Goal: Task Accomplishment & Management: Manage account settings

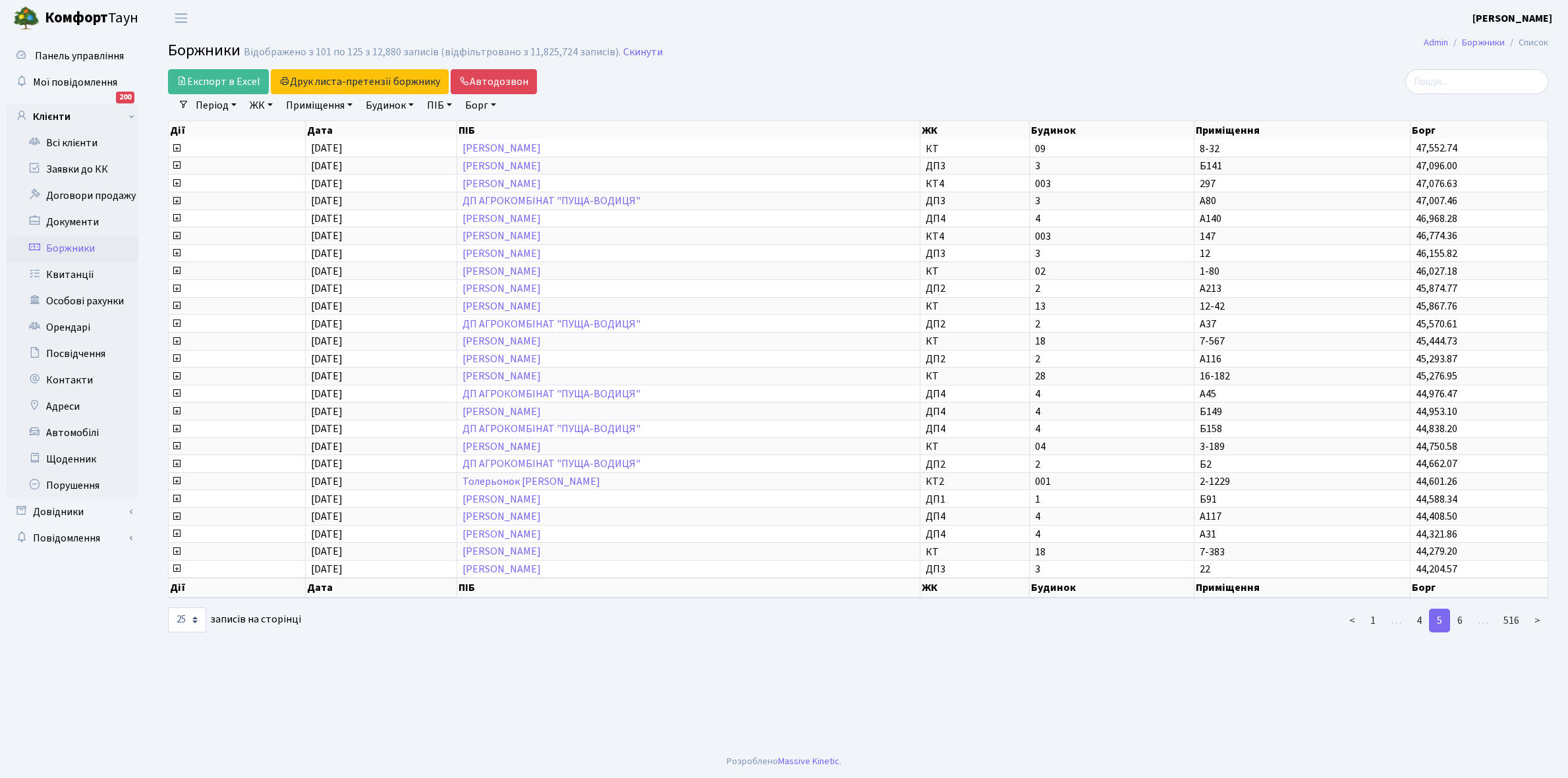
select select "25"
click at [81, 141] on link "Всі клієнти" at bounding box center [72, 142] width 132 height 26
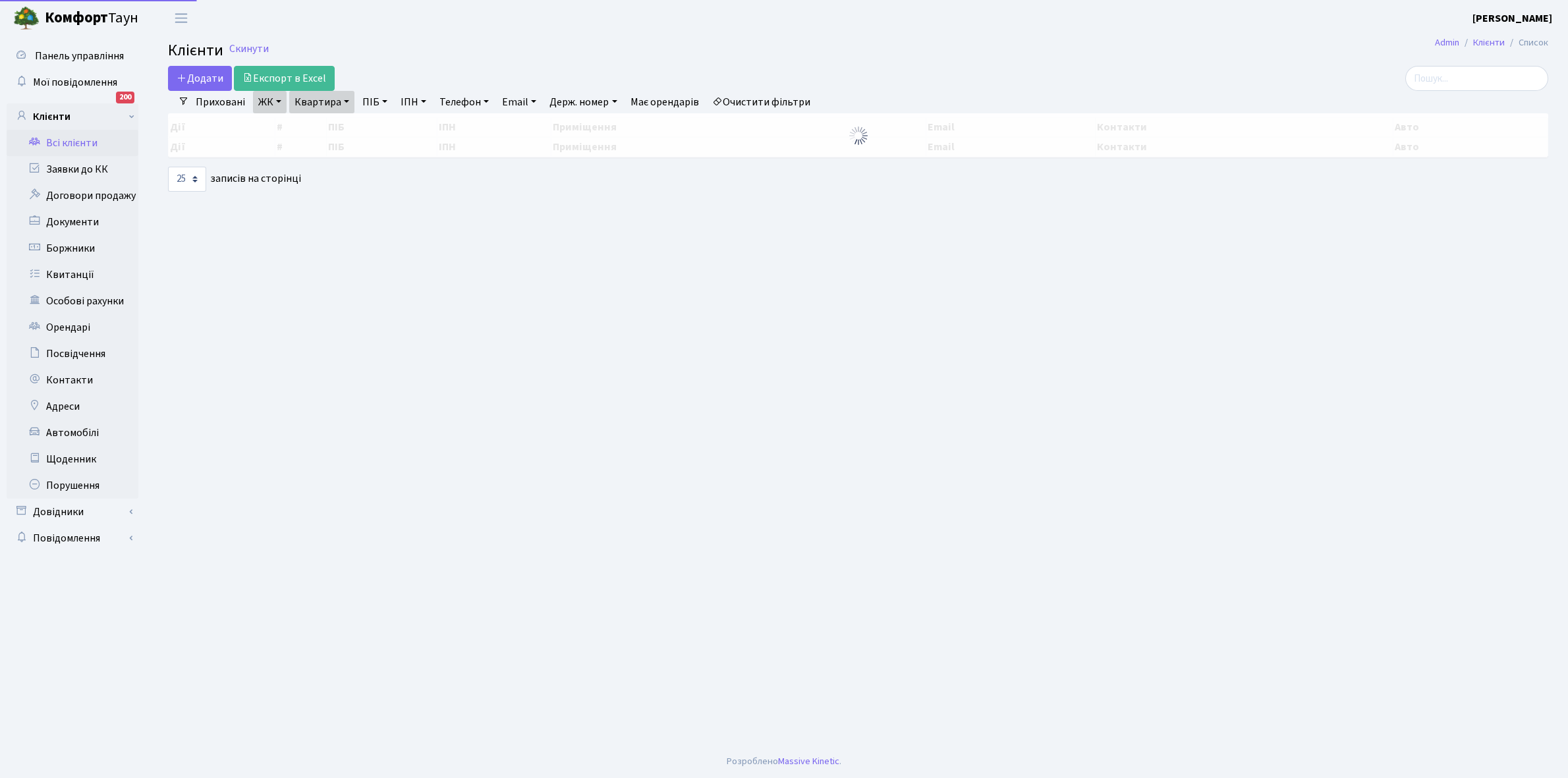
select select "25"
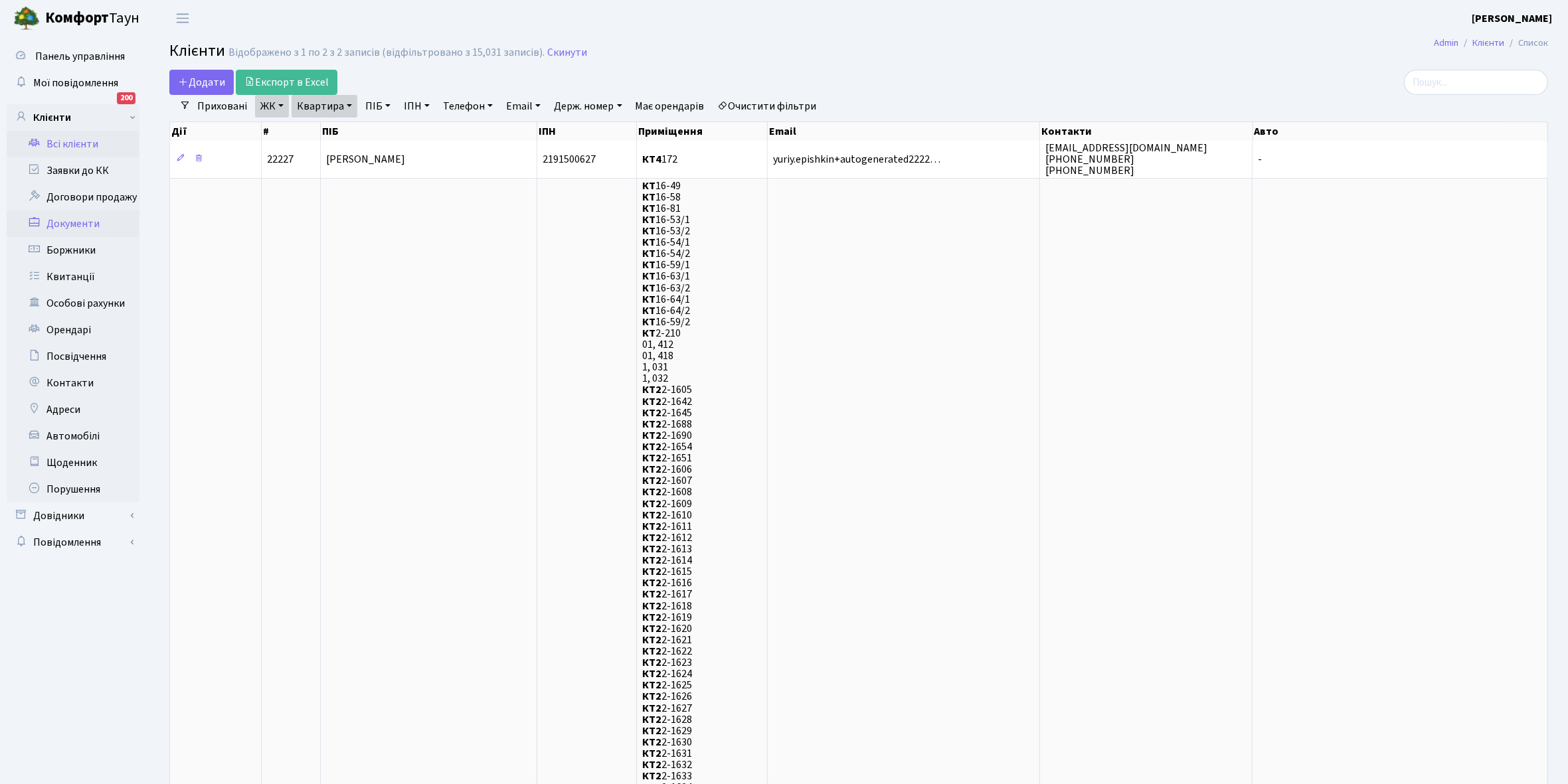
click at [71, 219] on link "Документи" at bounding box center [73, 223] width 133 height 27
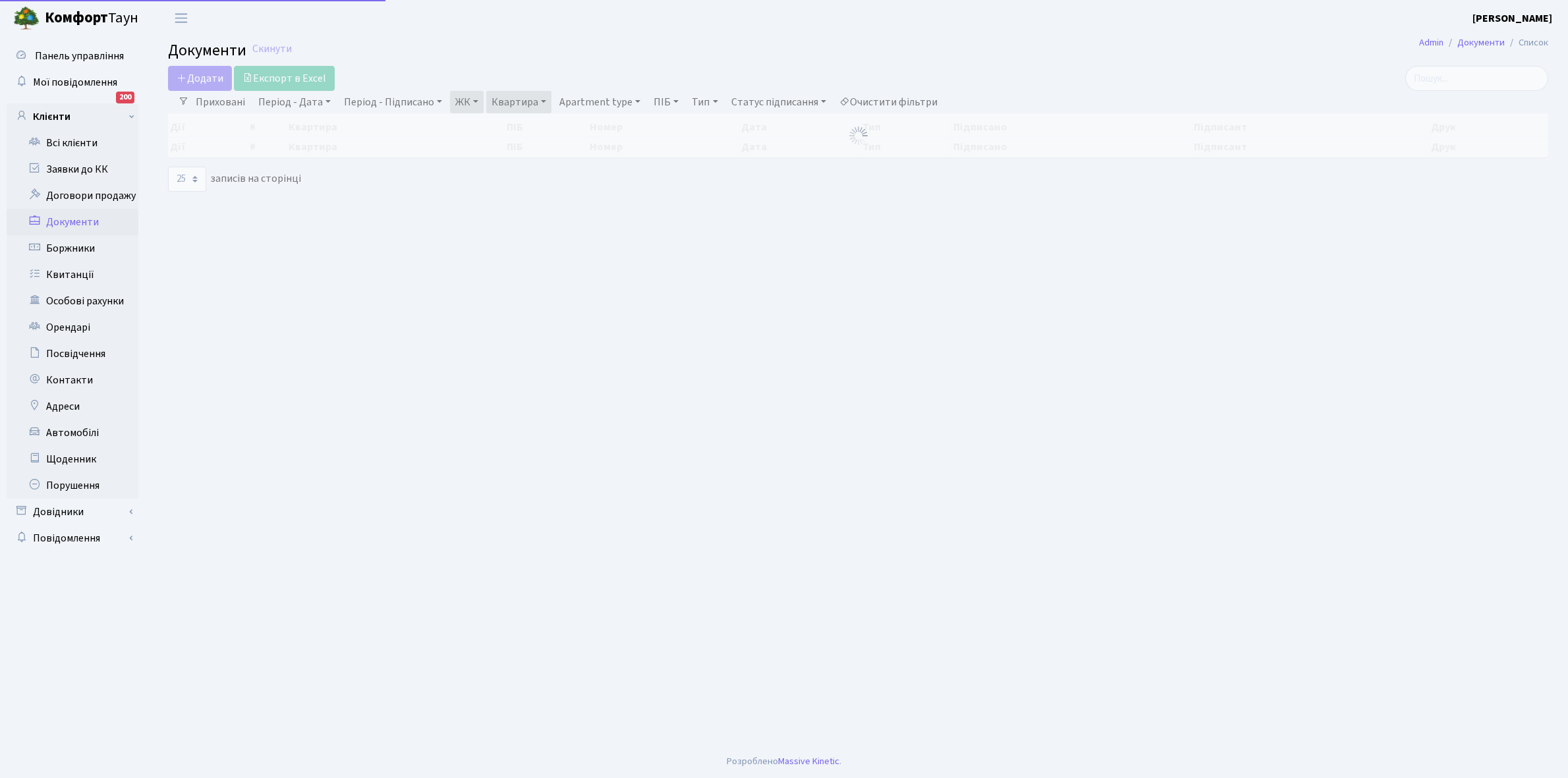
select select "25"
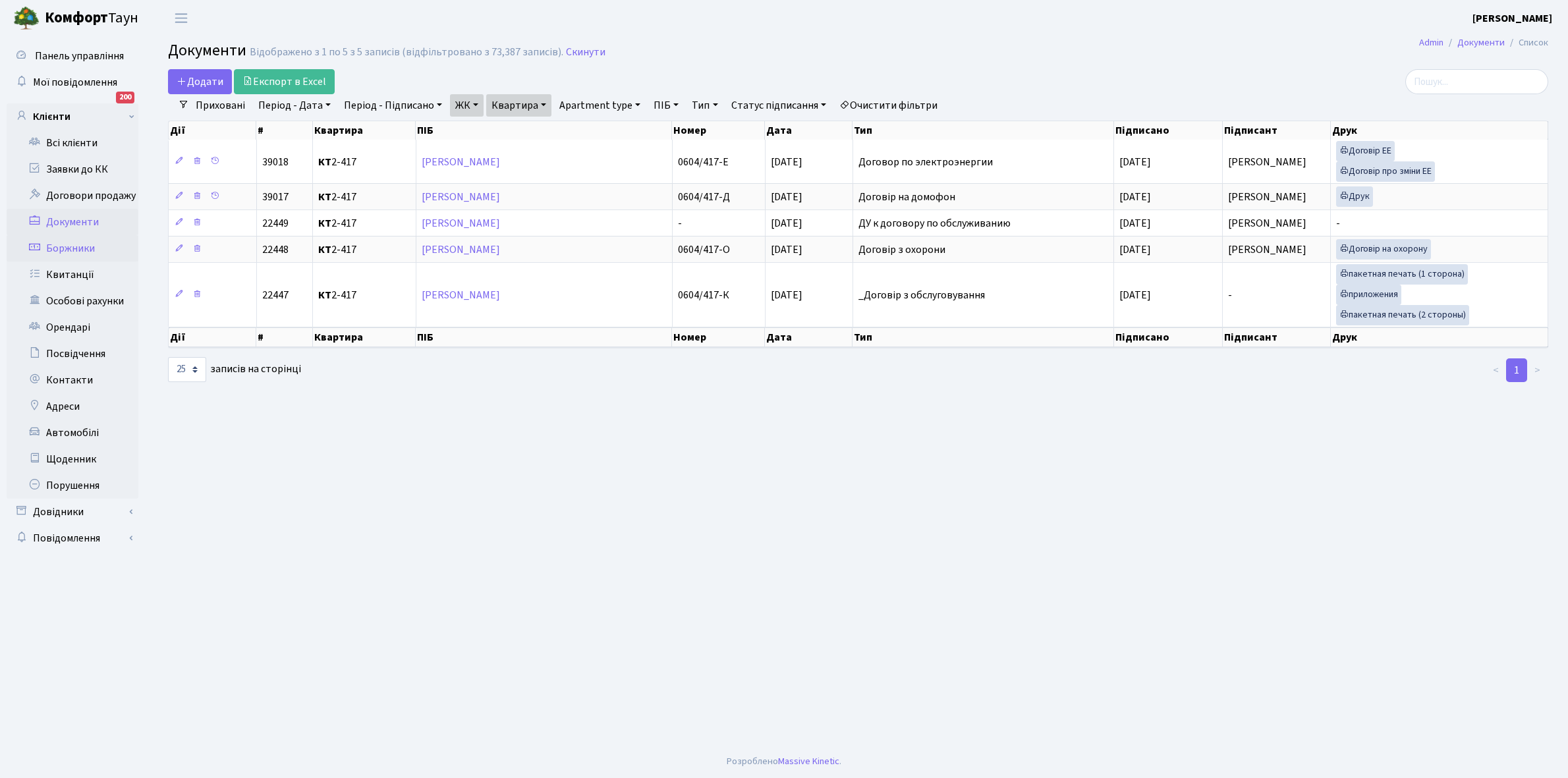
click at [79, 249] on link "Боржники" at bounding box center [72, 248] width 132 height 26
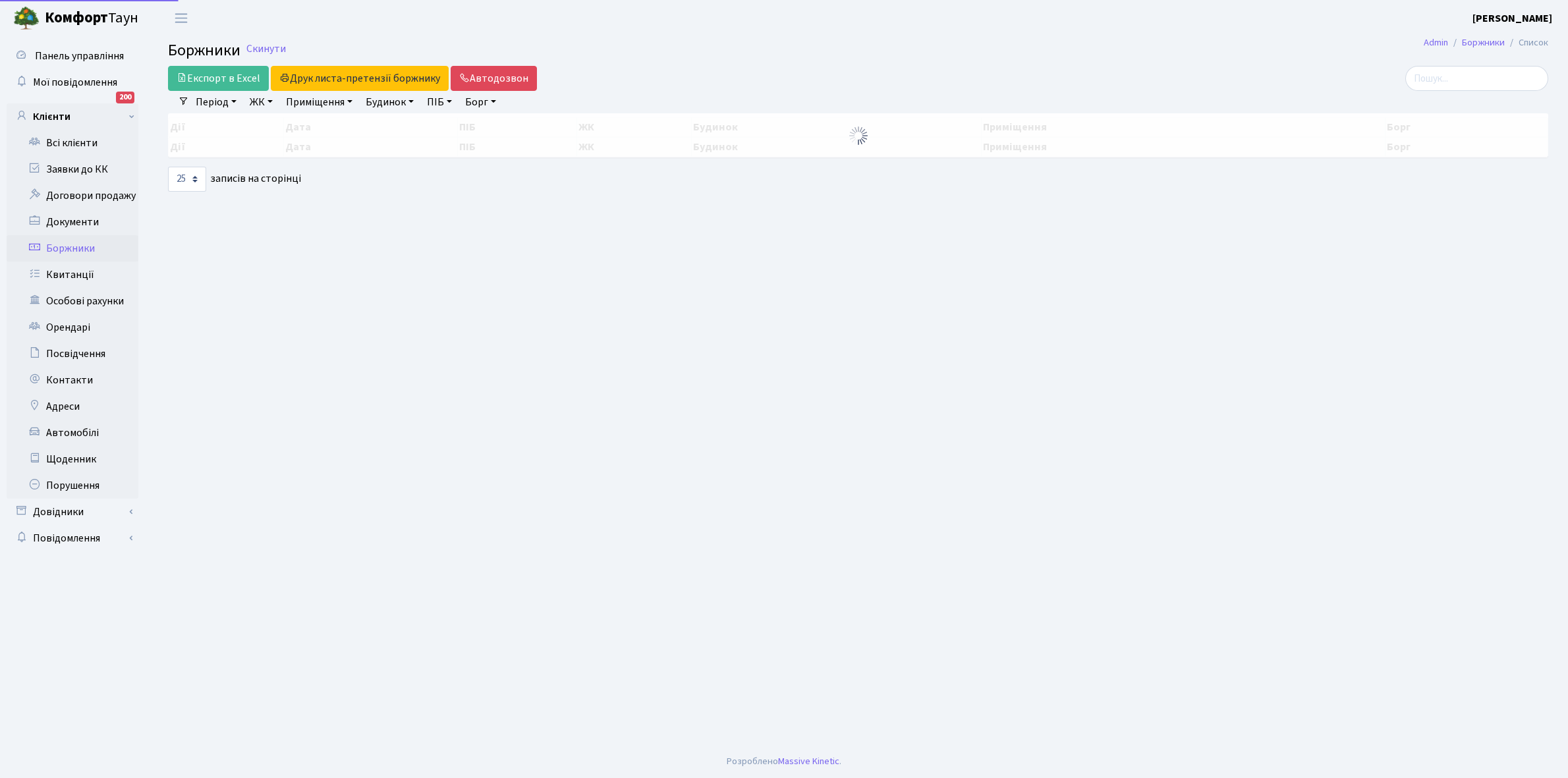
select select "25"
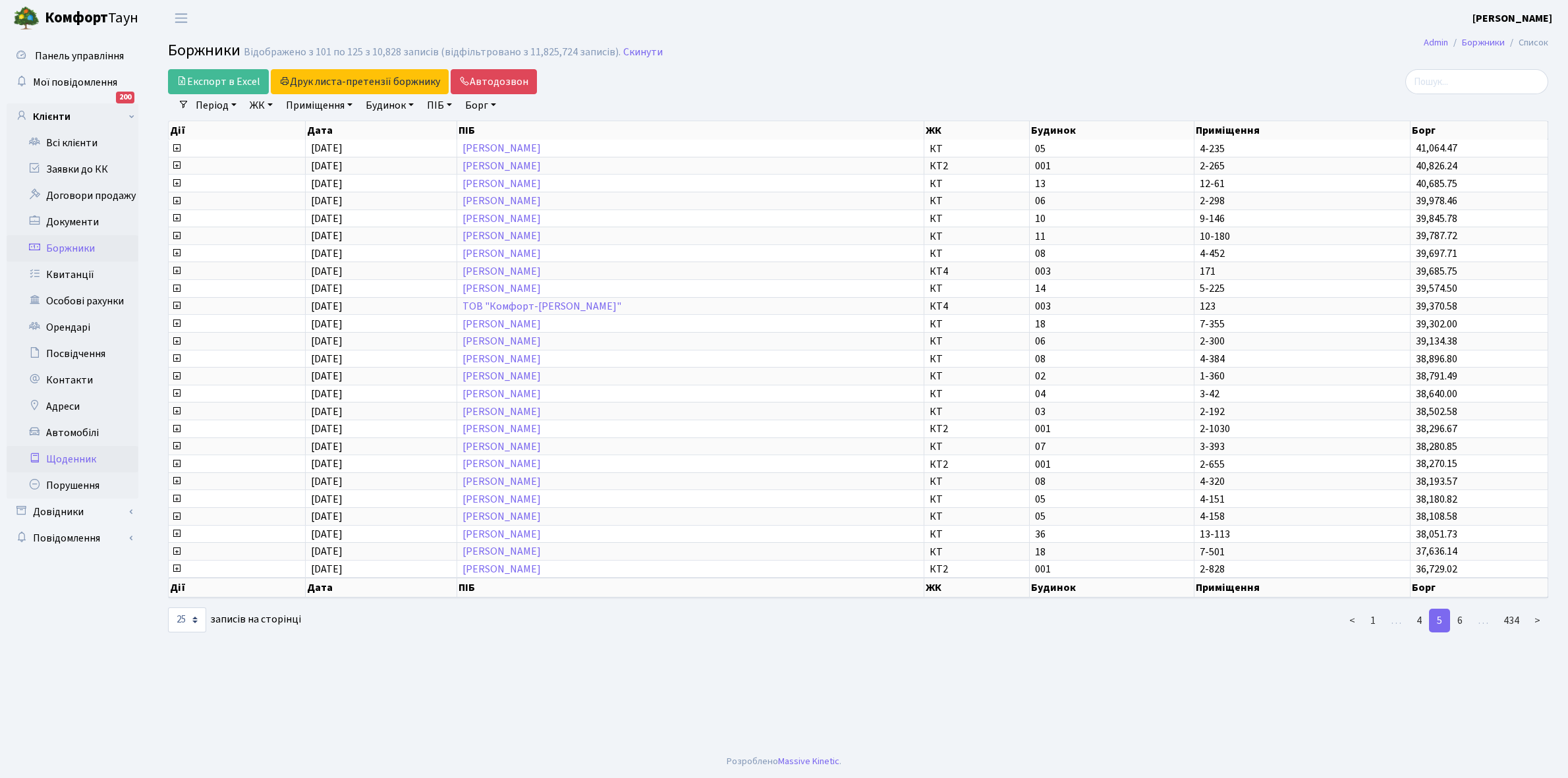
click at [77, 463] on link "Щоденник" at bounding box center [72, 459] width 132 height 26
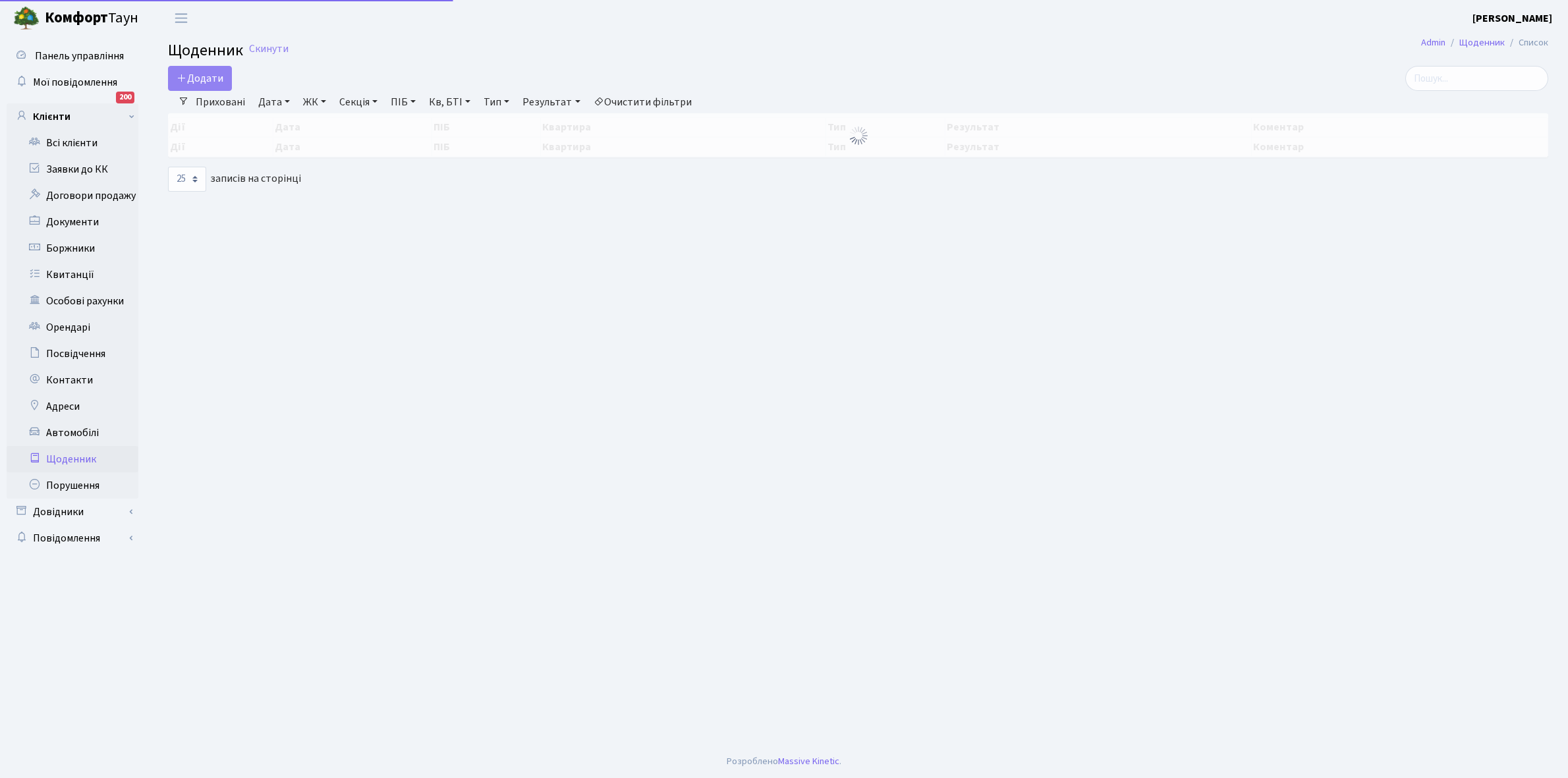
select select "25"
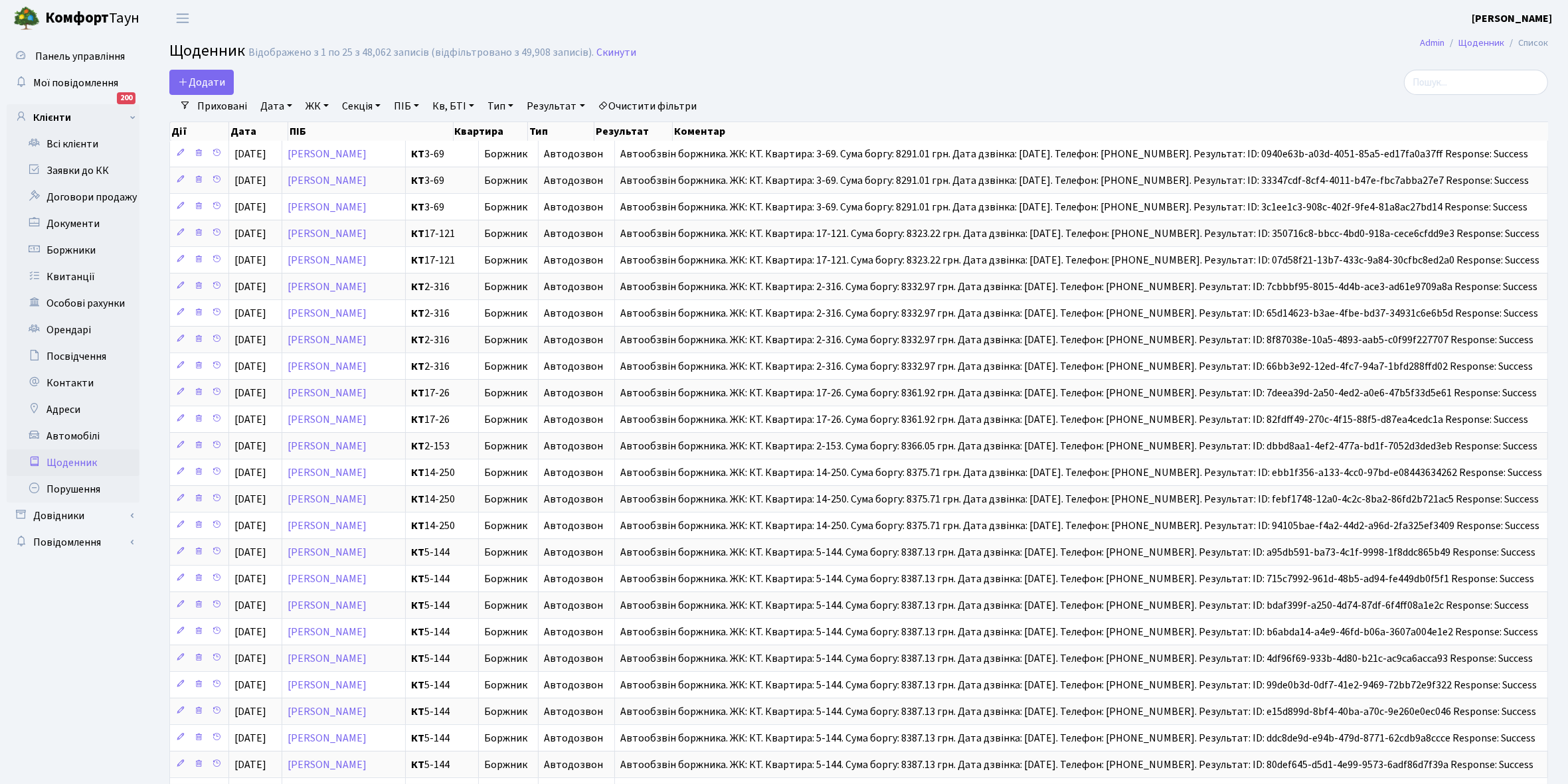
click at [220, 101] on link "Приховані" at bounding box center [222, 106] width 61 height 23
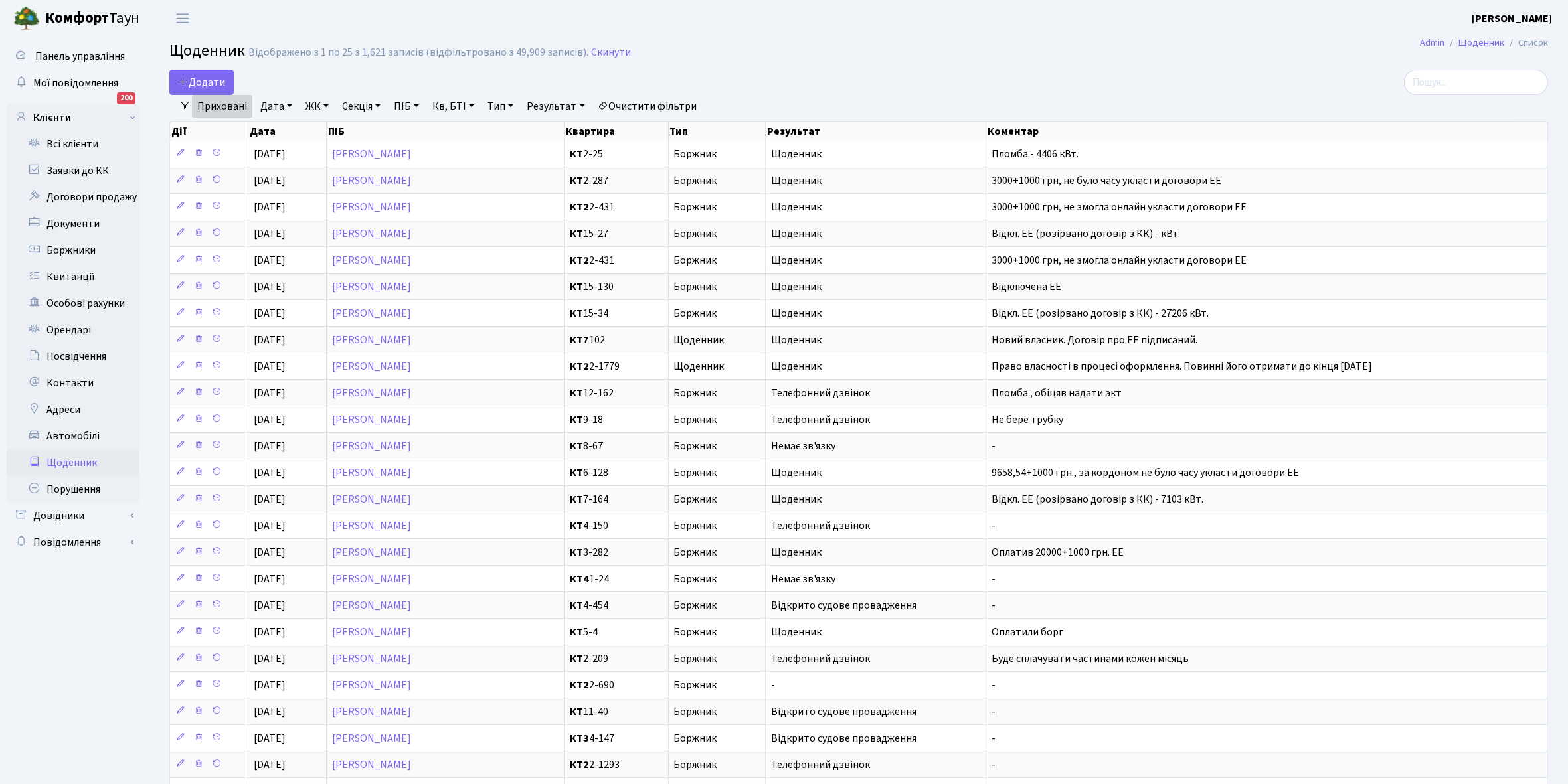
click at [220, 101] on link "Приховані" at bounding box center [222, 106] width 61 height 23
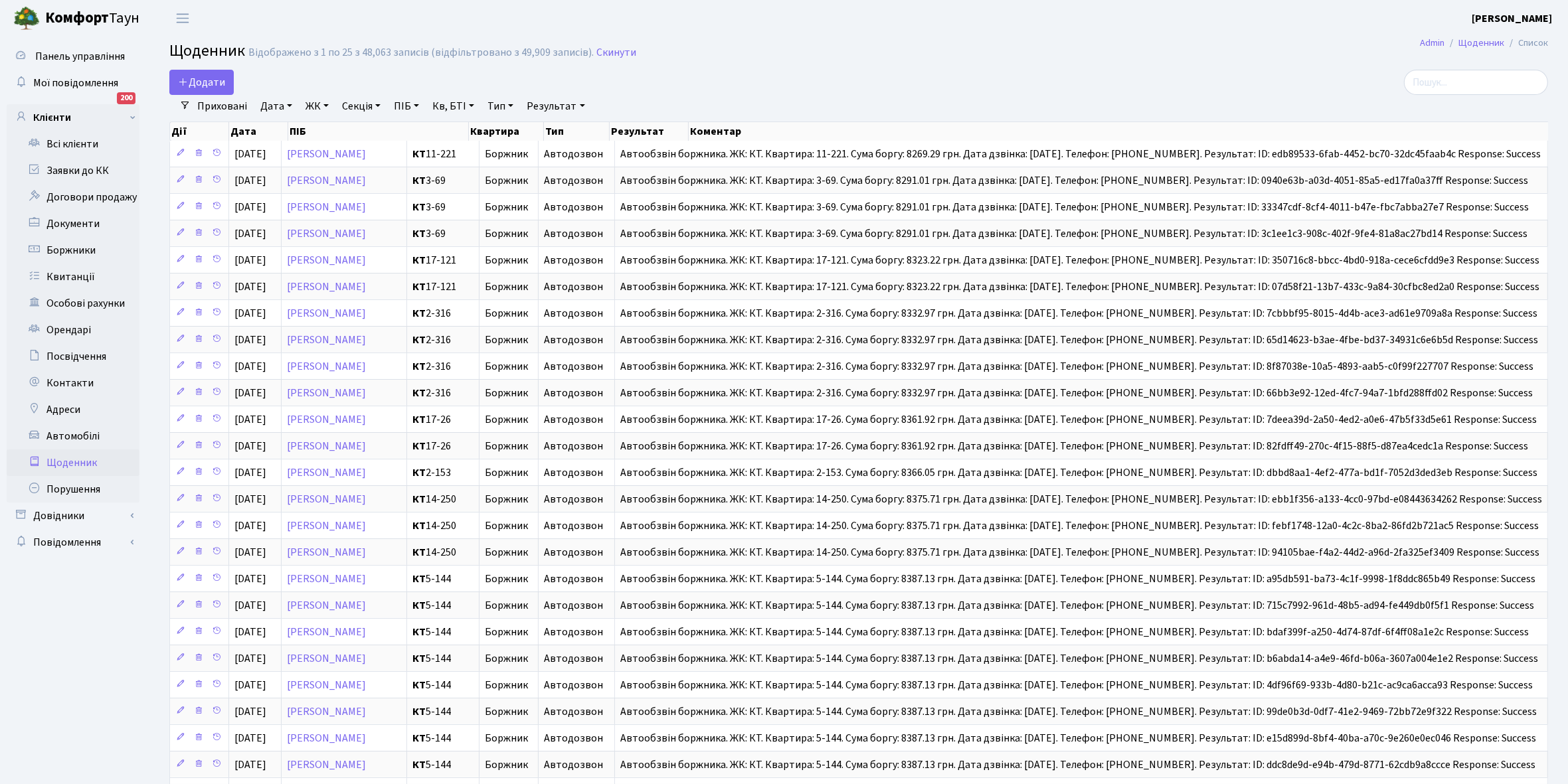
click at [220, 101] on link "Приховані" at bounding box center [222, 106] width 61 height 23
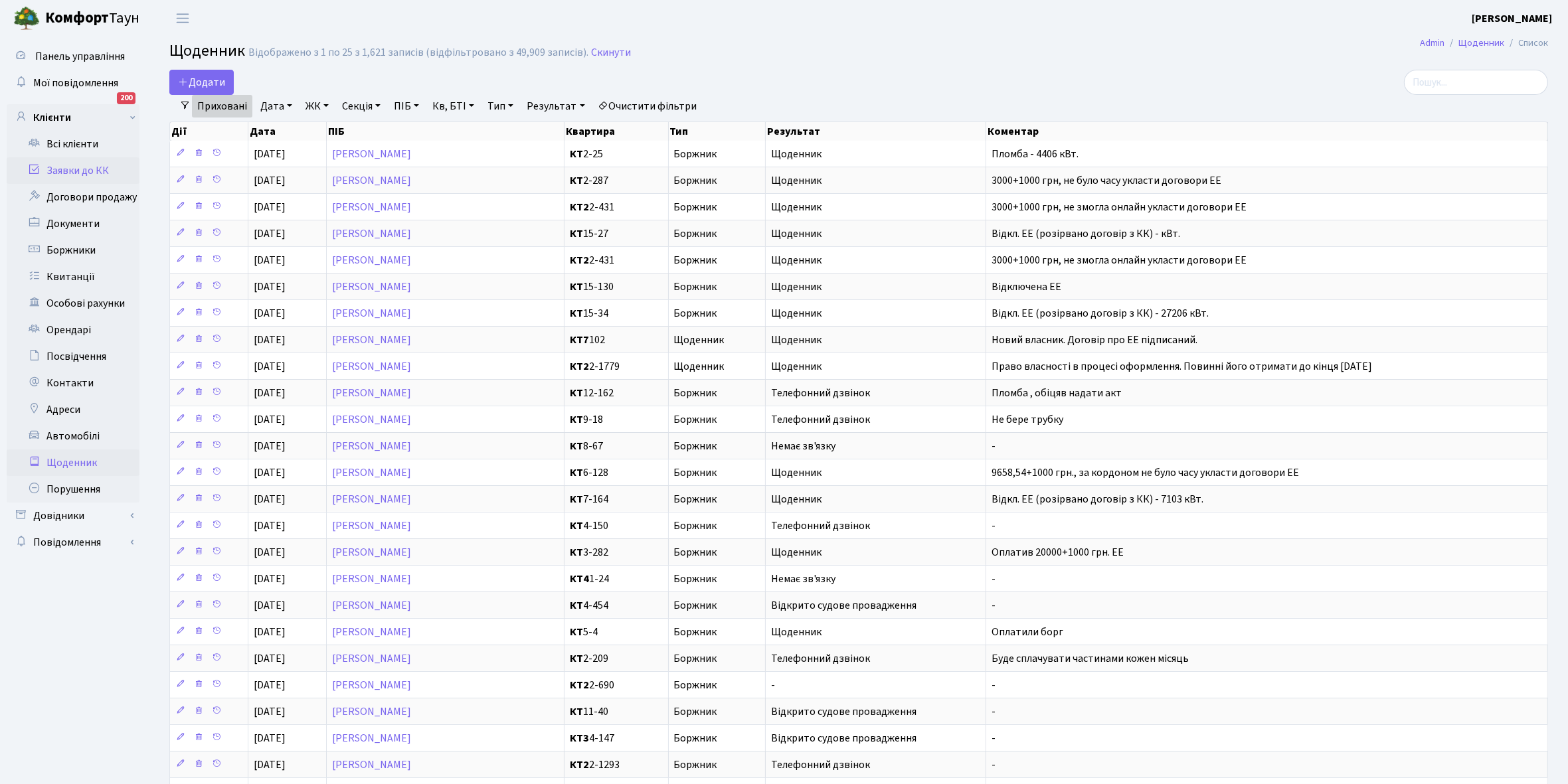
click at [75, 169] on link "Заявки до КК" at bounding box center [73, 170] width 133 height 27
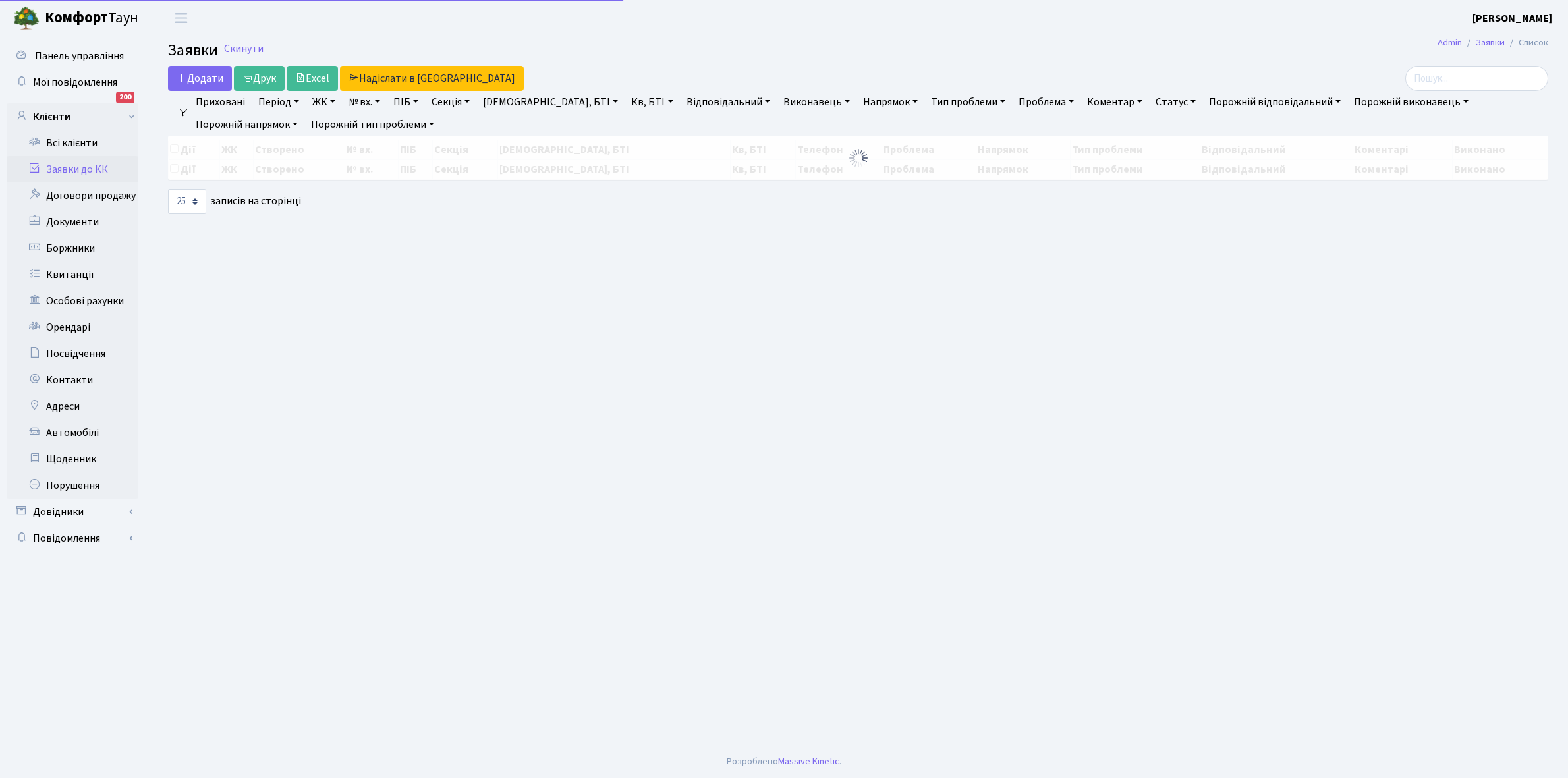
select select "25"
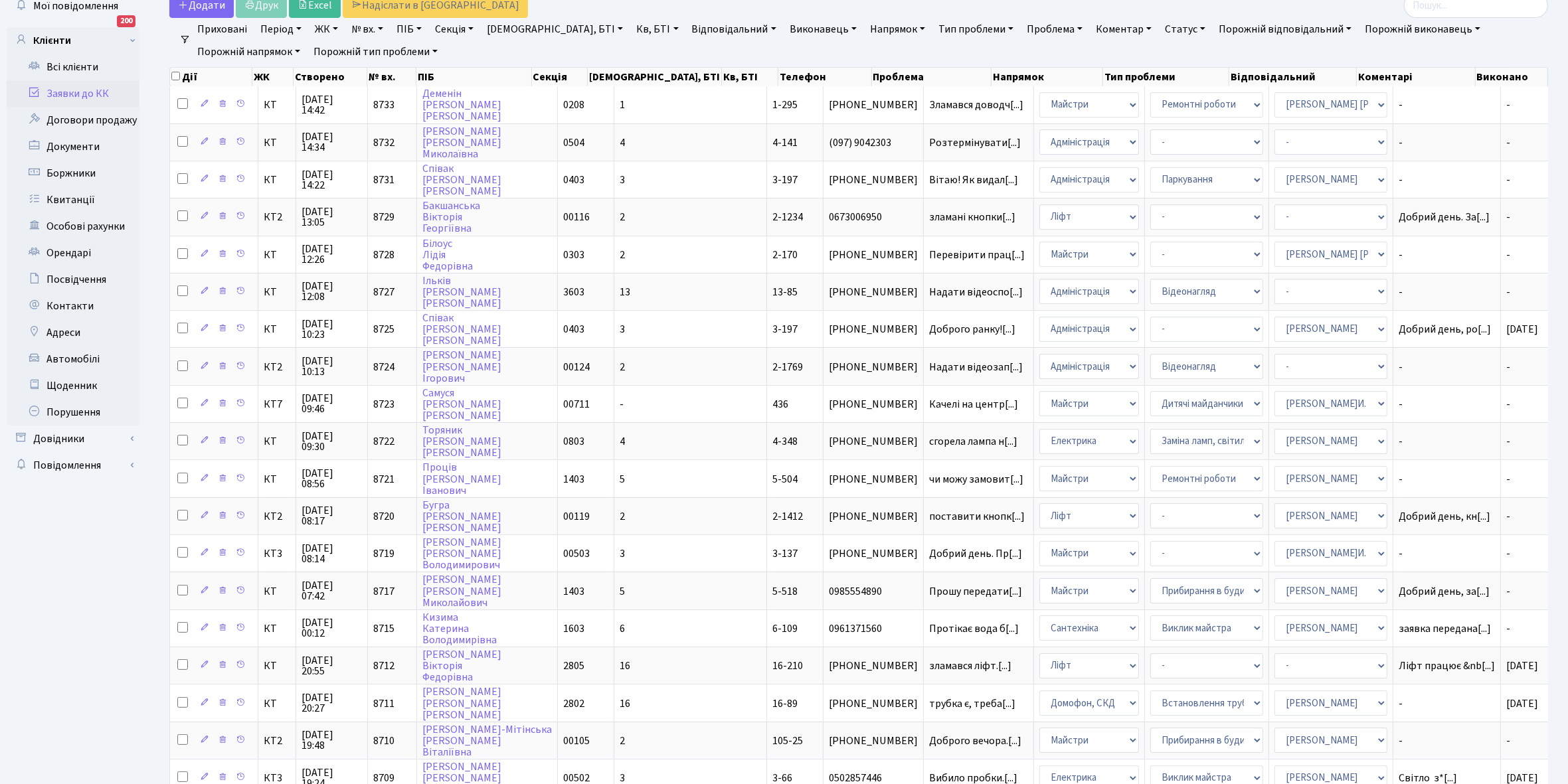
scroll to position [51, 0]
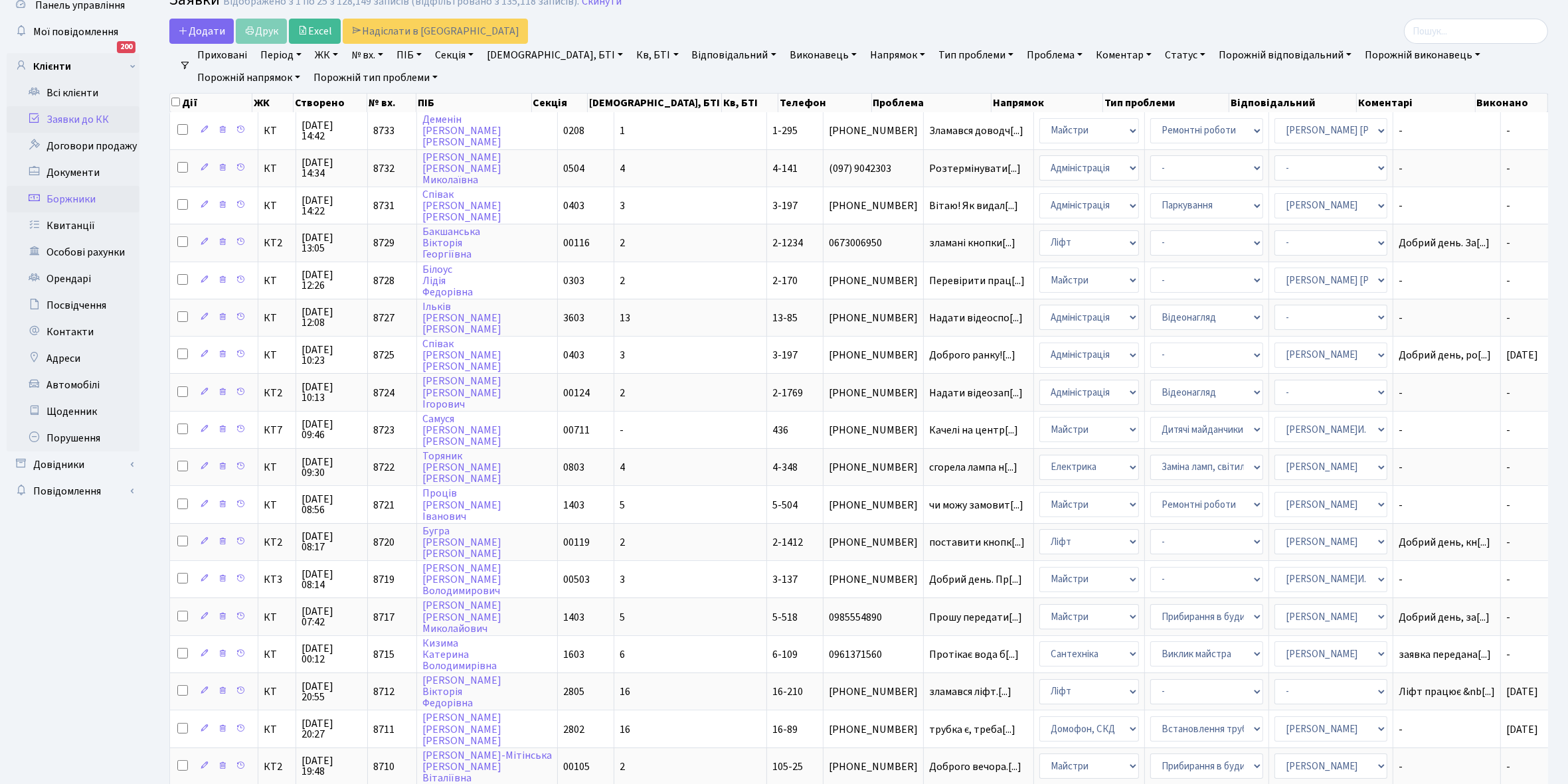
click at [82, 196] on link "Боржники" at bounding box center [73, 198] width 133 height 27
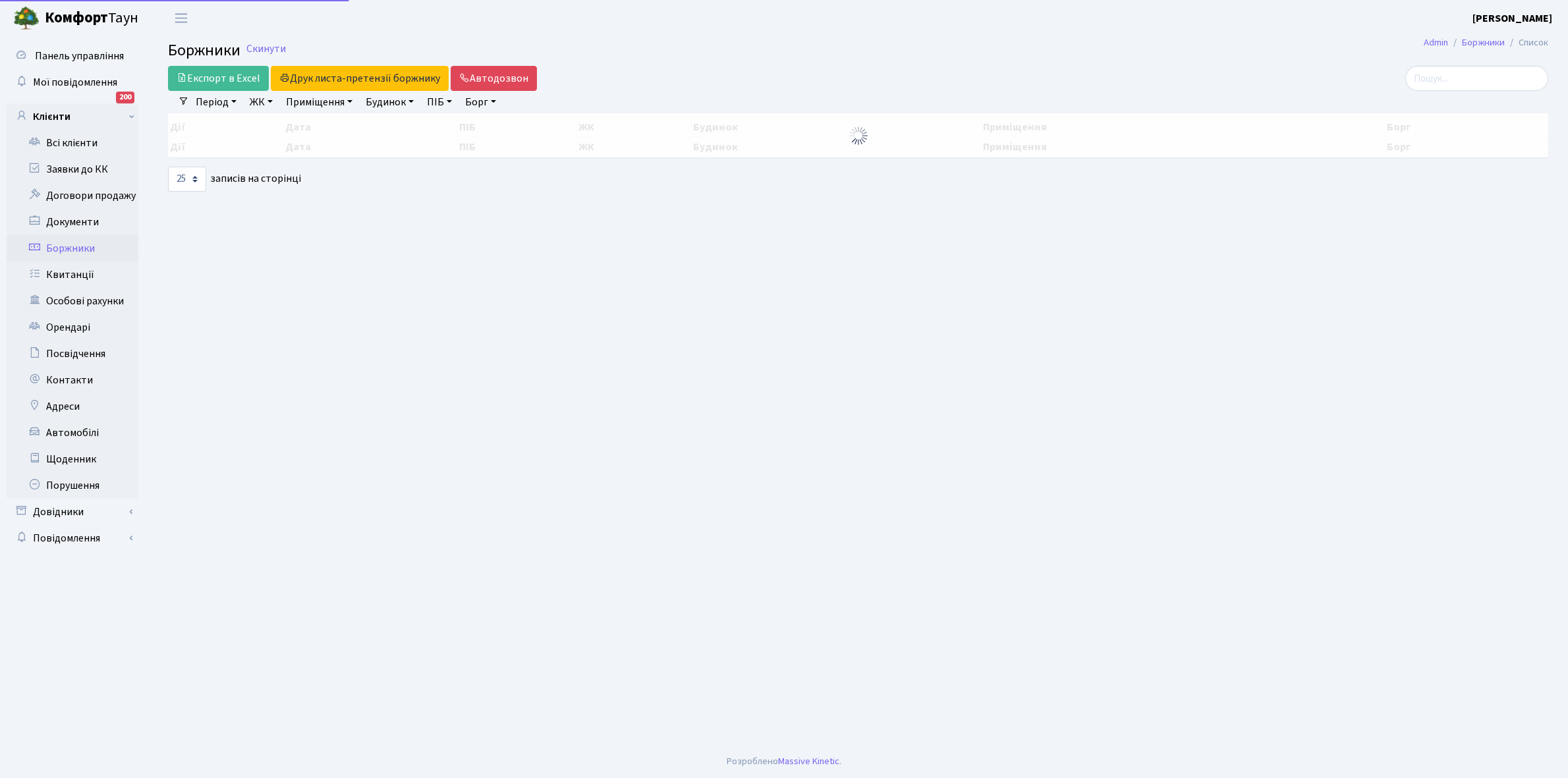
select select "25"
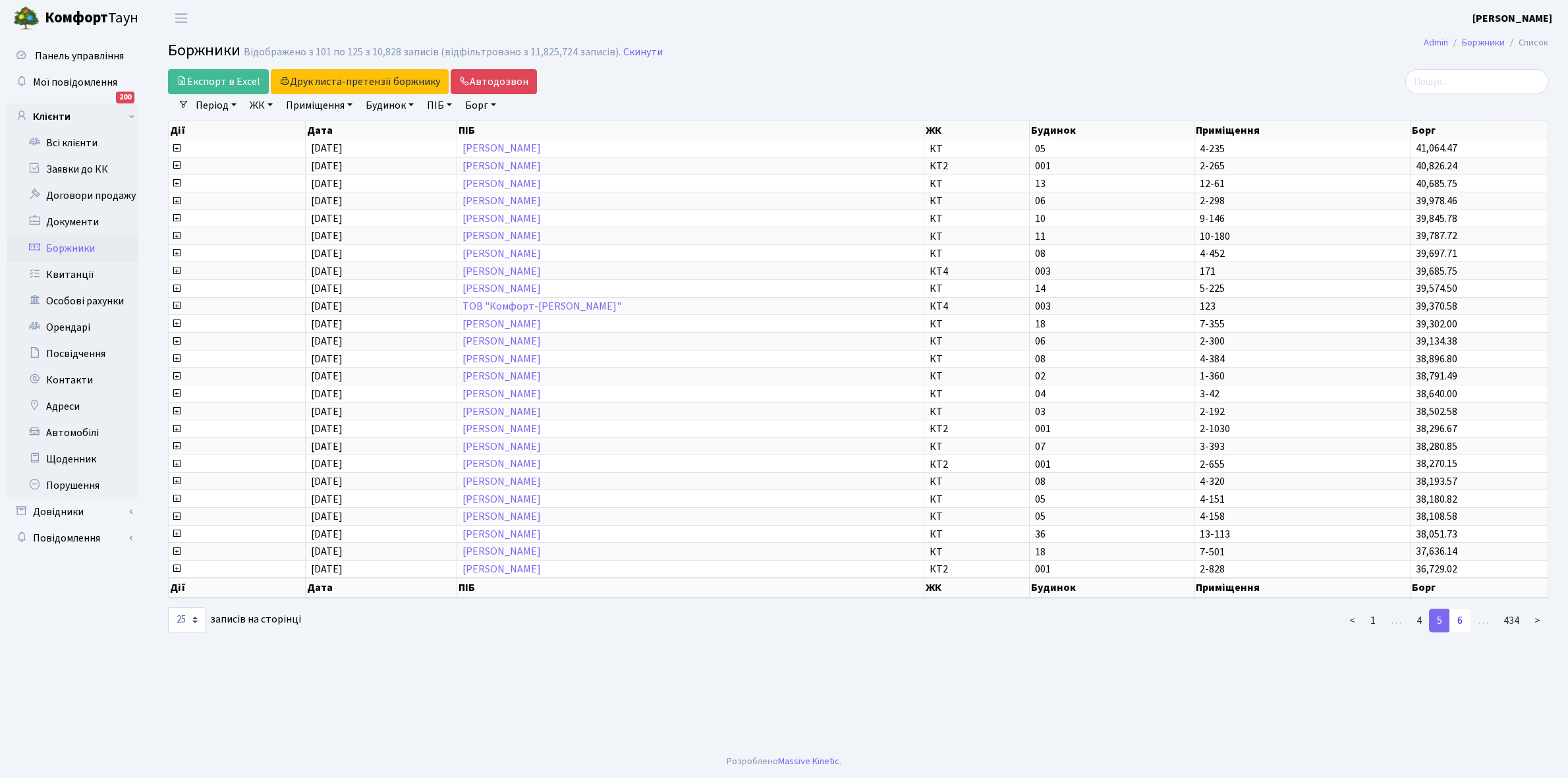
click at [1457, 609] on link "6" at bounding box center [1460, 621] width 21 height 23
click at [1457, 609] on link "7" at bounding box center [1460, 621] width 21 height 23
click at [1457, 609] on link "8" at bounding box center [1460, 621] width 21 height 23
click at [1461, 610] on link "9" at bounding box center [1460, 621] width 21 height 23
click at [1461, 610] on link "10" at bounding box center [1457, 621] width 26 height 23
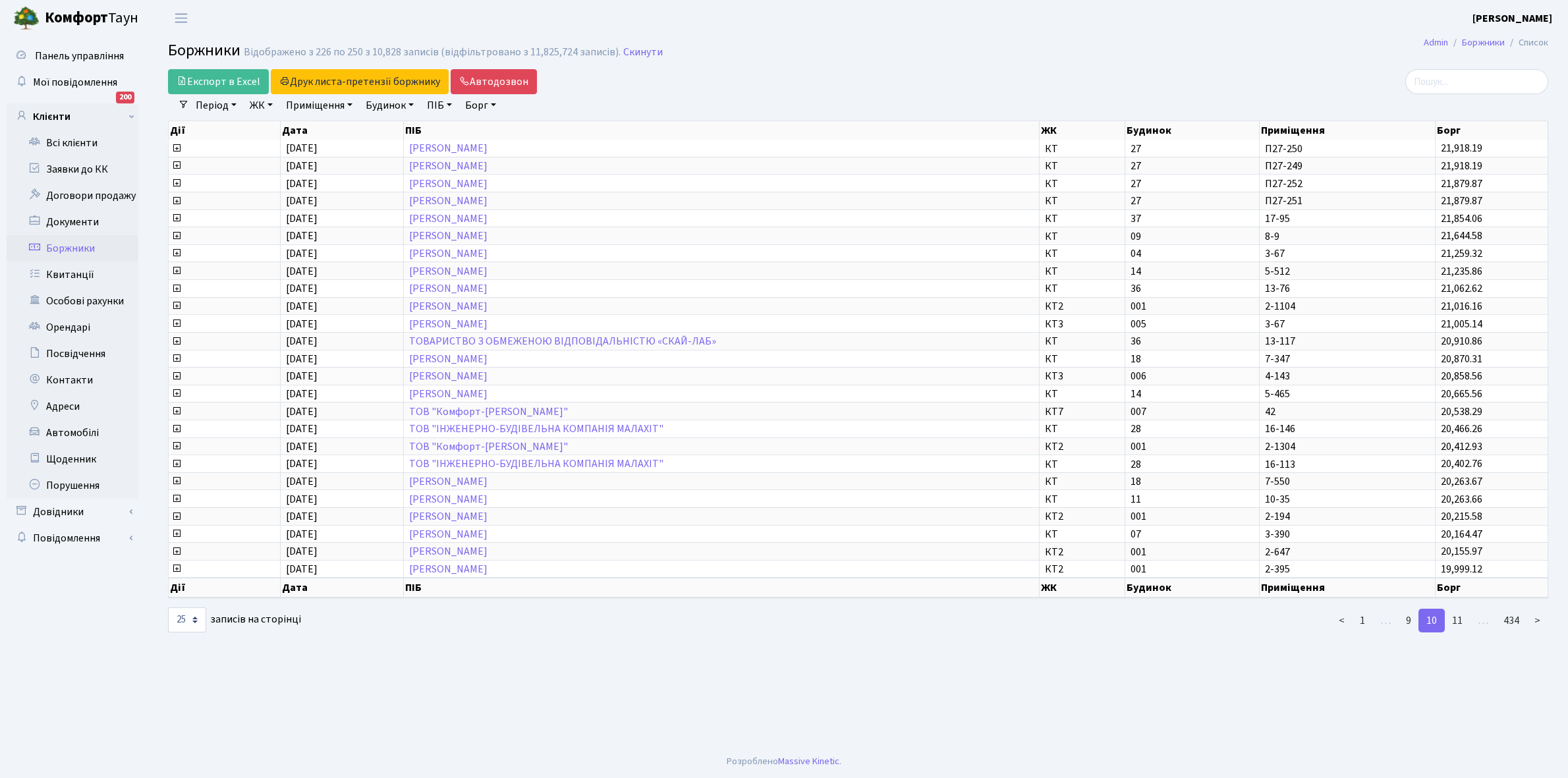
click at [1461, 610] on link "11" at bounding box center [1457, 621] width 26 height 23
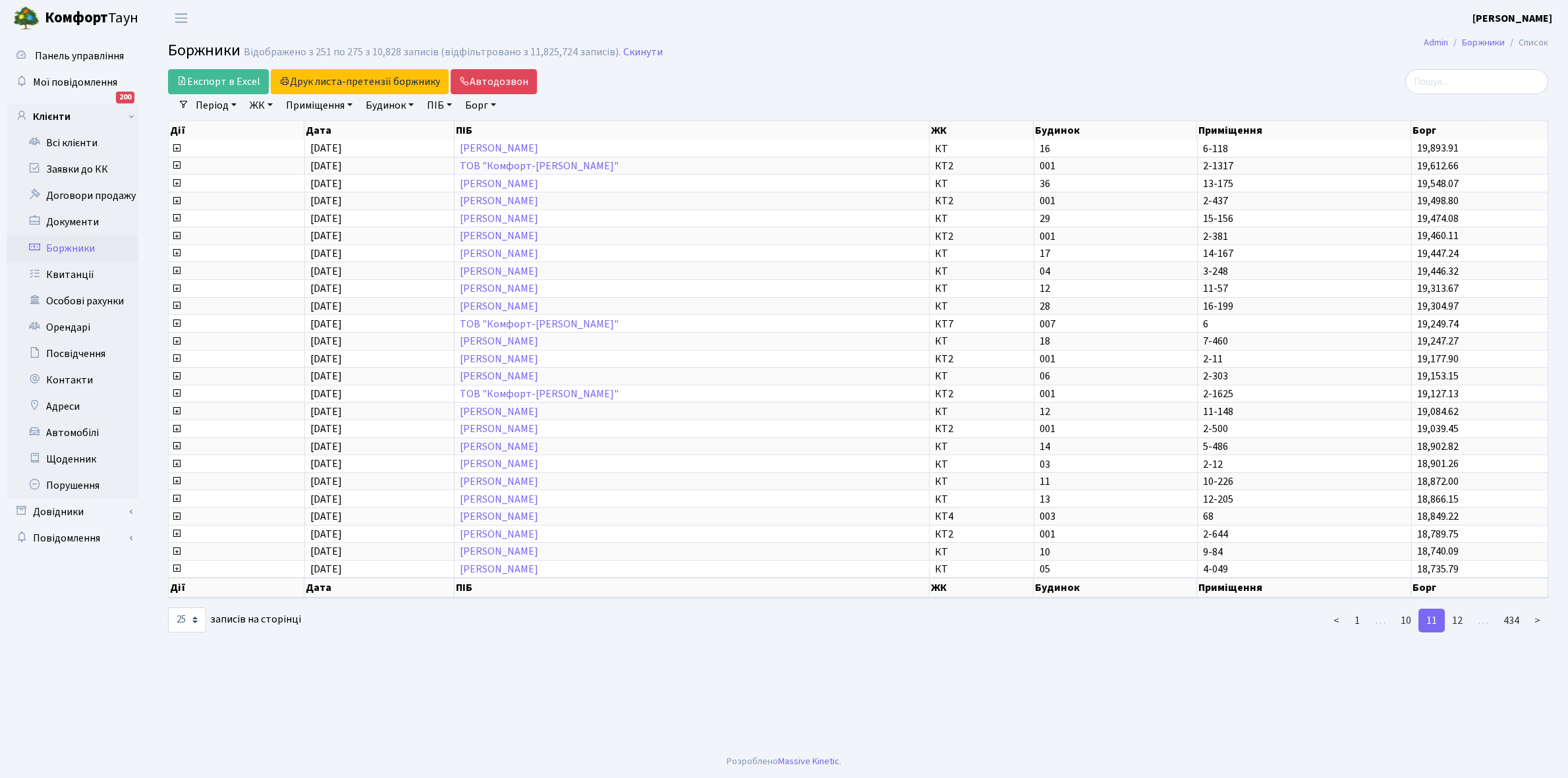
click at [1461, 610] on link "12" at bounding box center [1457, 621] width 26 height 23
click at [1461, 609] on link "13" at bounding box center [1457, 621] width 26 height 23
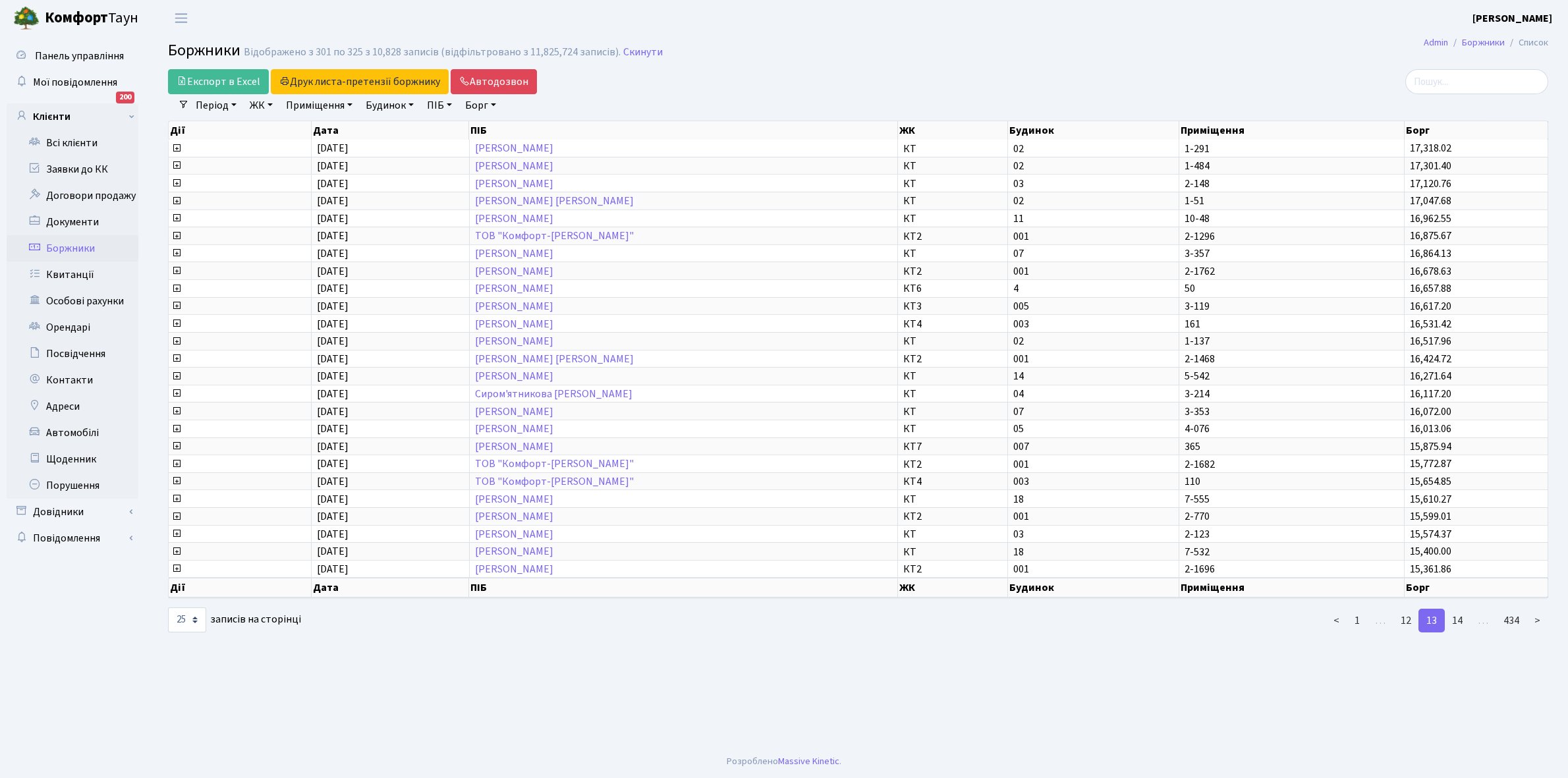
click at [1461, 609] on link "14" at bounding box center [1457, 621] width 26 height 23
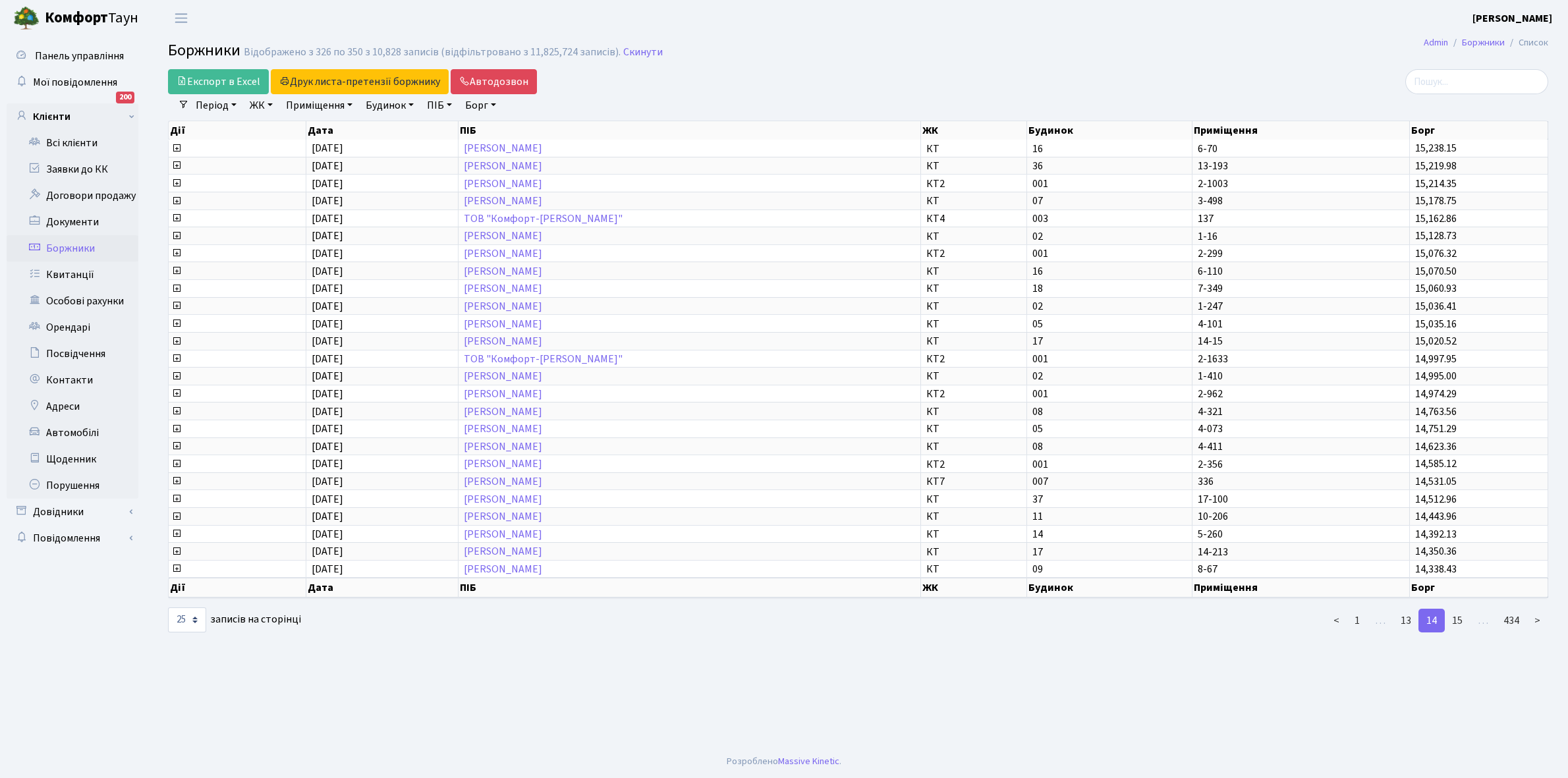
click at [1461, 609] on link "15" at bounding box center [1457, 621] width 26 height 23
click at [1461, 609] on link "16" at bounding box center [1457, 621] width 26 height 23
click at [1461, 609] on link "17" at bounding box center [1457, 621] width 26 height 23
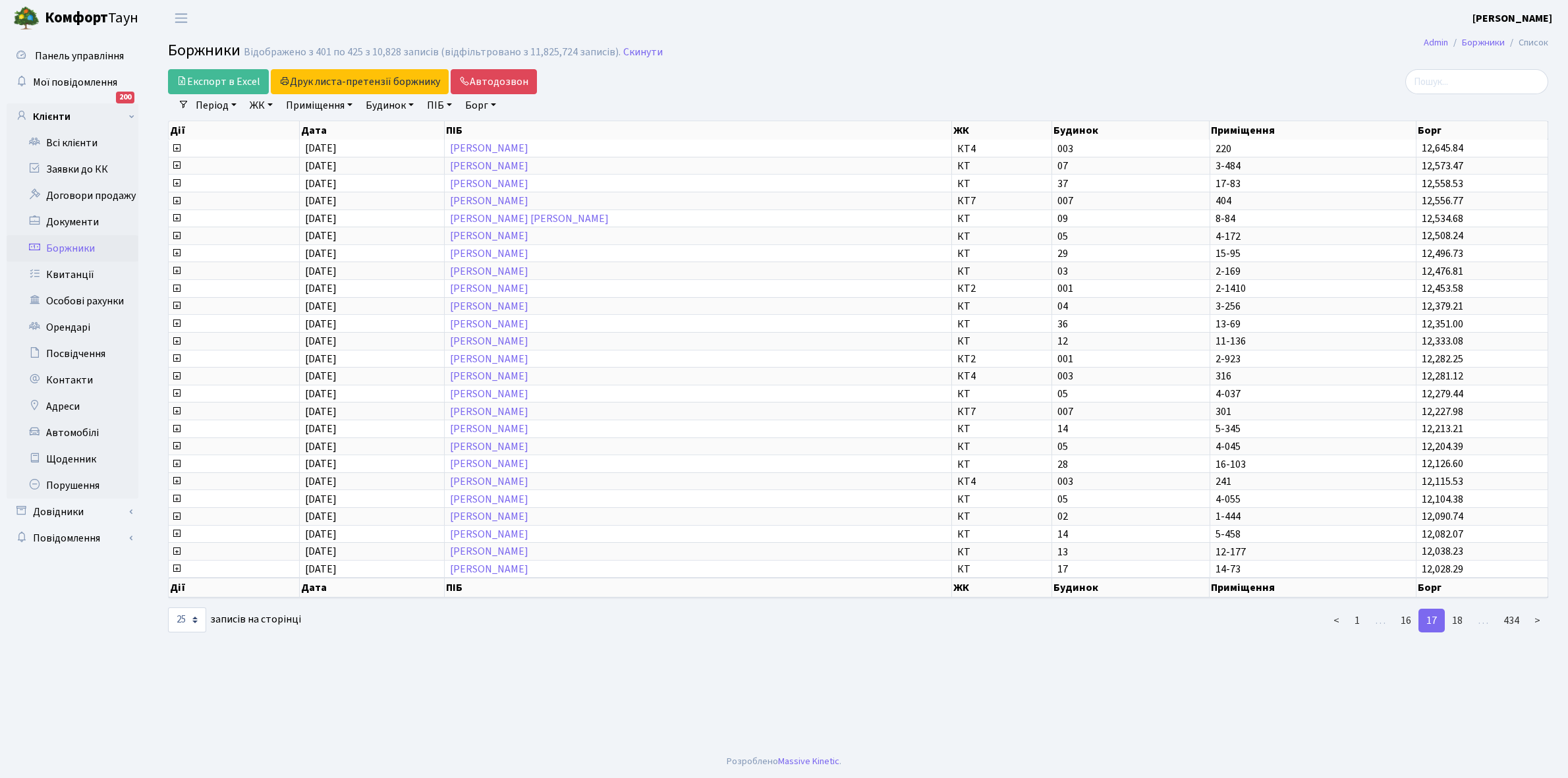
click at [1461, 609] on link "18" at bounding box center [1457, 621] width 26 height 23
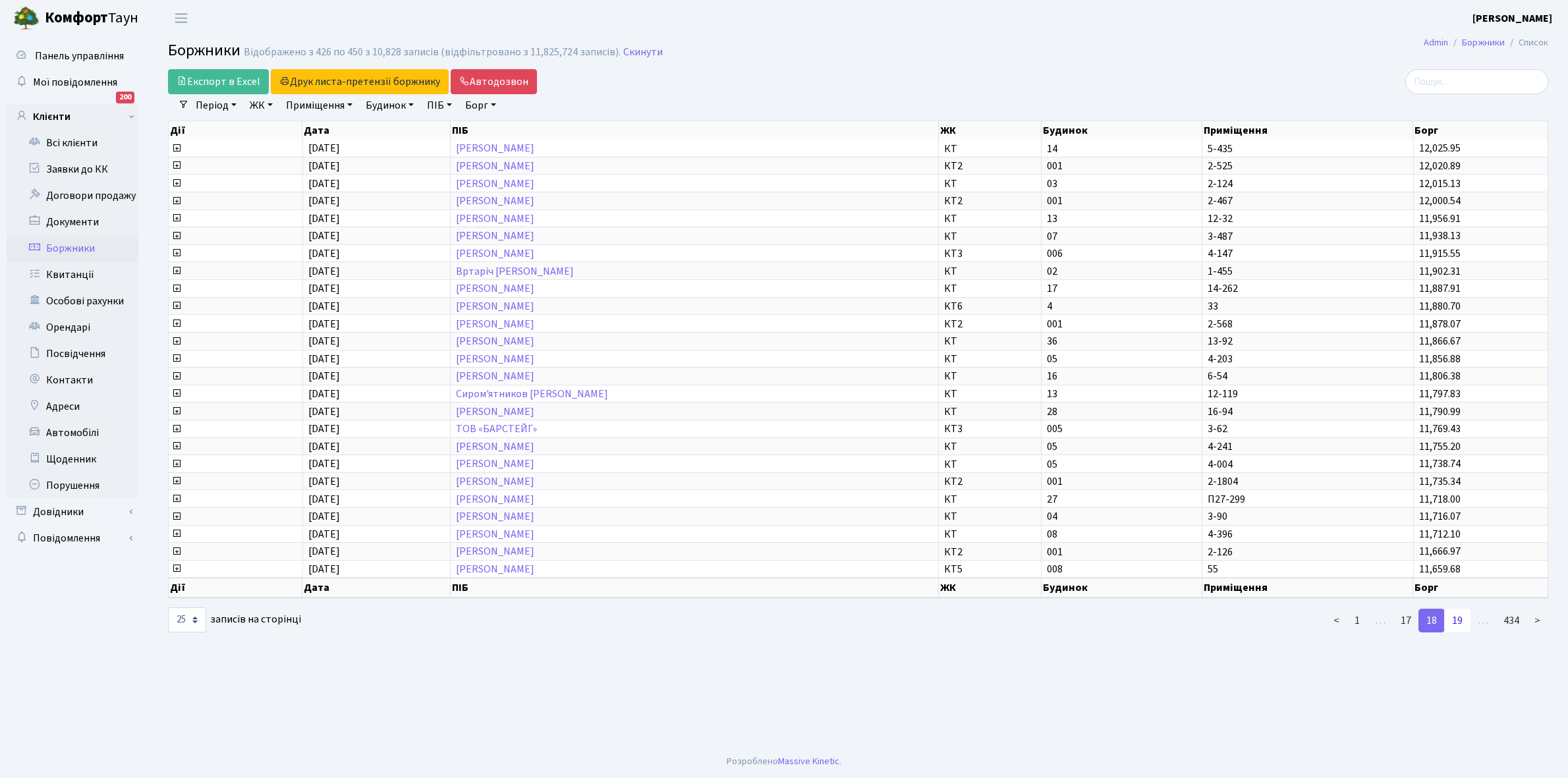
click at [1461, 609] on link "19" at bounding box center [1457, 621] width 26 height 23
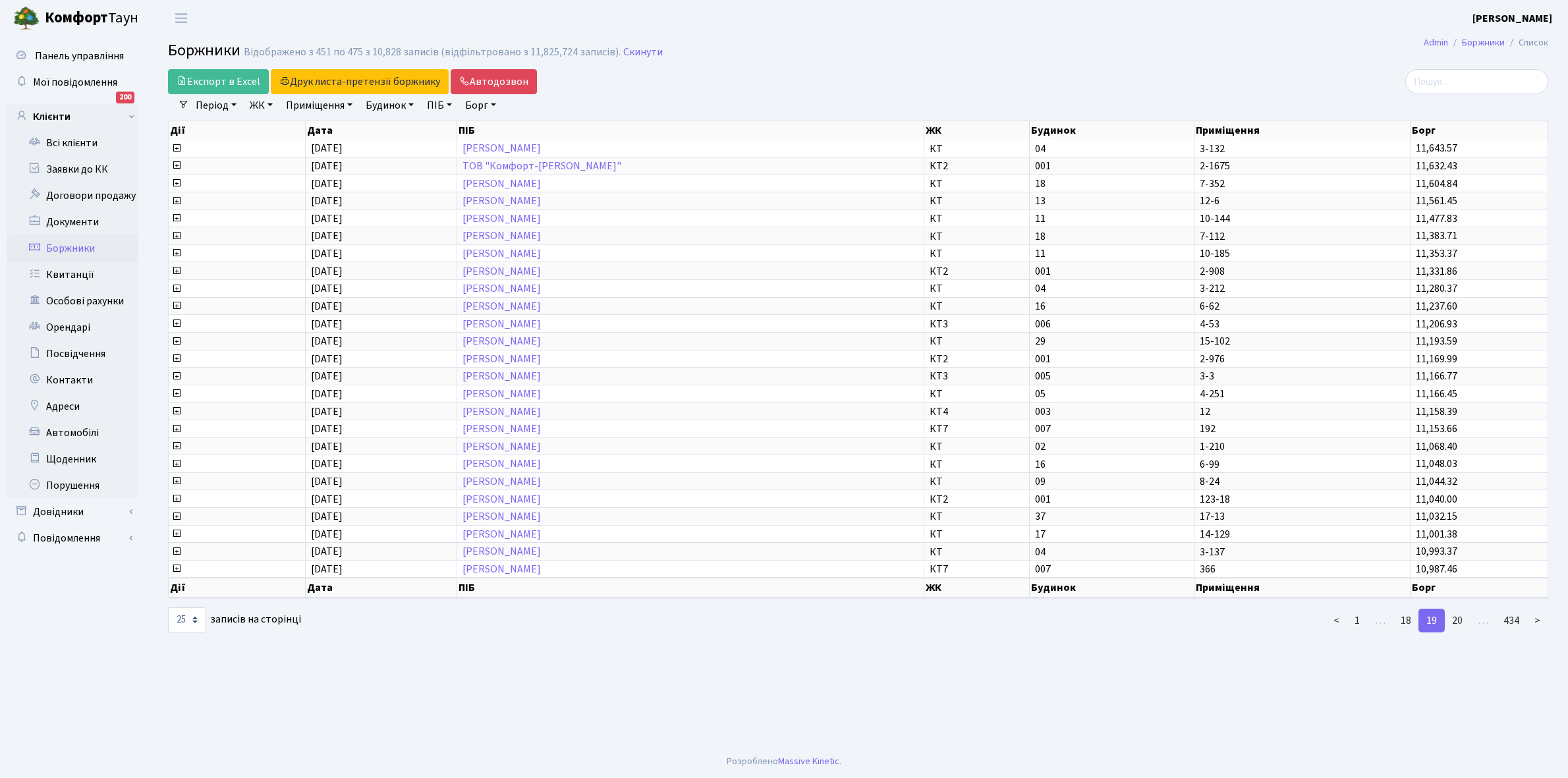
click at [1461, 609] on link "20" at bounding box center [1457, 621] width 26 height 23
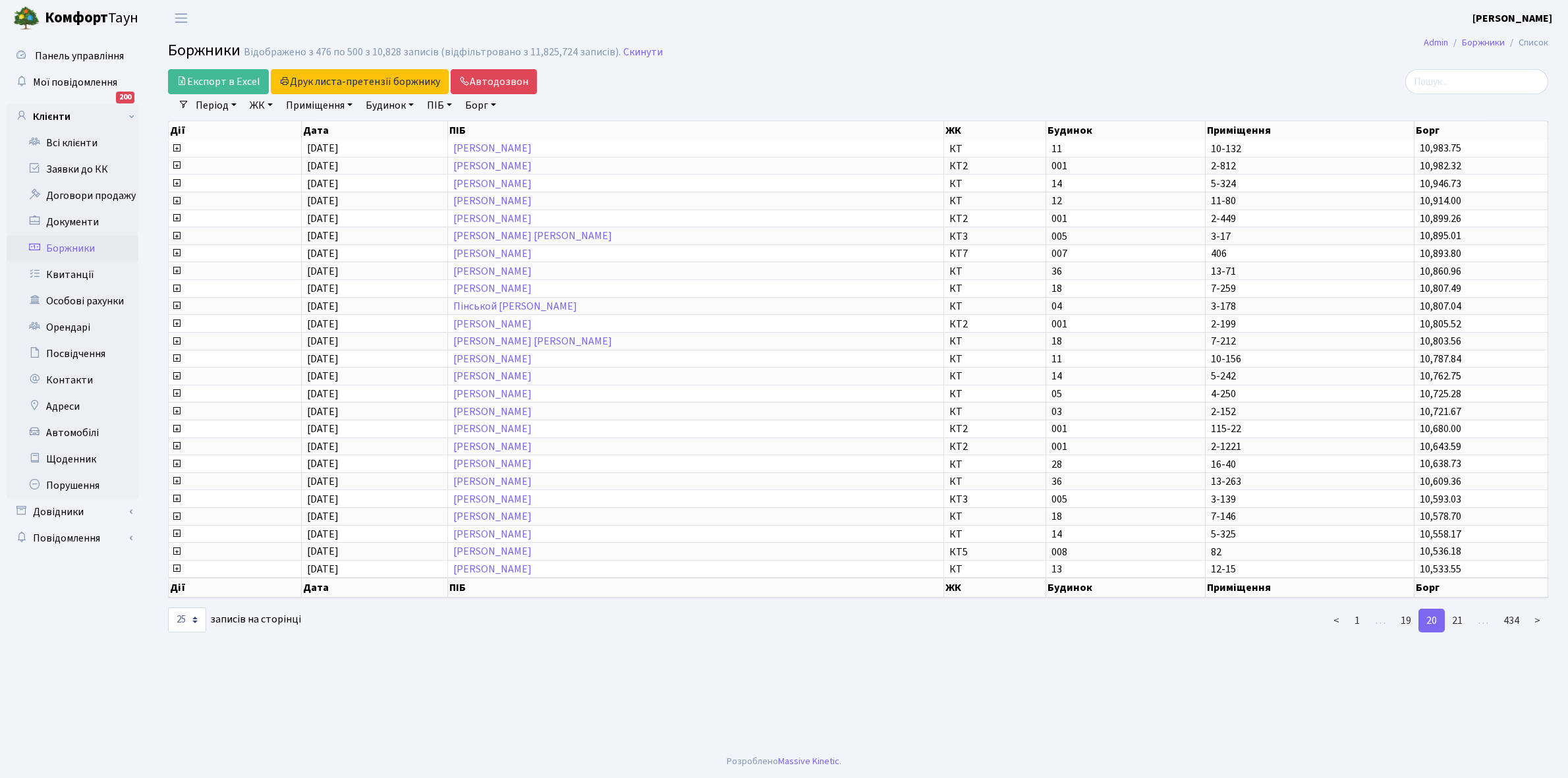
click at [1461, 609] on link "21" at bounding box center [1457, 621] width 26 height 23
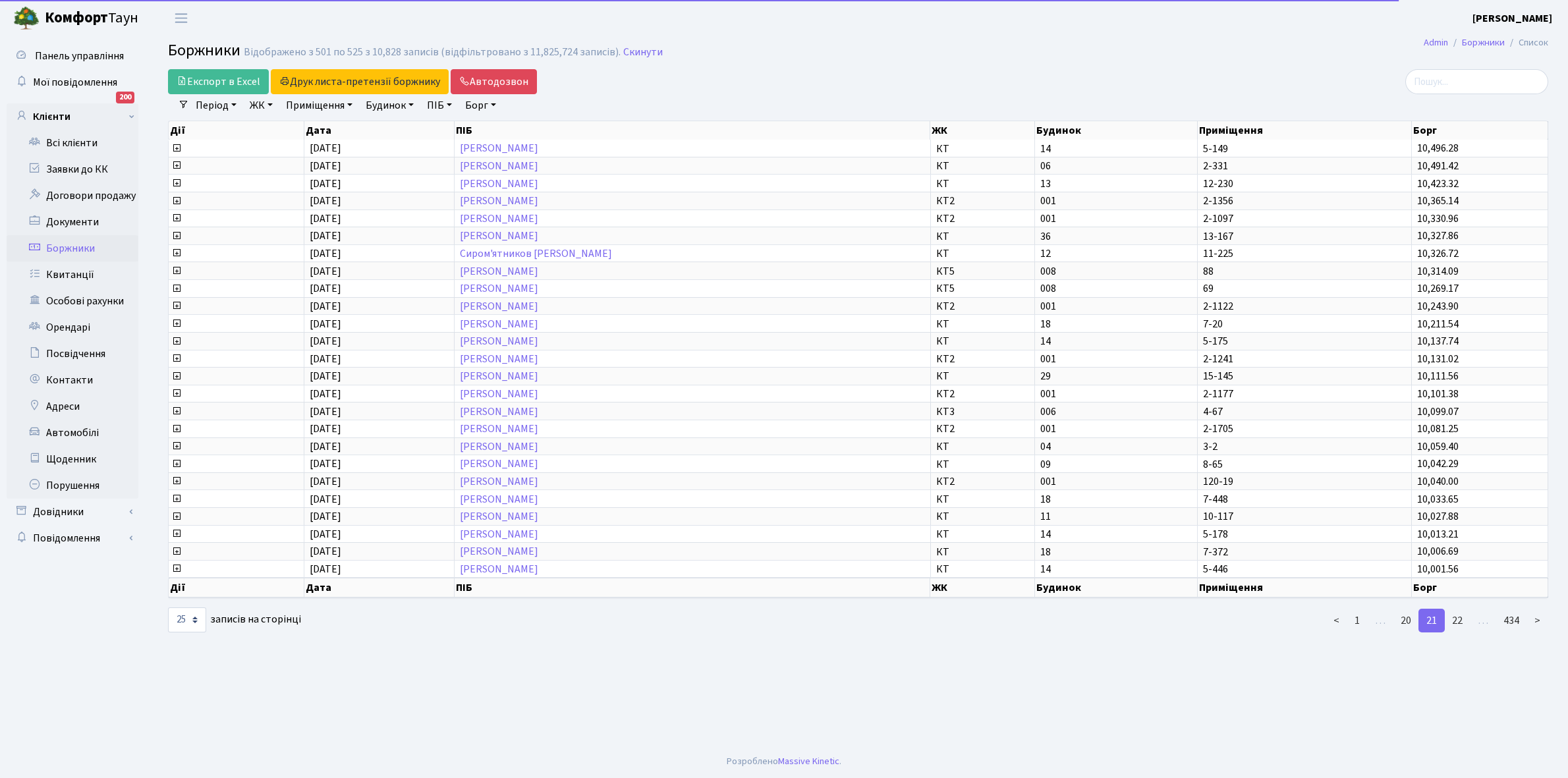
click at [1461, 609] on link "22" at bounding box center [1457, 621] width 26 height 23
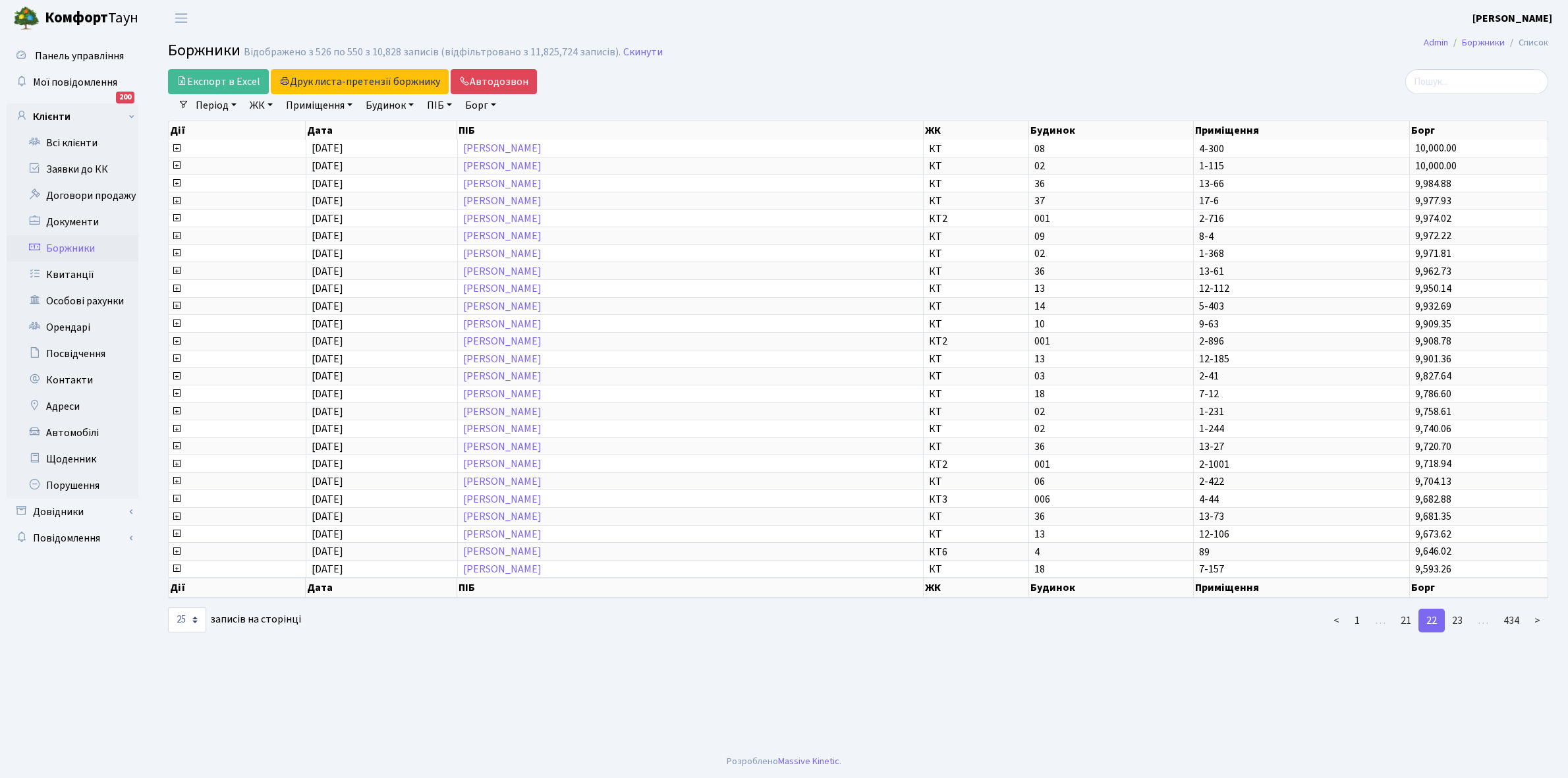
click at [1461, 609] on link "23" at bounding box center [1457, 621] width 26 height 23
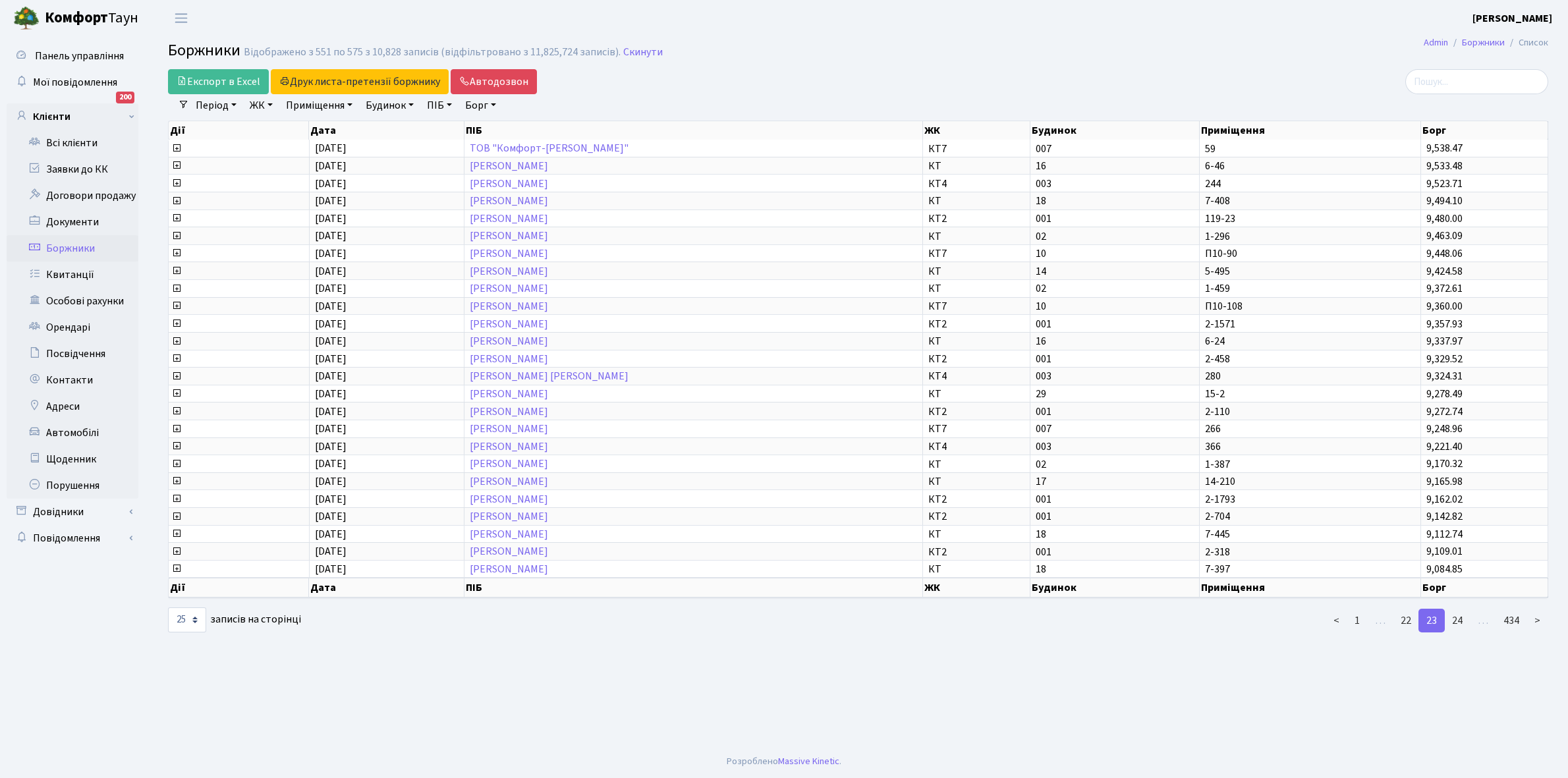
click at [1461, 609] on link "24" at bounding box center [1457, 621] width 26 height 23
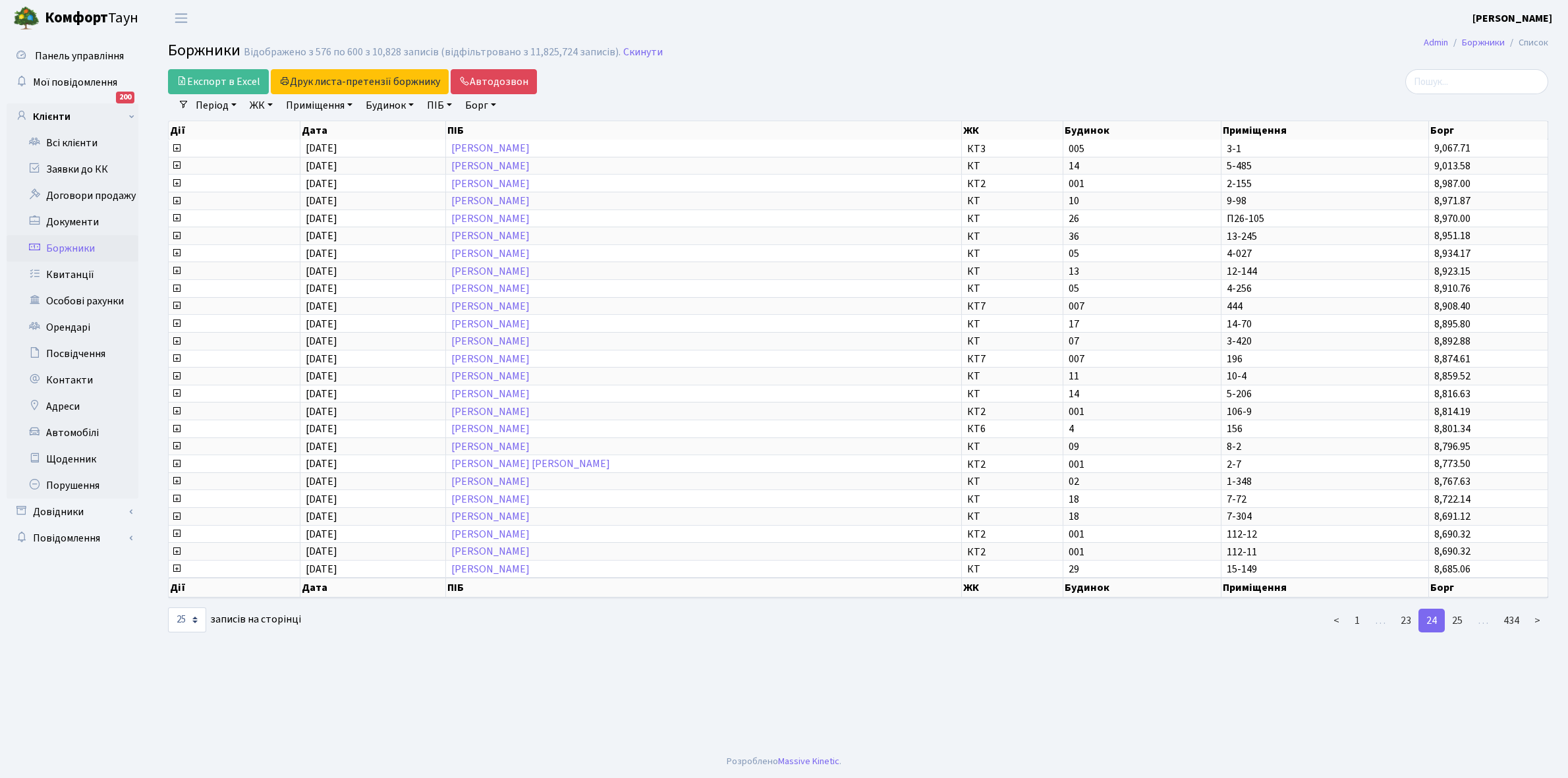
click at [1461, 609] on link "25" at bounding box center [1457, 621] width 26 height 23
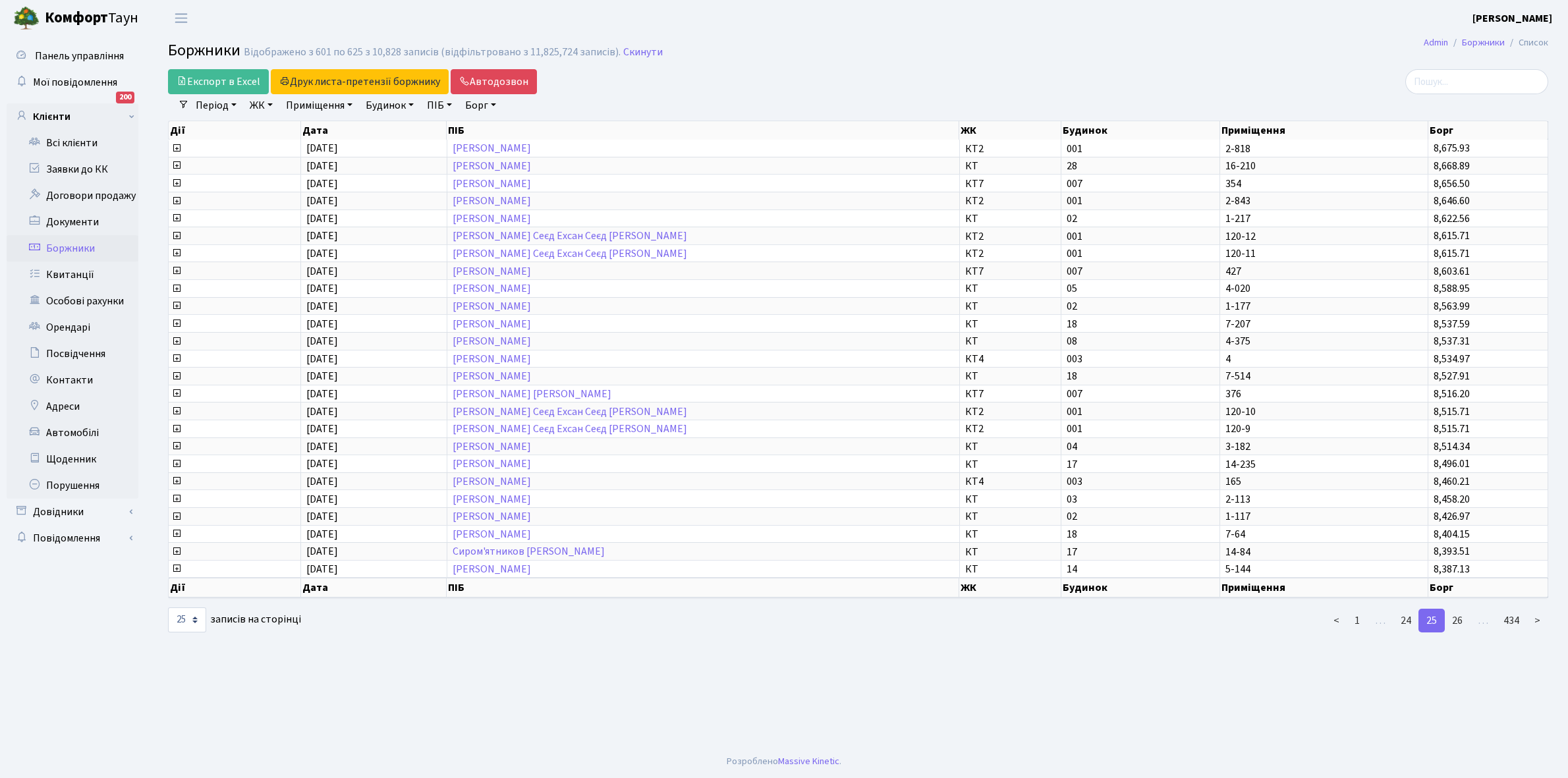
click at [1461, 609] on link "26" at bounding box center [1457, 621] width 26 height 23
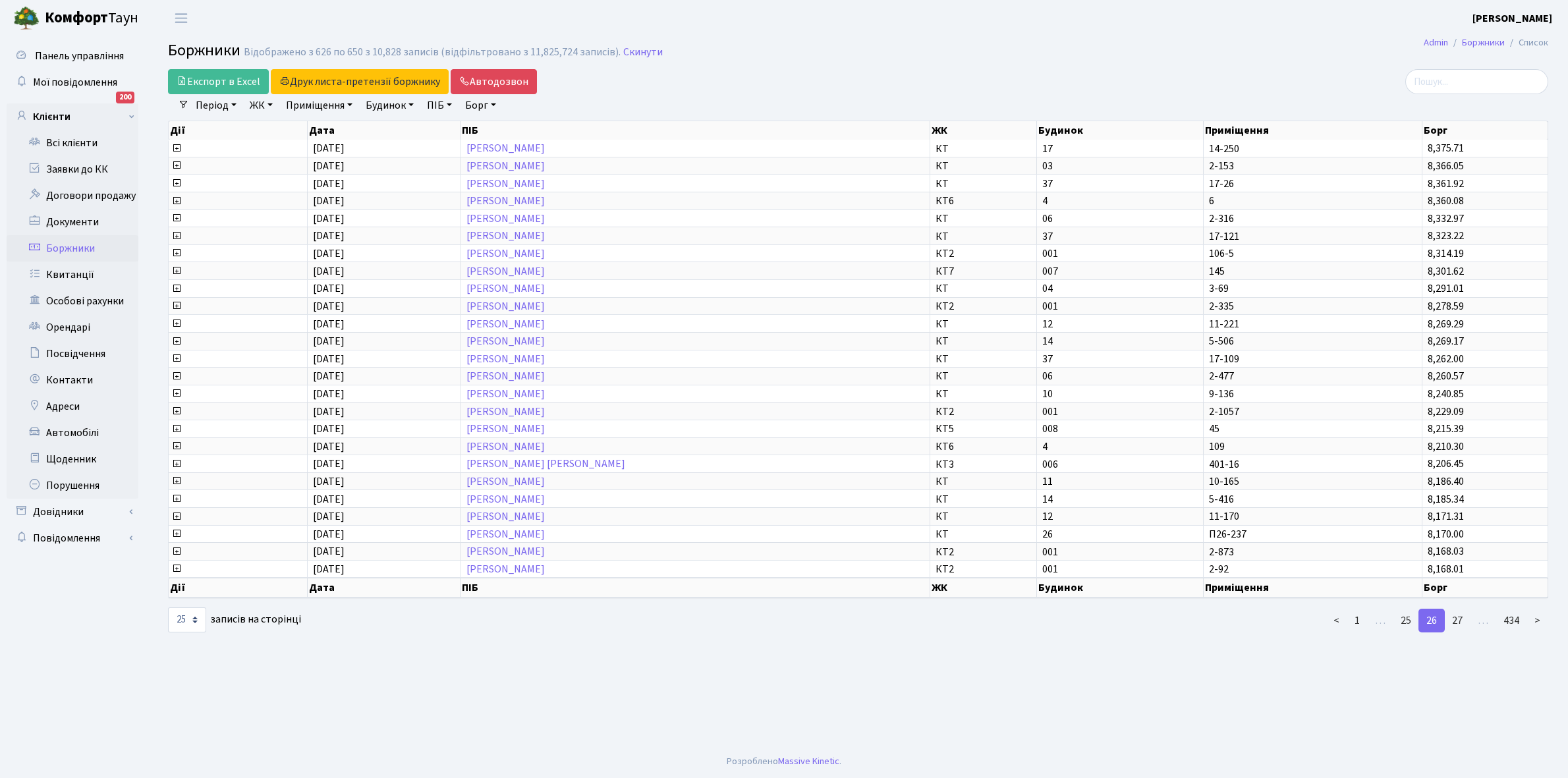
click at [1461, 609] on link "27" at bounding box center [1457, 621] width 26 height 23
click at [87, 143] on link "Всі клієнти" at bounding box center [72, 142] width 132 height 26
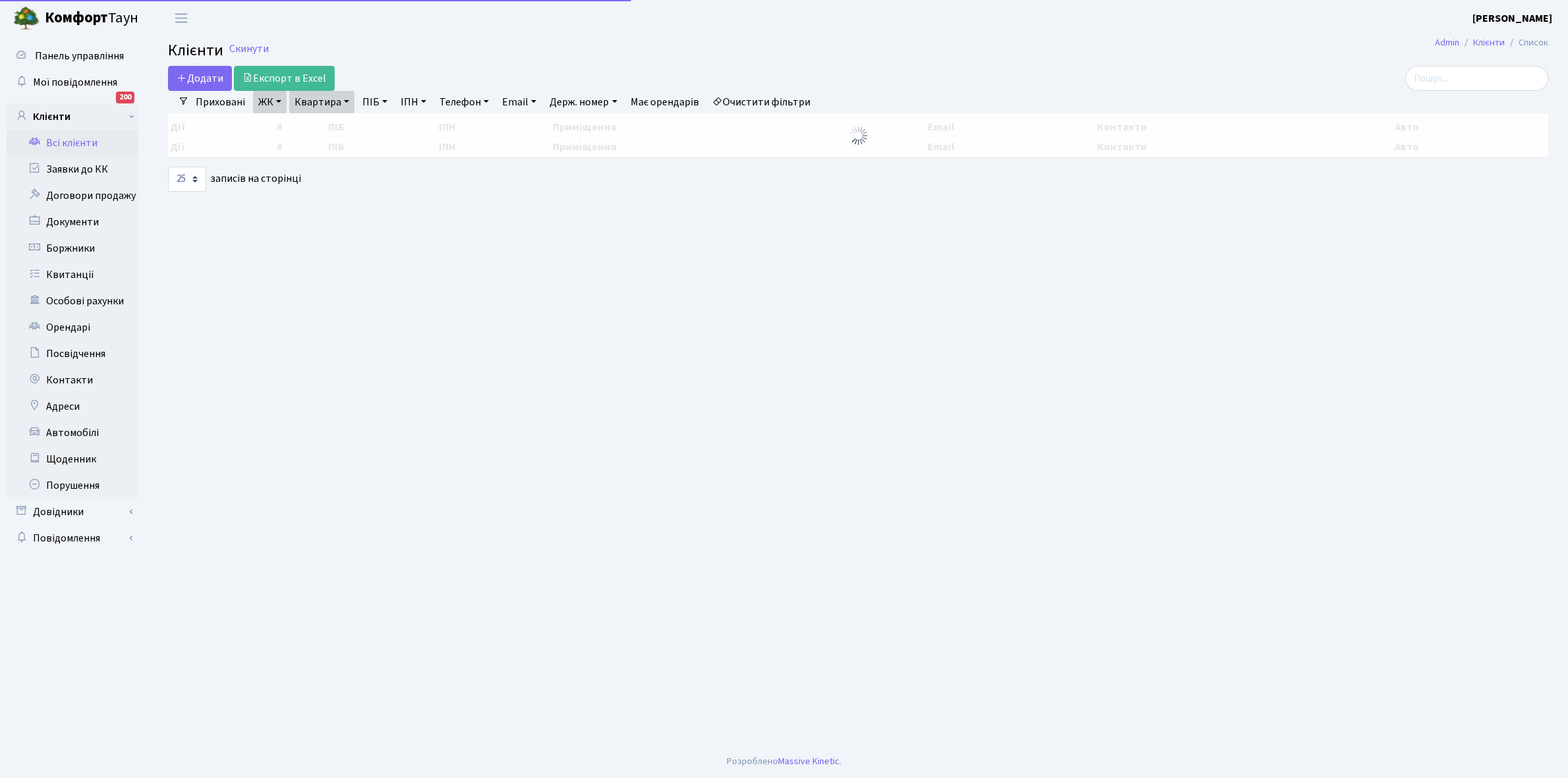
select select "25"
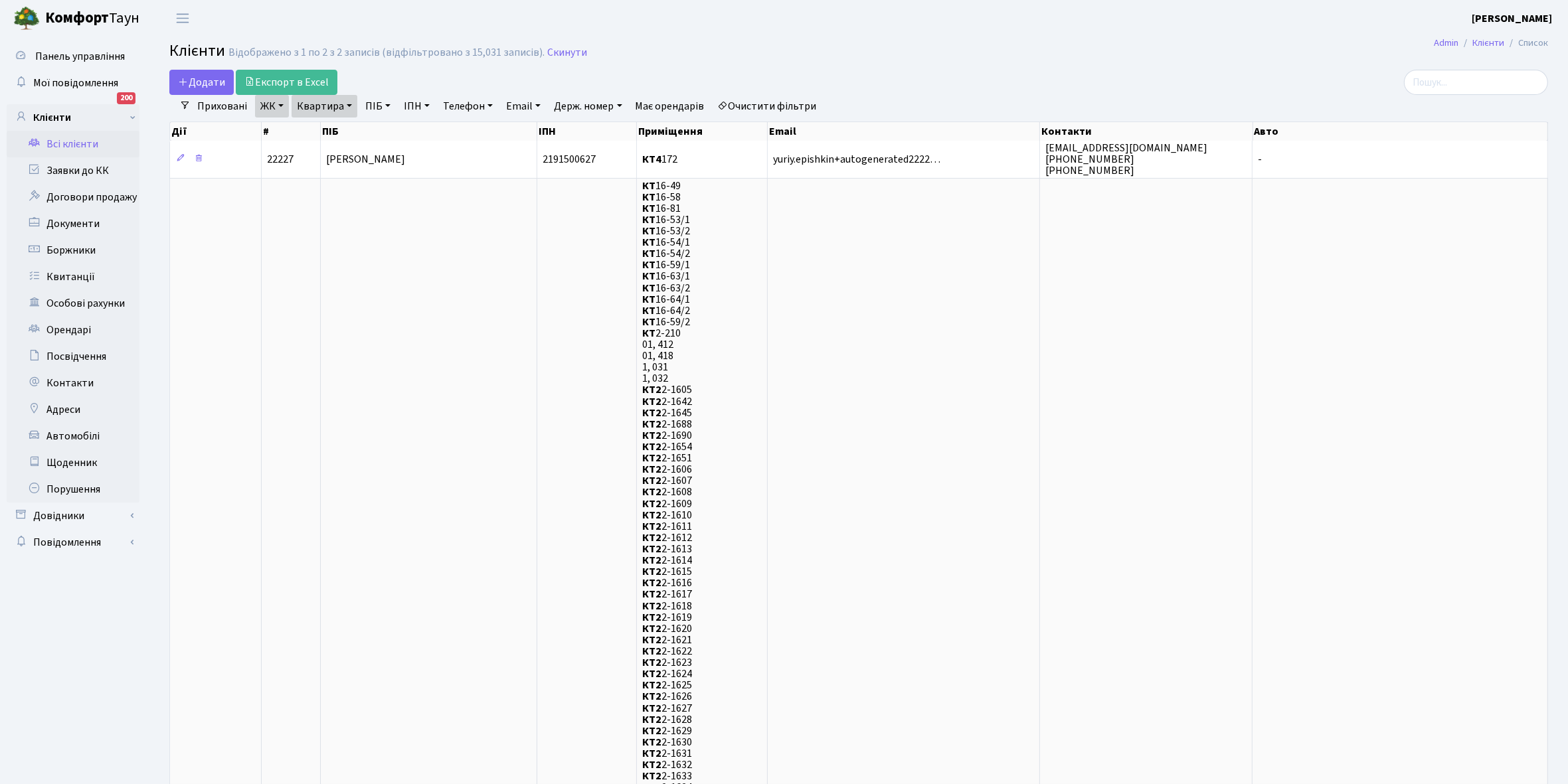
click at [762, 106] on link "Очистити фільтри" at bounding box center [767, 106] width 110 height 23
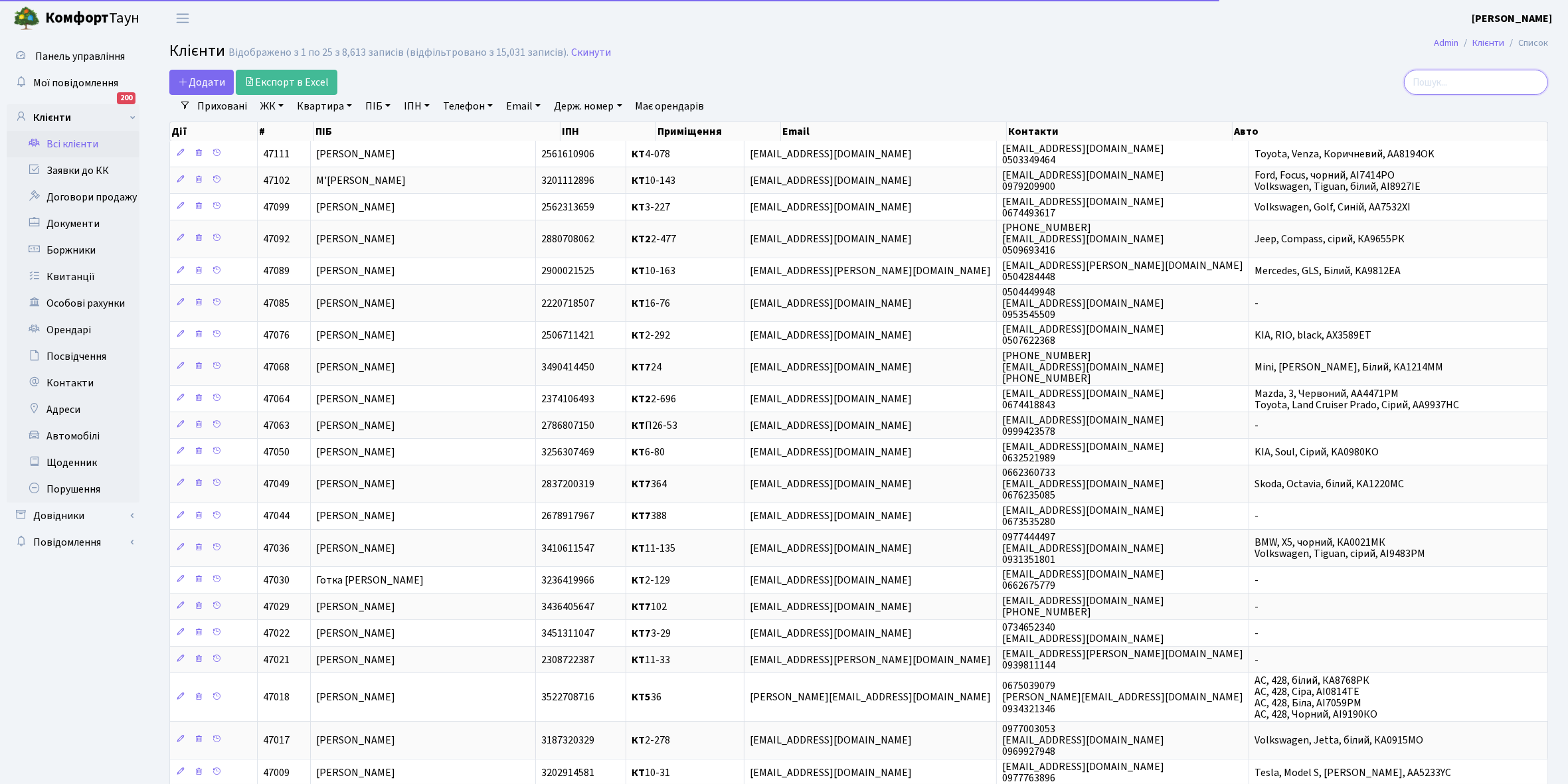
click at [1465, 84] on input "search" at bounding box center [1476, 83] width 144 height 26
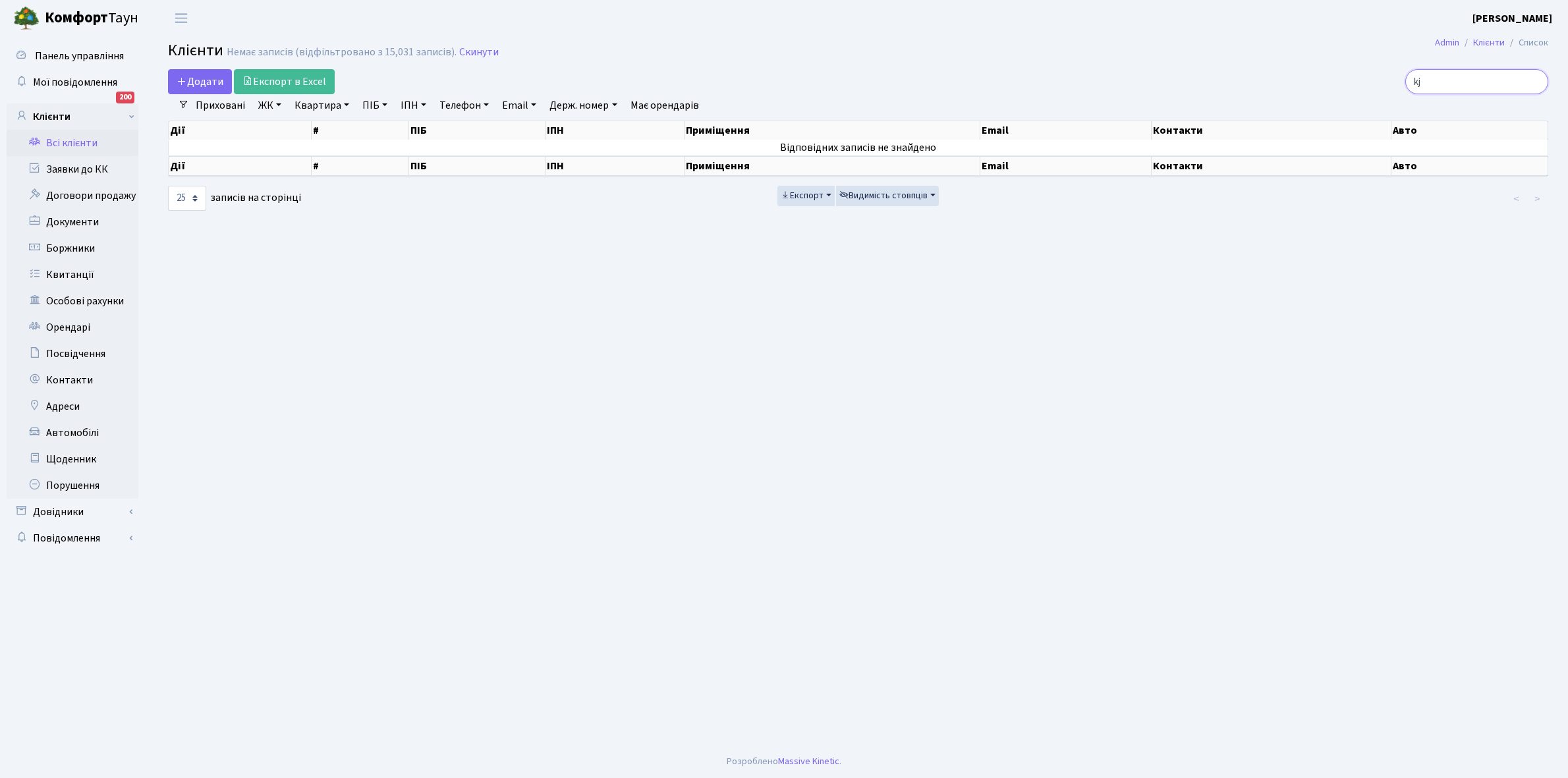
type input "k"
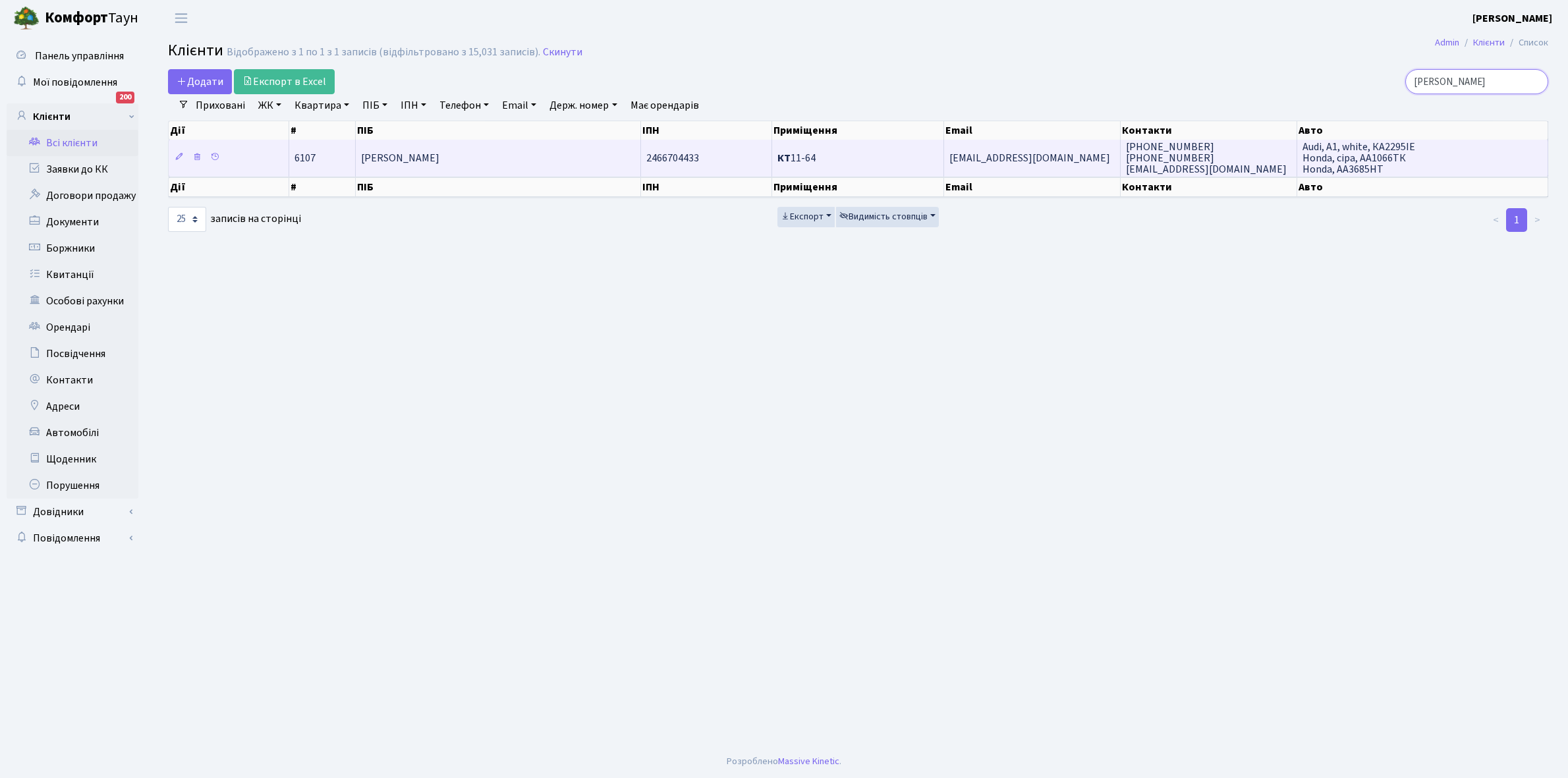
type input "[PERSON_NAME]"
click at [555, 160] on td "[PERSON_NAME]" at bounding box center [498, 157] width 286 height 36
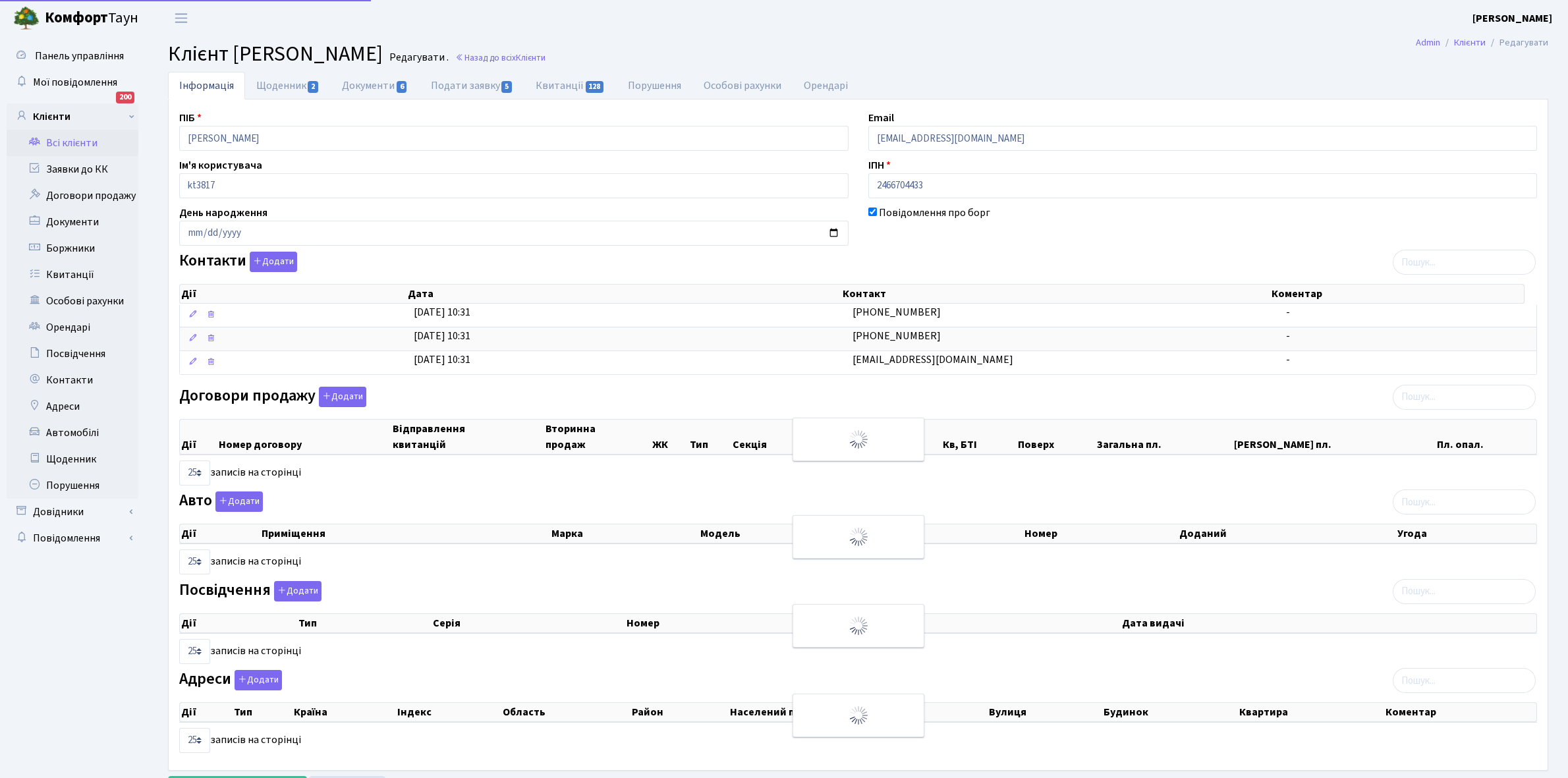
select select "25"
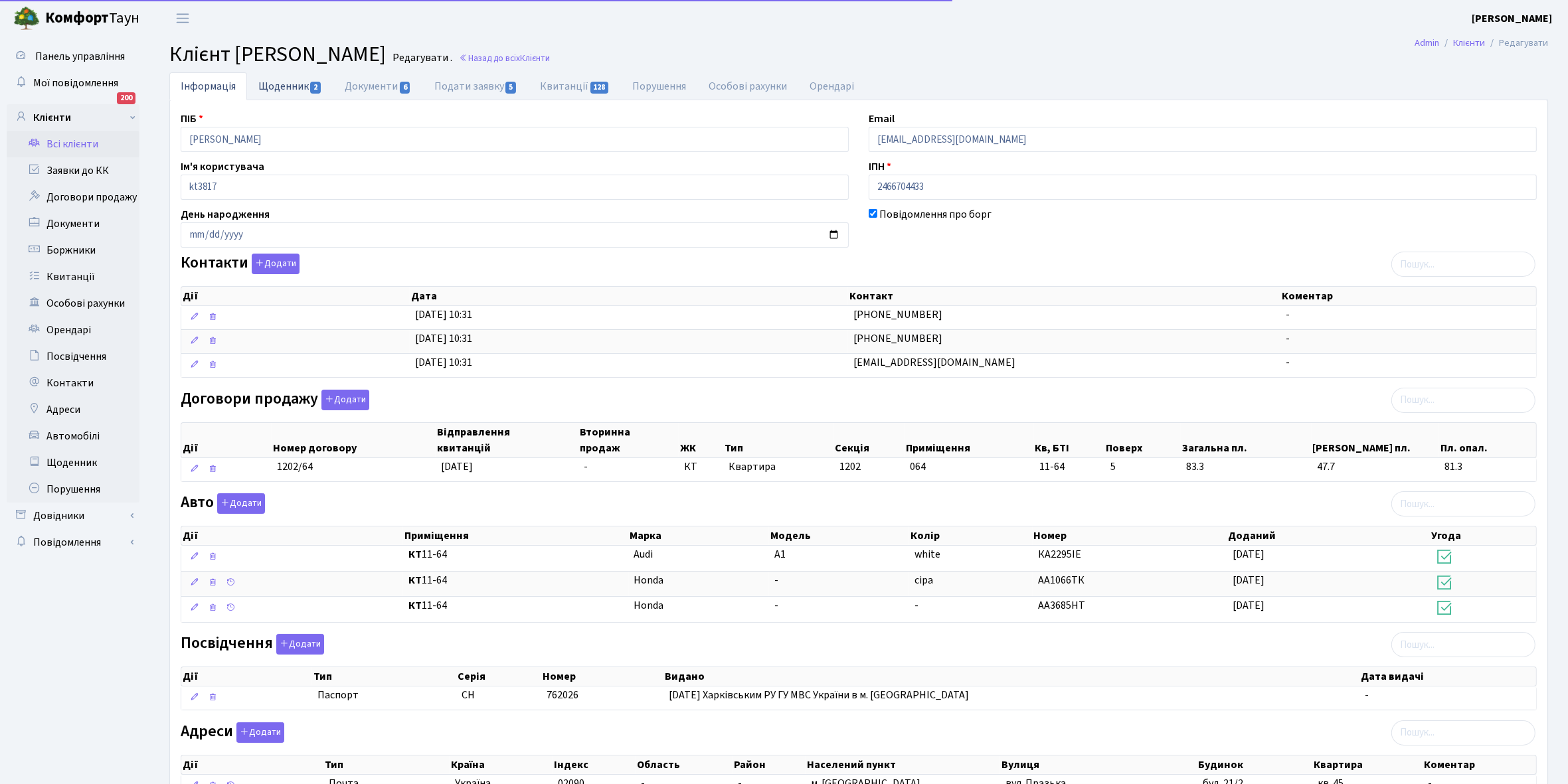
click at [290, 87] on link "Щоденник 2" at bounding box center [290, 86] width 86 height 28
select select "25"
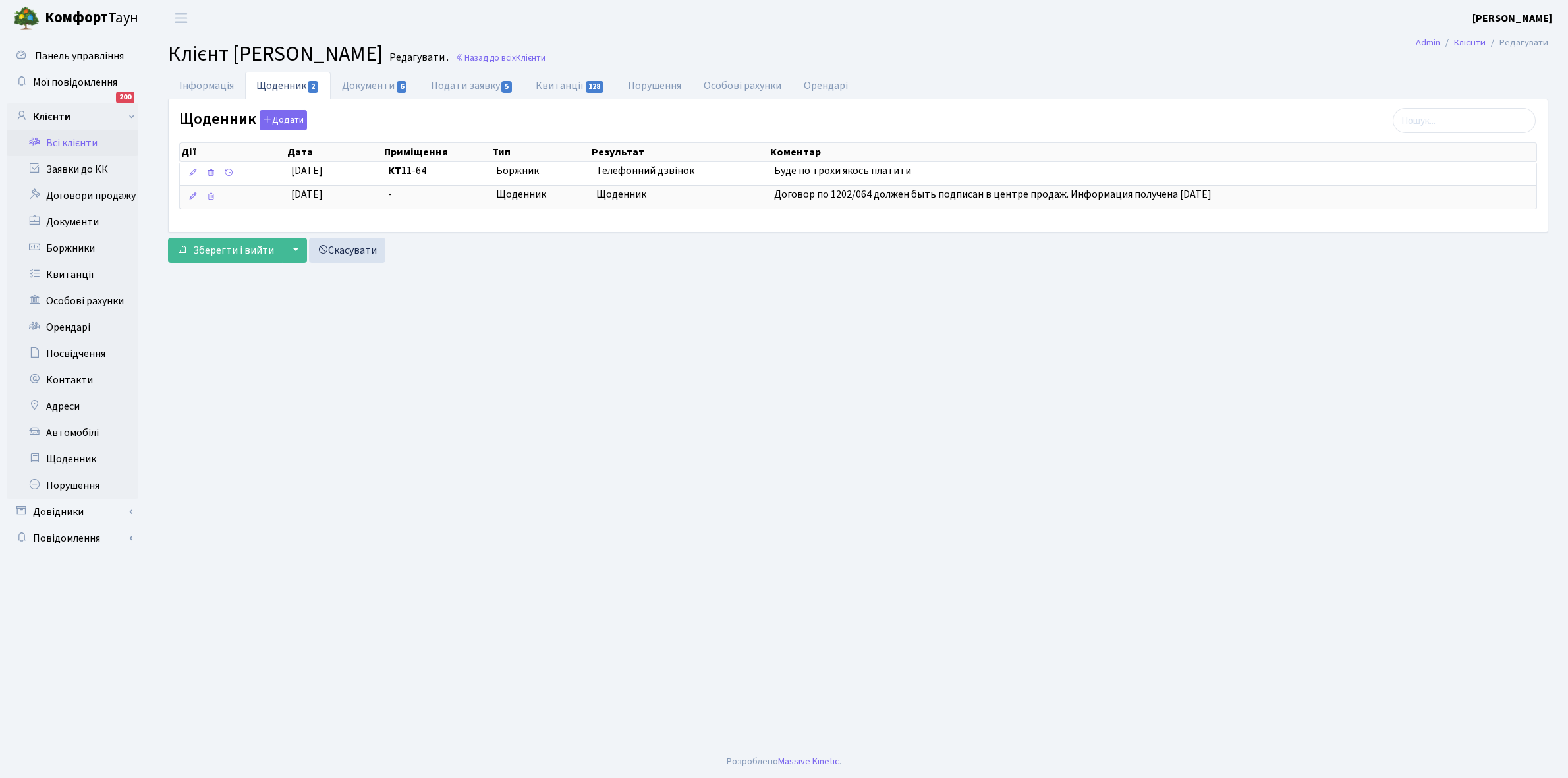
click at [73, 141] on link "Всі клієнти" at bounding box center [72, 142] width 132 height 26
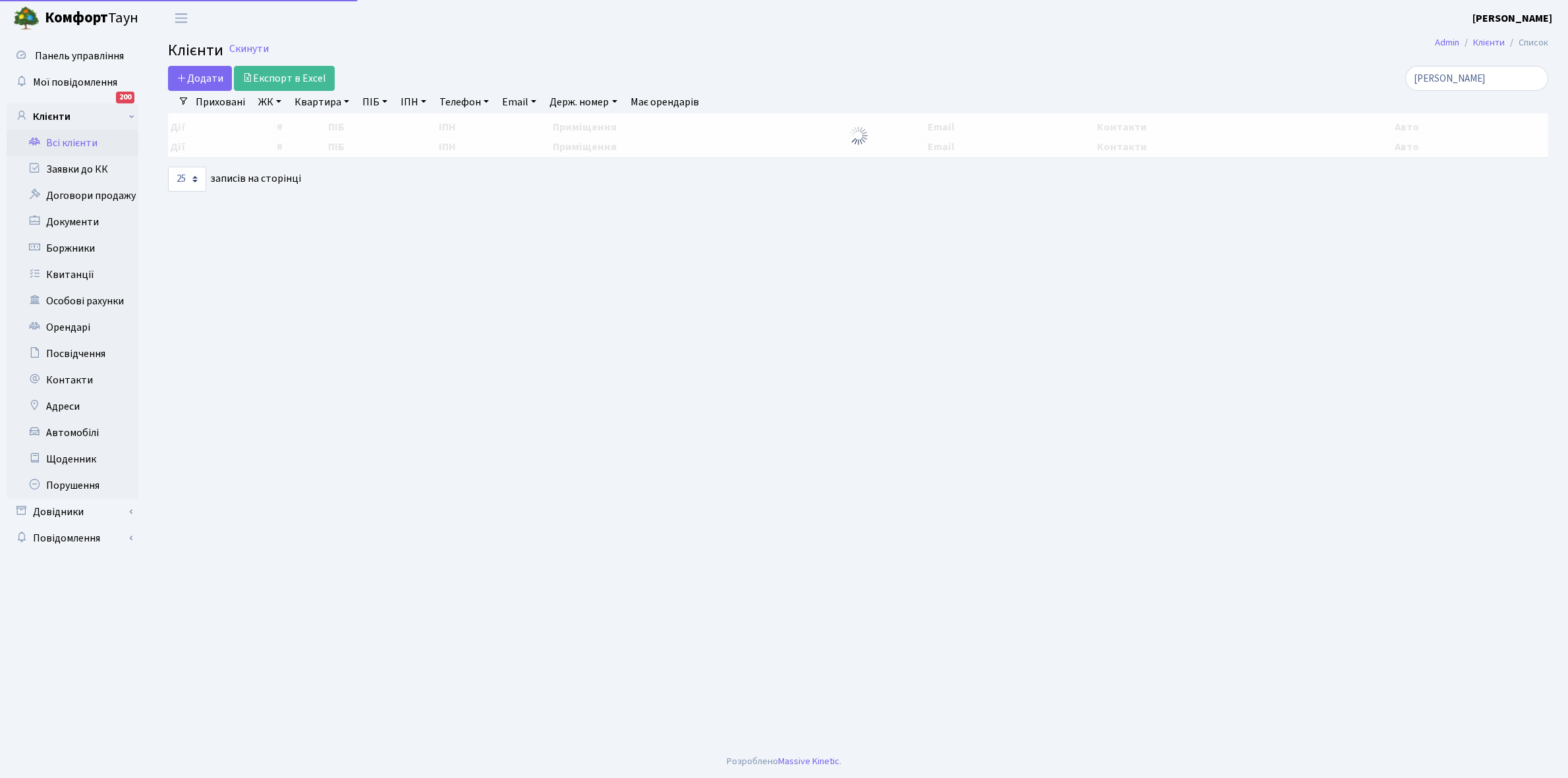
select select "25"
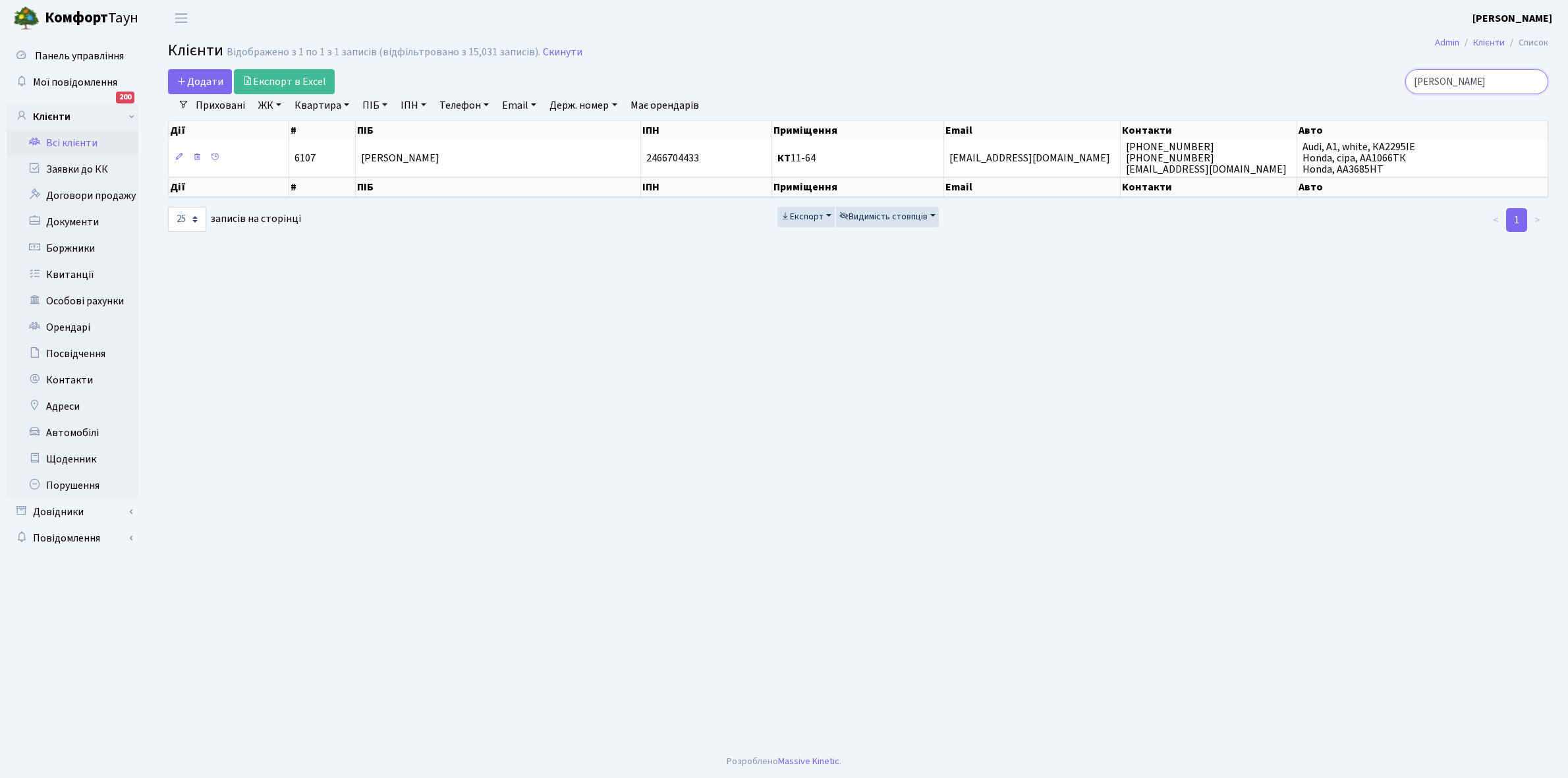
click at [1471, 79] on input "лозко" at bounding box center [1476, 82] width 143 height 25
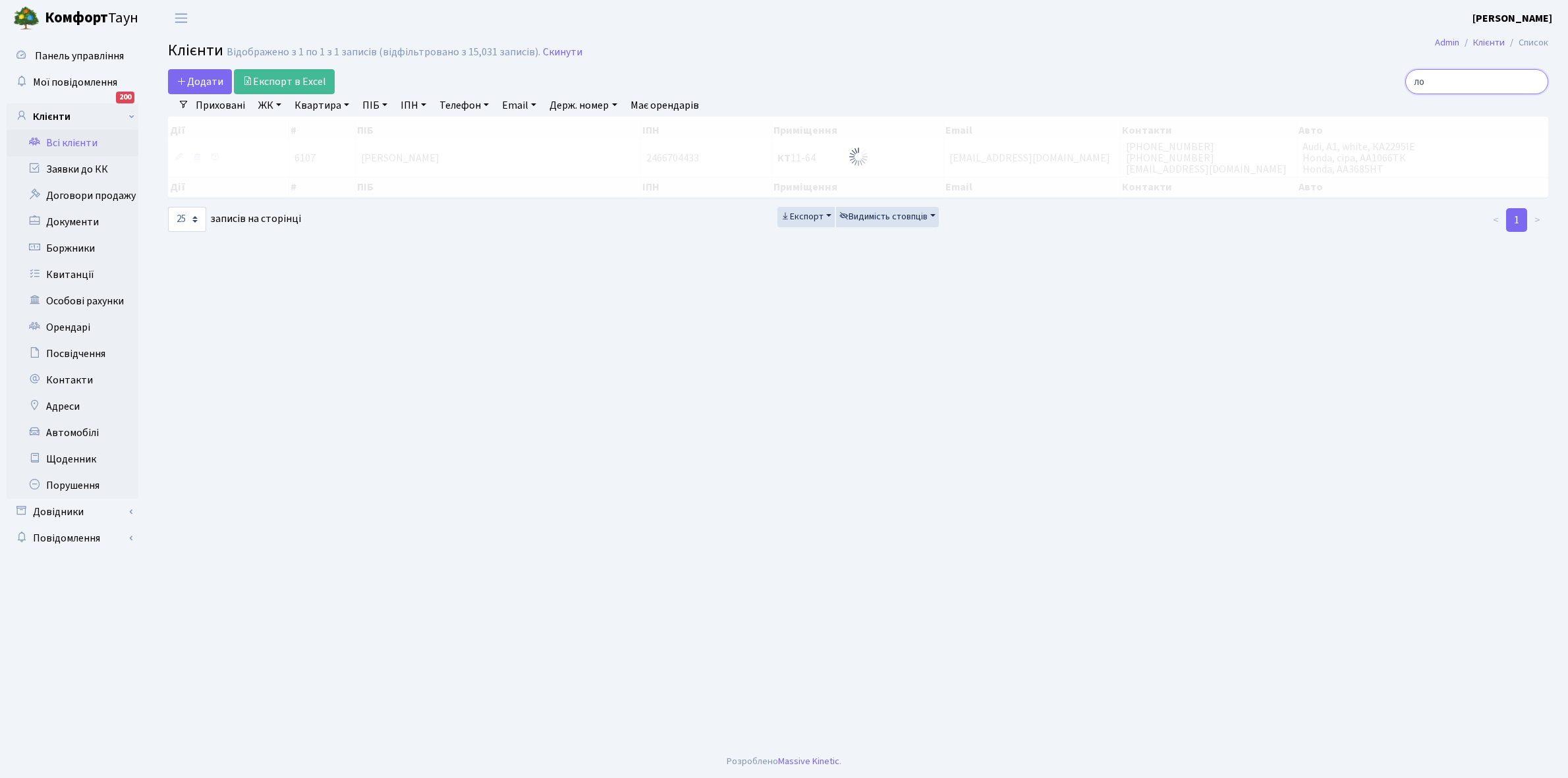
type input "л"
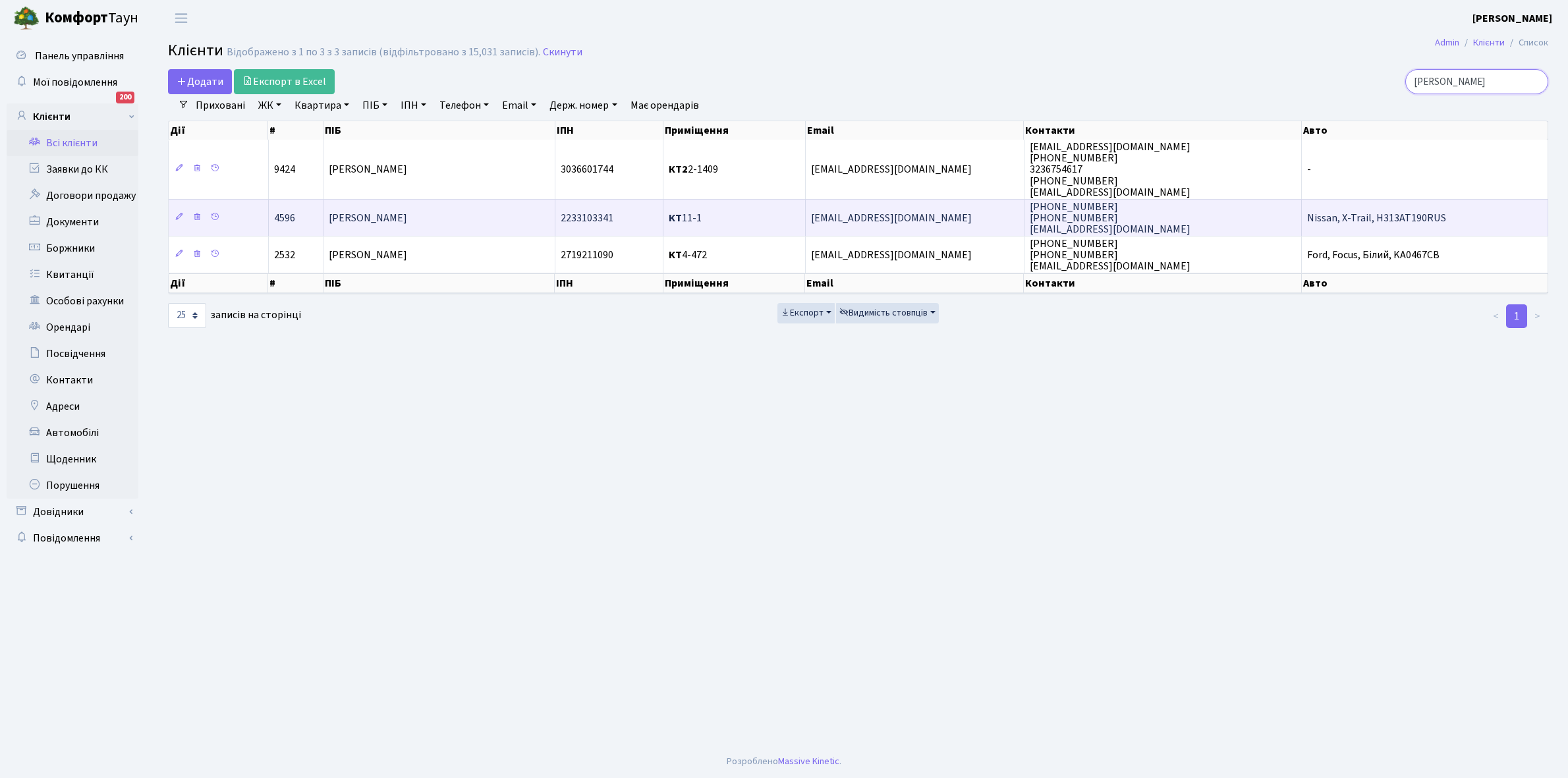
type input "луців"
click at [471, 218] on td "Луців Леся Петрівна" at bounding box center [440, 217] width 232 height 37
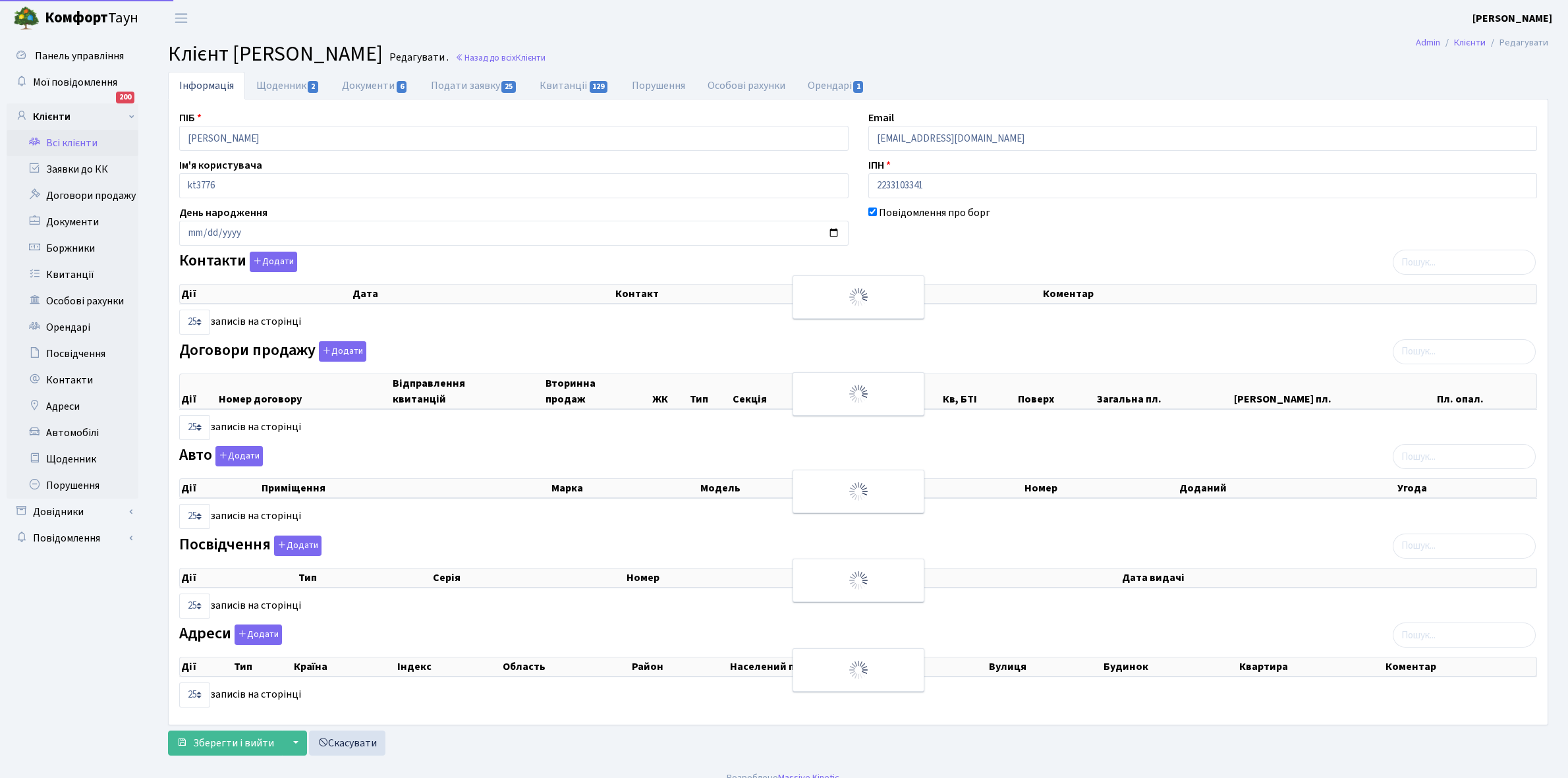
select select "25"
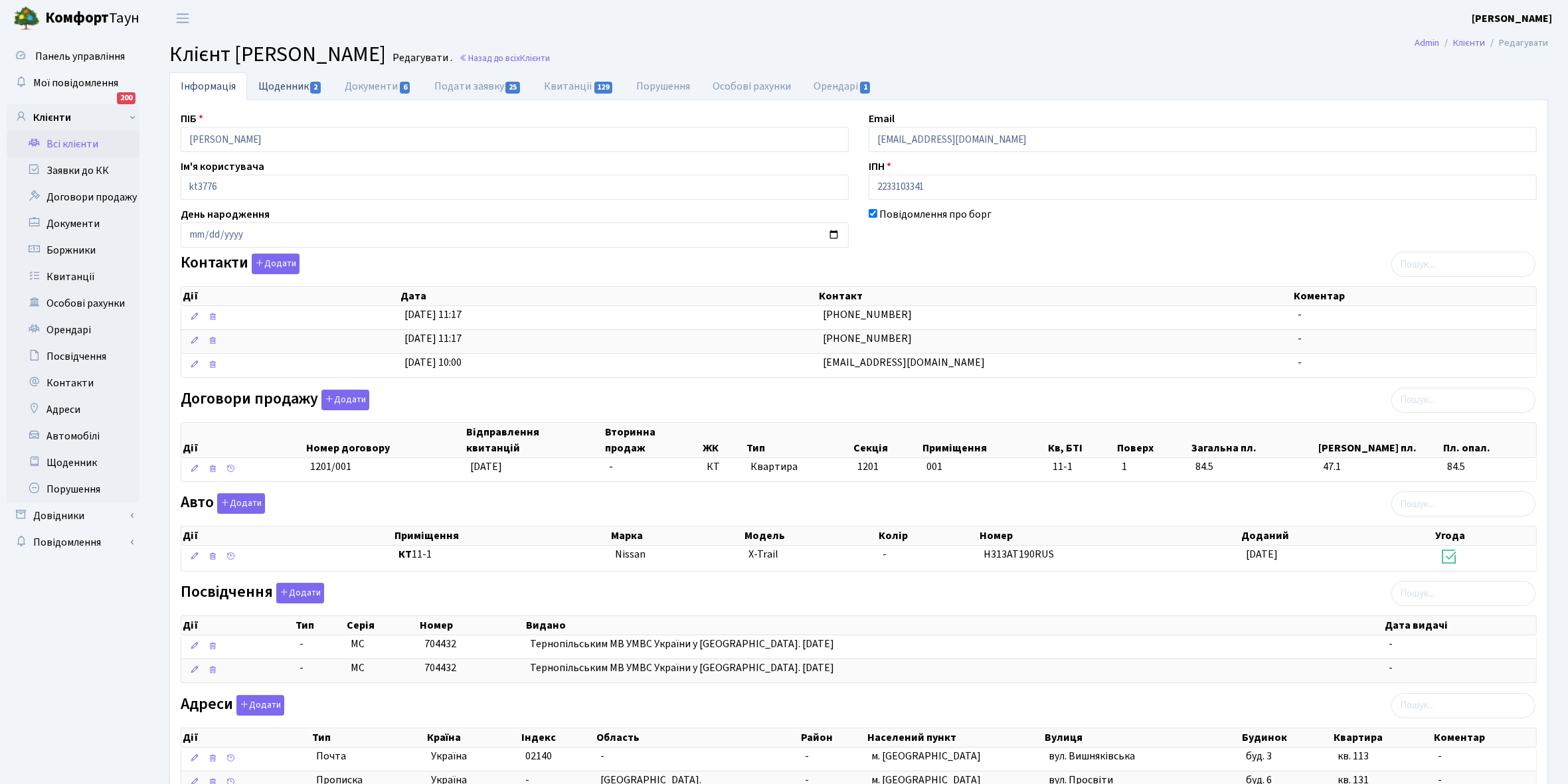
click at [282, 84] on link "Щоденник 2" at bounding box center [290, 86] width 86 height 28
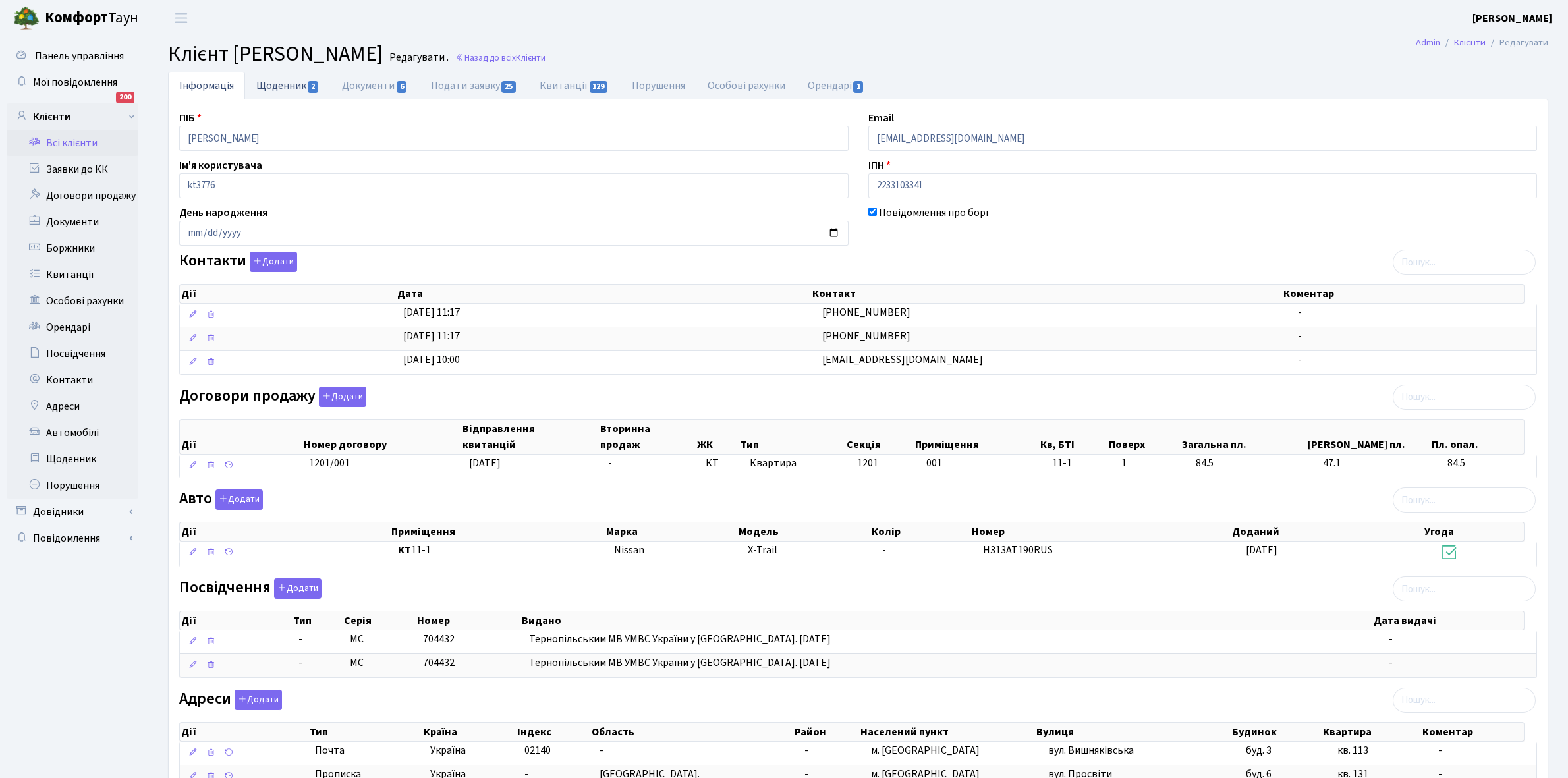
select select "25"
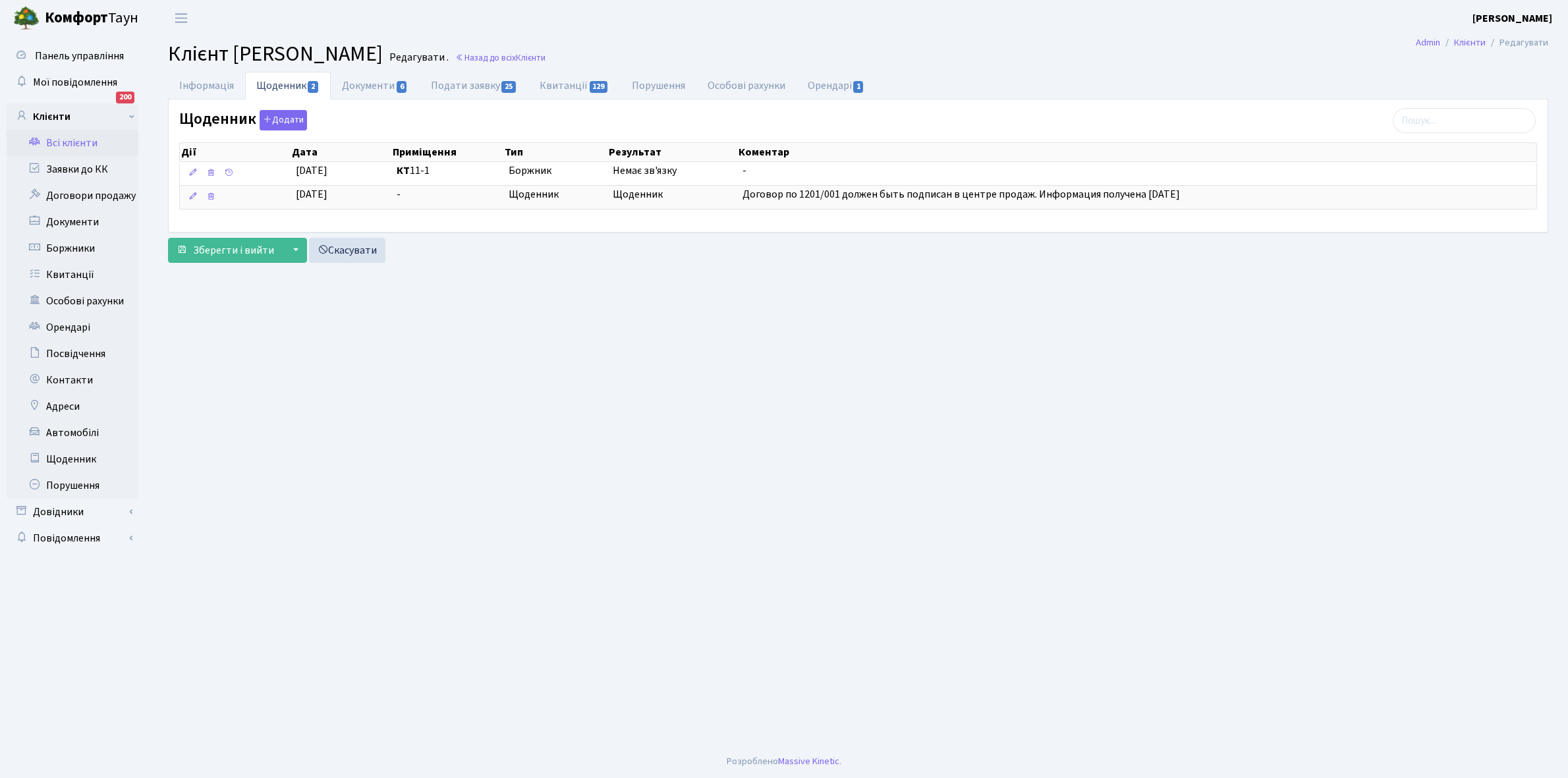
click at [67, 137] on link "Всі клієнти" at bounding box center [72, 142] width 132 height 26
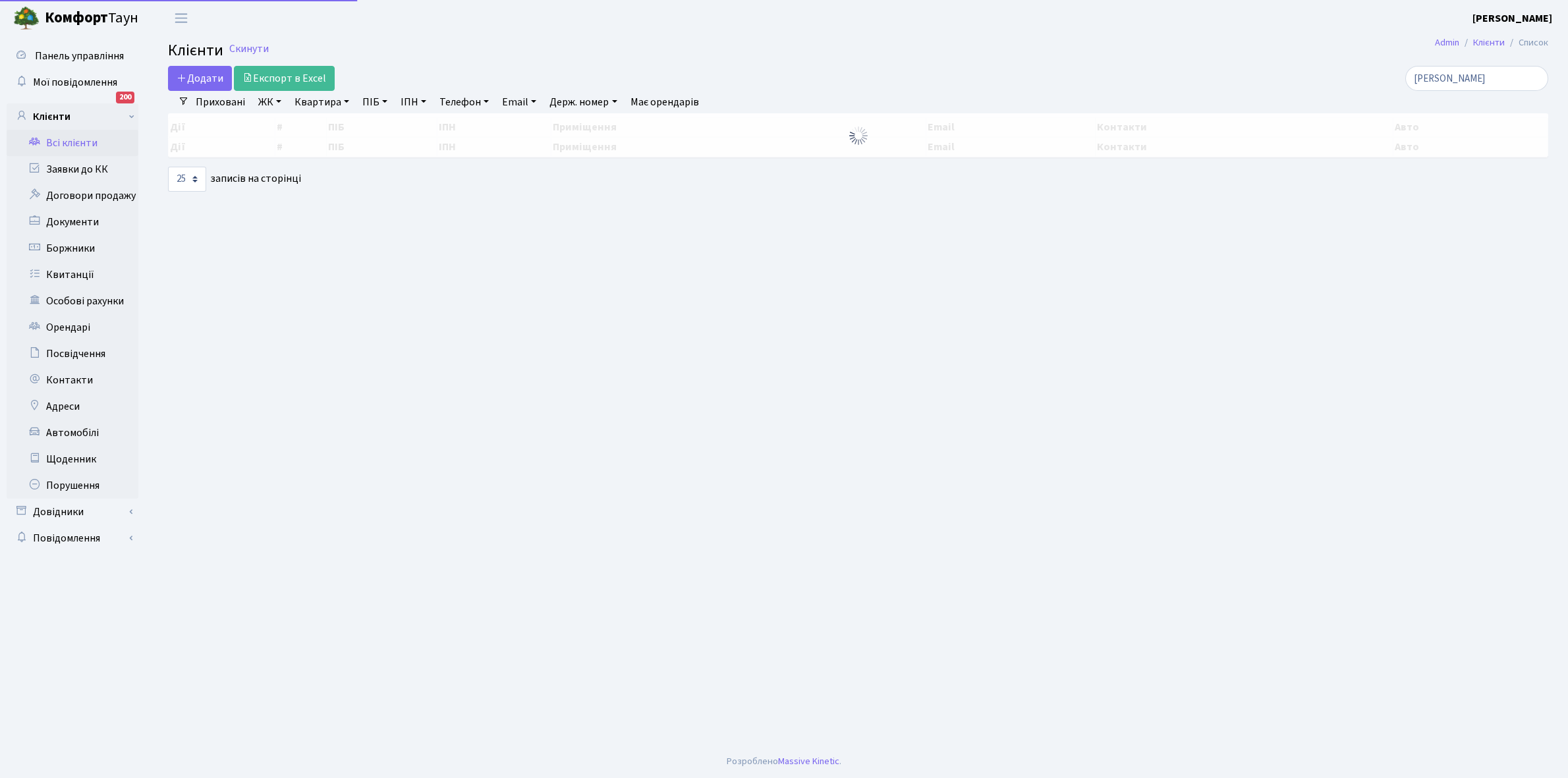
select select "25"
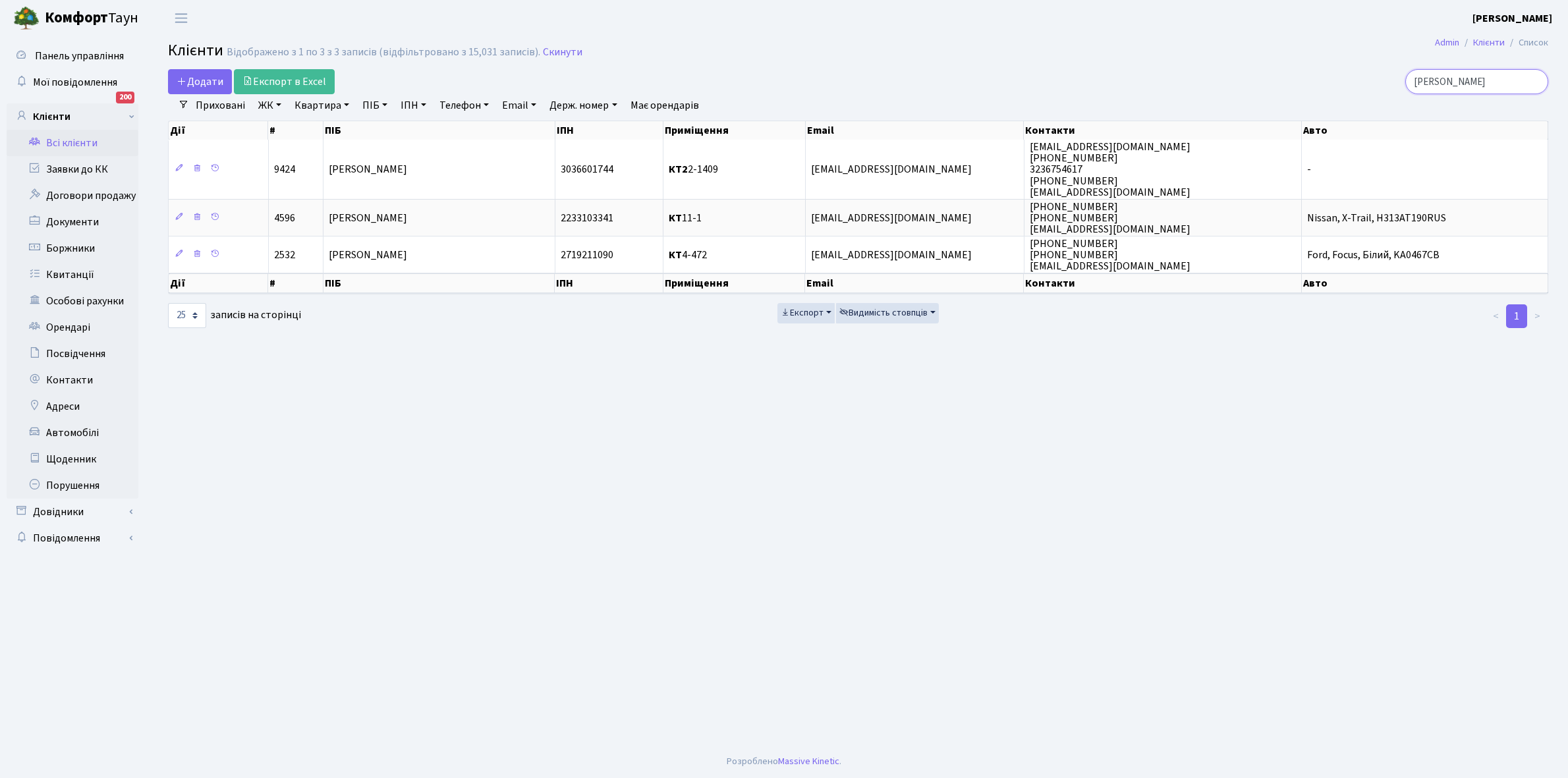
click at [1460, 80] on input "луців" at bounding box center [1476, 82] width 143 height 25
type input "л"
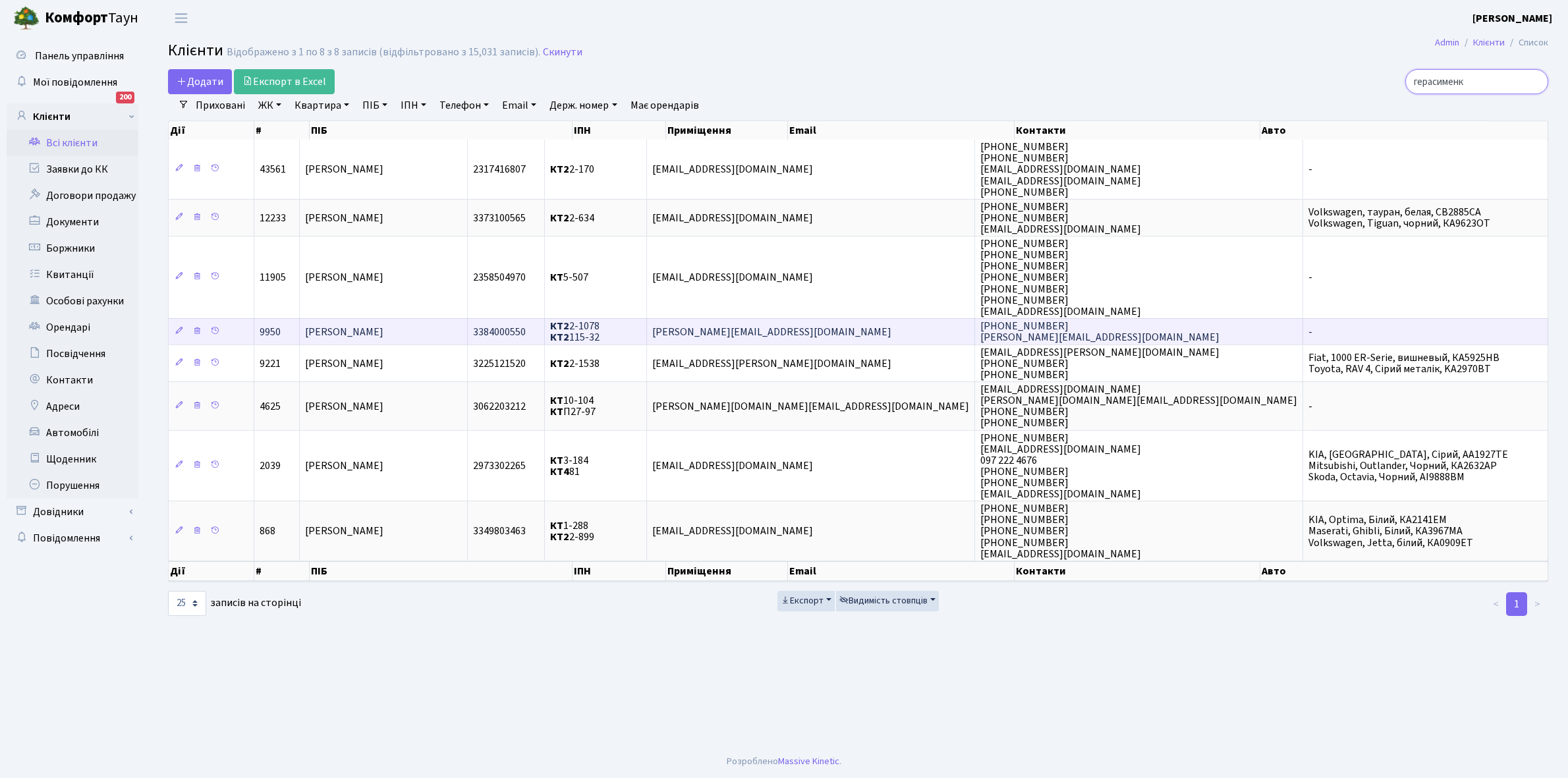
type input "герасименк"
click at [383, 325] on span "Герасименко Ярослав Вячеславович" at bounding box center [344, 331] width 78 height 15
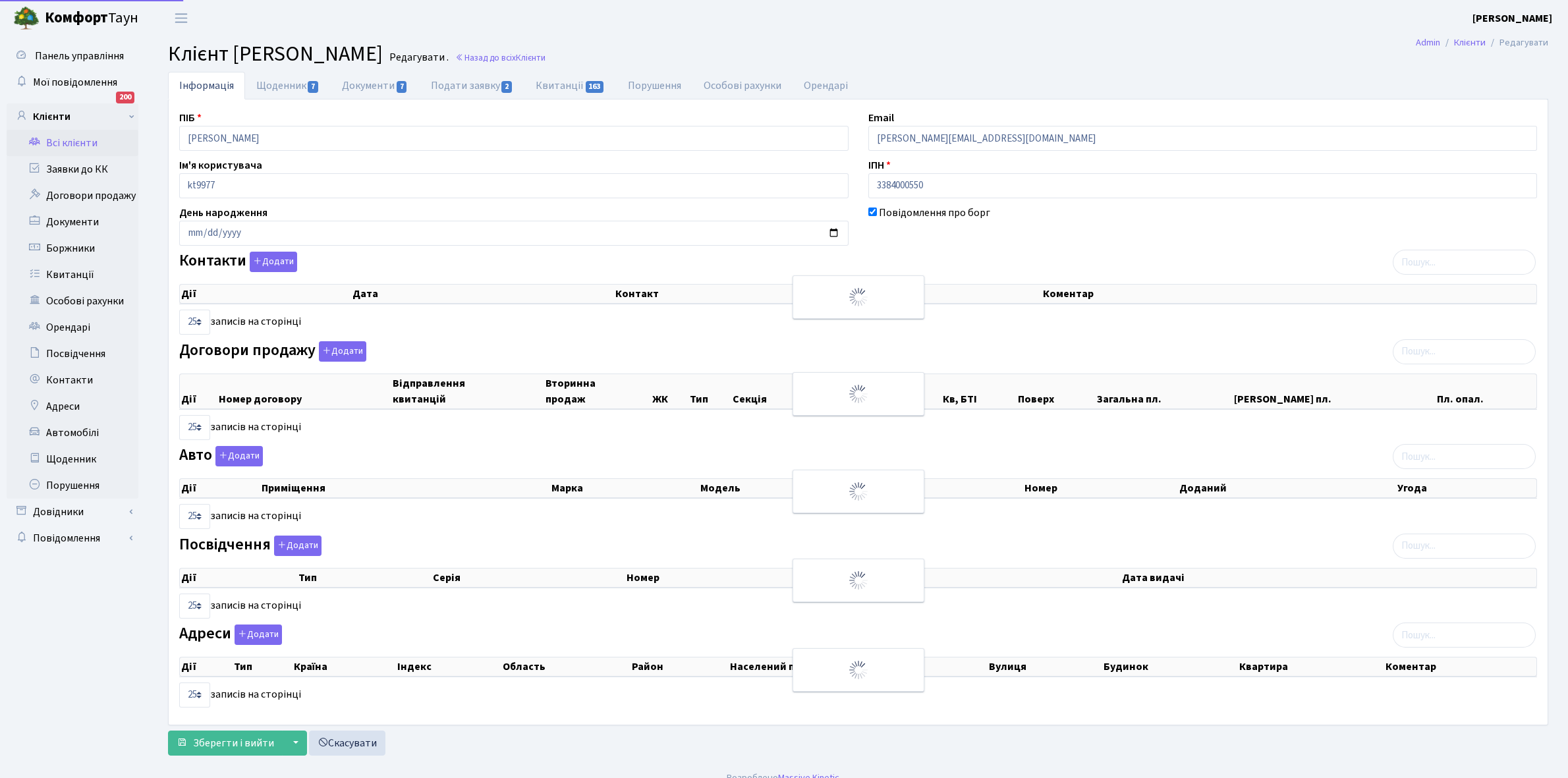
select select "25"
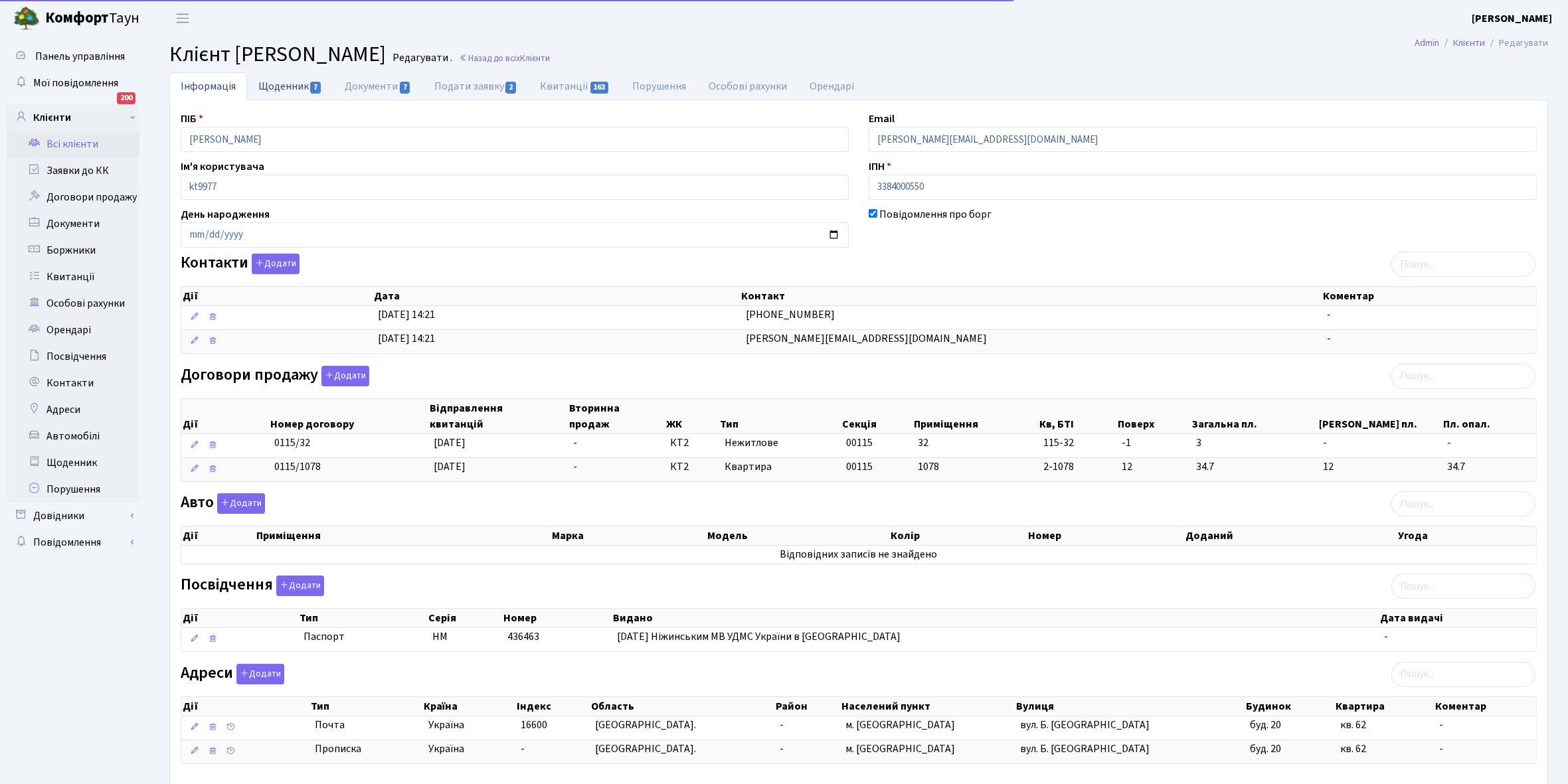
click at [273, 82] on link "Щоденник 7" at bounding box center [290, 86] width 86 height 28
select select "25"
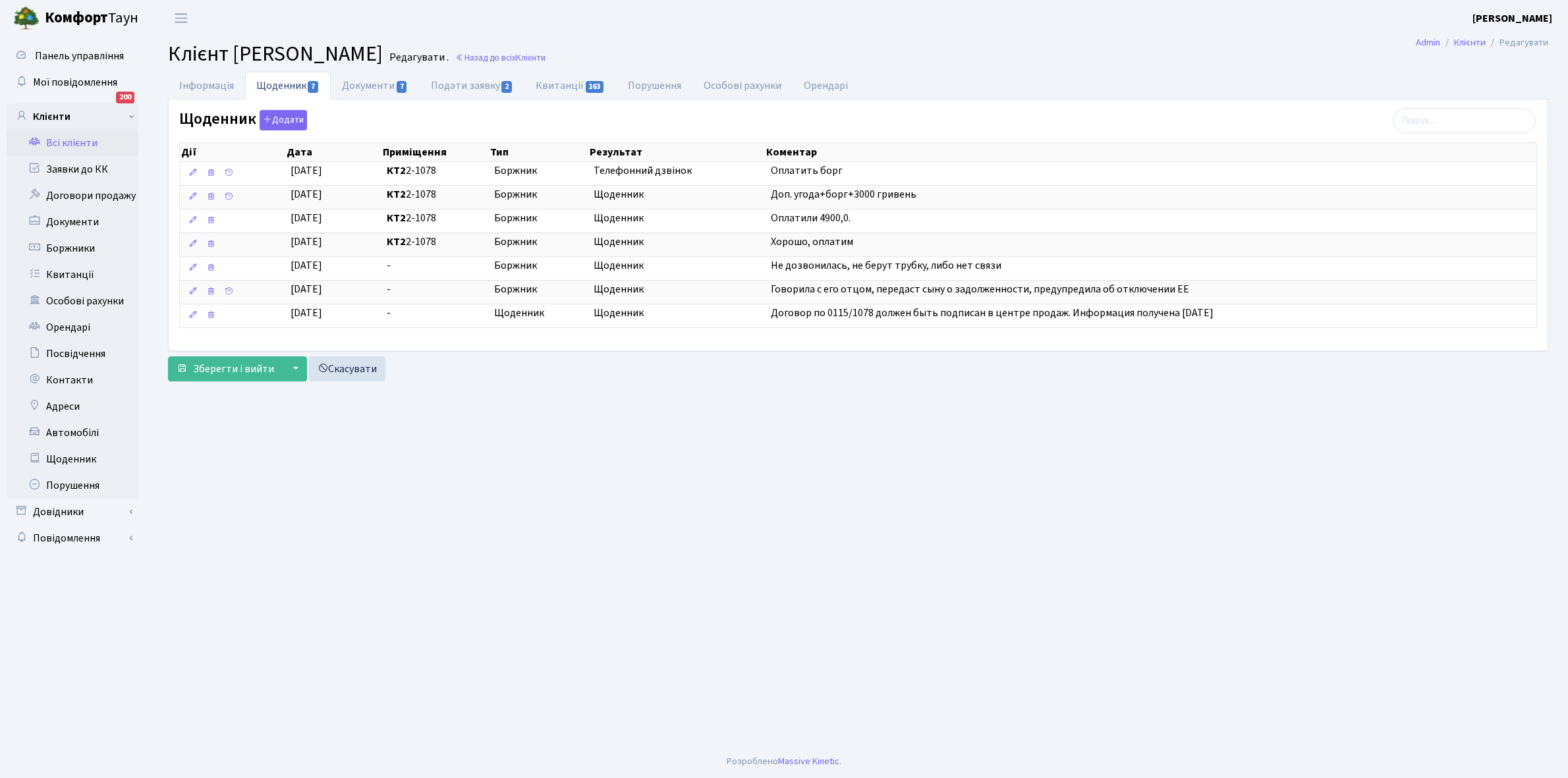
click at [80, 140] on link "Всі клієнти" at bounding box center [72, 142] width 132 height 26
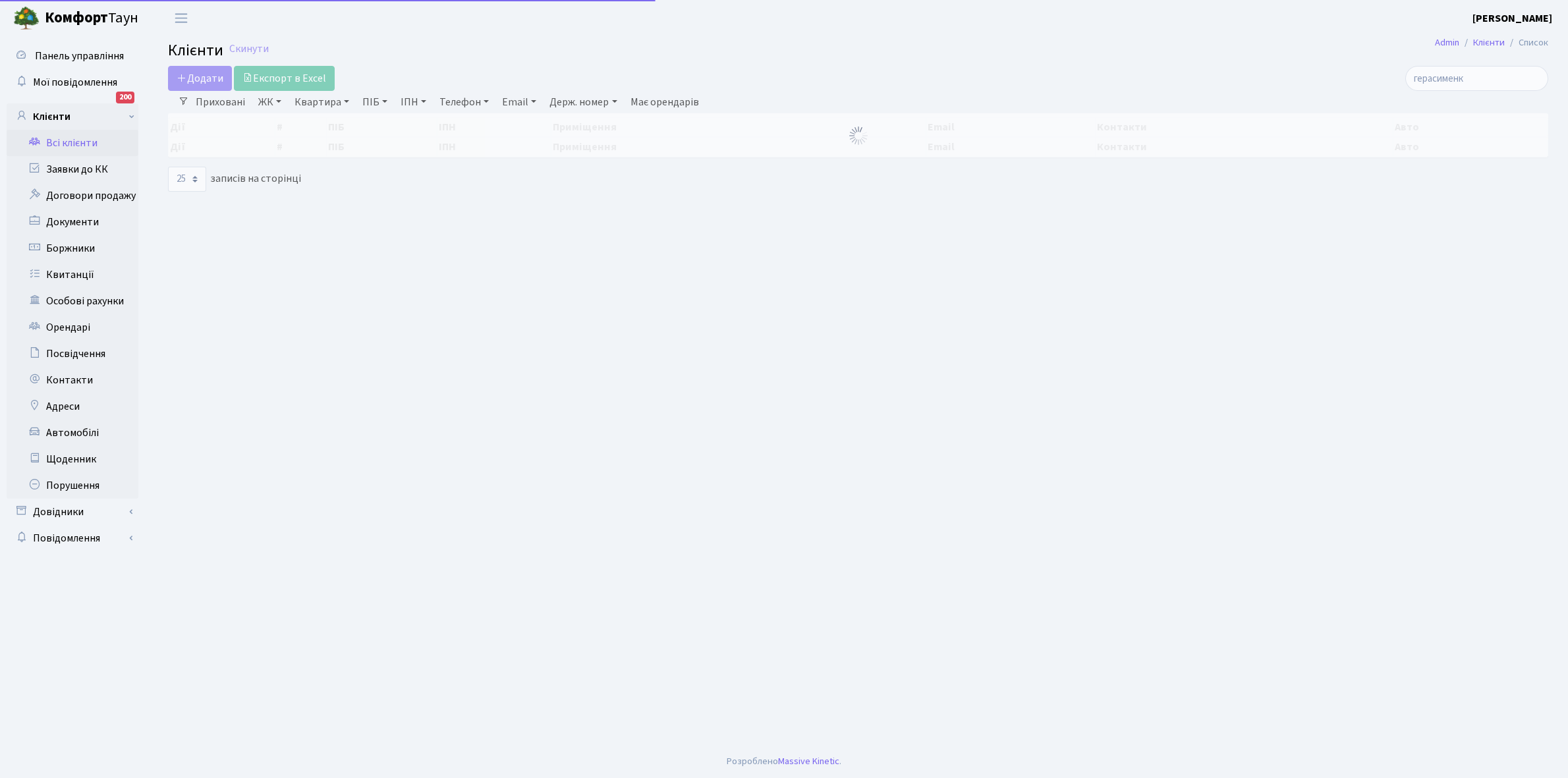
select select "25"
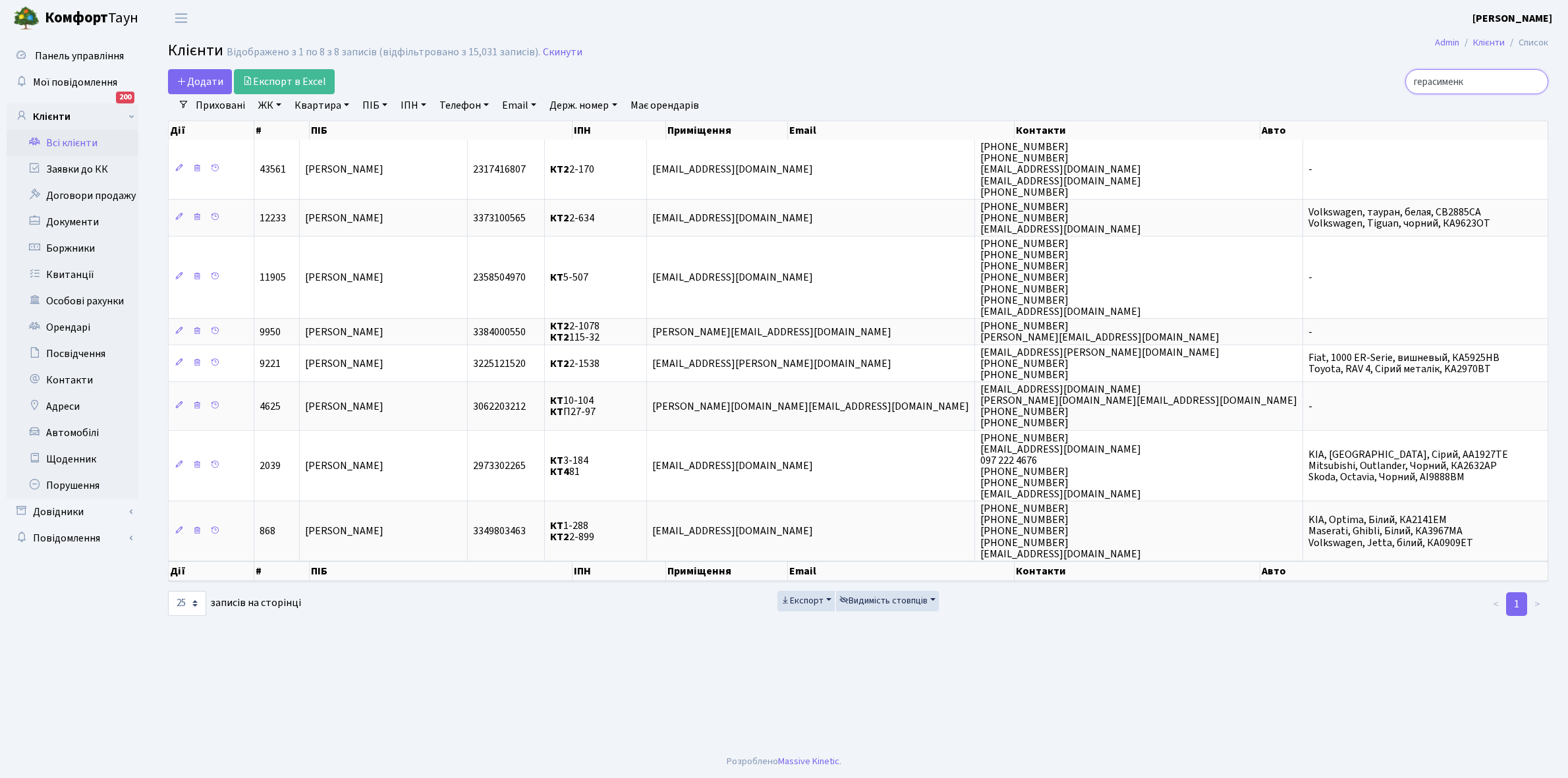
click at [1491, 73] on input "герасименк" at bounding box center [1476, 82] width 143 height 25
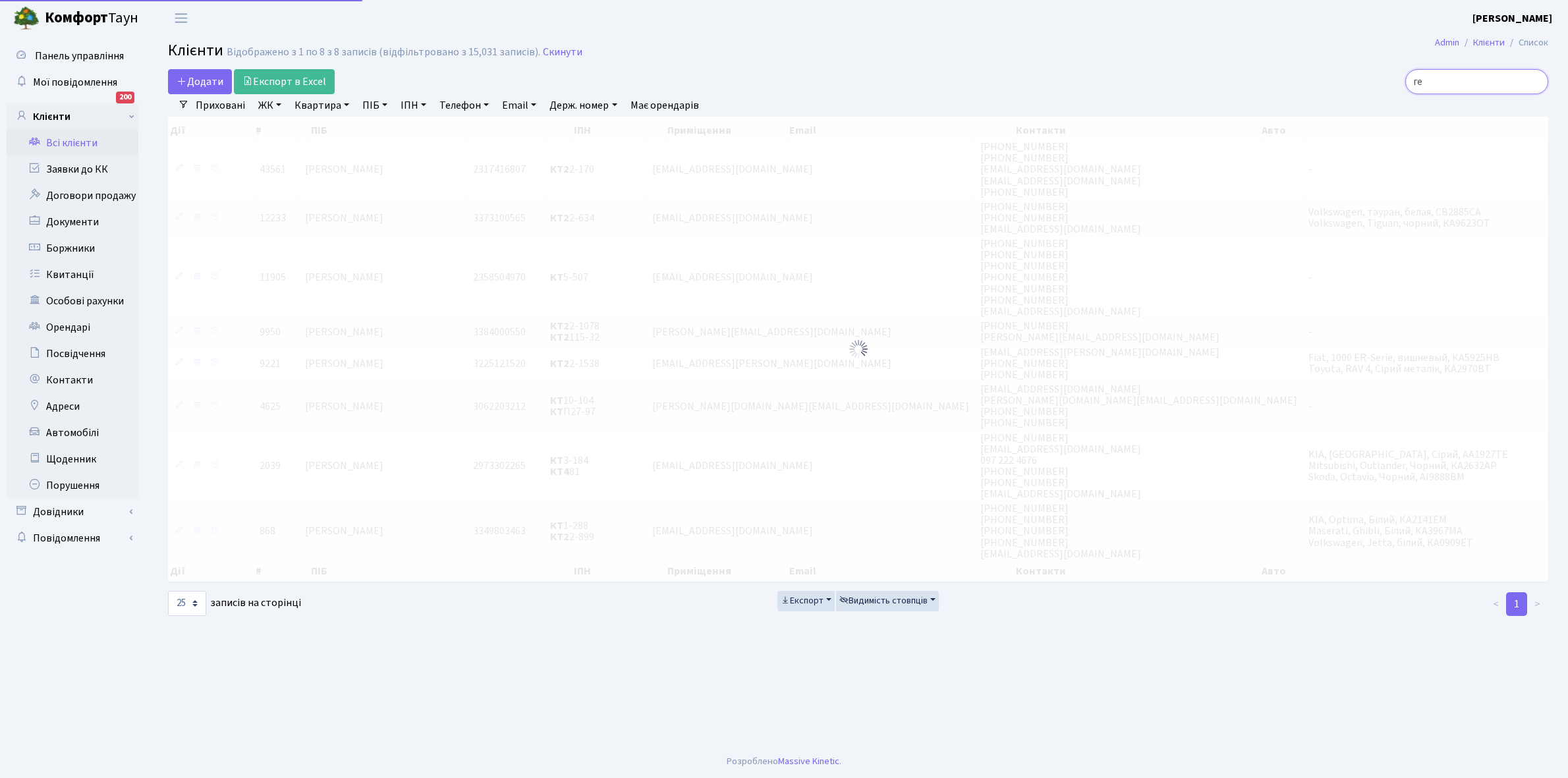
type input "г"
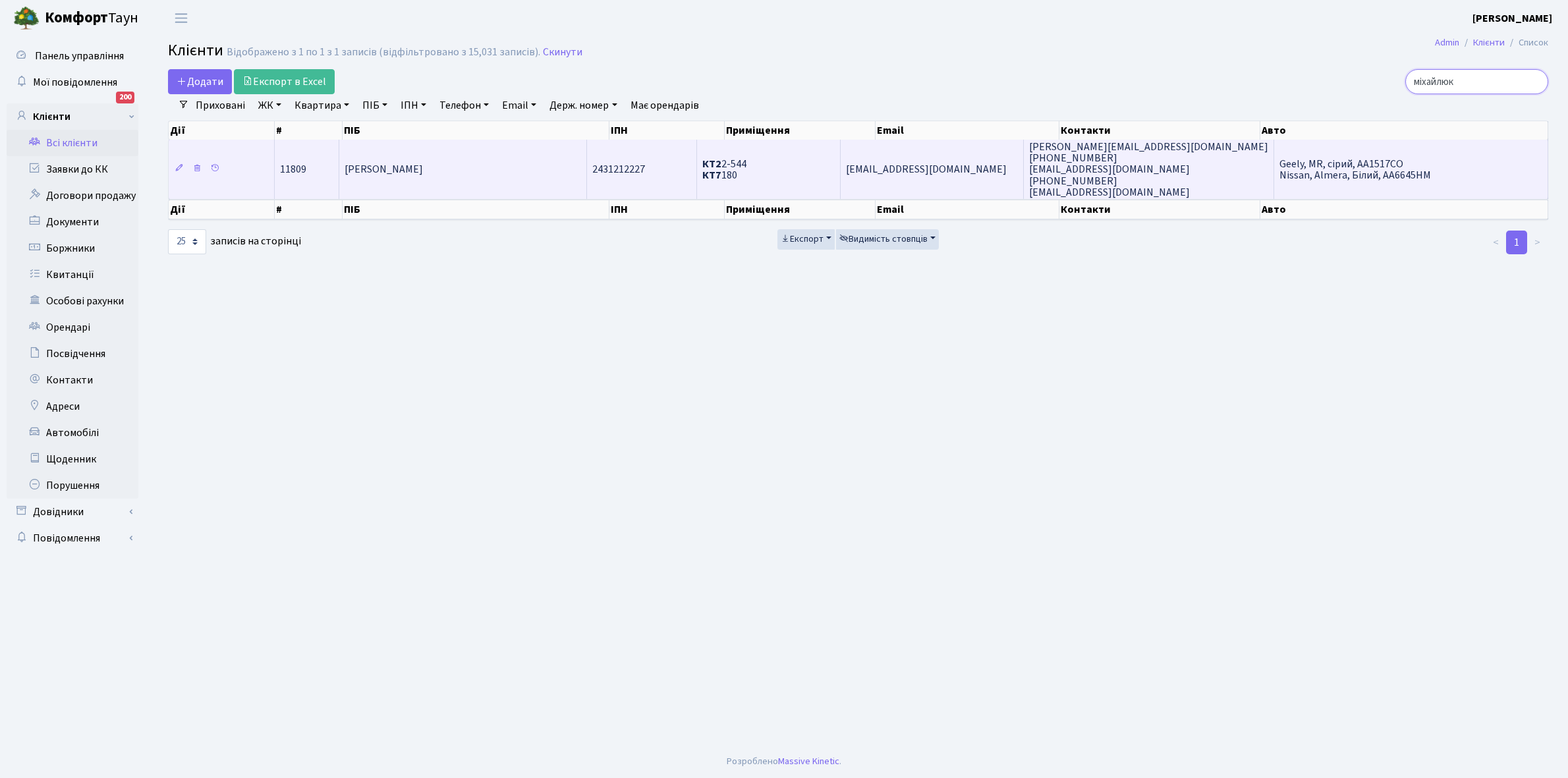
type input "міхайлюк"
click at [423, 169] on span "[PERSON_NAME]" at bounding box center [384, 170] width 78 height 15
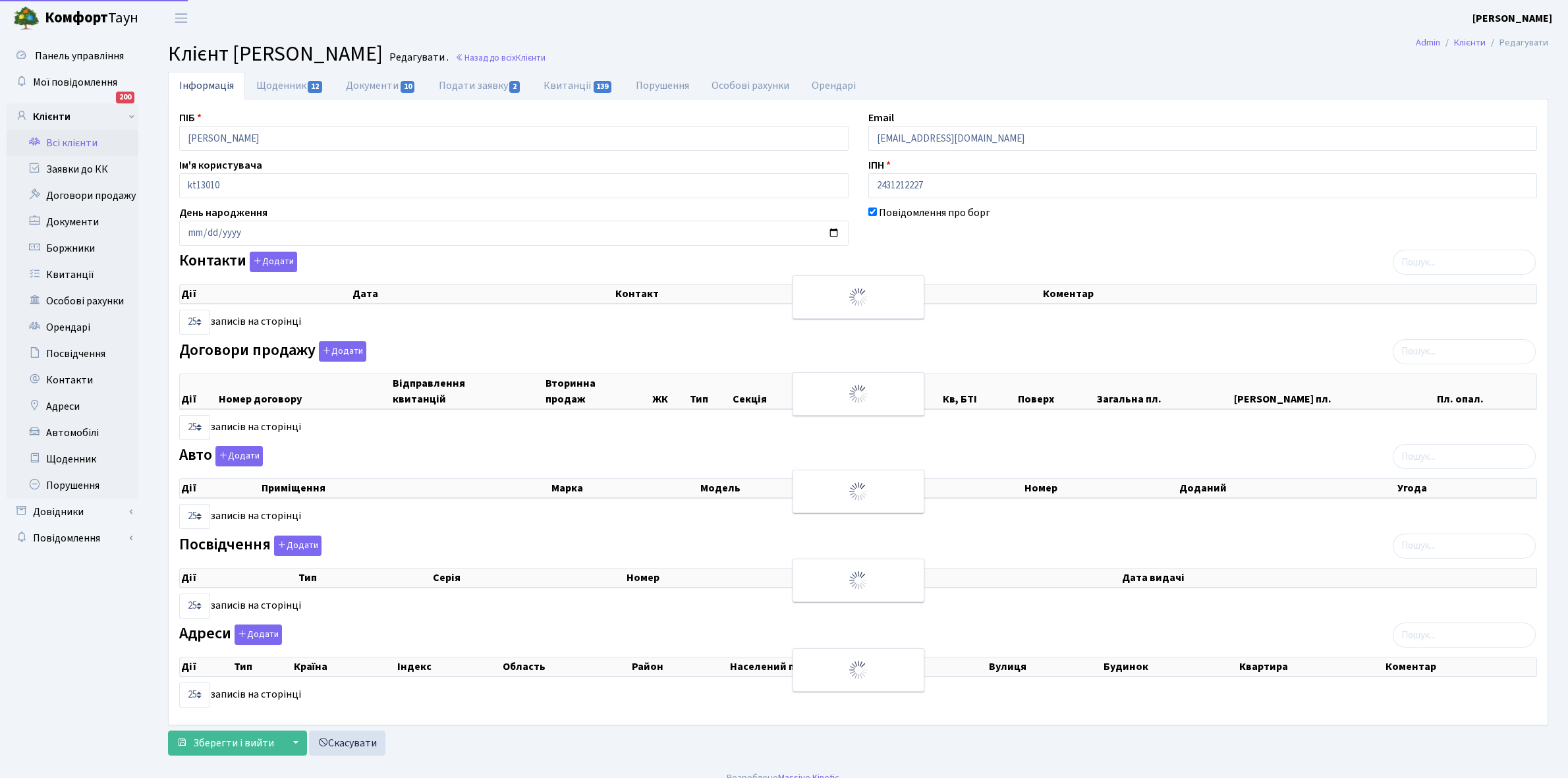
select select "25"
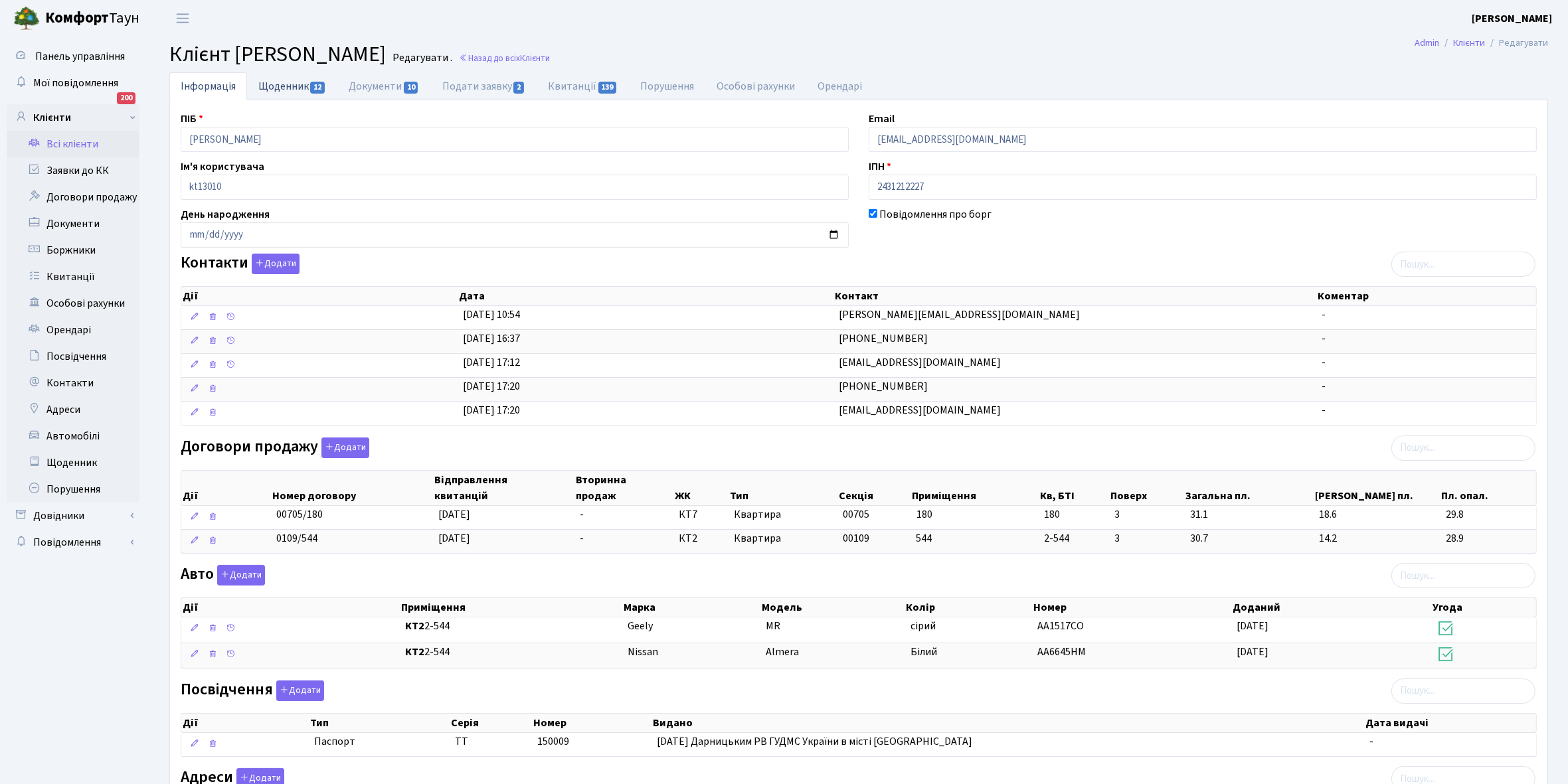
click at [284, 84] on link "Щоденник 12" at bounding box center [292, 86] width 90 height 28
select select "25"
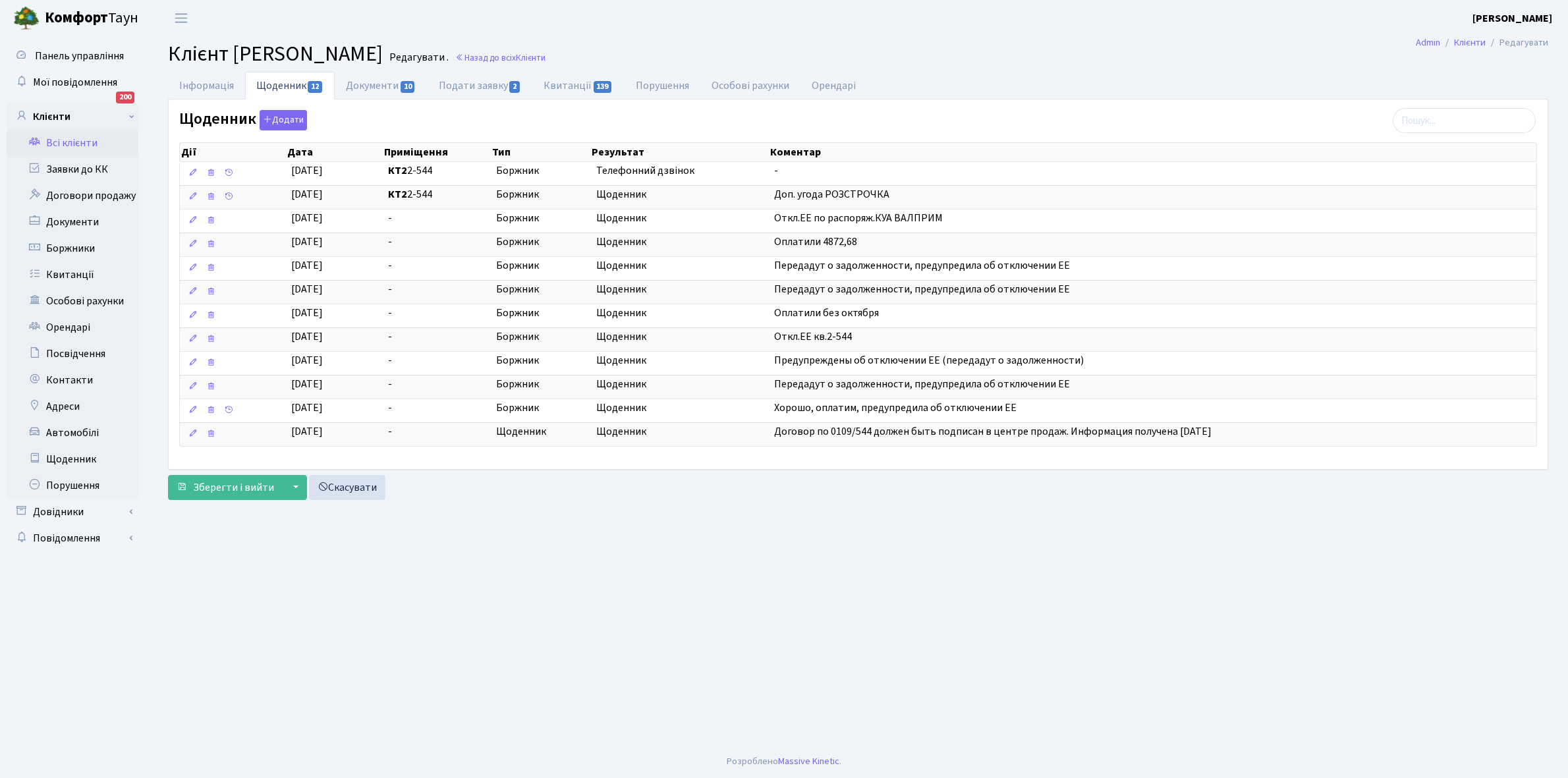
click at [76, 139] on link "Всі клієнти" at bounding box center [72, 142] width 132 height 26
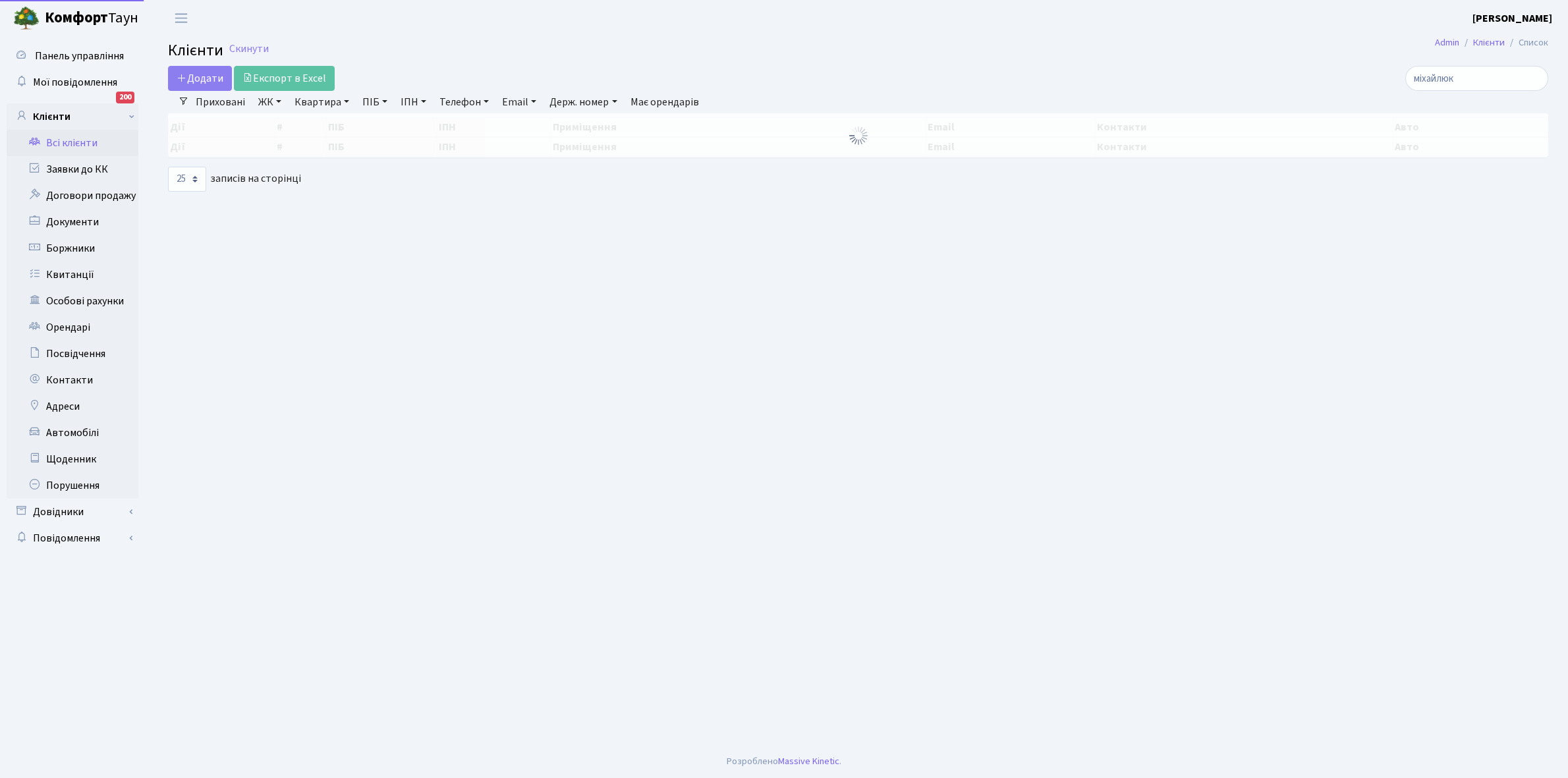
select select "25"
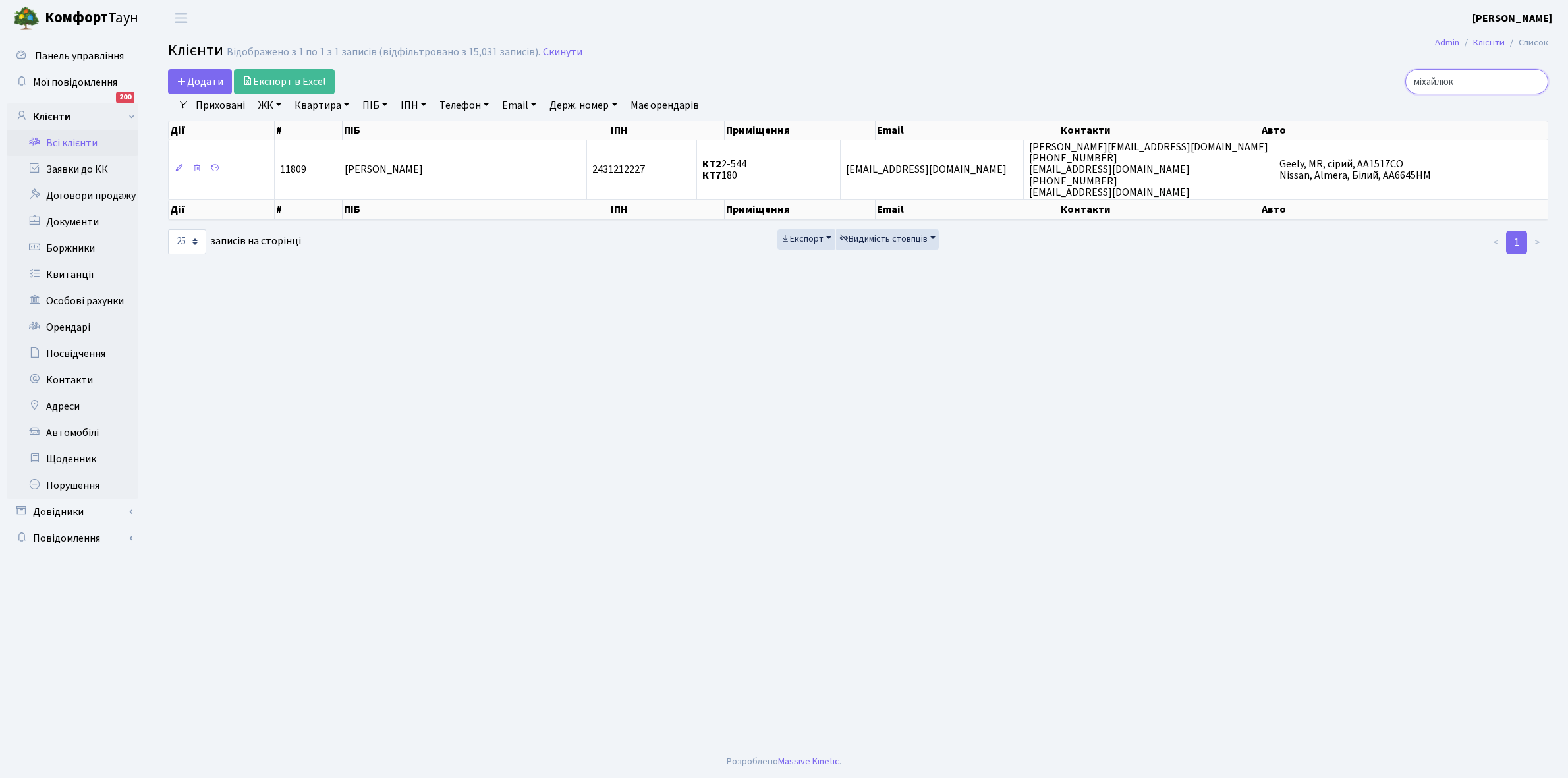
click at [1482, 80] on input "міхайлюк" at bounding box center [1476, 82] width 143 height 25
type input "м"
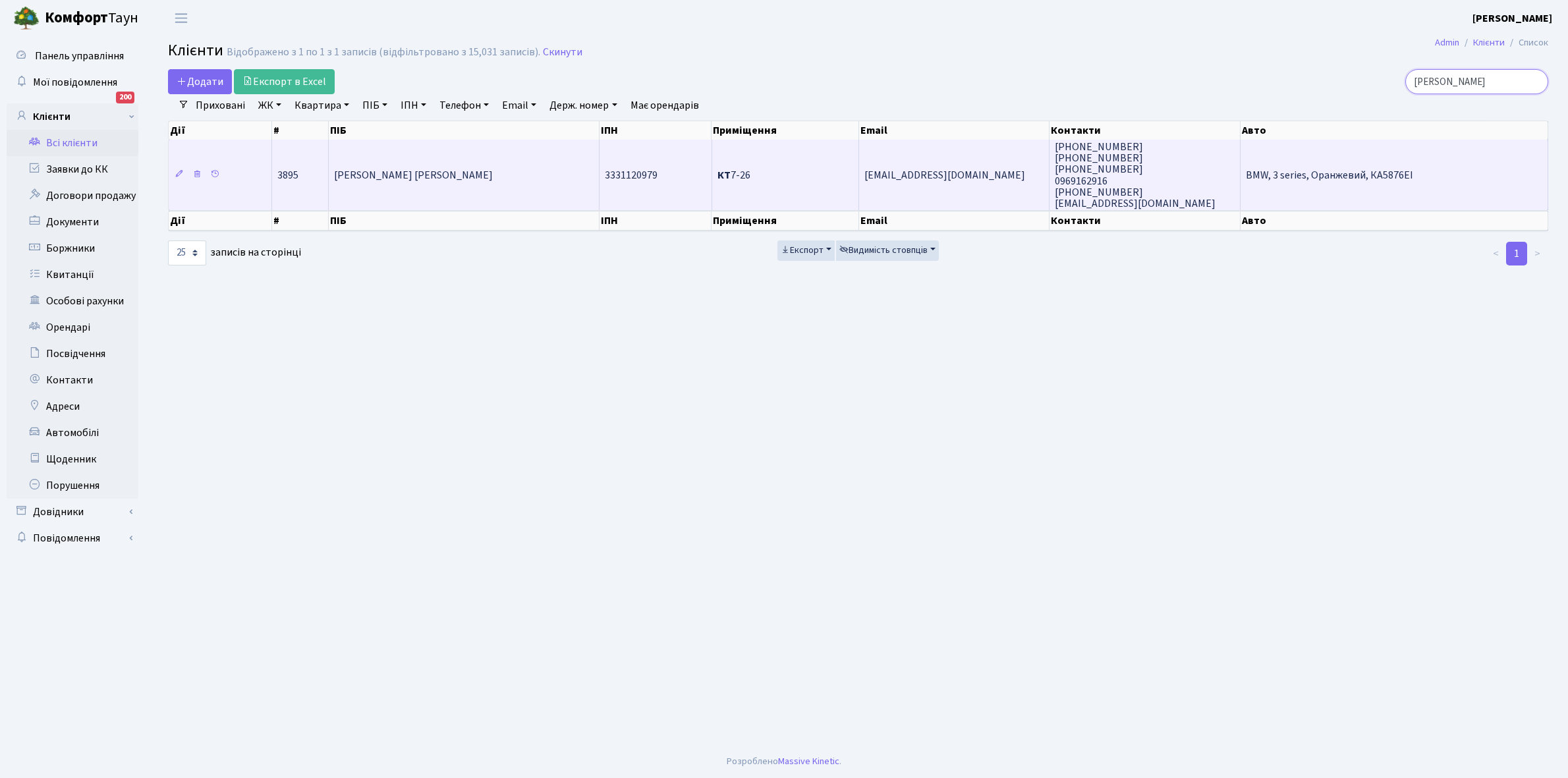
type input "гілєв"
click at [499, 155] on td "[PERSON_NAME] [PERSON_NAME]" at bounding box center [464, 175] width 271 height 70
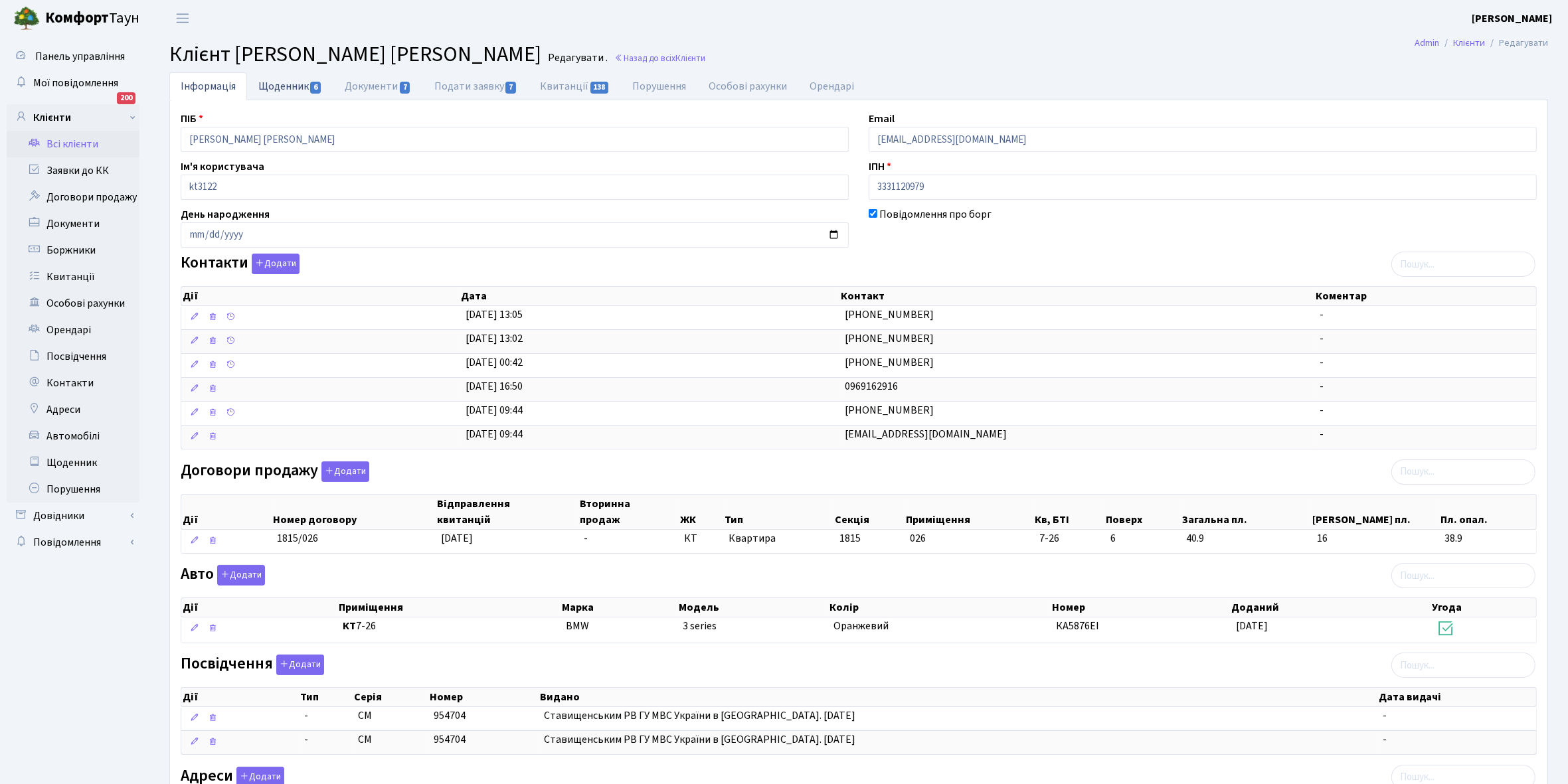
click at [278, 81] on link "Щоденник 6" at bounding box center [290, 86] width 86 height 28
select select "25"
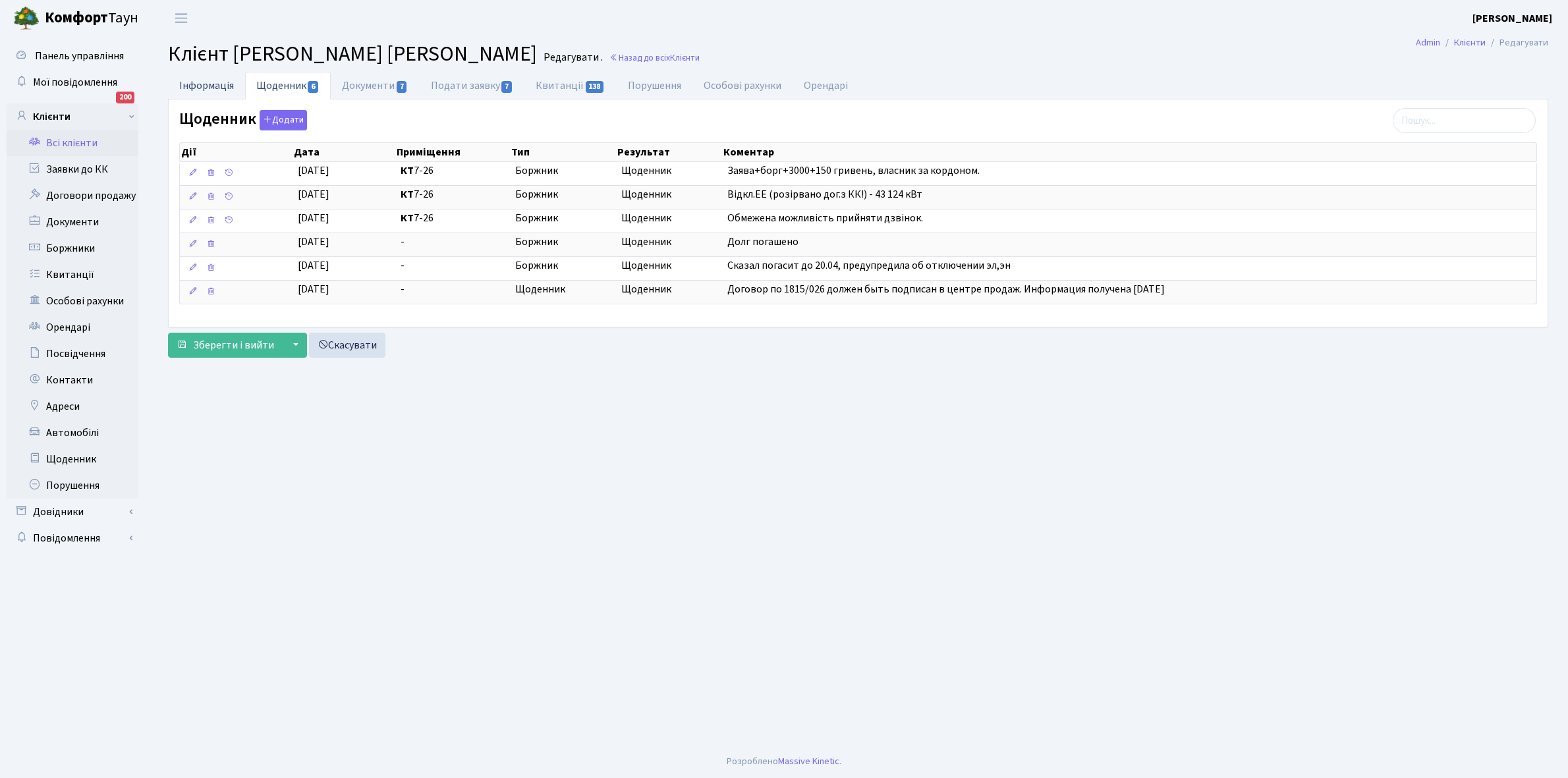
click at [209, 85] on link "Інформація" at bounding box center [206, 86] width 77 height 27
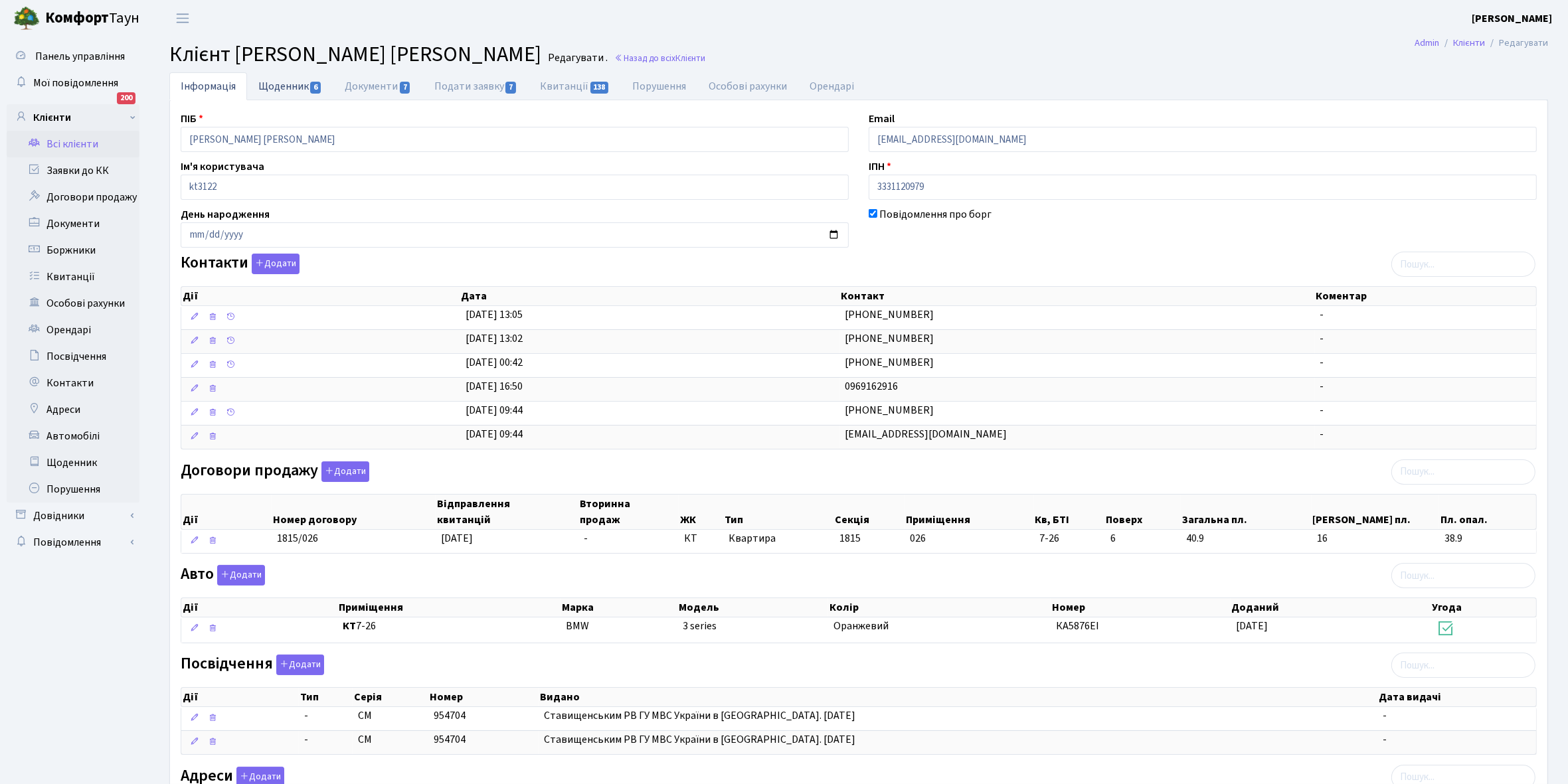
click at [276, 89] on link "Щоденник 6" at bounding box center [290, 86] width 86 height 28
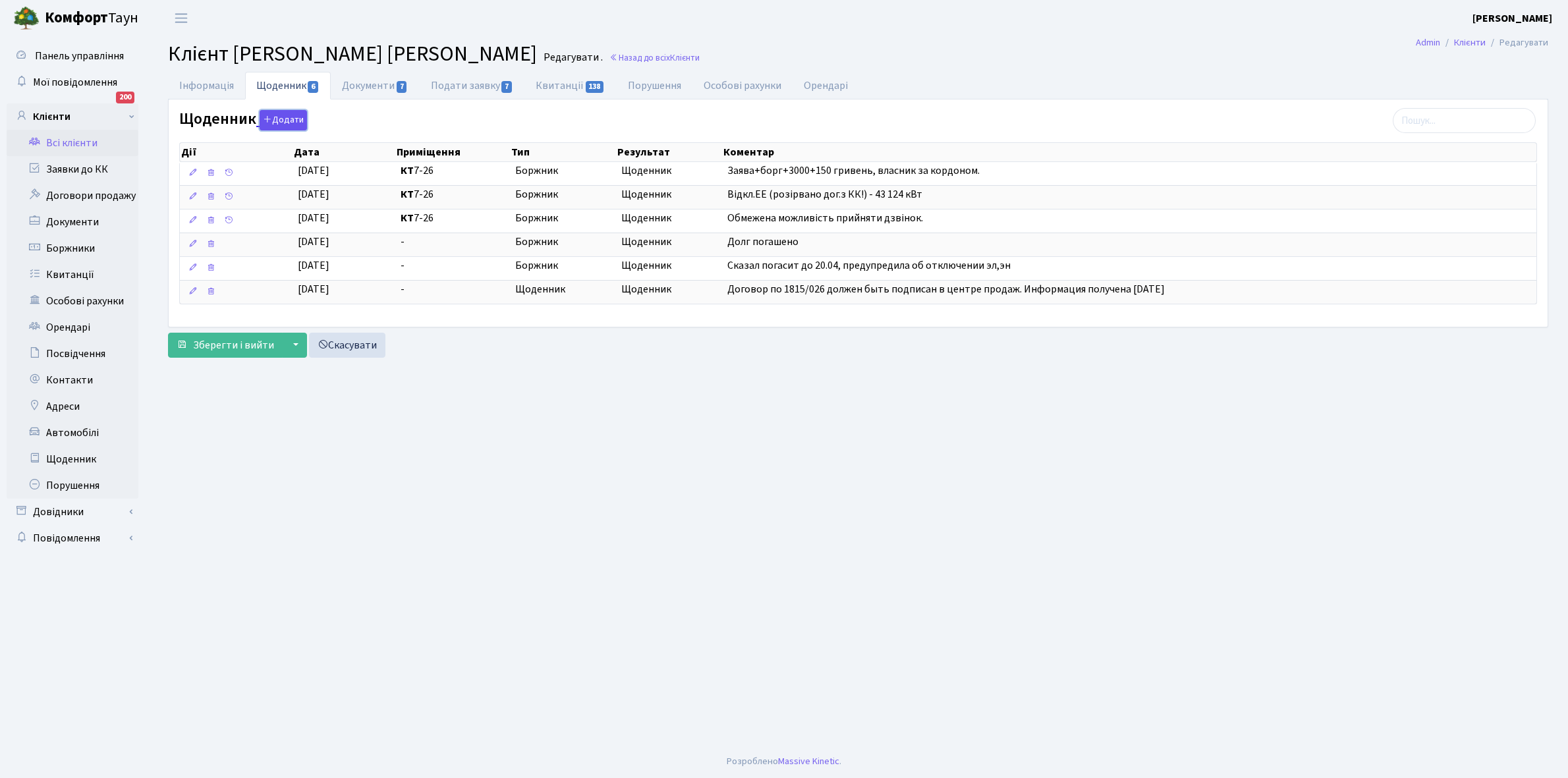
click at [274, 115] on button "Додати" at bounding box center [283, 120] width 48 height 20
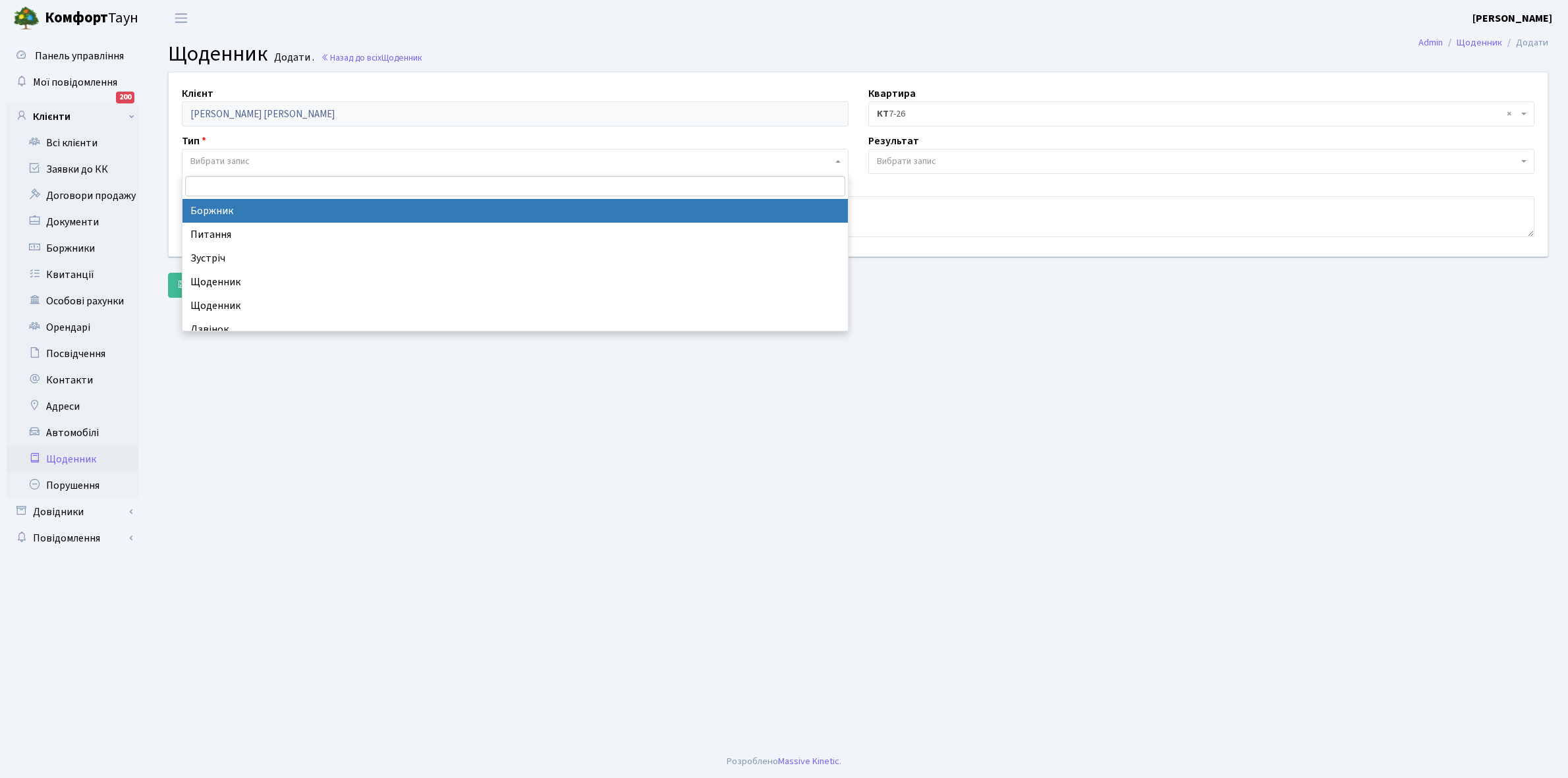
click at [257, 155] on span "Вибрати запис" at bounding box center [511, 162] width 641 height 14
select select "189"
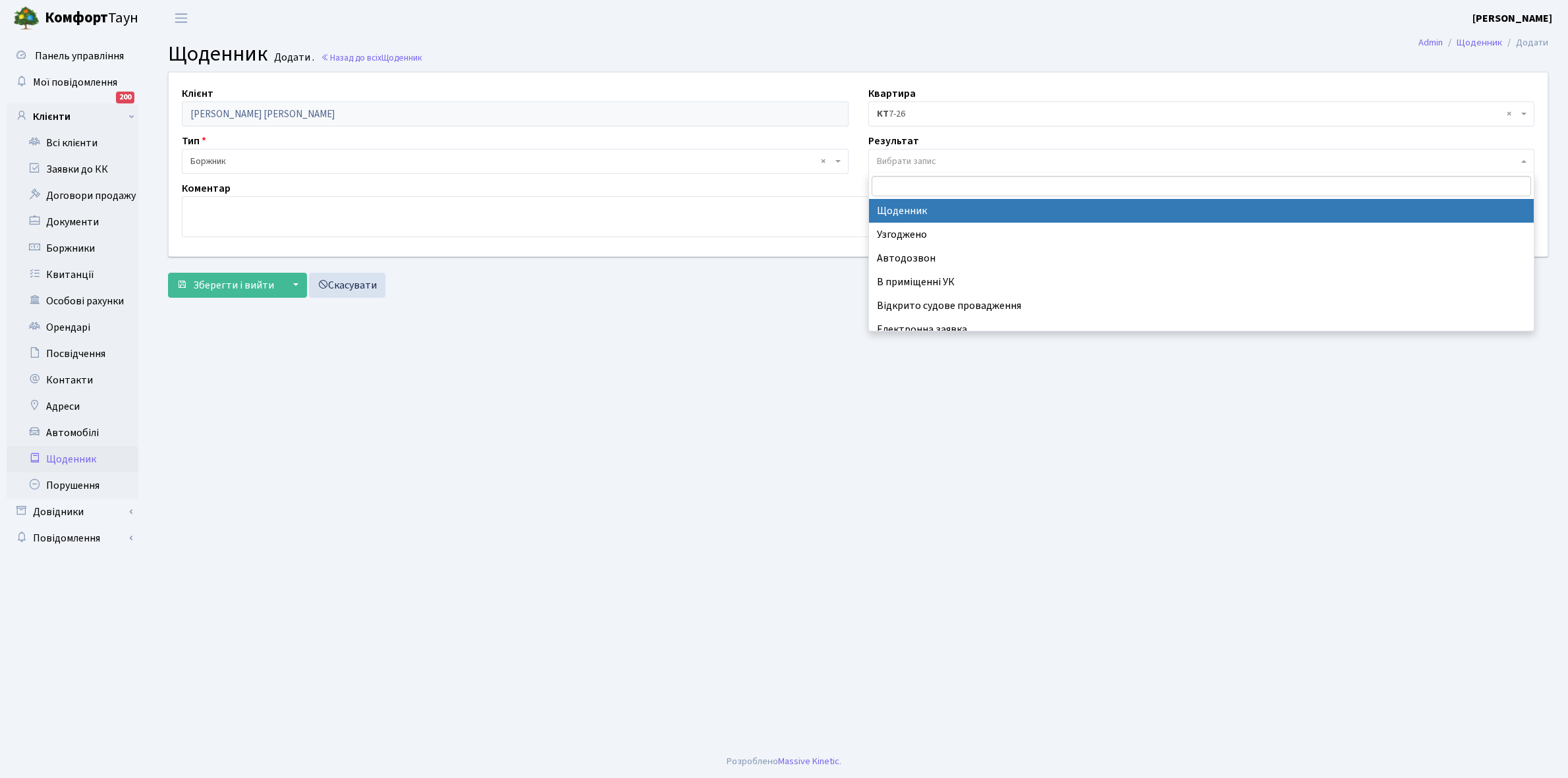
click at [910, 156] on span "Вибрати запис" at bounding box center [906, 162] width 59 height 14
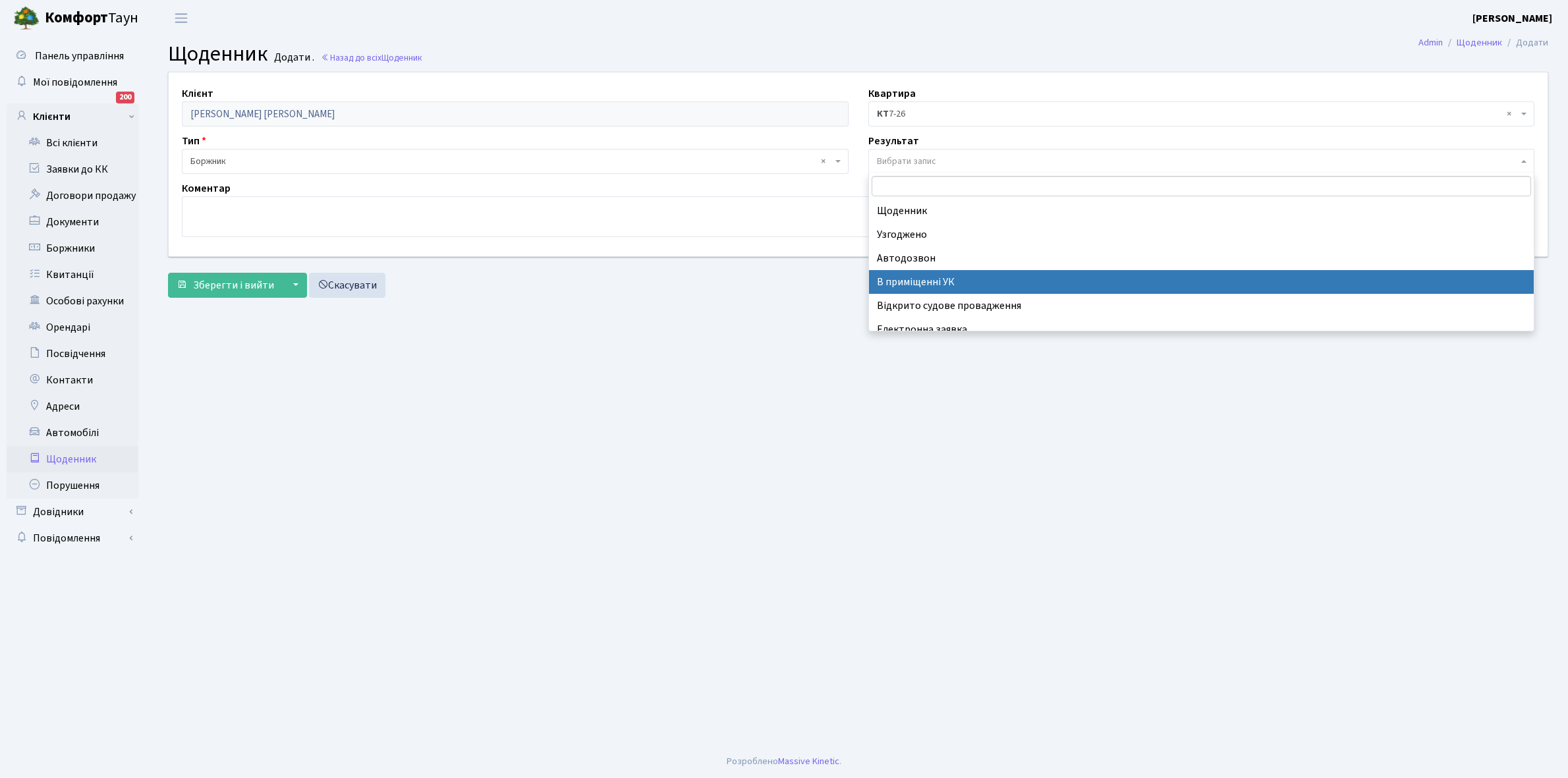
scroll to position [81, 0]
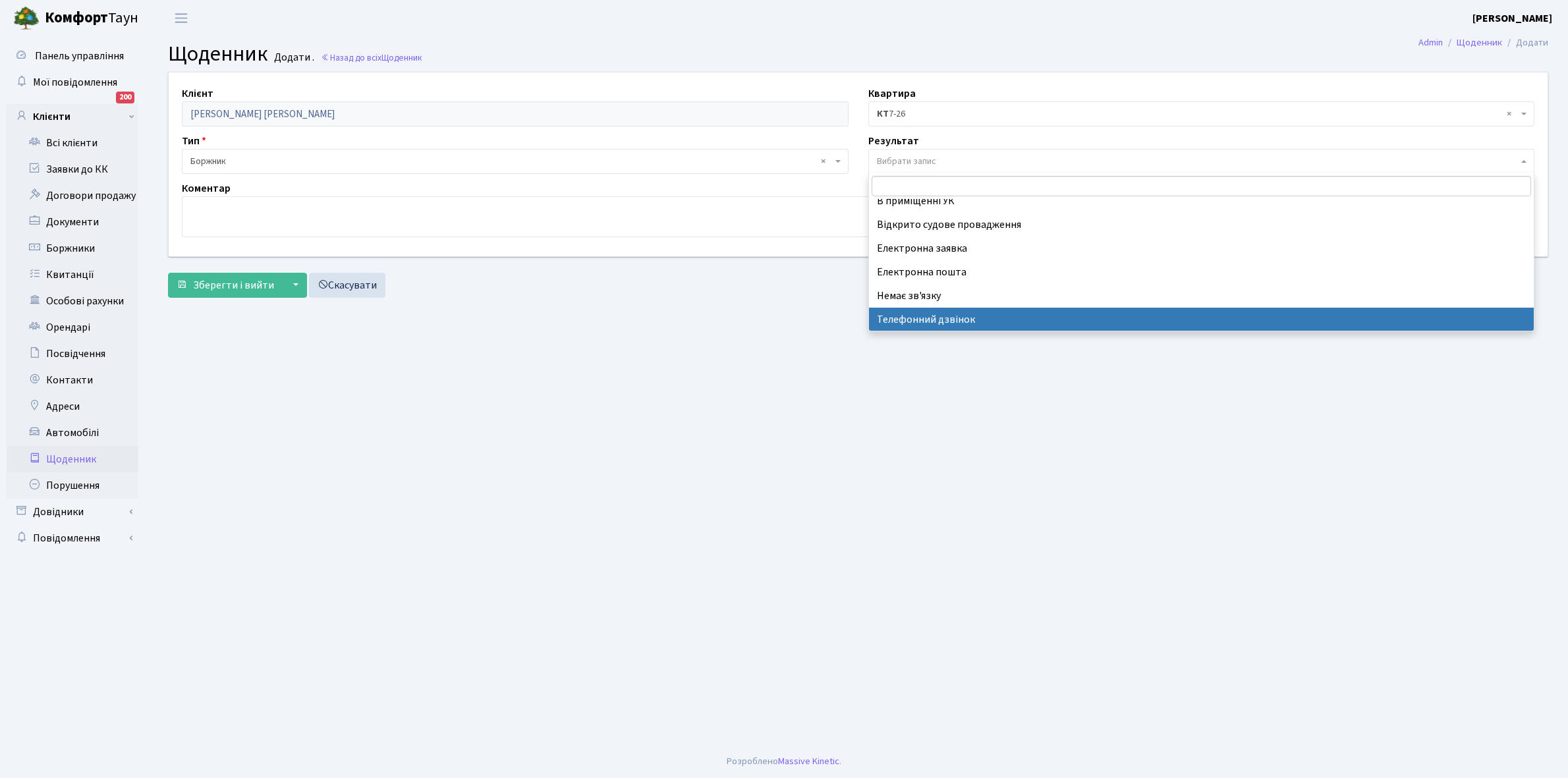
select select "196"
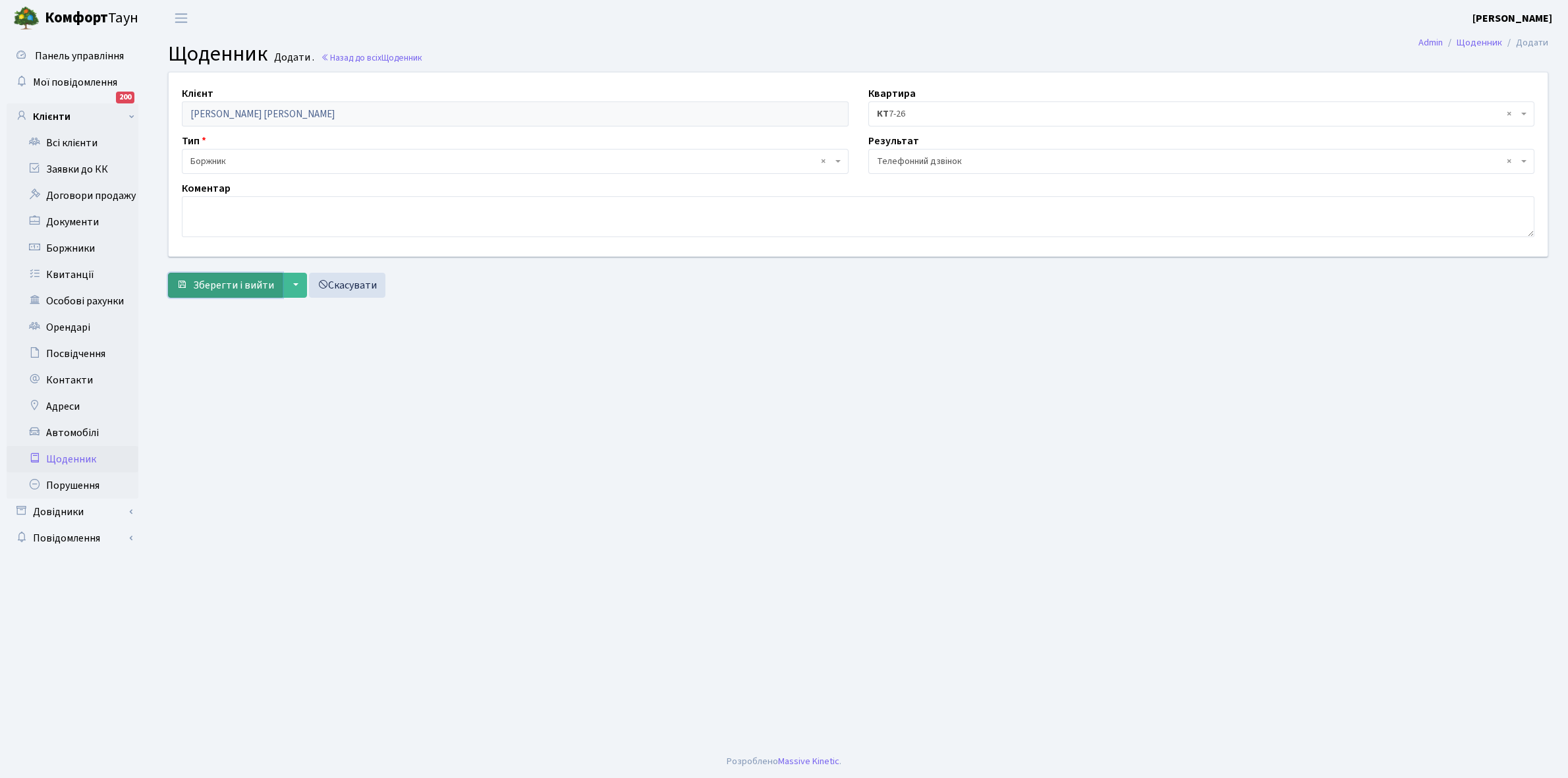
click at [224, 286] on span "Зберегти і вийти" at bounding box center [233, 285] width 81 height 15
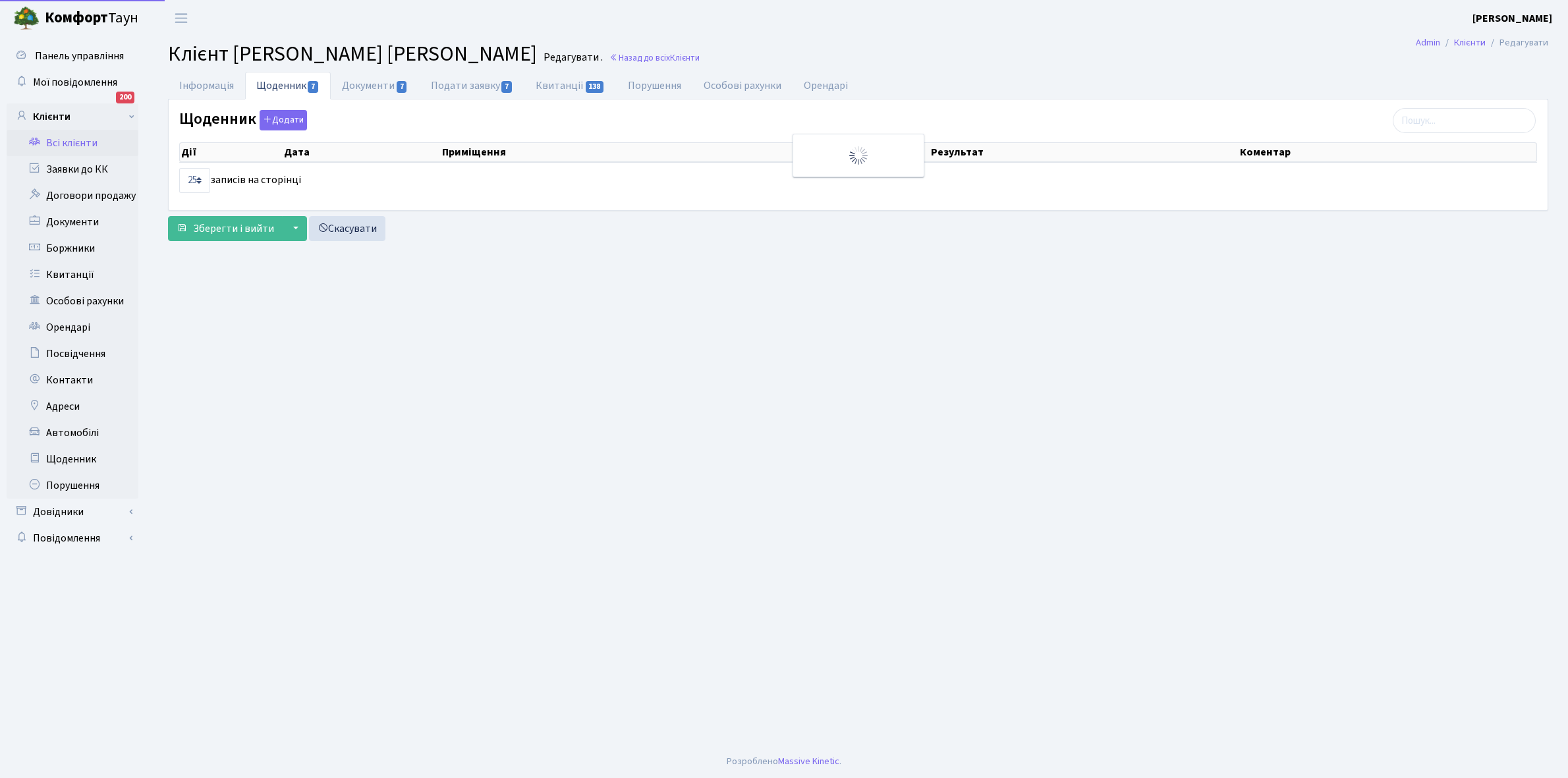
select select "25"
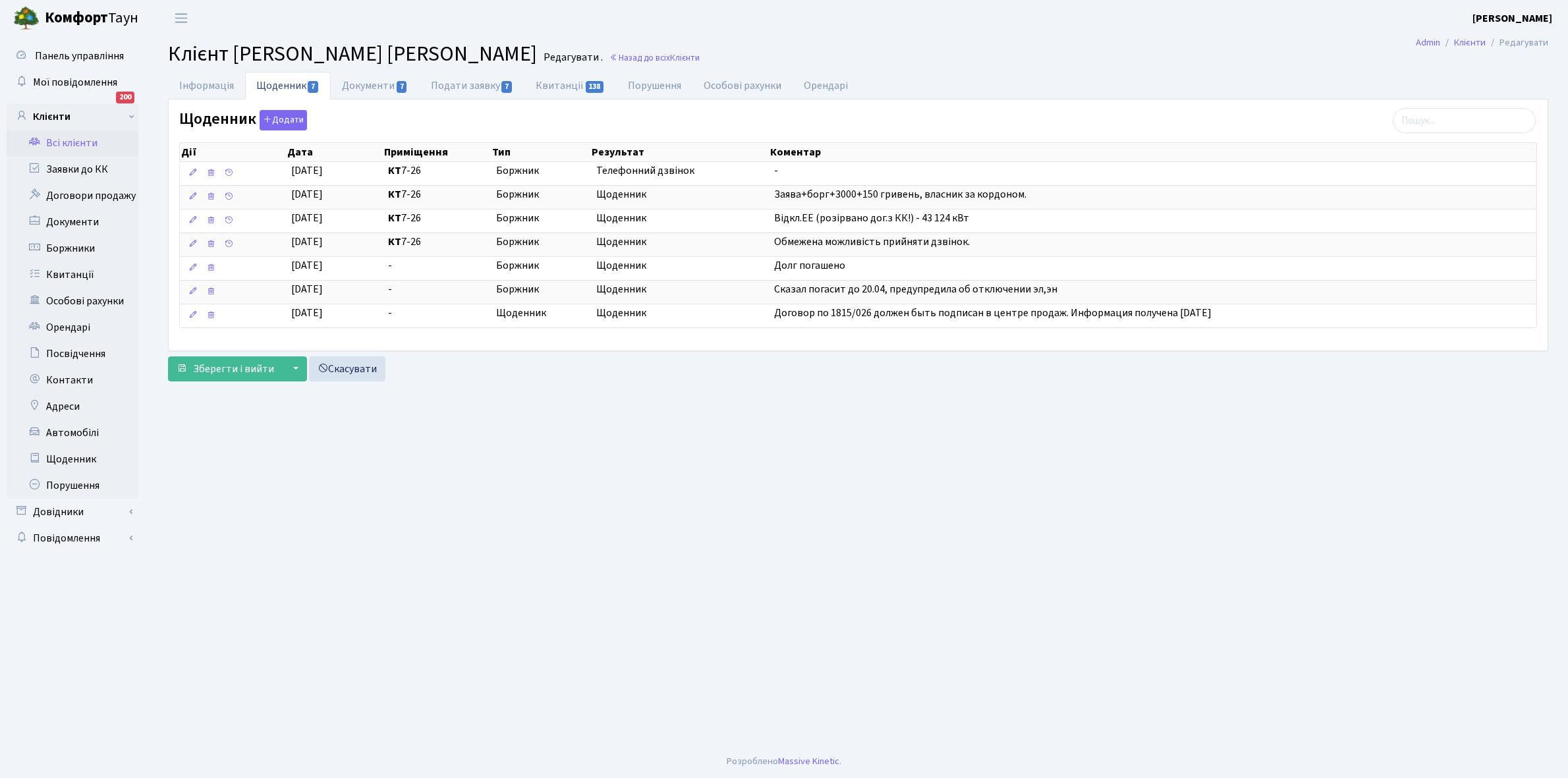
click at [67, 136] on link "Всі клієнти" at bounding box center [72, 142] width 132 height 26
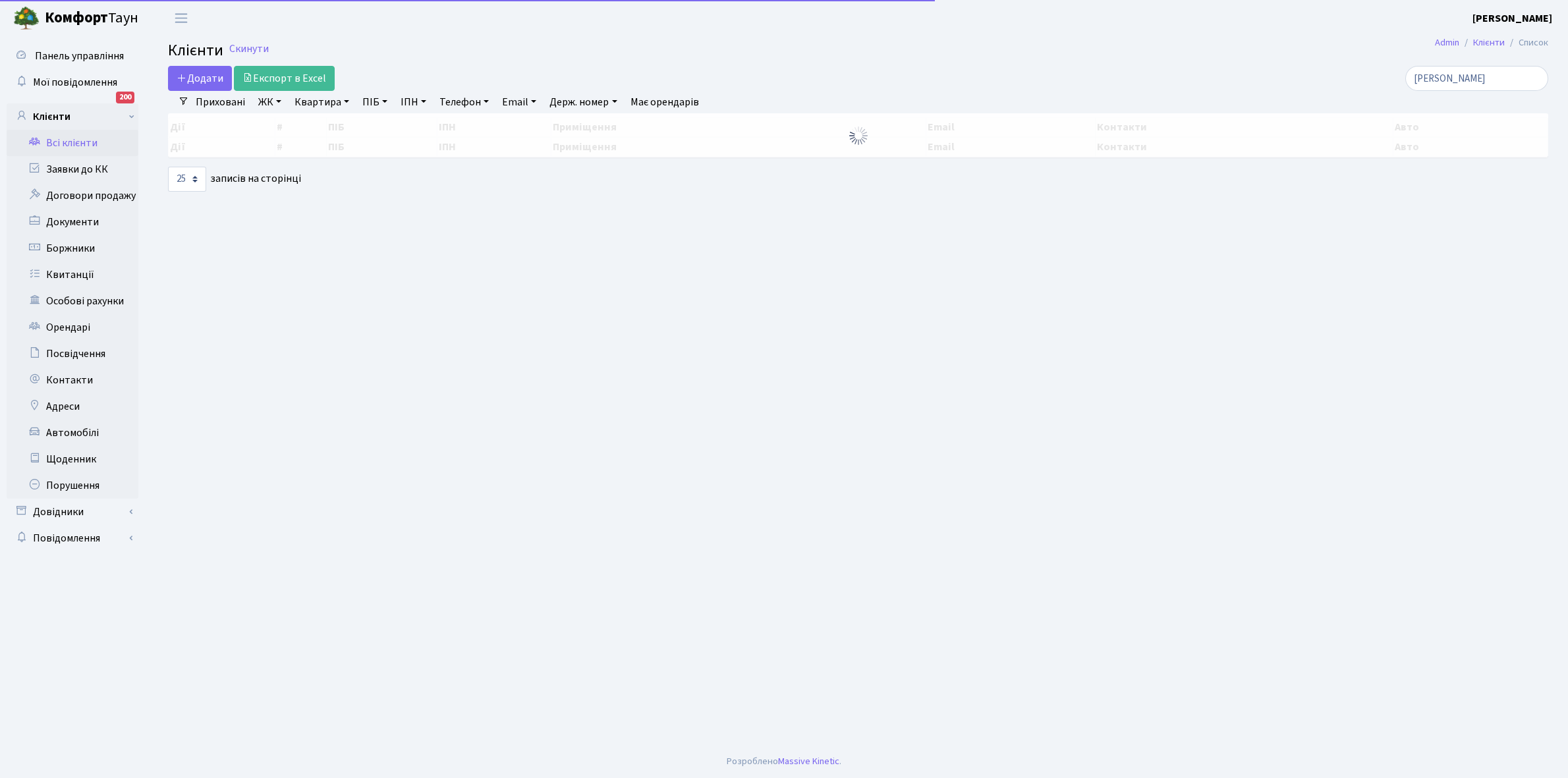
select select "25"
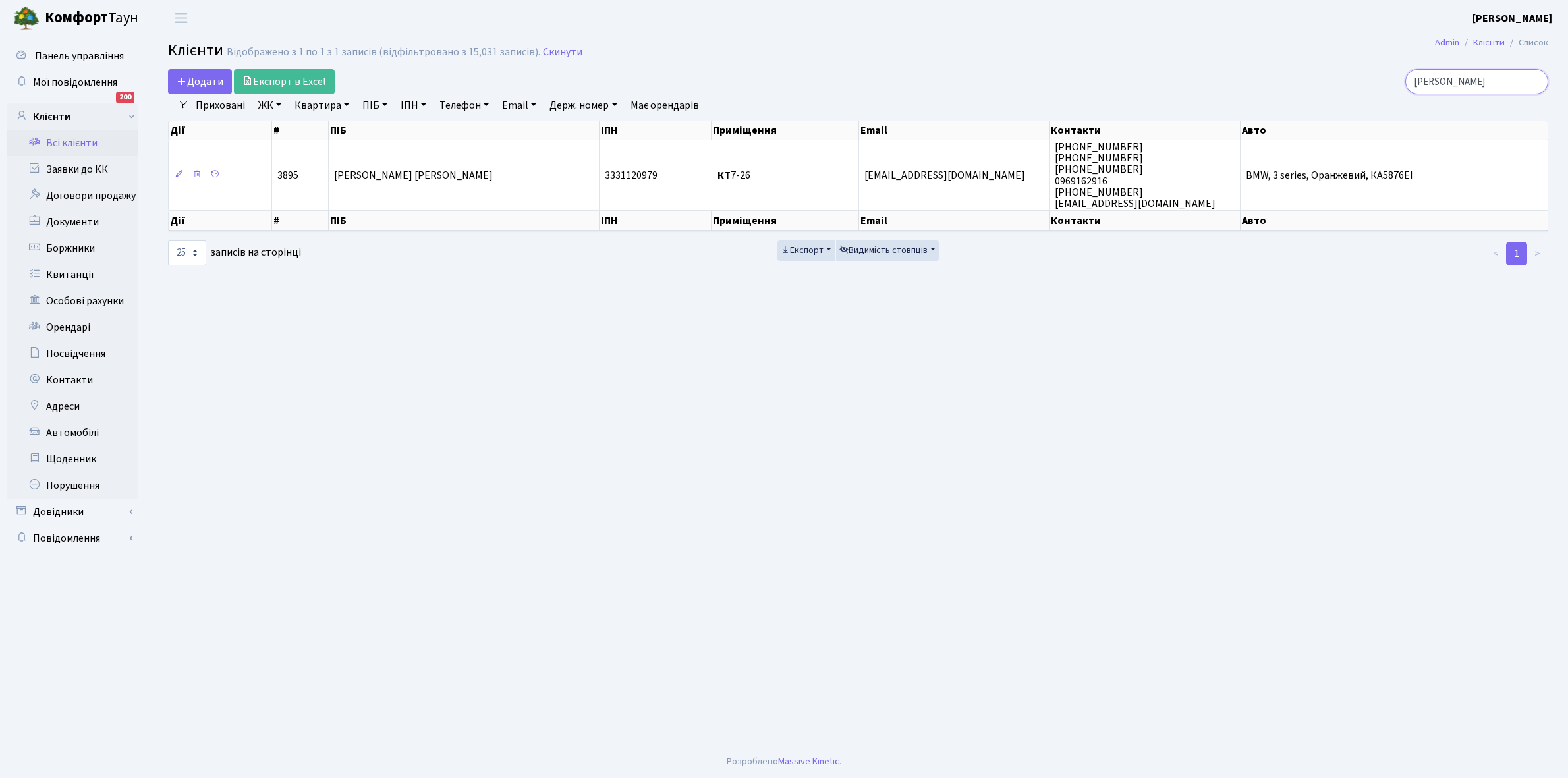
click at [1472, 74] on input "гілєв" at bounding box center [1476, 82] width 143 height 25
type input "г"
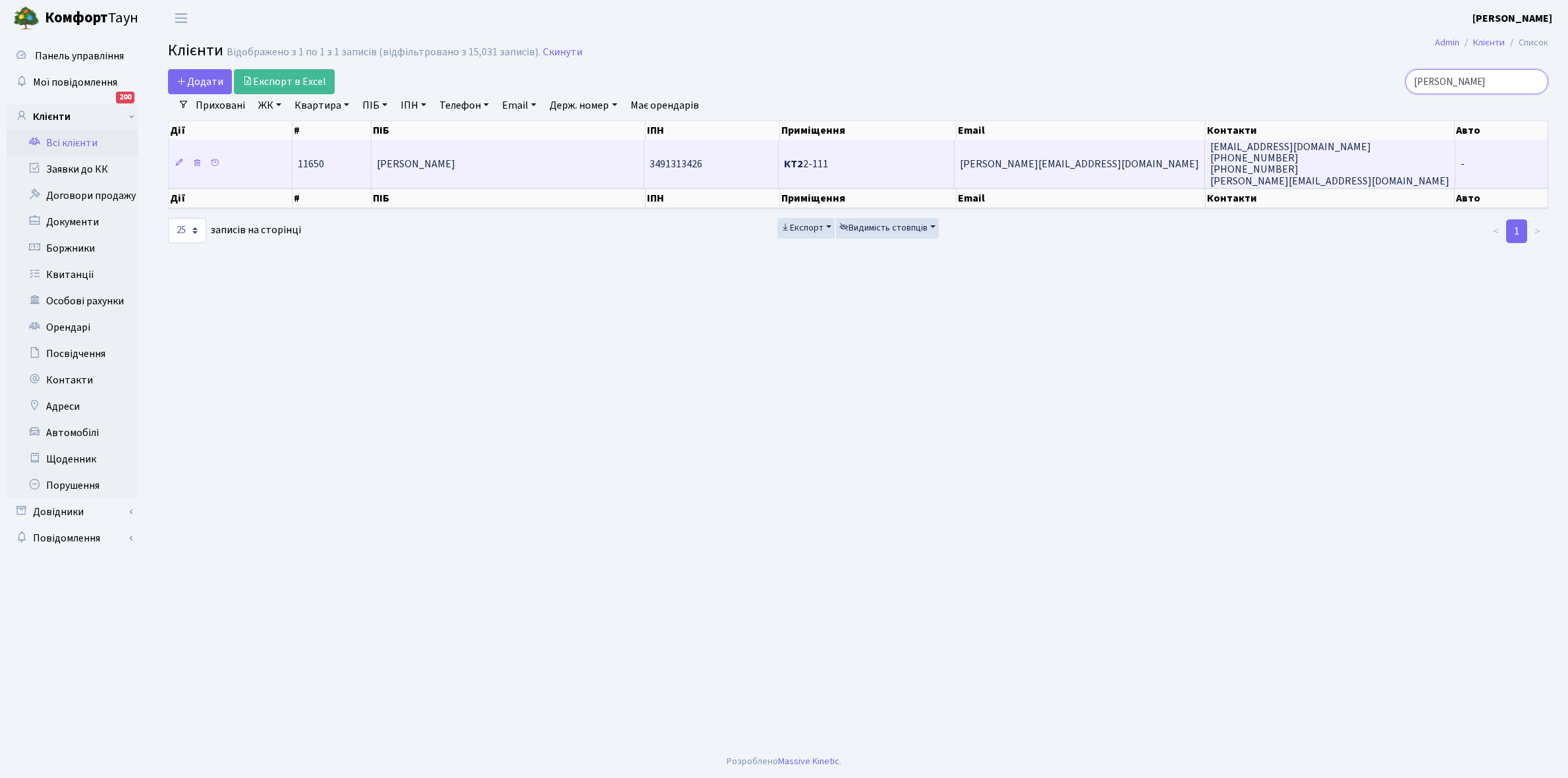
type input "[PERSON_NAME]"
click at [537, 156] on td "[PERSON_NAME]" at bounding box center [508, 163] width 273 height 48
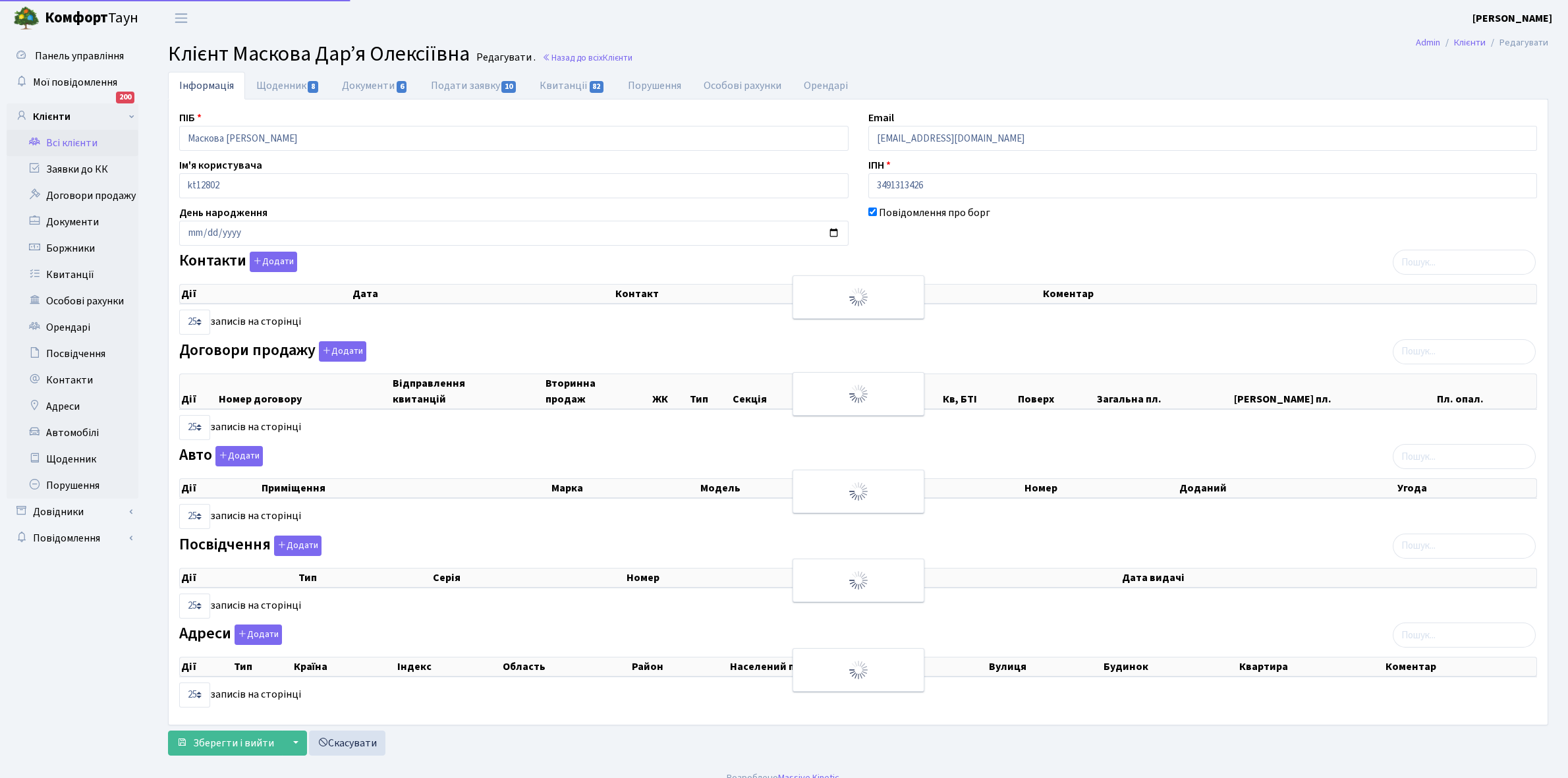
select select "25"
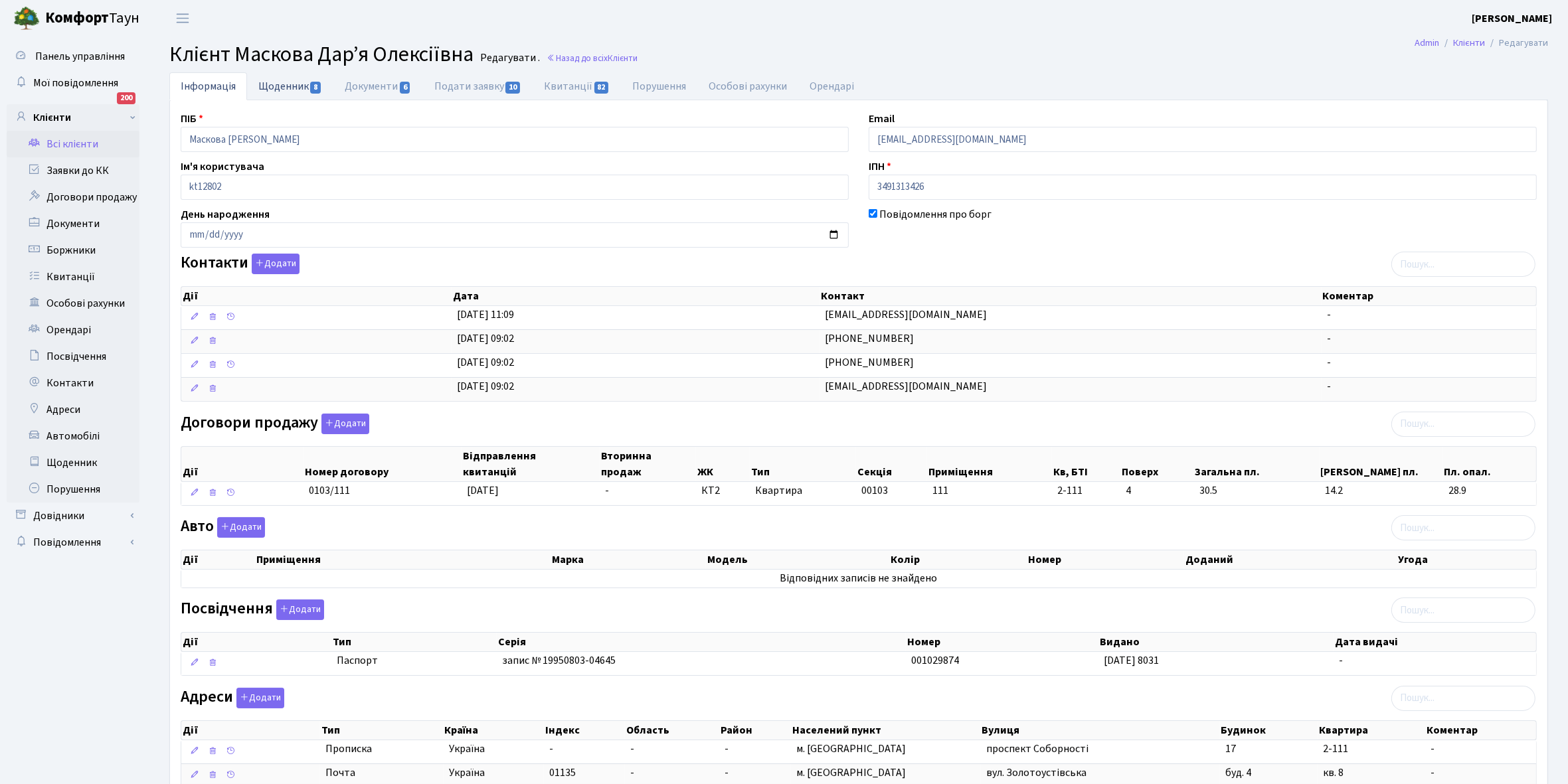
click at [278, 86] on link "Щоденник 8" at bounding box center [290, 86] width 86 height 28
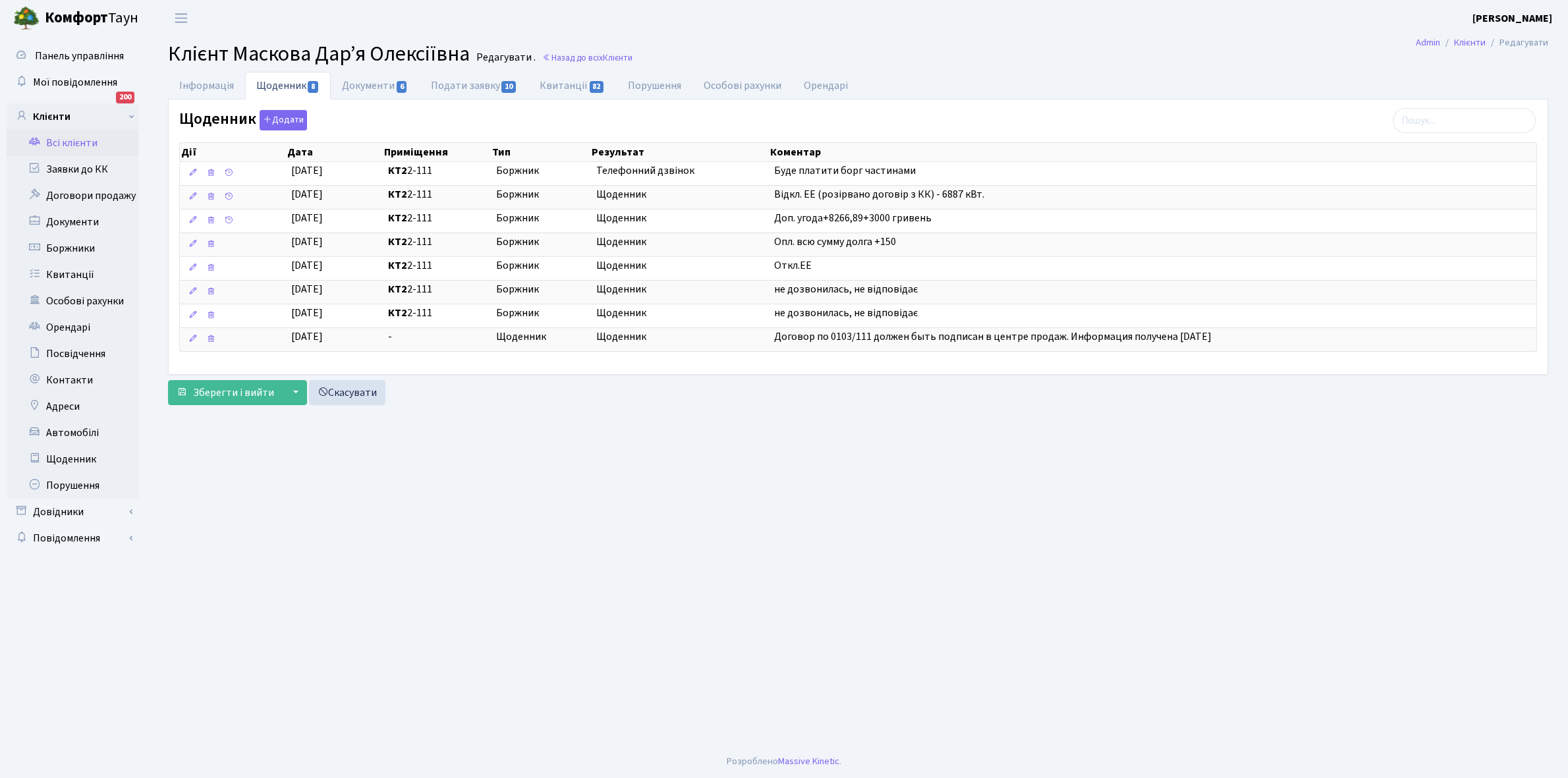
click at [66, 141] on link "Всі клієнти" at bounding box center [72, 142] width 132 height 26
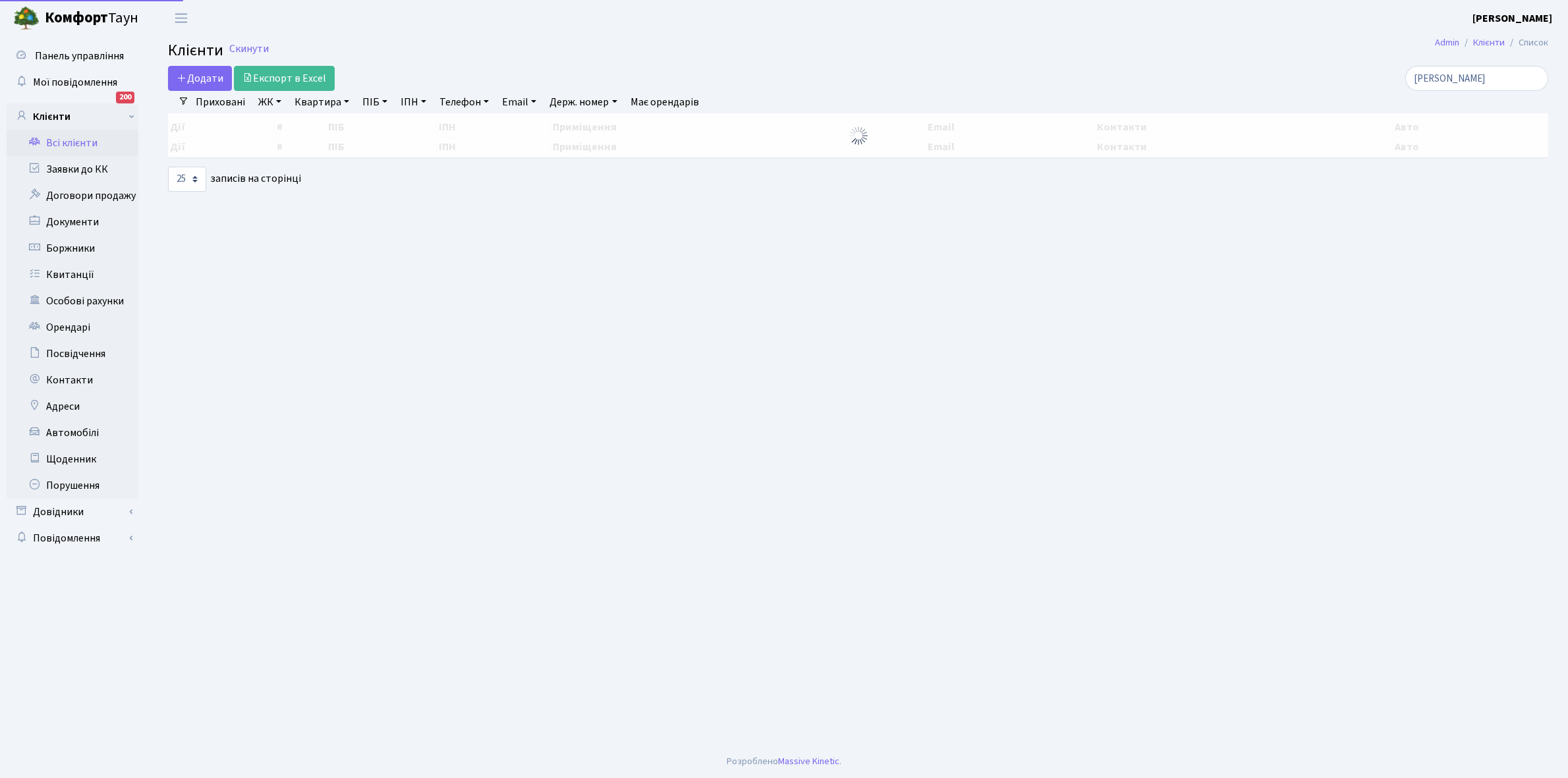
select select "25"
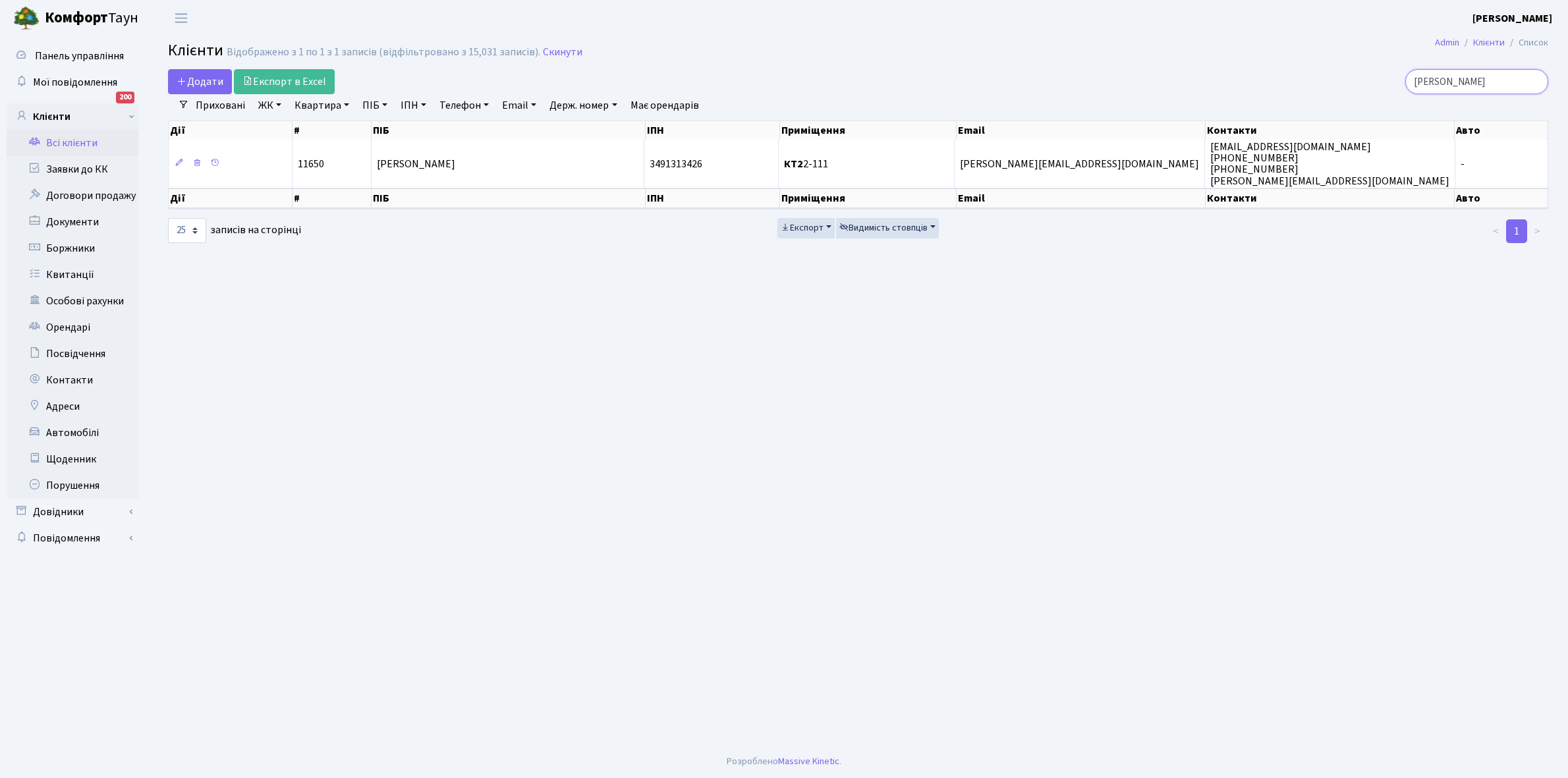
click at [1474, 82] on input "[PERSON_NAME]" at bounding box center [1476, 82] width 143 height 25
type input "м"
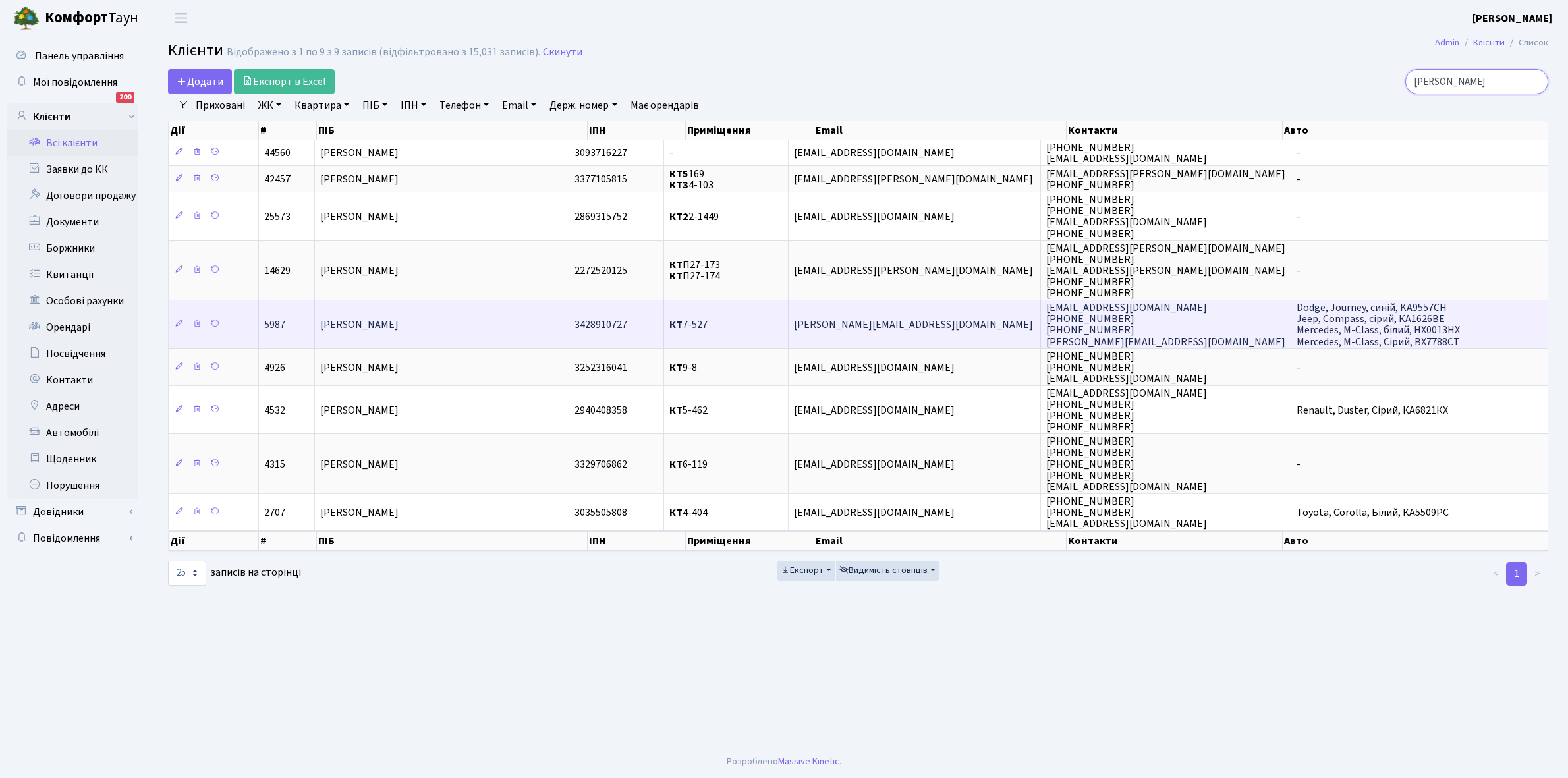
type input "[PERSON_NAME]"
click at [459, 325] on td "[PERSON_NAME]" at bounding box center [441, 324] width 254 height 48
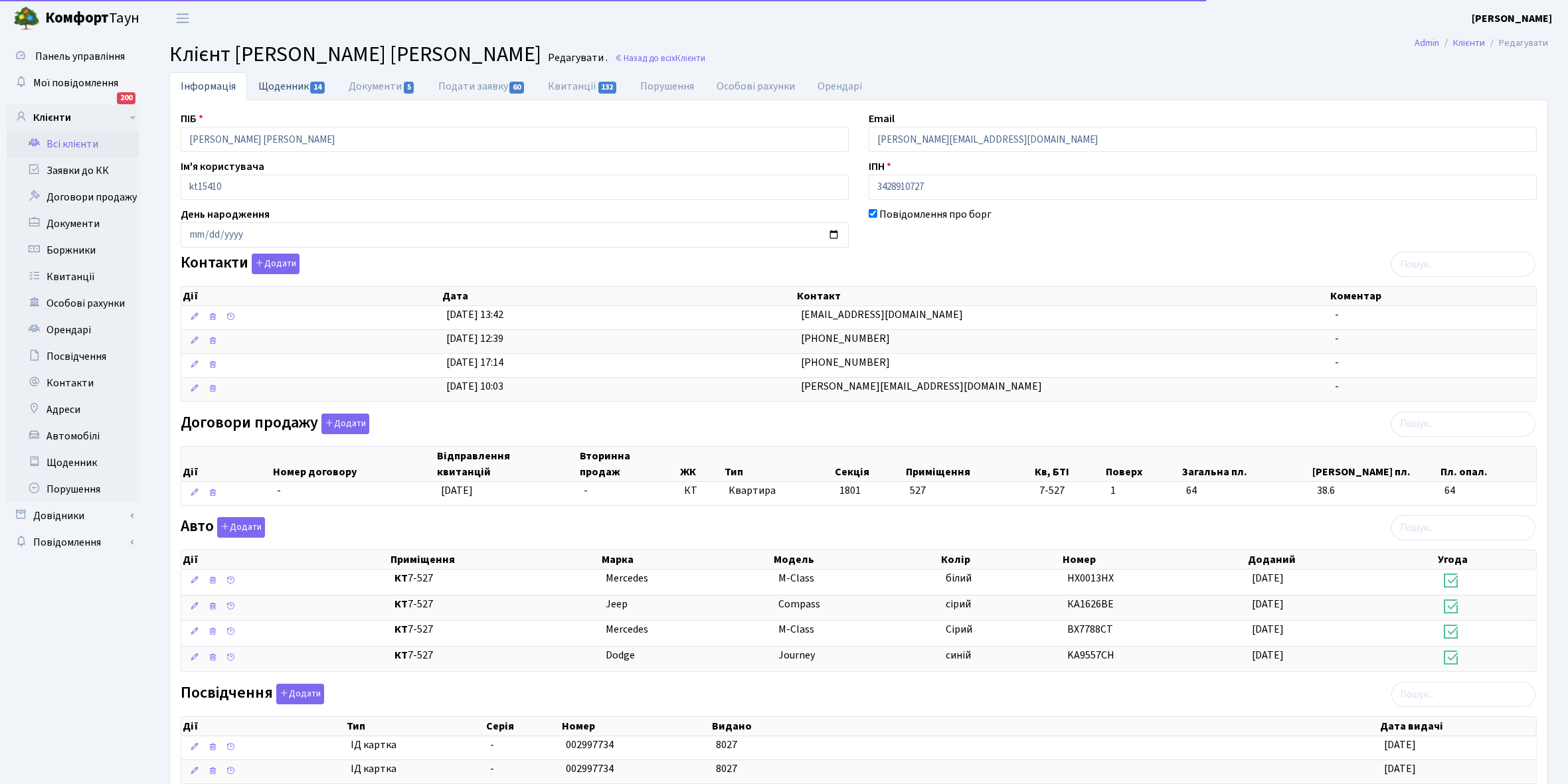
click at [273, 87] on link "Щоденник 14" at bounding box center [292, 86] width 90 height 28
select select "25"
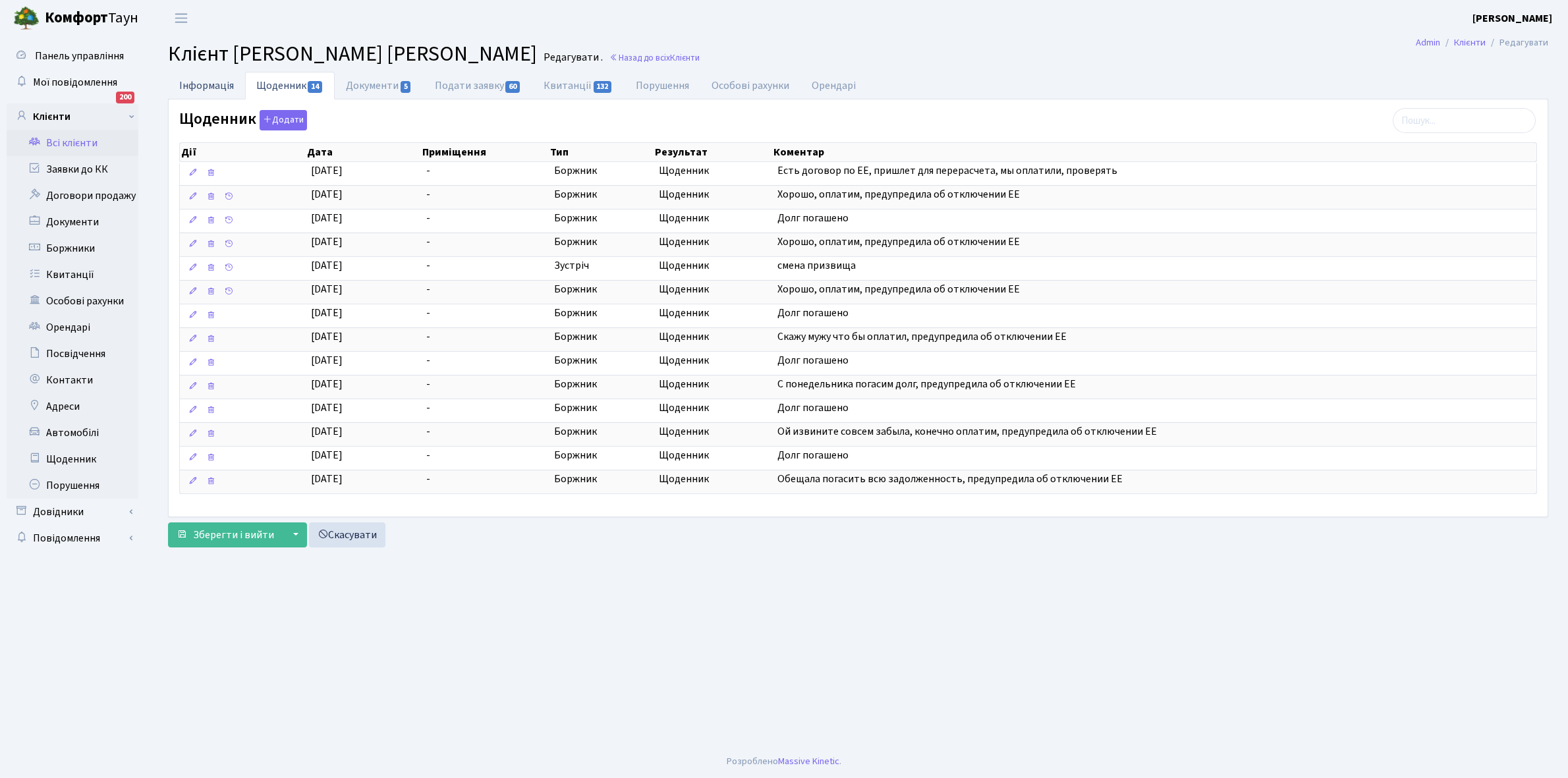
click at [193, 85] on link "Інформація" at bounding box center [206, 86] width 77 height 27
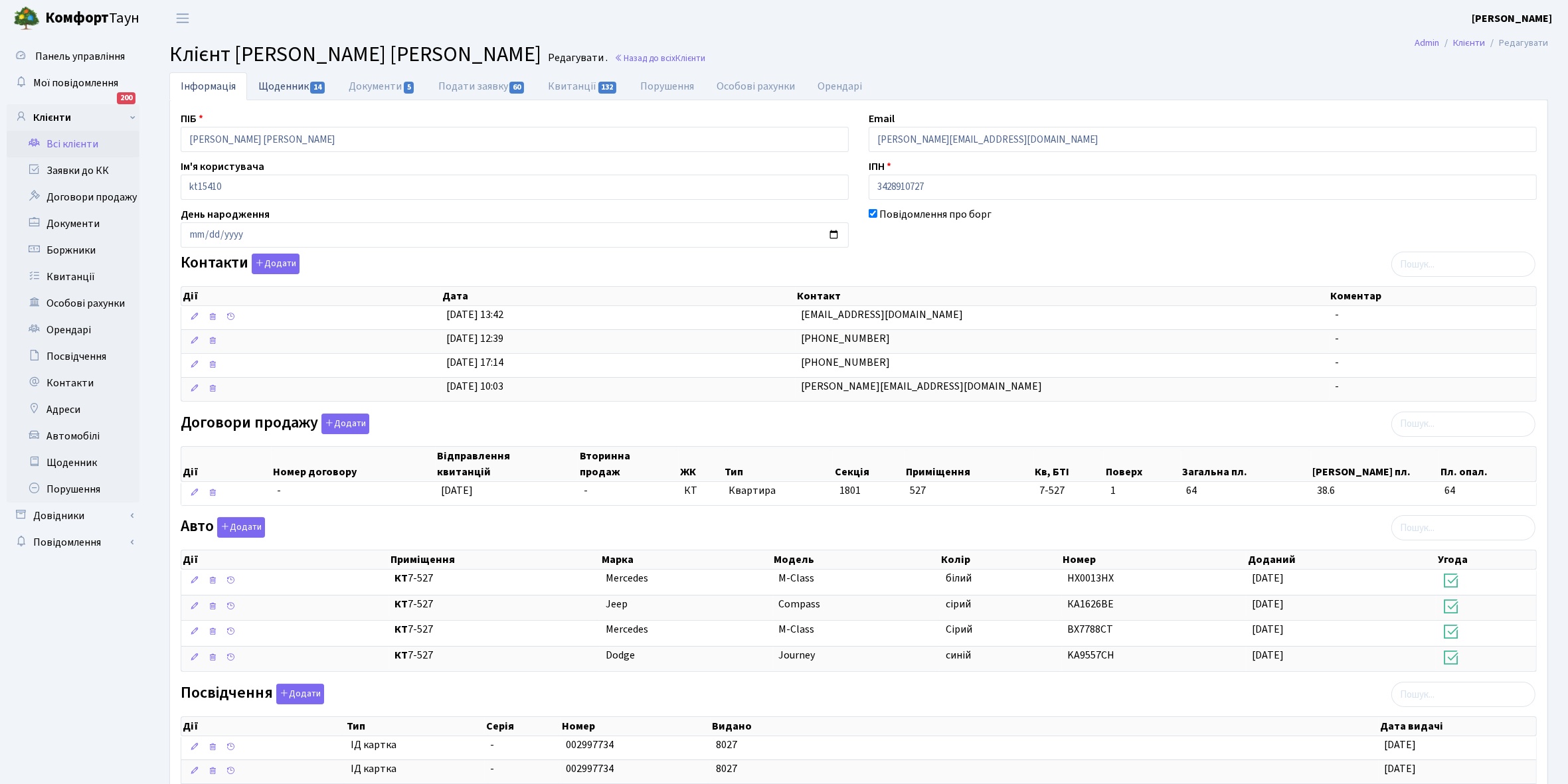
click at [276, 84] on link "Щоденник 14" at bounding box center [292, 86] width 90 height 28
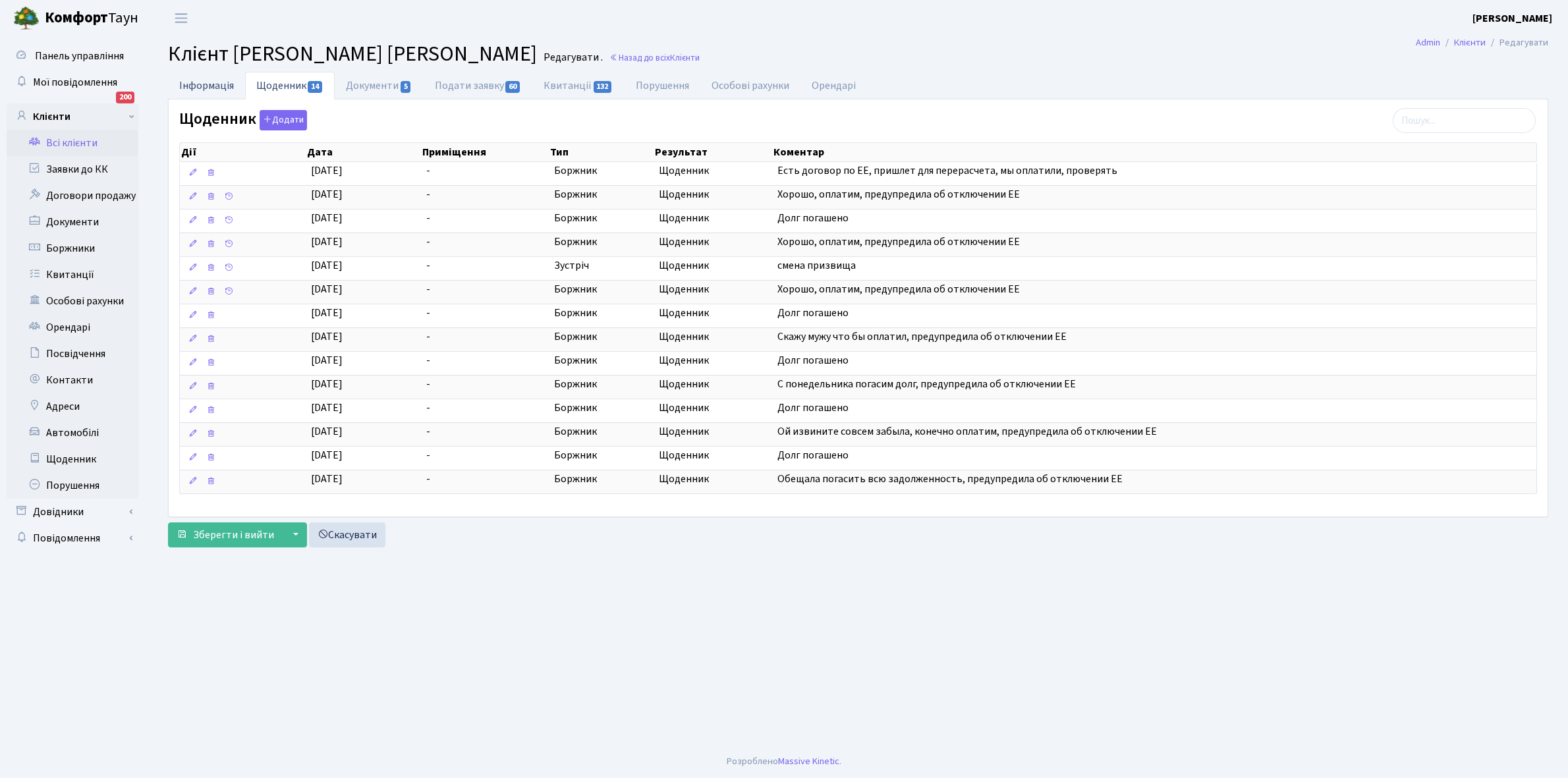
click at [185, 87] on link "Інформація" at bounding box center [206, 86] width 77 height 27
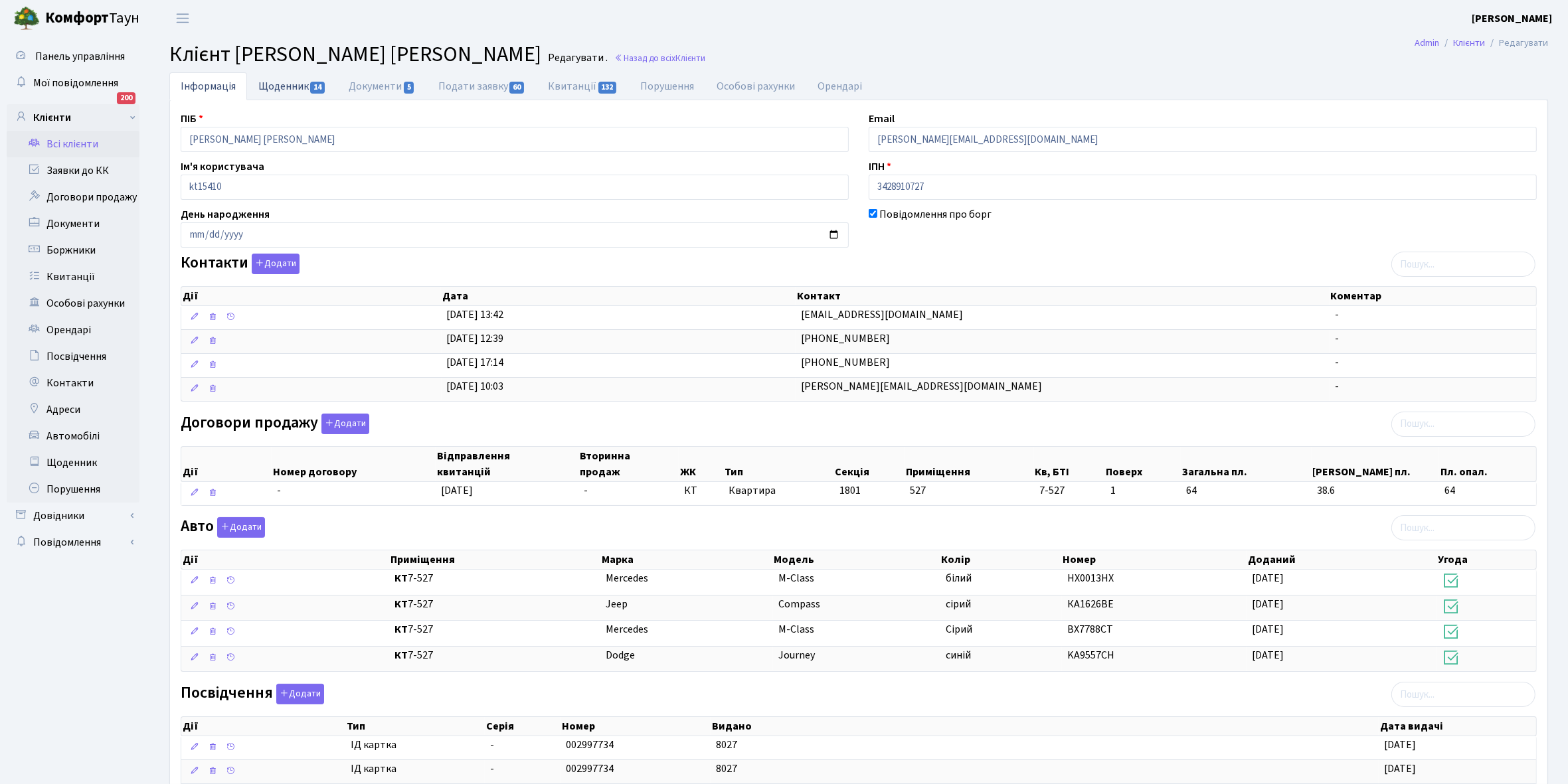
click at [283, 81] on link "Щоденник 14" at bounding box center [292, 86] width 90 height 28
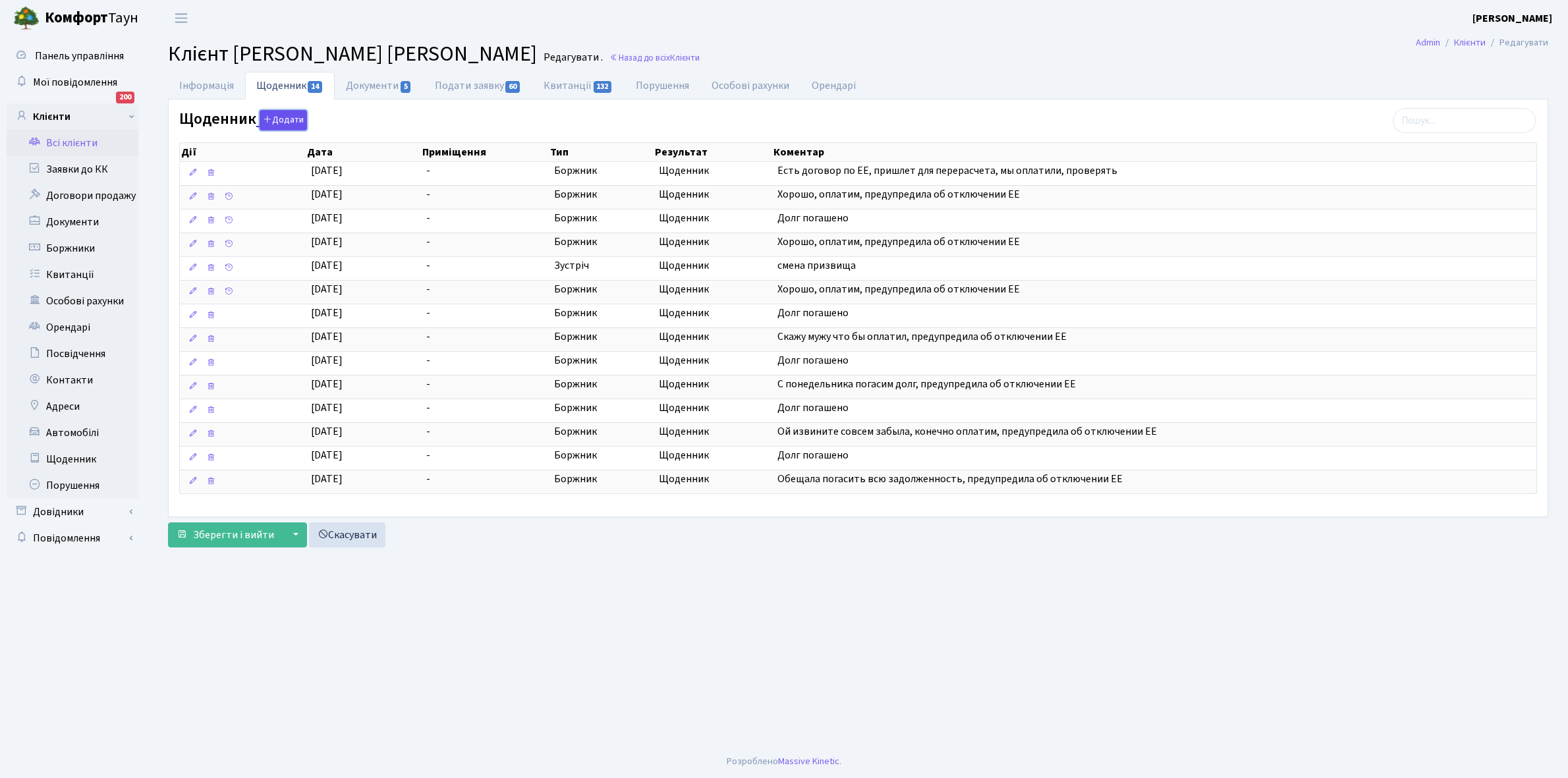
click at [284, 120] on button "Додати" at bounding box center [283, 120] width 48 height 20
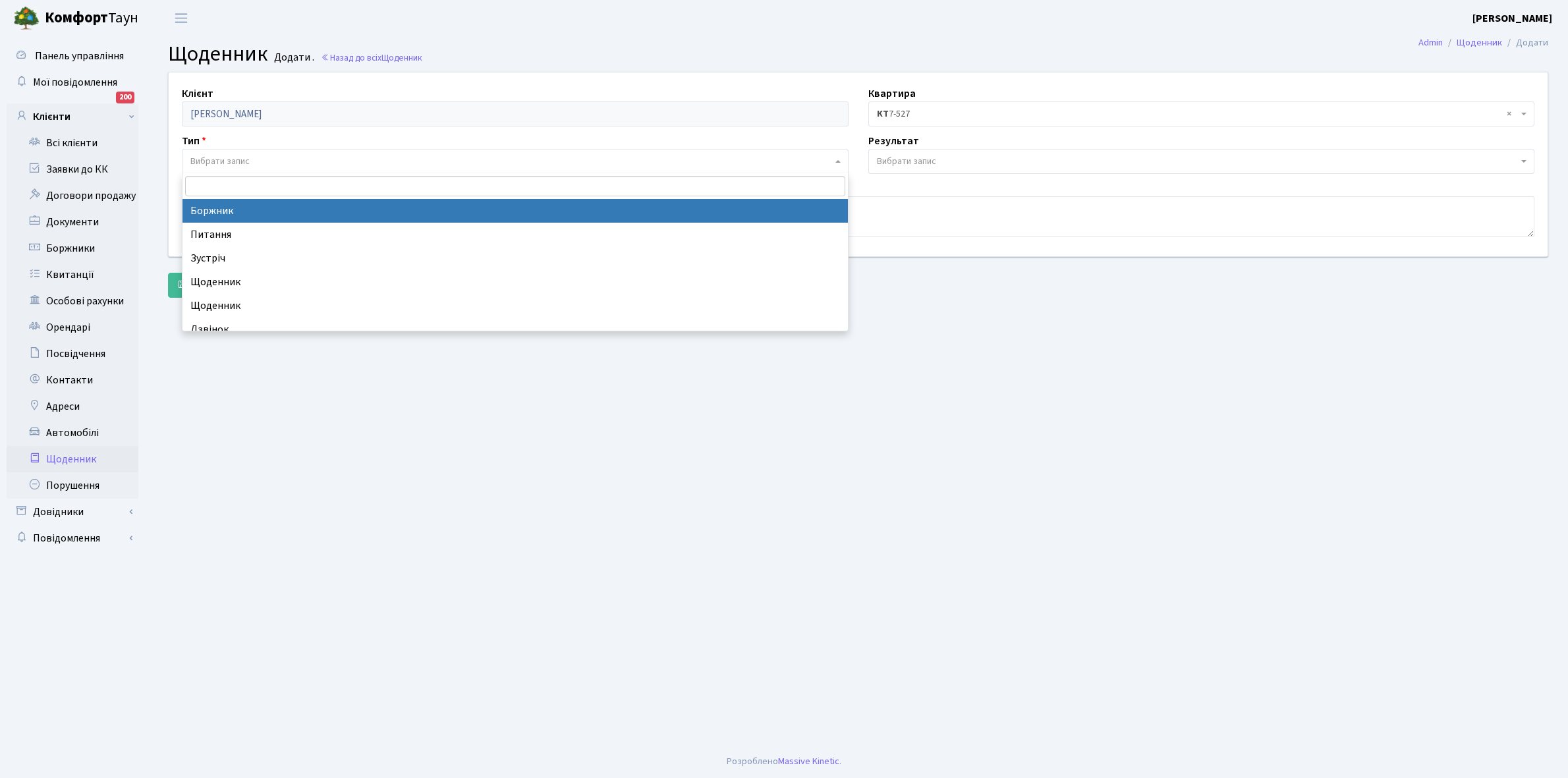
click at [235, 157] on span "Вибрати запис" at bounding box center [219, 162] width 59 height 14
select select "189"
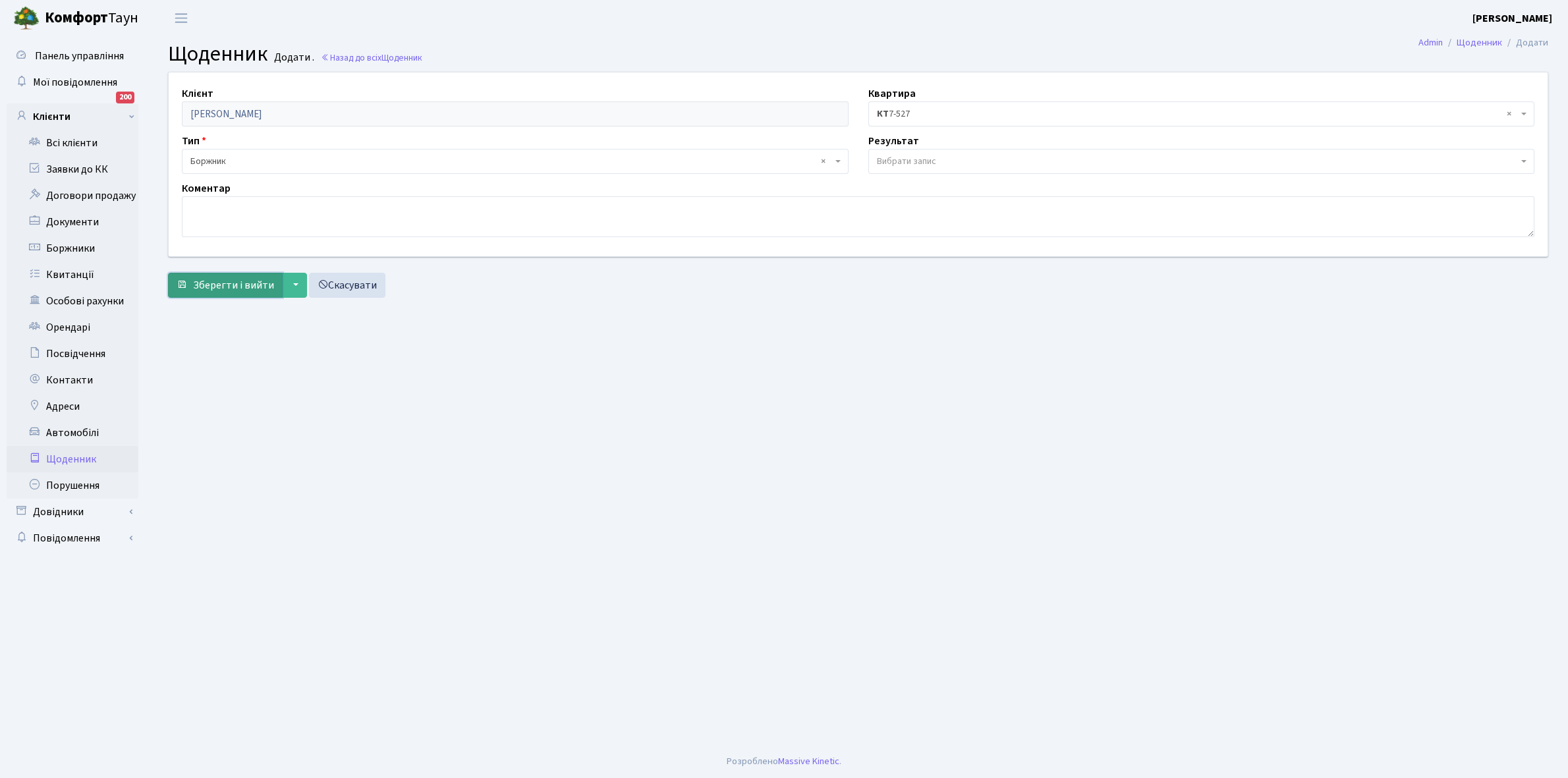
click at [236, 280] on span "Зберегти і вийти" at bounding box center [233, 285] width 81 height 15
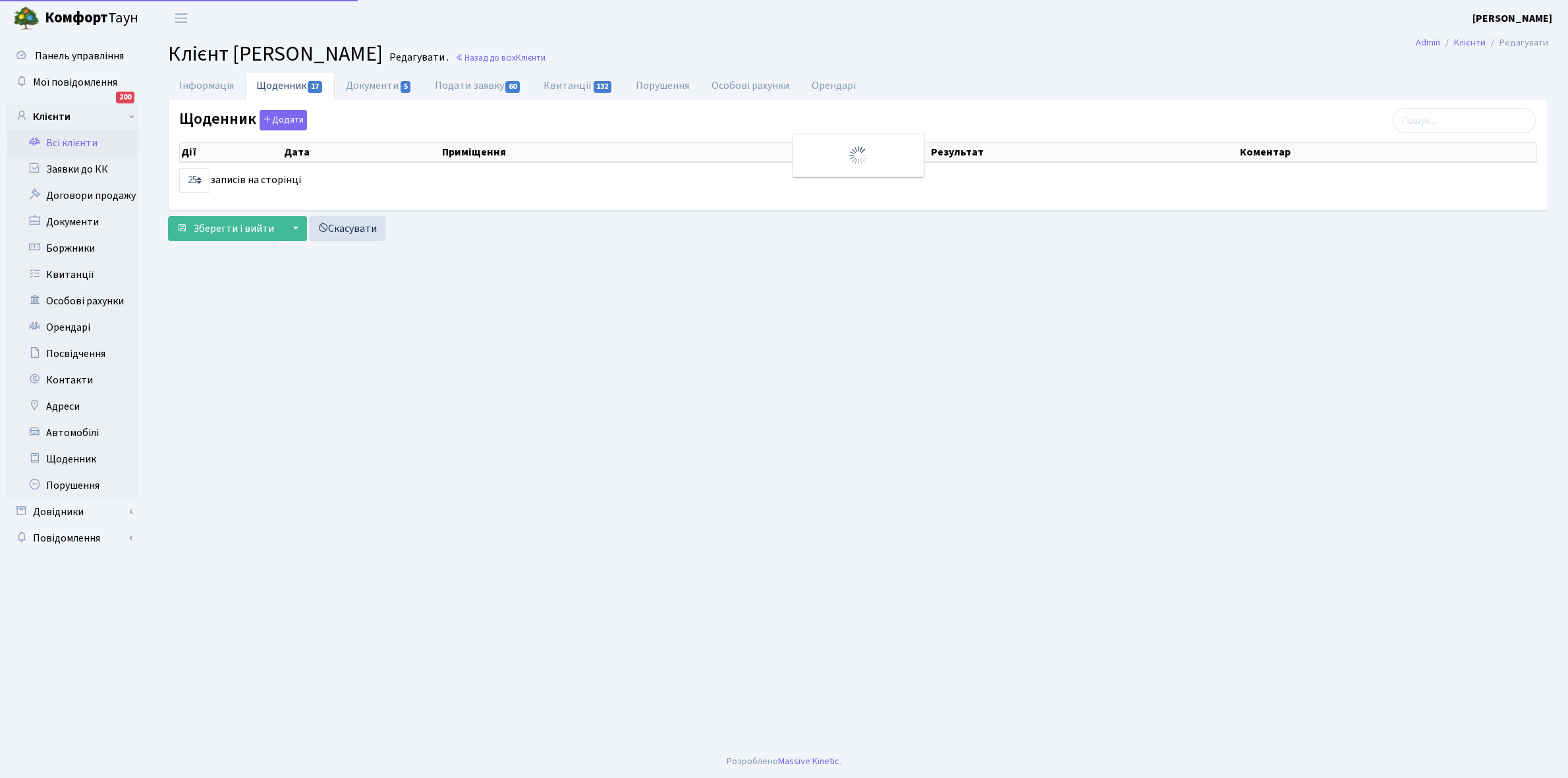
select select "25"
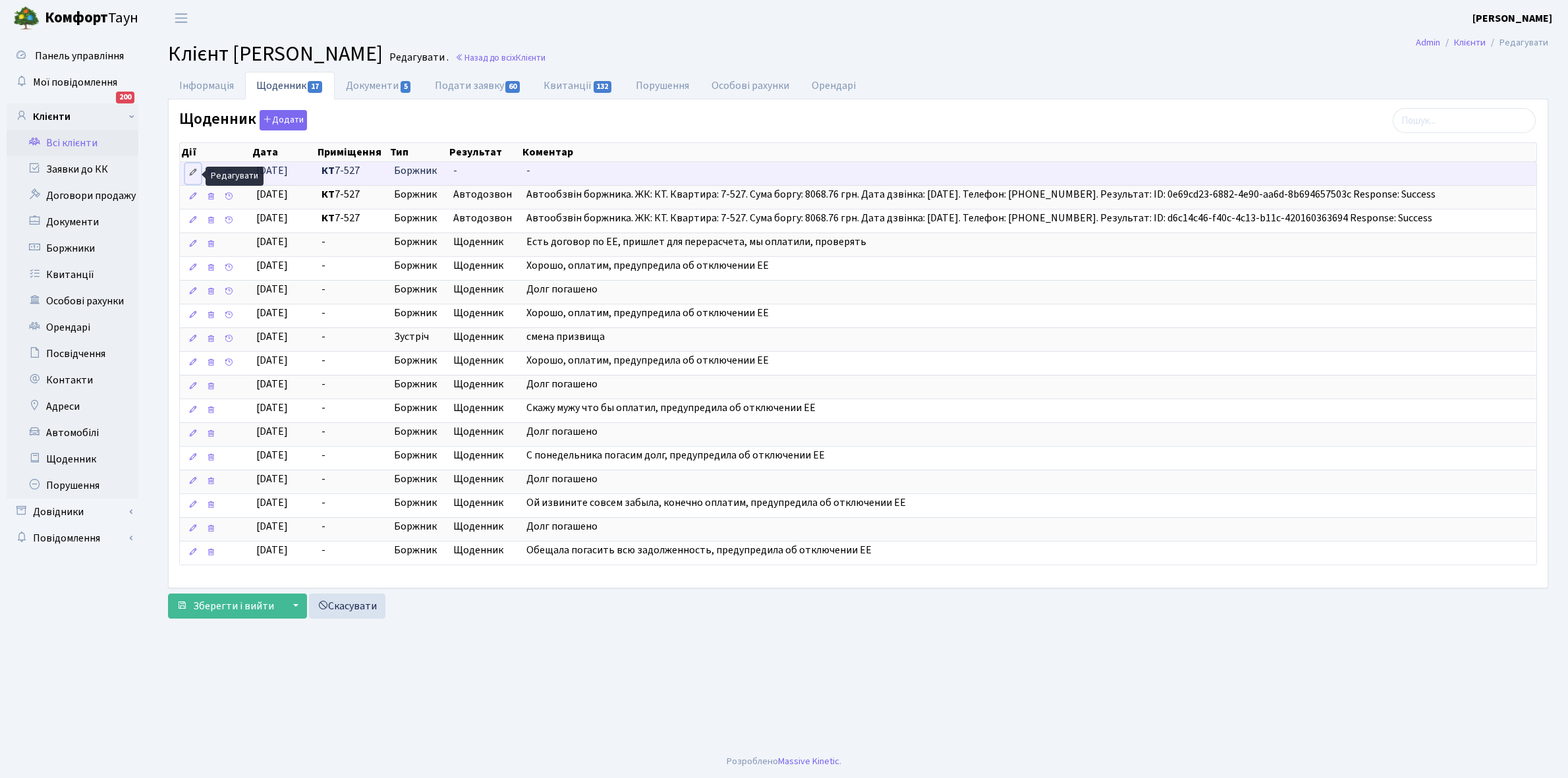
click at [190, 172] on icon at bounding box center [192, 172] width 9 height 9
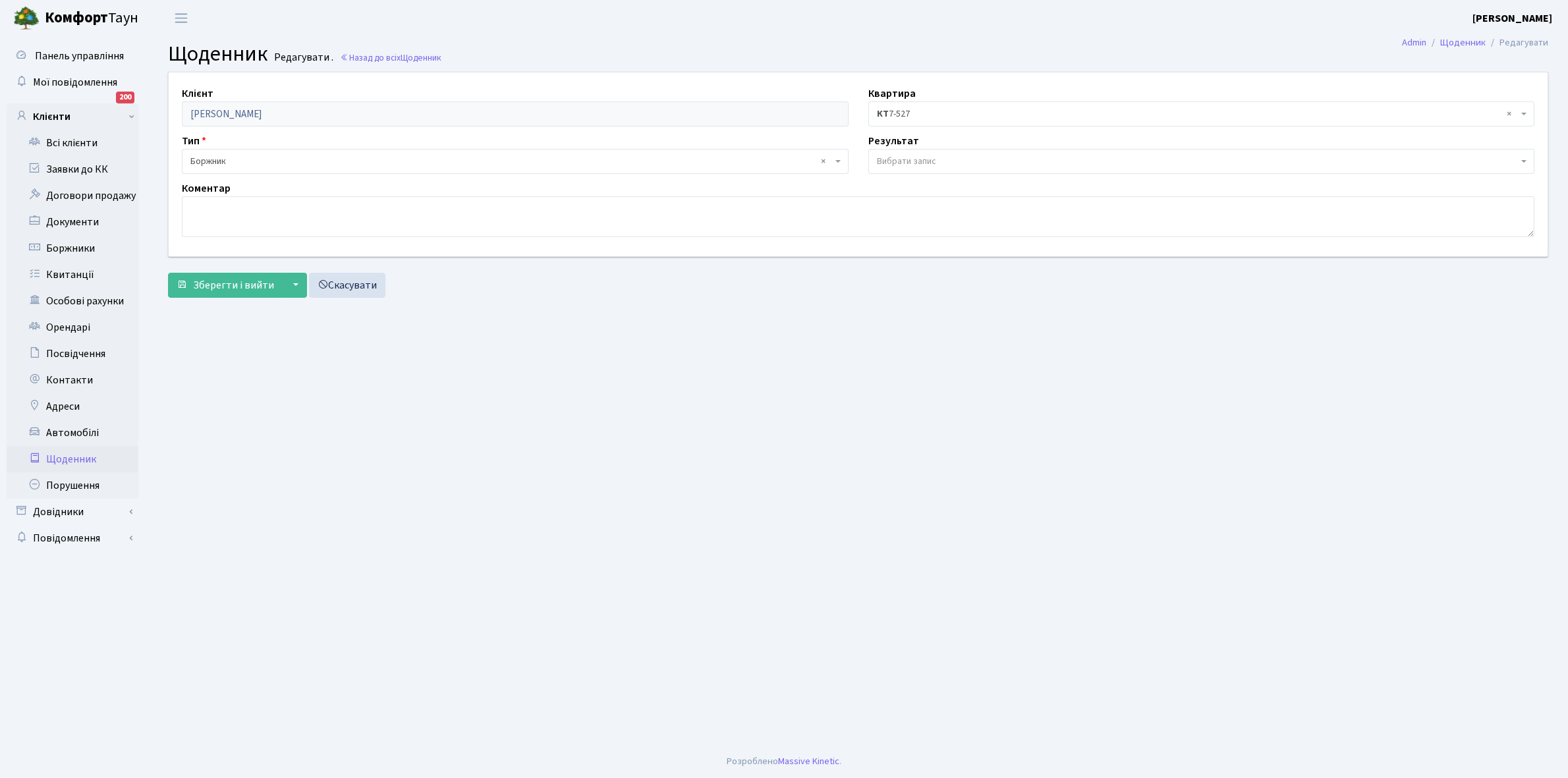
click at [940, 153] on span "Вибрати запис" at bounding box center [1202, 162] width 667 height 25
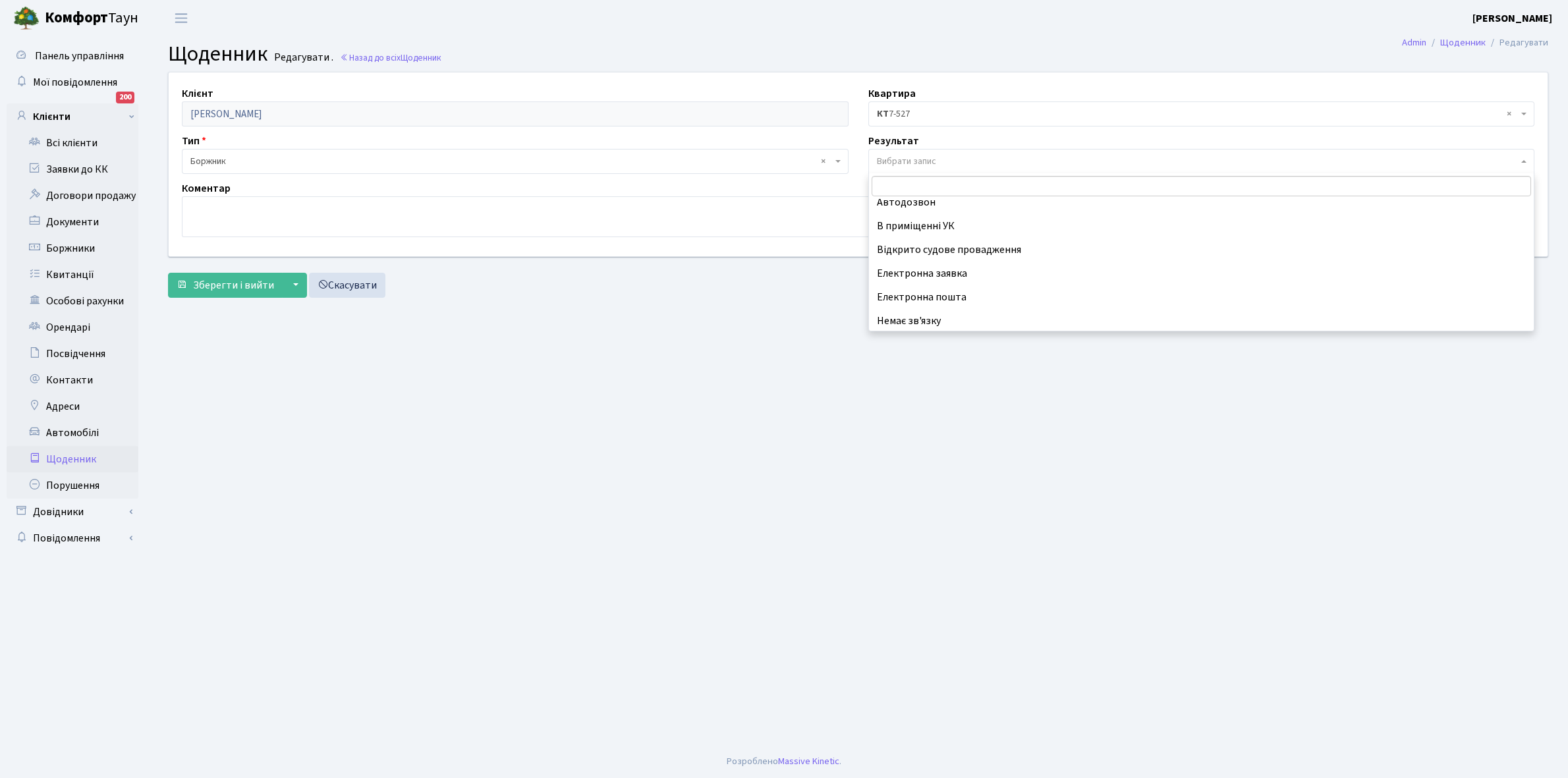
scroll to position [81, 0]
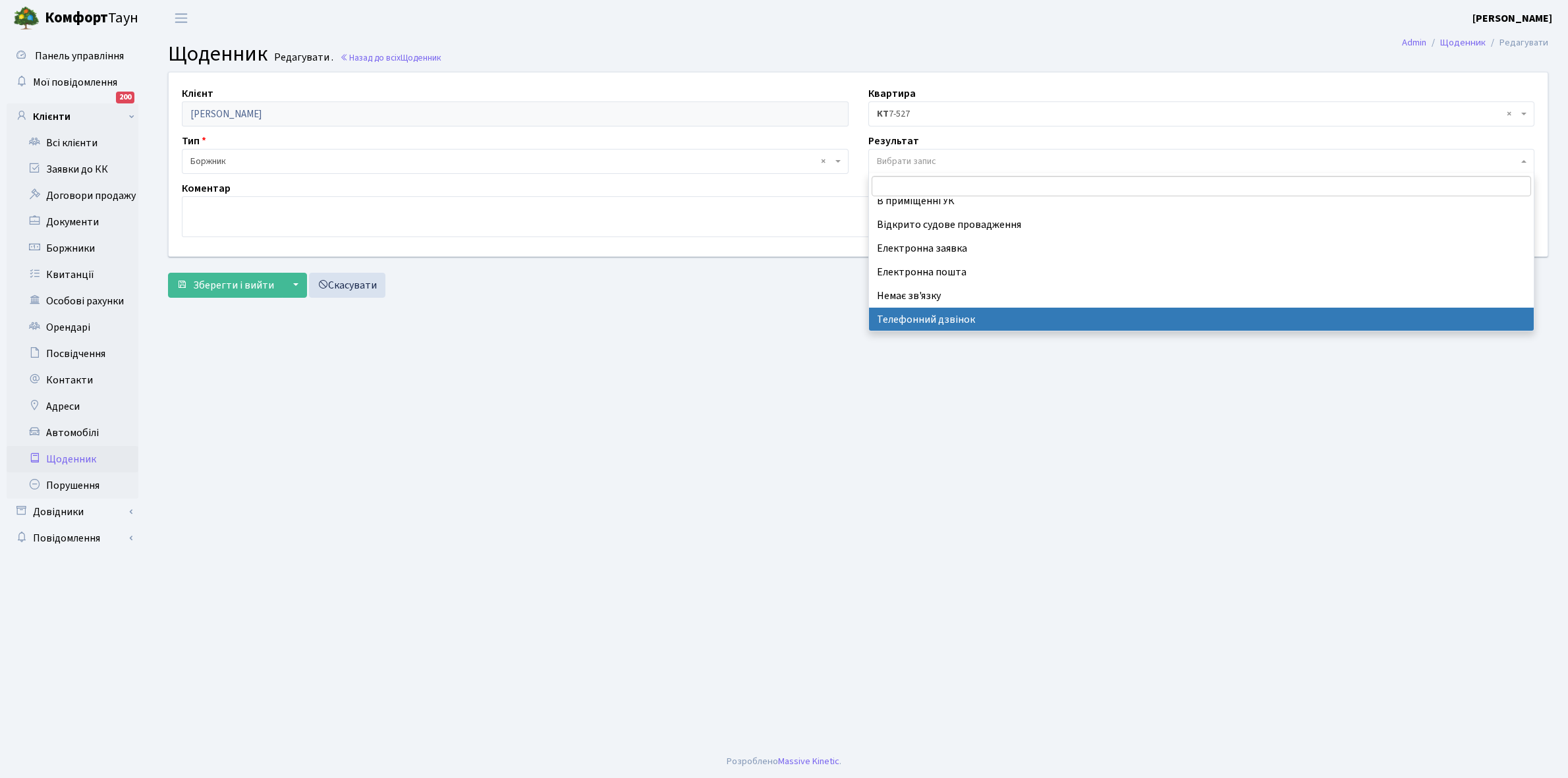
select select "196"
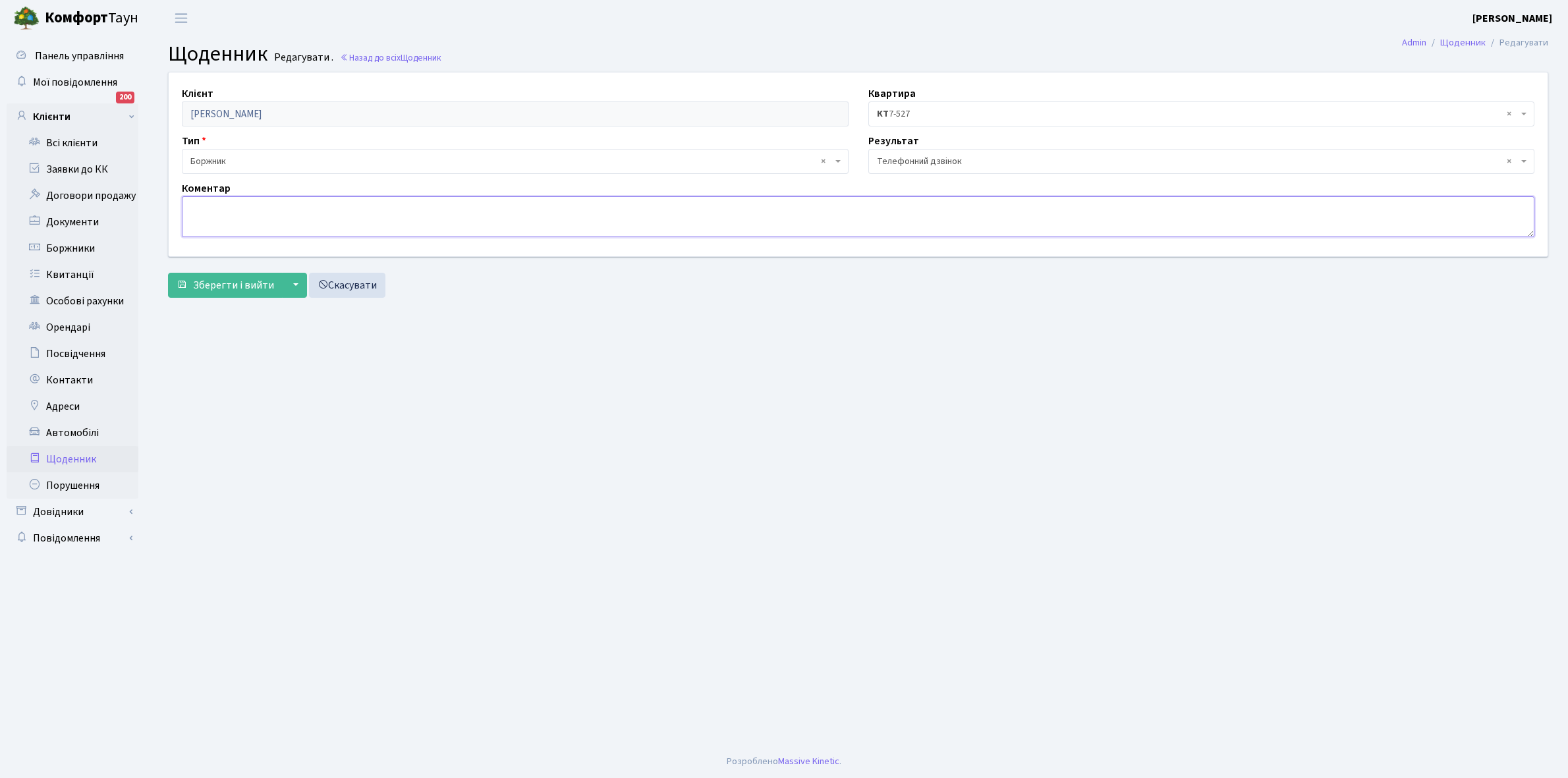
click at [205, 215] on textarea at bounding box center [859, 216] width 1353 height 41
type textarea "Оплатить борг"
click at [217, 282] on span "Зберегти і вийти" at bounding box center [233, 285] width 81 height 15
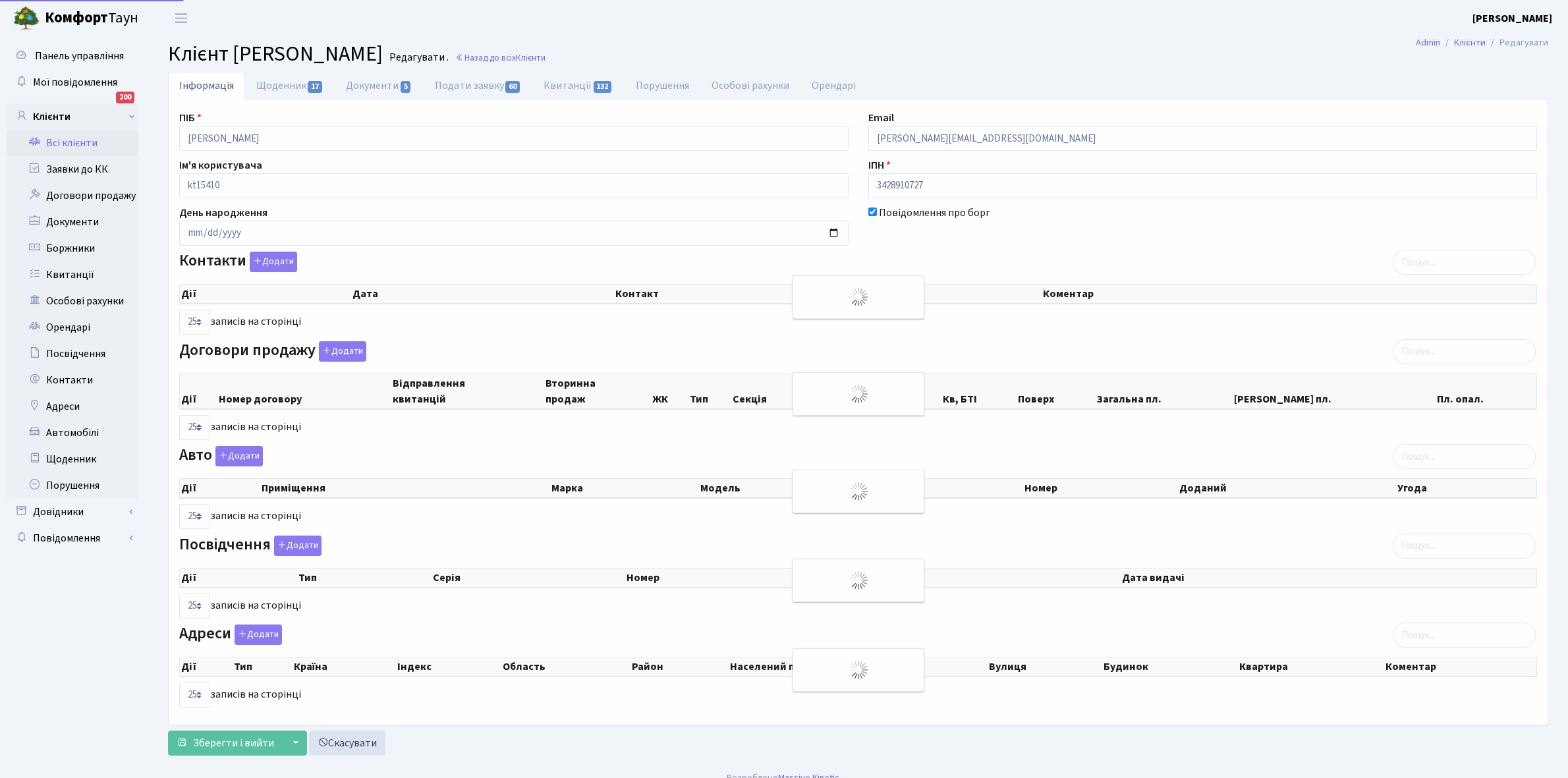
select select "25"
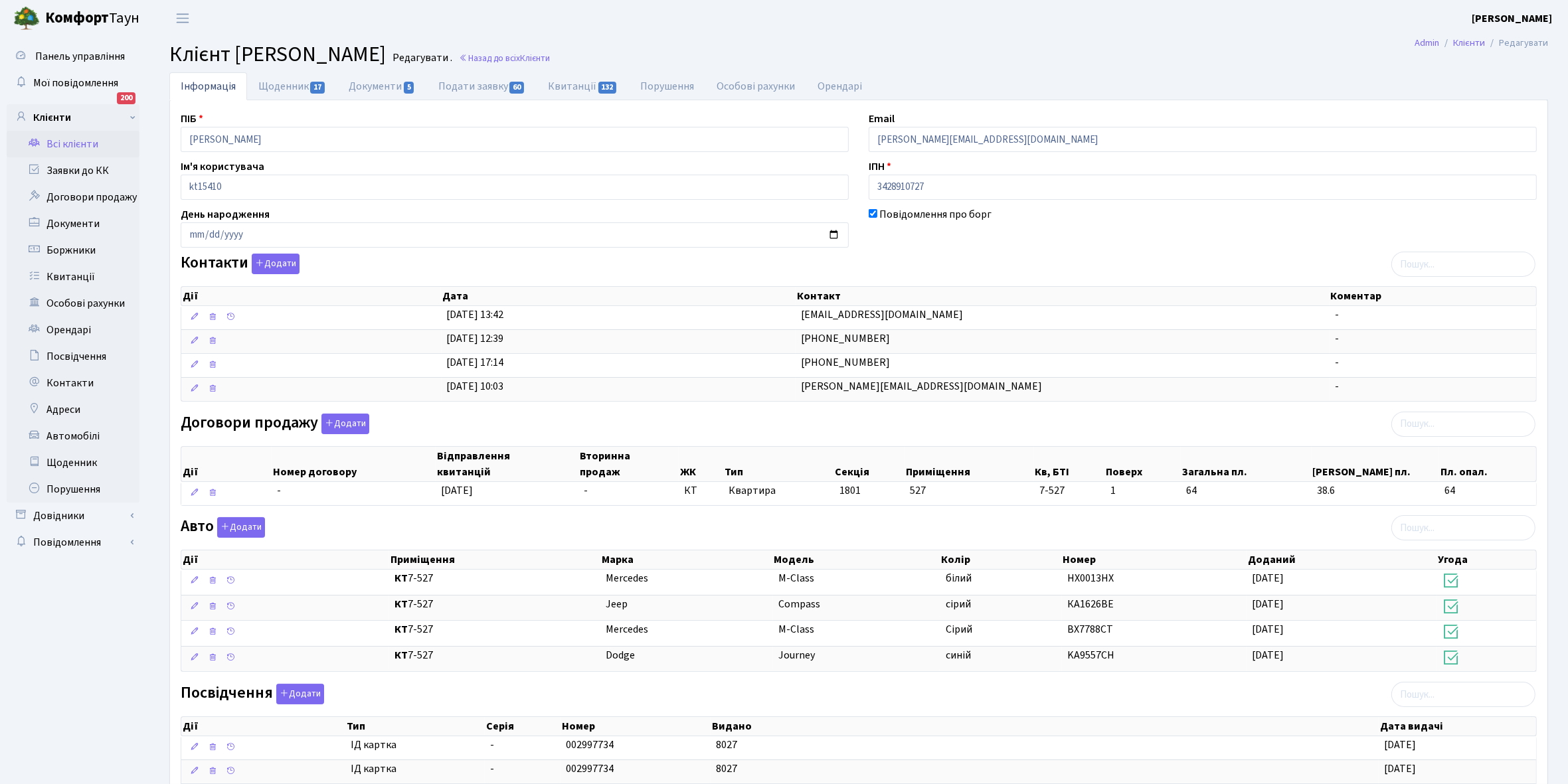
click at [83, 141] on link "Всі клієнти" at bounding box center [73, 143] width 133 height 27
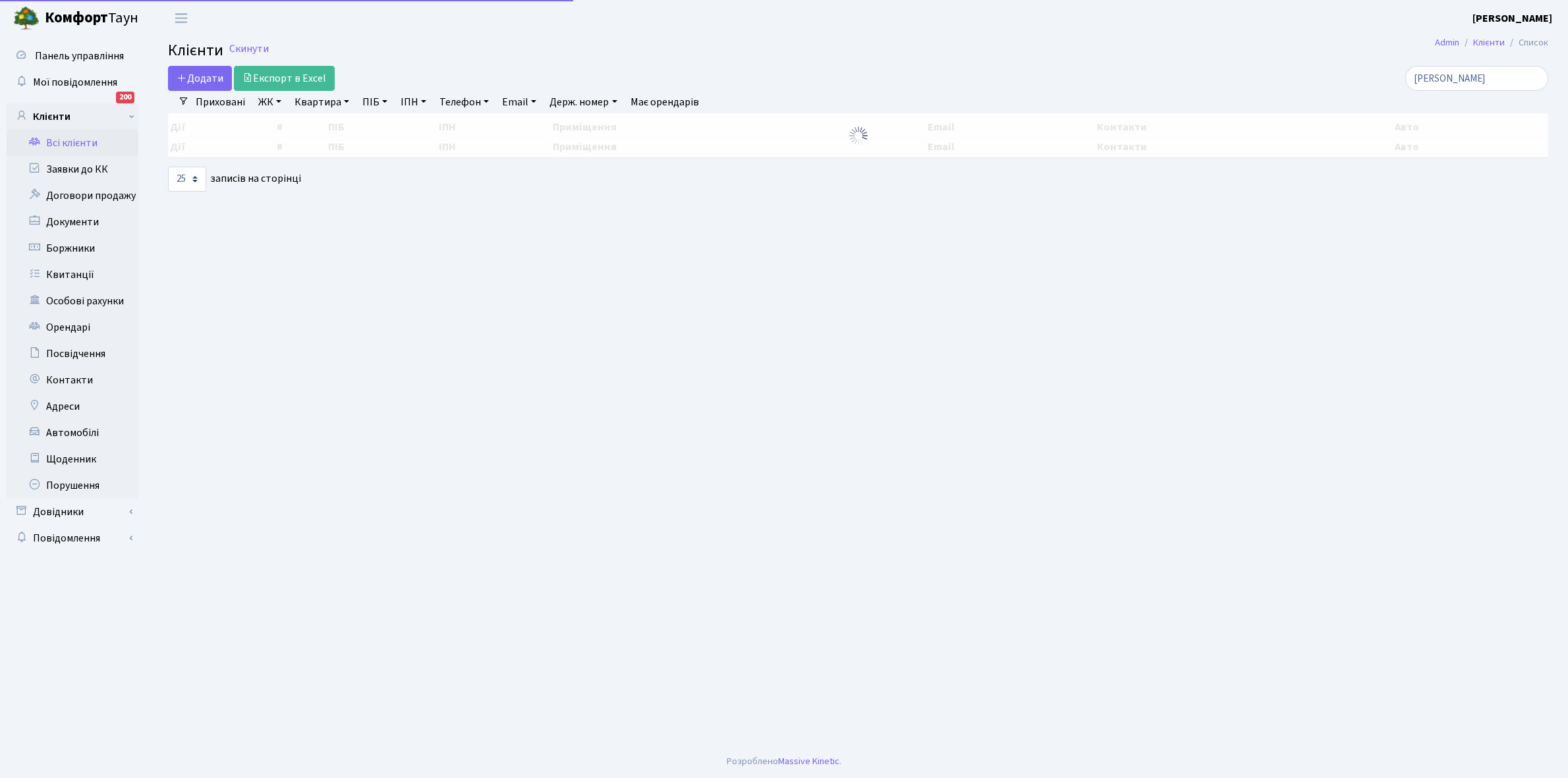
select select "25"
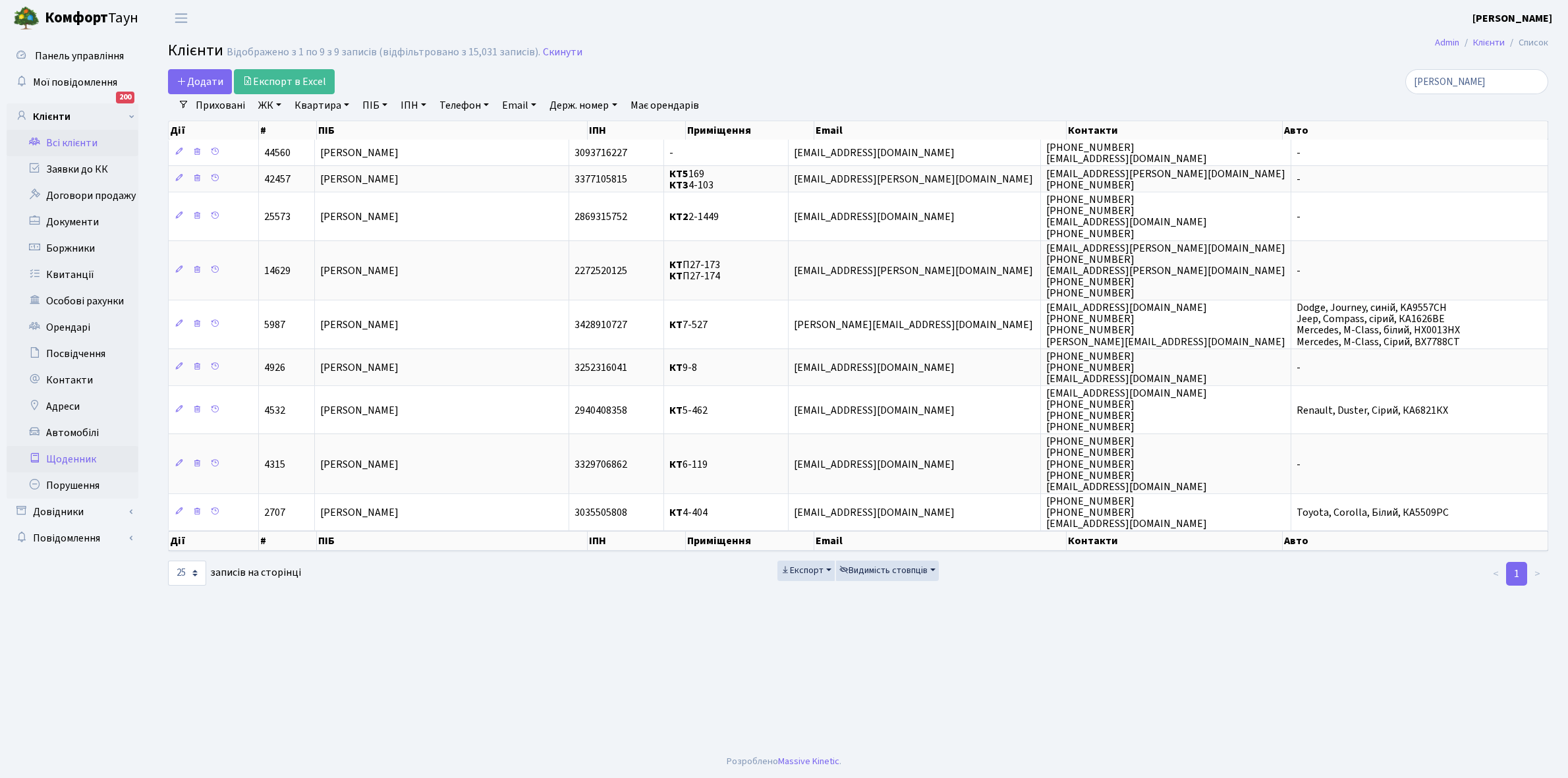
click at [70, 463] on link "Щоденник" at bounding box center [72, 459] width 132 height 26
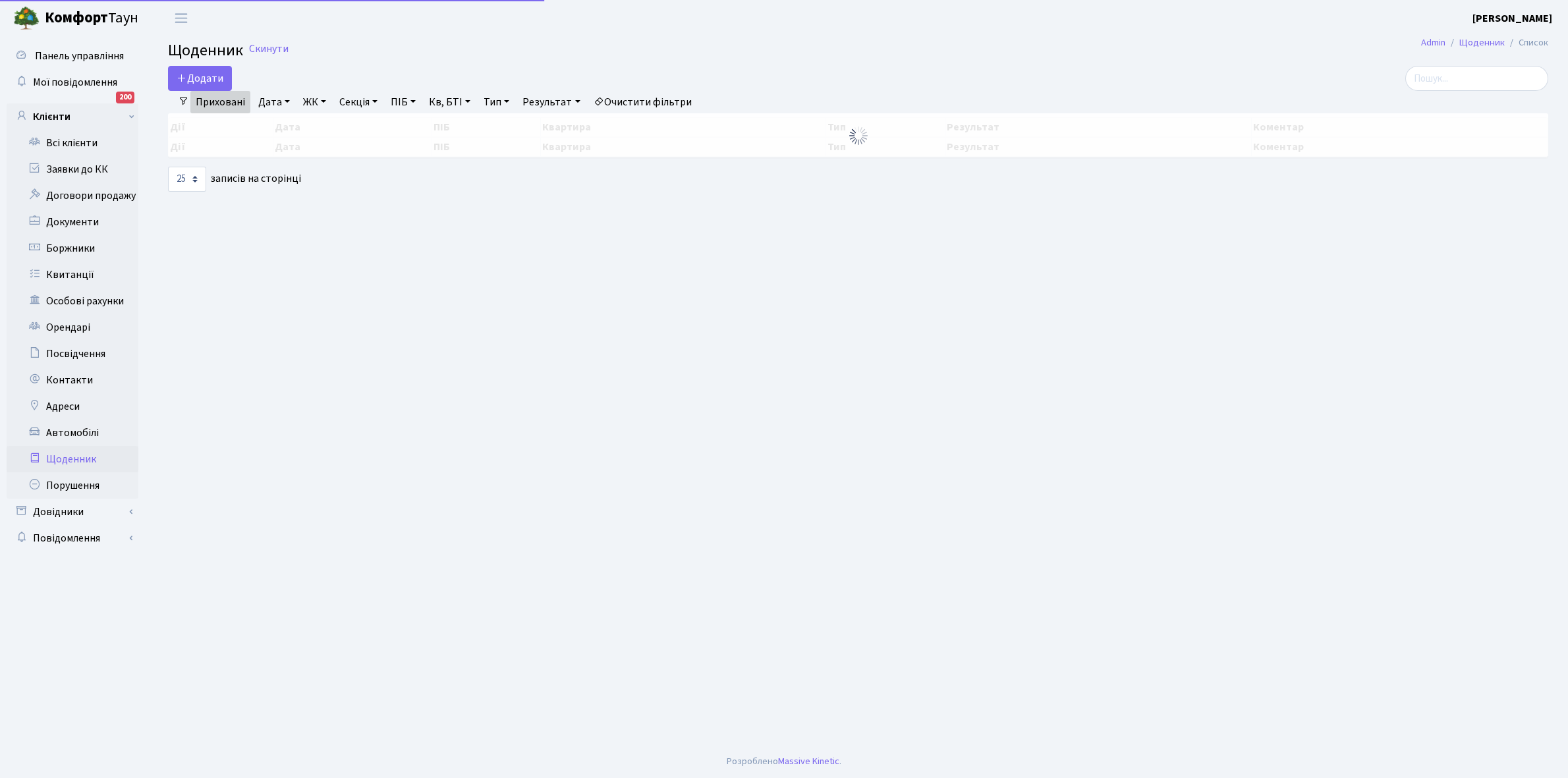
select select "25"
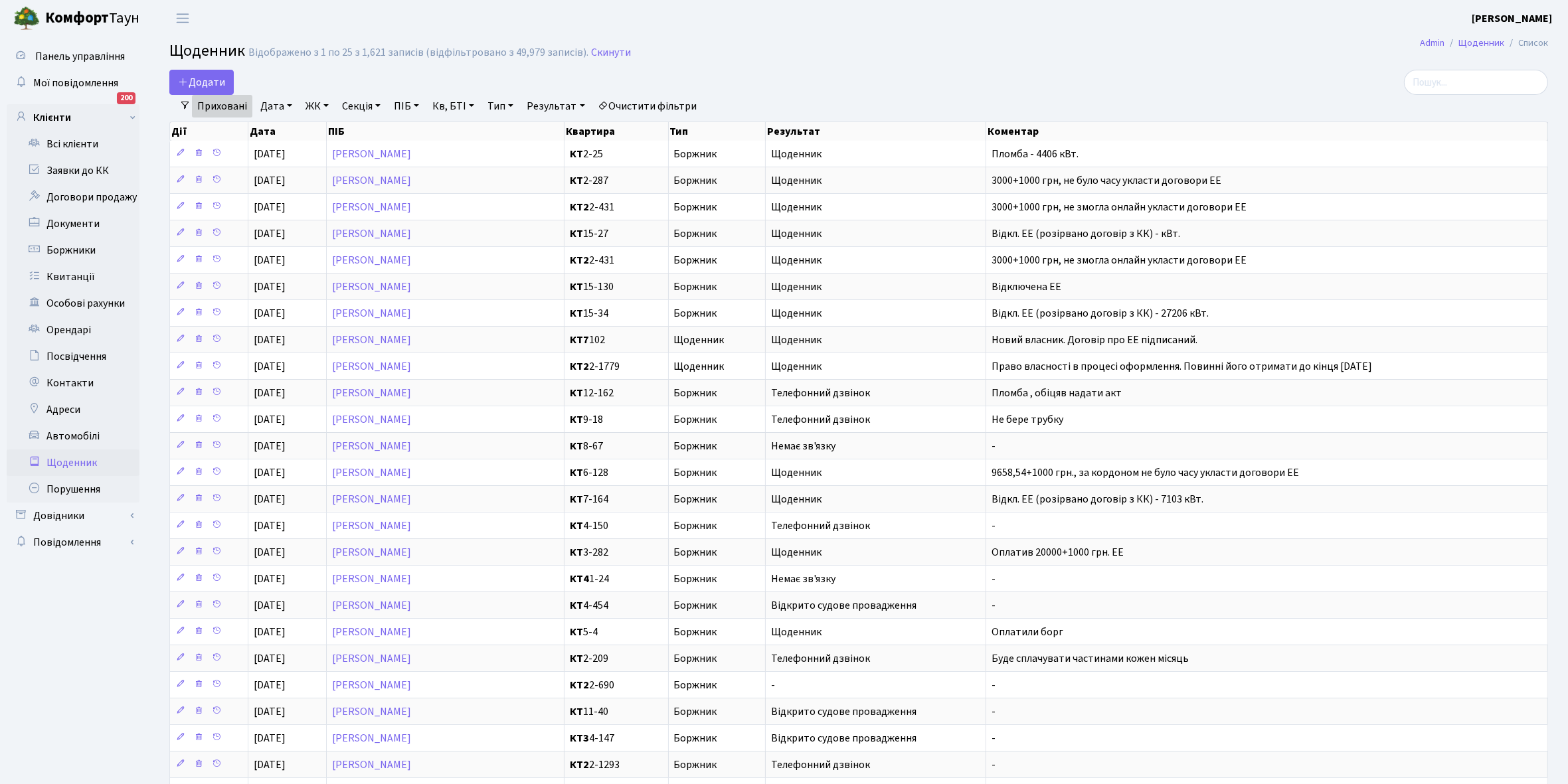
click at [229, 101] on link "Приховані" at bounding box center [222, 106] width 61 height 23
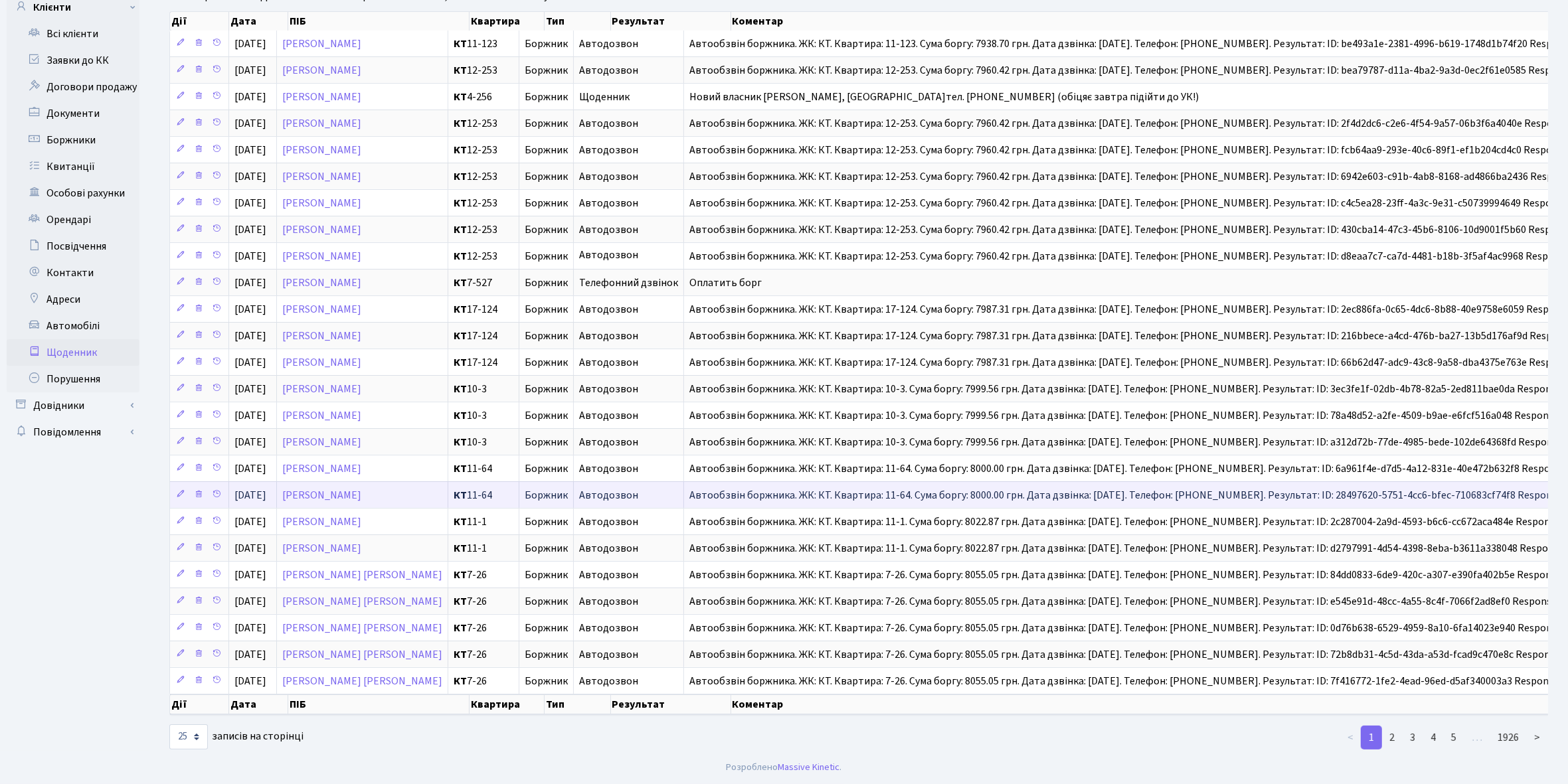
scroll to position [135, 0]
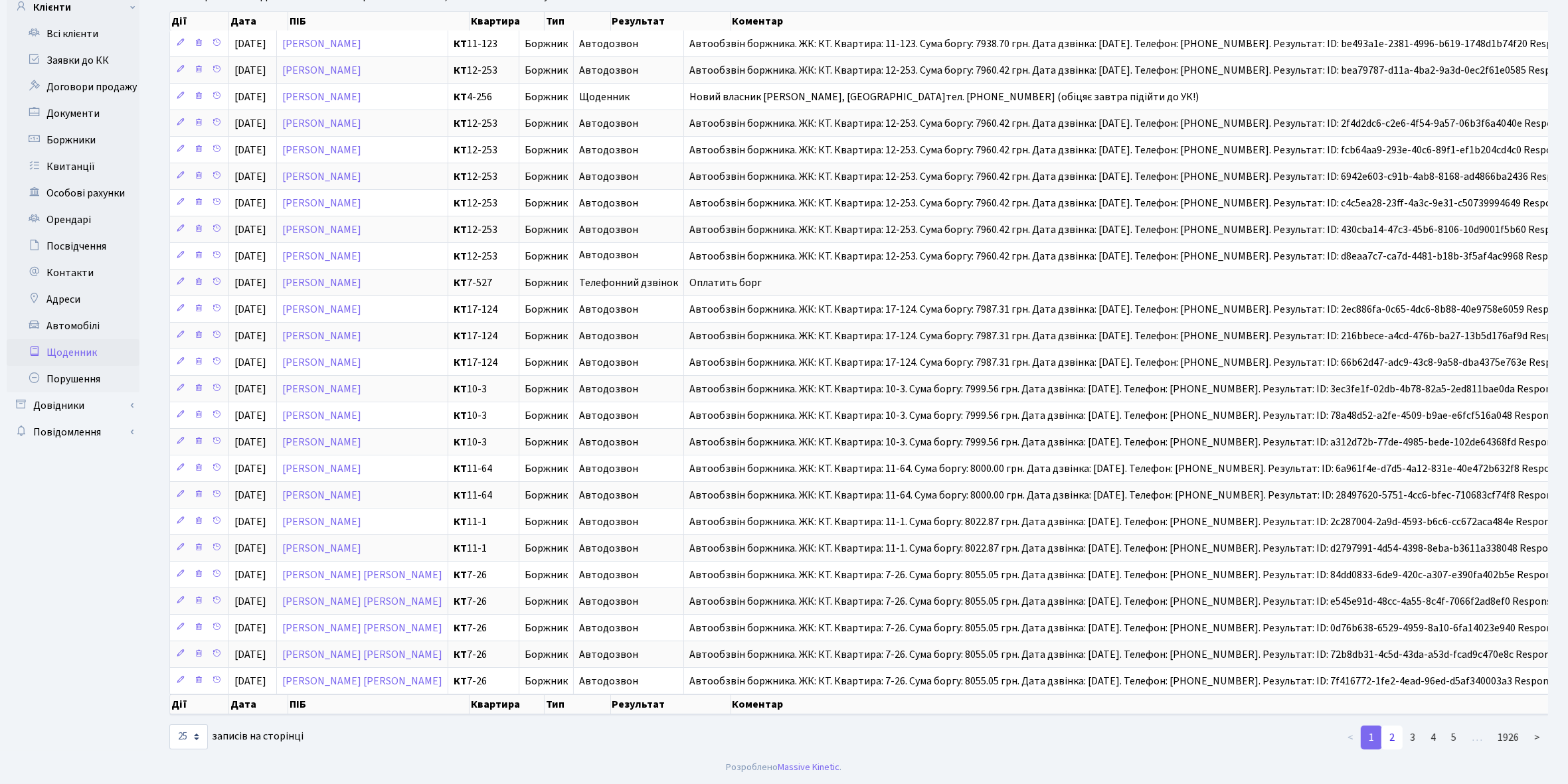
click at [1398, 741] on link "2" at bounding box center [1392, 738] width 22 height 24
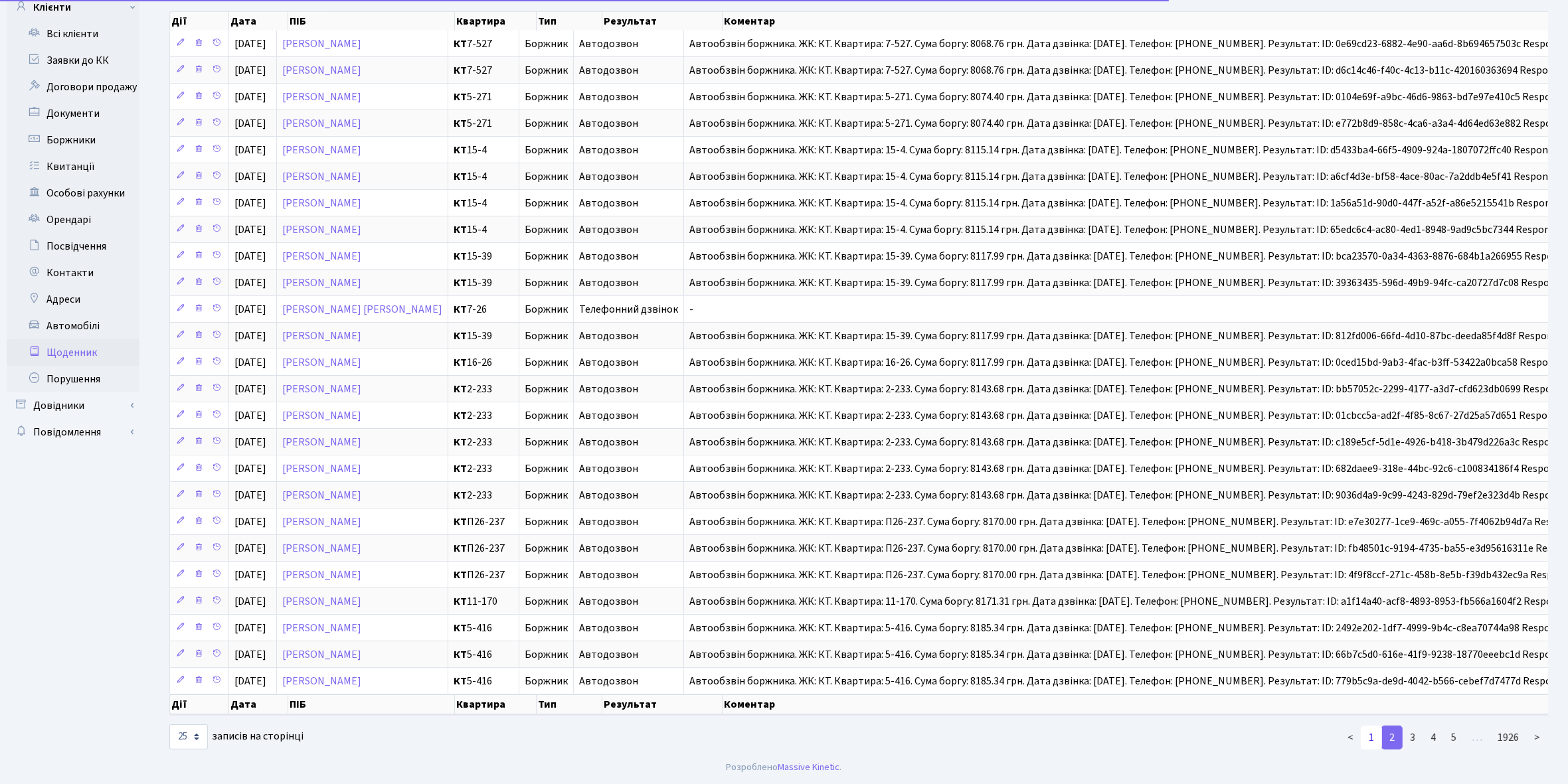
click at [1374, 736] on link "1" at bounding box center [1372, 738] width 22 height 24
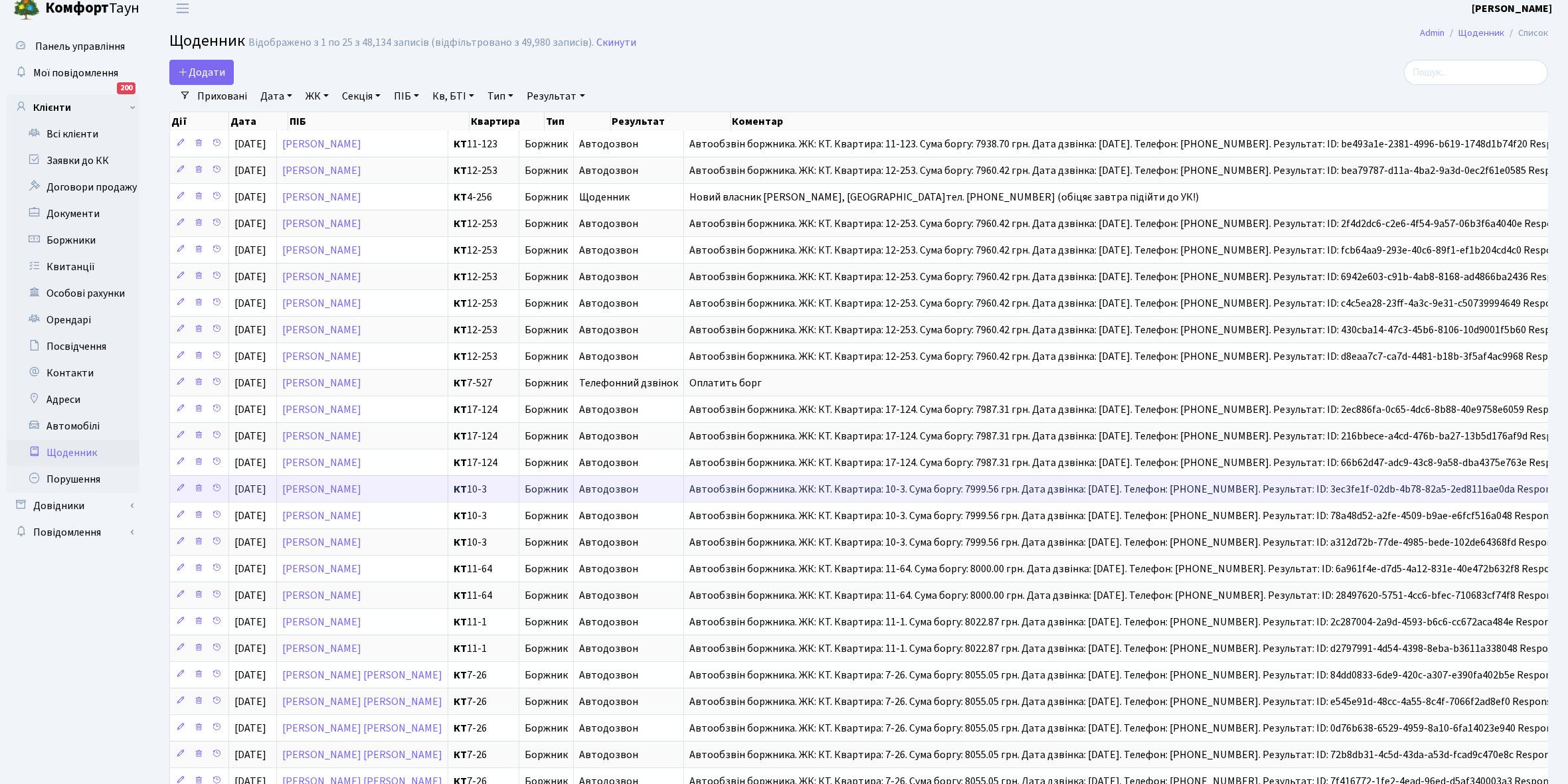
scroll to position [0, 0]
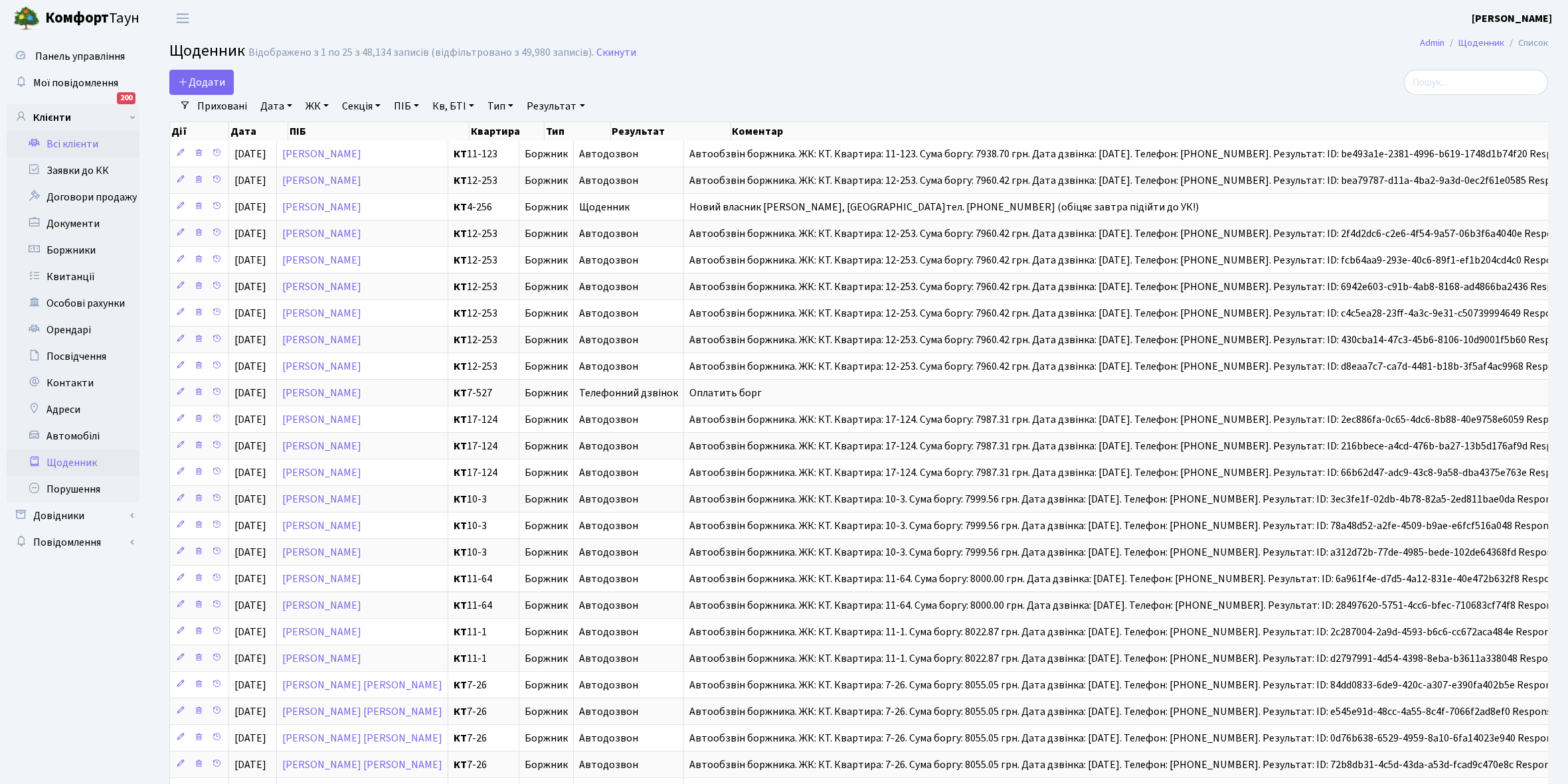
click at [64, 140] on link "Всі клієнти" at bounding box center [73, 143] width 133 height 27
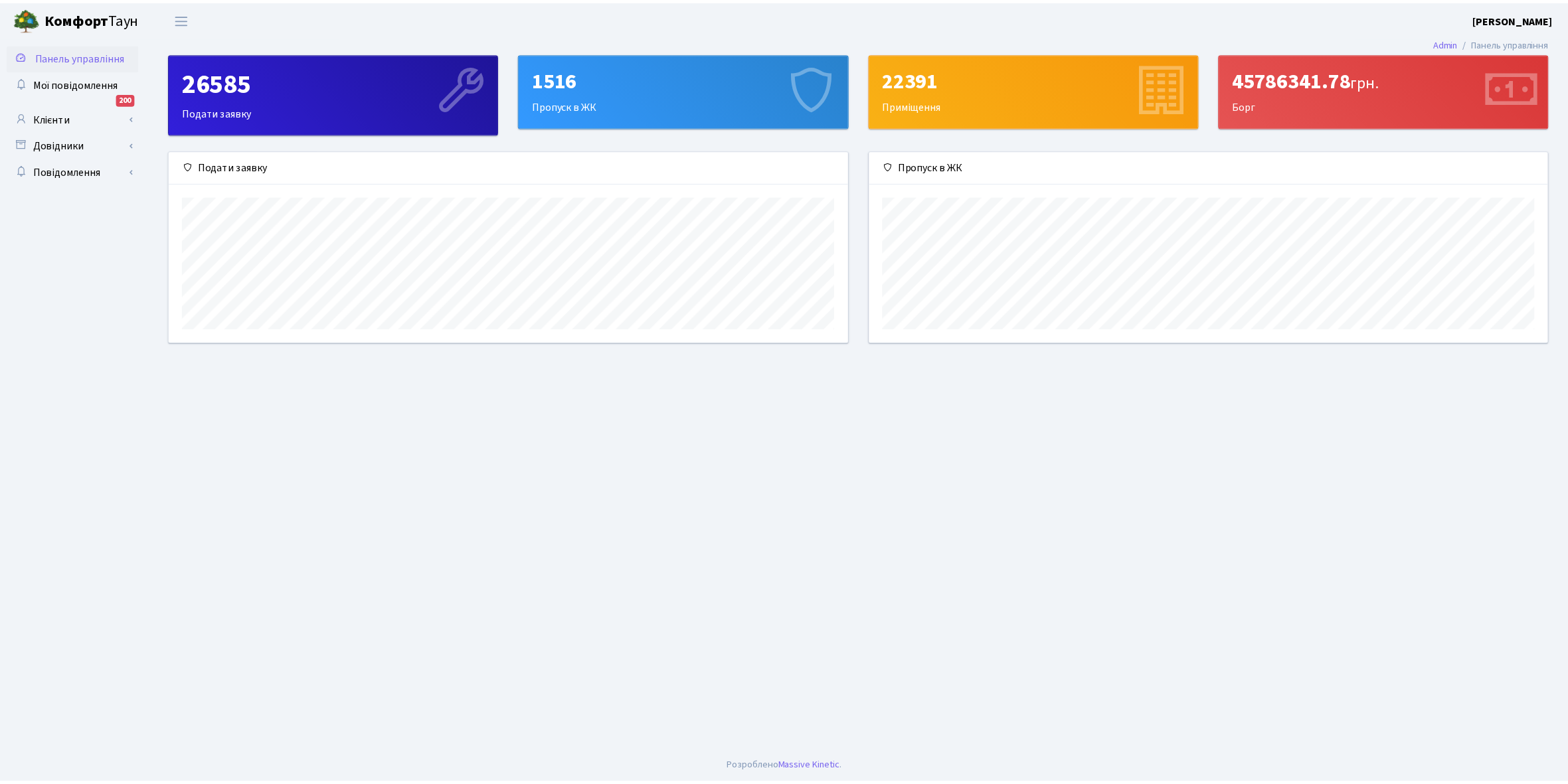
scroll to position [193, 684]
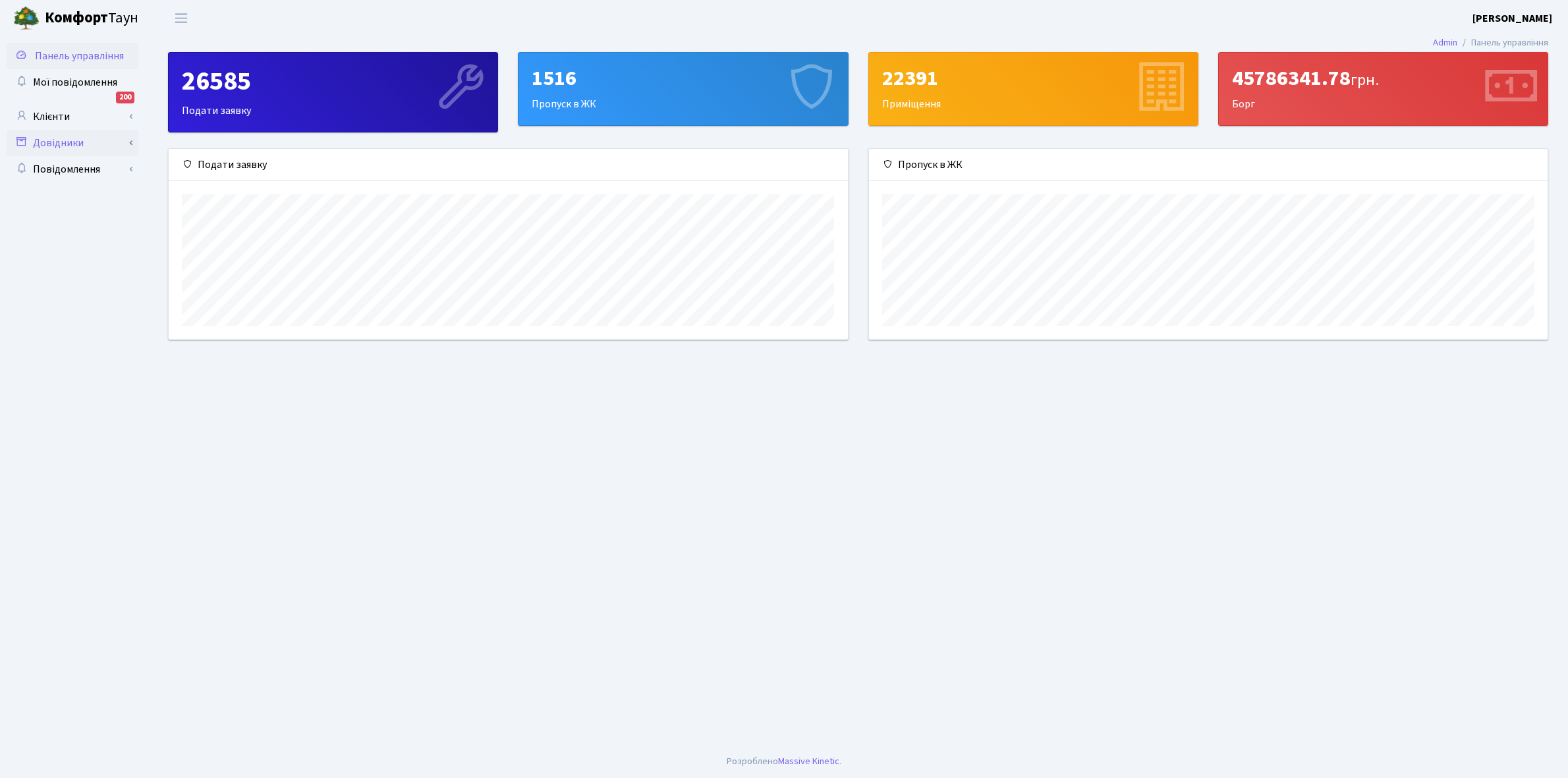
click at [98, 138] on link "Довідники" at bounding box center [72, 142] width 132 height 26
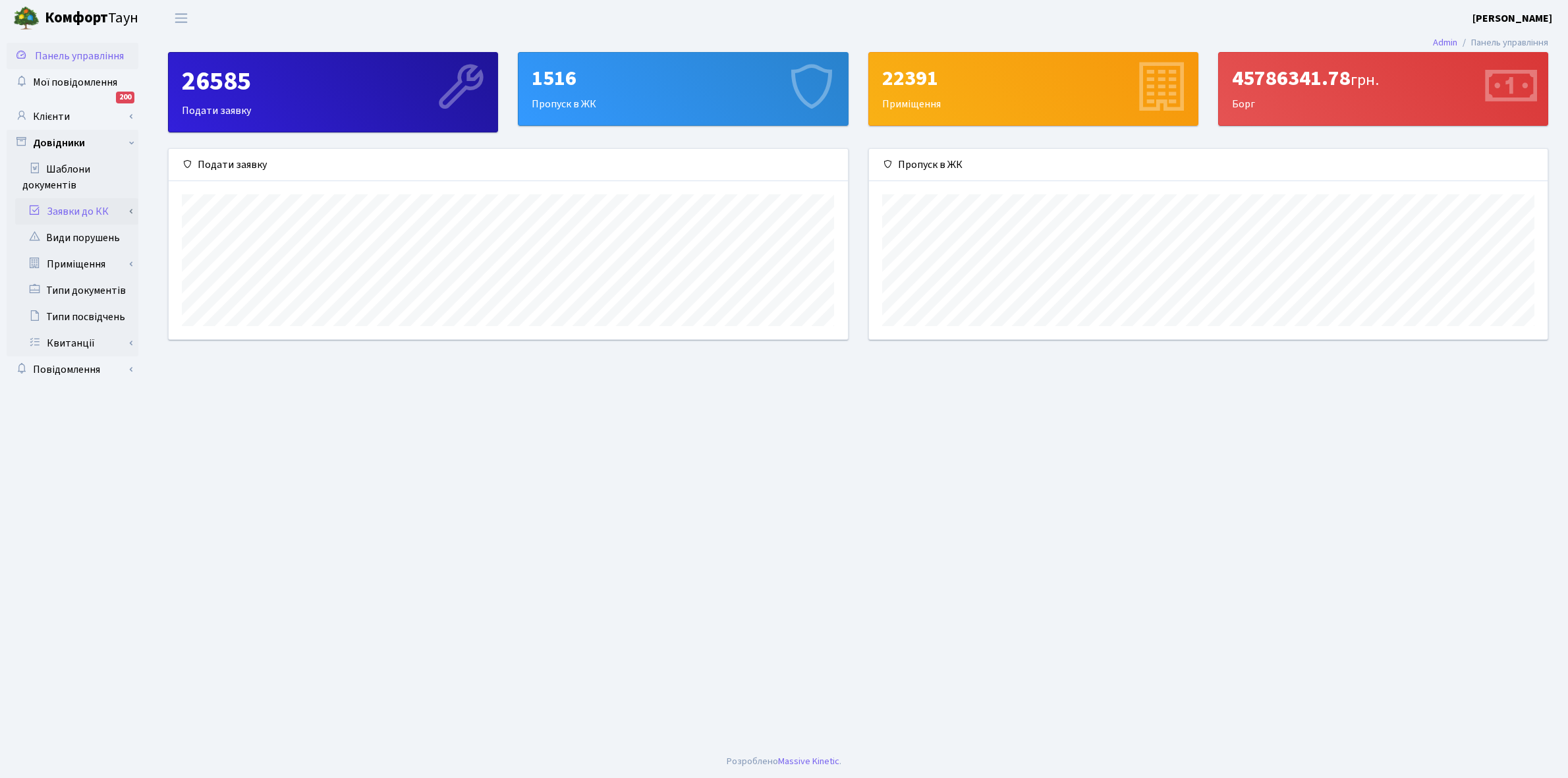
click at [113, 205] on link "Заявки до КК" at bounding box center [77, 211] width 123 height 26
click at [103, 146] on link "Довідники" at bounding box center [72, 142] width 132 height 26
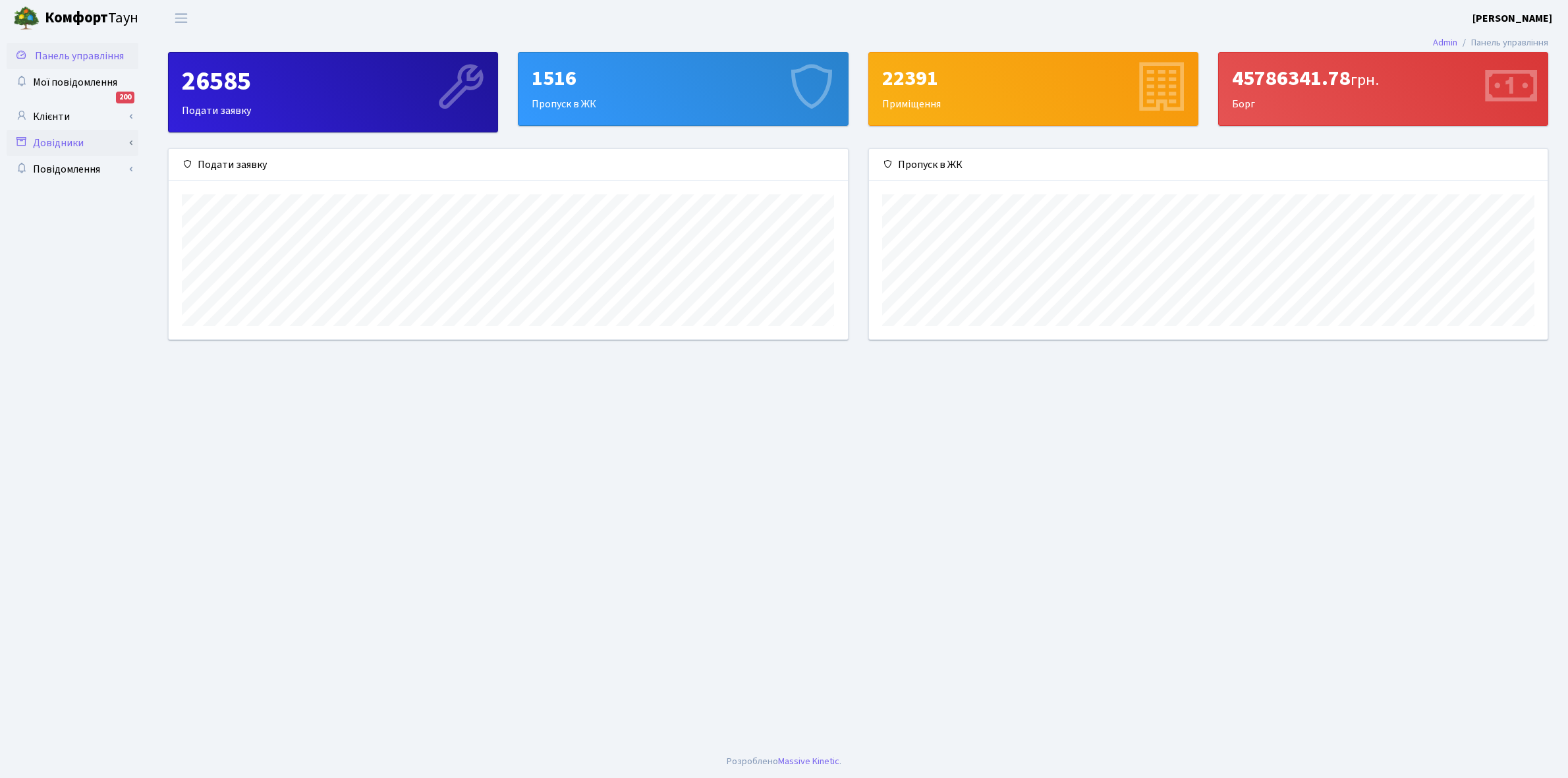
click at [103, 146] on link "Довідники" at bounding box center [72, 142] width 132 height 26
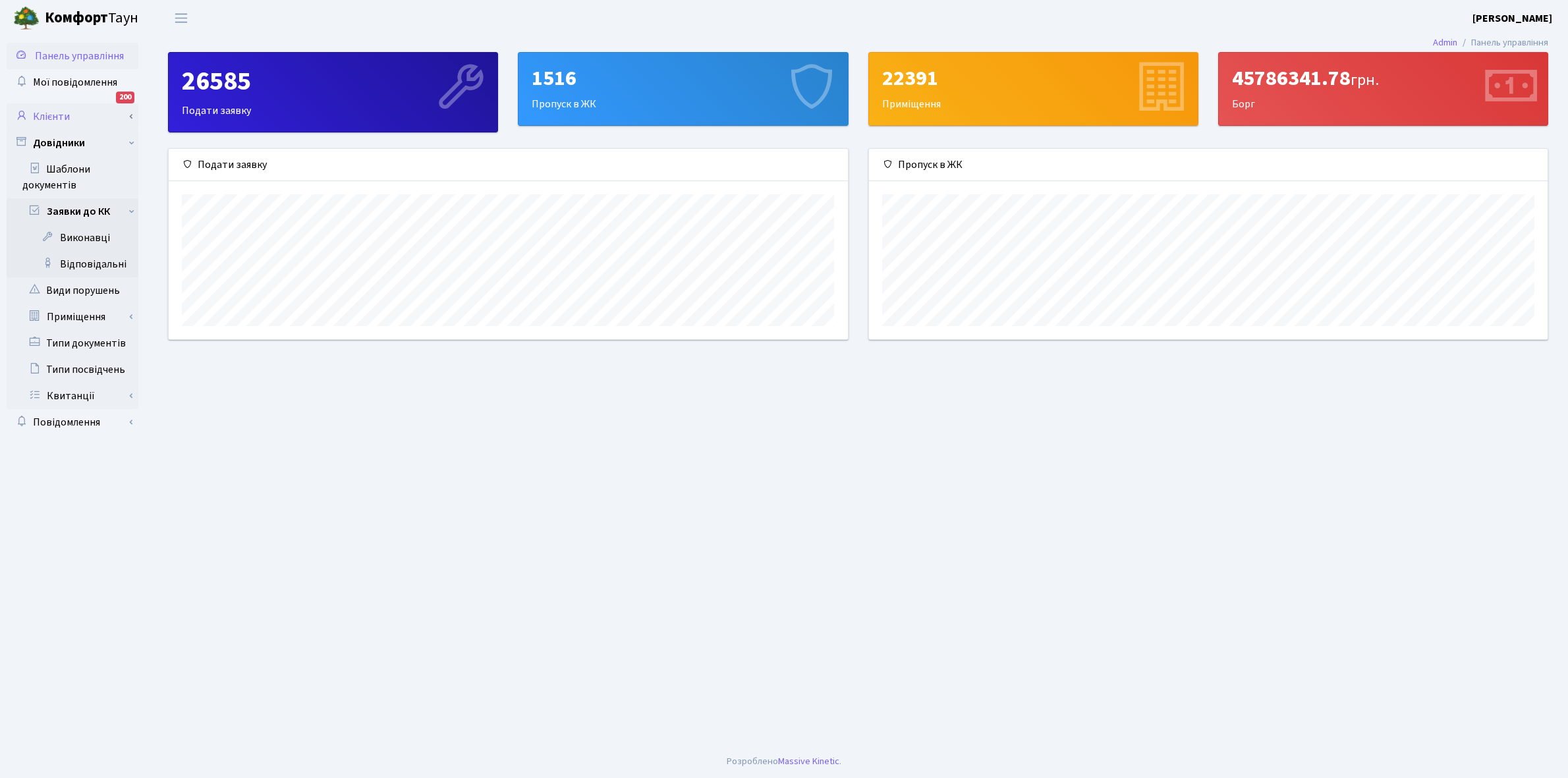
click at [94, 119] on link "Клієнти" at bounding box center [72, 116] width 132 height 26
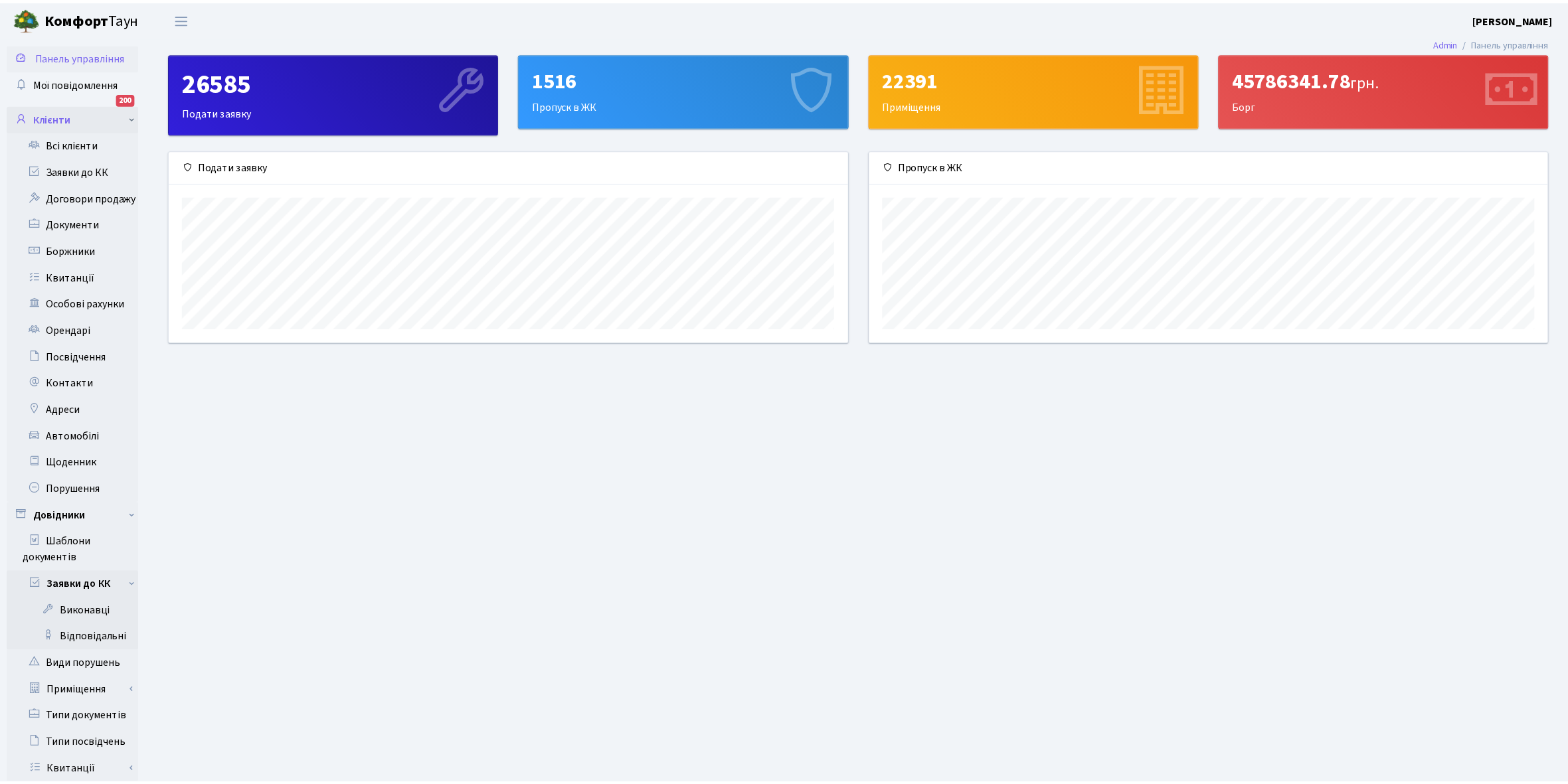
scroll to position [663911, 663425]
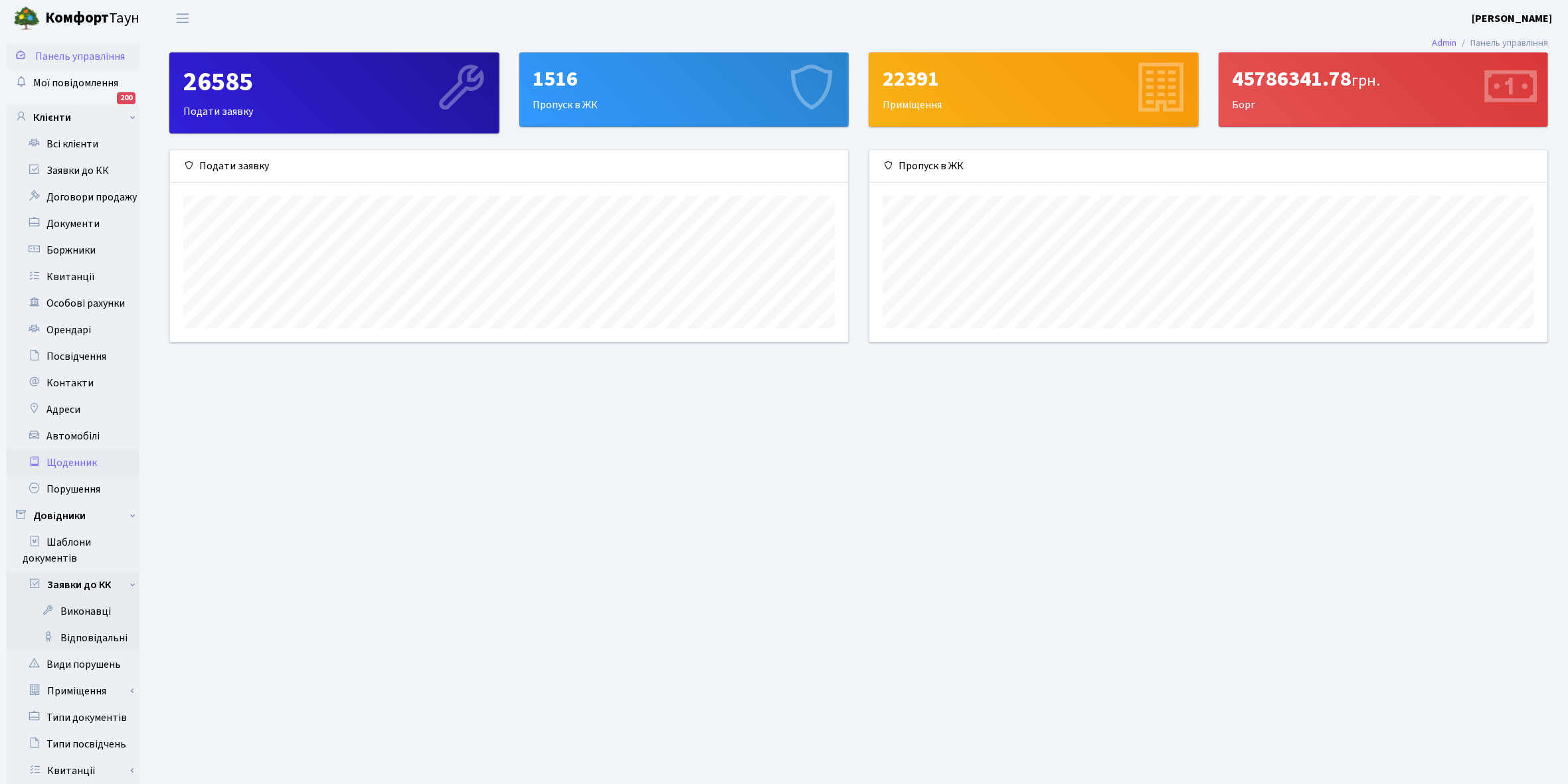
click at [75, 460] on link "Щоденник" at bounding box center [73, 463] width 133 height 27
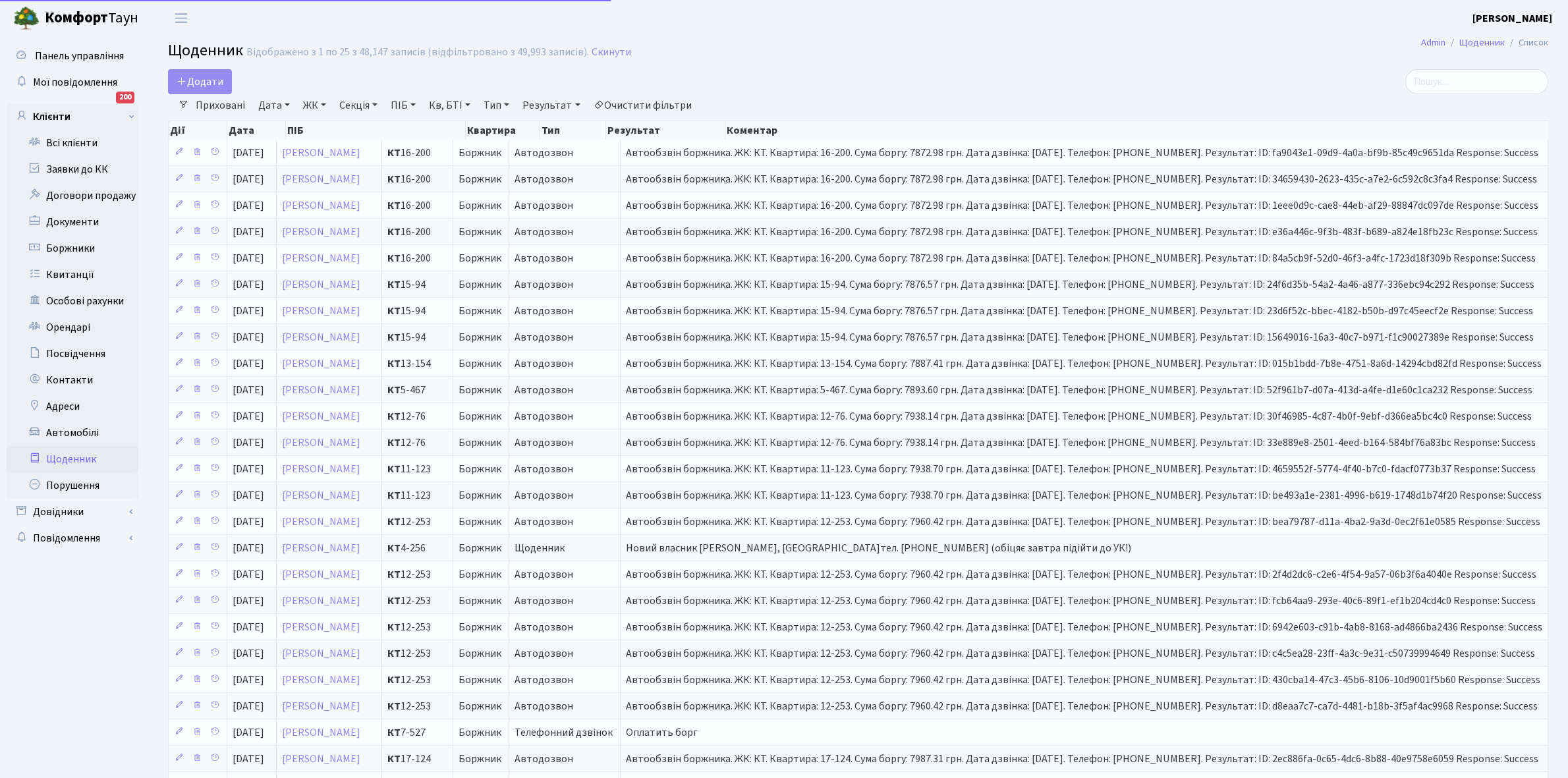
select select "25"
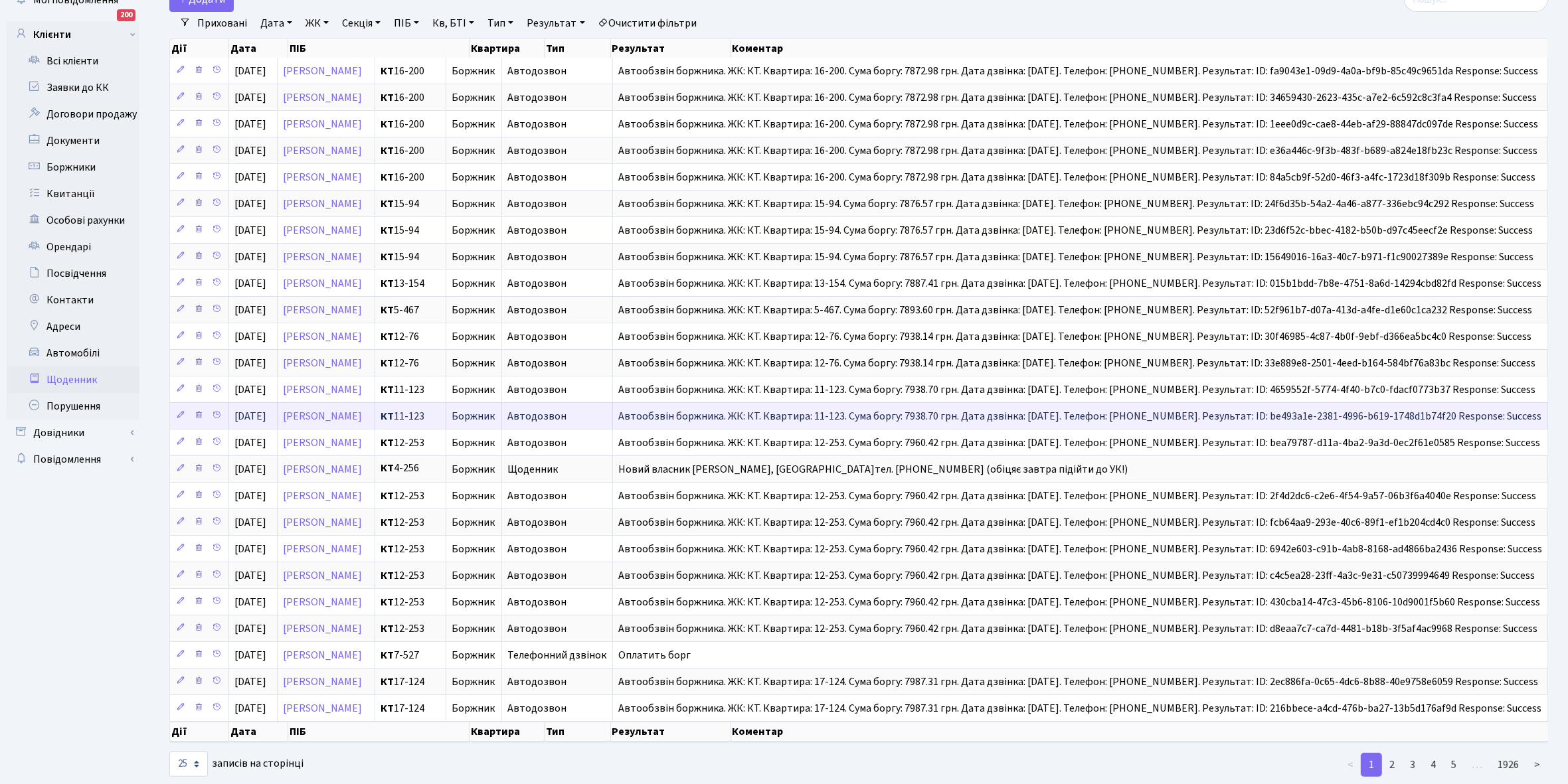
scroll to position [135, 0]
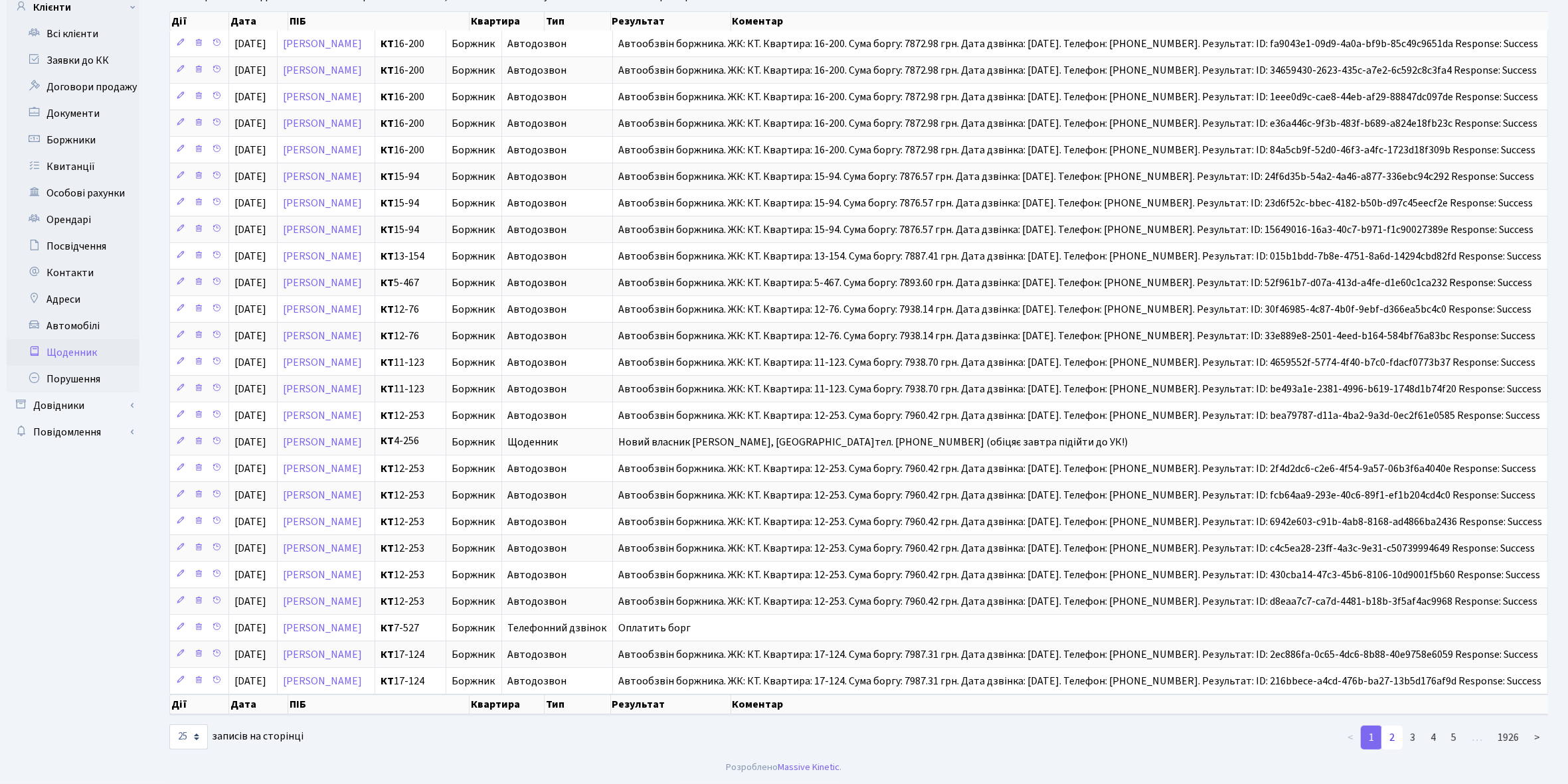
click at [1395, 739] on link "2" at bounding box center [1392, 738] width 22 height 24
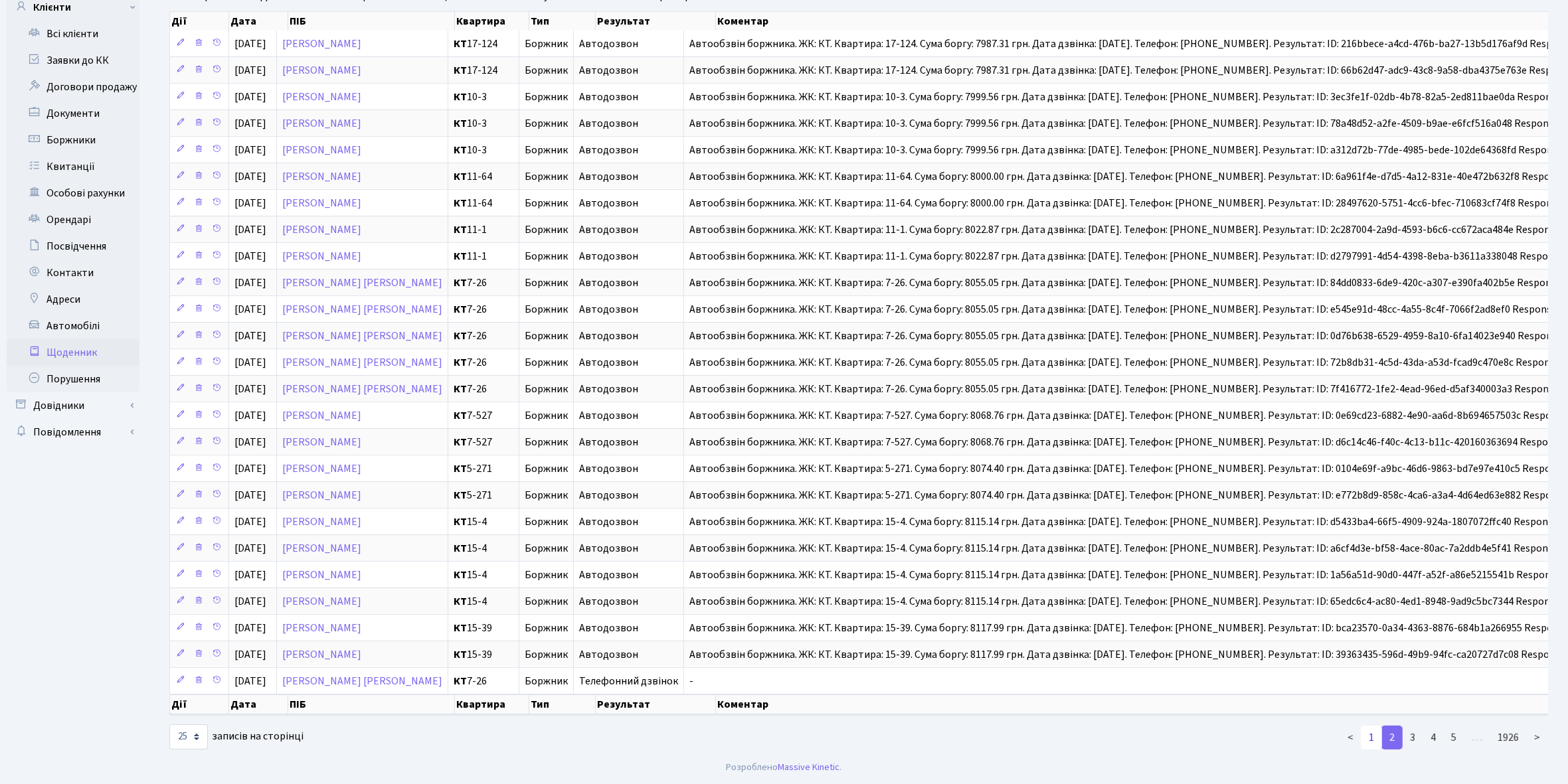
click at [1372, 732] on link "1" at bounding box center [1372, 738] width 22 height 24
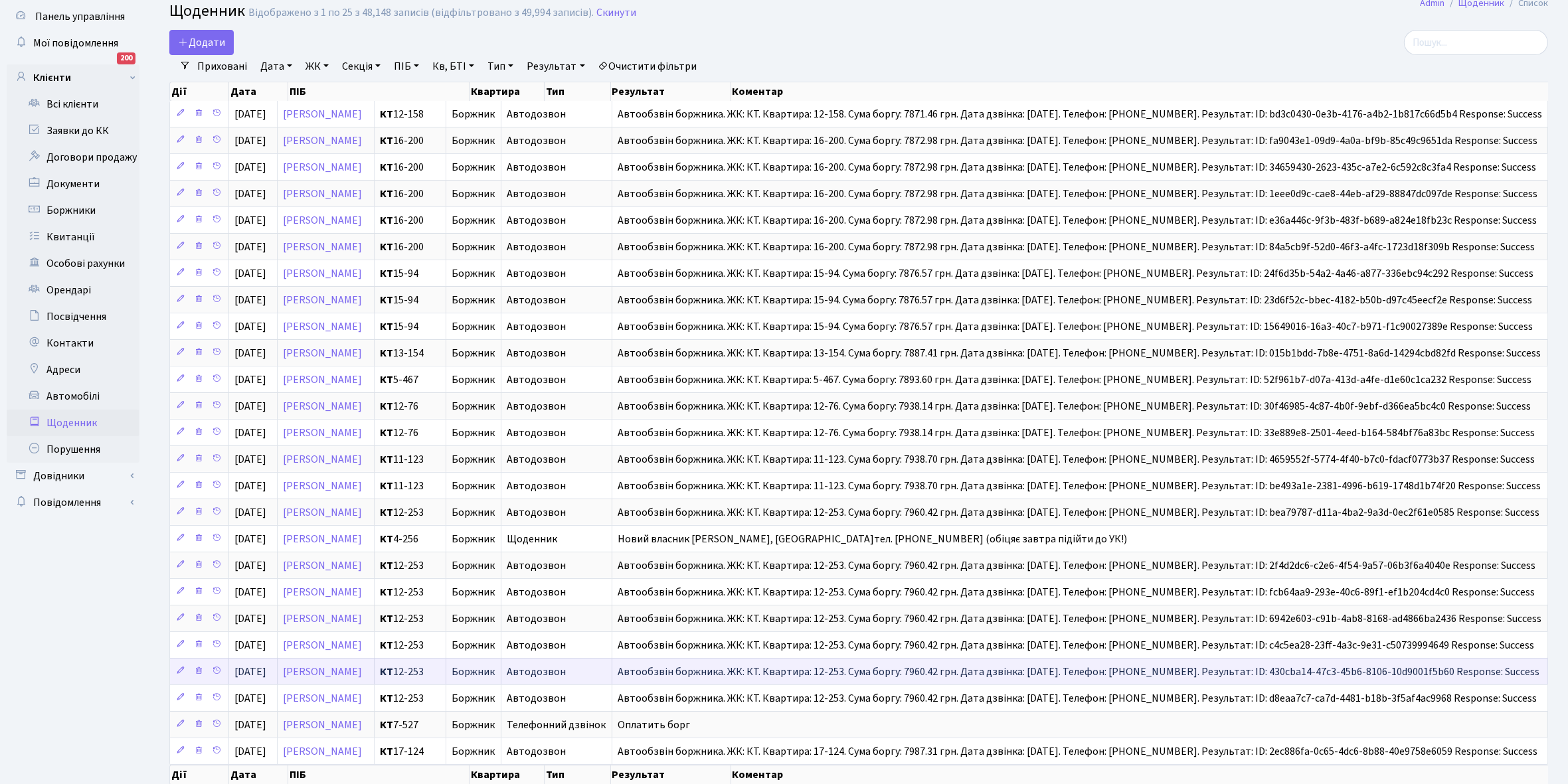
scroll to position [0, 0]
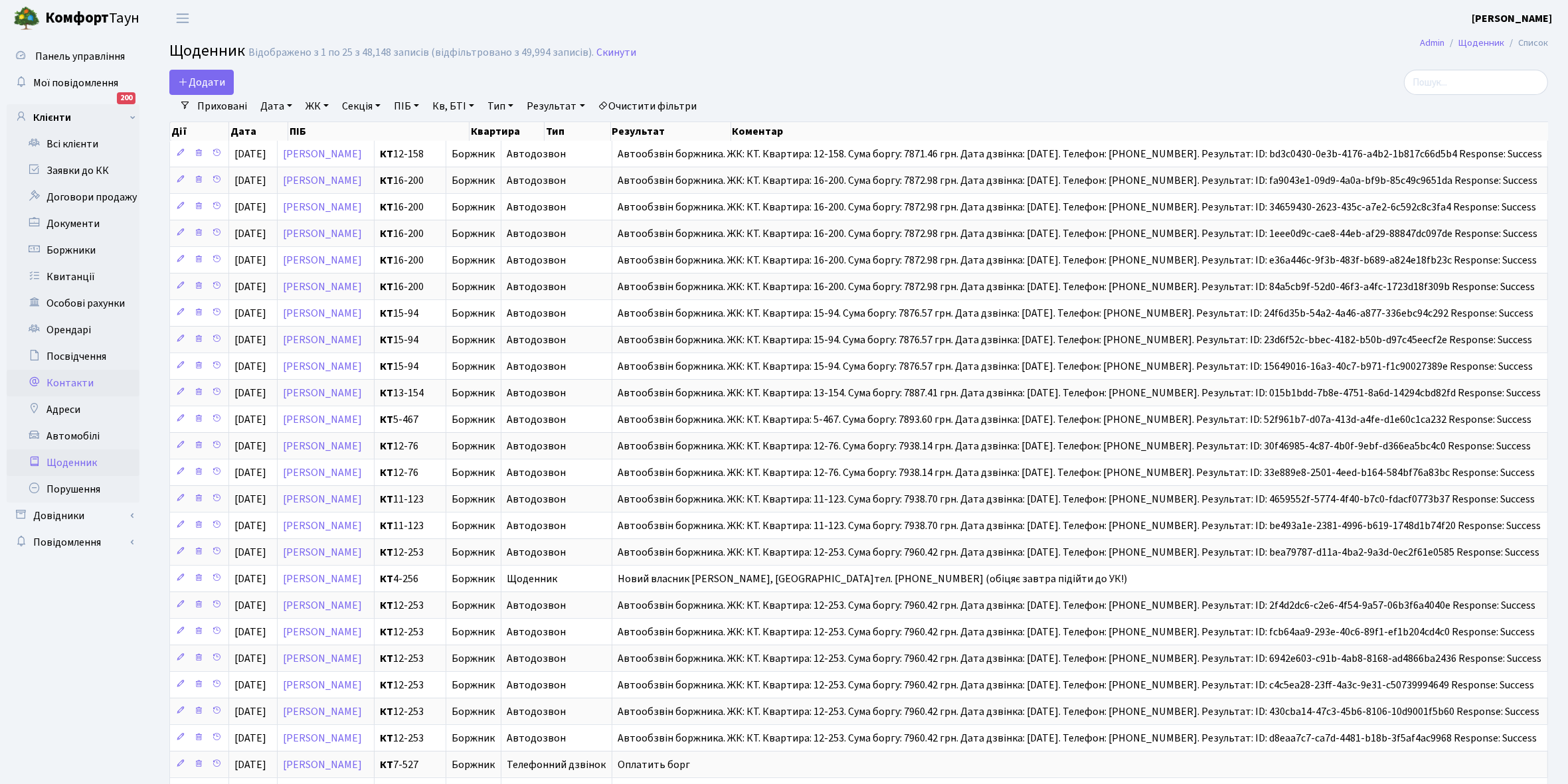
click at [85, 387] on link "Контакти" at bounding box center [73, 383] width 133 height 27
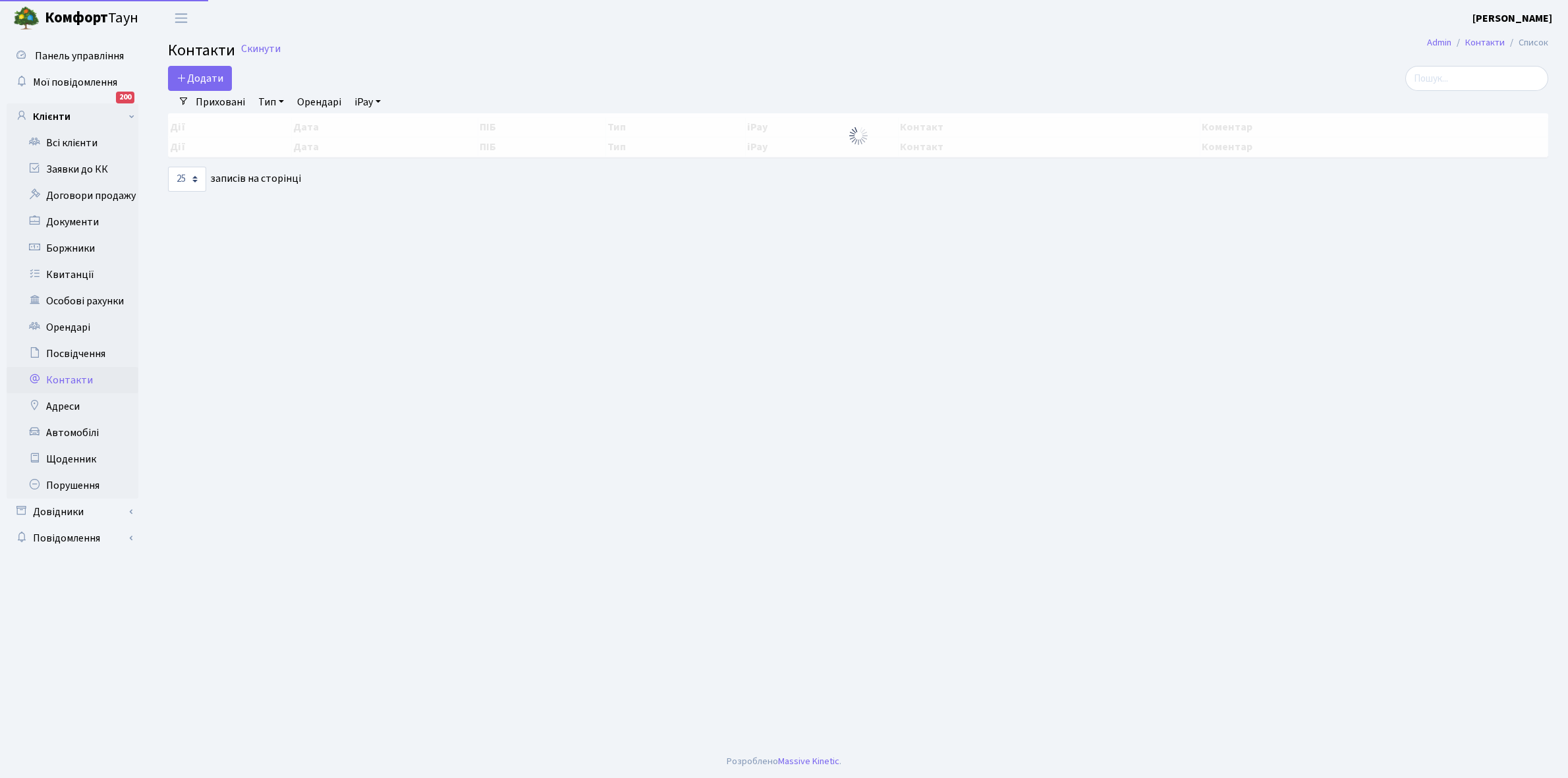
select select "25"
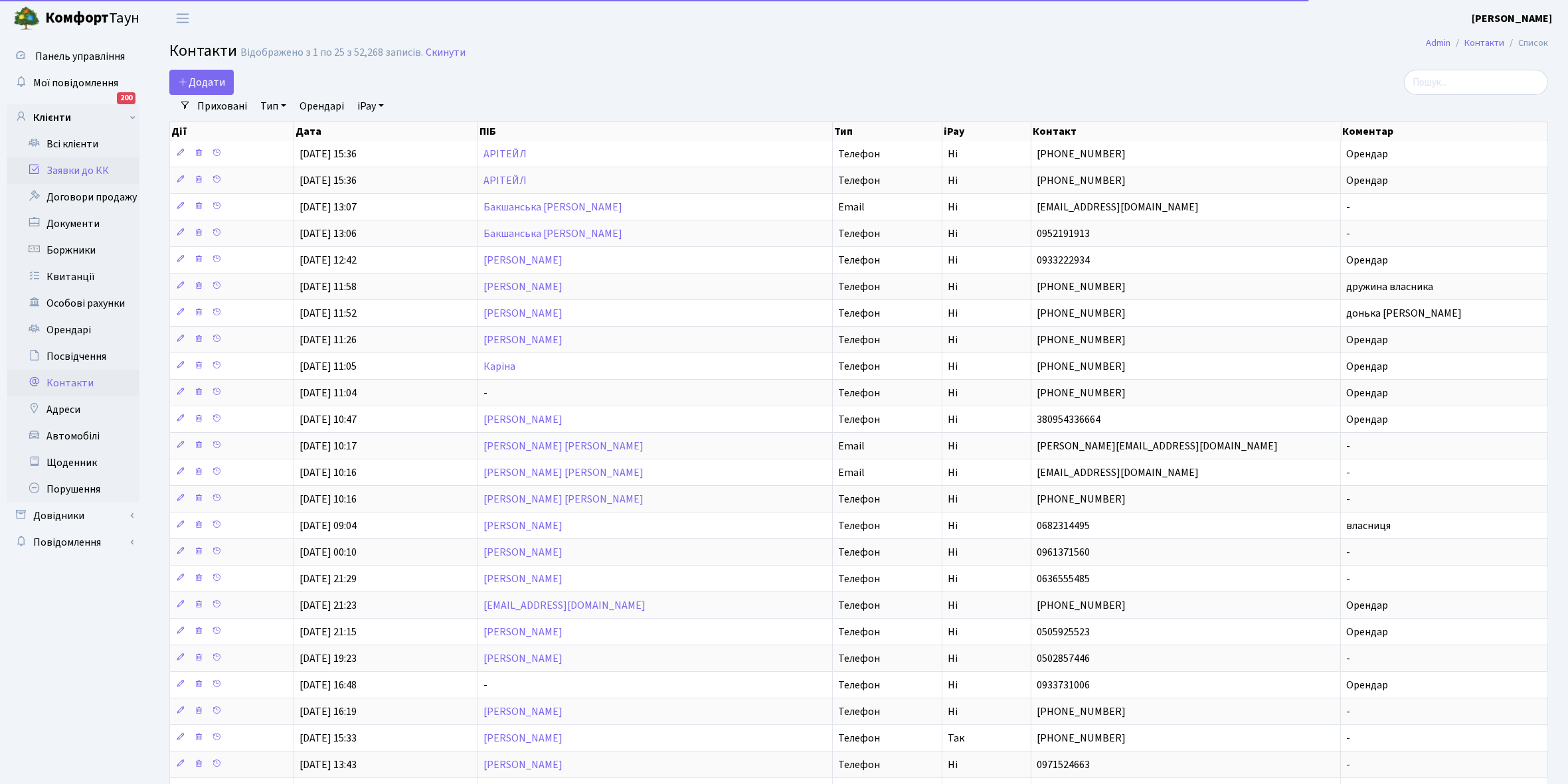
click at [81, 163] on link "Заявки до КК" at bounding box center [73, 170] width 133 height 27
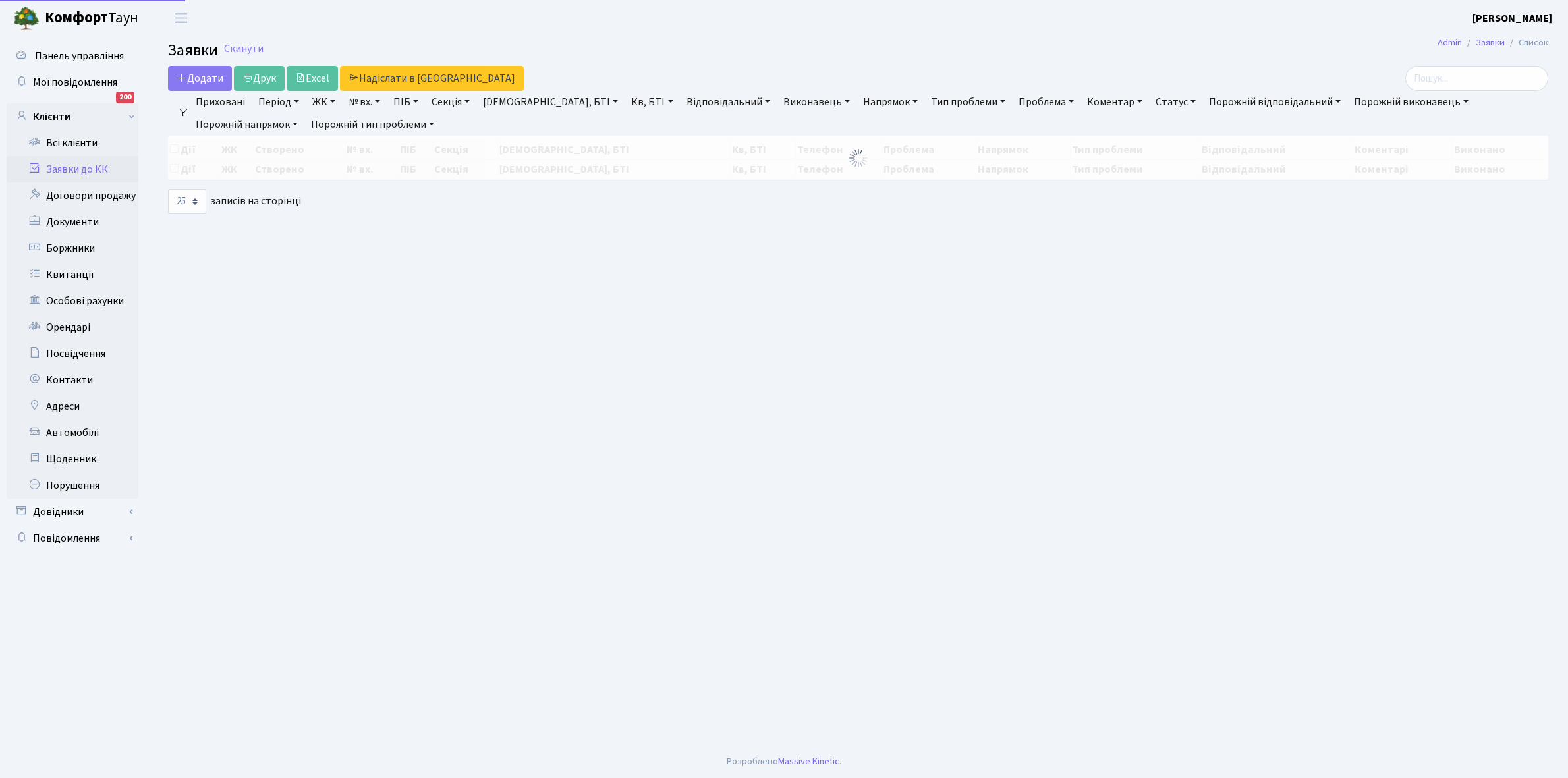
select select "25"
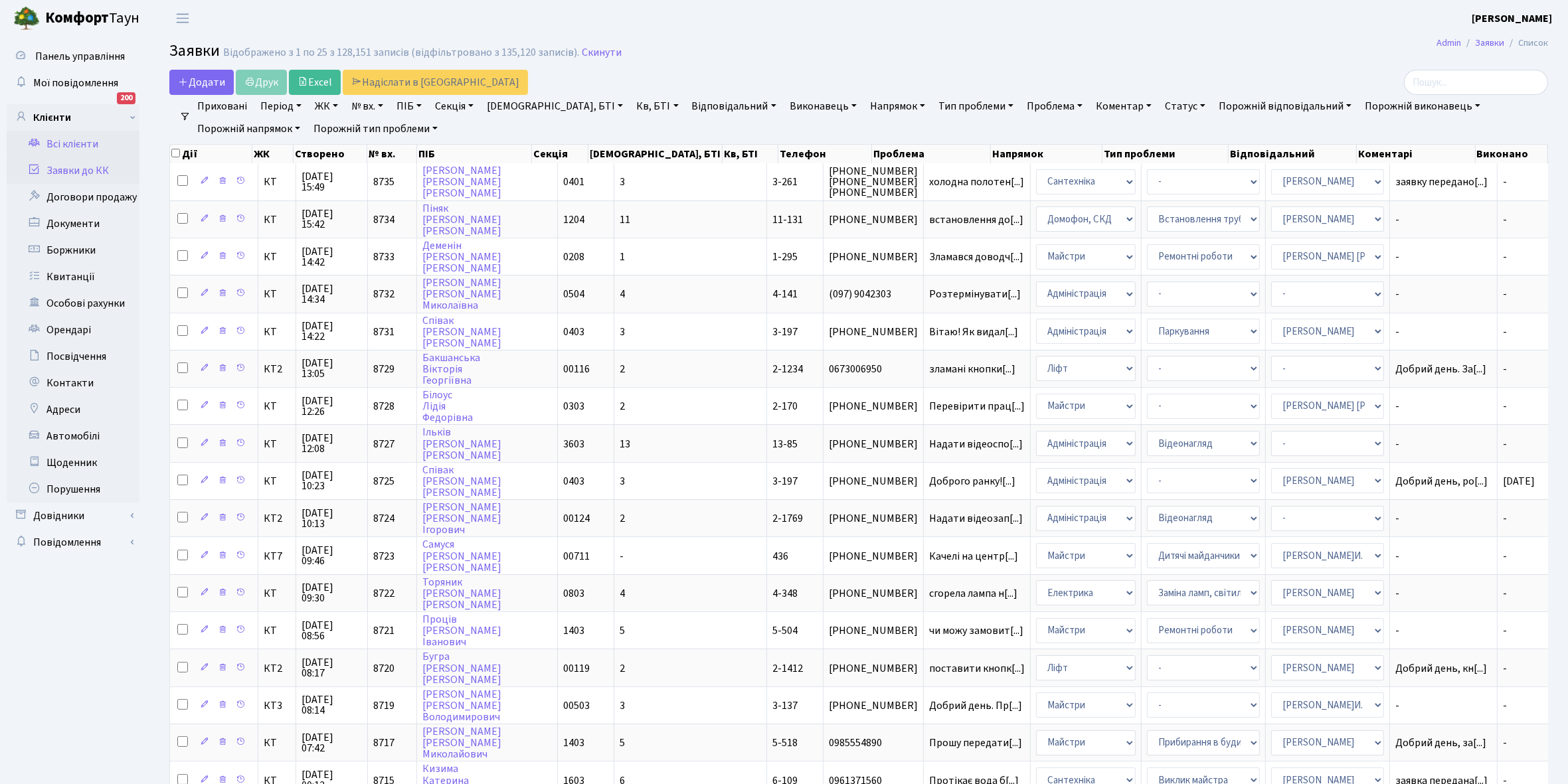
click at [101, 140] on link "Всі клієнти" at bounding box center [73, 143] width 133 height 27
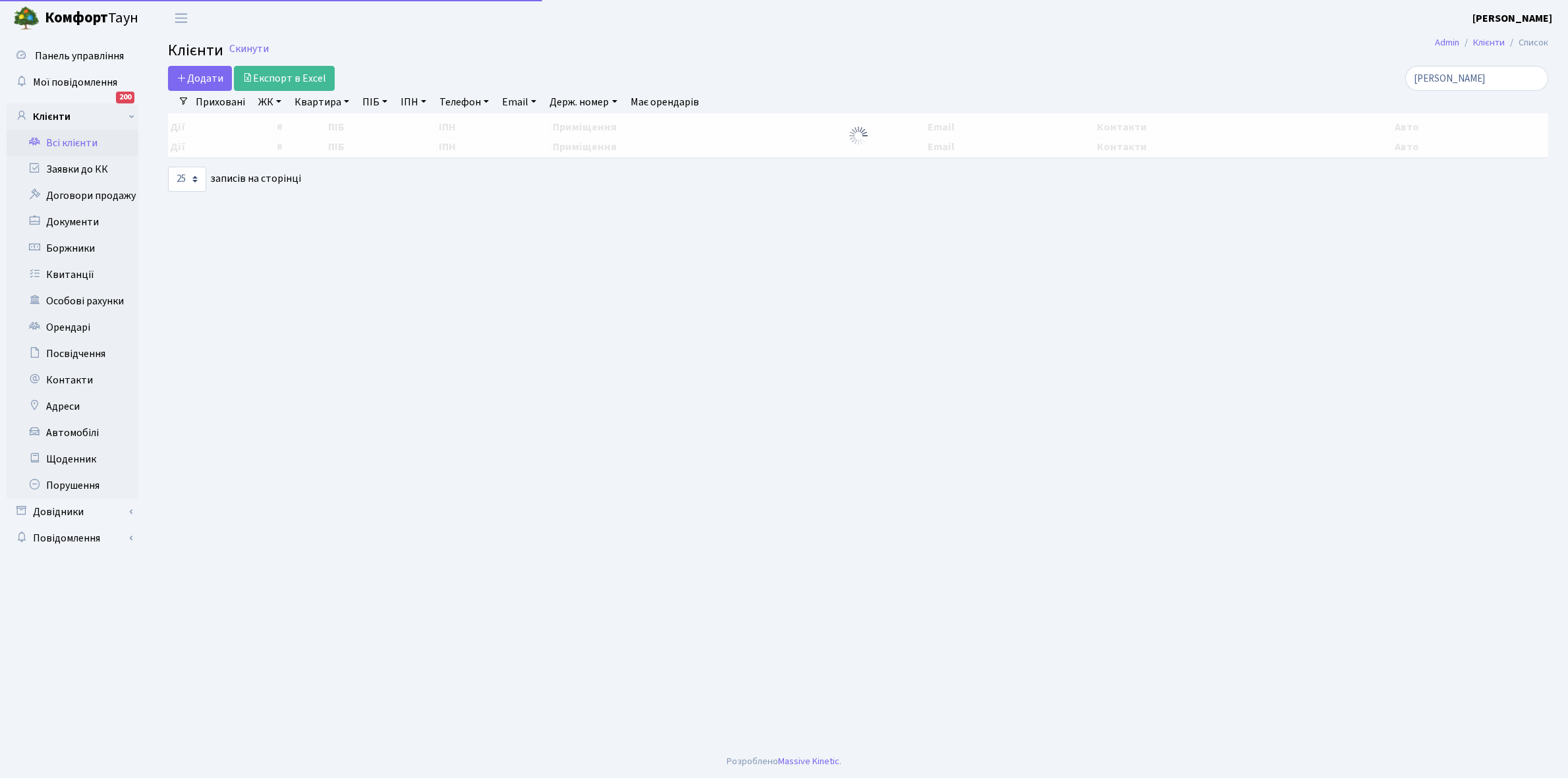
select select "25"
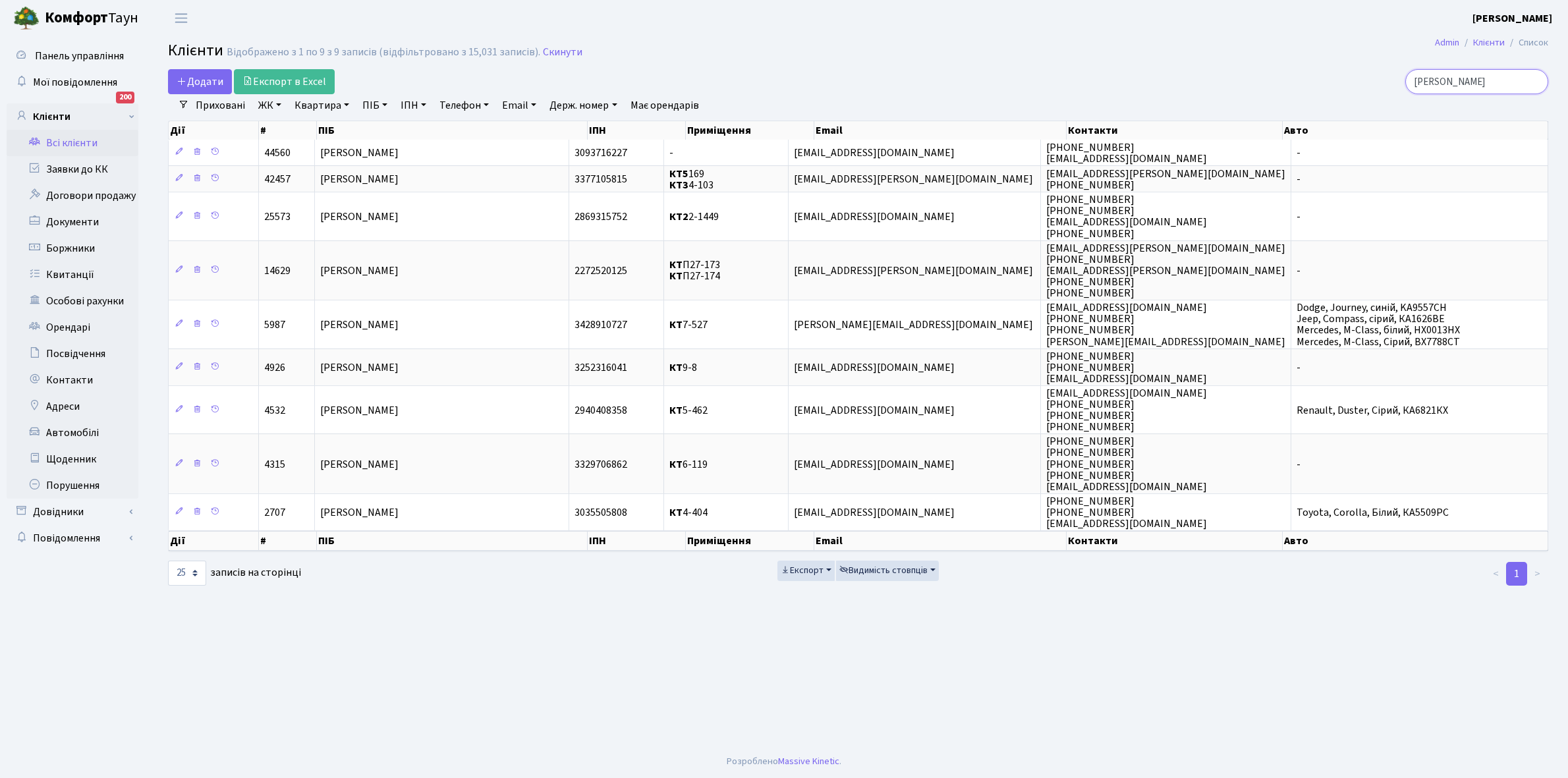
click at [1493, 78] on input "кириченко" at bounding box center [1476, 82] width 143 height 25
type input "к"
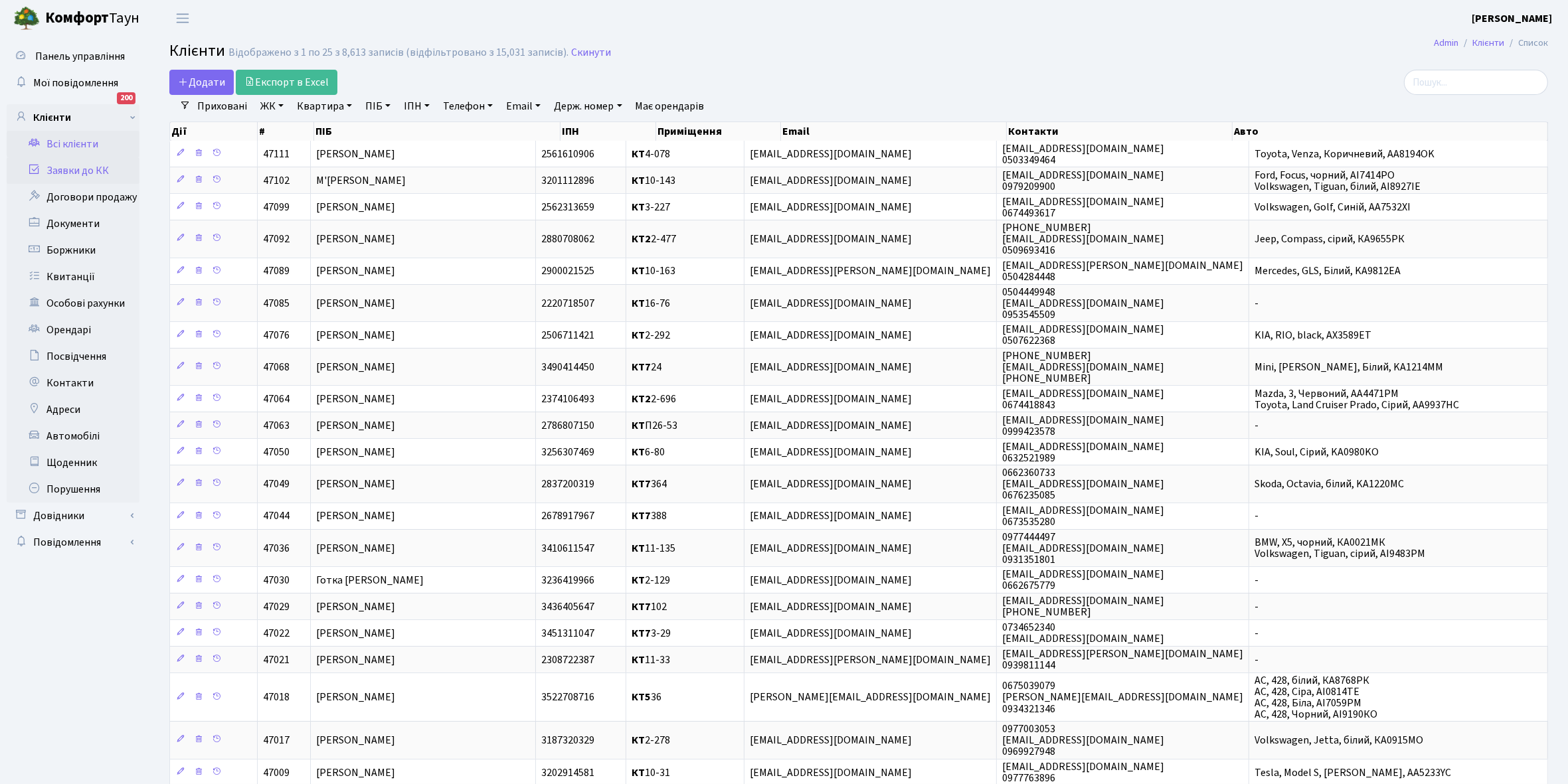
click at [63, 164] on link "Заявки до КК" at bounding box center [73, 170] width 133 height 27
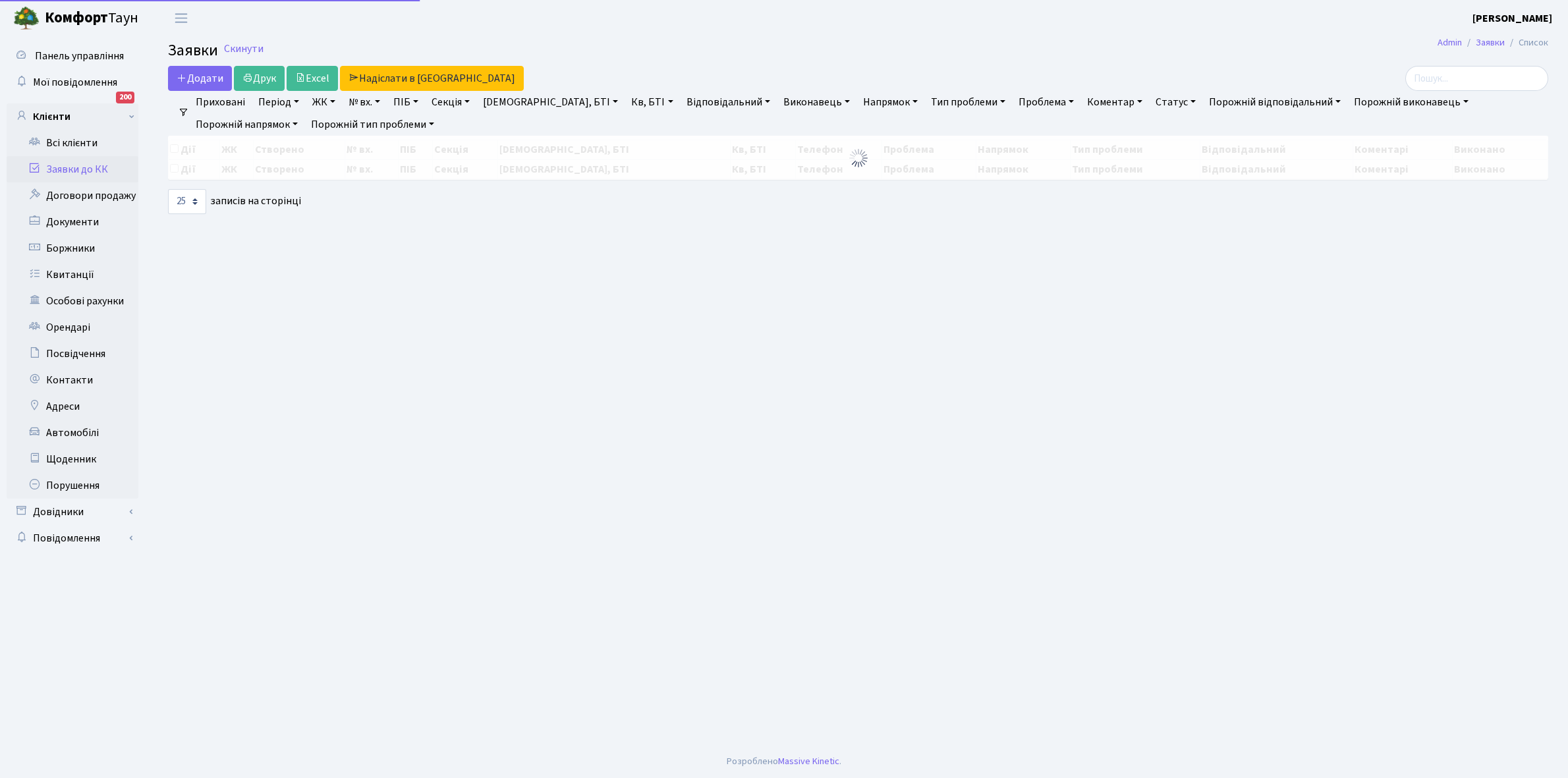
select select "25"
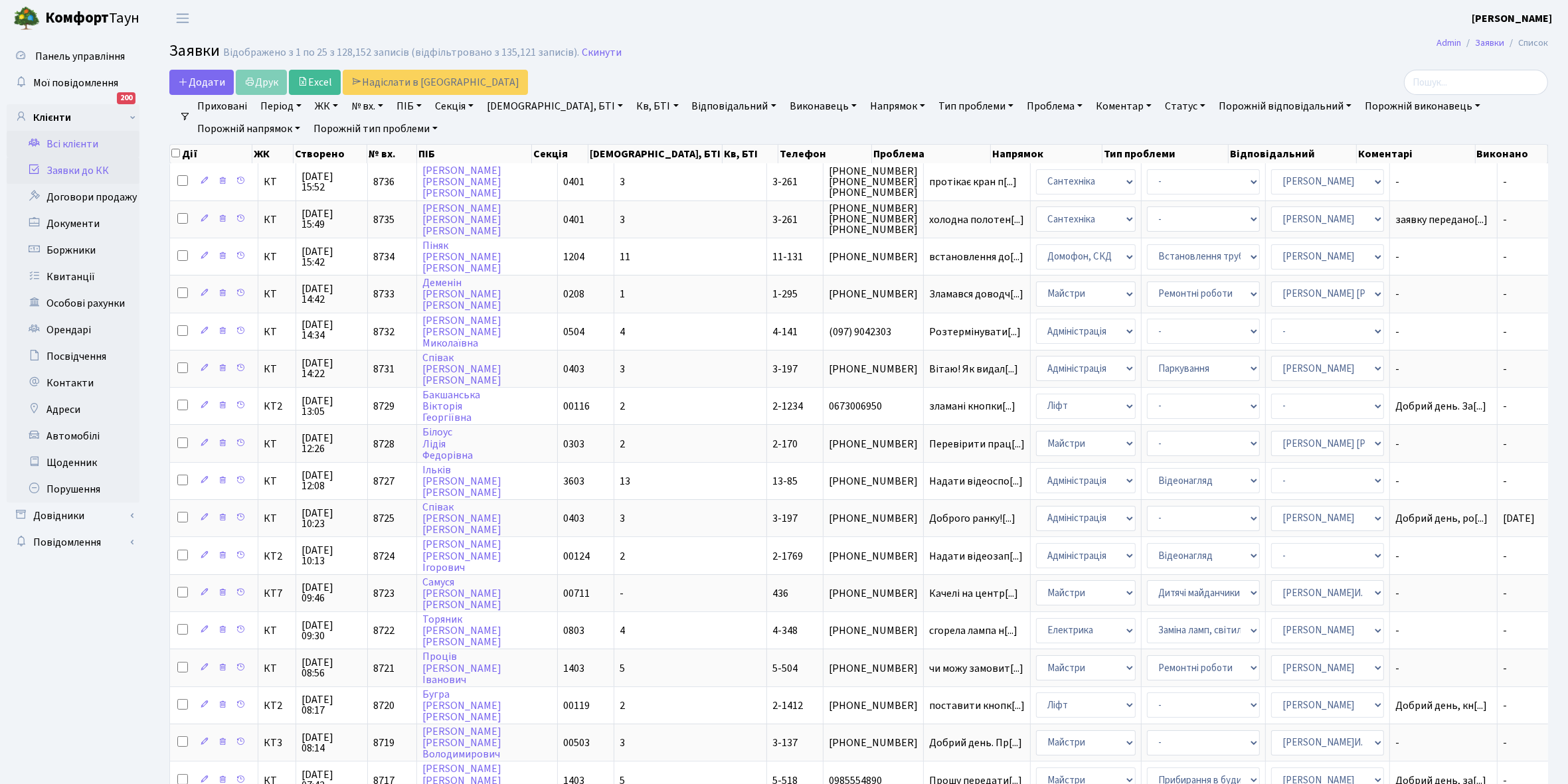
click at [67, 140] on link "Всі клієнти" at bounding box center [73, 143] width 133 height 27
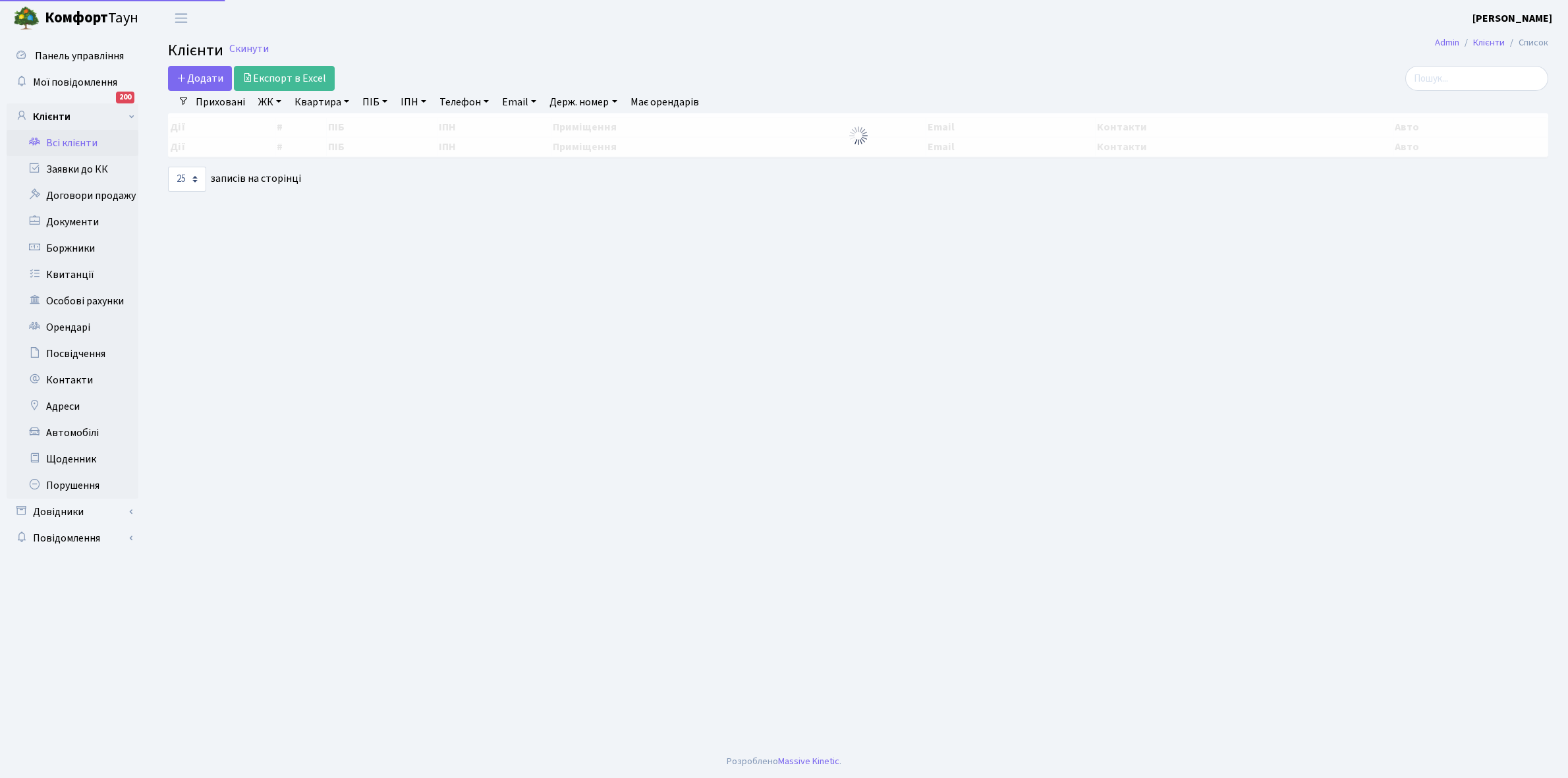
select select "25"
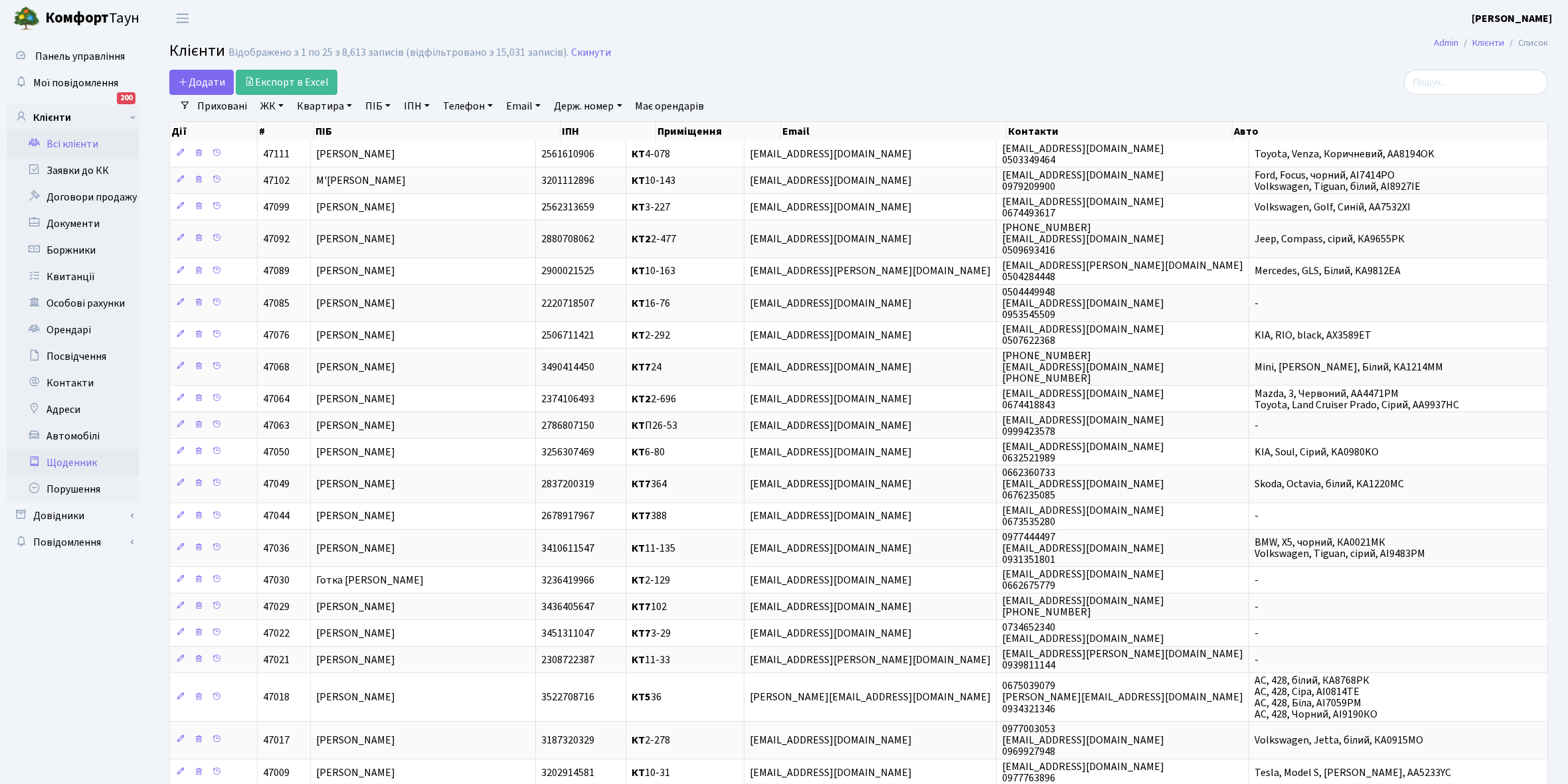
click at [68, 459] on link "Щоденник" at bounding box center [73, 463] width 133 height 27
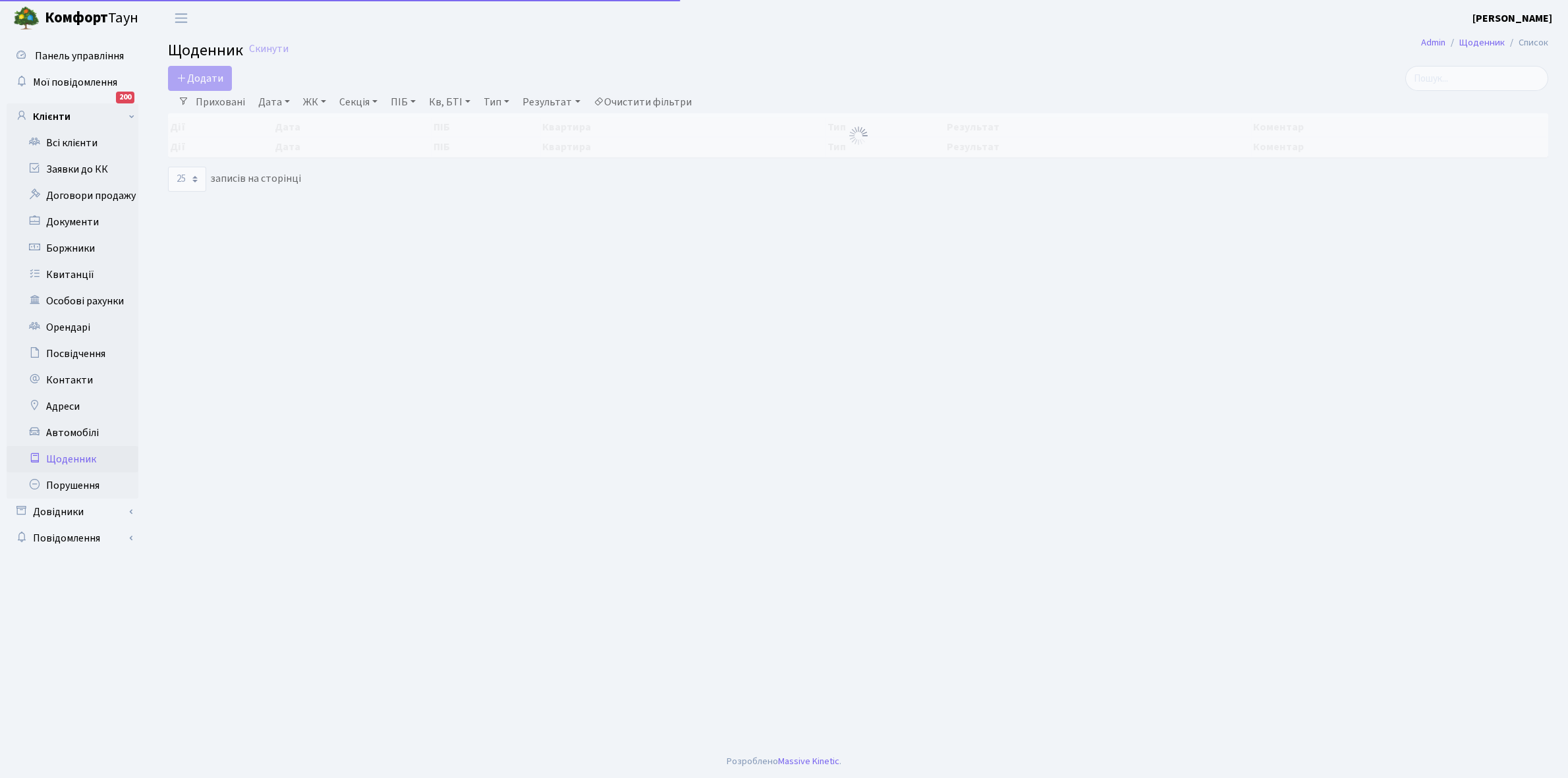
select select "25"
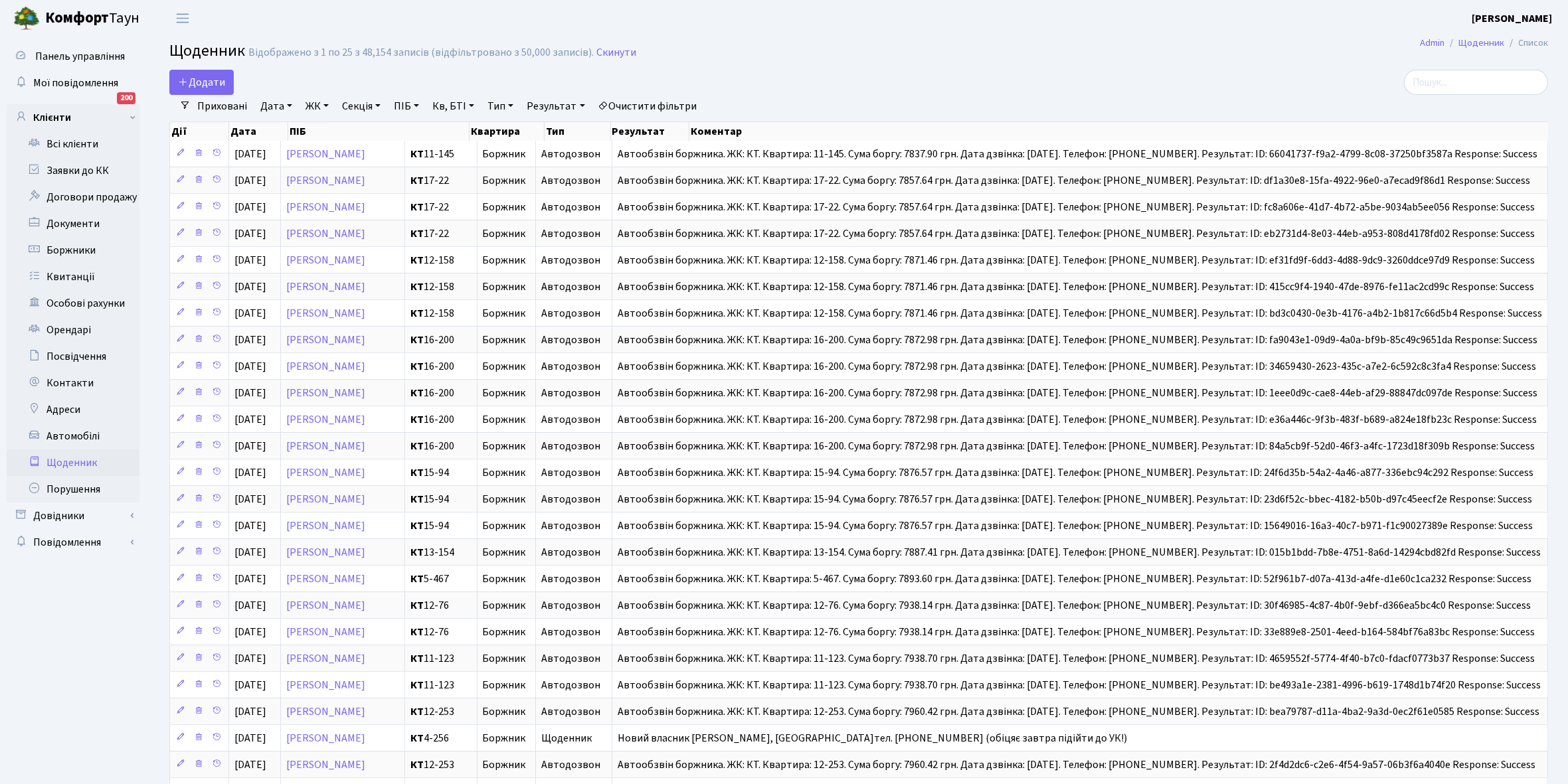
click at [216, 105] on link "Приховані" at bounding box center [222, 106] width 61 height 23
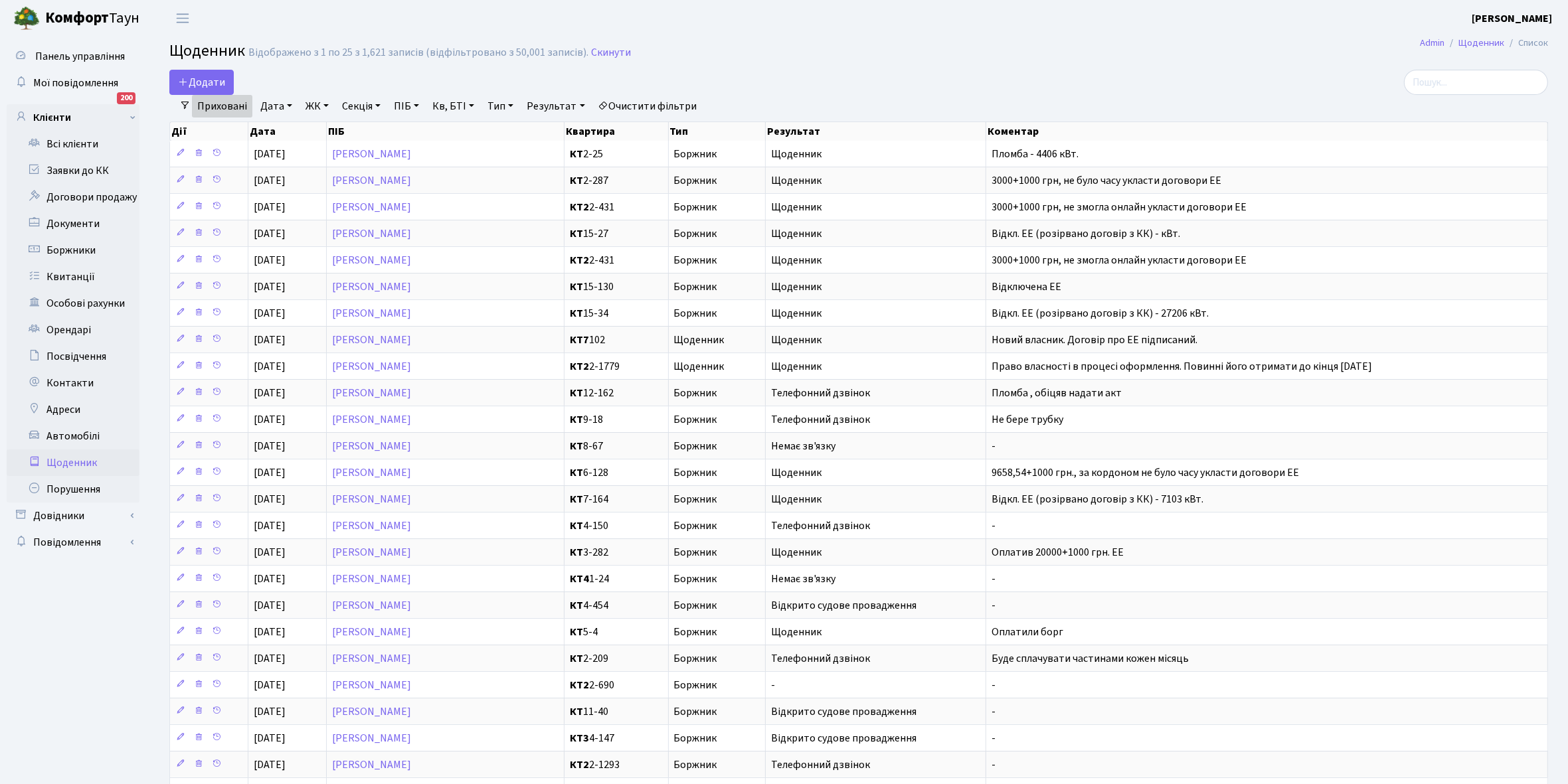
click at [216, 105] on link "Приховані" at bounding box center [222, 106] width 61 height 23
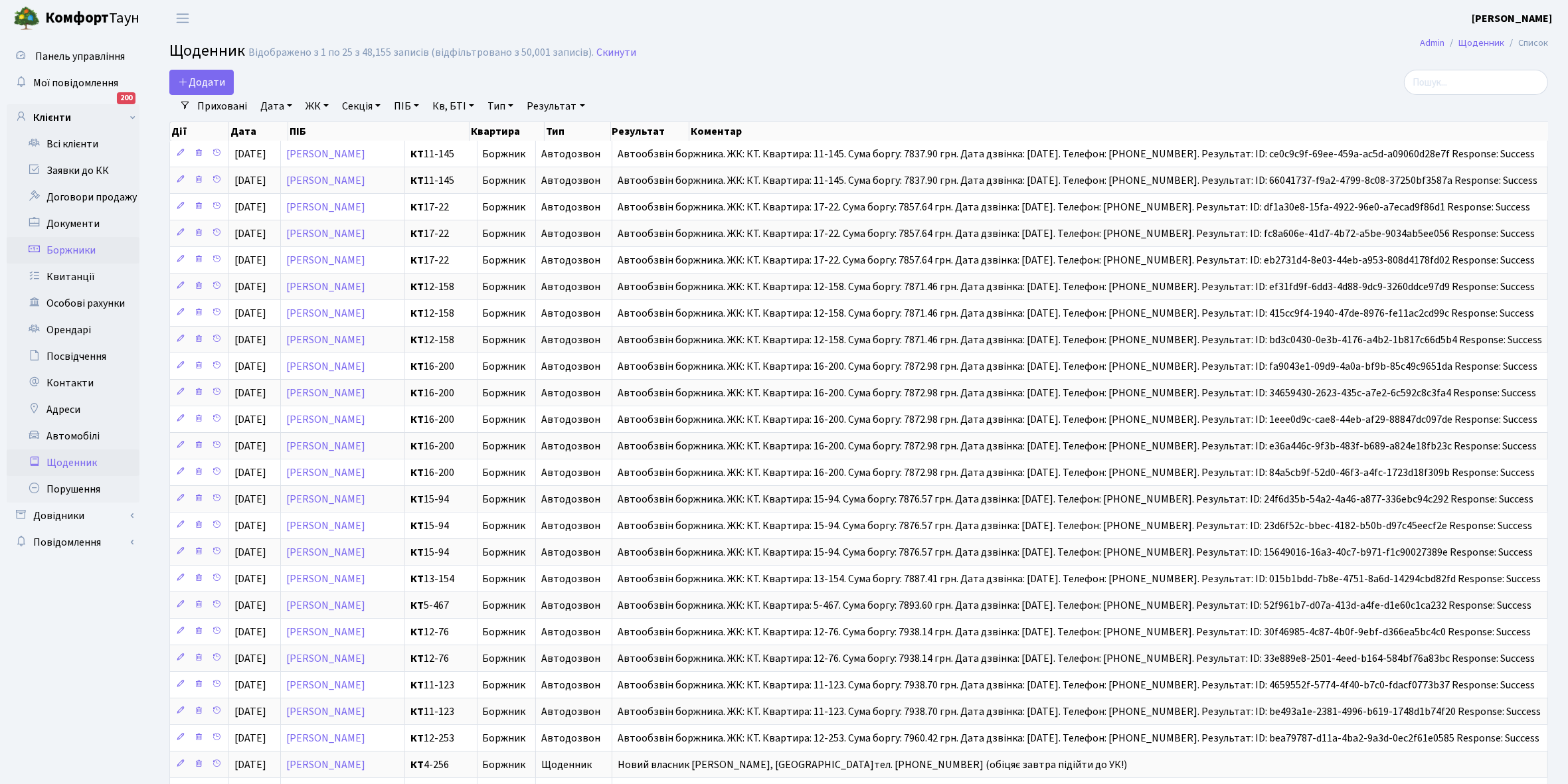
click at [101, 247] on link "Боржники" at bounding box center [73, 250] width 133 height 27
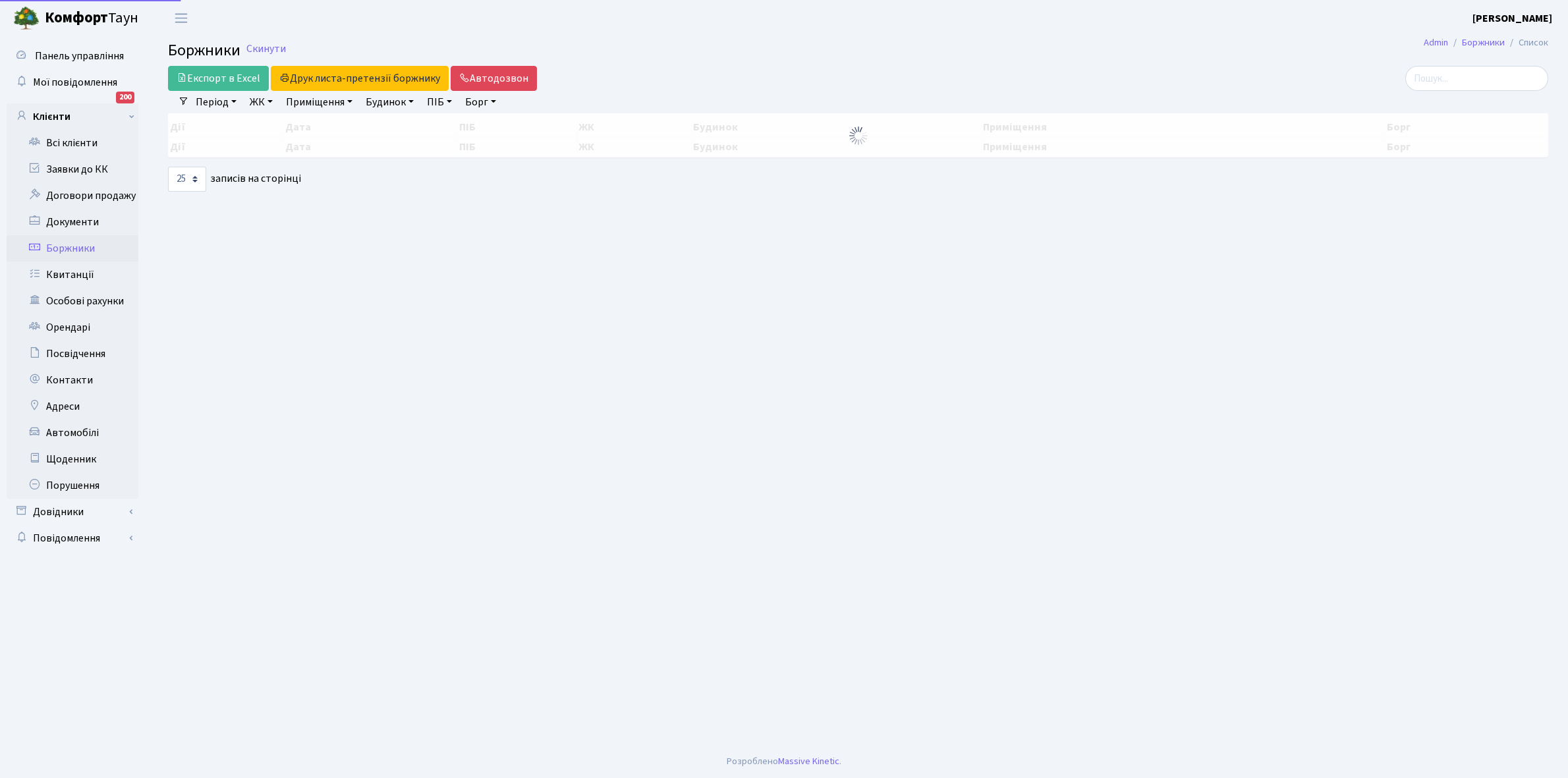
select select "25"
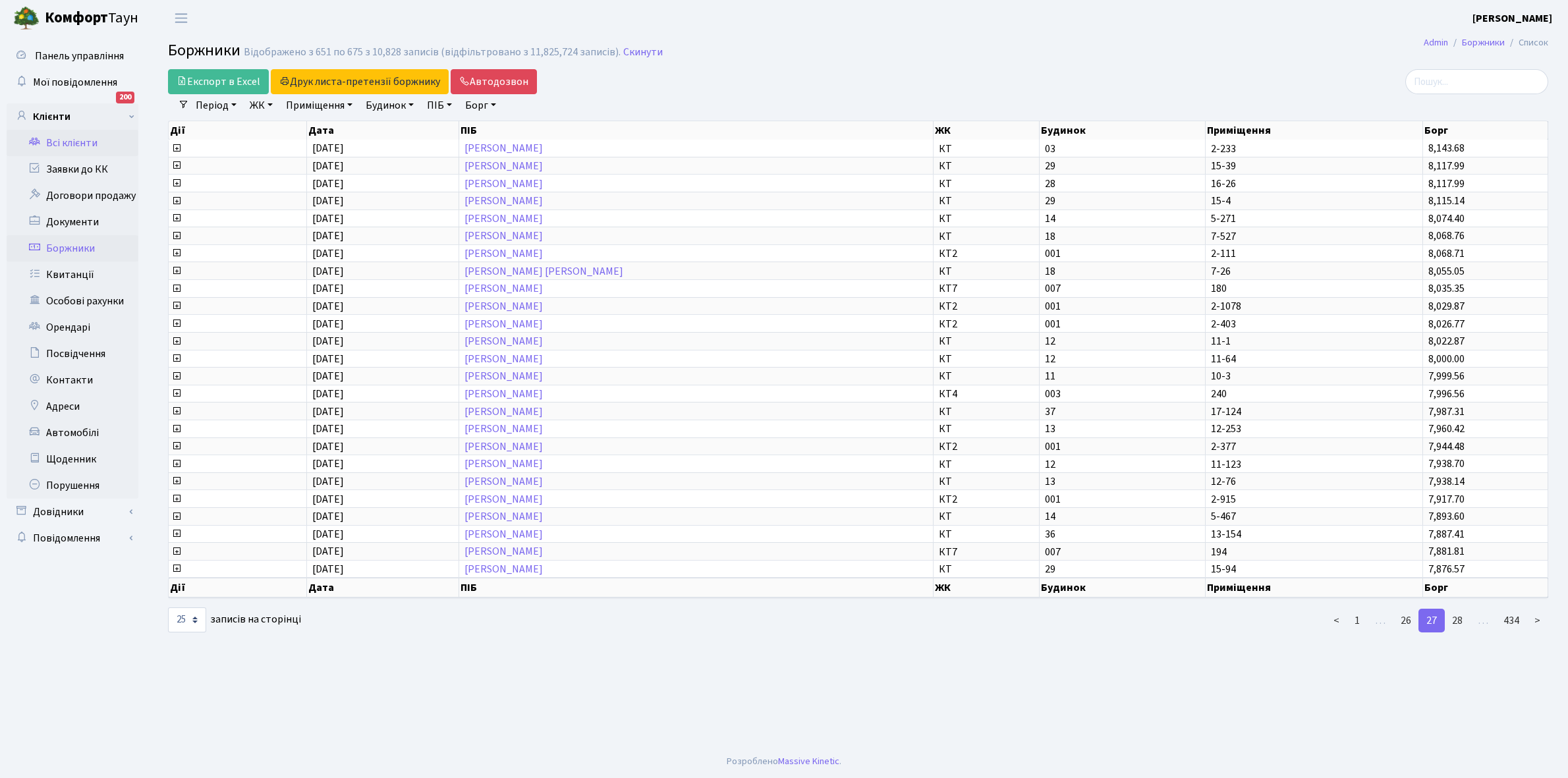
click at [88, 140] on link "Всі клієнти" at bounding box center [72, 142] width 132 height 26
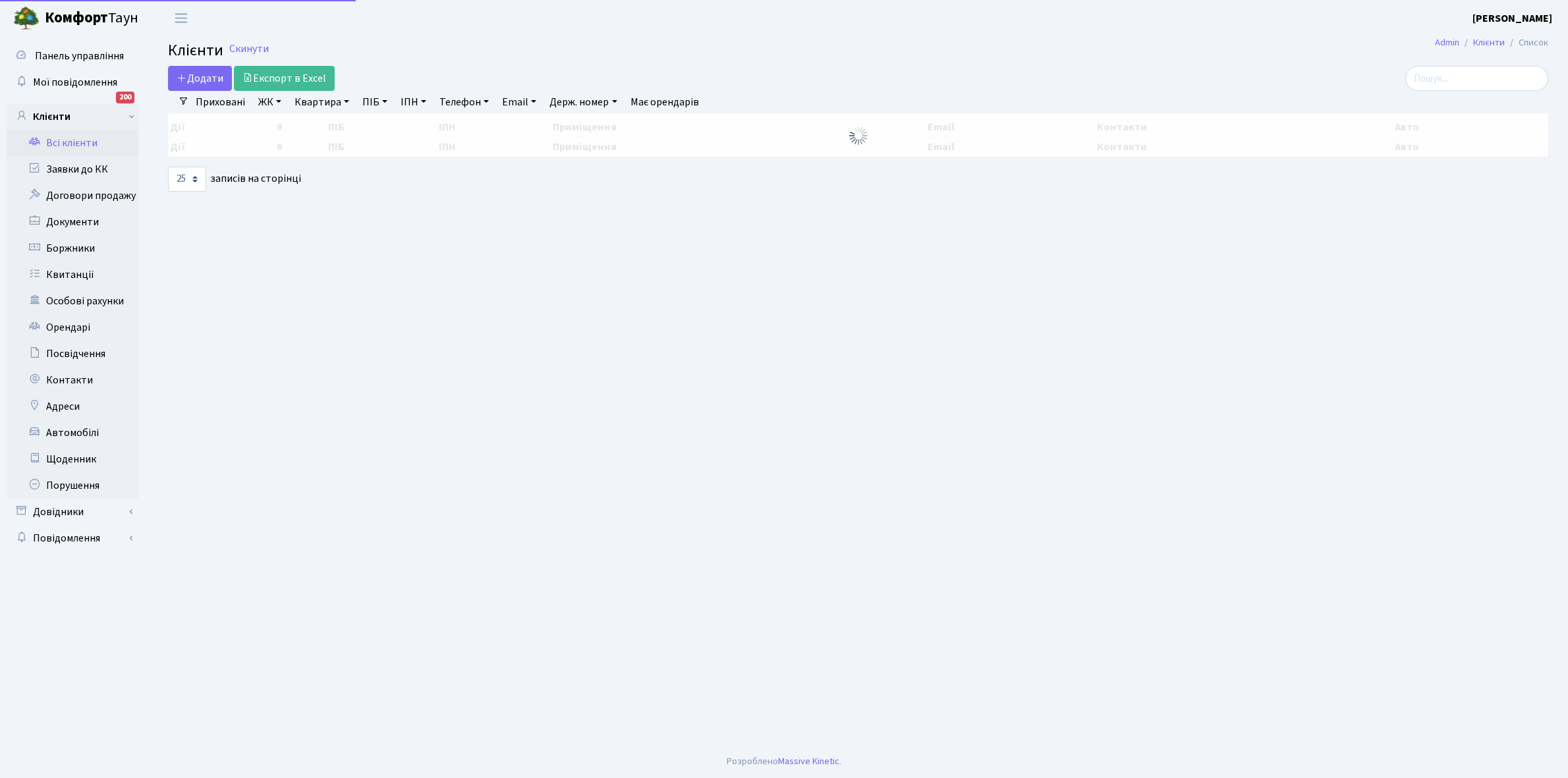
select select "25"
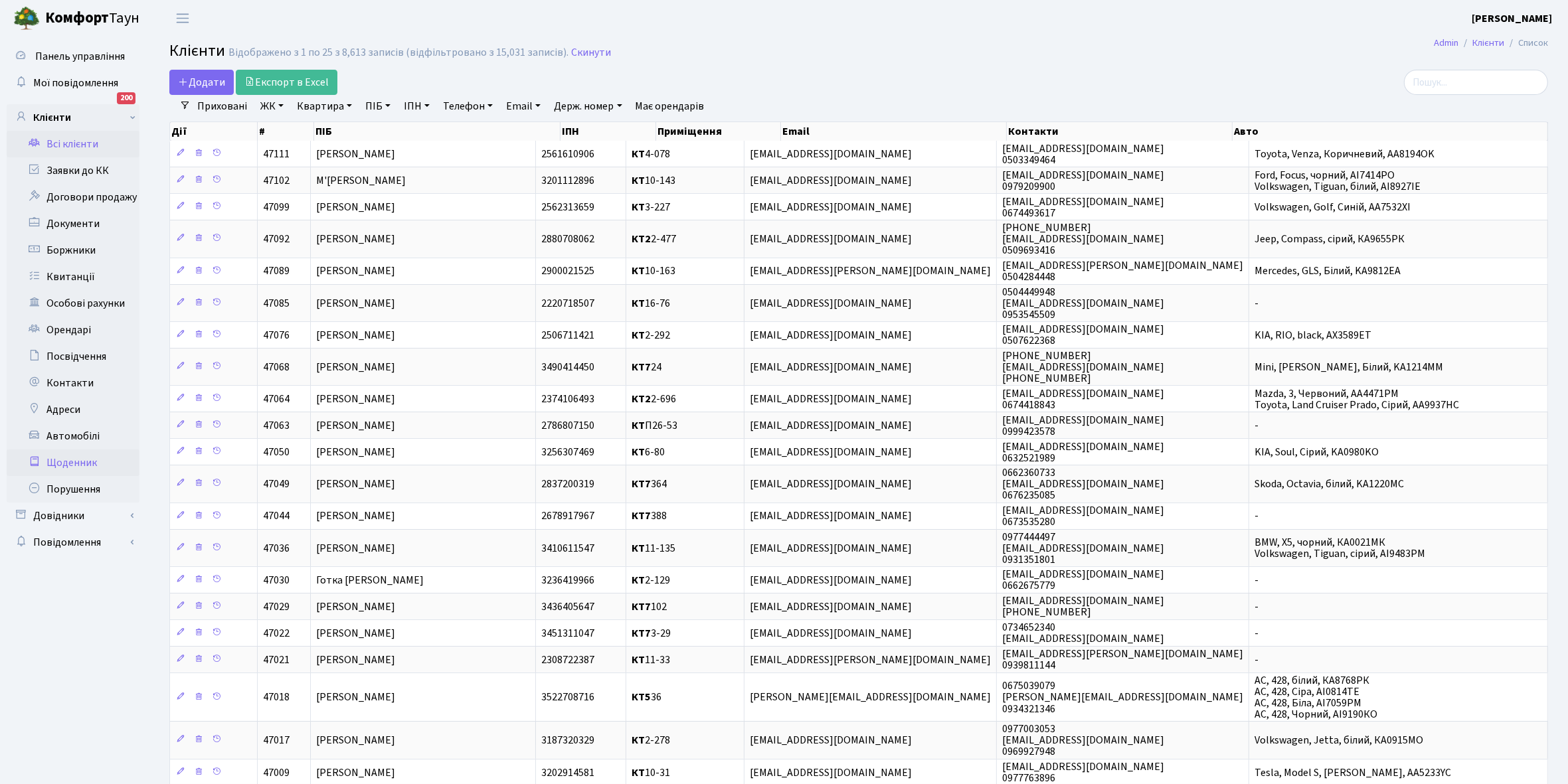
click at [75, 463] on link "Щоденник" at bounding box center [73, 463] width 133 height 27
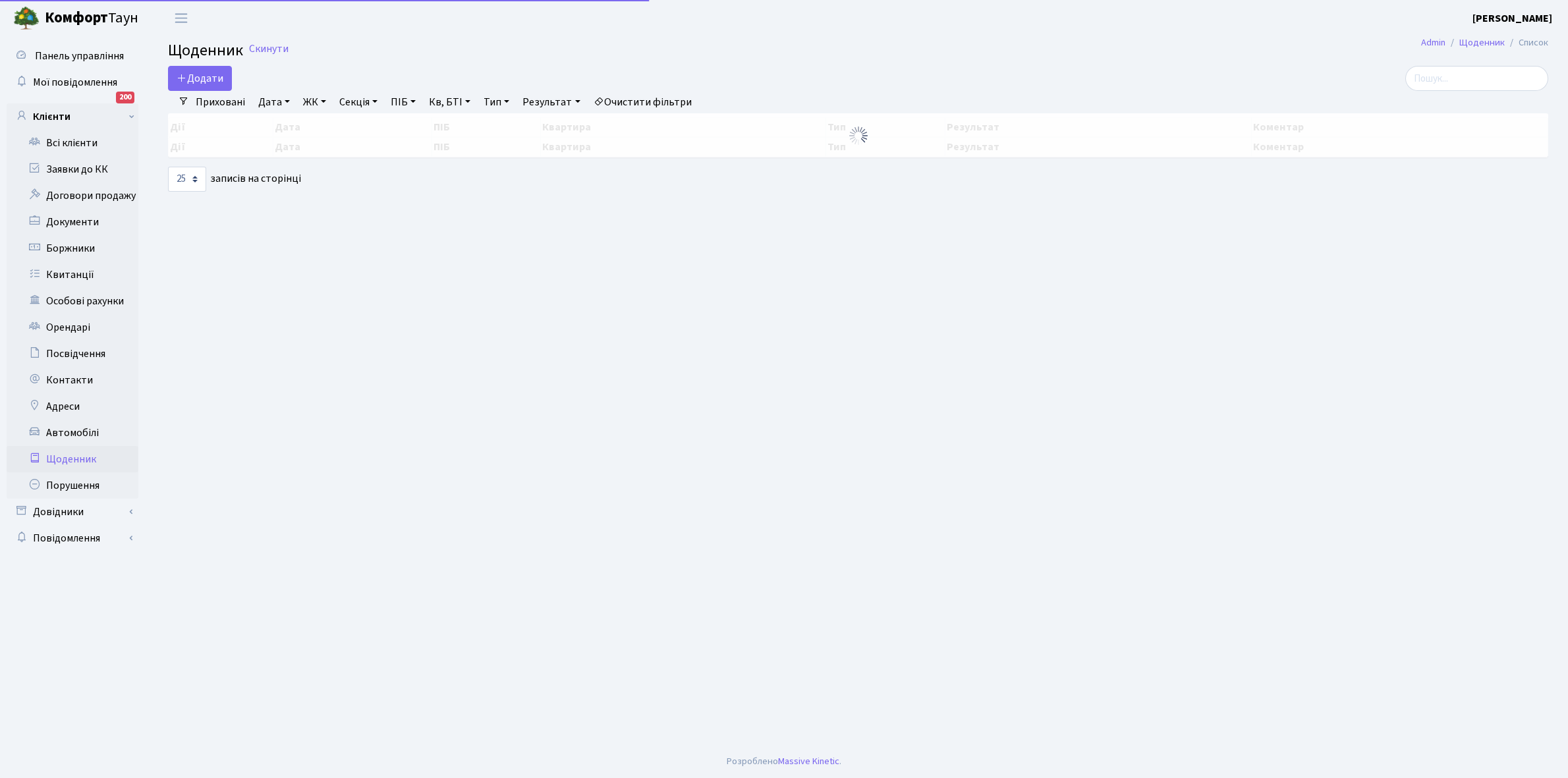
select select "25"
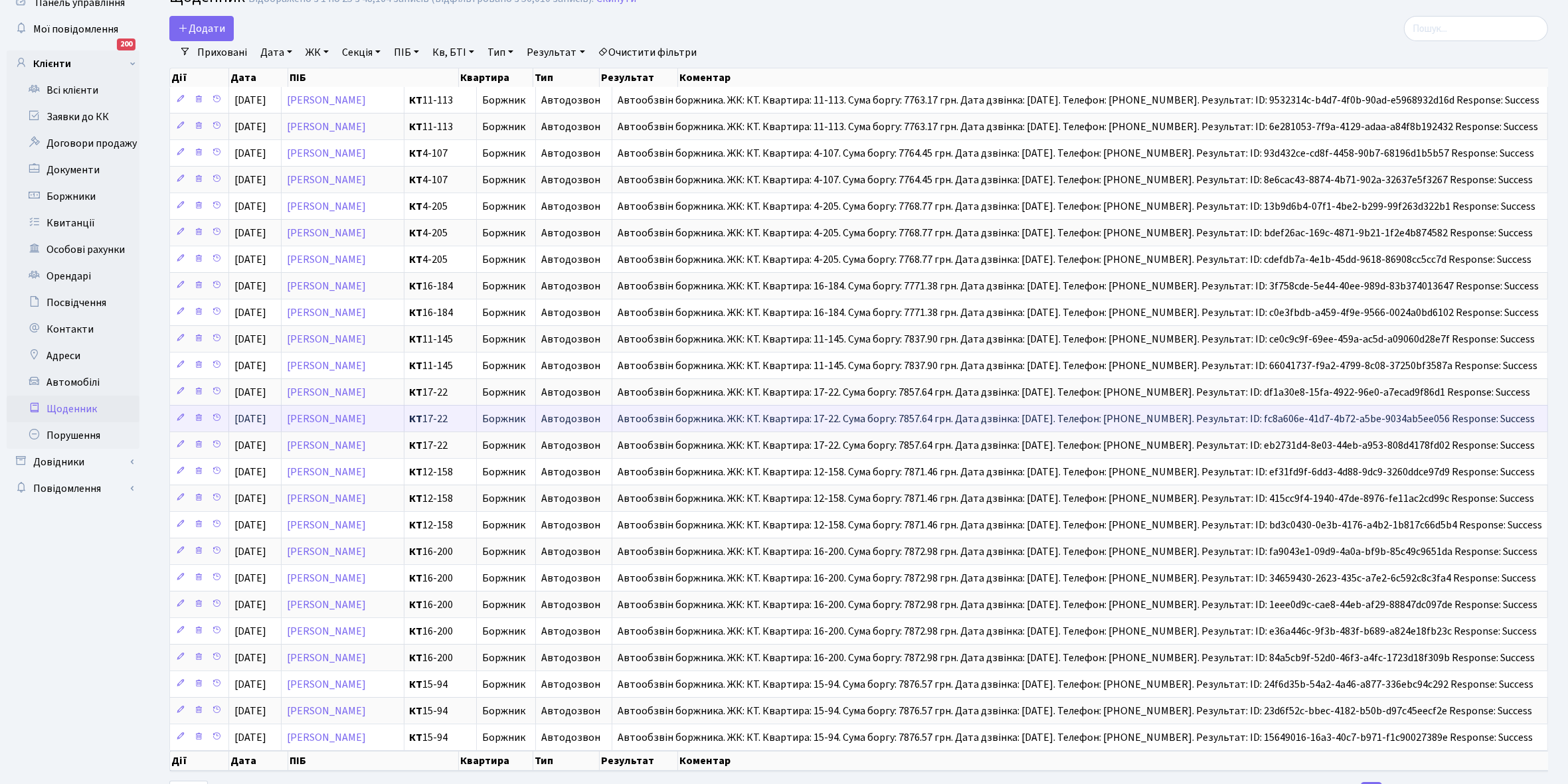
scroll to position [83, 0]
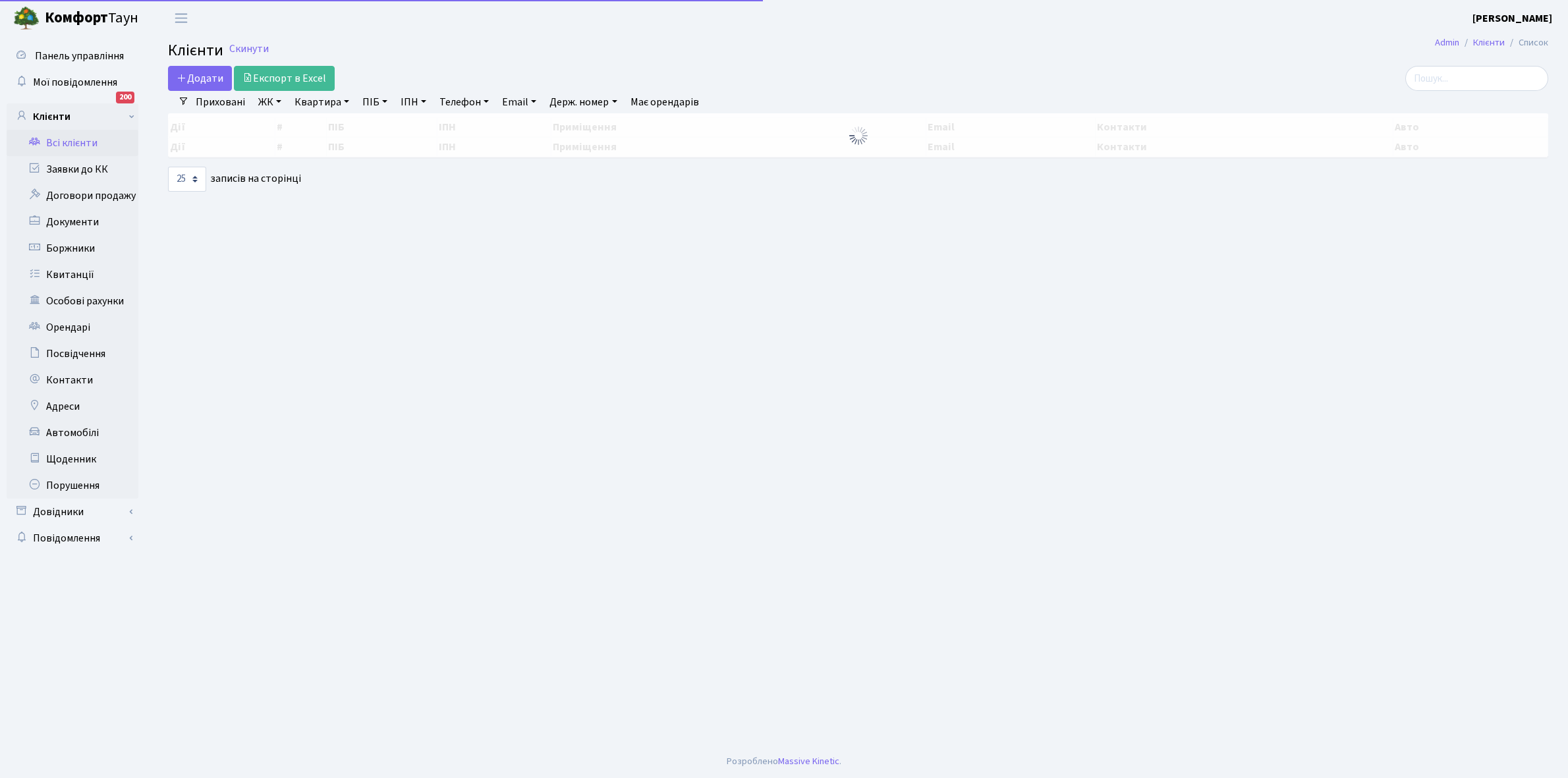
select select "25"
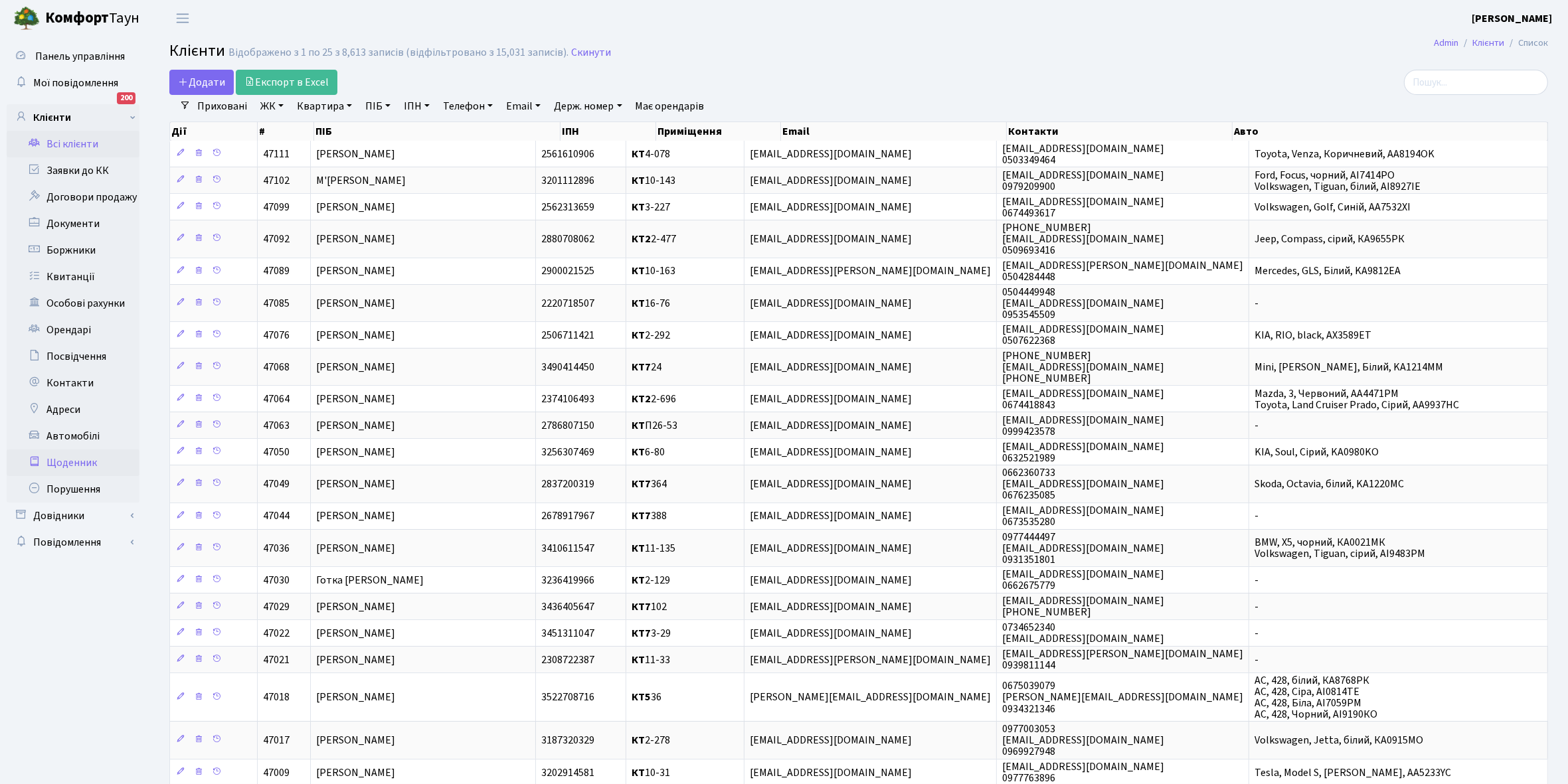
click at [78, 462] on link "Щоденник" at bounding box center [73, 463] width 133 height 27
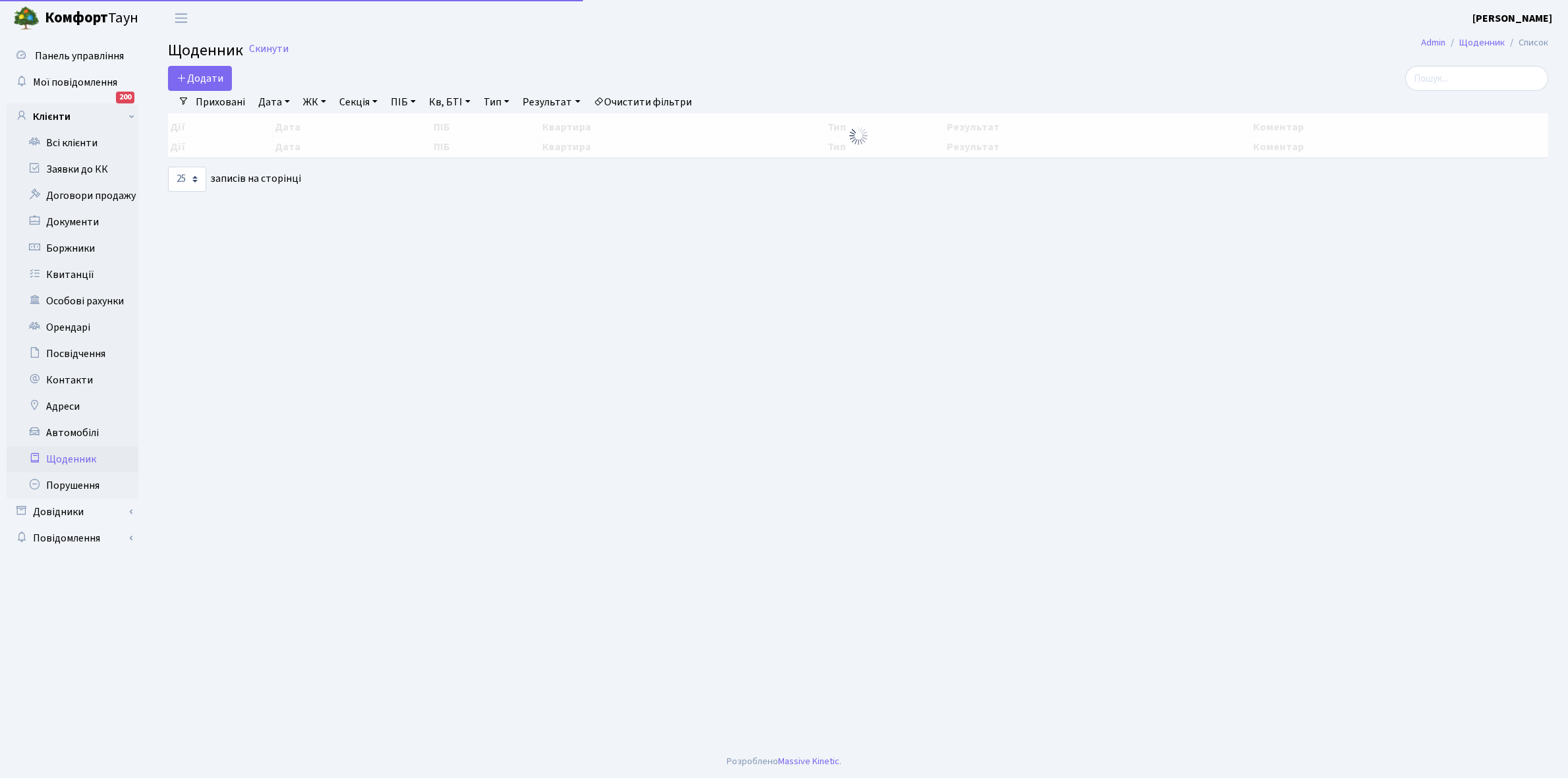
select select "25"
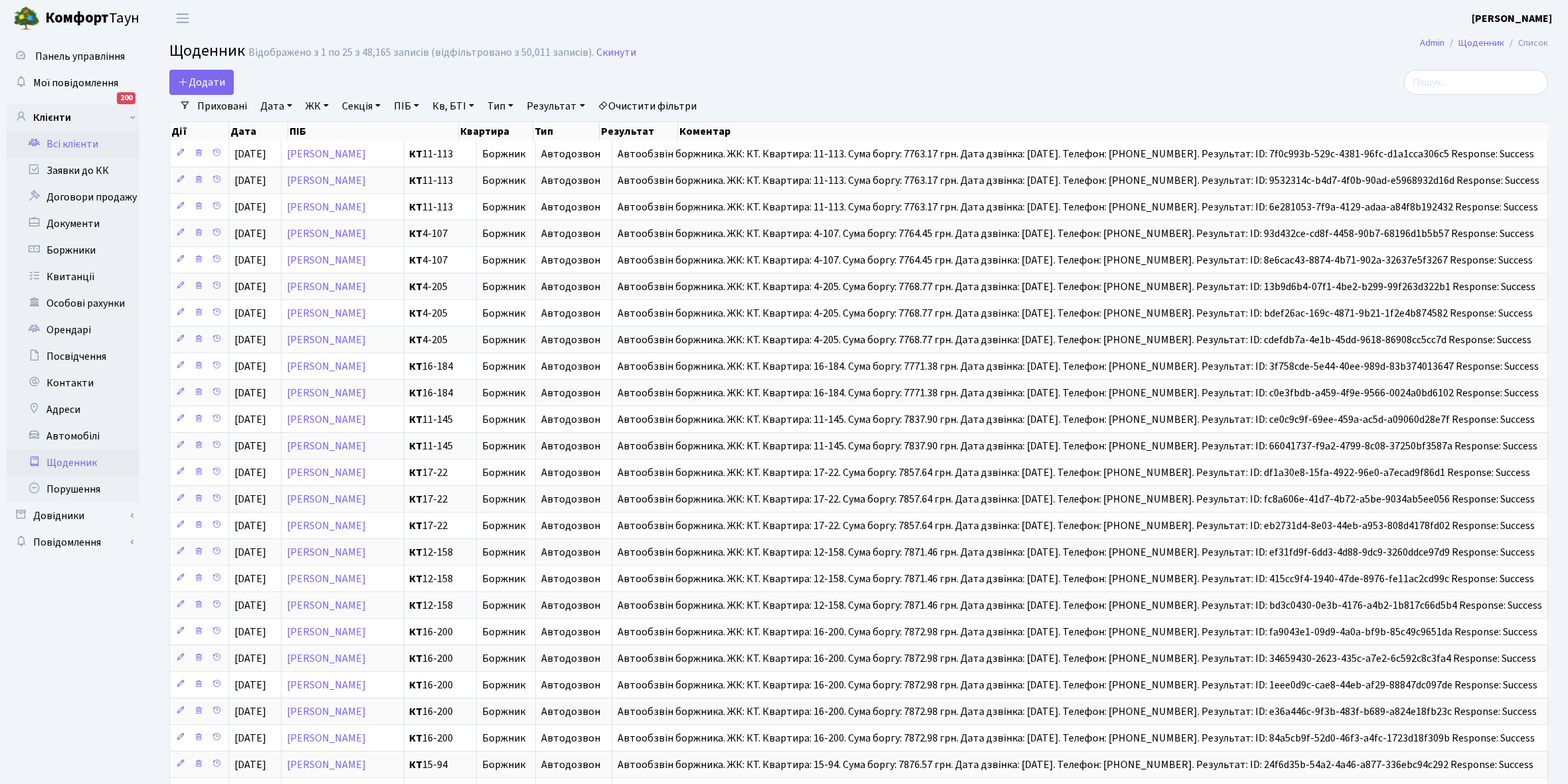
click at [84, 140] on link "Всі клієнти" at bounding box center [73, 143] width 133 height 27
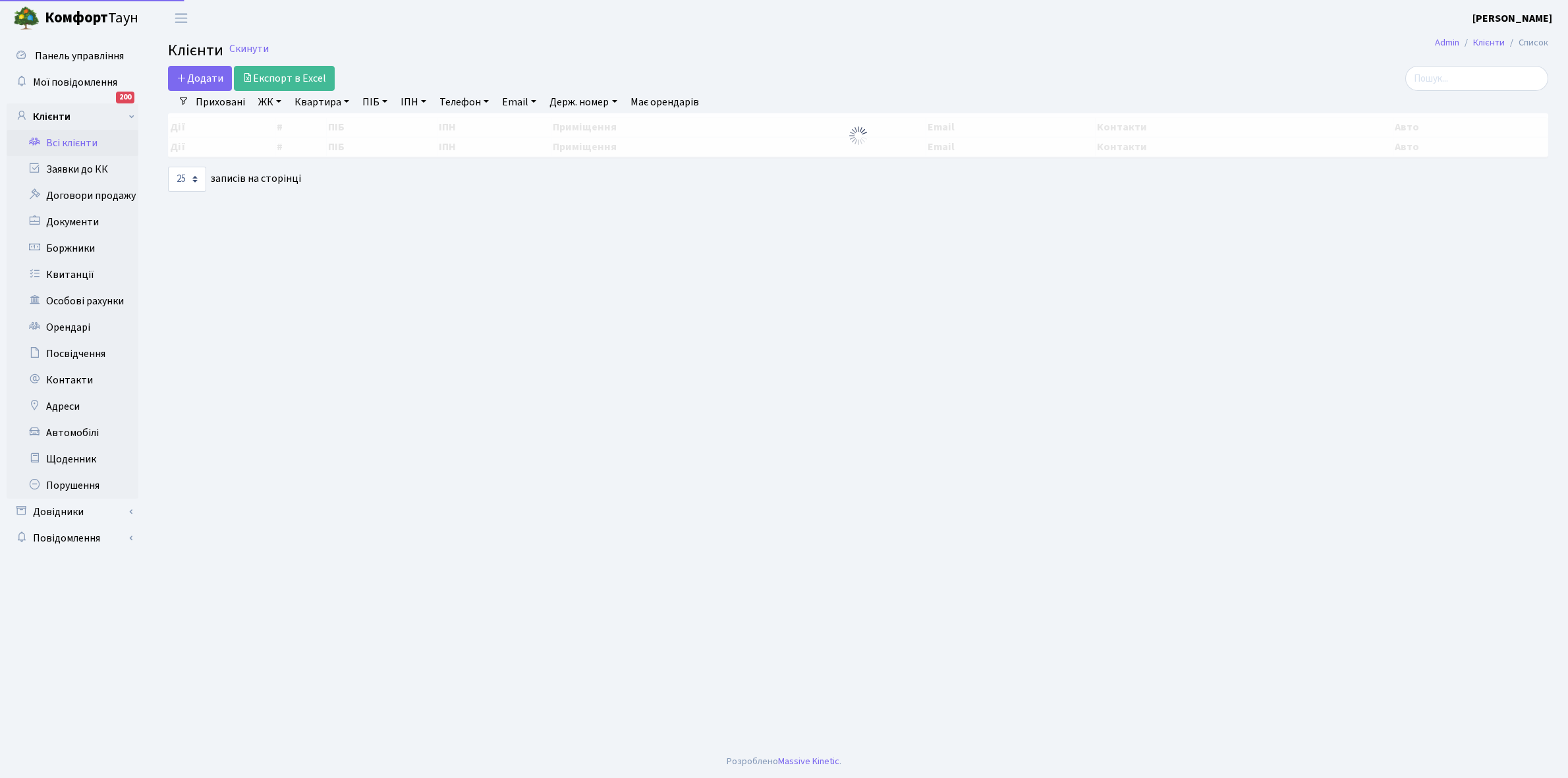
select select "25"
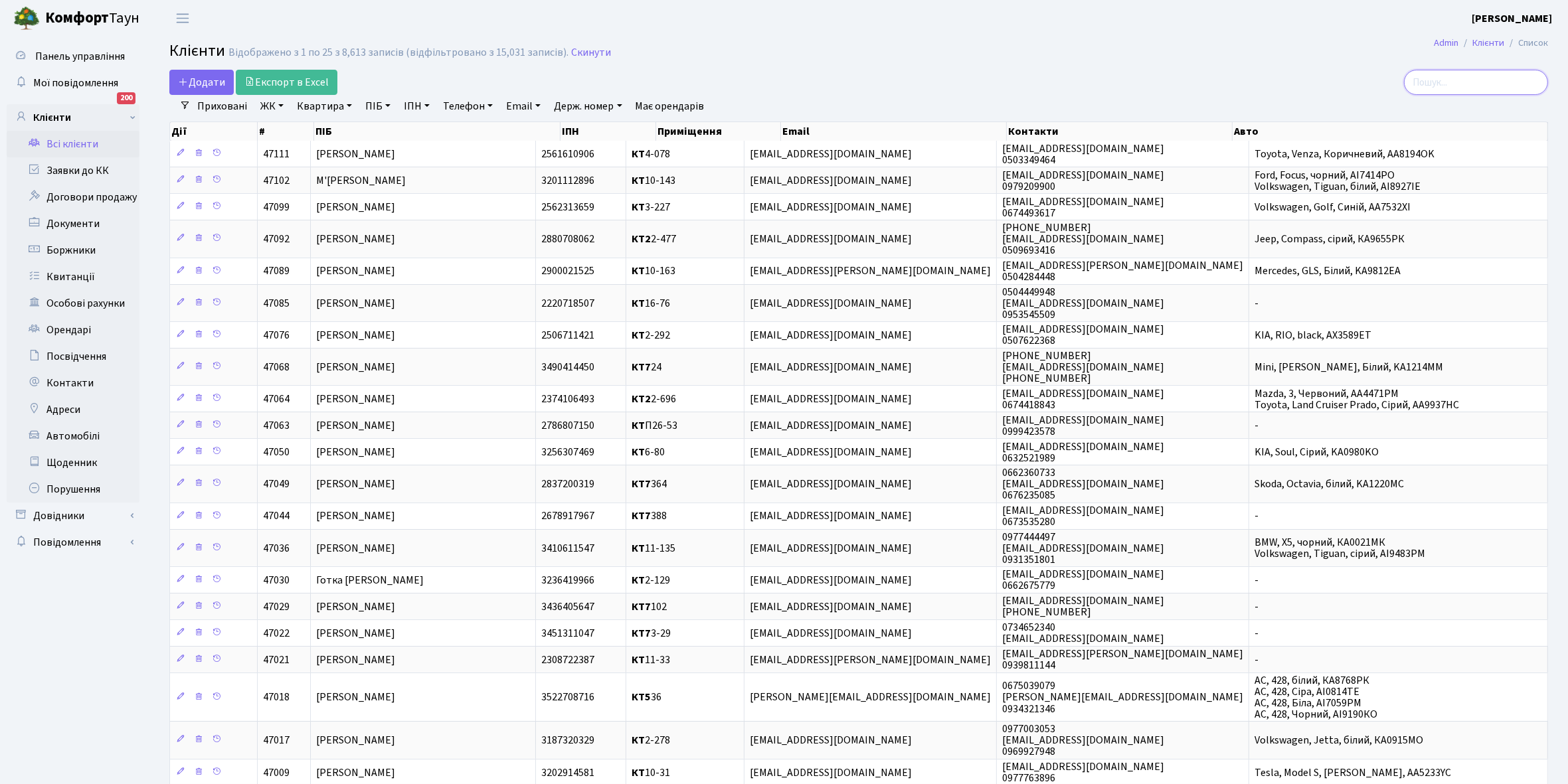
click at [1449, 84] on input "search" at bounding box center [1476, 83] width 144 height 26
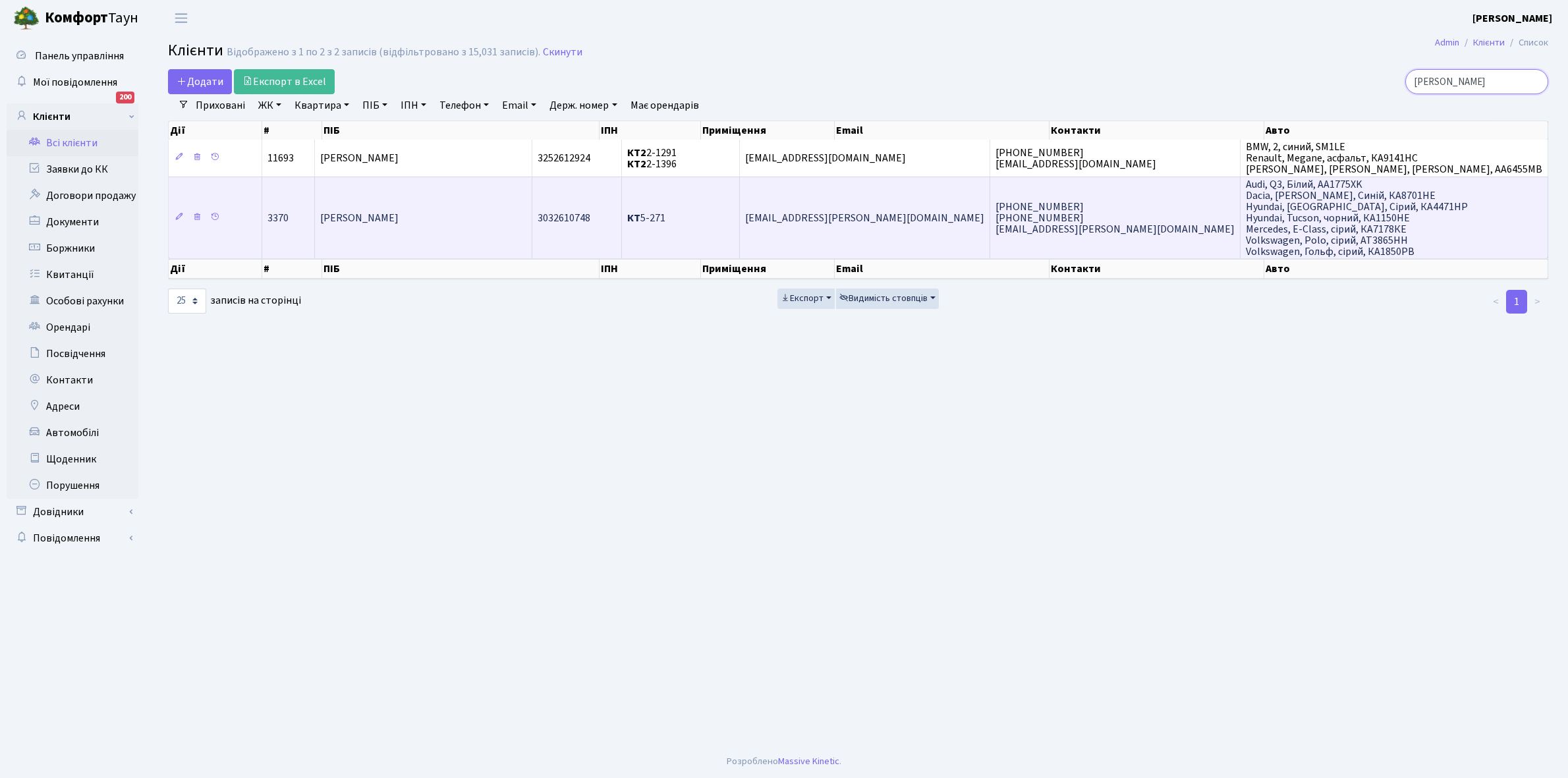
type input "потоцька"
click at [465, 213] on td "Потоцька Марина Ігорівна" at bounding box center [423, 217] width 216 height 82
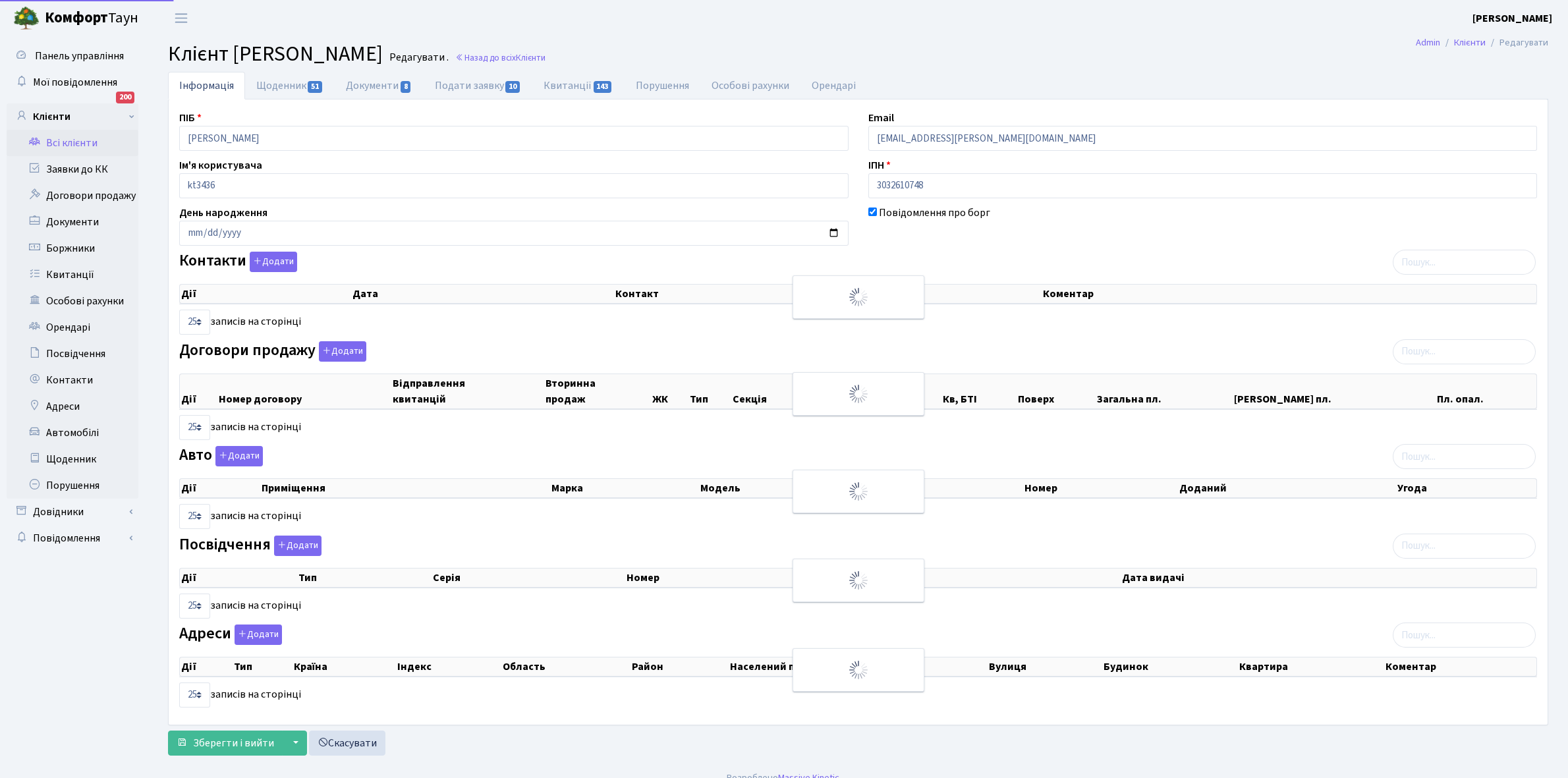
select select "25"
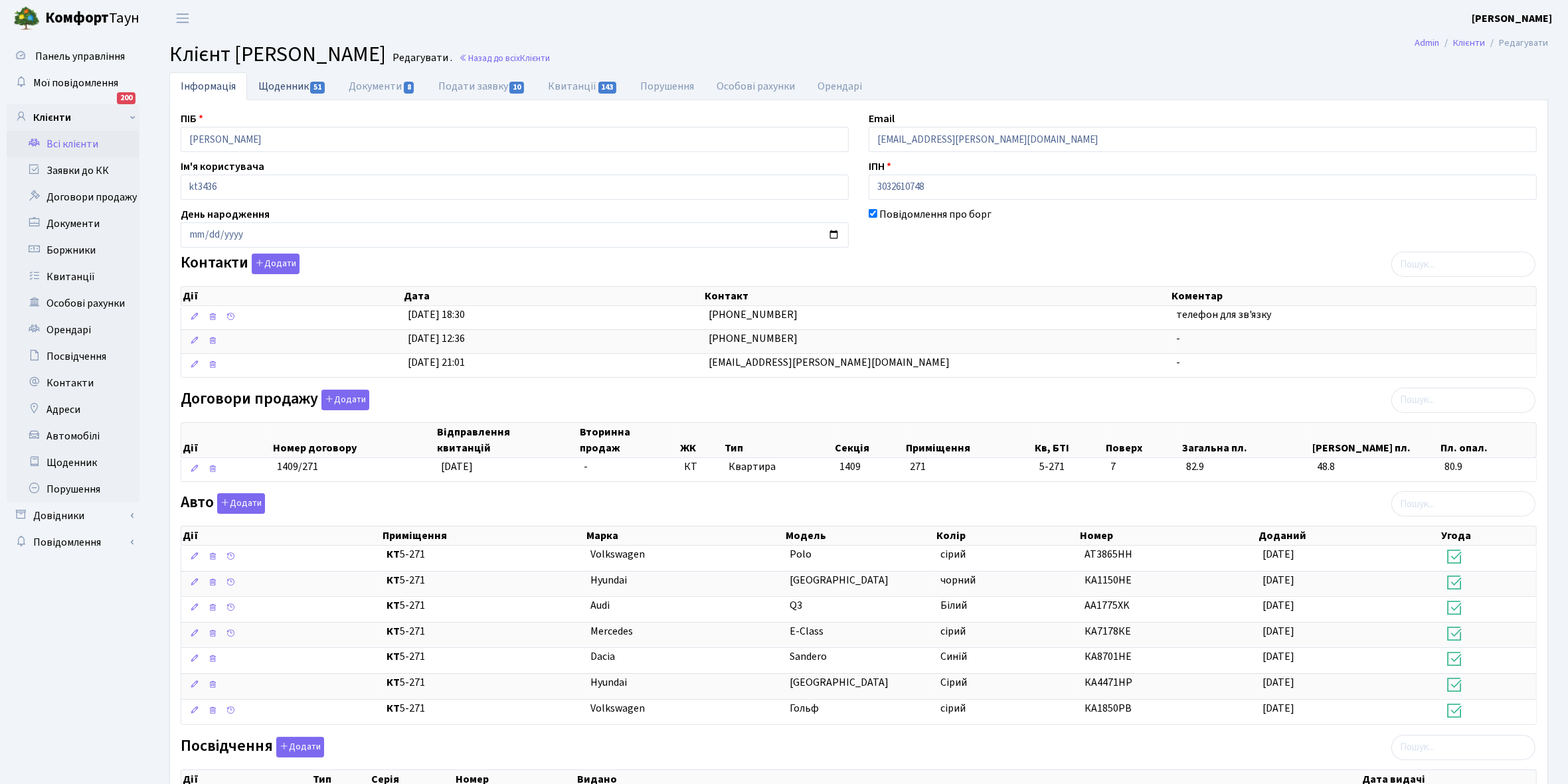
click at [272, 89] on link "Щоденник 51" at bounding box center [292, 86] width 90 height 28
select select "25"
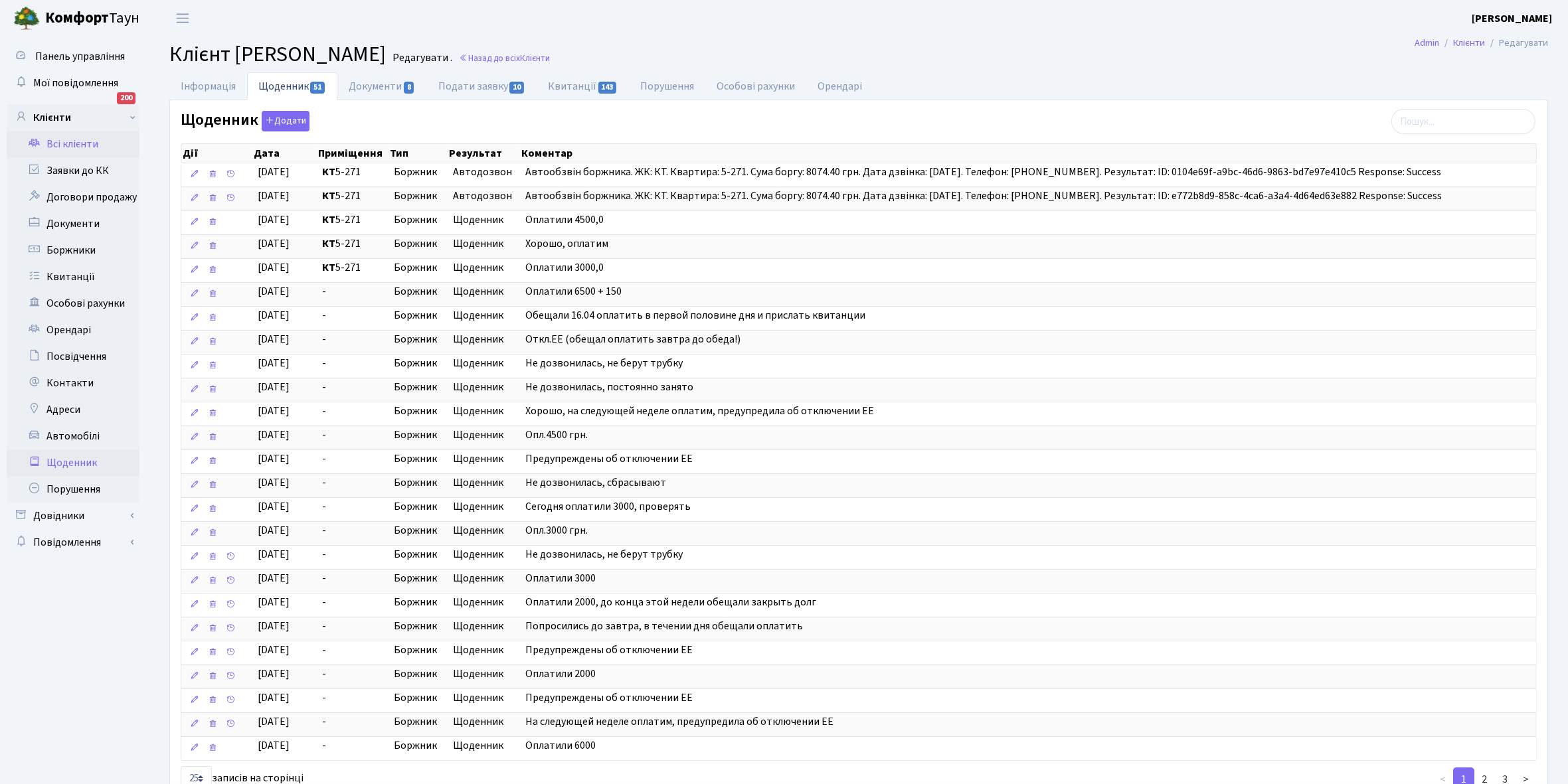
click at [69, 467] on link "Щоденник" at bounding box center [73, 463] width 133 height 27
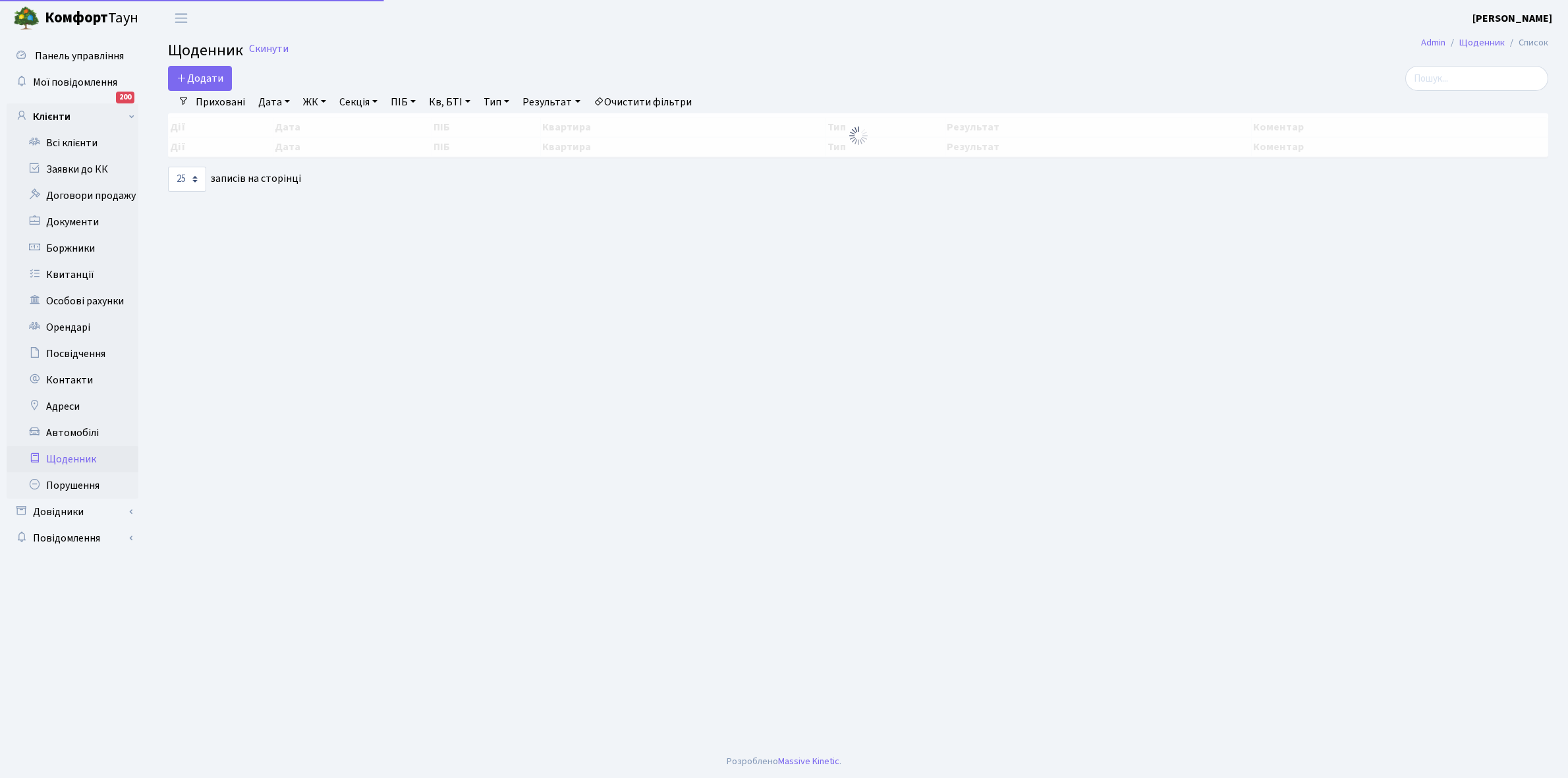
select select "25"
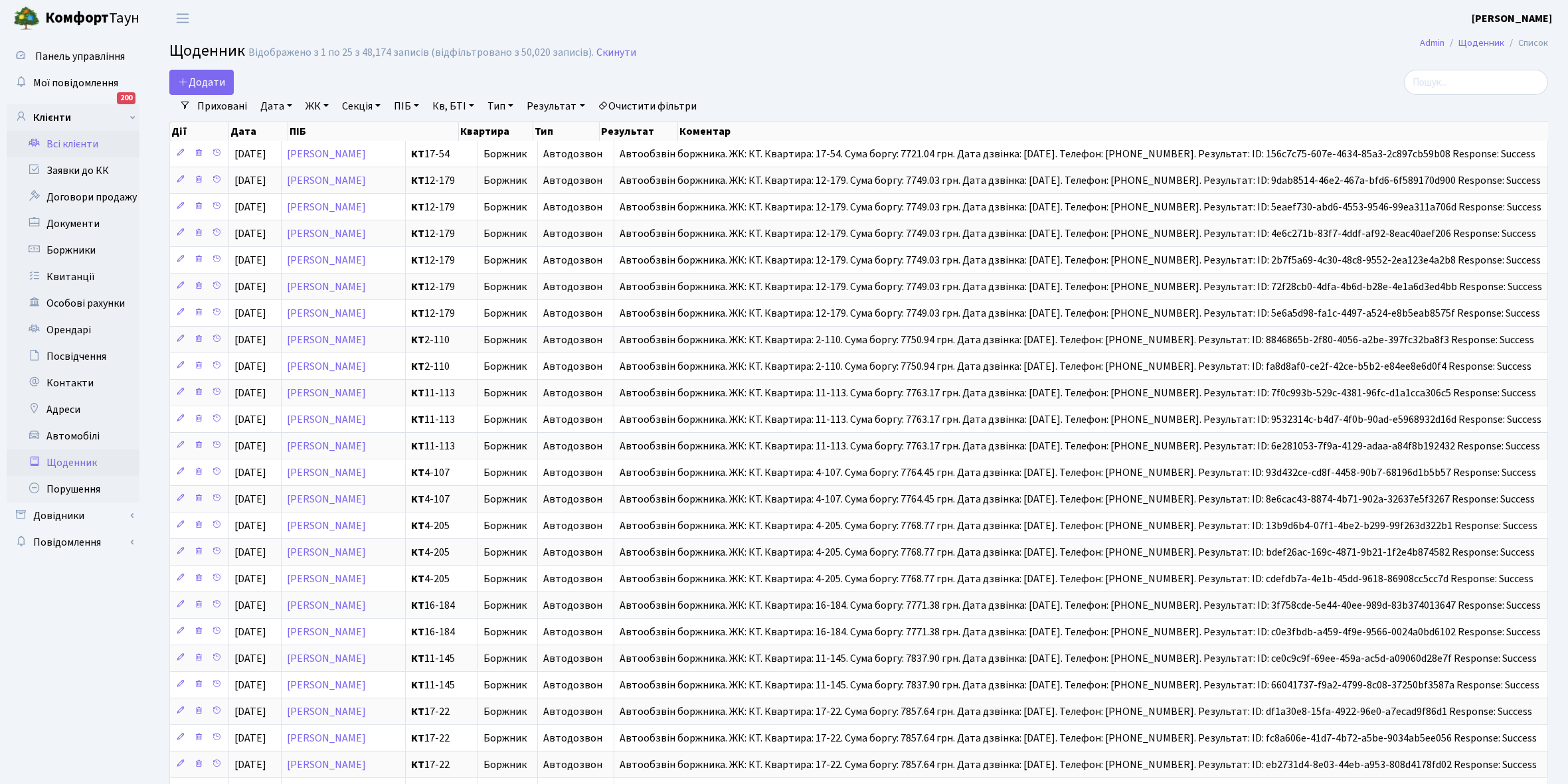
click at [74, 146] on link "Всі клієнти" at bounding box center [73, 143] width 133 height 27
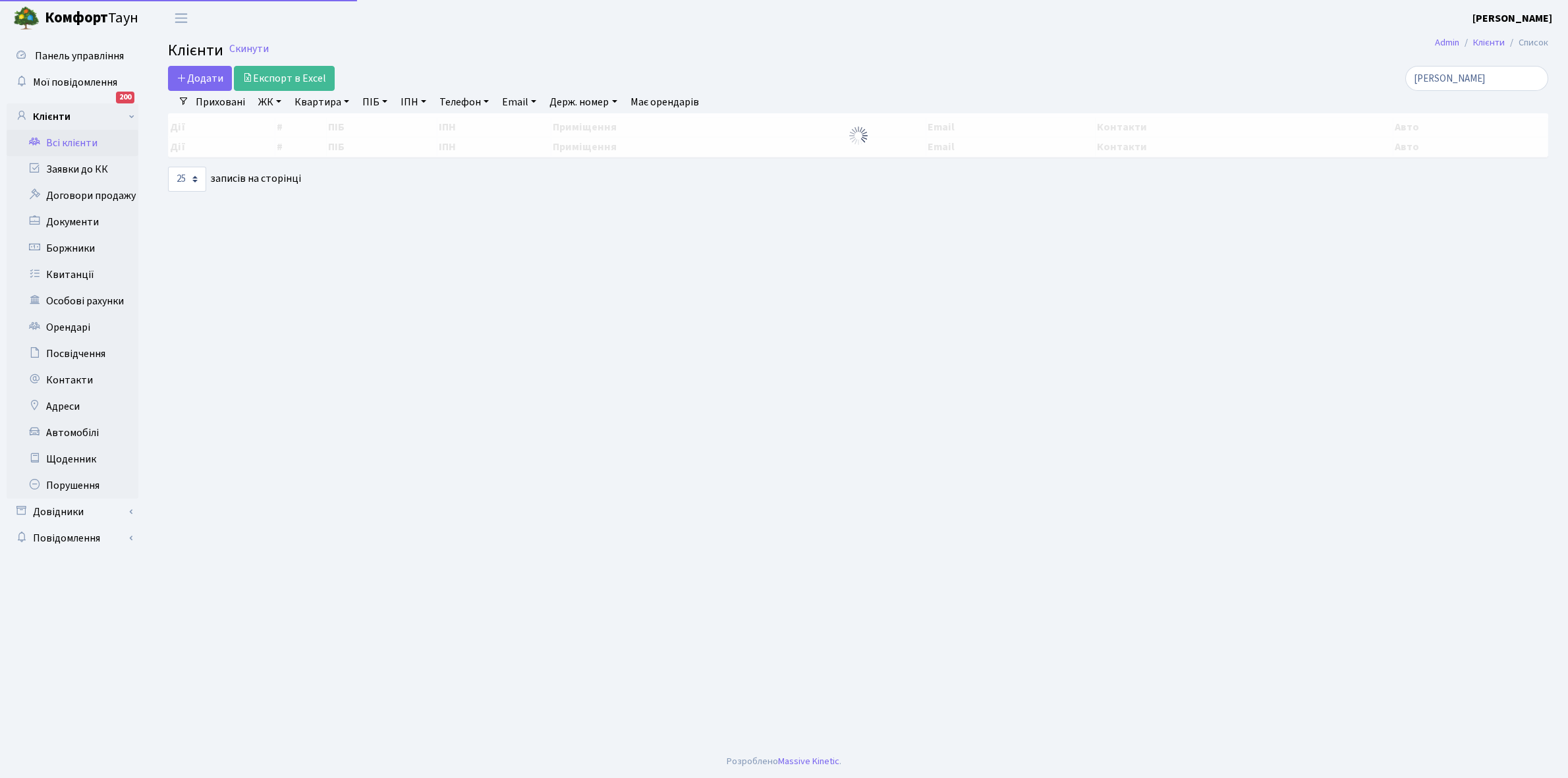
select select "25"
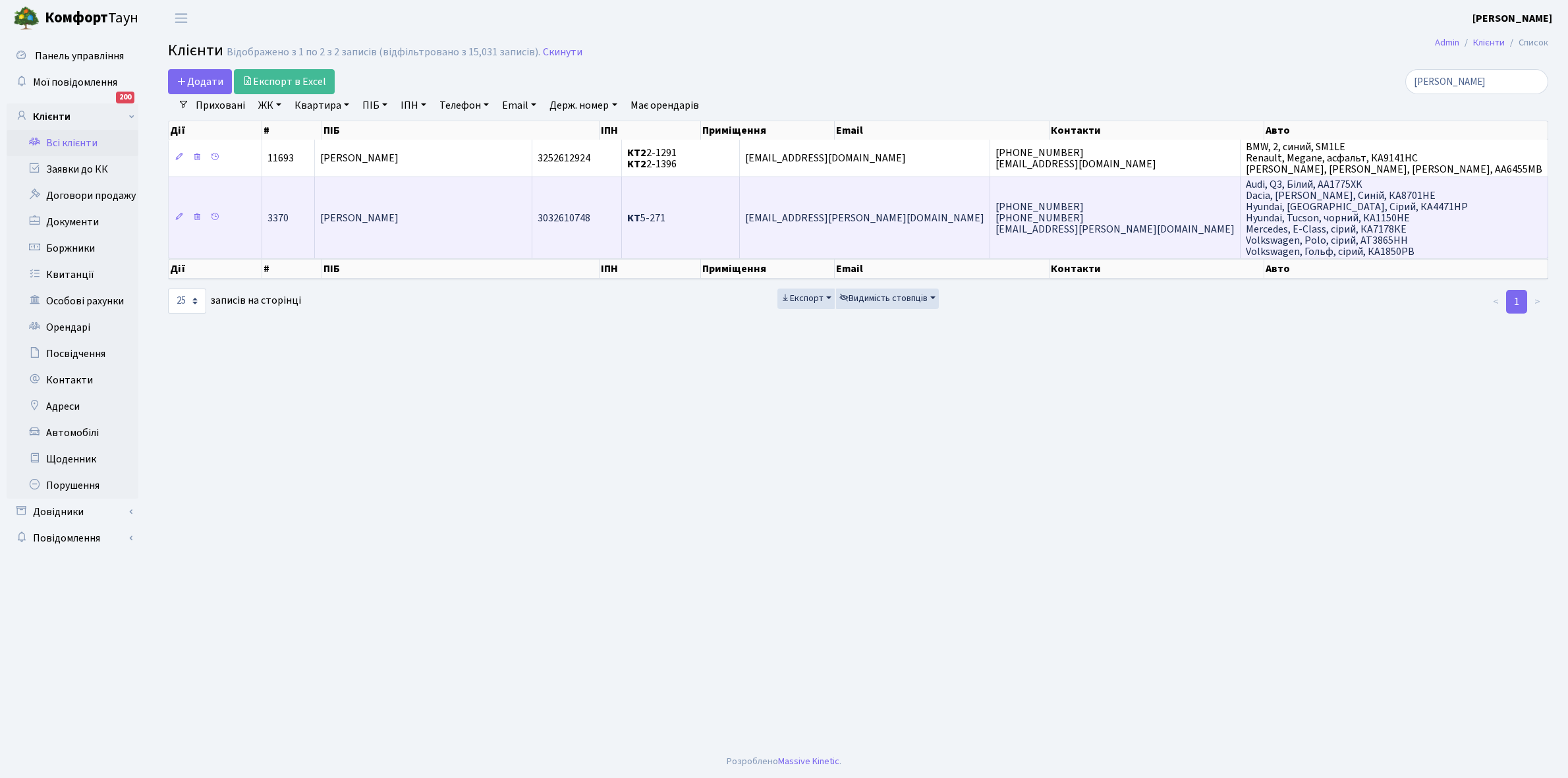
click at [482, 235] on td "[PERSON_NAME]" at bounding box center [423, 217] width 216 height 82
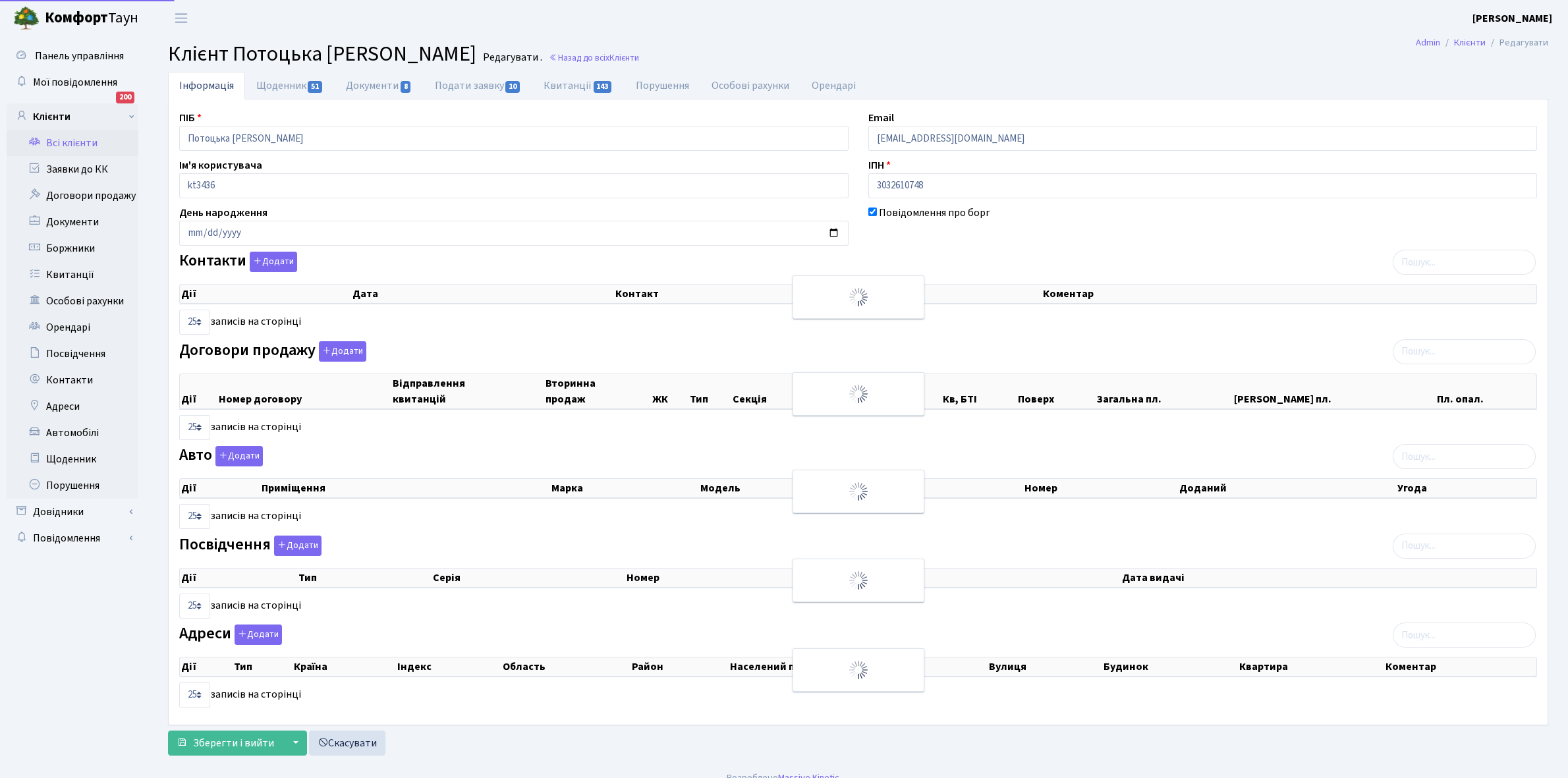
select select "25"
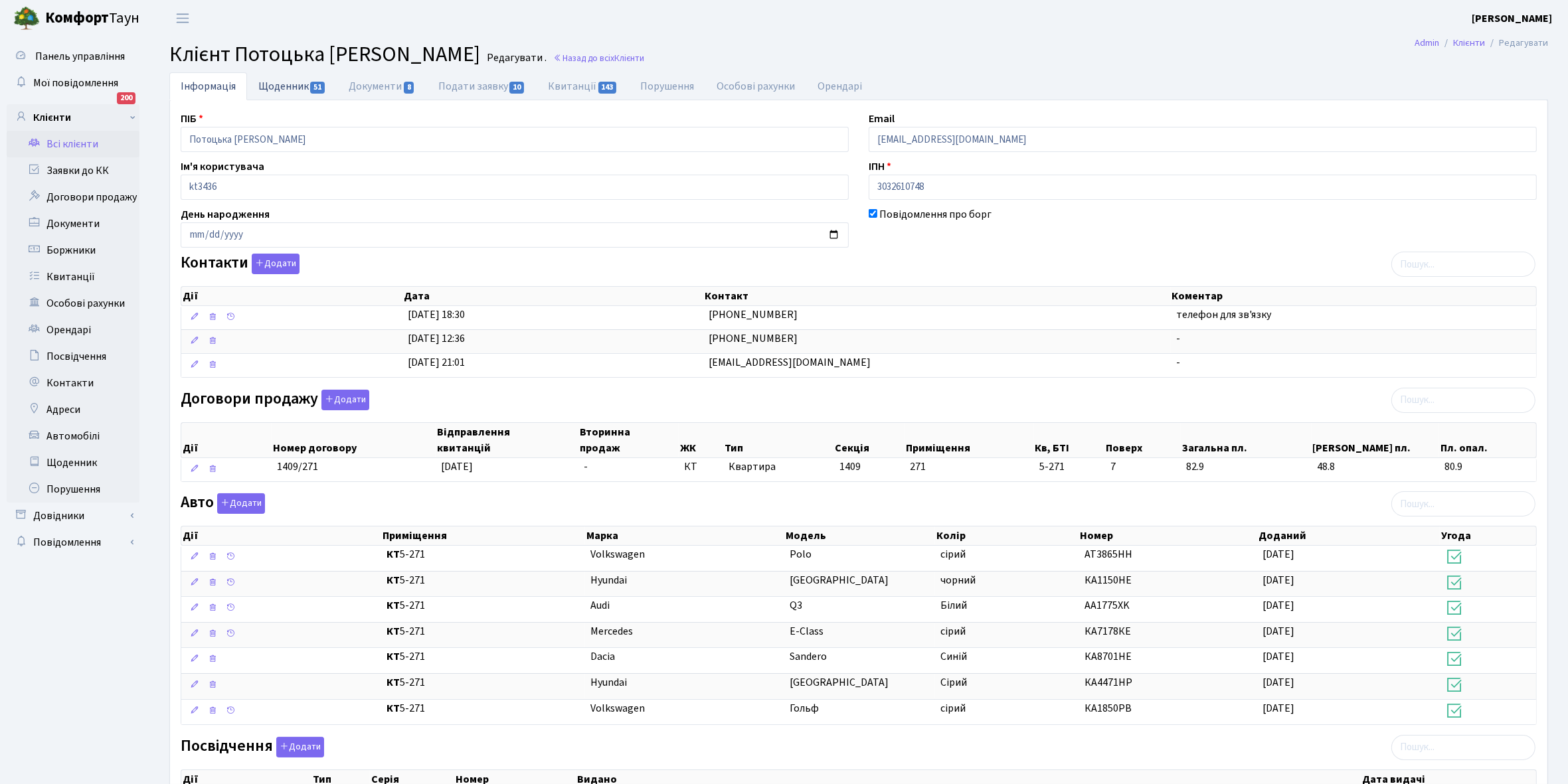
click at [280, 86] on link "Щоденник 51" at bounding box center [292, 86] width 90 height 28
select select "25"
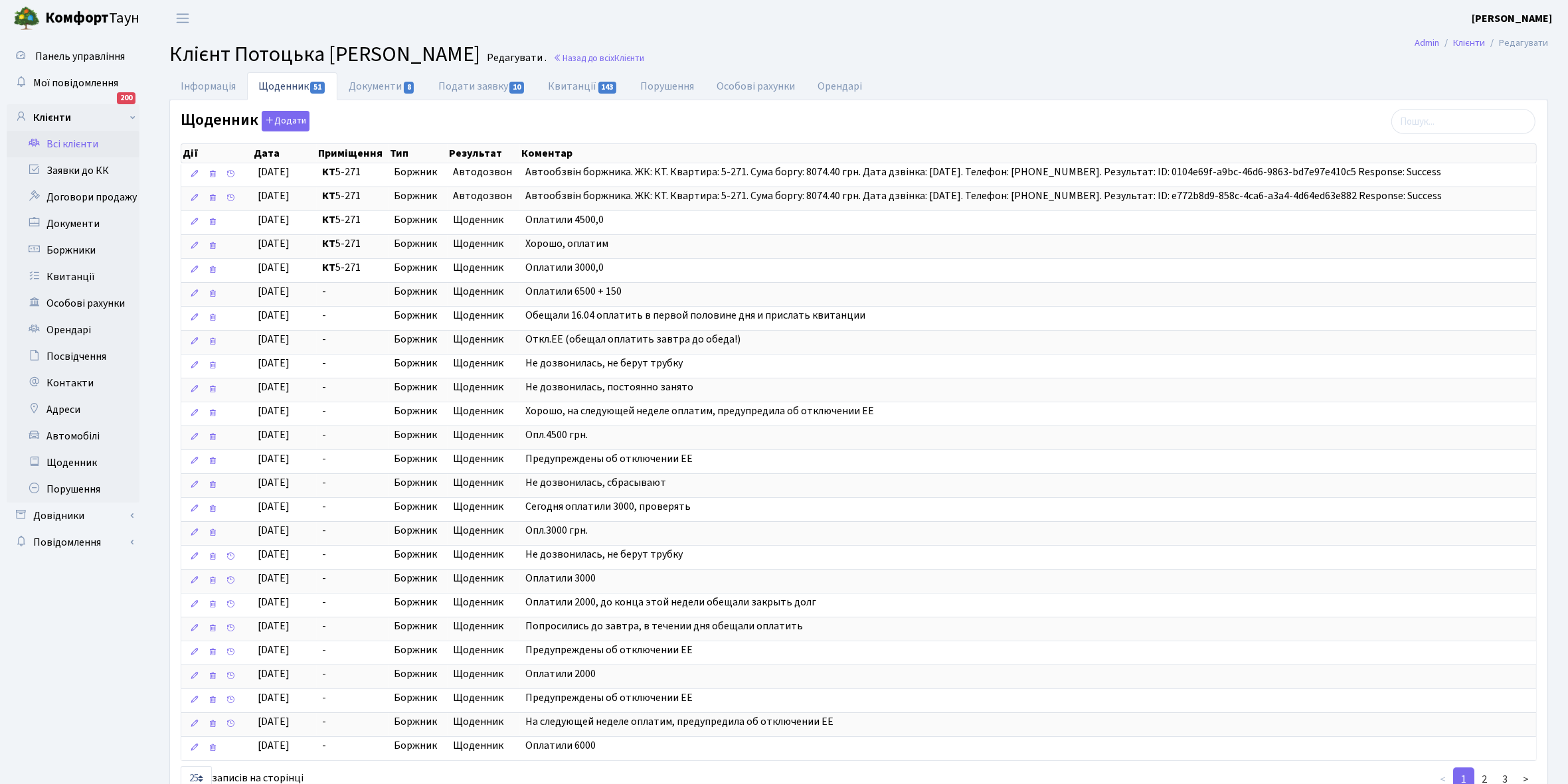
click at [56, 140] on link "Всі клієнти" at bounding box center [73, 143] width 133 height 27
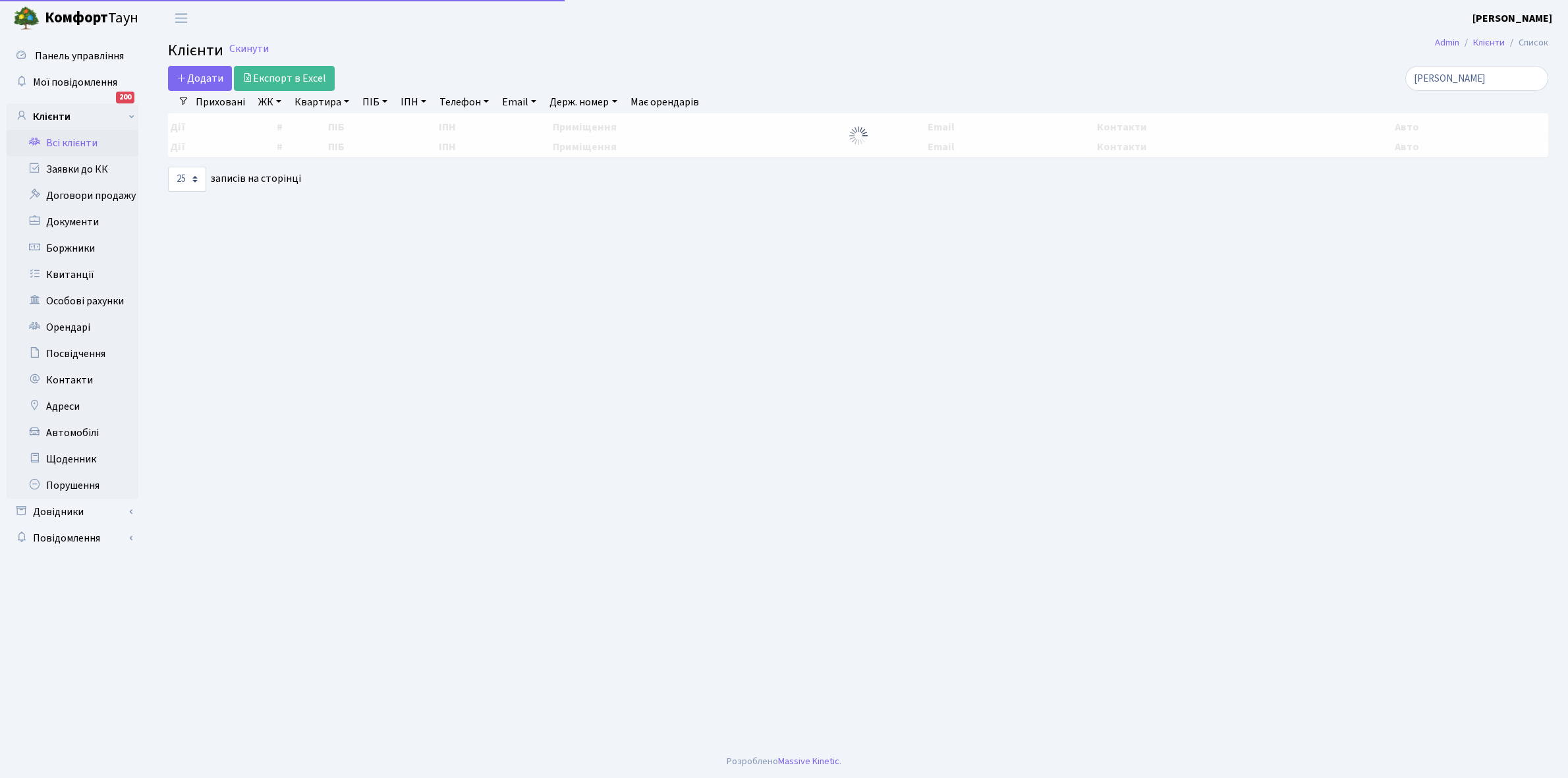
select select "25"
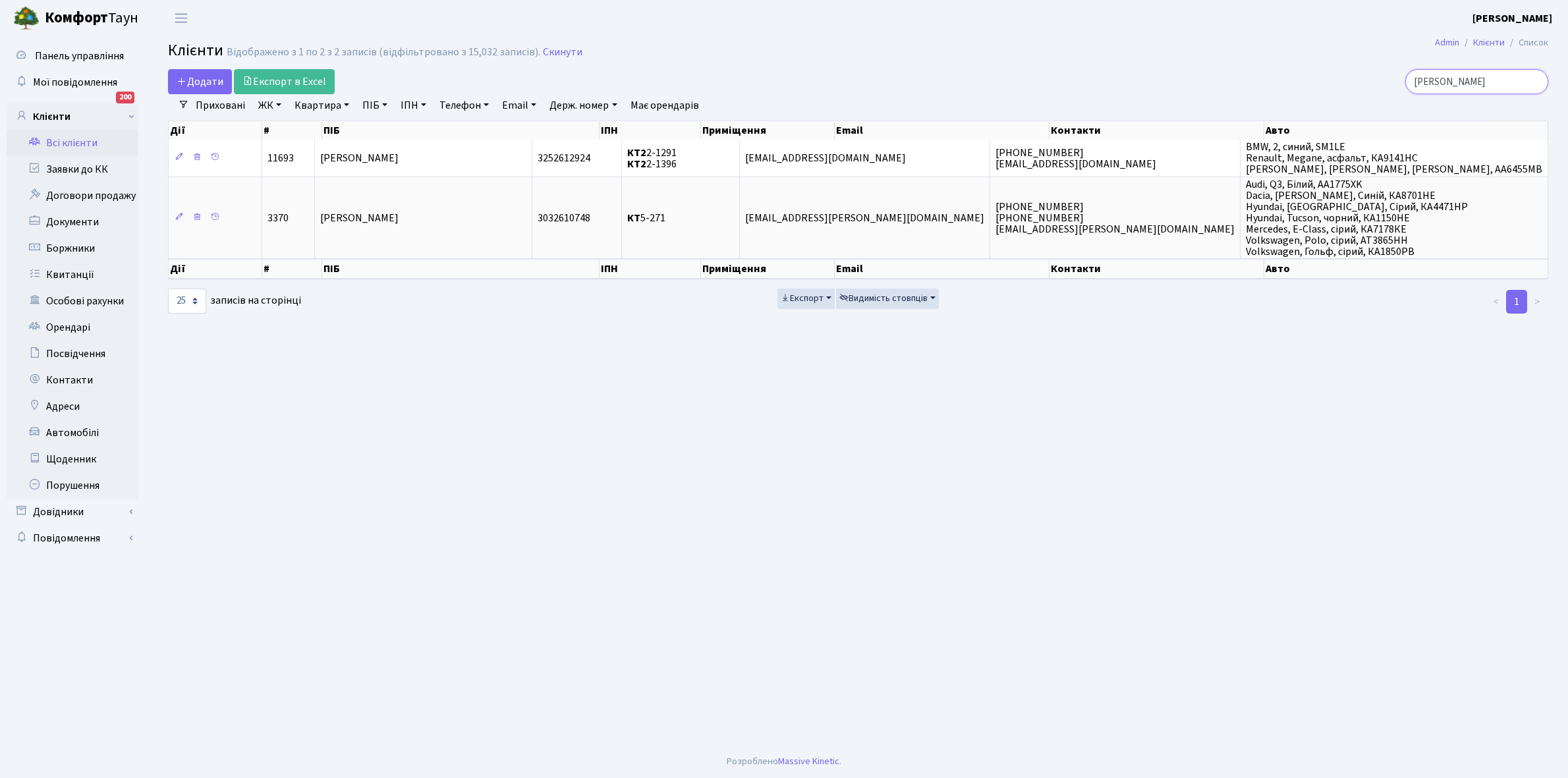
click at [1472, 76] on input "потоцька" at bounding box center [1476, 82] width 143 height 25
type input "п"
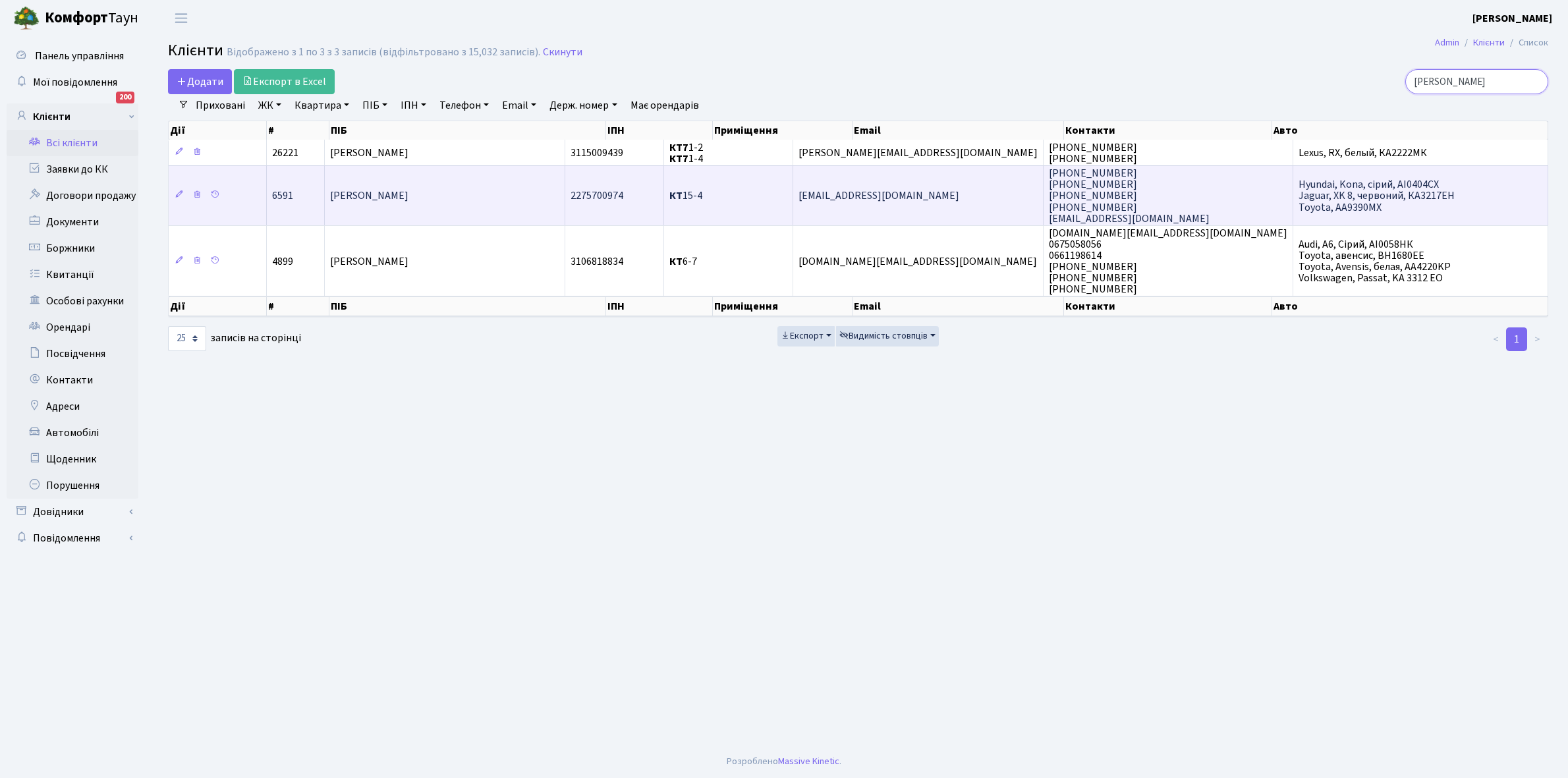
type input "роєнко"
click at [408, 191] on span "Роєнко Володимир Миколайович" at bounding box center [369, 196] width 78 height 15
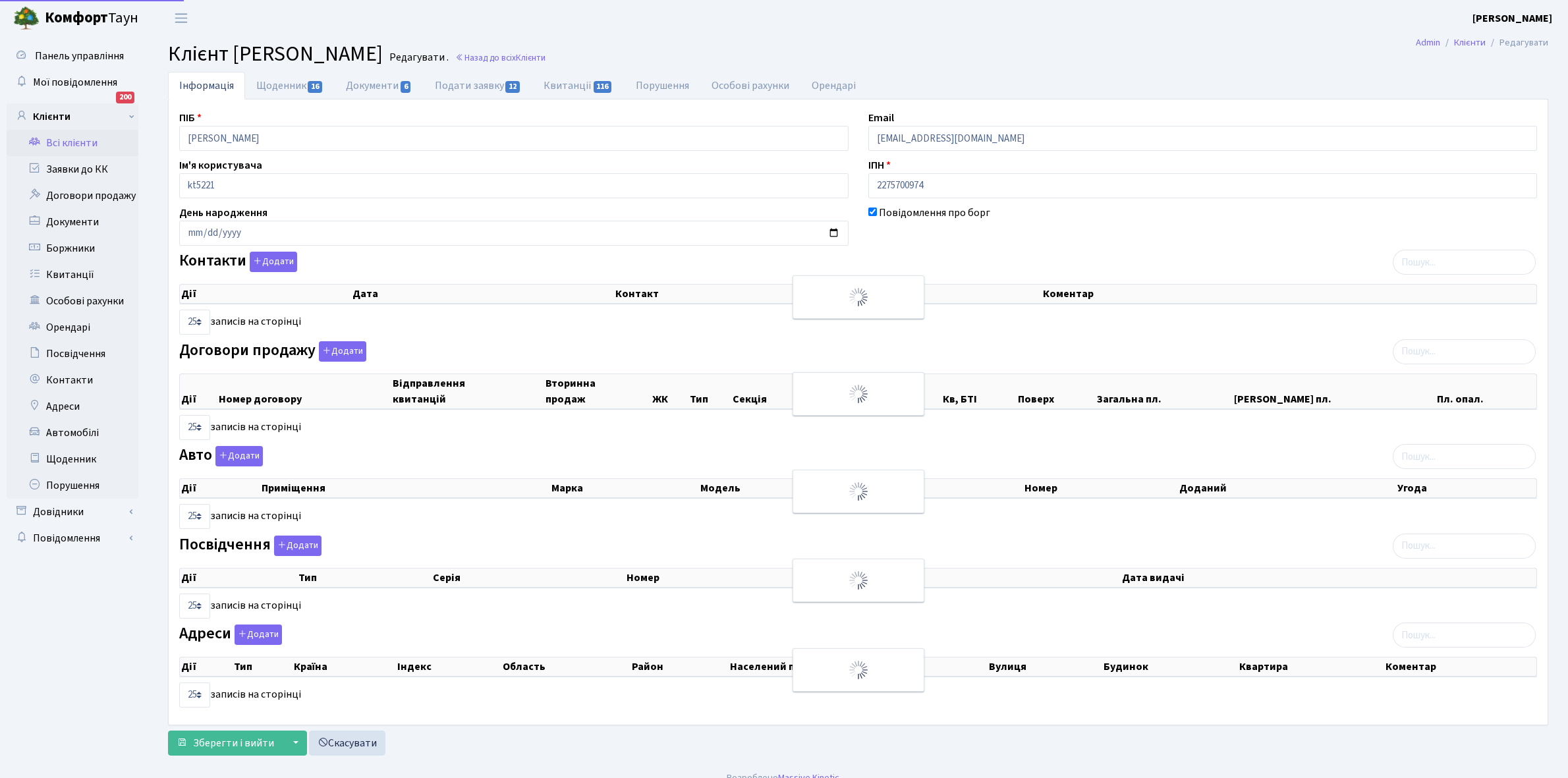
select select "25"
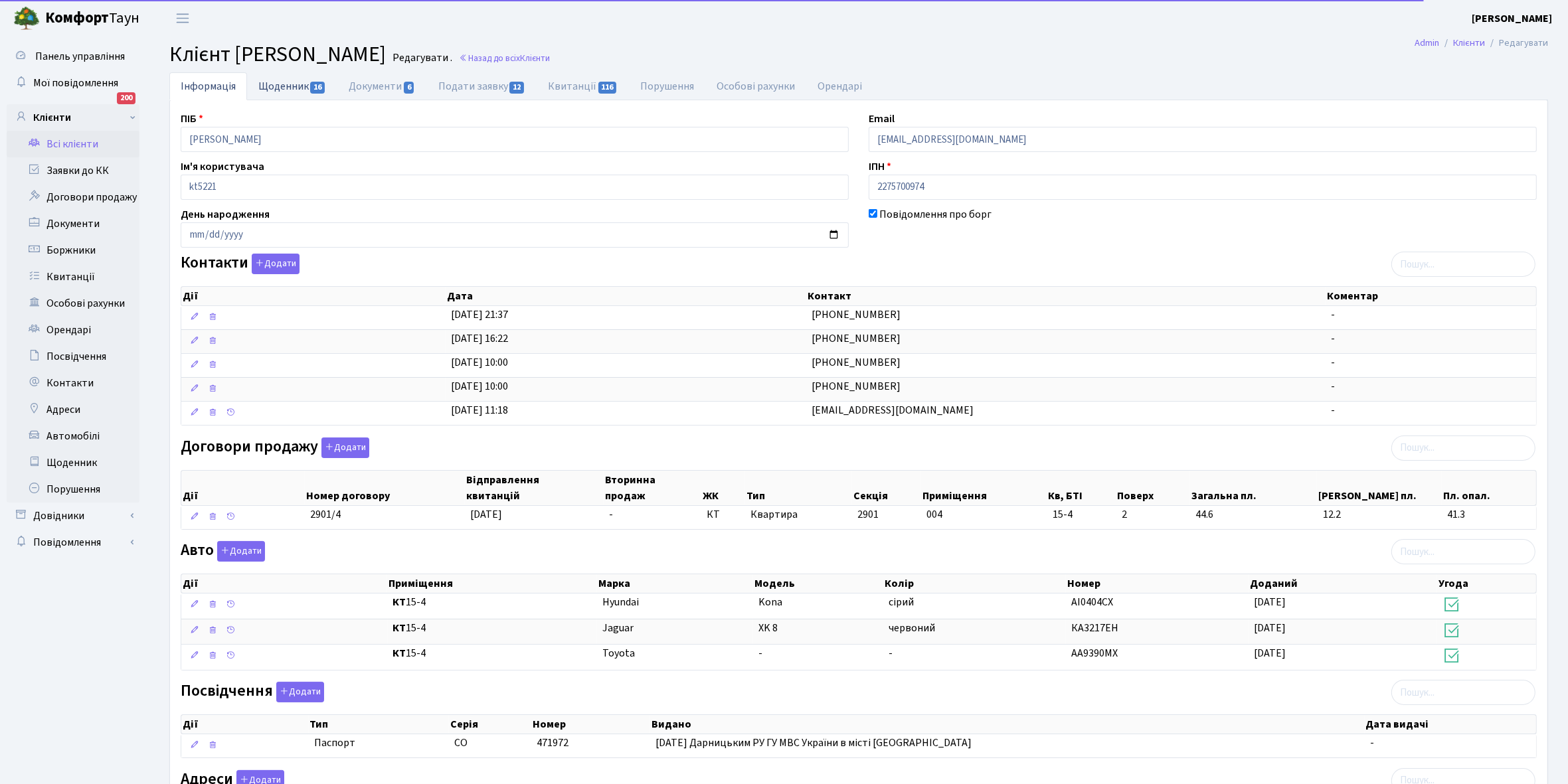
click at [276, 84] on link "Щоденник 16" at bounding box center [292, 86] width 90 height 28
select select "25"
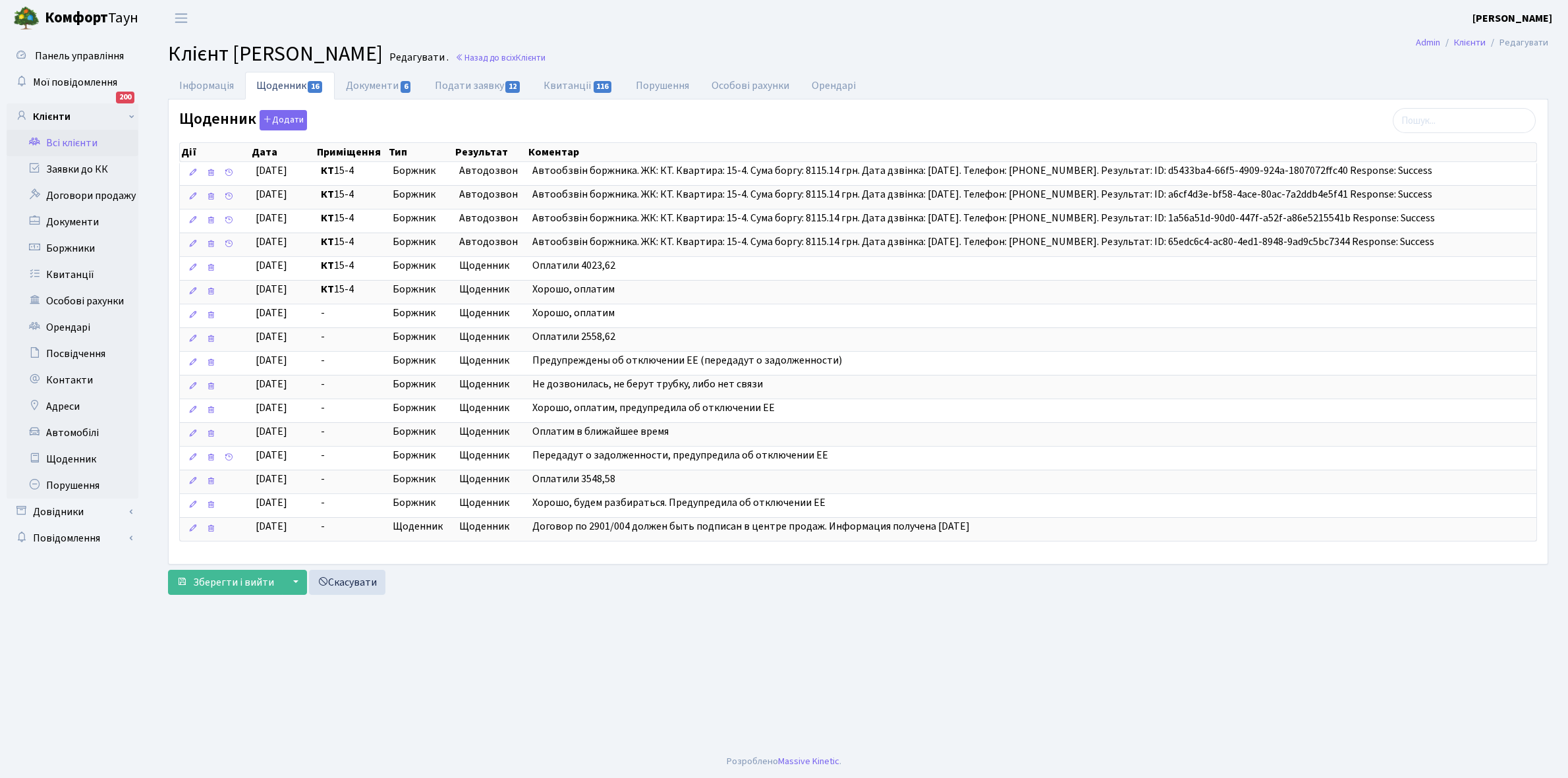
click at [70, 136] on link "Всі клієнти" at bounding box center [72, 142] width 132 height 26
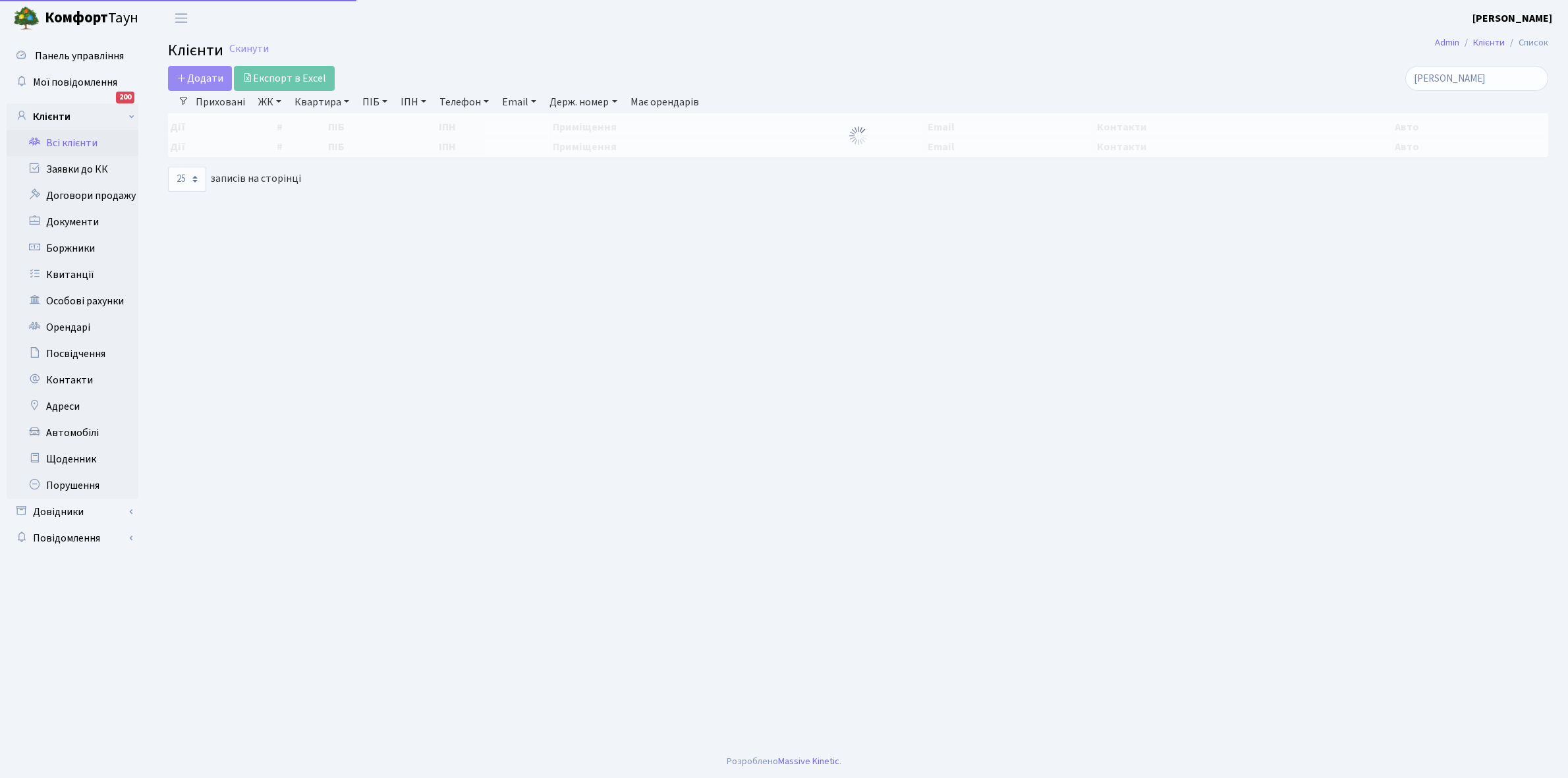
select select "25"
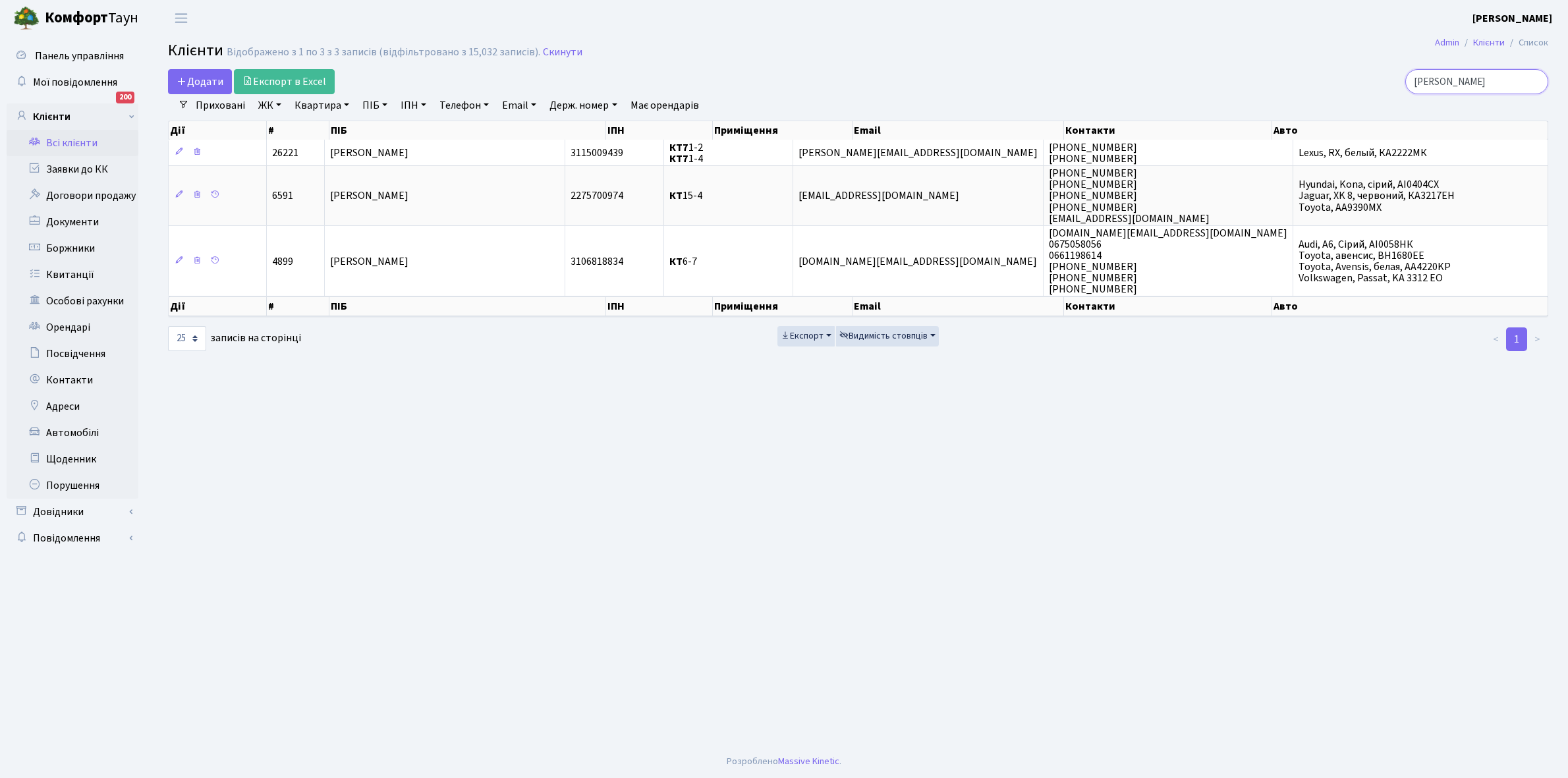
click at [1476, 74] on input "[PERSON_NAME]" at bounding box center [1476, 82] width 143 height 25
type input "р"
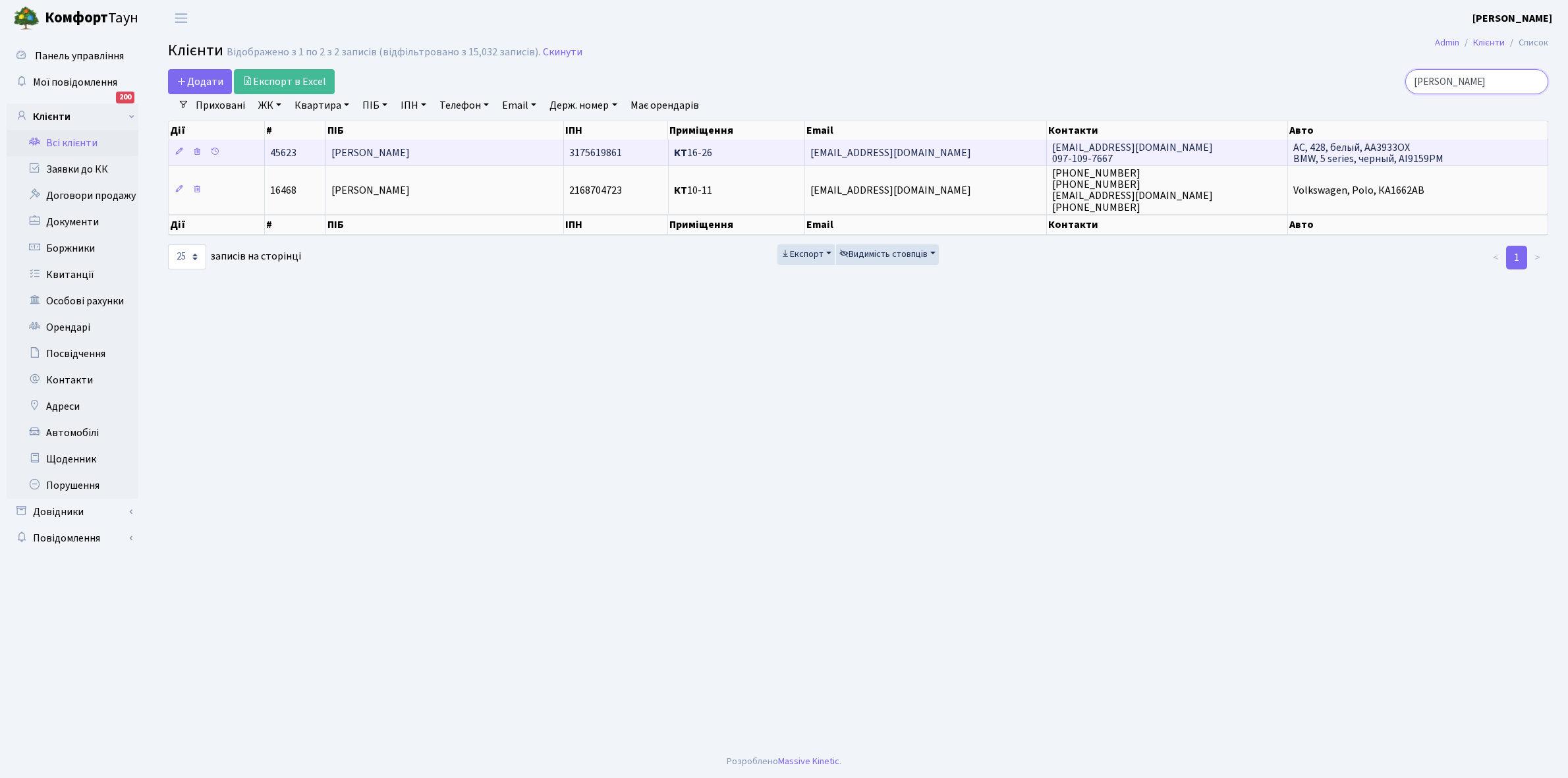
type input "[PERSON_NAME]"
click at [409, 149] on span "[PERSON_NAME]" at bounding box center [370, 152] width 78 height 15
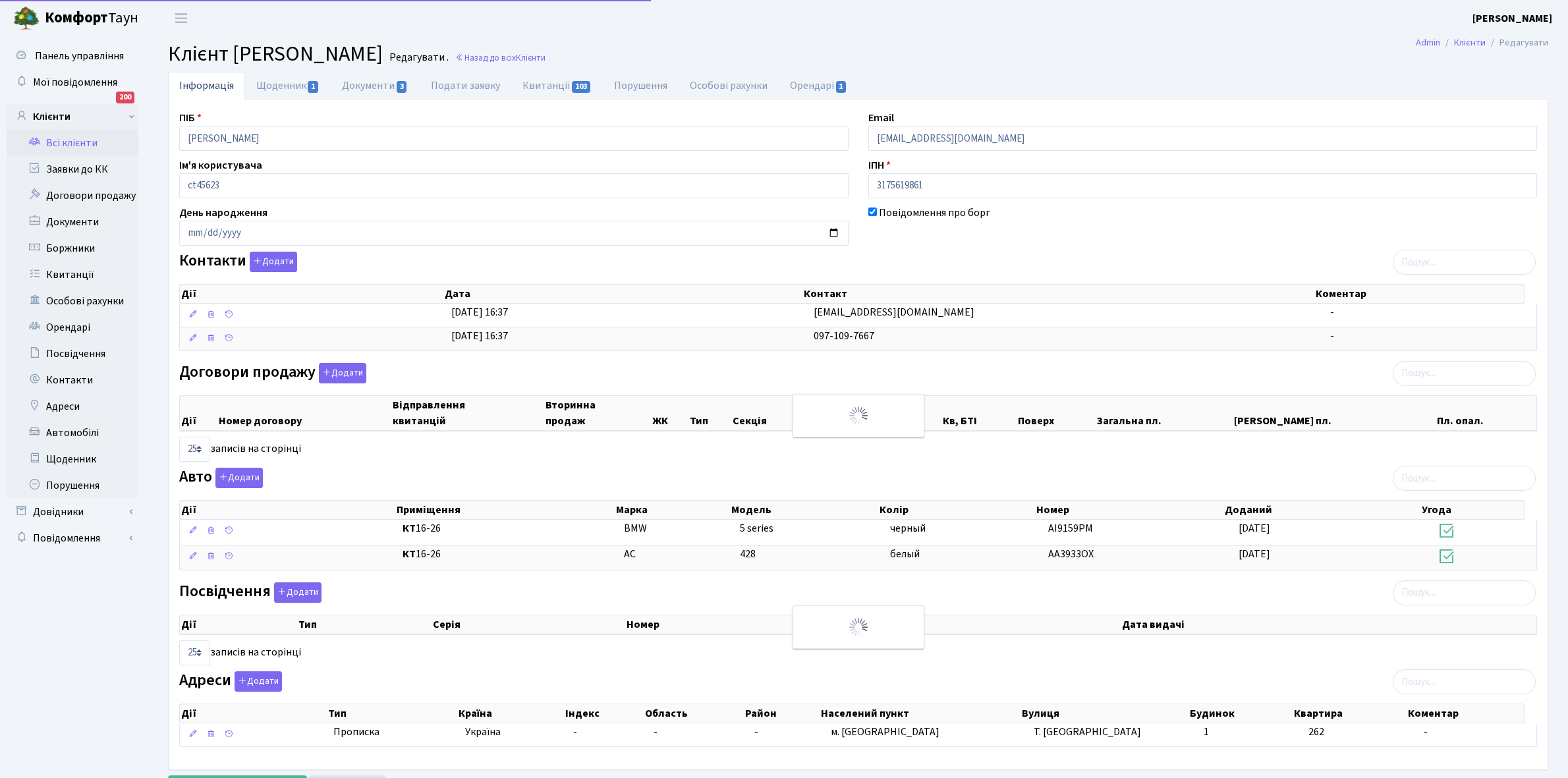
select select "25"
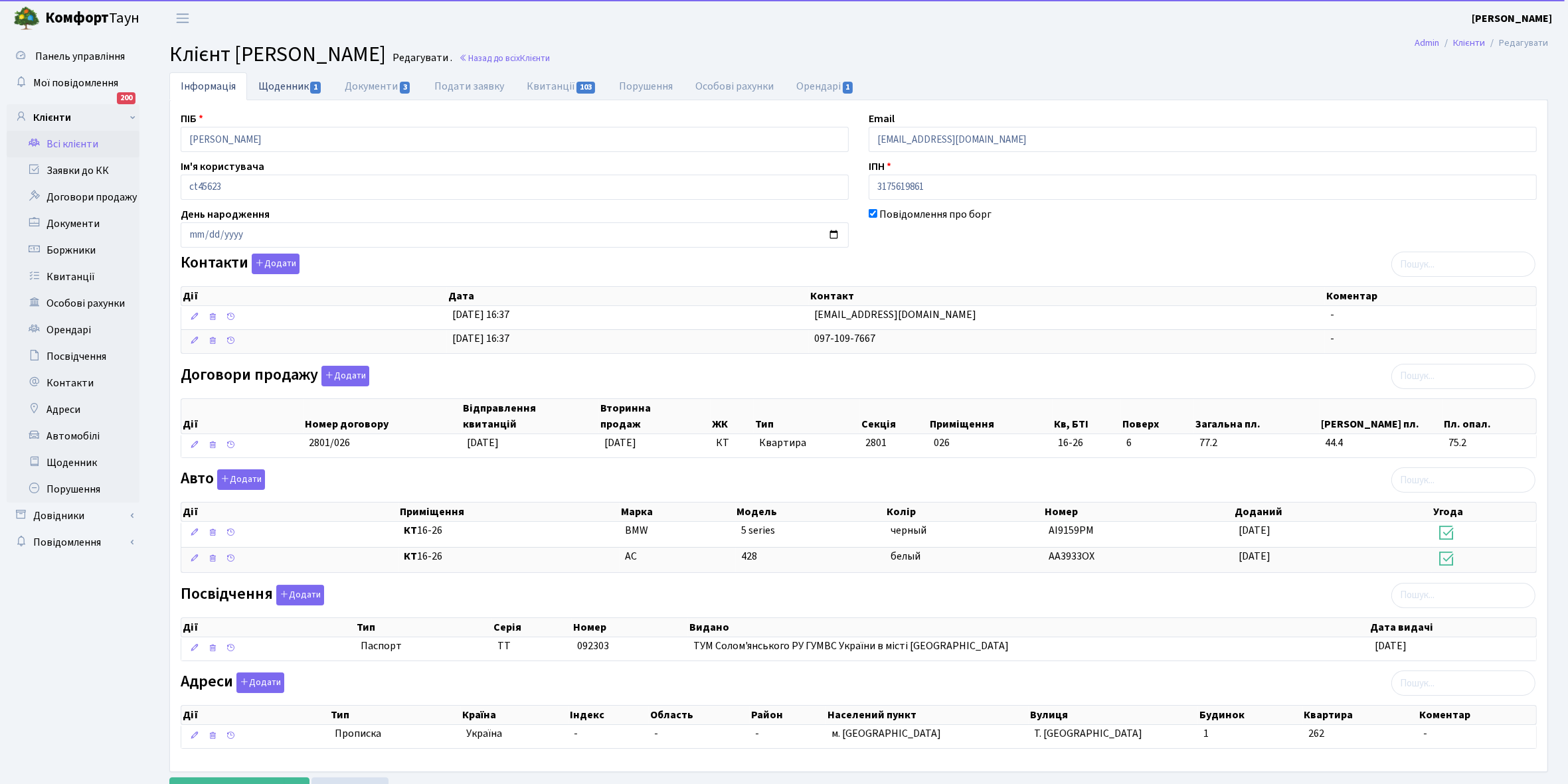
click at [277, 86] on link "Щоденник 1" at bounding box center [290, 86] width 86 height 28
select select "25"
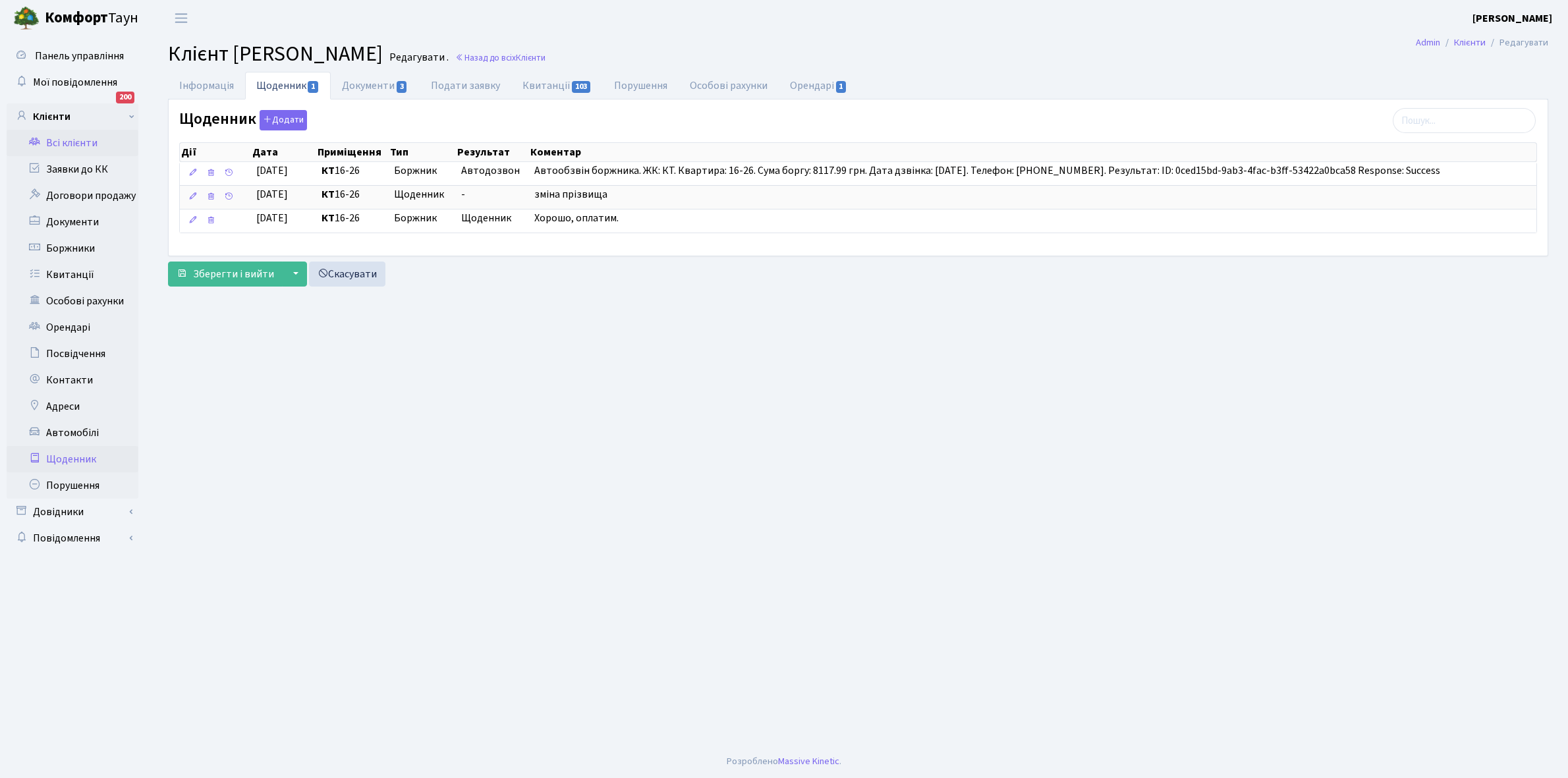
click at [70, 454] on link "Щоденник" at bounding box center [72, 459] width 132 height 26
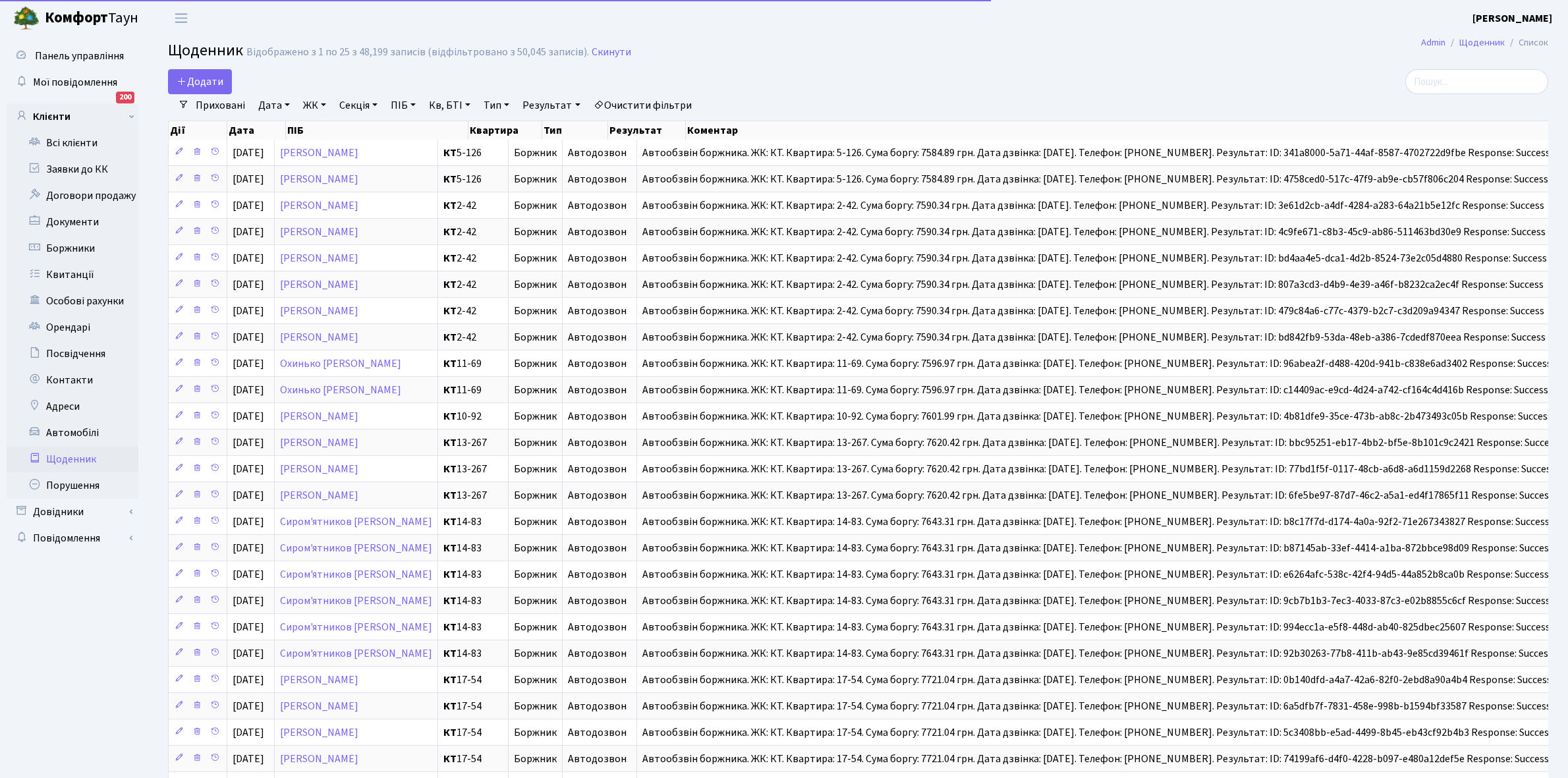
select select "25"
click at [85, 139] on link "Всі клієнти" at bounding box center [72, 142] width 132 height 26
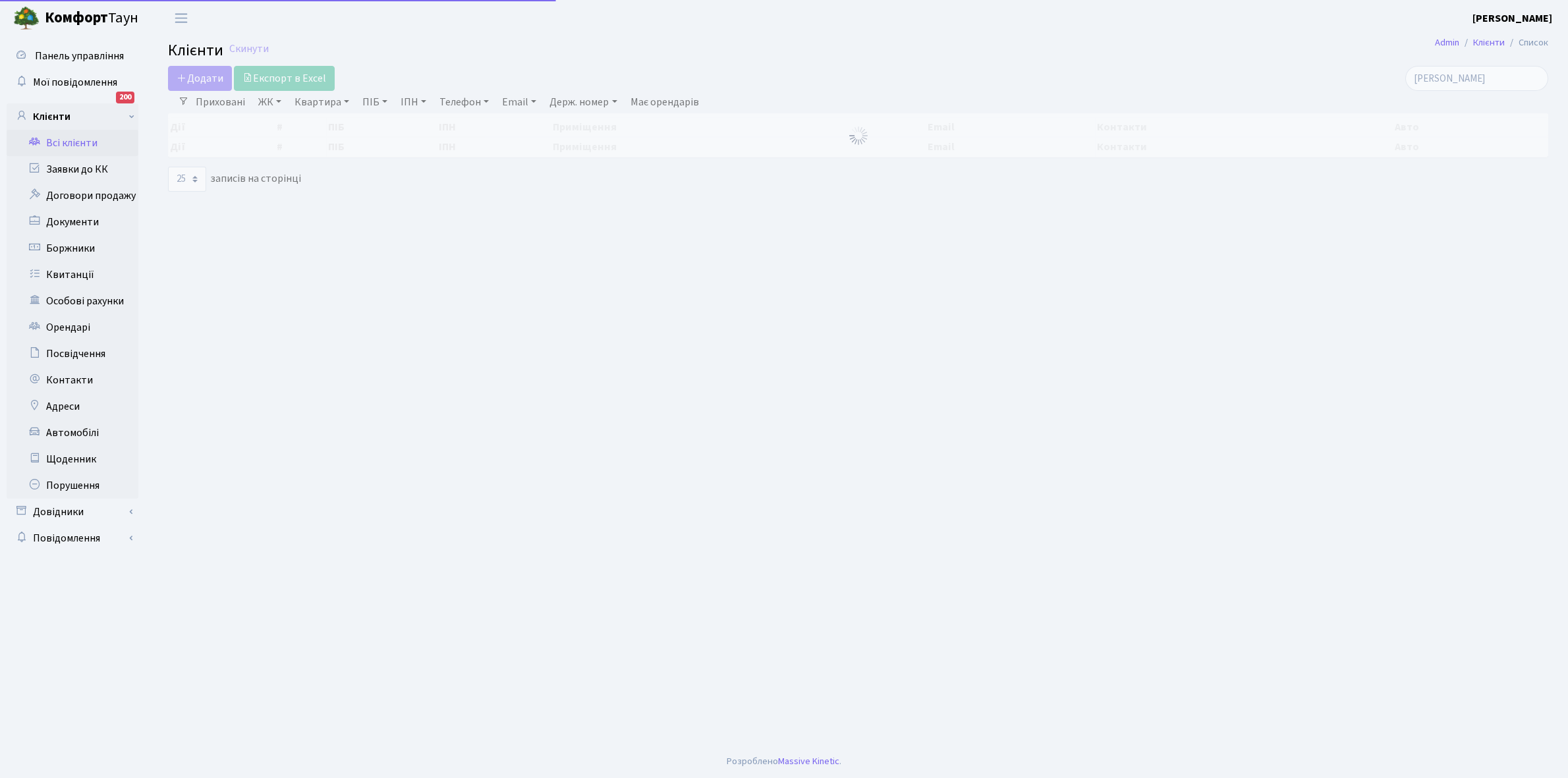
select select "25"
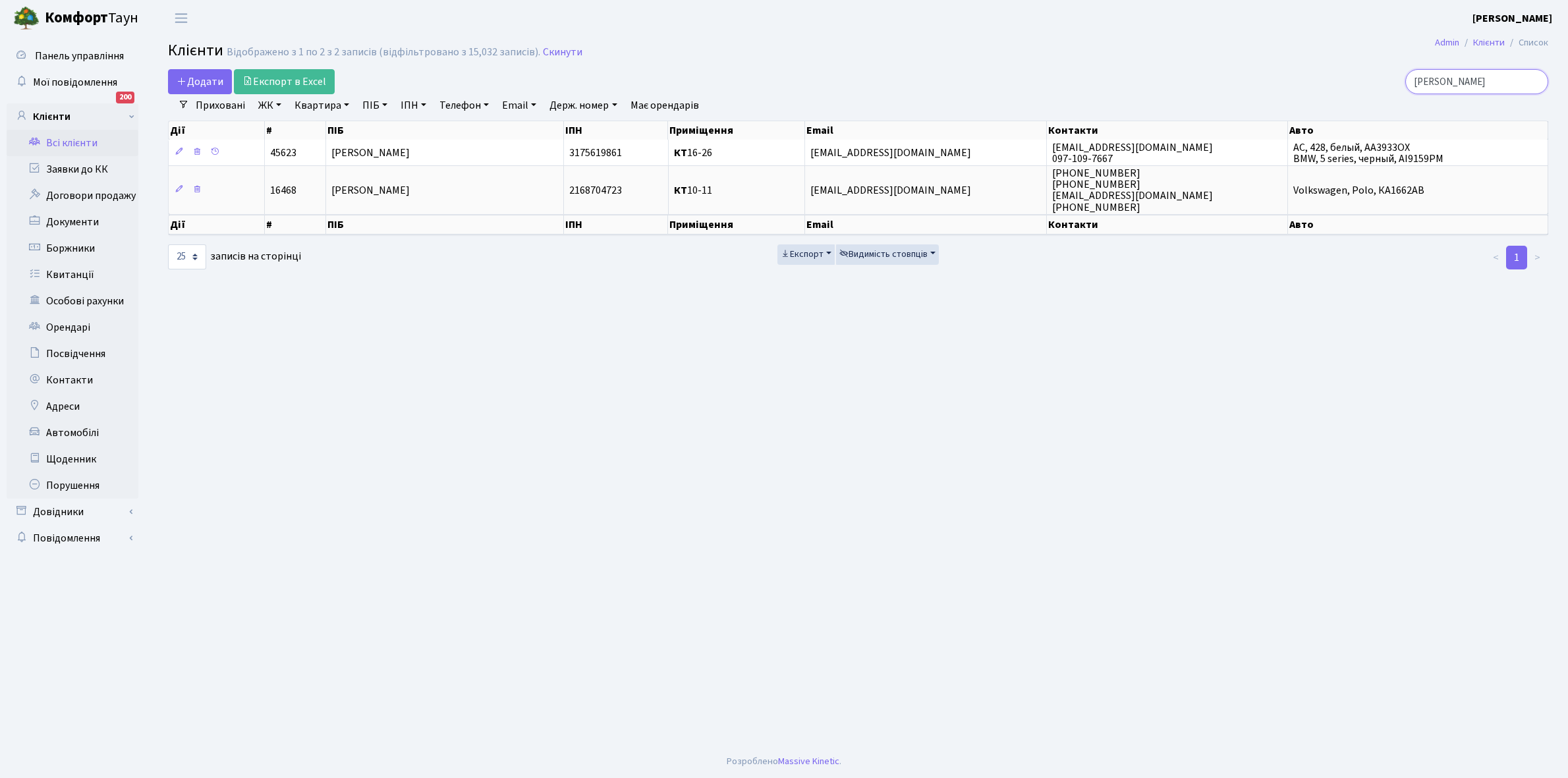
click at [1494, 76] on input "[PERSON_NAME]" at bounding box center [1476, 82] width 143 height 25
type input "б"
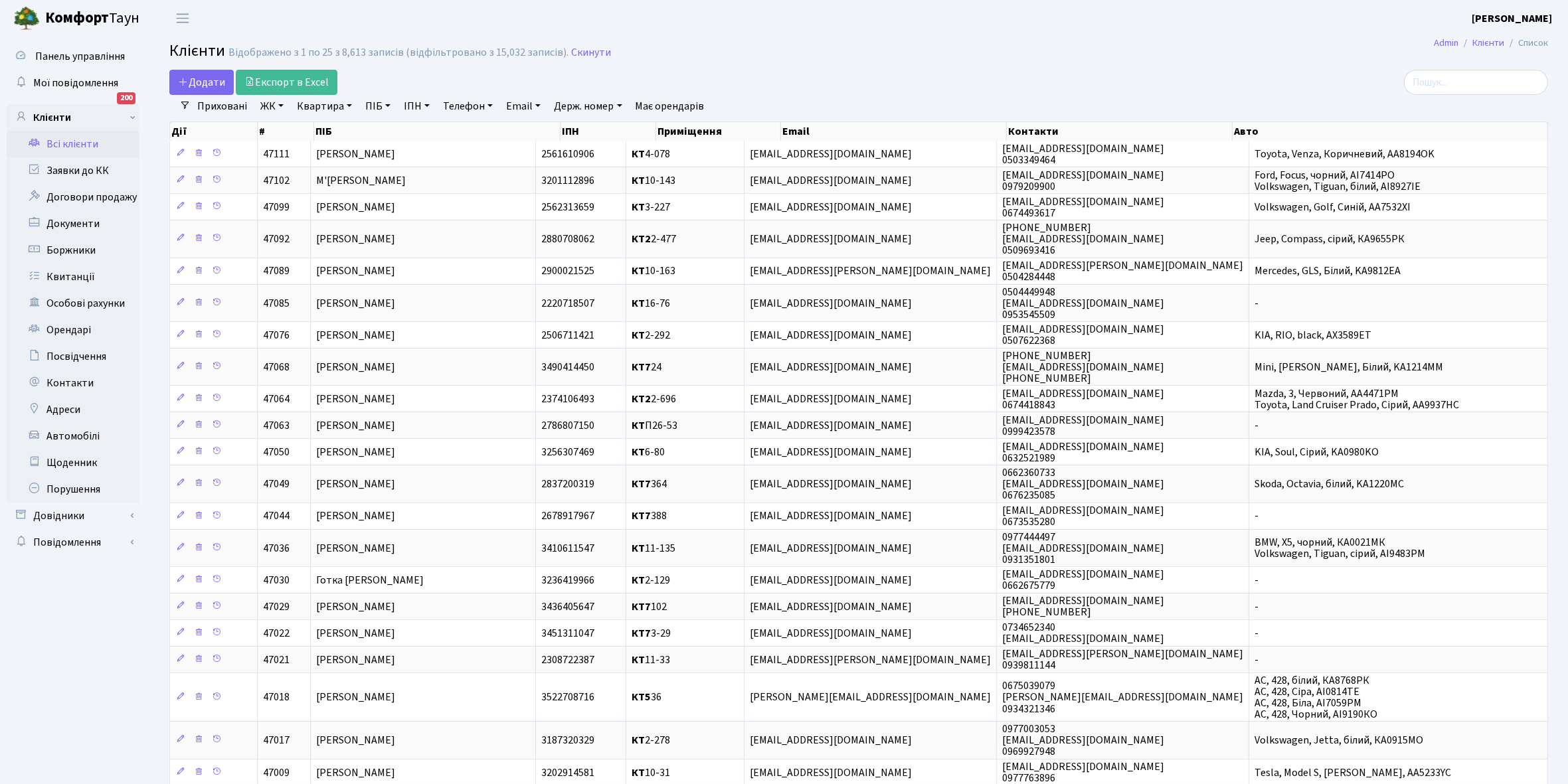
click at [74, 143] on link "Всі клієнти" at bounding box center [73, 143] width 133 height 27
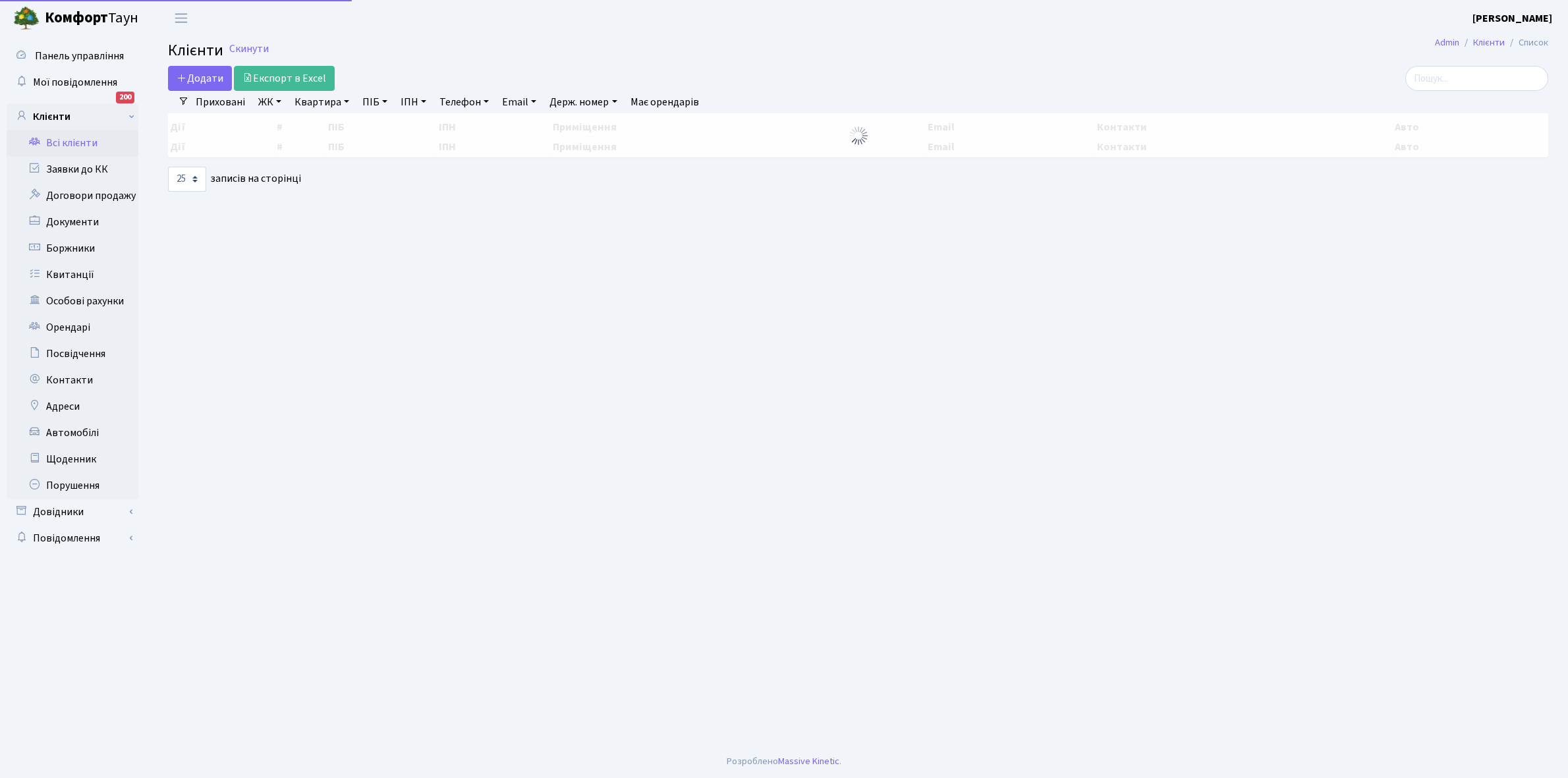
select select "25"
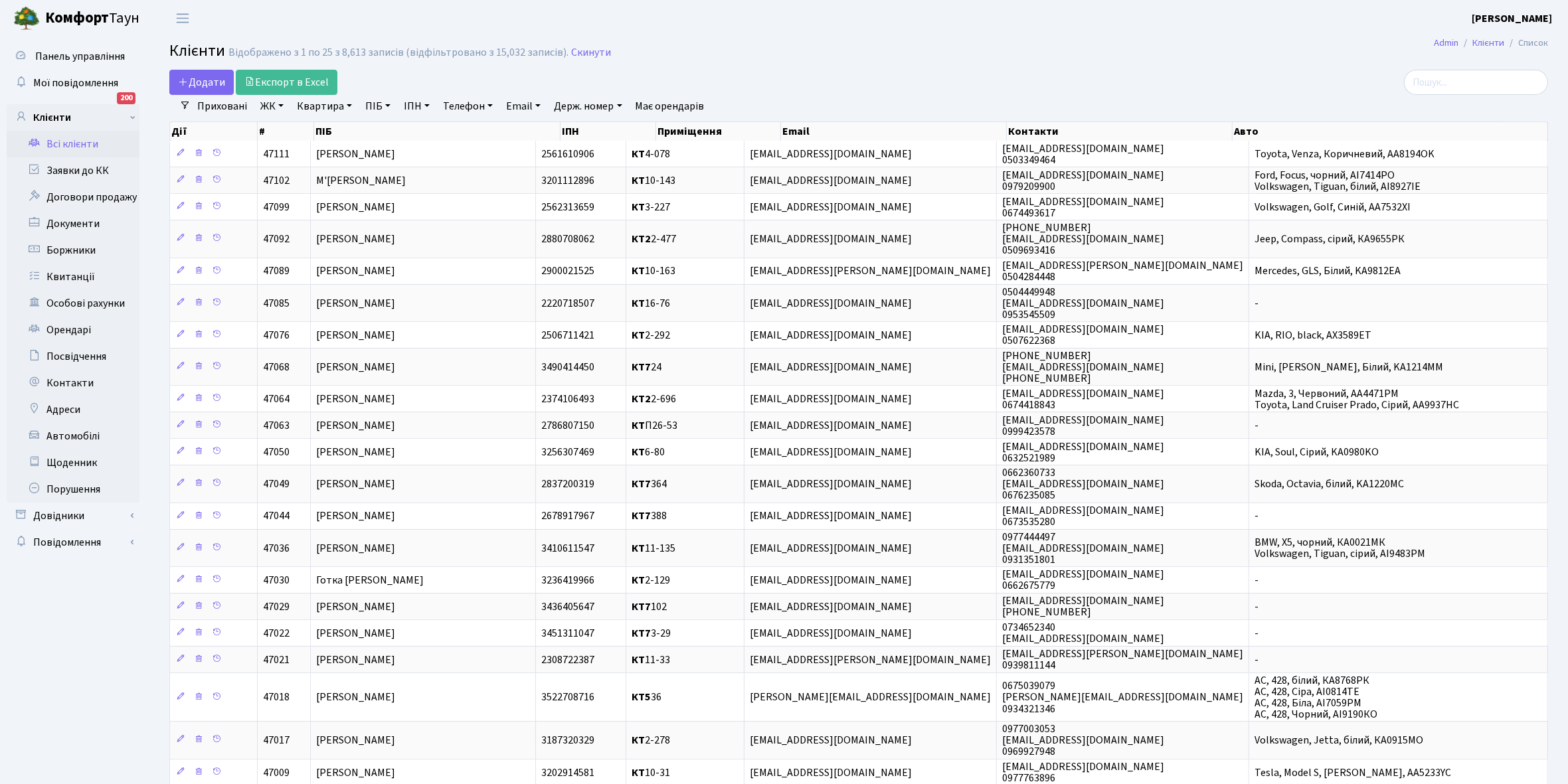
click at [69, 142] on link "Всі клієнти" at bounding box center [73, 143] width 133 height 27
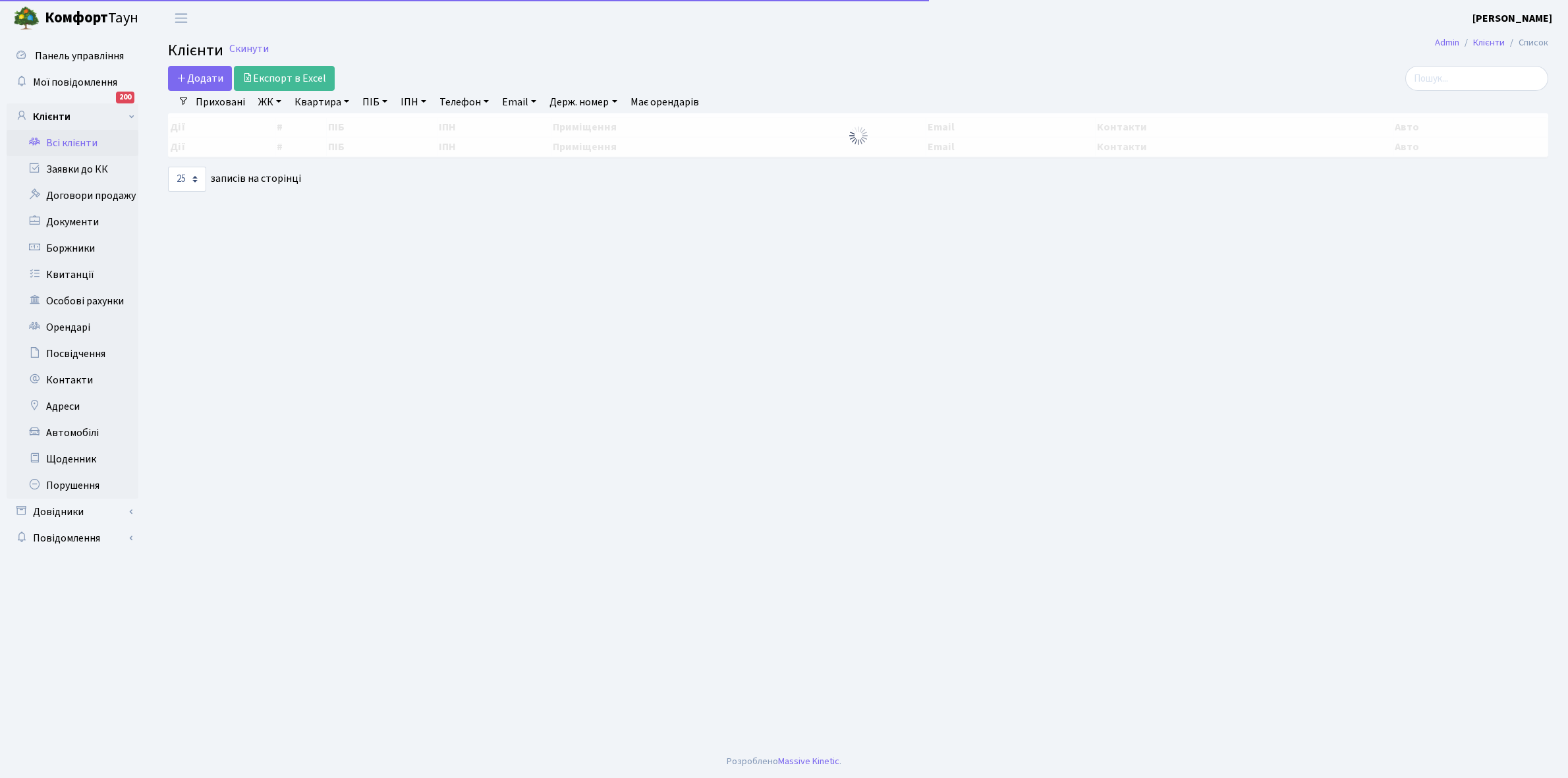
select select "25"
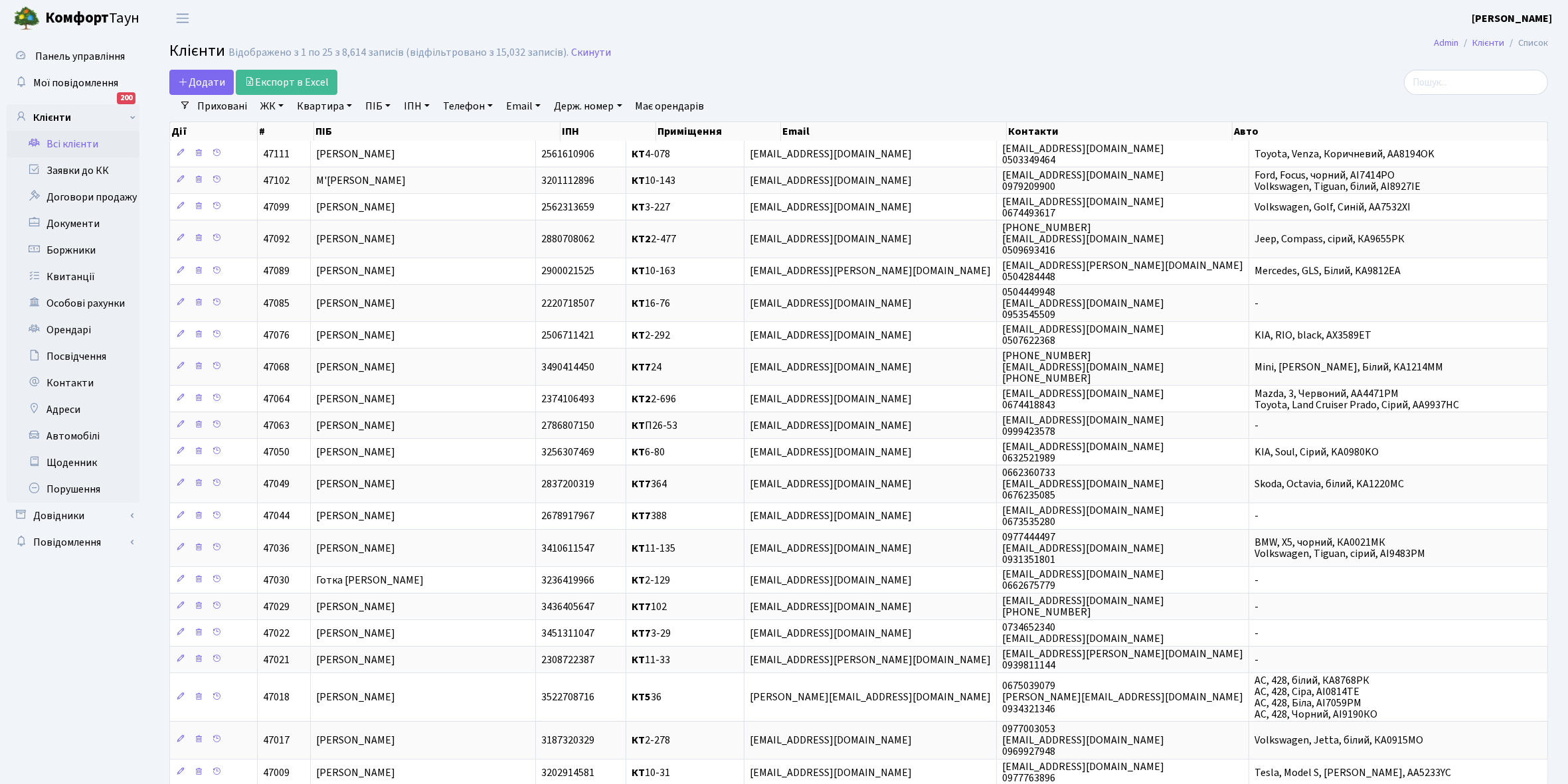
click at [346, 105] on link "Квартира" at bounding box center [324, 106] width 66 height 23
click at [333, 128] on input "text" at bounding box center [330, 133] width 78 height 26
type input "4-251"
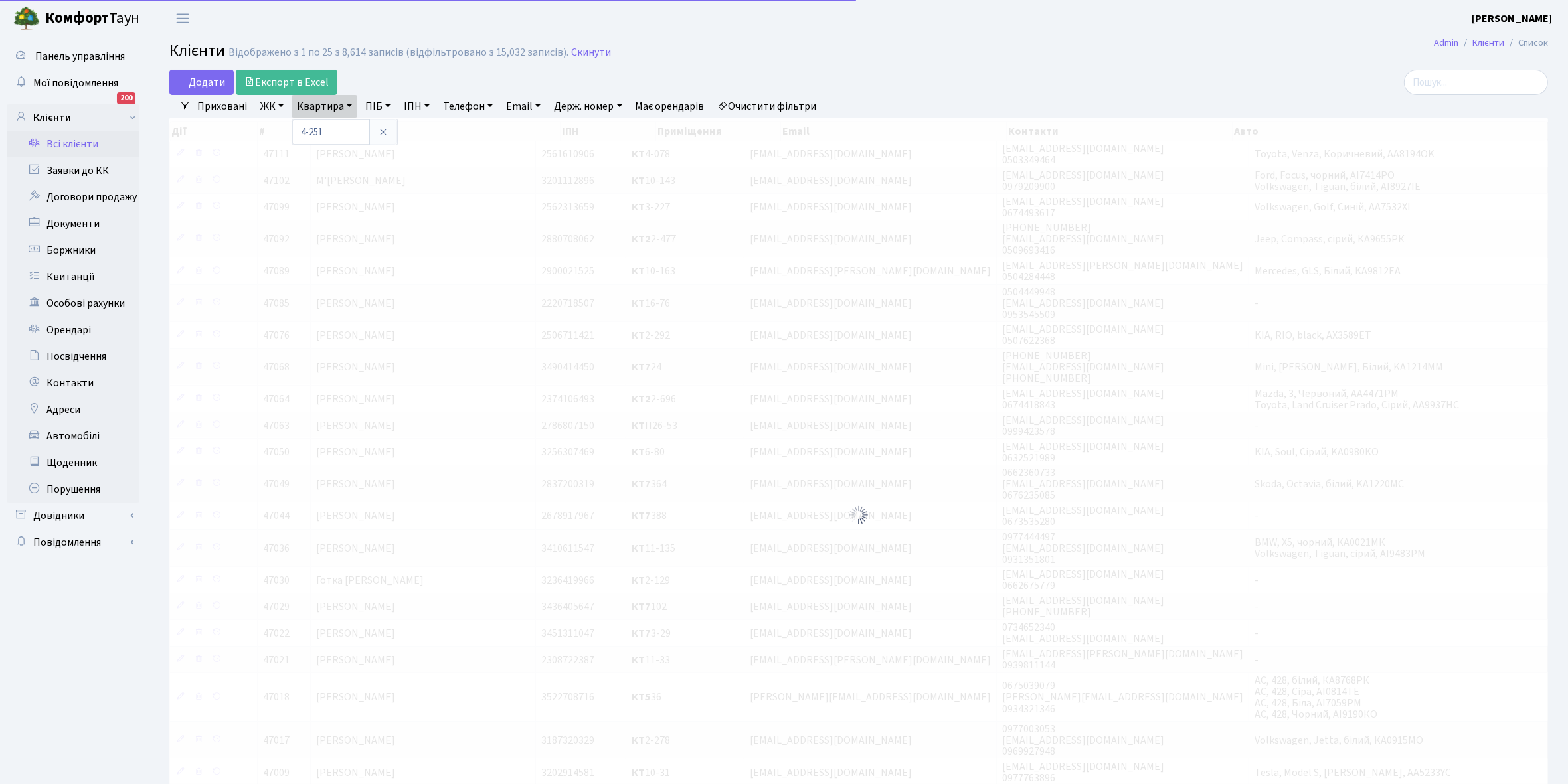
click at [280, 107] on link "ЖК" at bounding box center [272, 106] width 33 height 23
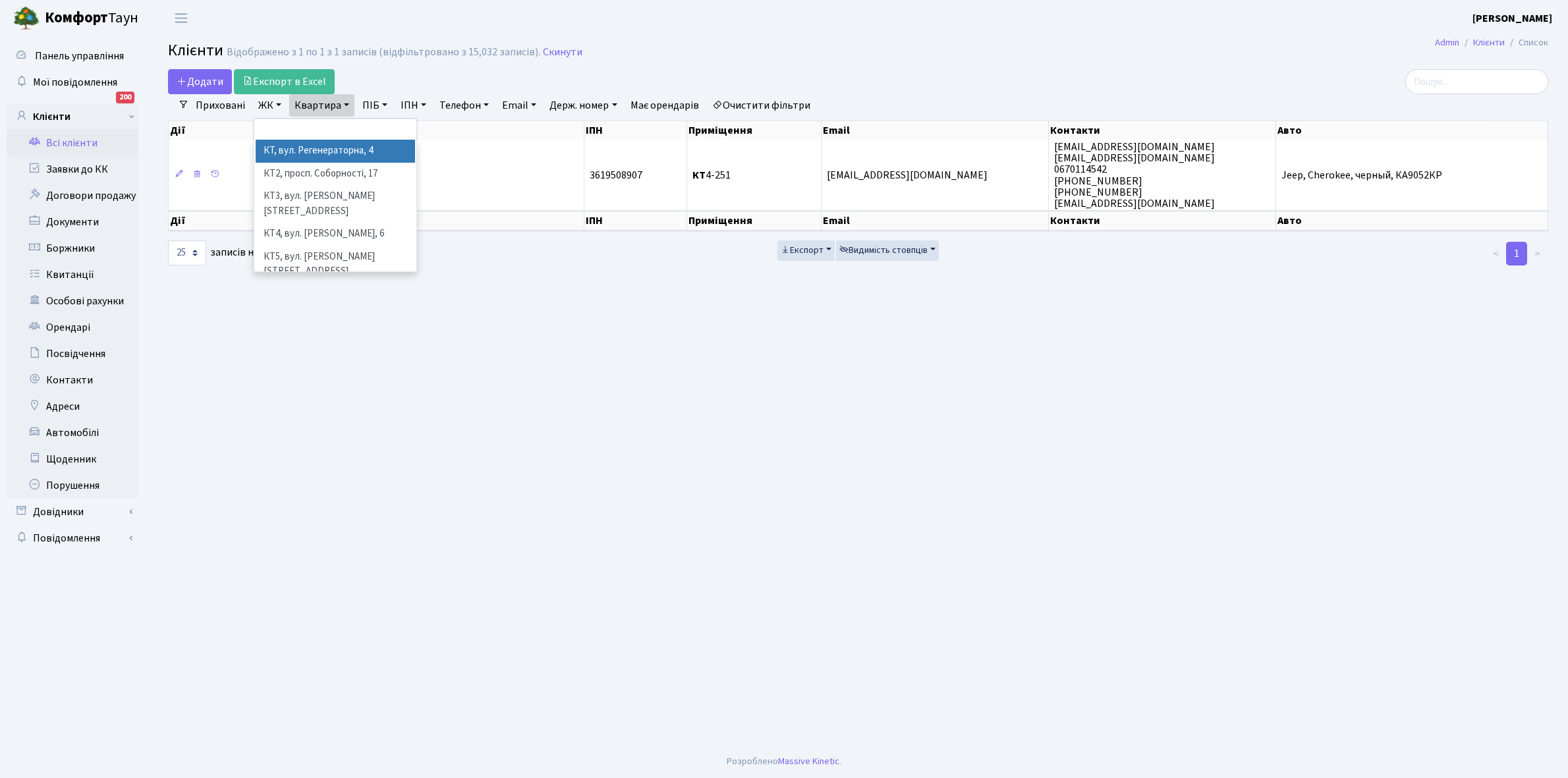
click at [303, 148] on li "КТ, вул. Регенераторна, 4" at bounding box center [335, 151] width 160 height 23
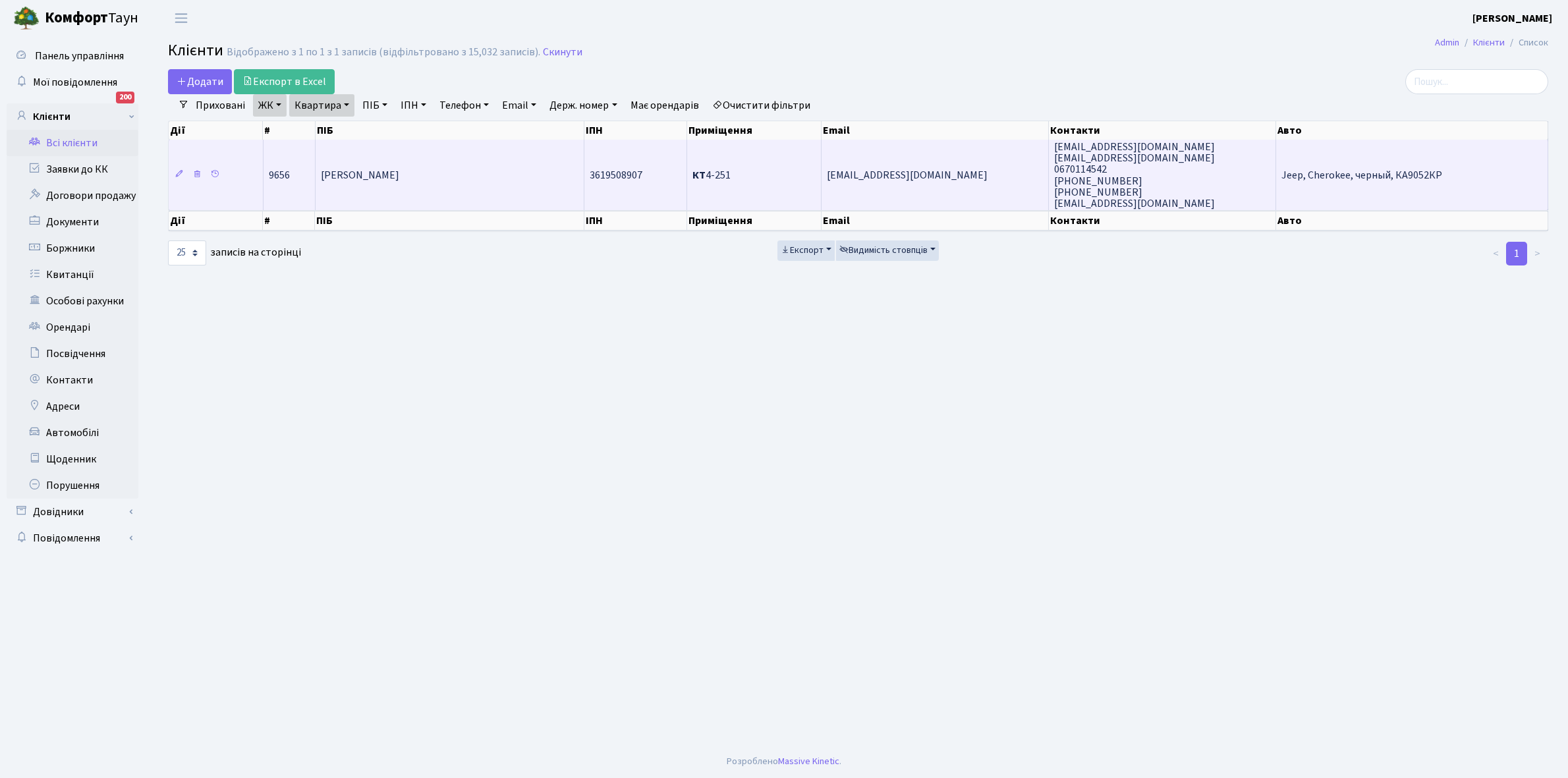
click at [400, 180] on span "Музика Єлизавета Олександрівна" at bounding box center [360, 175] width 78 height 15
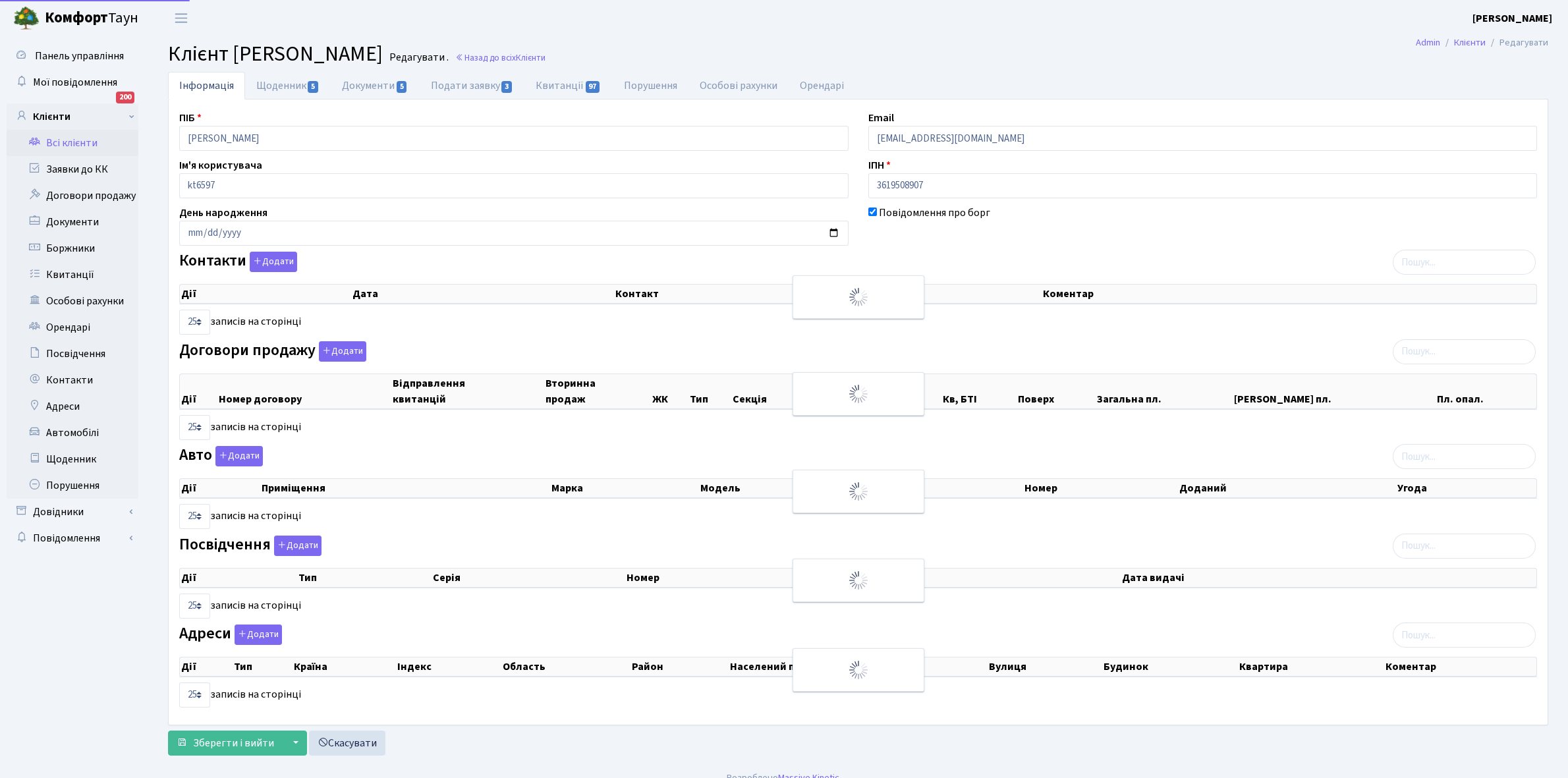
select select "25"
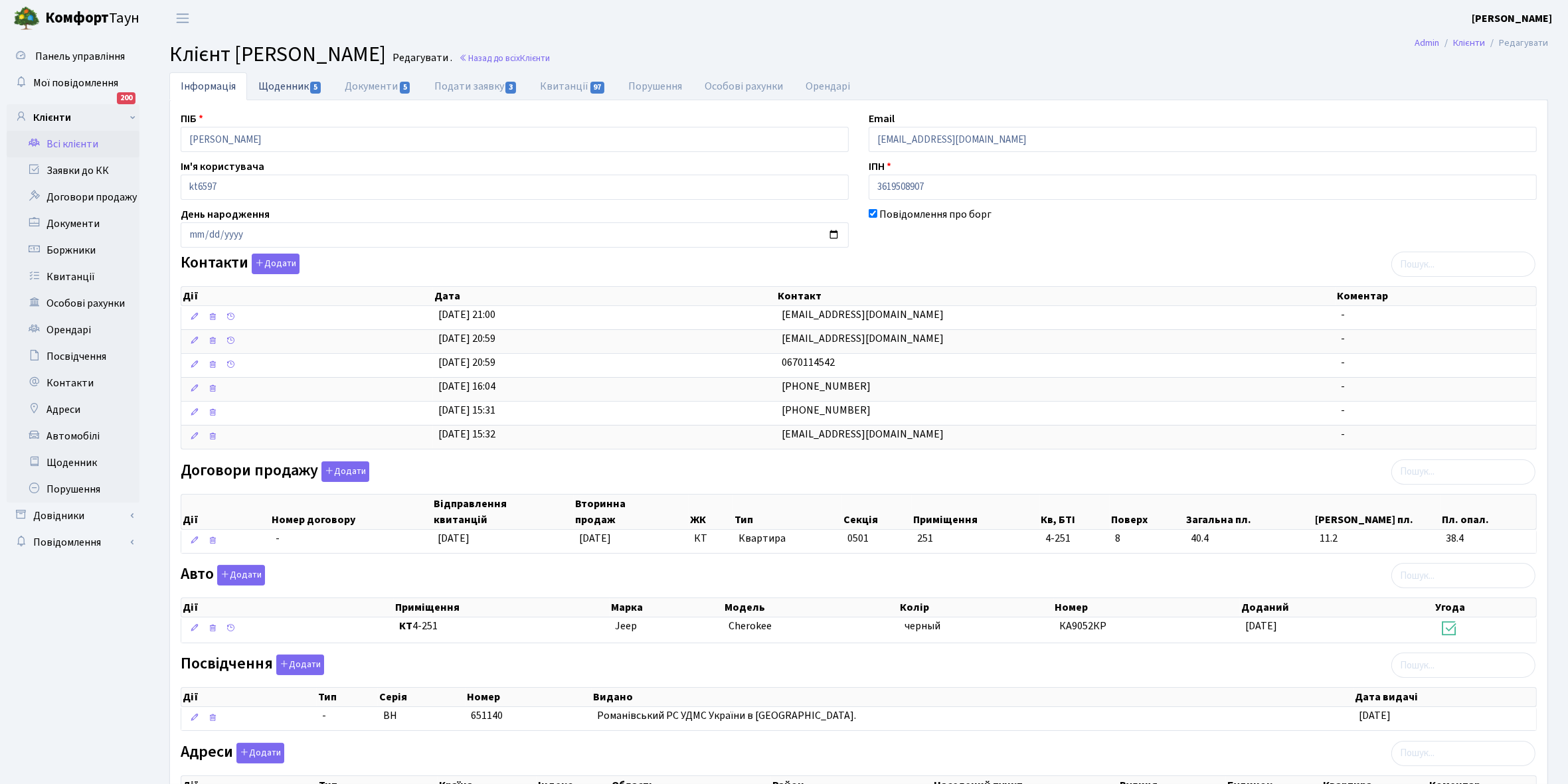
click at [277, 89] on link "Щоденник 5" at bounding box center [290, 86] width 86 height 28
select select "25"
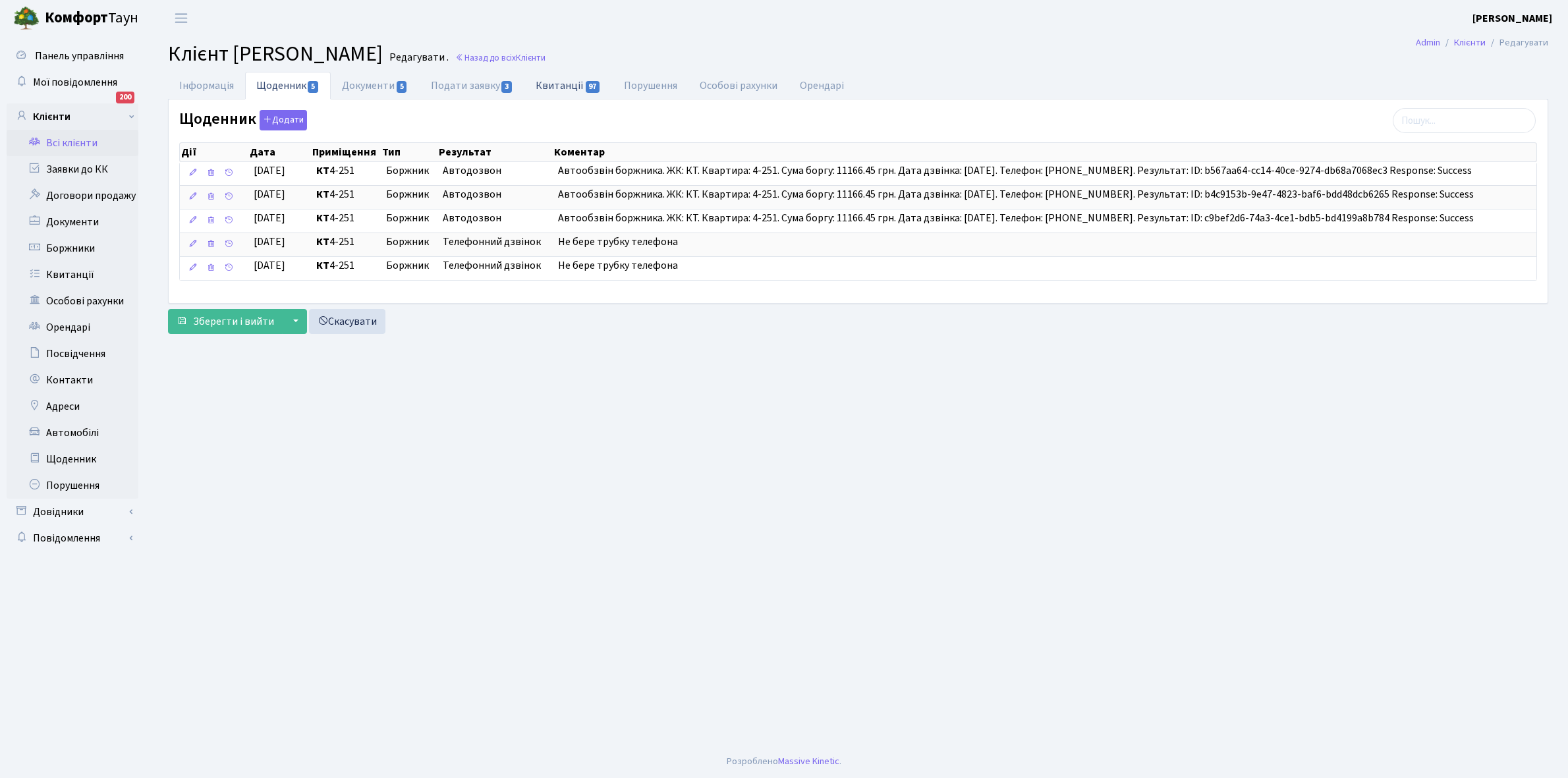
click at [560, 82] on link "Квитанції 97" at bounding box center [568, 86] width 88 height 27
select select "25"
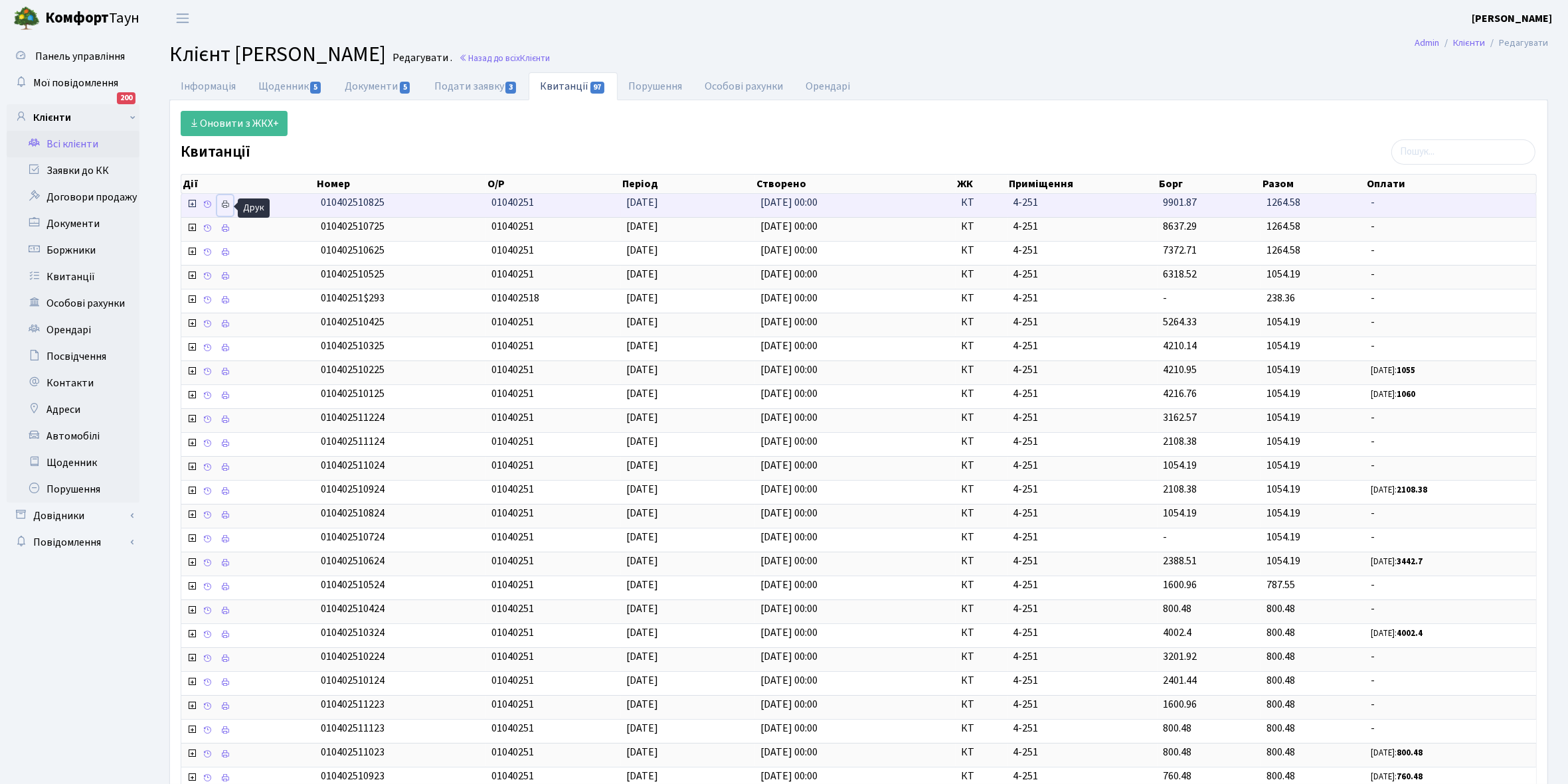
click at [227, 208] on icon at bounding box center [224, 203] width 9 height 9
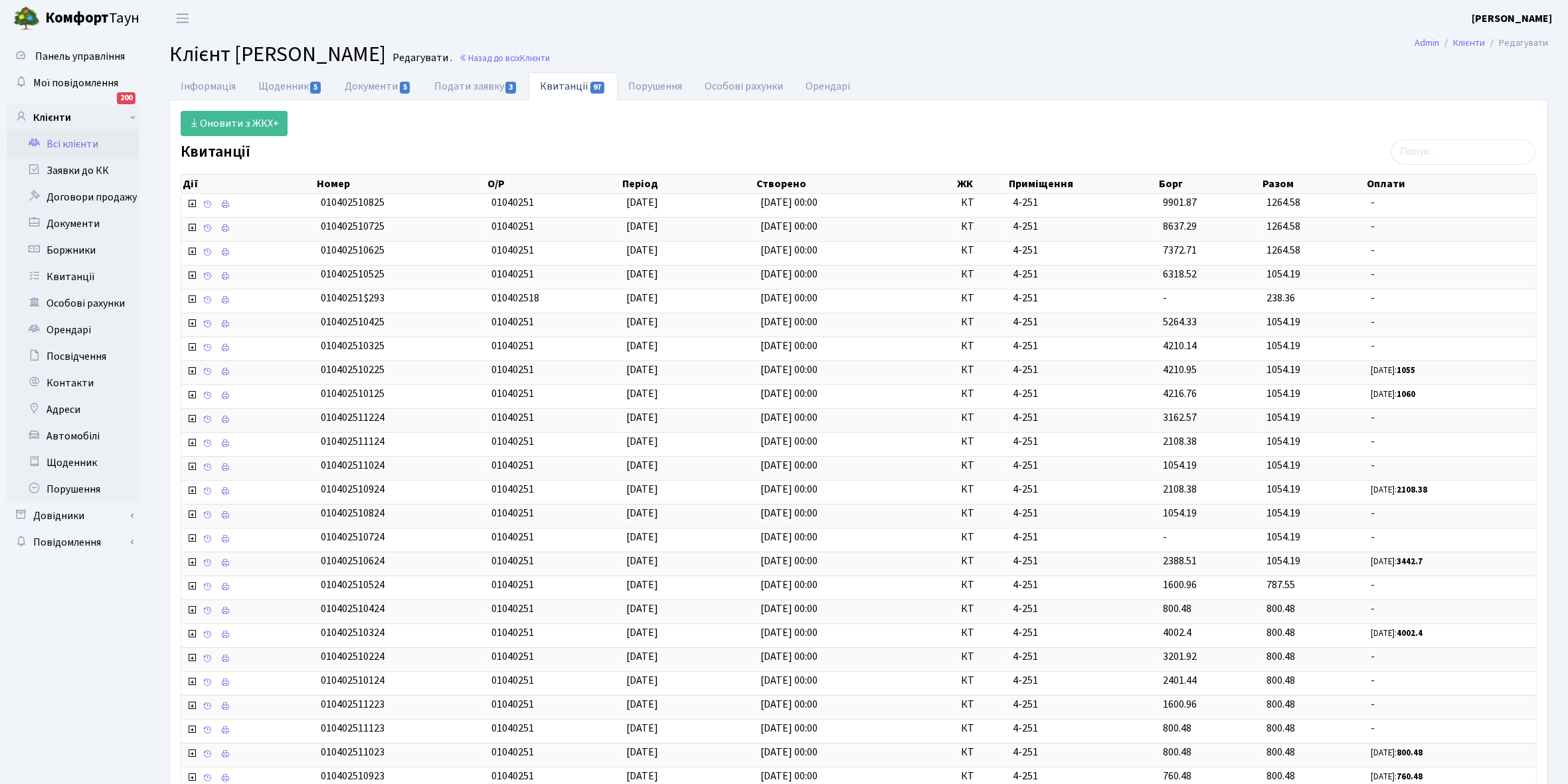
click at [67, 140] on link "Всі клієнти" at bounding box center [73, 143] width 133 height 27
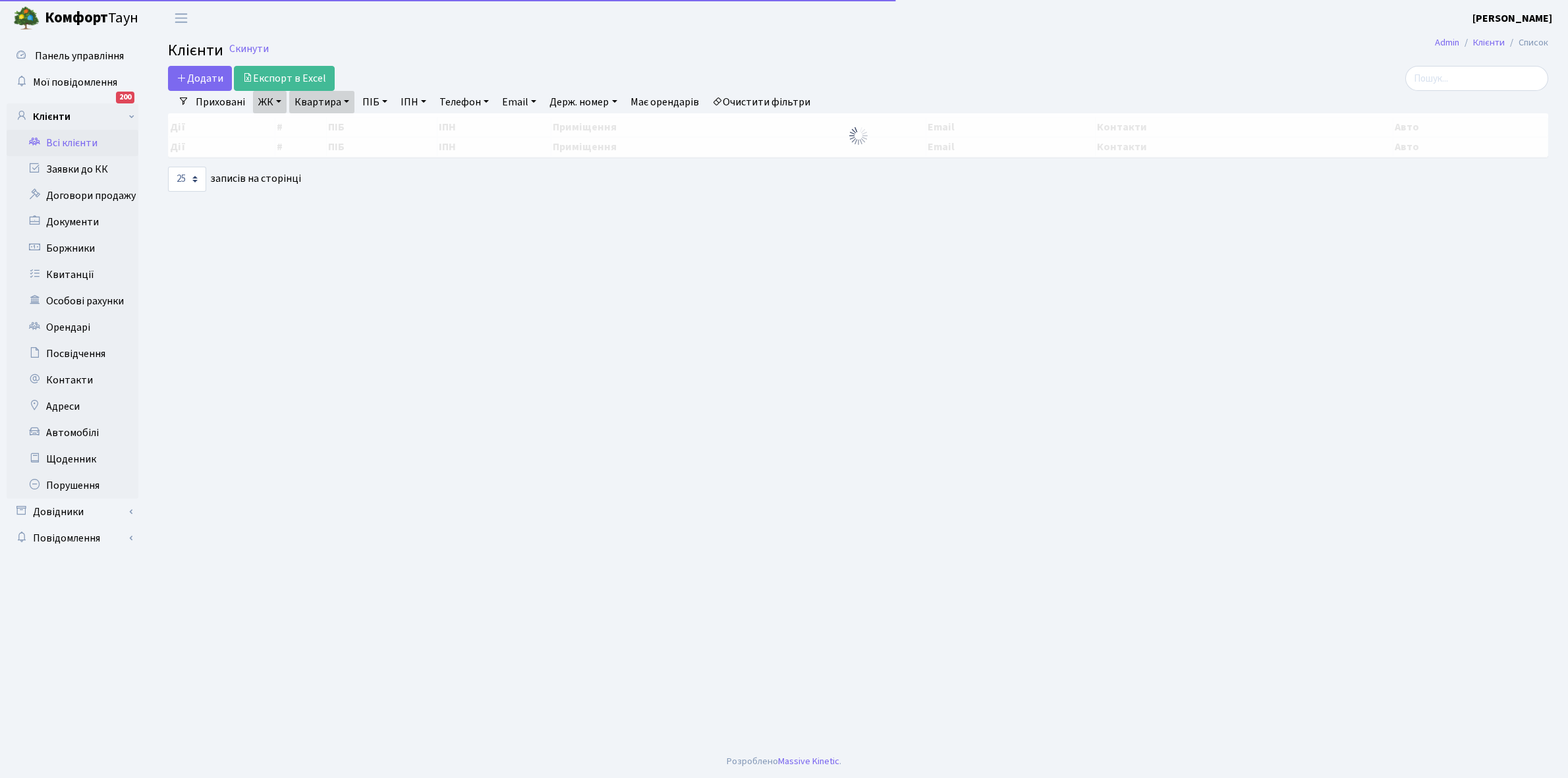
select select "25"
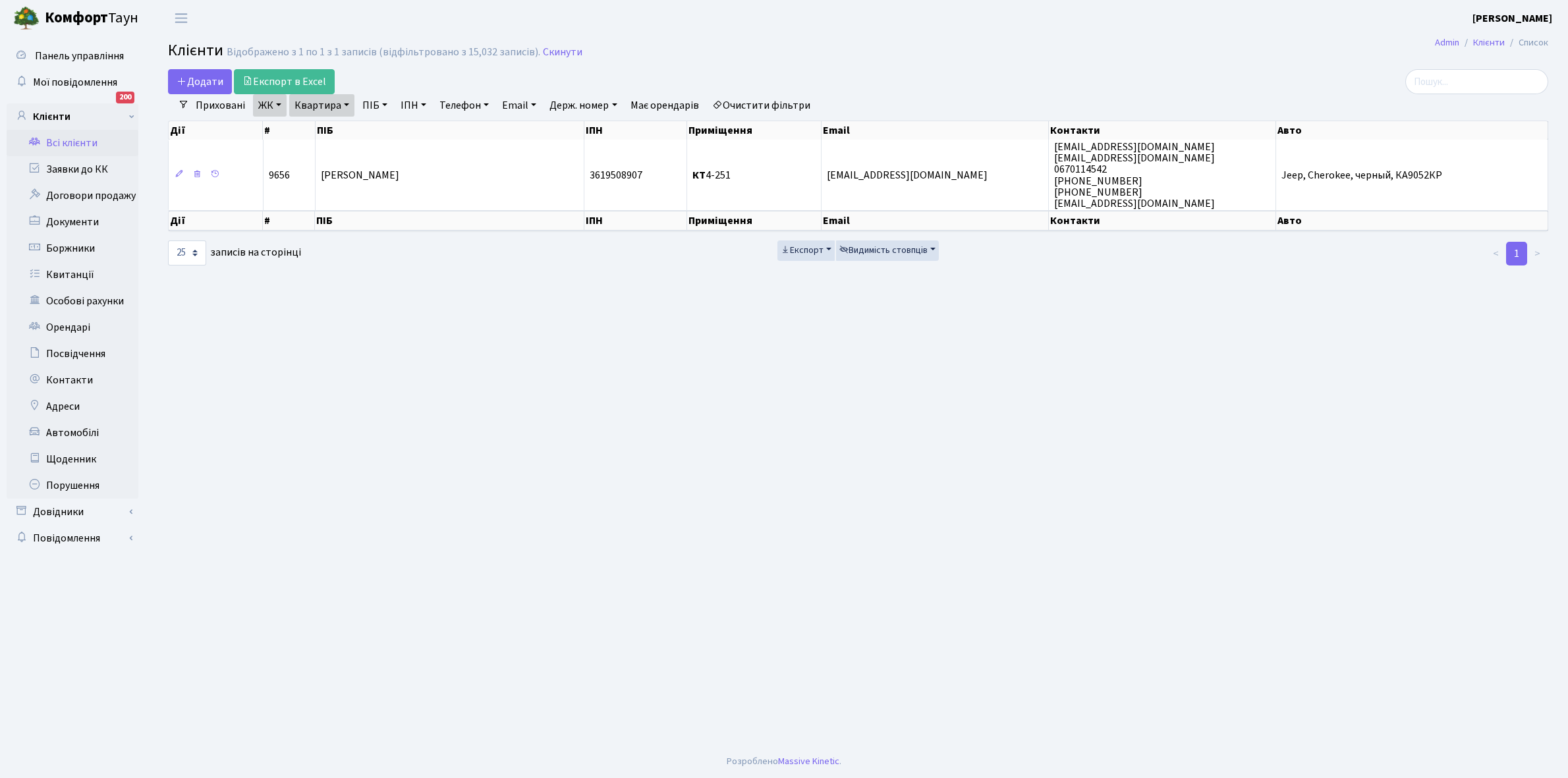
click at [84, 139] on link "Всі клієнти" at bounding box center [72, 142] width 132 height 26
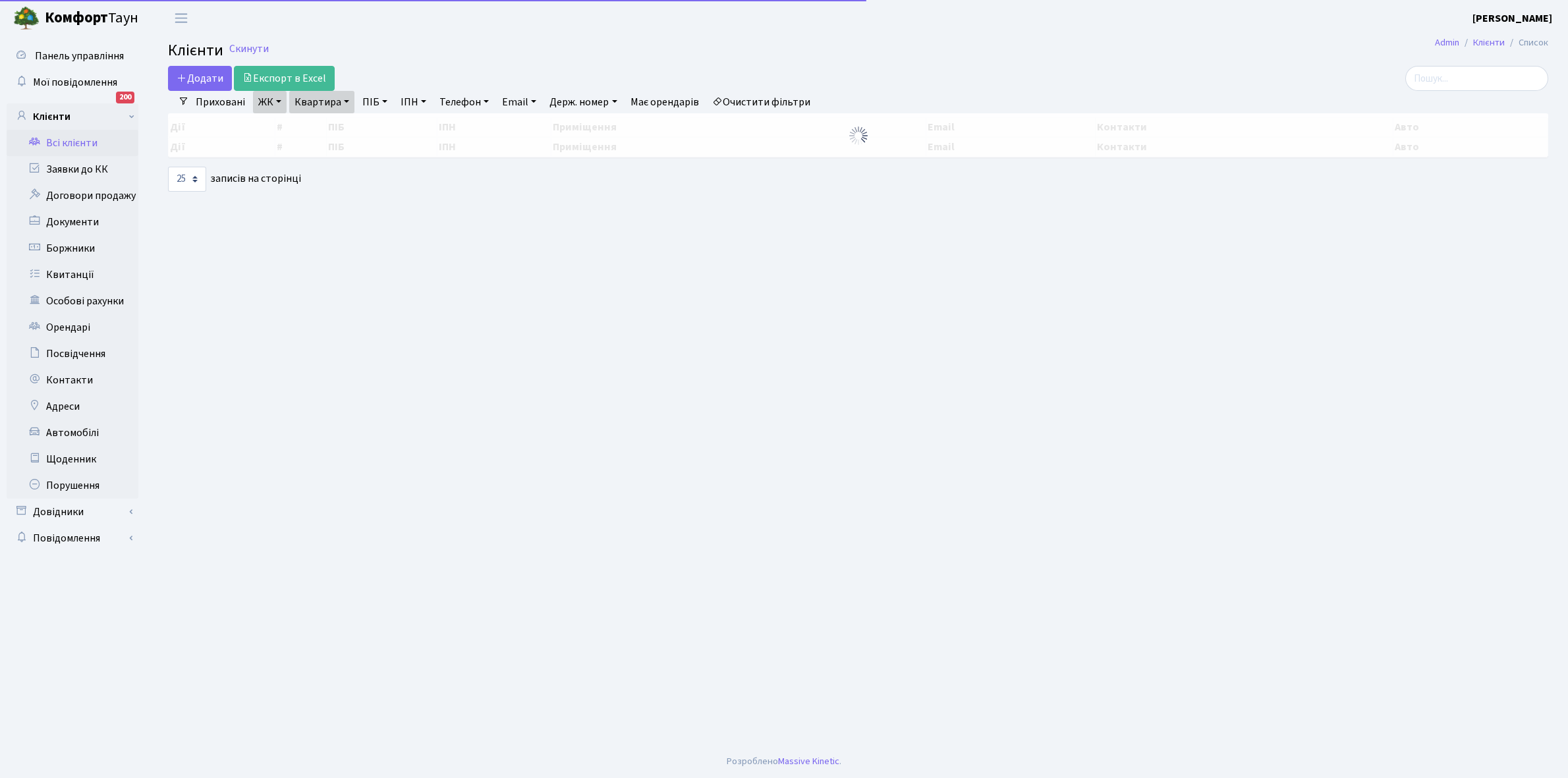
select select "25"
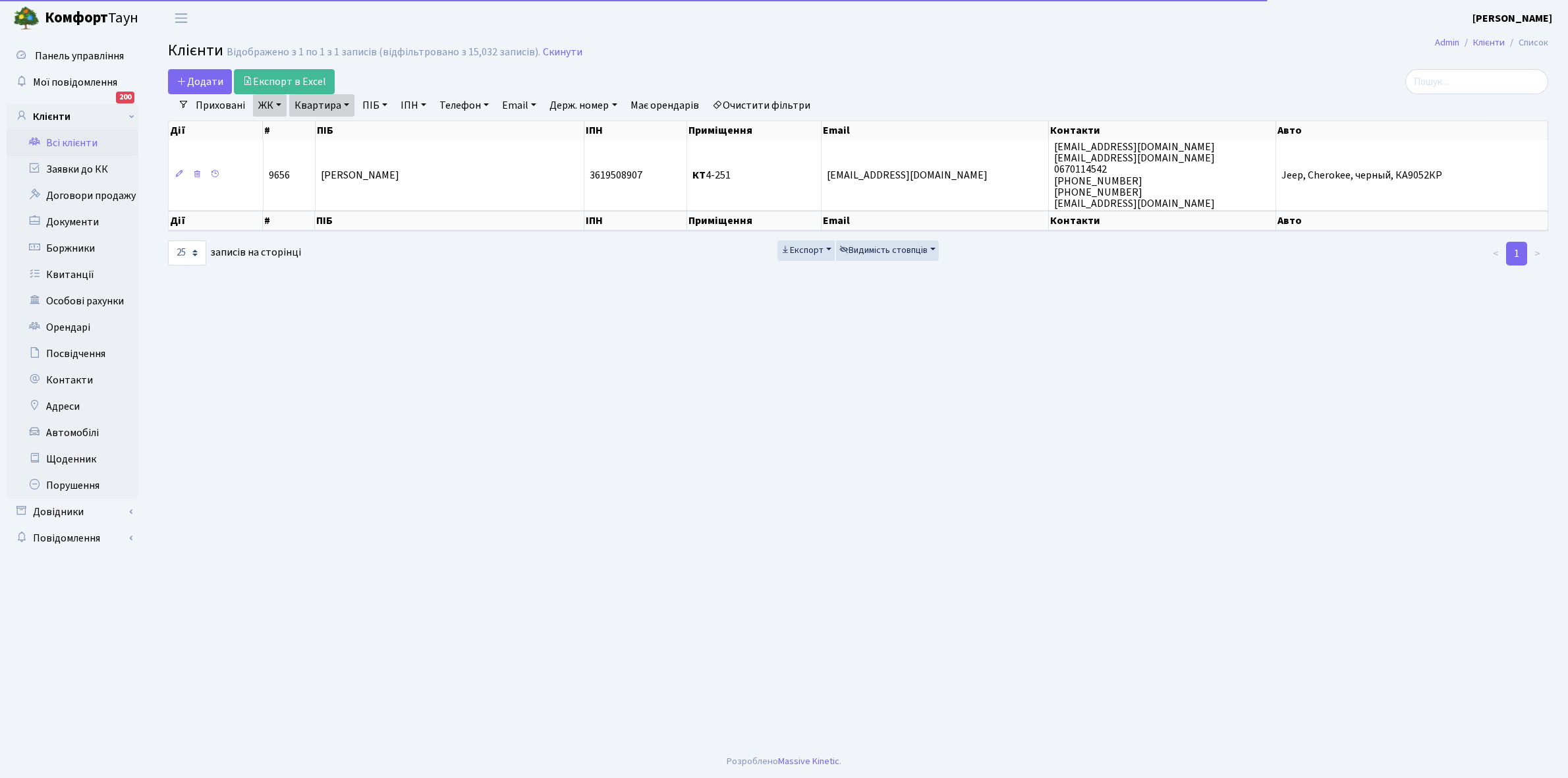
click at [348, 103] on link "Квартира" at bounding box center [322, 105] width 65 height 22
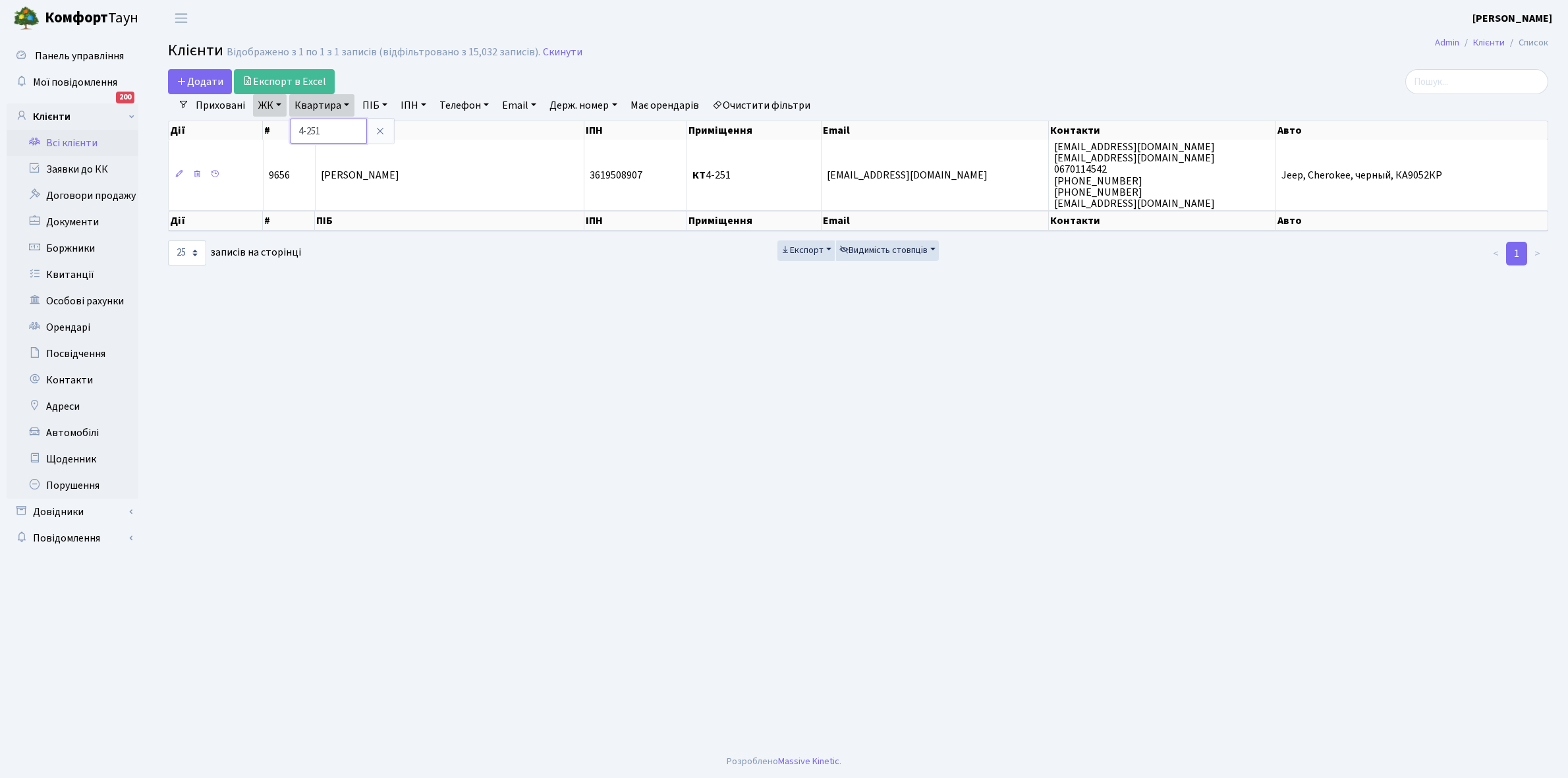
click at [340, 124] on input "4-251" at bounding box center [327, 132] width 77 height 25
type input "4"
type input "2-435"
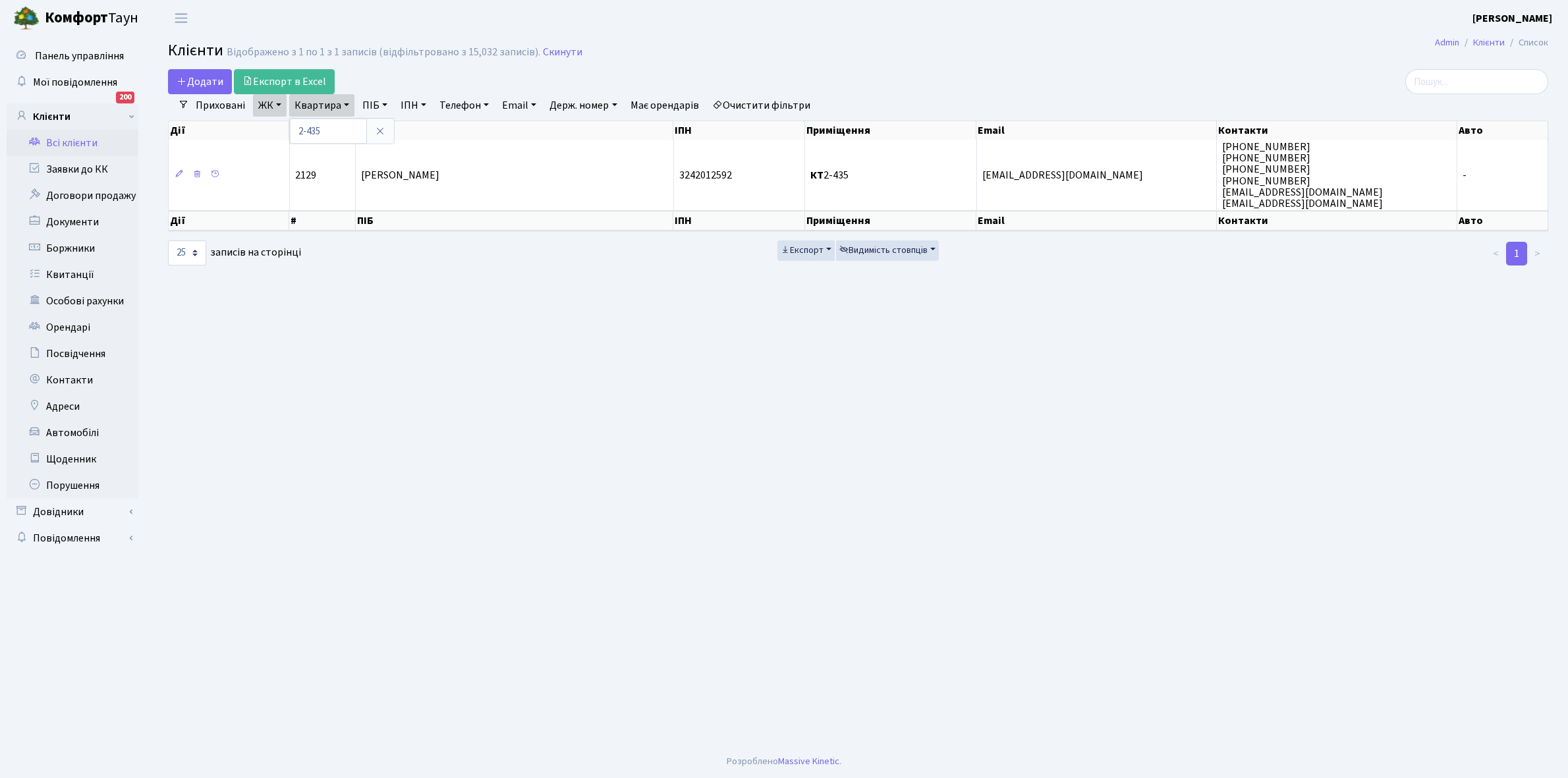
click at [764, 106] on link "Очистити фільтри" at bounding box center [761, 105] width 109 height 22
select select
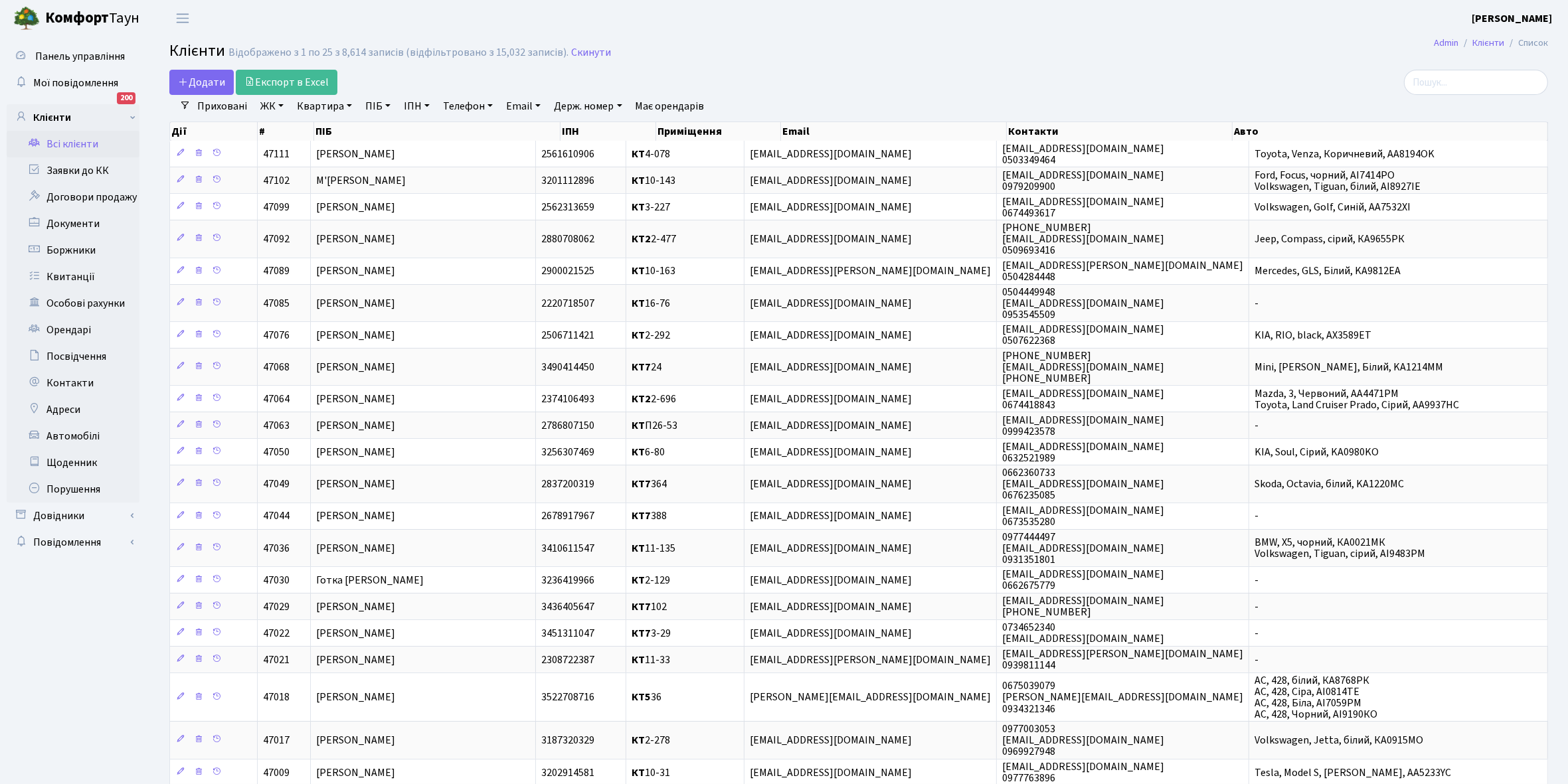
click at [283, 104] on link "ЖК" at bounding box center [272, 106] width 33 height 23
click at [298, 174] on li "КТ2, просп. Соборності, 17" at bounding box center [338, 176] width 161 height 24
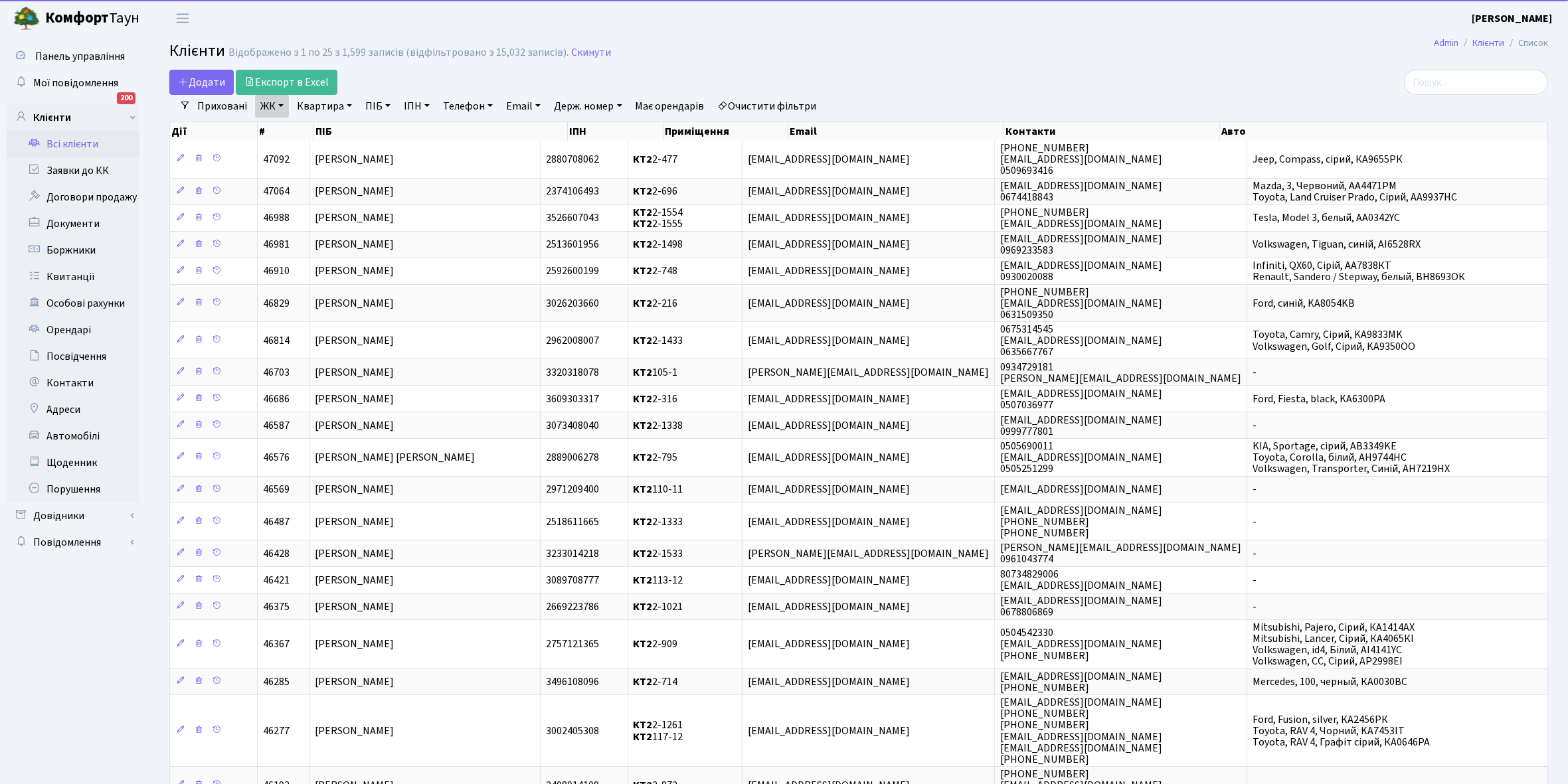
click at [351, 103] on link "Квартира" at bounding box center [324, 106] width 66 height 23
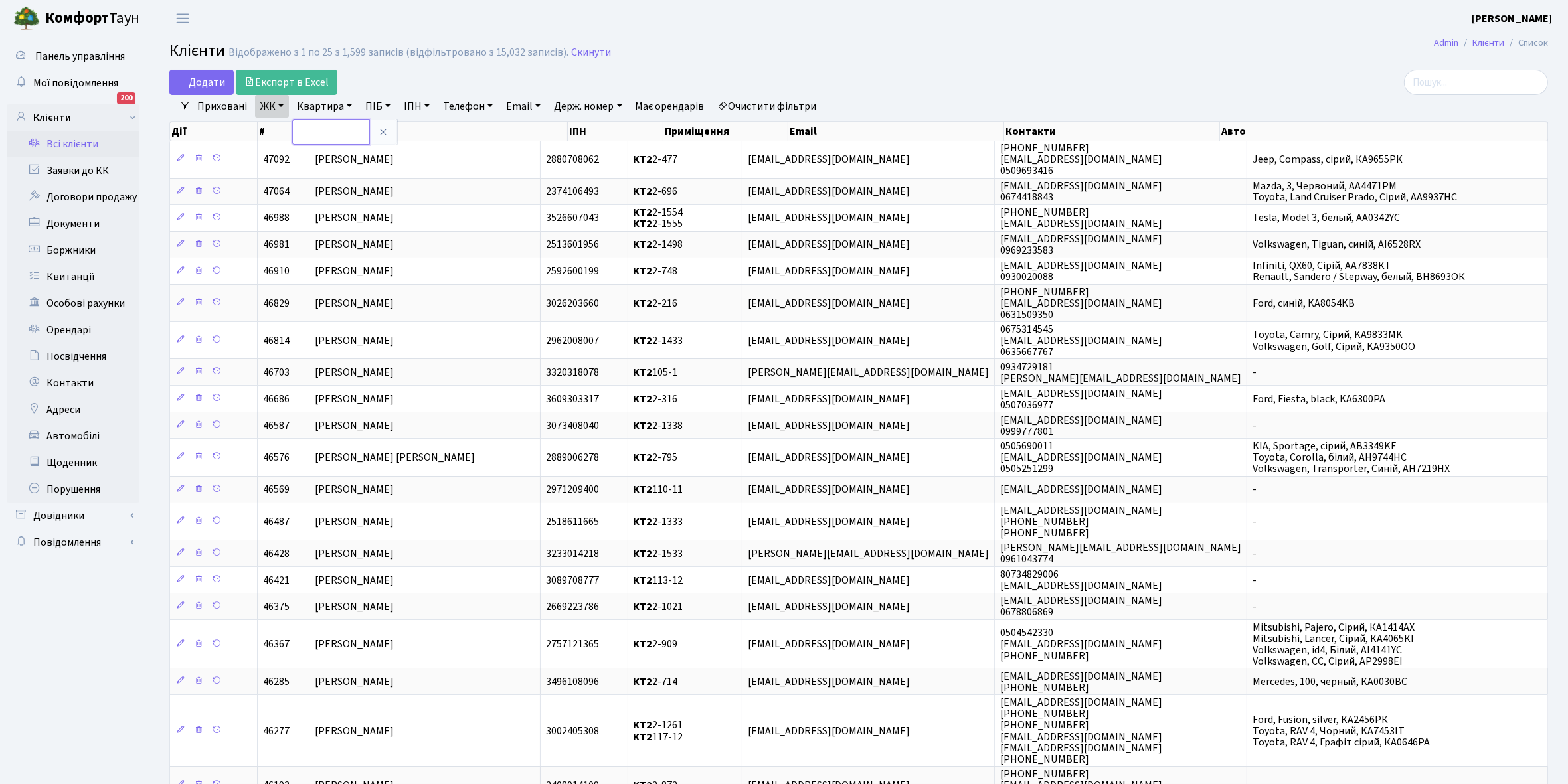
click at [333, 128] on input "text" at bounding box center [330, 133] width 78 height 26
type input "2-435"
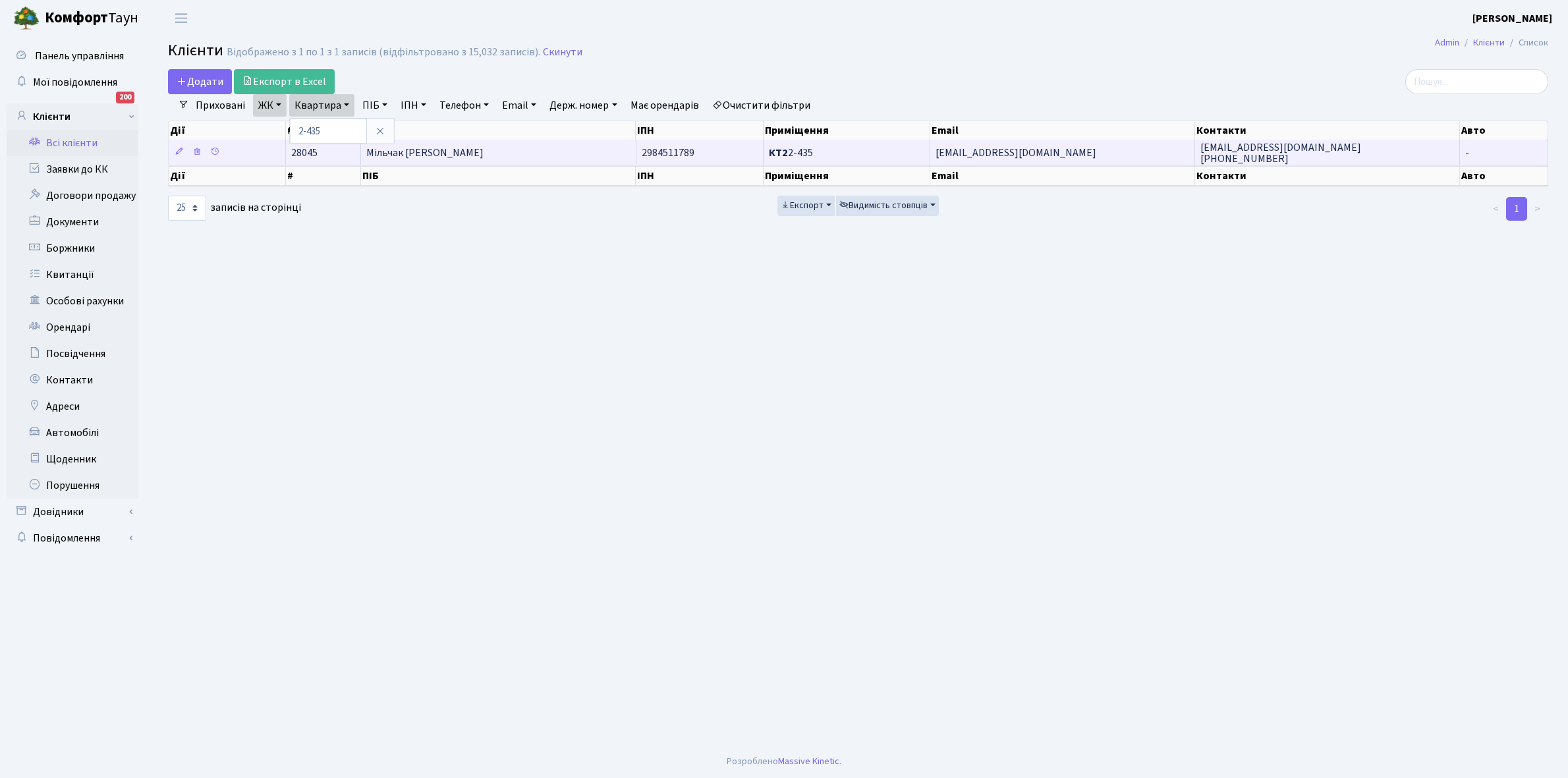
click at [462, 156] on span "Мільчак Тетяна Миколаївна" at bounding box center [425, 152] width 117 height 15
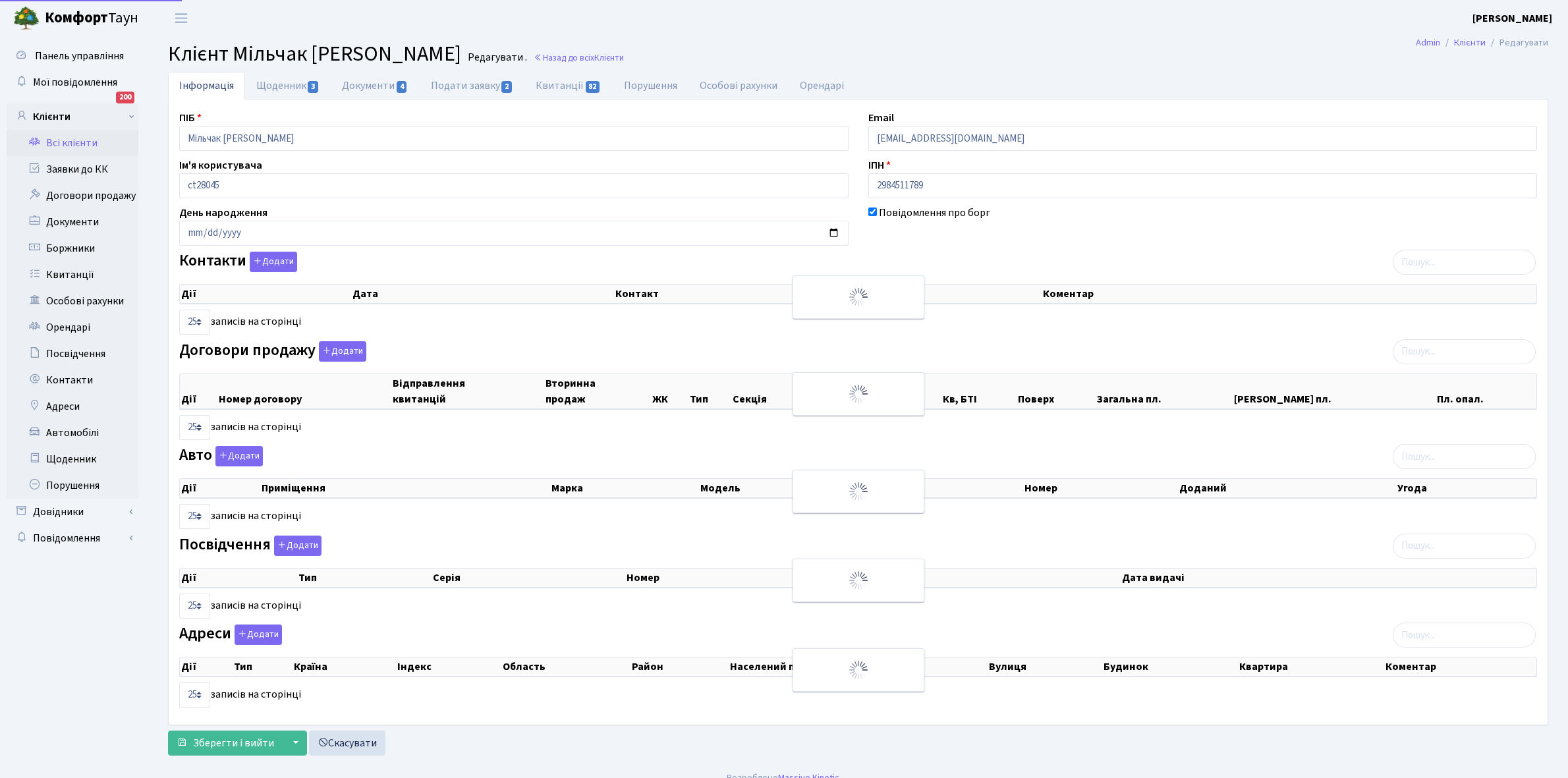
select select "25"
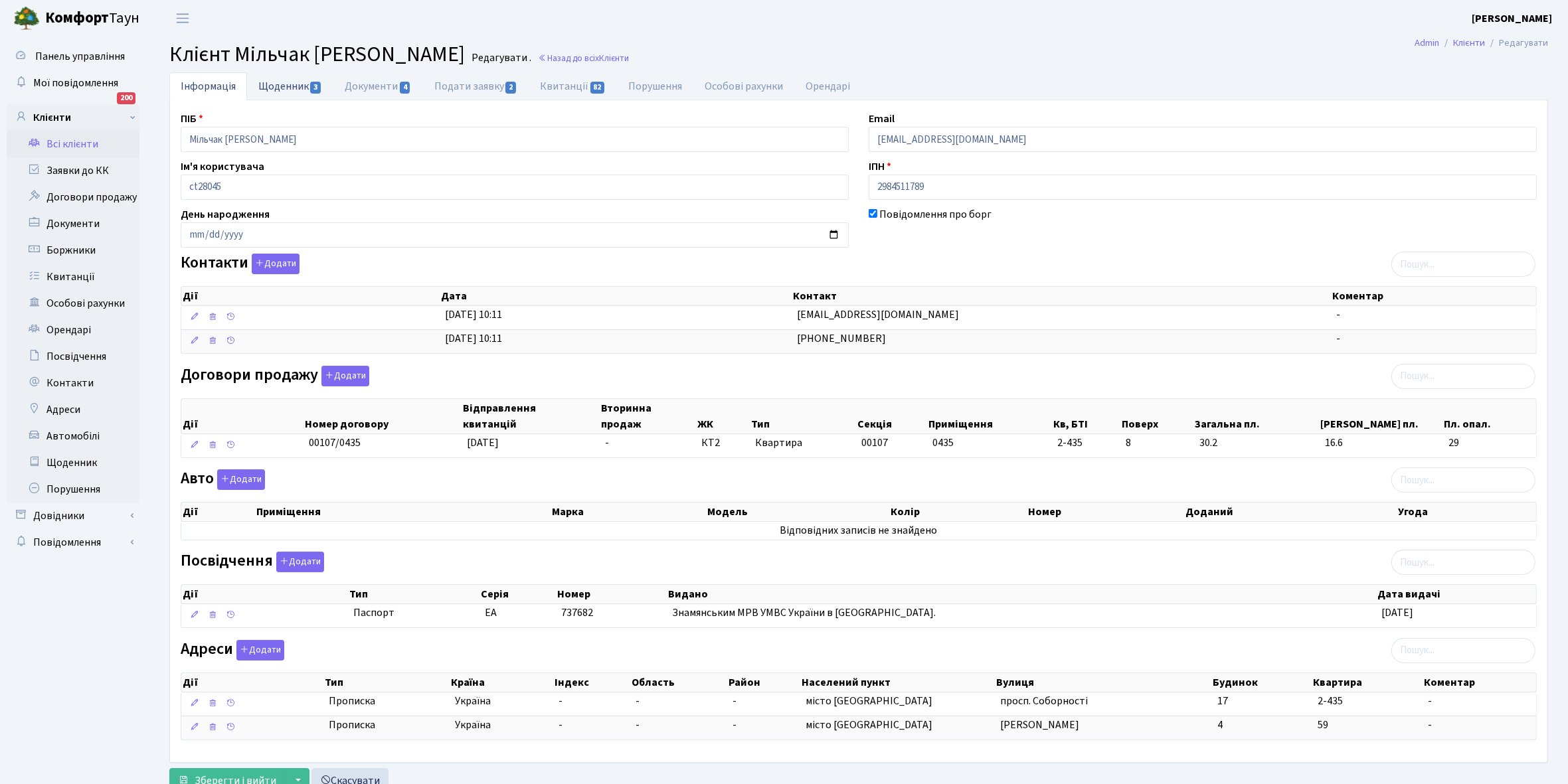
click at [269, 89] on link "Щоденник 3" at bounding box center [290, 86] width 86 height 28
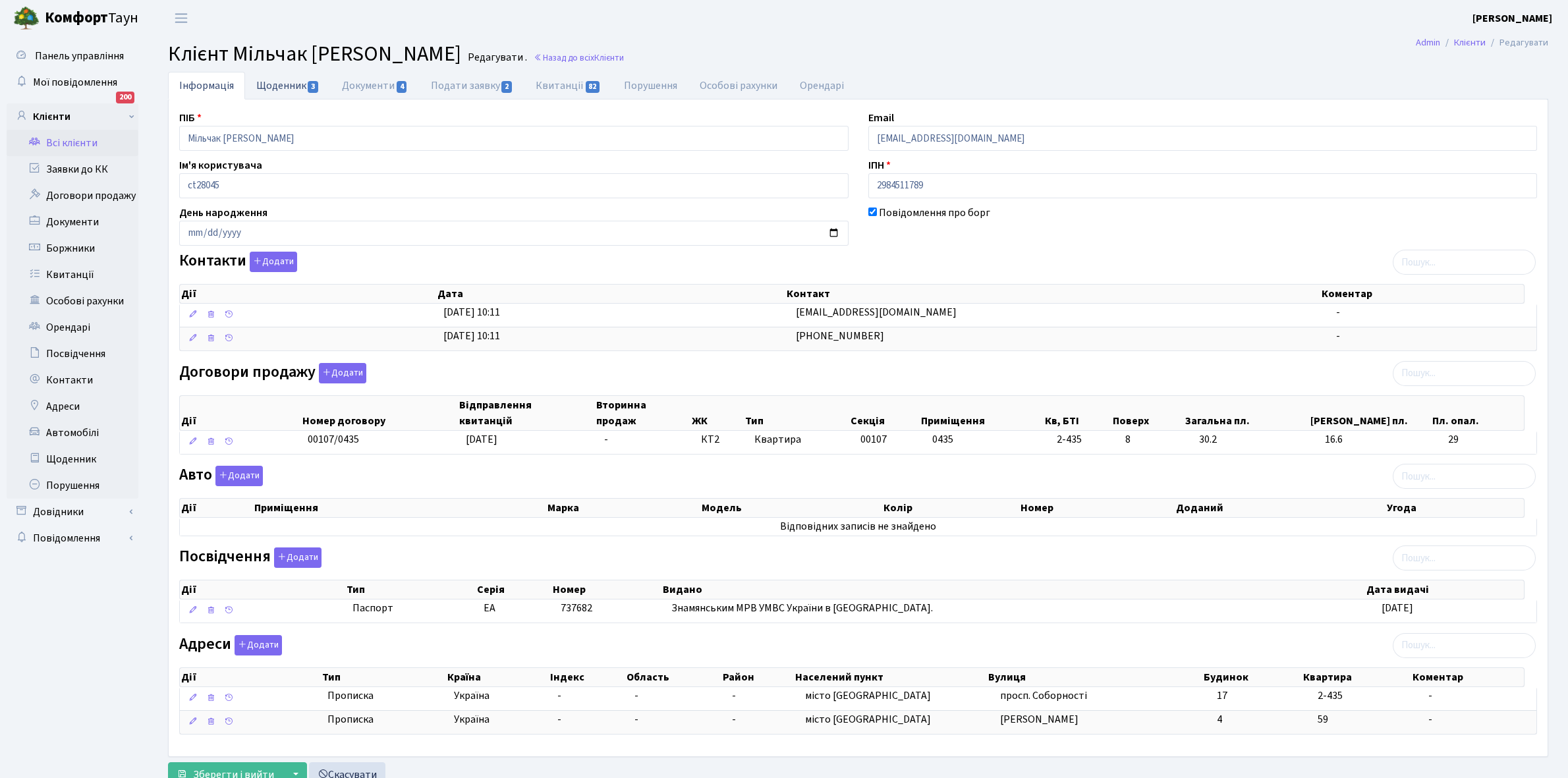
select select "25"
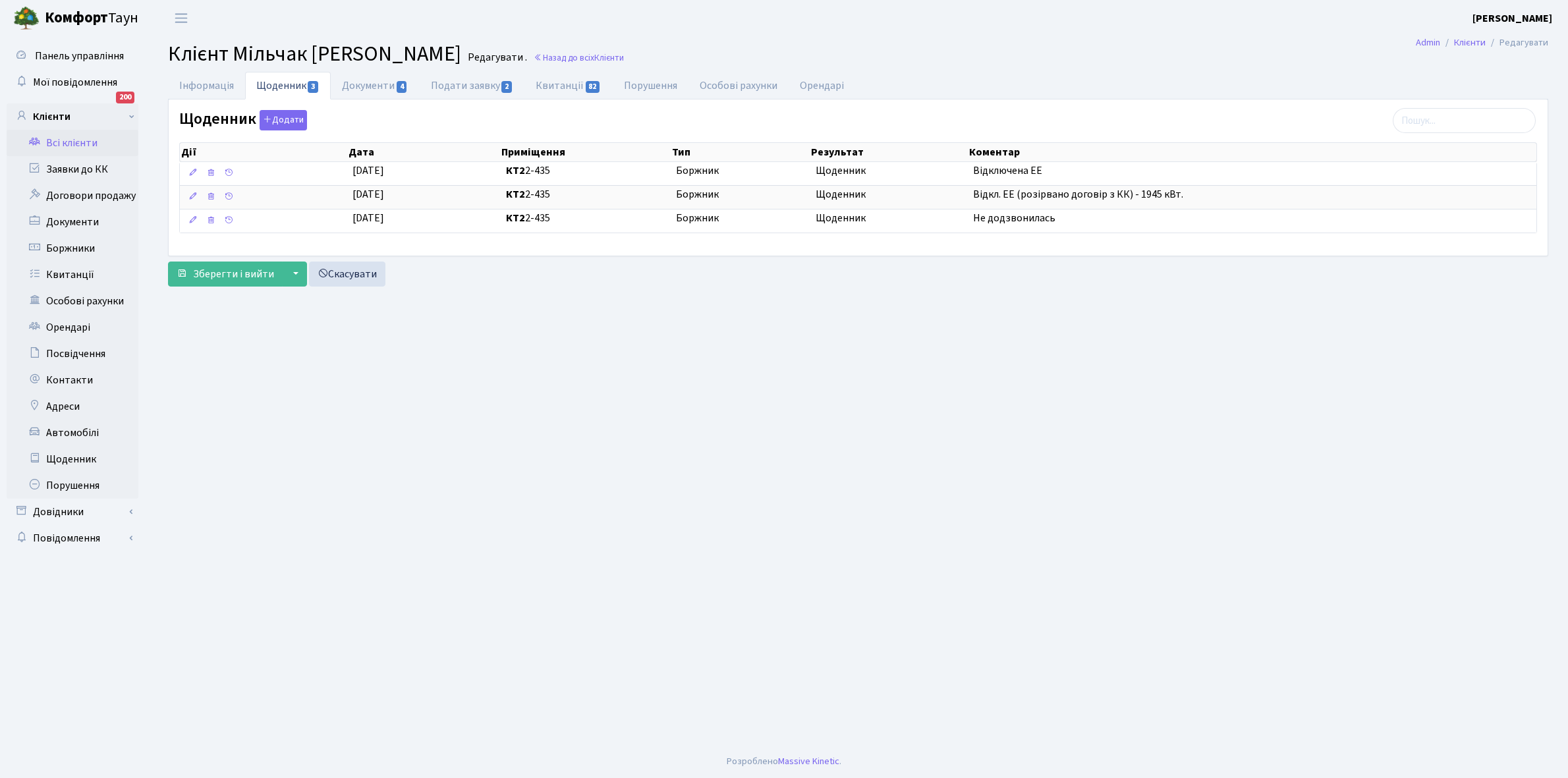
click at [66, 142] on link "Всі клієнти" at bounding box center [72, 142] width 132 height 26
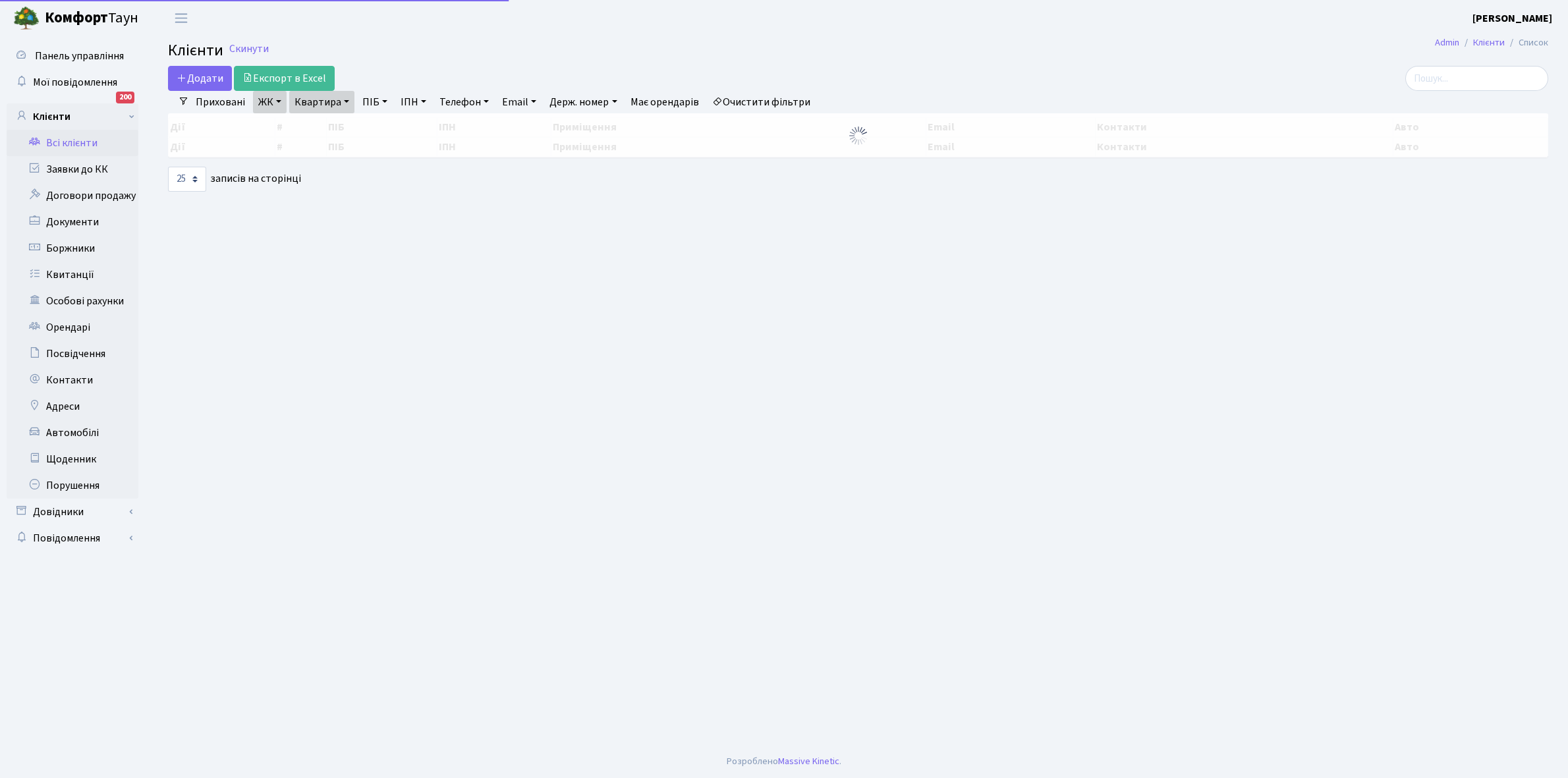
select select "25"
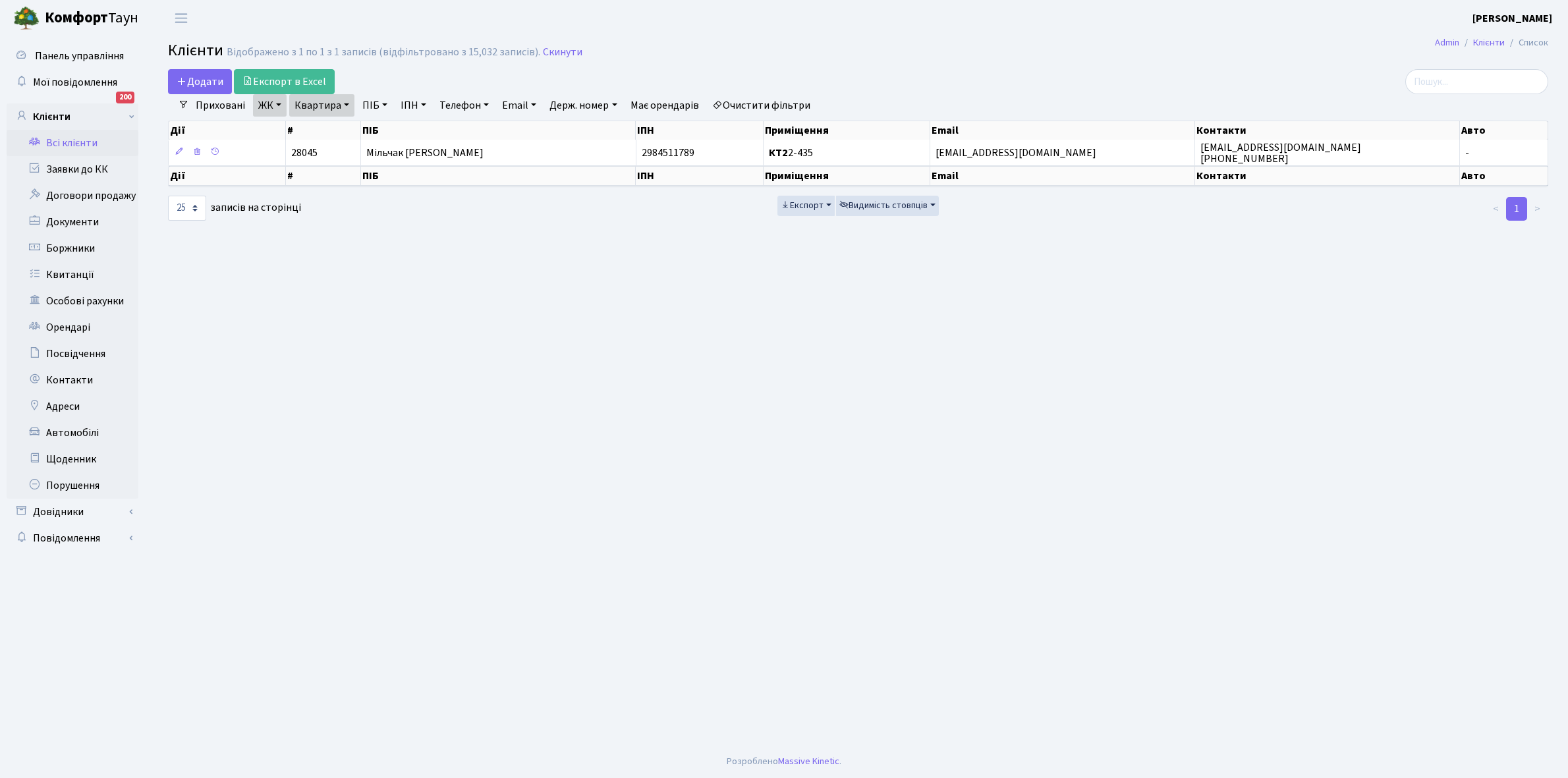
drag, startPoint x: 347, startPoint y: 102, endPoint x: 343, endPoint y: 129, distance: 27.3
click at [347, 103] on link "Квартира" at bounding box center [322, 105] width 65 height 22
click at [343, 129] on input "2-435" at bounding box center [327, 132] width 77 height 25
type input "2-445"
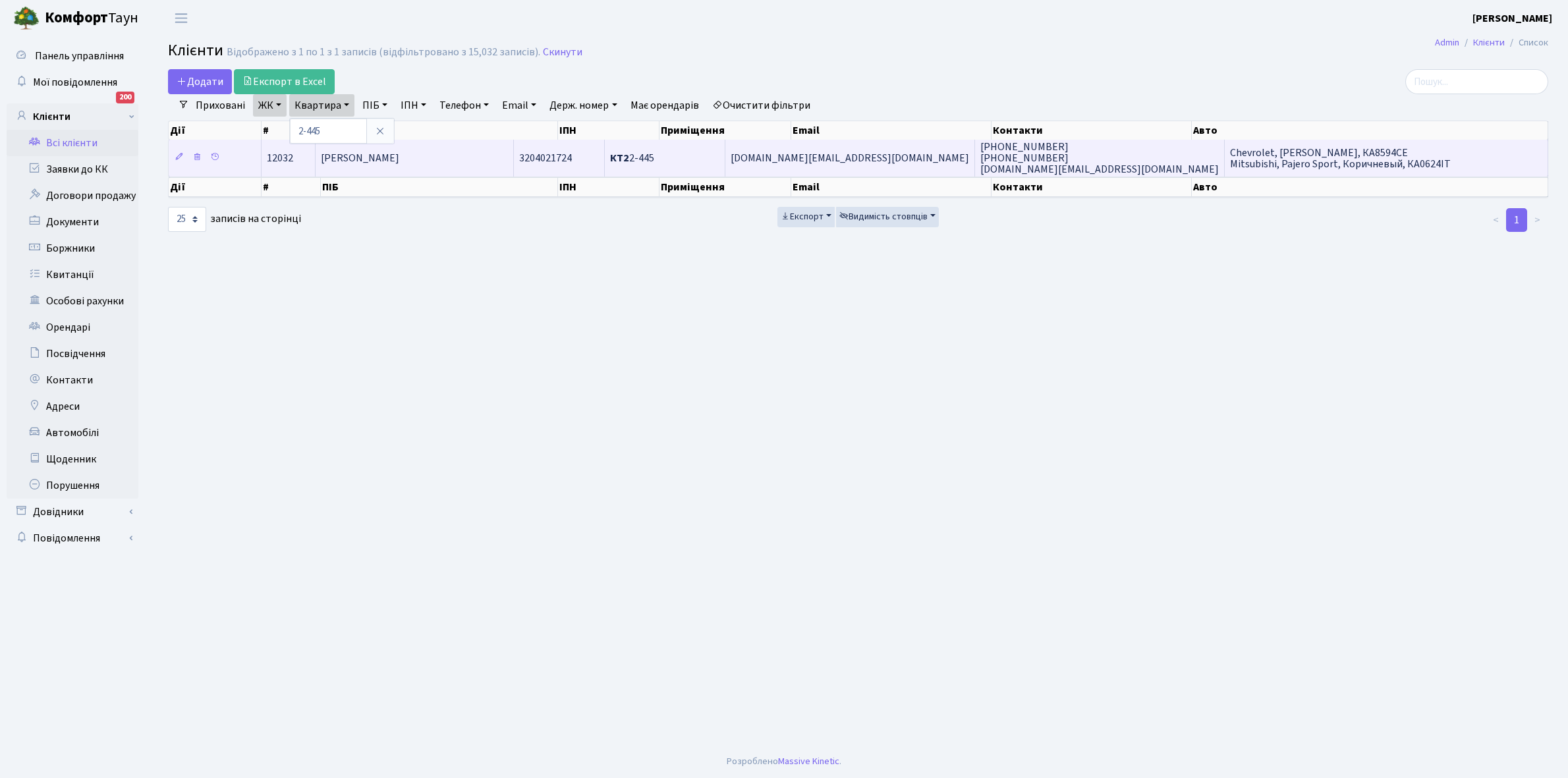
click at [391, 157] on span "Солод Марина Олександрівна" at bounding box center [360, 158] width 78 height 15
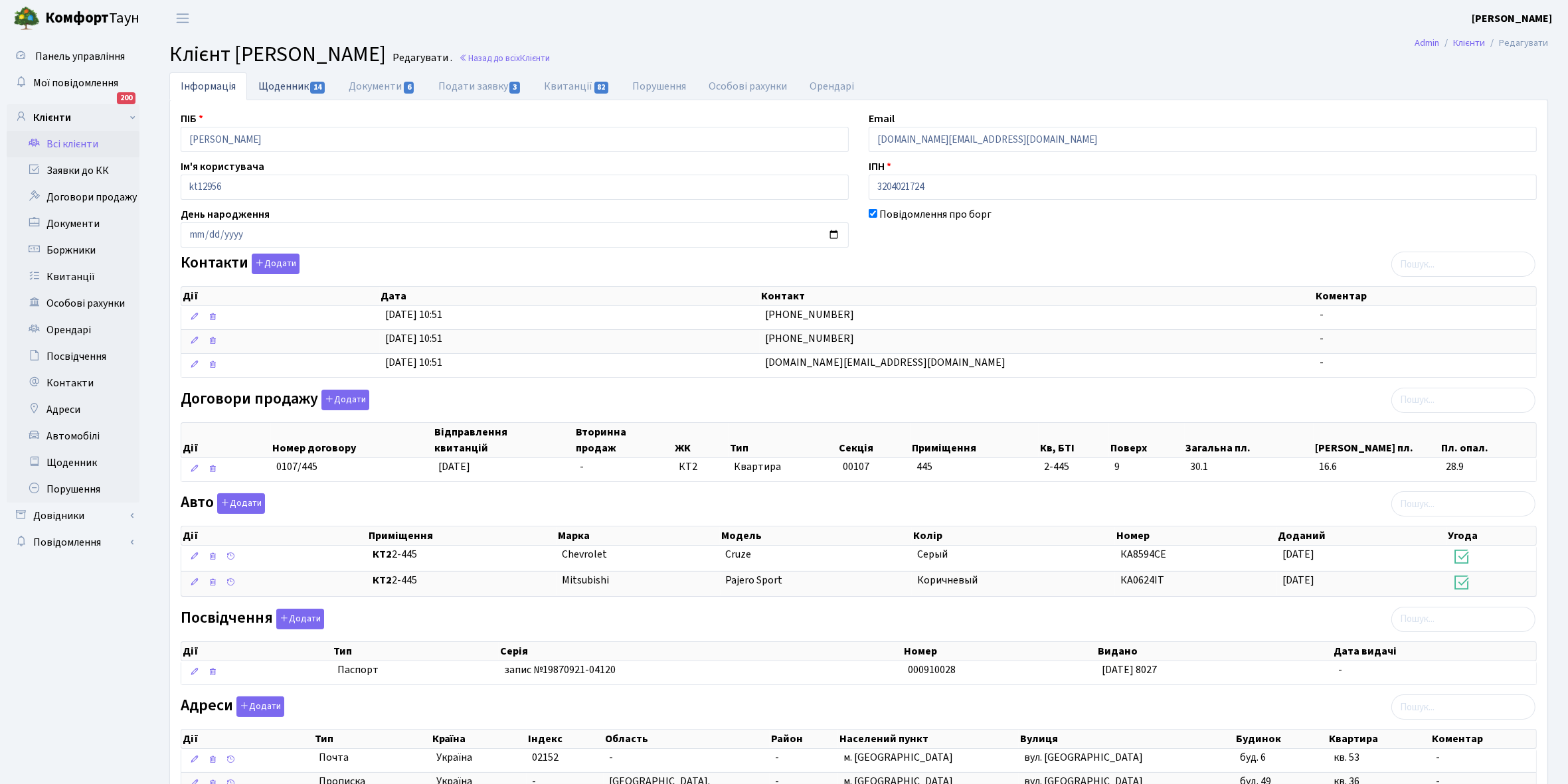
click at [271, 90] on link "Щоденник 14" at bounding box center [292, 86] width 90 height 28
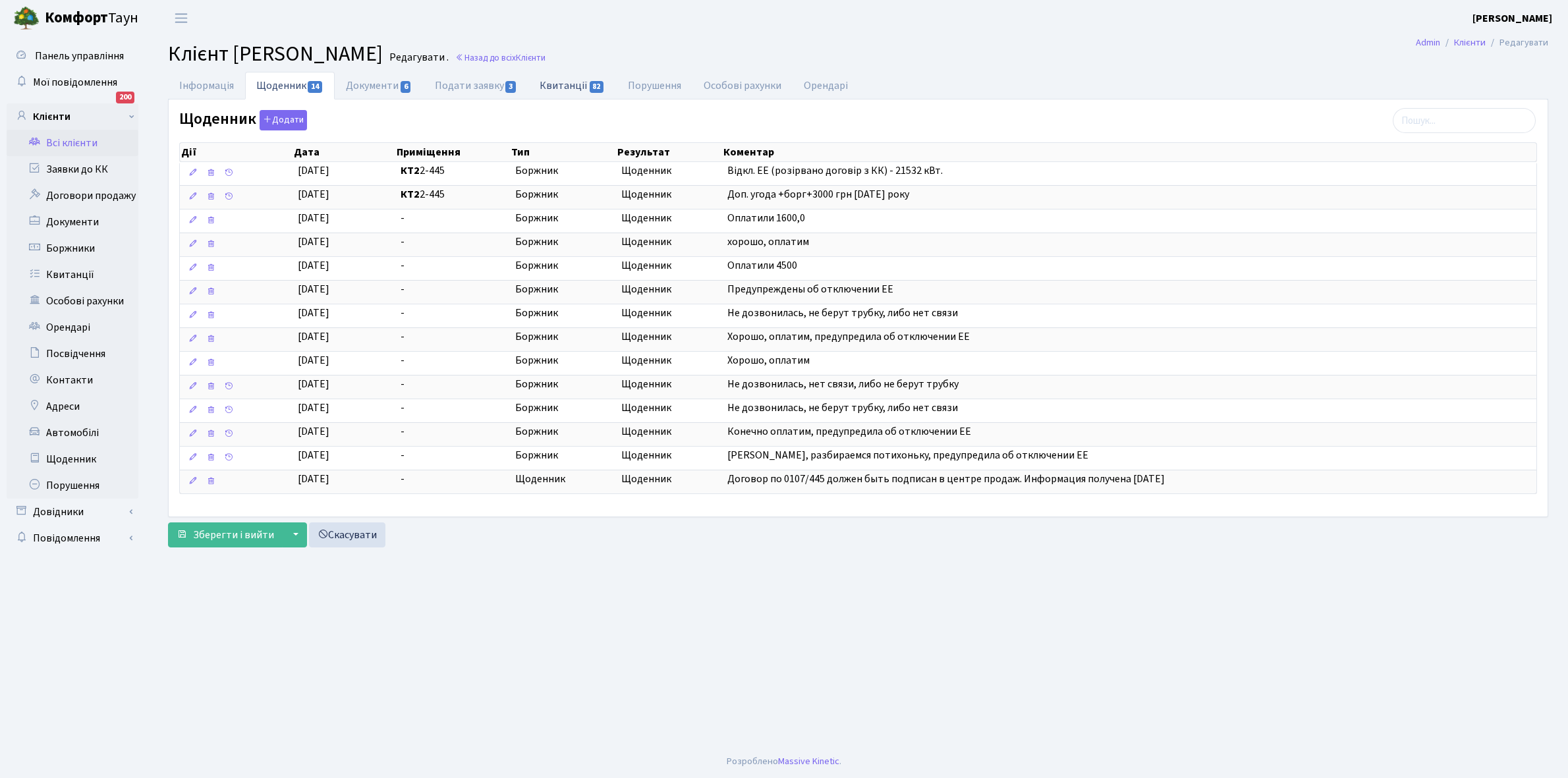
click at [570, 83] on link "Квитанції 82" at bounding box center [572, 86] width 88 height 27
select select "25"
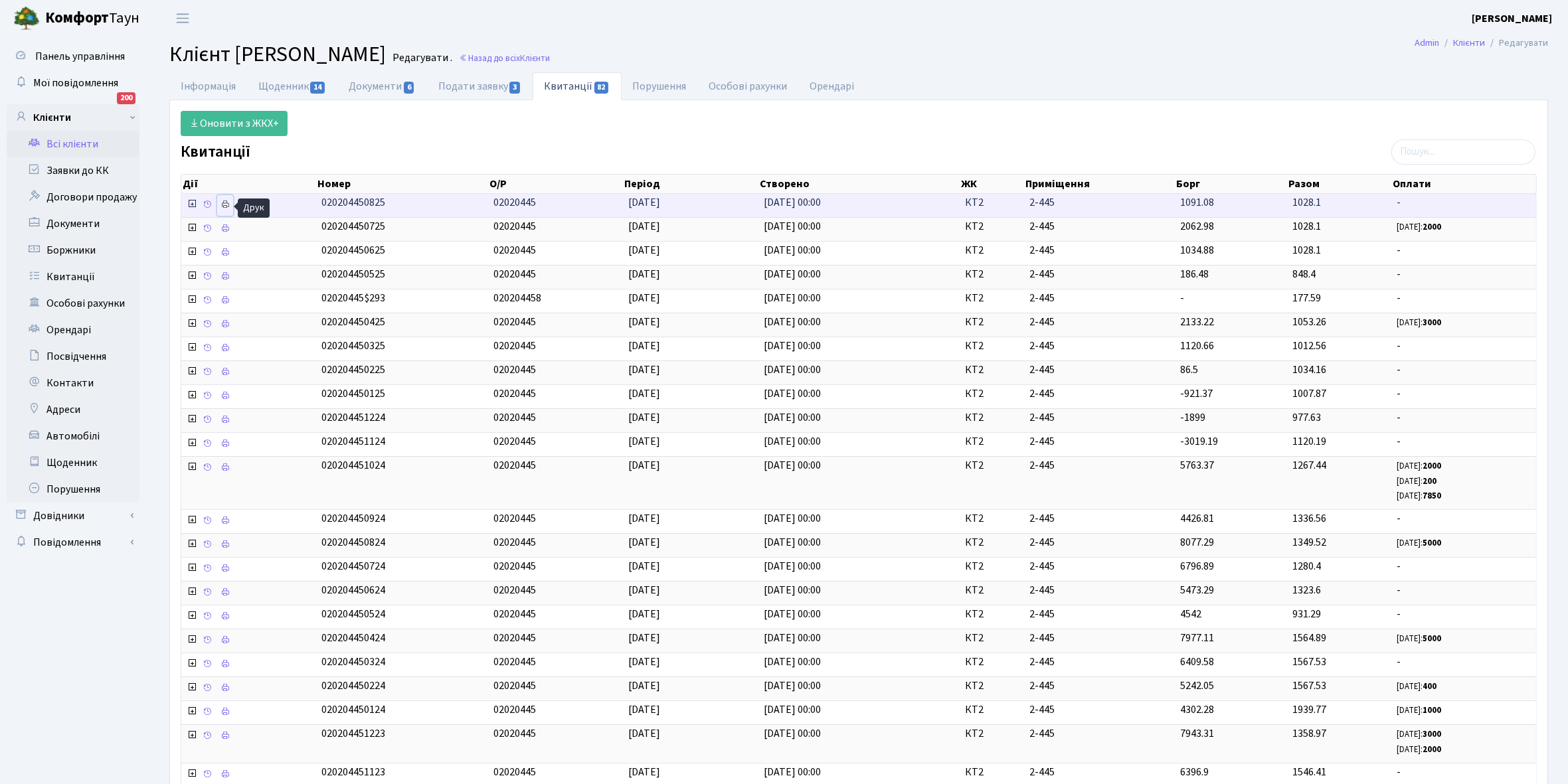
click at [224, 207] on icon at bounding box center [224, 203] width 9 height 9
click at [209, 82] on link "Інформація" at bounding box center [207, 86] width 78 height 28
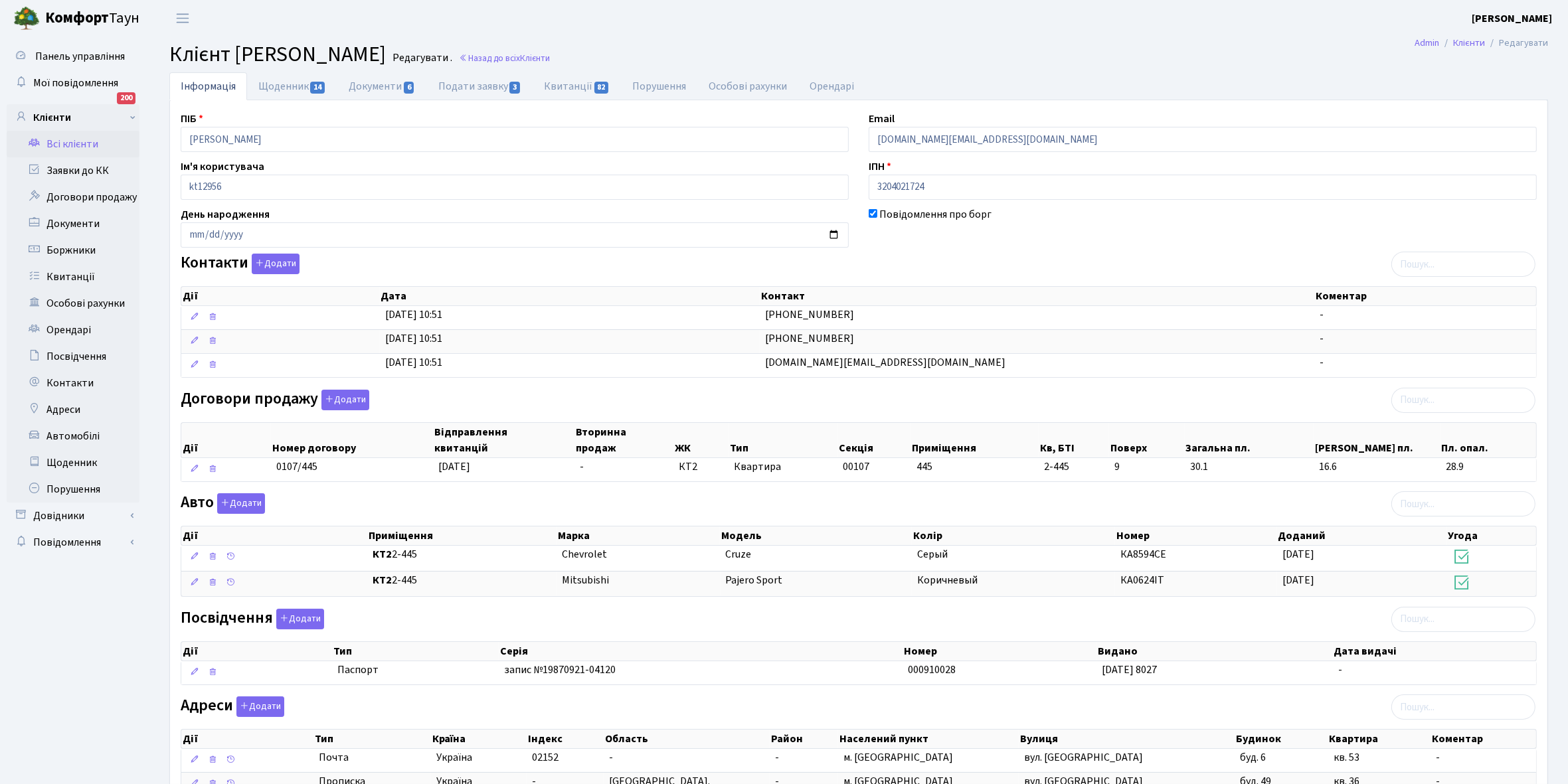
click at [86, 141] on link "Всі клієнти" at bounding box center [73, 143] width 133 height 27
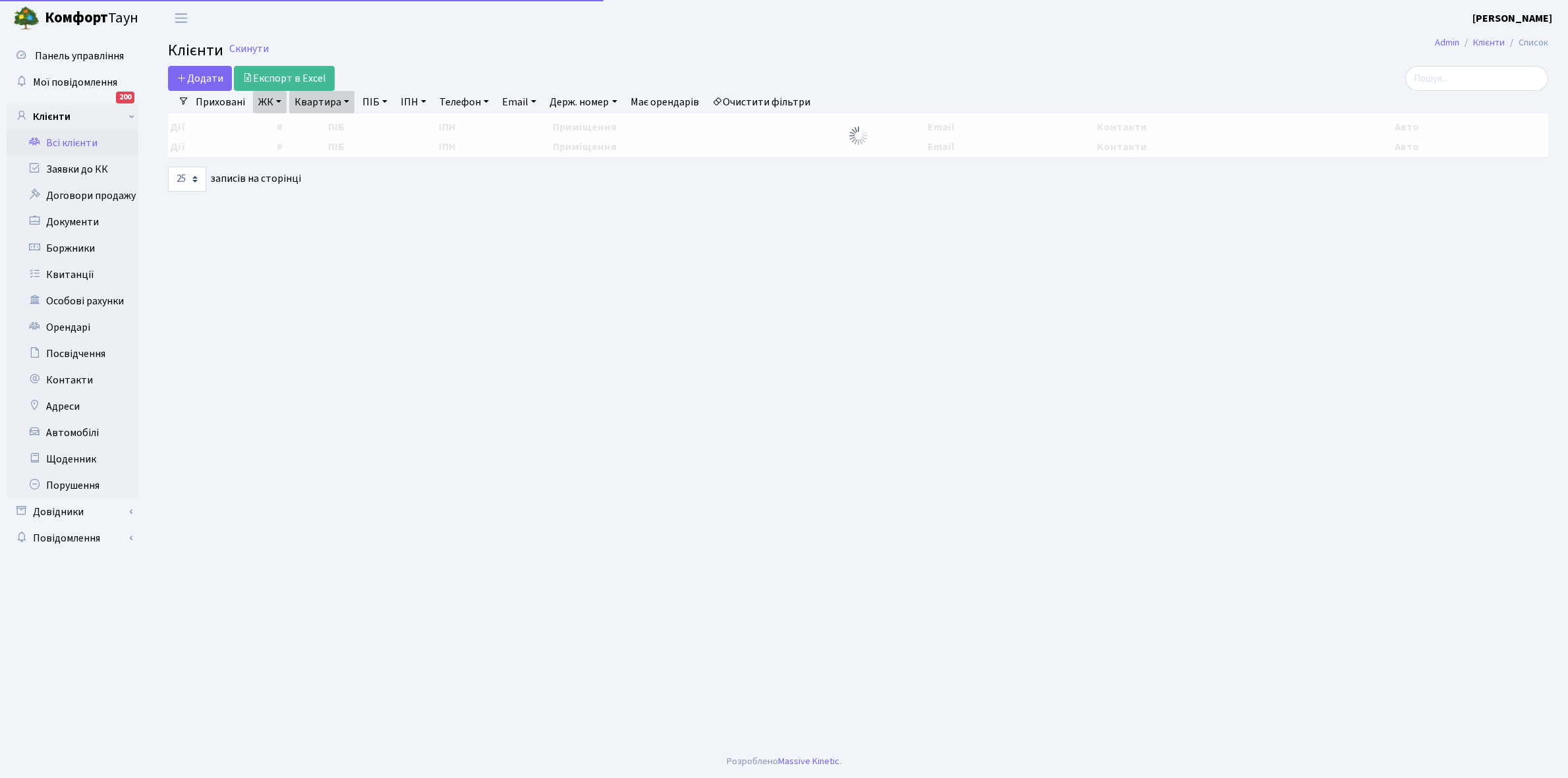
select select "25"
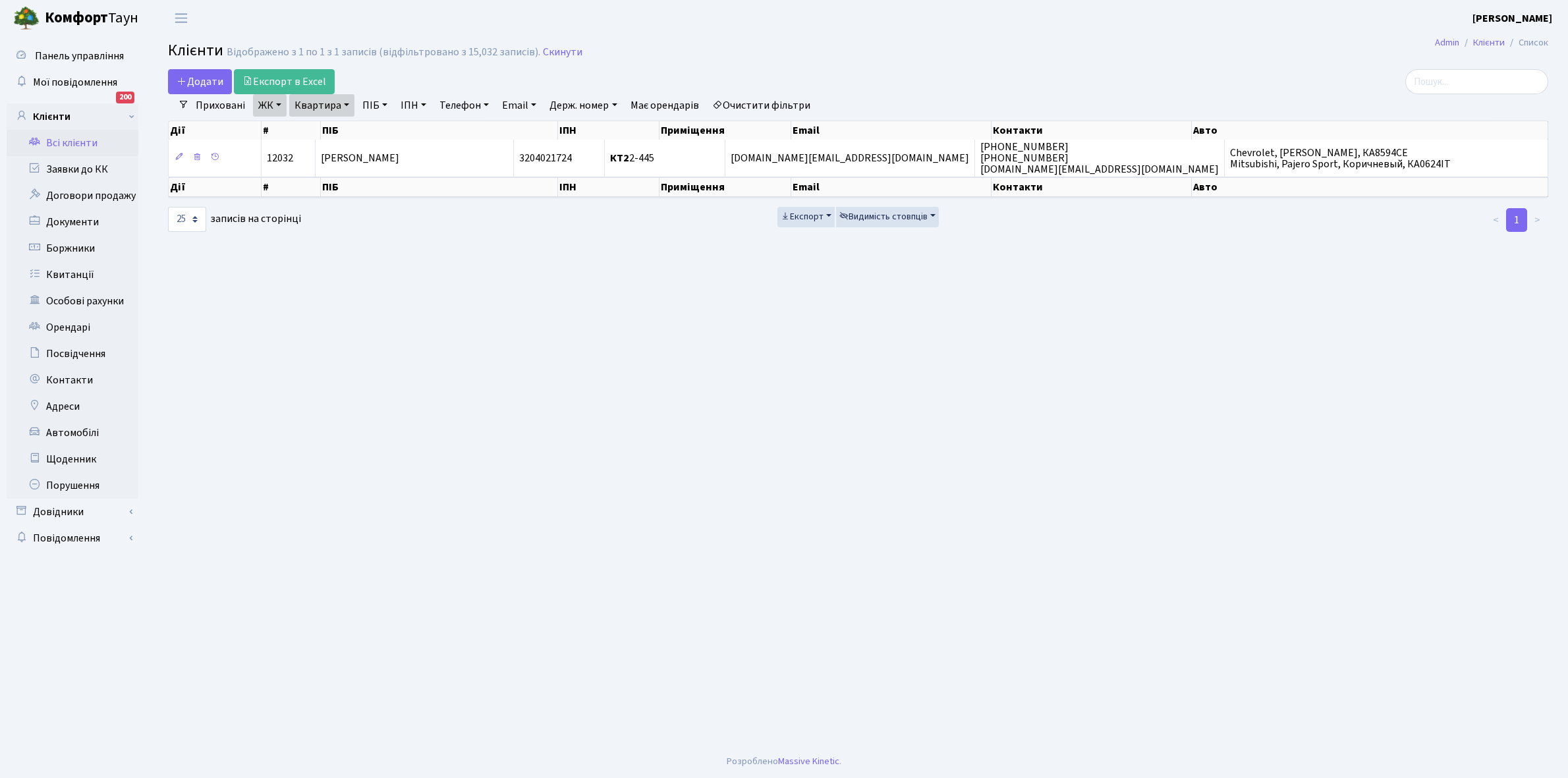
click at [343, 102] on link "Квартира" at bounding box center [322, 105] width 65 height 22
click at [340, 131] on input "2-445" at bounding box center [327, 132] width 77 height 25
type input "2-457"
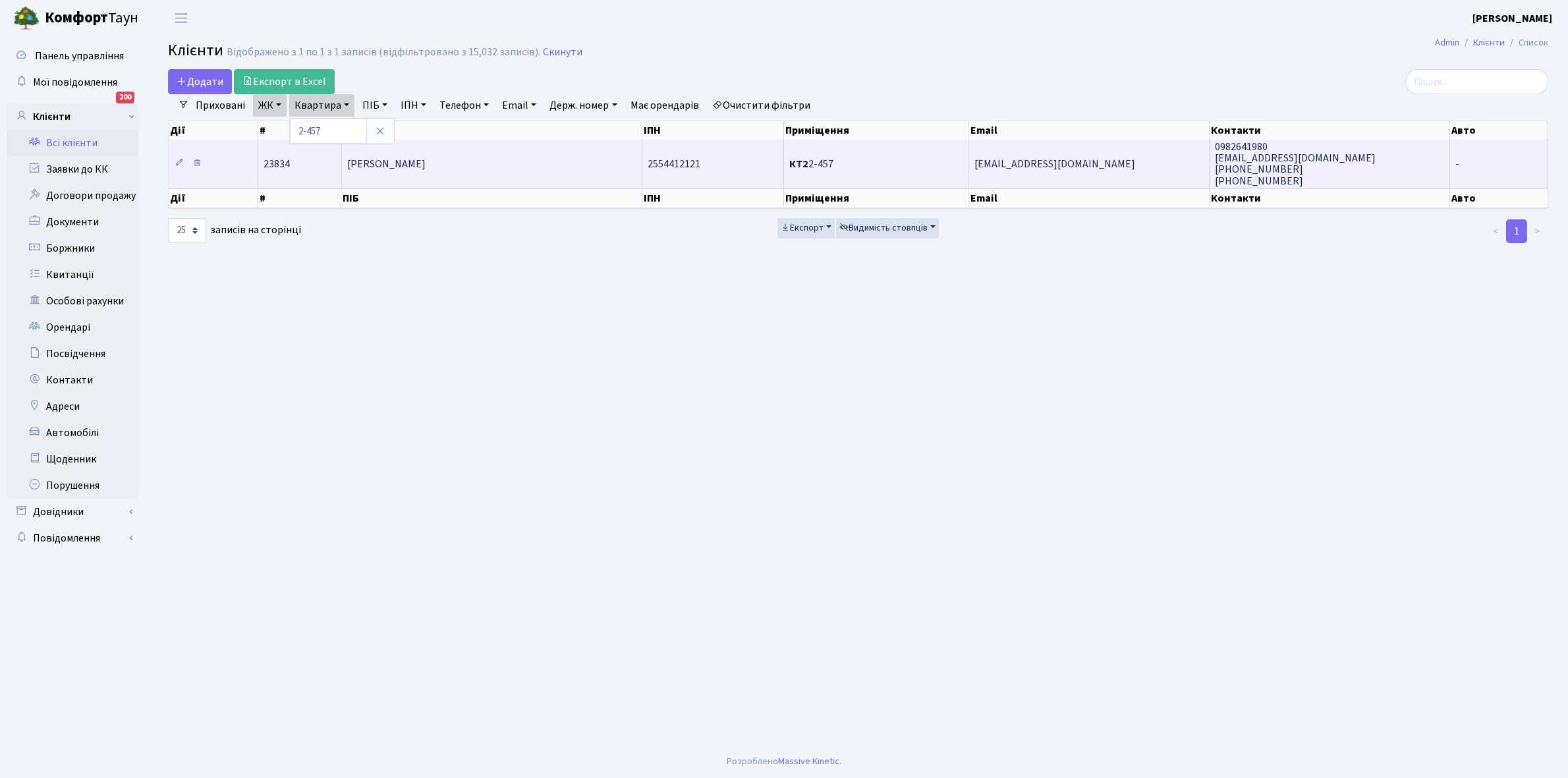
click at [426, 168] on span "Отто Вікторія Раймондівна" at bounding box center [386, 164] width 78 height 15
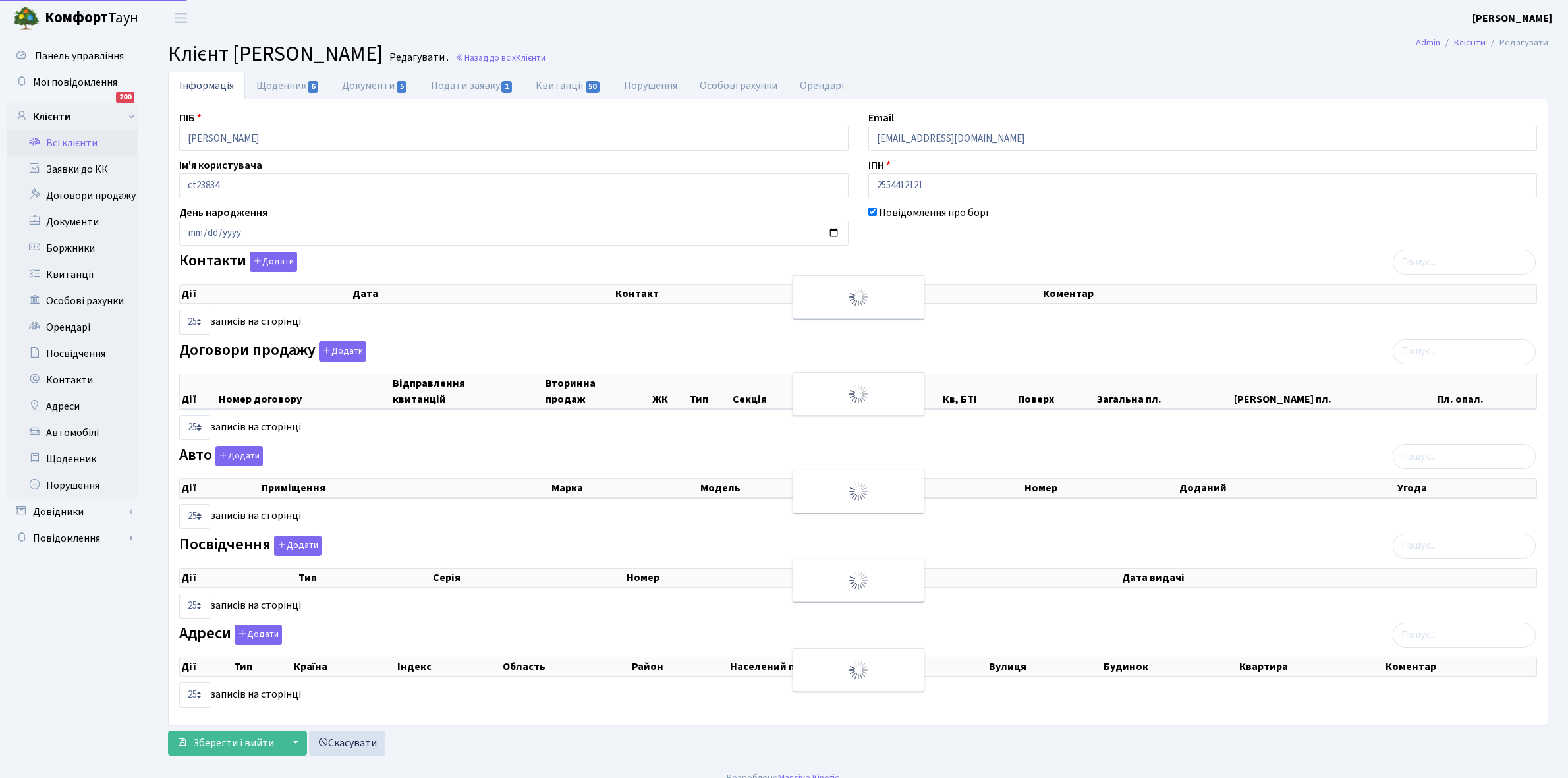
select select "25"
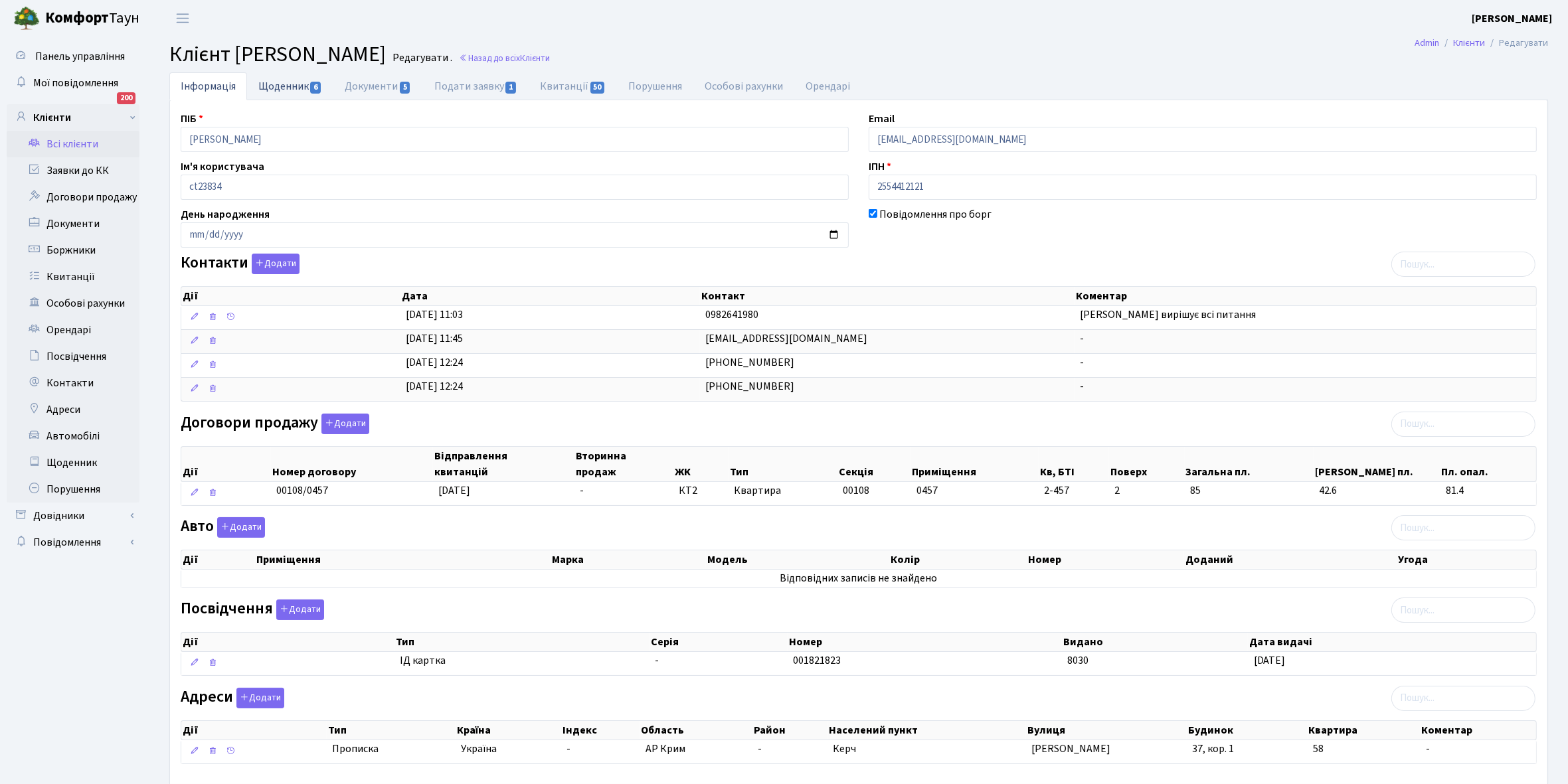
click at [276, 87] on link "Щоденник 6" at bounding box center [290, 86] width 86 height 28
select select "25"
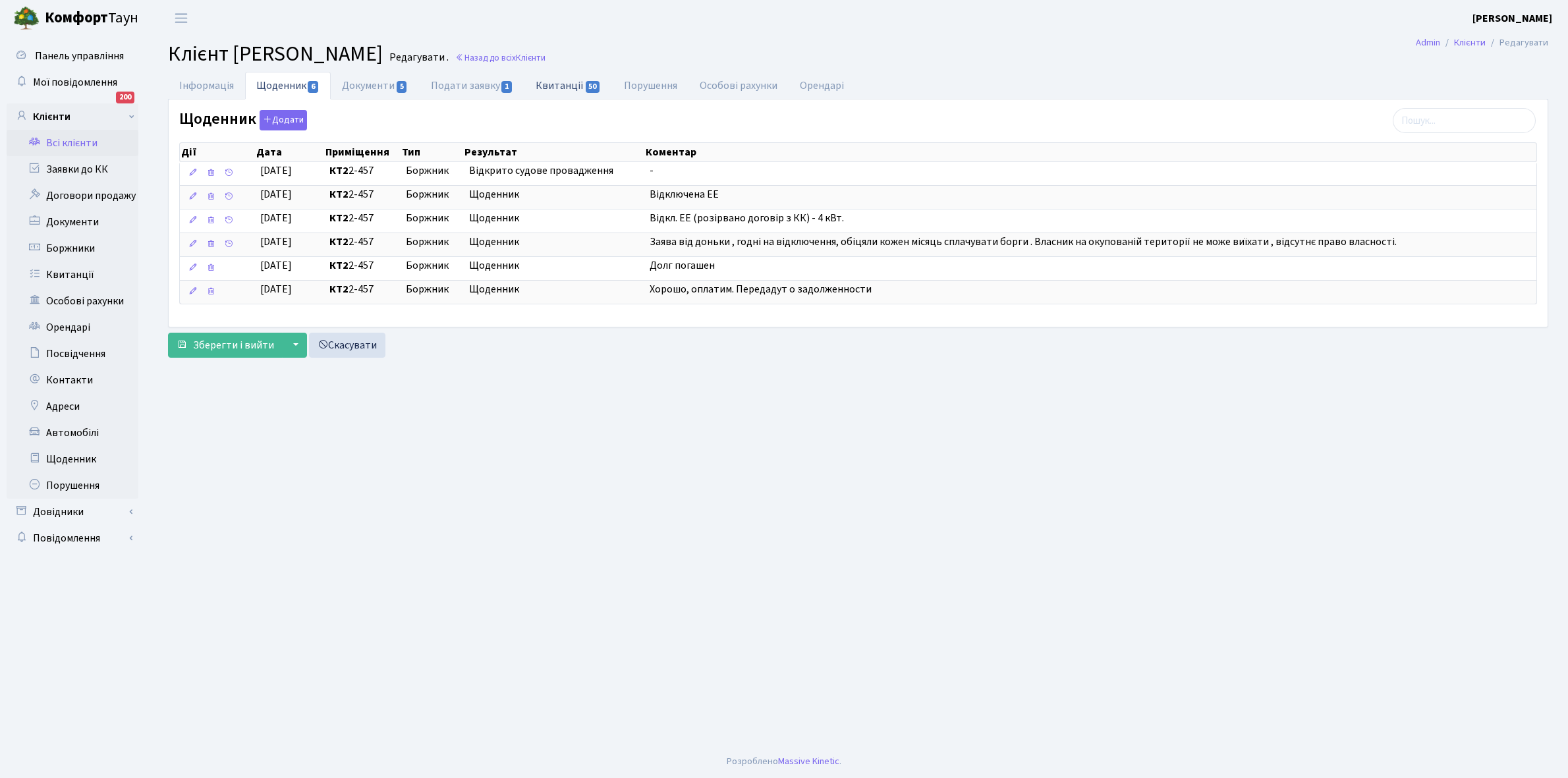
click at [555, 86] on link "Квитанції 50" at bounding box center [568, 86] width 88 height 27
select select "25"
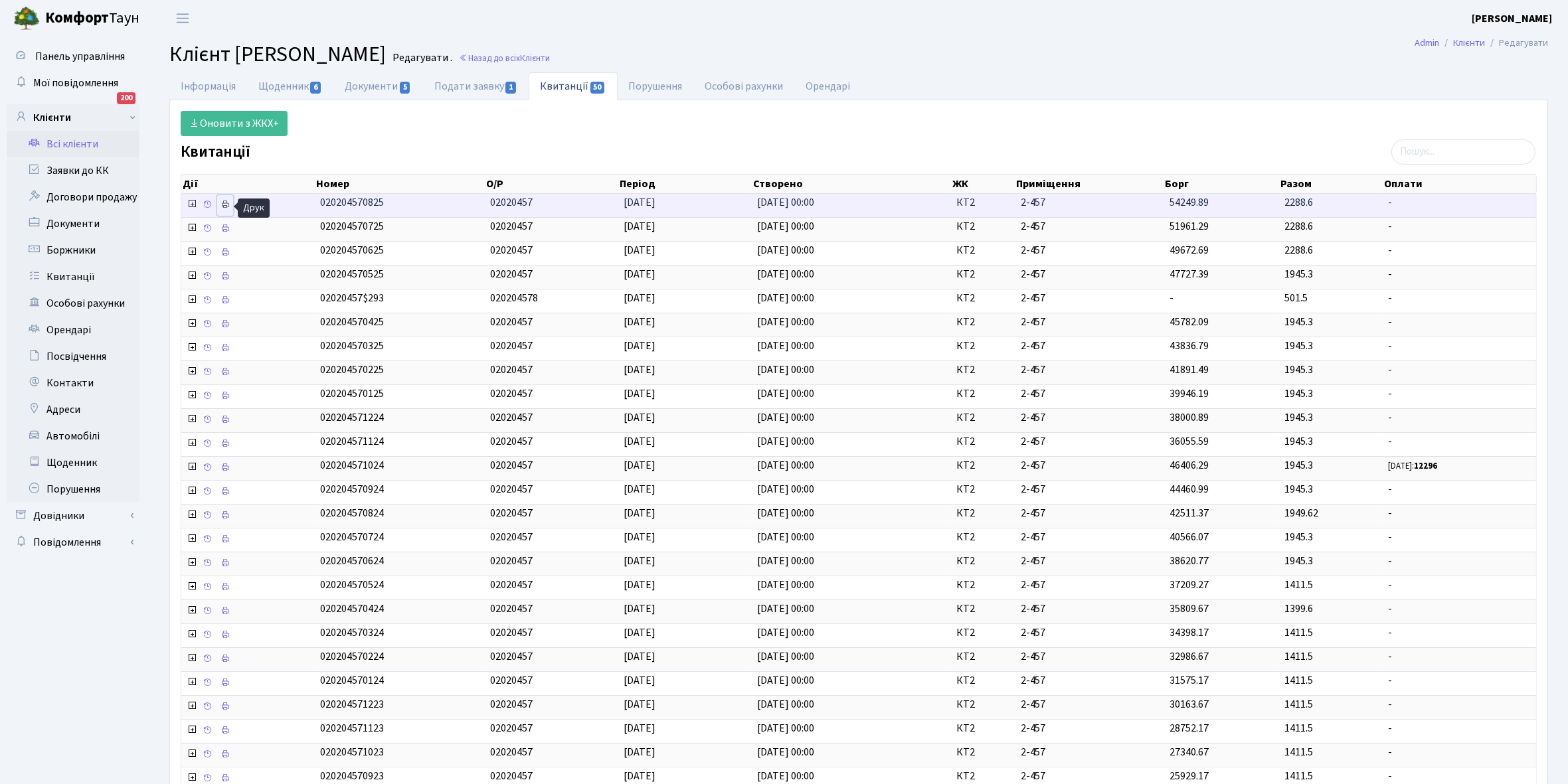
click at [231, 210] on link at bounding box center [225, 205] width 16 height 21
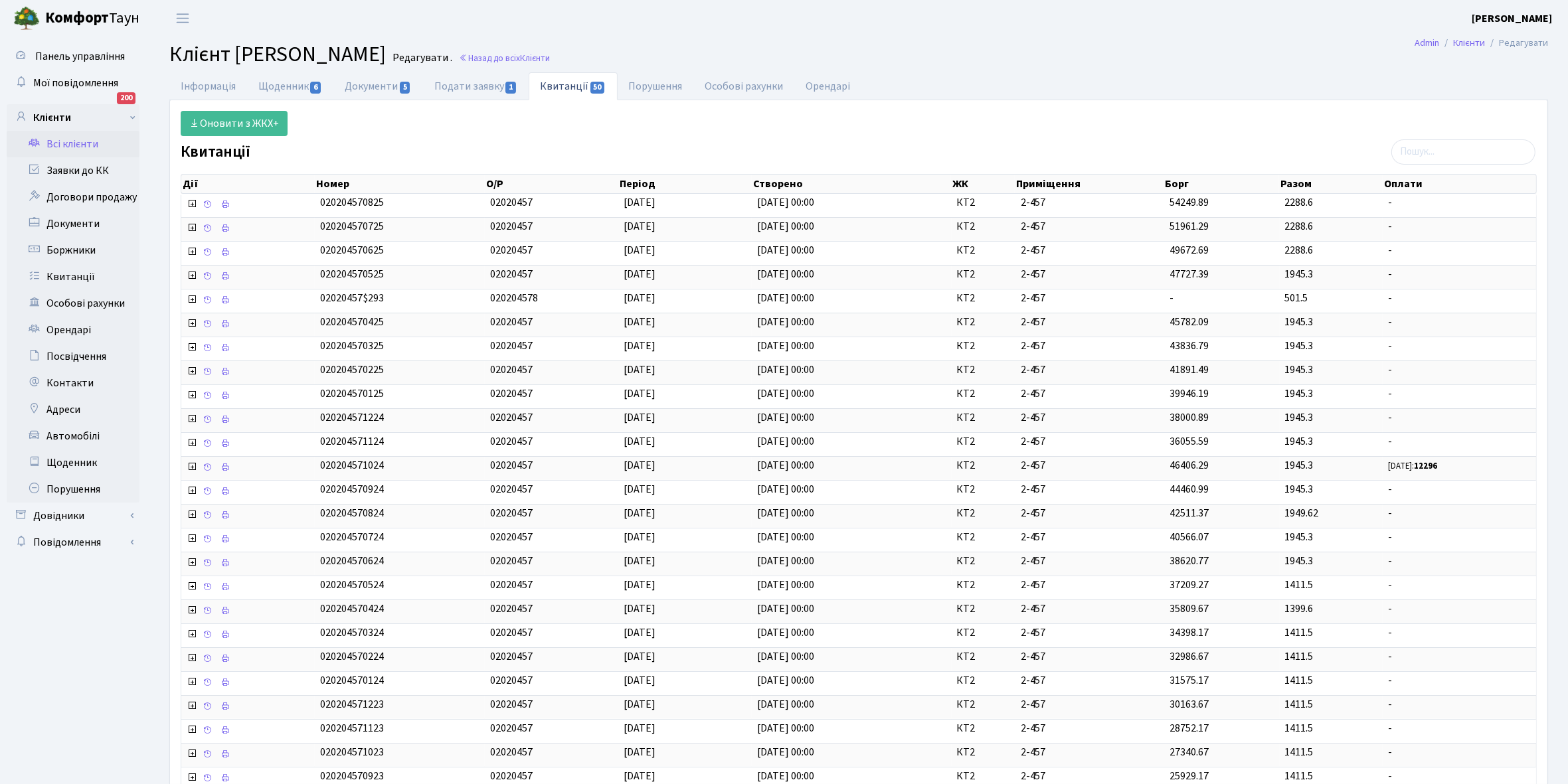
click at [74, 141] on link "Всі клієнти" at bounding box center [73, 143] width 133 height 27
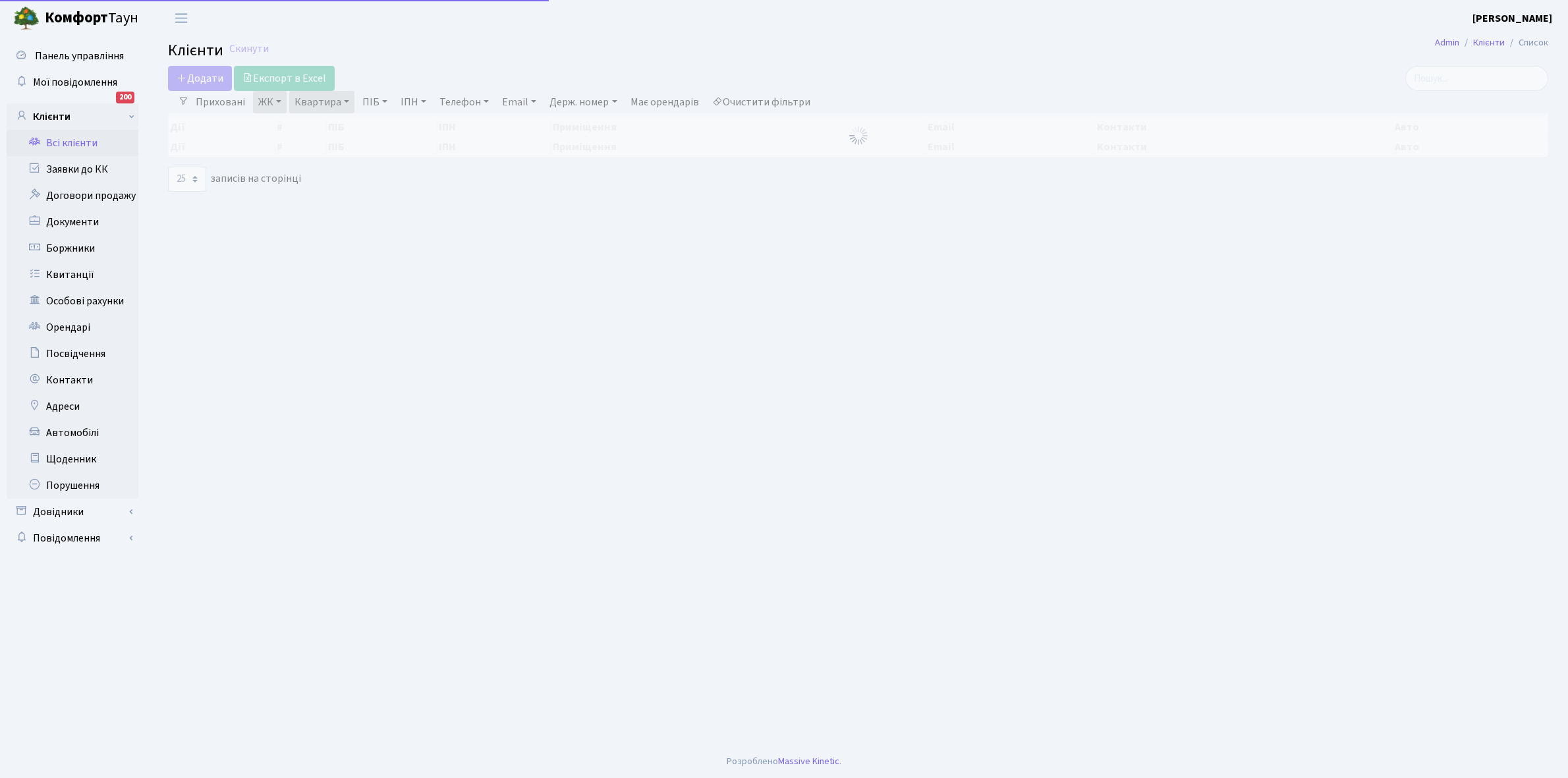
select select "25"
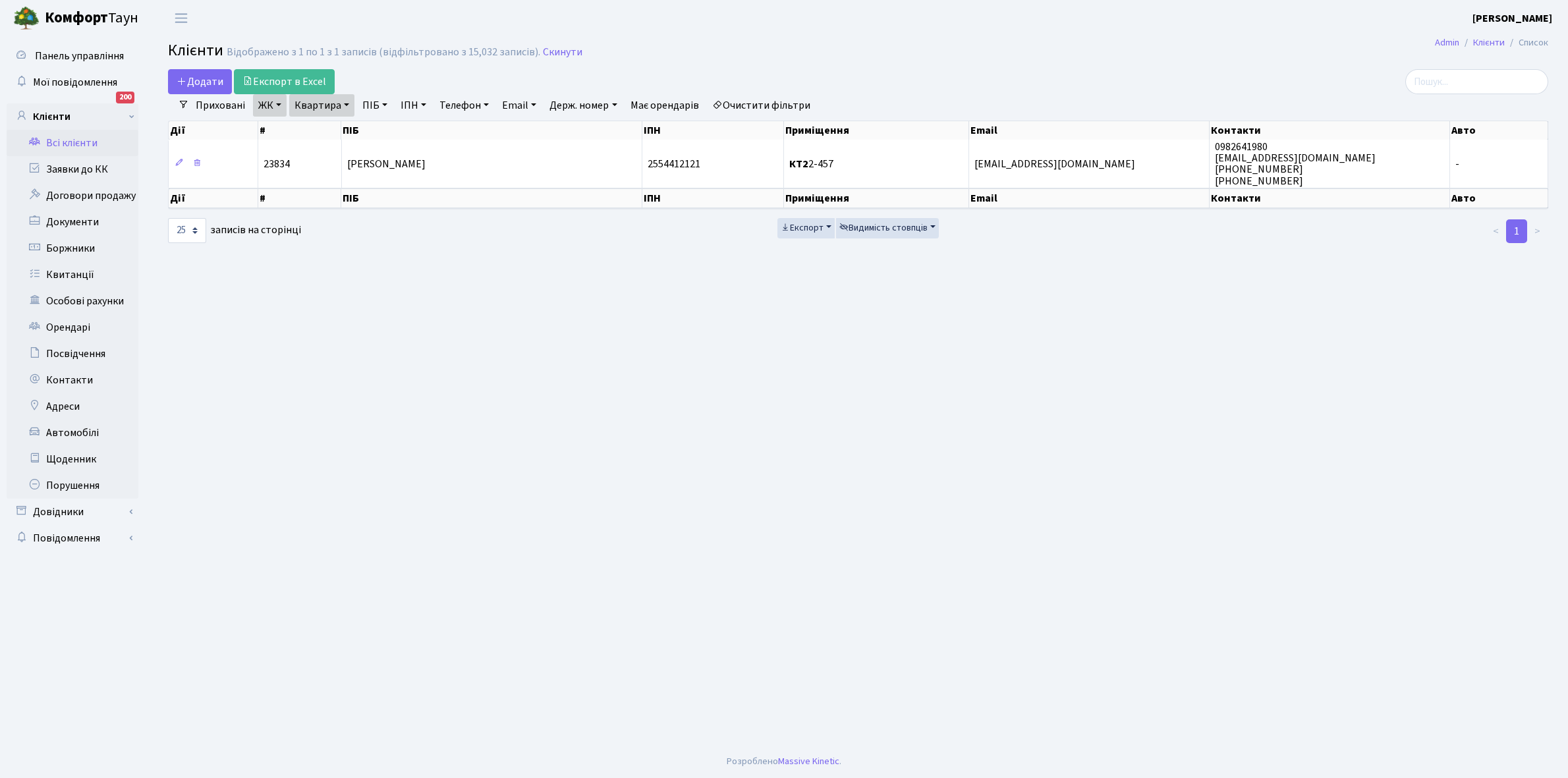
click at [74, 140] on link "Всі клієнти" at bounding box center [72, 142] width 132 height 26
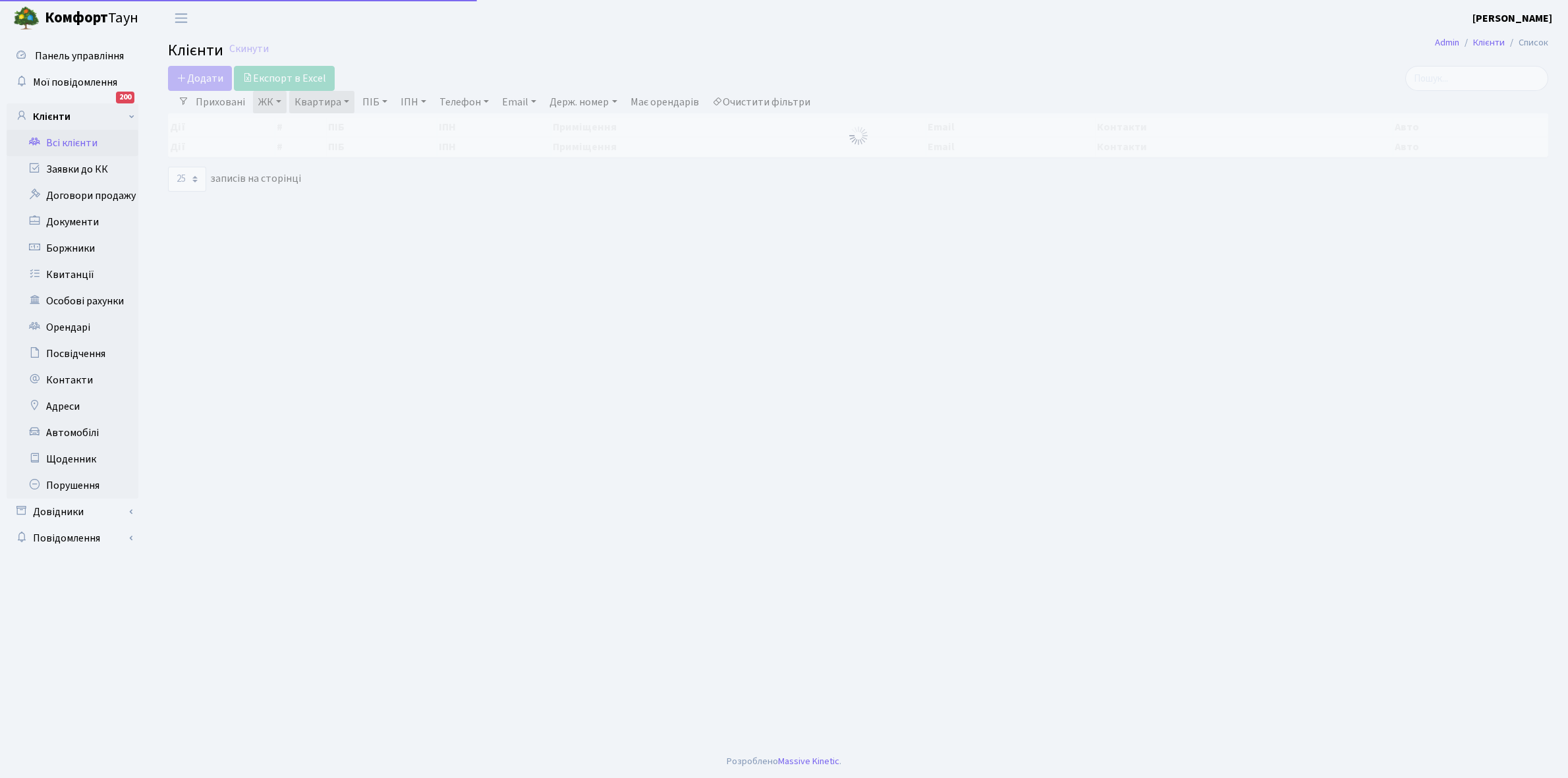
select select "25"
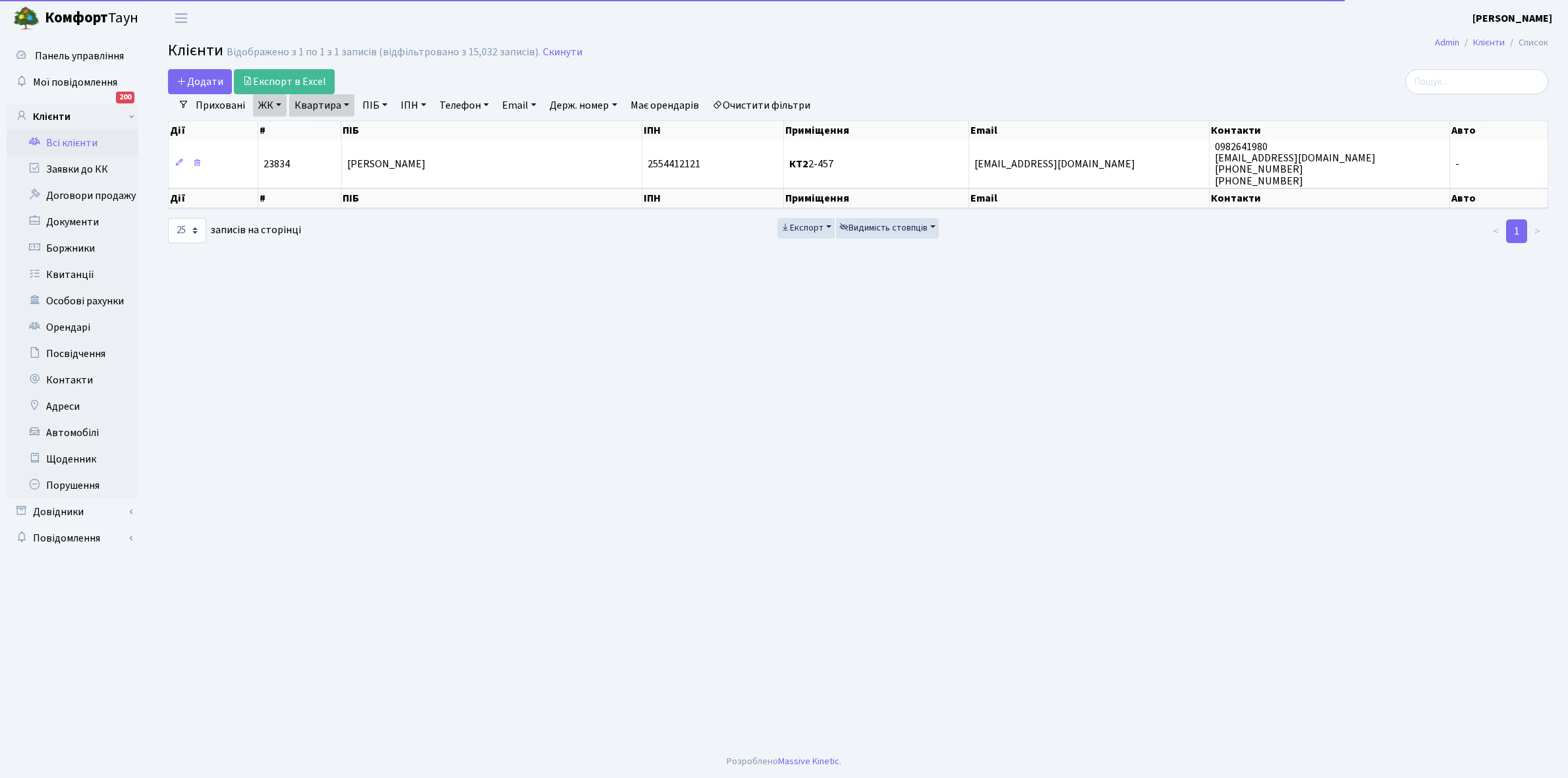
click at [346, 104] on link "Квартира" at bounding box center [322, 105] width 65 height 22
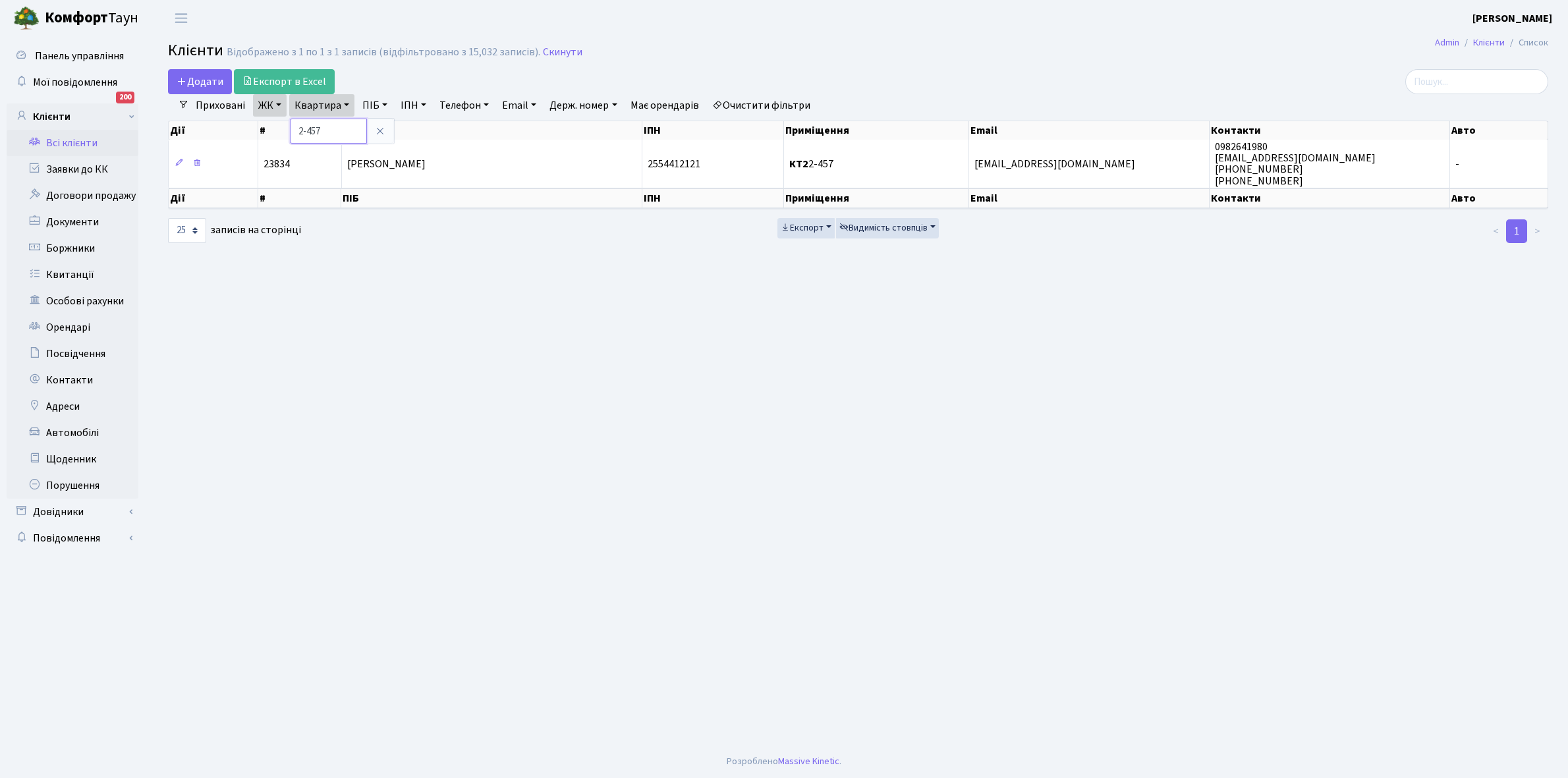
click at [345, 134] on input "2-457" at bounding box center [327, 132] width 77 height 25
type input "2-464"
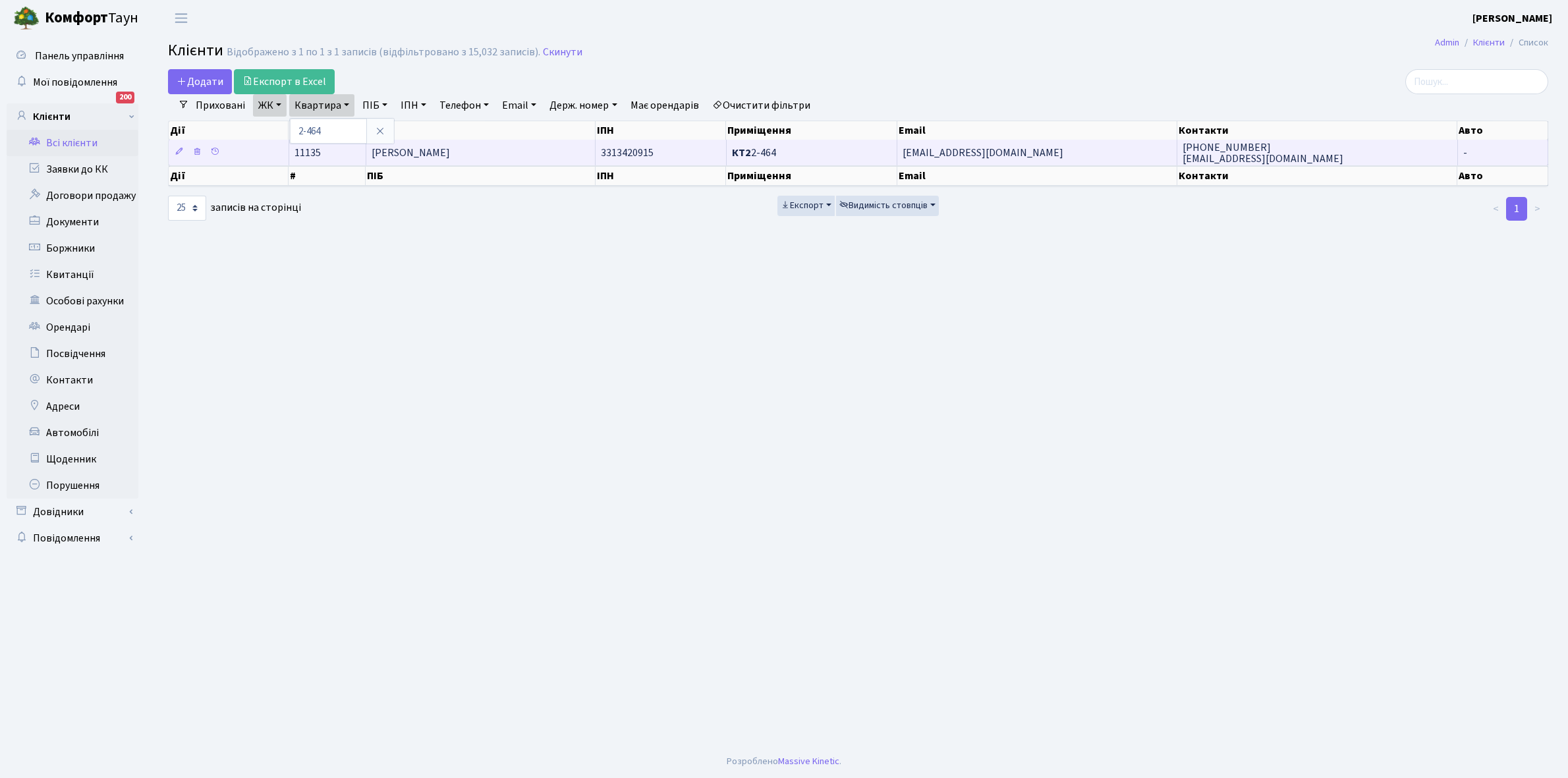
click at [450, 158] on span "[PERSON_NAME]" at bounding box center [410, 152] width 78 height 15
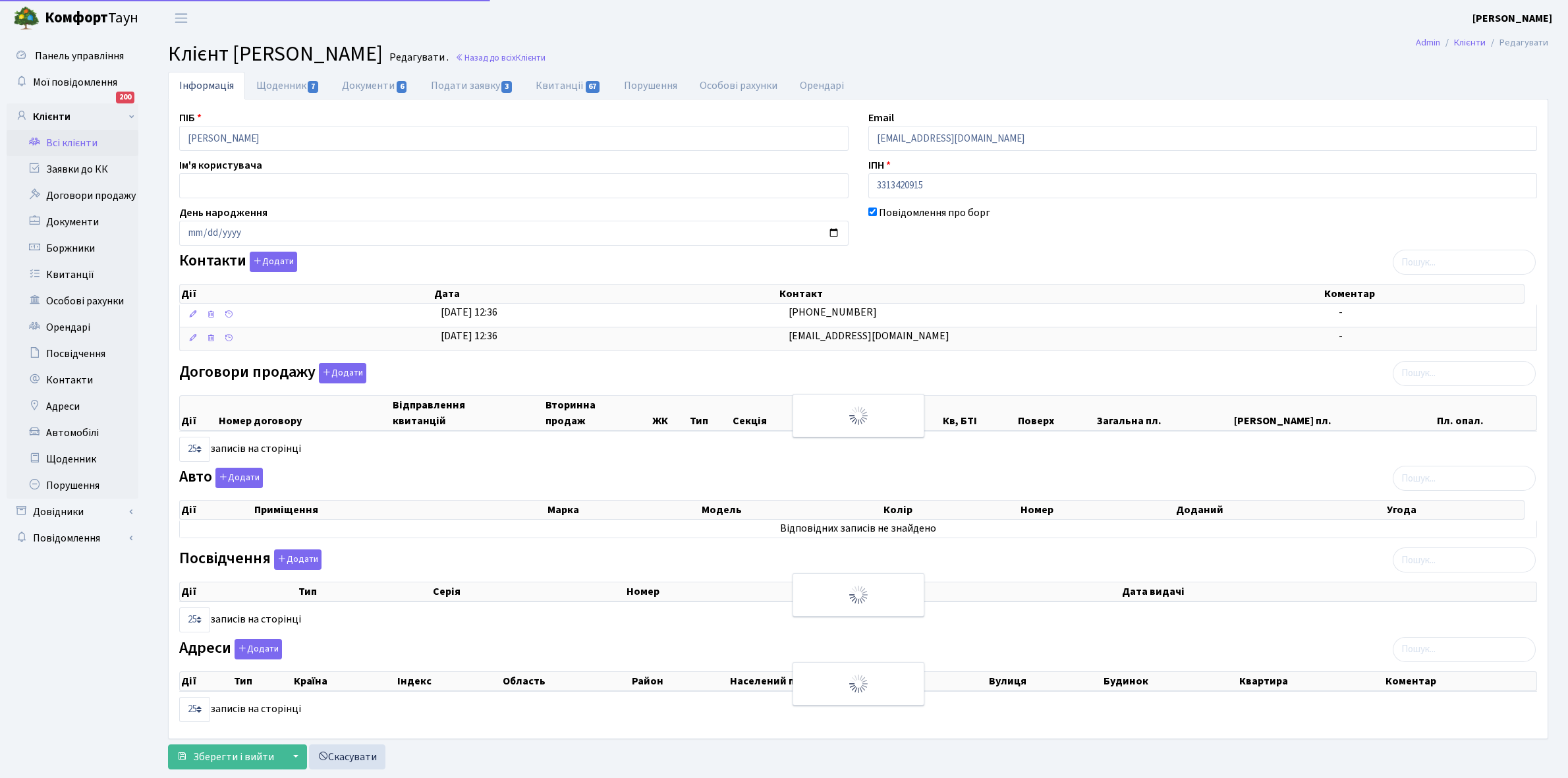
select select "25"
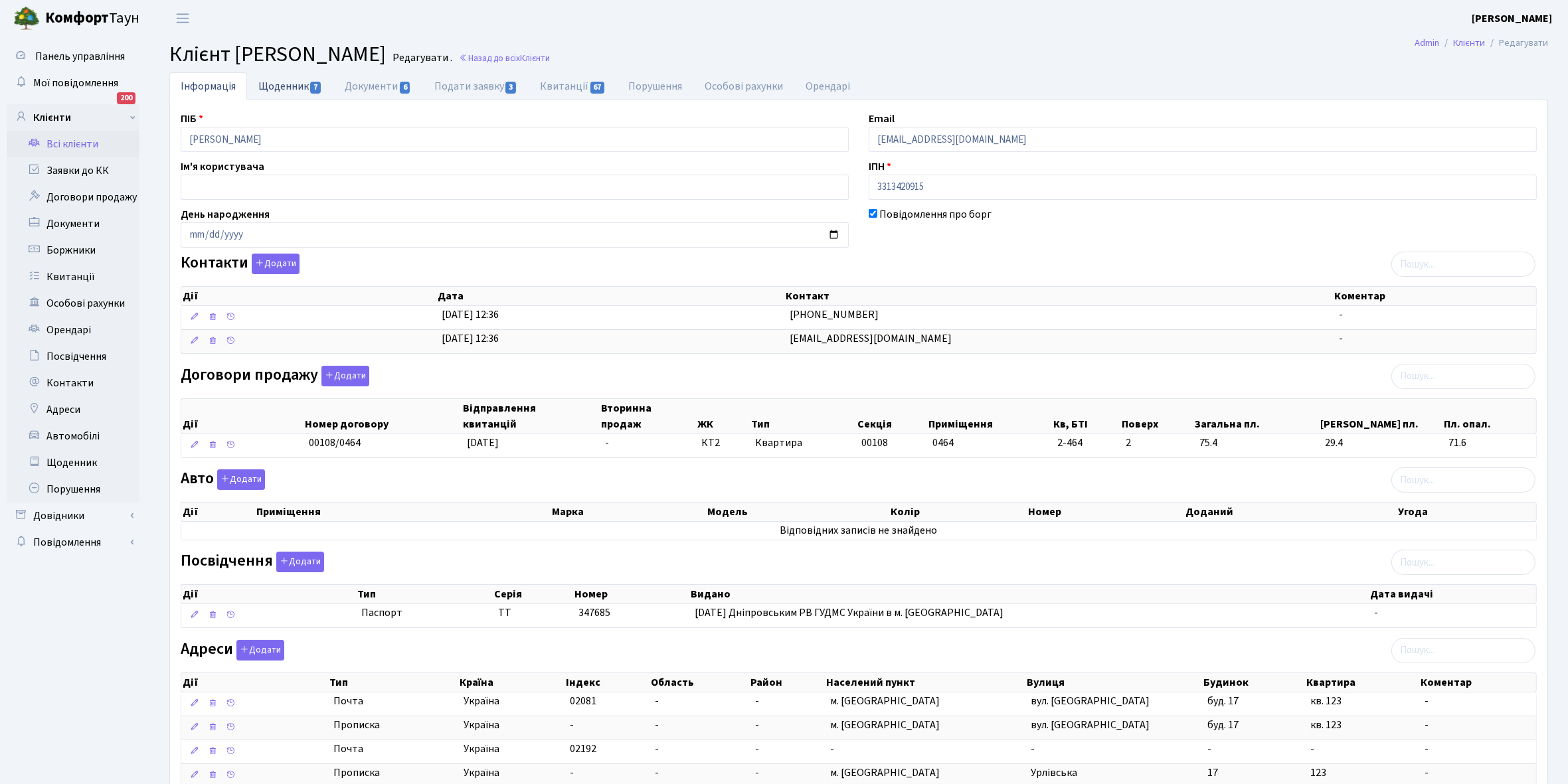
click at [280, 84] on link "Щоденник 7" at bounding box center [290, 86] width 86 height 28
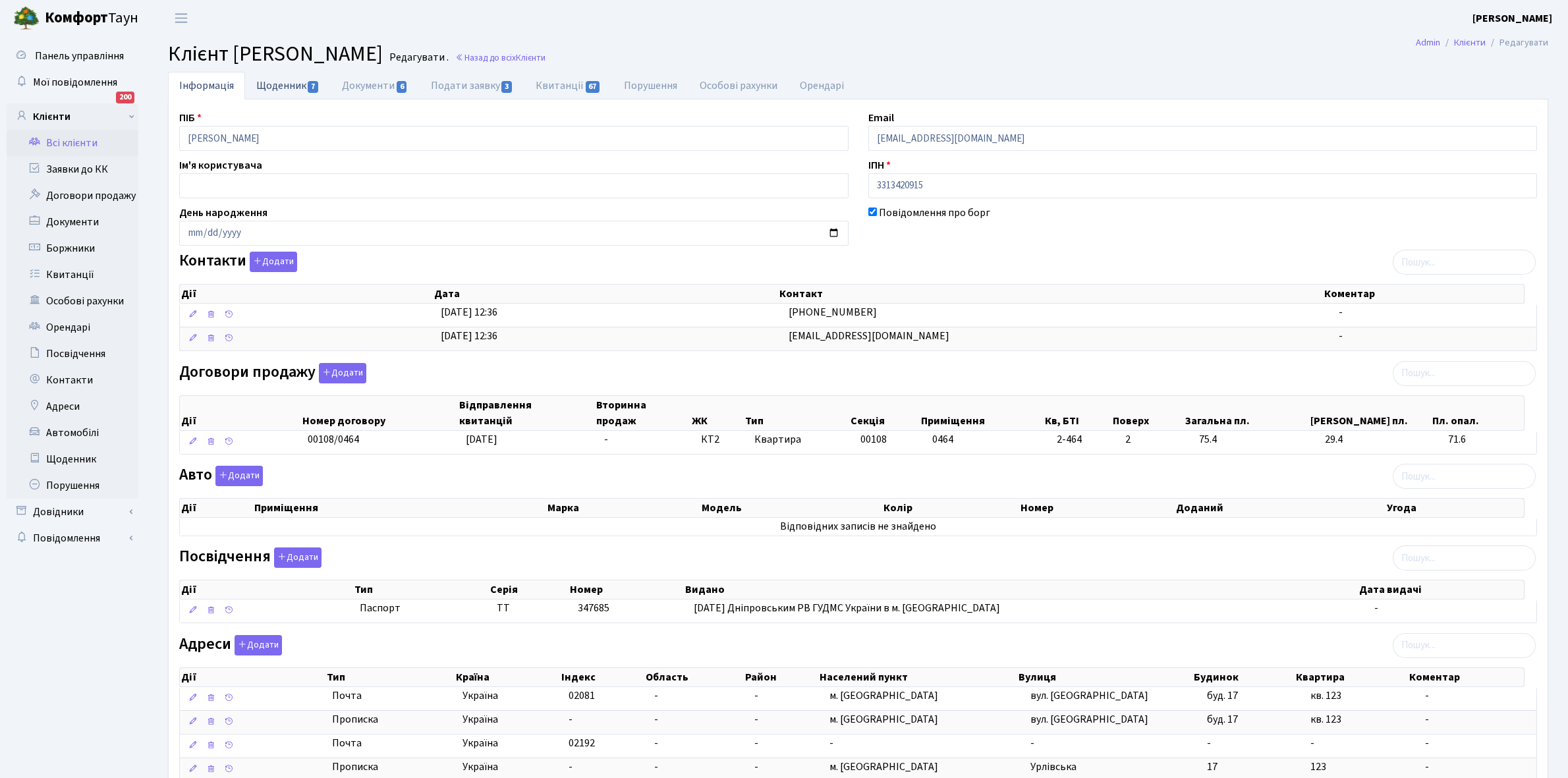
select select "25"
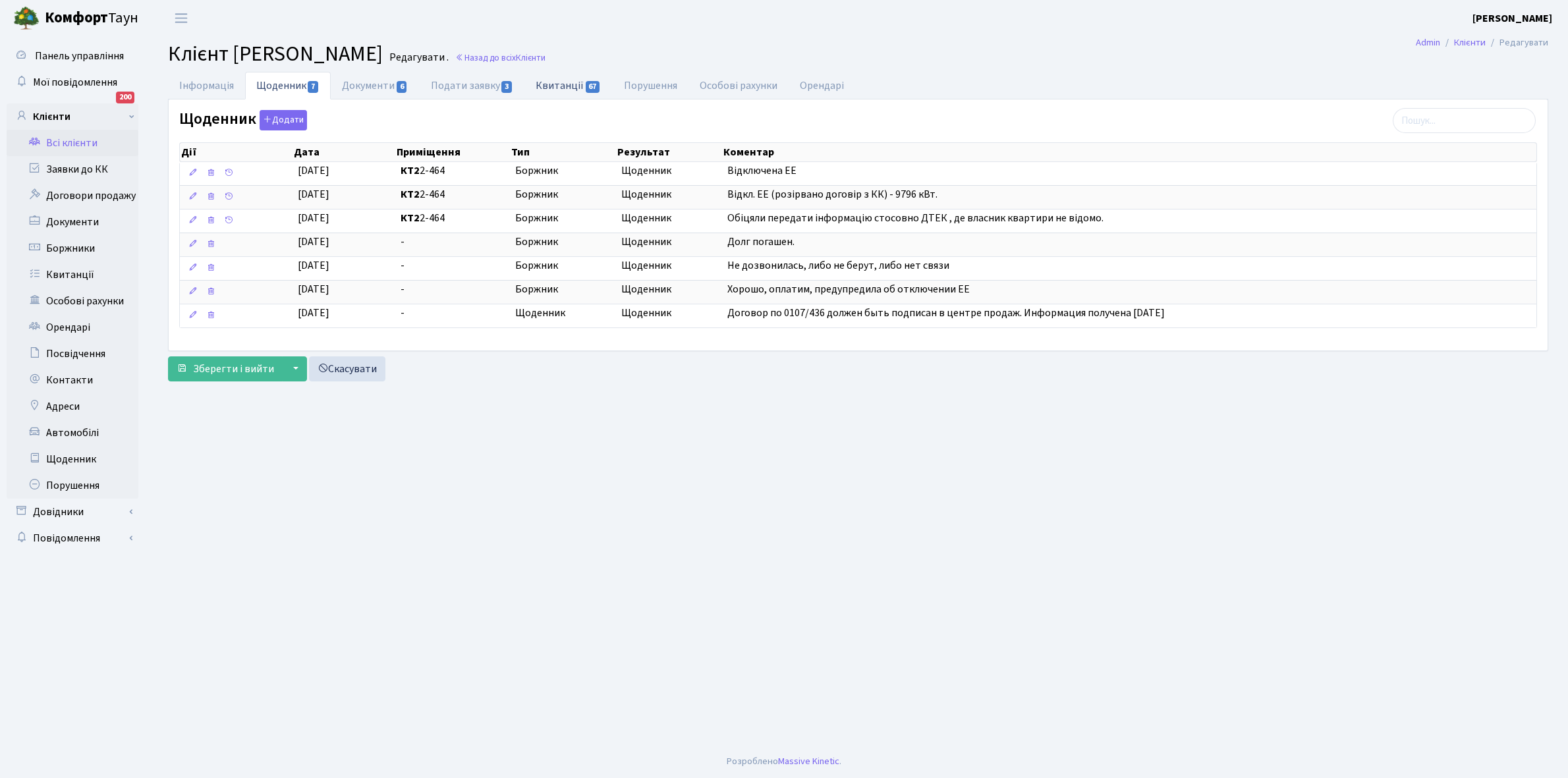
click at [561, 89] on link "Квитанції 67" at bounding box center [568, 86] width 88 height 27
select select "25"
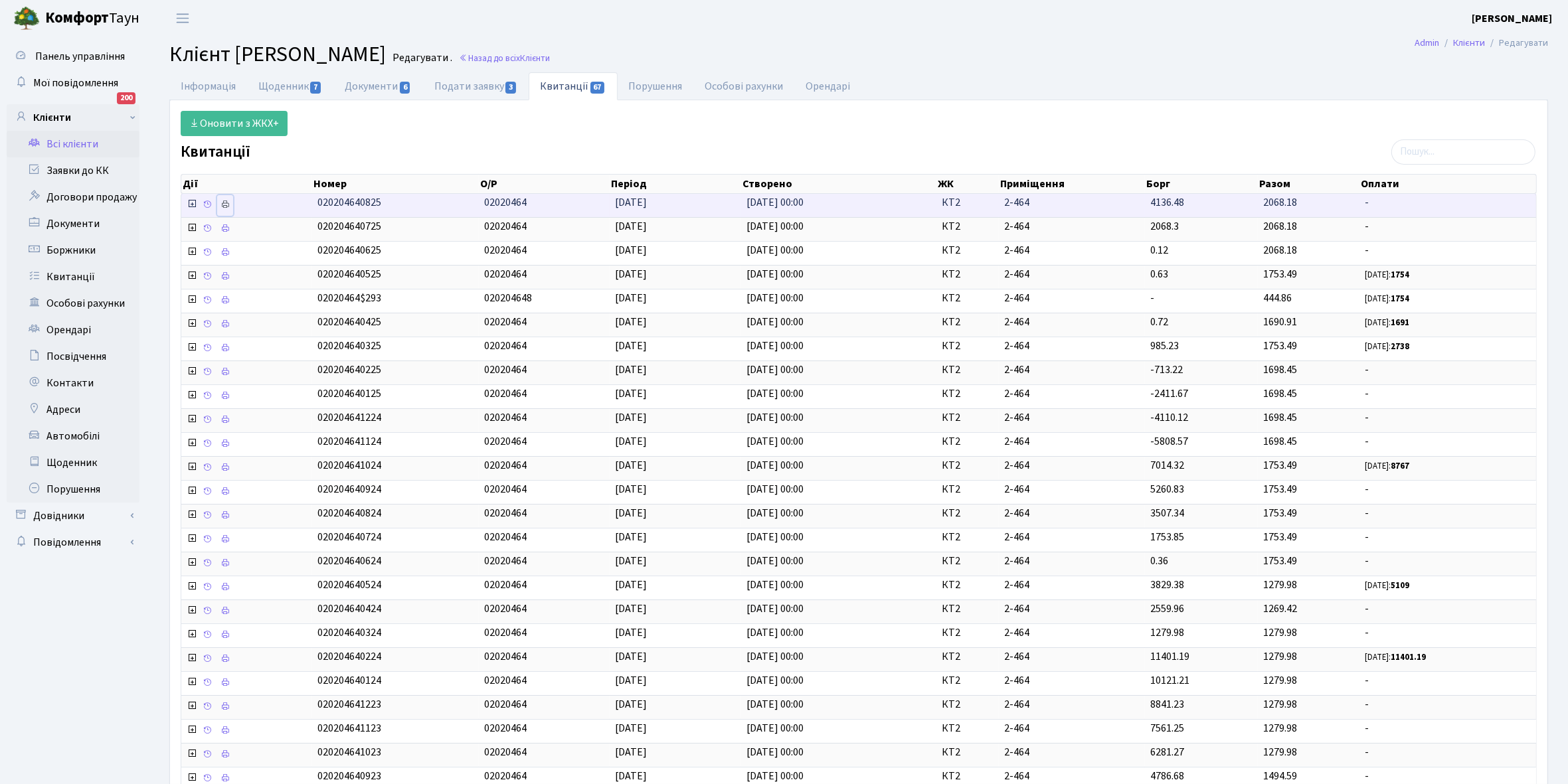
click at [222, 209] on icon at bounding box center [224, 203] width 9 height 9
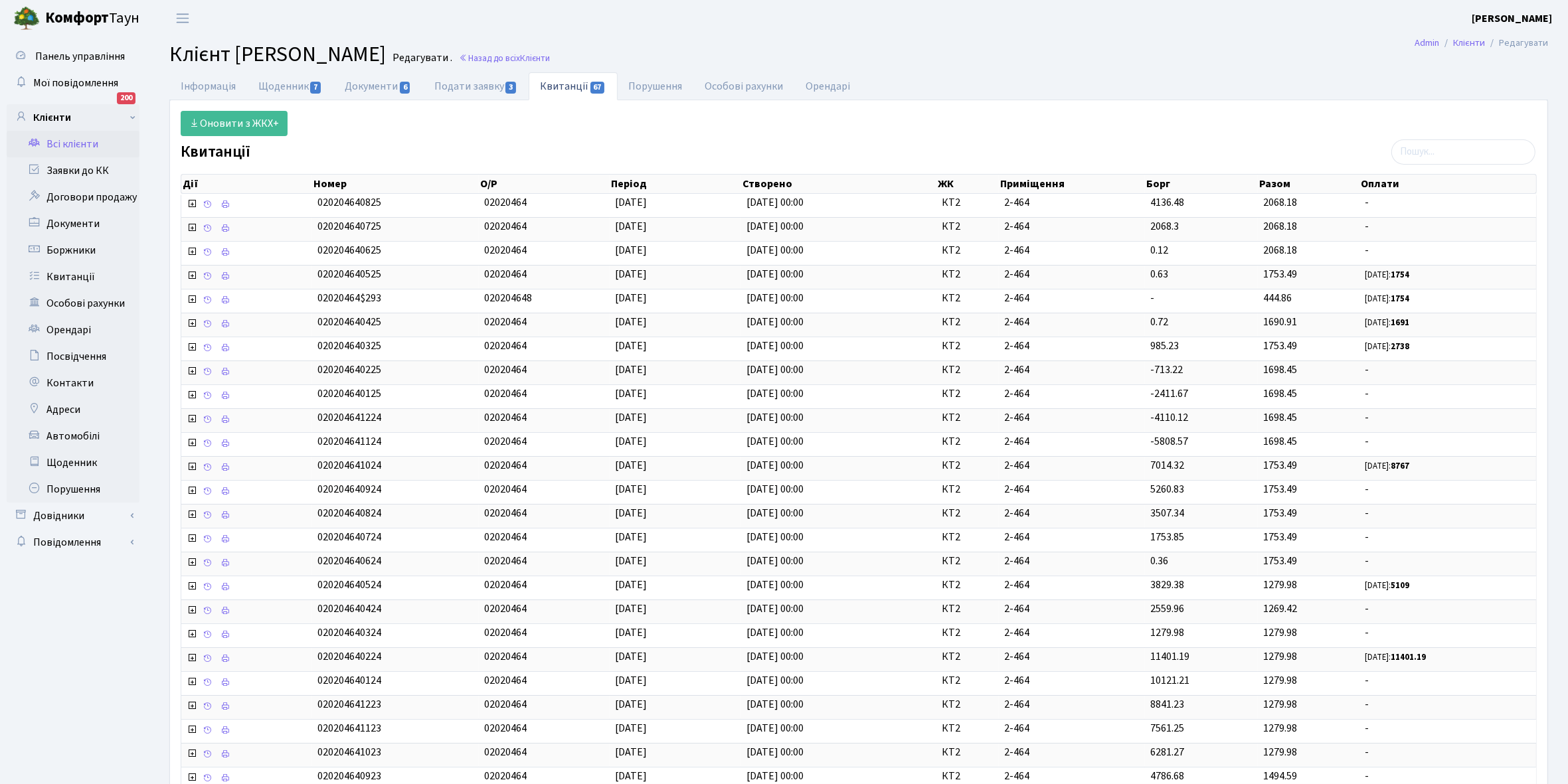
click at [75, 137] on link "Всі клієнти" at bounding box center [73, 143] width 133 height 27
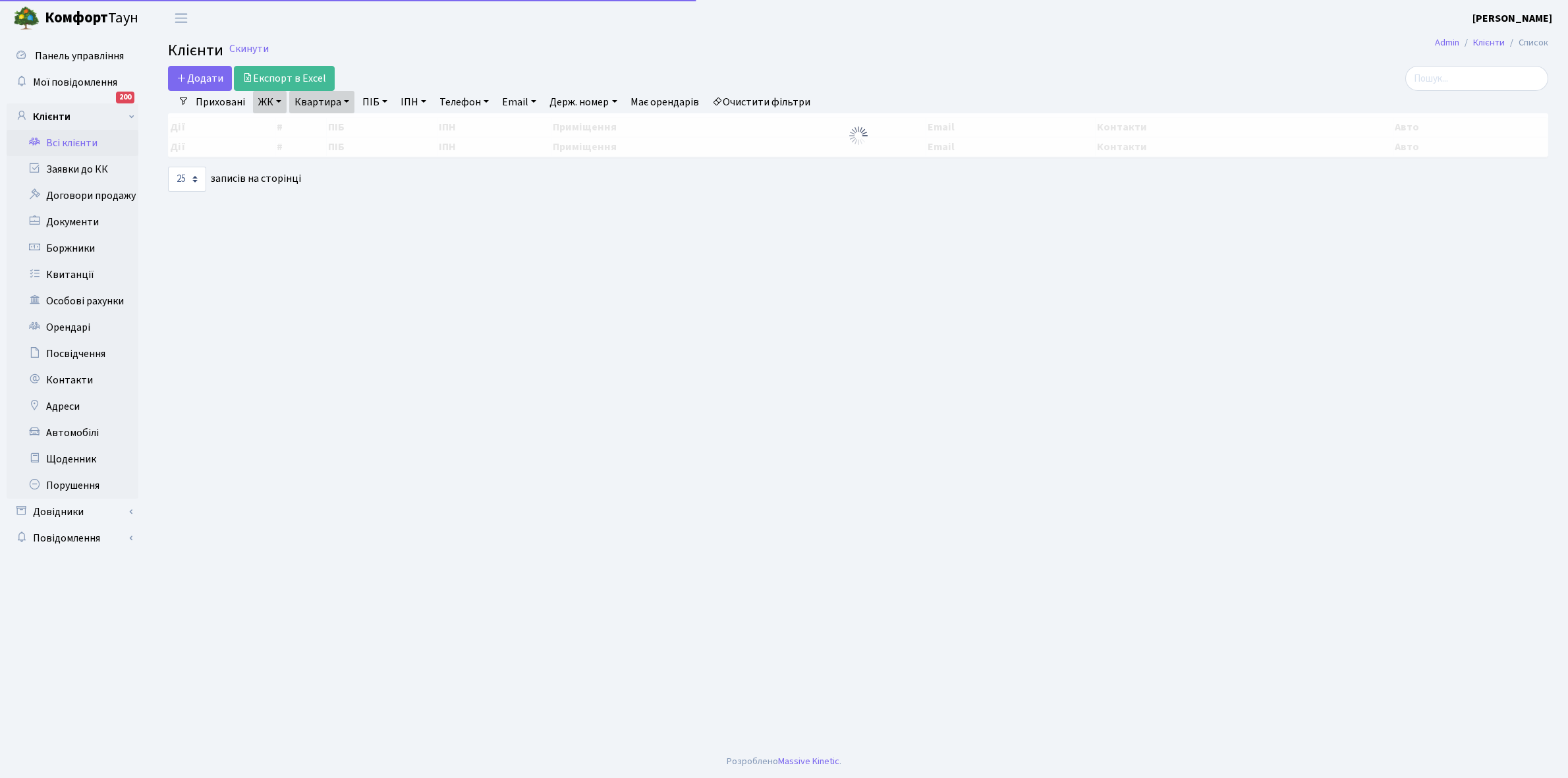
select select "25"
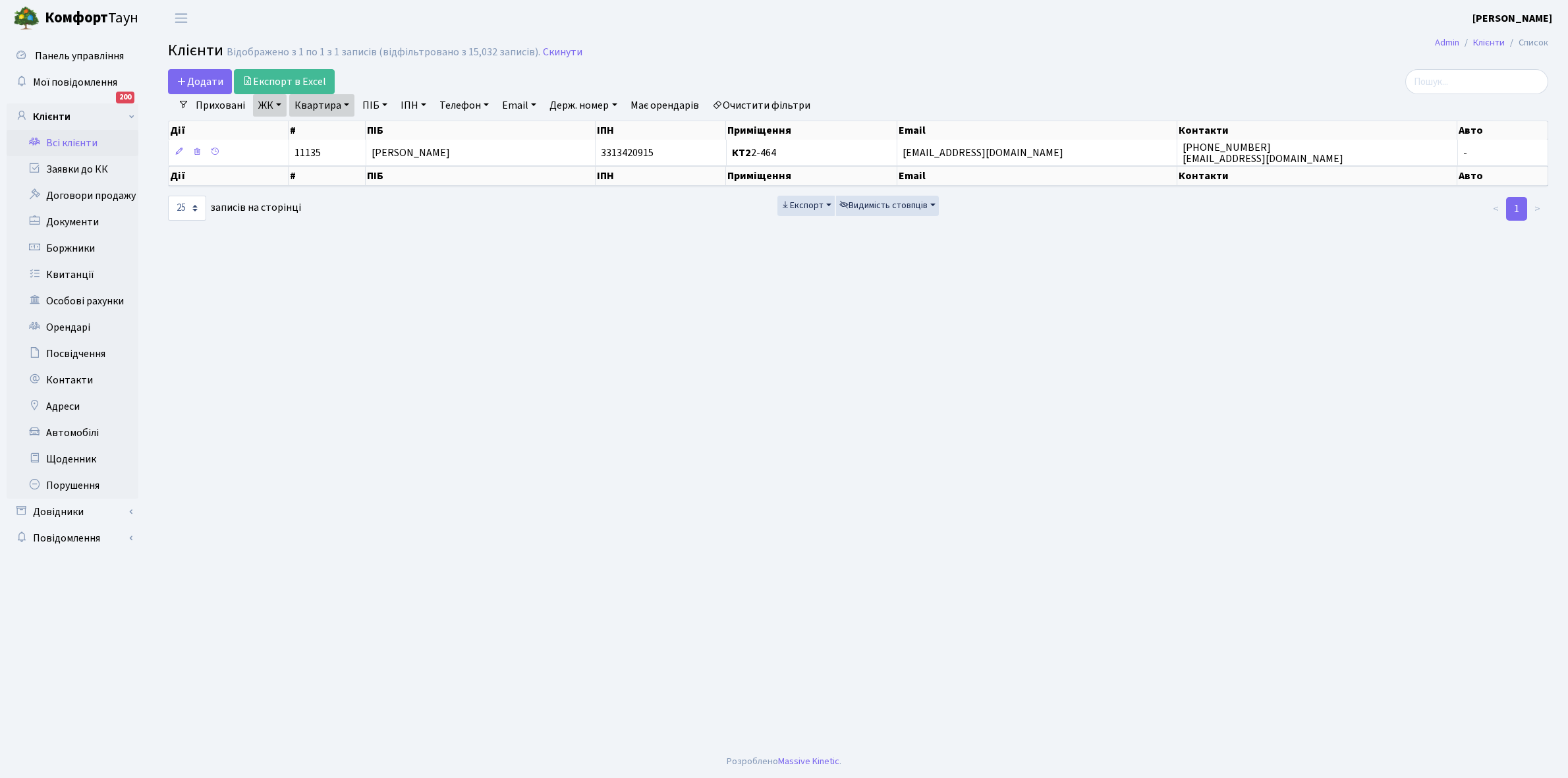
click at [346, 102] on link "Квартира" at bounding box center [322, 105] width 65 height 22
click at [336, 134] on input "2-464" at bounding box center [327, 132] width 77 height 25
type input "2-467"
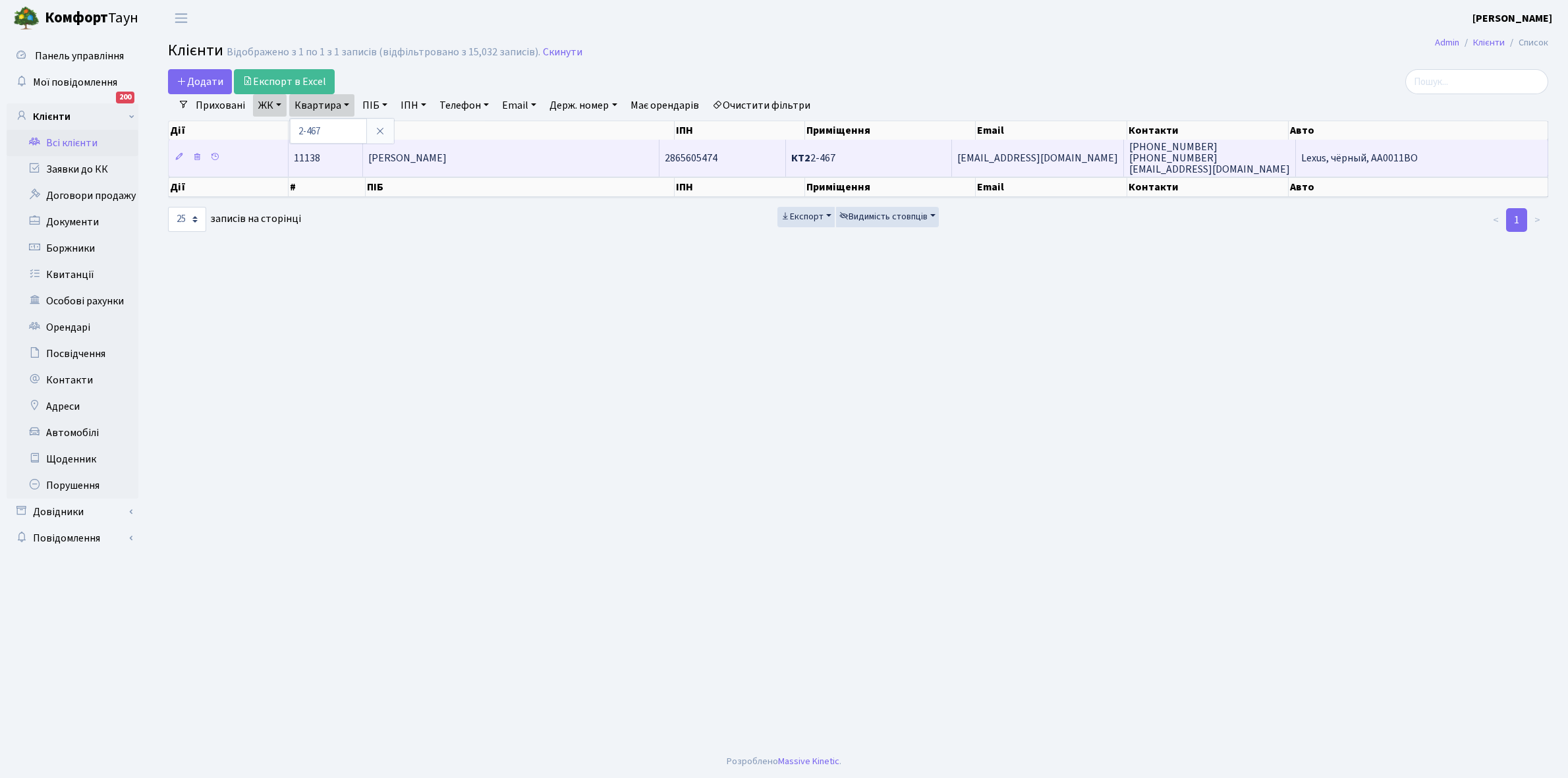
click at [442, 168] on td "[PERSON_NAME] [PERSON_NAME]" at bounding box center [511, 157] width 296 height 36
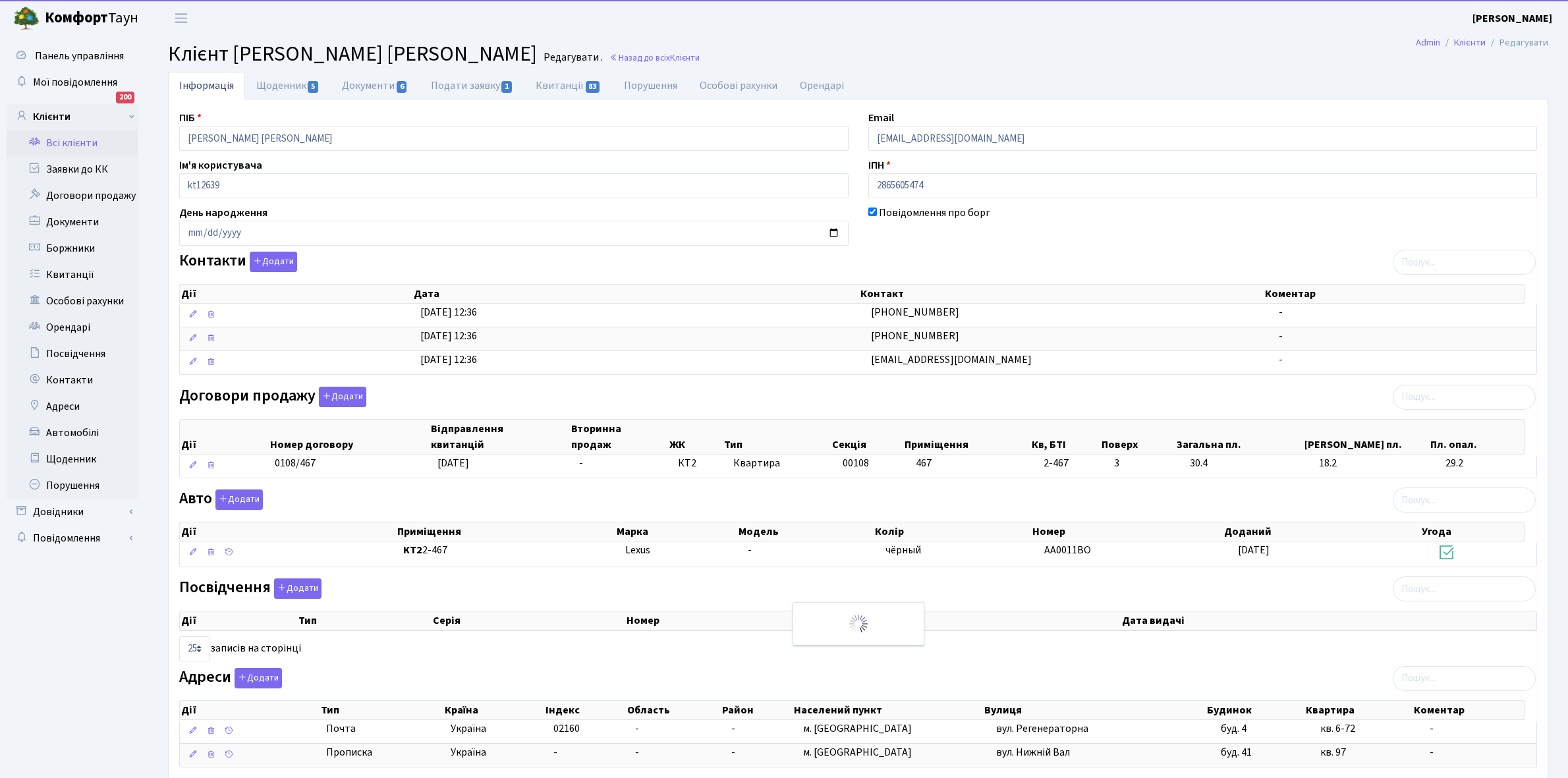
select select "25"
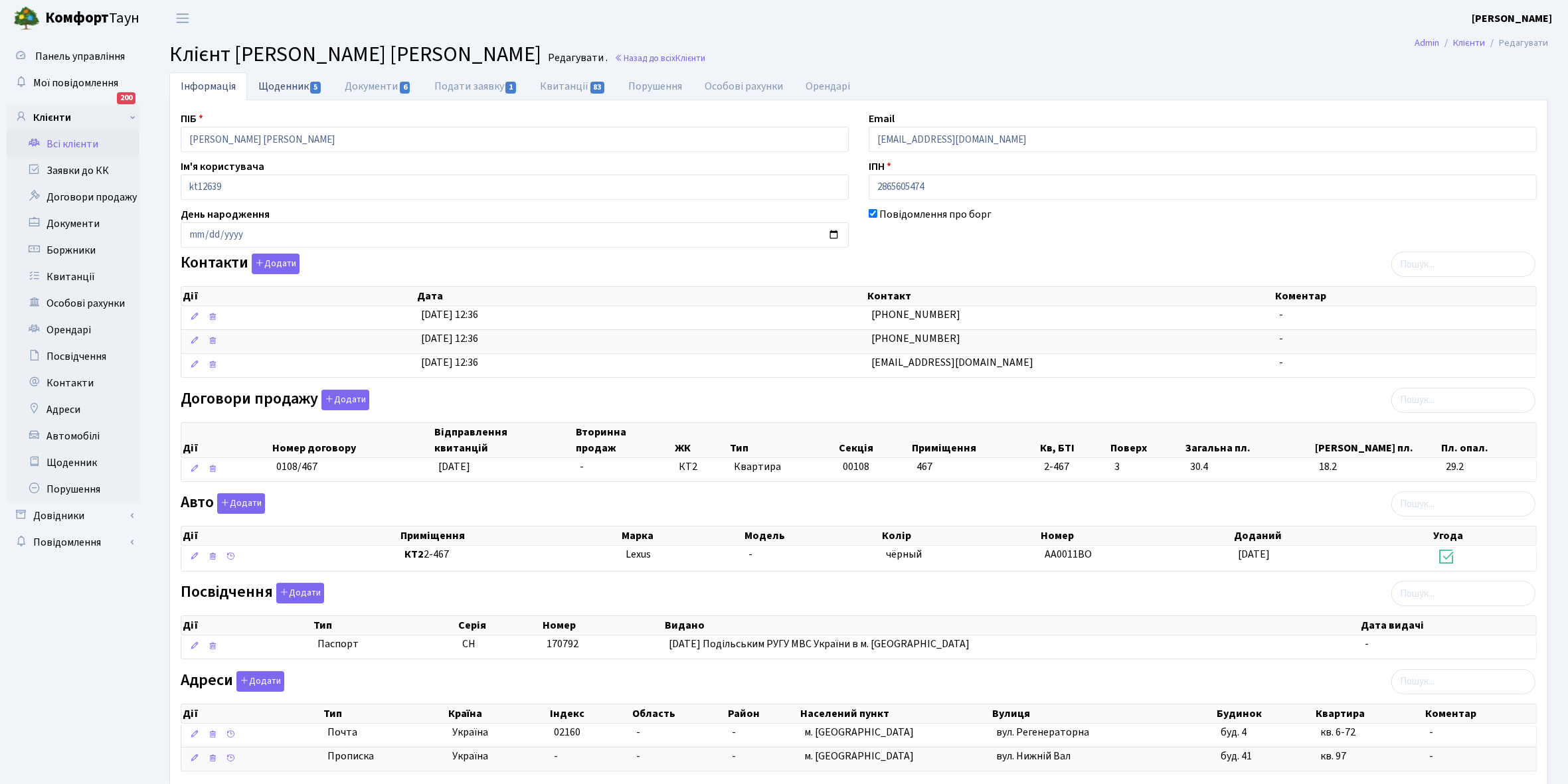
click at [283, 84] on link "Щоденник 5" at bounding box center [290, 86] width 86 height 28
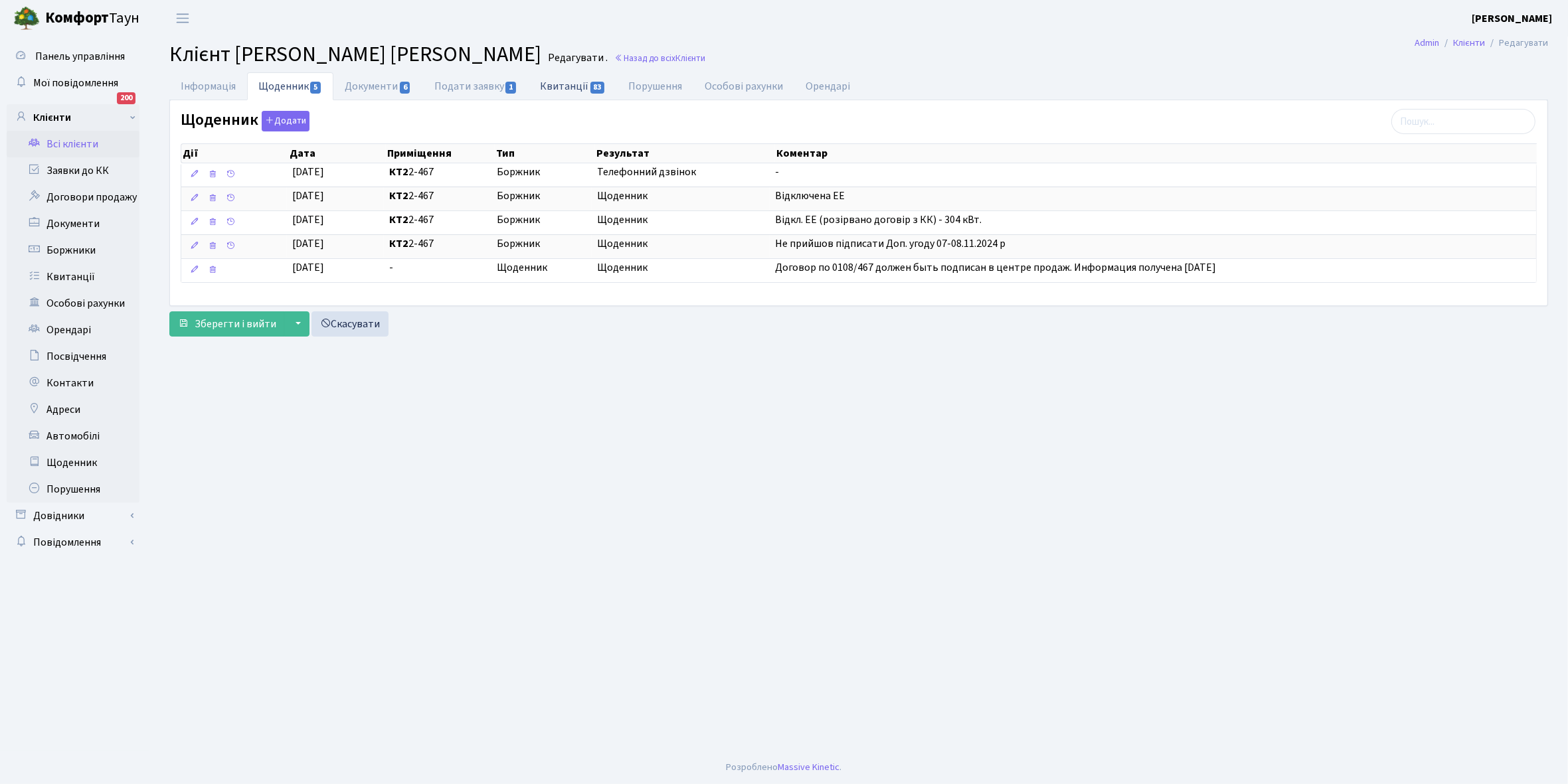
click at [571, 87] on link "Квитанції 83" at bounding box center [573, 86] width 88 height 28
select select "25"
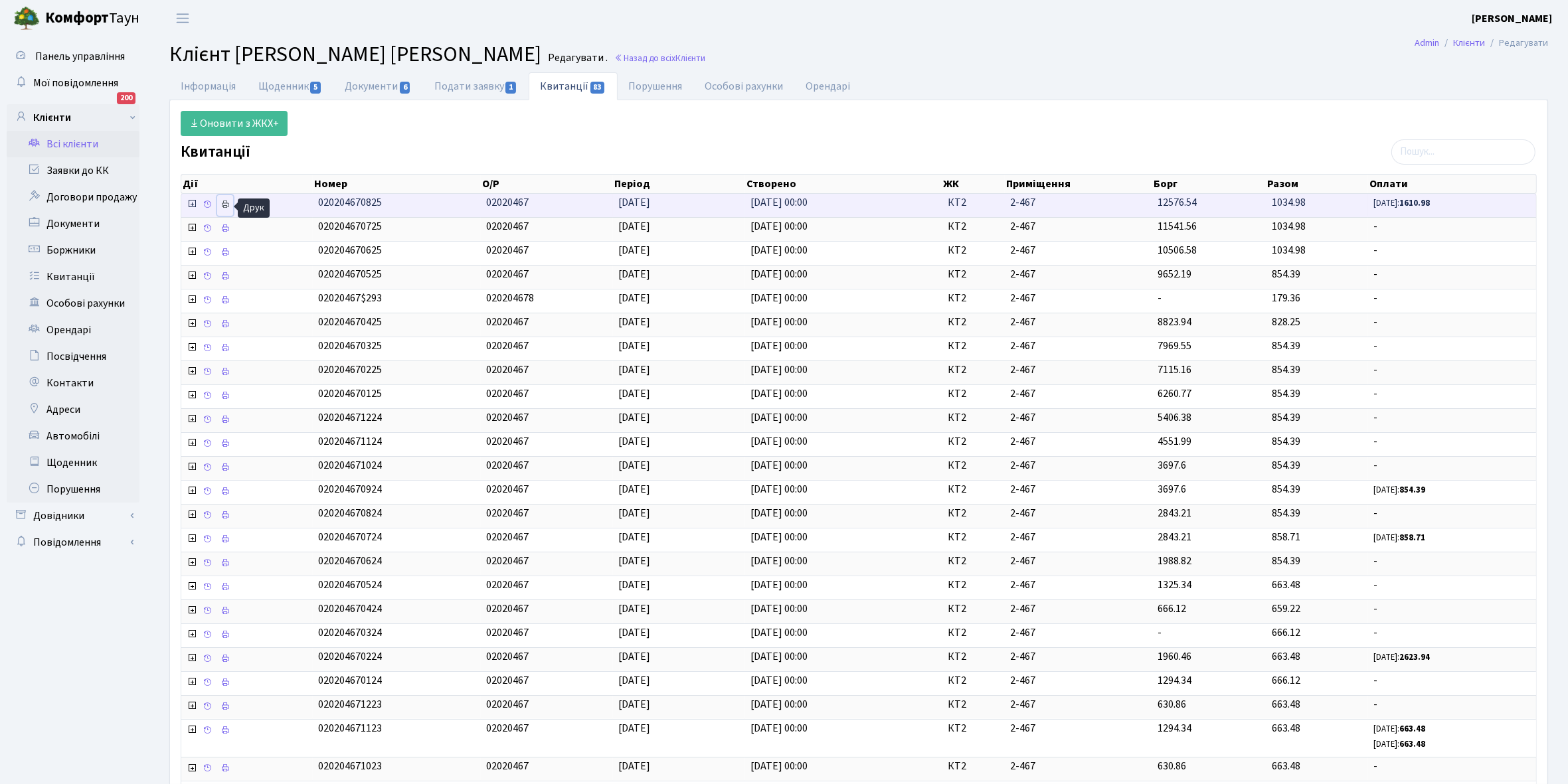
click at [224, 210] on link at bounding box center [225, 205] width 16 height 21
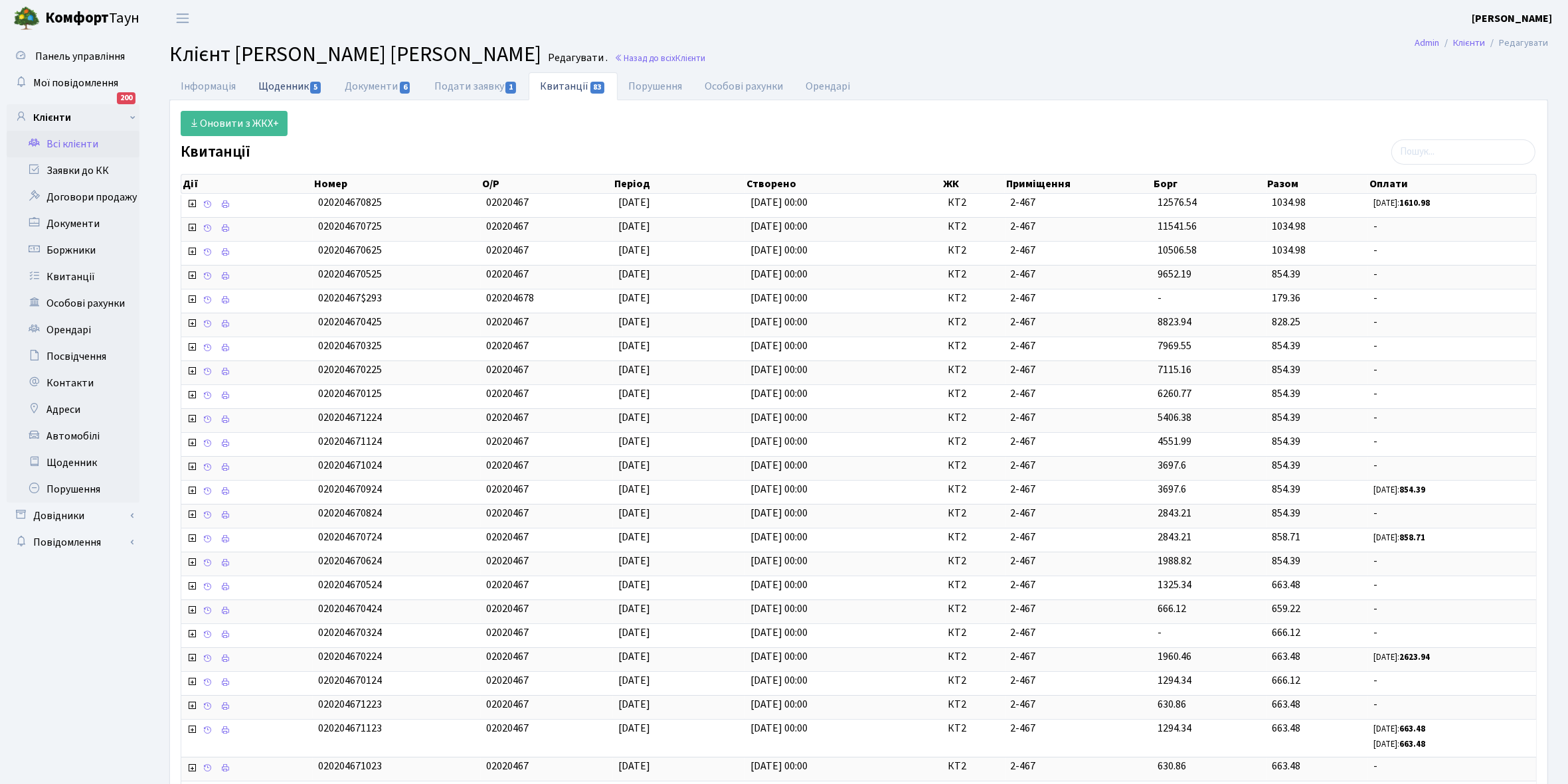
click at [280, 84] on link "Щоденник 5" at bounding box center [290, 86] width 86 height 28
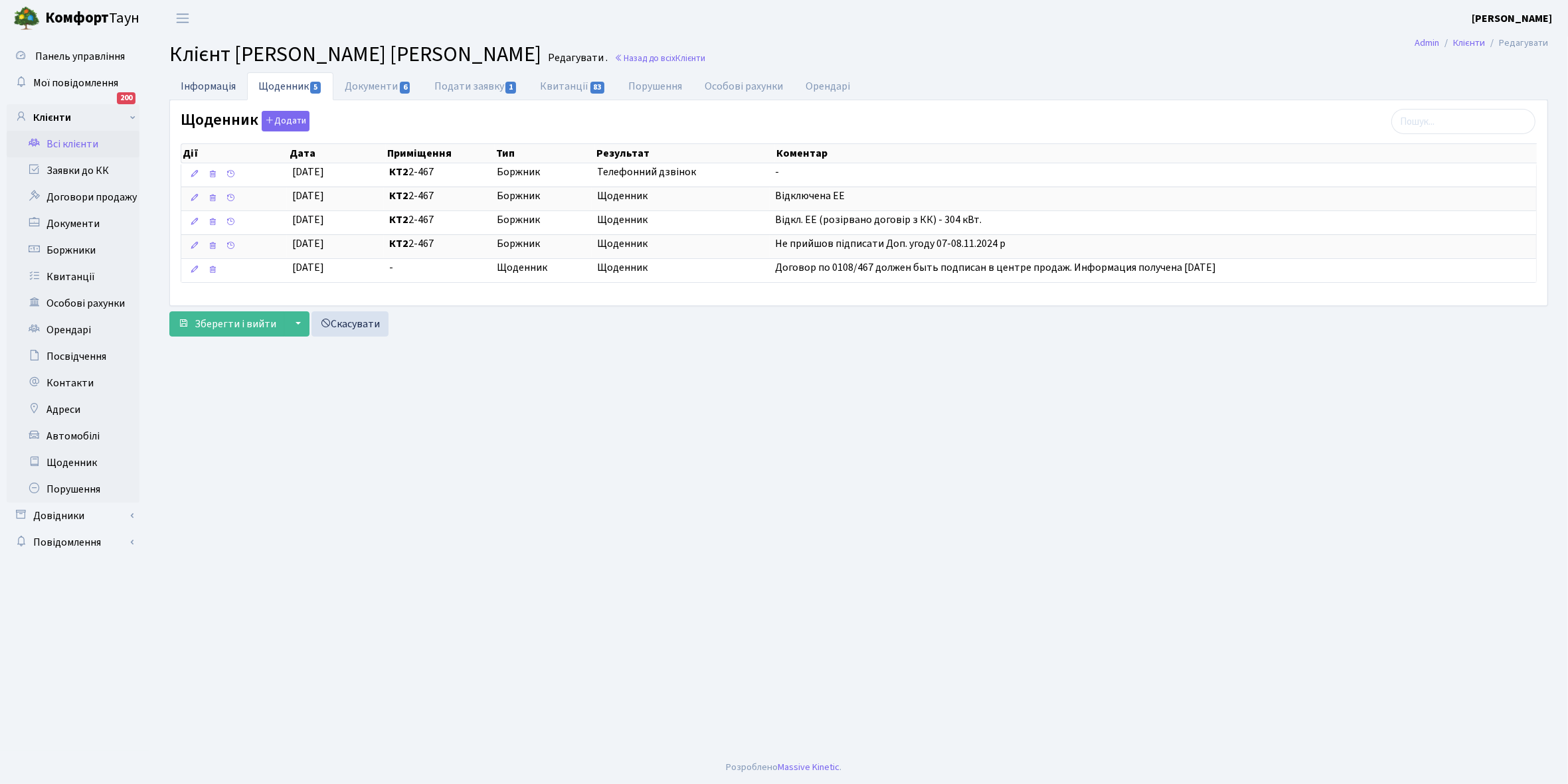
click at [196, 82] on link "Інформація" at bounding box center [207, 86] width 78 height 28
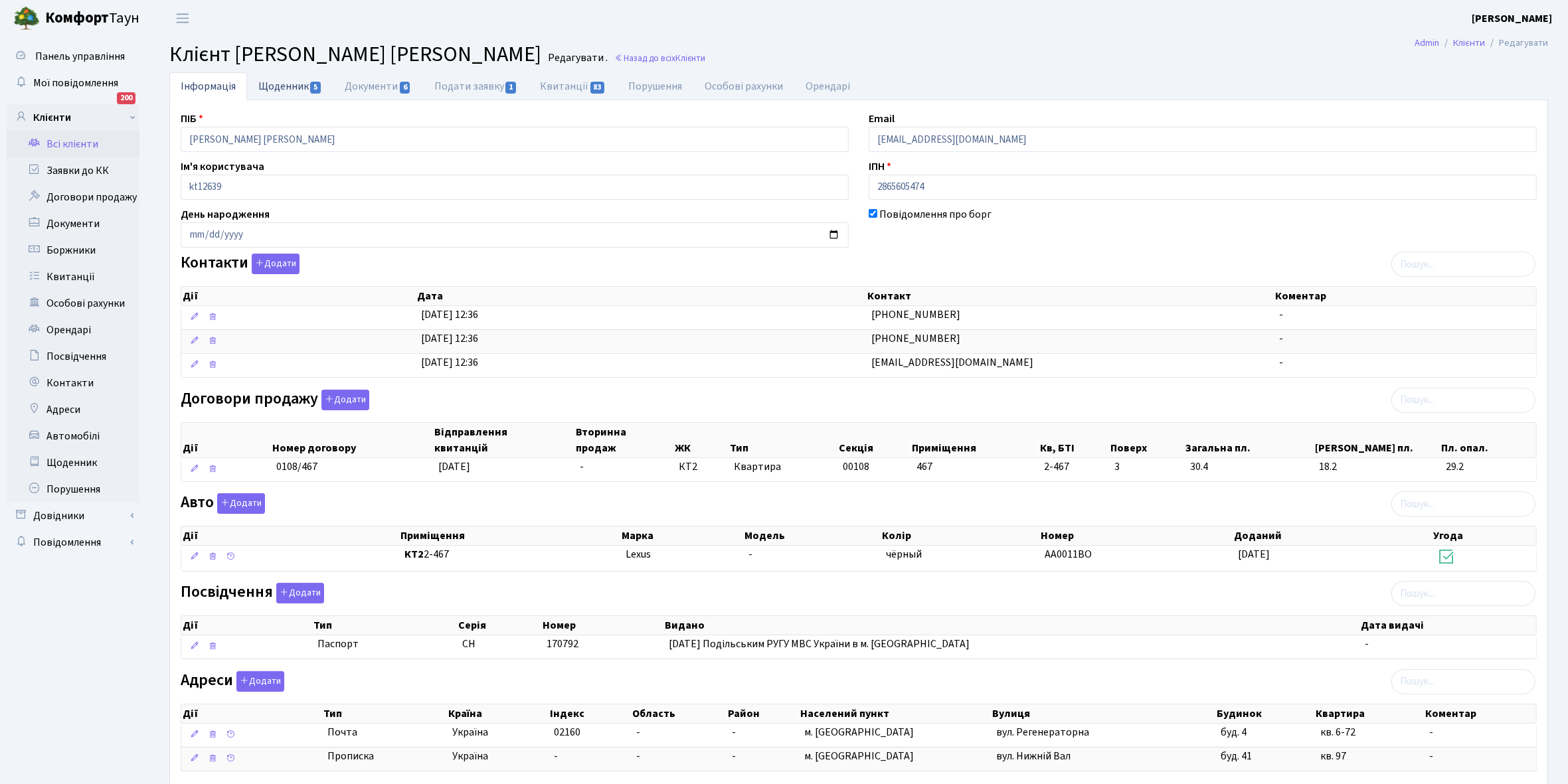
click at [267, 81] on link "Щоденник 5" at bounding box center [290, 86] width 86 height 28
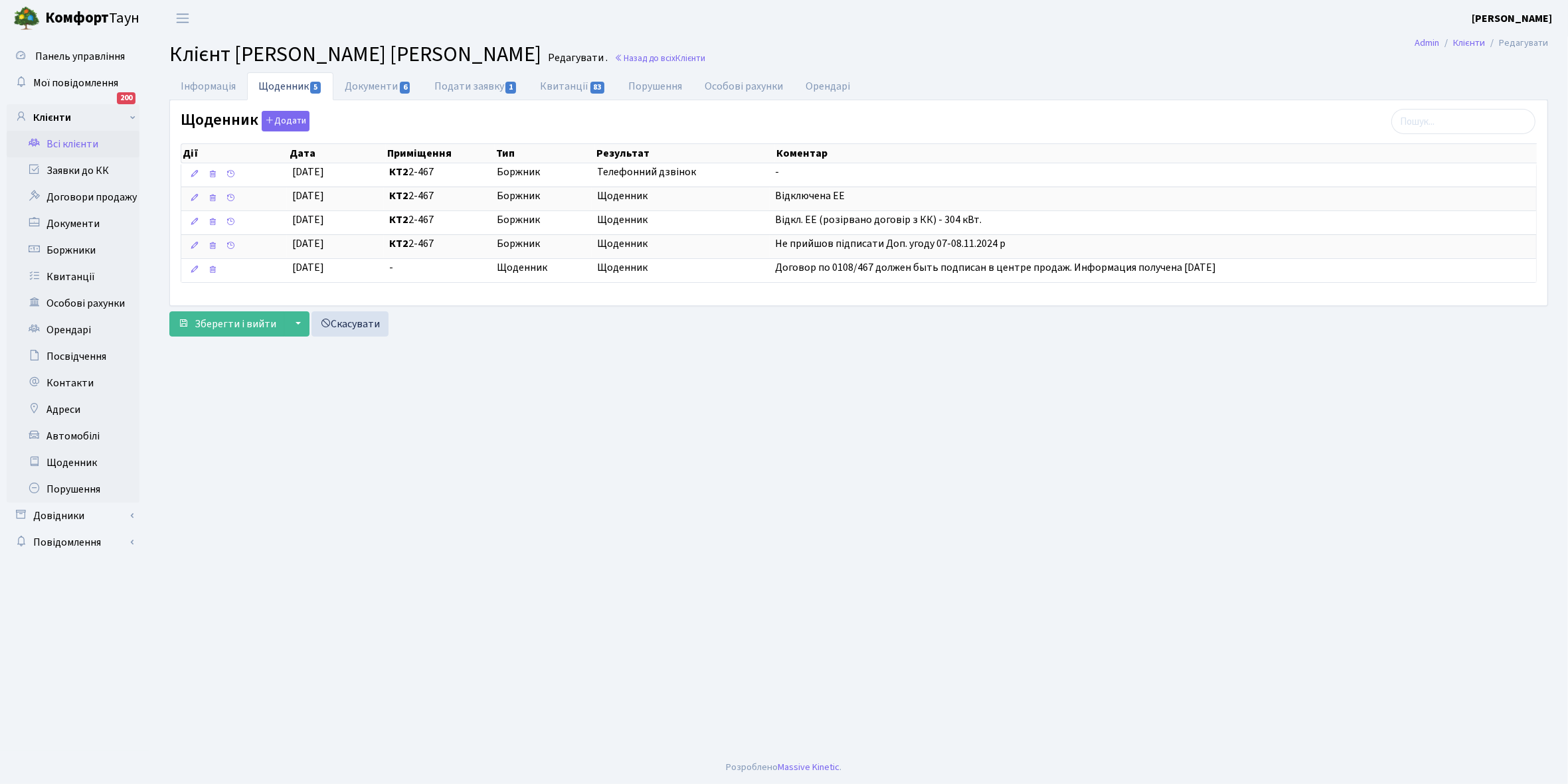
click at [65, 142] on link "Всі клієнти" at bounding box center [73, 143] width 133 height 27
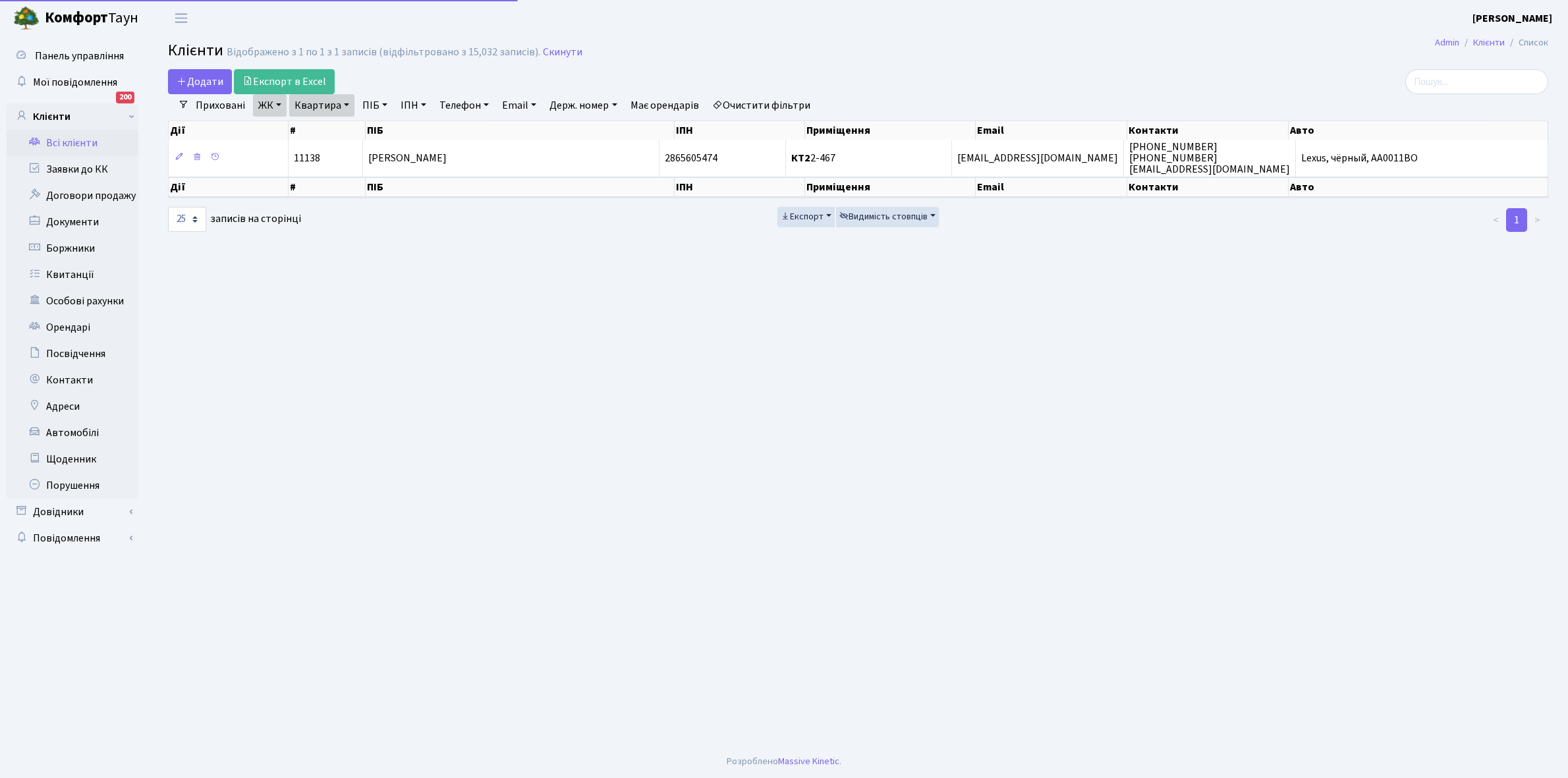
select select "25"
click at [345, 107] on link "Квартира" at bounding box center [322, 105] width 65 height 22
click at [343, 132] on input "2-467" at bounding box center [327, 132] width 77 height 25
type input "2-472"
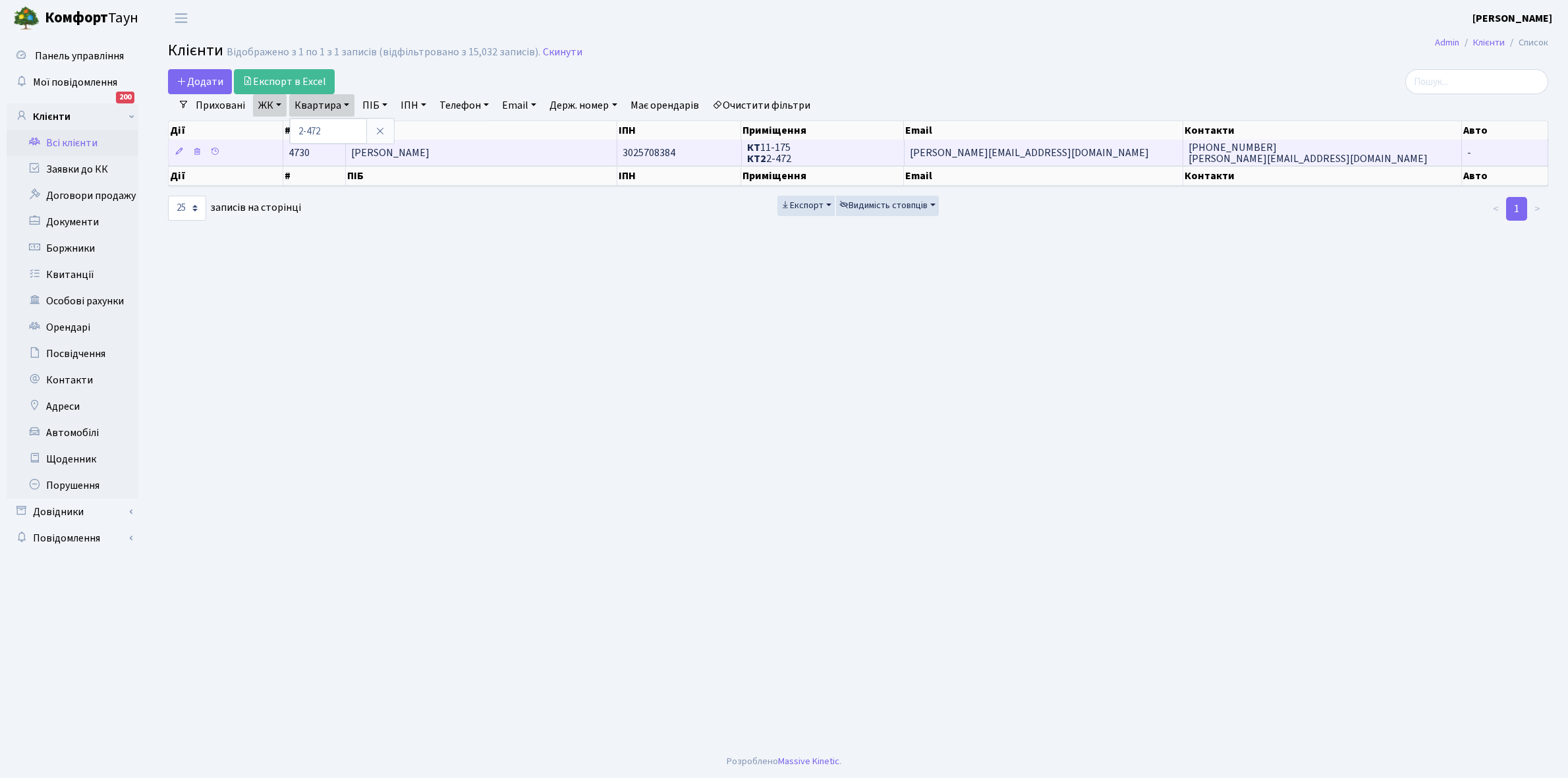
click at [430, 158] on span "[PERSON_NAME]" at bounding box center [390, 152] width 78 height 15
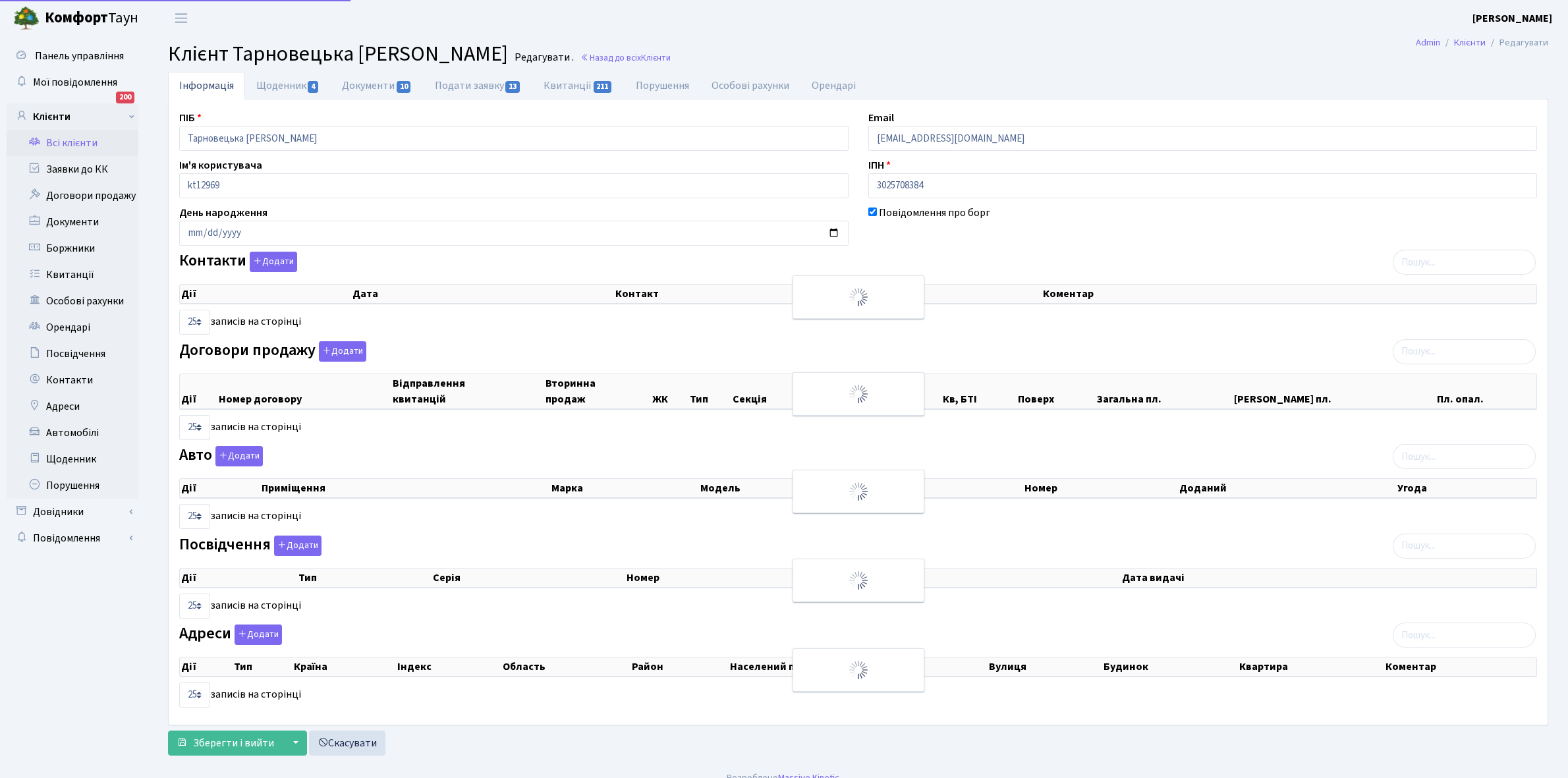
select select "25"
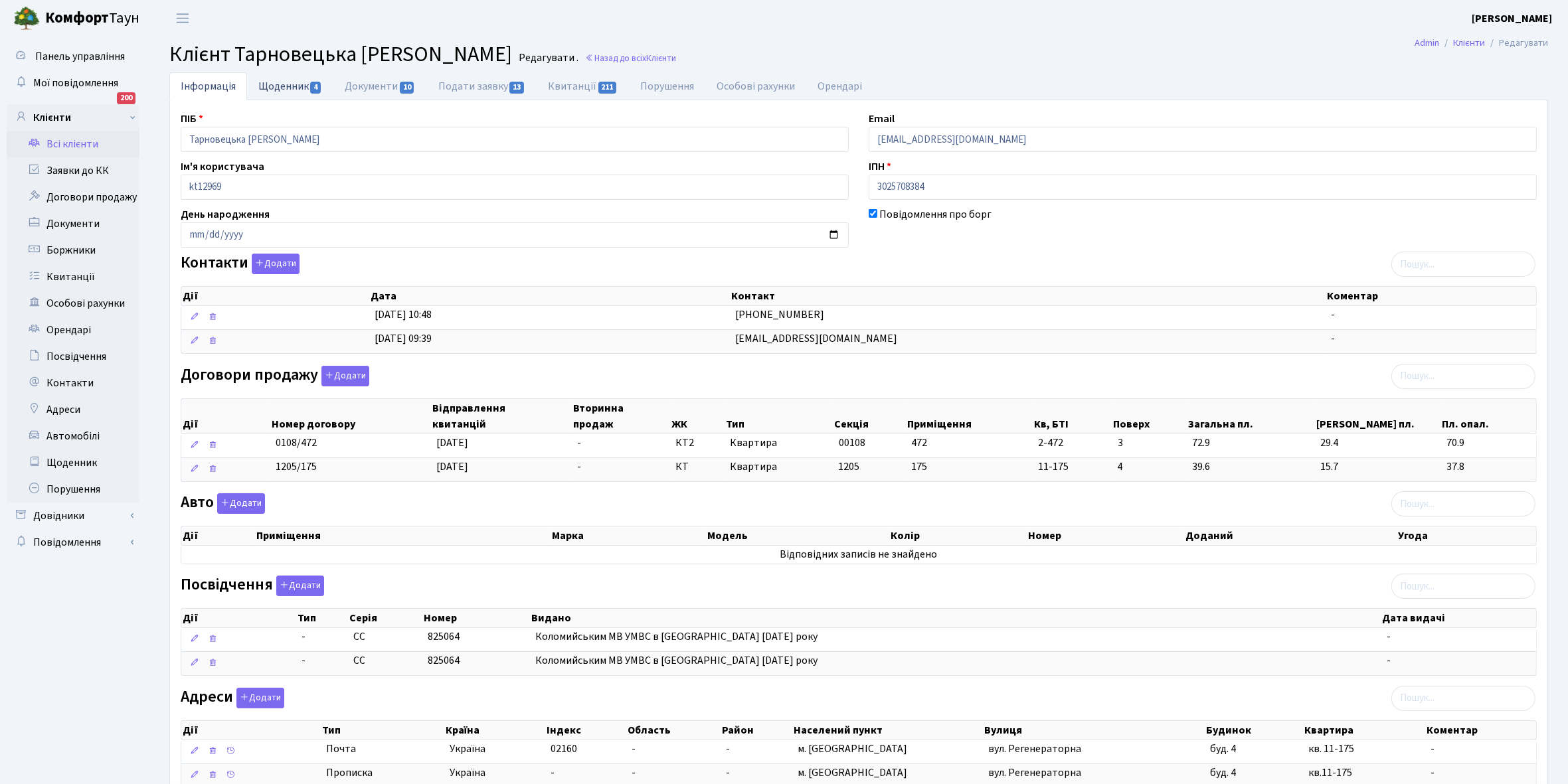
click at [272, 84] on link "Щоденник 4" at bounding box center [290, 86] width 86 height 28
select select "25"
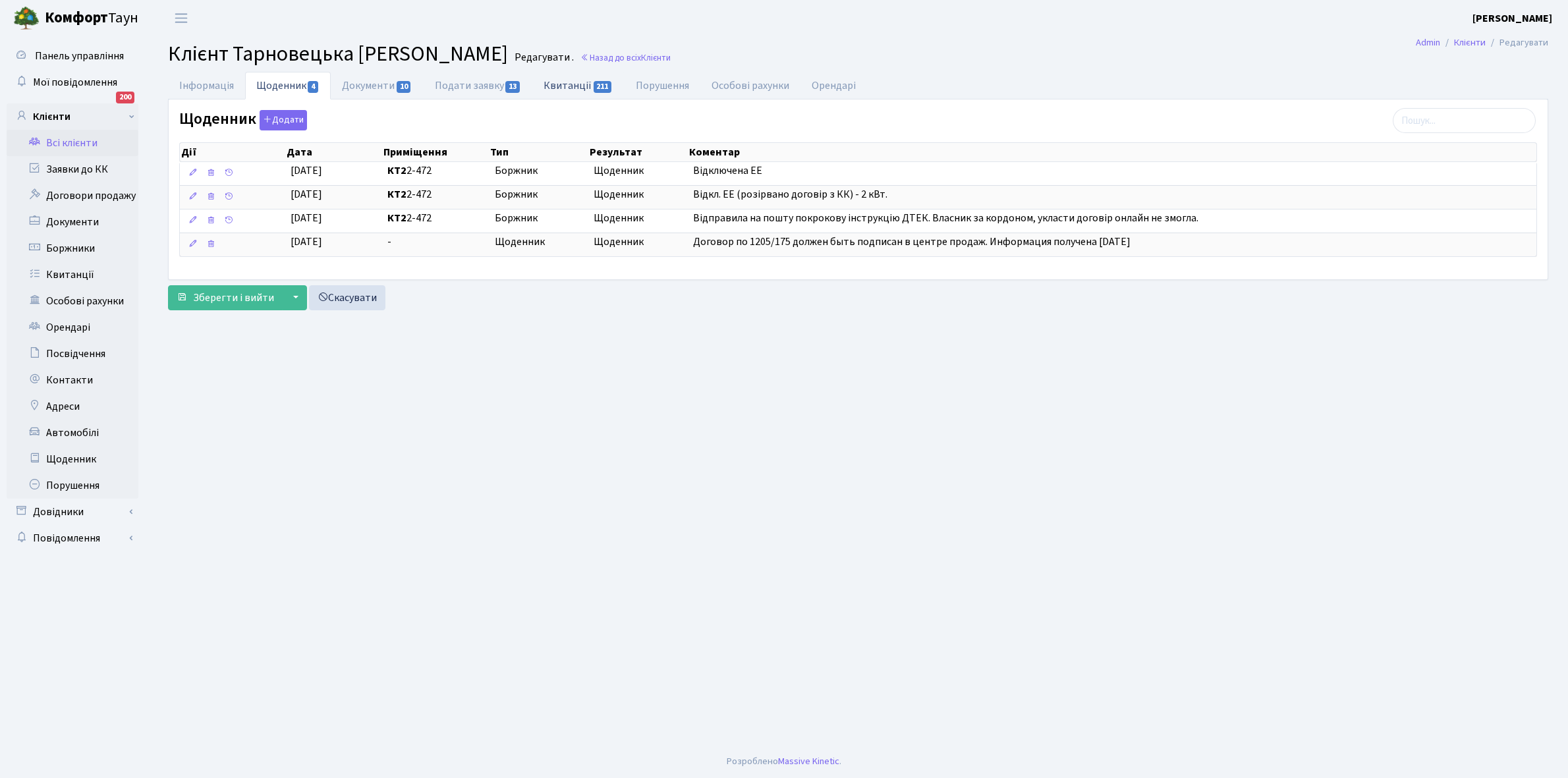
click at [568, 83] on link "Квитанції 211" at bounding box center [578, 86] width 92 height 27
select select "25"
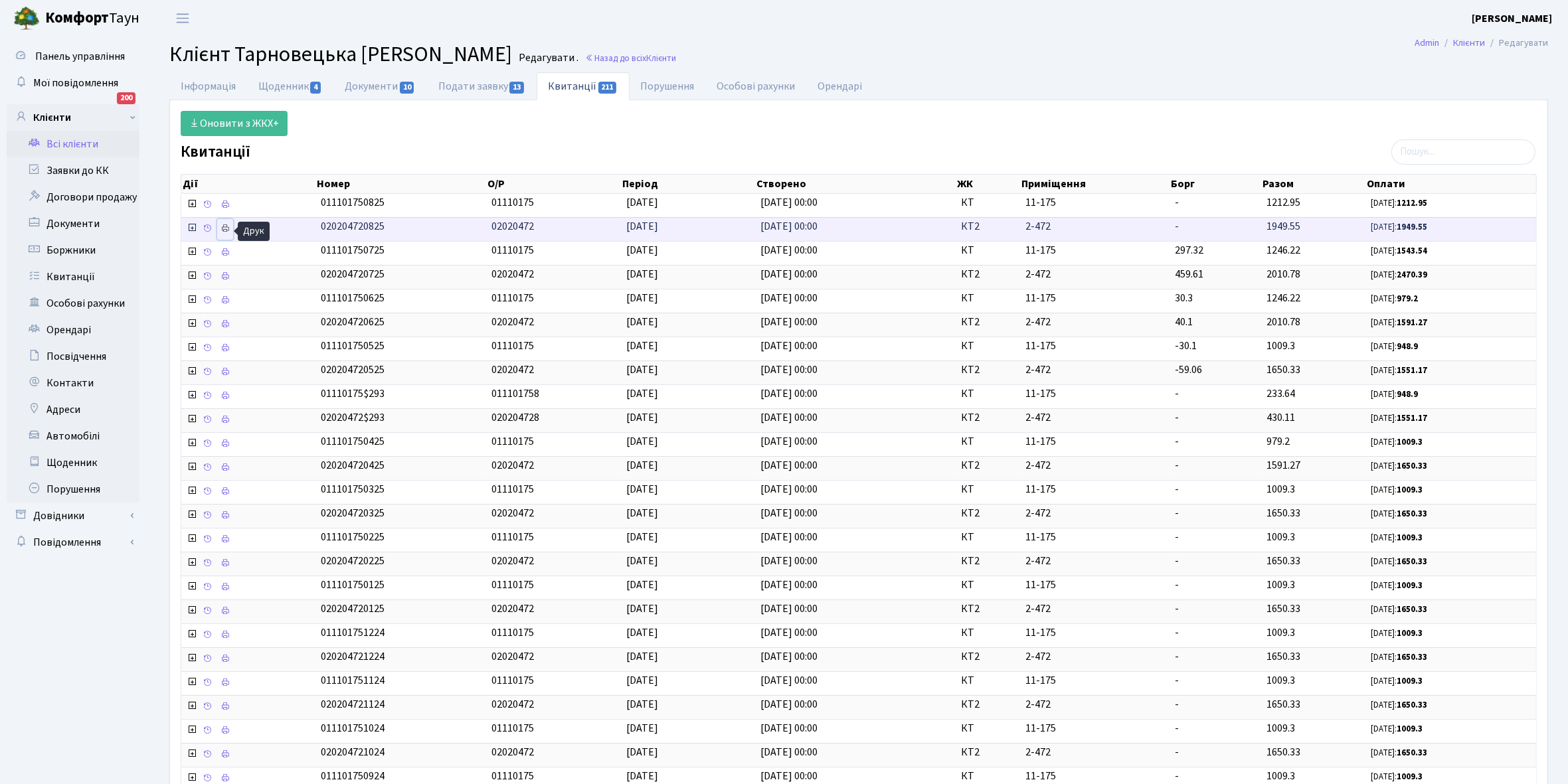
click at [224, 230] on icon at bounding box center [224, 228] width 9 height 9
click at [269, 82] on link "Щоденник 4" at bounding box center [290, 86] width 86 height 28
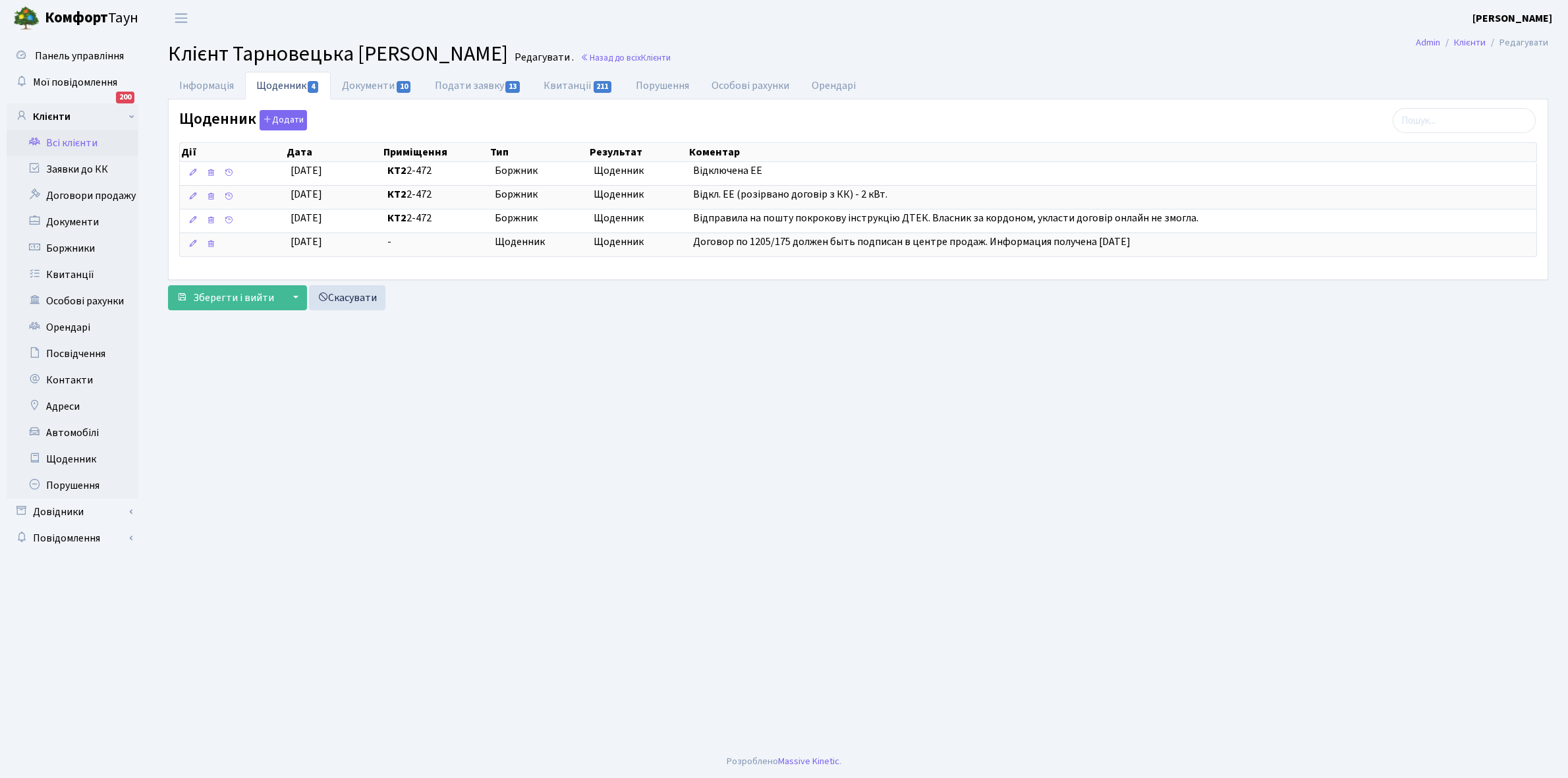
click at [59, 140] on link "Всі клієнти" at bounding box center [72, 142] width 132 height 26
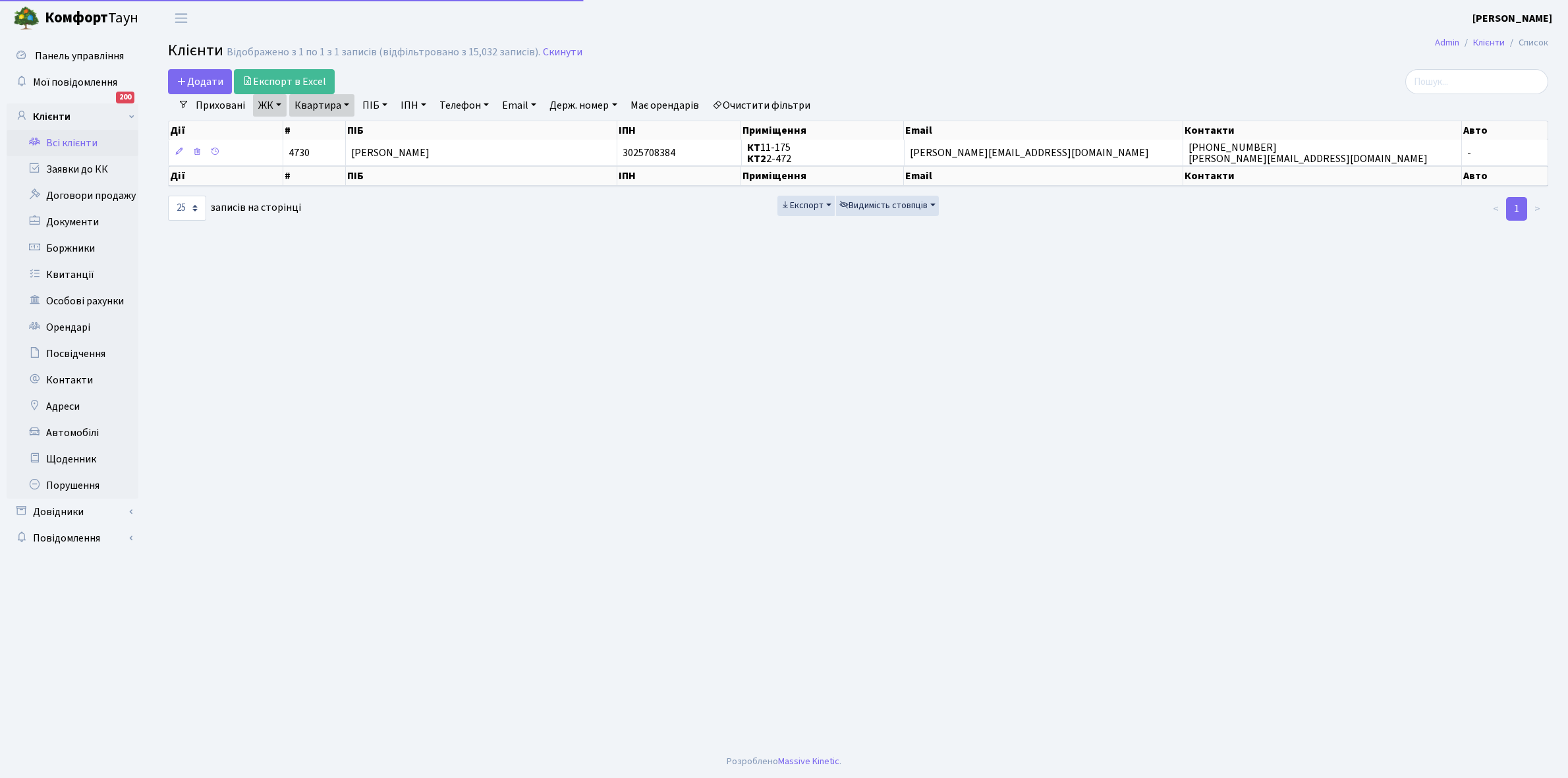
select select "25"
click at [345, 102] on link "Квартира" at bounding box center [322, 105] width 65 height 22
click at [338, 133] on input "2-472" at bounding box center [327, 132] width 77 height 25
type input "2-482"
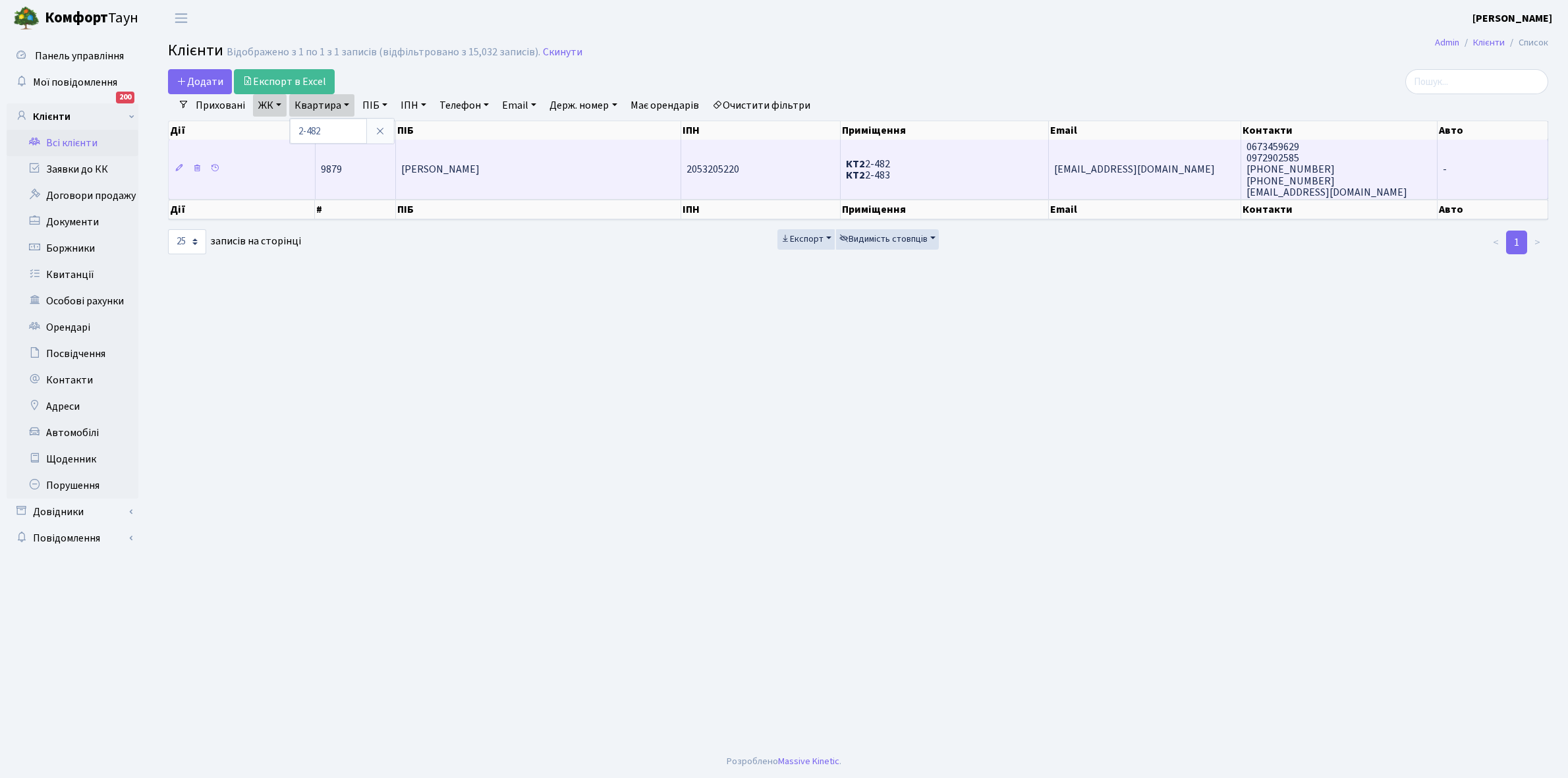
click at [516, 173] on td "Урсол Лідія Микитівна" at bounding box center [538, 169] width 286 height 59
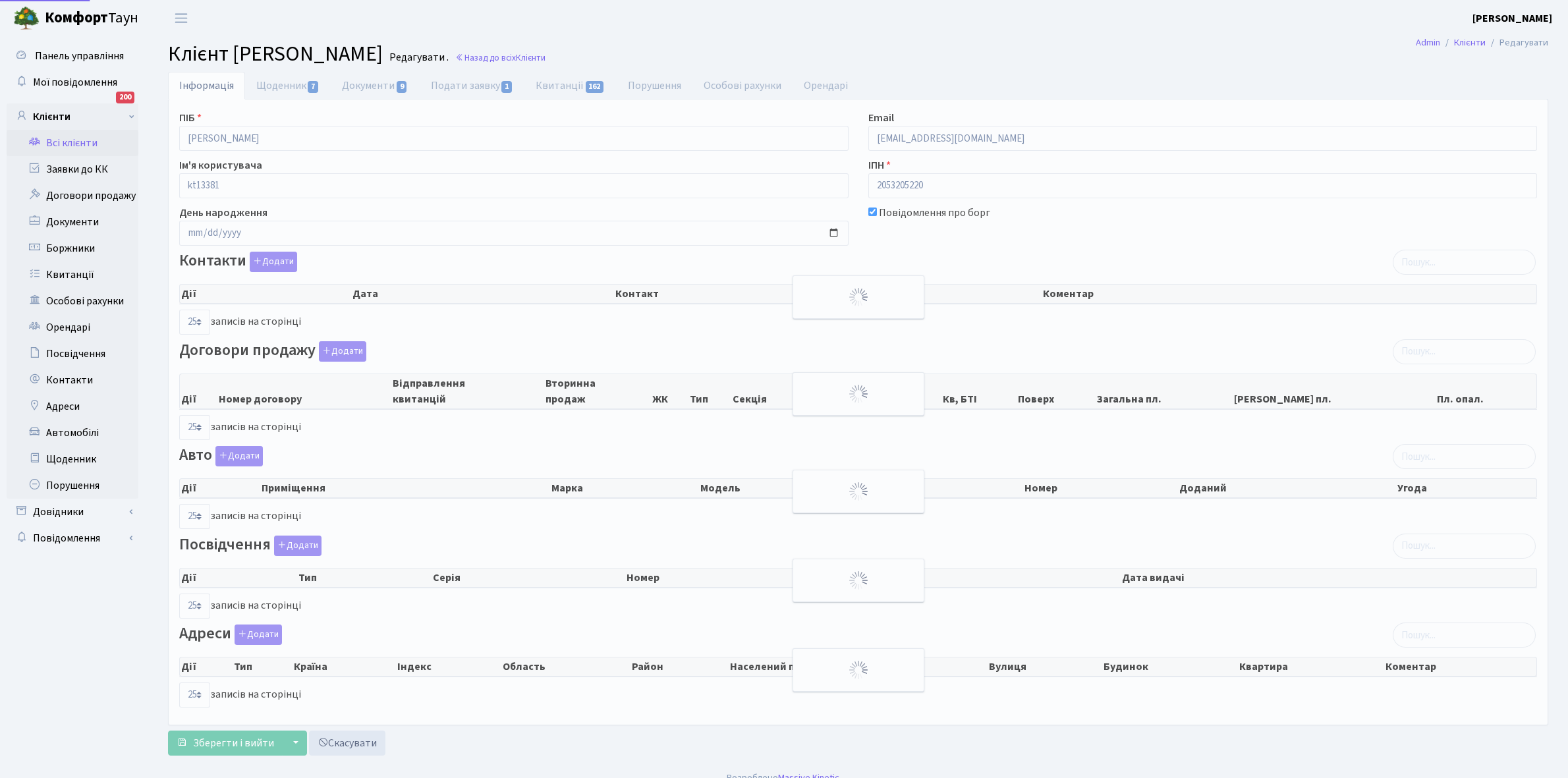
select select "25"
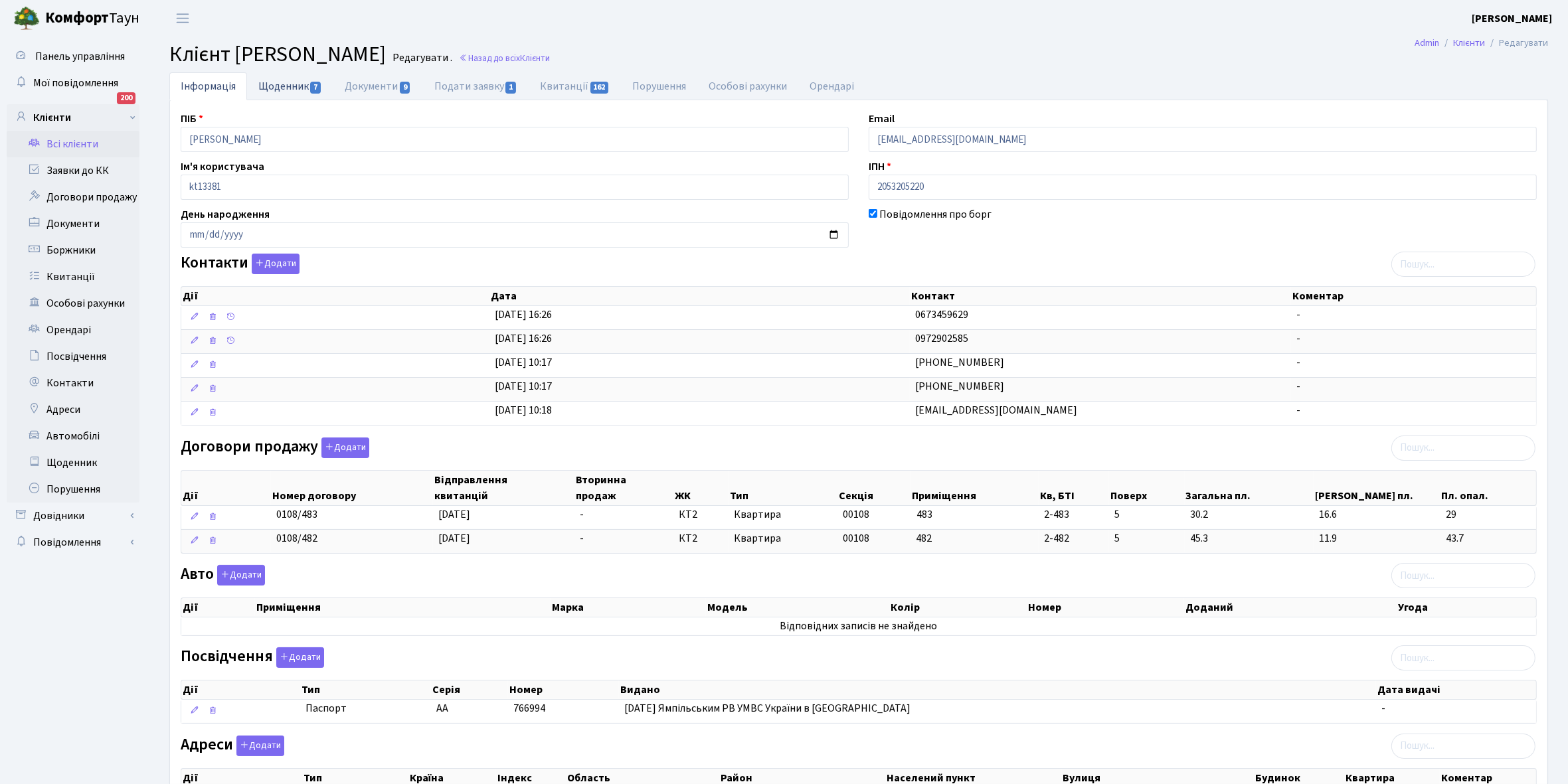
click at [272, 85] on link "Щоденник 7" at bounding box center [290, 86] width 86 height 28
select select "25"
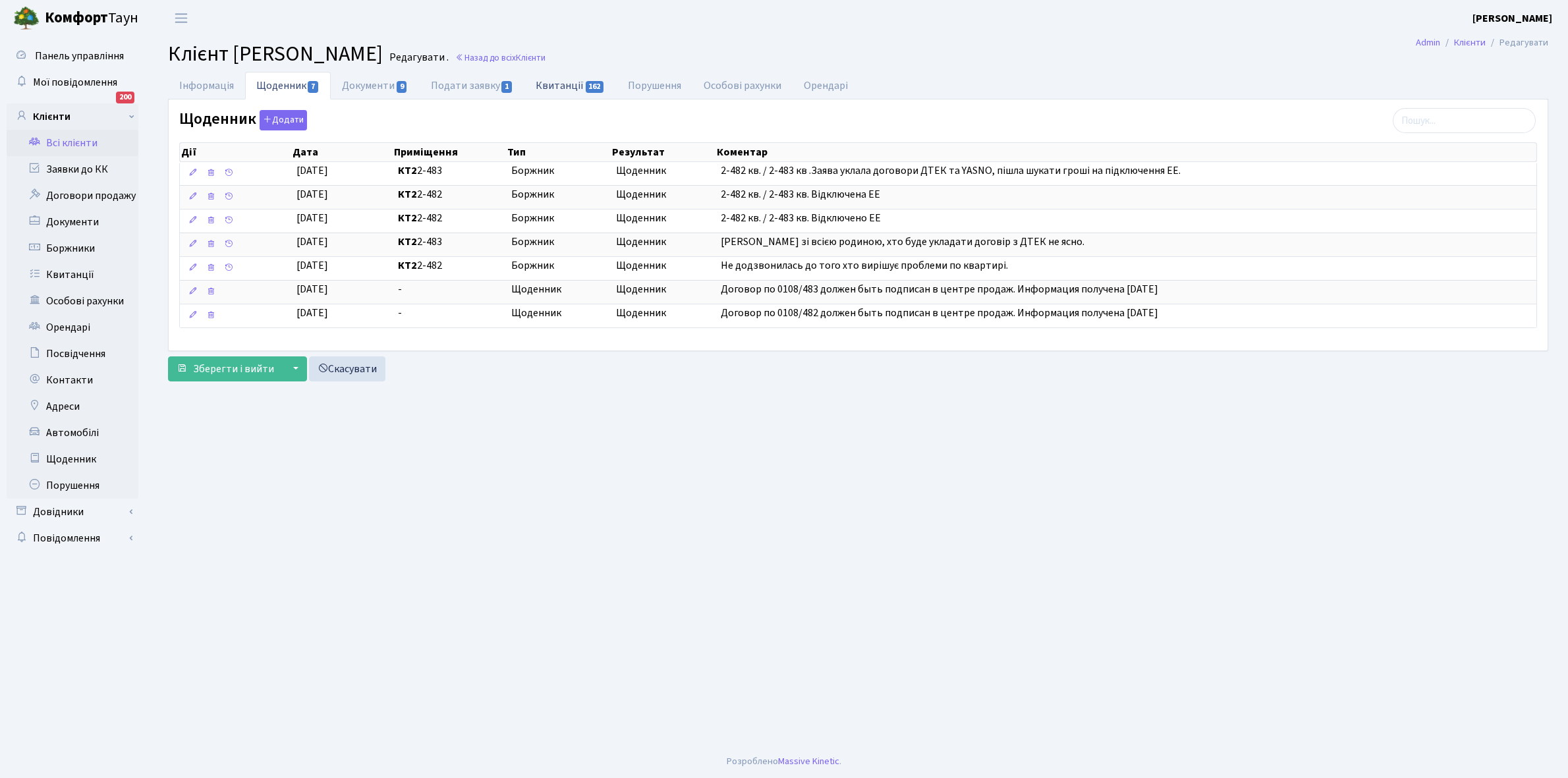
click at [555, 83] on link "Квитанції 162" at bounding box center [570, 86] width 92 height 27
select select "25"
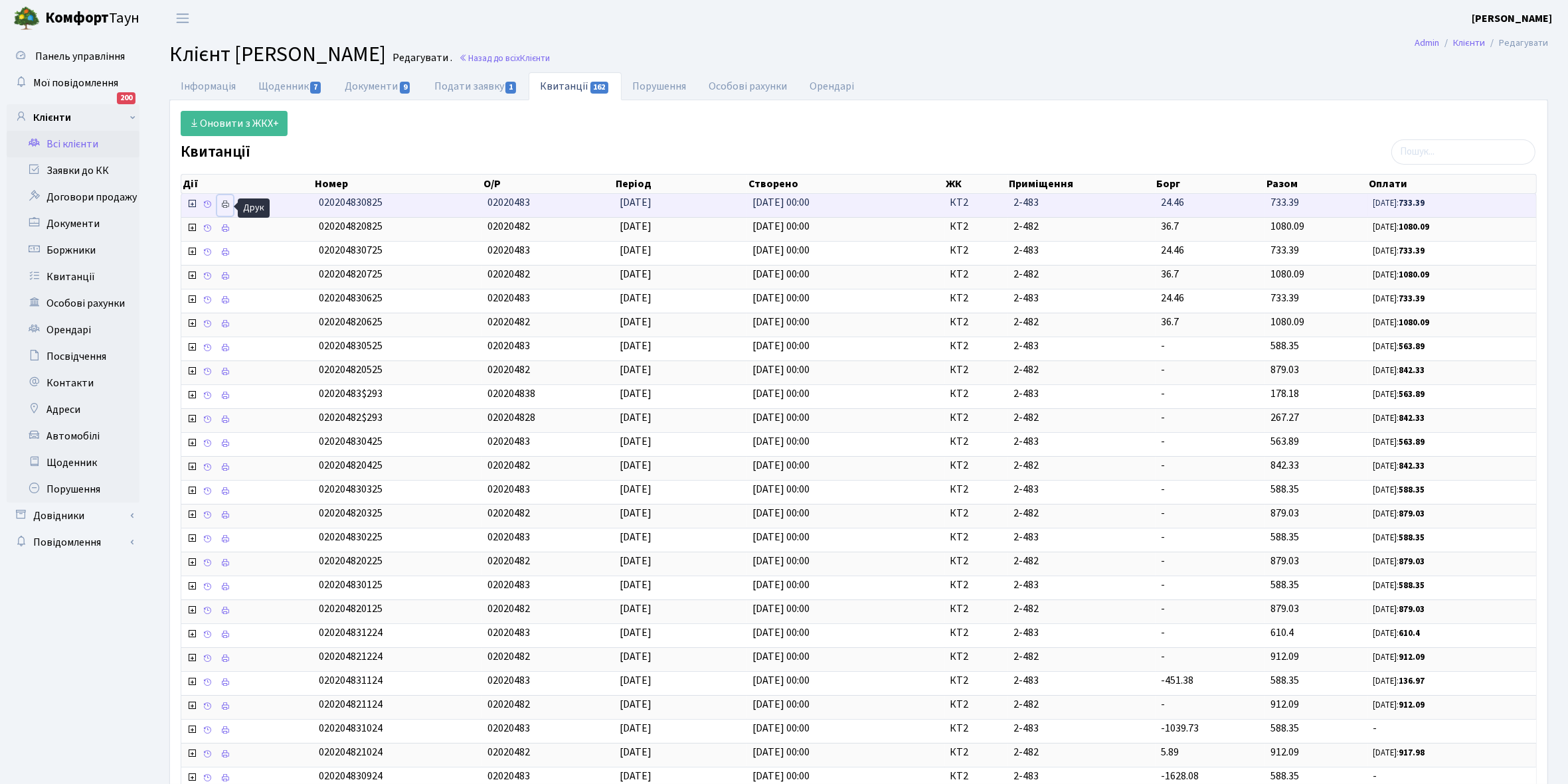
click at [227, 202] on icon at bounding box center [224, 203] width 9 height 9
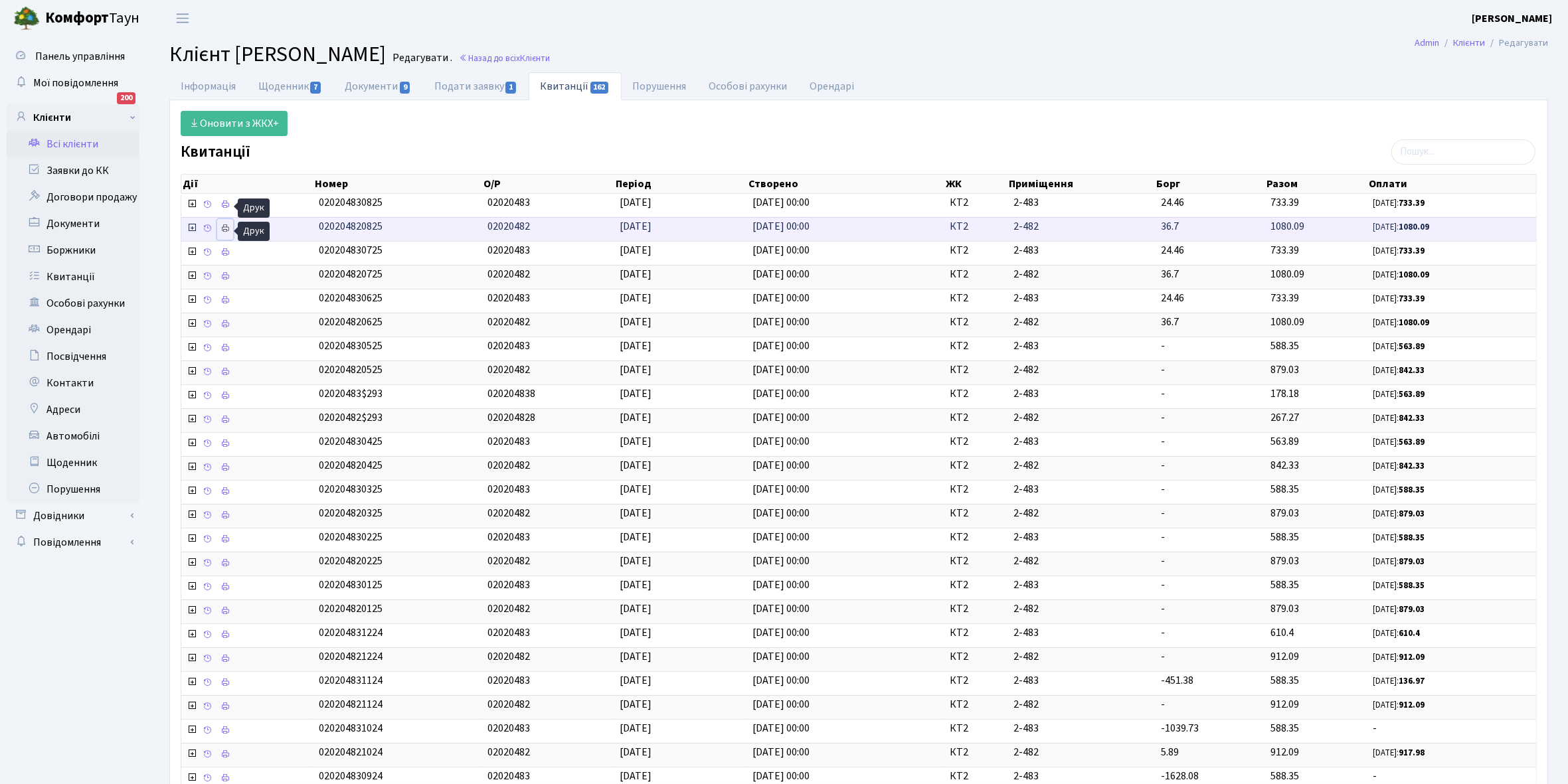
click at [227, 231] on icon at bounding box center [224, 228] width 9 height 9
click at [83, 140] on link "Всі клієнти" at bounding box center [73, 143] width 133 height 27
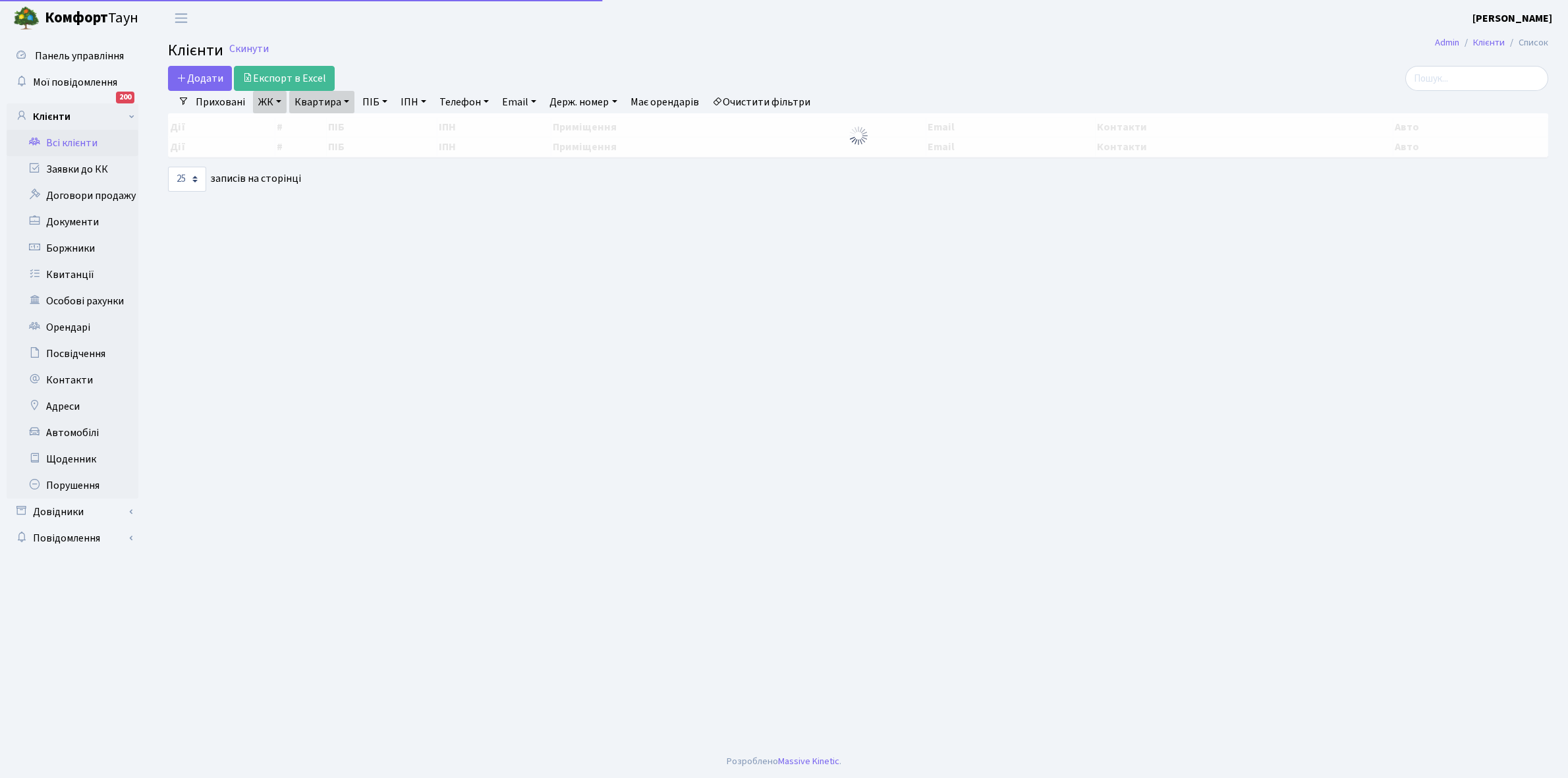
select select "25"
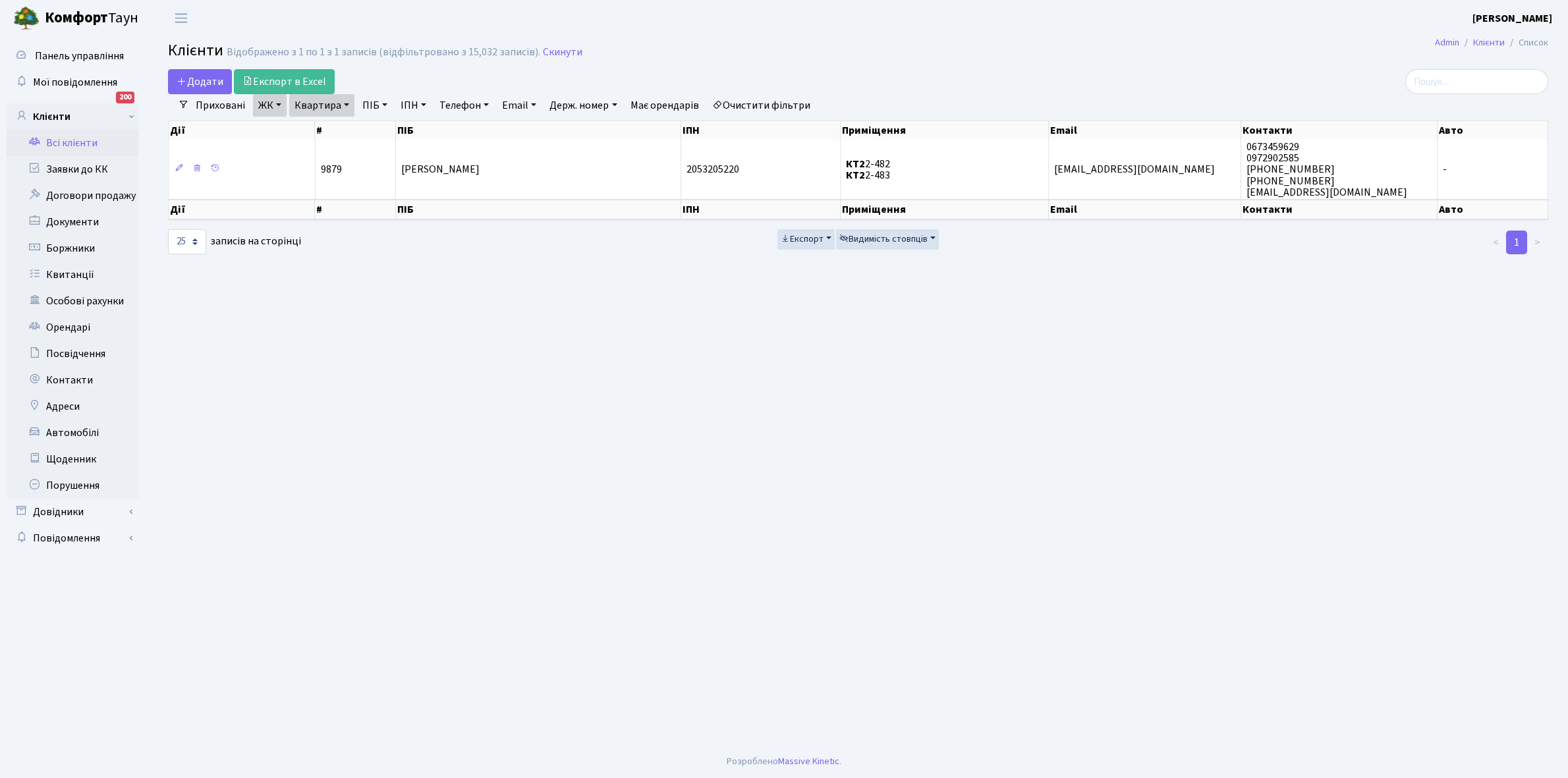
click at [344, 102] on link "Квартира" at bounding box center [322, 105] width 65 height 22
click at [347, 129] on input "2-482" at bounding box center [327, 132] width 77 height 25
type input "2-484"
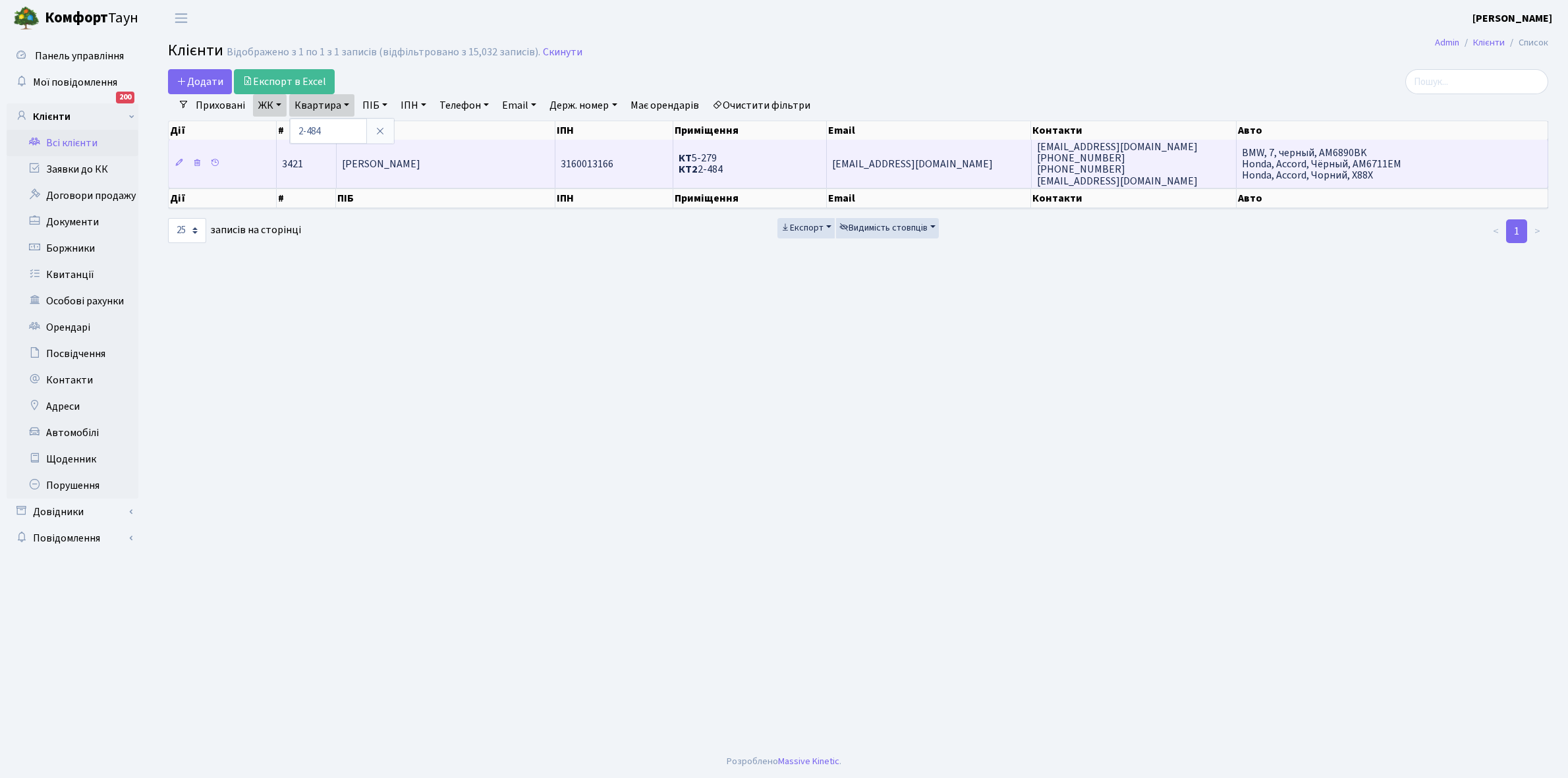
click at [420, 162] on span "[PERSON_NAME]" at bounding box center [381, 164] width 78 height 15
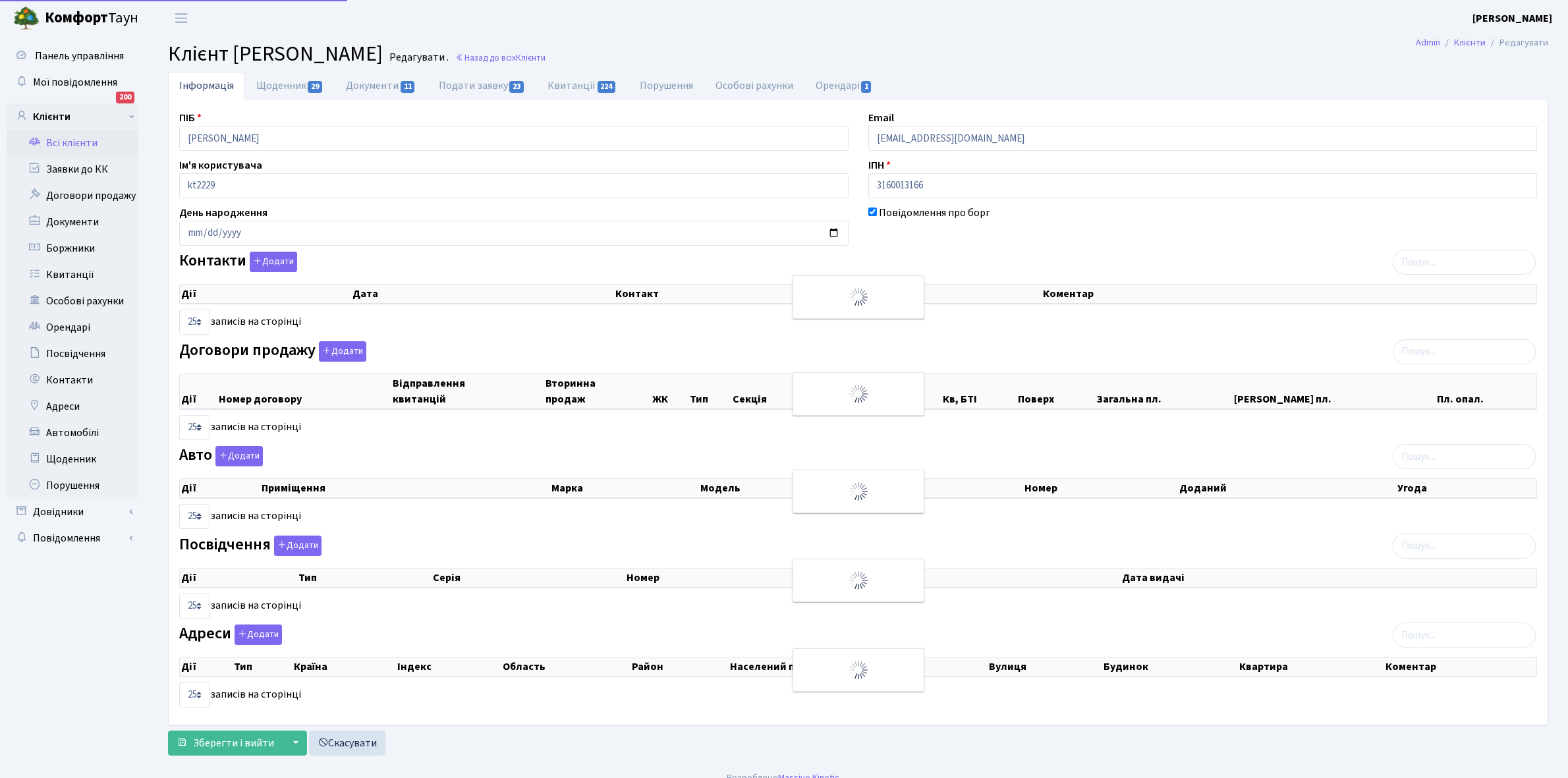
select select "25"
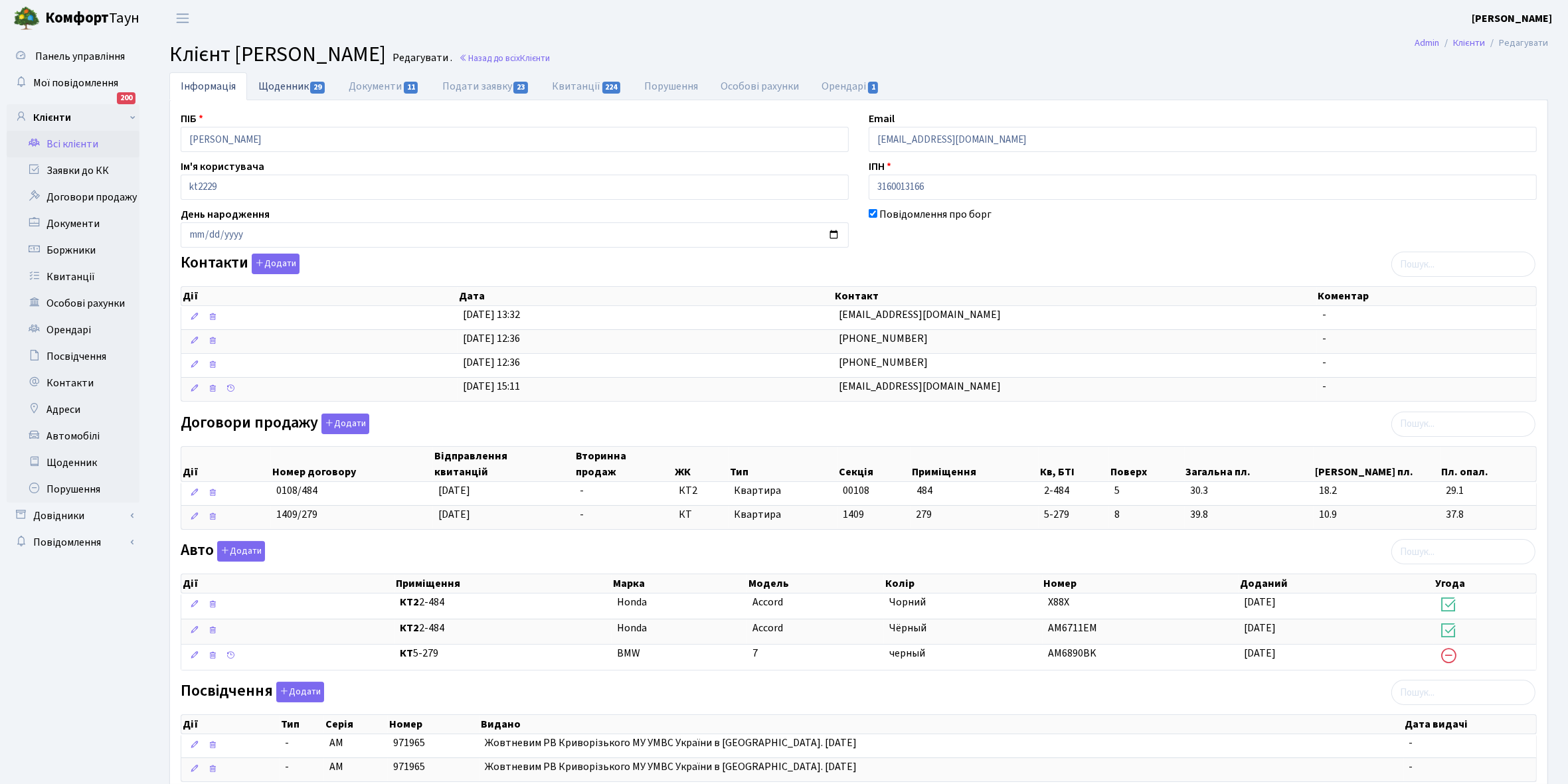
click at [272, 88] on link "Щоденник 29" at bounding box center [292, 86] width 90 height 28
select select "25"
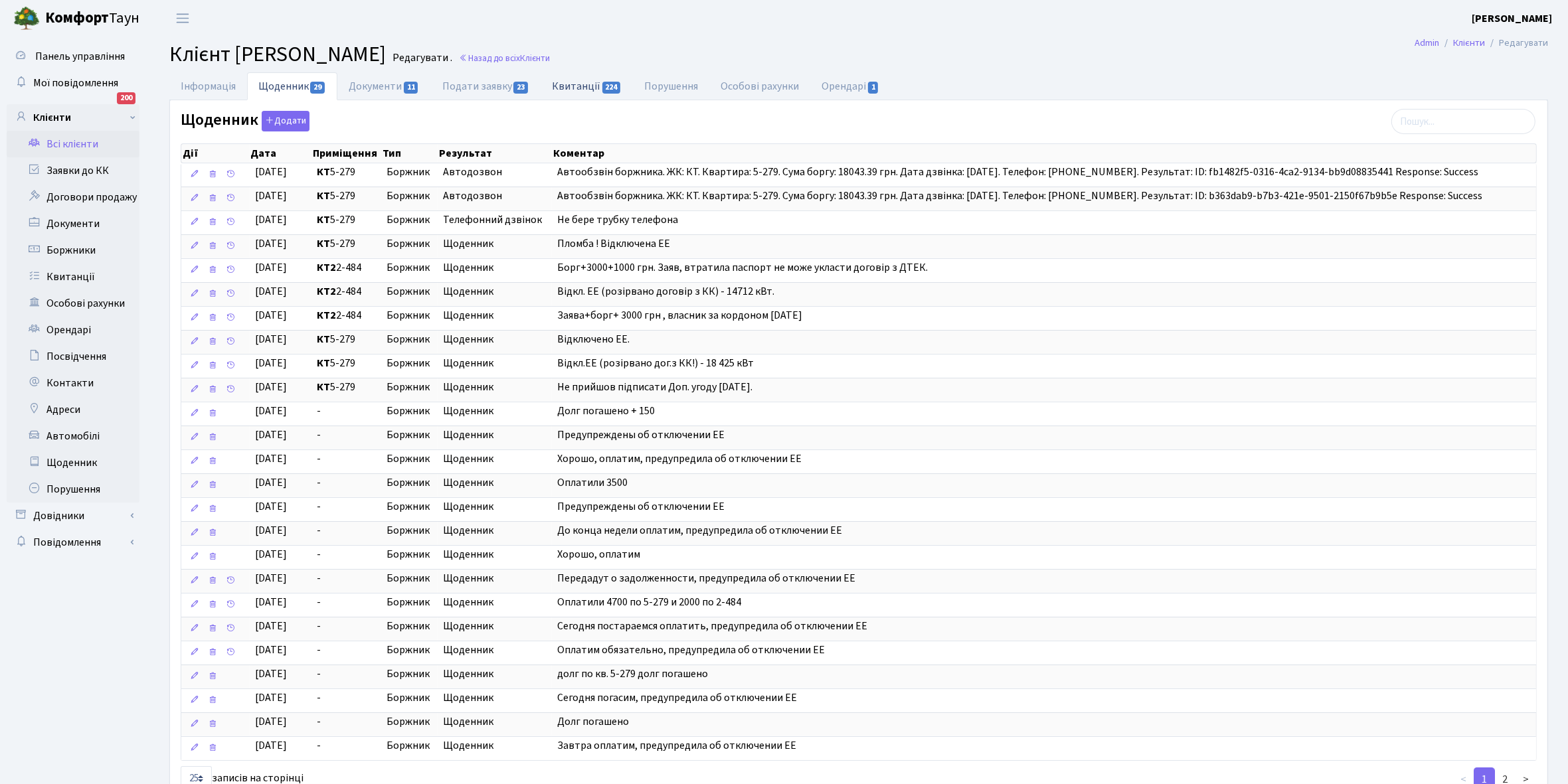
click at [573, 86] on link "Квитанції 224" at bounding box center [587, 86] width 92 height 28
select select "25"
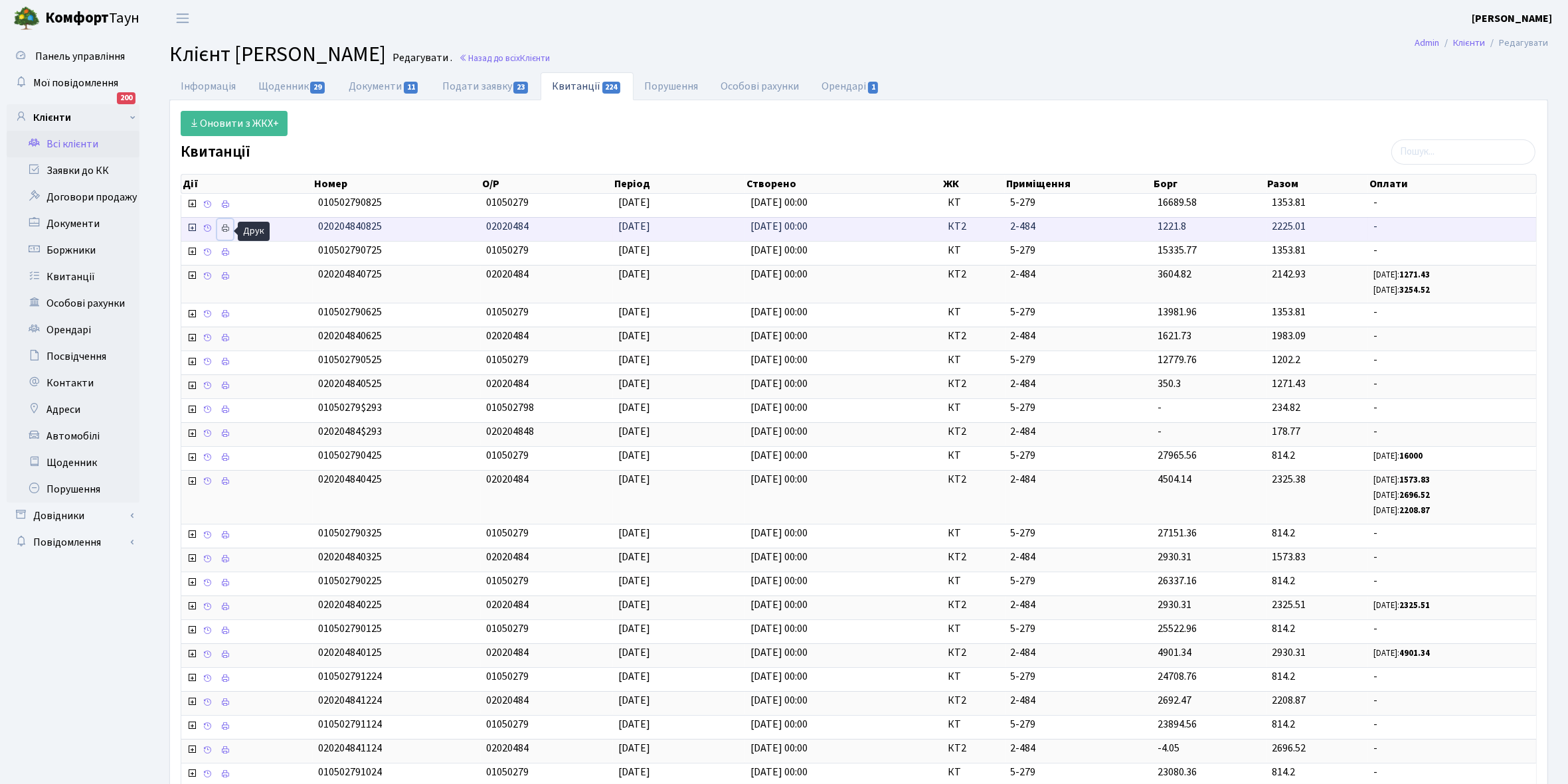
click at [228, 227] on icon at bounding box center [224, 228] width 9 height 9
click at [197, 90] on link "Інформація" at bounding box center [207, 86] width 78 height 28
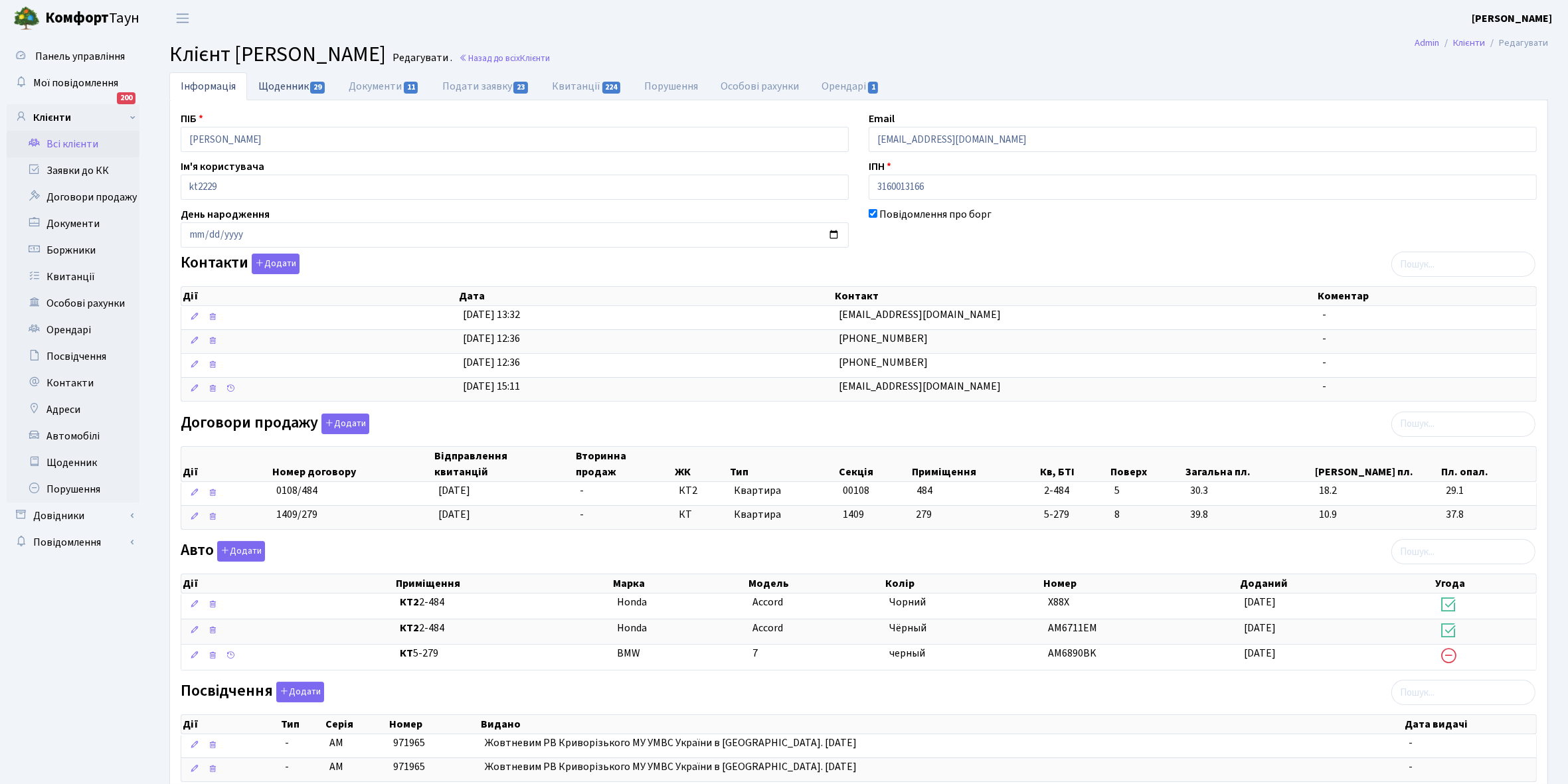
click at [286, 85] on link "Щоденник 29" at bounding box center [292, 86] width 90 height 28
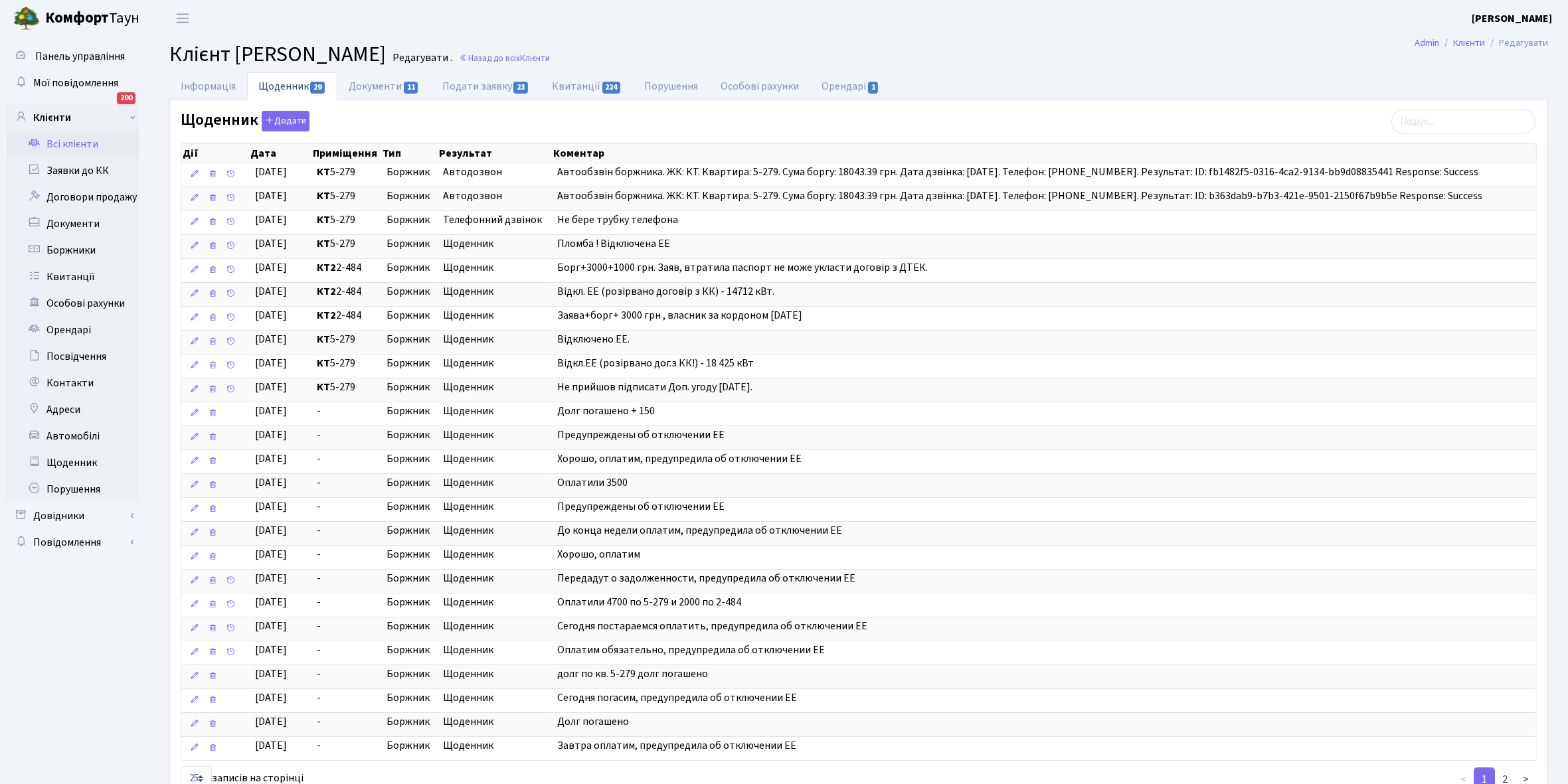
click at [80, 140] on link "Всі клієнти" at bounding box center [73, 143] width 133 height 27
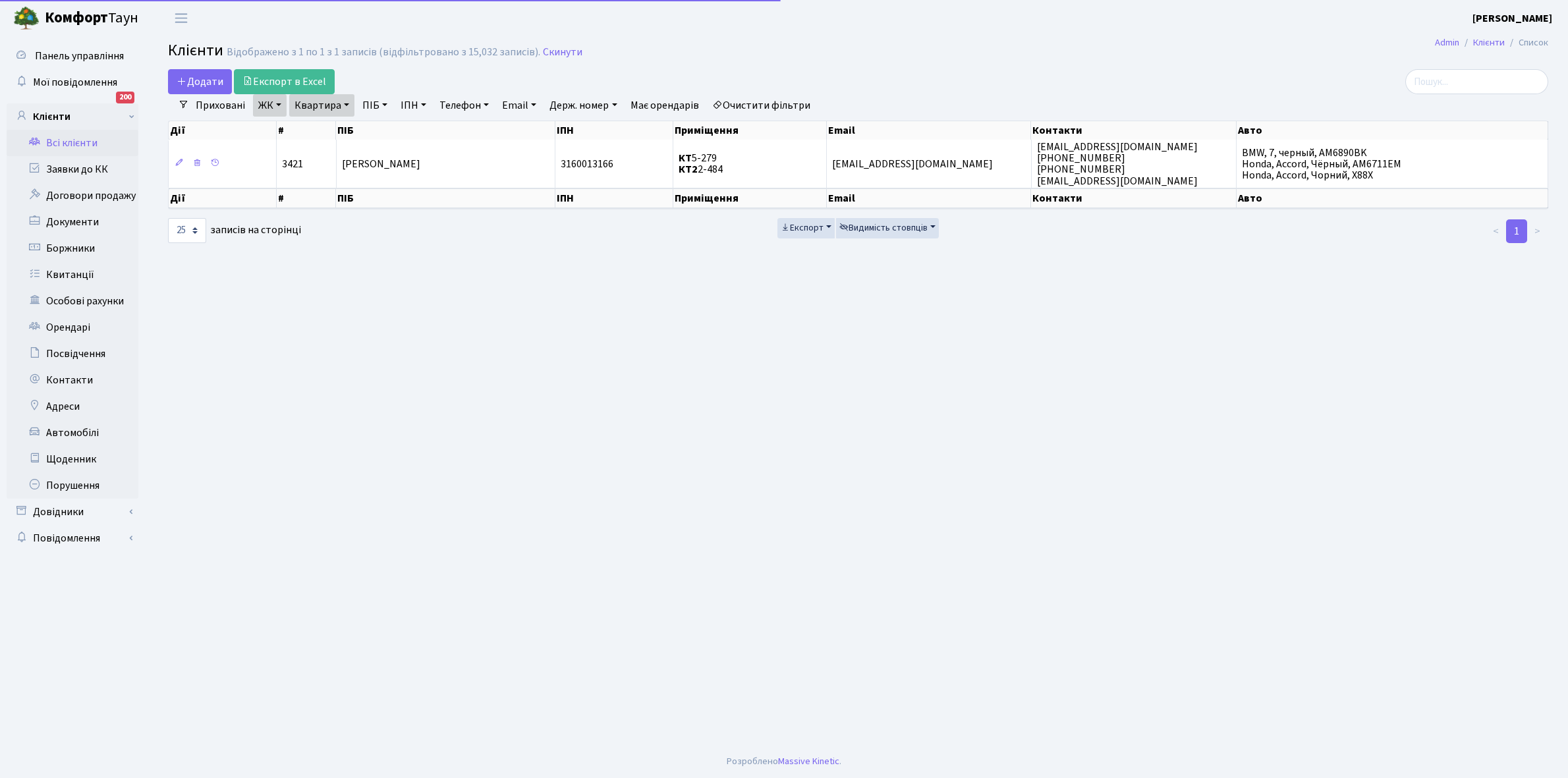
select select "25"
click at [343, 103] on link "Квартира" at bounding box center [322, 105] width 65 height 22
click at [347, 125] on input "2-484" at bounding box center [327, 132] width 77 height 25
type input "2-499"
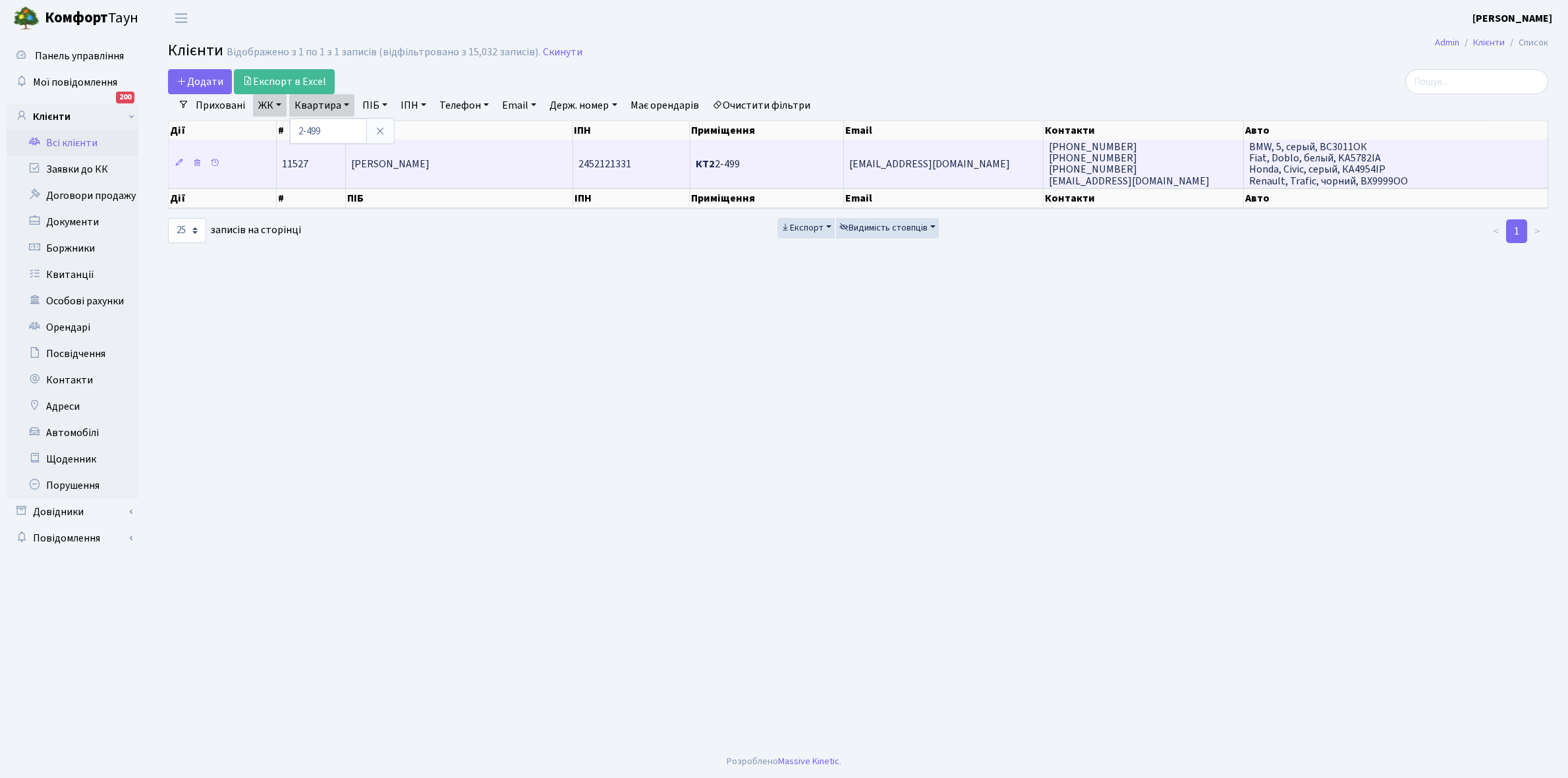
click at [400, 157] on span "[PERSON_NAME]" at bounding box center [390, 164] width 78 height 15
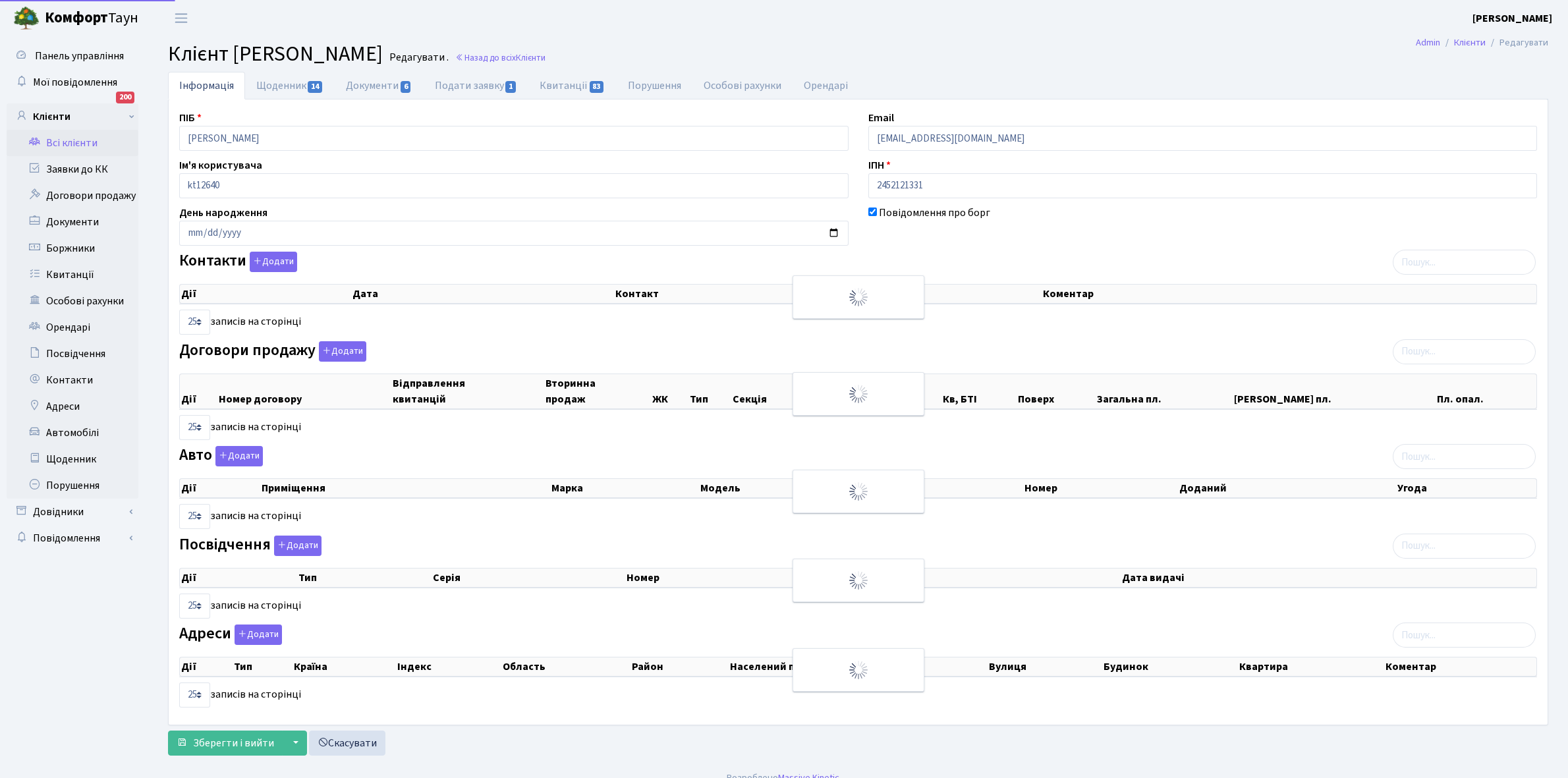
select select "25"
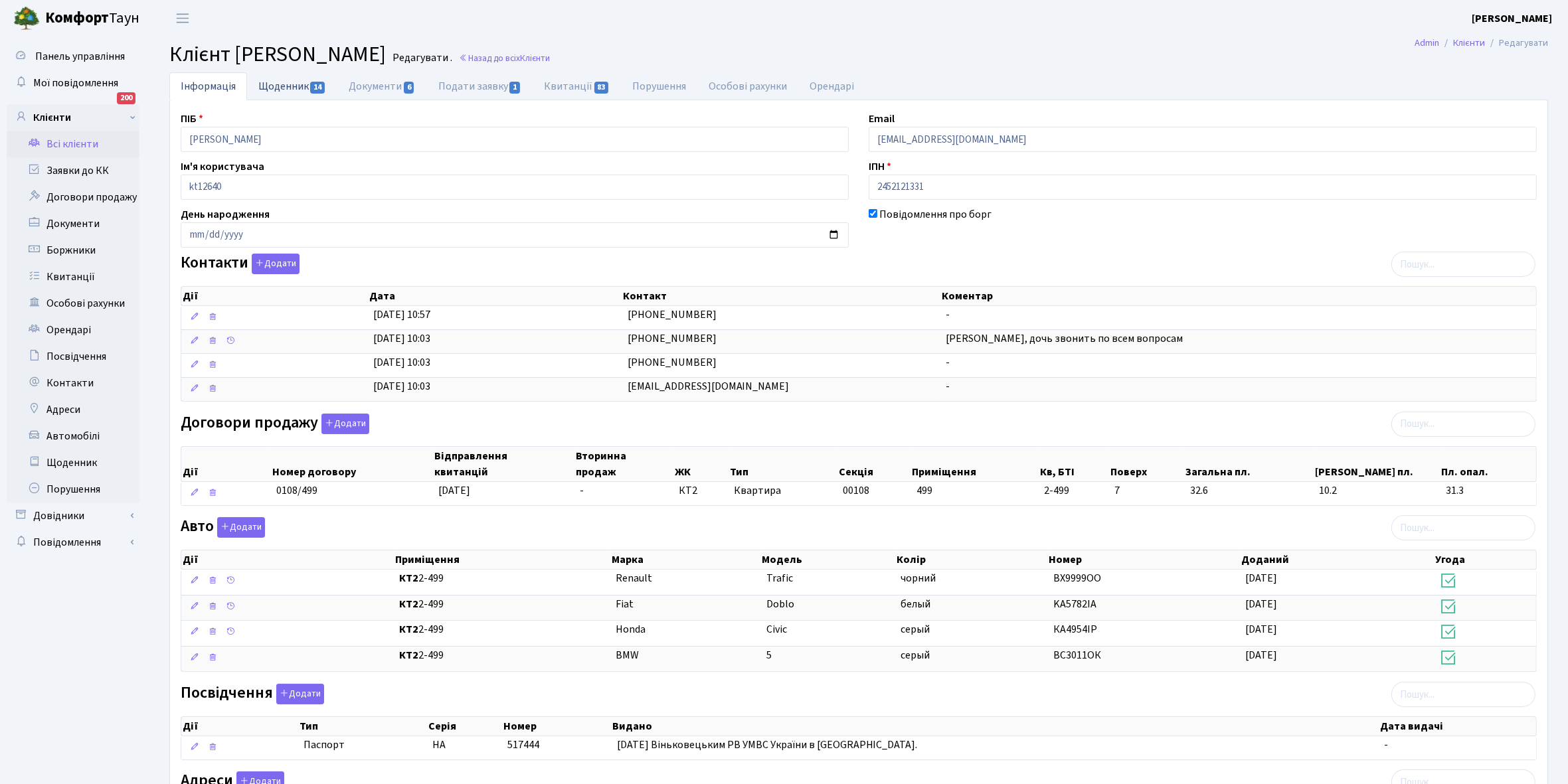
click at [270, 87] on link "Щоденник 14" at bounding box center [292, 86] width 90 height 28
select select "25"
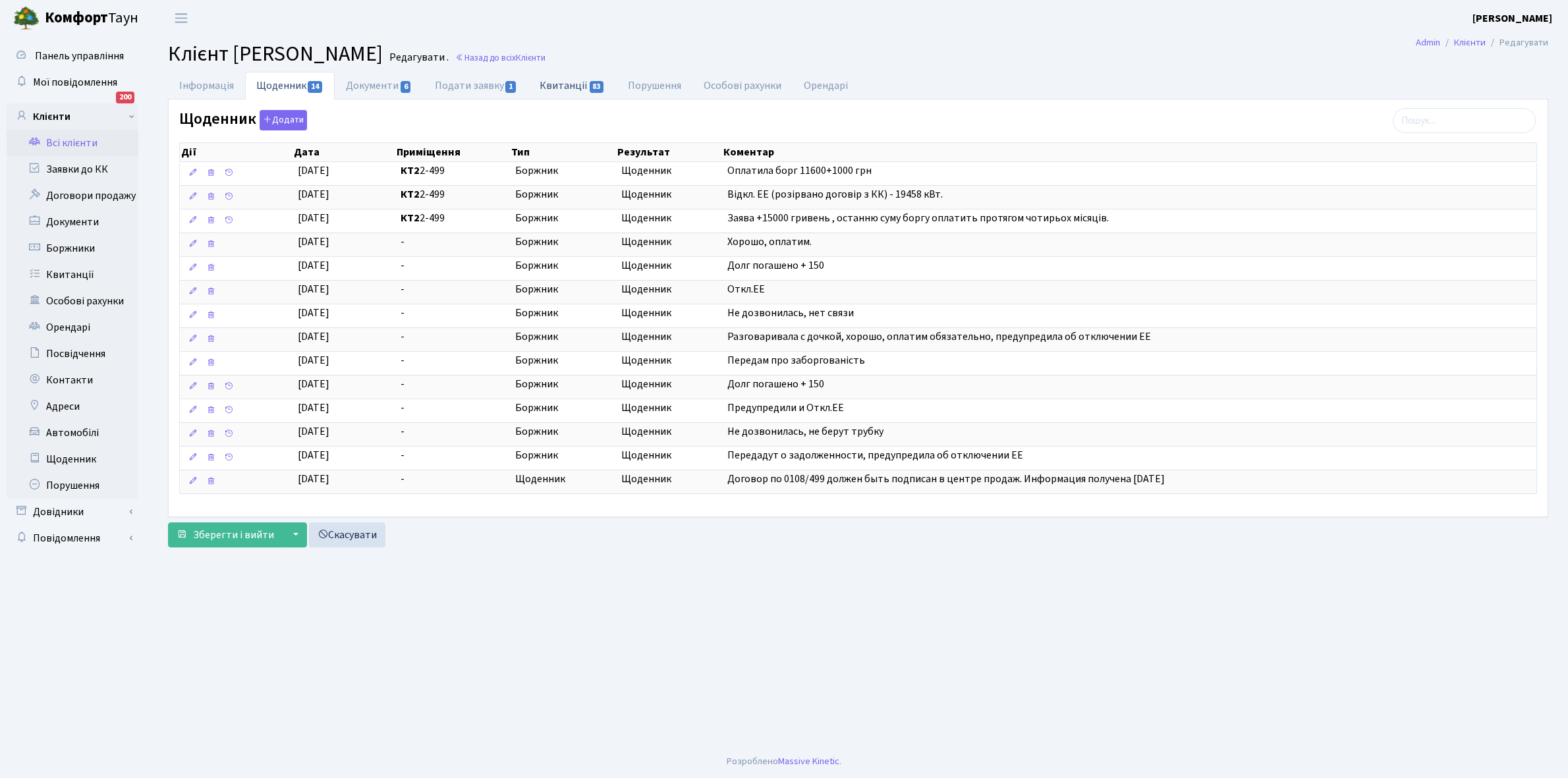
click at [560, 80] on link "Квитанції 83" at bounding box center [572, 86] width 88 height 27
select select "25"
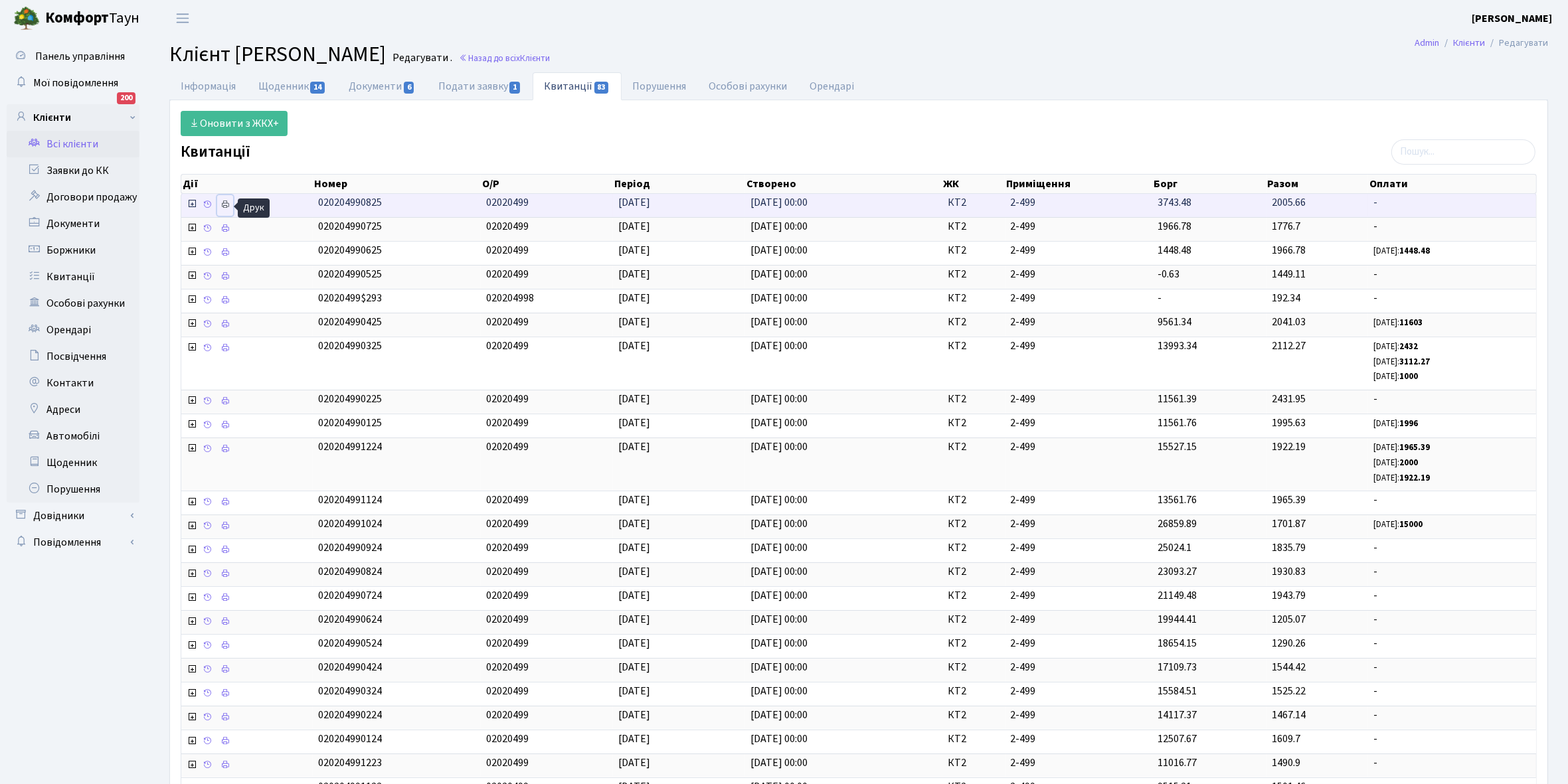
click at [227, 199] on icon at bounding box center [224, 203] width 9 height 9
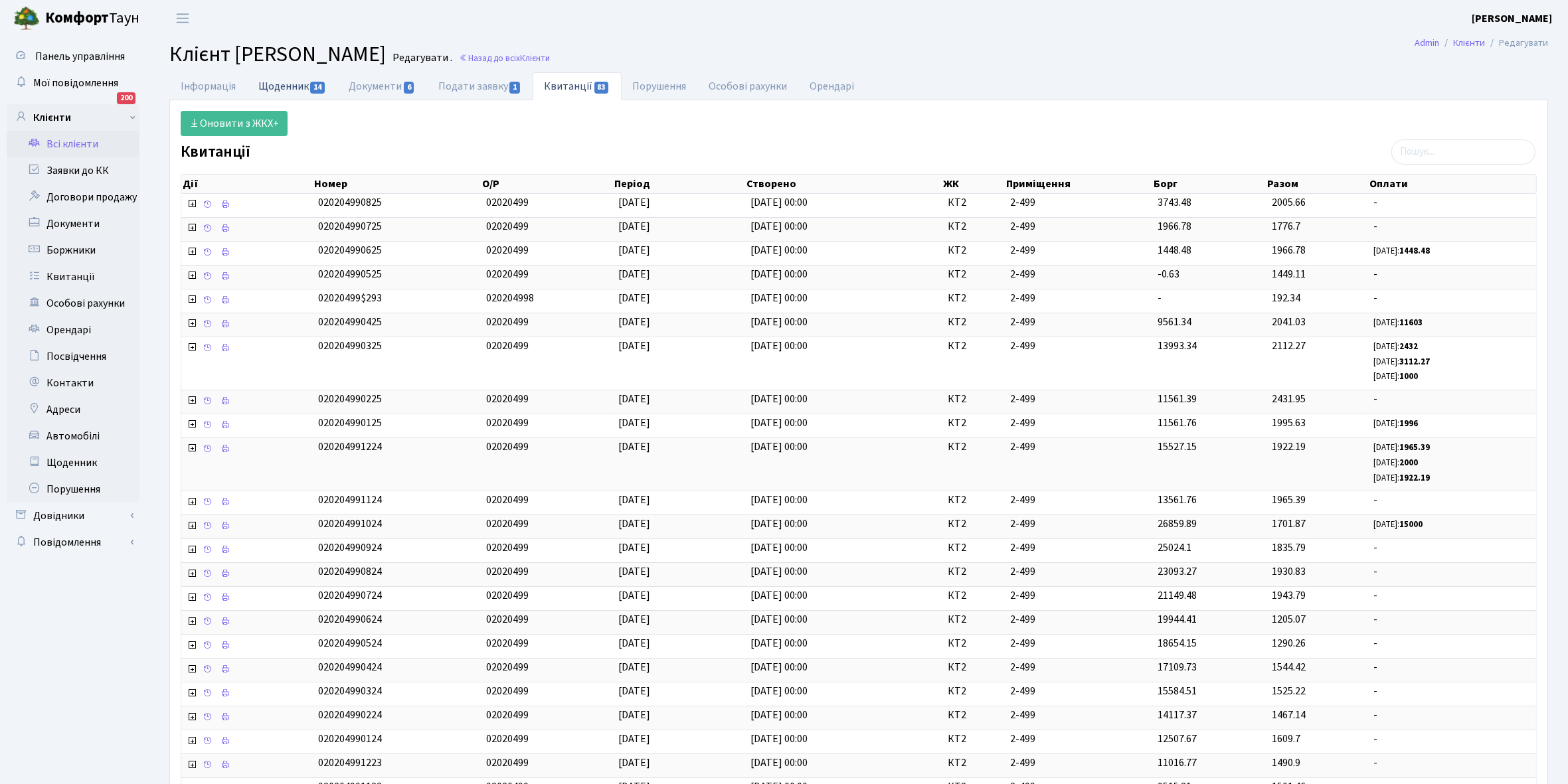
click at [277, 88] on link "Щоденник 14" at bounding box center [292, 86] width 90 height 28
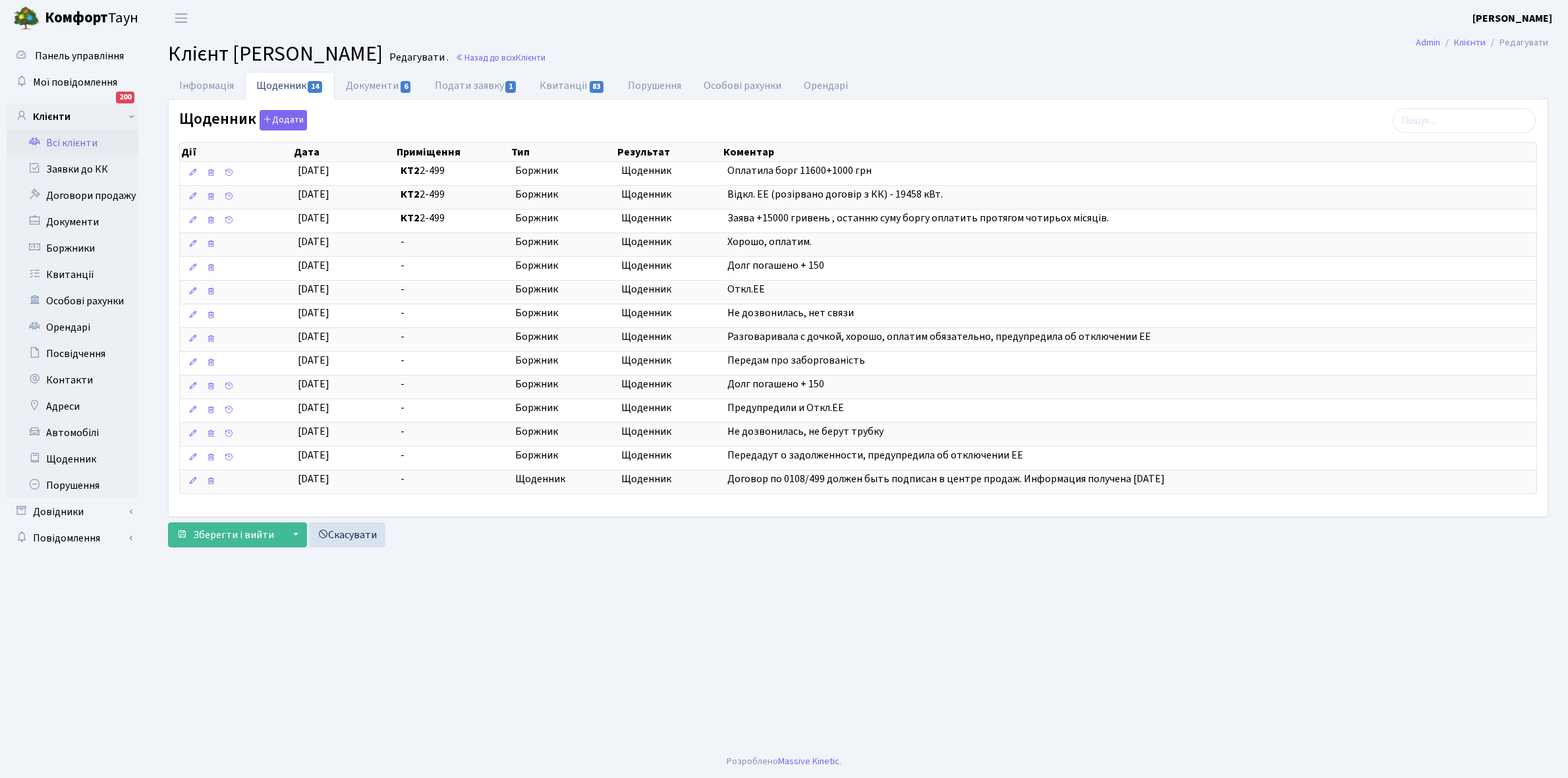
click at [76, 140] on link "Всі клієнти" at bounding box center [72, 142] width 132 height 26
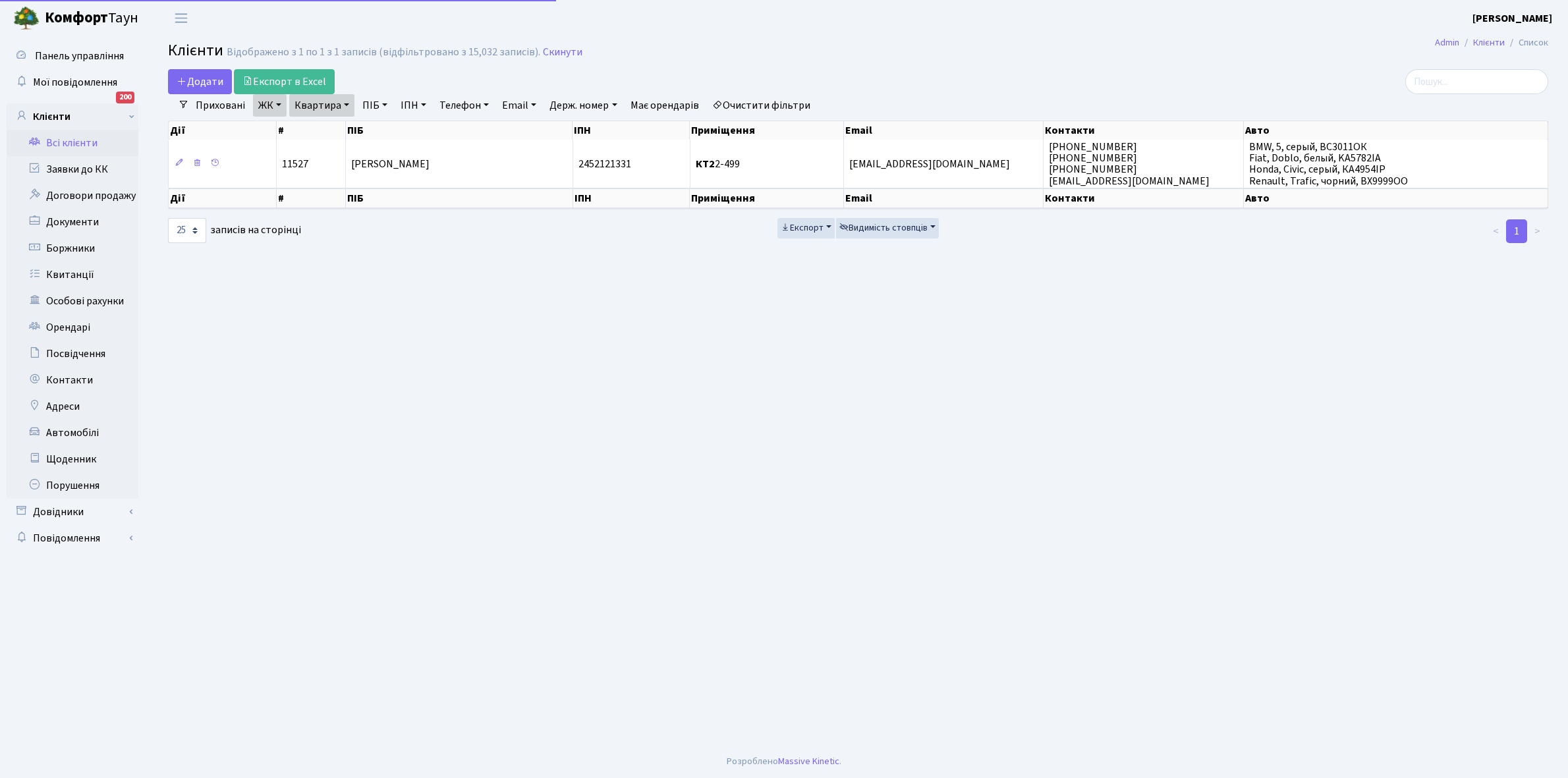
select select "25"
click at [345, 104] on link "Квартира" at bounding box center [322, 105] width 65 height 22
click at [338, 134] on input "2-499" at bounding box center [327, 132] width 77 height 25
type input "2-502"
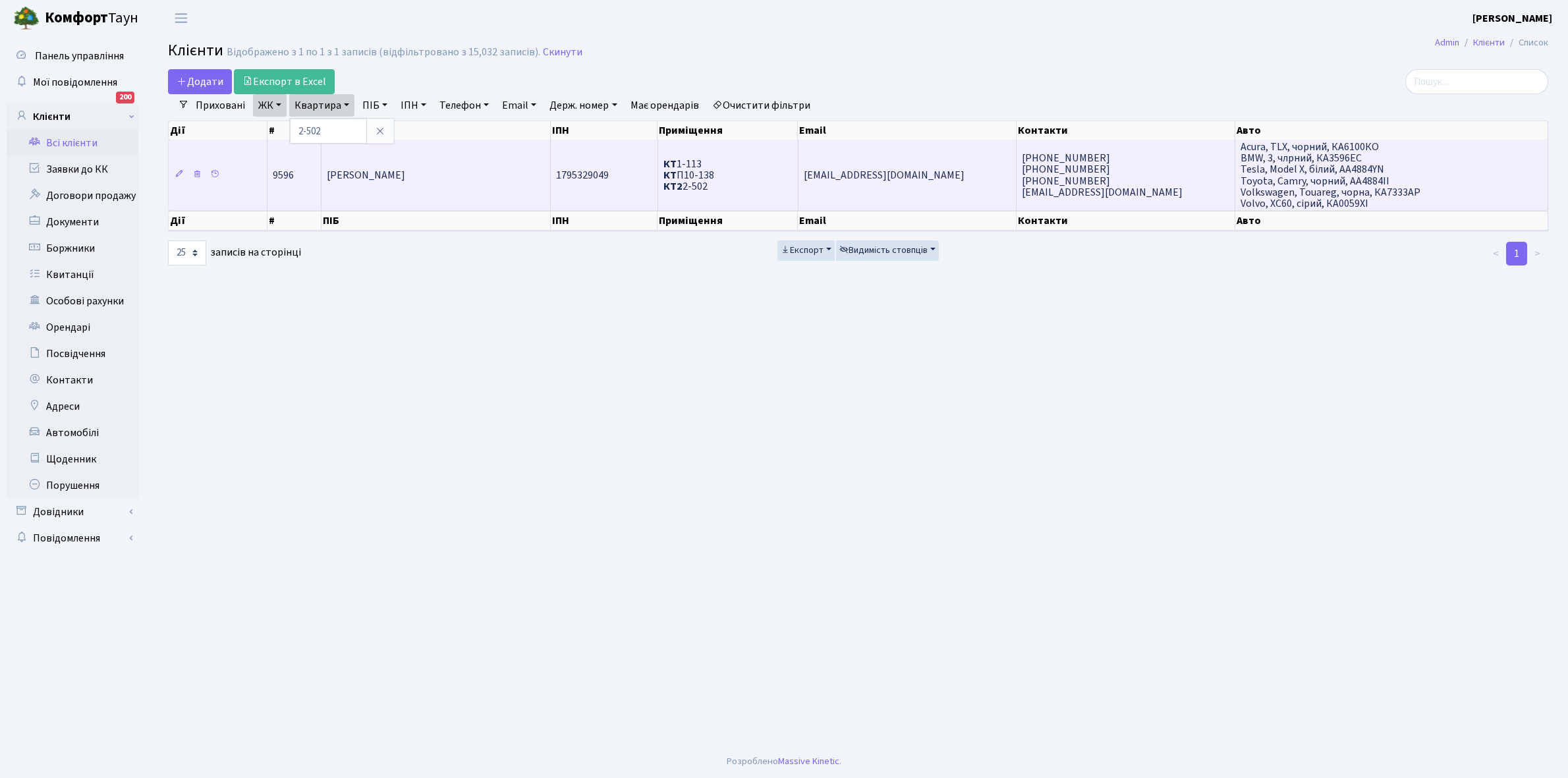
click at [376, 182] on td "[PERSON_NAME]" at bounding box center [436, 175] width 229 height 70
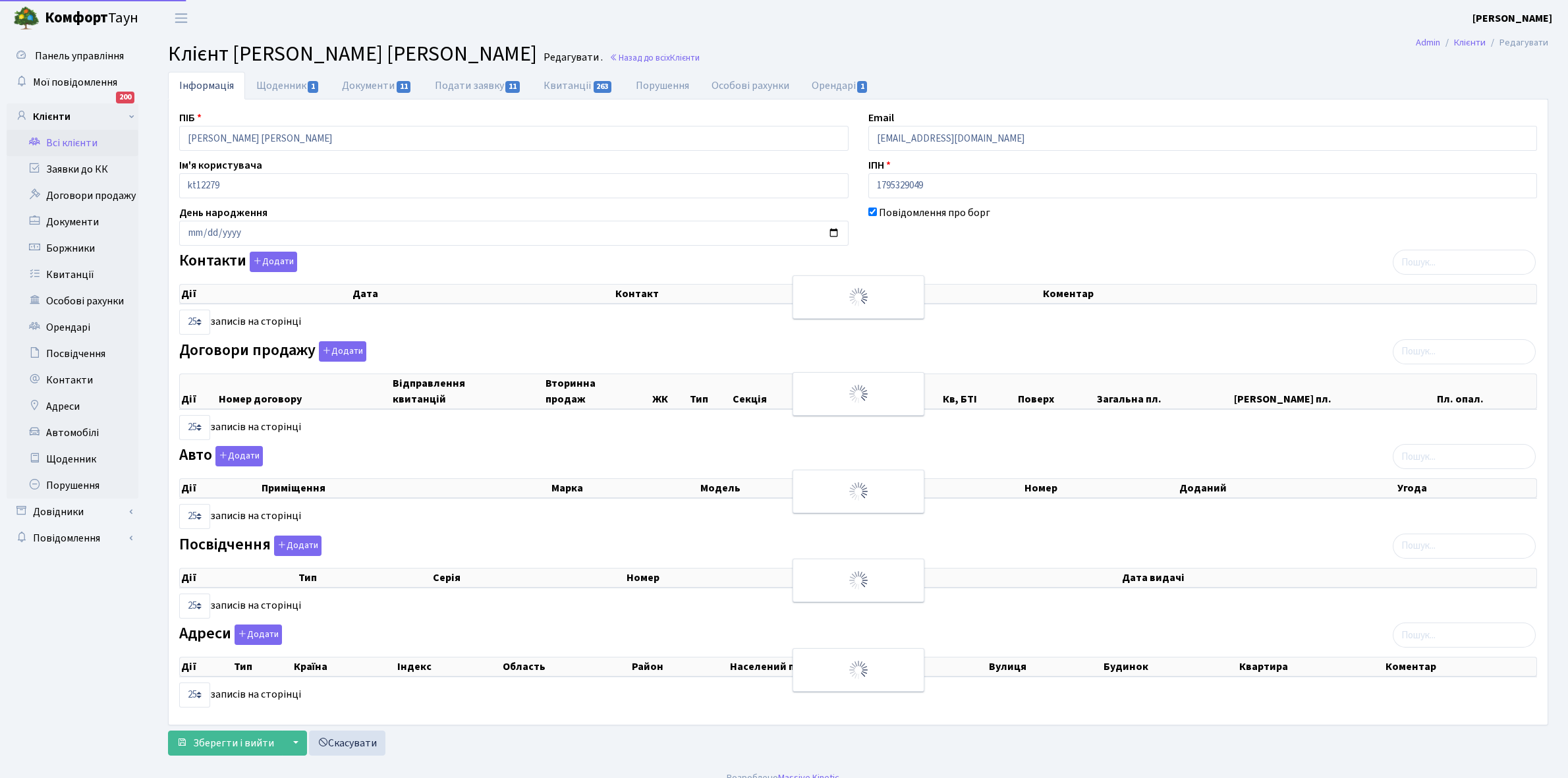
select select "25"
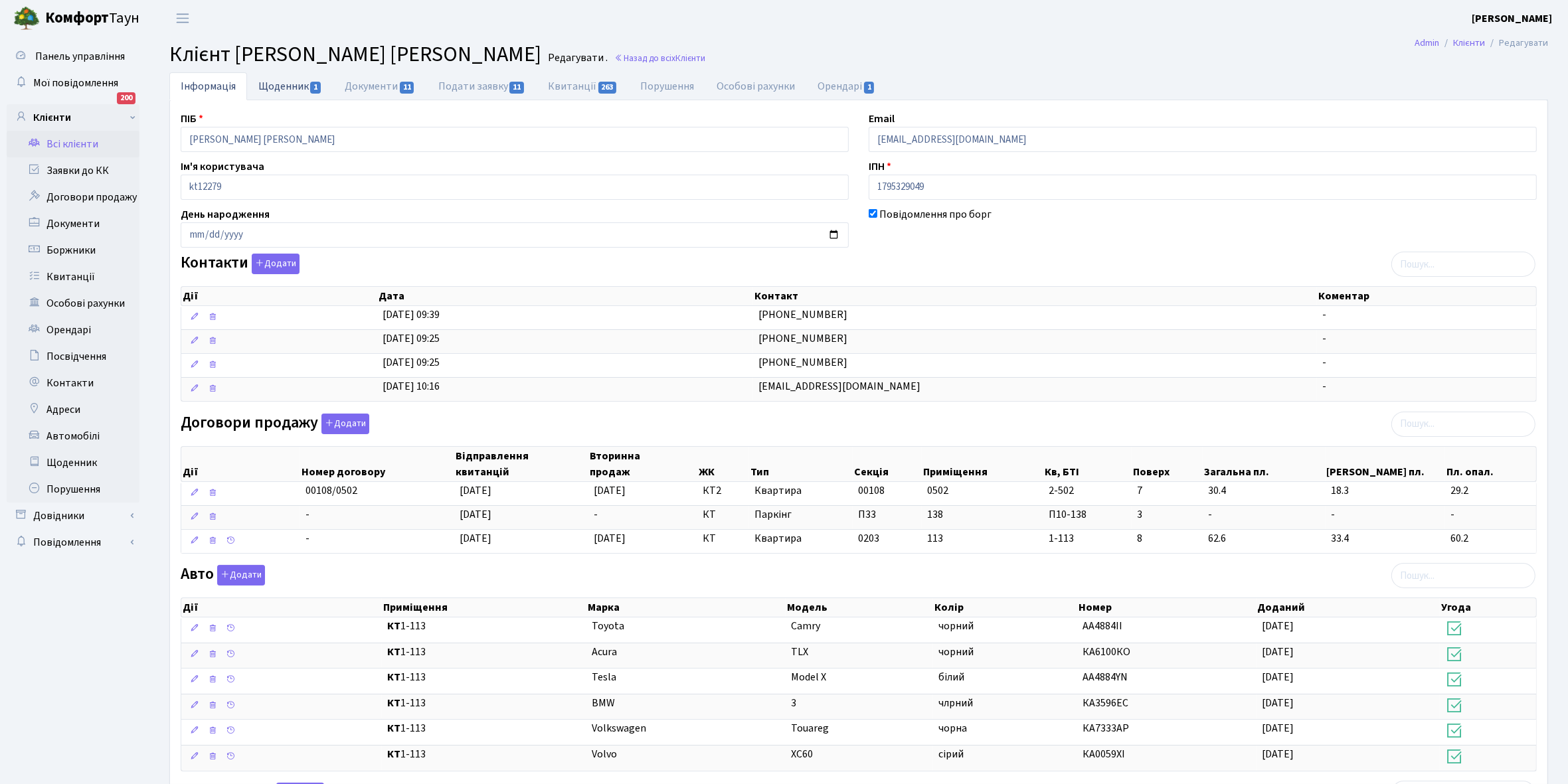
click at [274, 87] on link "Щоденник 1" at bounding box center [290, 86] width 86 height 28
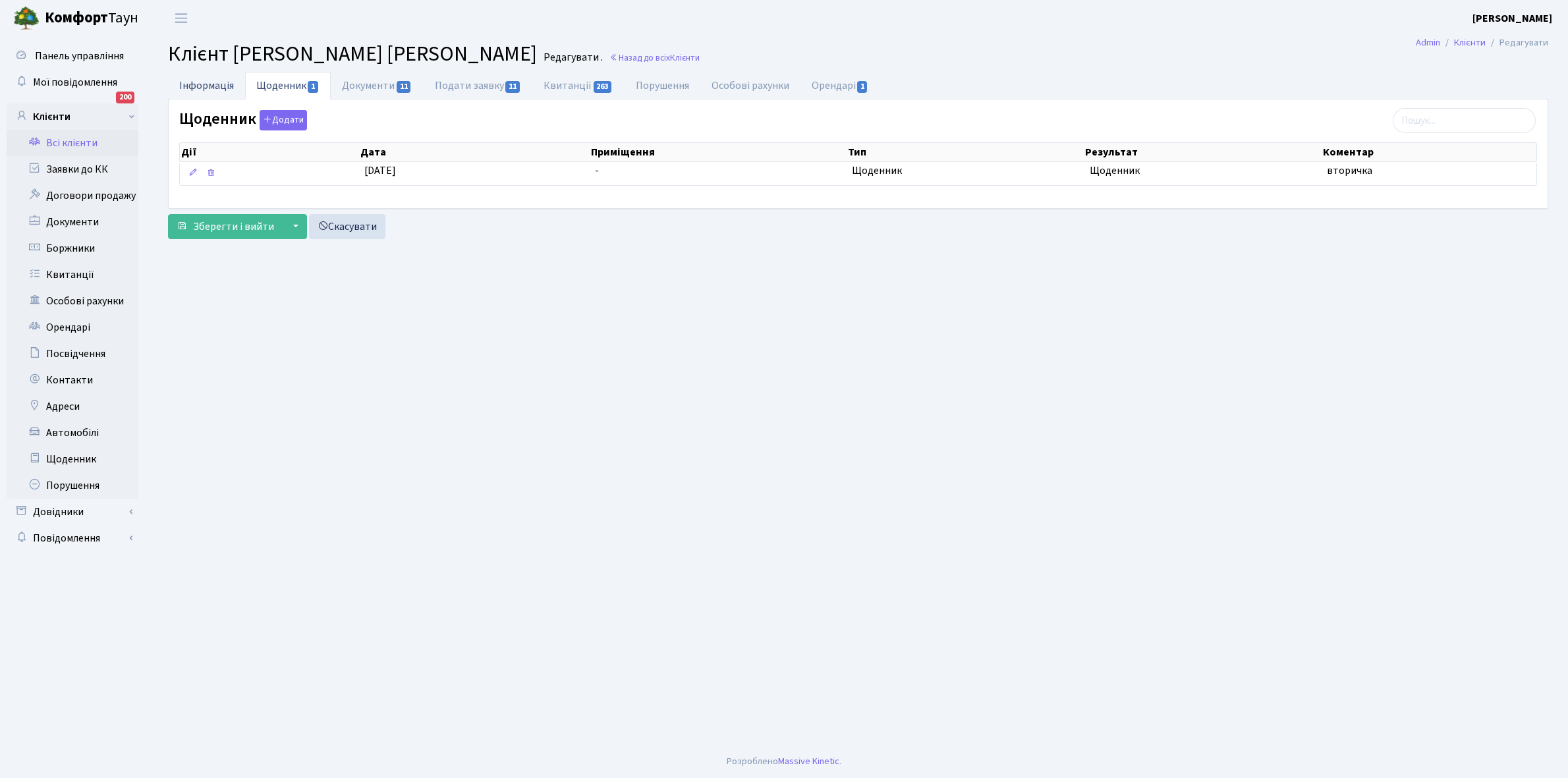
click at [189, 89] on link "Інформація" at bounding box center [206, 86] width 77 height 27
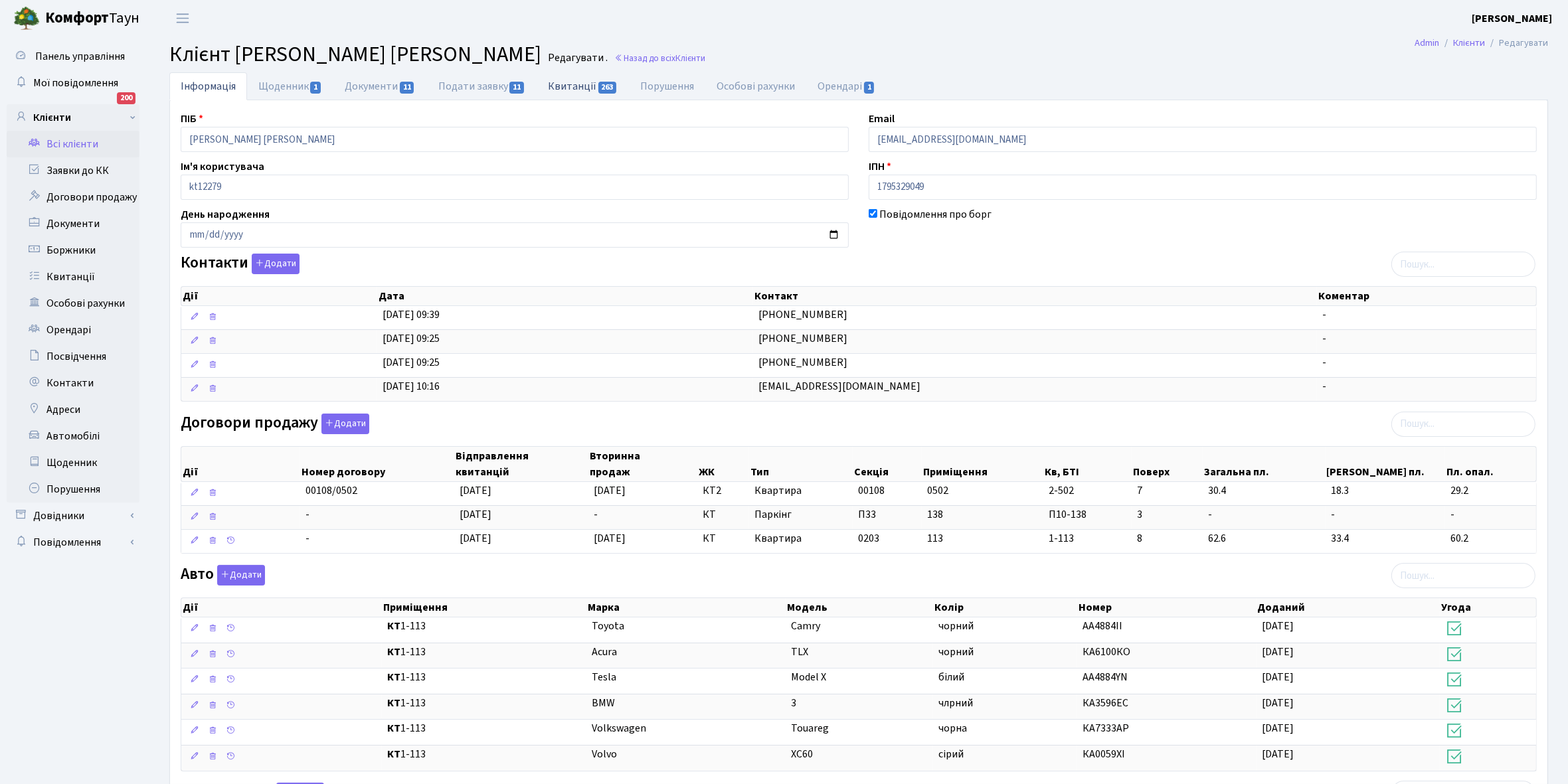
click at [575, 82] on link "Квитанції 263" at bounding box center [583, 86] width 92 height 28
select select "25"
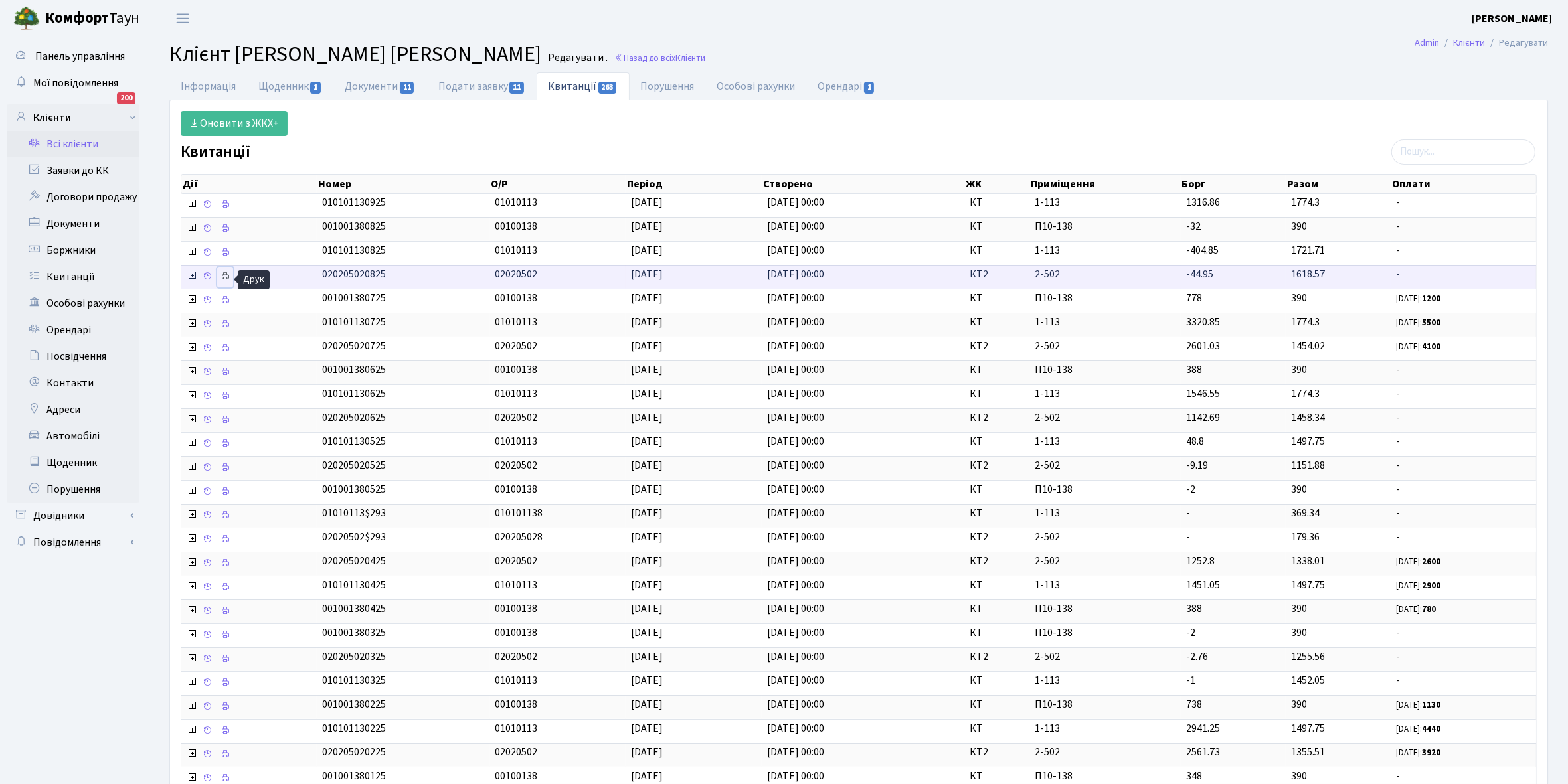
click at [224, 276] on icon at bounding box center [224, 275] width 9 height 9
click at [291, 81] on link "Щоденник 1" at bounding box center [290, 86] width 86 height 28
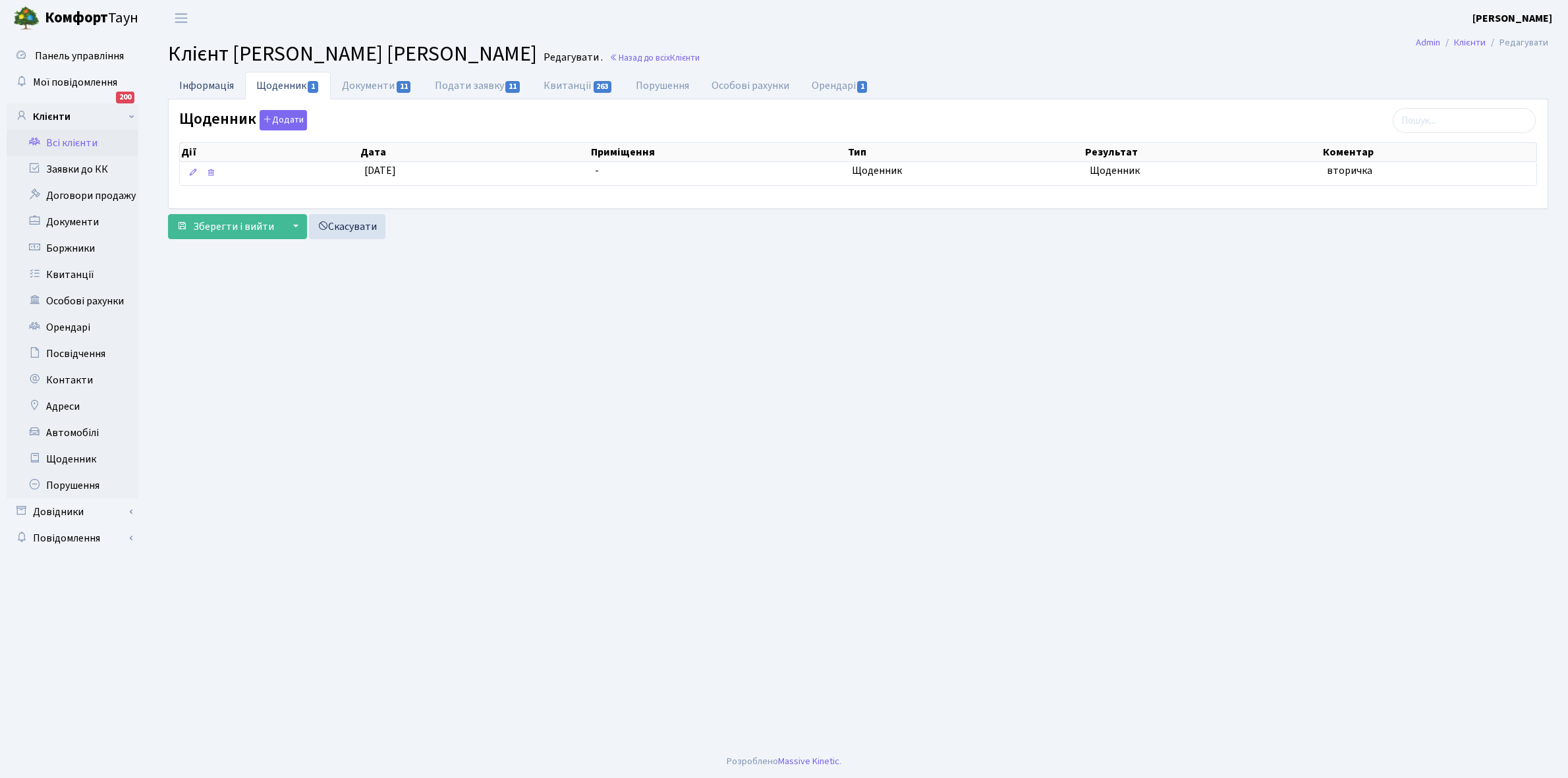
click at [196, 80] on link "Інформація" at bounding box center [206, 86] width 77 height 27
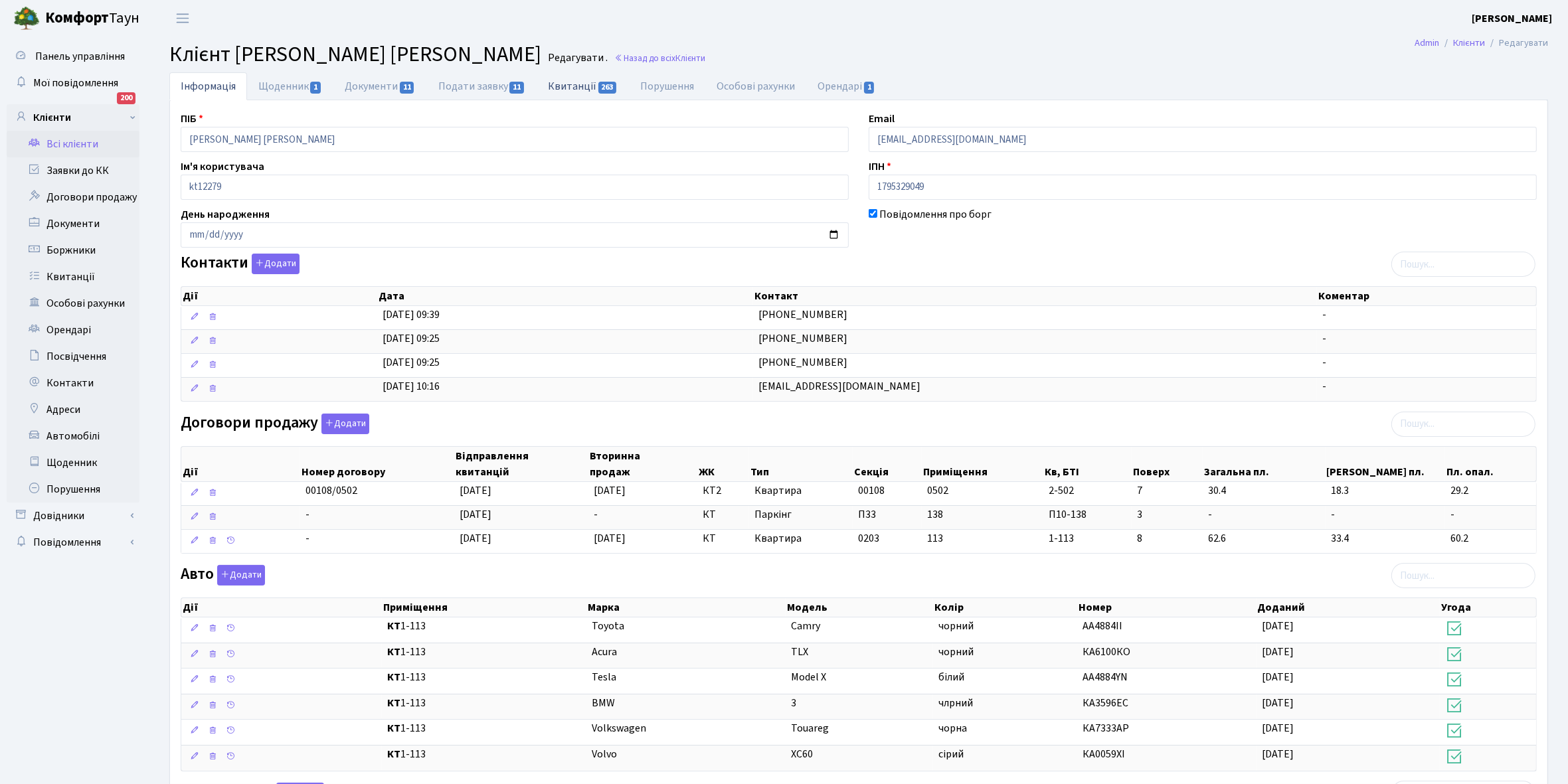
click at [566, 82] on link "Квитанції 263" at bounding box center [583, 86] width 92 height 28
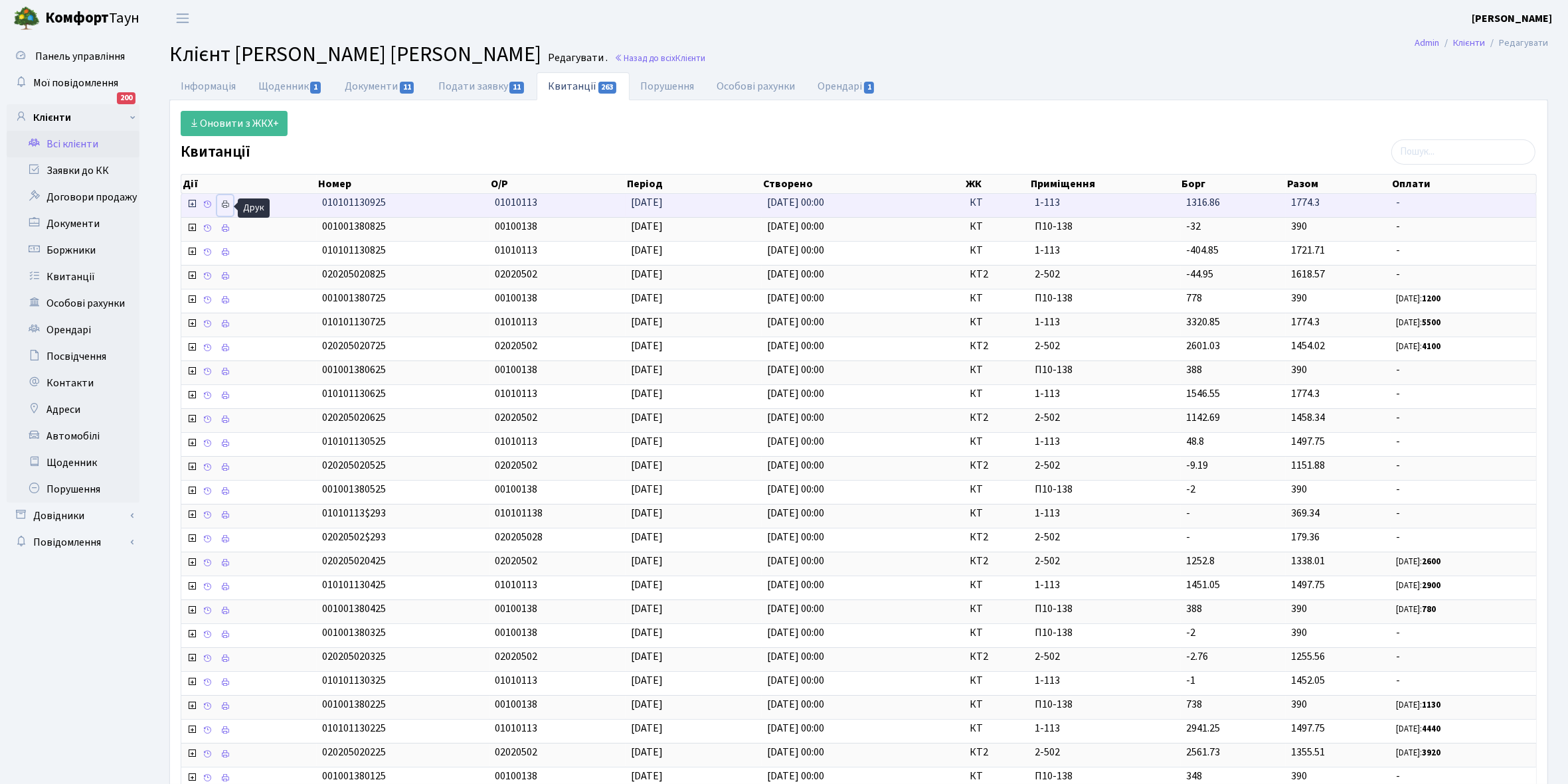
click at [226, 209] on icon at bounding box center [224, 203] width 9 height 9
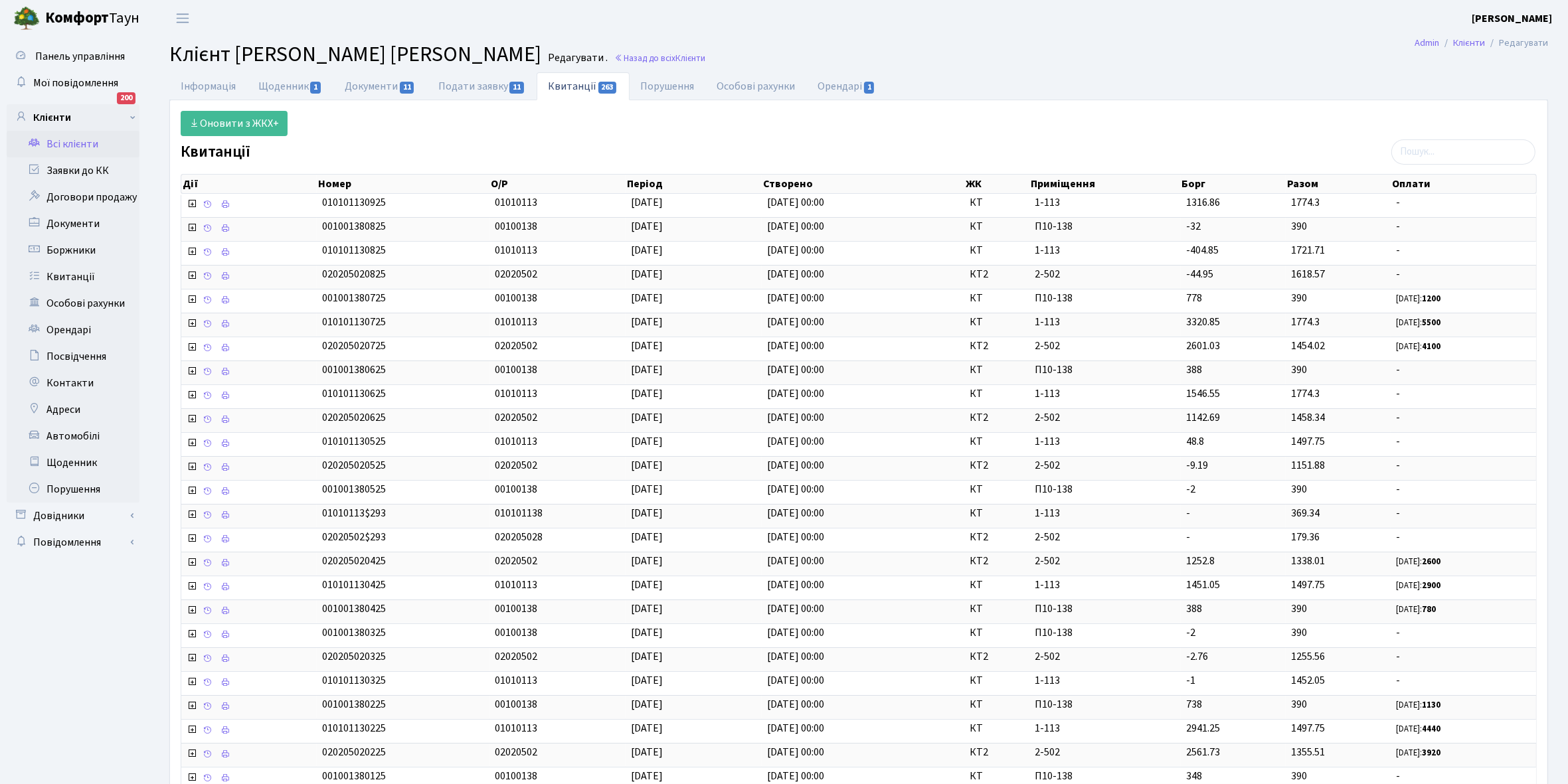
click at [81, 146] on link "Всі клієнти" at bounding box center [73, 143] width 133 height 27
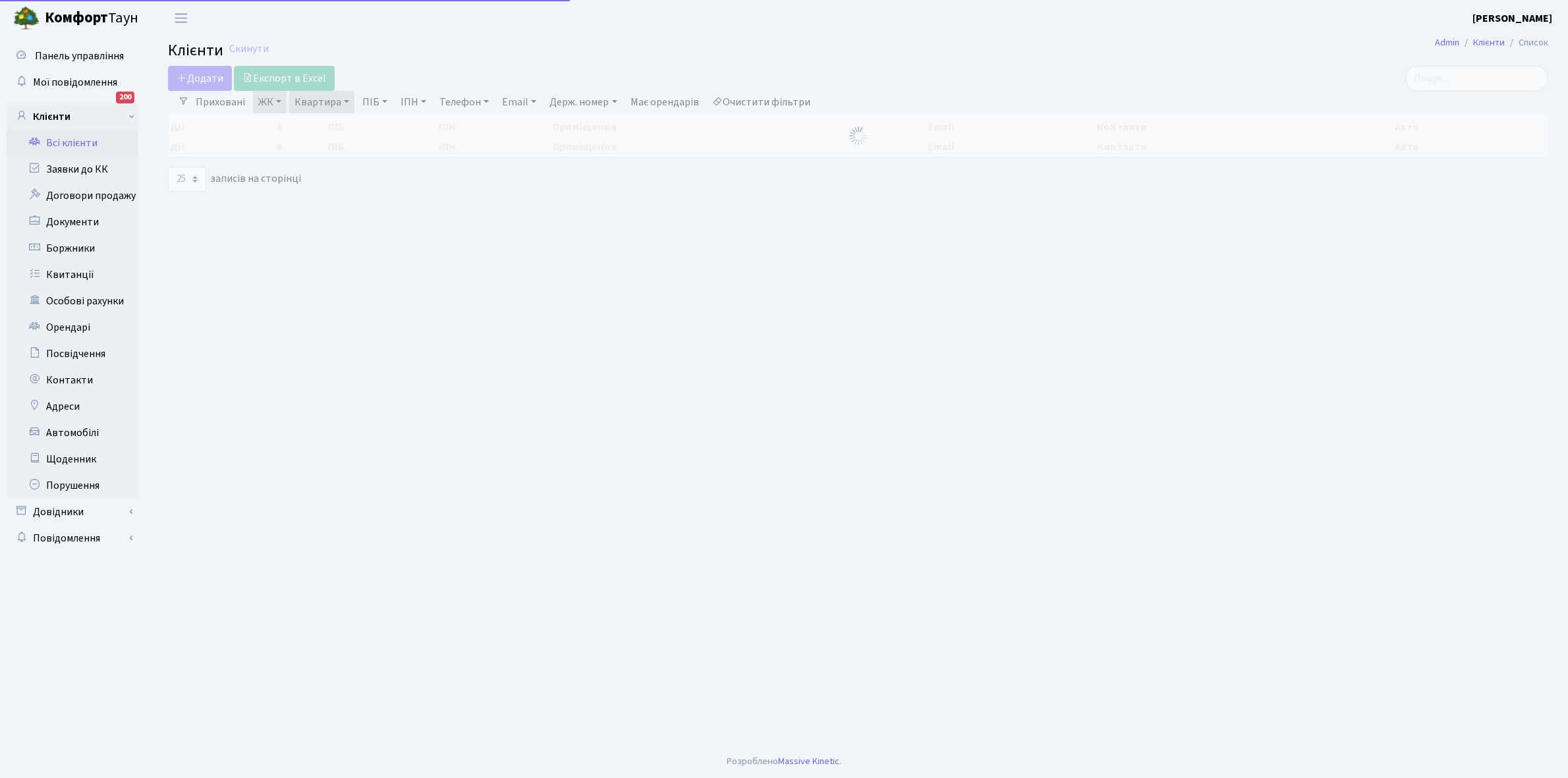
select select "25"
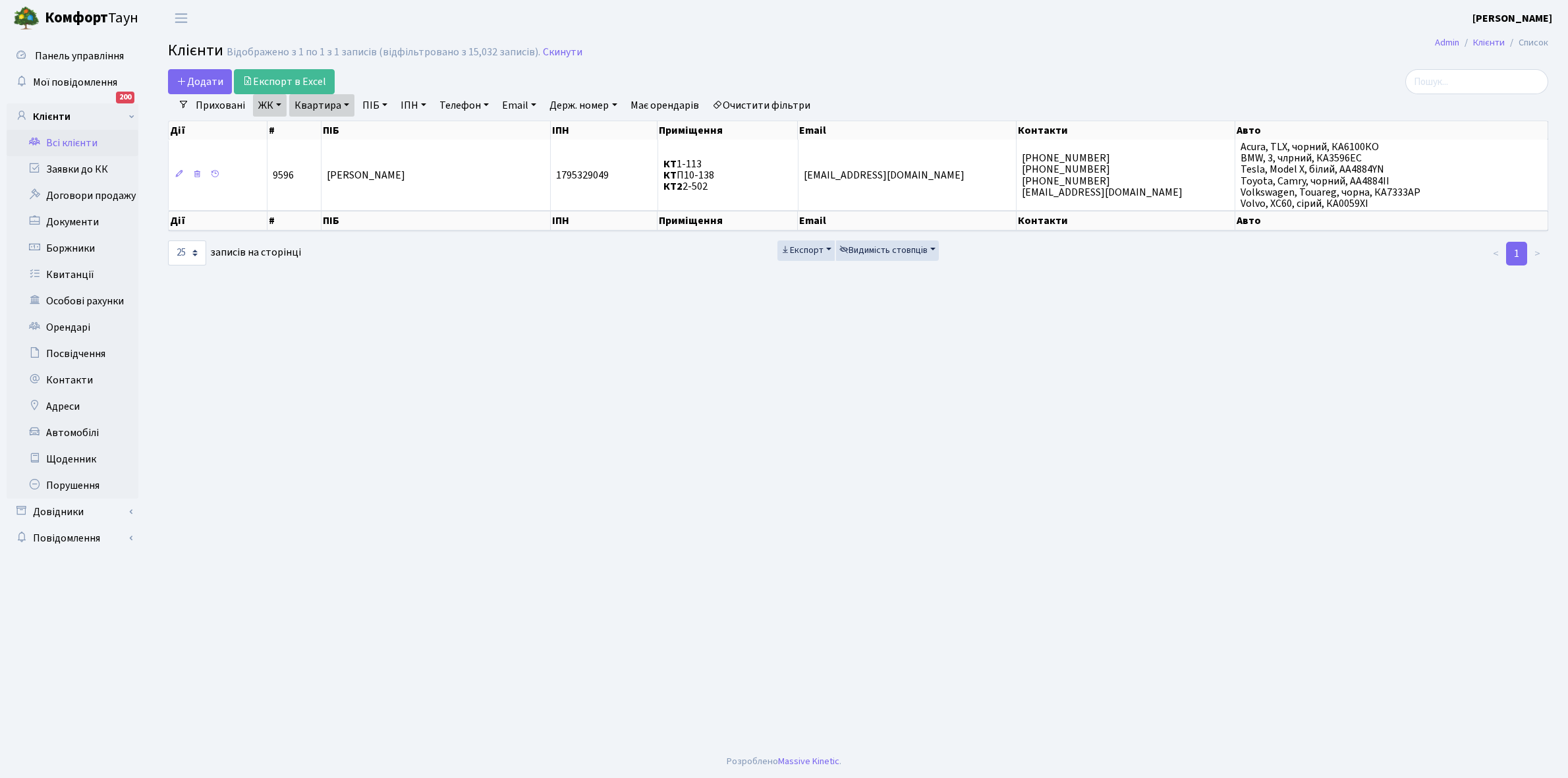
click at [345, 103] on link "Квартира" at bounding box center [322, 105] width 65 height 22
click at [337, 129] on input "2-502" at bounding box center [327, 132] width 77 height 25
type input "2-507"
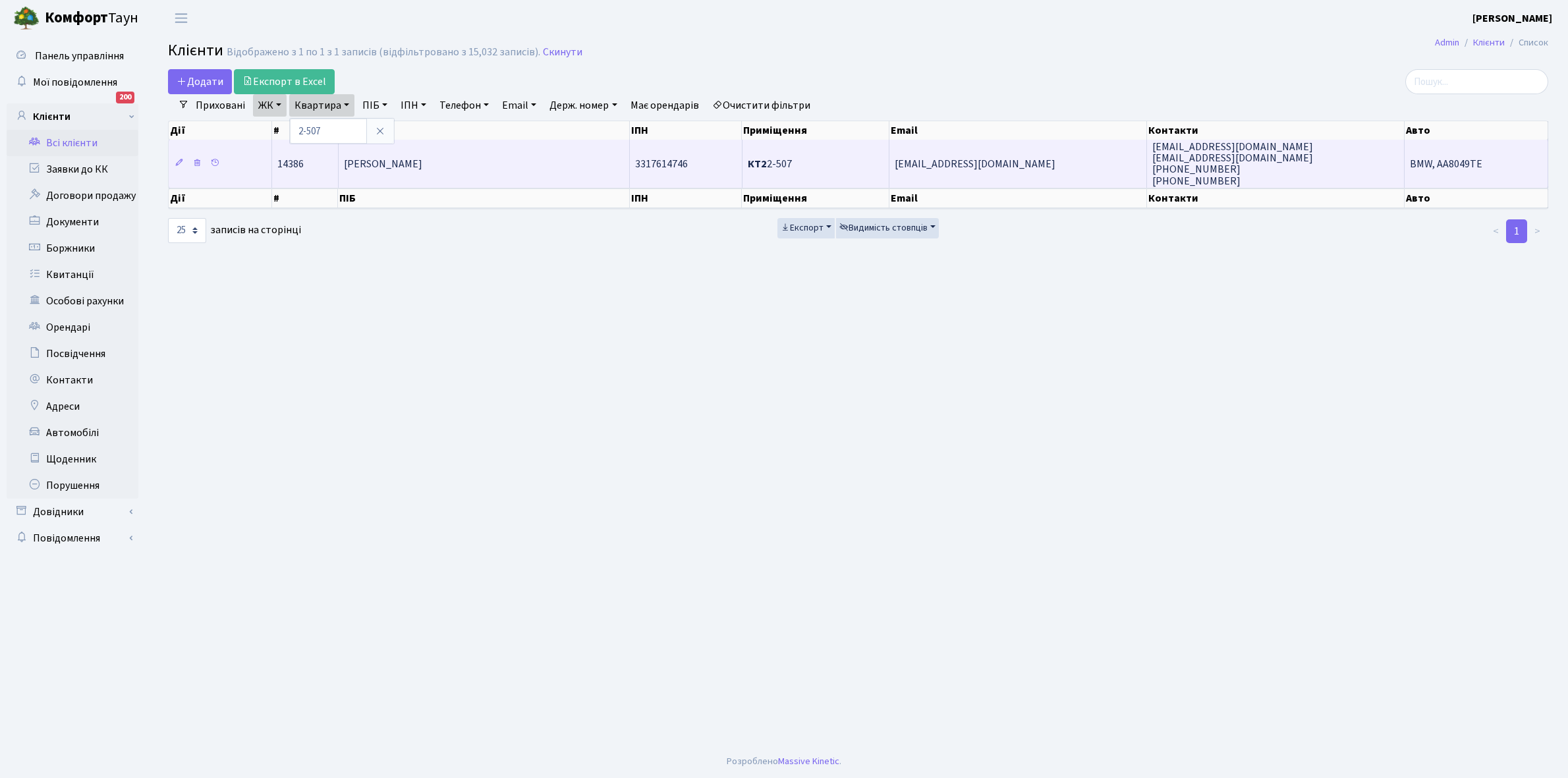
click at [444, 175] on td "[PERSON_NAME]" at bounding box center [483, 163] width 291 height 48
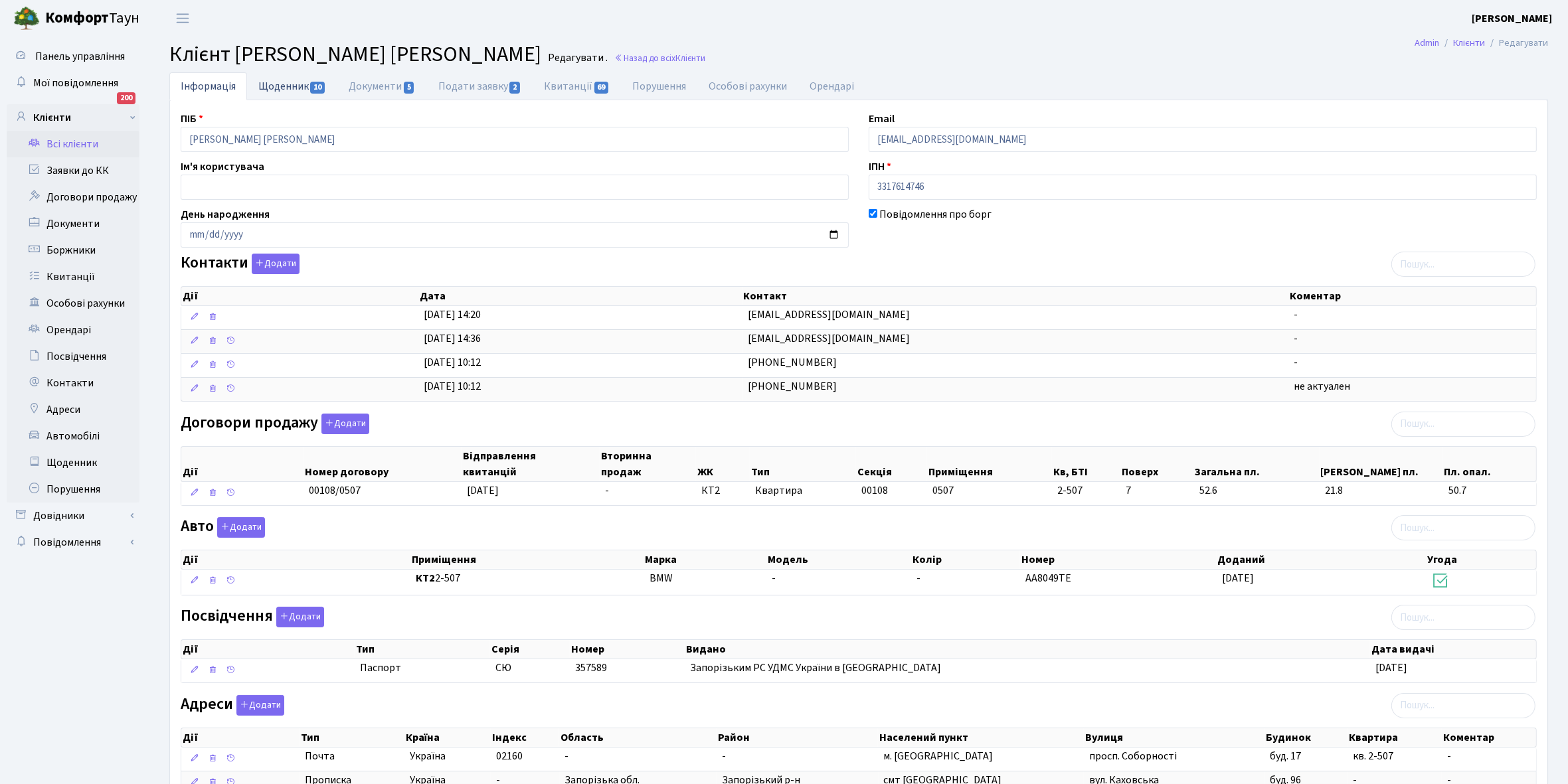
click at [267, 85] on link "Щоденник 10" at bounding box center [292, 86] width 90 height 28
select select "25"
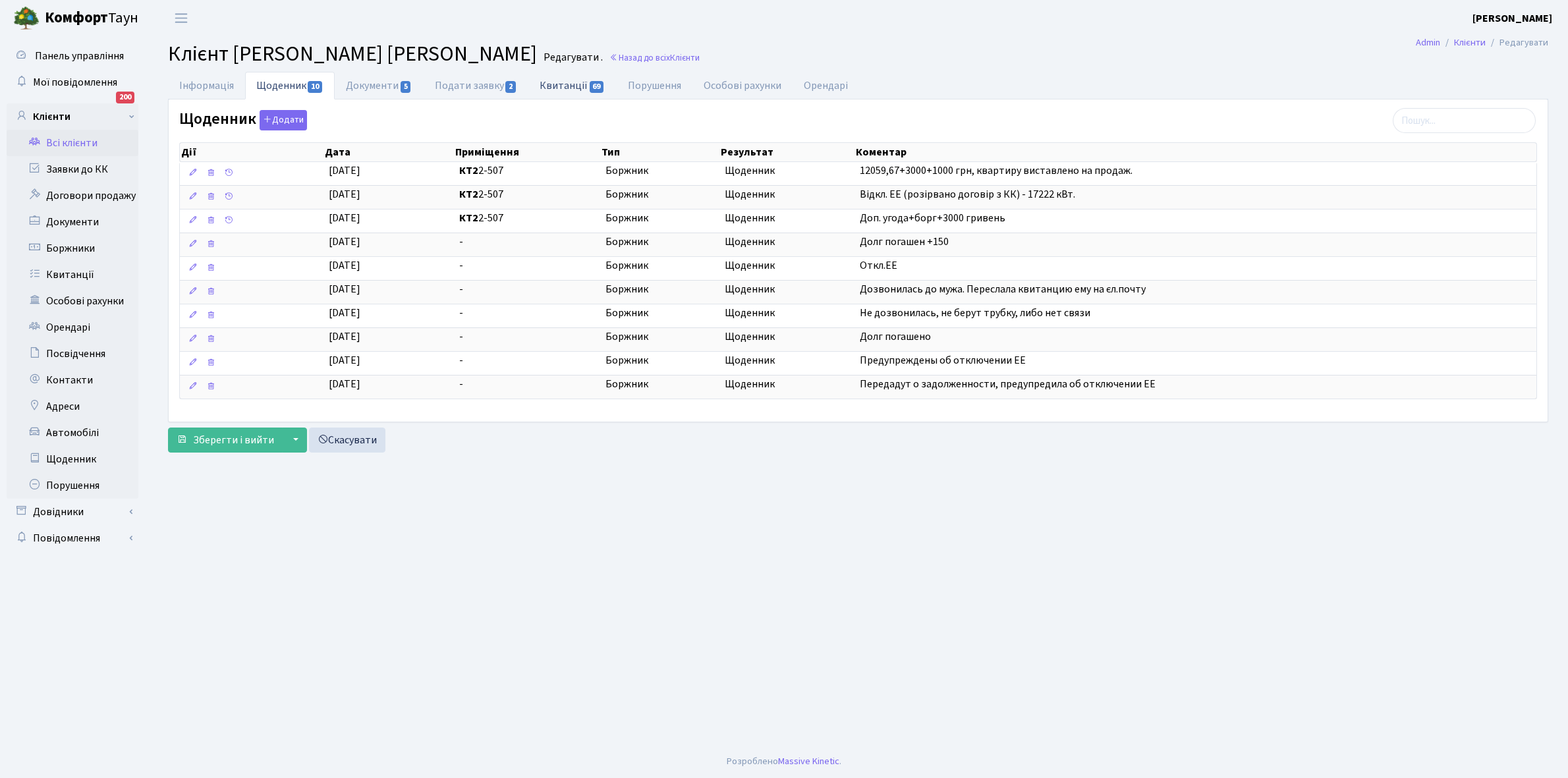
click at [563, 82] on link "Квитанції 69" at bounding box center [572, 86] width 88 height 27
select select "25"
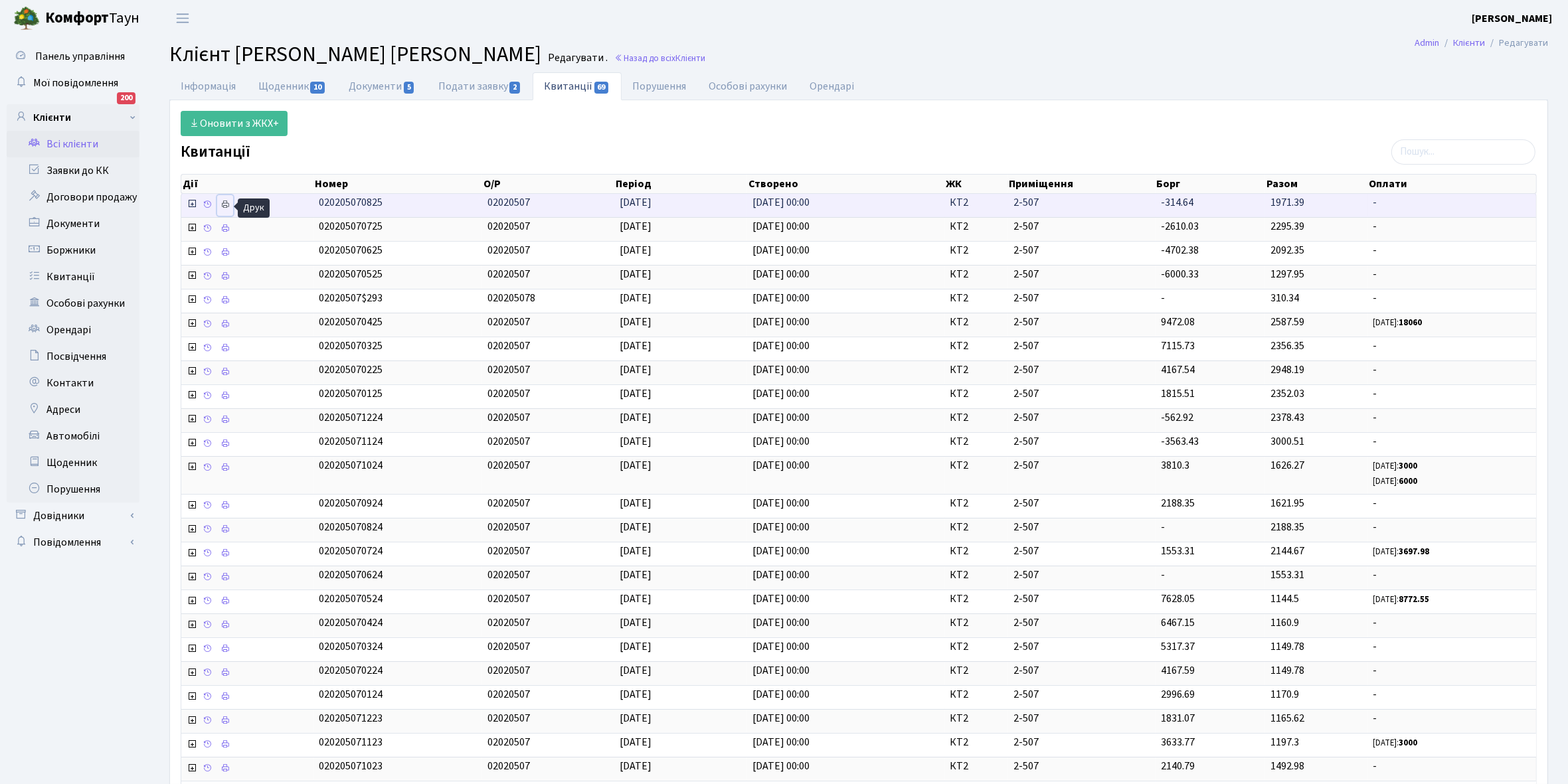
click at [227, 201] on icon at bounding box center [224, 203] width 9 height 9
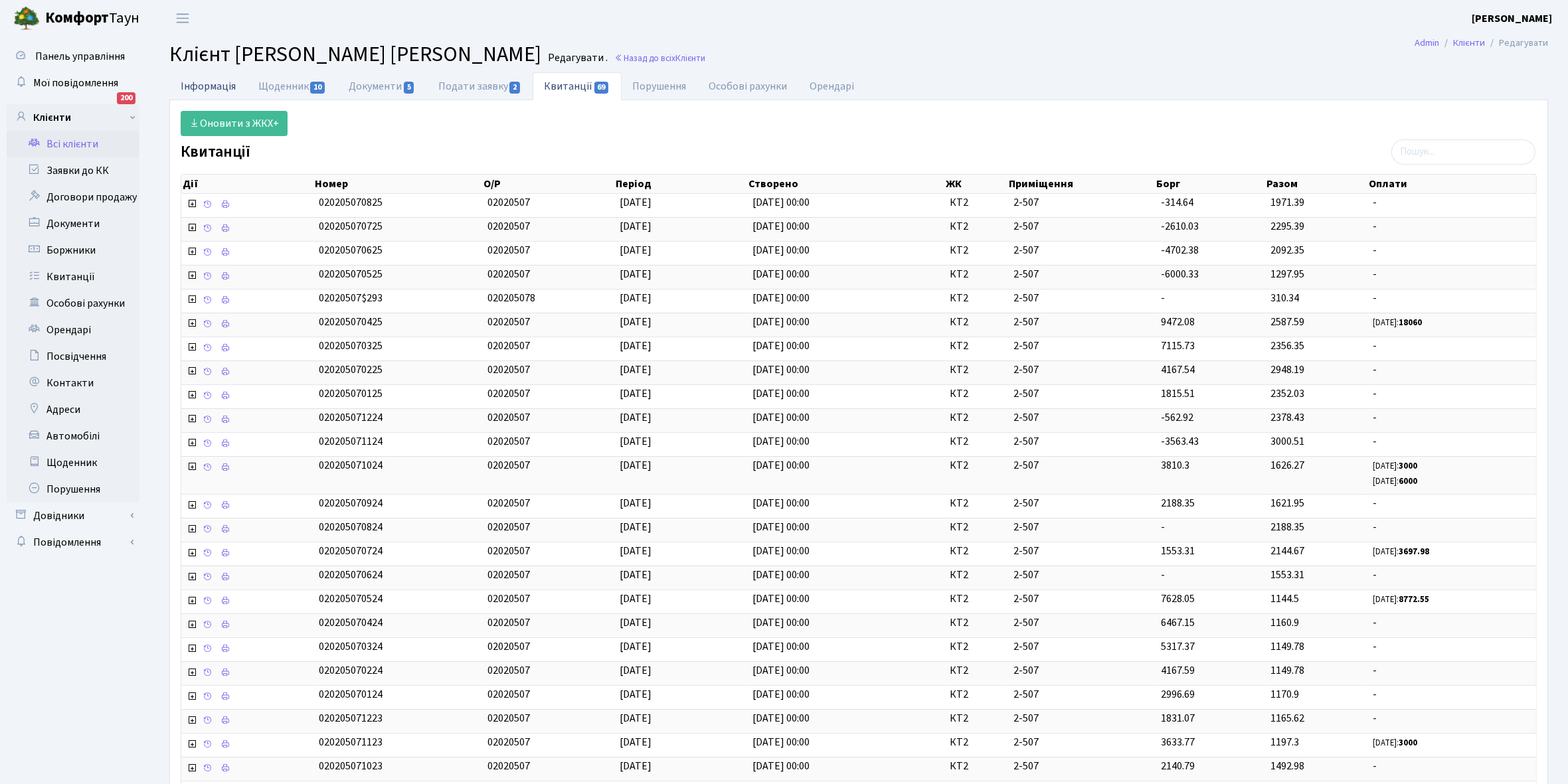
click at [206, 84] on link "Інформація" at bounding box center [207, 86] width 78 height 28
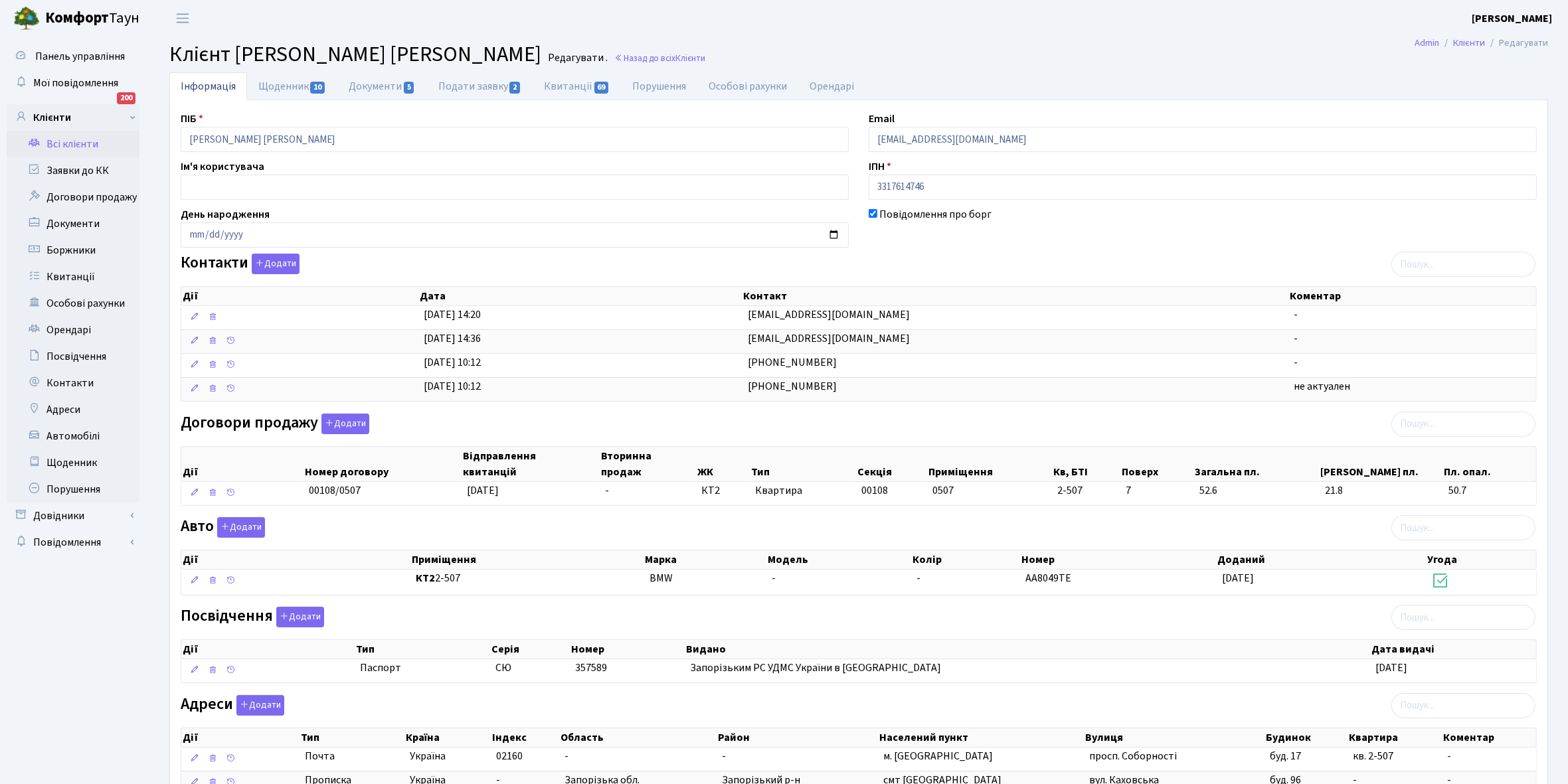
click at [58, 140] on link "Всі клієнти" at bounding box center [73, 143] width 133 height 27
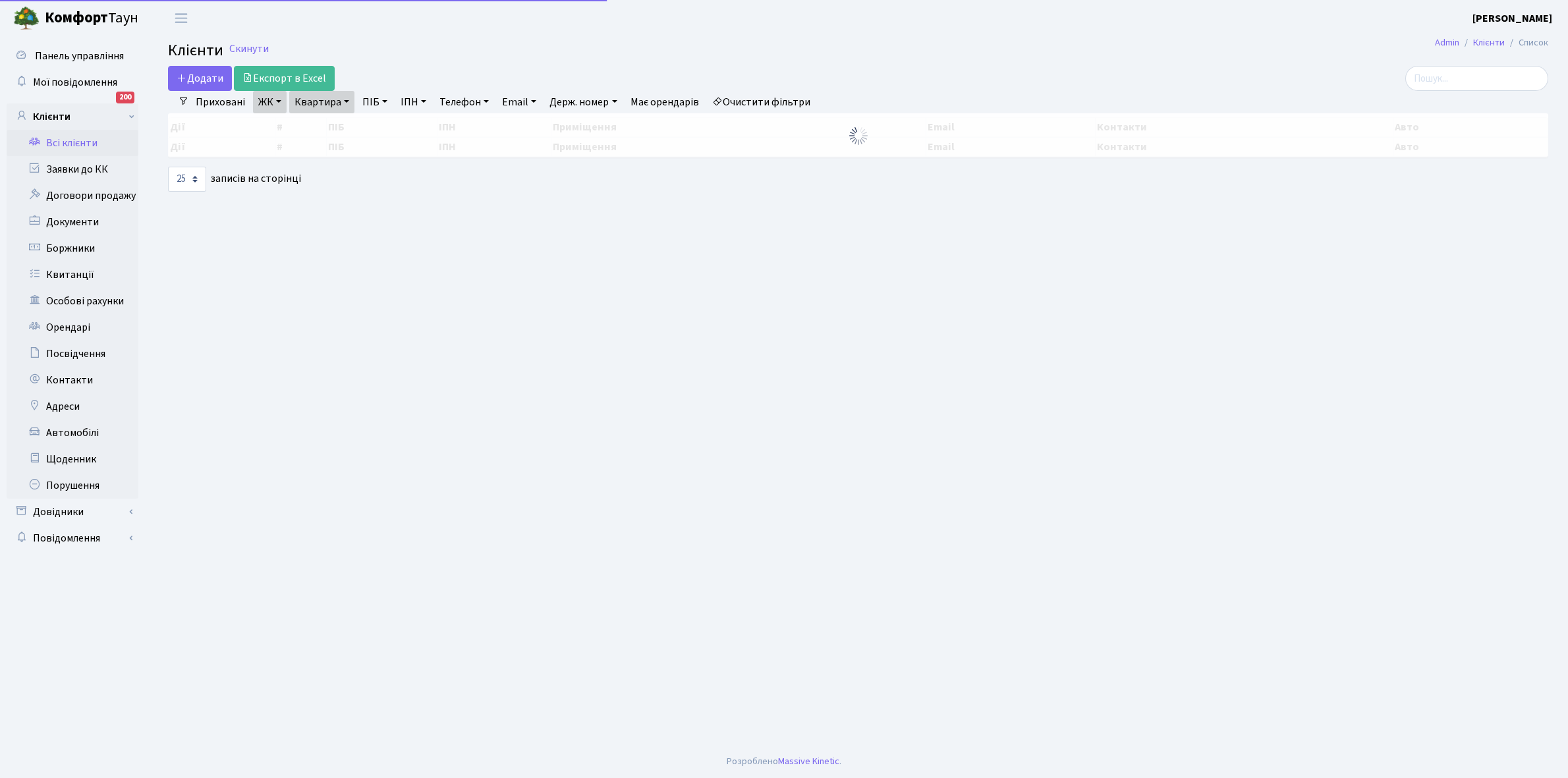
select select "25"
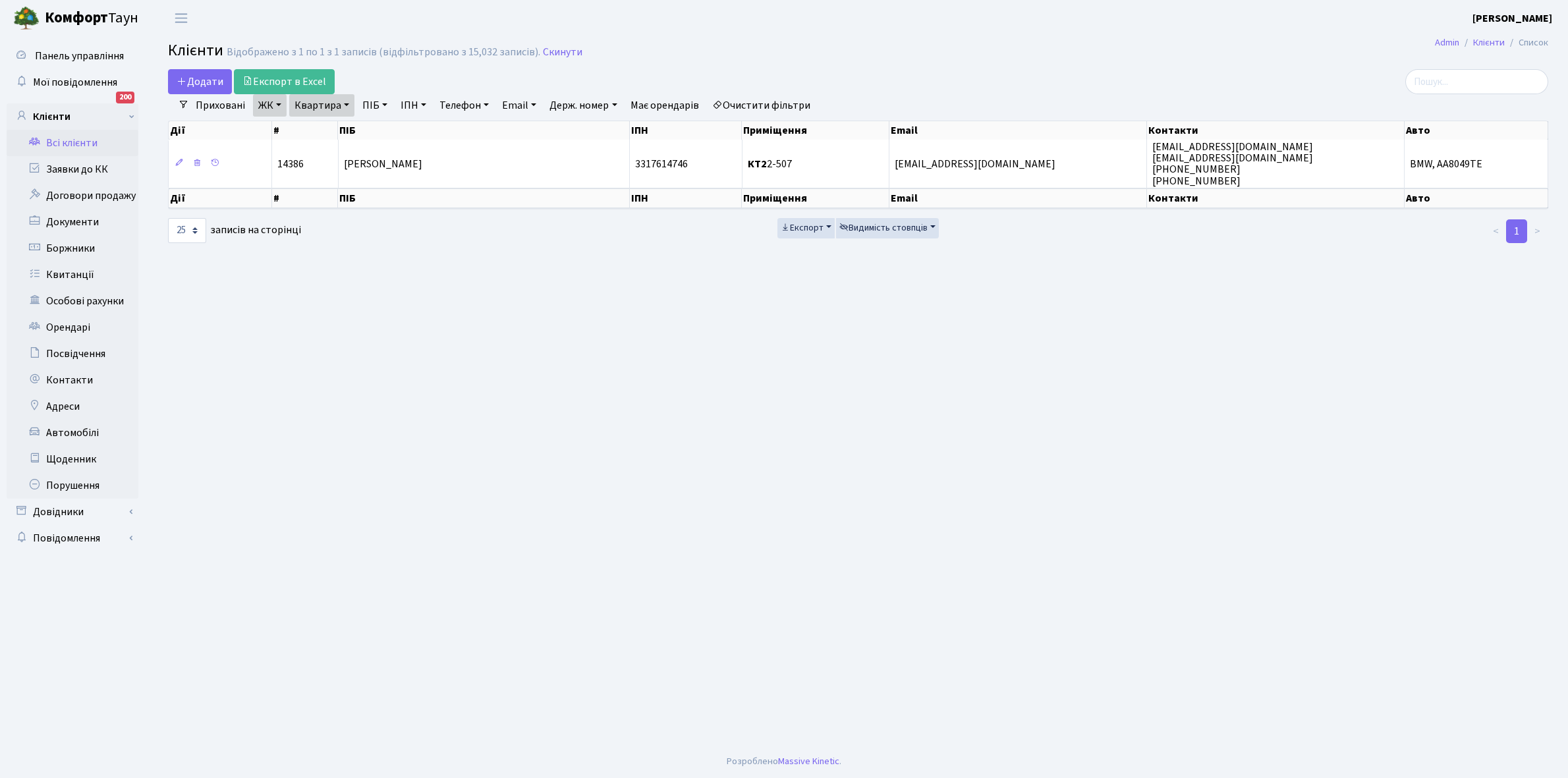
click at [347, 106] on link "Квартира" at bounding box center [322, 105] width 65 height 22
click at [343, 130] on input "2-507" at bounding box center [327, 132] width 77 height 25
type input "2-509"
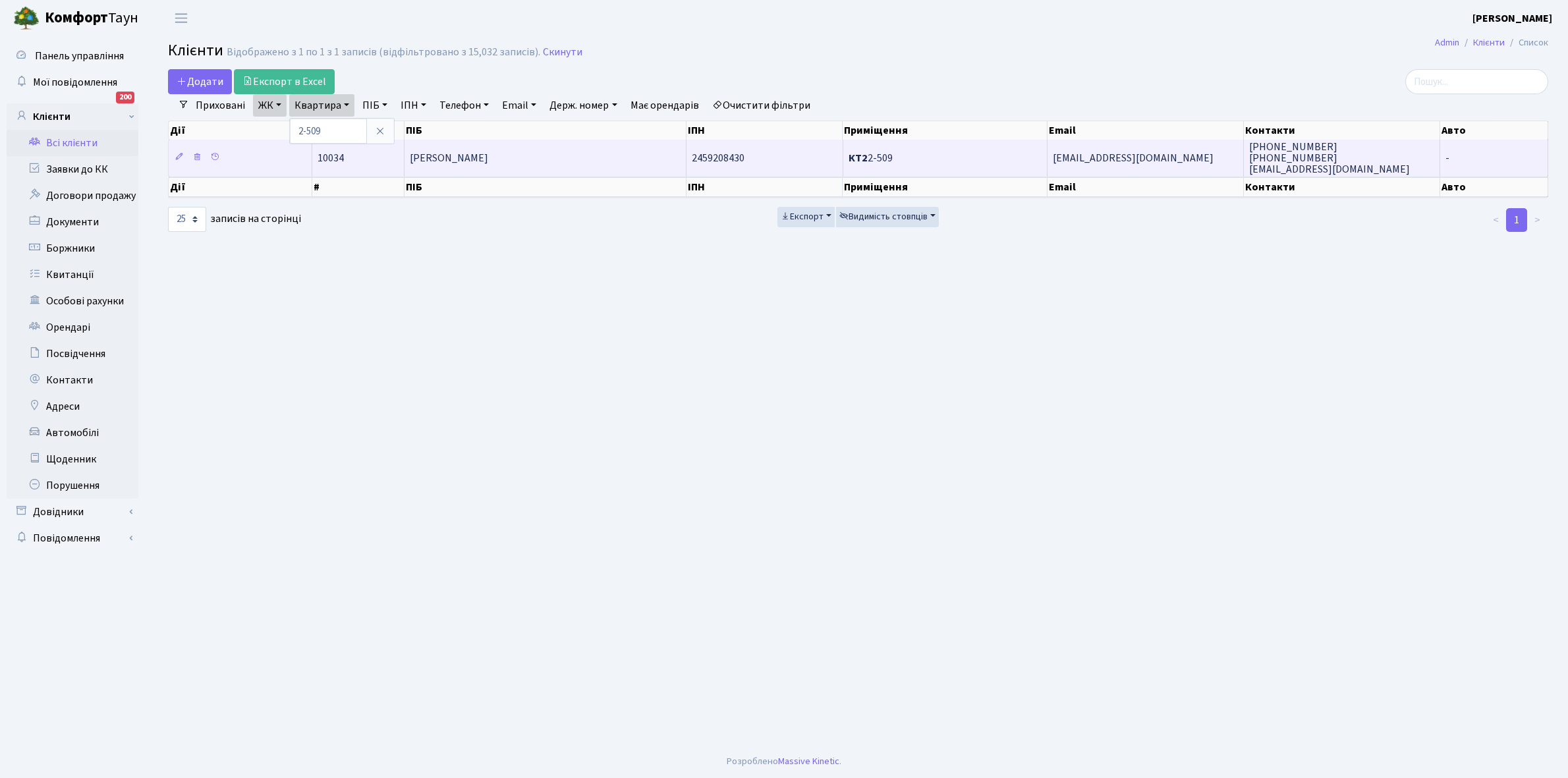
click at [562, 162] on td "[PERSON_NAME]" at bounding box center [545, 157] width 282 height 36
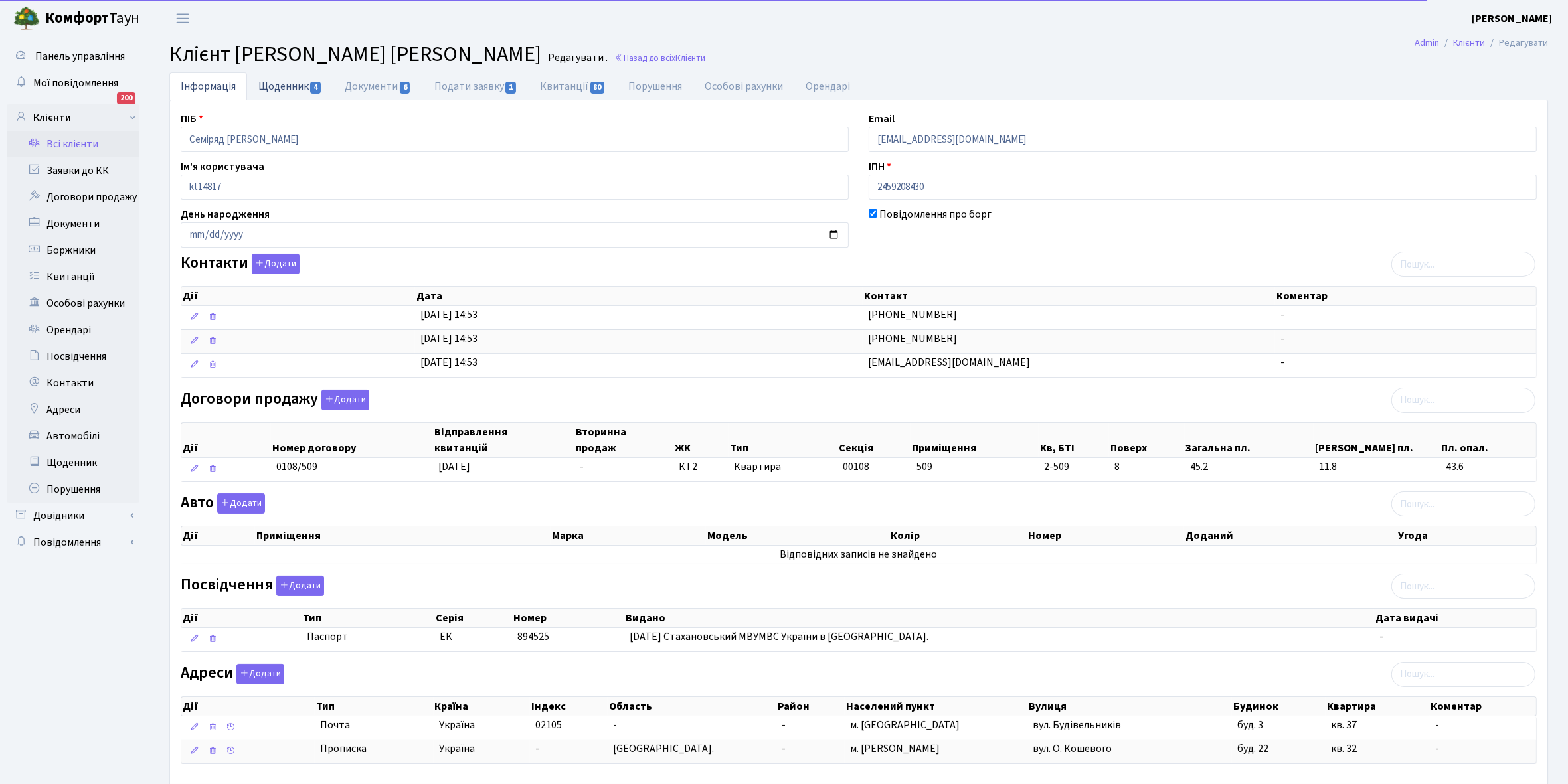
click at [276, 81] on link "Щоденник 4" at bounding box center [290, 86] width 86 height 28
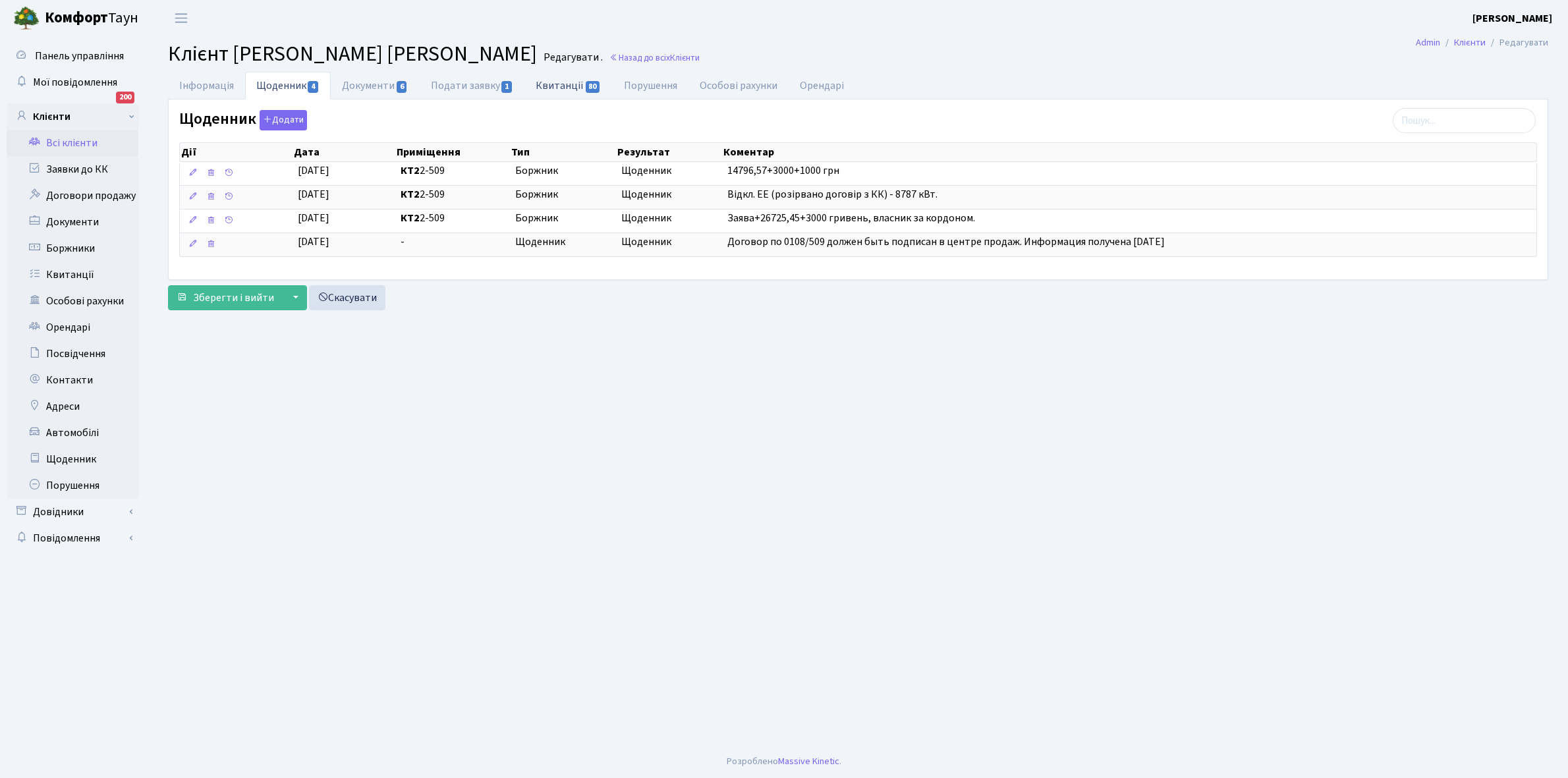
click at [556, 85] on link "Квитанції 80" at bounding box center [568, 86] width 88 height 27
select select "25"
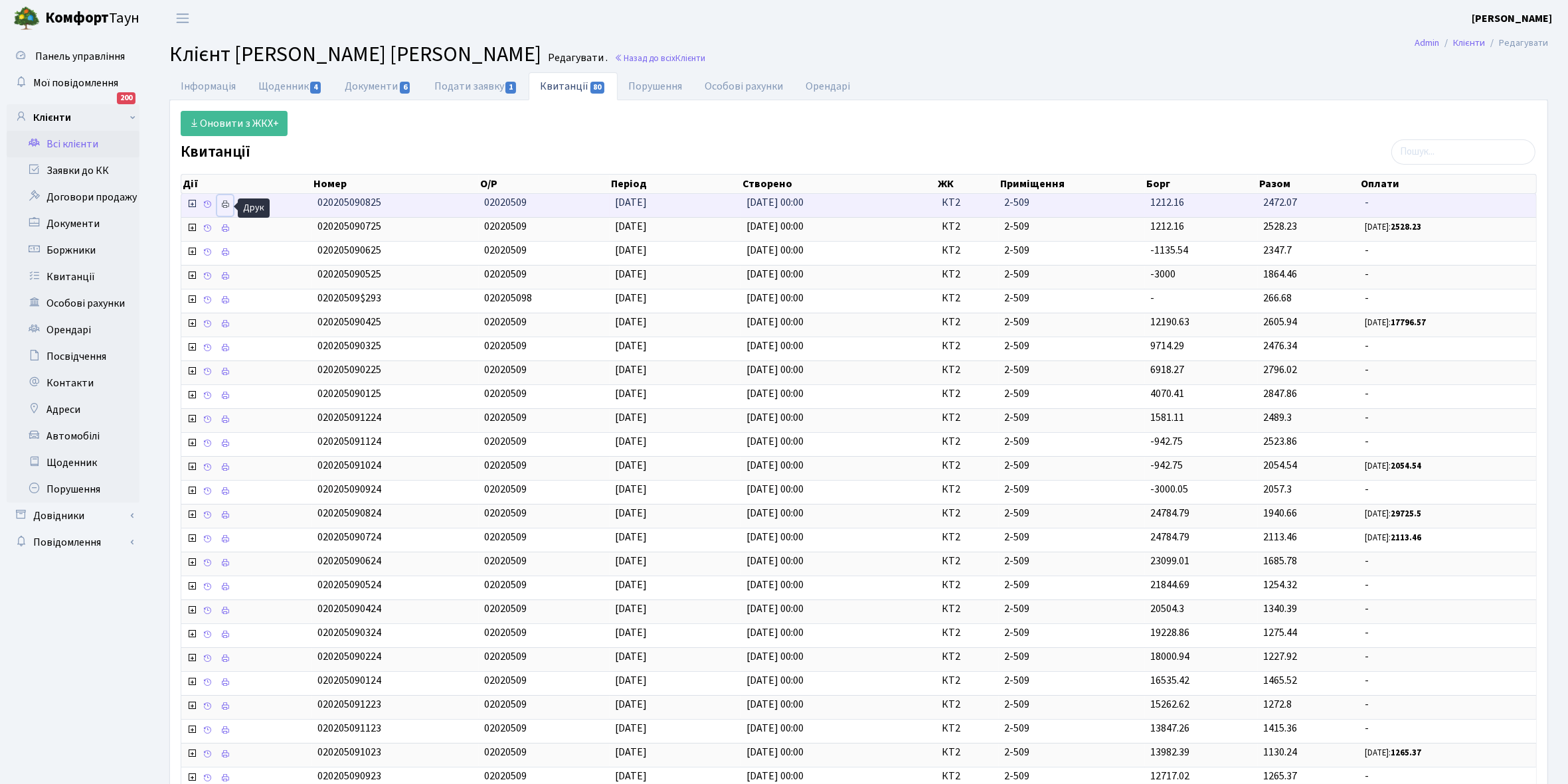
click at [224, 207] on icon at bounding box center [224, 203] width 9 height 9
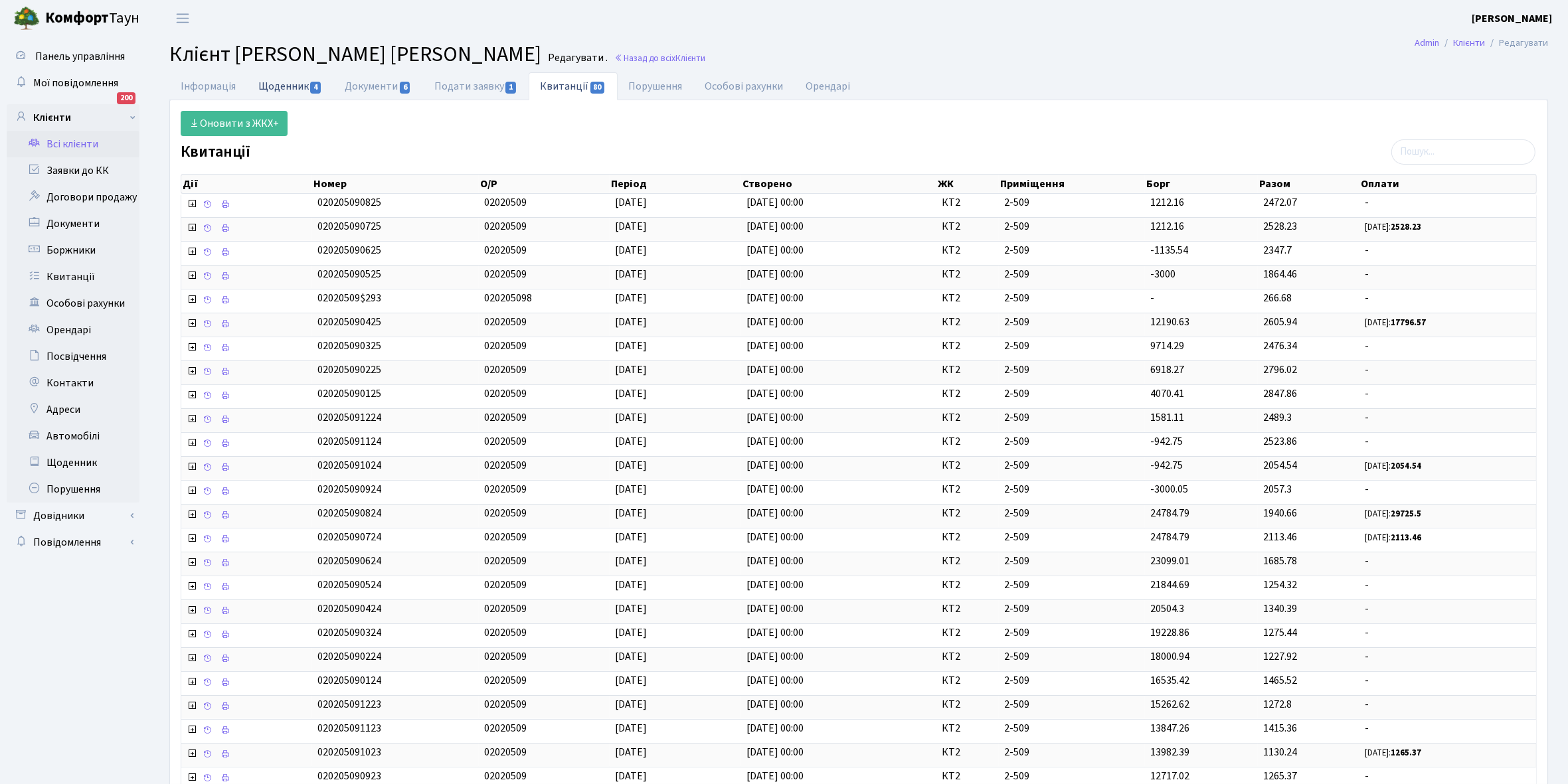
click at [280, 87] on link "Щоденник 4" at bounding box center [290, 86] width 86 height 28
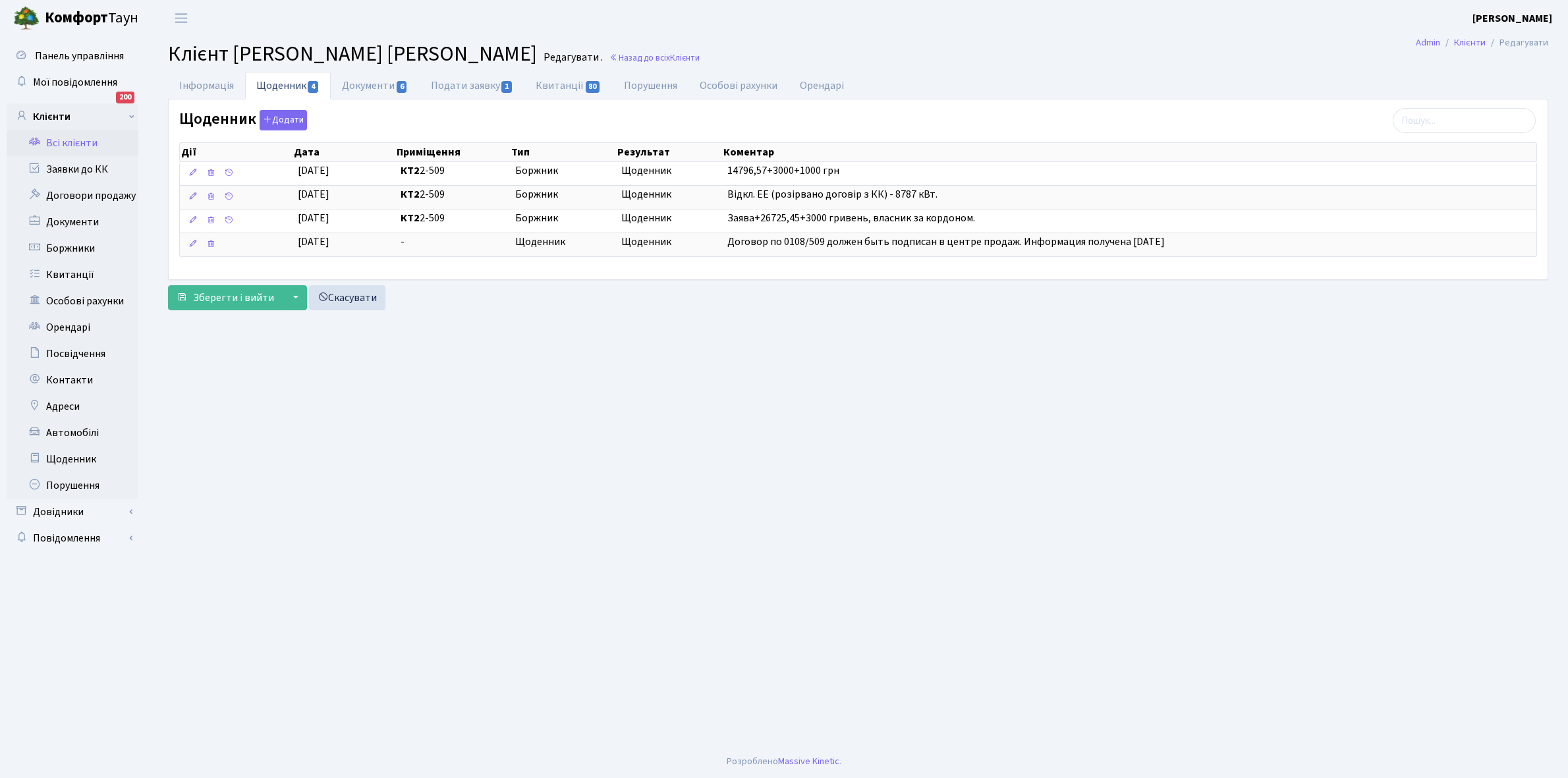
click at [67, 147] on link "Всі клієнти" at bounding box center [72, 142] width 132 height 26
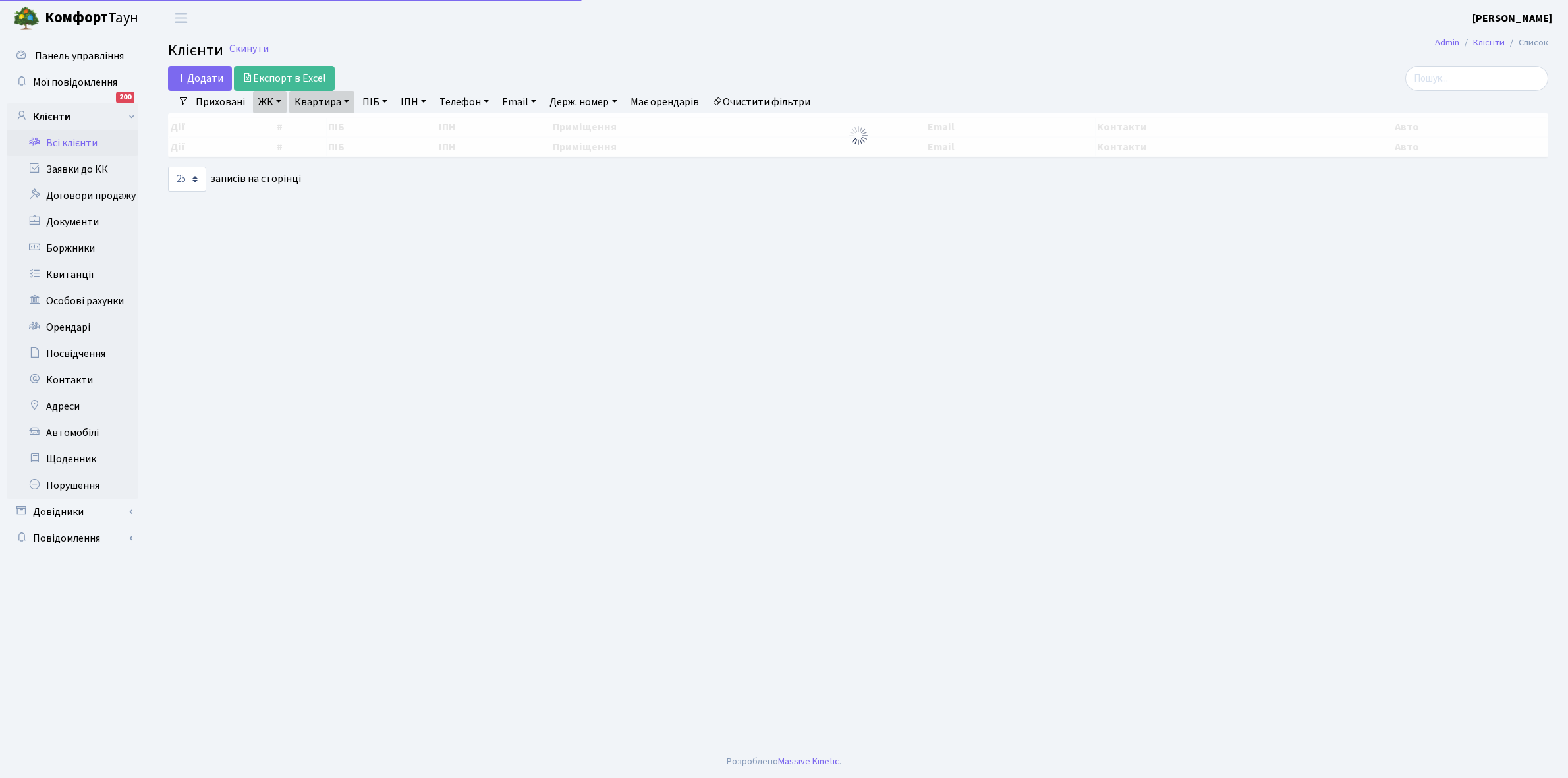
select select "25"
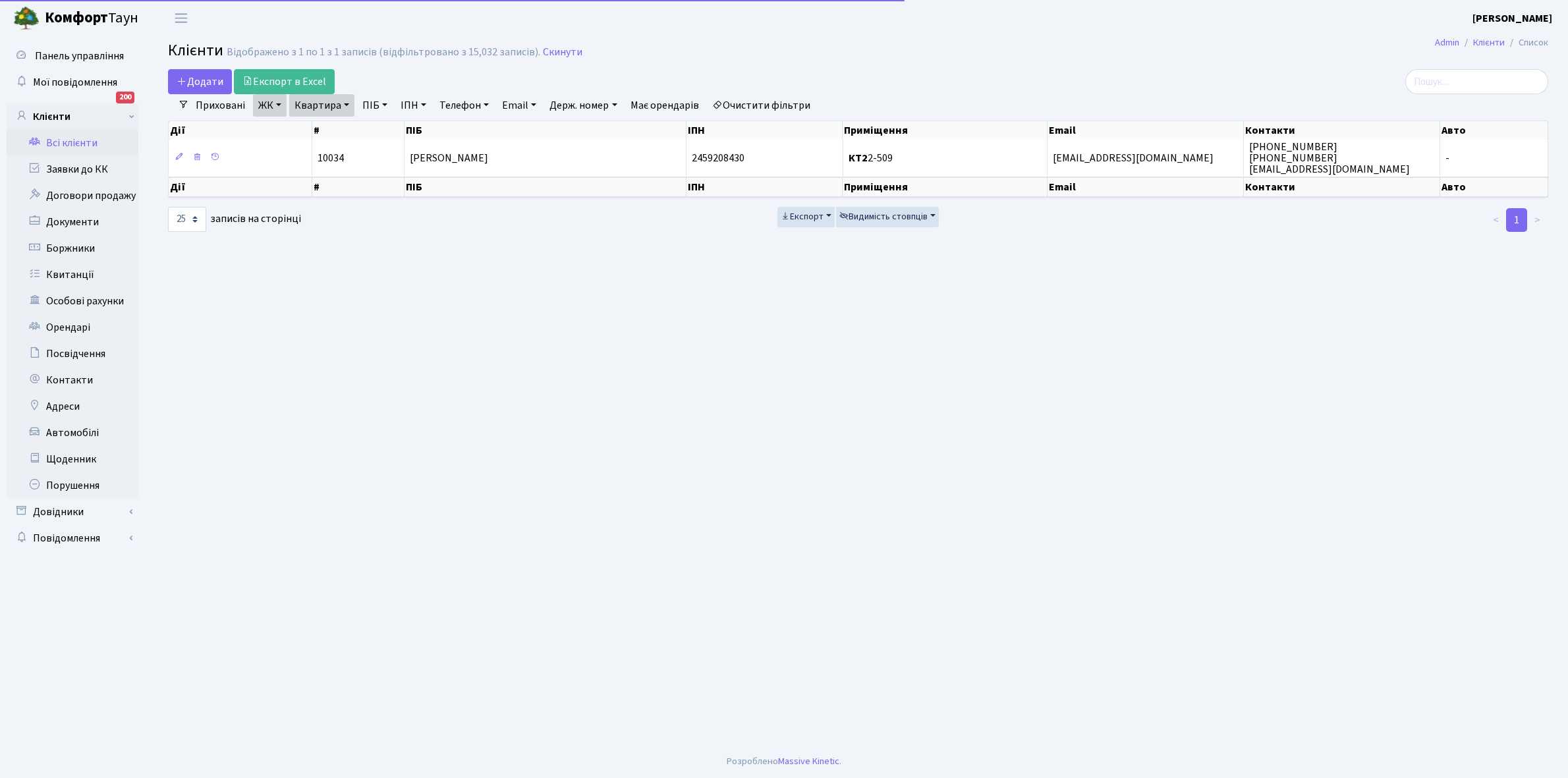
click at [347, 102] on link "Квартира" at bounding box center [322, 105] width 65 height 22
click at [341, 122] on input "2-509" at bounding box center [327, 132] width 77 height 25
type input "2-527"
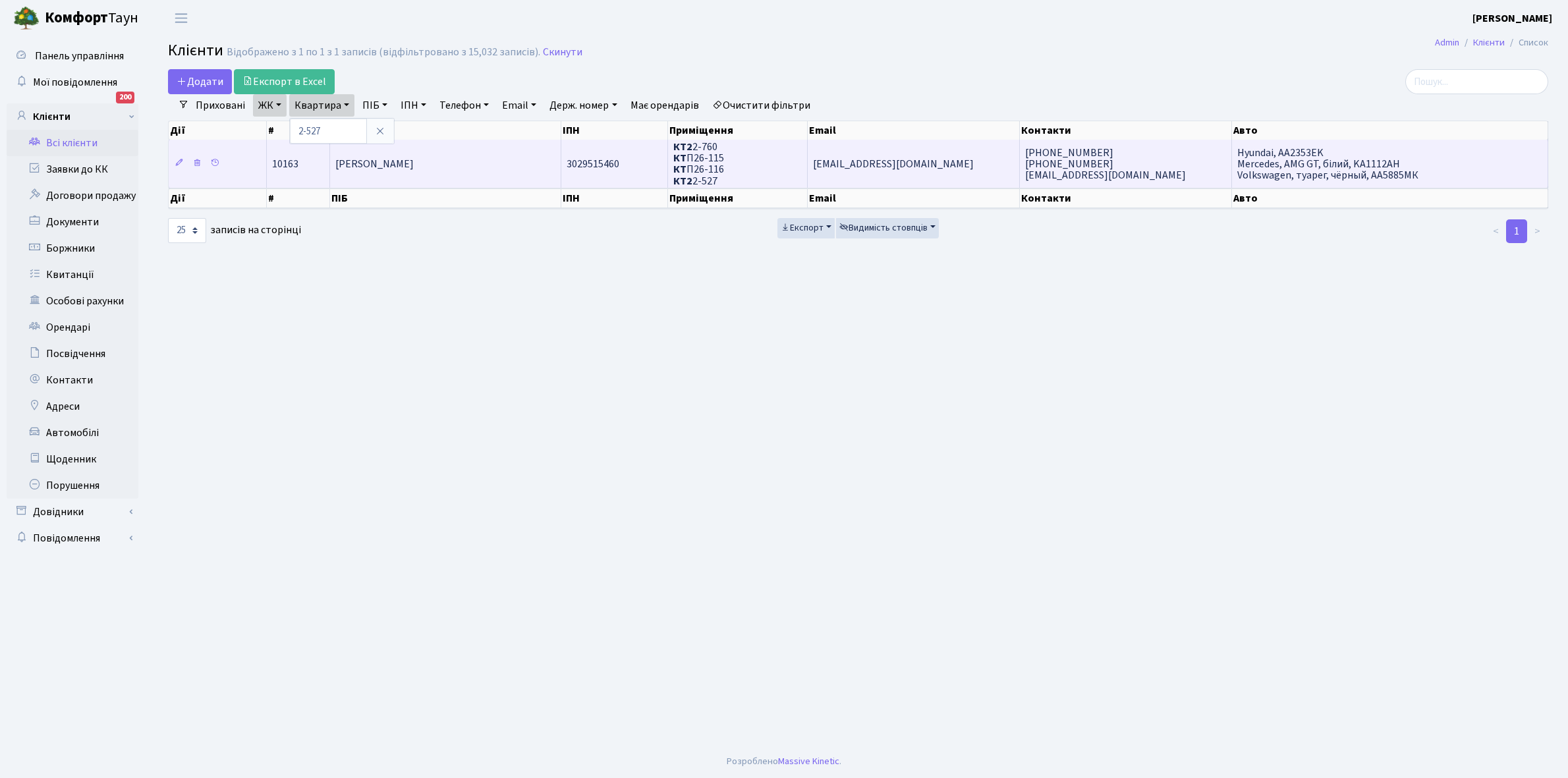
click at [405, 159] on span "Маліневська Яна Василівна" at bounding box center [374, 164] width 78 height 15
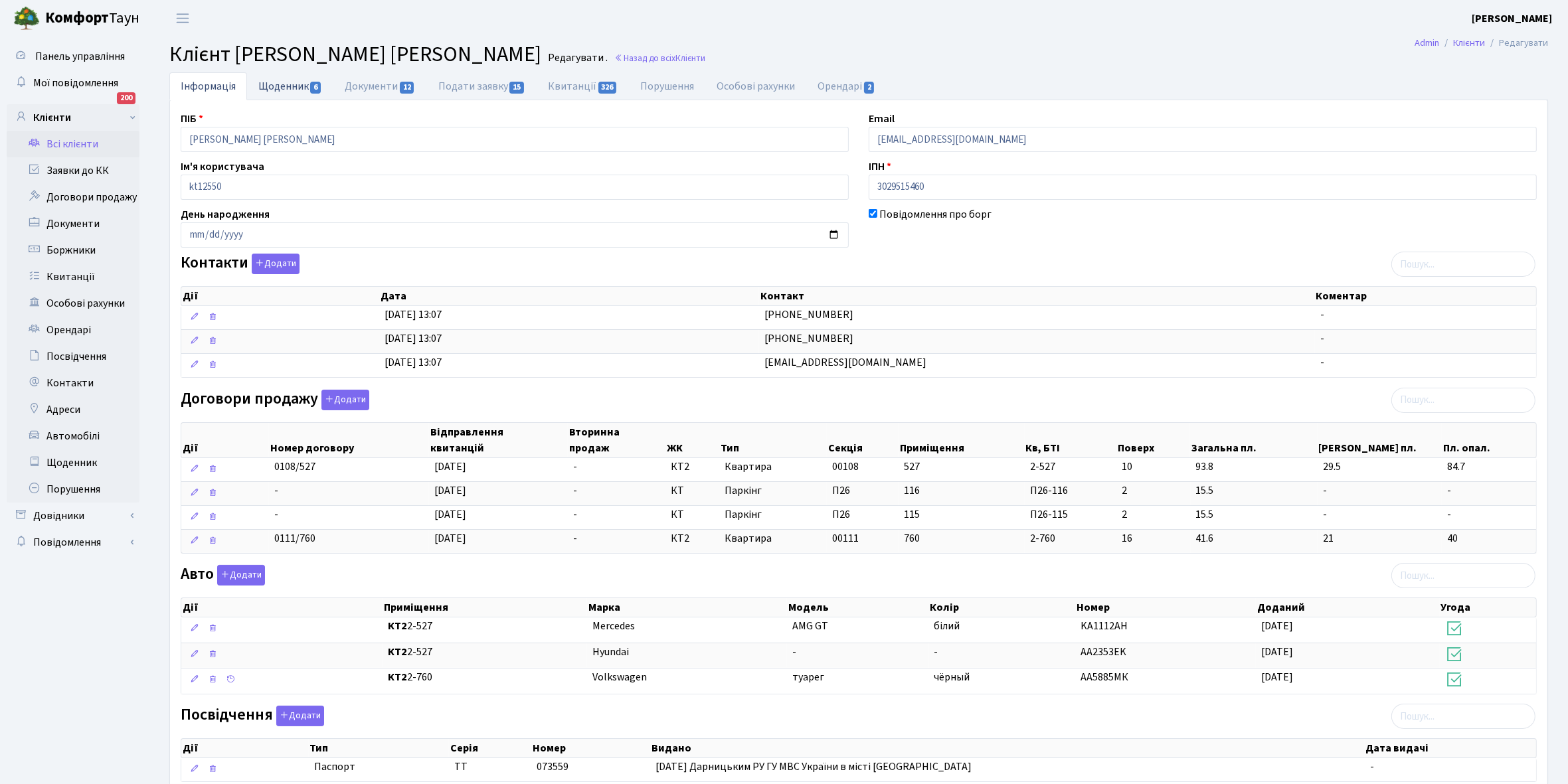
click at [279, 87] on link "Щоденник 6" at bounding box center [290, 86] width 86 height 28
select select "25"
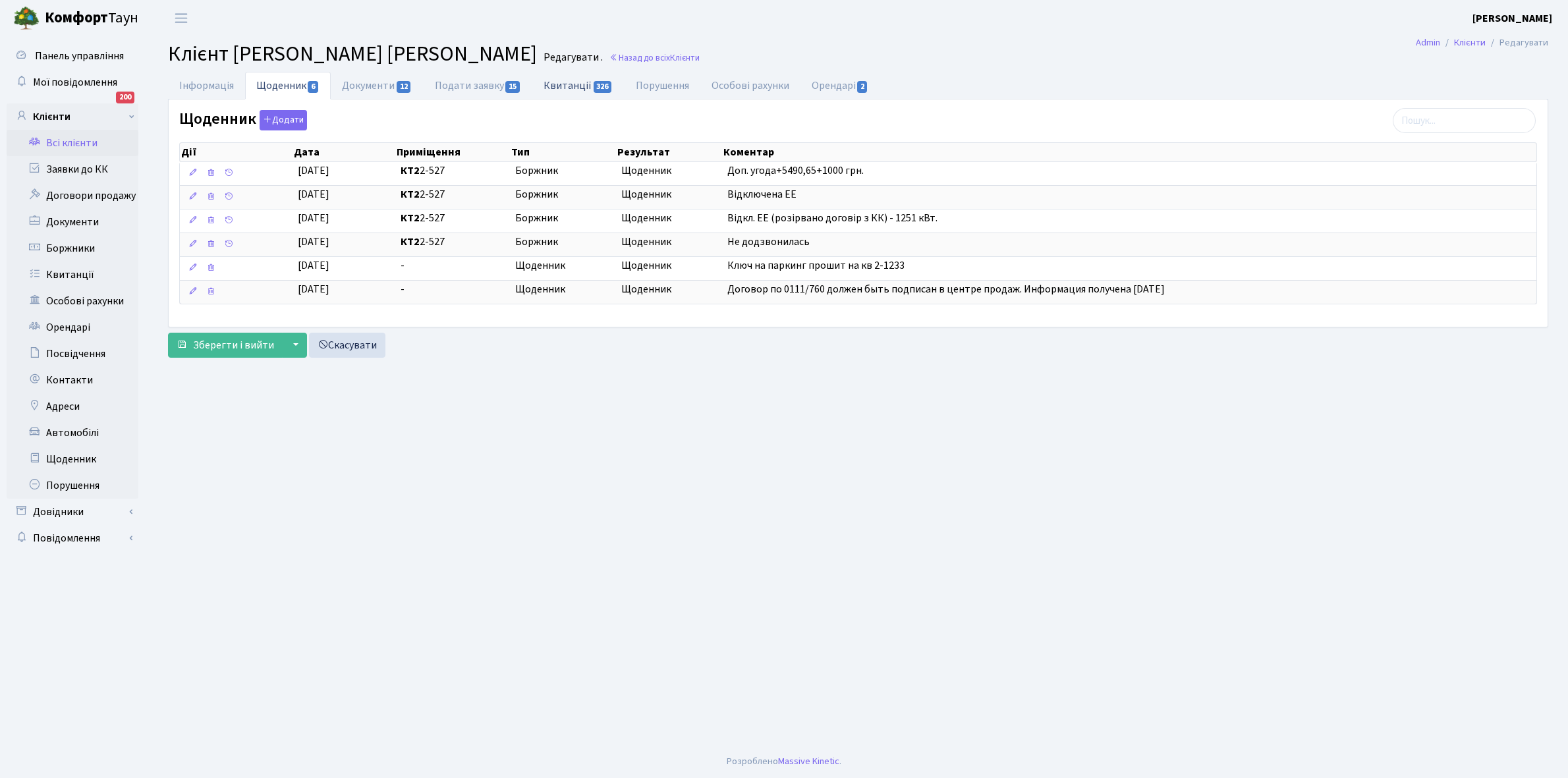
click at [572, 84] on link "Квитанції 326" at bounding box center [578, 86] width 92 height 27
select select "25"
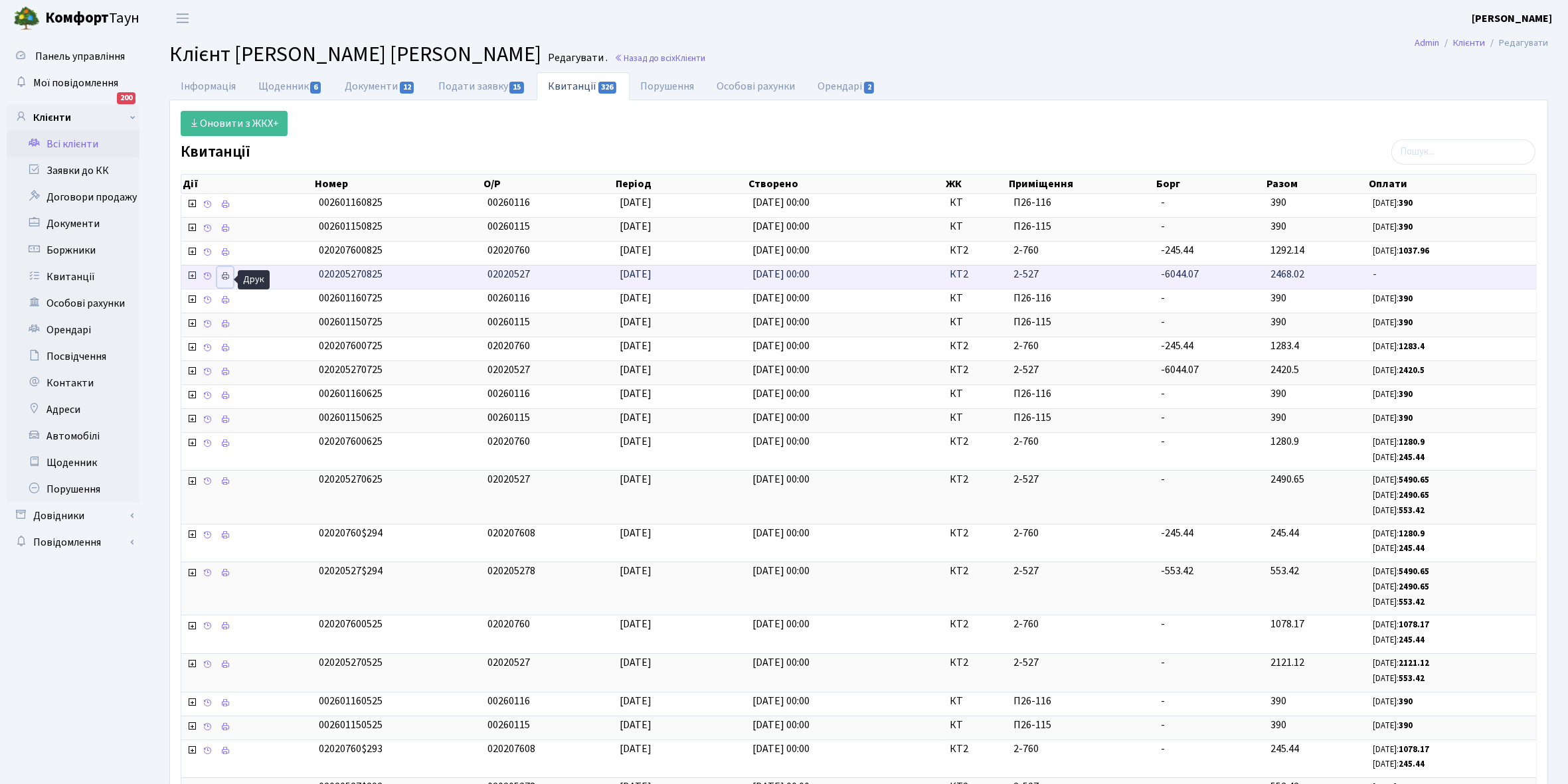
click at [229, 280] on icon at bounding box center [224, 275] width 9 height 9
click at [194, 87] on link "Інформація" at bounding box center [207, 86] width 78 height 28
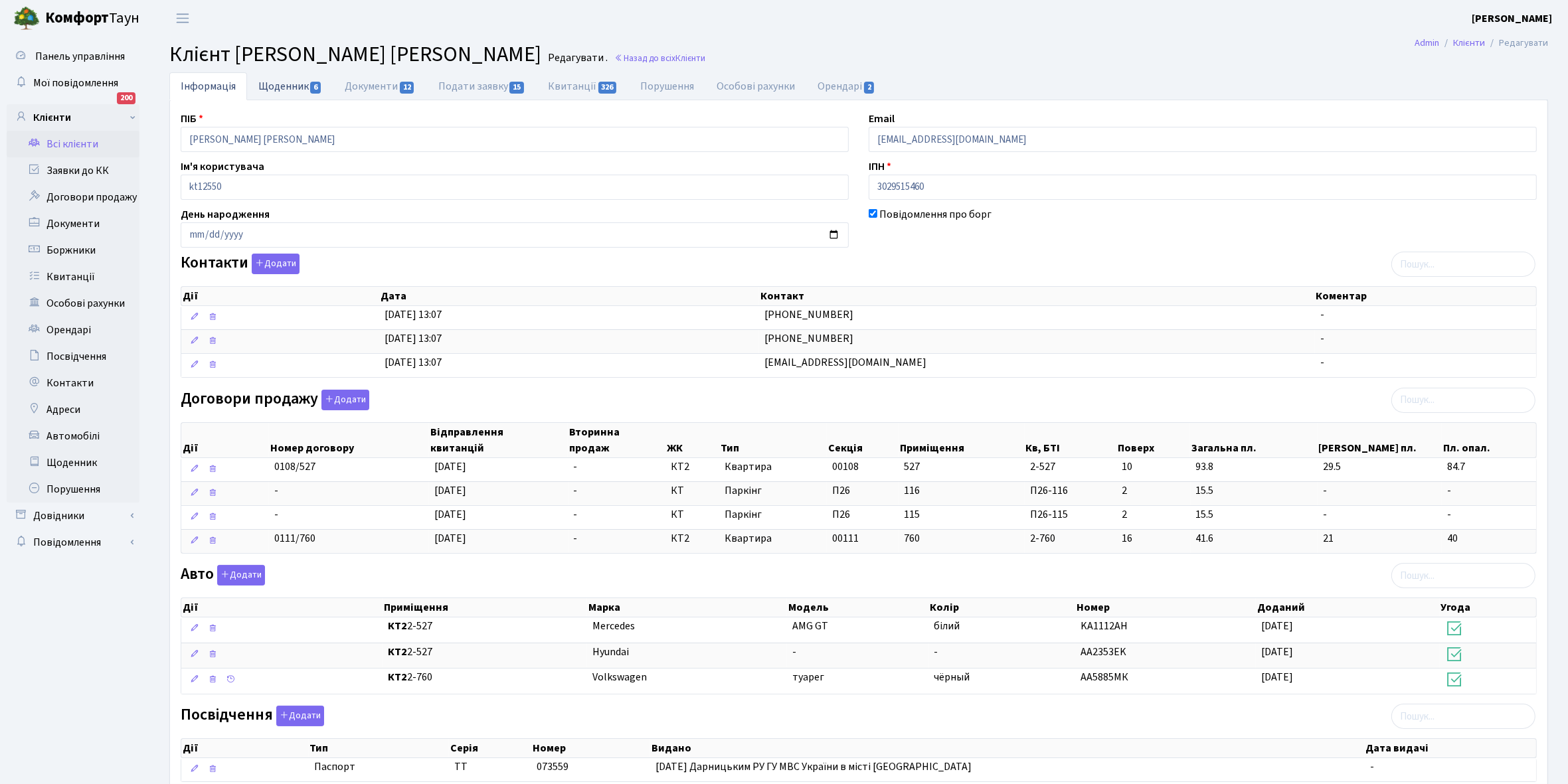
click at [277, 87] on link "Щоденник 6" at bounding box center [290, 86] width 86 height 28
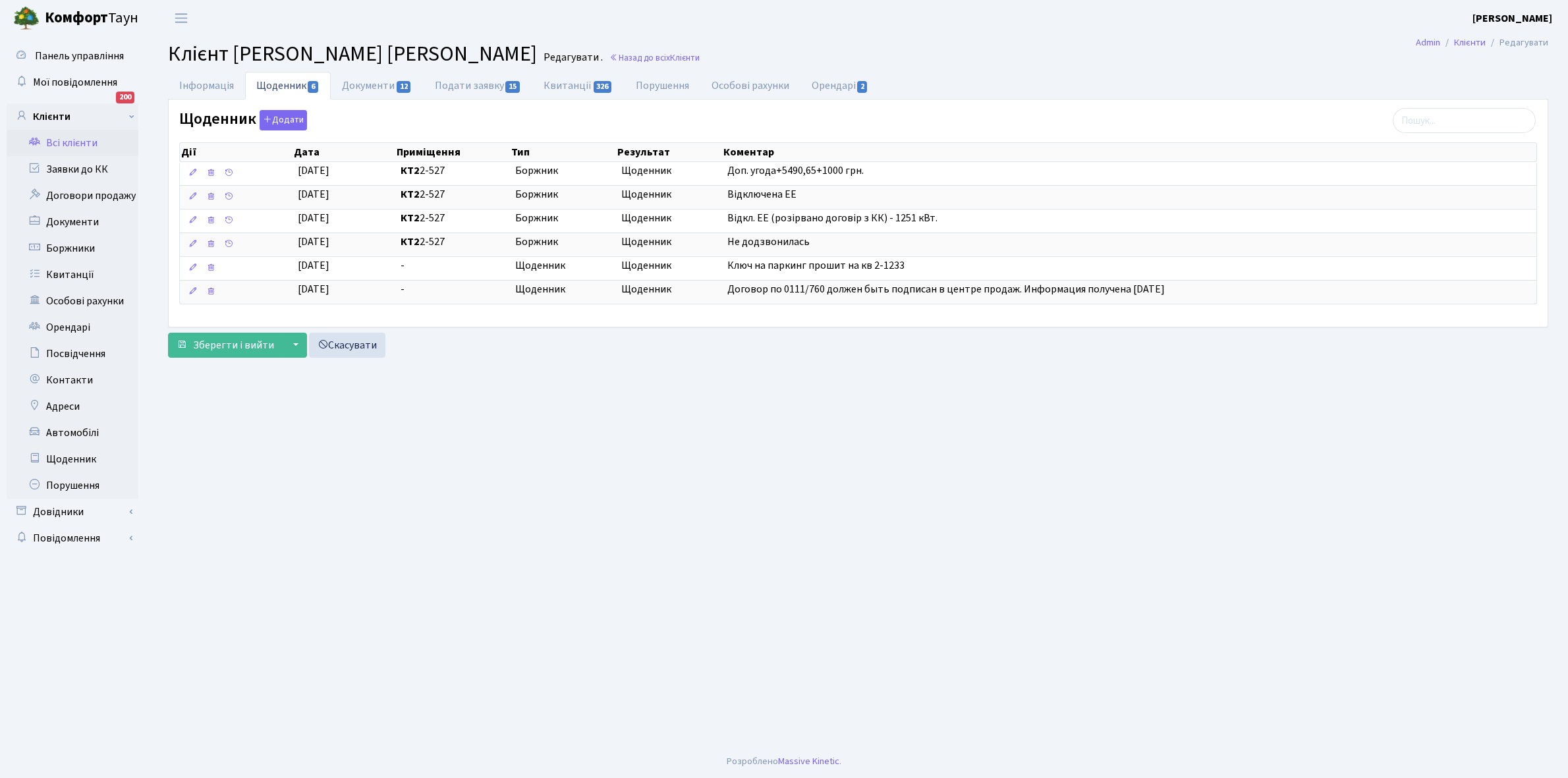
click at [68, 143] on link "Всі клієнти" at bounding box center [72, 142] width 132 height 26
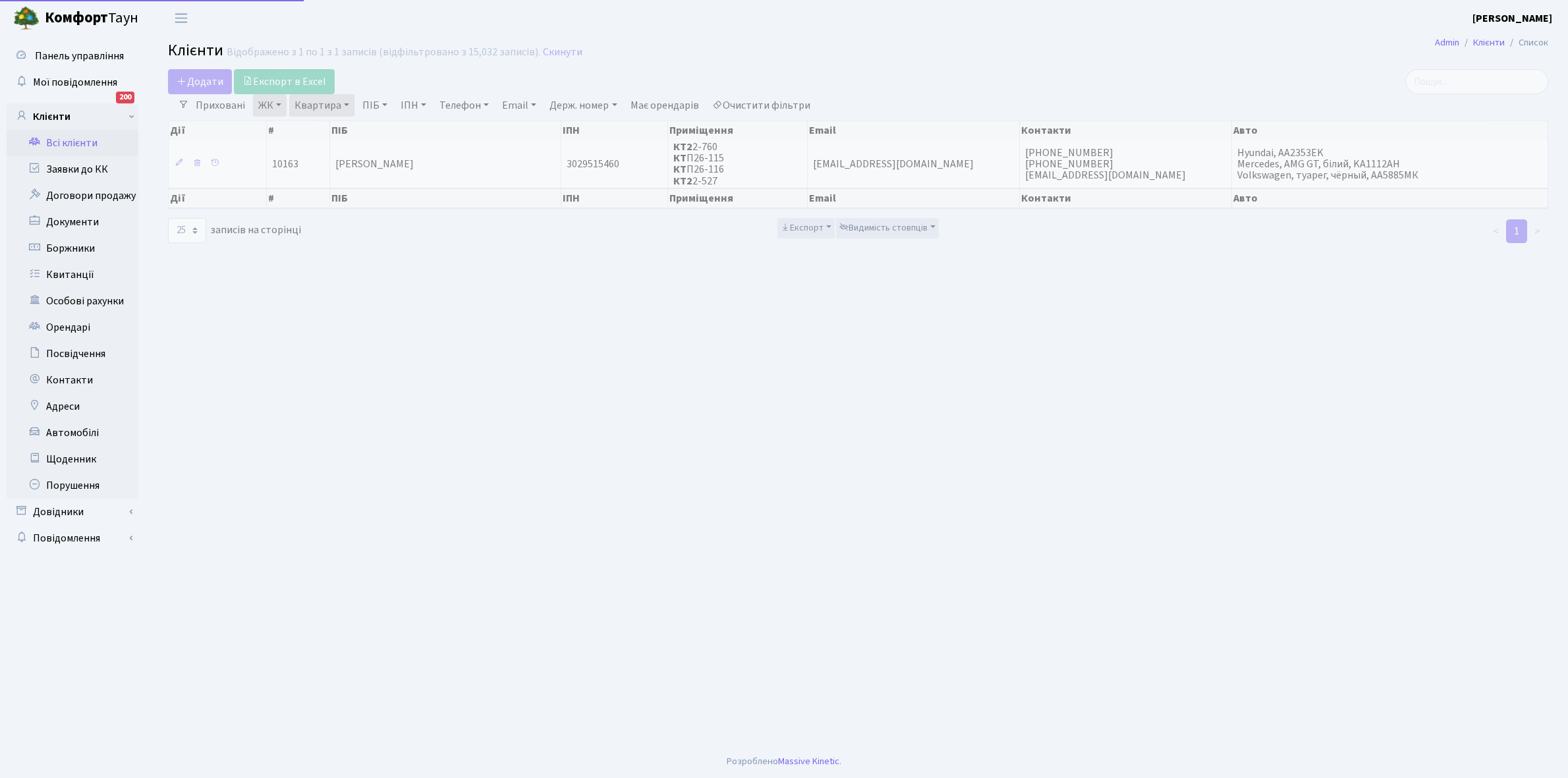
select select "25"
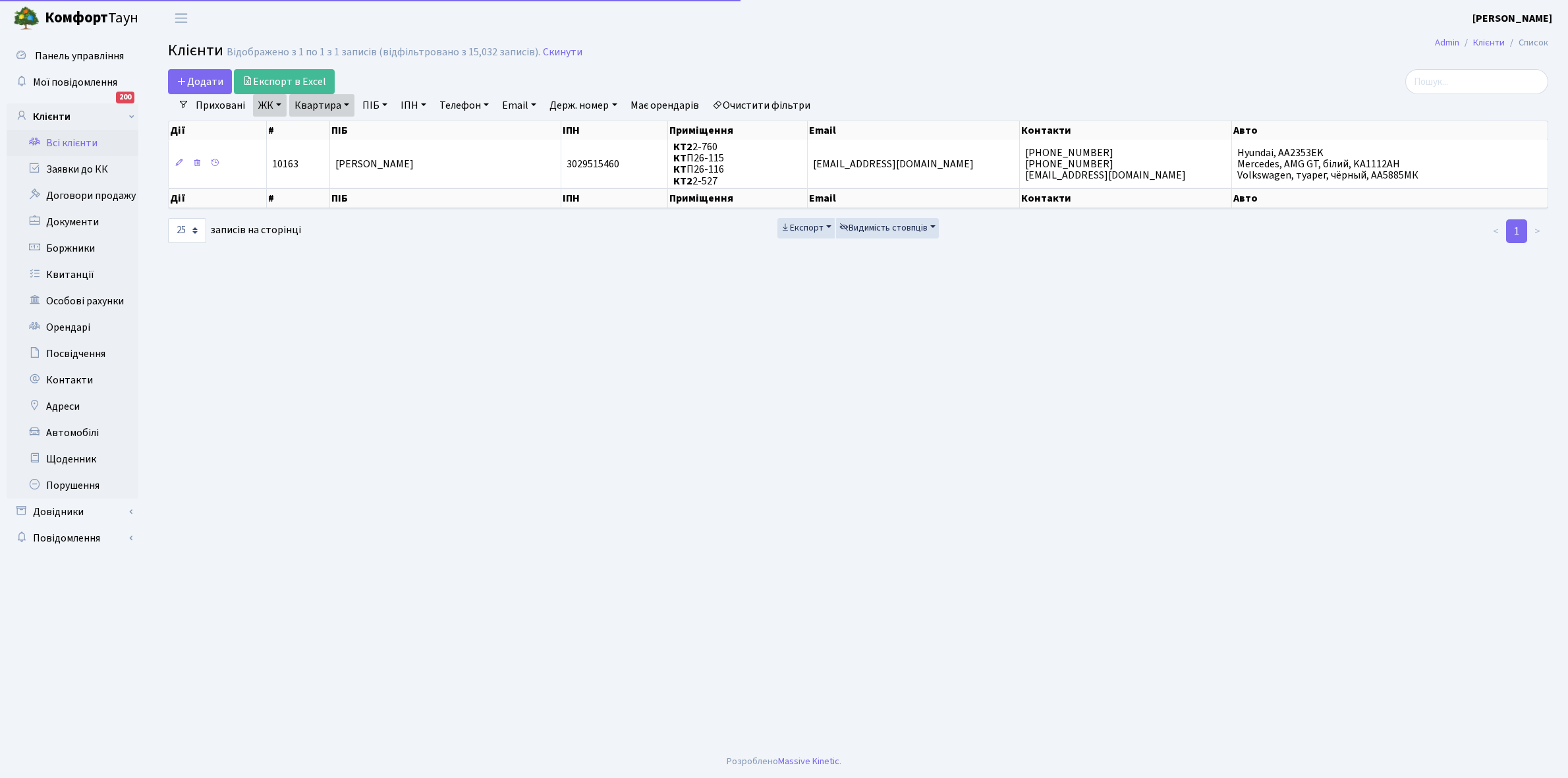
click at [343, 104] on link "Квартира" at bounding box center [322, 105] width 65 height 22
click at [337, 124] on input "2-527" at bounding box center [327, 132] width 77 height 25
type input "2-544"
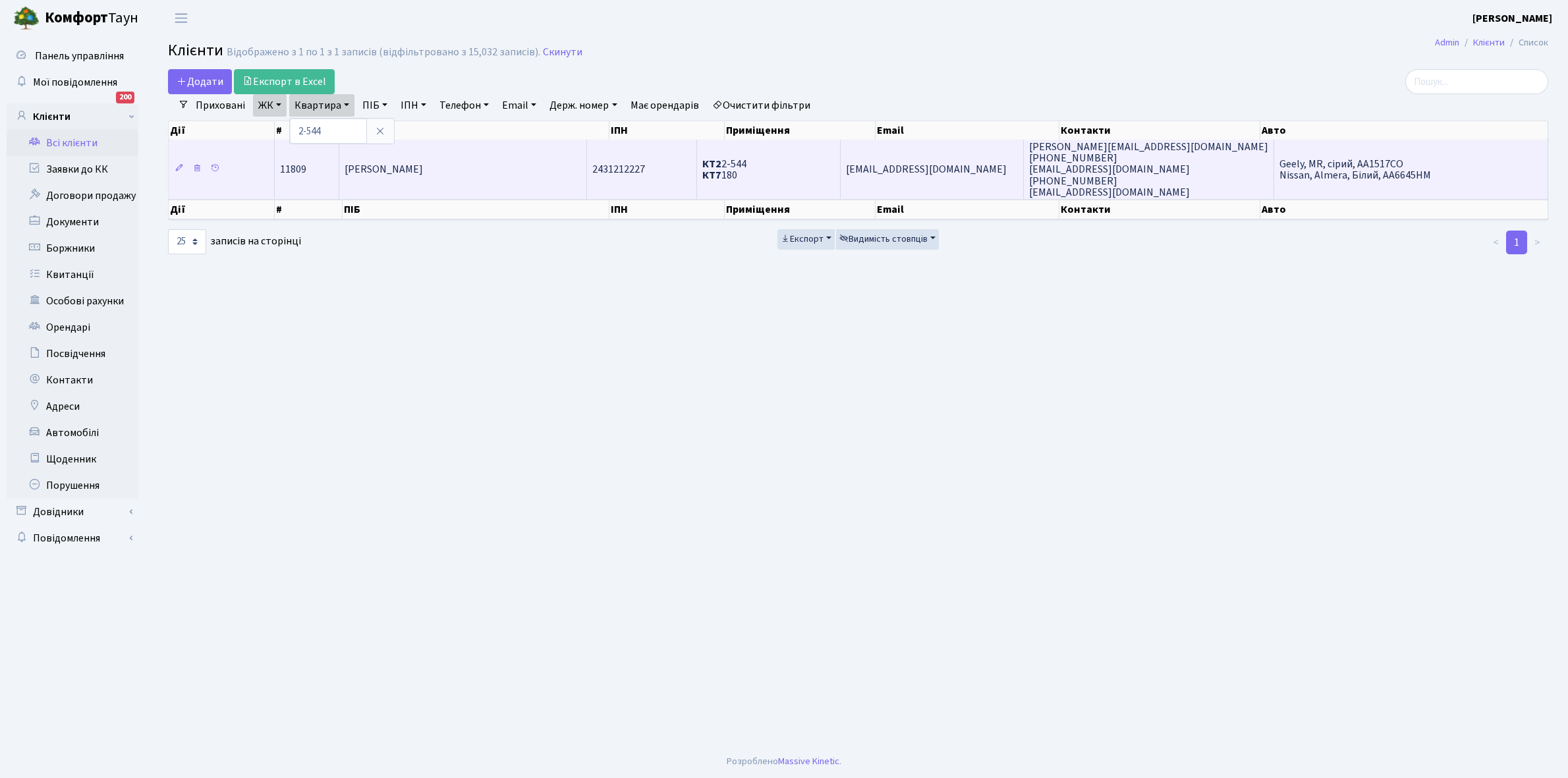
click at [517, 162] on td "Міхайлюк Вікторія Вікторівна" at bounding box center [463, 169] width 248 height 59
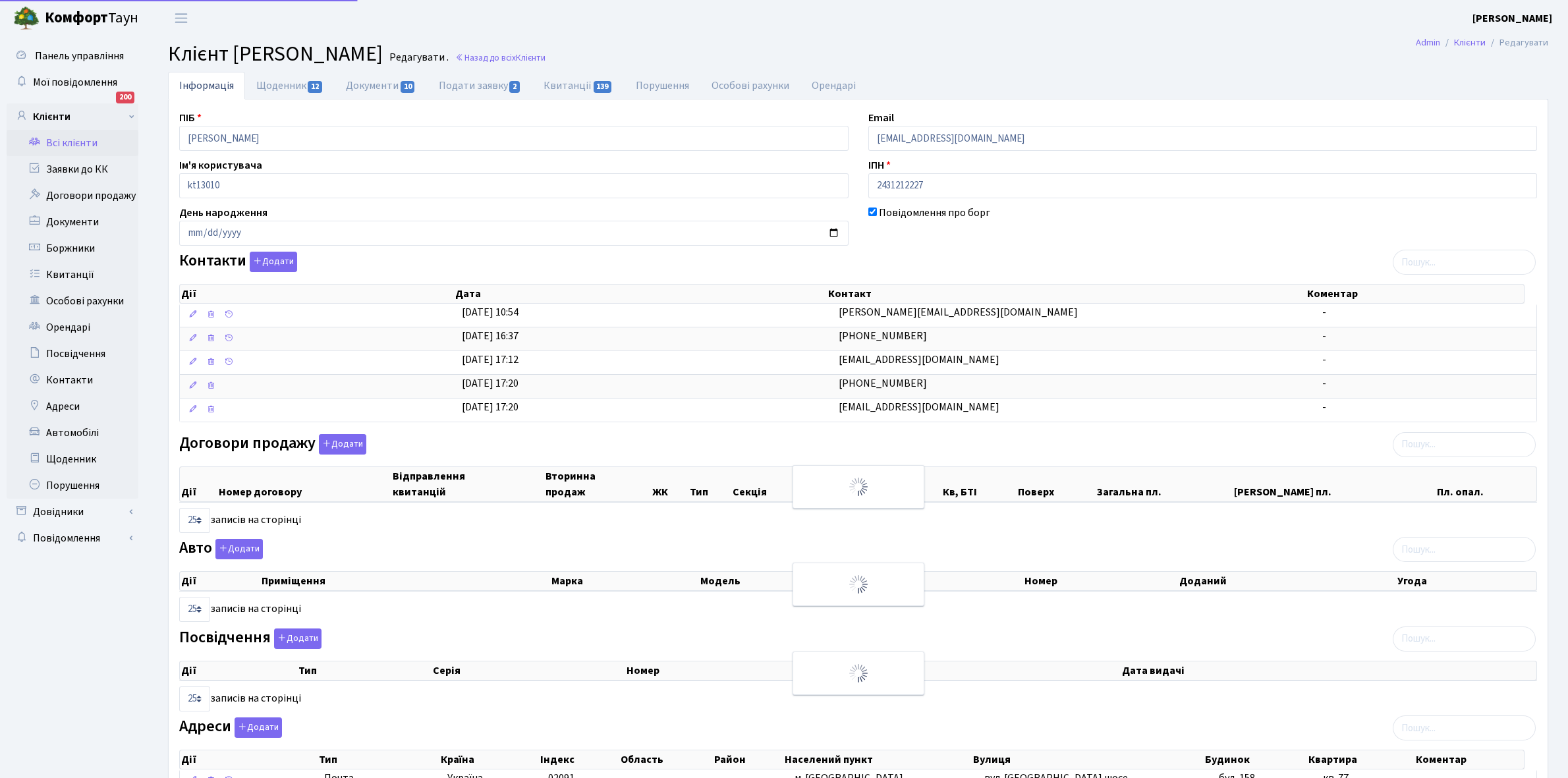
select select "25"
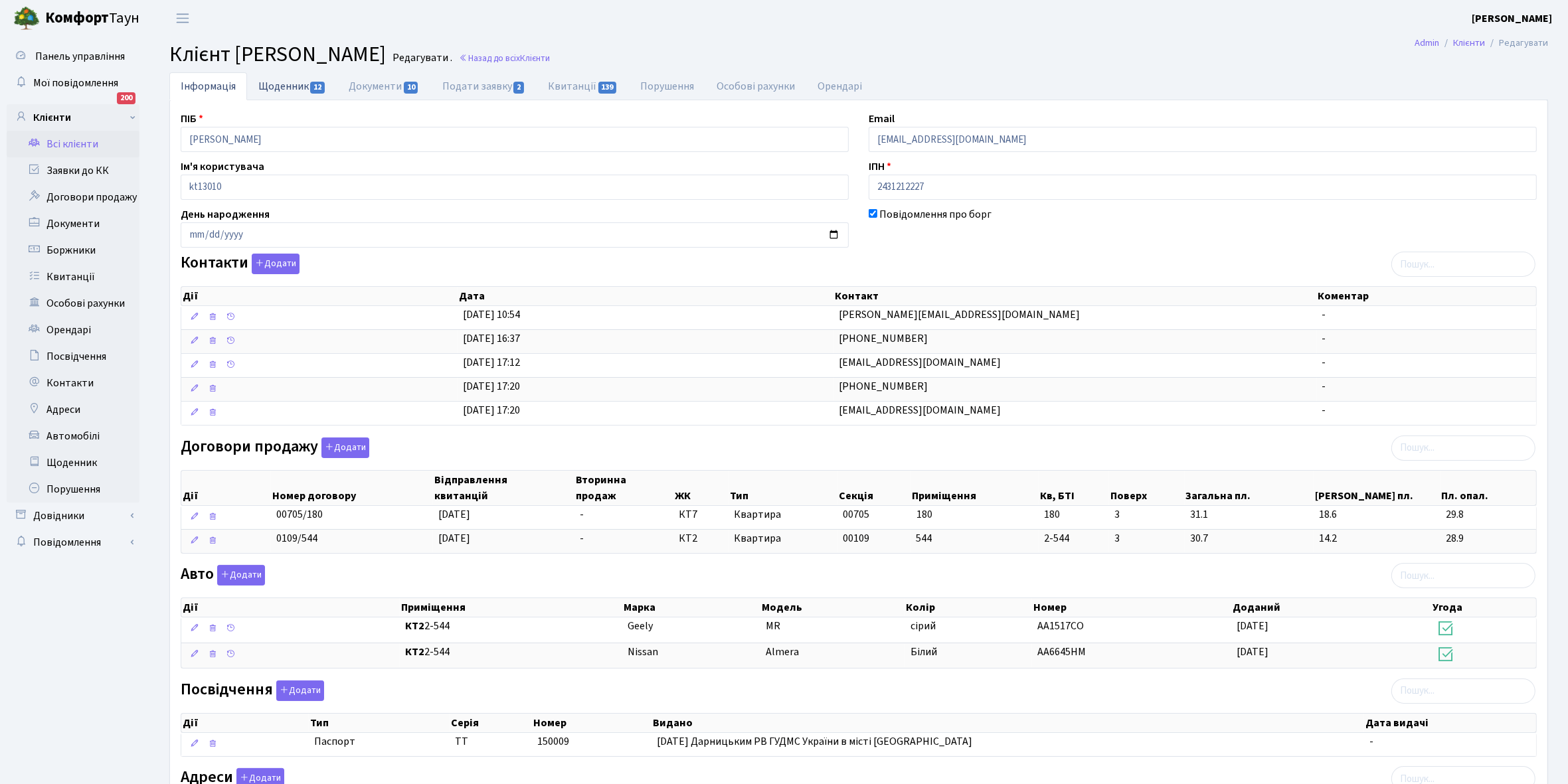
click at [274, 78] on link "Щоденник 12" at bounding box center [292, 86] width 90 height 28
select select "25"
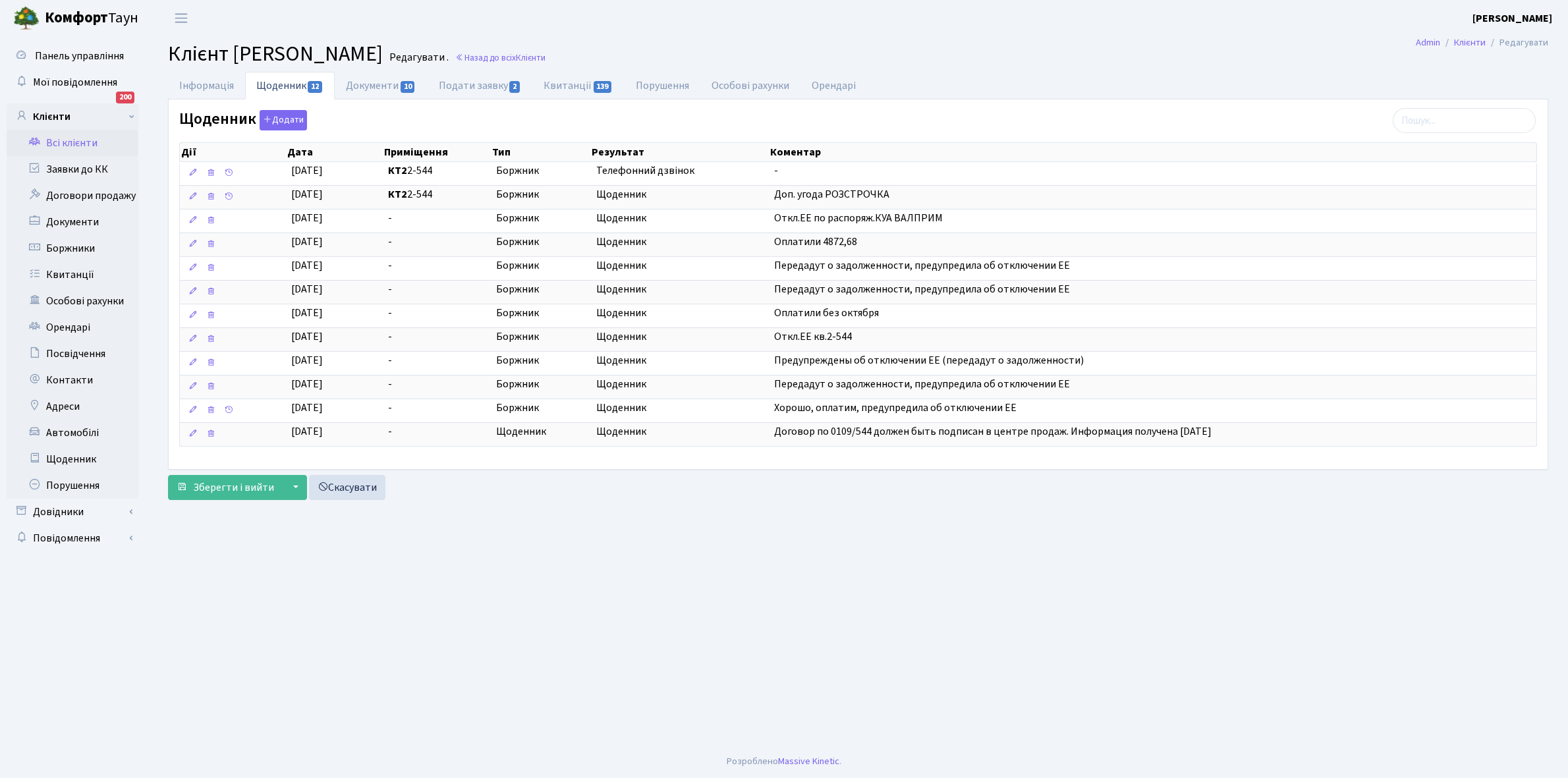
click at [72, 134] on link "Всі клієнти" at bounding box center [72, 142] width 132 height 26
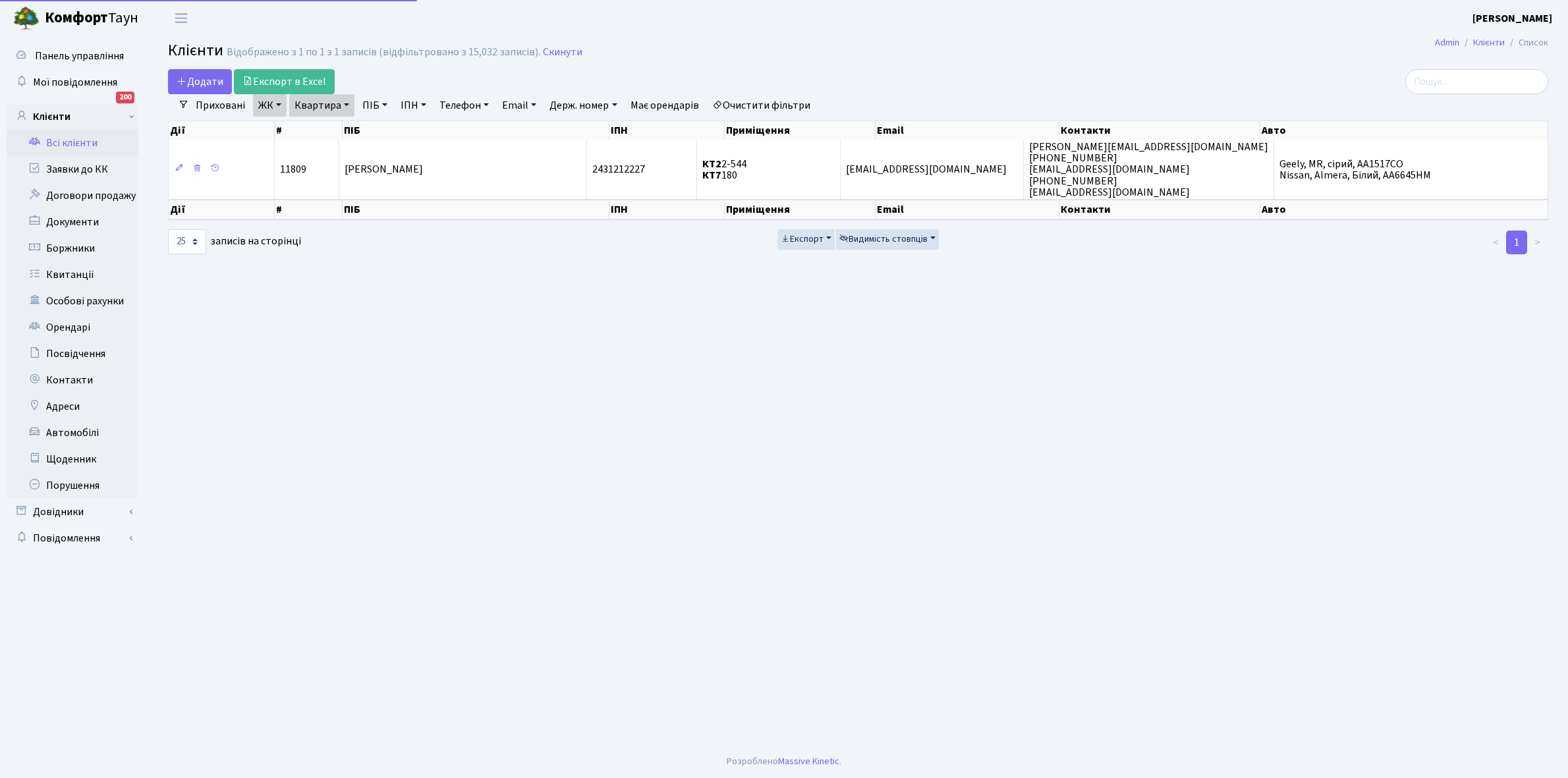
select select "25"
click at [347, 102] on link "Квартира" at bounding box center [322, 105] width 65 height 22
click at [346, 136] on input "2-544" at bounding box center [327, 132] width 77 height 25
type input "2-568"
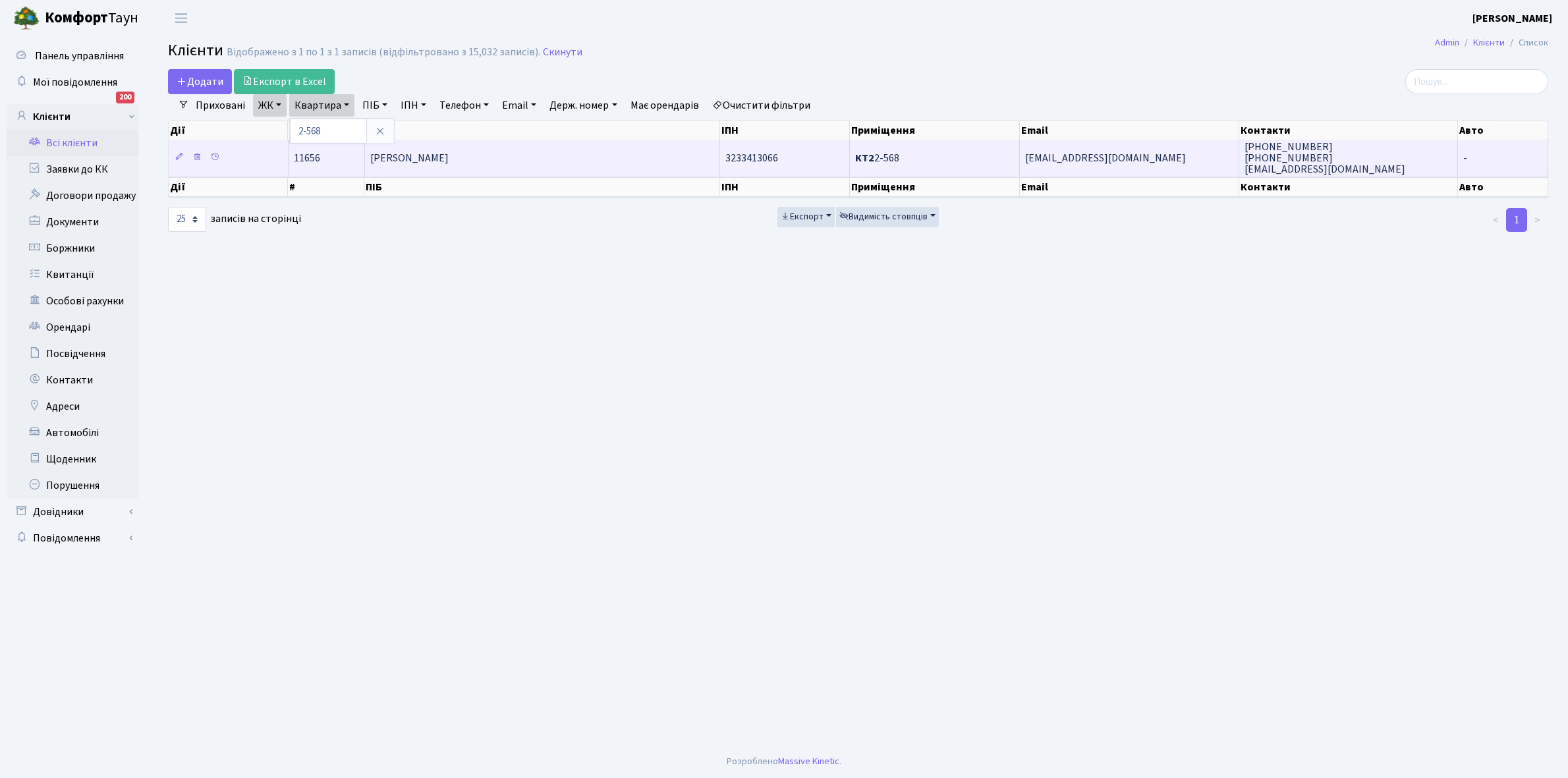
click at [443, 152] on span "[PERSON_NAME]" at bounding box center [409, 158] width 78 height 15
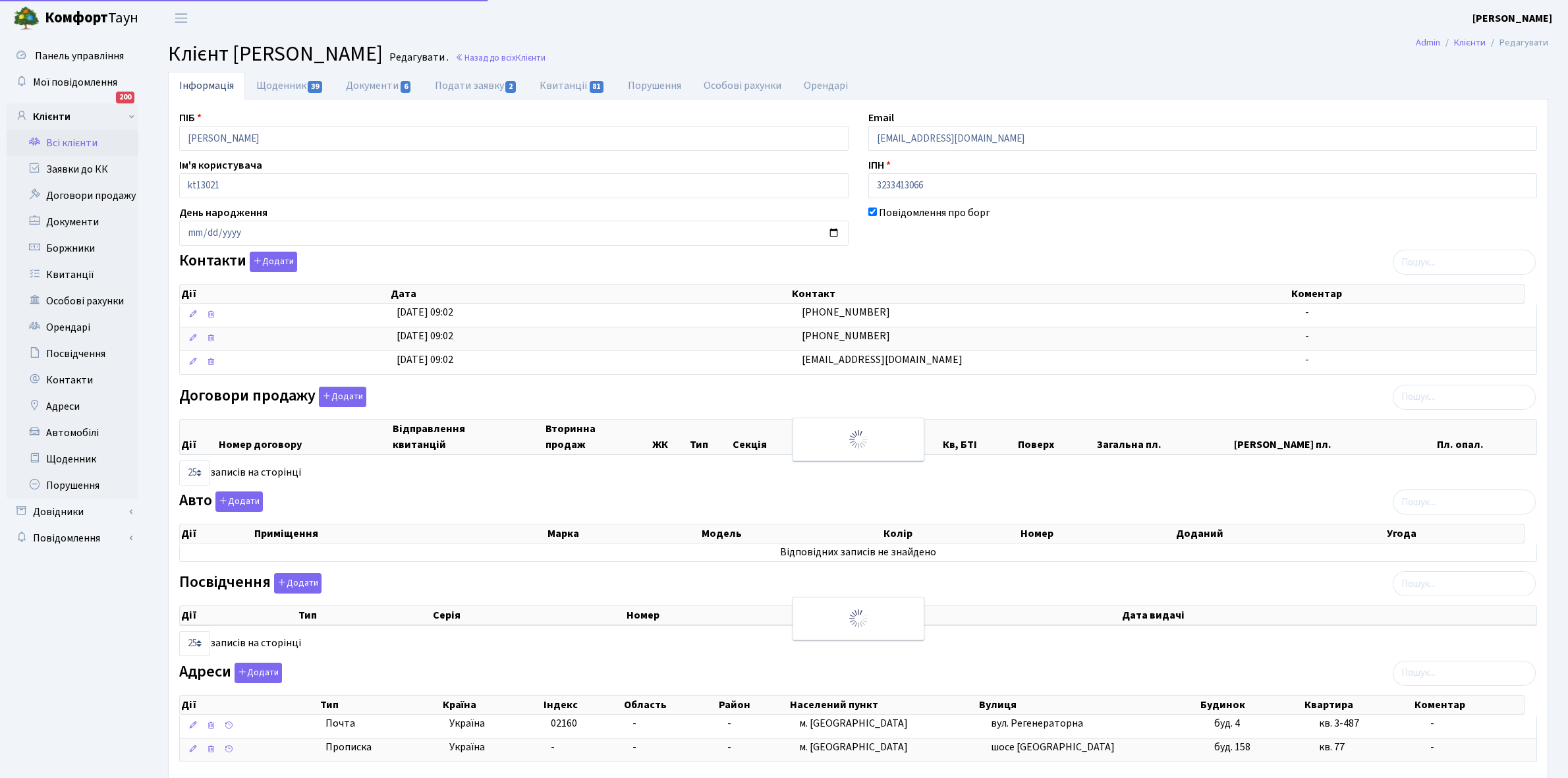
select select "25"
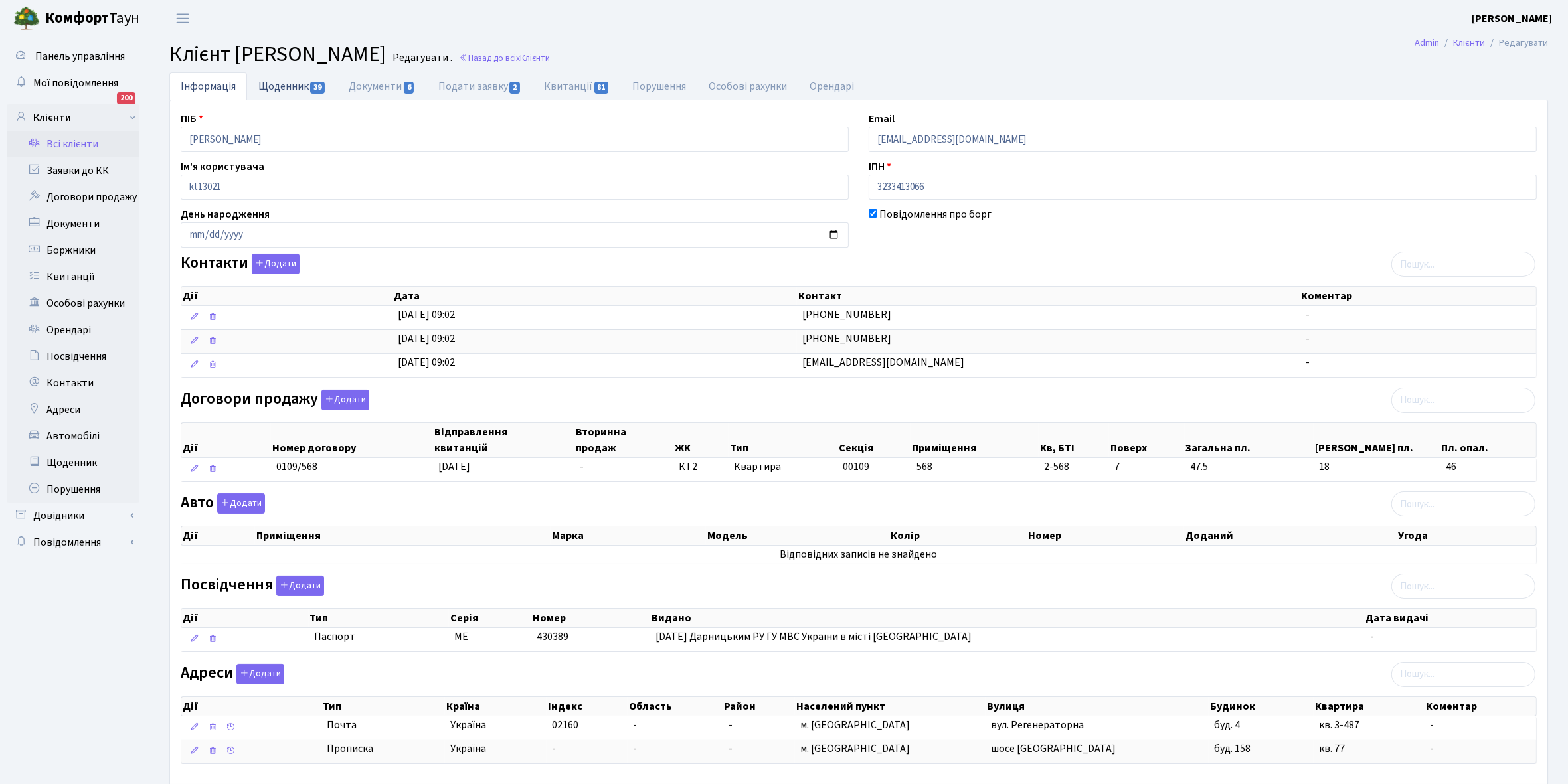
click at [284, 85] on link "Щоденник 39" at bounding box center [292, 86] width 90 height 28
select select "25"
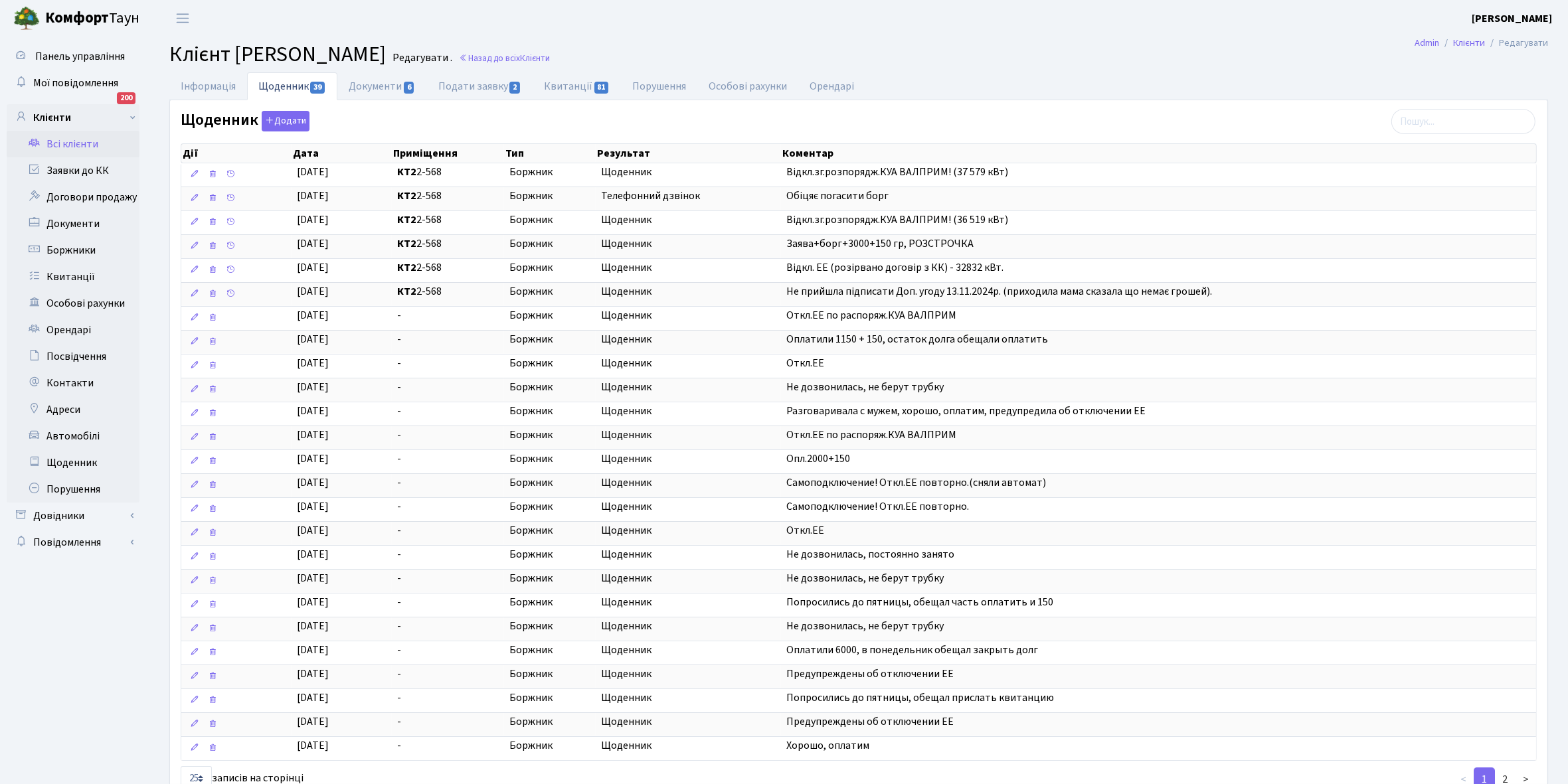
click at [68, 146] on link "Всі клієнти" at bounding box center [73, 143] width 133 height 27
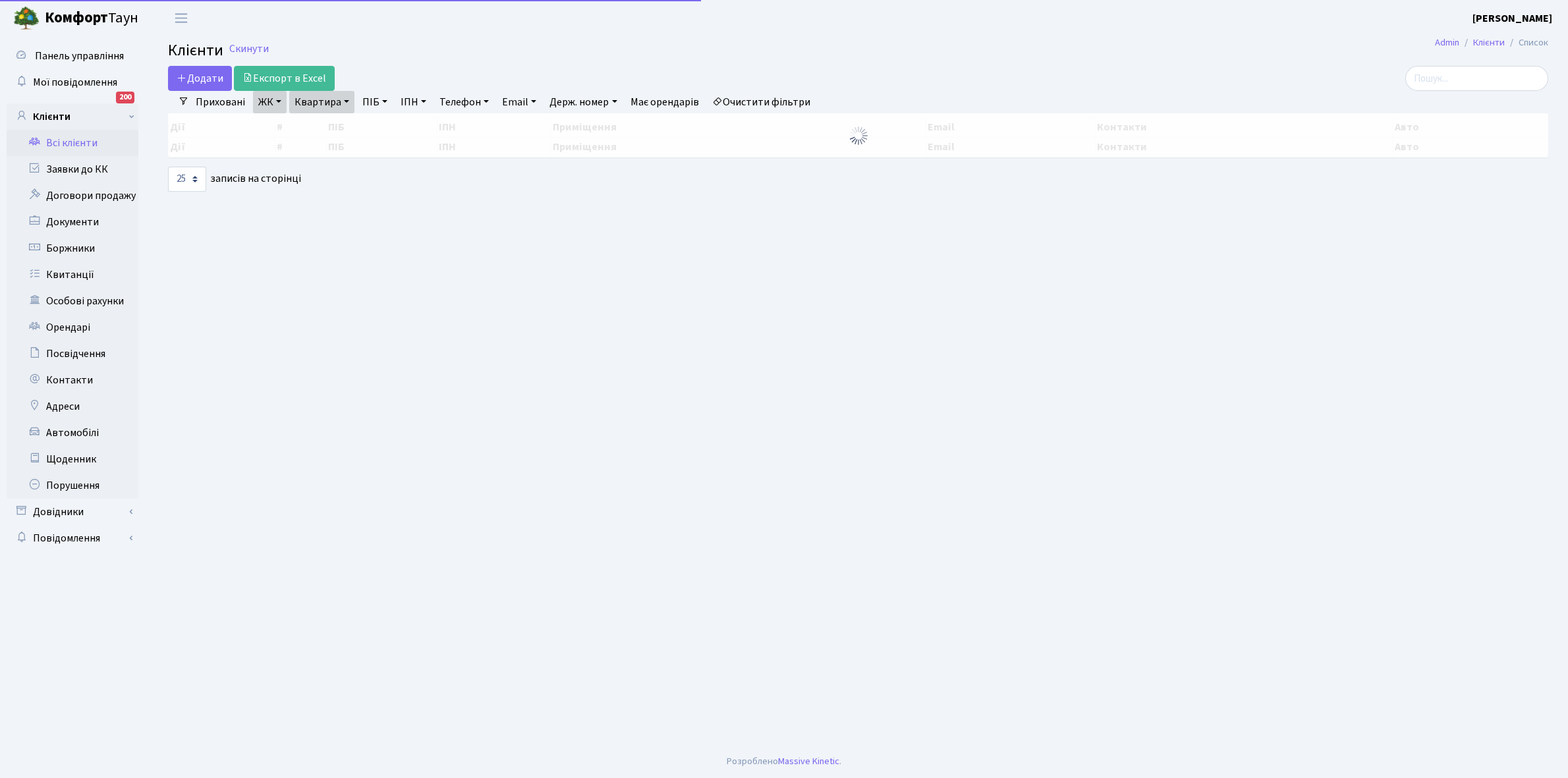
select select "25"
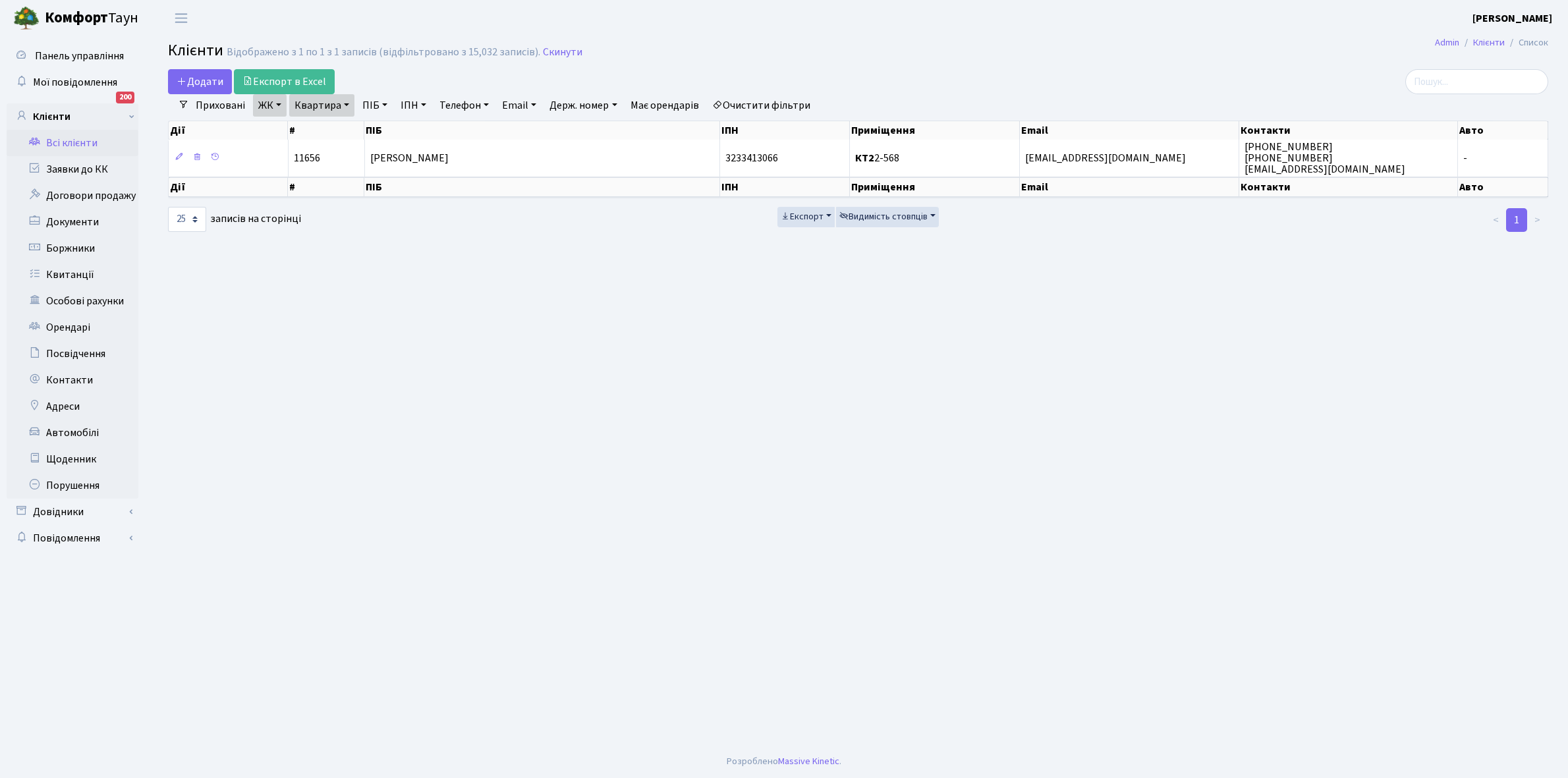
click at [346, 103] on link "Квартира" at bounding box center [322, 105] width 65 height 22
click at [341, 124] on input "2-568" at bounding box center [327, 132] width 77 height 25
type input "2-579"
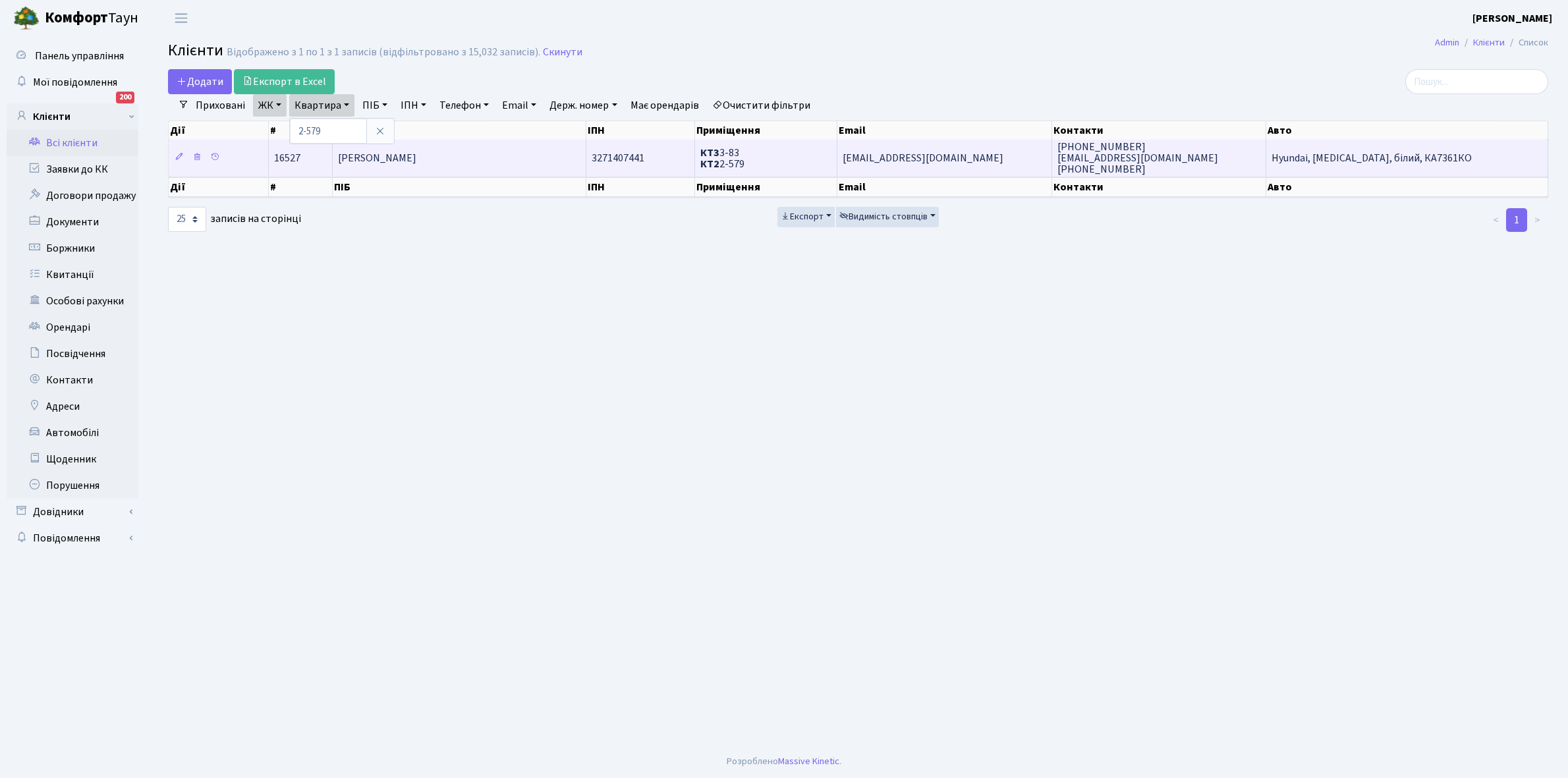
click at [449, 166] on td "[PERSON_NAME] [PERSON_NAME]" at bounding box center [459, 157] width 253 height 36
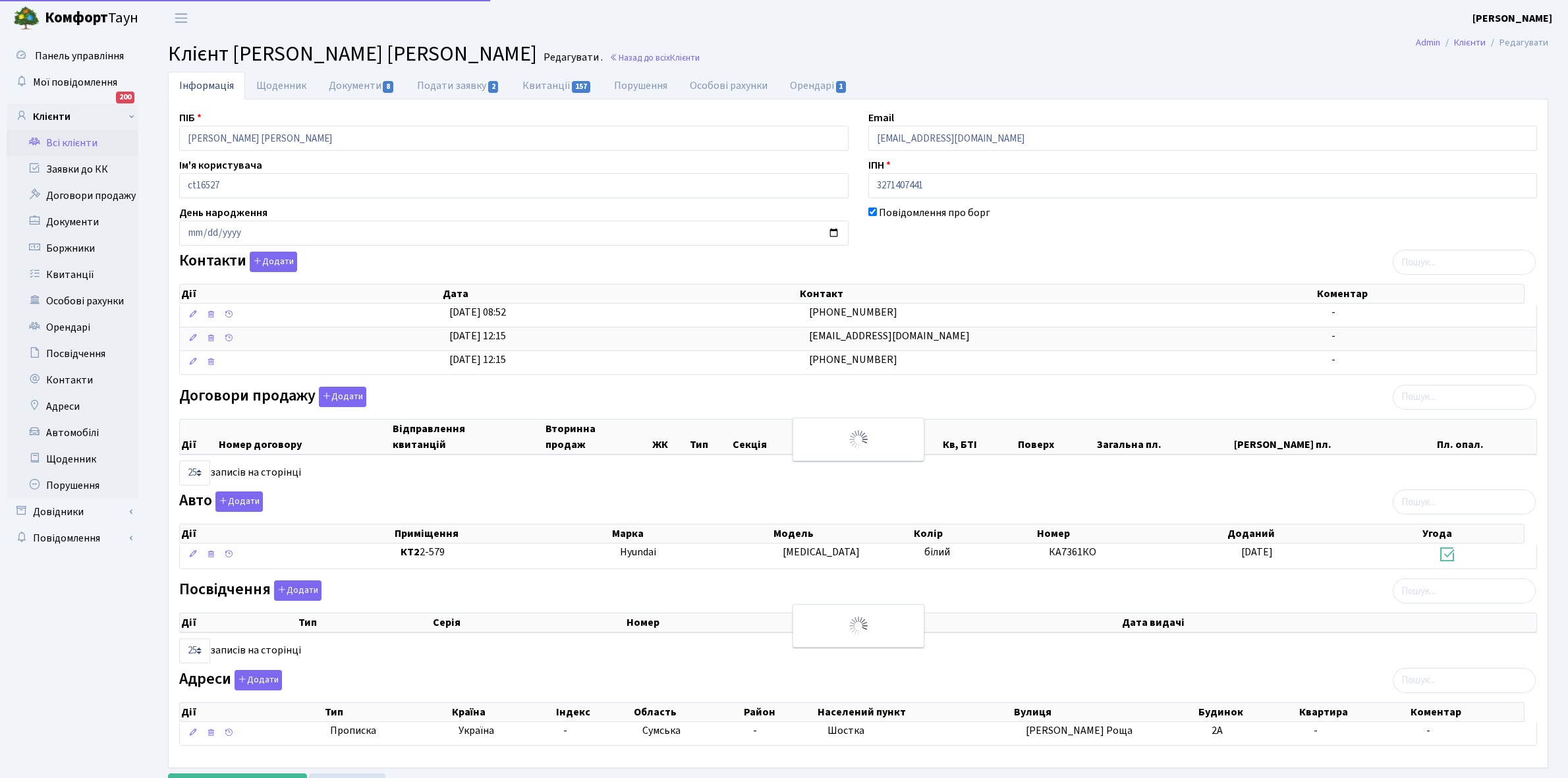
select select "25"
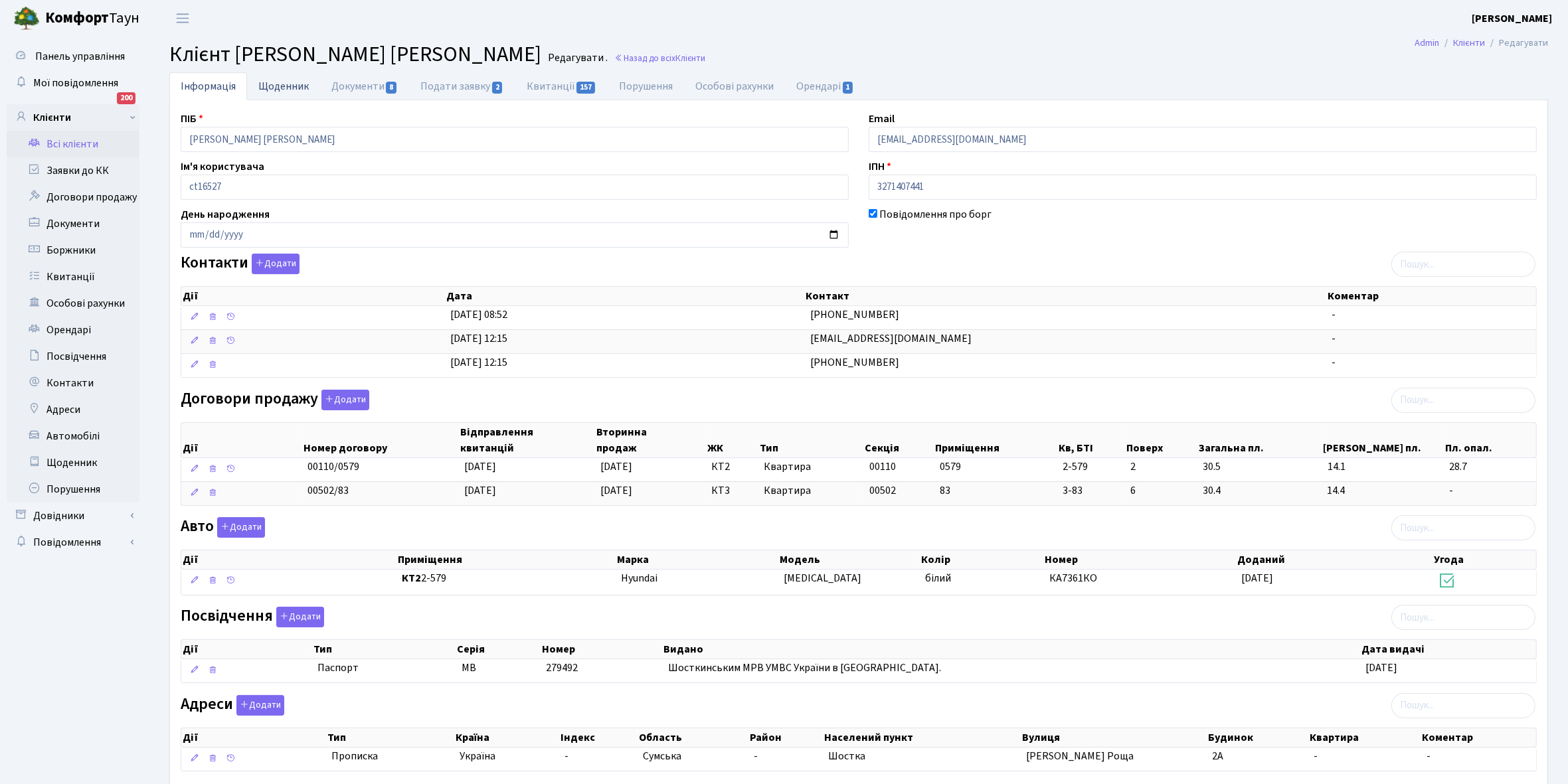
click at [276, 86] on link "Щоденник" at bounding box center [283, 86] width 73 height 28
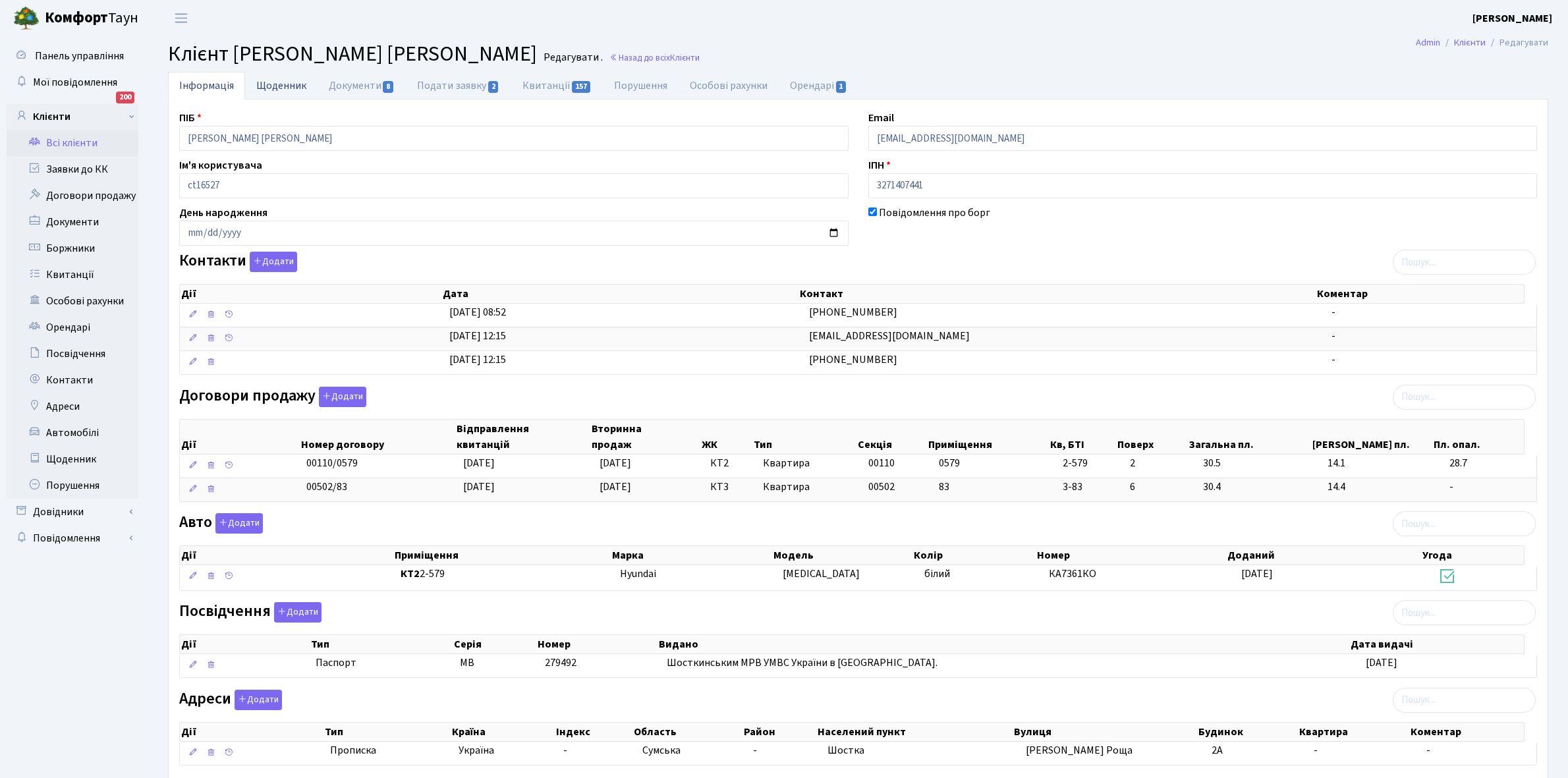
select select "25"
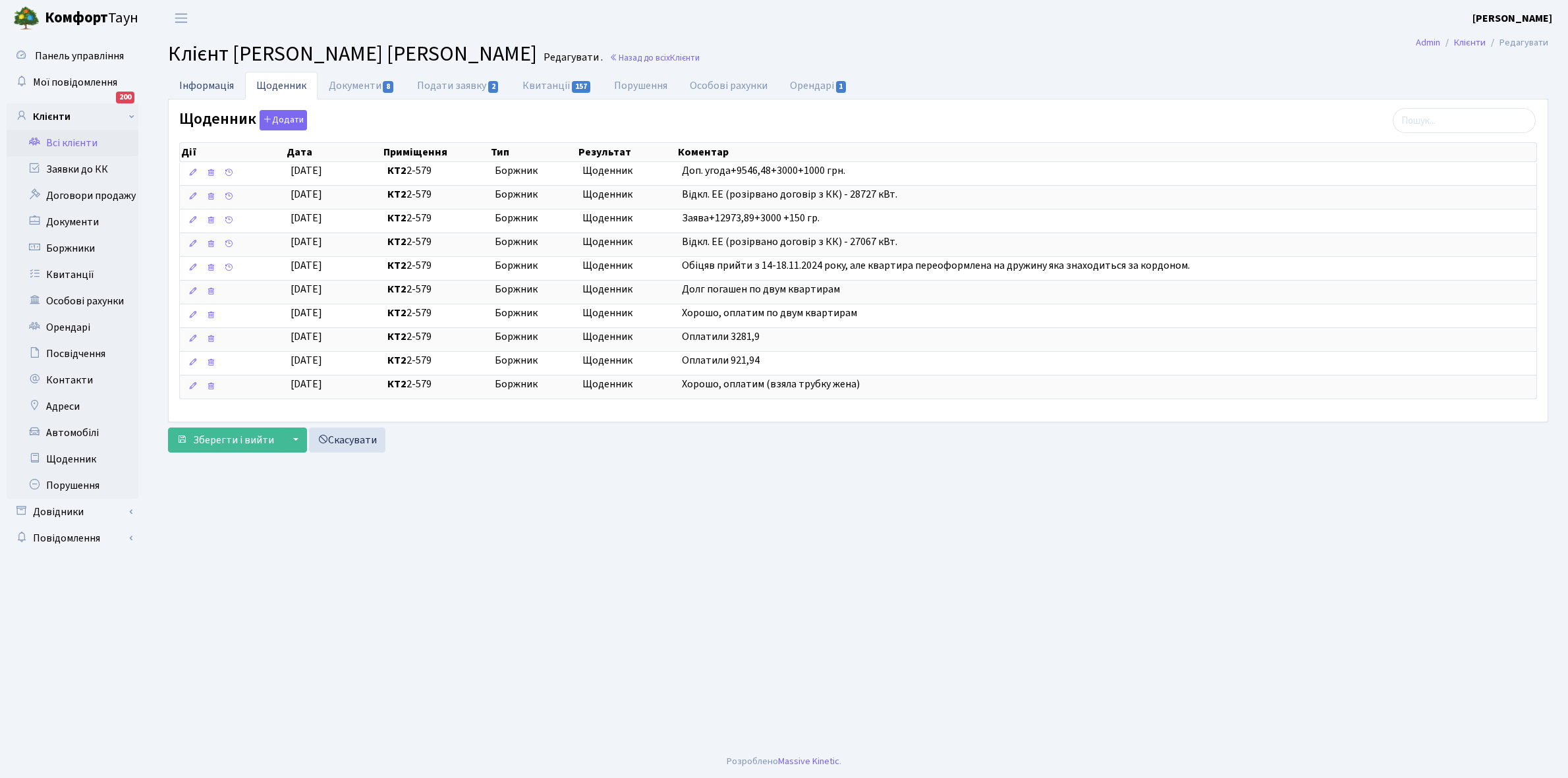
click at [201, 88] on link "Інформація" at bounding box center [206, 86] width 77 height 27
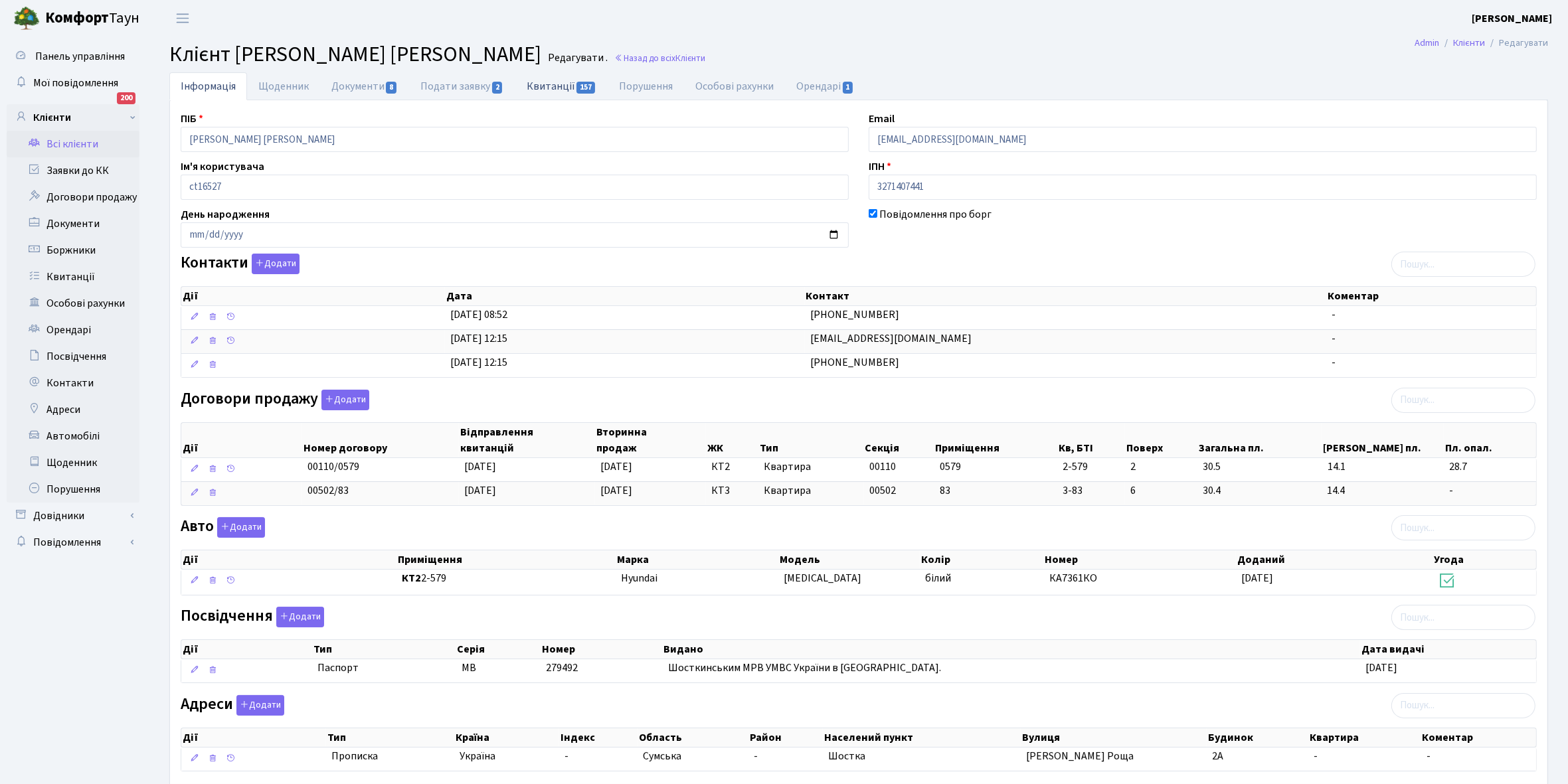
click at [536, 85] on link "Квитанції 157" at bounding box center [562, 86] width 92 height 28
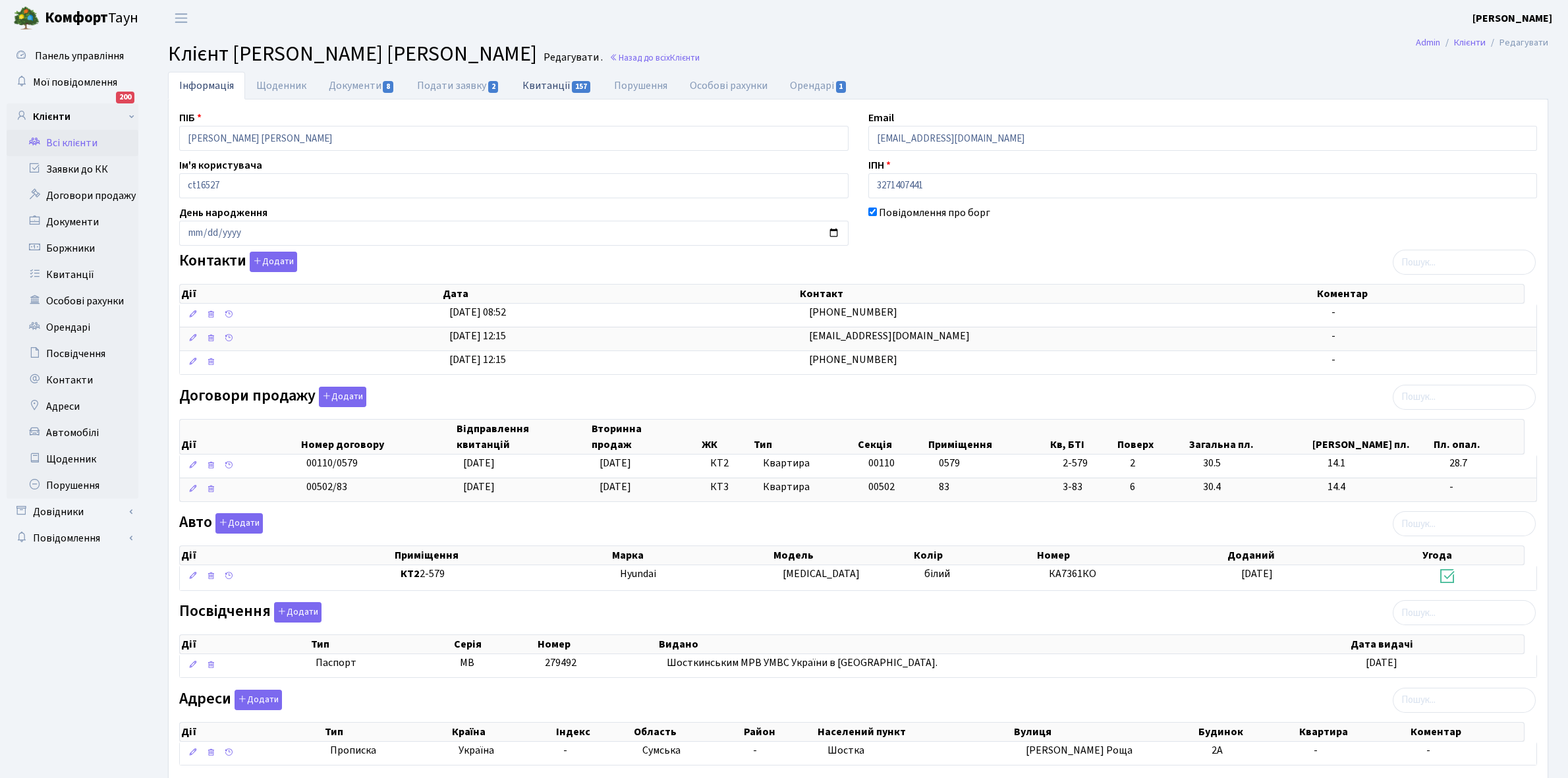
select select "25"
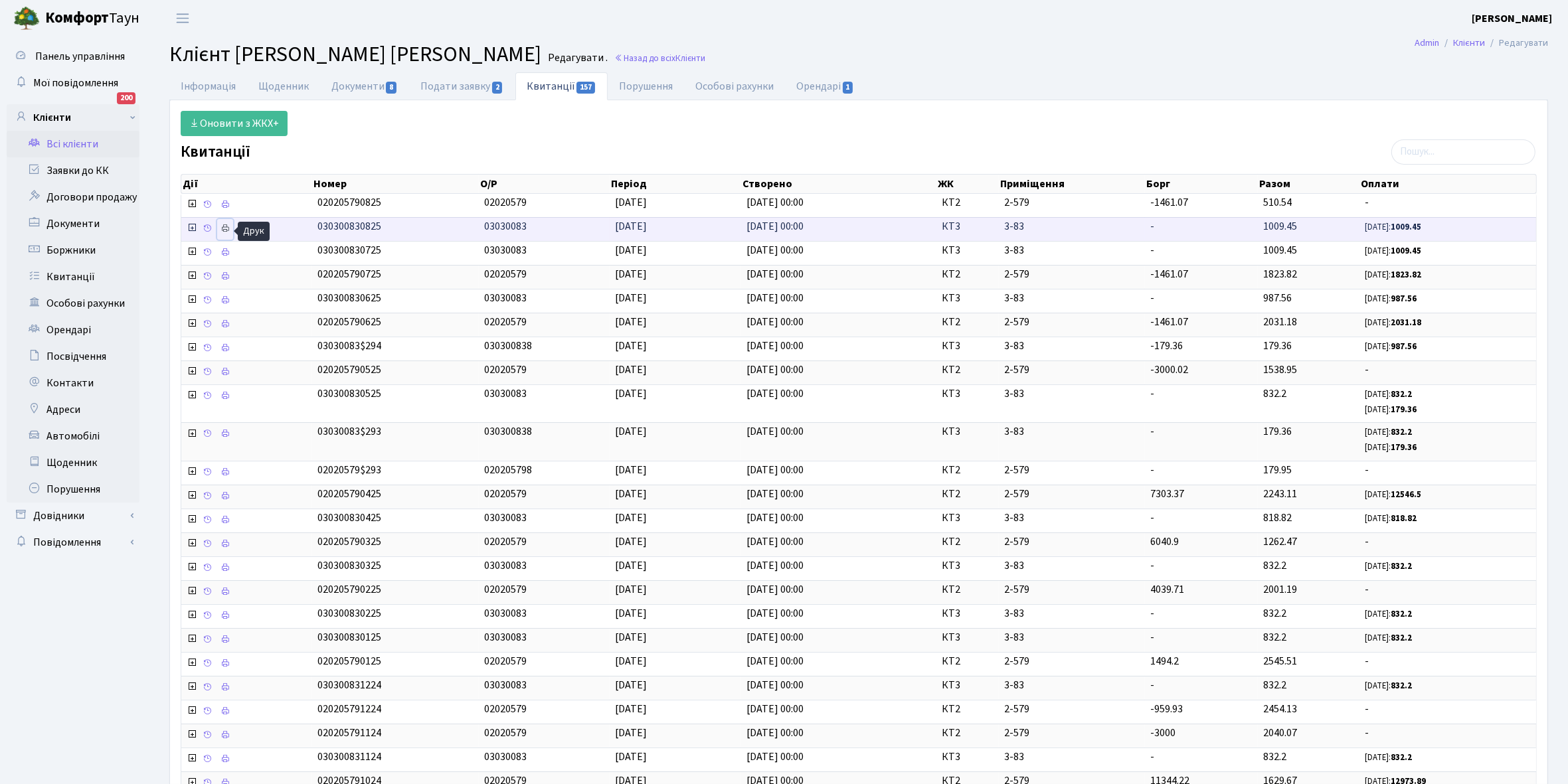
click at [227, 226] on icon at bounding box center [224, 228] width 9 height 9
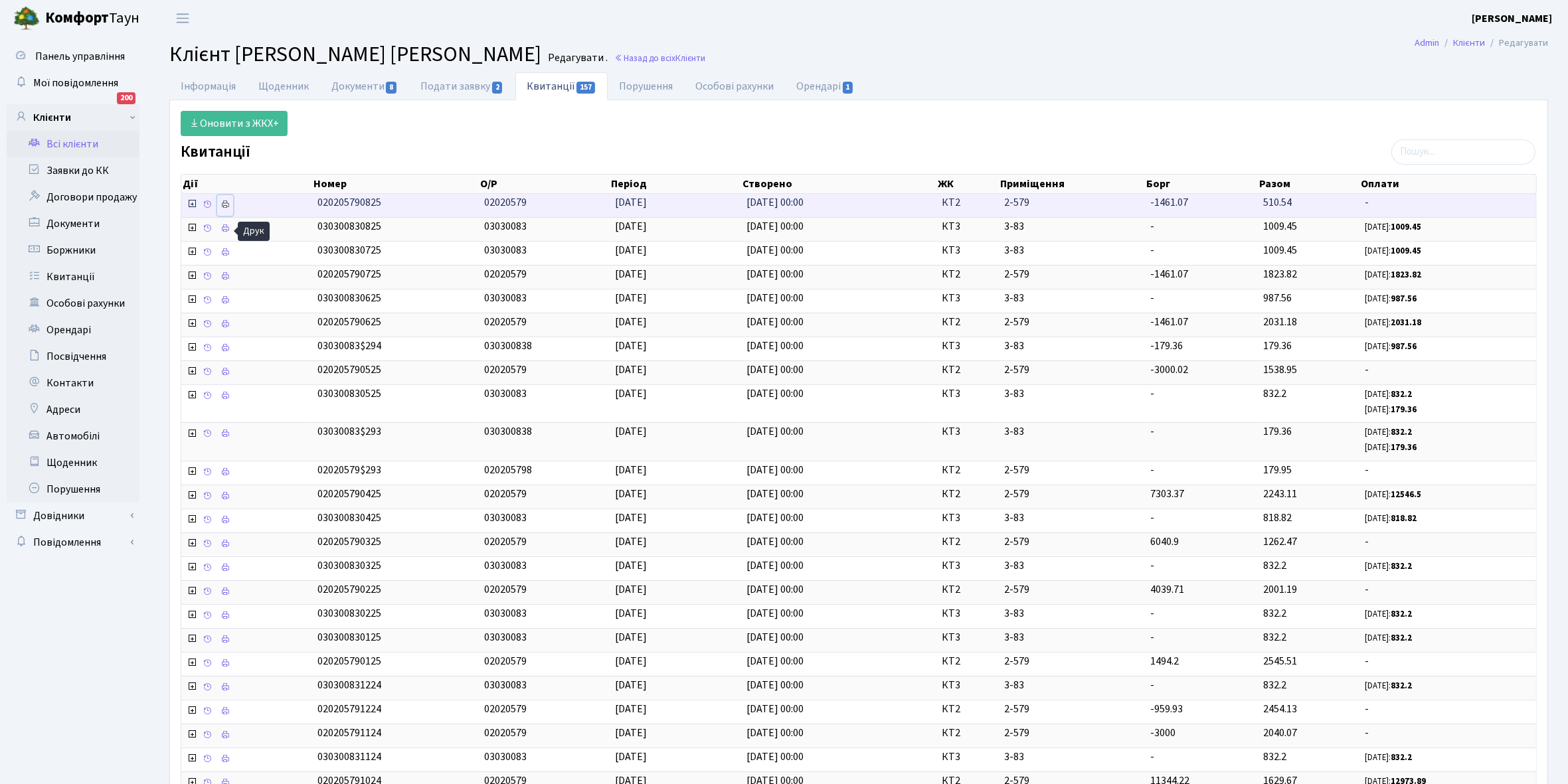
click at [227, 203] on icon at bounding box center [224, 203] width 9 height 9
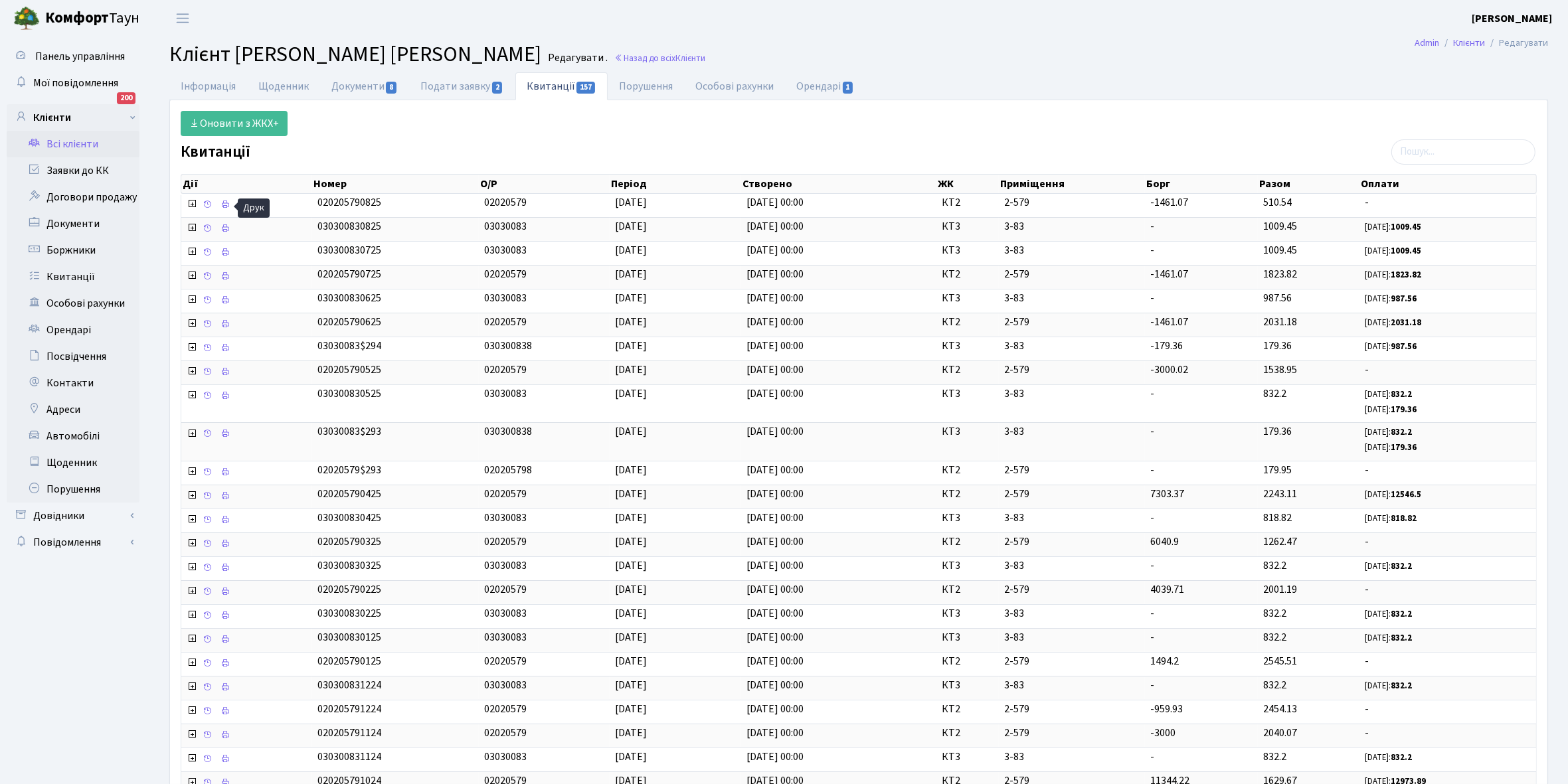
click at [68, 147] on link "Всі клієнти" at bounding box center [73, 143] width 133 height 27
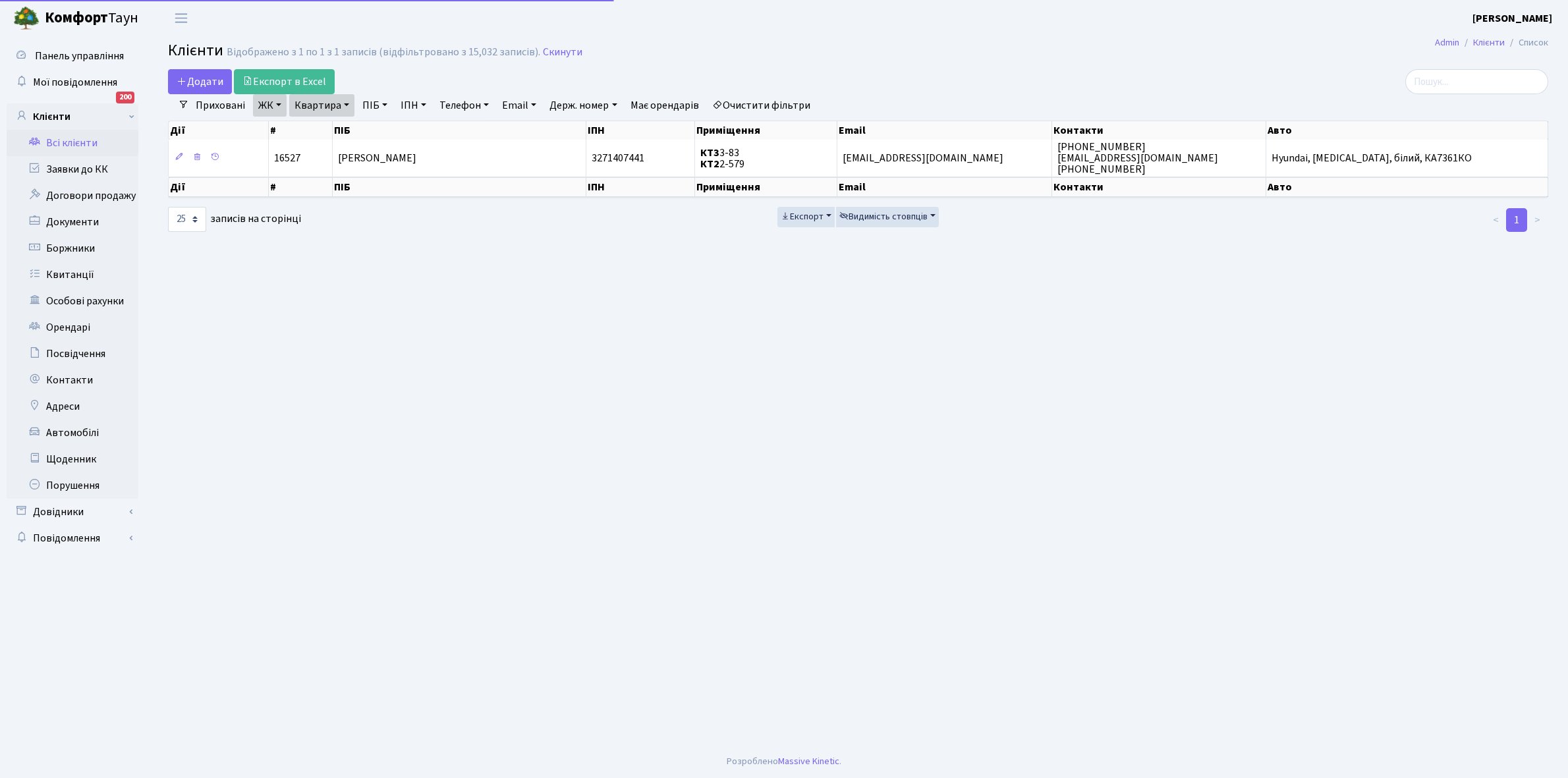
select select "25"
click at [348, 104] on link "Квартира" at bounding box center [322, 105] width 65 height 22
click at [350, 123] on input "2-579" at bounding box center [327, 132] width 77 height 25
type input "2-609"
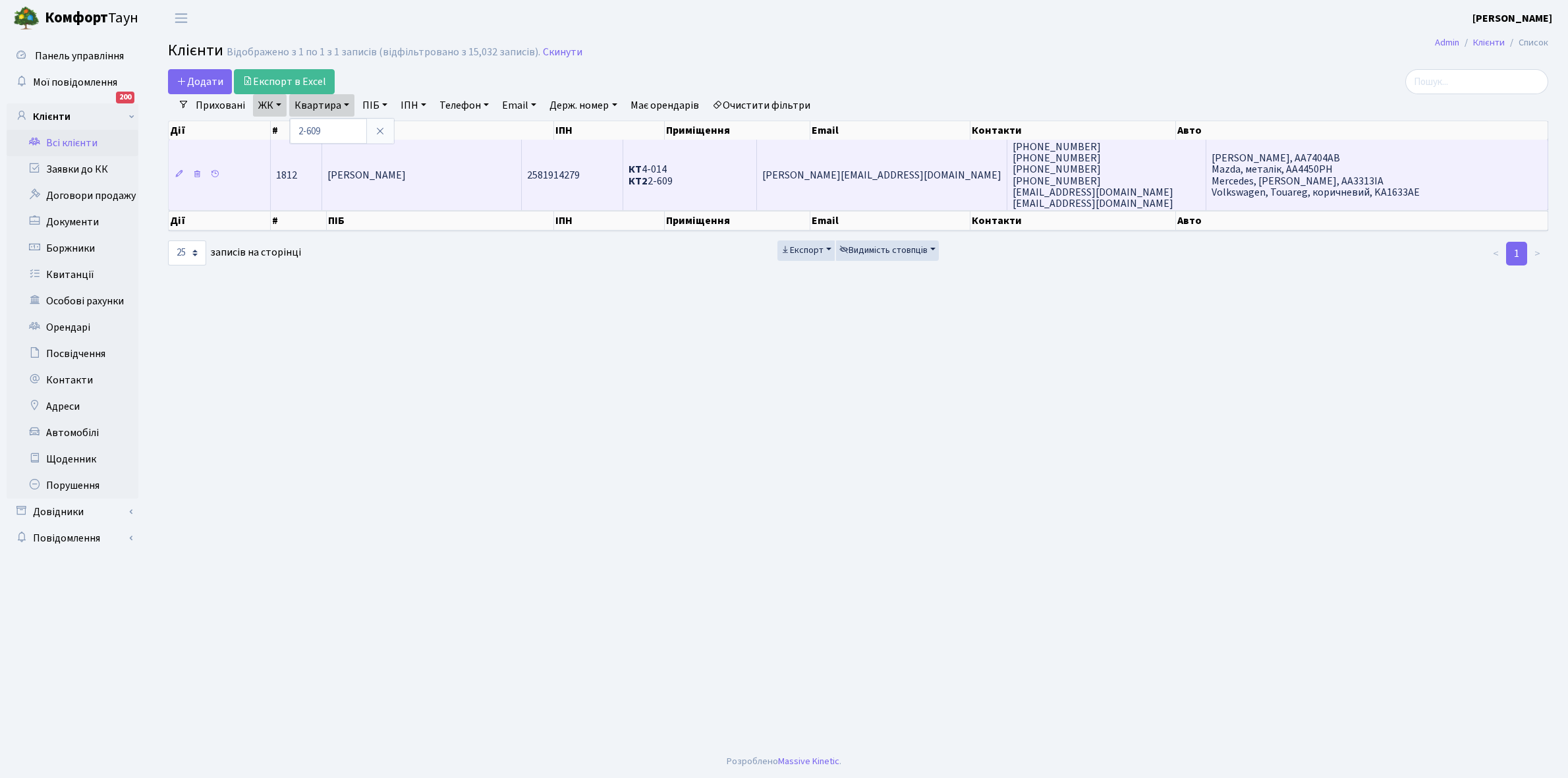
click at [379, 178] on span "[PERSON_NAME]" at bounding box center [366, 175] width 78 height 15
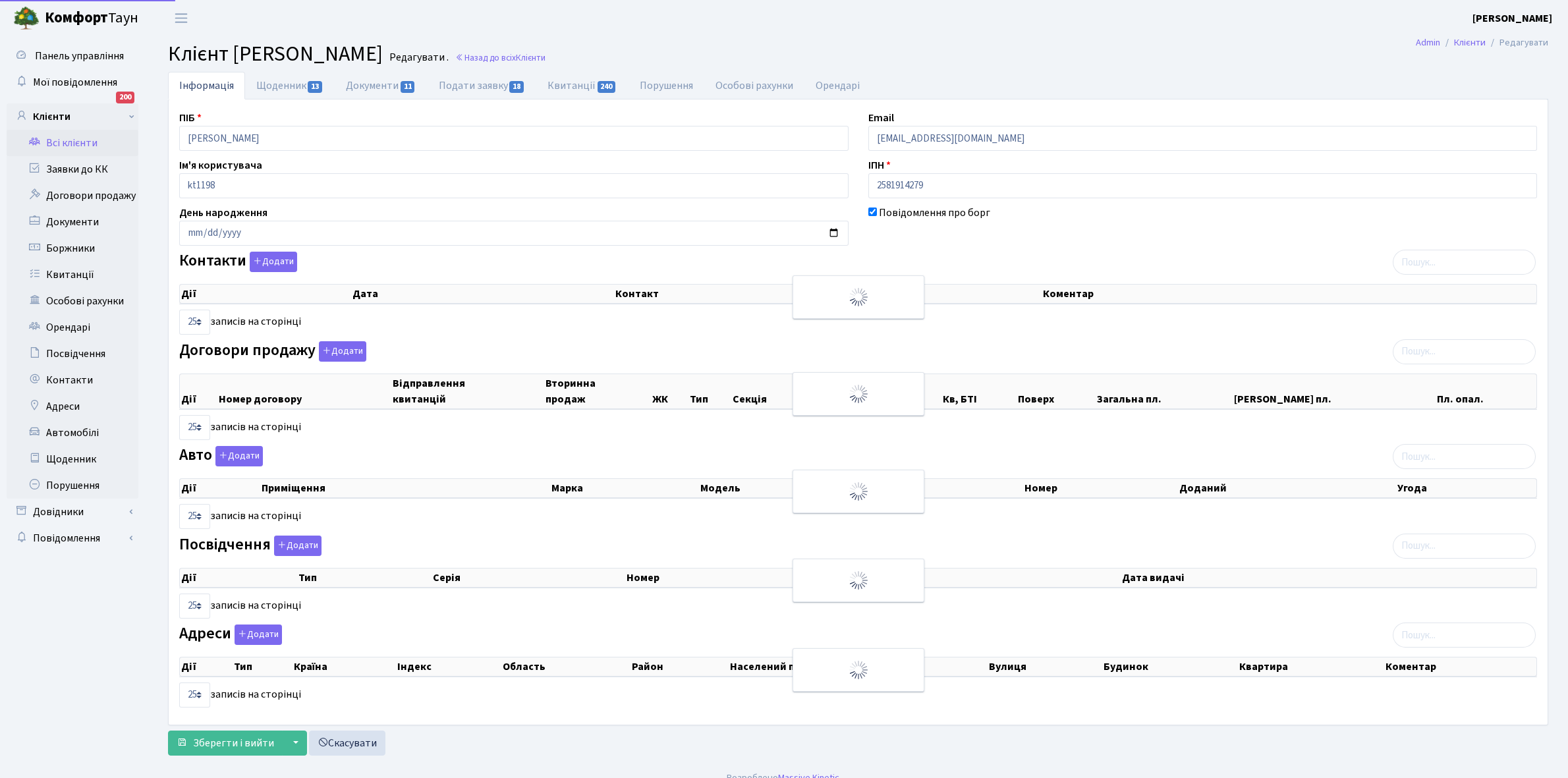
select select "25"
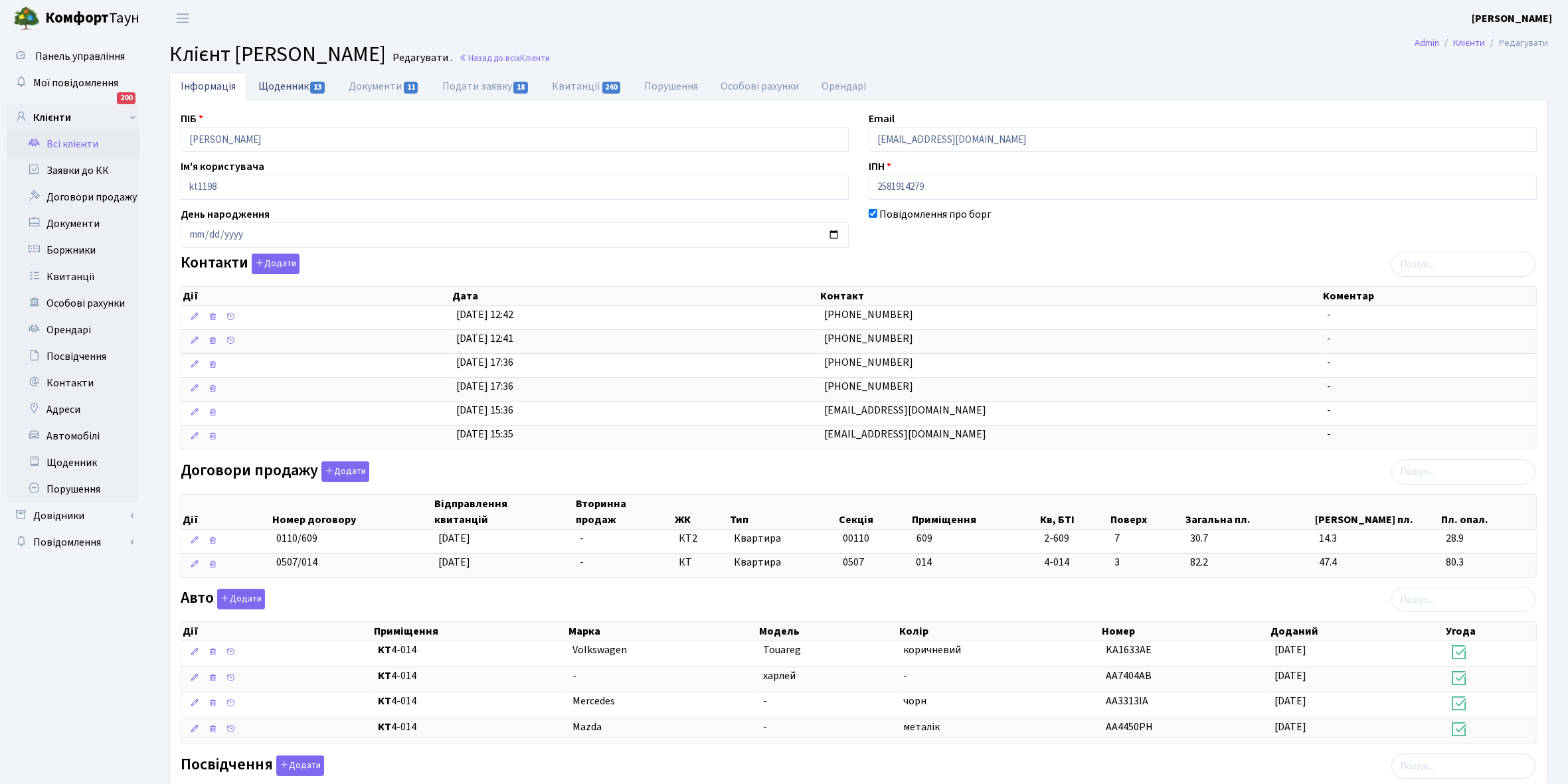
click at [273, 82] on link "Щоденник 13" at bounding box center [292, 86] width 90 height 28
select select "25"
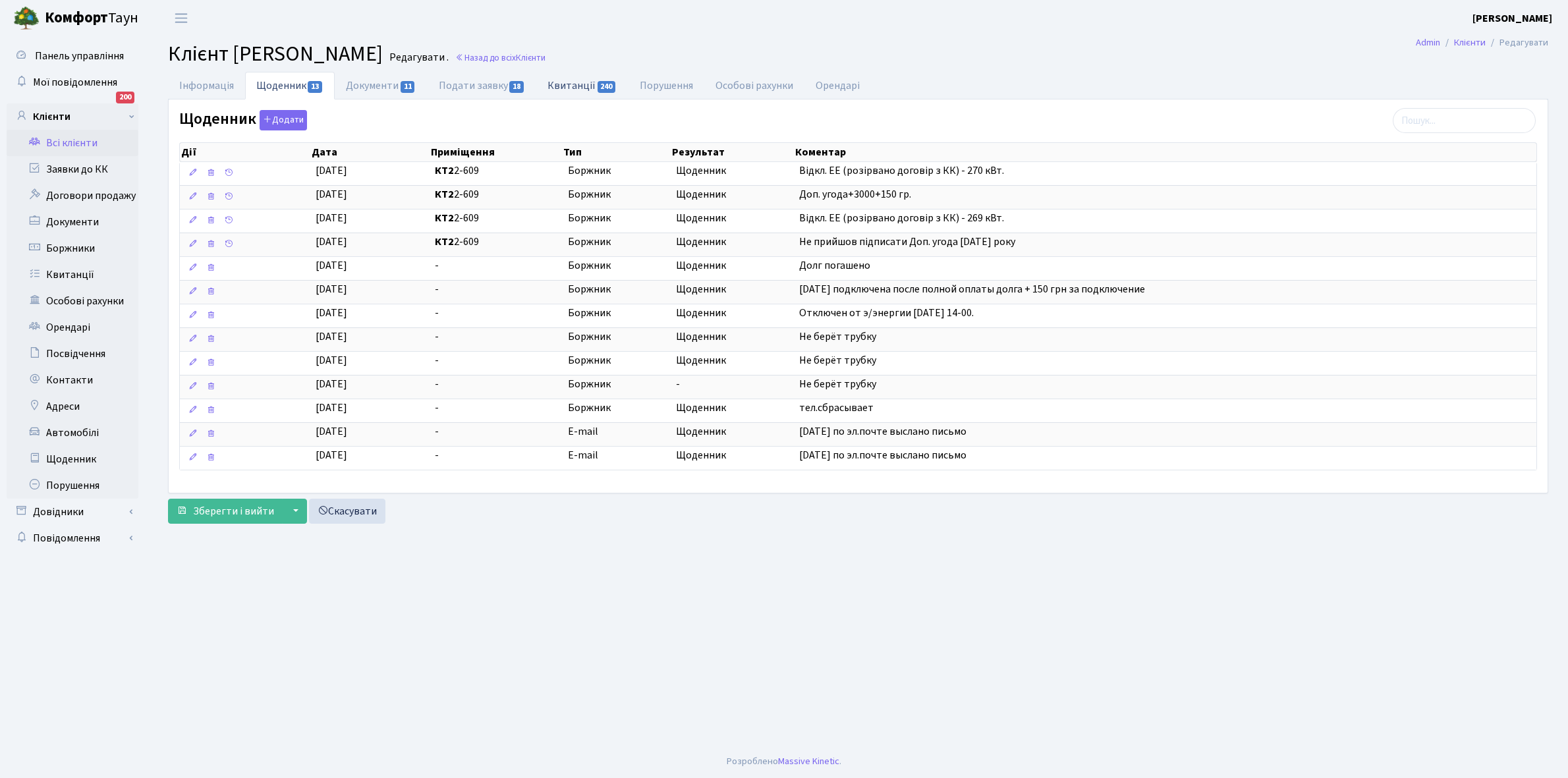
click at [570, 87] on link "Квитанції 240" at bounding box center [582, 86] width 92 height 27
select select "25"
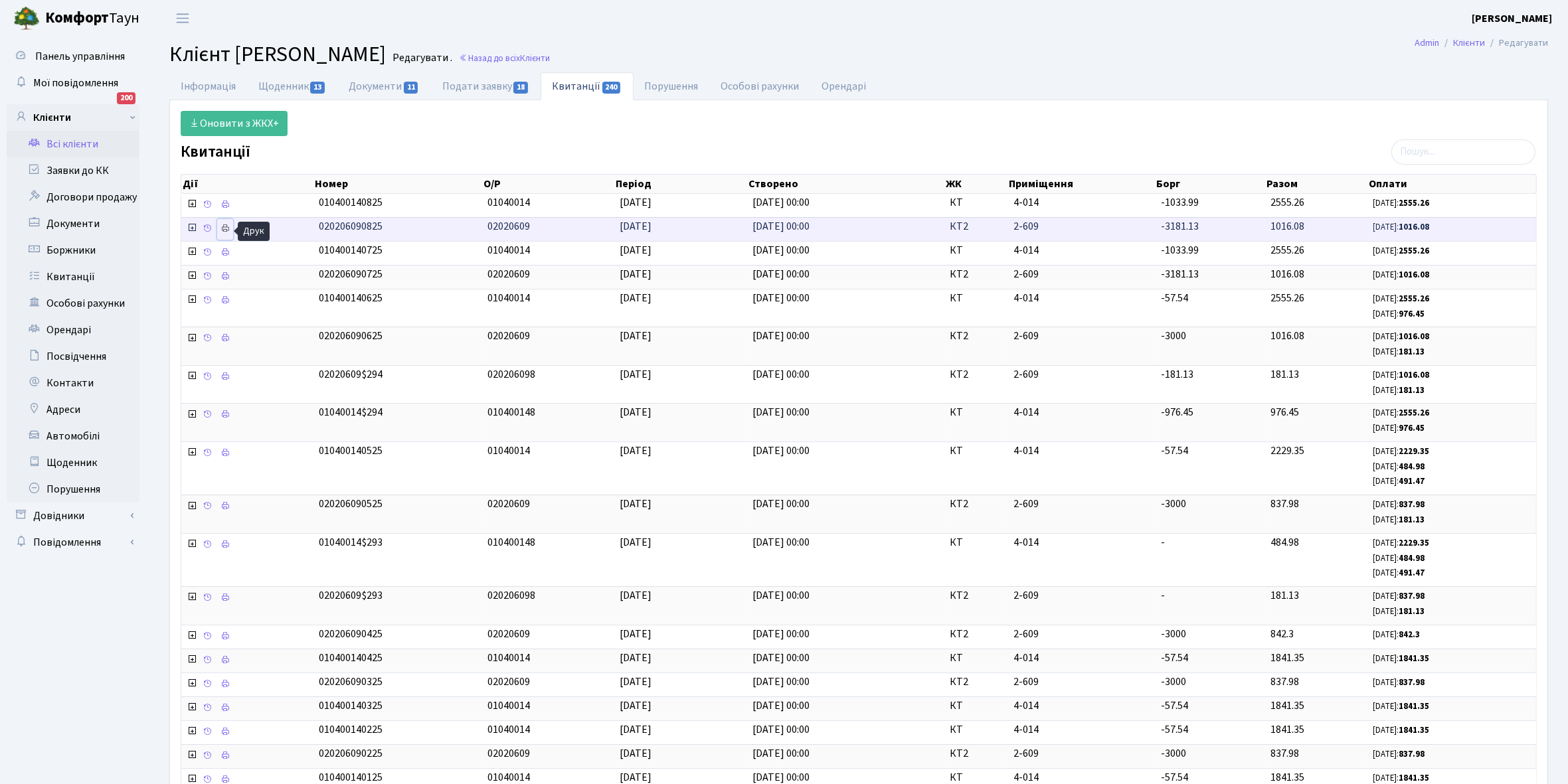
click at [230, 231] on icon at bounding box center [224, 228] width 9 height 9
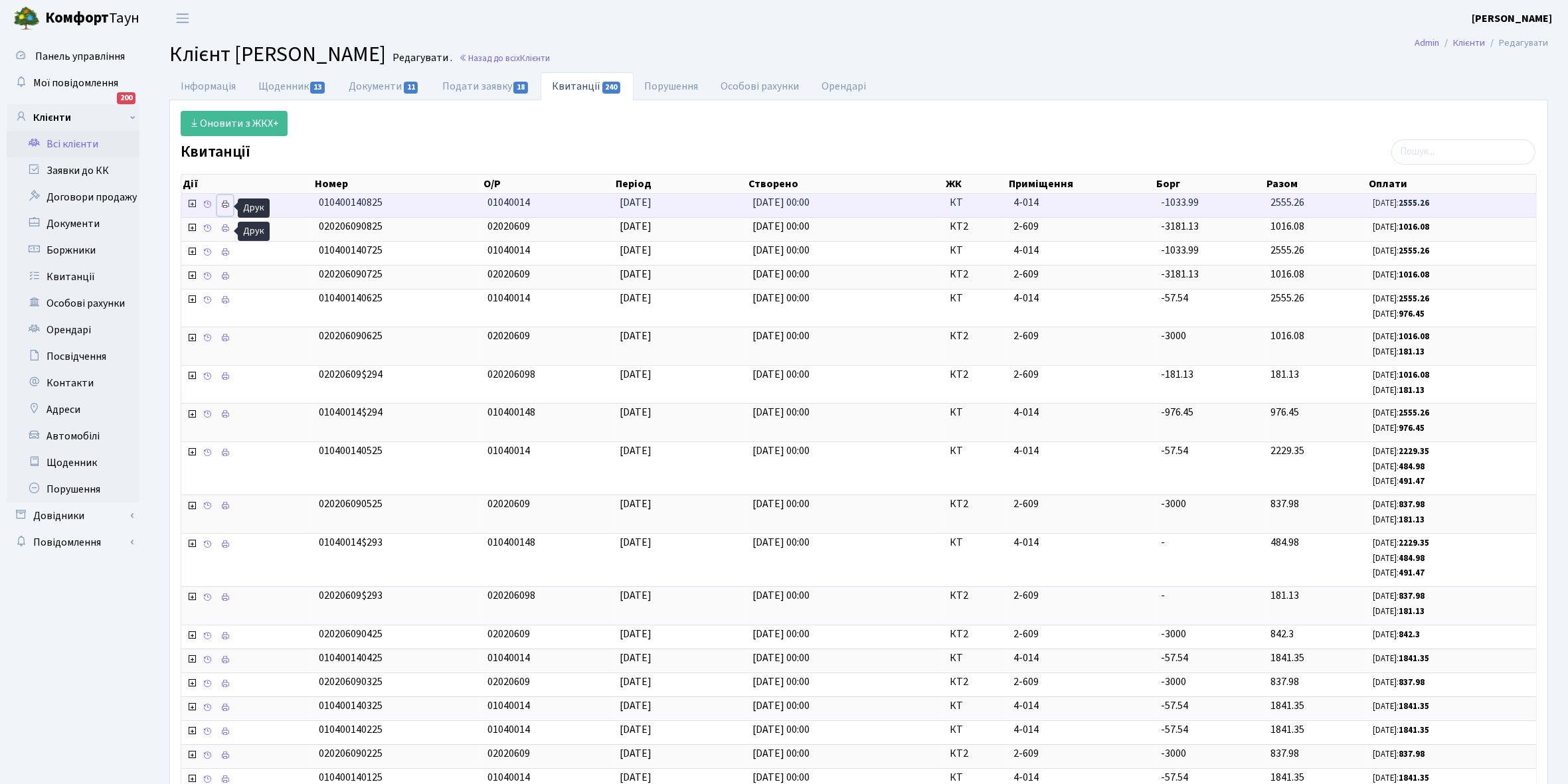
click at [227, 203] on icon at bounding box center [224, 203] width 9 height 9
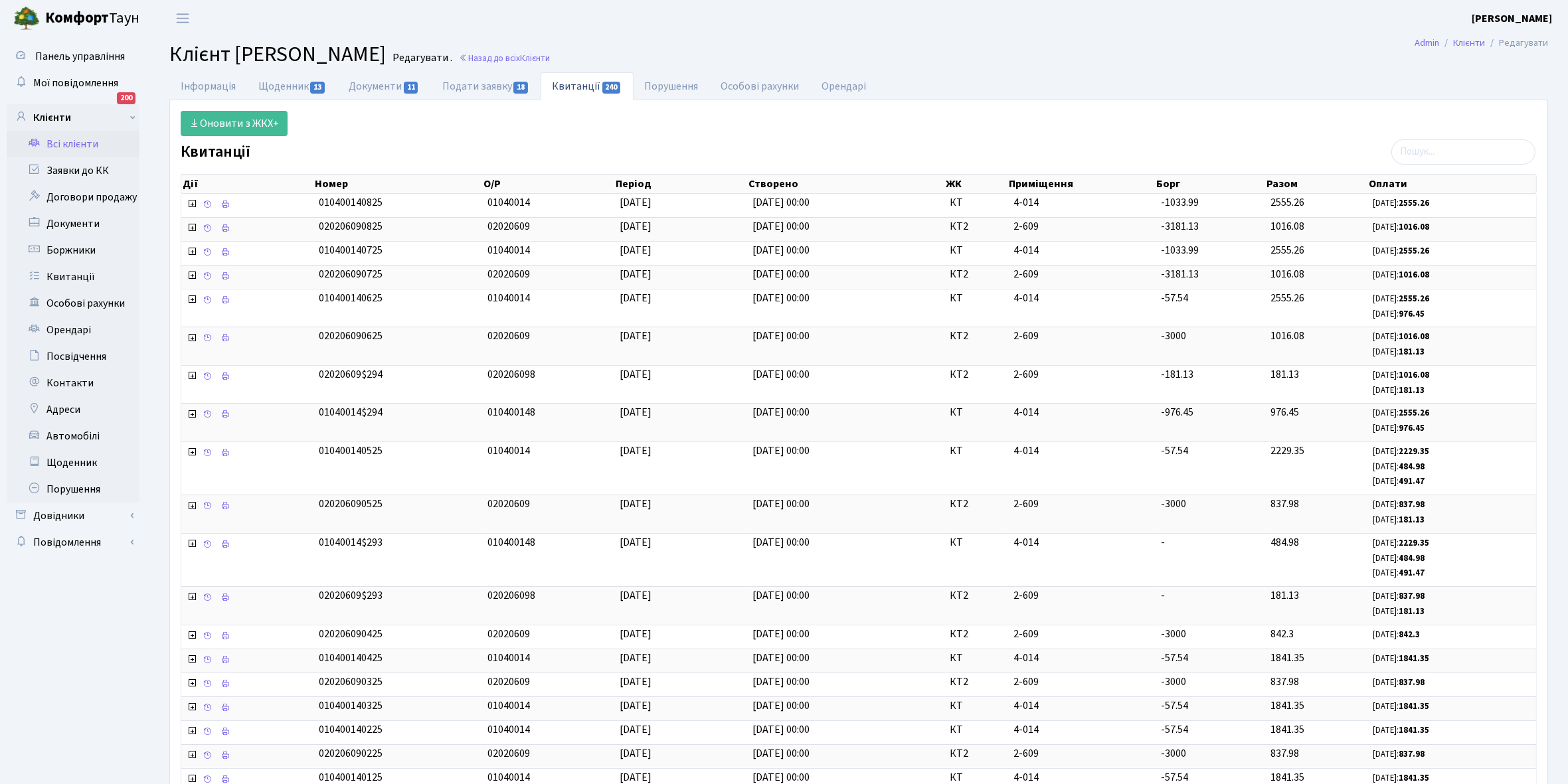
click at [71, 144] on link "Всі клієнти" at bounding box center [73, 143] width 133 height 27
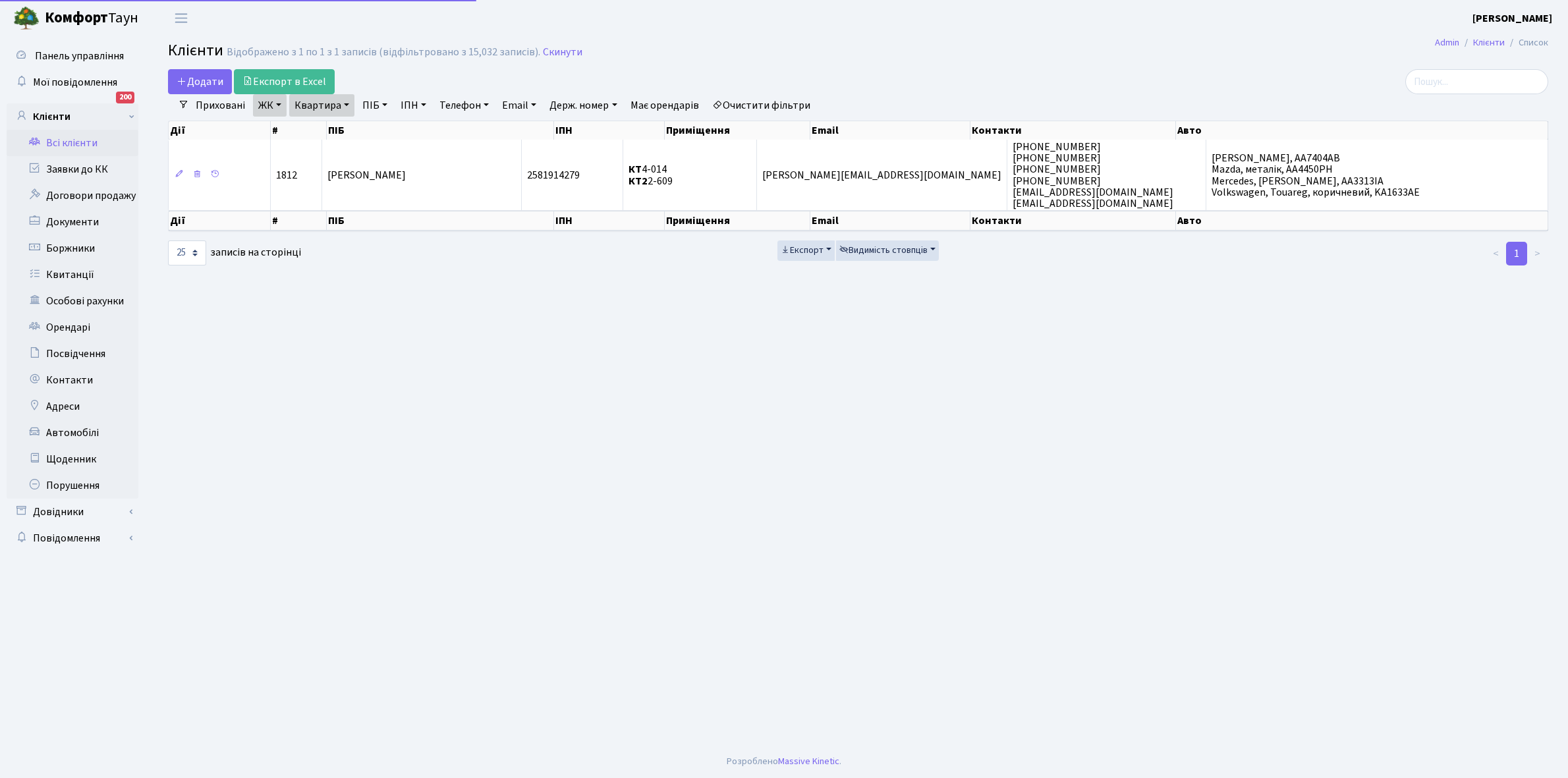
select select "25"
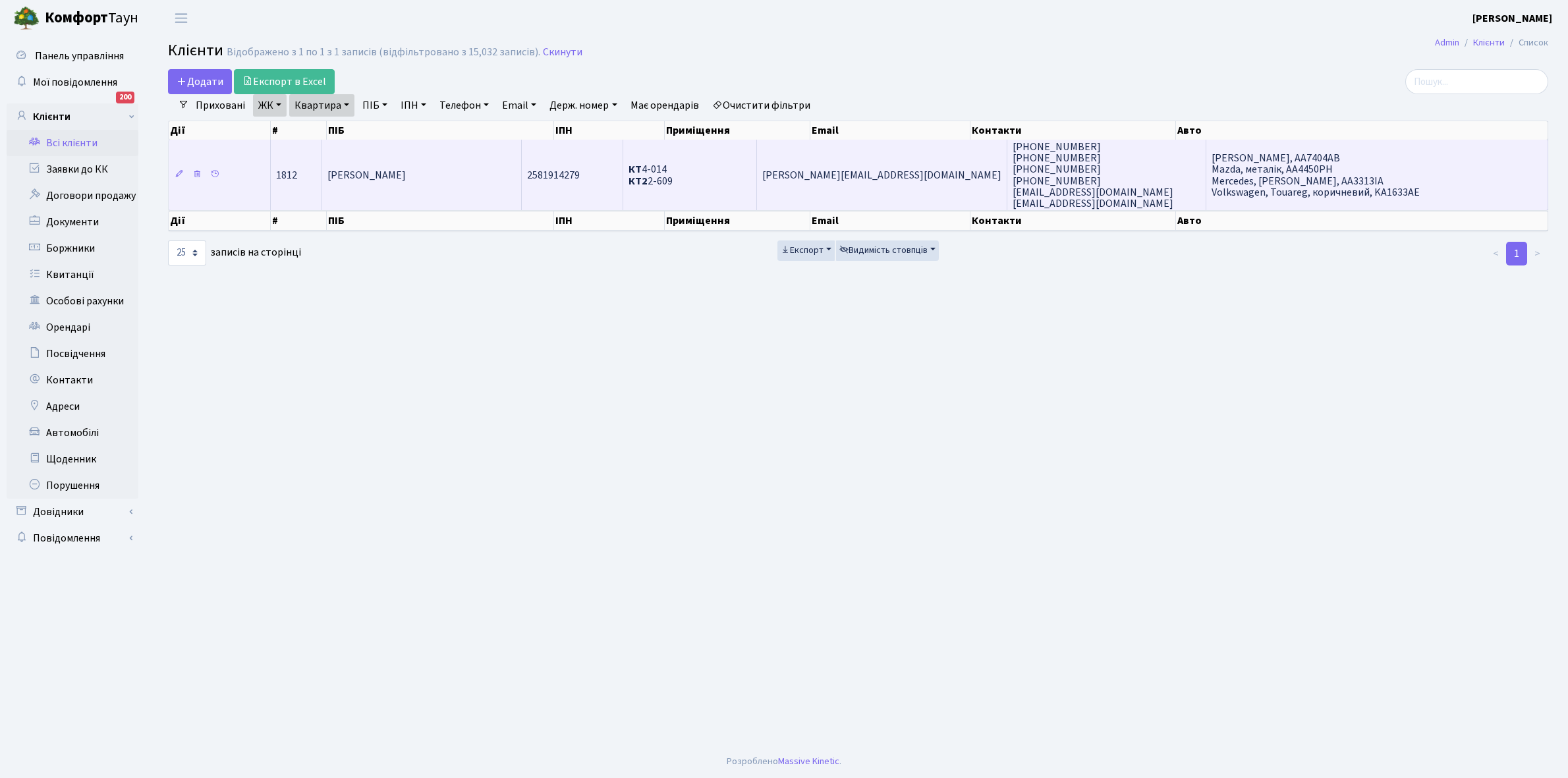
click at [478, 164] on td "[PERSON_NAME]" at bounding box center [422, 175] width 200 height 70
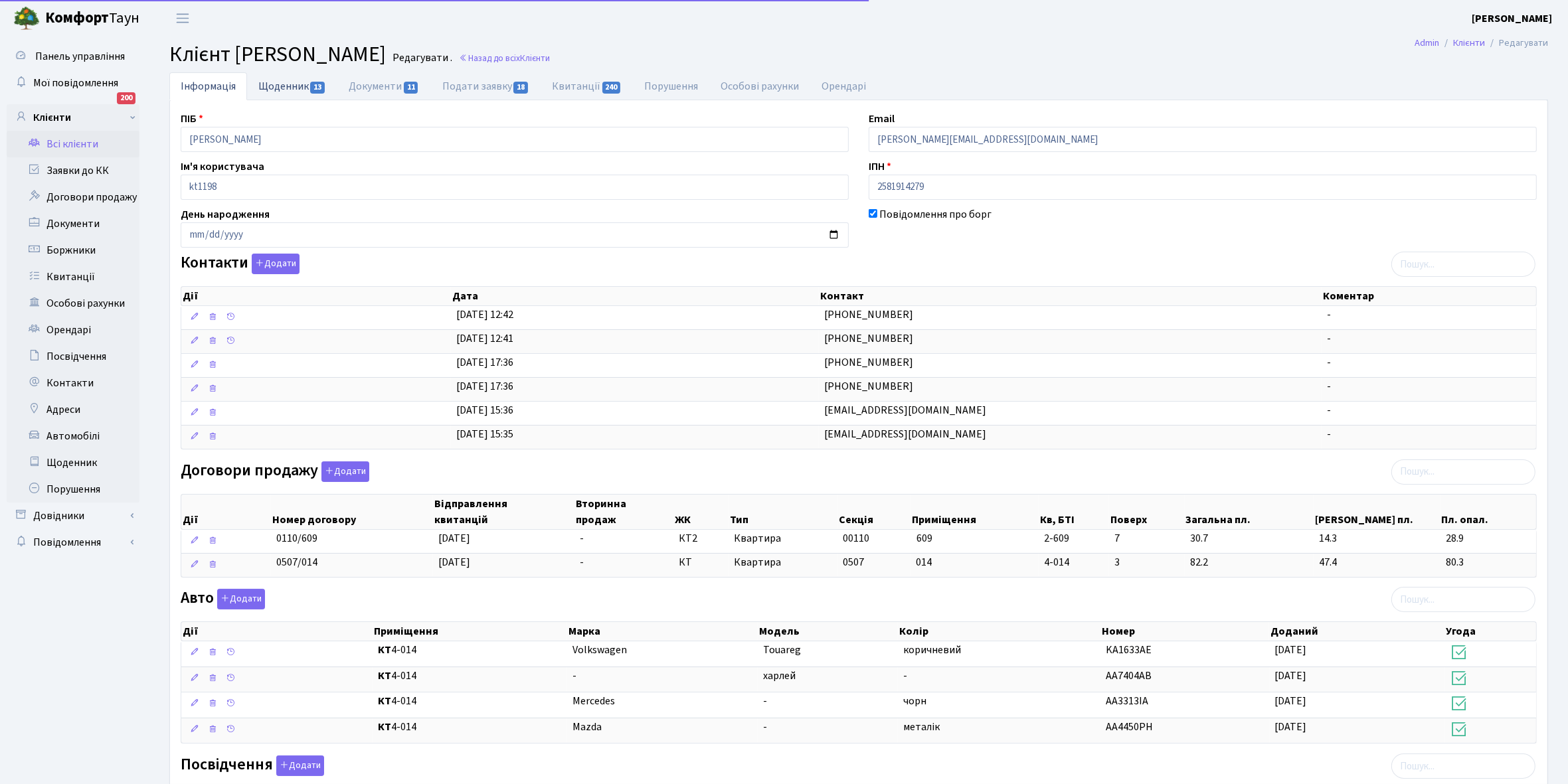
click at [283, 78] on link "Щоденник 13" at bounding box center [292, 86] width 90 height 28
select select "25"
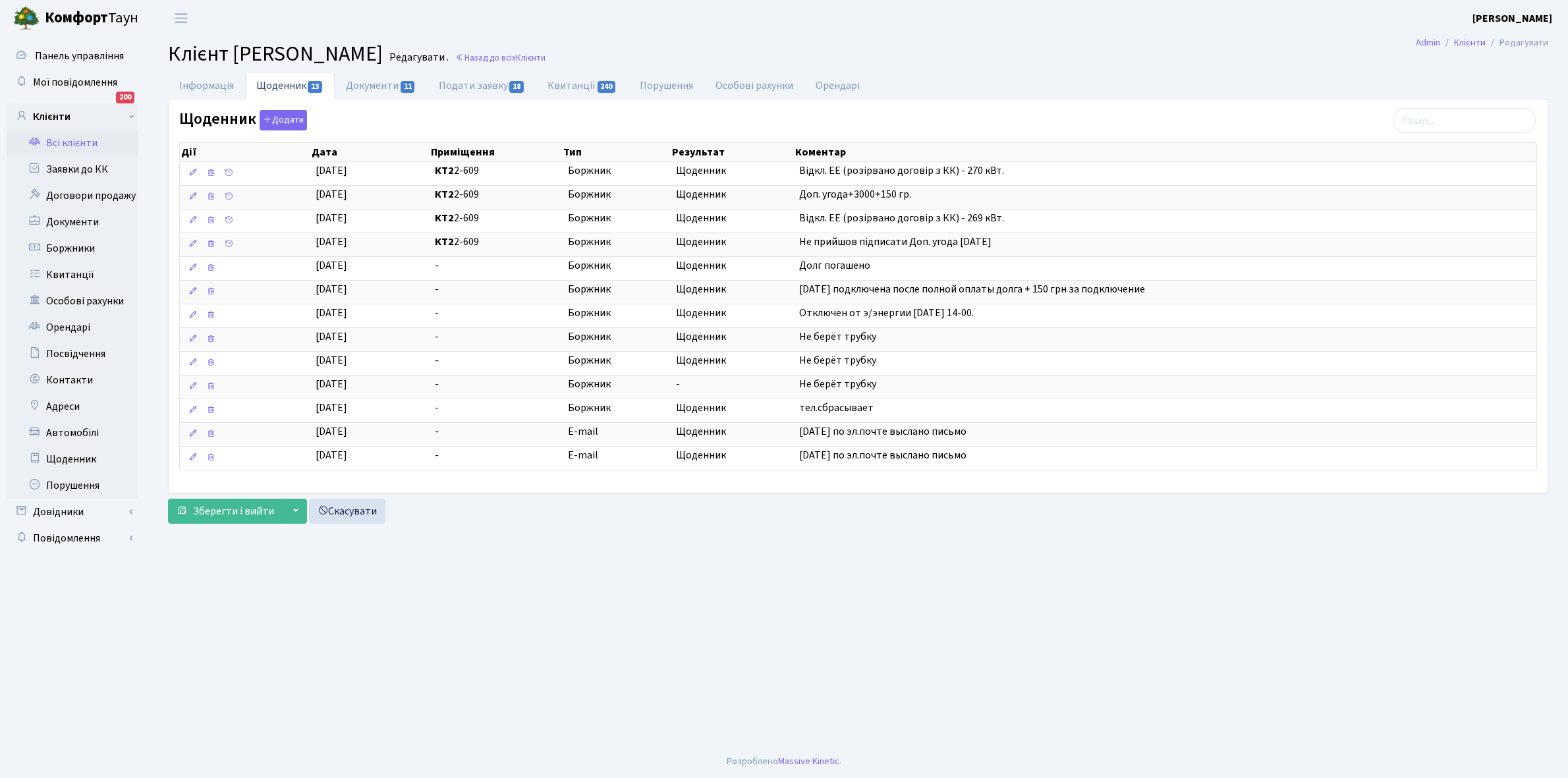
click at [57, 142] on link "Всі клієнти" at bounding box center [72, 142] width 132 height 26
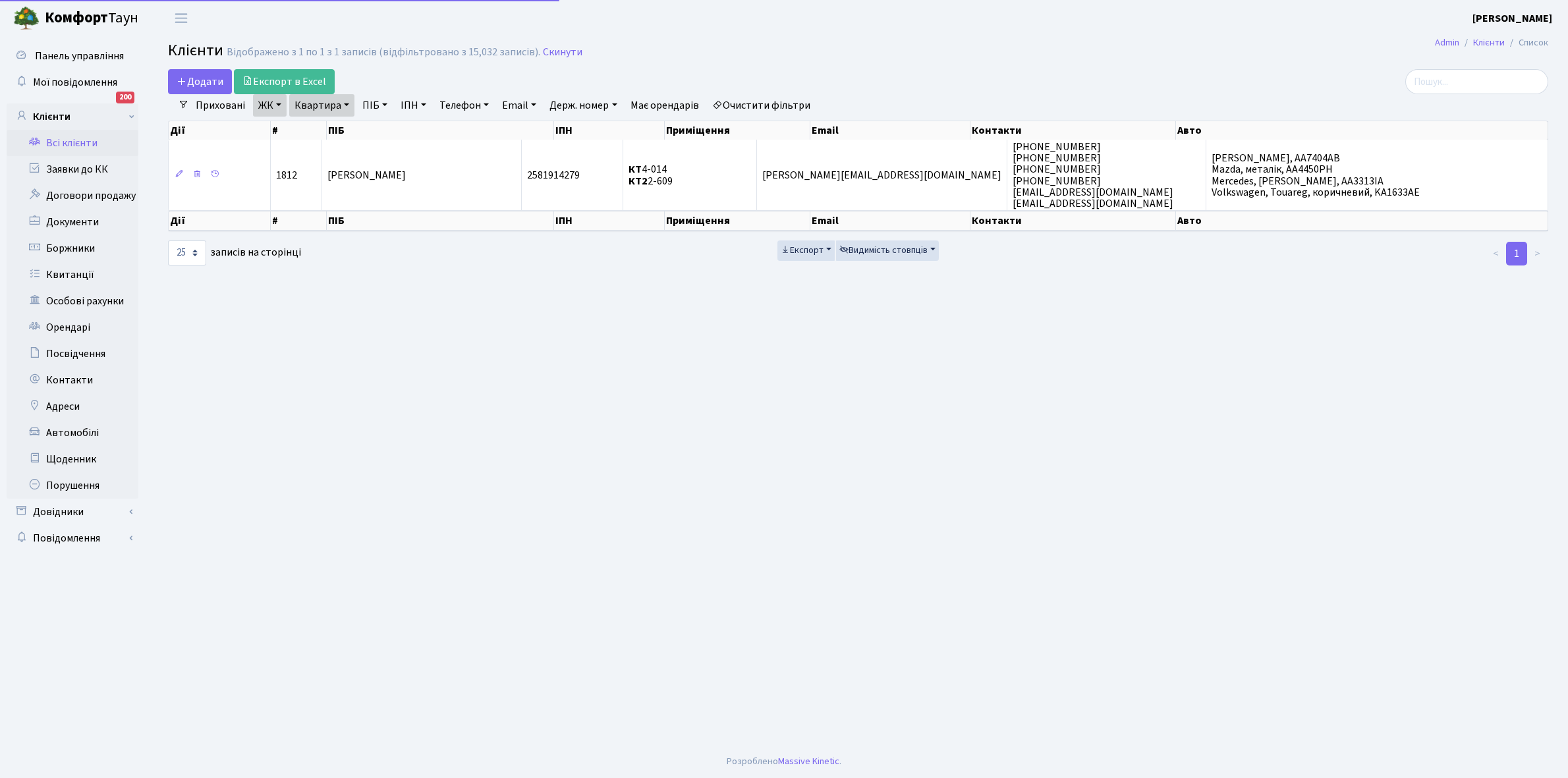
select select "25"
click at [345, 105] on link "Квартира" at bounding box center [322, 105] width 65 height 22
click at [347, 127] on input "2-609" at bounding box center [327, 132] width 77 height 25
type input "2-619"
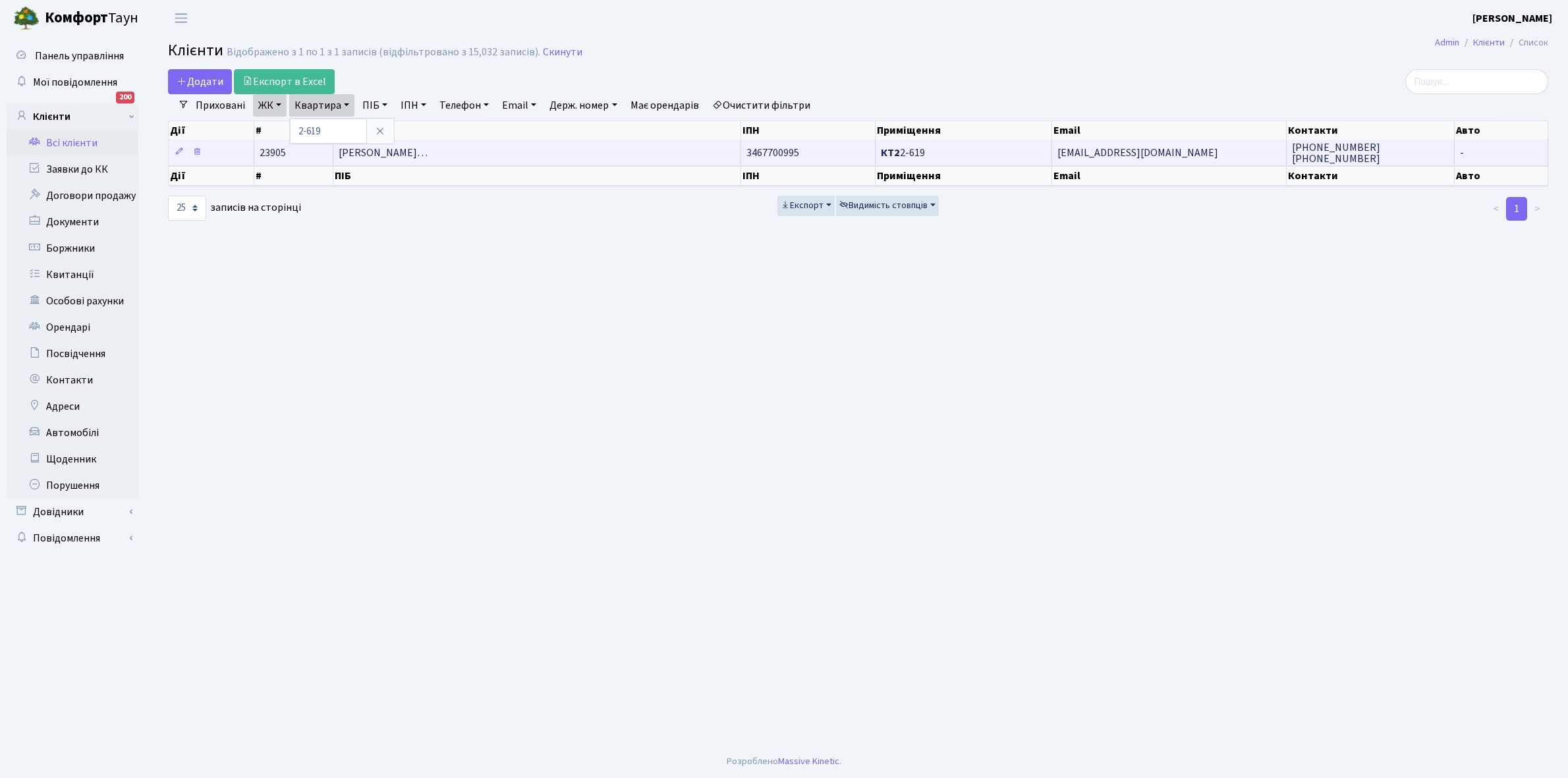
click at [428, 152] on span "[PERSON_NAME]…" at bounding box center [382, 152] width 89 height 15
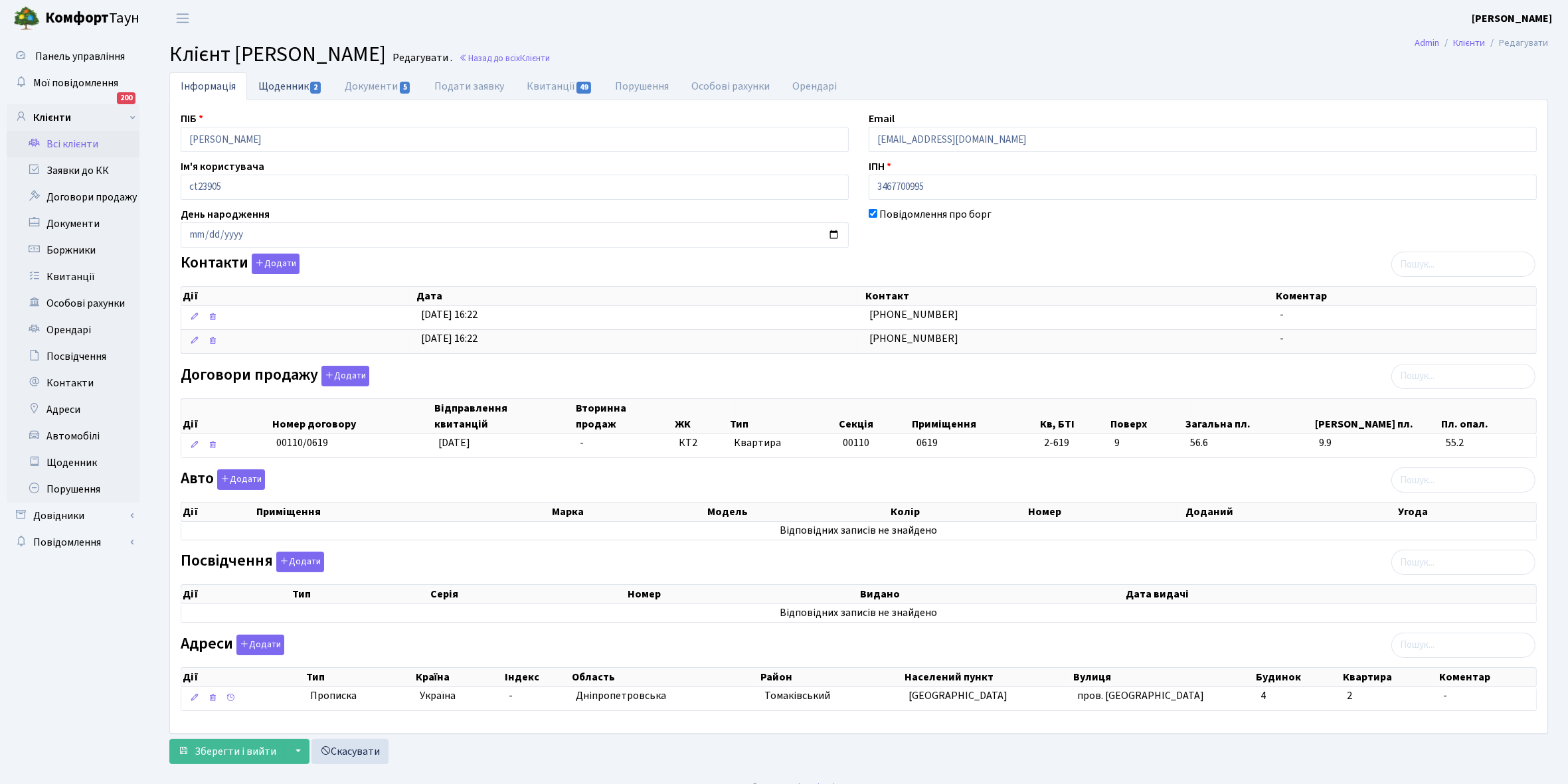
click at [281, 89] on link "Щоденник 2" at bounding box center [290, 86] width 86 height 28
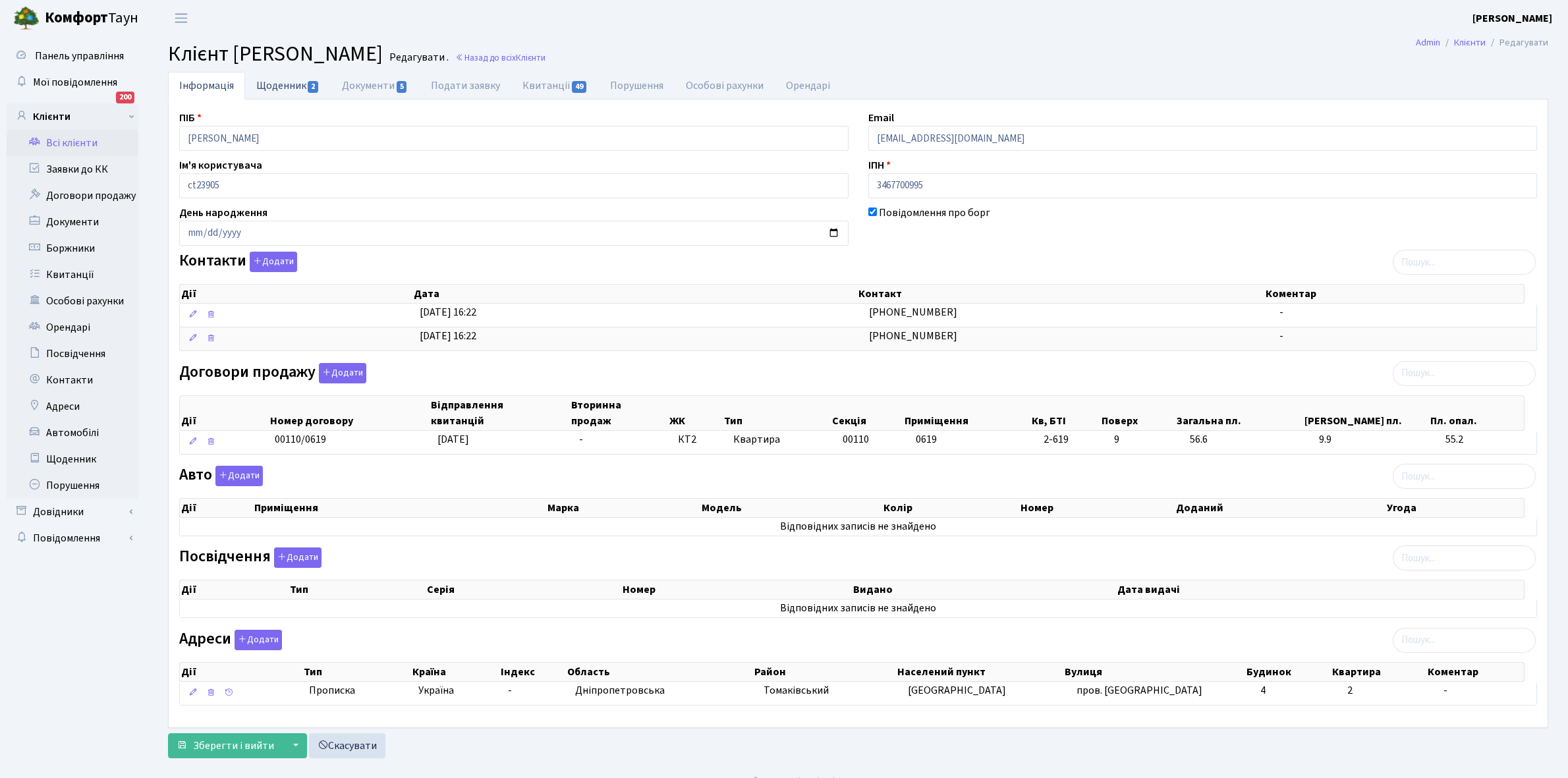
select select "25"
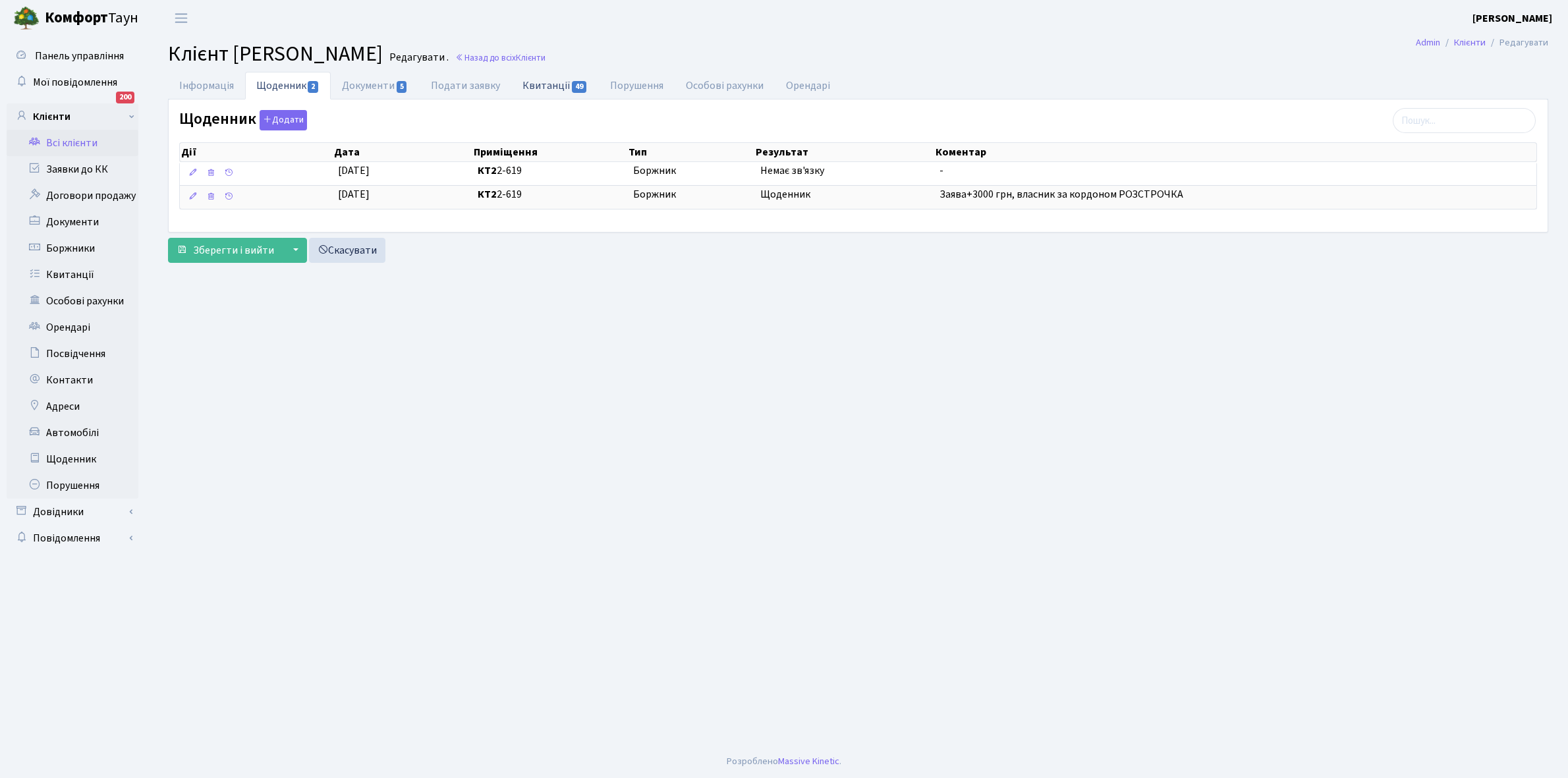
click at [537, 79] on link "Квитанції 49" at bounding box center [555, 86] width 88 height 27
select select "25"
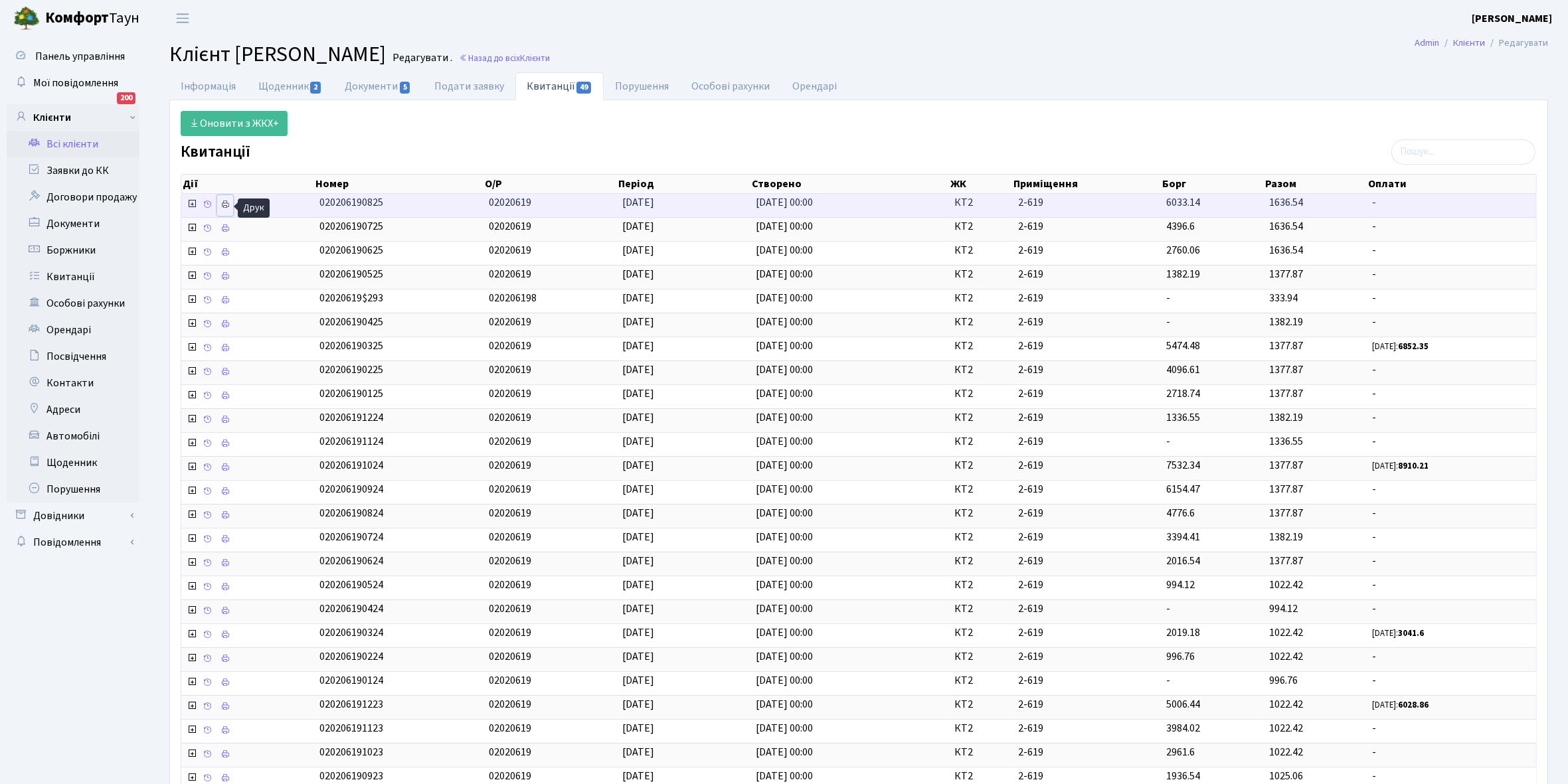
click at [228, 202] on icon at bounding box center [224, 203] width 9 height 9
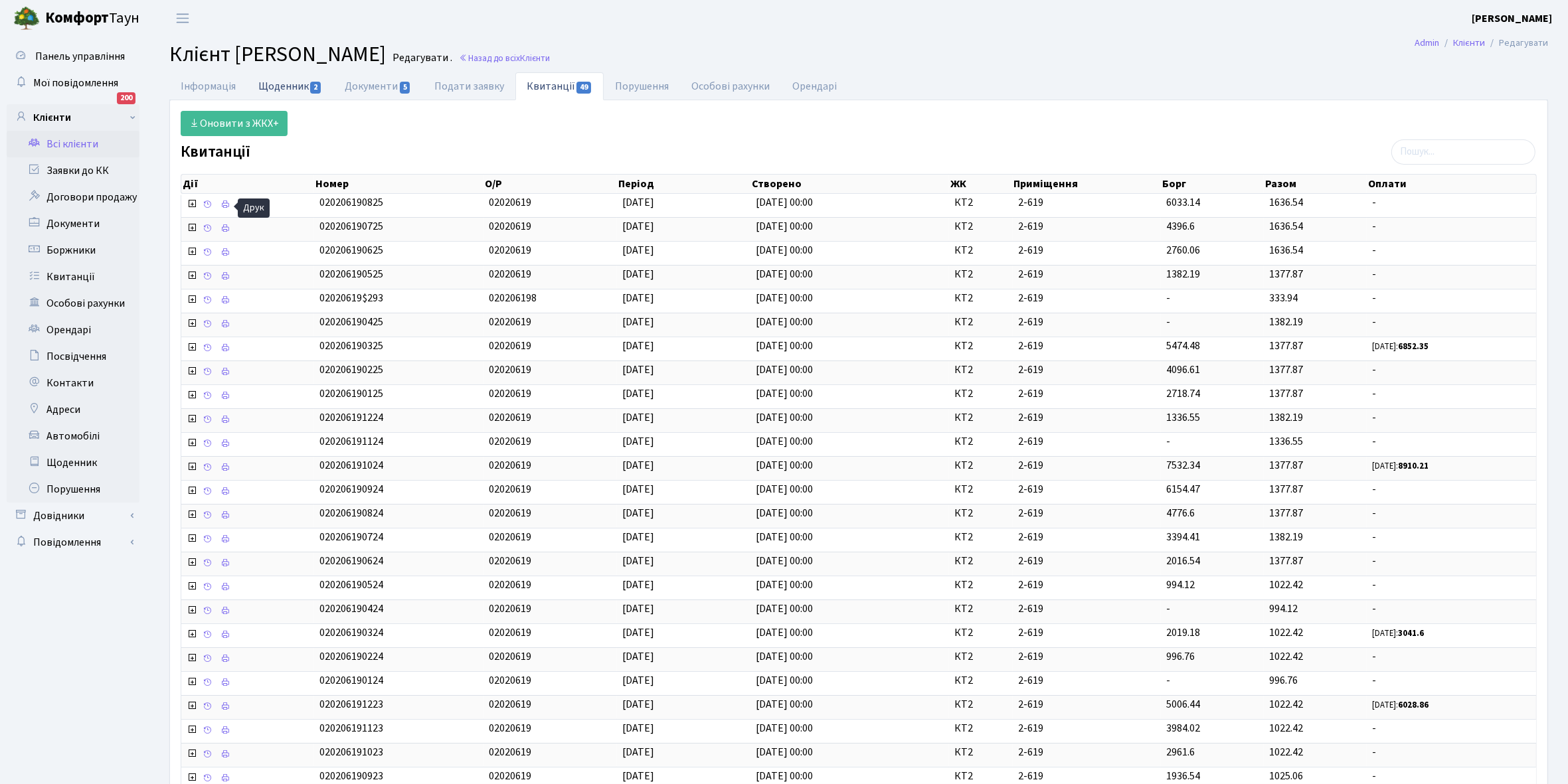
click at [280, 84] on link "Щоденник 2" at bounding box center [290, 86] width 86 height 28
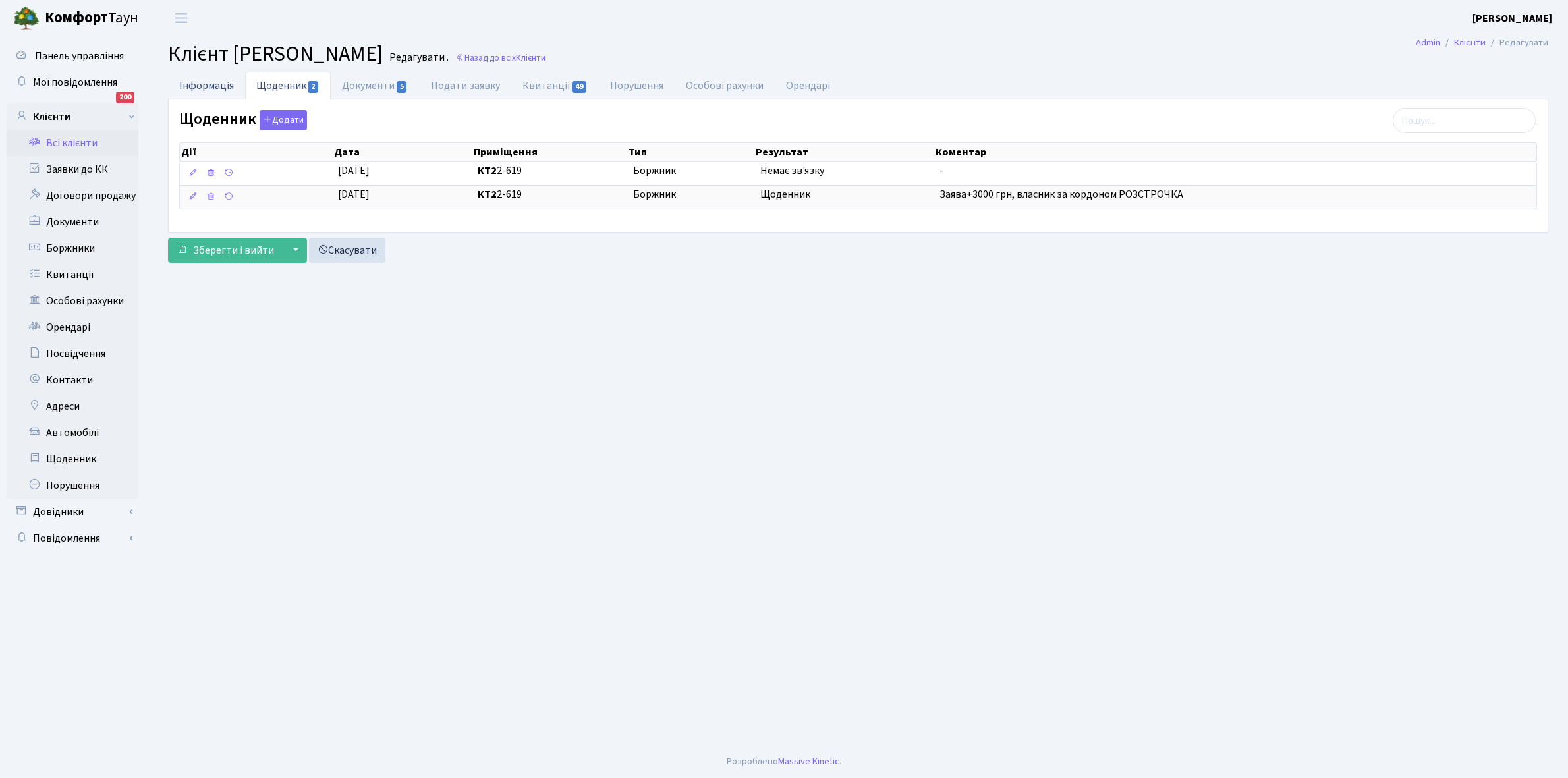
click at [190, 81] on link "Інформація" at bounding box center [206, 86] width 77 height 27
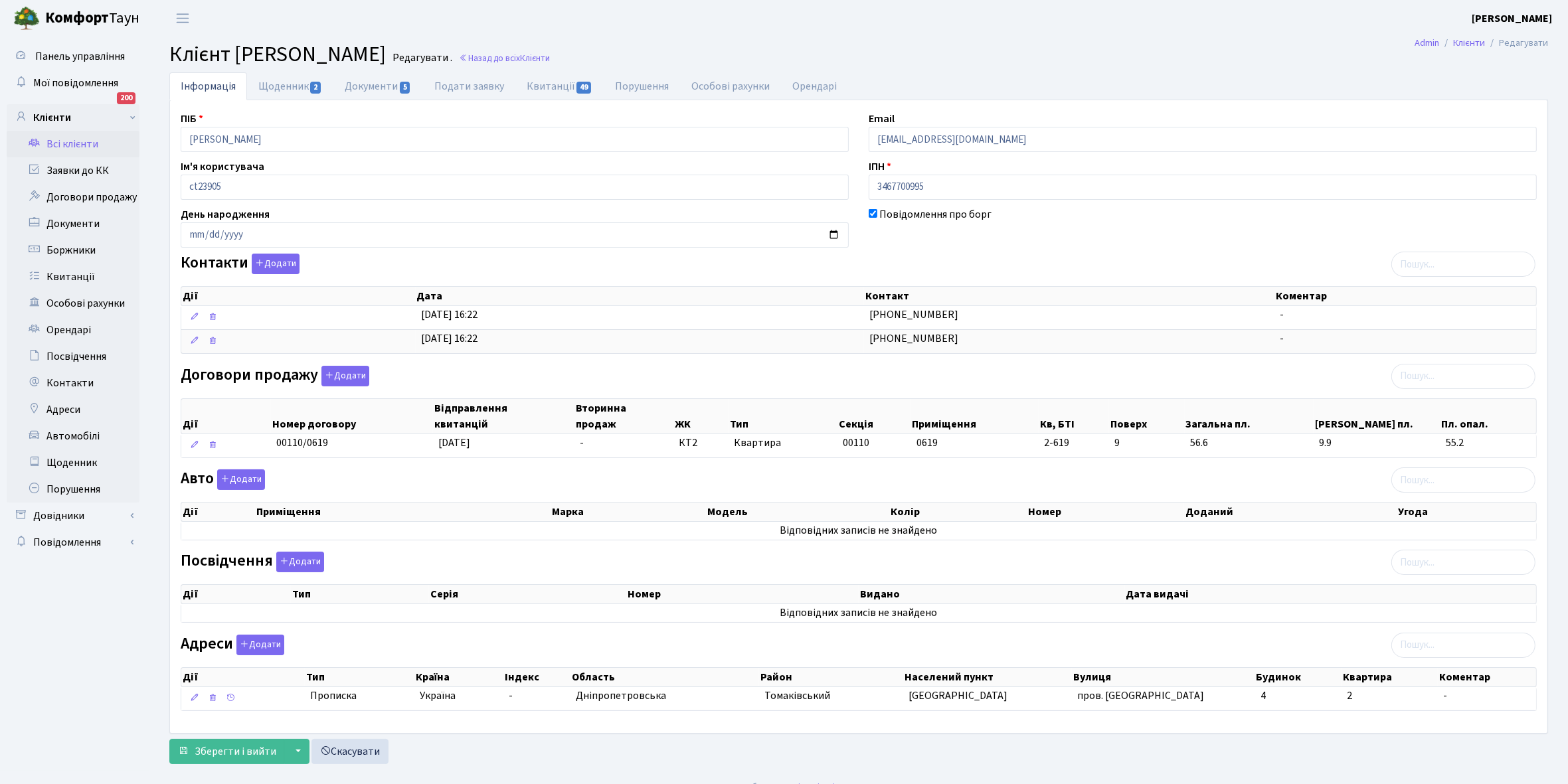
click at [77, 138] on link "Всі клієнти" at bounding box center [73, 143] width 133 height 27
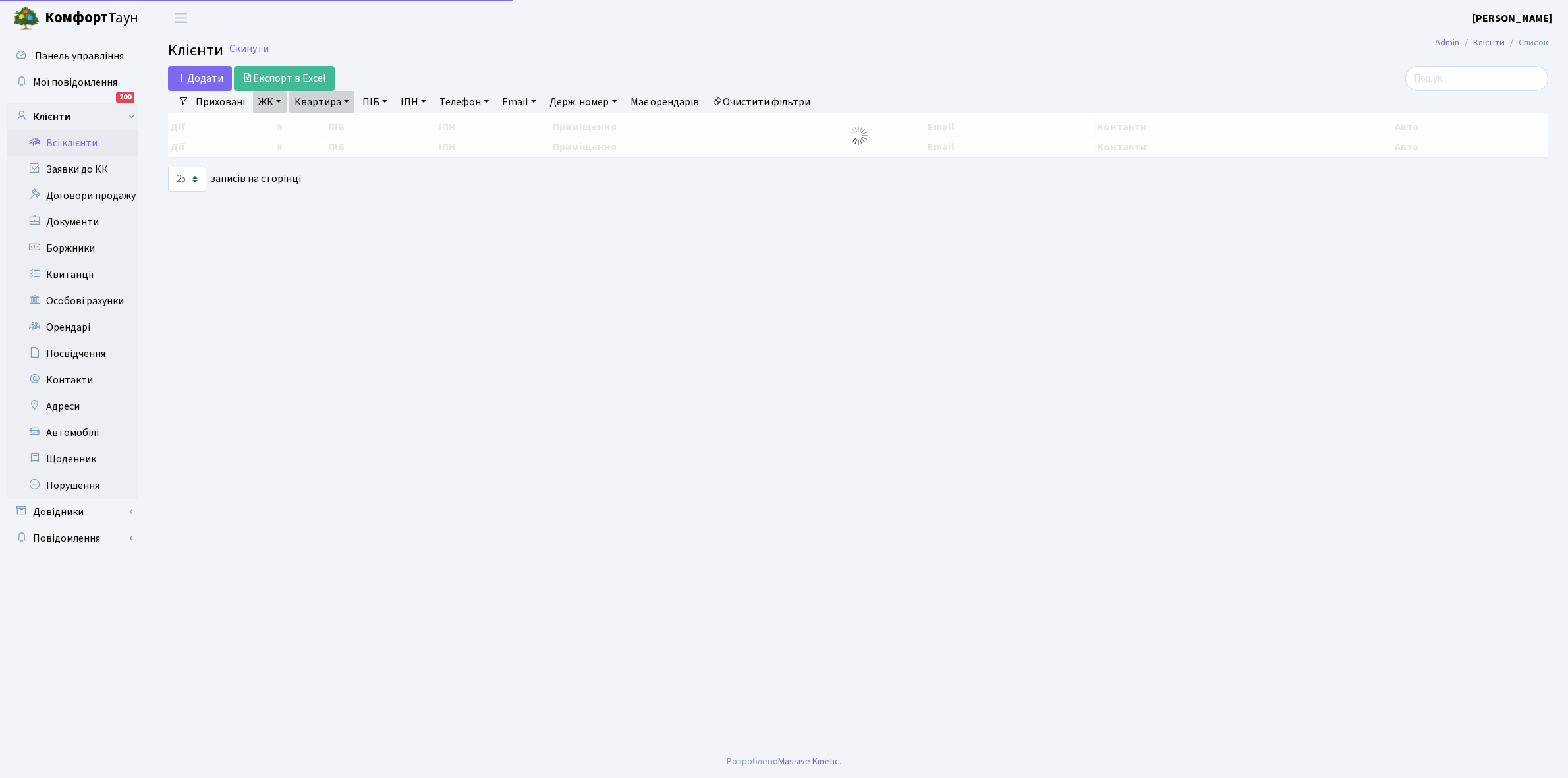
select select "25"
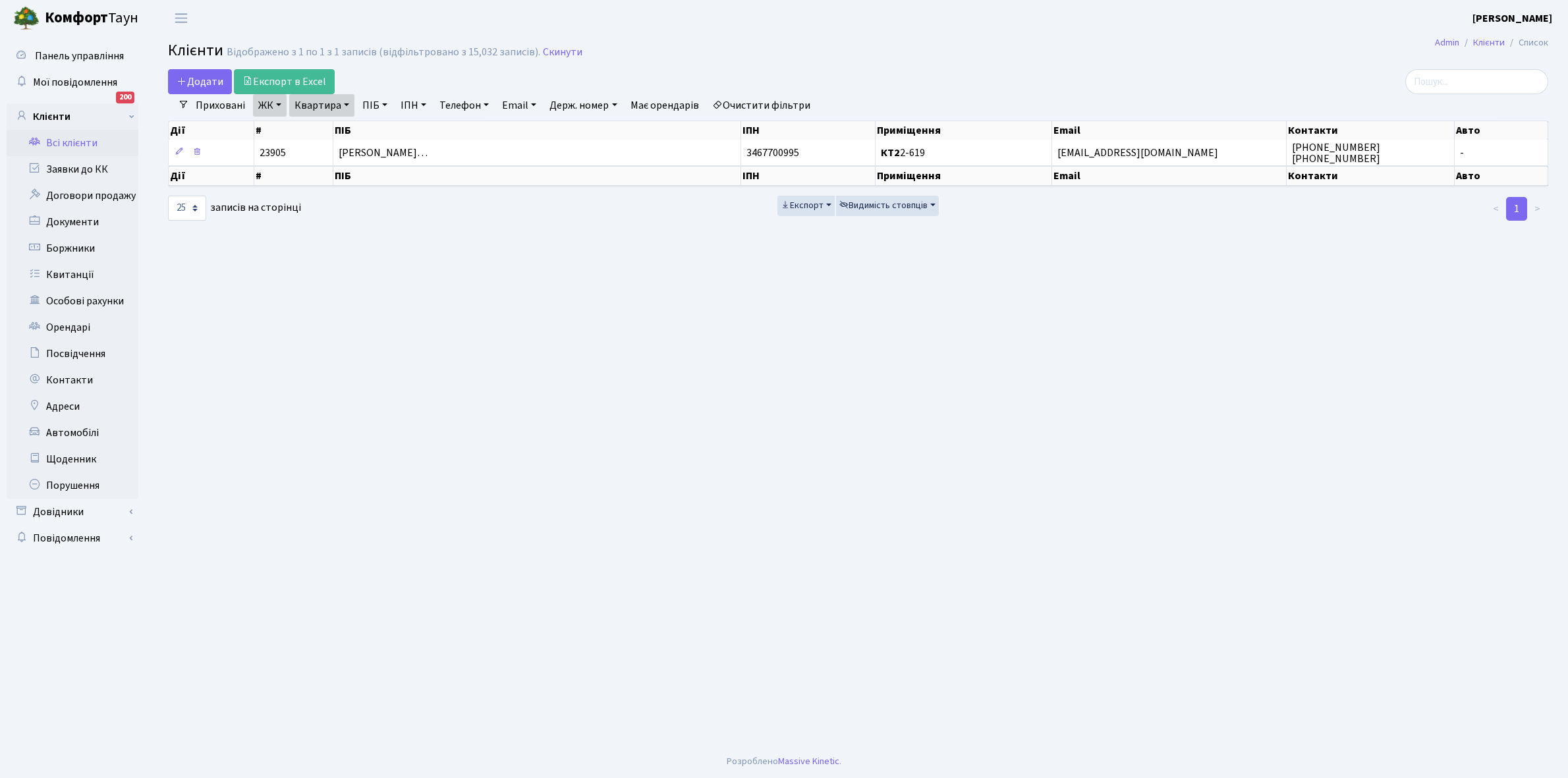
click at [347, 102] on link "Квартира" at bounding box center [322, 105] width 65 height 22
click at [336, 126] on input "2-619" at bounding box center [327, 132] width 77 height 25
type input "2-620"
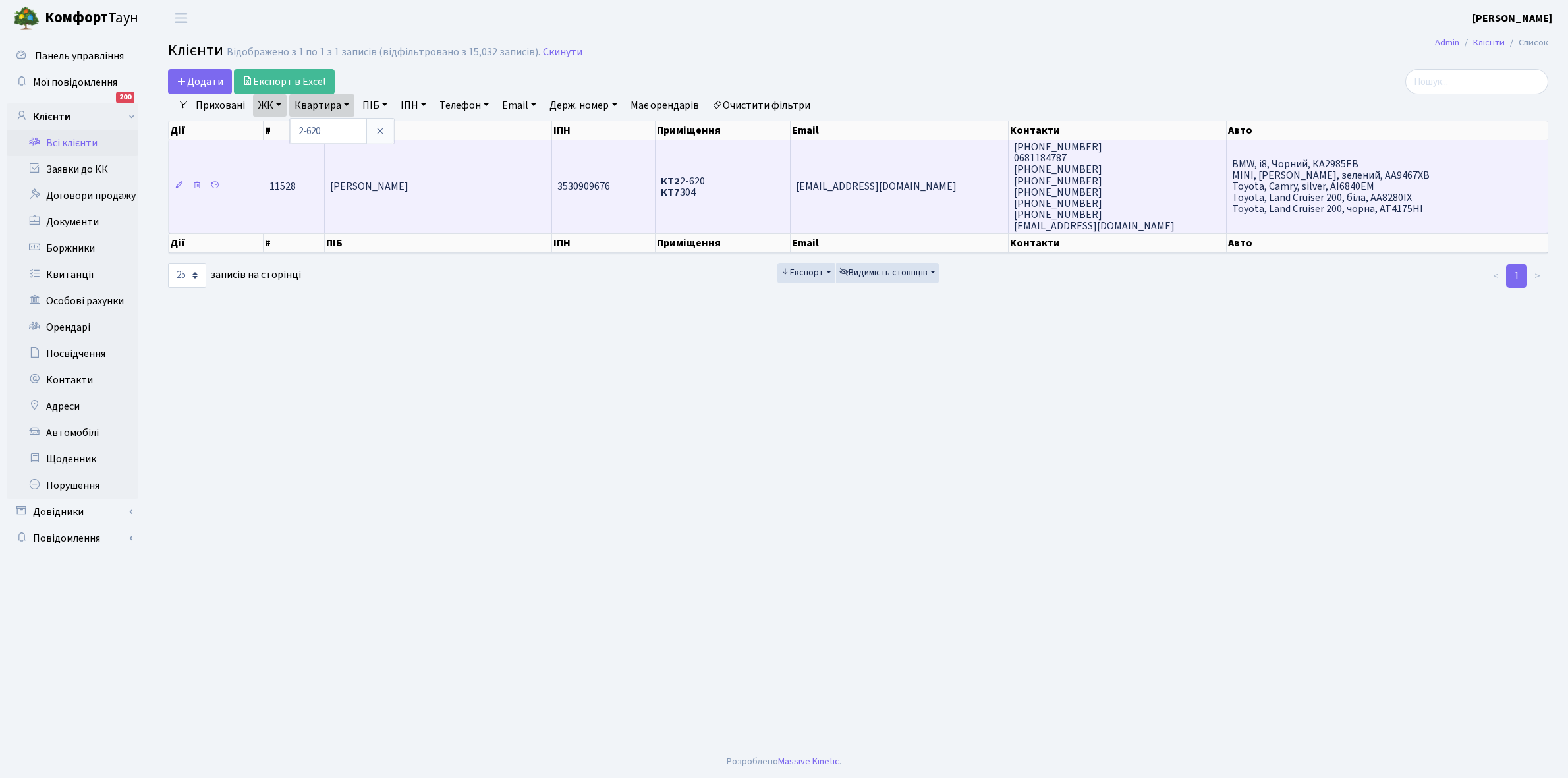
click at [408, 190] on span "[PERSON_NAME]" at bounding box center [369, 186] width 78 height 15
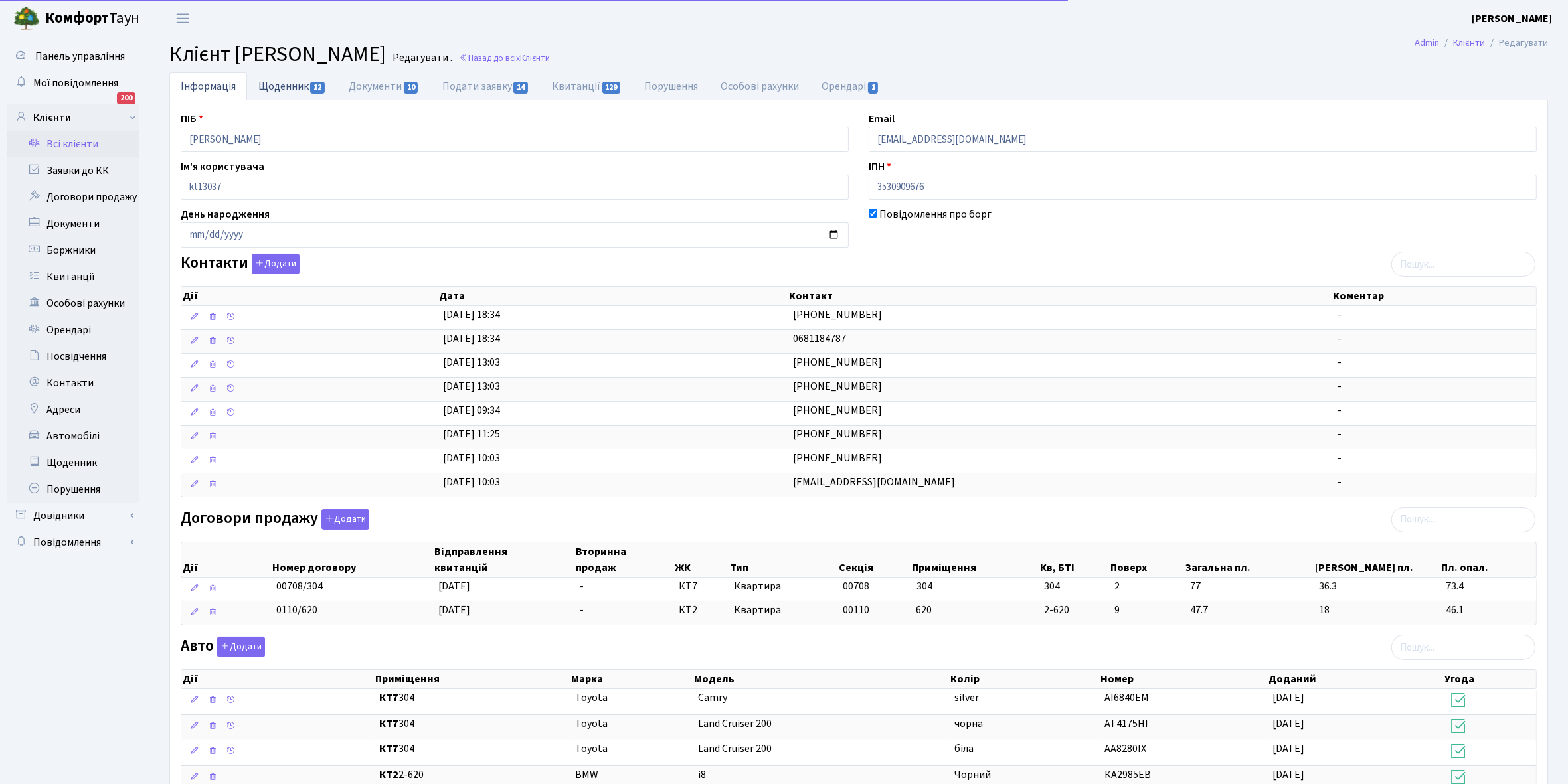
click at [271, 86] on link "Щоденник 12" at bounding box center [292, 86] width 90 height 28
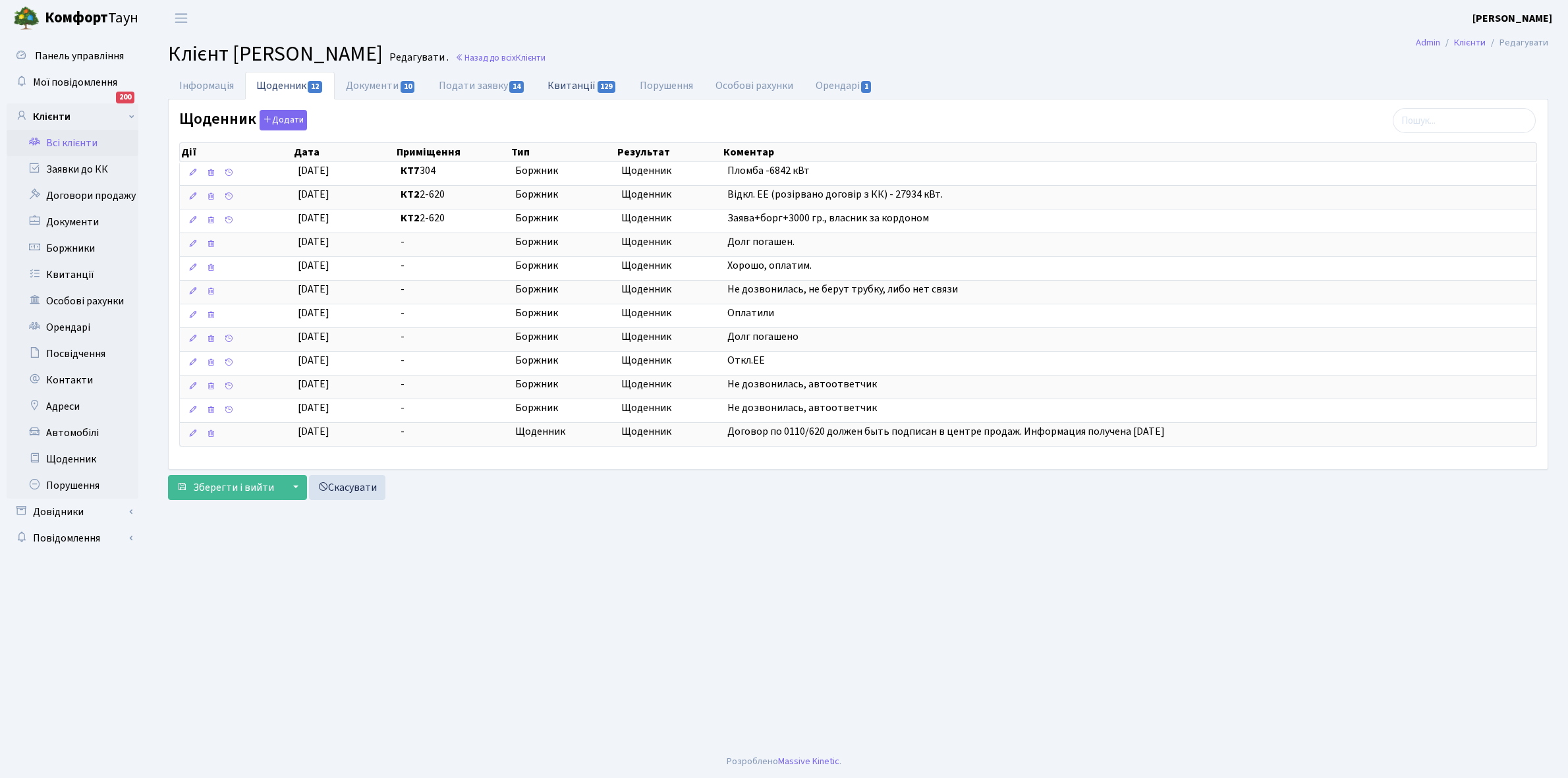
click at [570, 85] on link "Квитанції 129" at bounding box center [582, 86] width 92 height 27
select select "25"
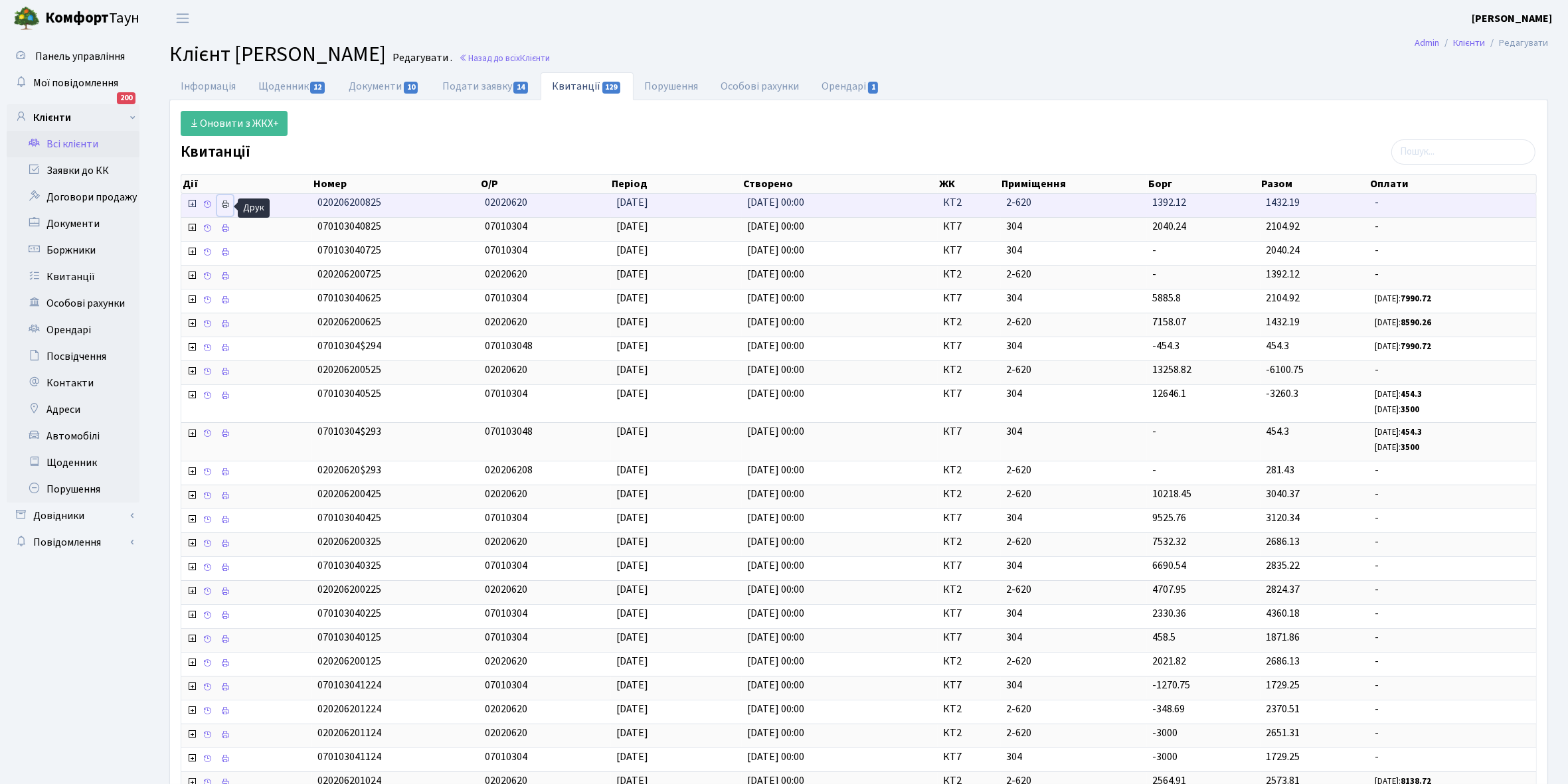
click at [227, 204] on icon at bounding box center [224, 203] width 9 height 9
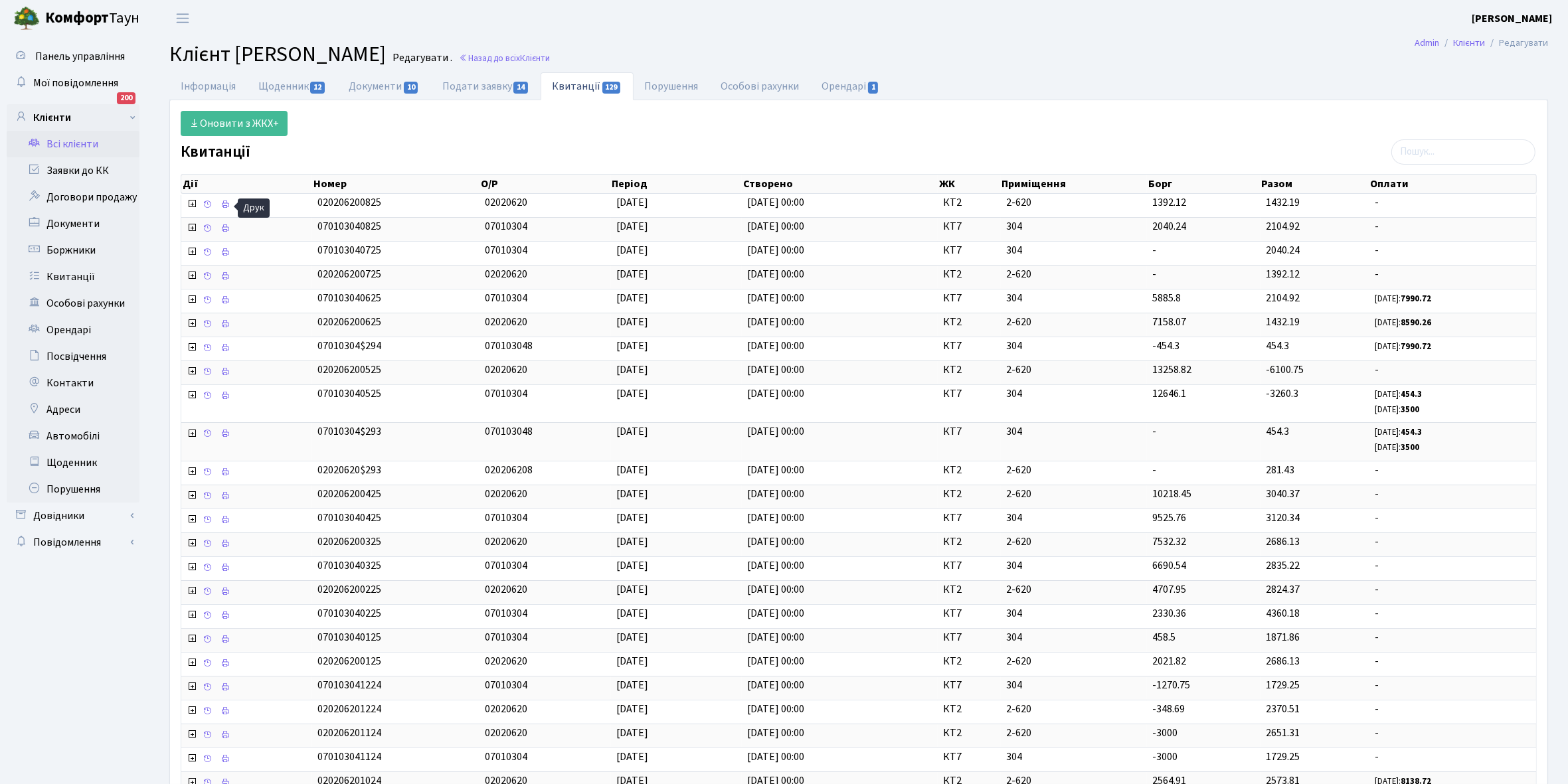
click at [82, 140] on link "Всі клієнти" at bounding box center [73, 143] width 133 height 27
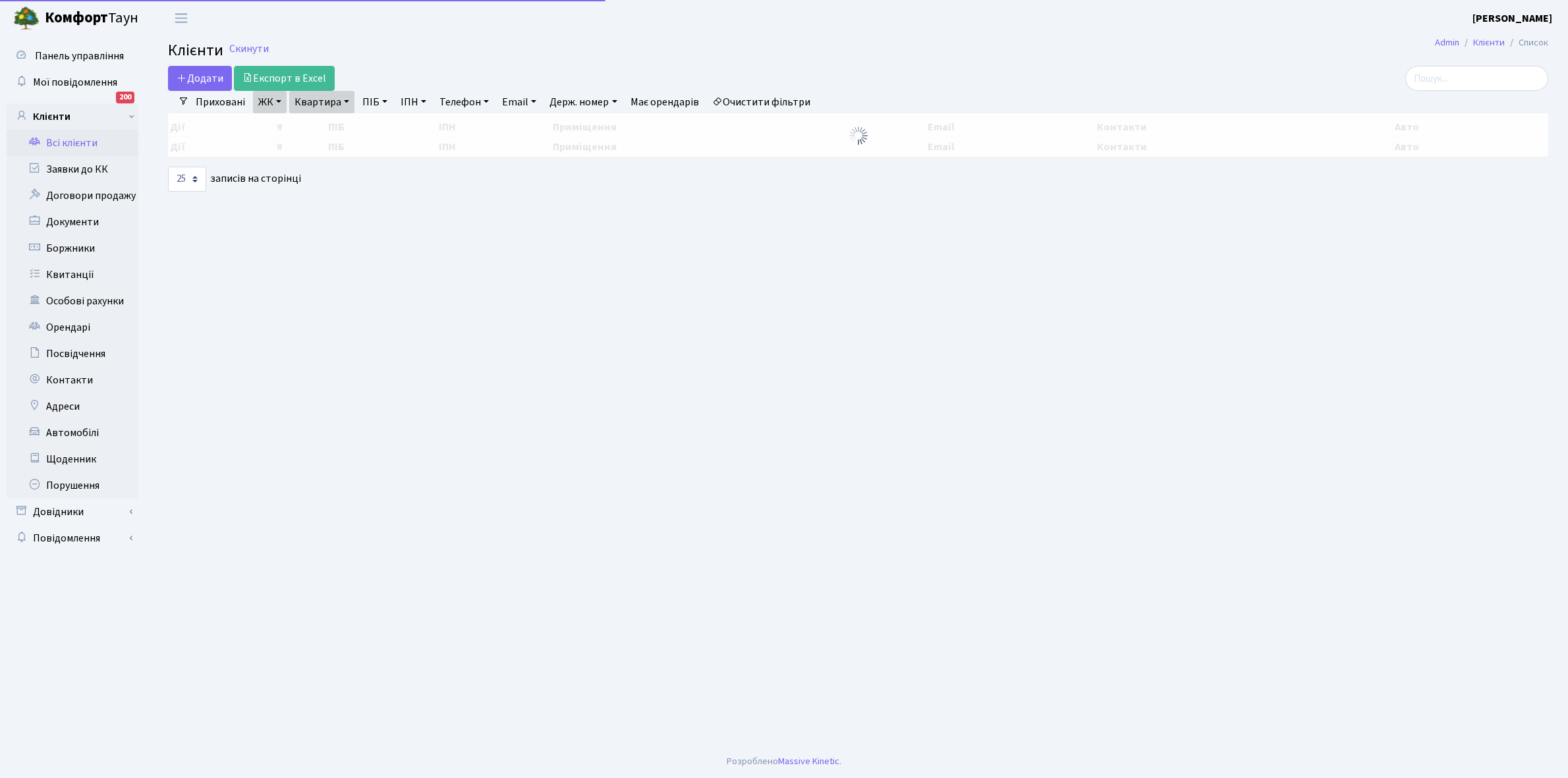
select select "25"
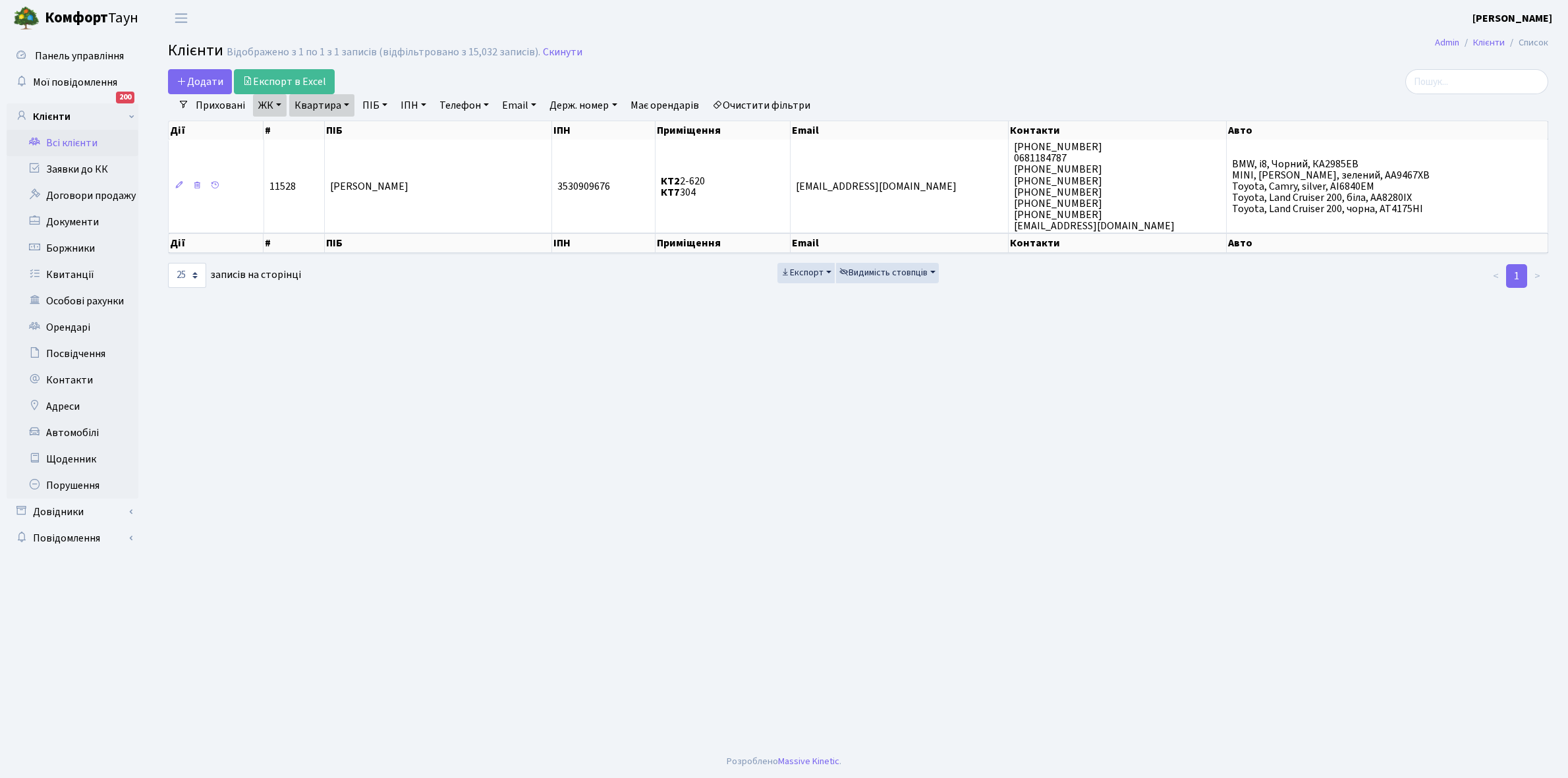
click at [348, 100] on link "Квартира" at bounding box center [322, 105] width 65 height 22
click at [341, 131] on input "2-620" at bounding box center [327, 132] width 77 height 25
type input "2-625"
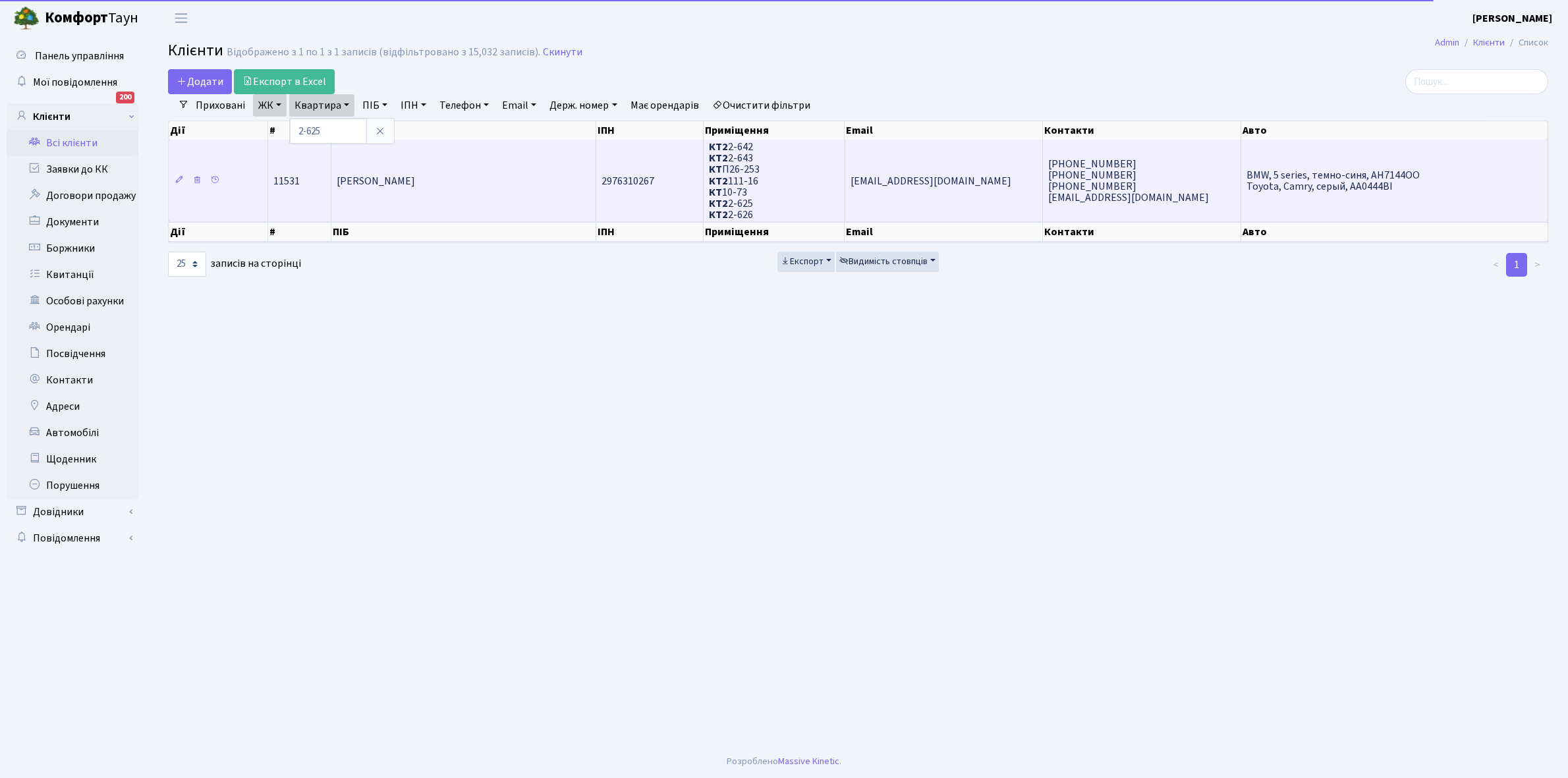
click at [455, 166] on td "[PERSON_NAME]" at bounding box center [464, 180] width 265 height 82
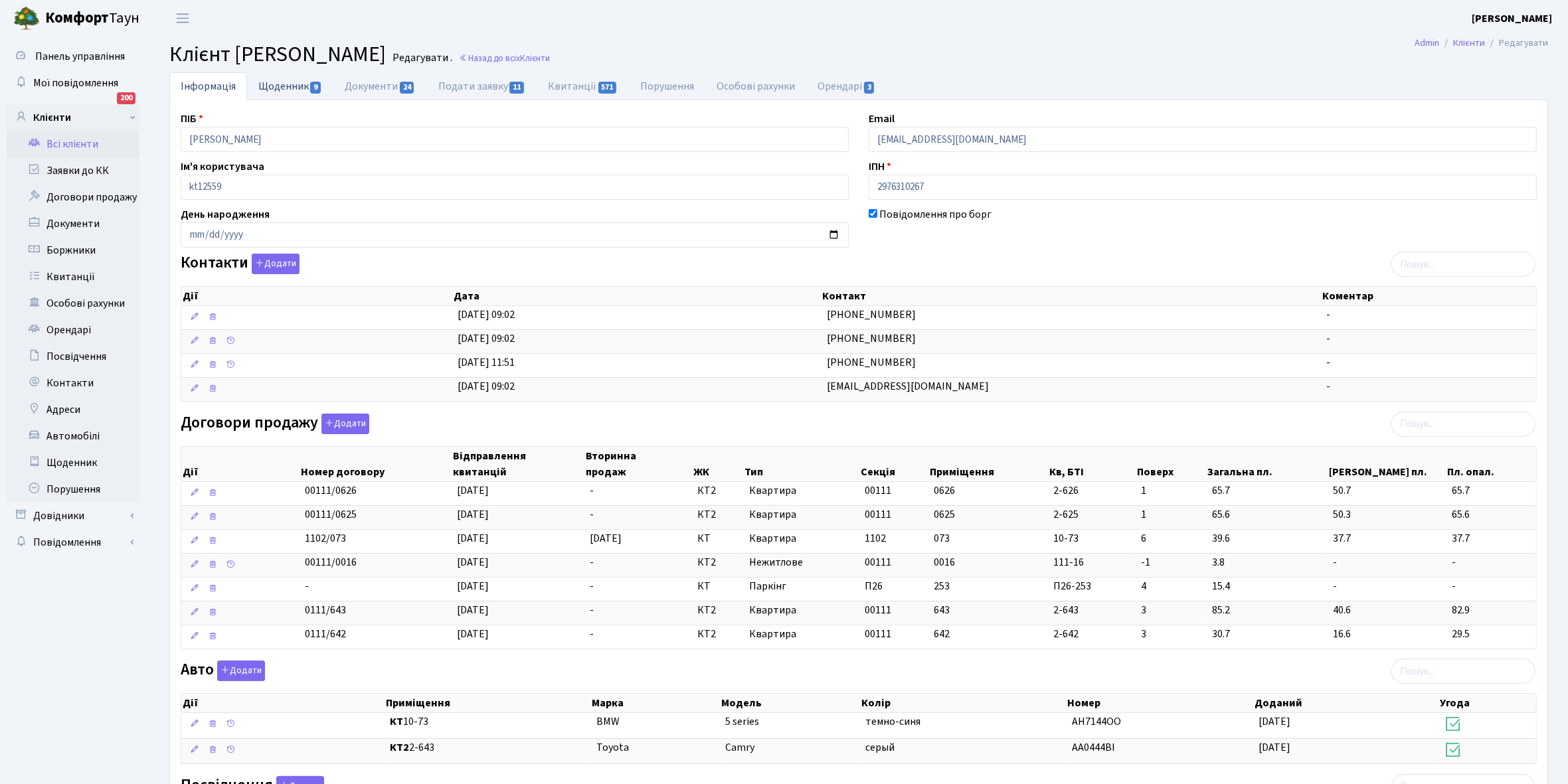
drag, startPoint x: 269, startPoint y: 82, endPoint x: 260, endPoint y: 81, distance: 9.1
click at [266, 81] on link "Щоденник 9" at bounding box center [290, 86] width 86 height 28
select select "25"
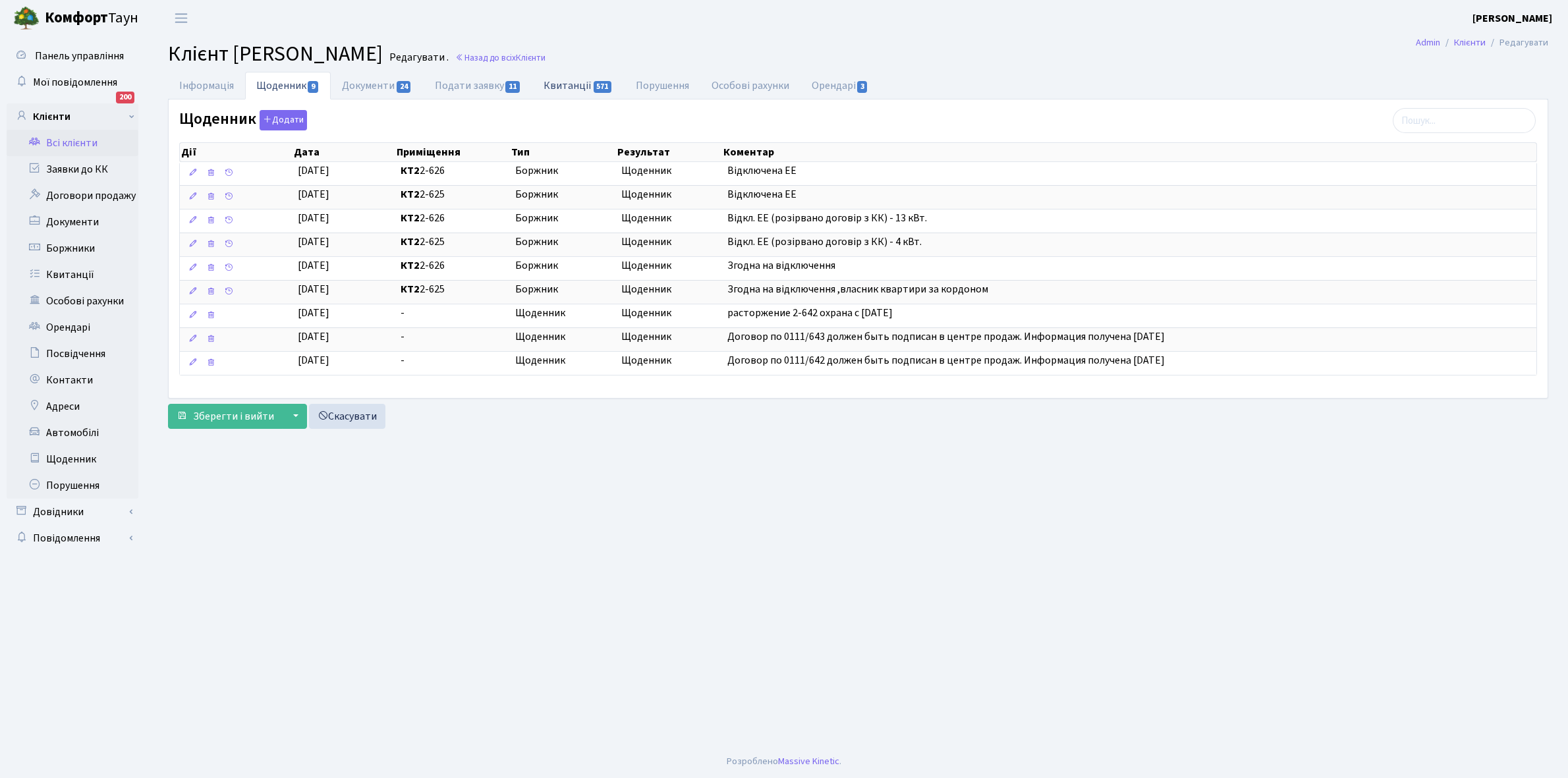
click at [555, 84] on link "Квитанції 571" at bounding box center [578, 86] width 92 height 27
select select "25"
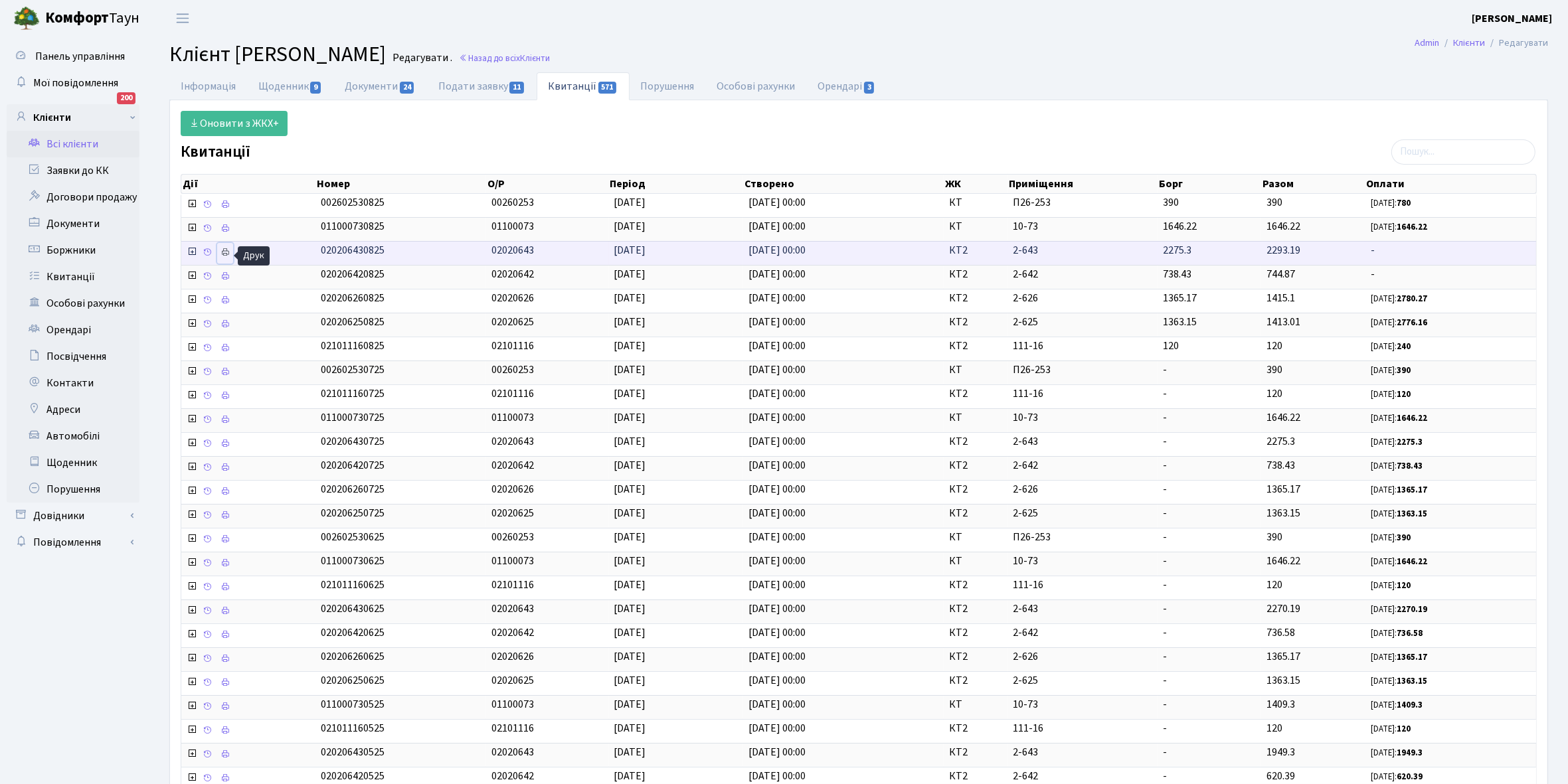
click at [228, 252] on icon at bounding box center [224, 252] width 9 height 9
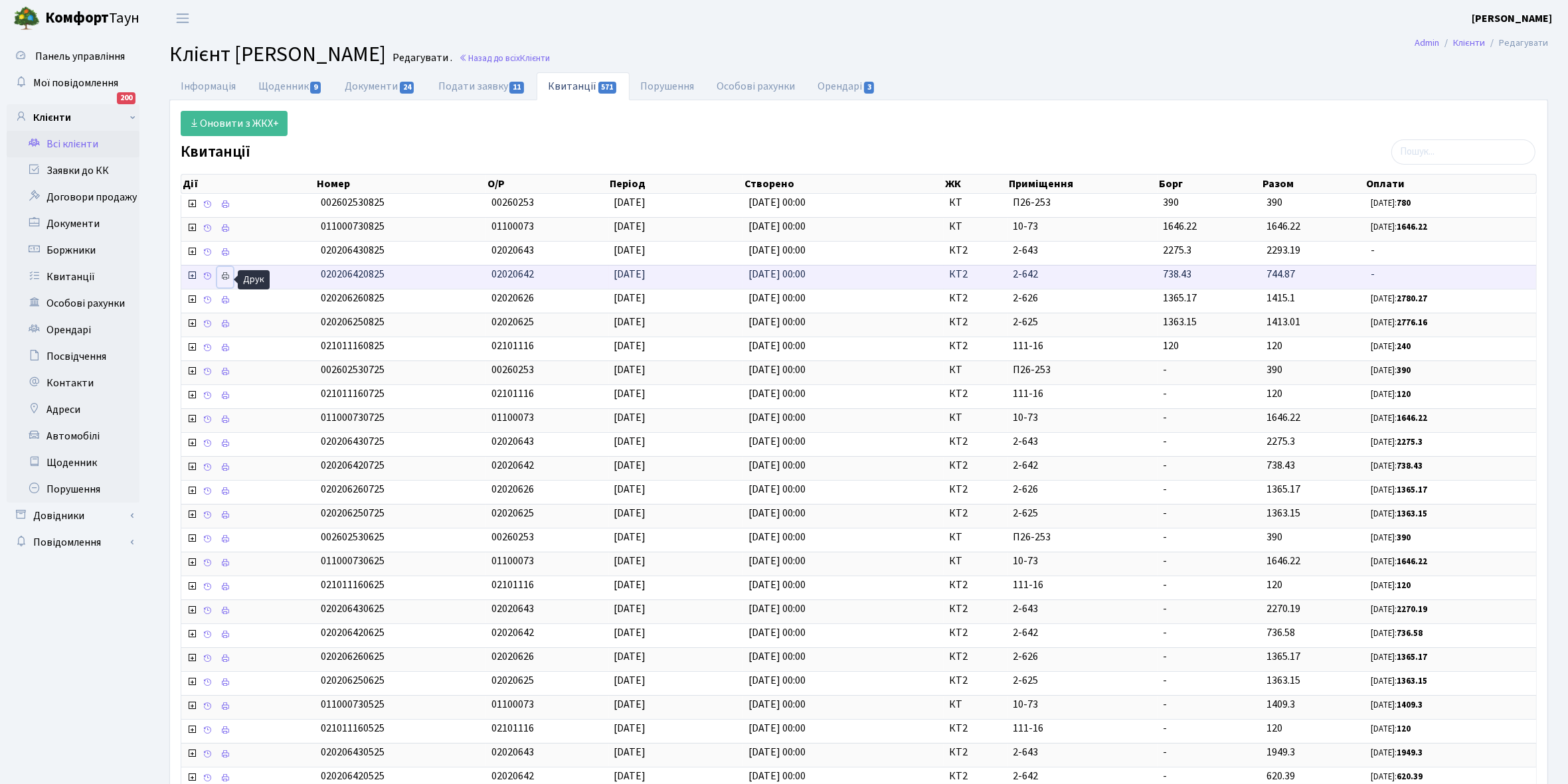
click at [228, 280] on icon at bounding box center [224, 275] width 9 height 9
click at [81, 146] on link "Всі клієнти" at bounding box center [73, 143] width 133 height 27
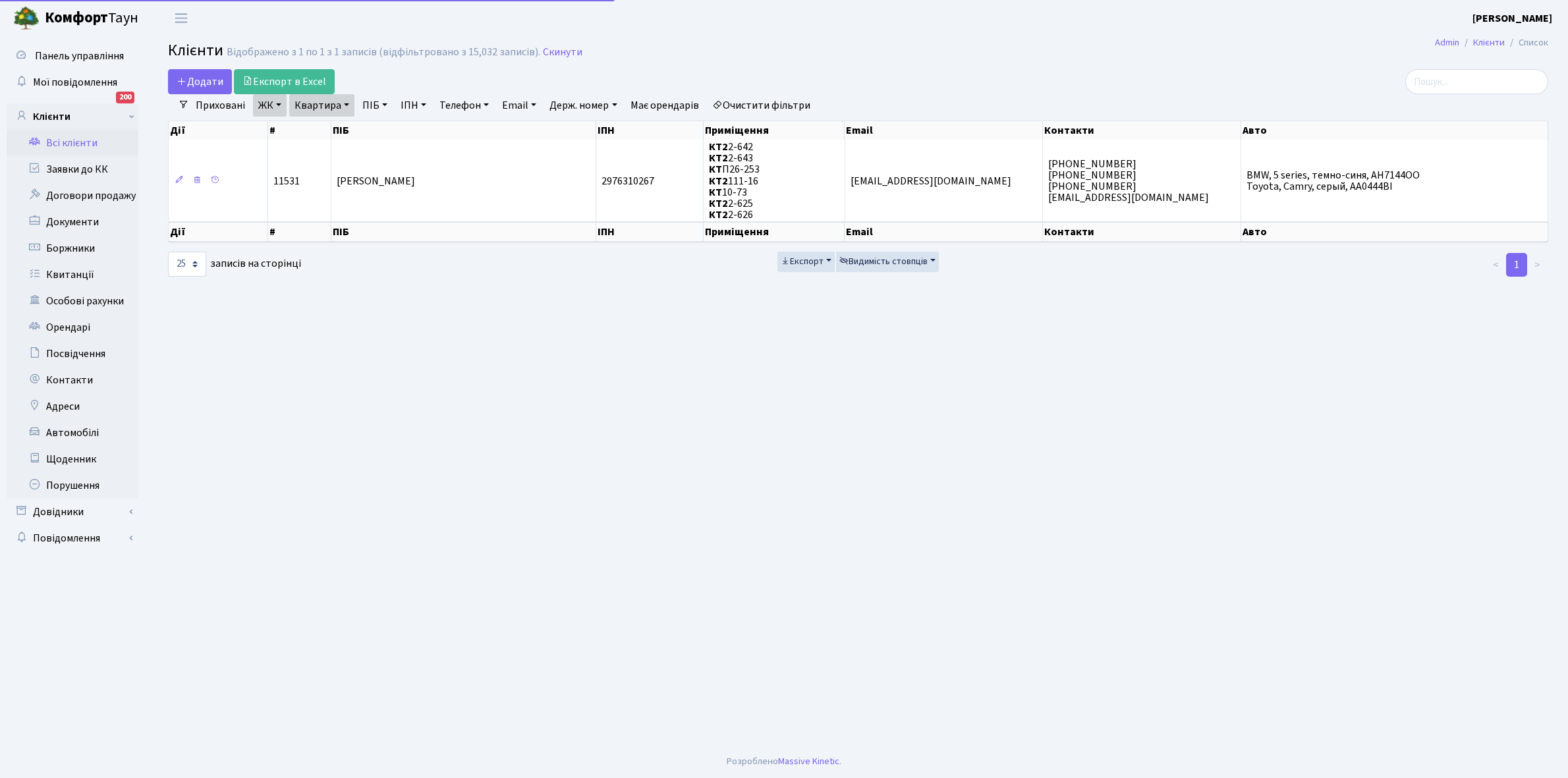
select select "25"
click at [350, 105] on link "Квартира" at bounding box center [322, 105] width 65 height 22
click at [343, 122] on input "2-625" at bounding box center [327, 132] width 77 height 25
type input "2-647"
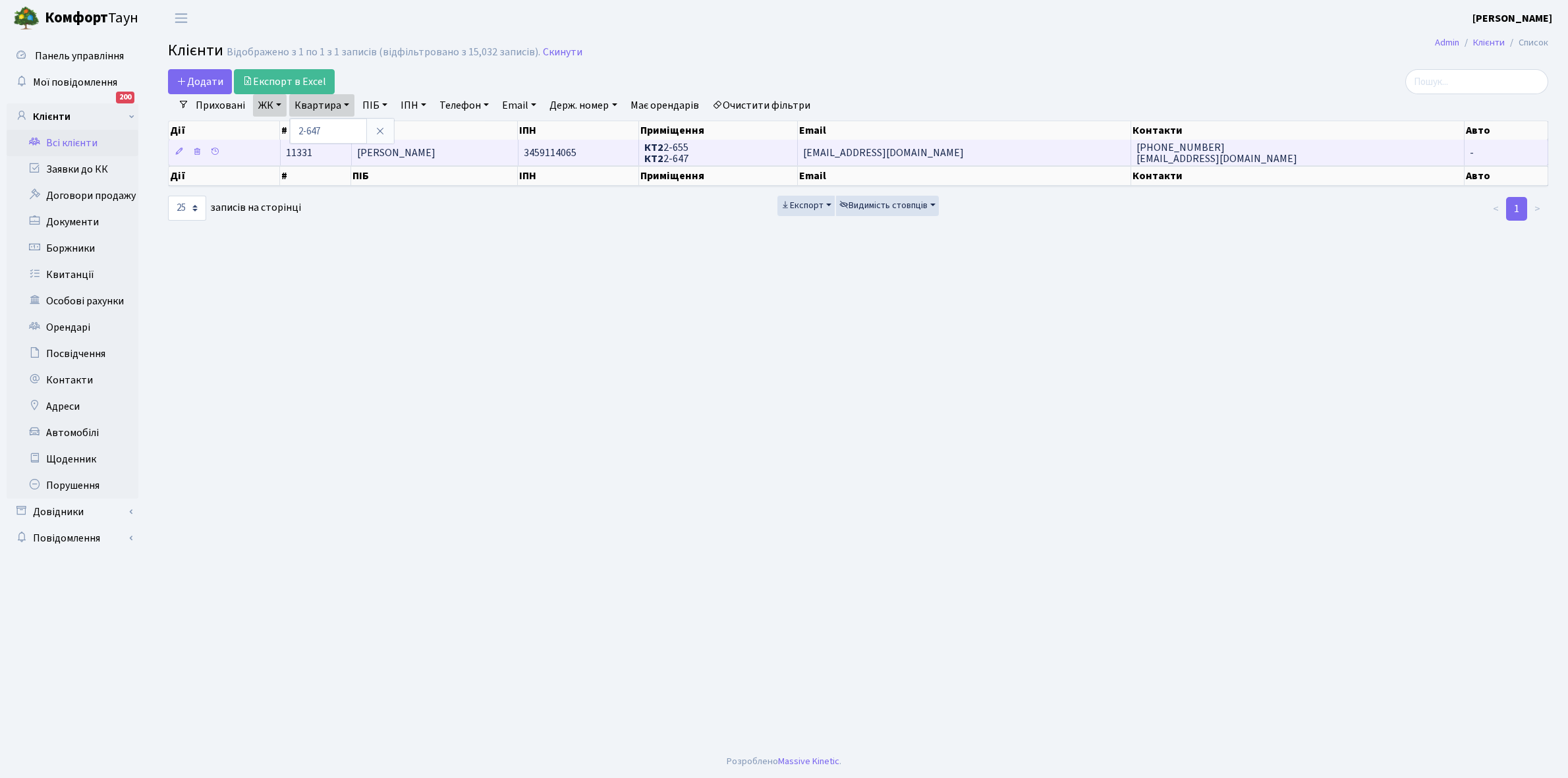
click at [402, 143] on td "[PERSON_NAME]" at bounding box center [435, 152] width 167 height 25
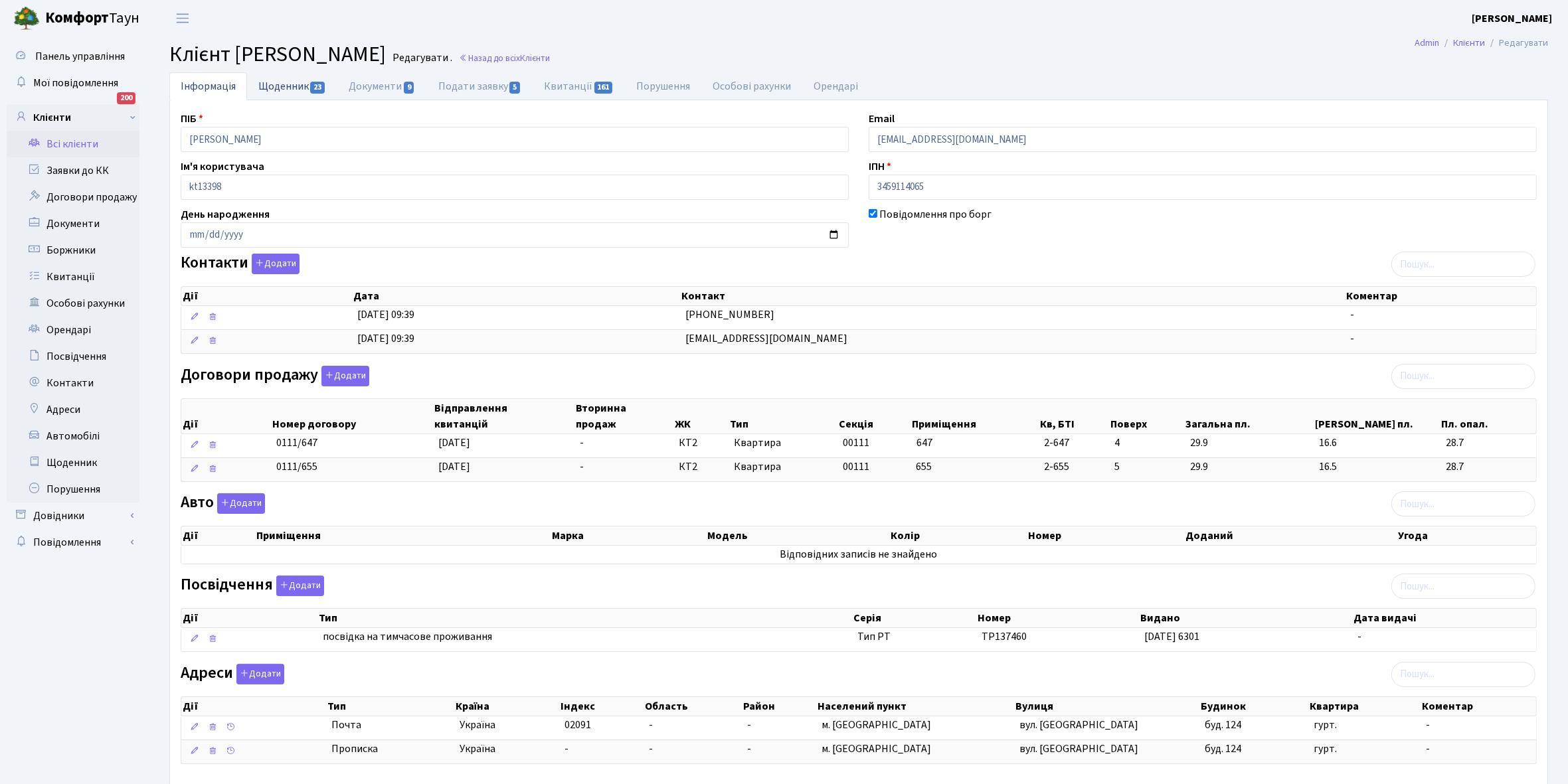
click at [276, 88] on link "Щоденник 23" at bounding box center [292, 86] width 90 height 28
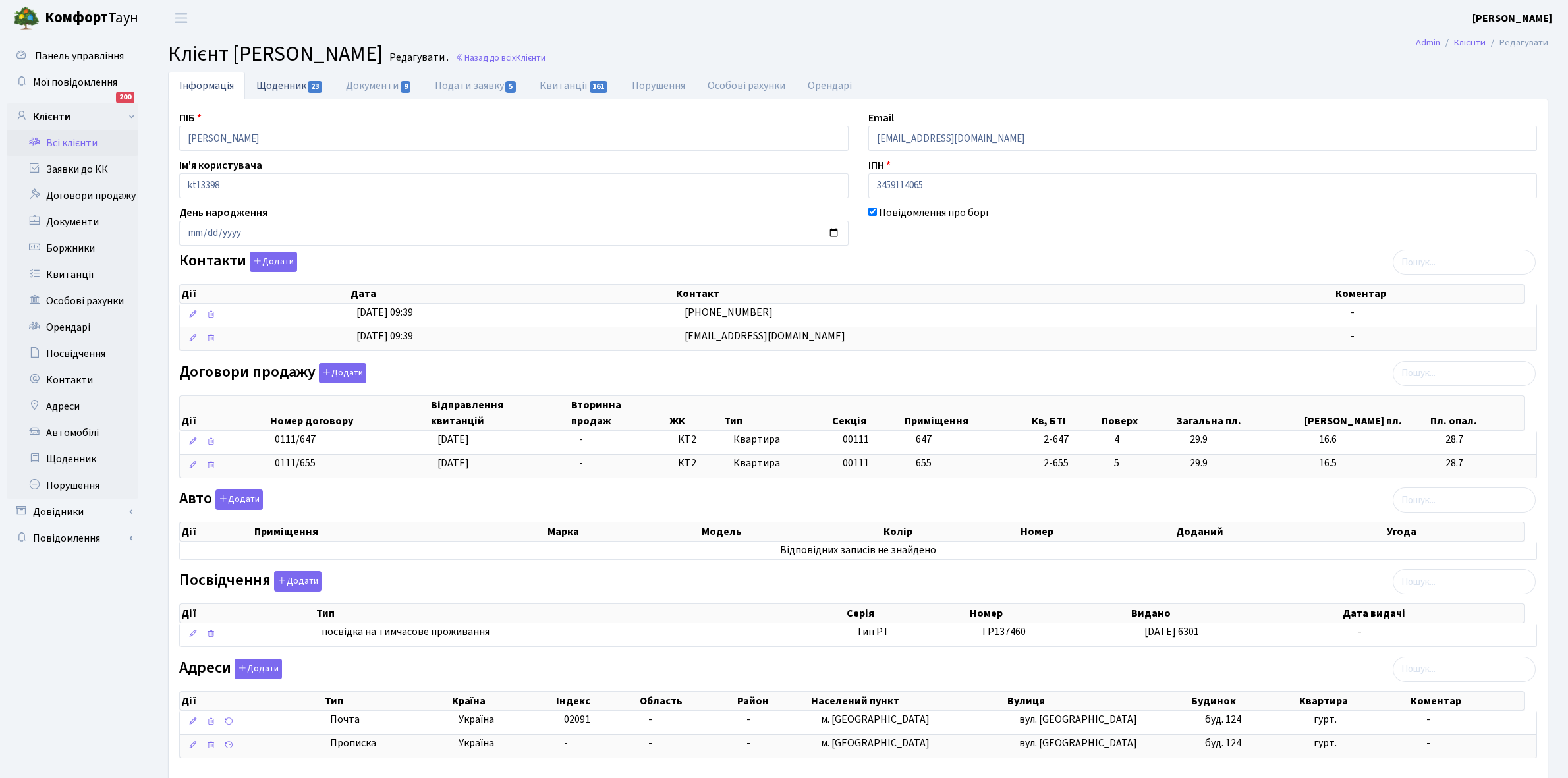
select select "25"
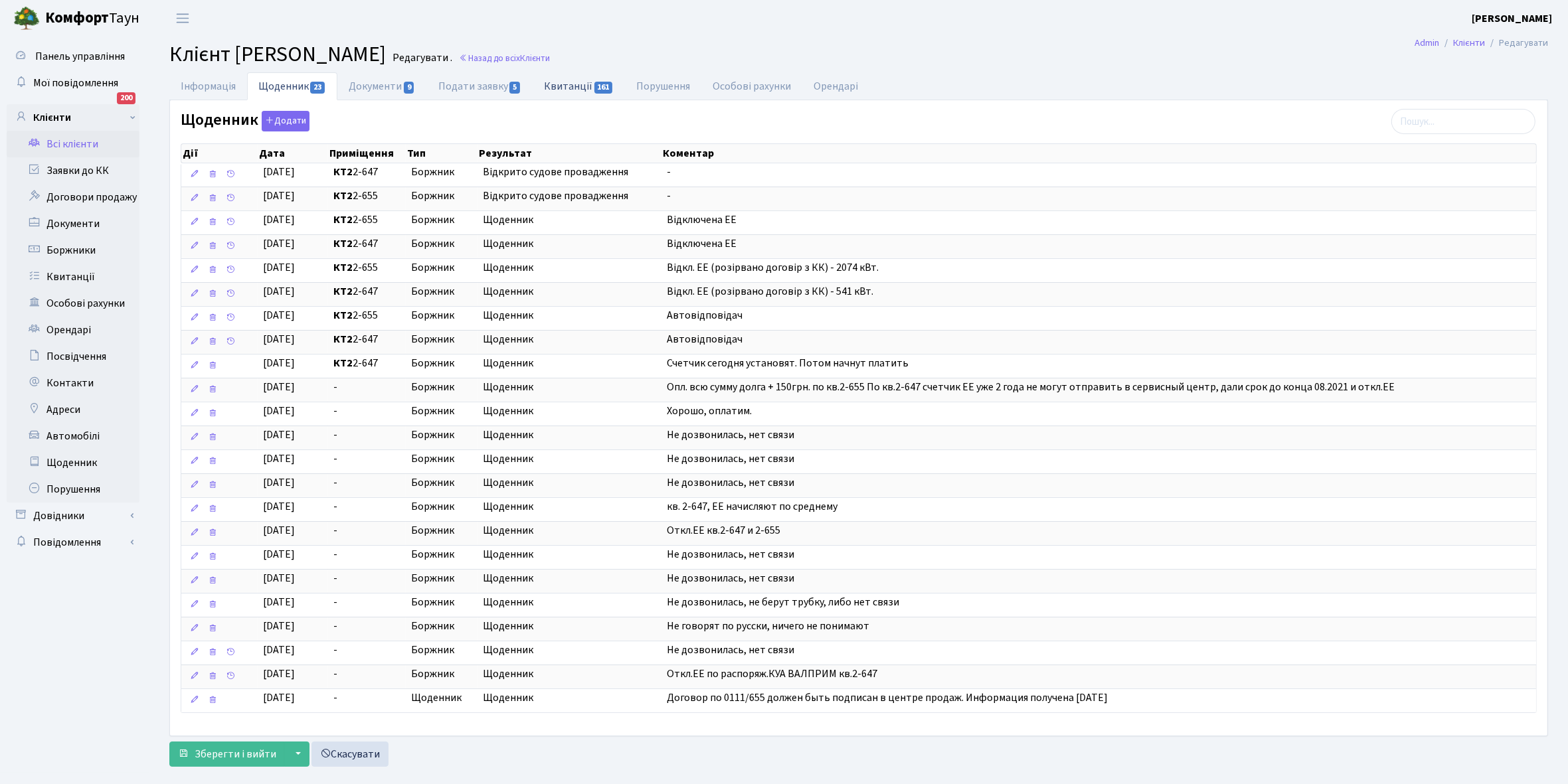
click at [573, 90] on link "Квитанції 161" at bounding box center [579, 86] width 92 height 28
select select "25"
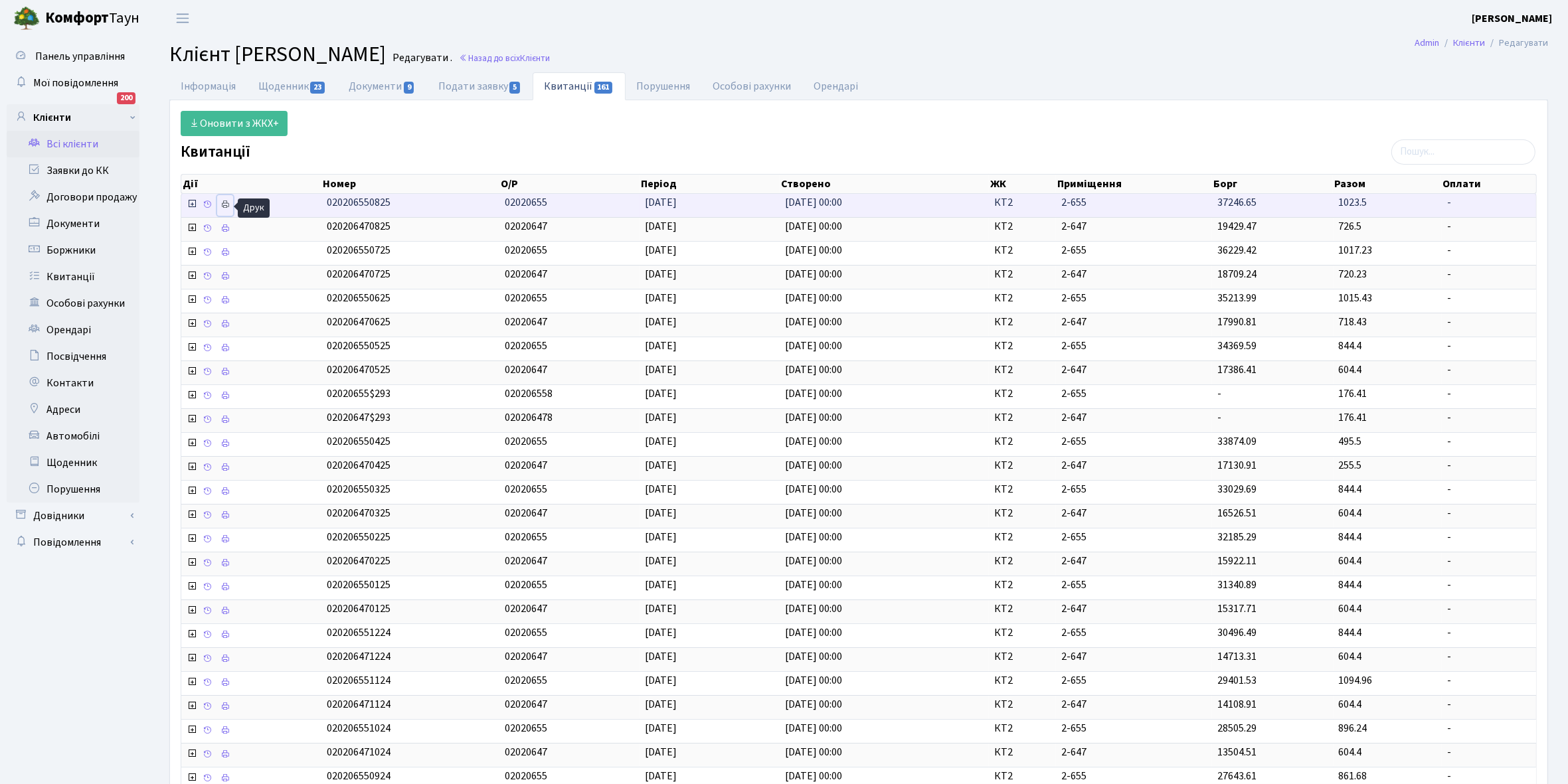
click at [227, 206] on icon at bounding box center [224, 203] width 9 height 9
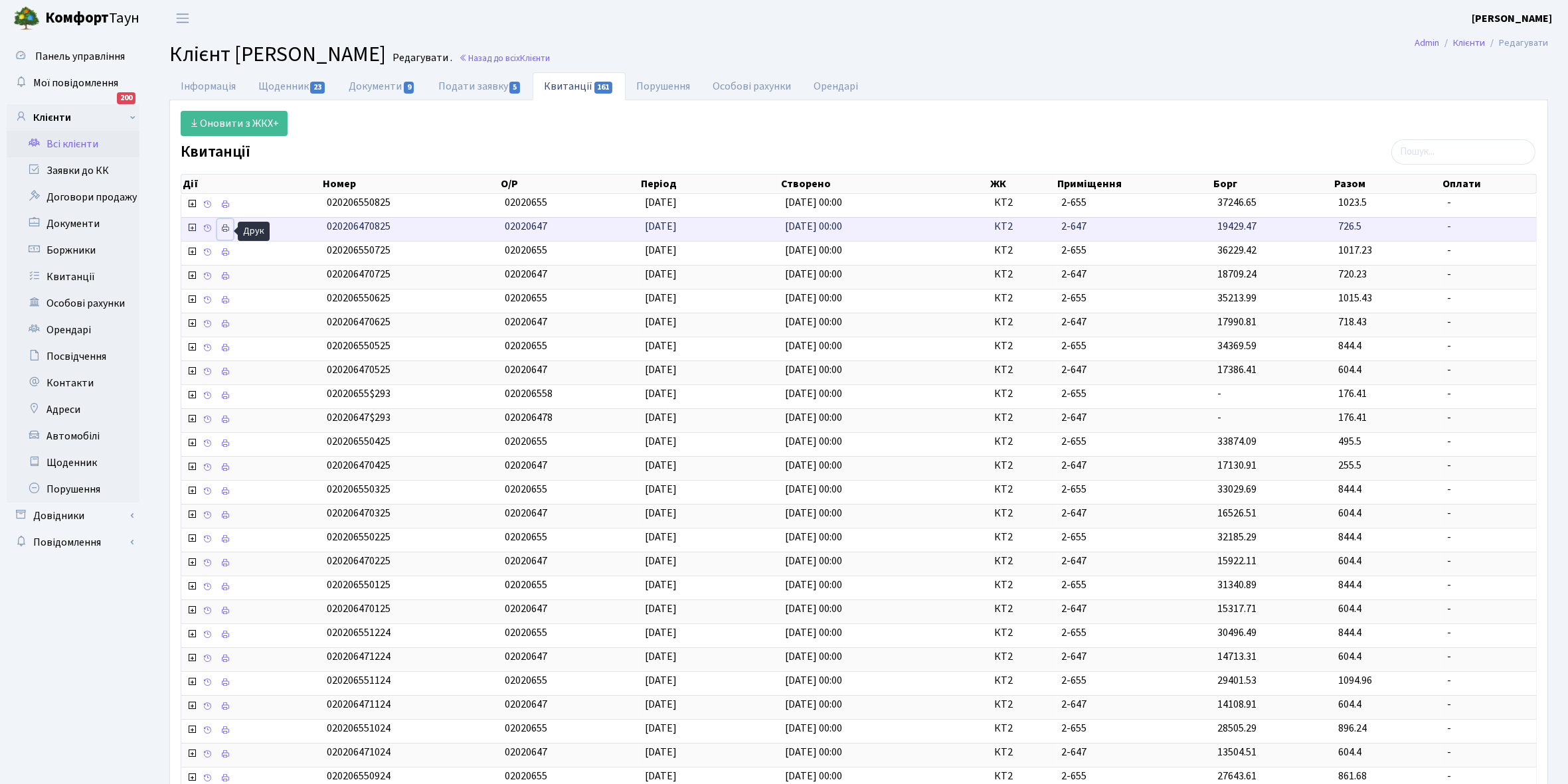
click at [231, 231] on link at bounding box center [225, 229] width 16 height 21
click at [54, 147] on link "Всі клієнти" at bounding box center [73, 143] width 133 height 27
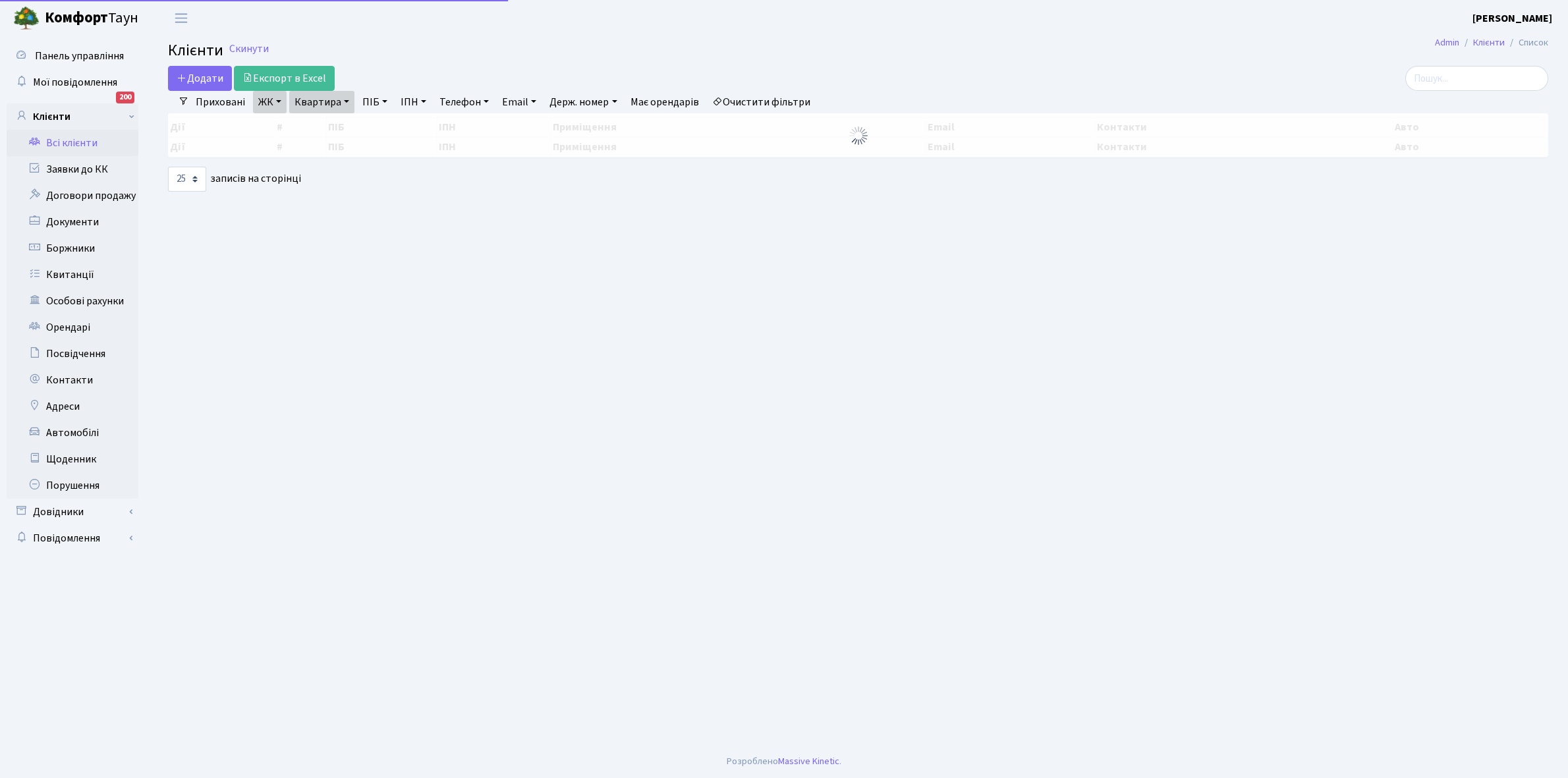
select select "25"
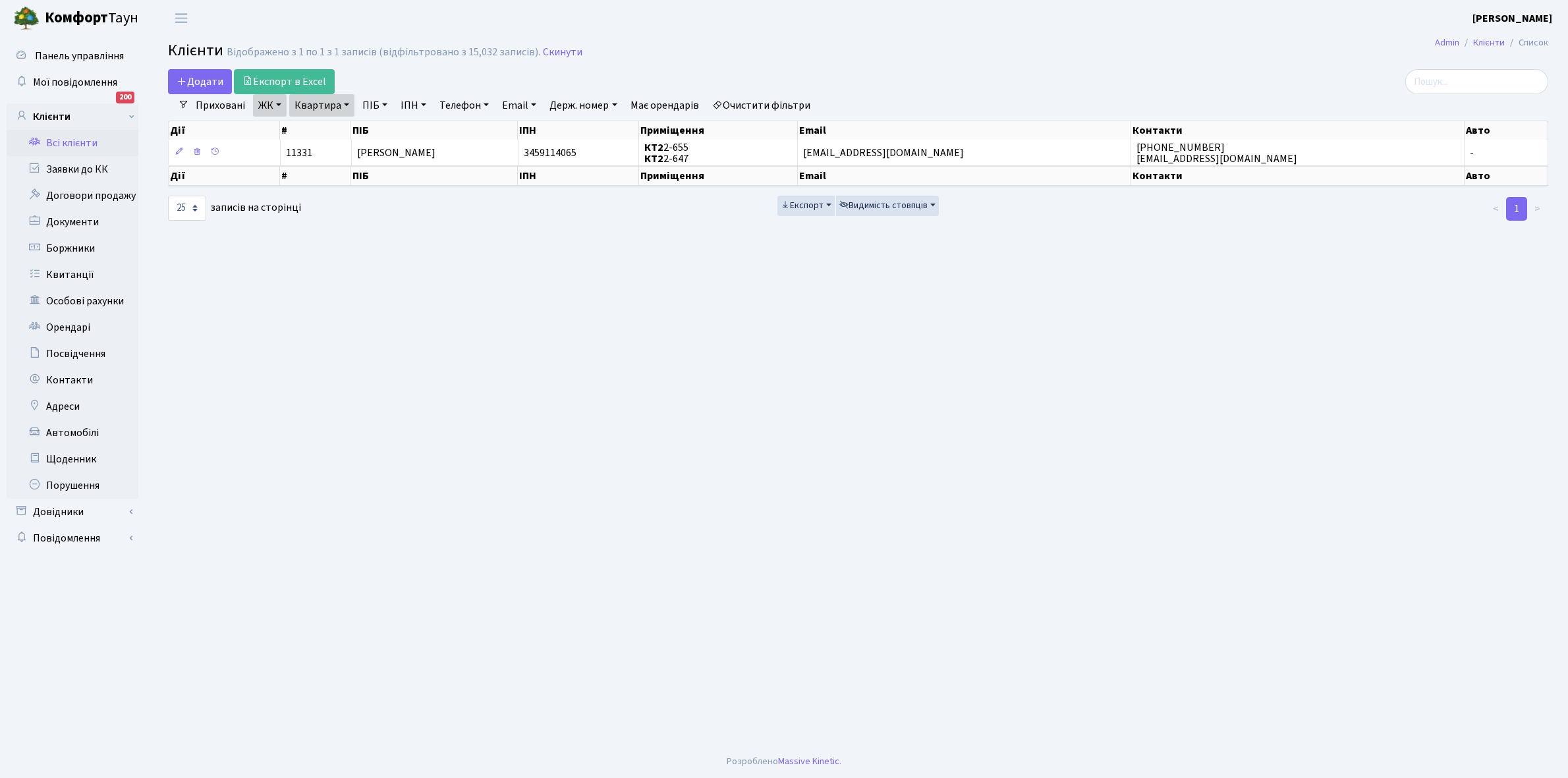
click at [344, 104] on link "Квартира" at bounding box center [322, 105] width 65 height 22
click at [350, 120] on input "2-647" at bounding box center [327, 132] width 77 height 25
type input "2-669"
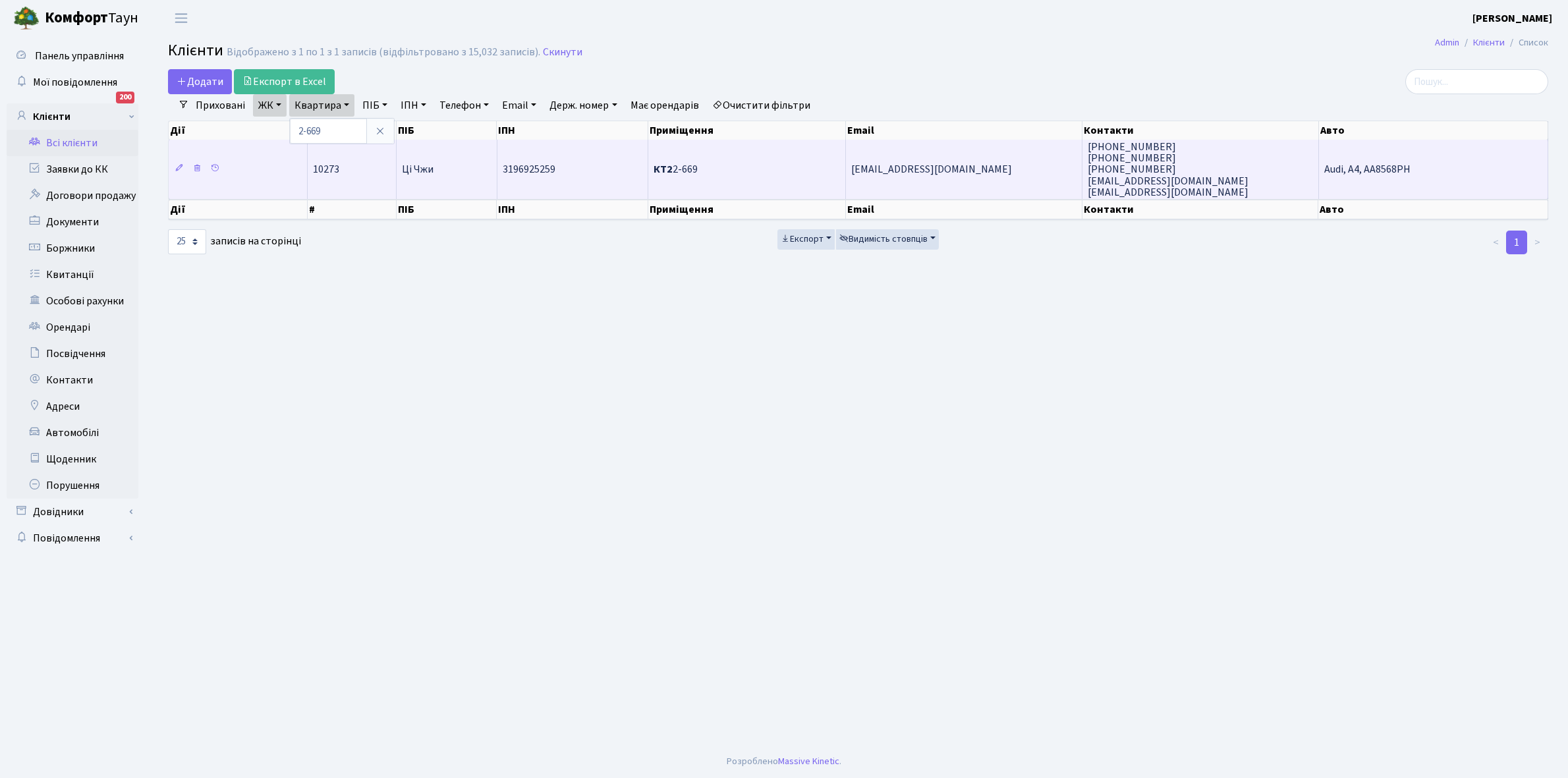
click at [529, 182] on td "3196925259" at bounding box center [572, 169] width 151 height 59
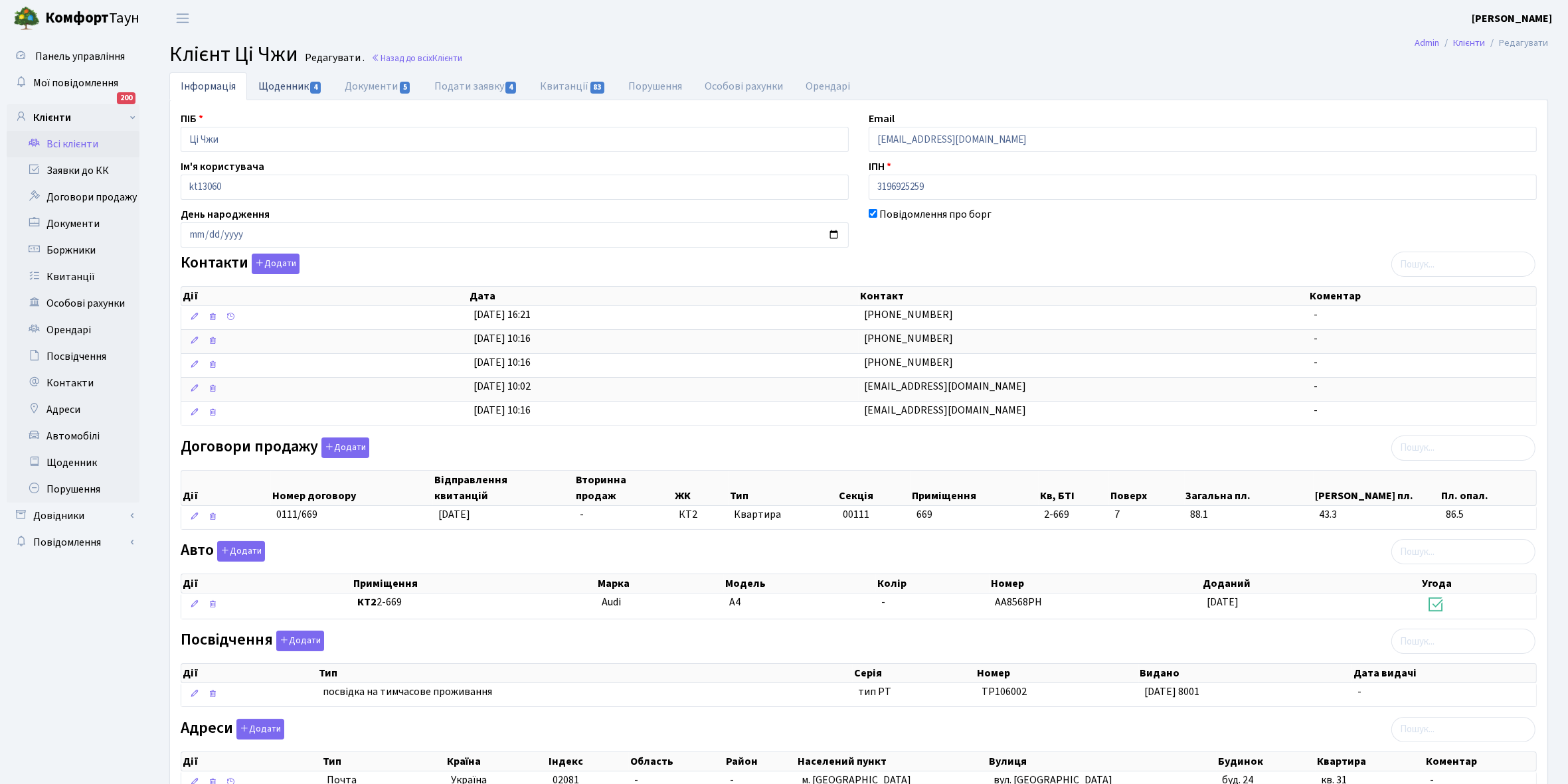
click at [280, 78] on link "Щоденник 4" at bounding box center [290, 86] width 86 height 28
select select "25"
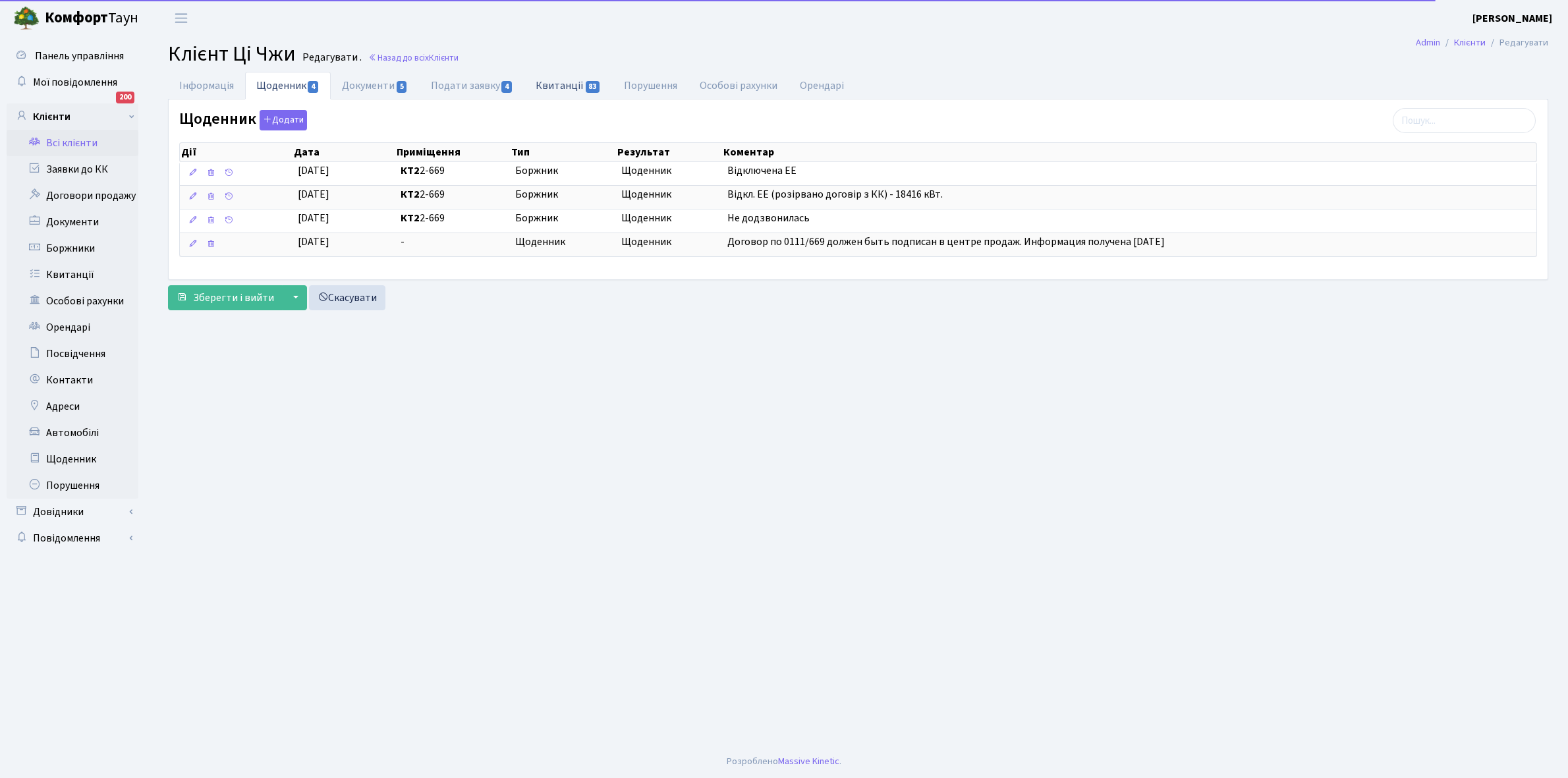
click at [560, 81] on link "Квитанції 83" at bounding box center [568, 86] width 88 height 27
select select "25"
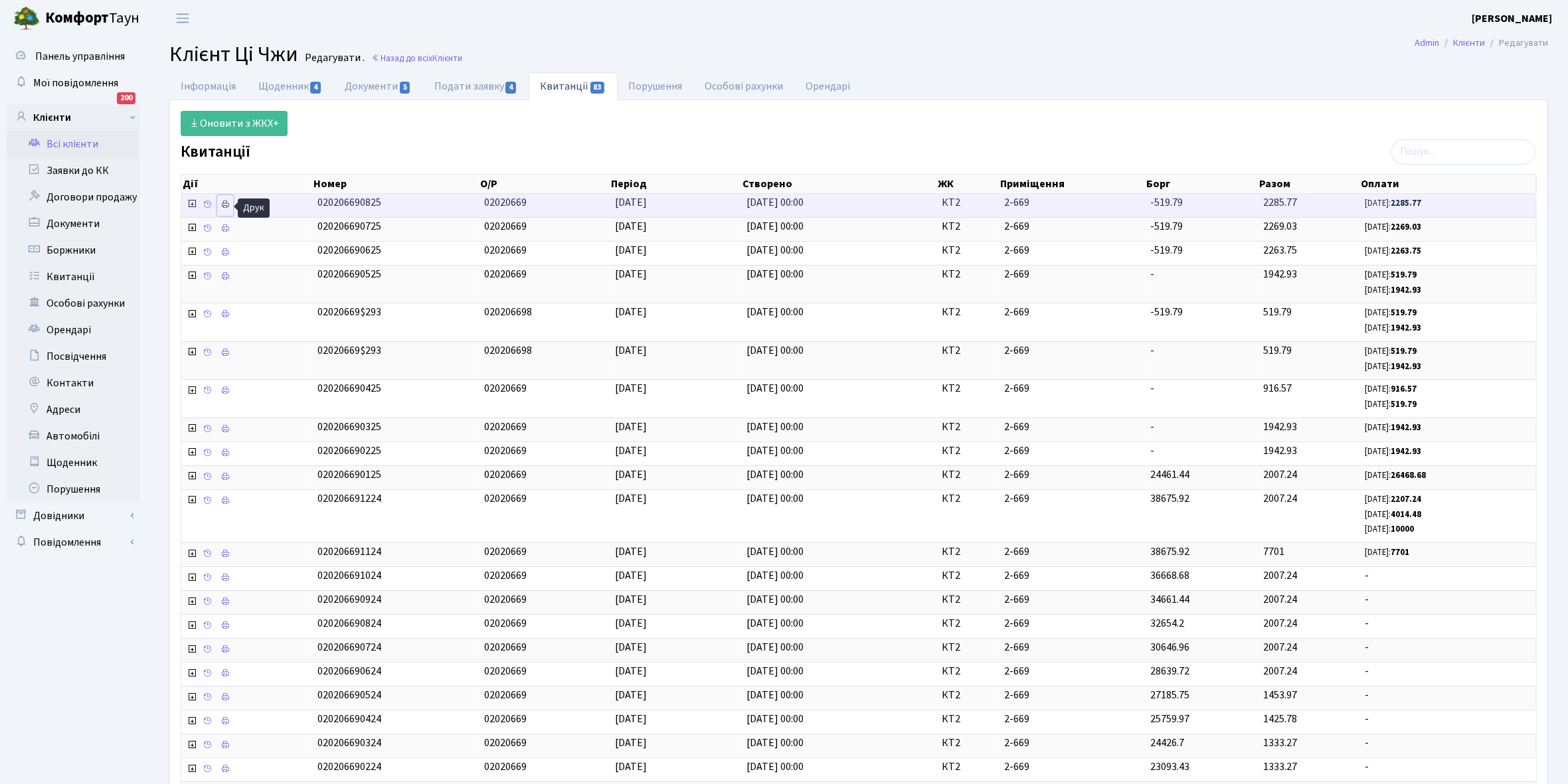
click at [226, 202] on icon at bounding box center [224, 203] width 9 height 9
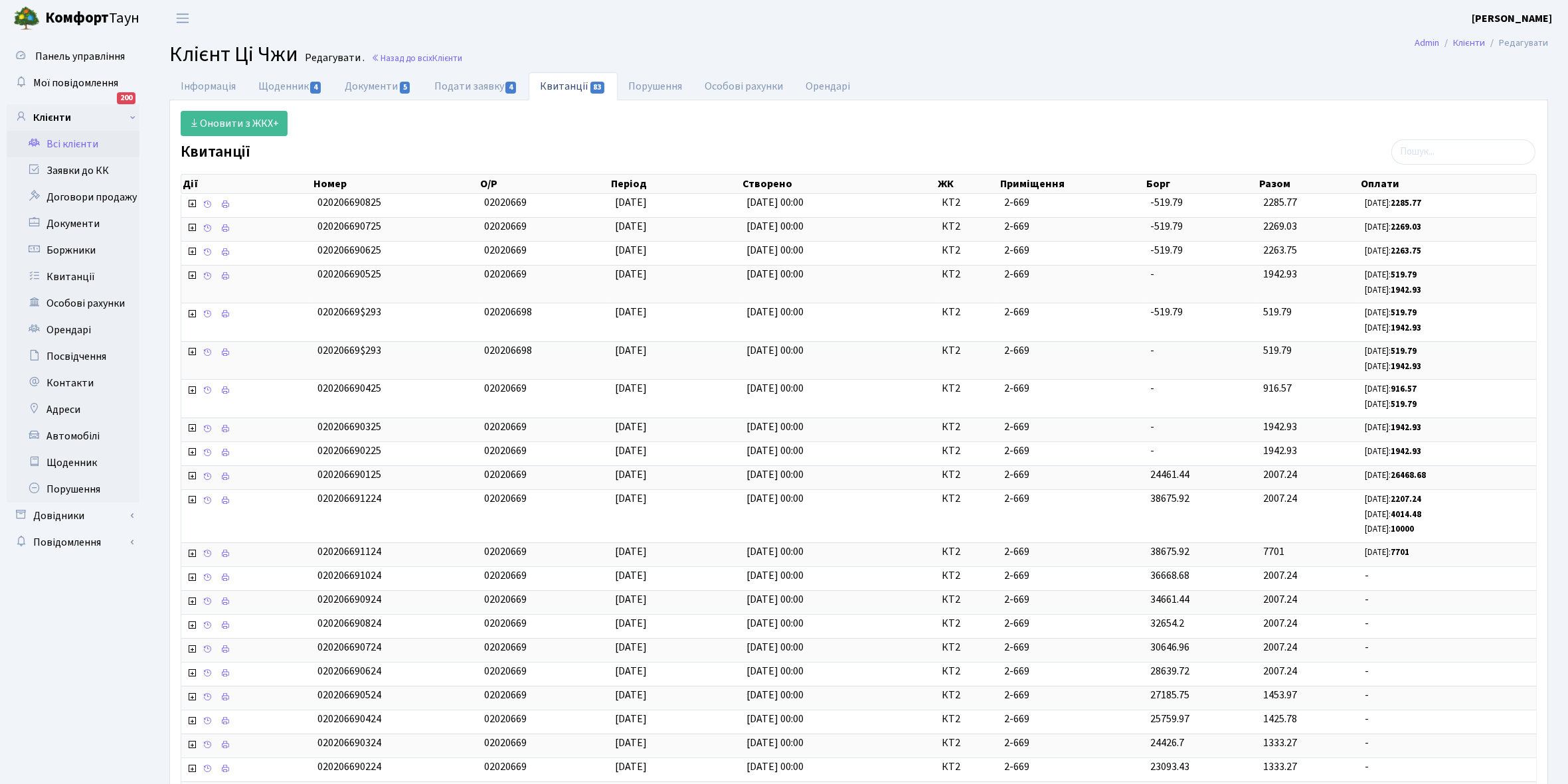
click at [65, 143] on link "Всі клієнти" at bounding box center [73, 143] width 133 height 27
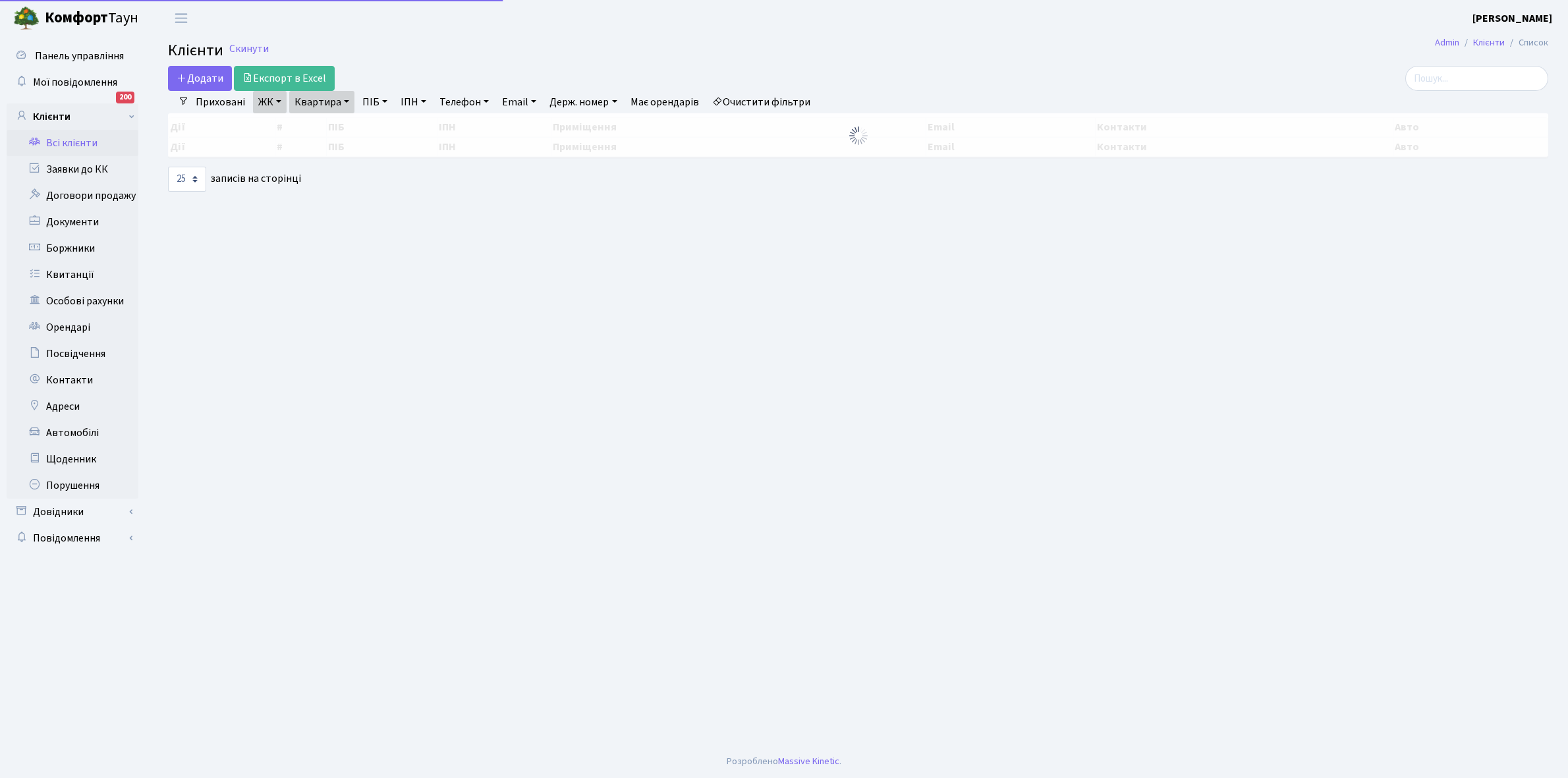
select select "25"
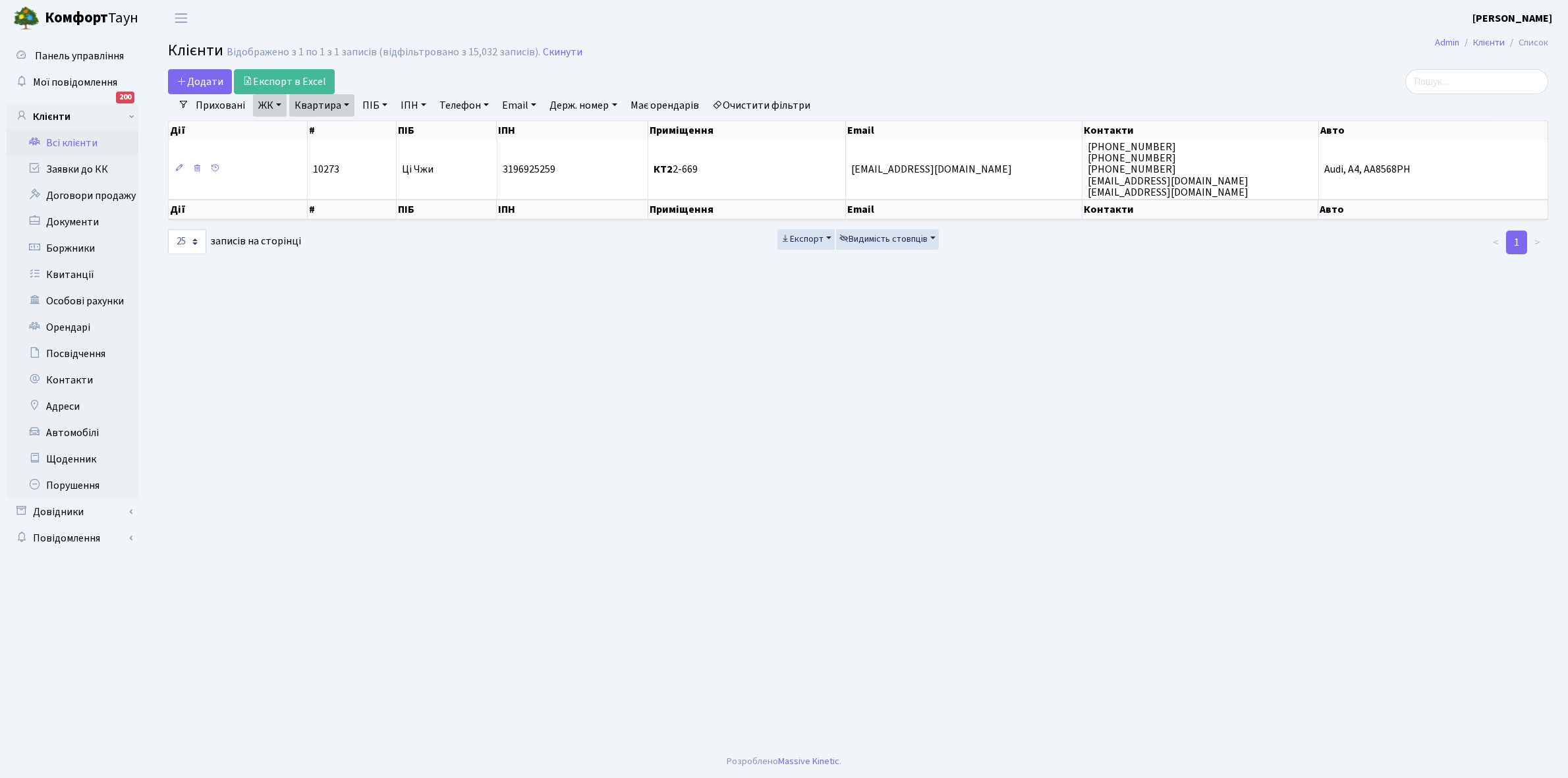
click at [349, 104] on link "Квартира" at bounding box center [322, 105] width 65 height 22
click at [337, 136] on input "2-669" at bounding box center [327, 132] width 77 height 25
type input "2-670"
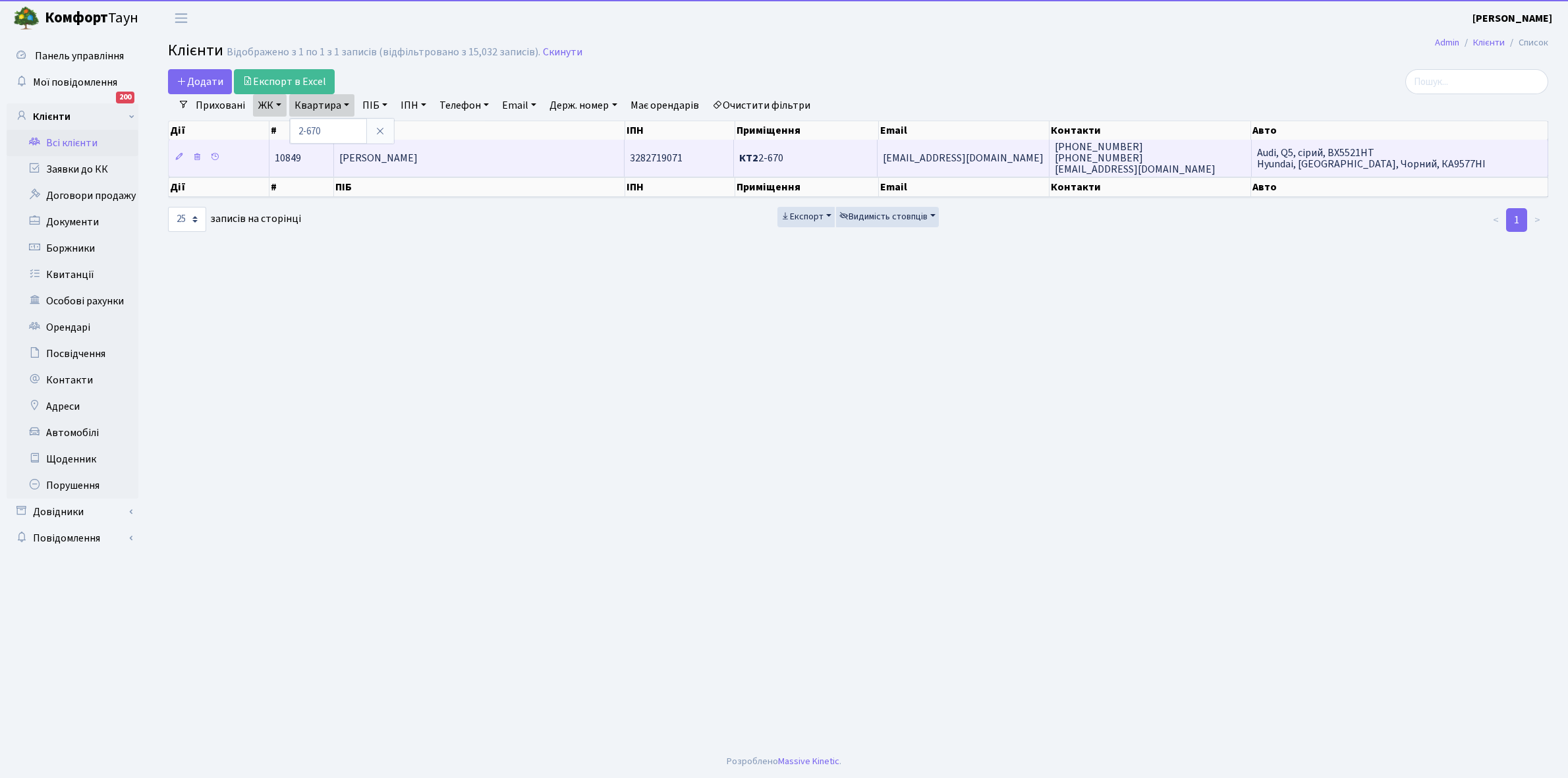
click at [416, 175] on td "[PERSON_NAME] [PERSON_NAME]" at bounding box center [479, 157] width 290 height 36
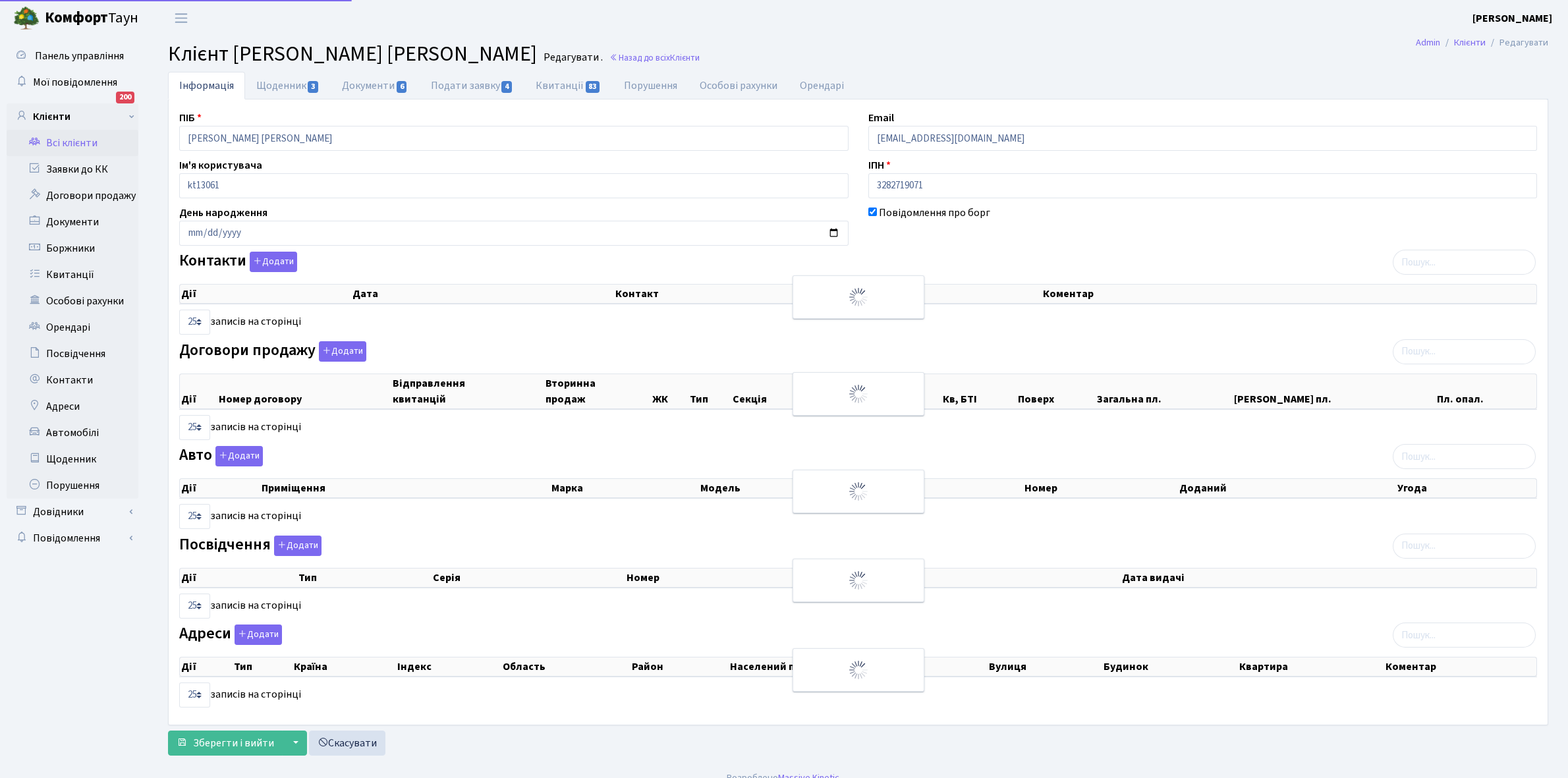
select select "25"
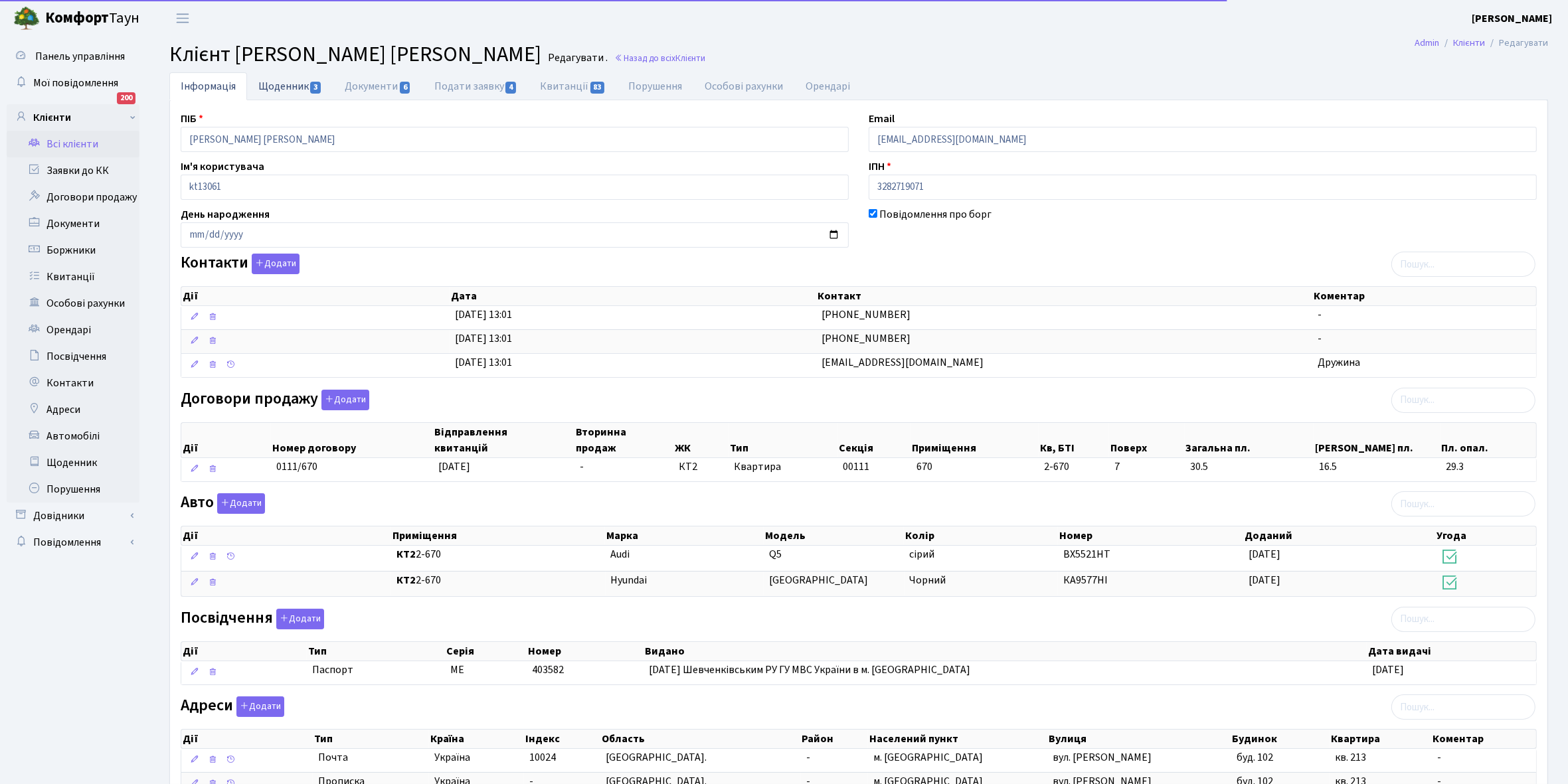
click at [280, 79] on link "Щоденник 3" at bounding box center [290, 86] width 86 height 28
select select "25"
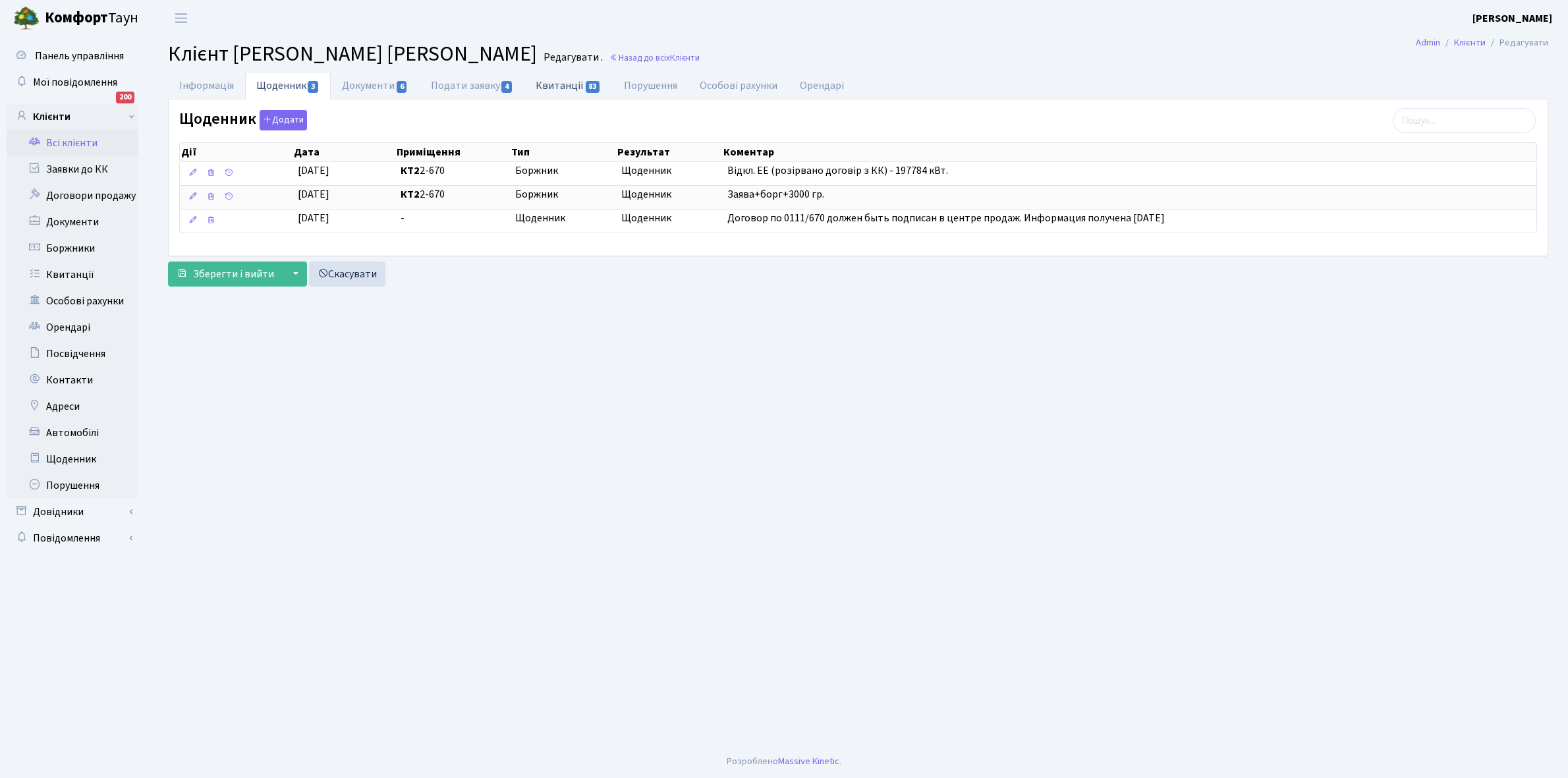
click at [549, 86] on link "Квитанції 83" at bounding box center [568, 86] width 88 height 27
select select "25"
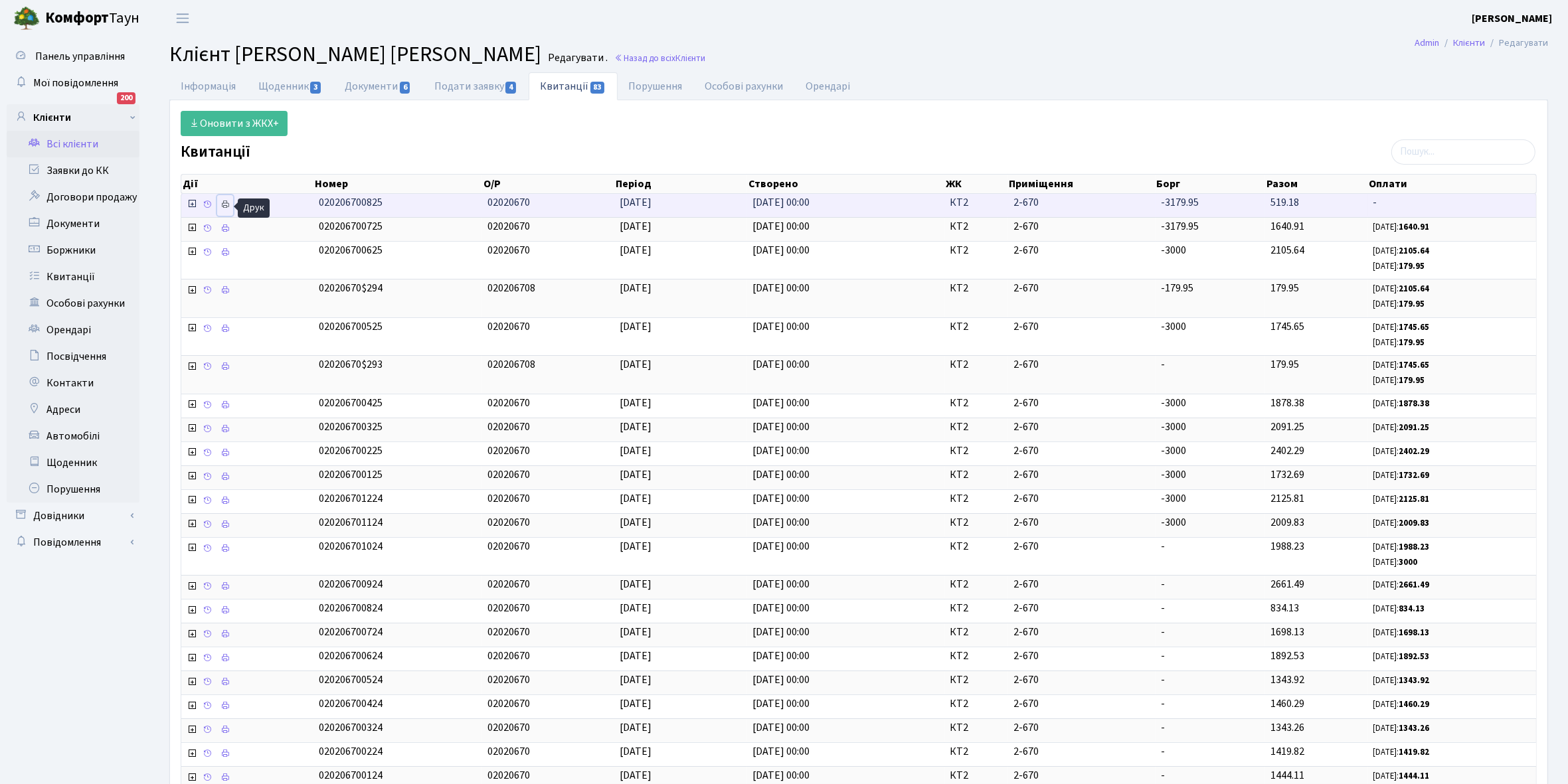
click at [227, 201] on icon at bounding box center [224, 203] width 9 height 9
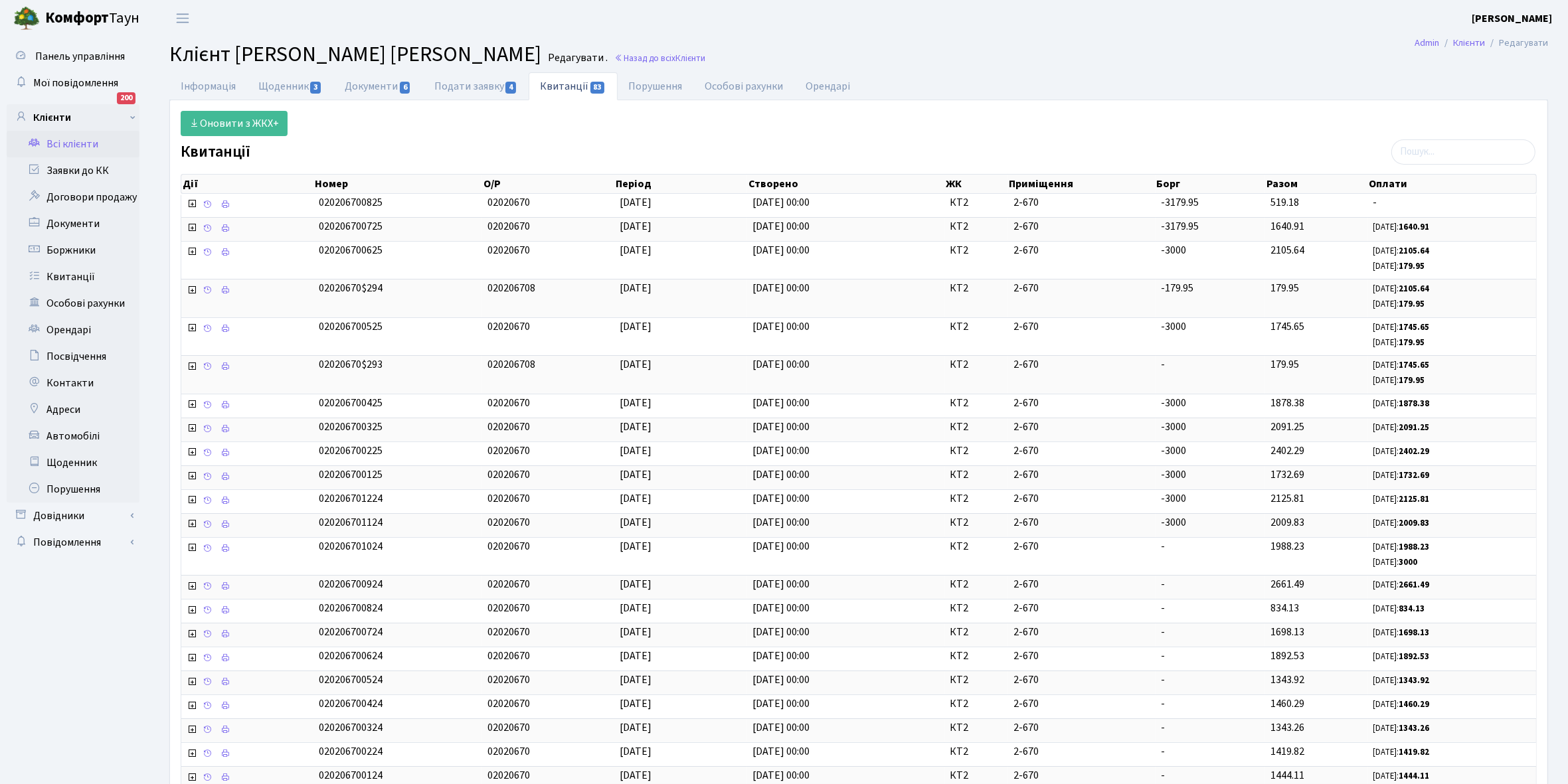
click at [74, 147] on link "Всі клієнти" at bounding box center [73, 143] width 133 height 27
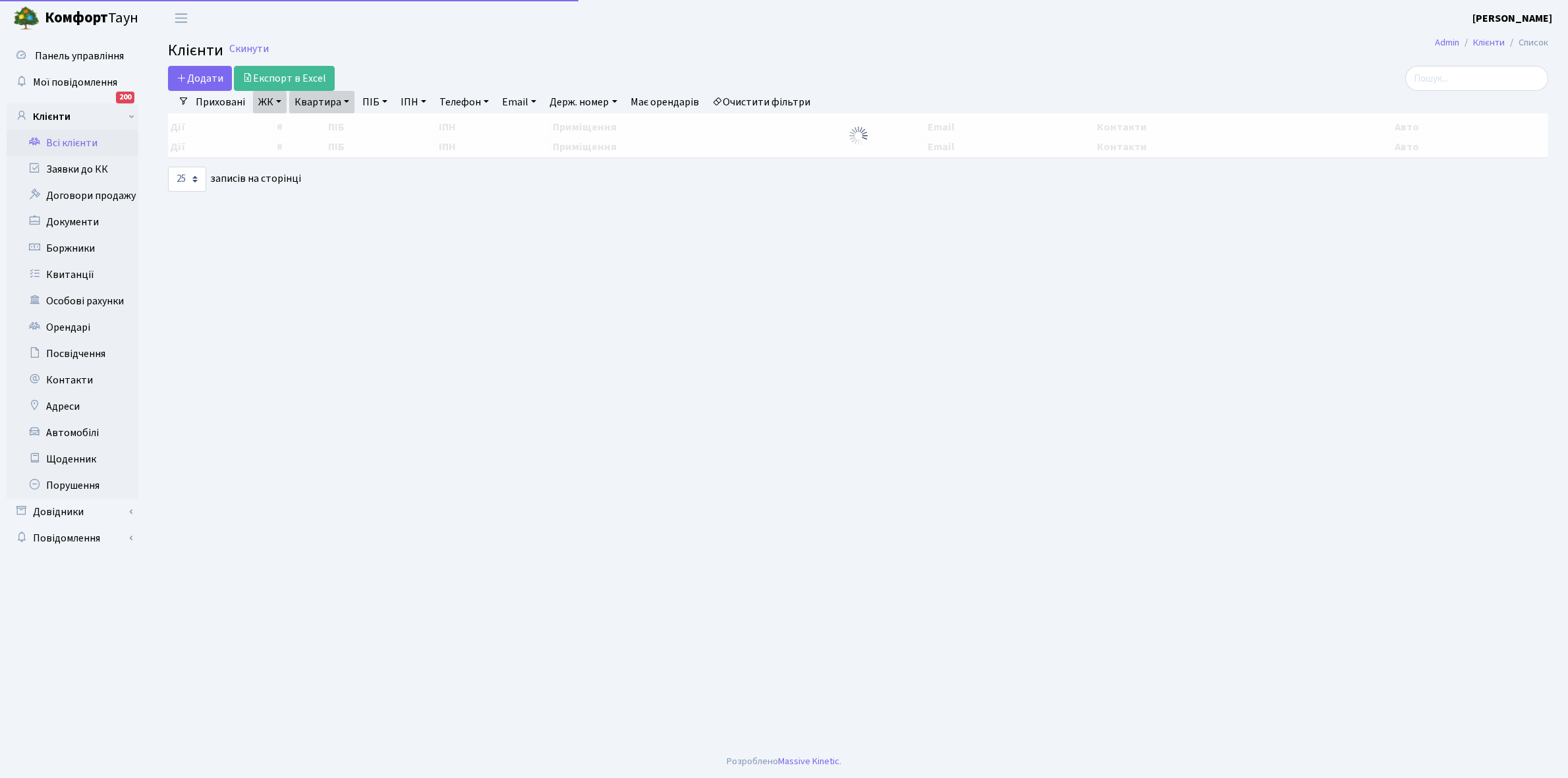
select select "25"
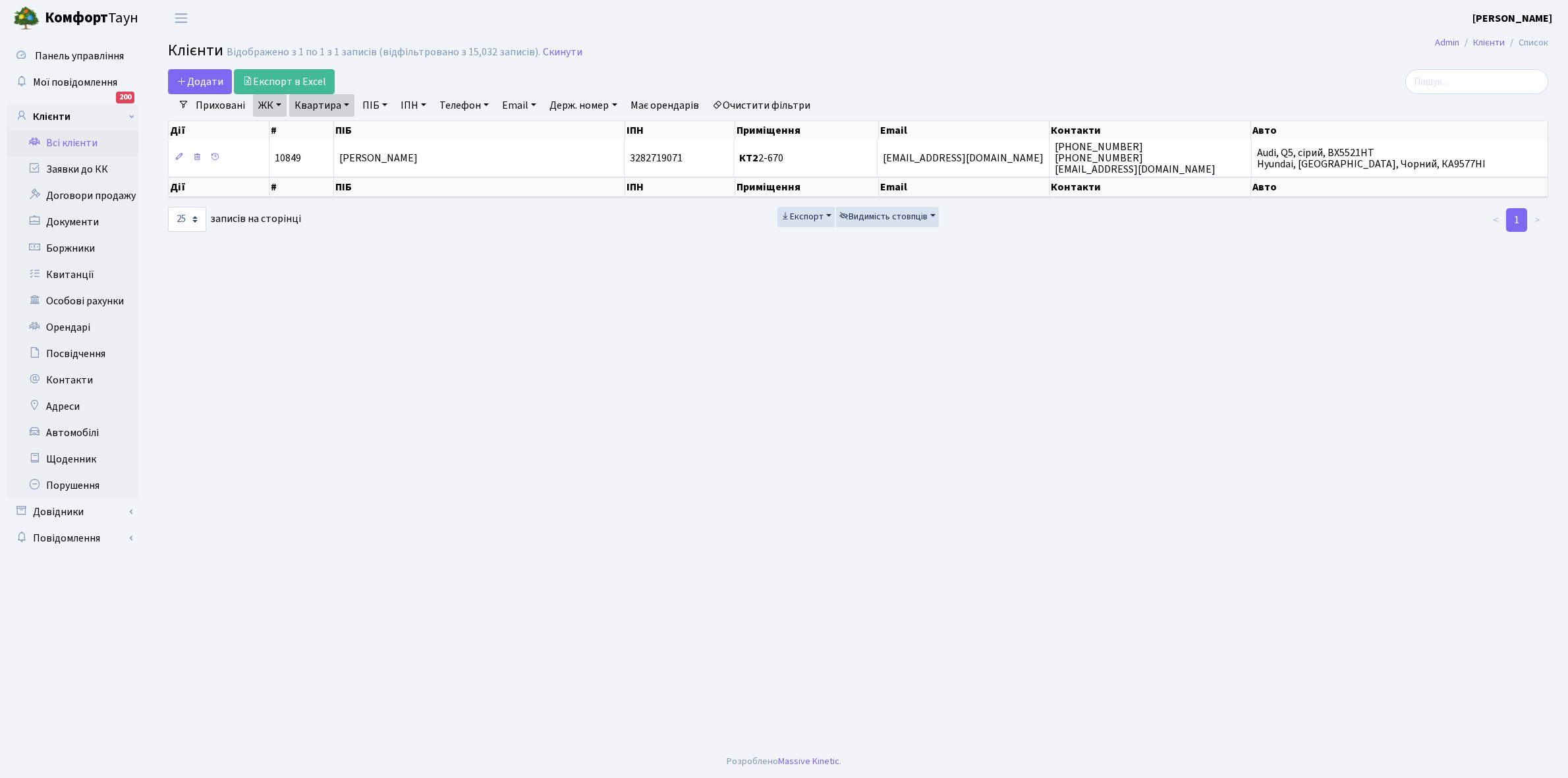
click at [345, 100] on link "Квартира" at bounding box center [322, 105] width 65 height 22
click at [345, 120] on input "2-670" at bounding box center [327, 132] width 77 height 25
type input "2-687"
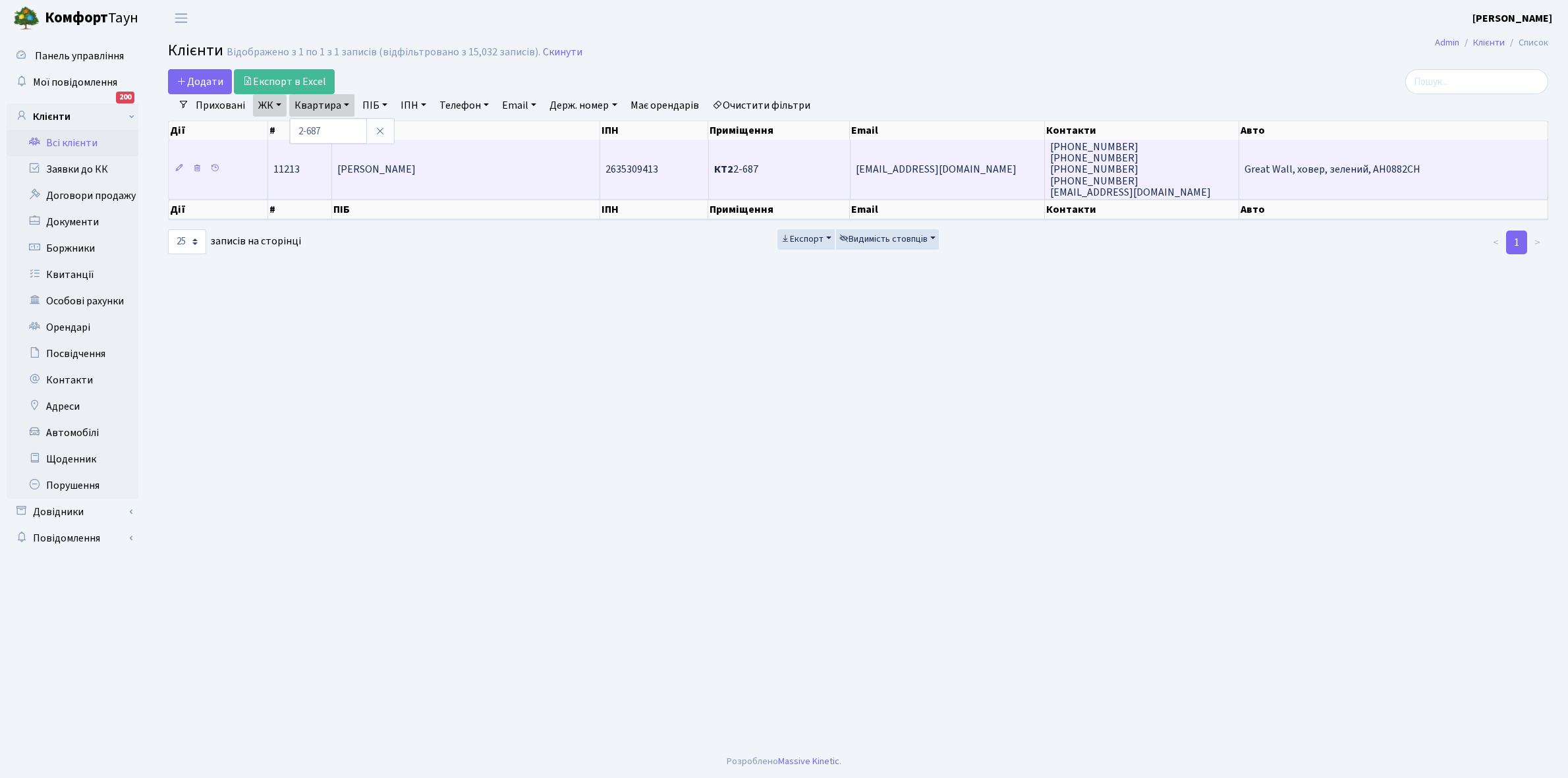
click at [374, 168] on span "[PERSON_NAME]" at bounding box center [376, 170] width 78 height 15
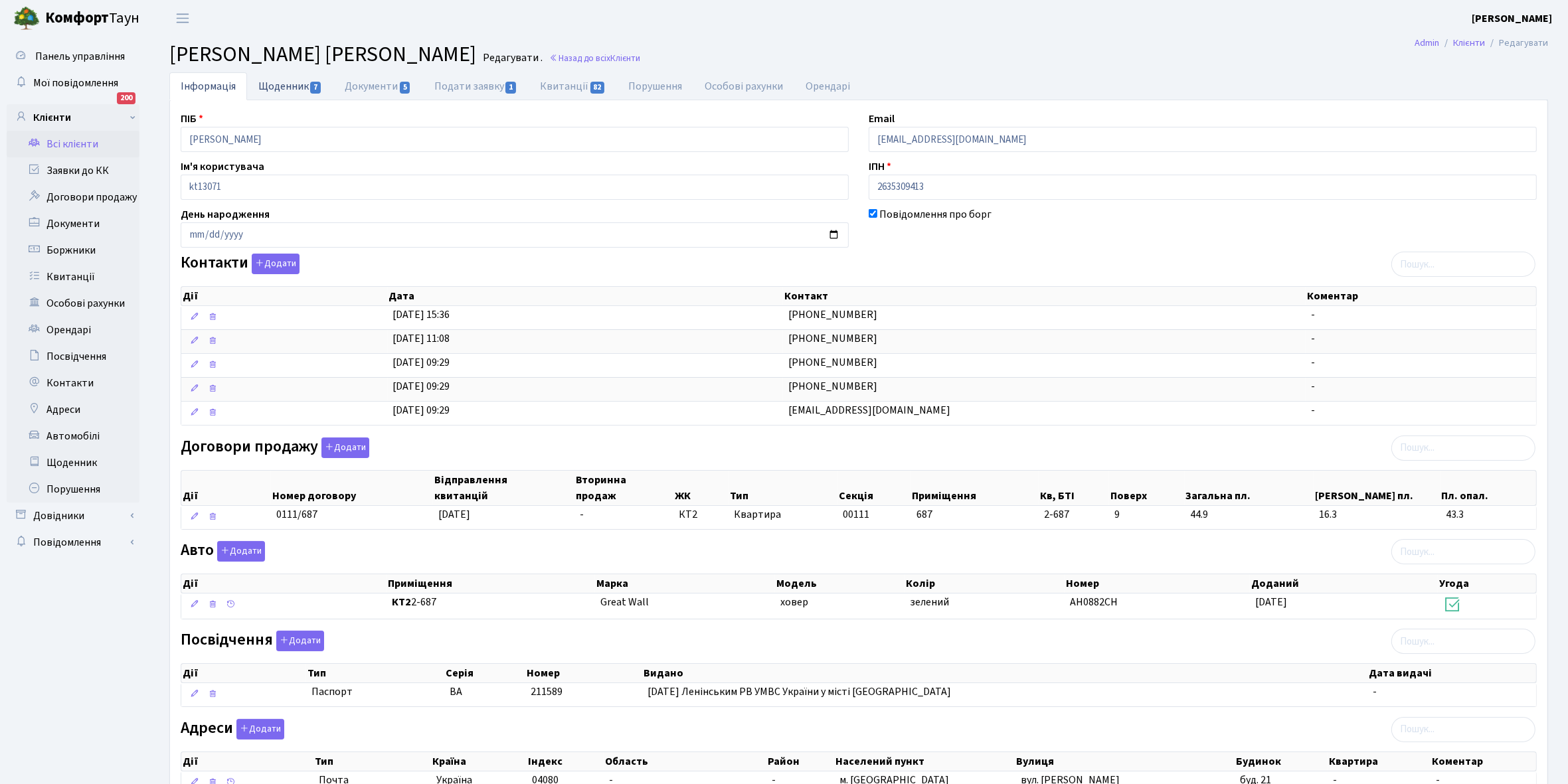
click at [267, 81] on link "Щоденник 7" at bounding box center [290, 86] width 86 height 28
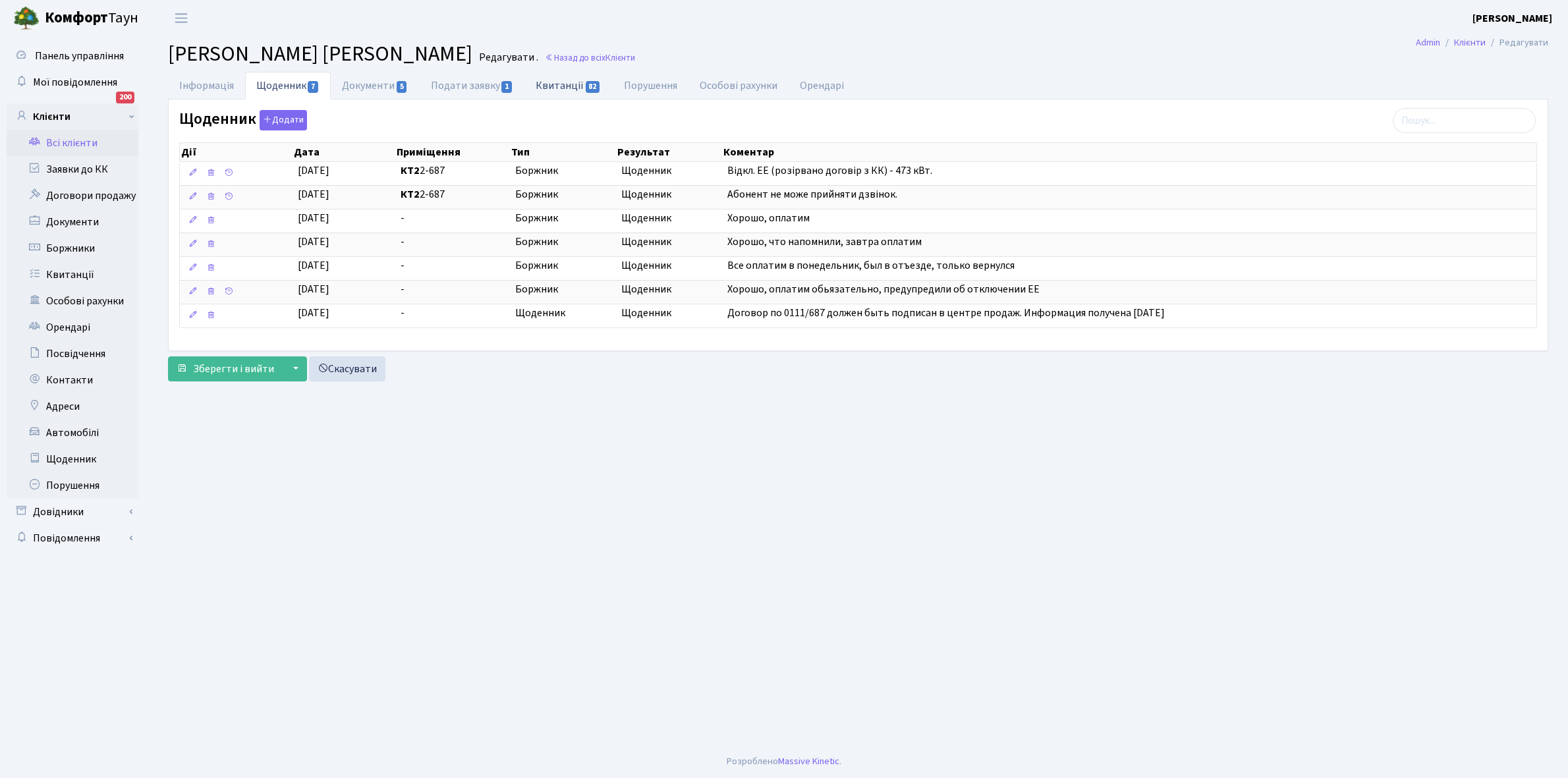
click at [562, 86] on link "Квитанції 82" at bounding box center [568, 86] width 88 height 27
select select "25"
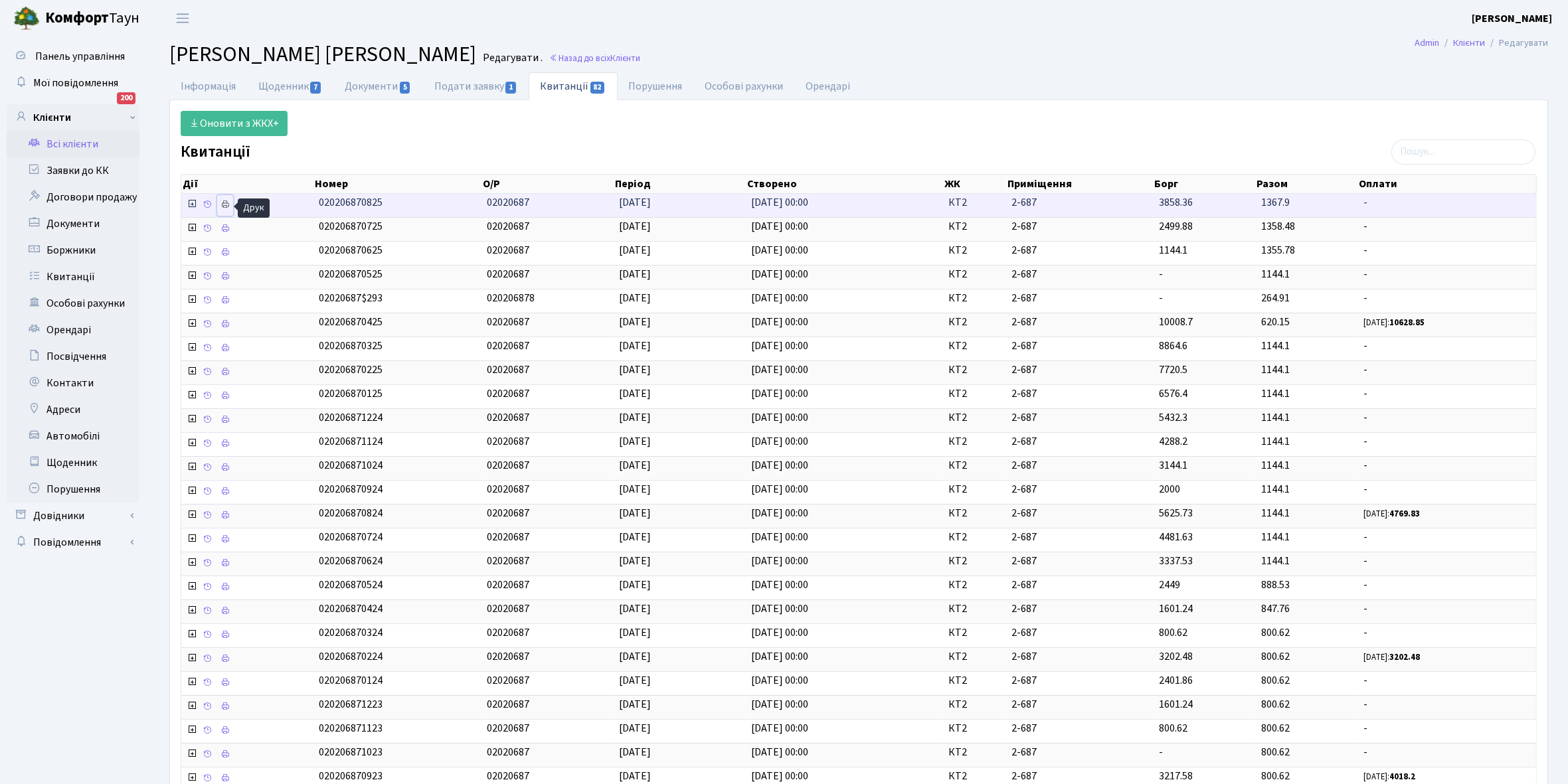
click at [226, 206] on icon at bounding box center [224, 203] width 9 height 9
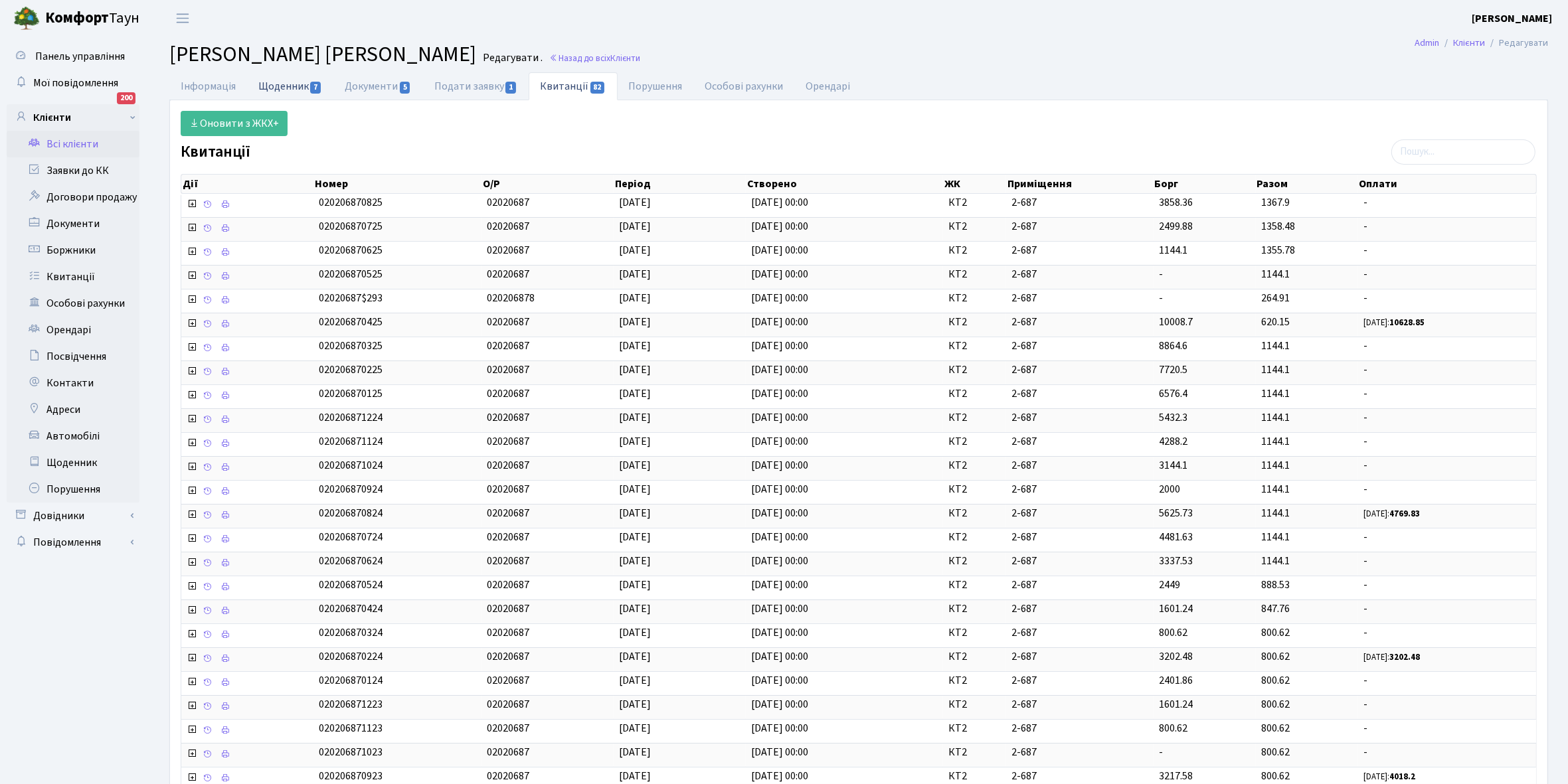
click at [277, 89] on link "Щоденник 7" at bounding box center [290, 86] width 86 height 28
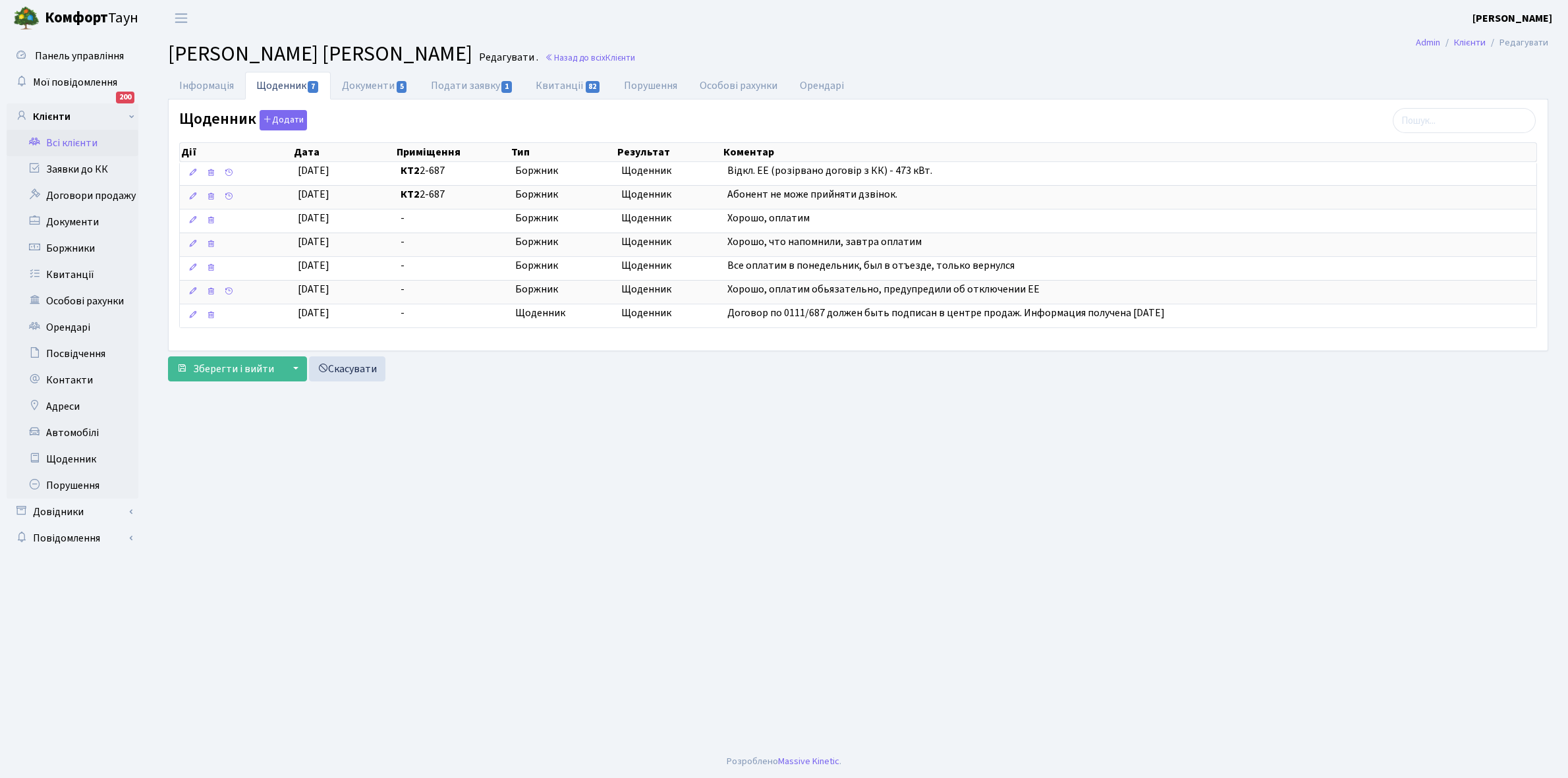
click at [64, 141] on link "Всі клієнти" at bounding box center [72, 142] width 132 height 26
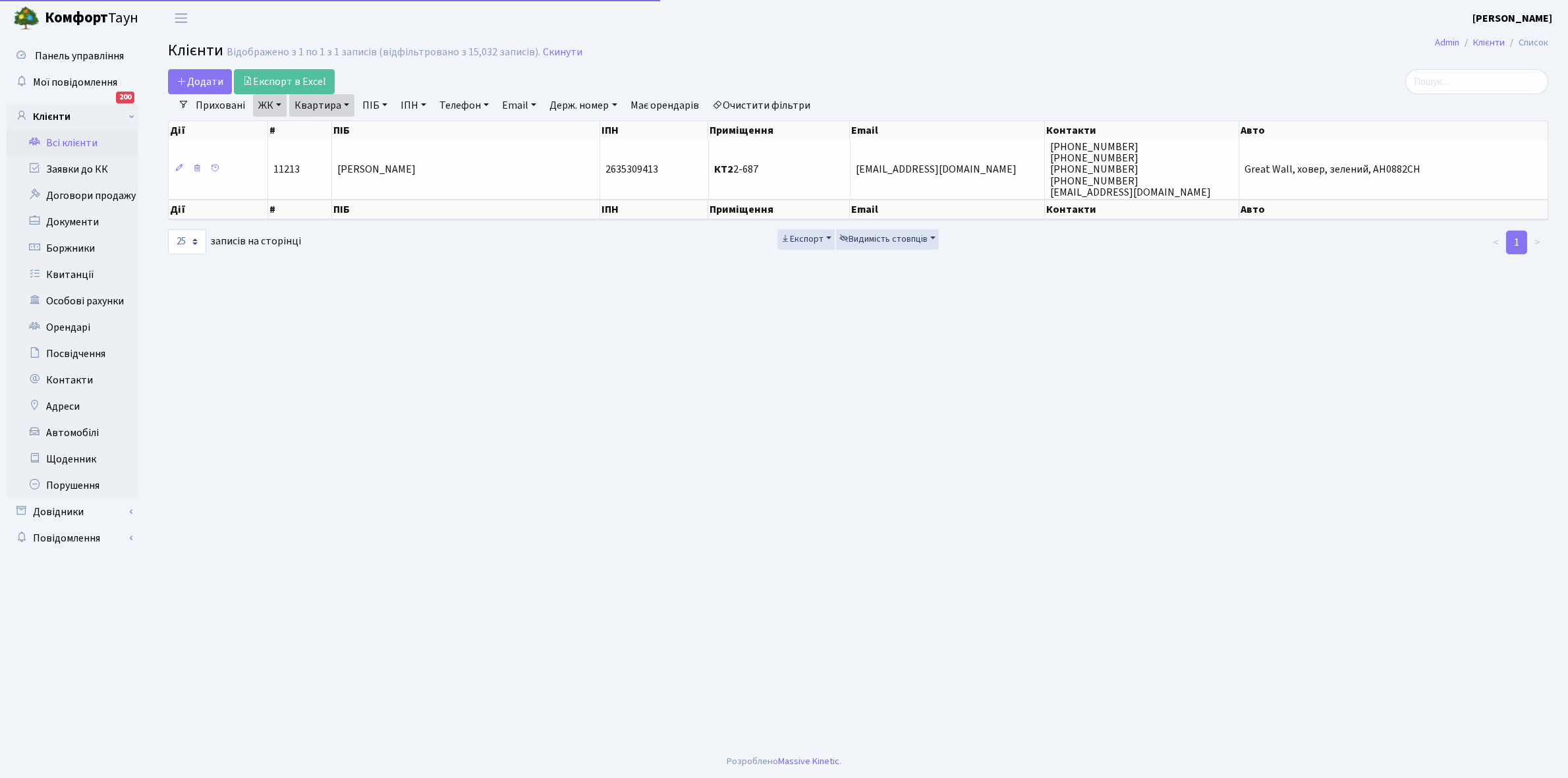
select select "25"
click at [347, 102] on link "Квартира" at bounding box center [322, 105] width 65 height 22
click at [343, 133] on input "2-687" at bounding box center [327, 132] width 77 height 25
type input "2-690"
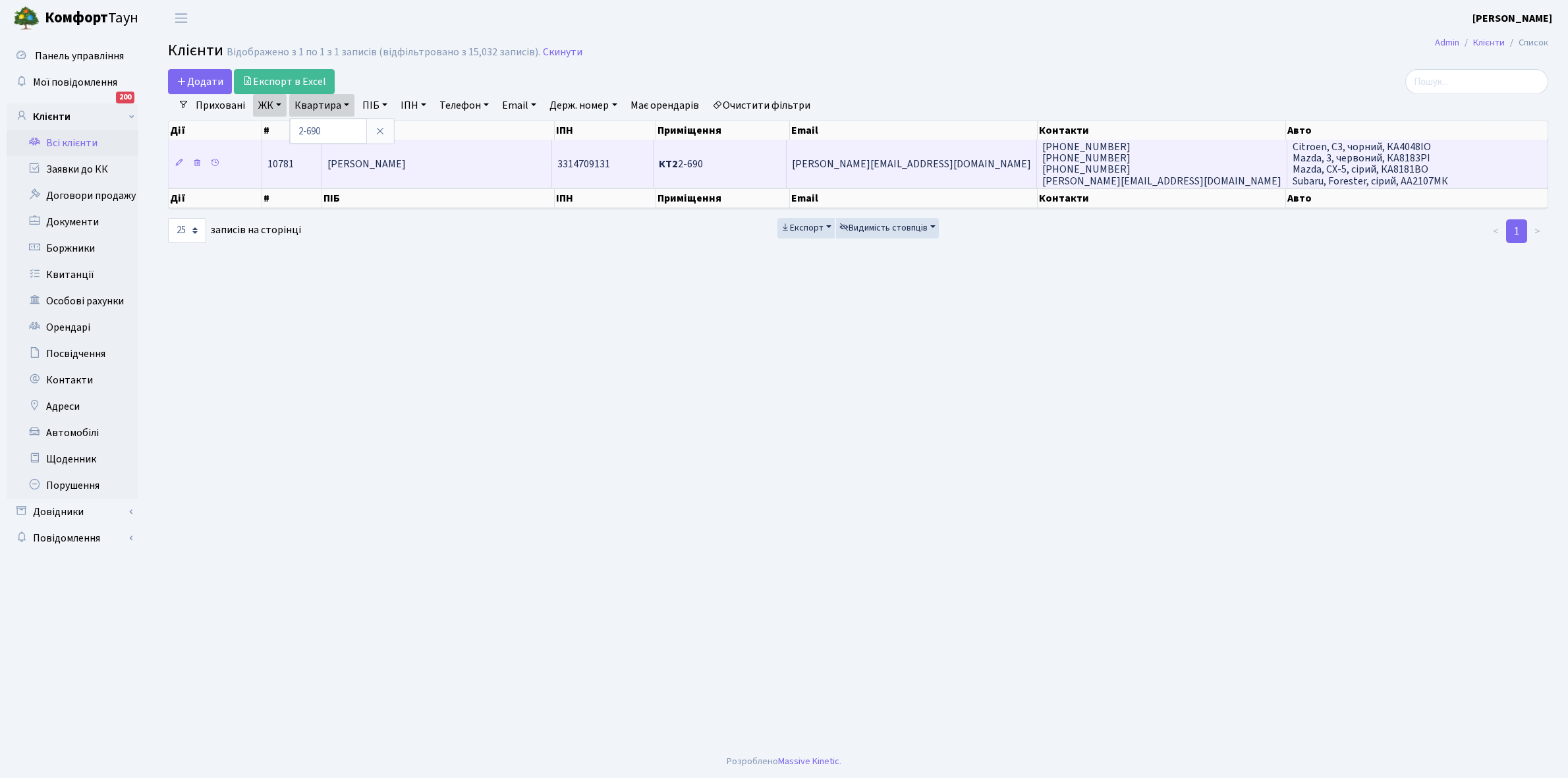
click at [405, 162] on span "[PERSON_NAME] [PERSON_NAME]" at bounding box center [366, 164] width 78 height 15
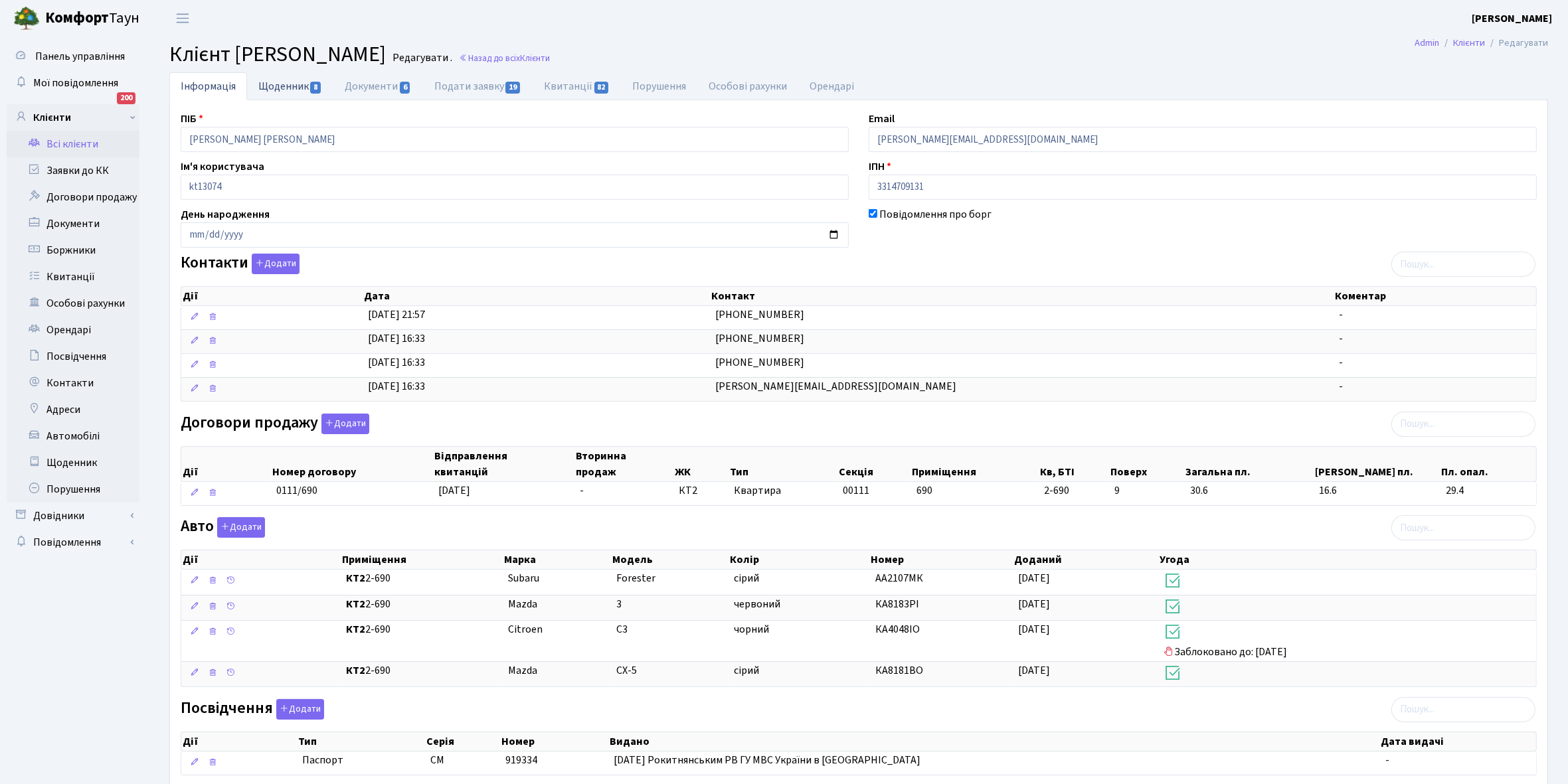
click at [265, 85] on link "Щоденник 8" at bounding box center [290, 86] width 86 height 28
select select "25"
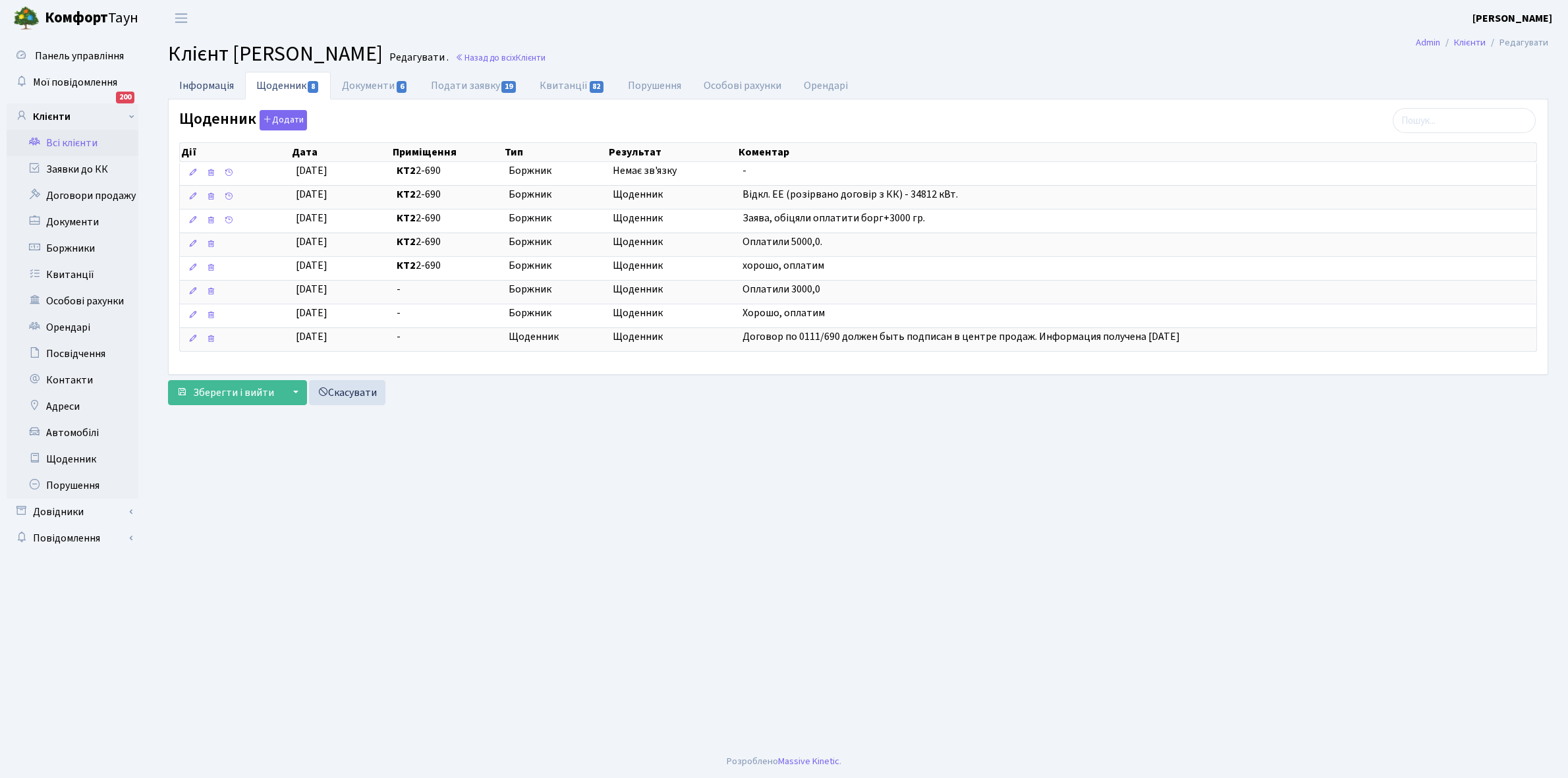
click at [195, 78] on link "Інформація" at bounding box center [206, 86] width 77 height 27
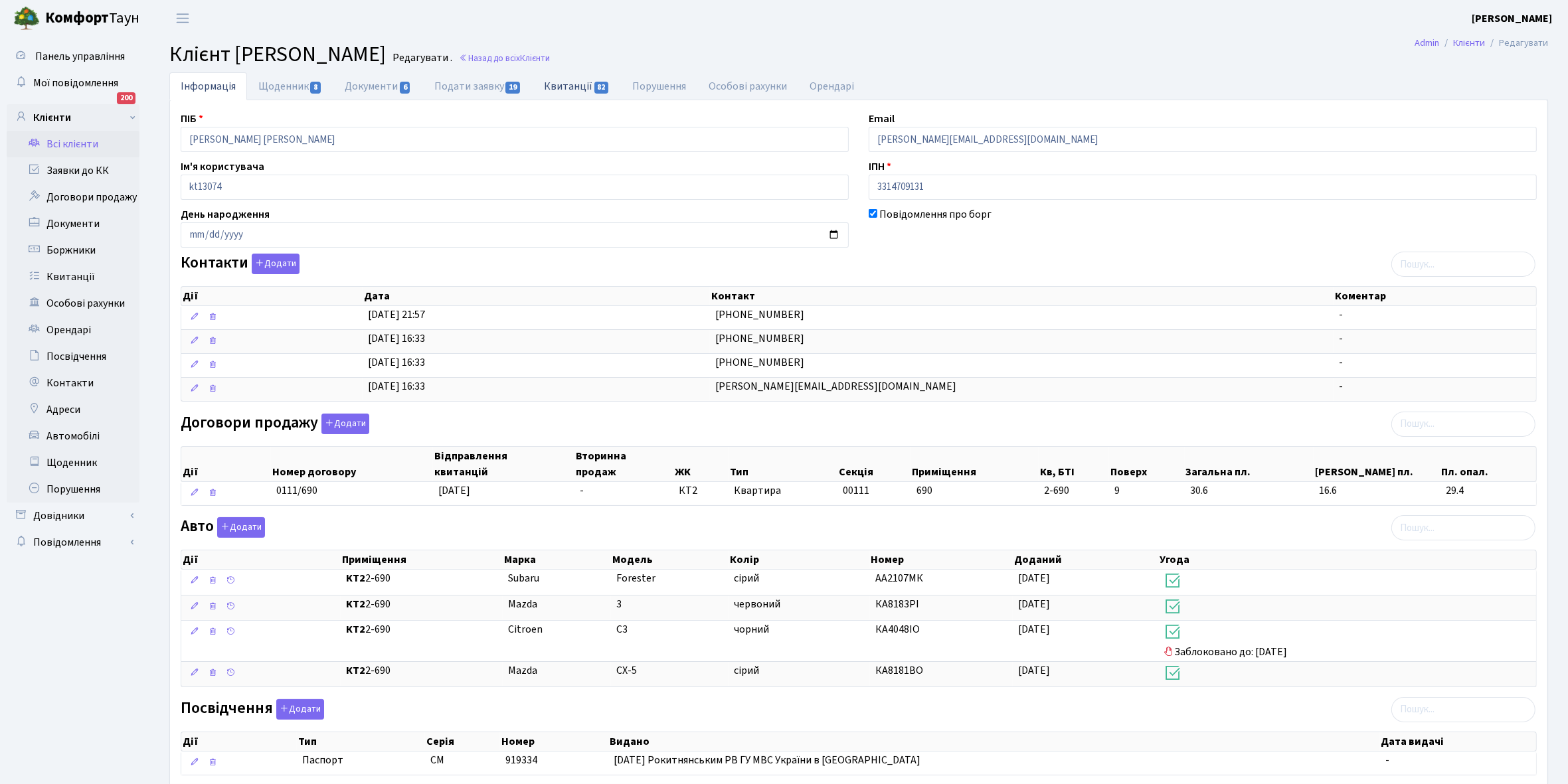
click at [566, 91] on link "Квитанції 82" at bounding box center [577, 86] width 88 height 28
select select "25"
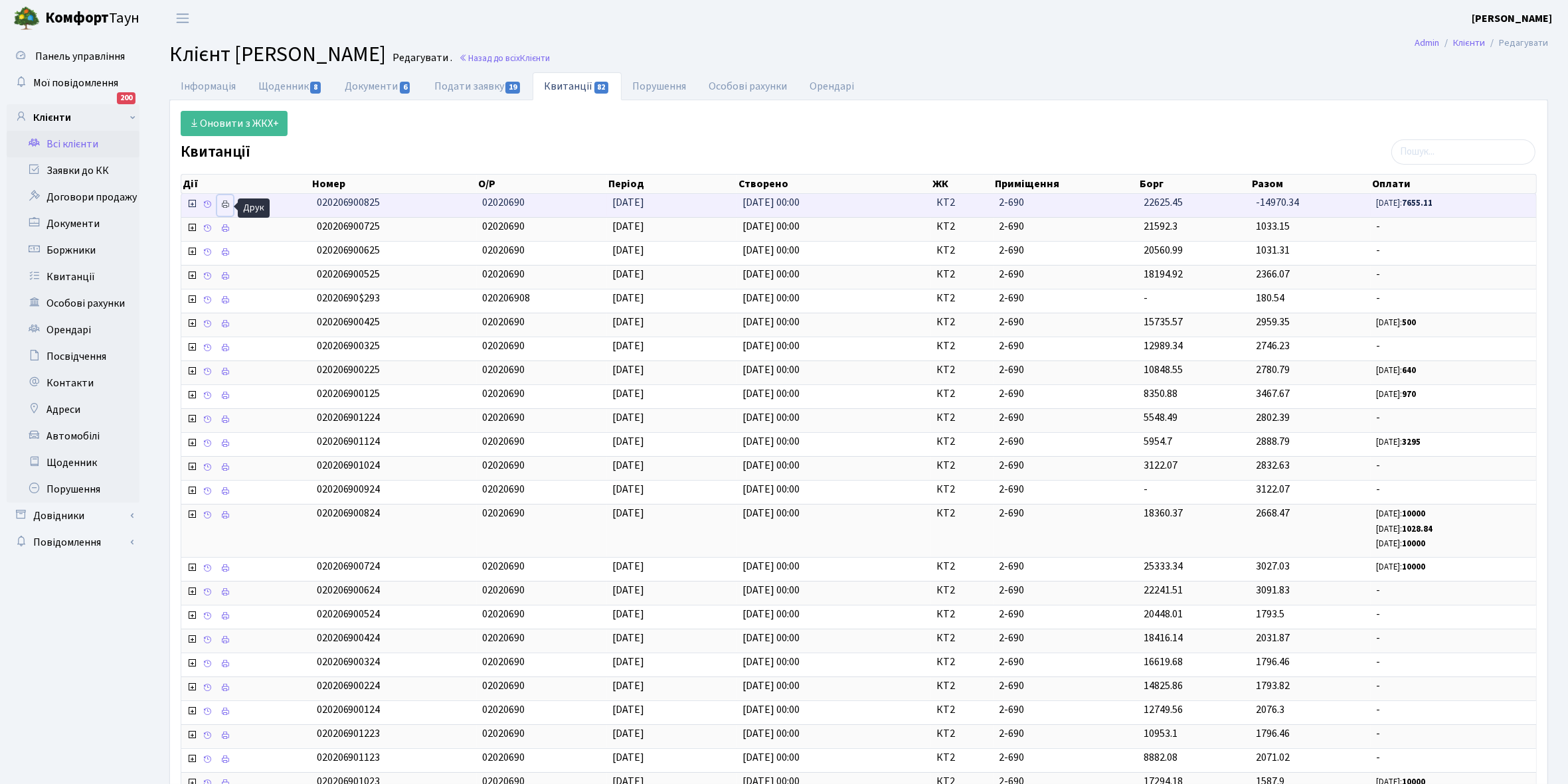
click at [223, 203] on icon at bounding box center [224, 203] width 9 height 9
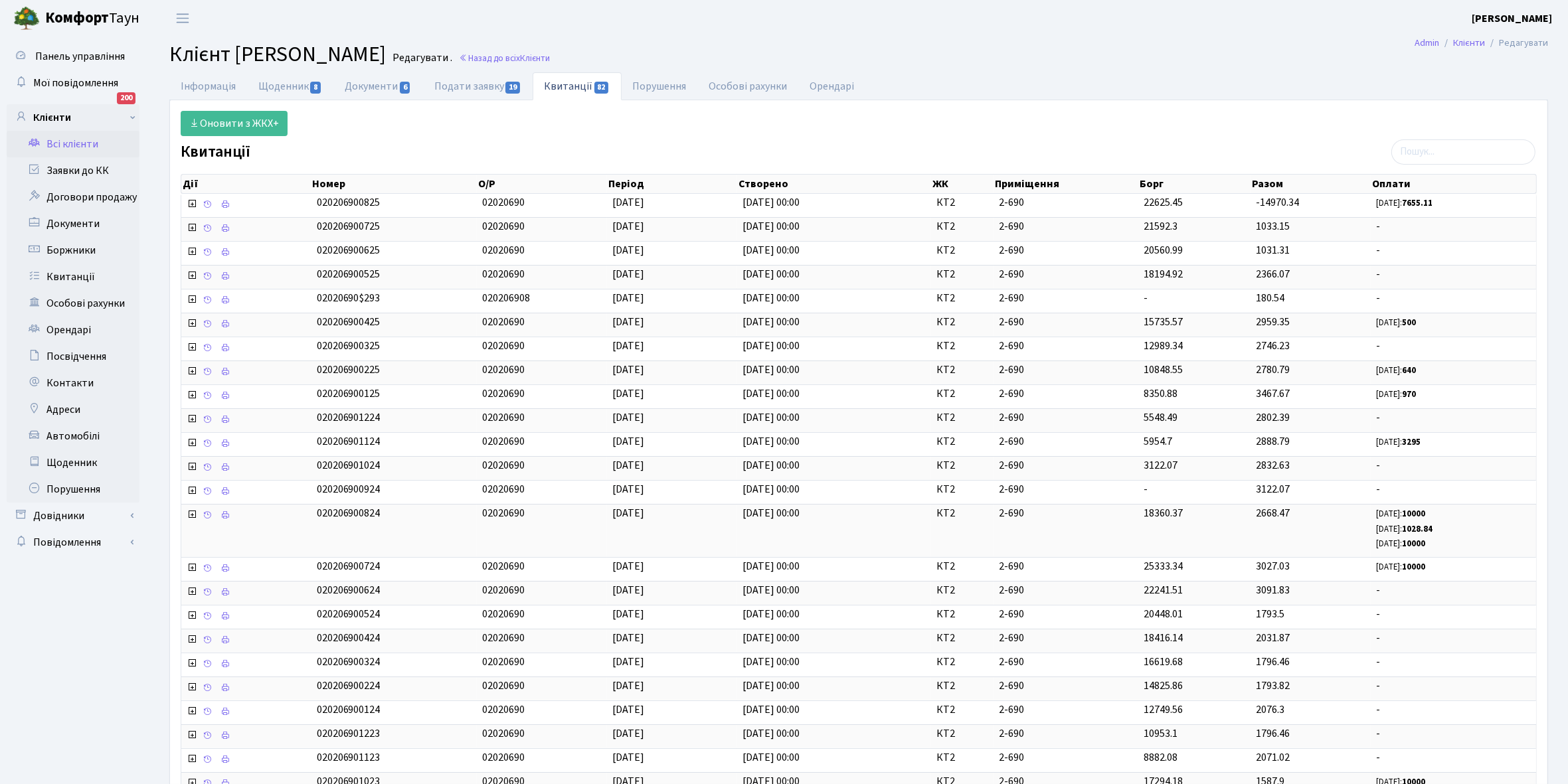
click at [74, 137] on link "Всі клієнти" at bounding box center [73, 143] width 133 height 27
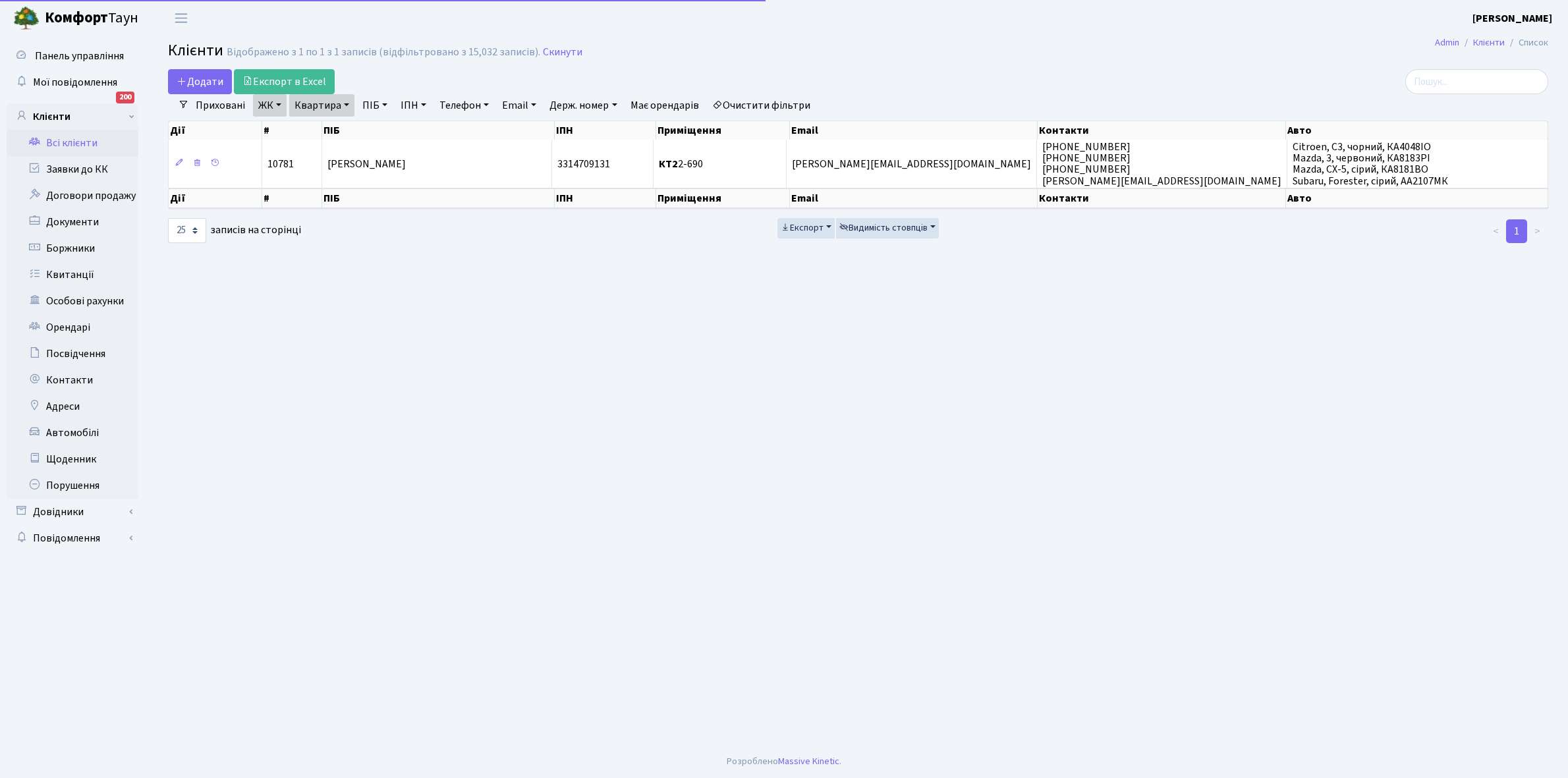
select select "25"
click at [345, 102] on link "Квартира" at bounding box center [322, 105] width 65 height 22
click at [338, 127] on input "2-690" at bounding box center [327, 132] width 77 height 25
type input "2-704"
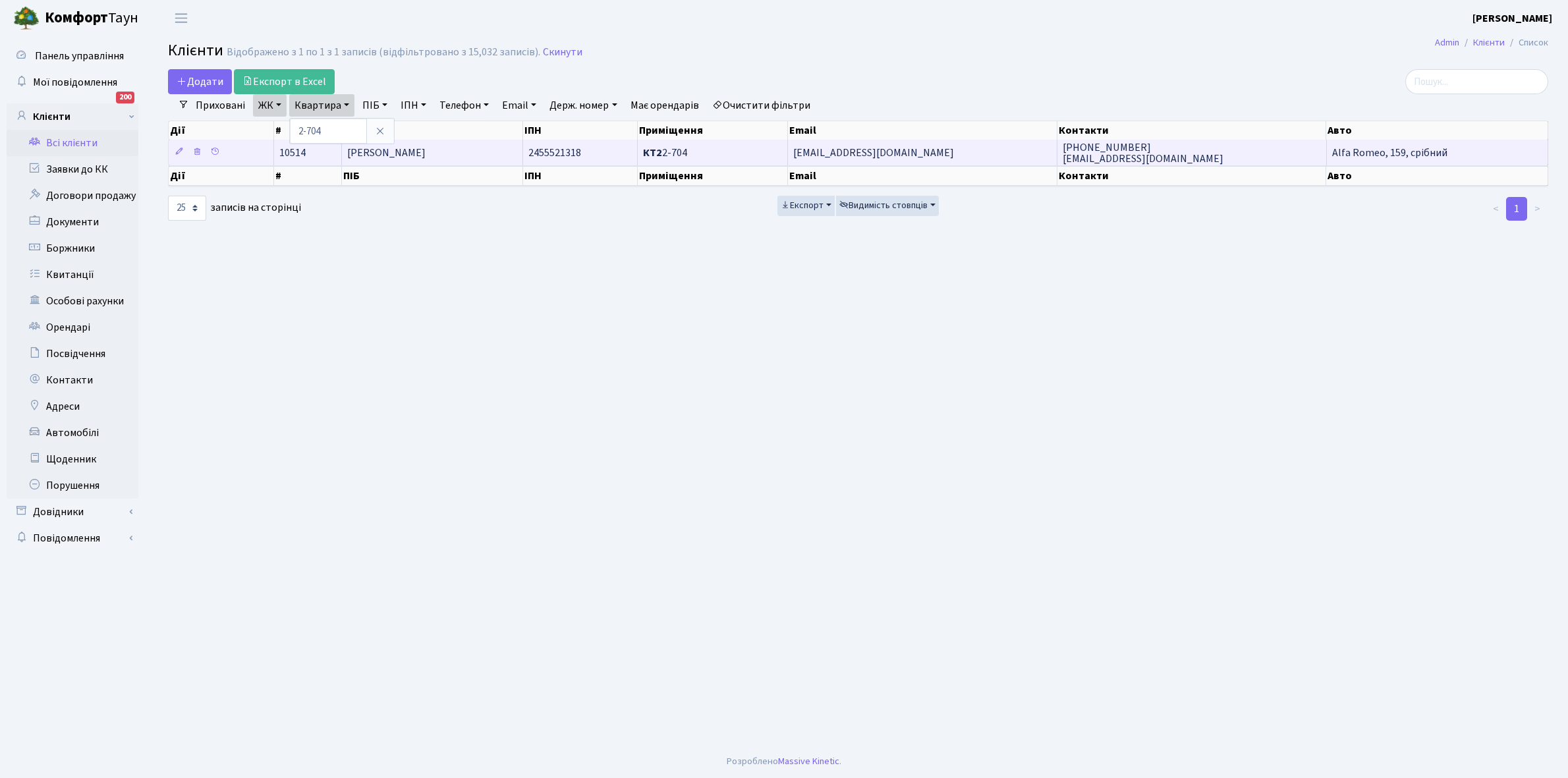
click at [406, 148] on span "[PERSON_NAME]" at bounding box center [386, 152] width 78 height 15
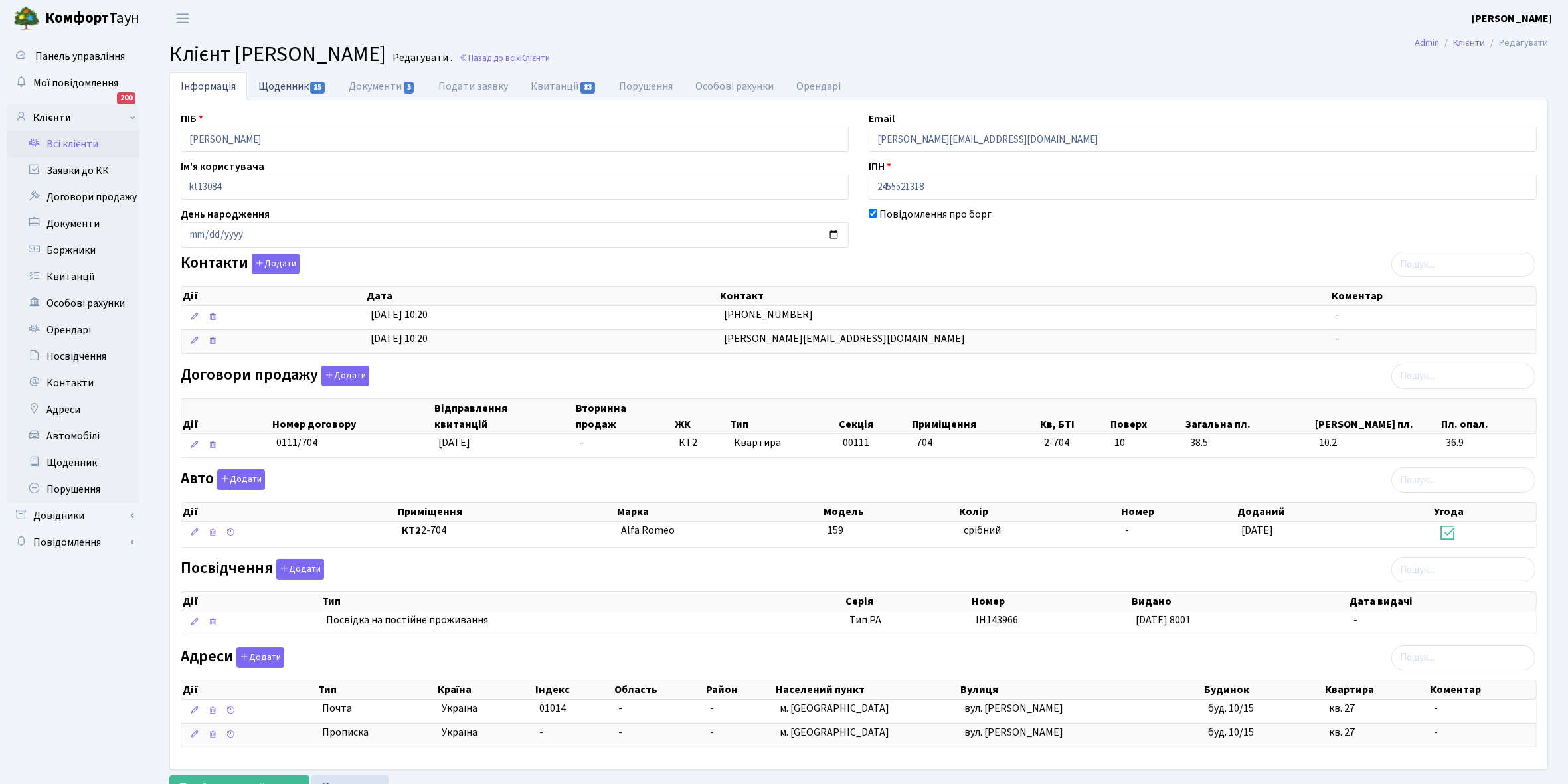
click at [270, 87] on link "Щоденник 15" at bounding box center [292, 86] width 90 height 28
select select "25"
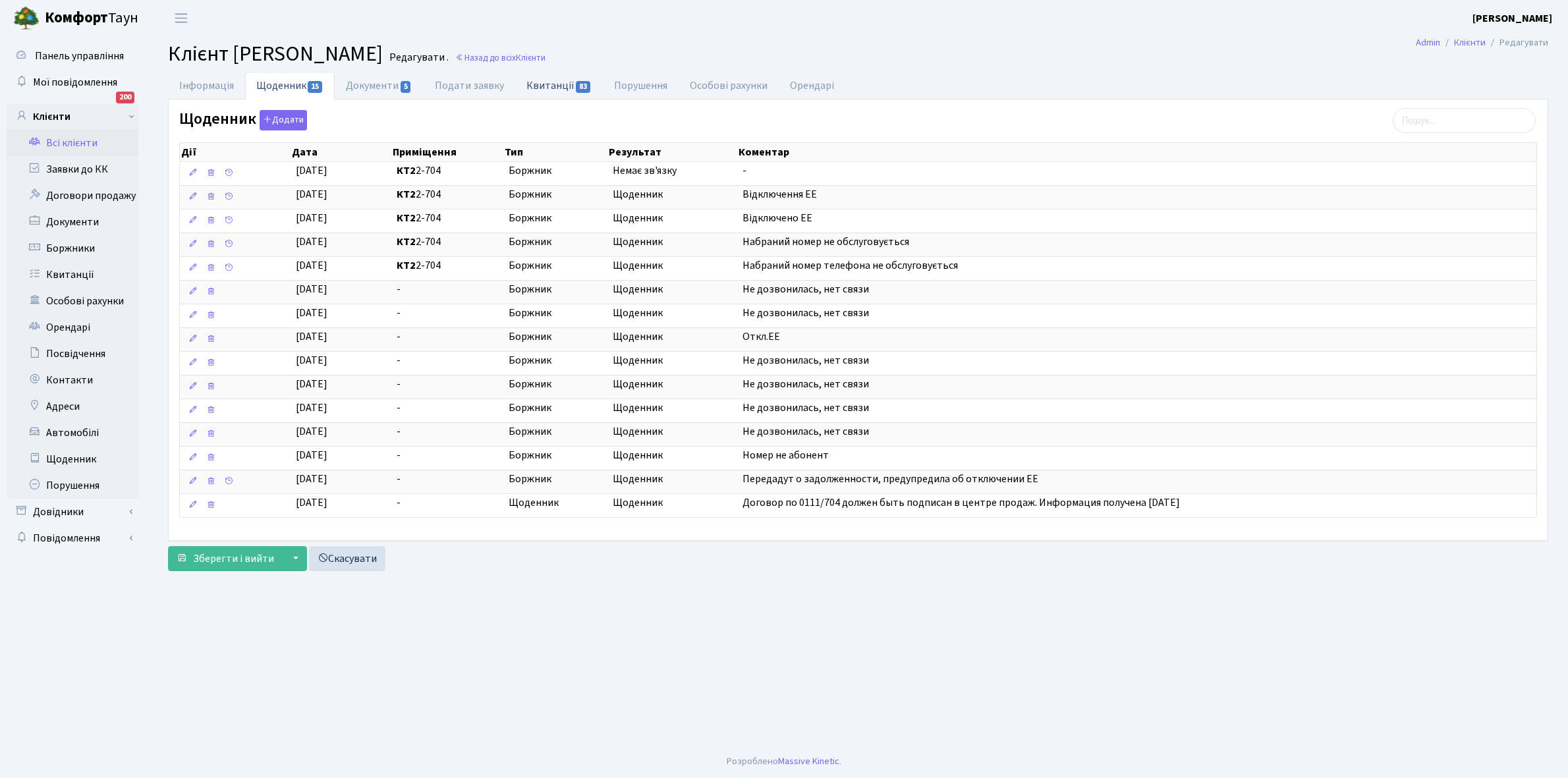
click at [558, 86] on link "Квитанції 83" at bounding box center [559, 86] width 88 height 27
select select "25"
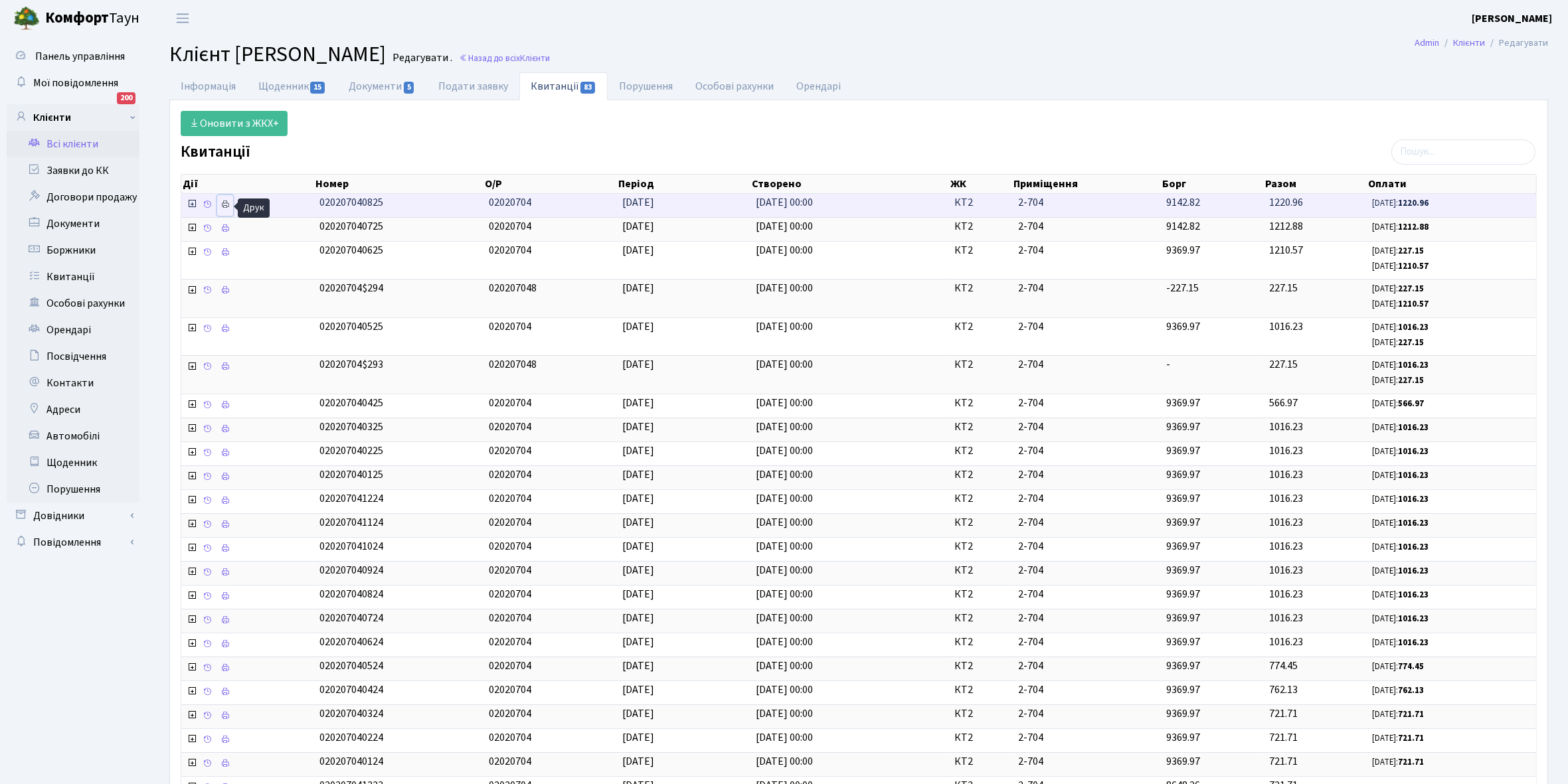
click at [224, 204] on icon at bounding box center [224, 203] width 9 height 9
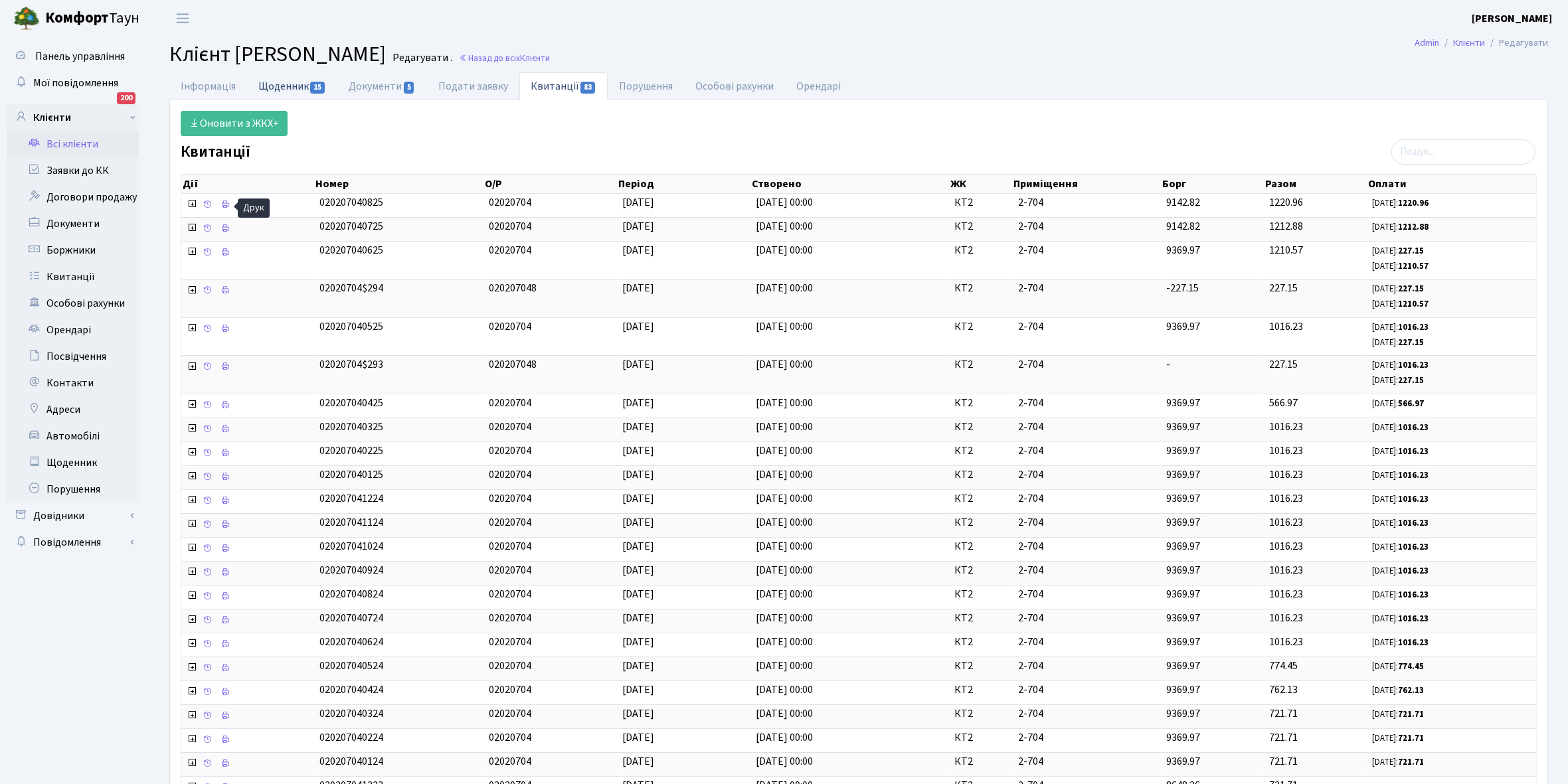
click at [293, 81] on link "Щоденник 15" at bounding box center [292, 86] width 90 height 28
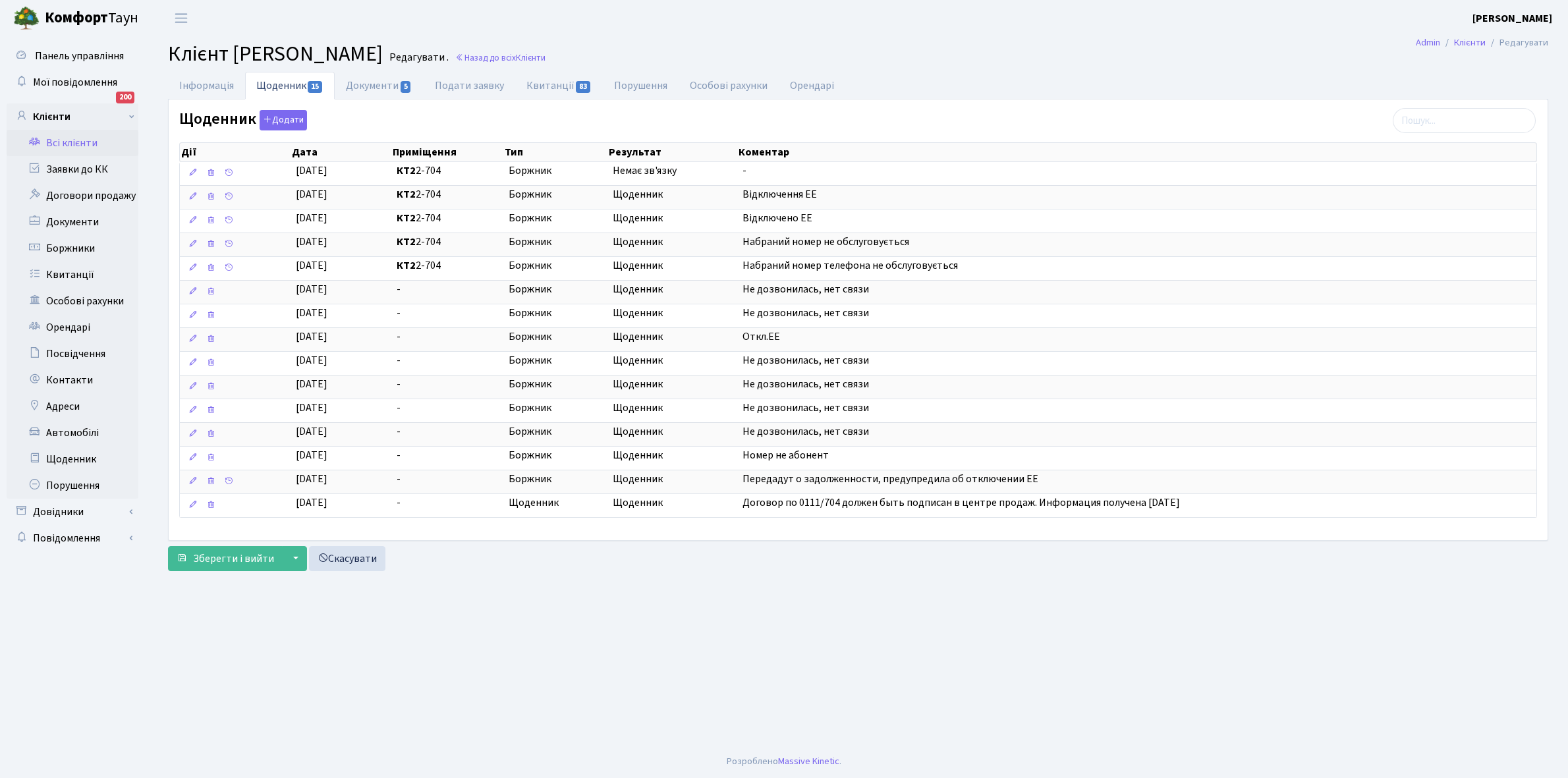
click at [70, 139] on link "Всі клієнти" at bounding box center [72, 142] width 132 height 26
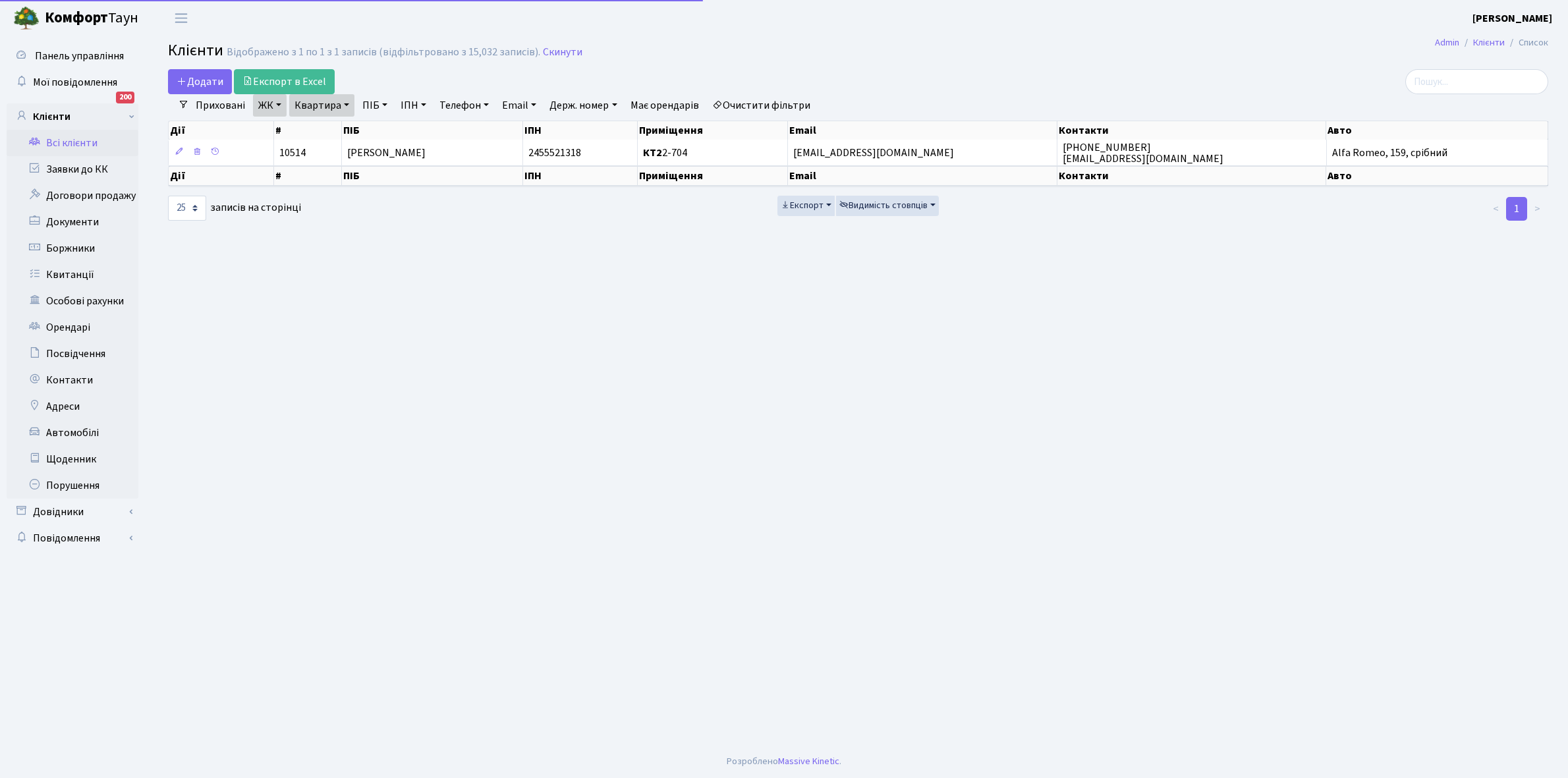
select select "25"
drag, startPoint x: 347, startPoint y: 102, endPoint x: 349, endPoint y: 120, distance: 18.1
click at [347, 102] on link "Квартира" at bounding box center [322, 105] width 65 height 22
click at [349, 123] on input "2-704" at bounding box center [327, 132] width 77 height 25
type input "2-713"
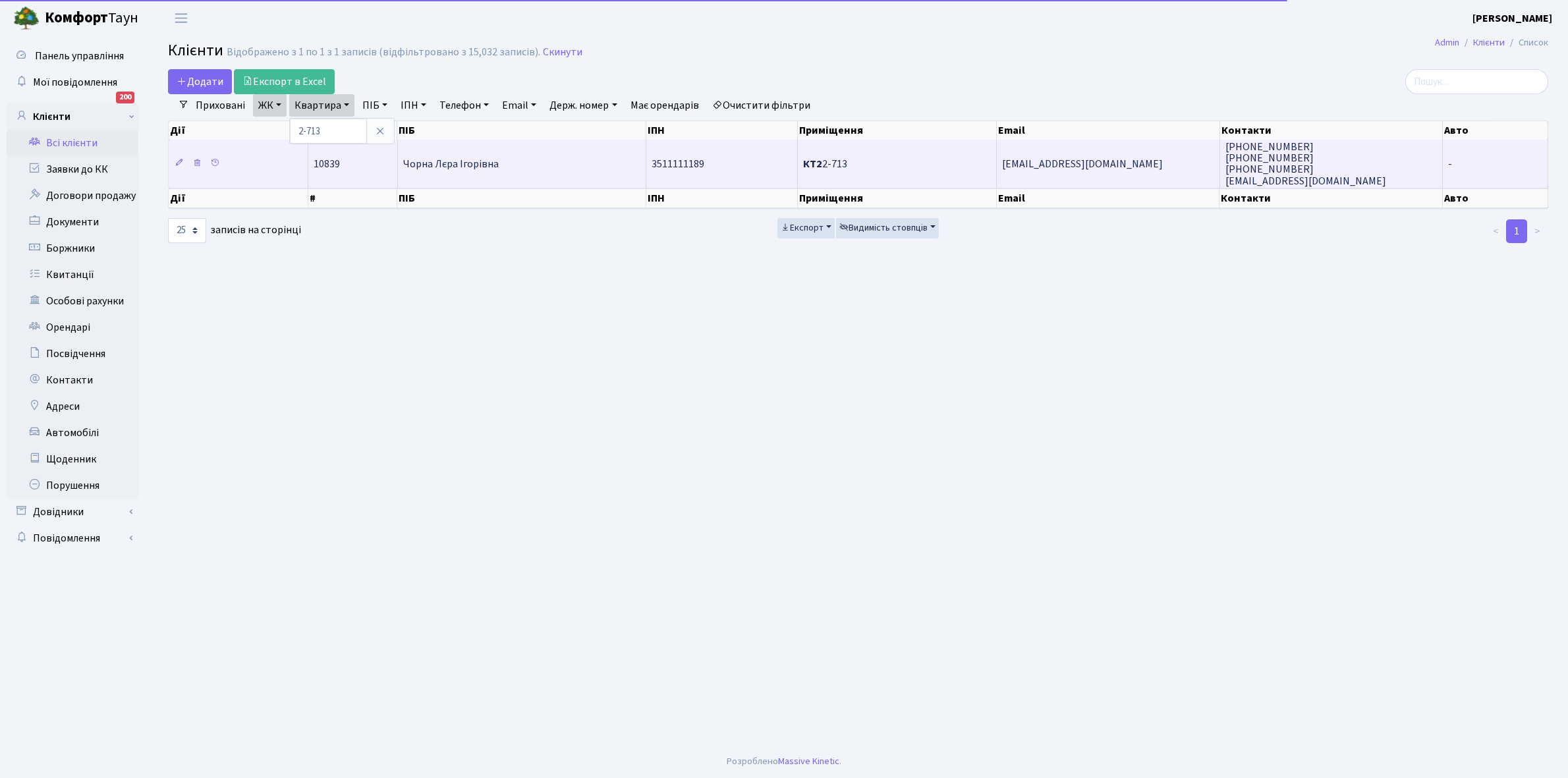
click at [568, 166] on td "Чорна Лєра Ігорівна" at bounding box center [522, 163] width 249 height 48
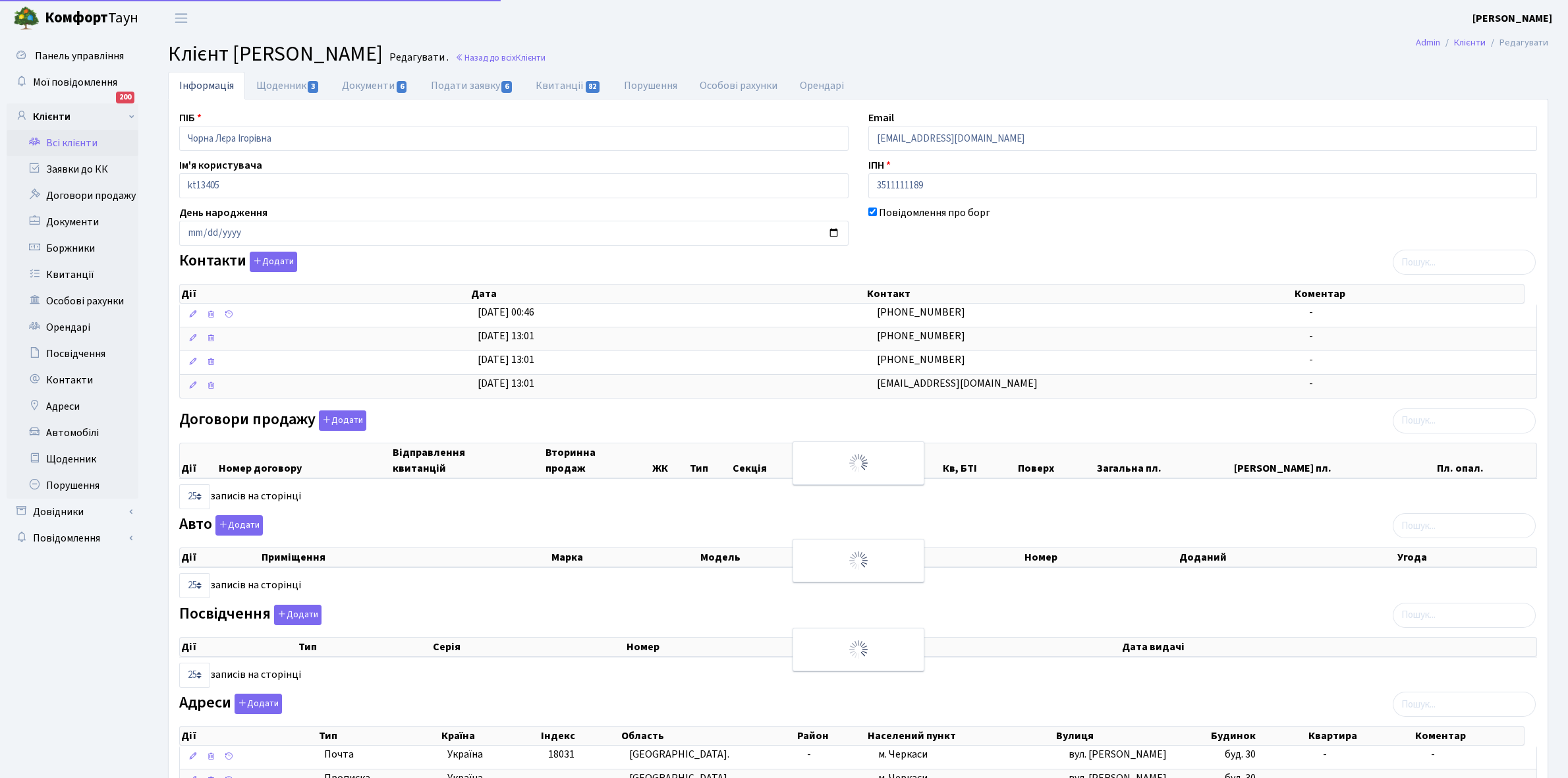
select select "25"
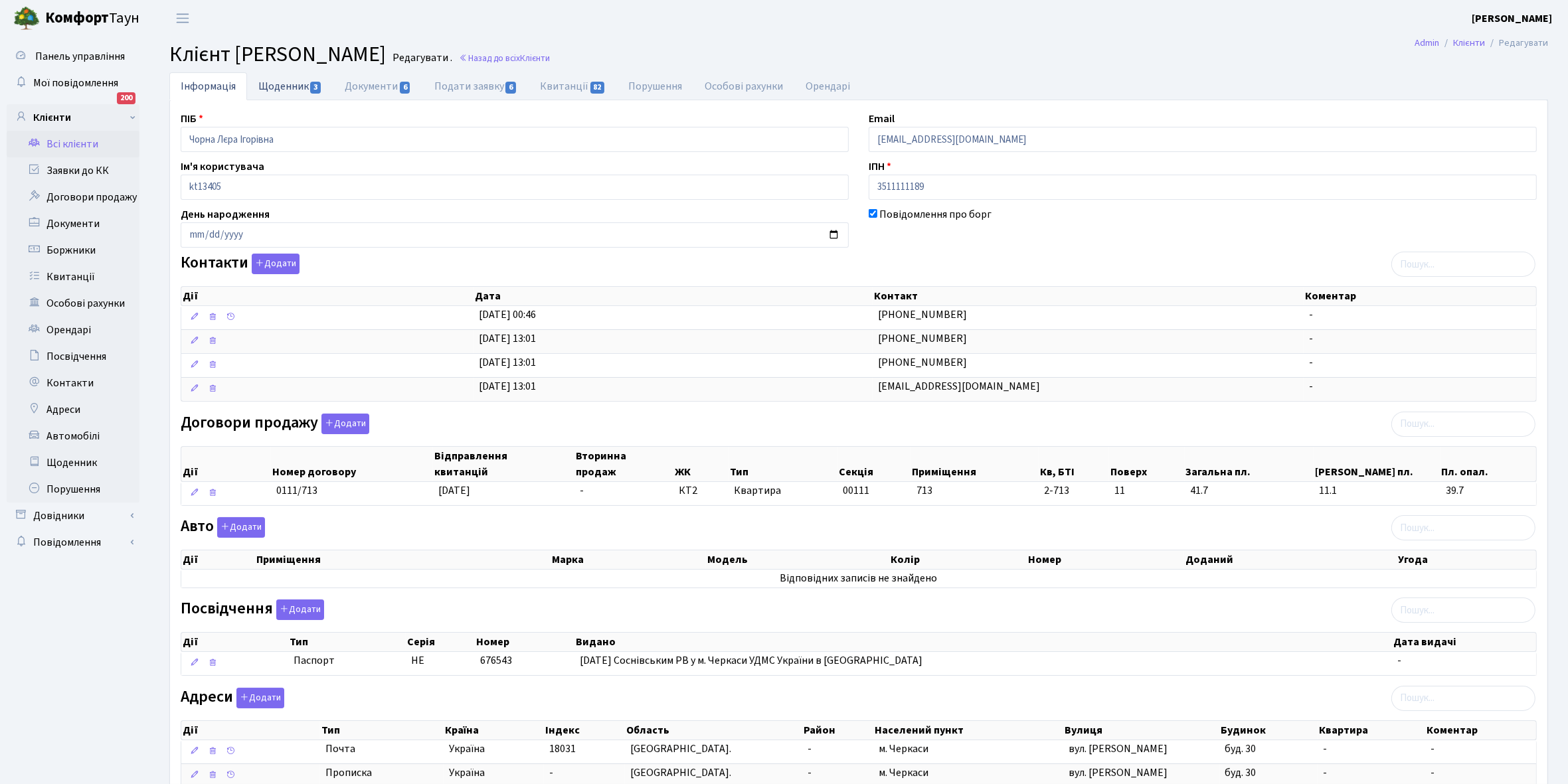
click at [273, 82] on link "Щоденник 3" at bounding box center [290, 86] width 86 height 28
select select "25"
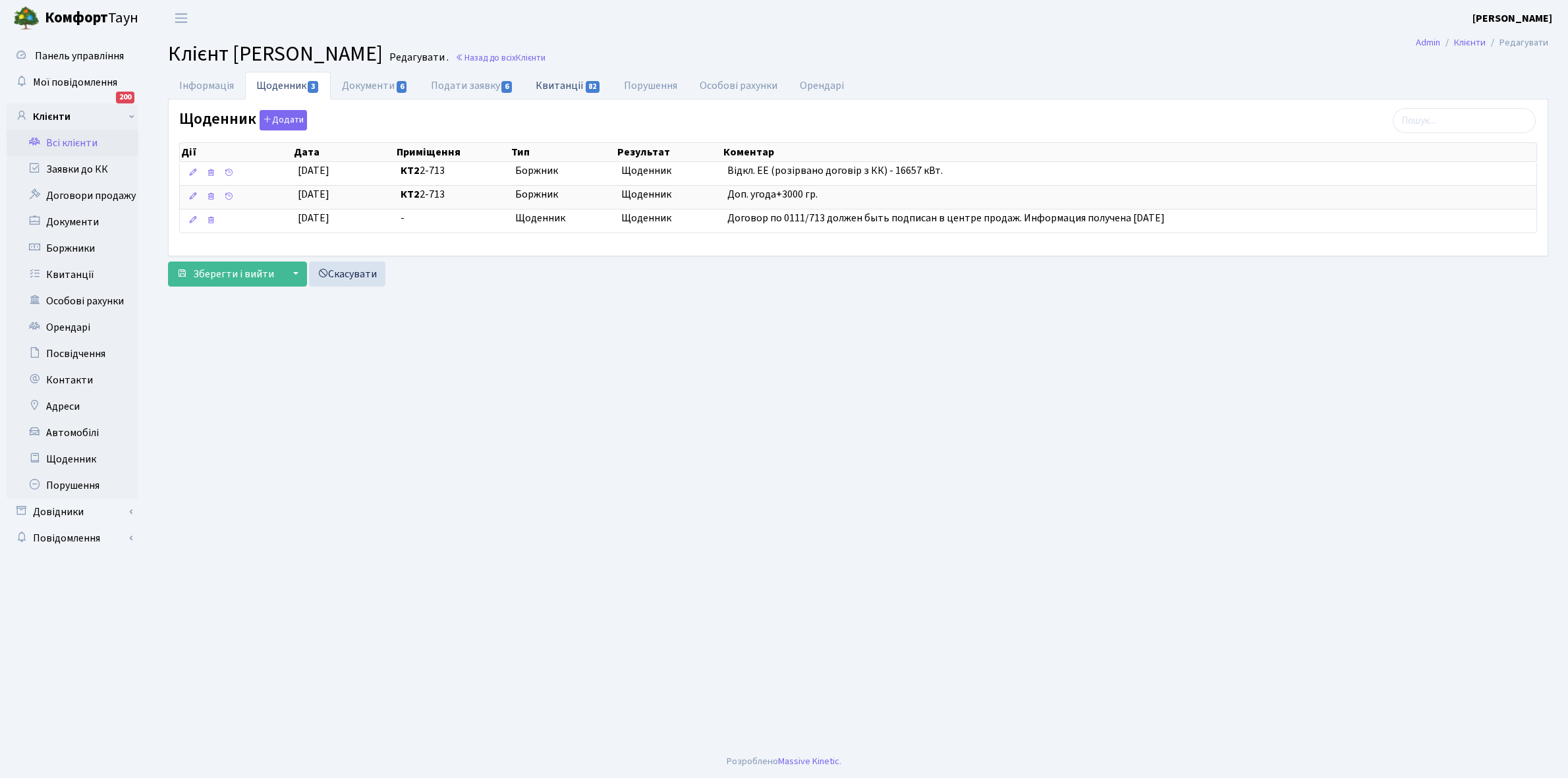
click at [556, 88] on link "Квитанції 82" at bounding box center [568, 86] width 88 height 27
select select "25"
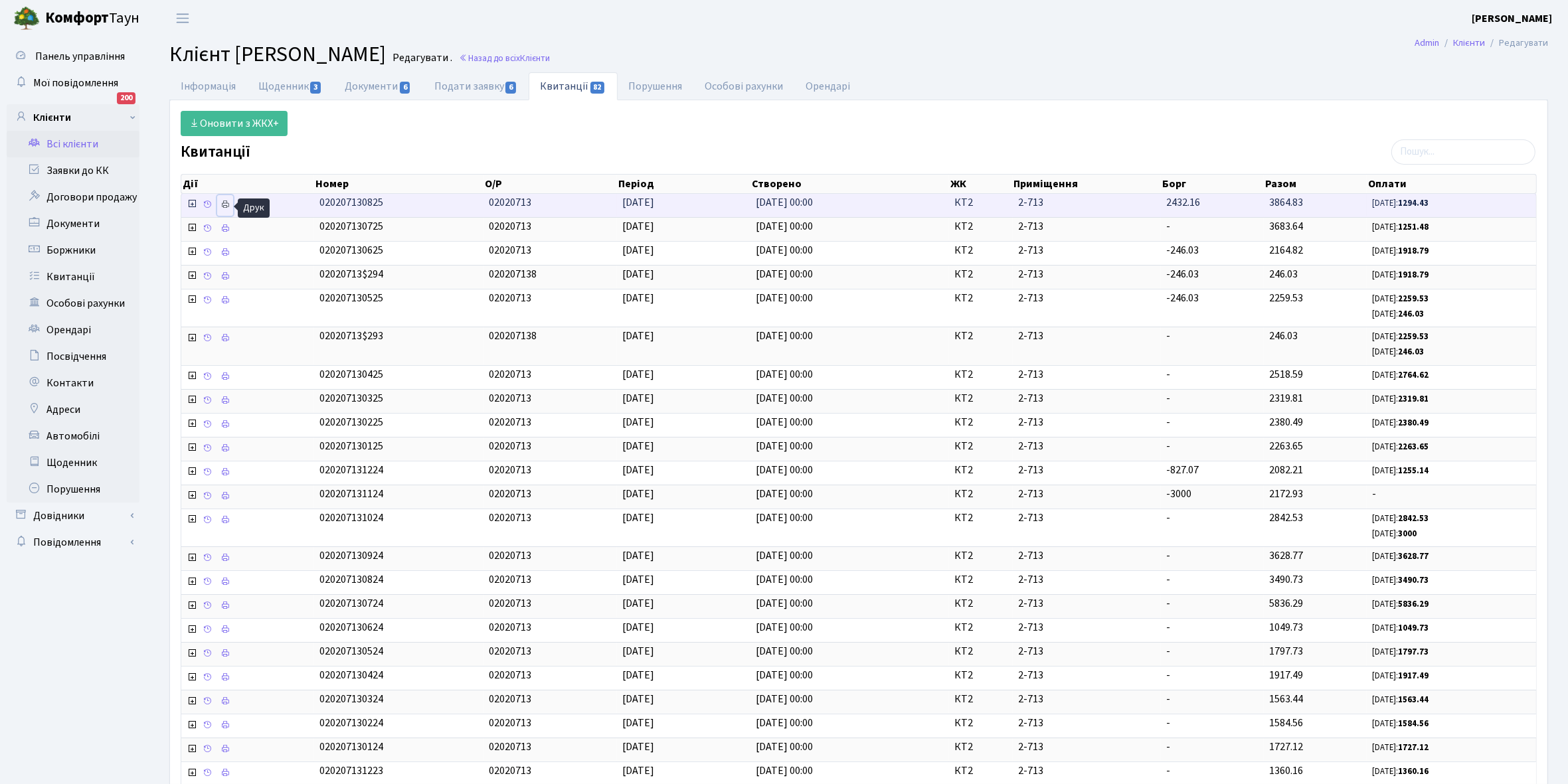
click at [227, 206] on icon at bounding box center [224, 203] width 9 height 9
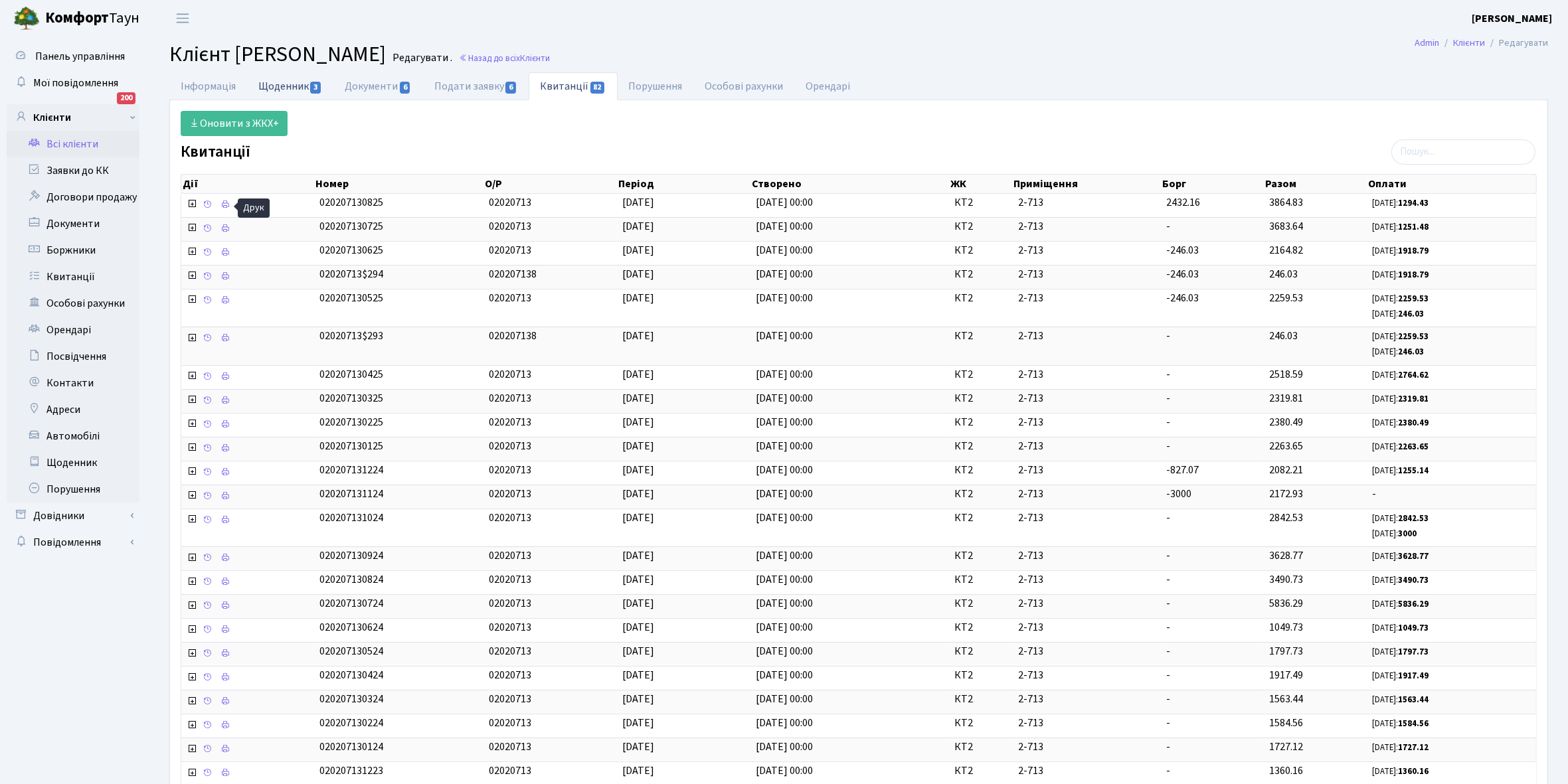
click at [274, 87] on link "Щоденник 3" at bounding box center [290, 86] width 86 height 28
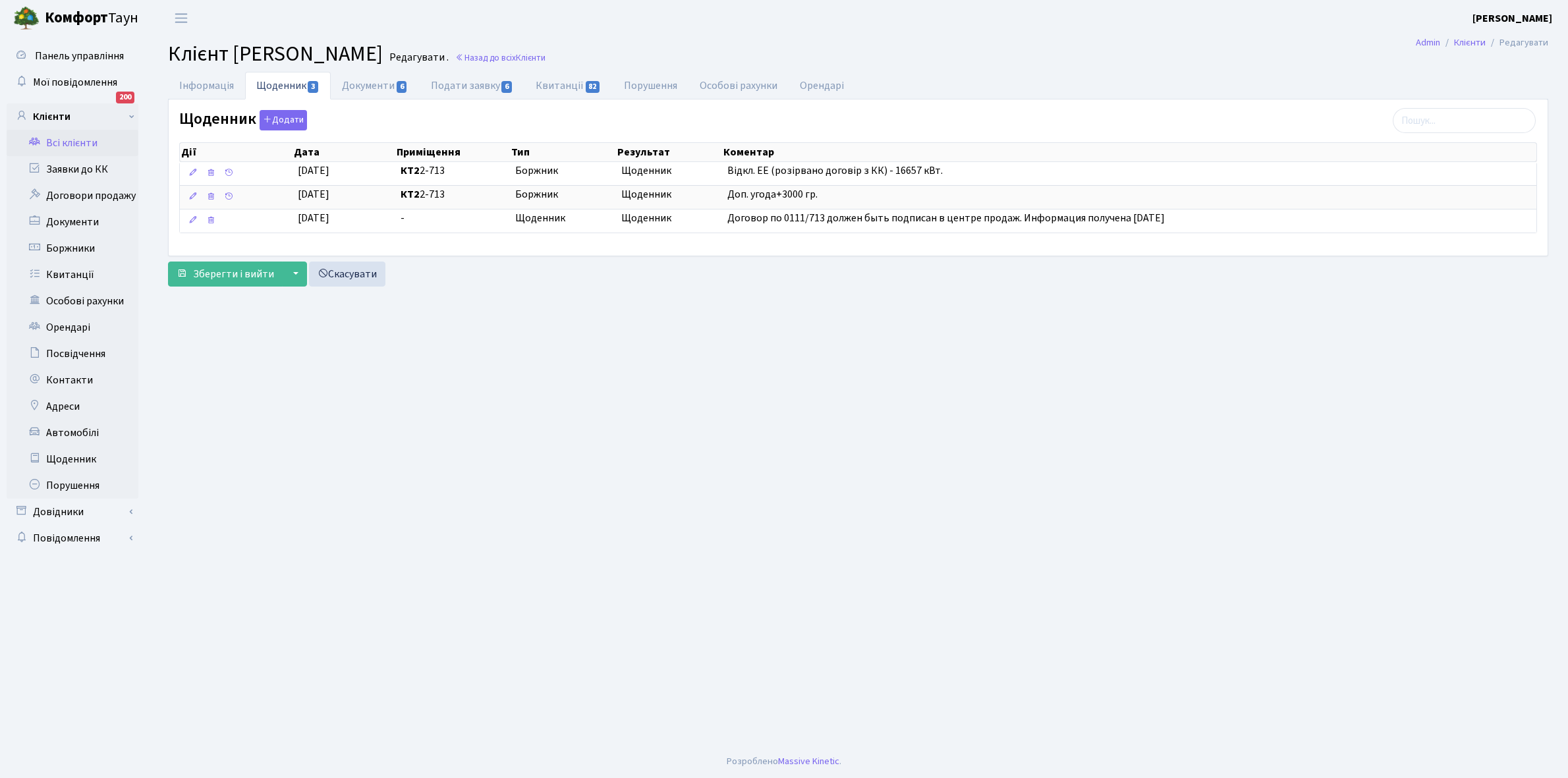
click at [62, 141] on link "Всі клієнти" at bounding box center [72, 142] width 132 height 26
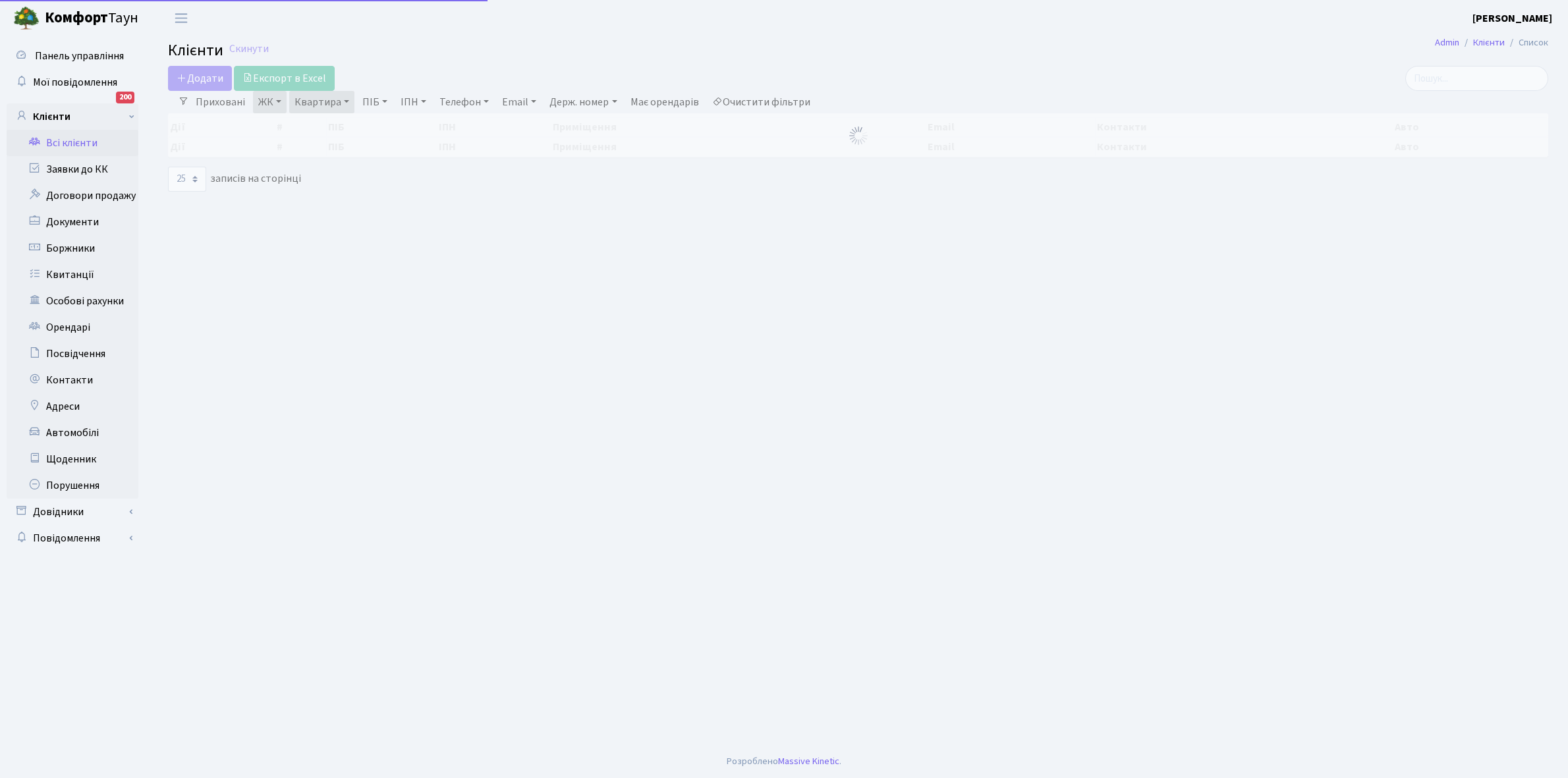
select select "25"
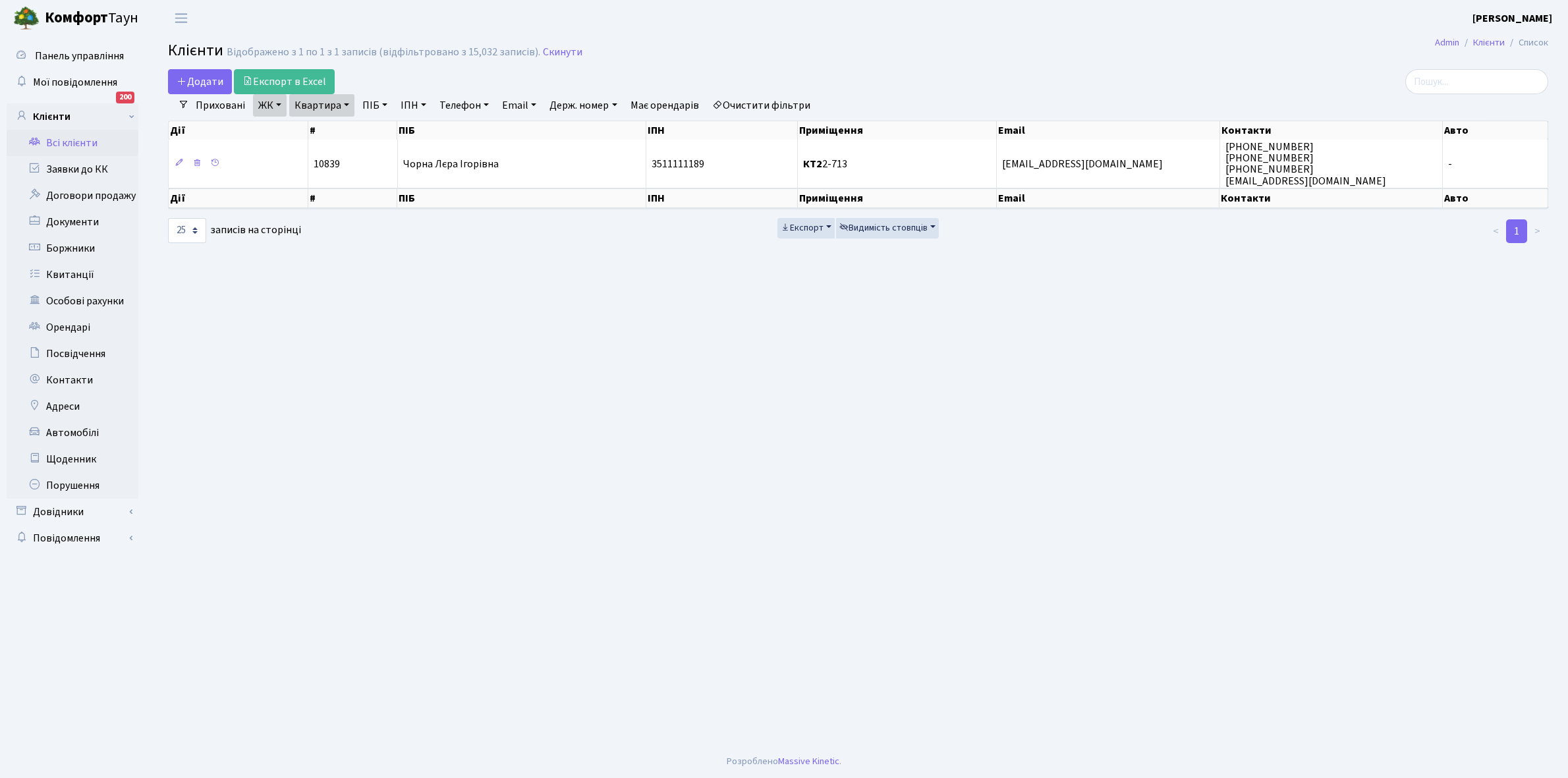
click at [346, 103] on link "Квартира" at bounding box center [322, 105] width 65 height 22
click at [343, 122] on input "2-713" at bounding box center [327, 132] width 77 height 25
type input "2-716"
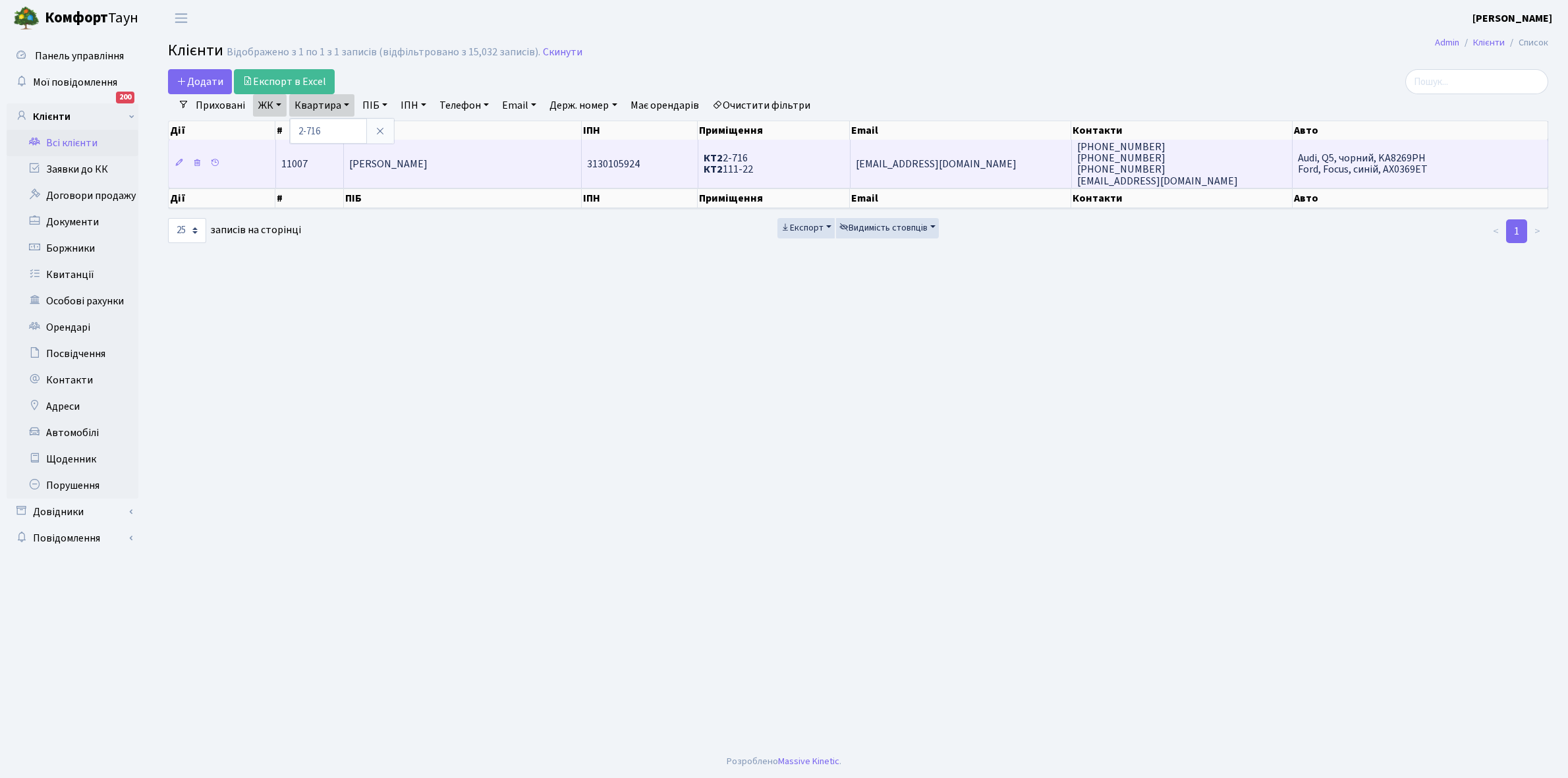
click at [390, 172] on td "[PERSON_NAME]" at bounding box center [463, 163] width 238 height 48
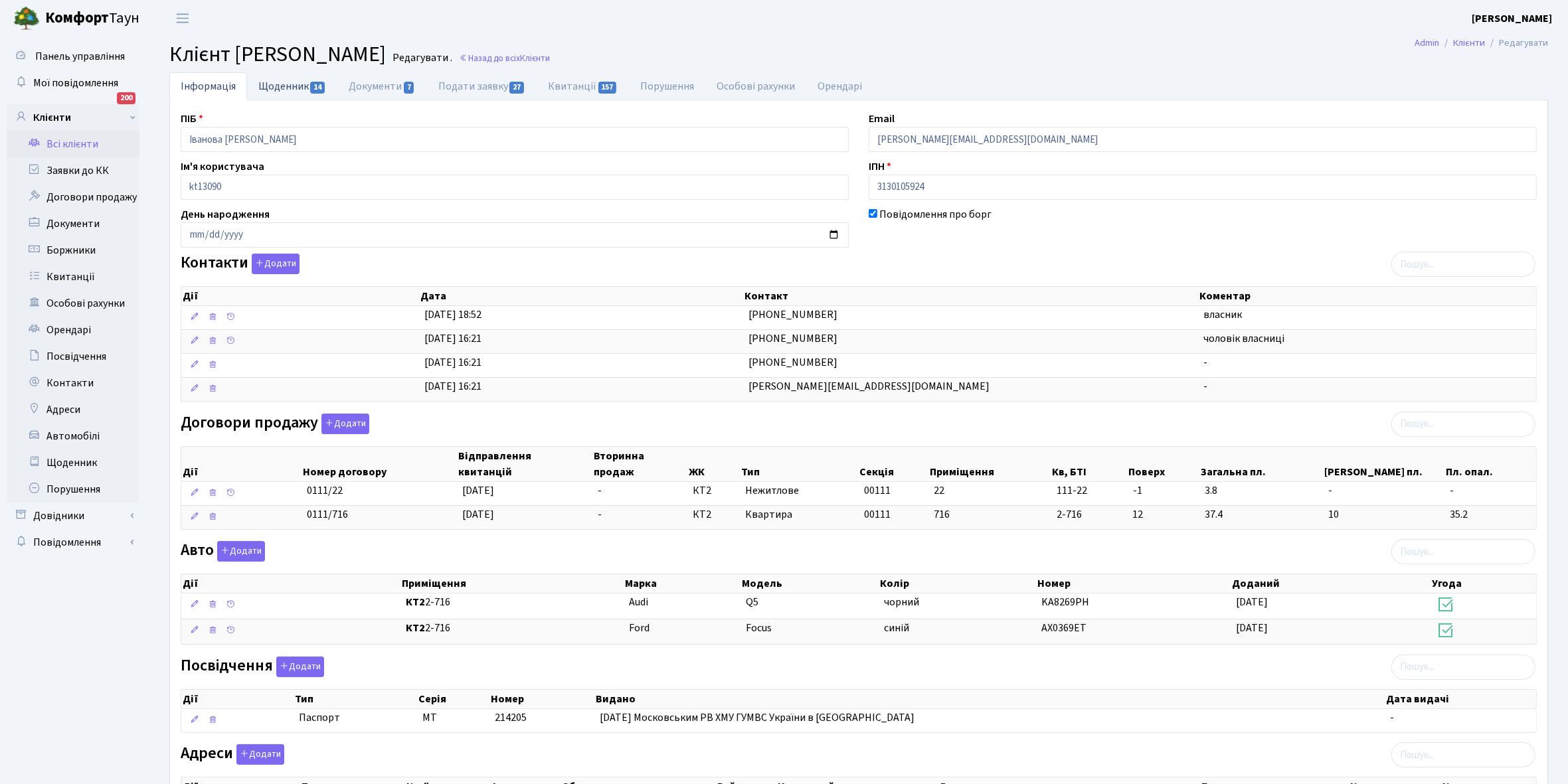
click at [280, 83] on link "Щоденник 14" at bounding box center [292, 86] width 90 height 28
select select "25"
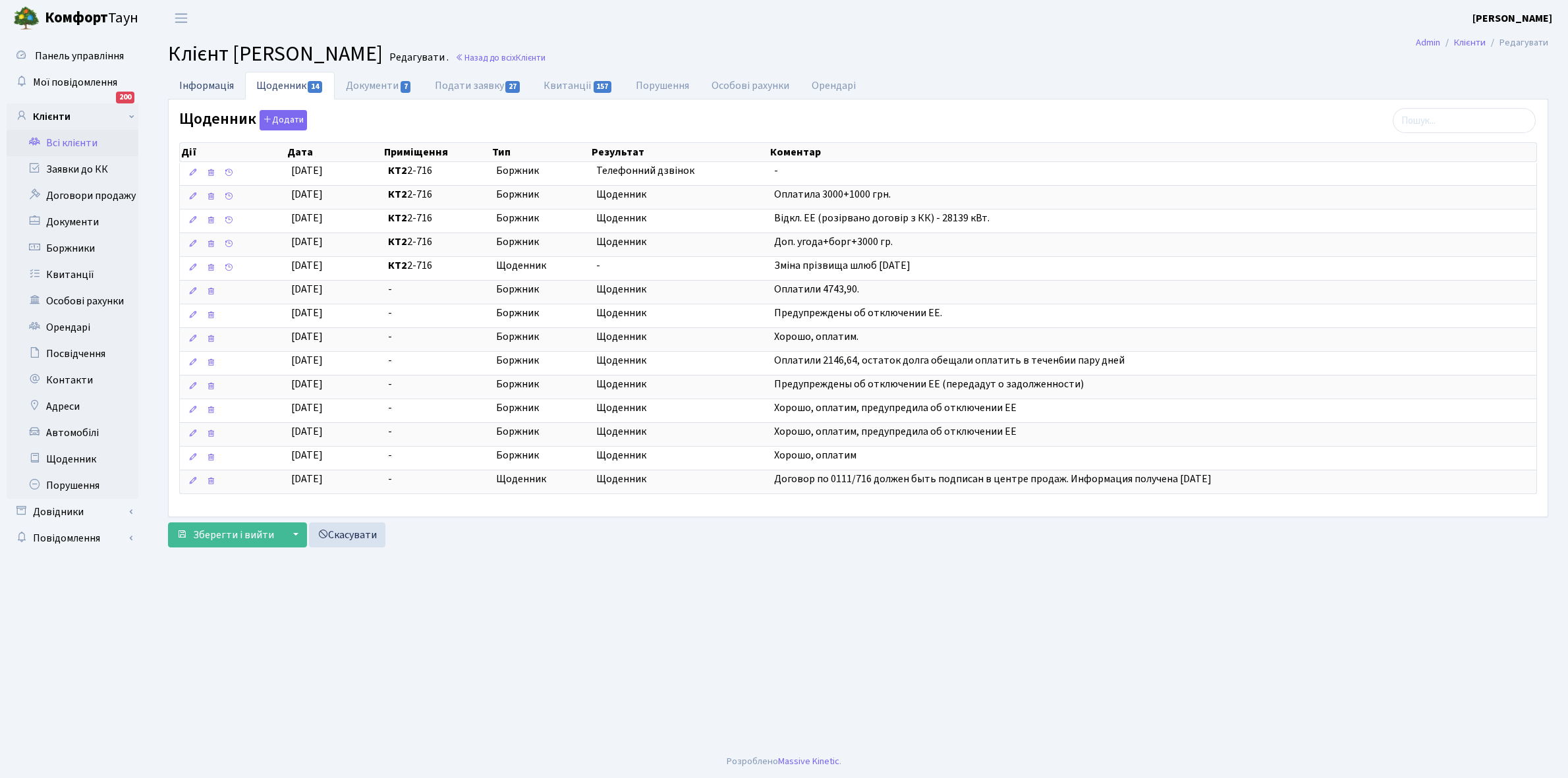
click at [202, 82] on link "Інформація" at bounding box center [206, 86] width 77 height 27
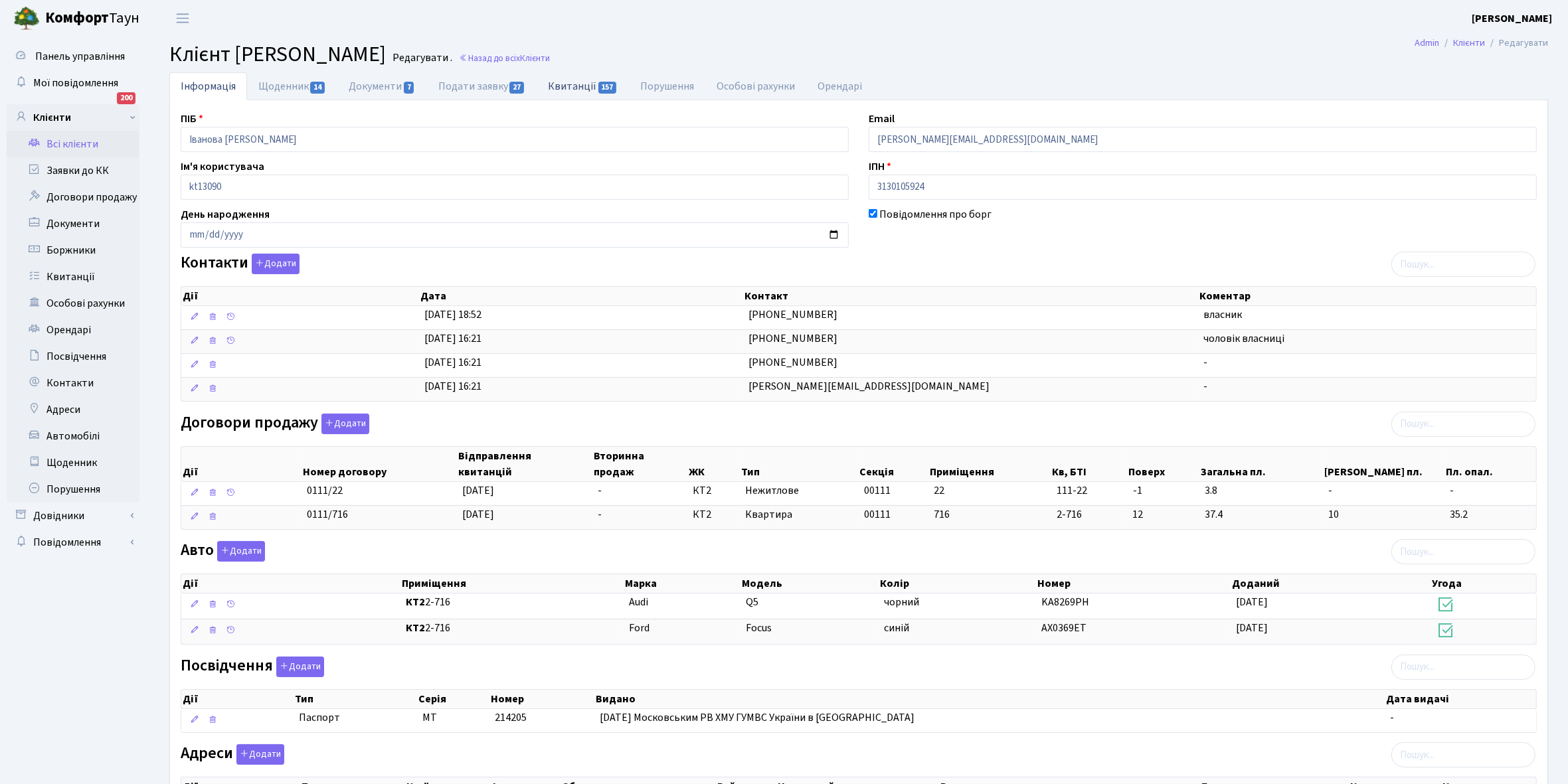
click at [567, 85] on link "Квитанції 157" at bounding box center [583, 86] width 92 height 28
select select "25"
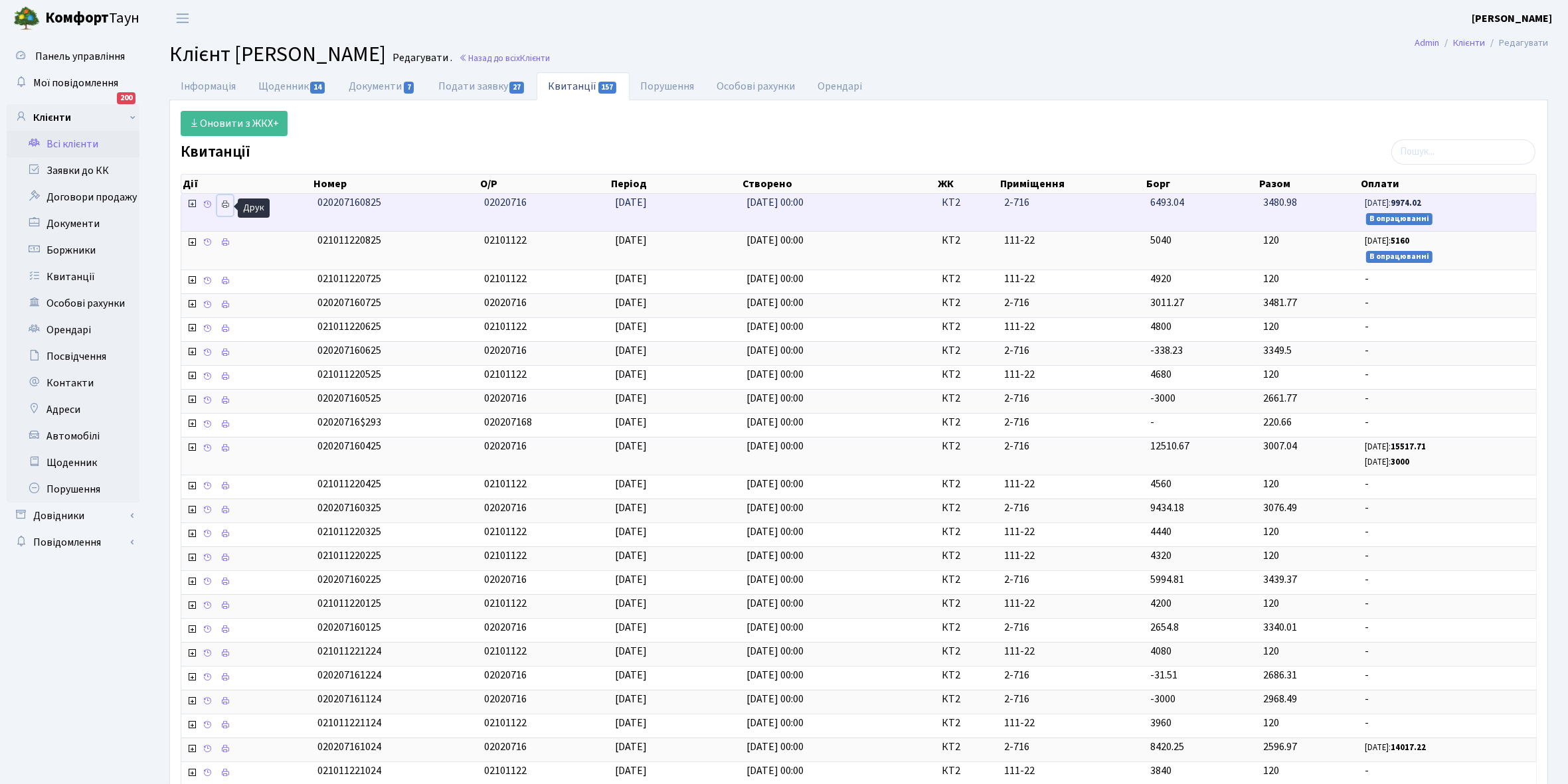
click at [230, 201] on icon at bounding box center [224, 203] width 9 height 9
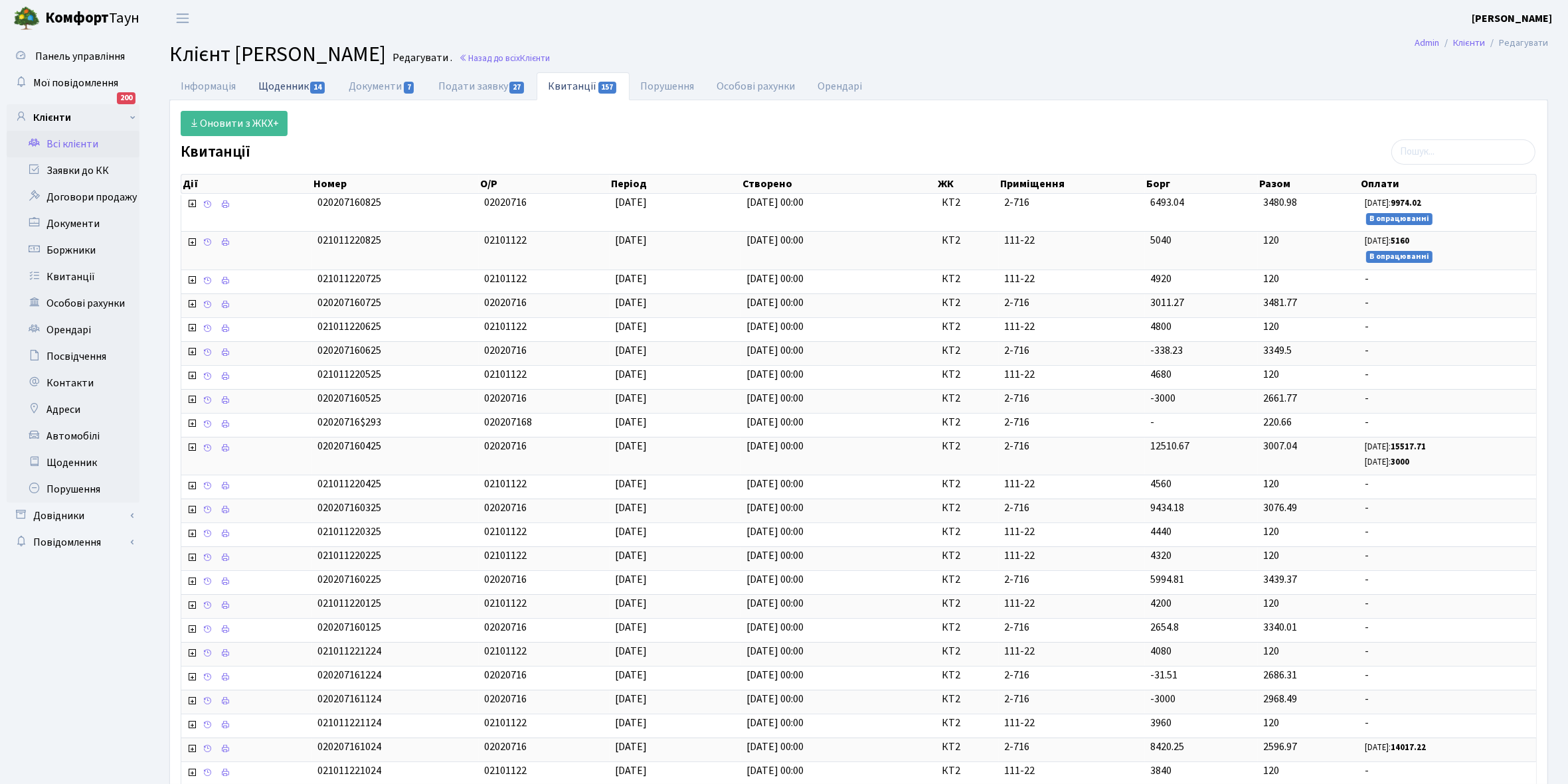
click at [283, 91] on link "Щоденник 14" at bounding box center [292, 86] width 90 height 28
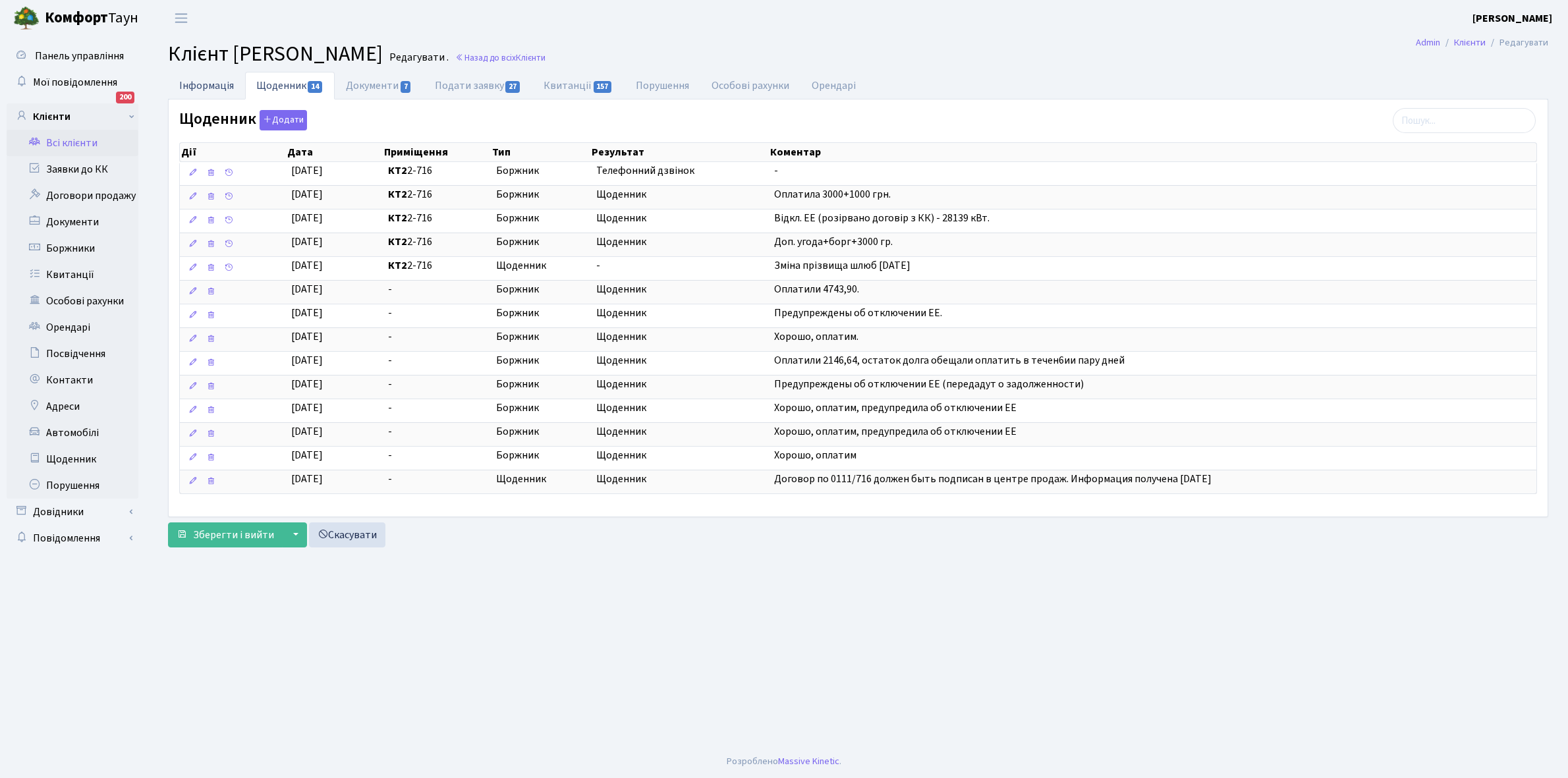
click at [209, 84] on link "Інформація" at bounding box center [206, 86] width 77 height 27
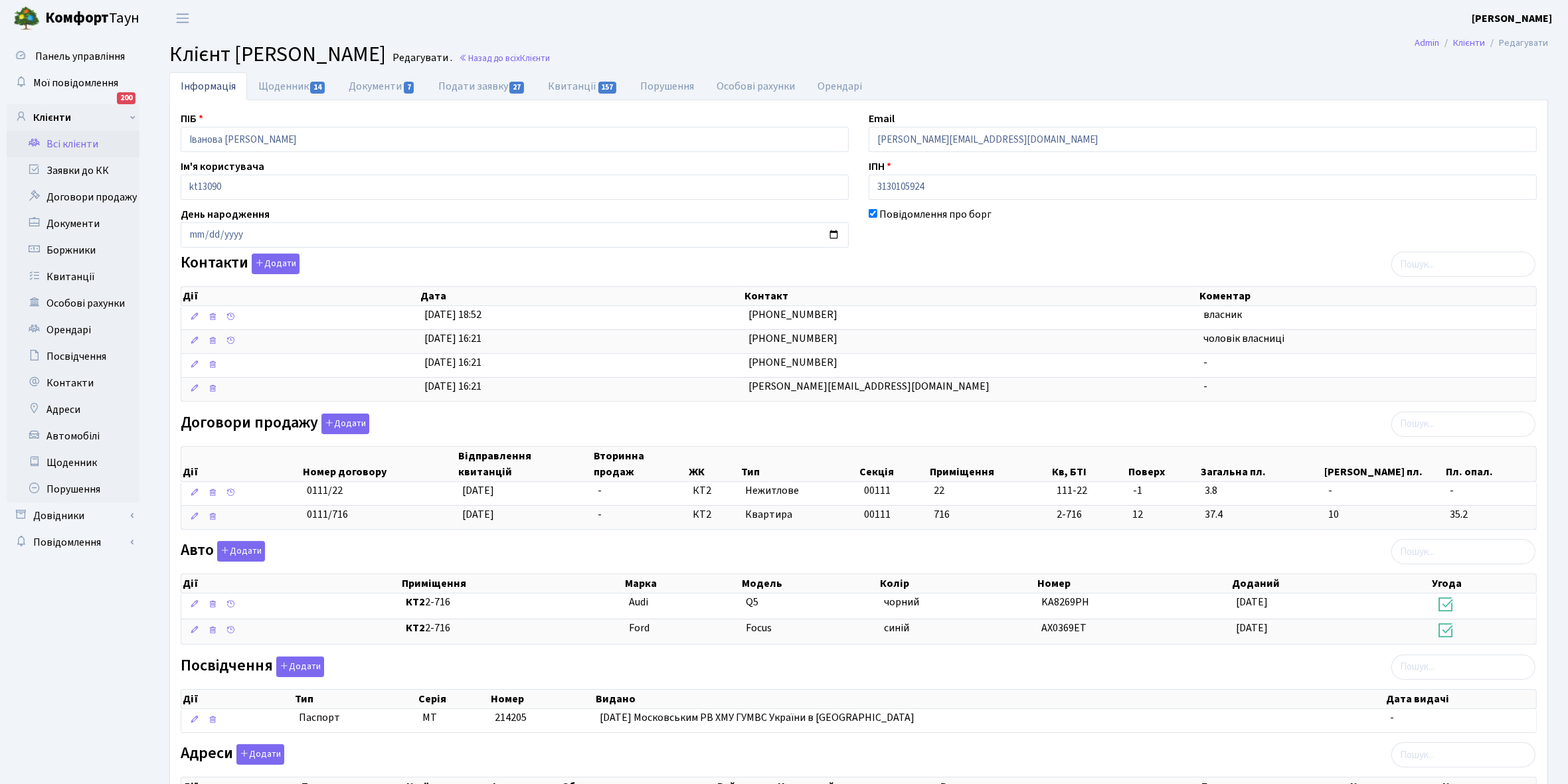
click at [68, 140] on link "Всі клієнти" at bounding box center [73, 143] width 133 height 27
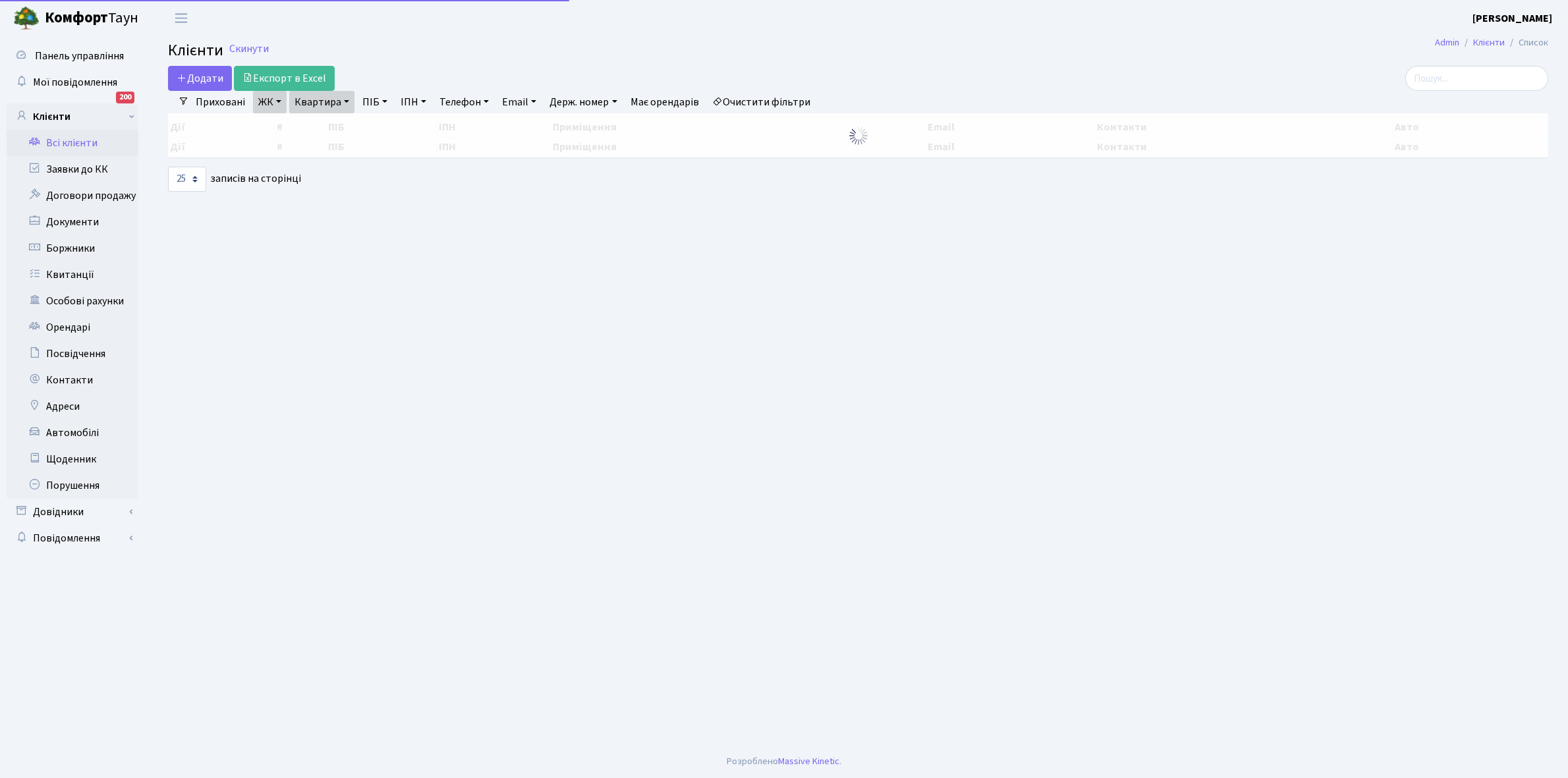
select select "25"
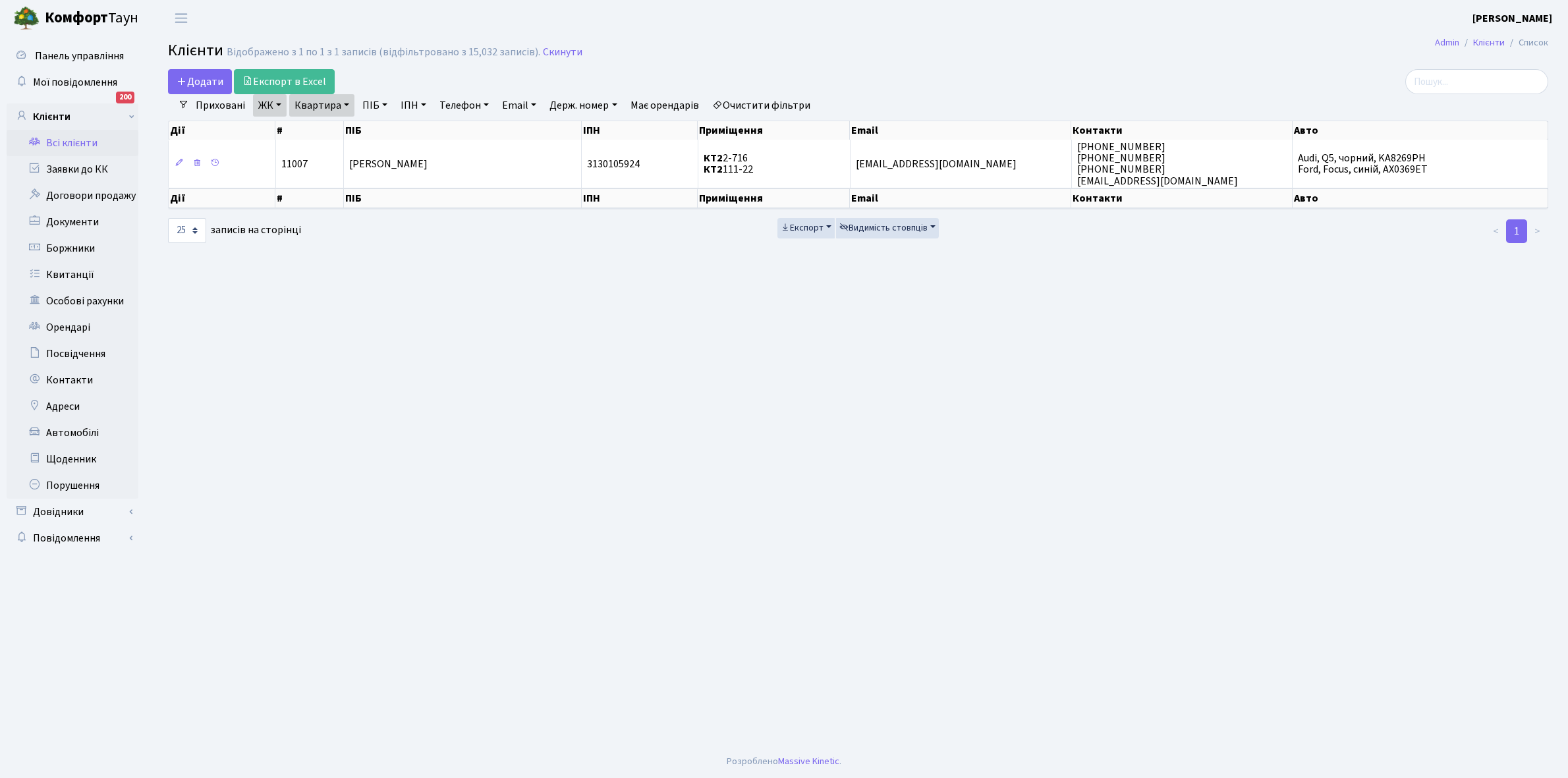
click at [350, 102] on link "Квартира" at bounding box center [322, 105] width 65 height 22
click at [341, 129] on input "2-716" at bounding box center [327, 132] width 77 height 25
type input "2-728"
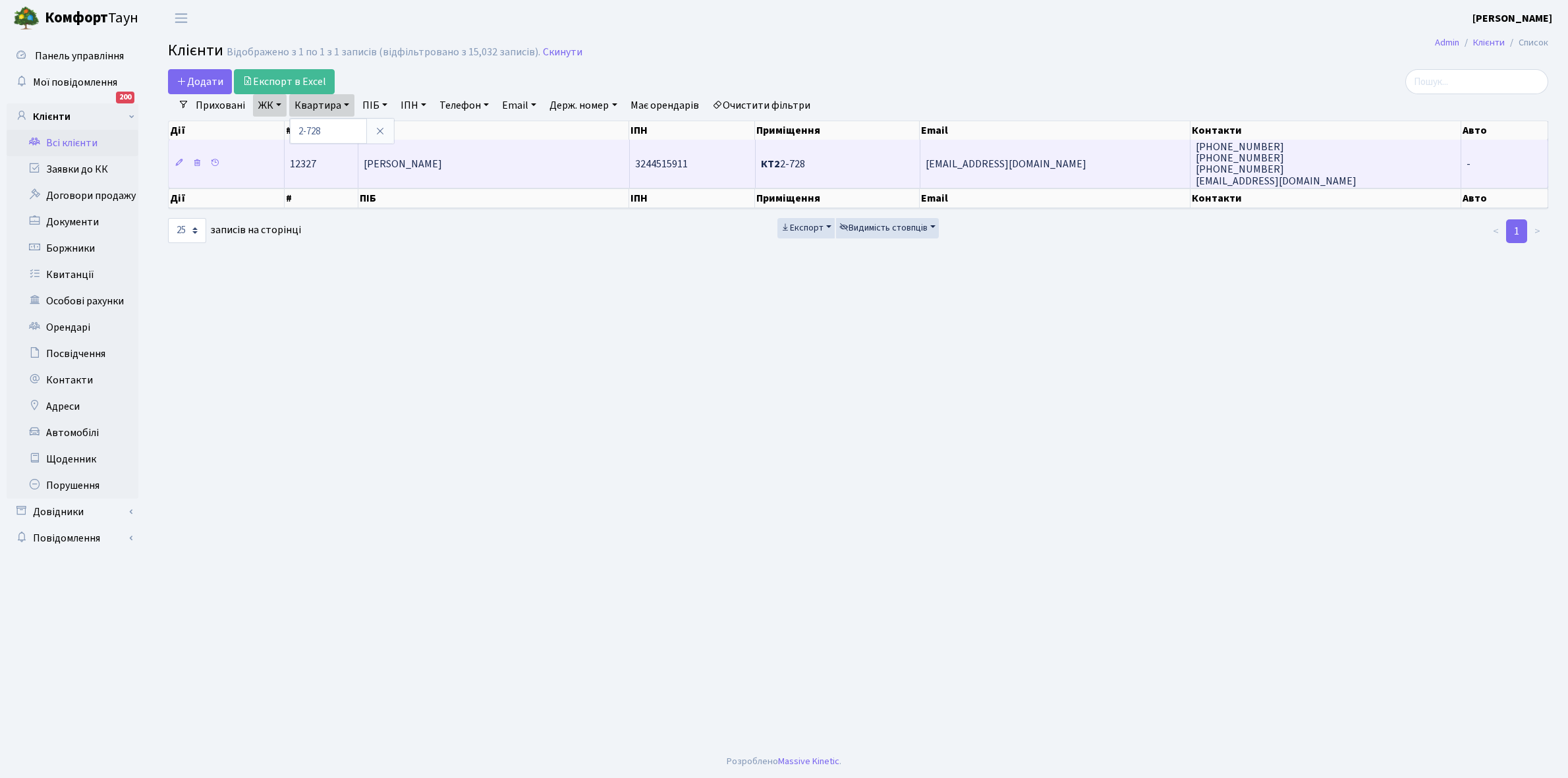
click at [423, 178] on td "Григорян Давид Артурович" at bounding box center [494, 163] width 271 height 48
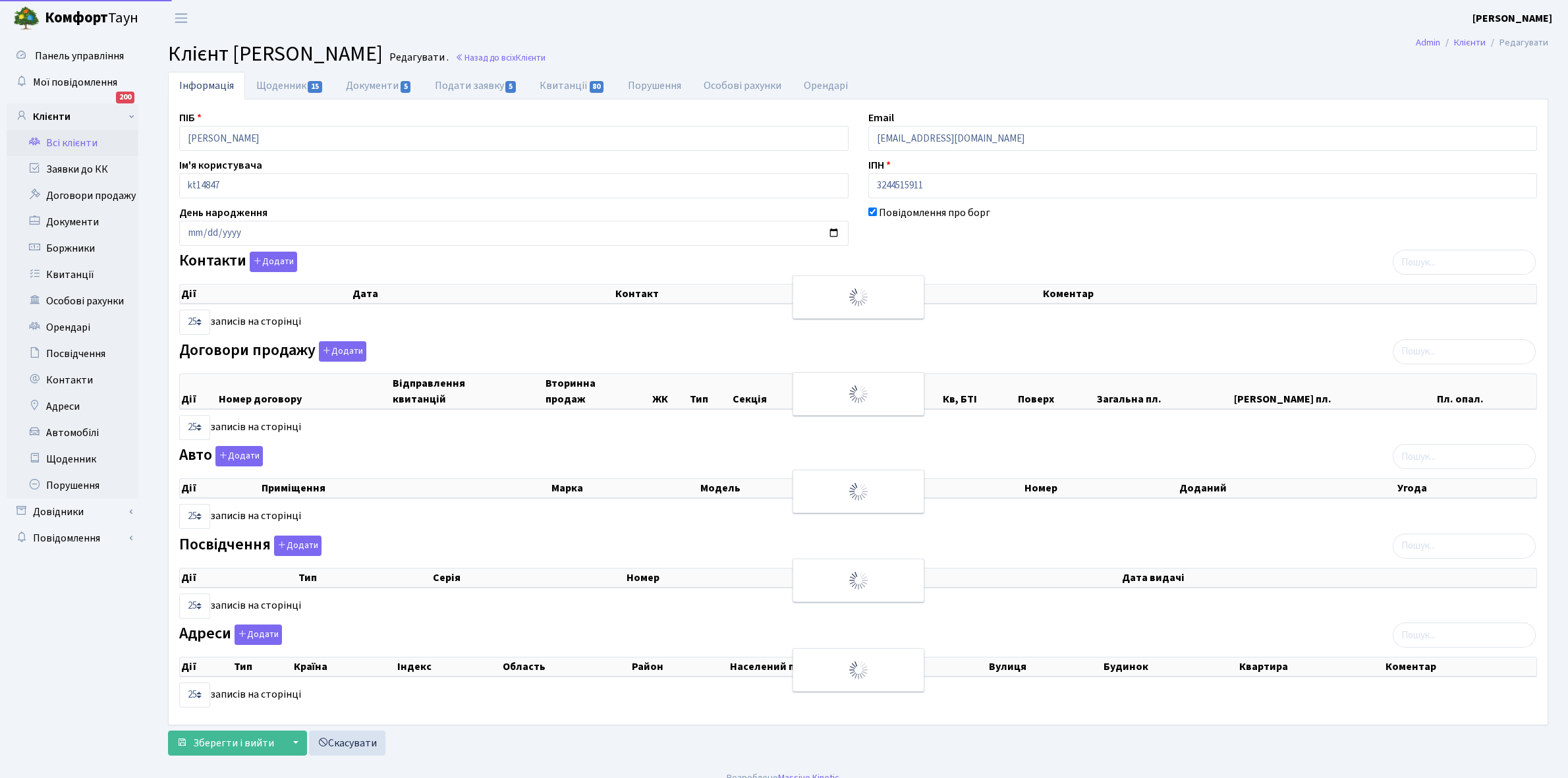
select select "25"
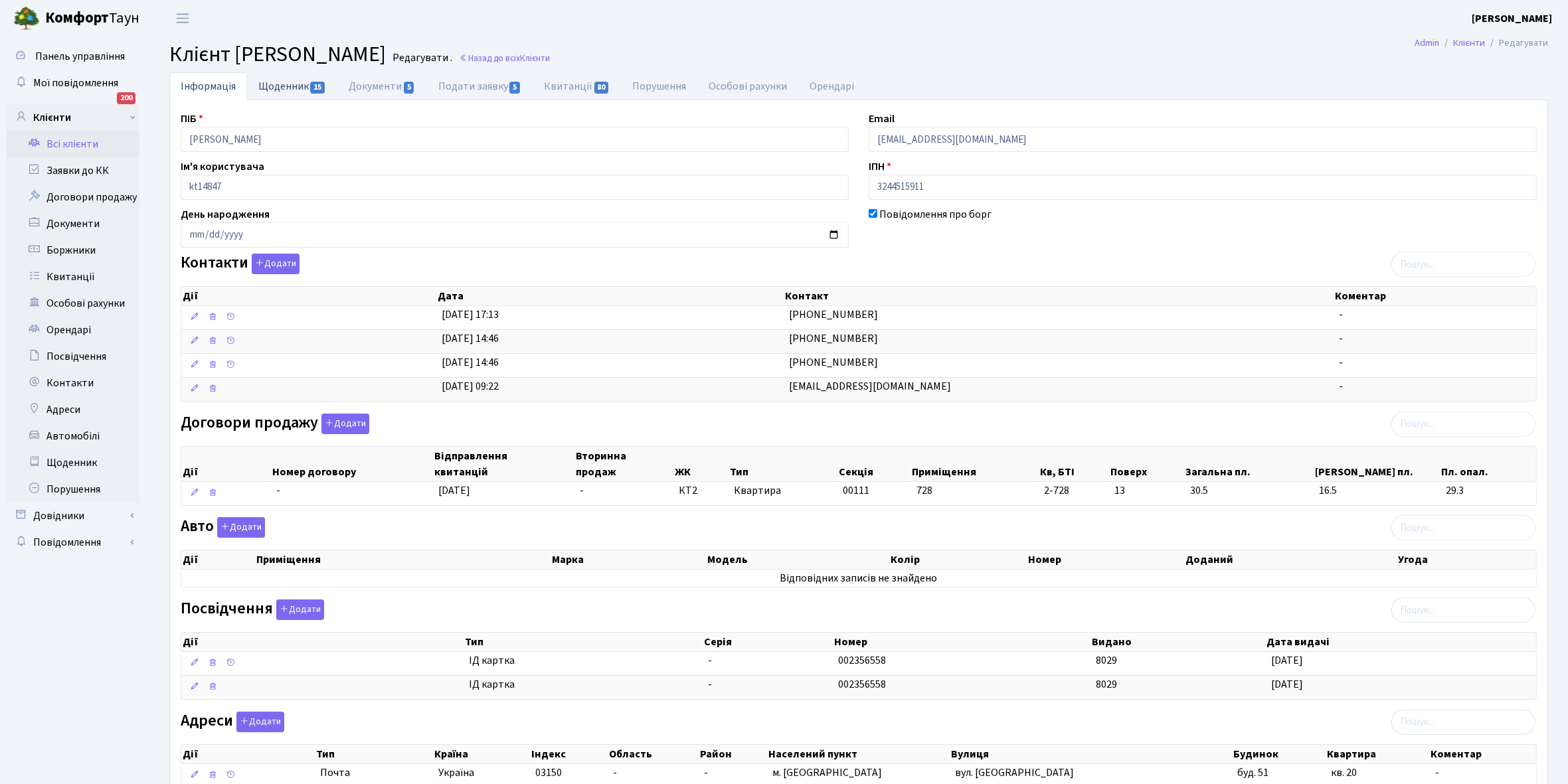
click at [280, 84] on link "Щоденник 15" at bounding box center [292, 86] width 90 height 28
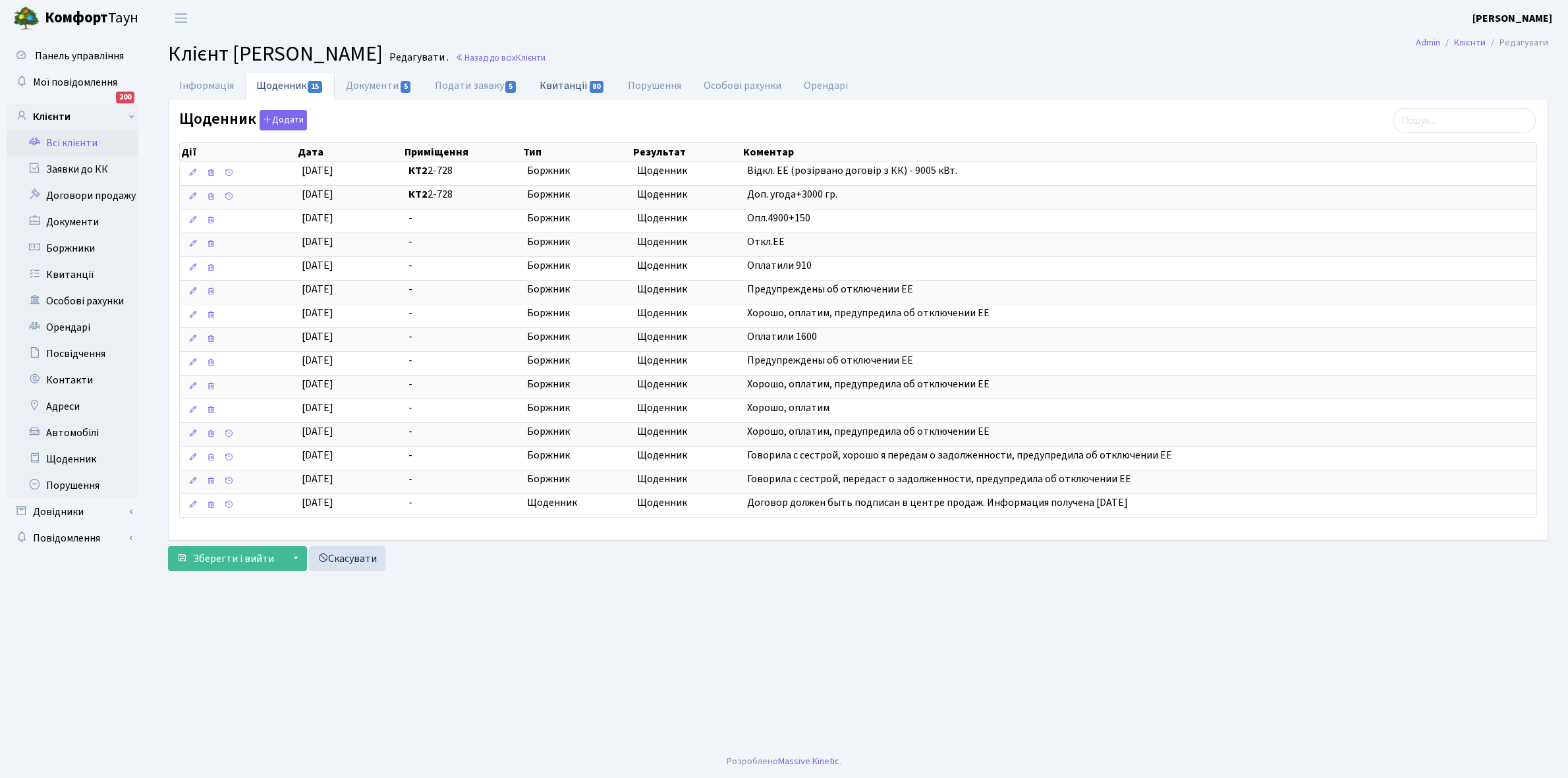
click at [551, 87] on link "Квитанції 80" at bounding box center [572, 86] width 88 height 27
select select "25"
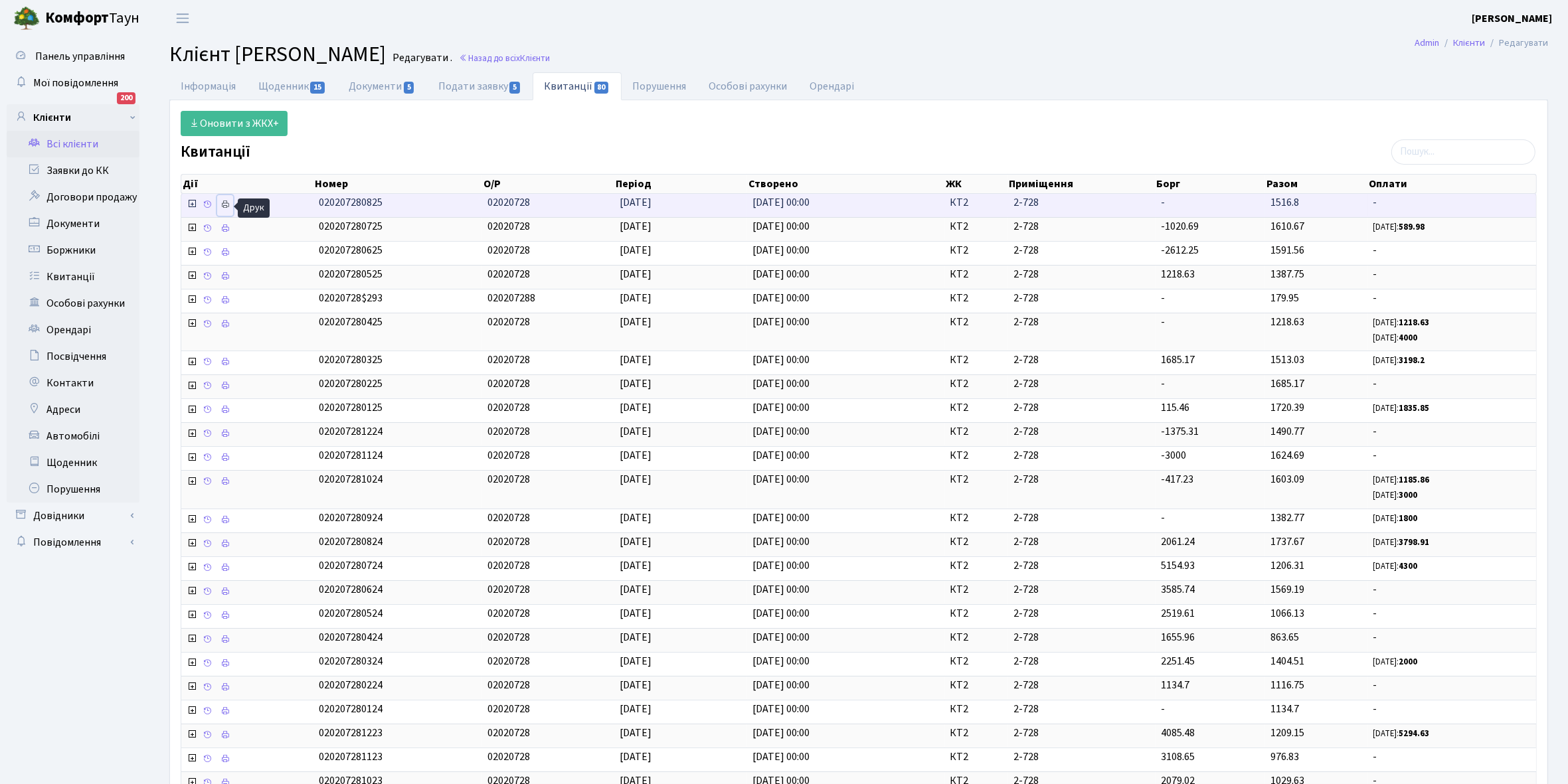
click at [223, 202] on icon at bounding box center [224, 203] width 9 height 9
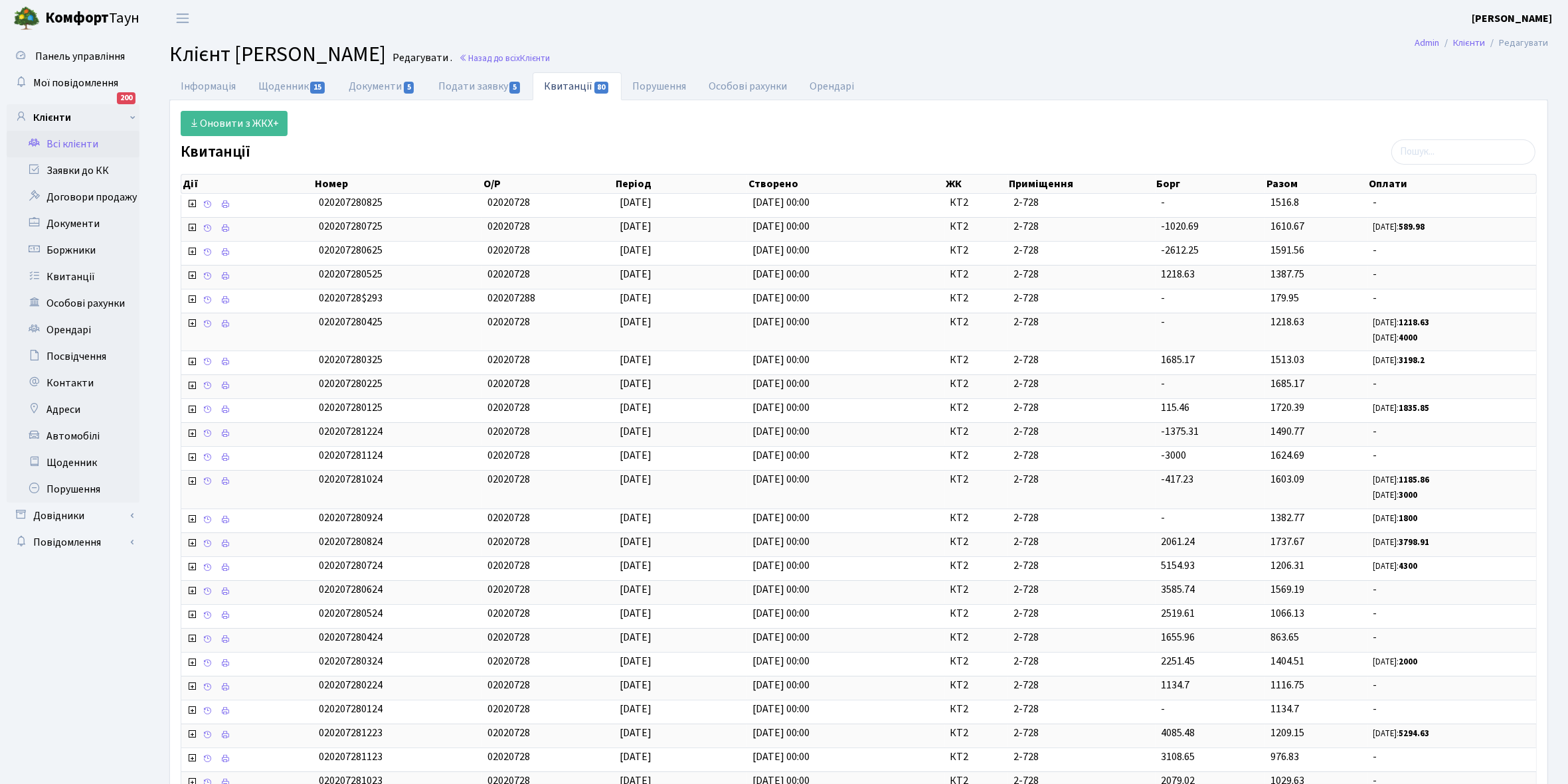
click at [79, 148] on link "Всі клієнти" at bounding box center [73, 143] width 133 height 27
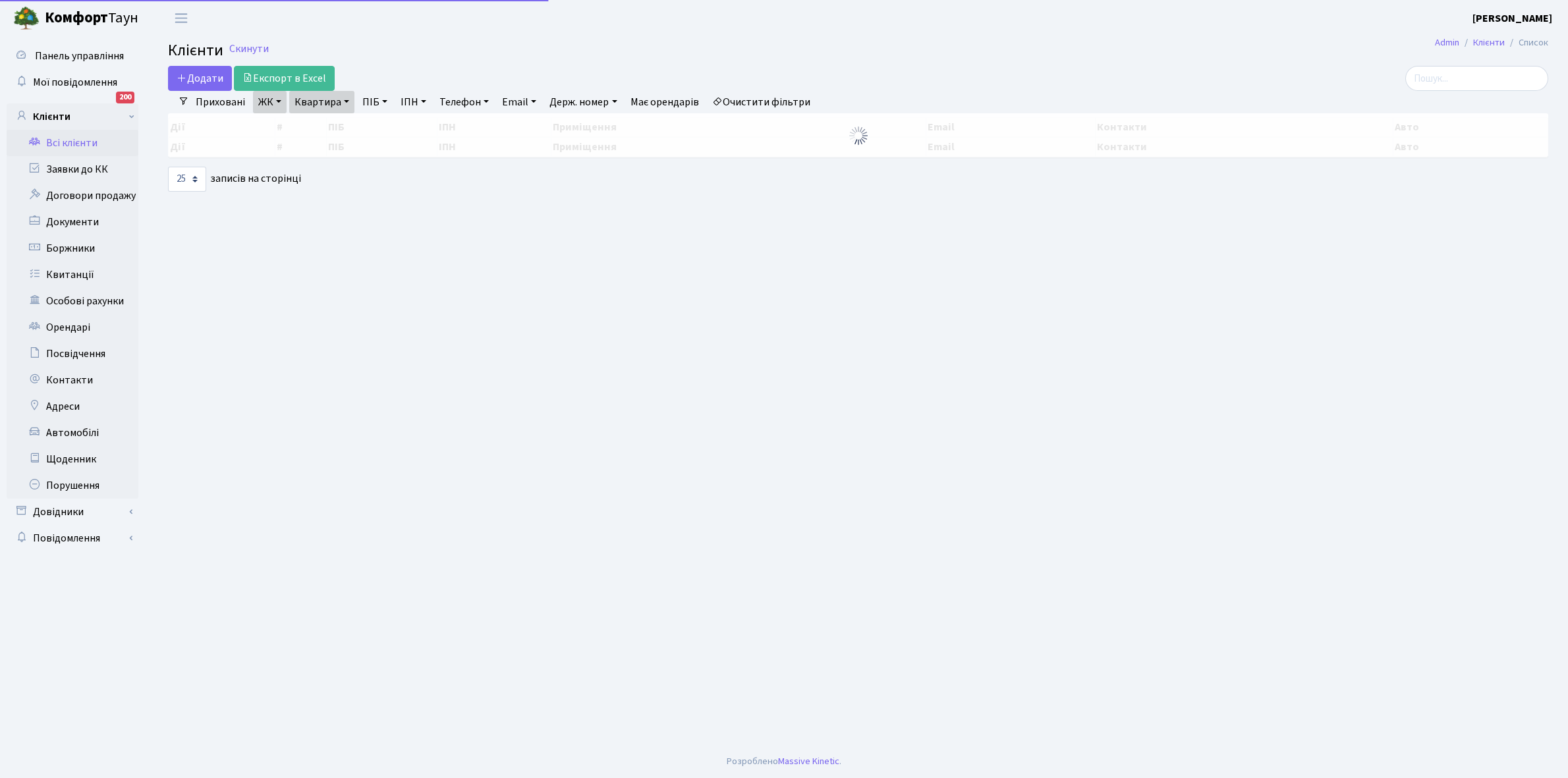
select select "25"
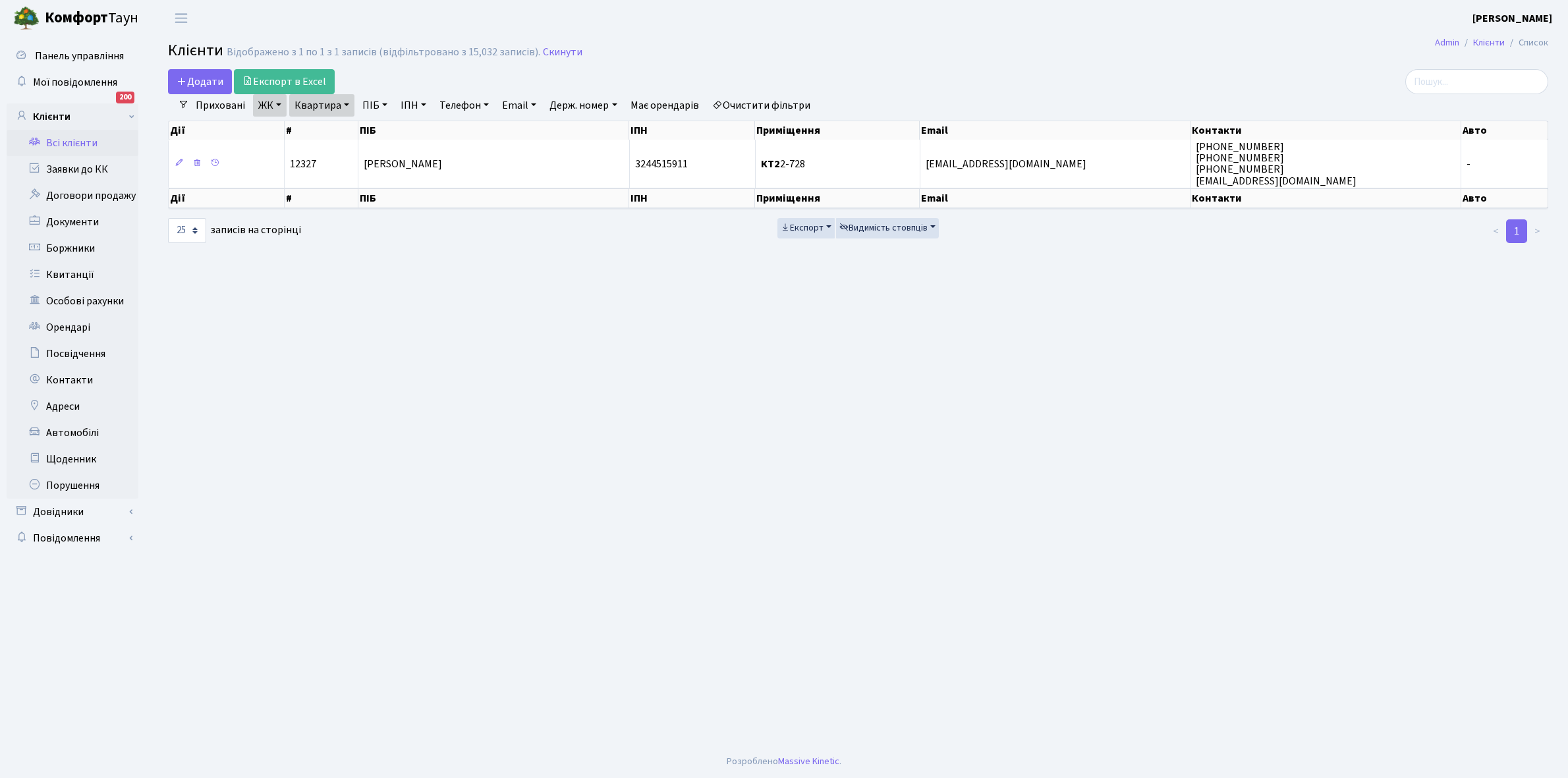
click at [347, 103] on link "Квартира" at bounding box center [322, 105] width 65 height 22
click at [345, 127] on input "2-728" at bounding box center [327, 132] width 77 height 25
type input "2-737"
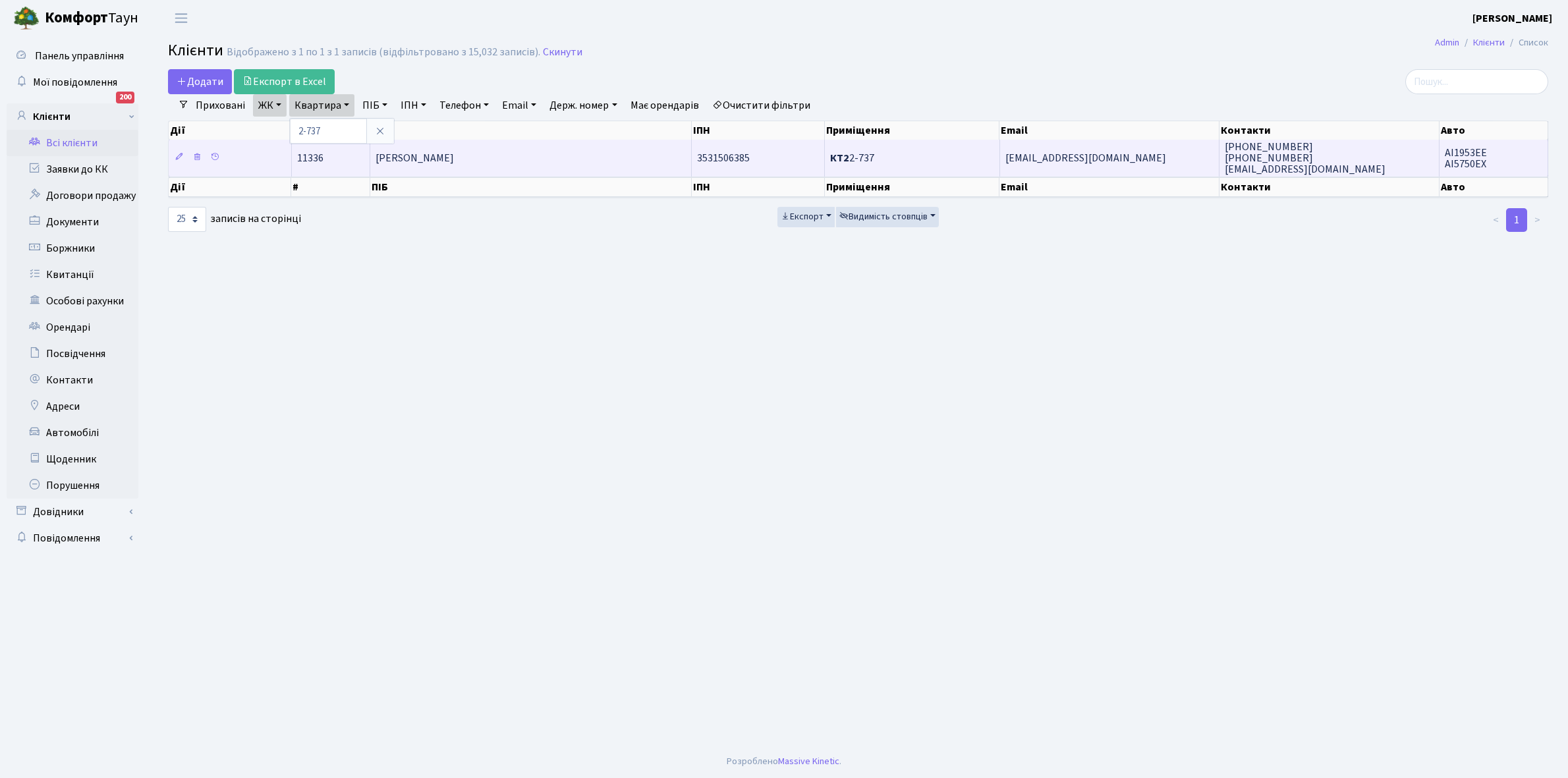
click at [426, 170] on td "[PERSON_NAME]" at bounding box center [531, 157] width 322 height 36
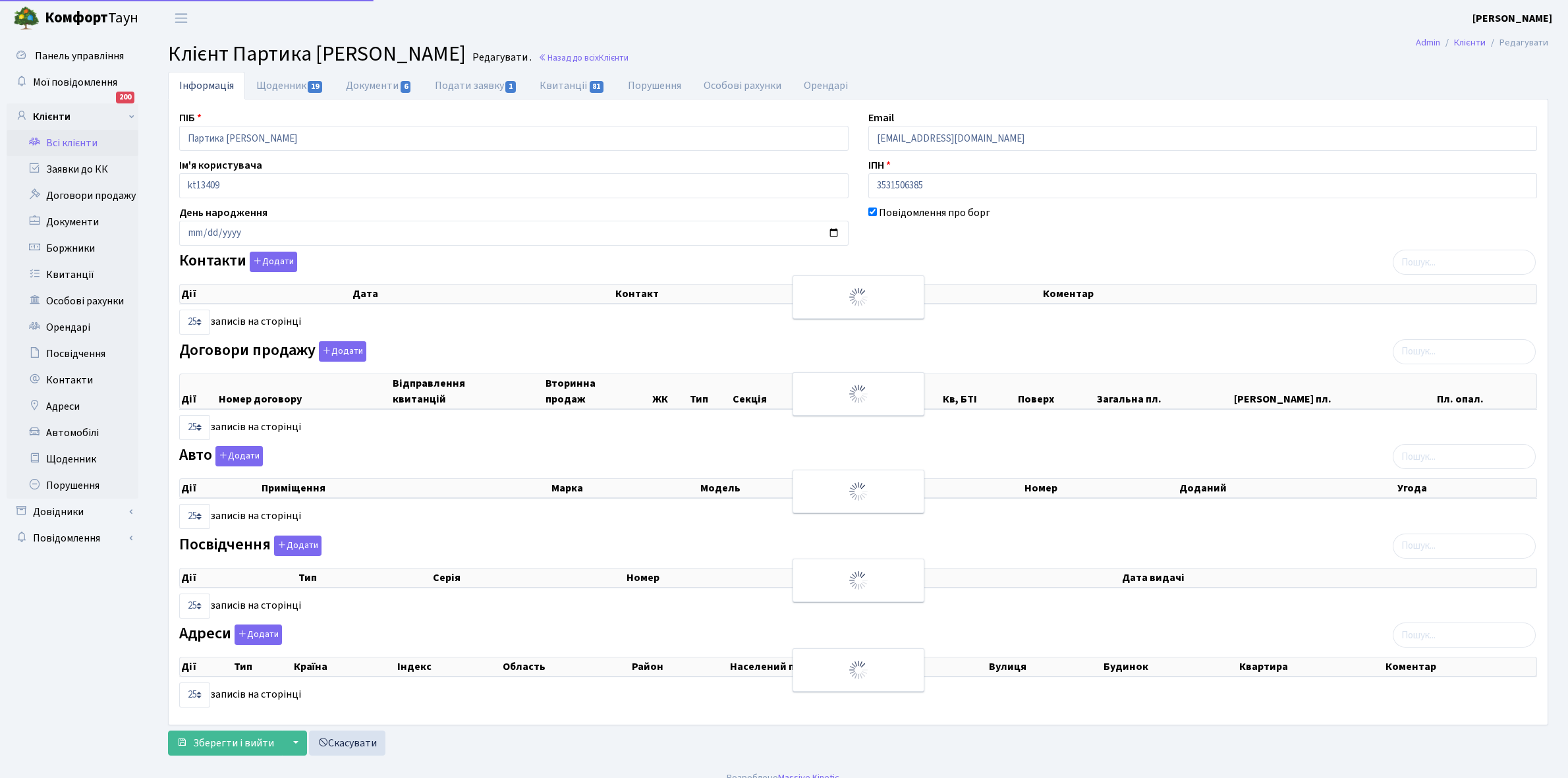
select select "25"
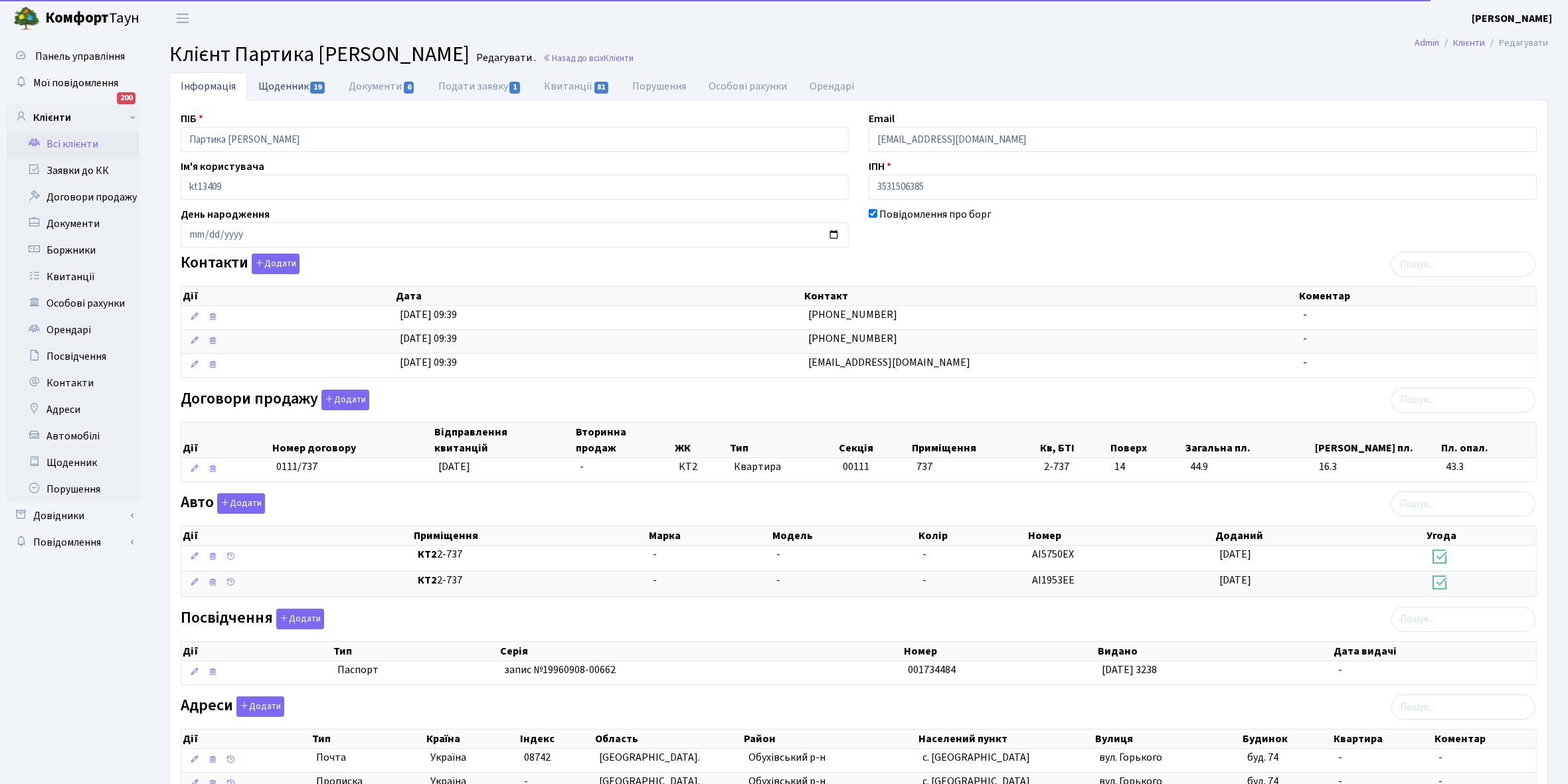
click at [284, 86] on link "Щоденник 19" at bounding box center [292, 86] width 90 height 28
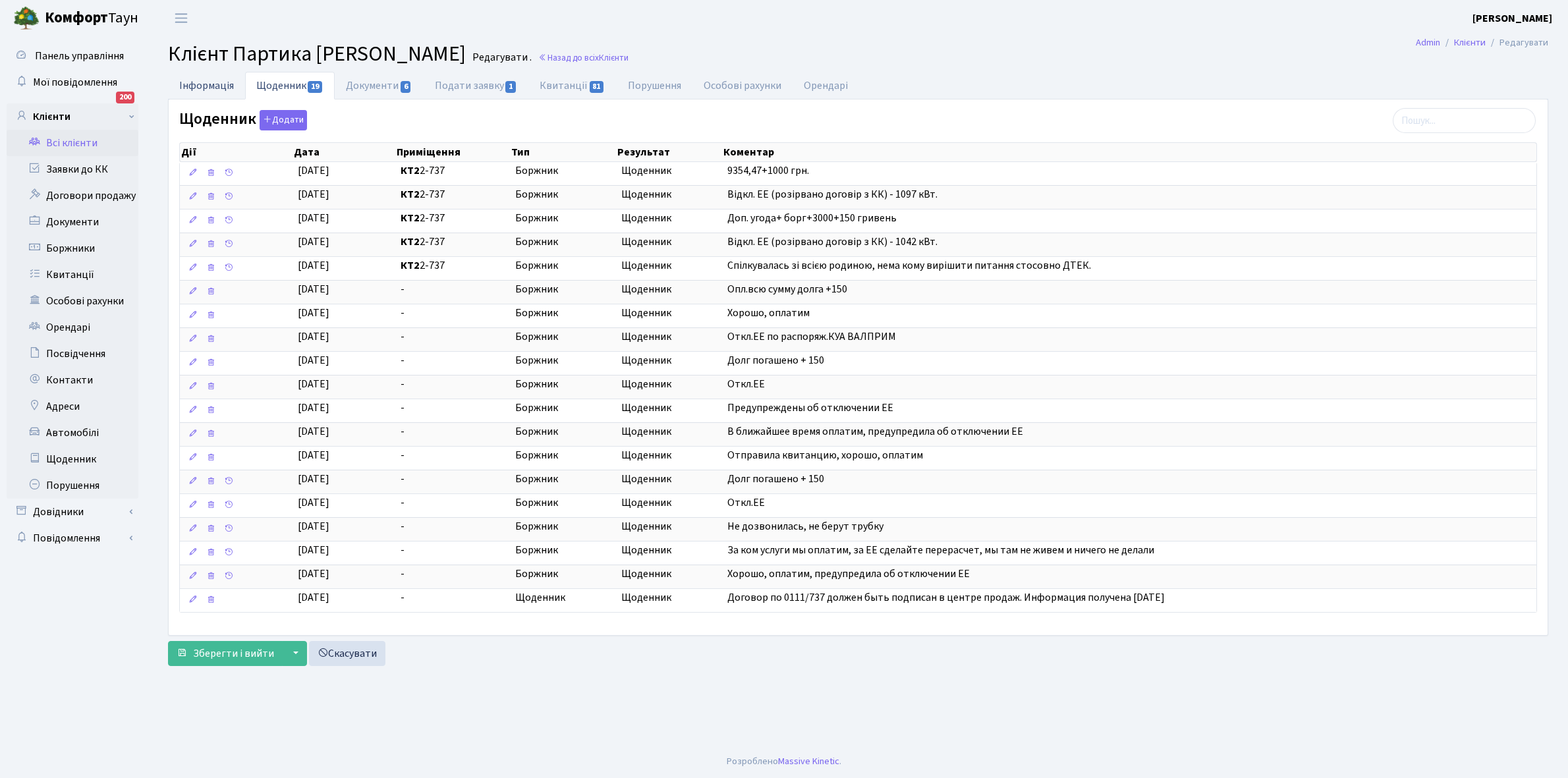
click at [195, 85] on link "Інформація" at bounding box center [206, 86] width 77 height 27
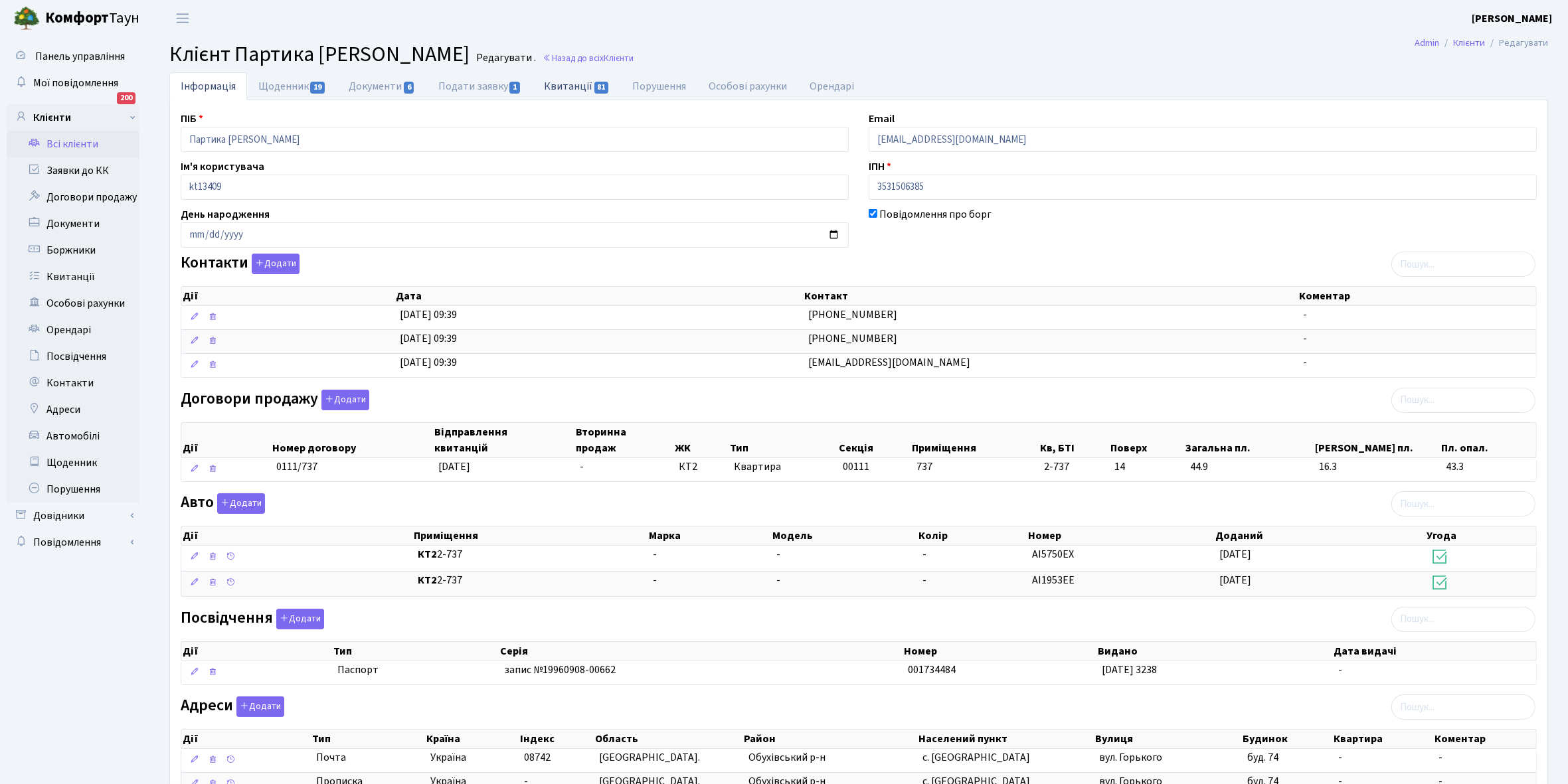
click at [552, 81] on link "Квитанції 81" at bounding box center [577, 86] width 88 height 28
select select "25"
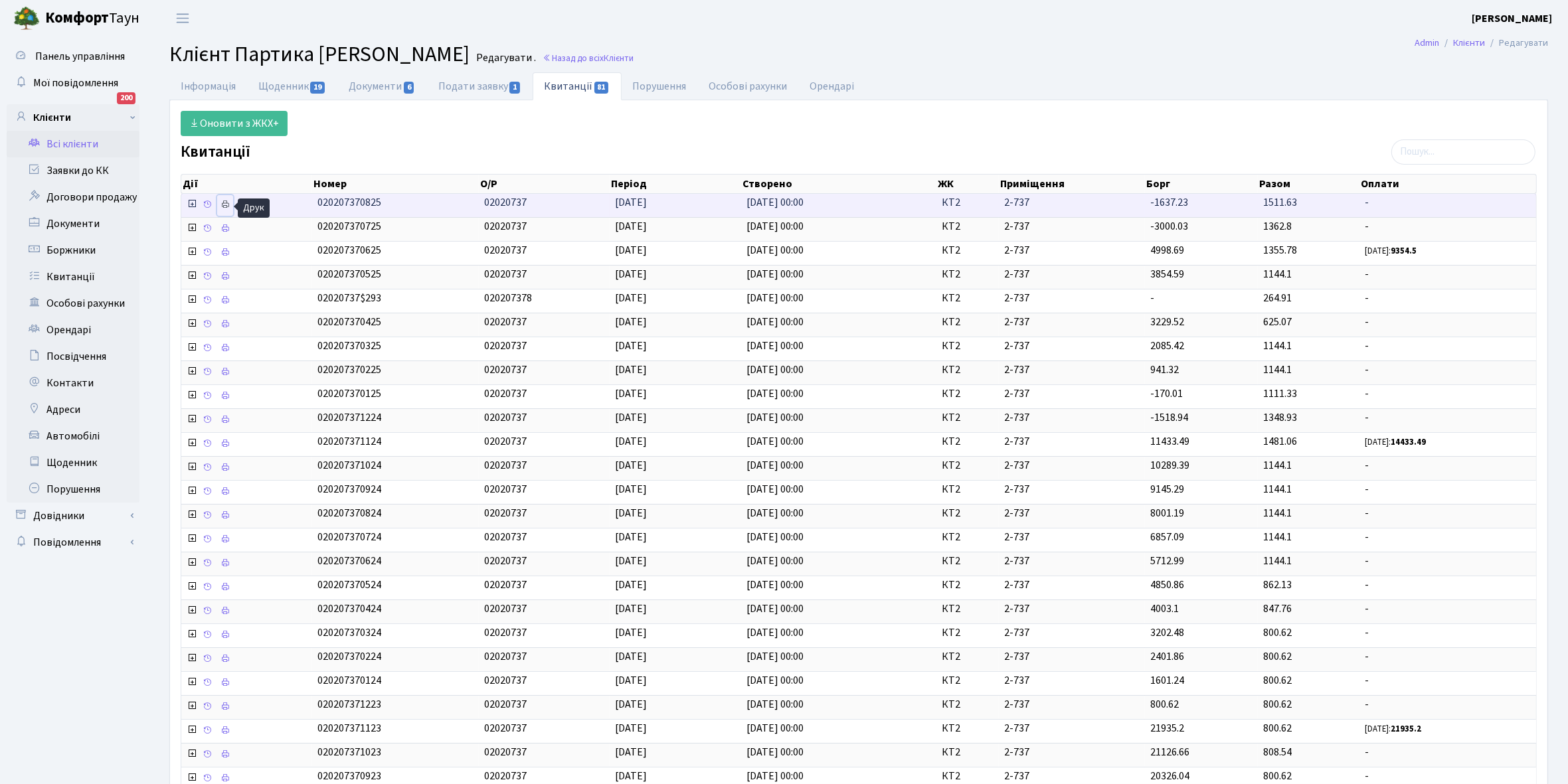
click at [227, 207] on icon at bounding box center [224, 203] width 9 height 9
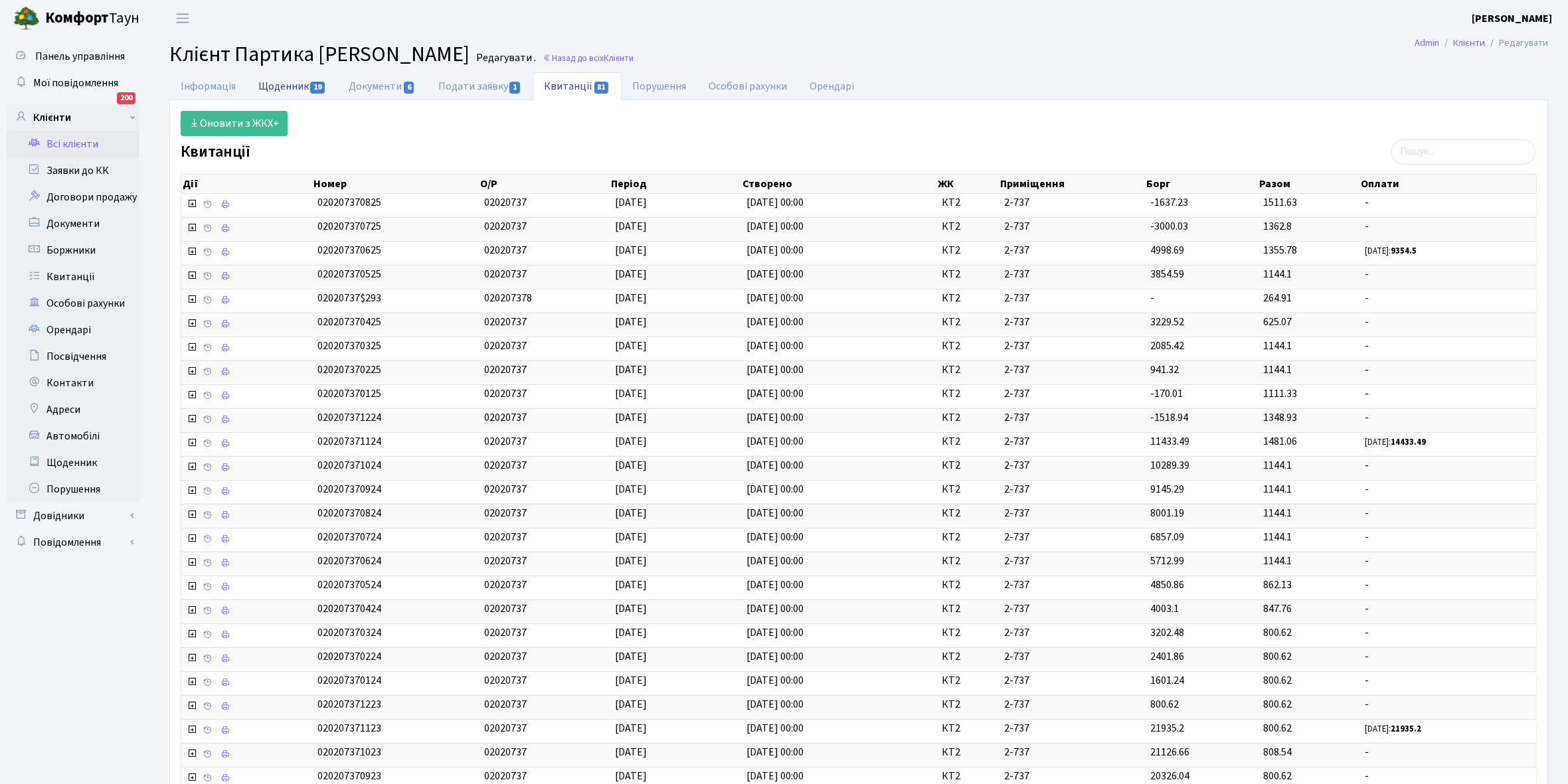
click at [273, 93] on link "Щоденник 19" at bounding box center [292, 86] width 90 height 28
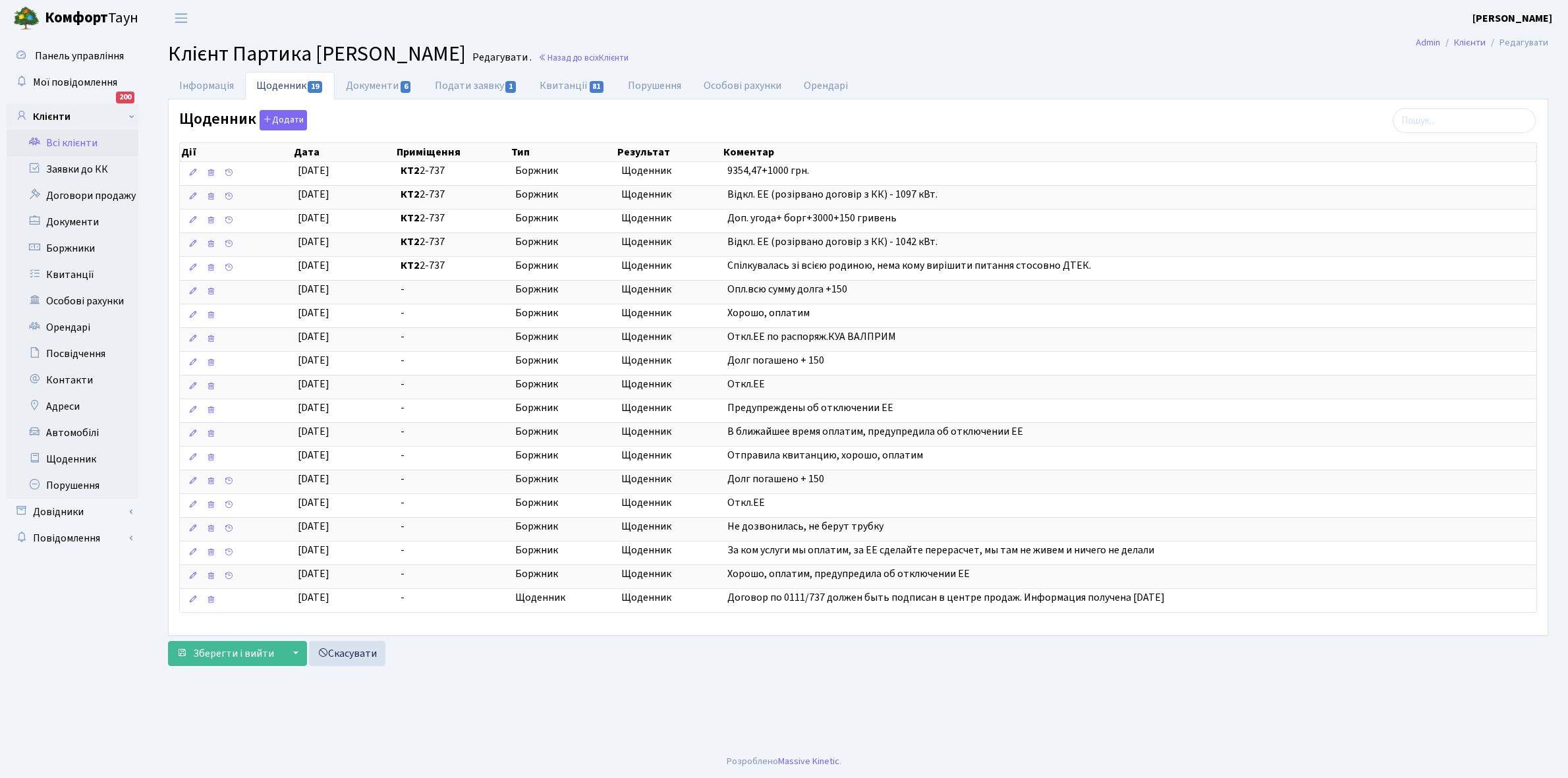
click at [77, 140] on link "Всі клієнти" at bounding box center [72, 142] width 132 height 26
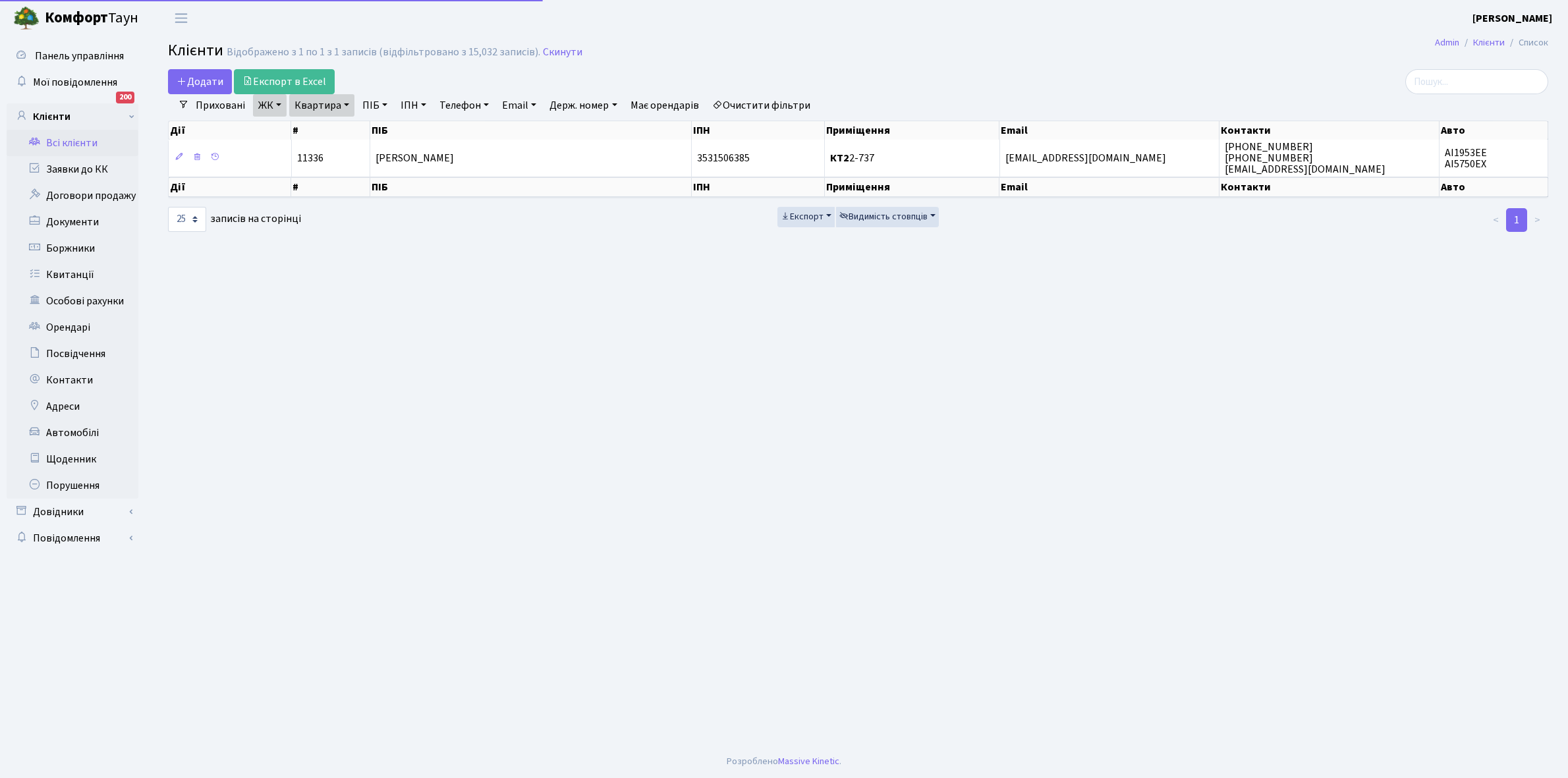
select select "25"
click at [347, 105] on link "Квартира" at bounding box center [322, 105] width 65 height 22
click at [338, 127] on input "2-737" at bounding box center [327, 132] width 77 height 25
type input "2-769"
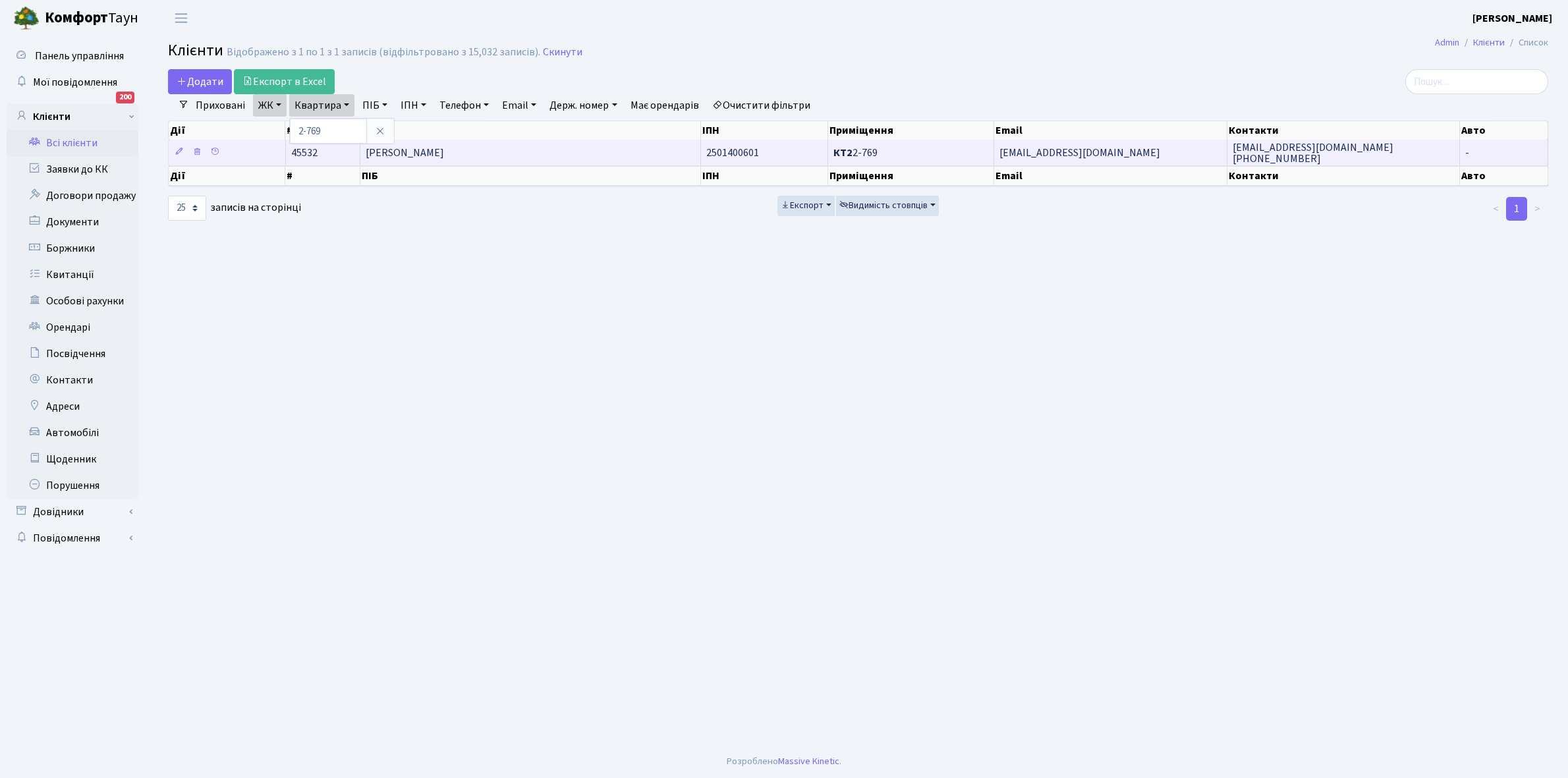
click at [461, 145] on td "[PERSON_NAME]" at bounding box center [530, 152] width 340 height 25
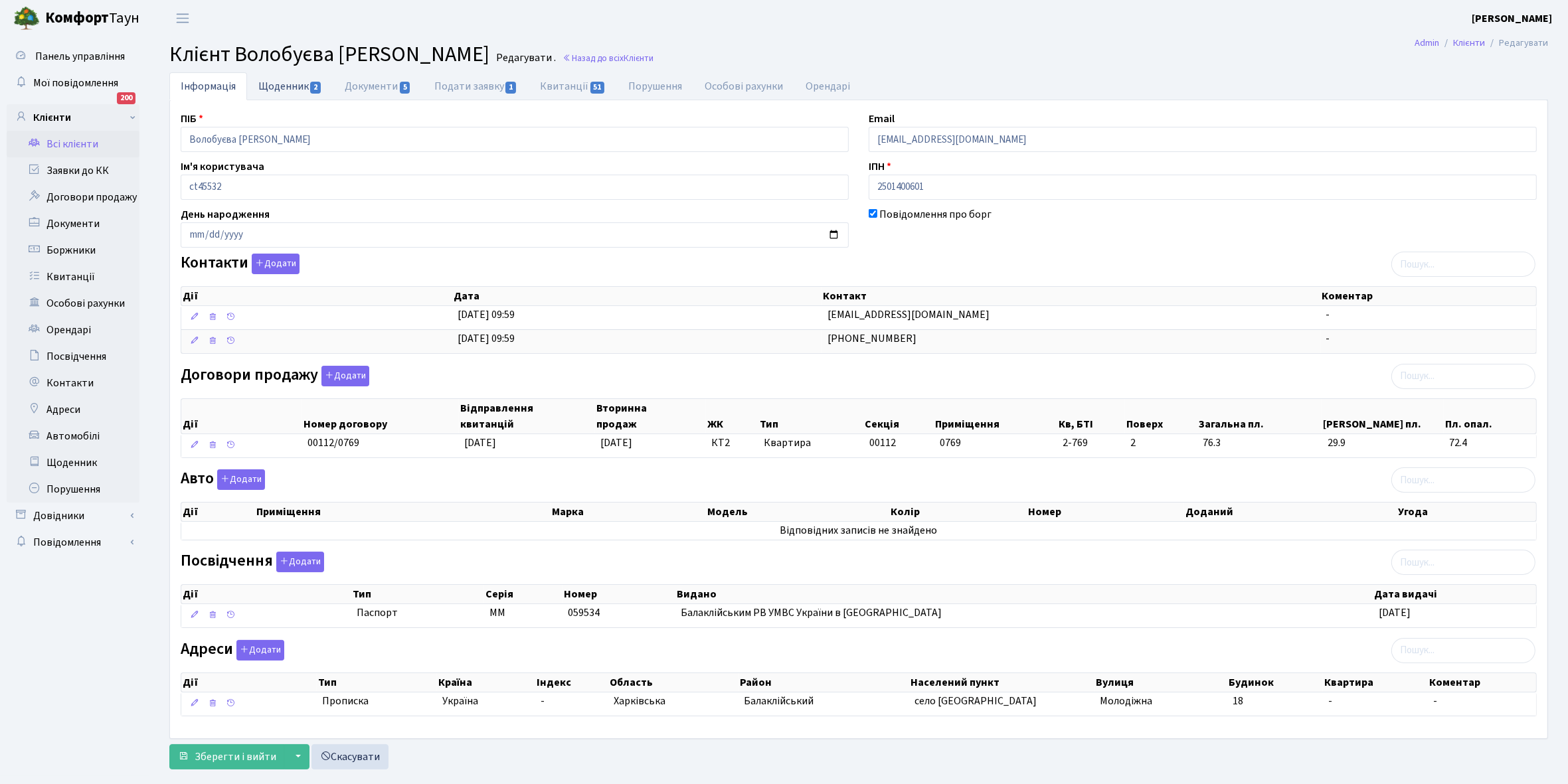
click at [276, 85] on link "Щоденник 2" at bounding box center [290, 86] width 86 height 28
select select "25"
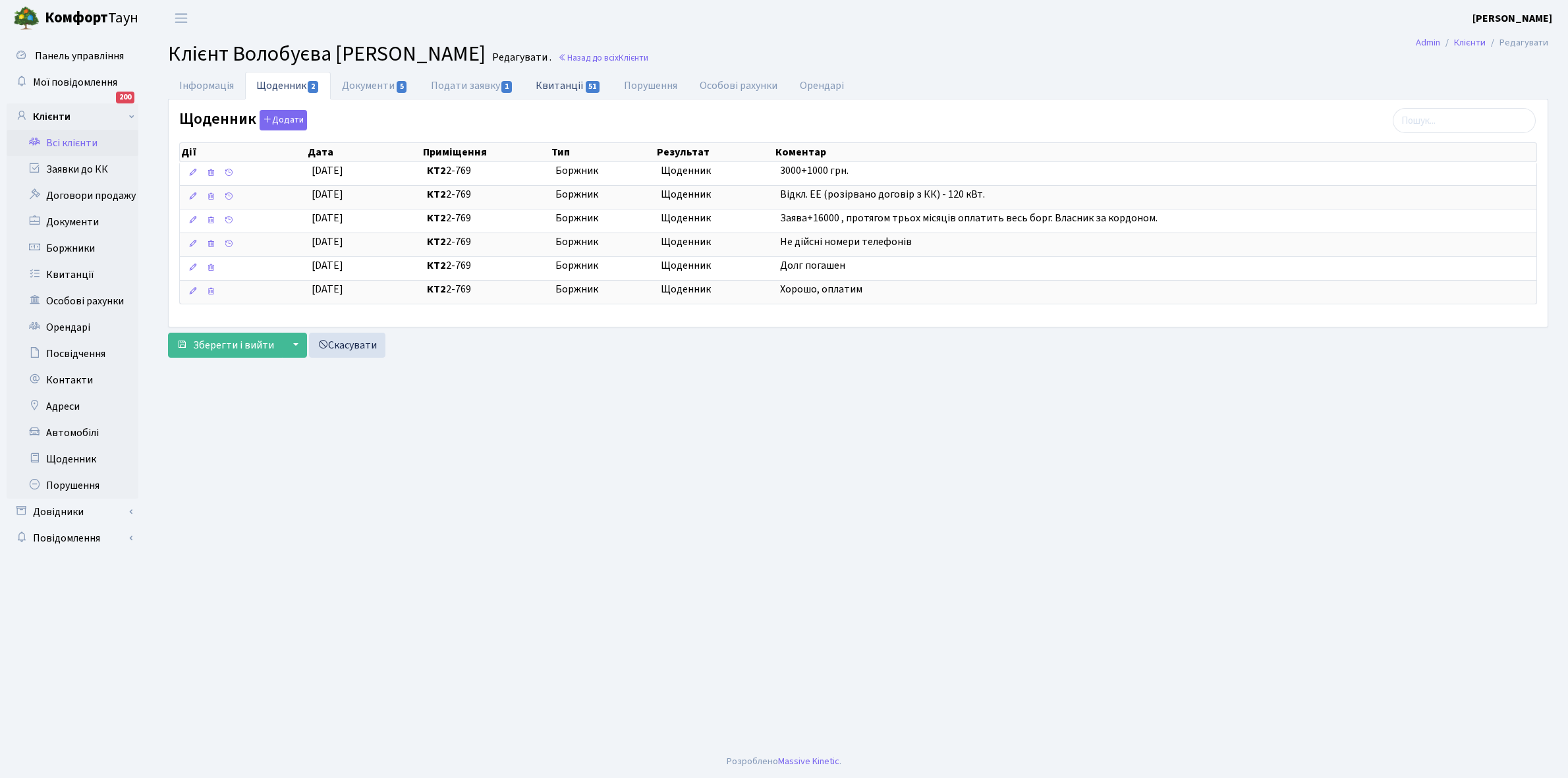
click at [560, 85] on link "Квитанції 51" at bounding box center [568, 86] width 88 height 27
select select "25"
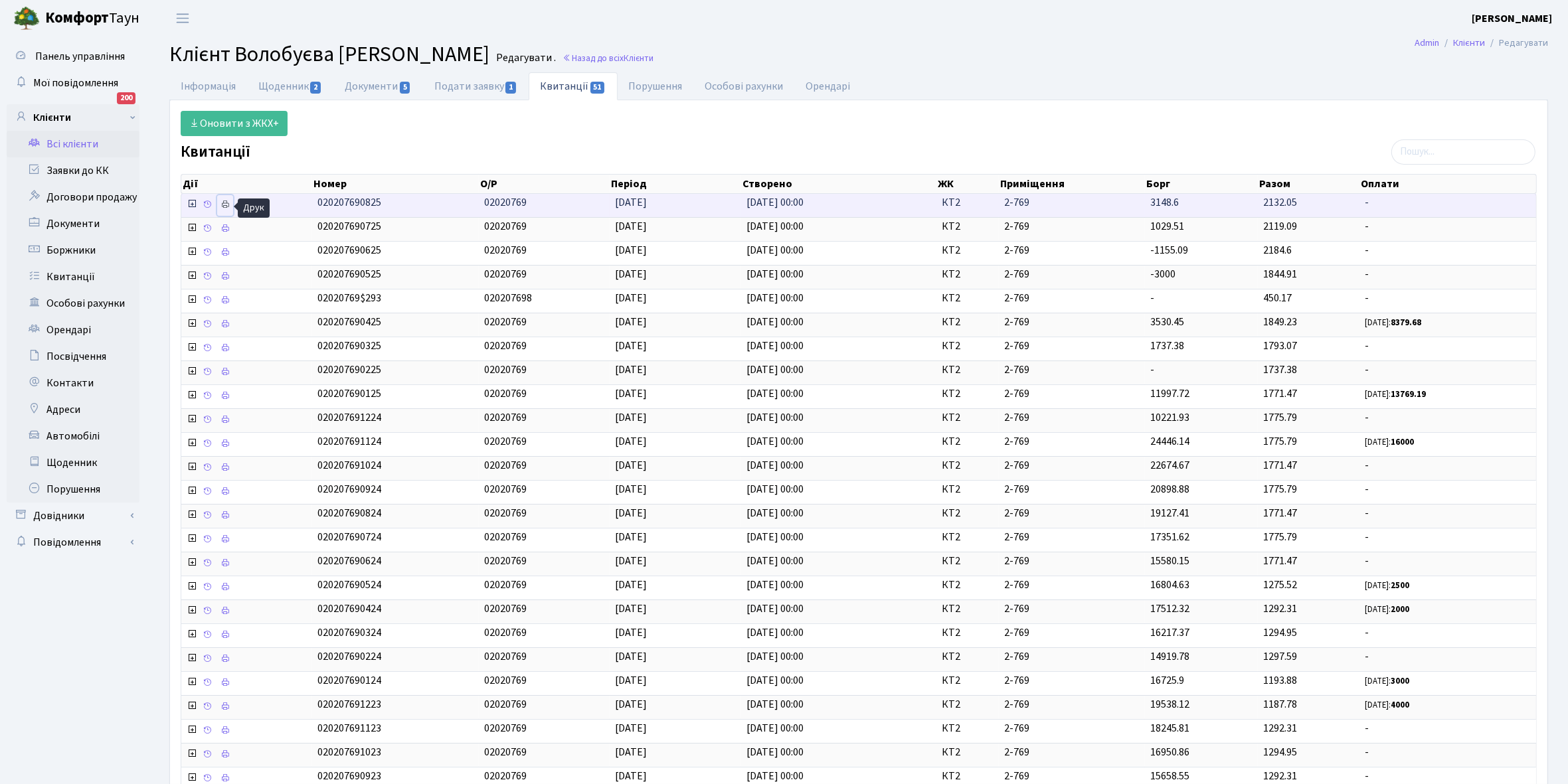
click at [227, 204] on icon at bounding box center [224, 203] width 9 height 9
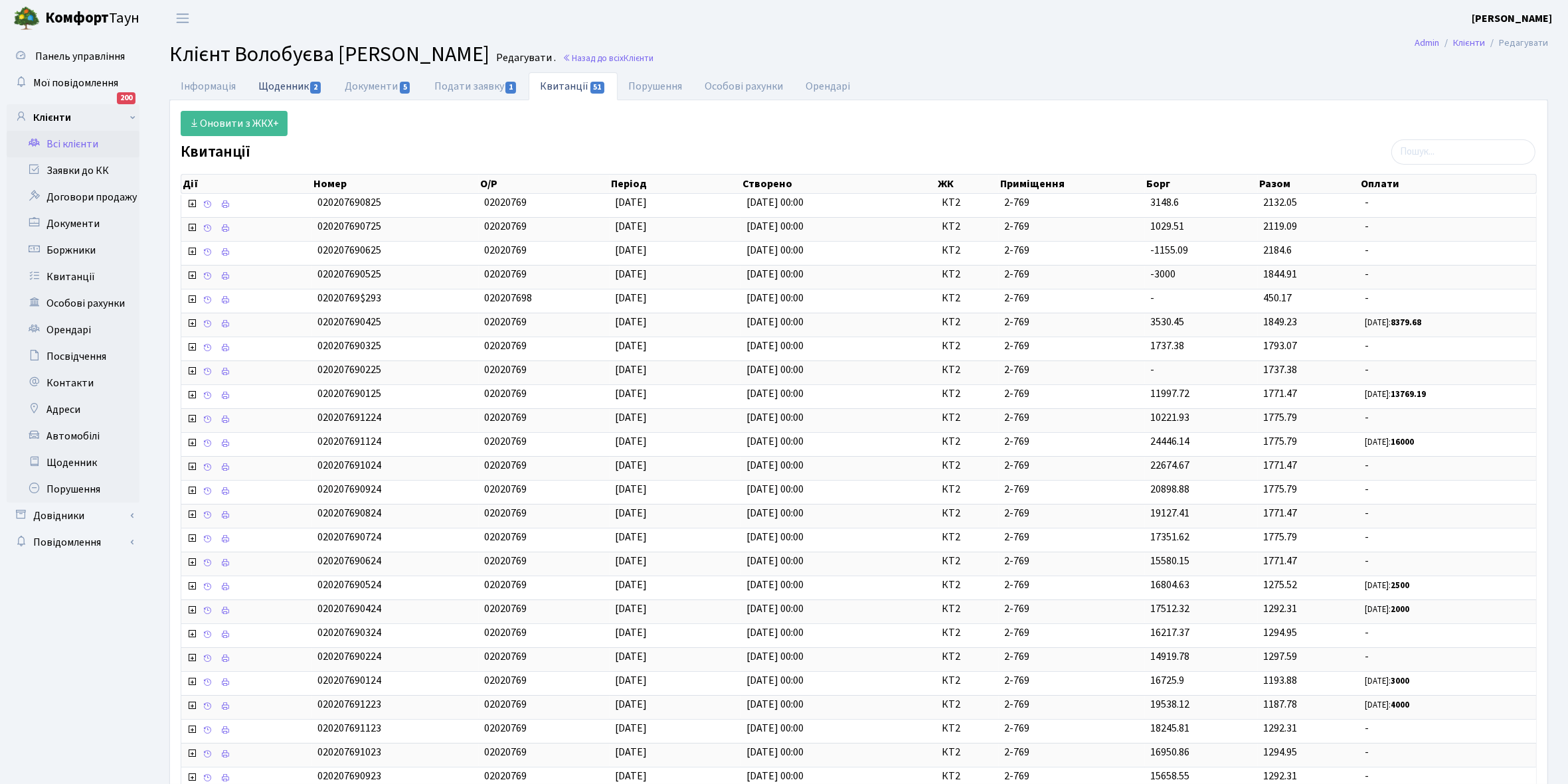
click at [272, 84] on link "Щоденник 2" at bounding box center [290, 86] width 86 height 28
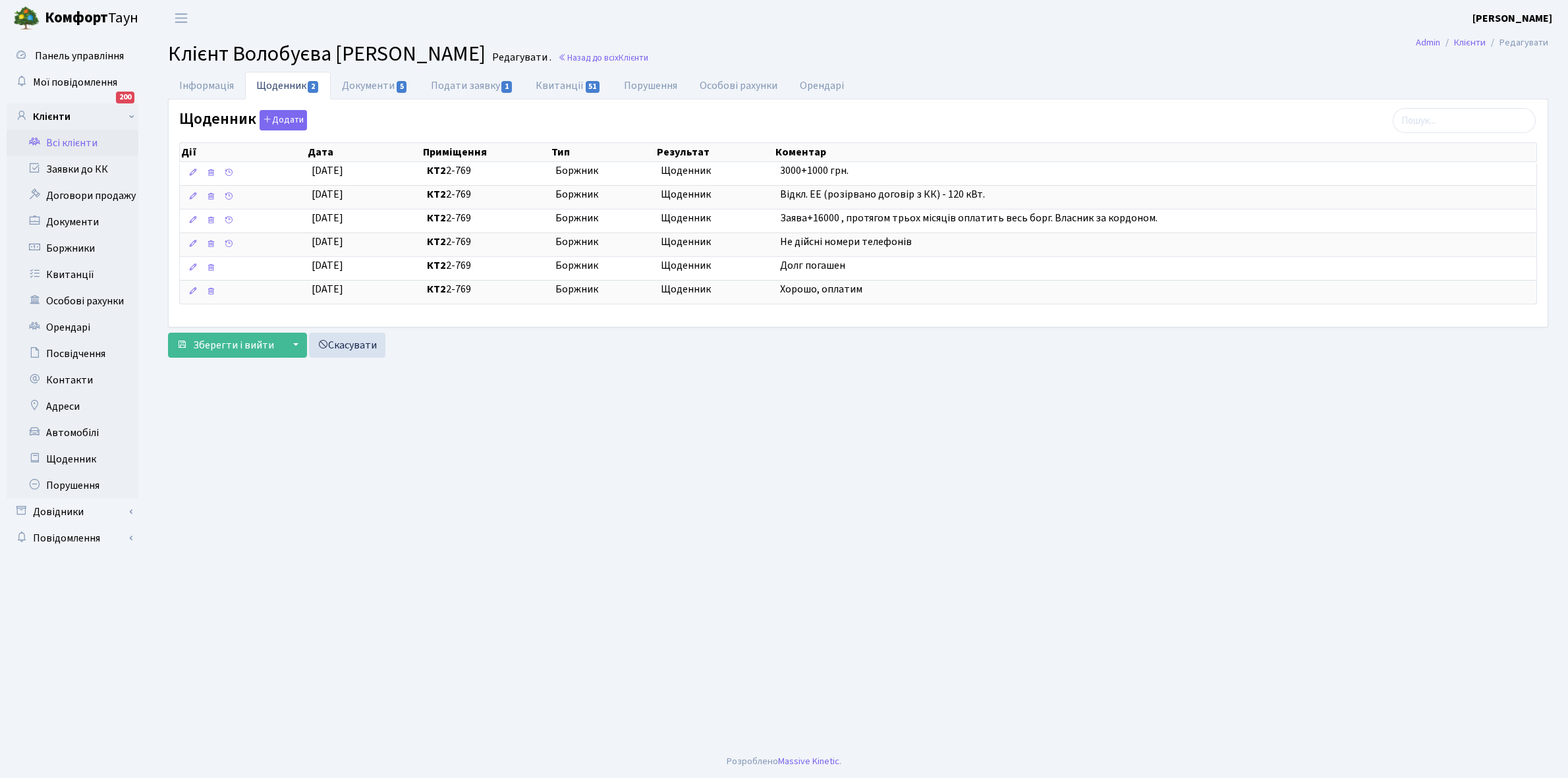
click at [71, 143] on link "Всі клієнти" at bounding box center [72, 142] width 132 height 26
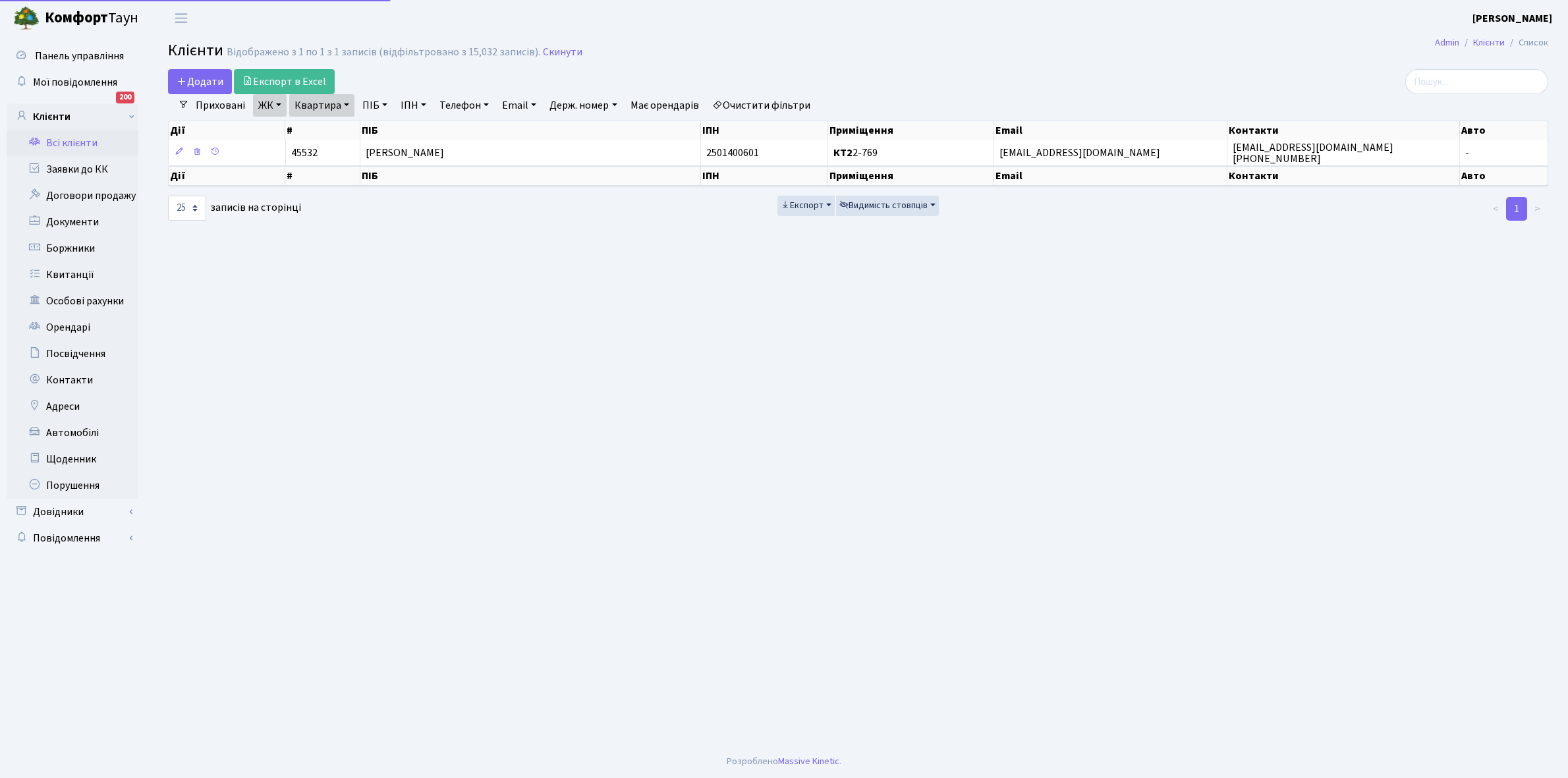
select select "25"
click at [347, 104] on link "Квартира" at bounding box center [322, 105] width 65 height 22
click at [339, 126] on input "2-769" at bounding box center [327, 132] width 77 height 25
type input "2-770"
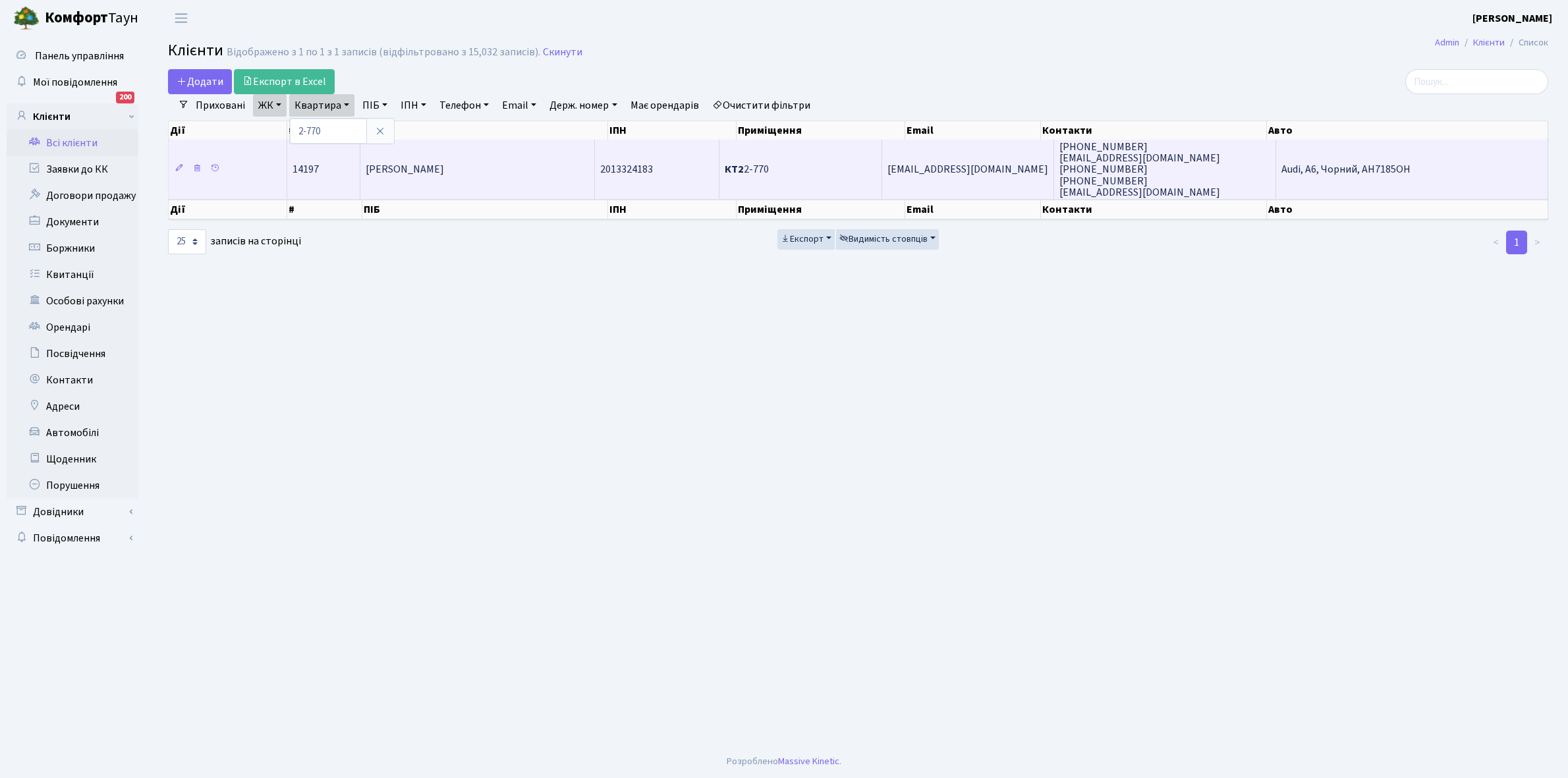
click at [443, 174] on span "[PERSON_NAME]" at bounding box center [404, 170] width 78 height 15
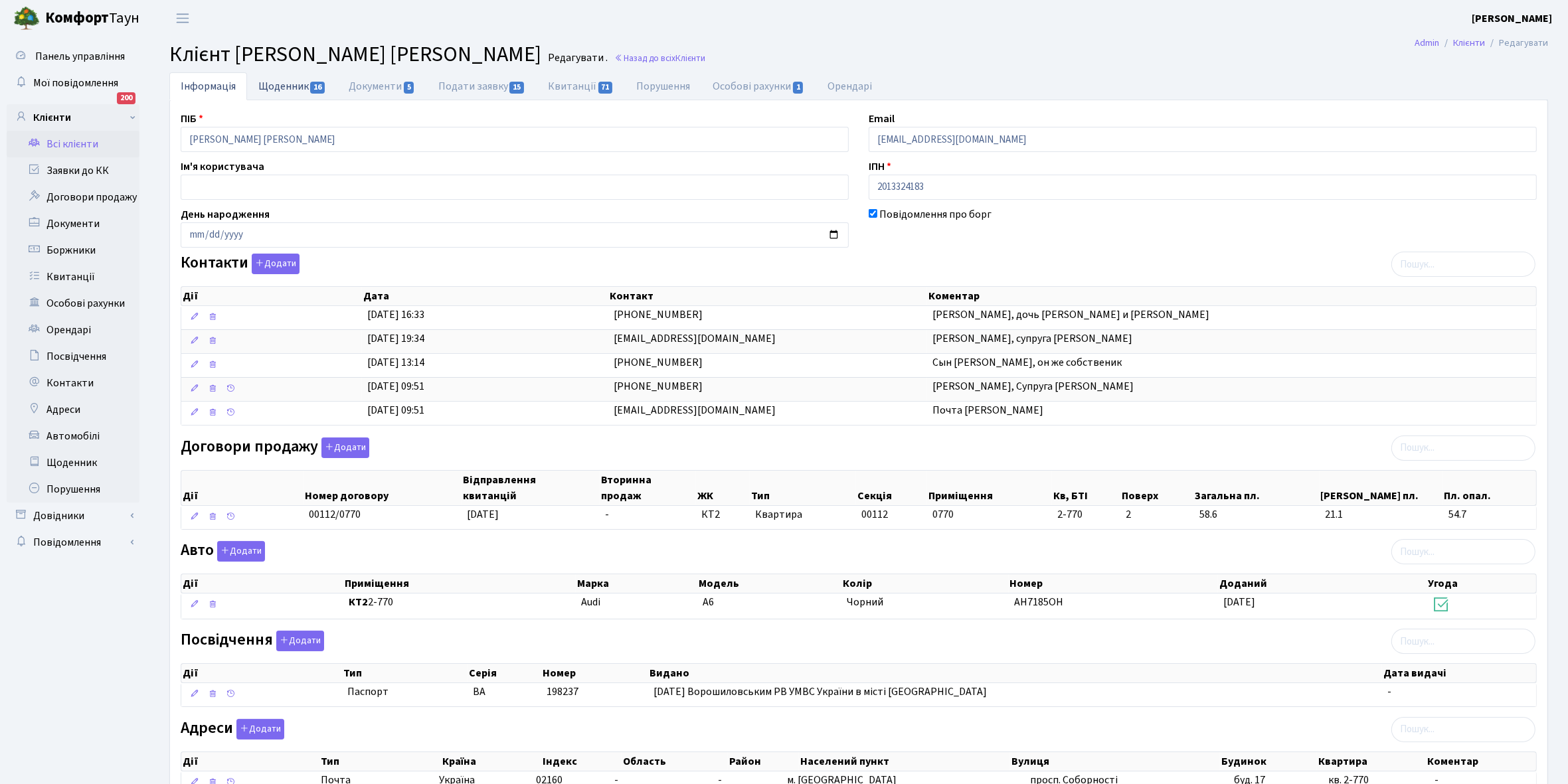
click at [269, 85] on link "Щоденник 16" at bounding box center [292, 86] width 90 height 28
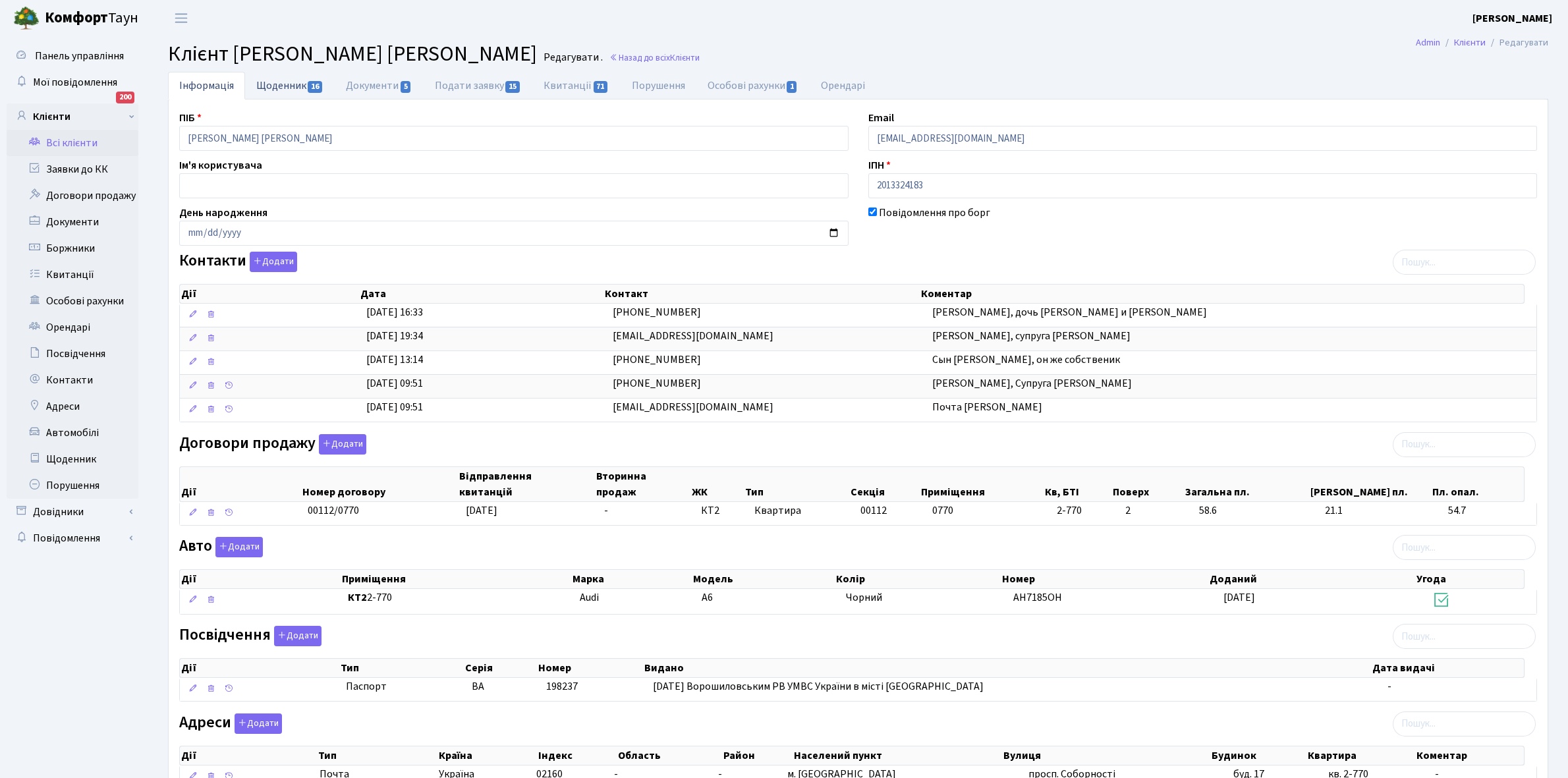
select select "25"
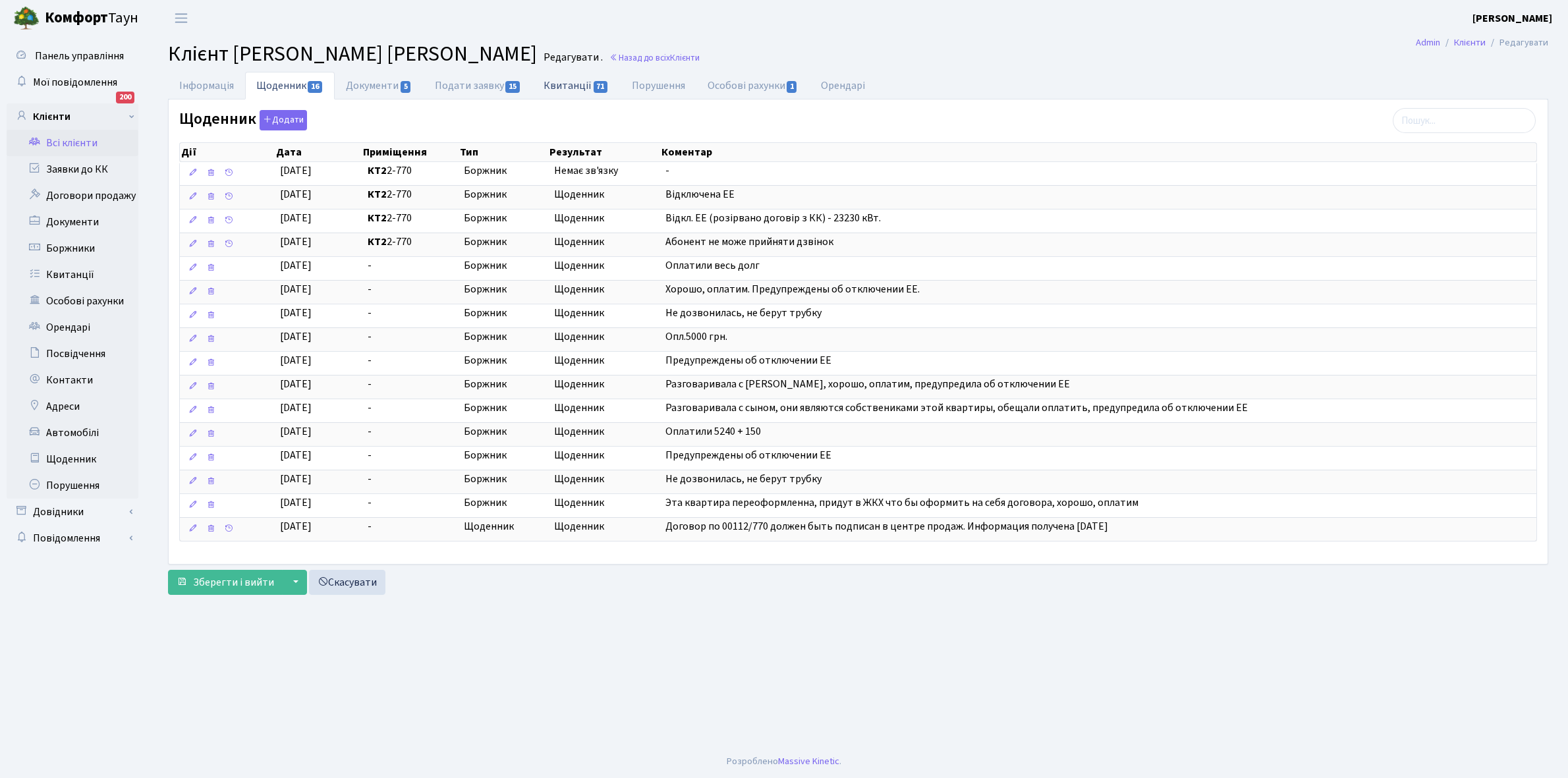
click at [562, 84] on link "Квитанції 71" at bounding box center [576, 86] width 88 height 27
select select "25"
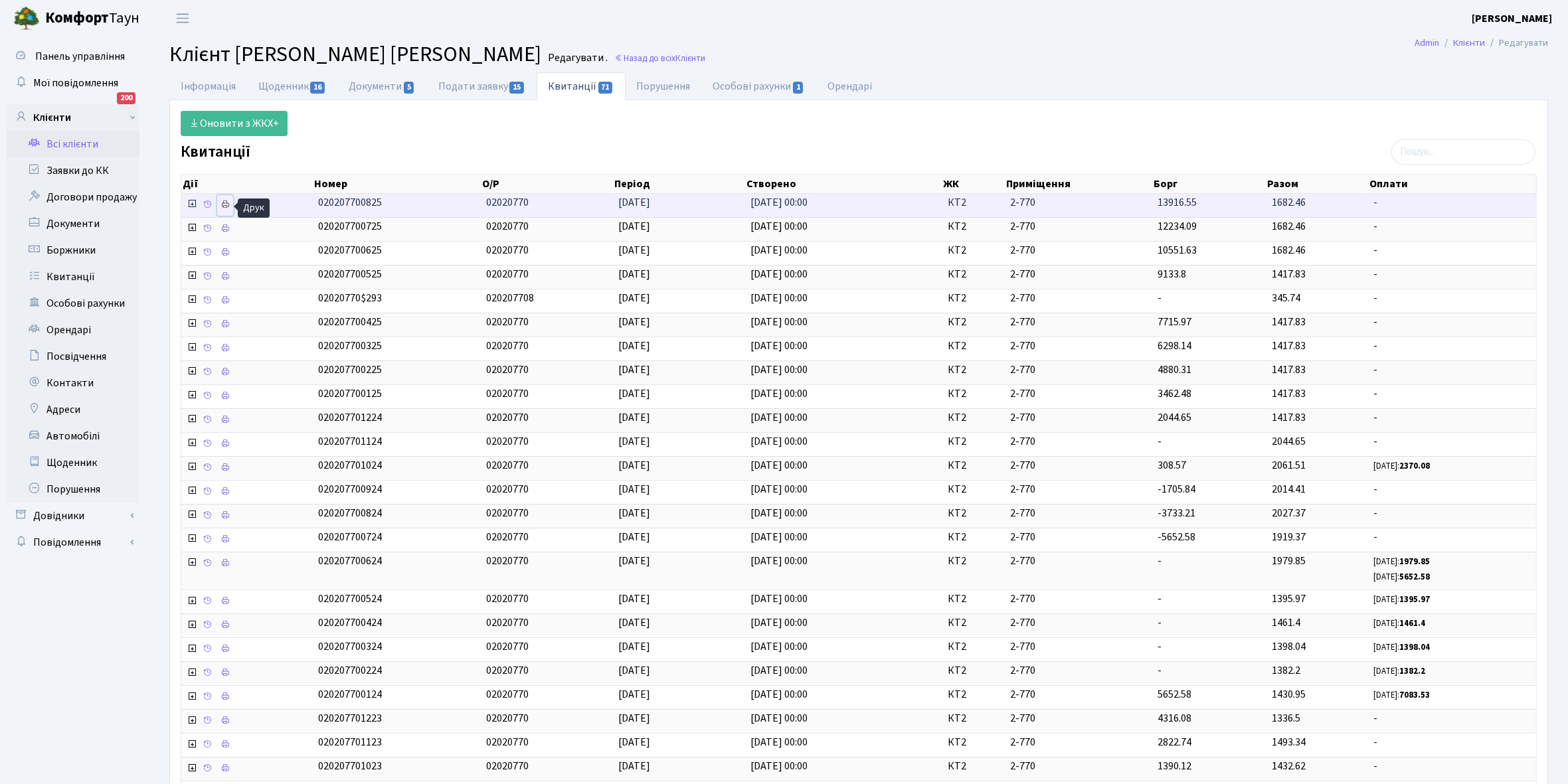
click at [226, 203] on icon at bounding box center [224, 203] width 9 height 9
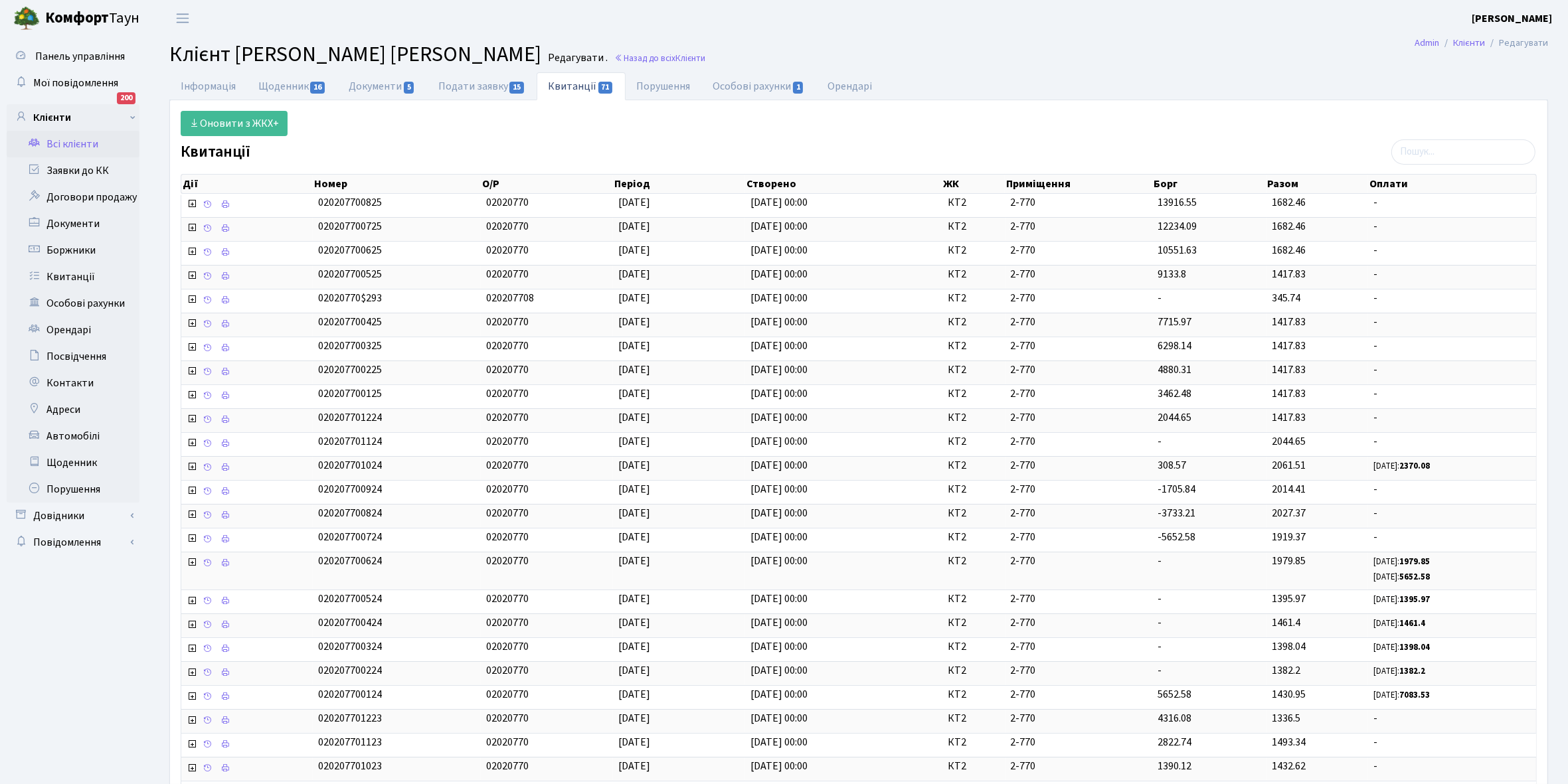
click at [73, 147] on link "Всі клієнти" at bounding box center [73, 143] width 133 height 27
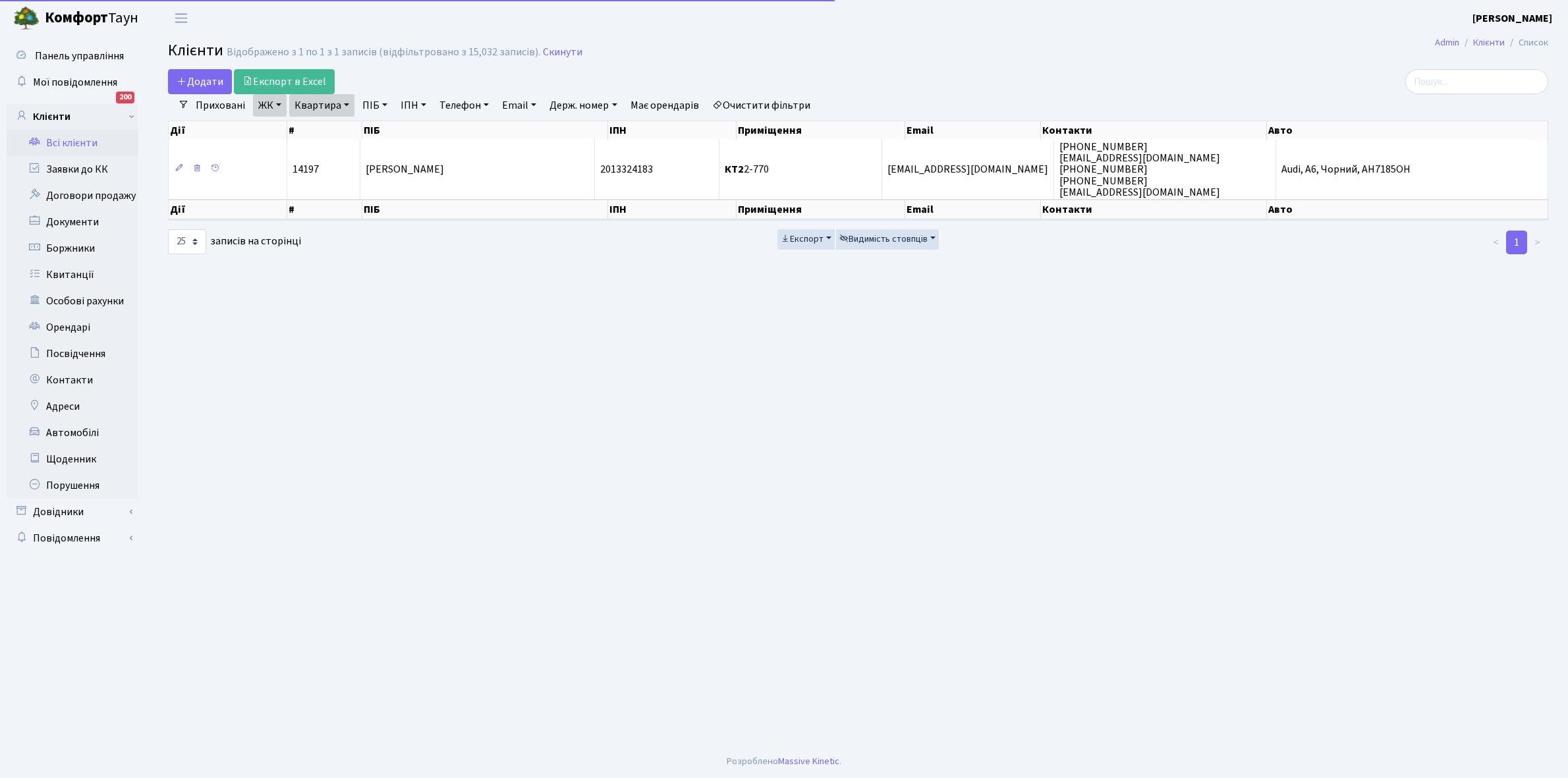
select select "25"
click at [347, 106] on link "Квартира" at bounding box center [322, 105] width 65 height 22
click at [337, 131] on input "2-770" at bounding box center [327, 132] width 77 height 25
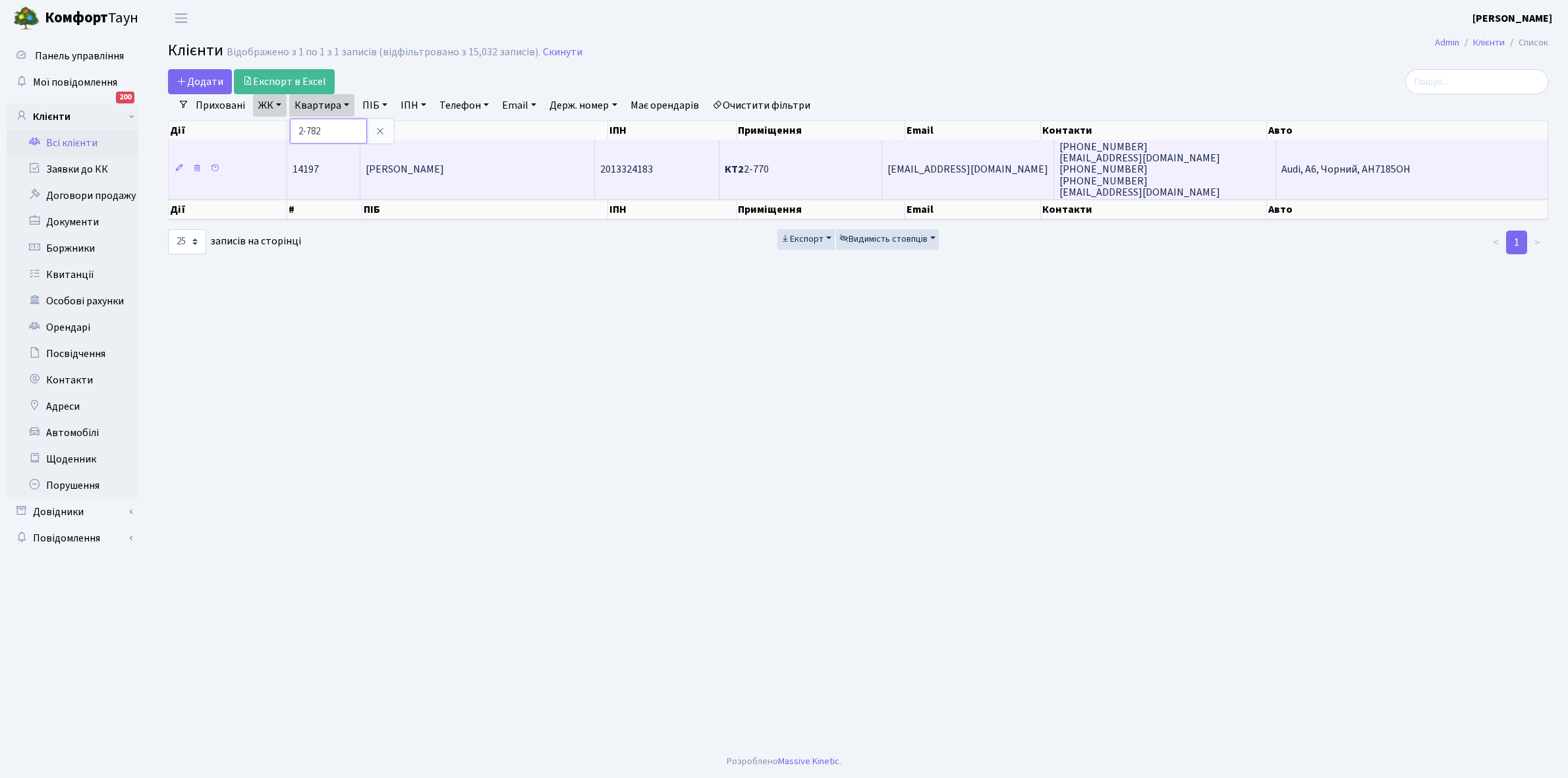
type input "2-782"
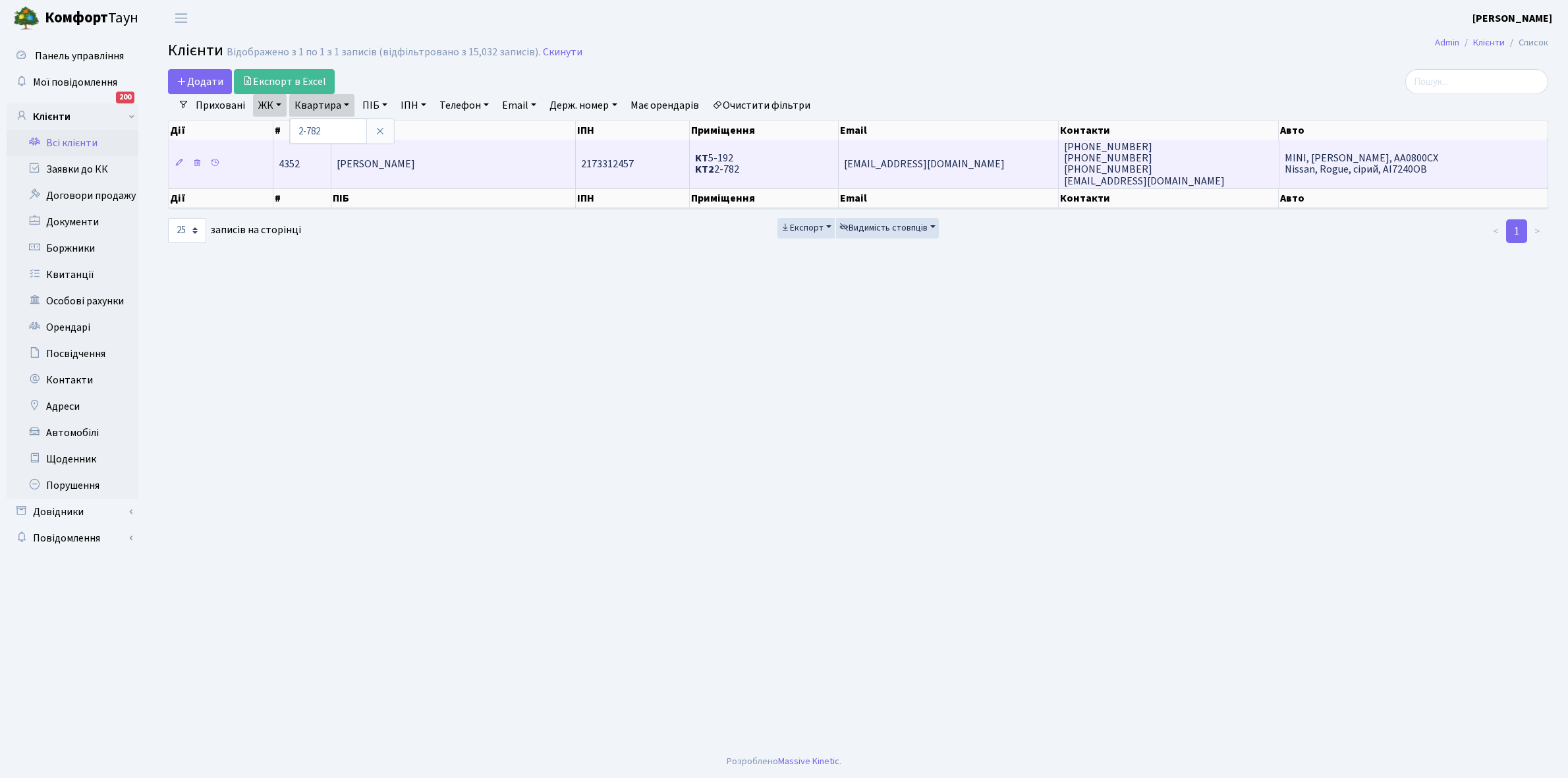
click at [409, 166] on span "[PERSON_NAME]" at bounding box center [375, 164] width 78 height 15
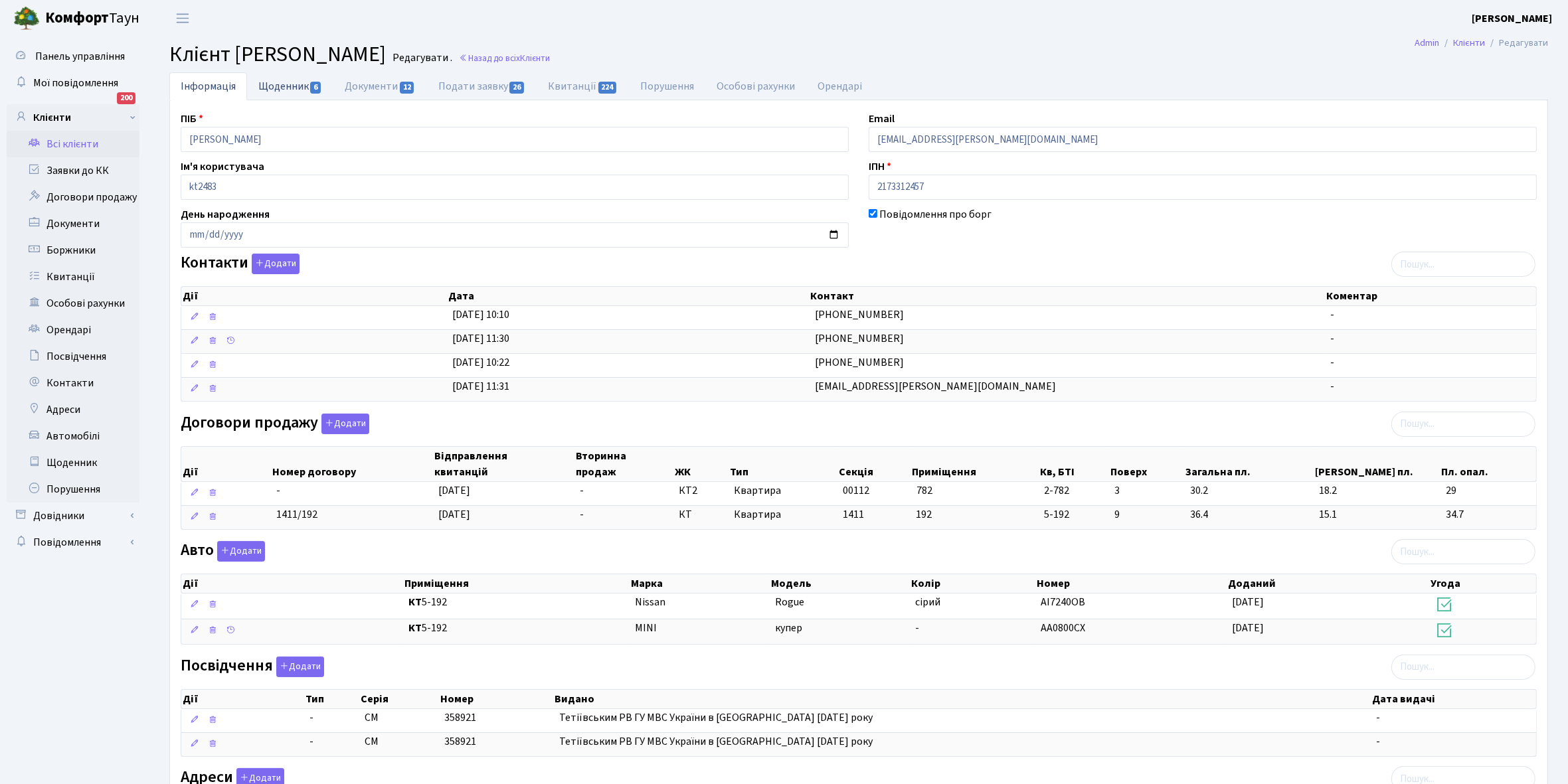
click at [283, 85] on link "Щоденник 6" at bounding box center [290, 86] width 86 height 28
select select "25"
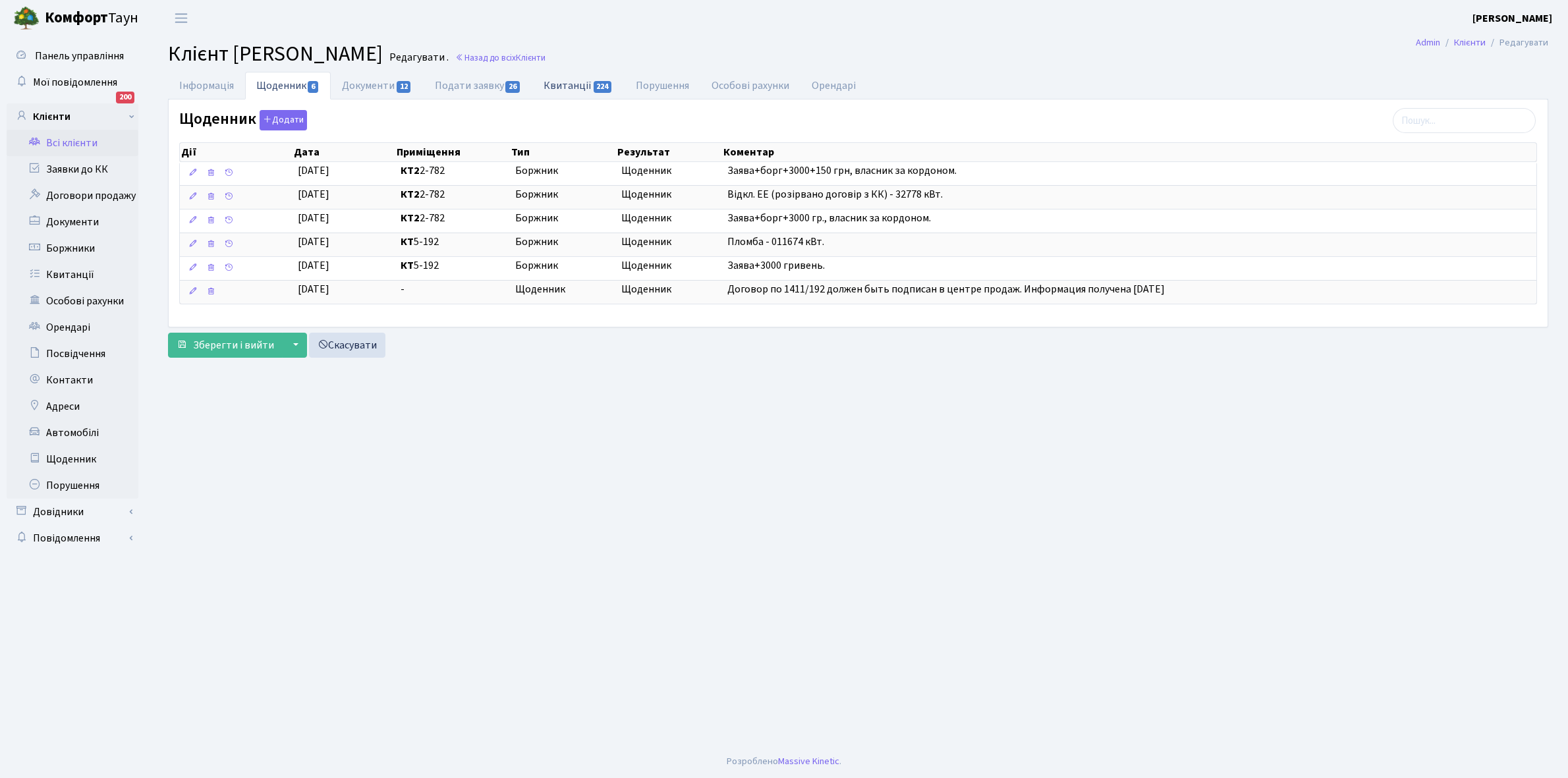
click at [573, 87] on link "Квитанції 224" at bounding box center [578, 86] width 92 height 27
select select "25"
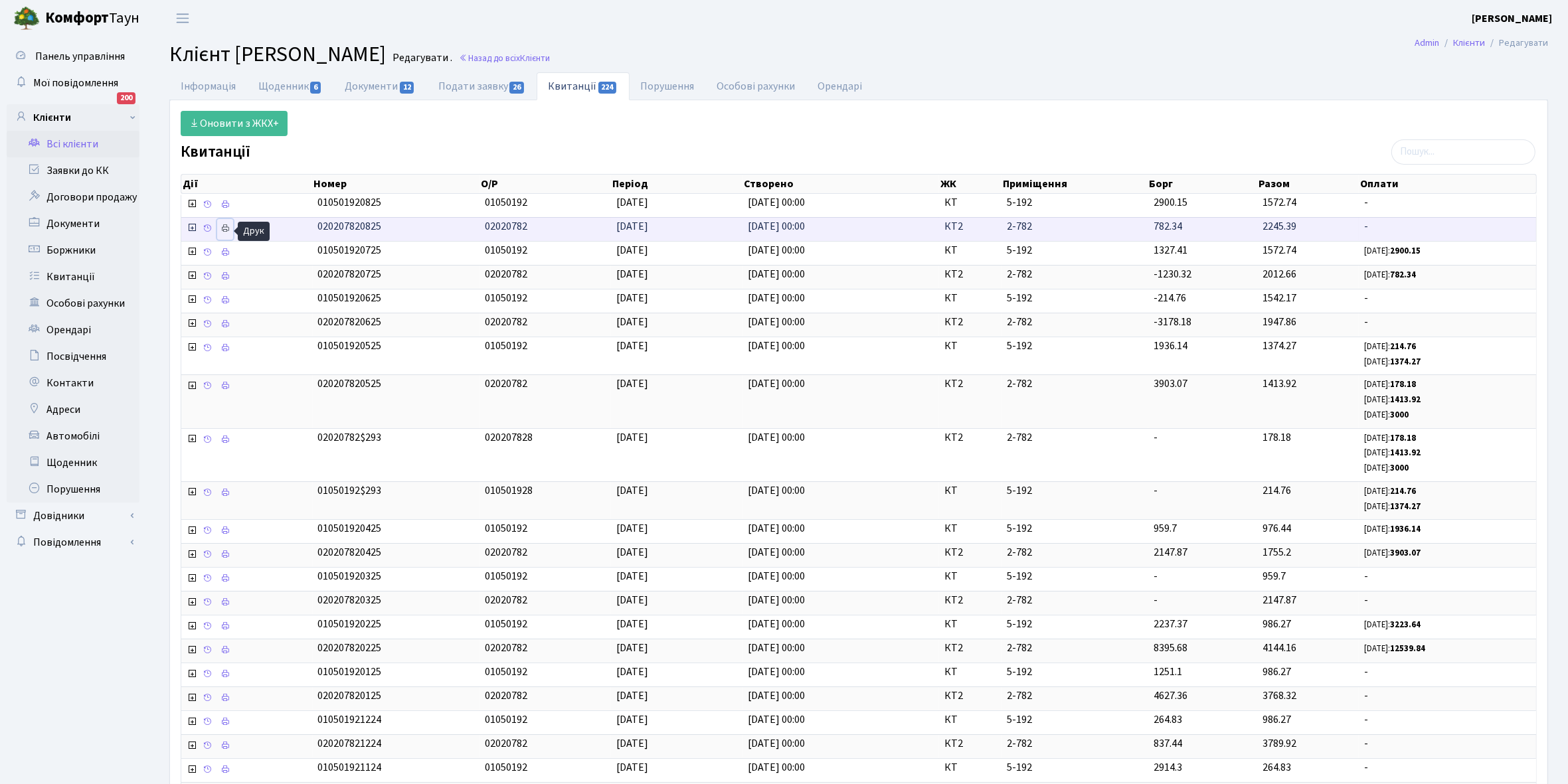
click at [226, 224] on icon at bounding box center [224, 228] width 9 height 9
click at [290, 89] on link "Щоденник 6" at bounding box center [290, 86] width 86 height 28
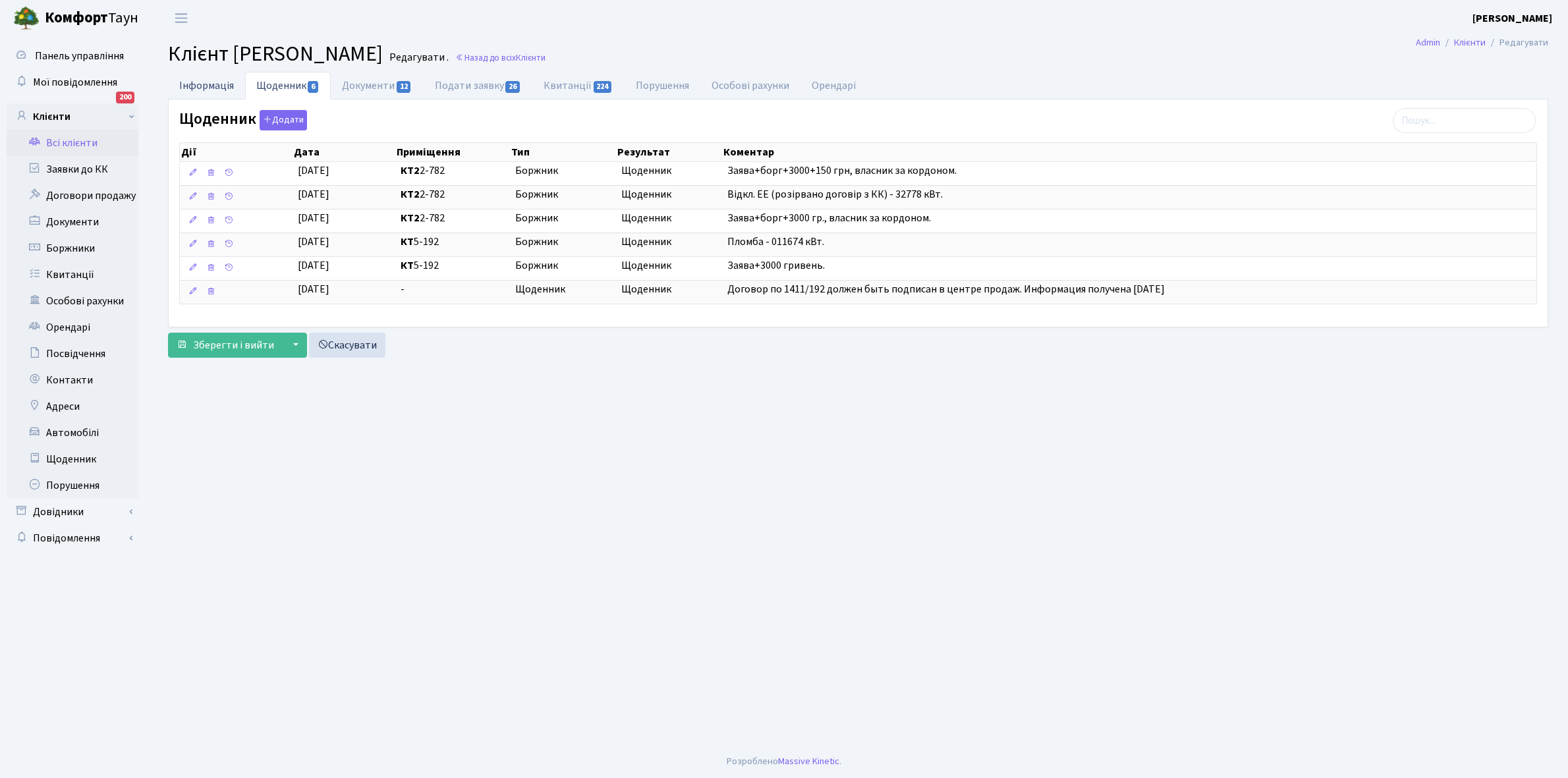
click at [188, 85] on link "Інформація" at bounding box center [206, 86] width 77 height 27
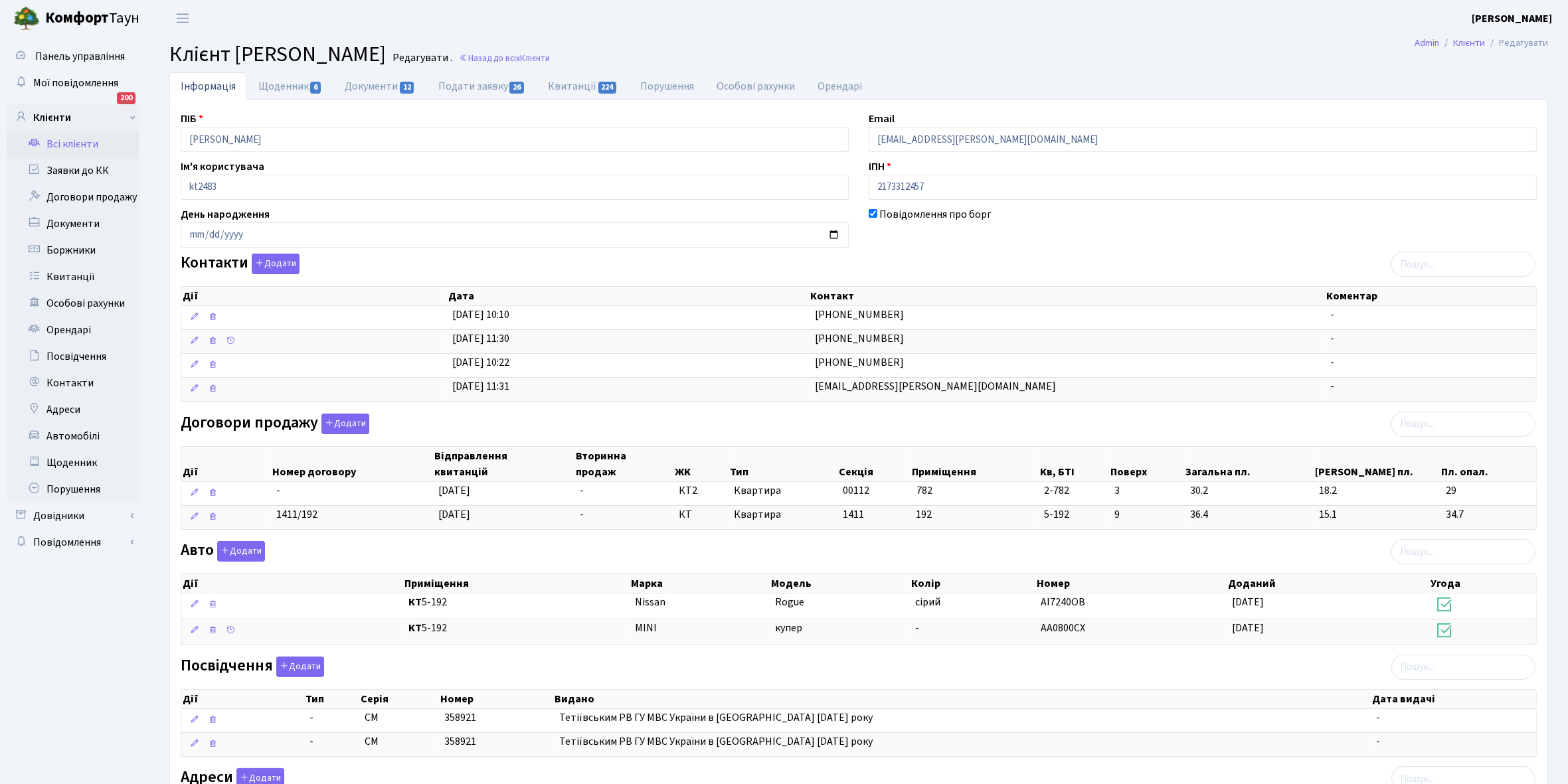
click at [82, 144] on link "Всі клієнти" at bounding box center [73, 143] width 133 height 27
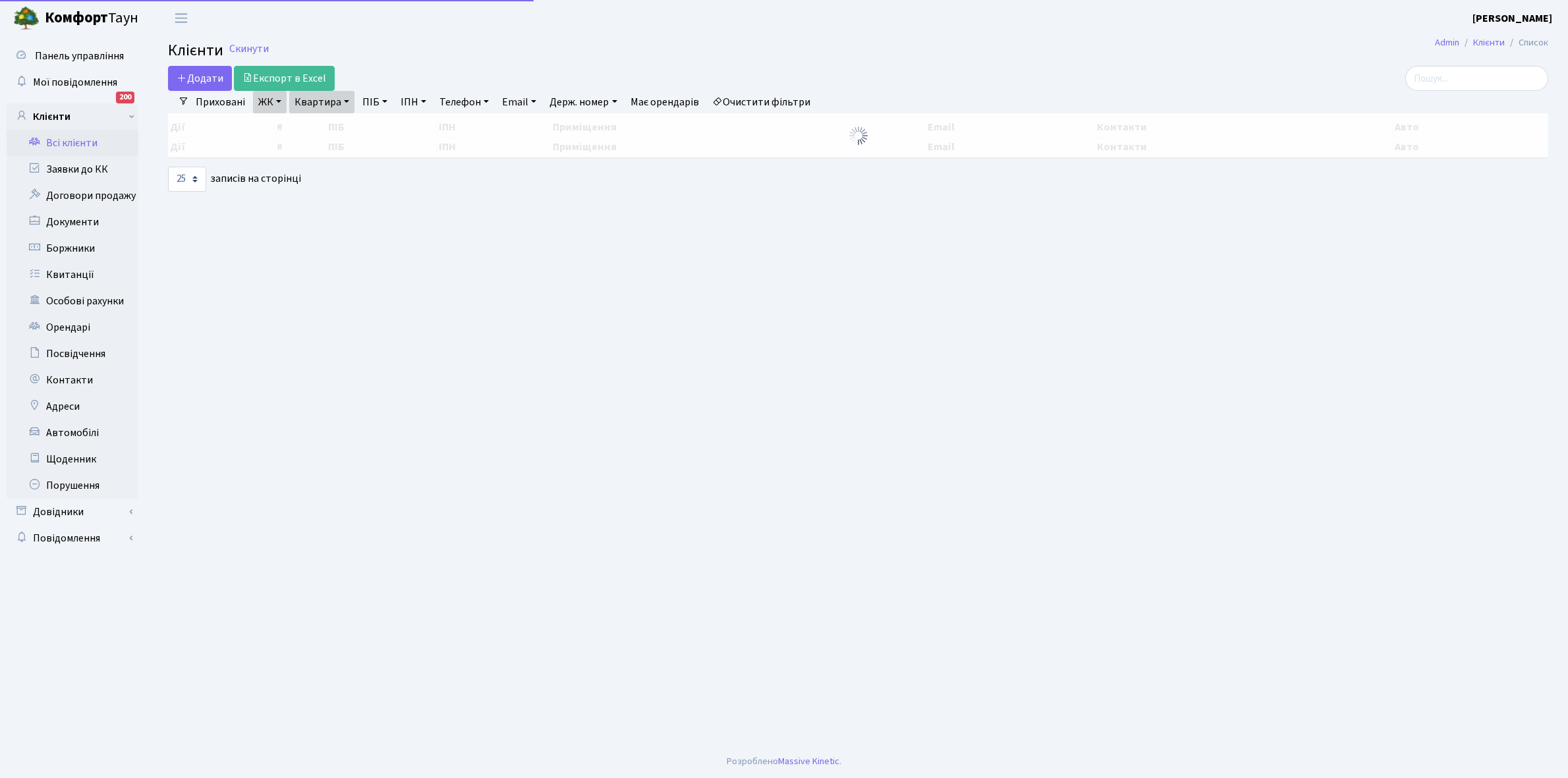
select select "25"
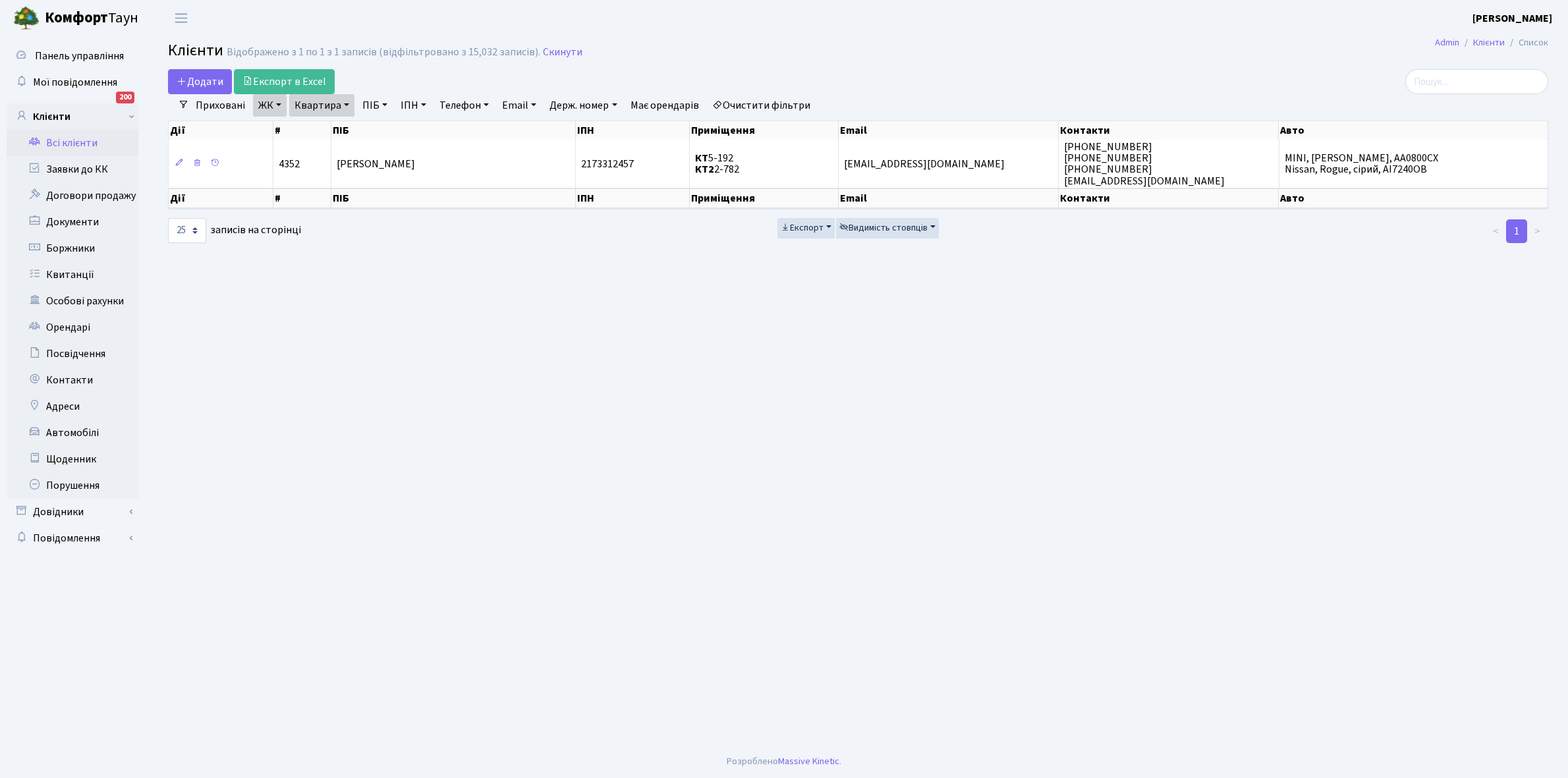
click at [348, 102] on link "Квартира" at bounding box center [322, 105] width 65 height 22
click at [339, 127] on input "2-782" at bounding box center [327, 132] width 77 height 25
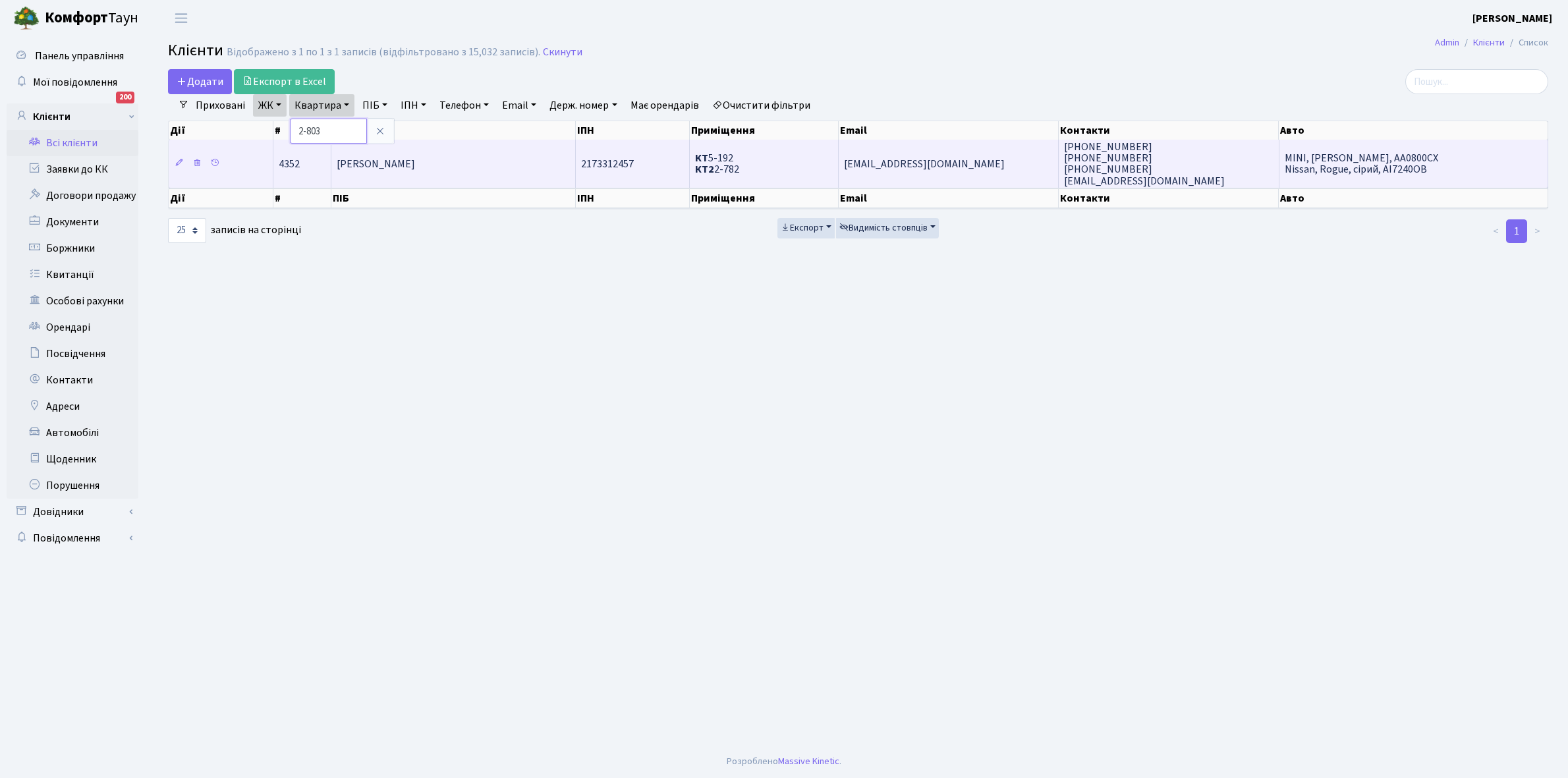
type input "2-803"
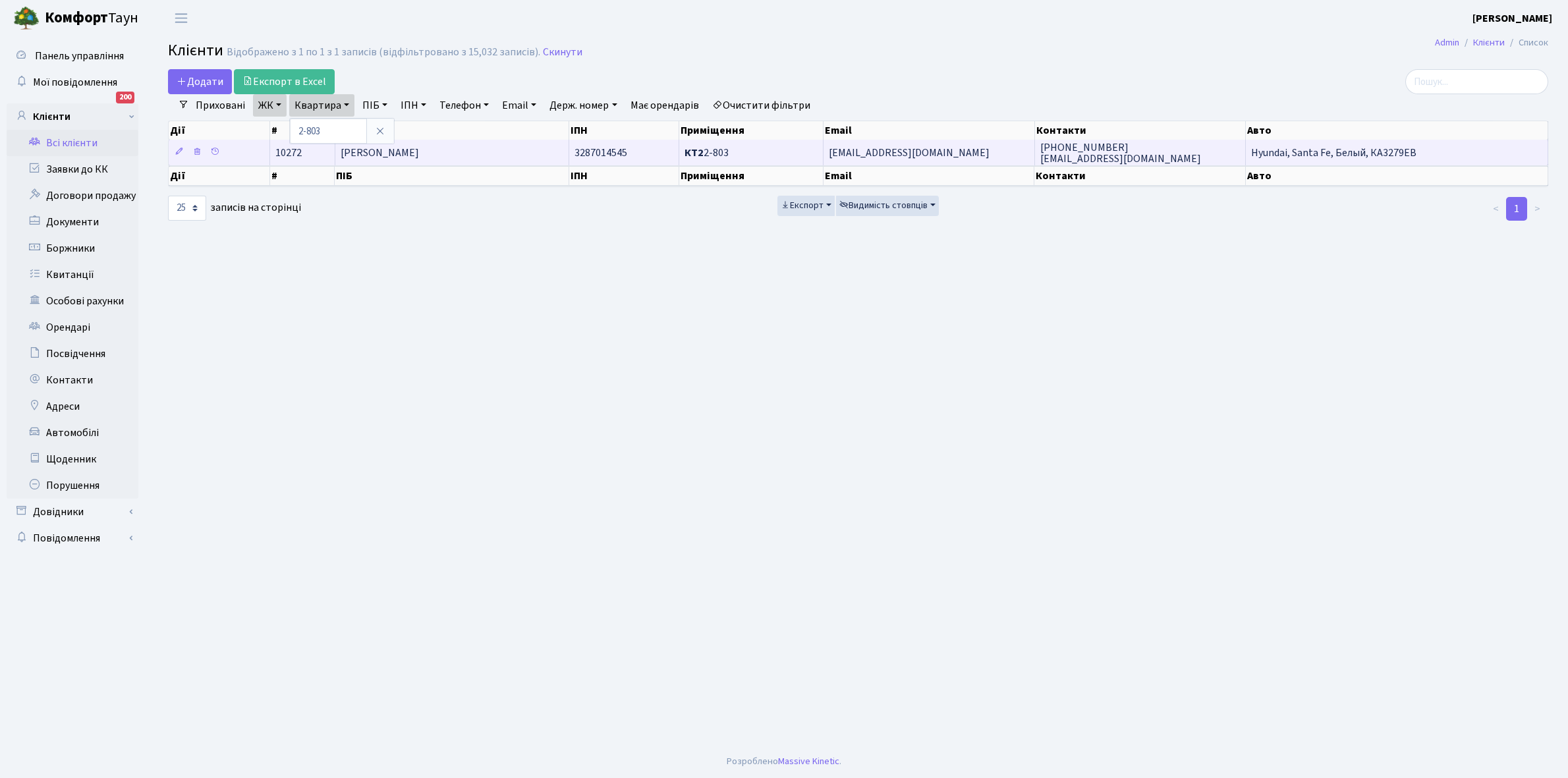
click at [402, 141] on td "[PERSON_NAME]" at bounding box center [452, 152] width 235 height 25
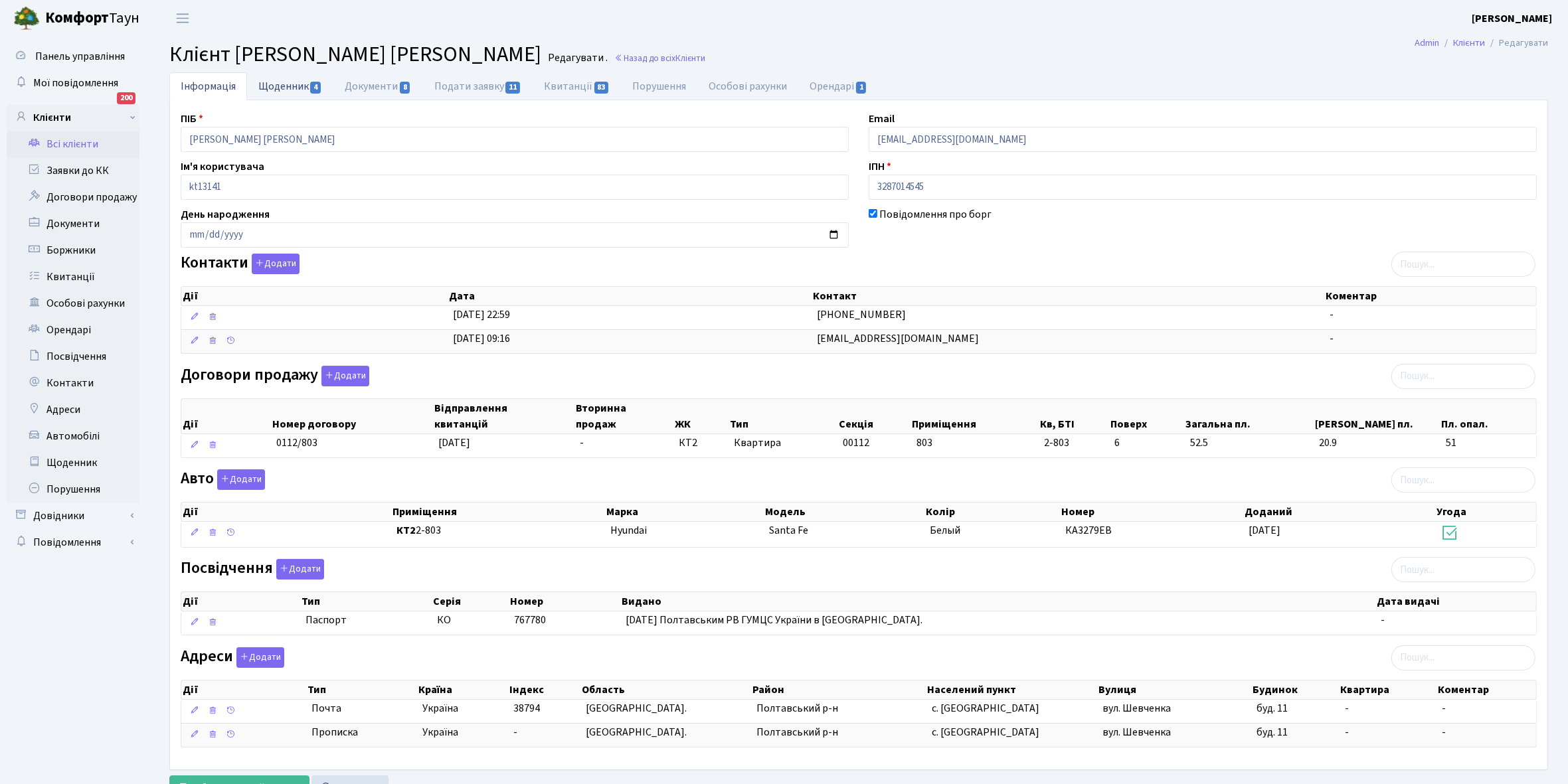
click at [276, 87] on link "Щоденник 4" at bounding box center [290, 86] width 86 height 28
select select "25"
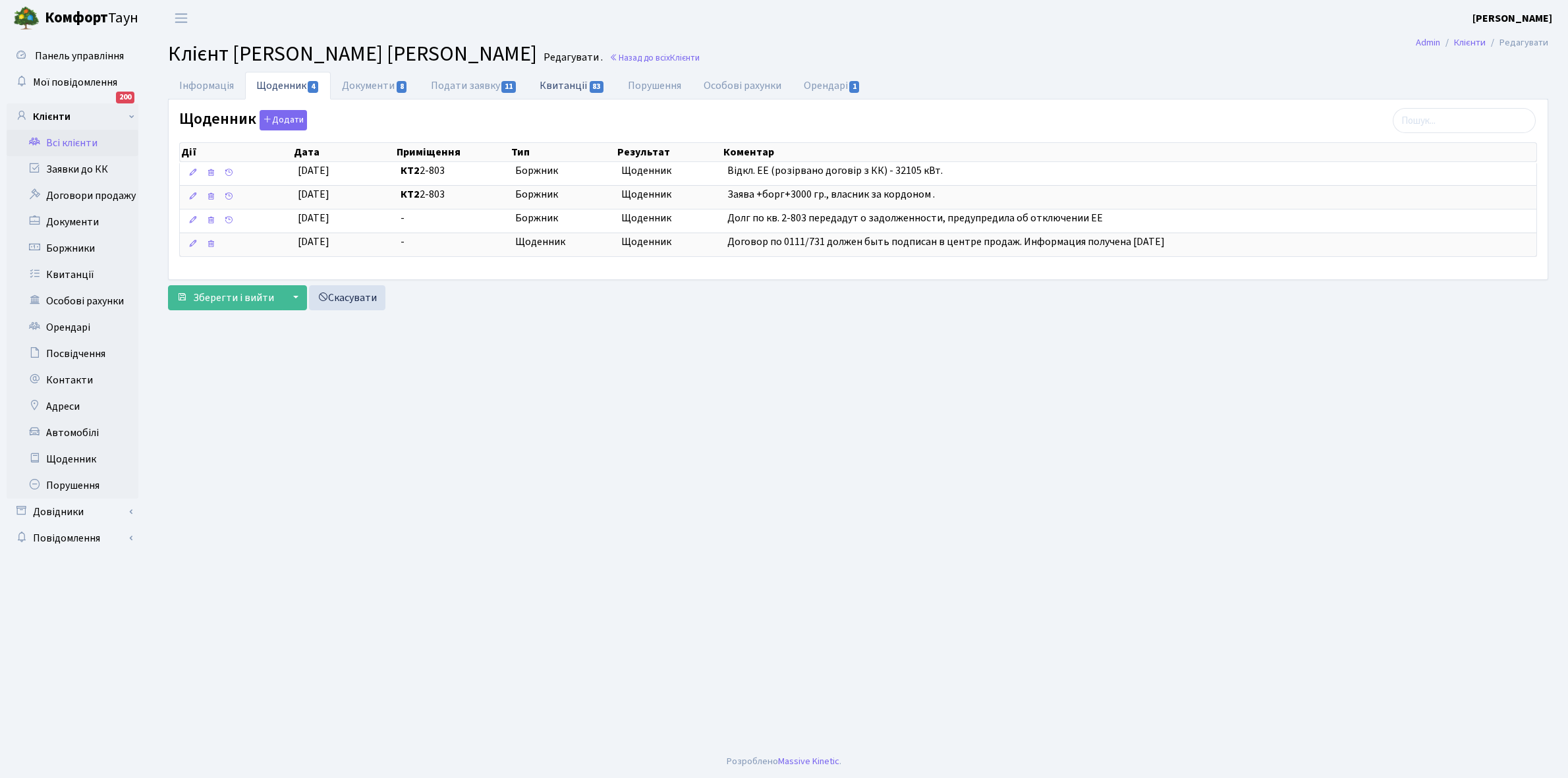
click at [563, 83] on link "Квитанції 83" at bounding box center [572, 86] width 88 height 27
select select "25"
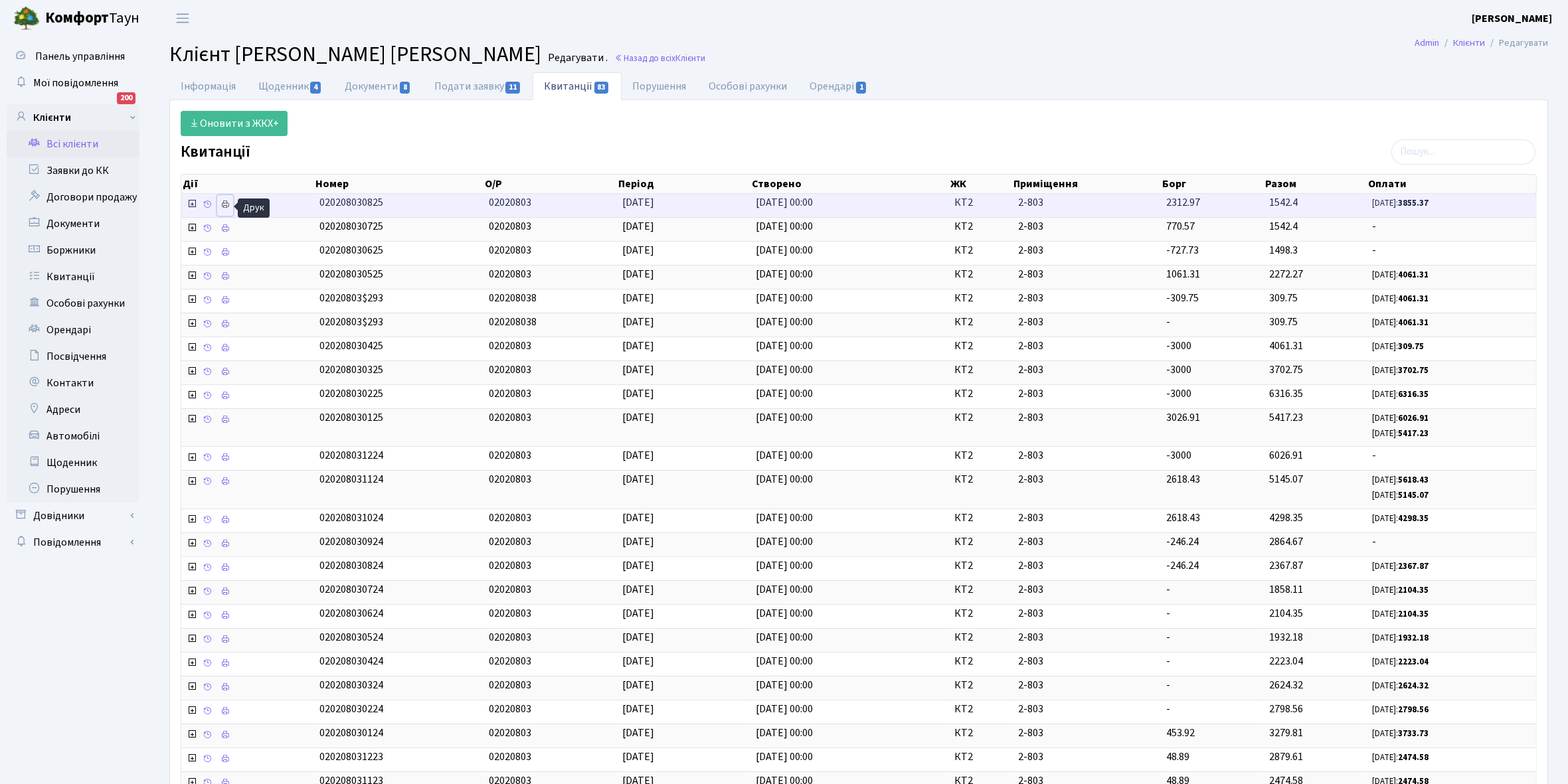
click at [226, 206] on icon at bounding box center [224, 203] width 9 height 9
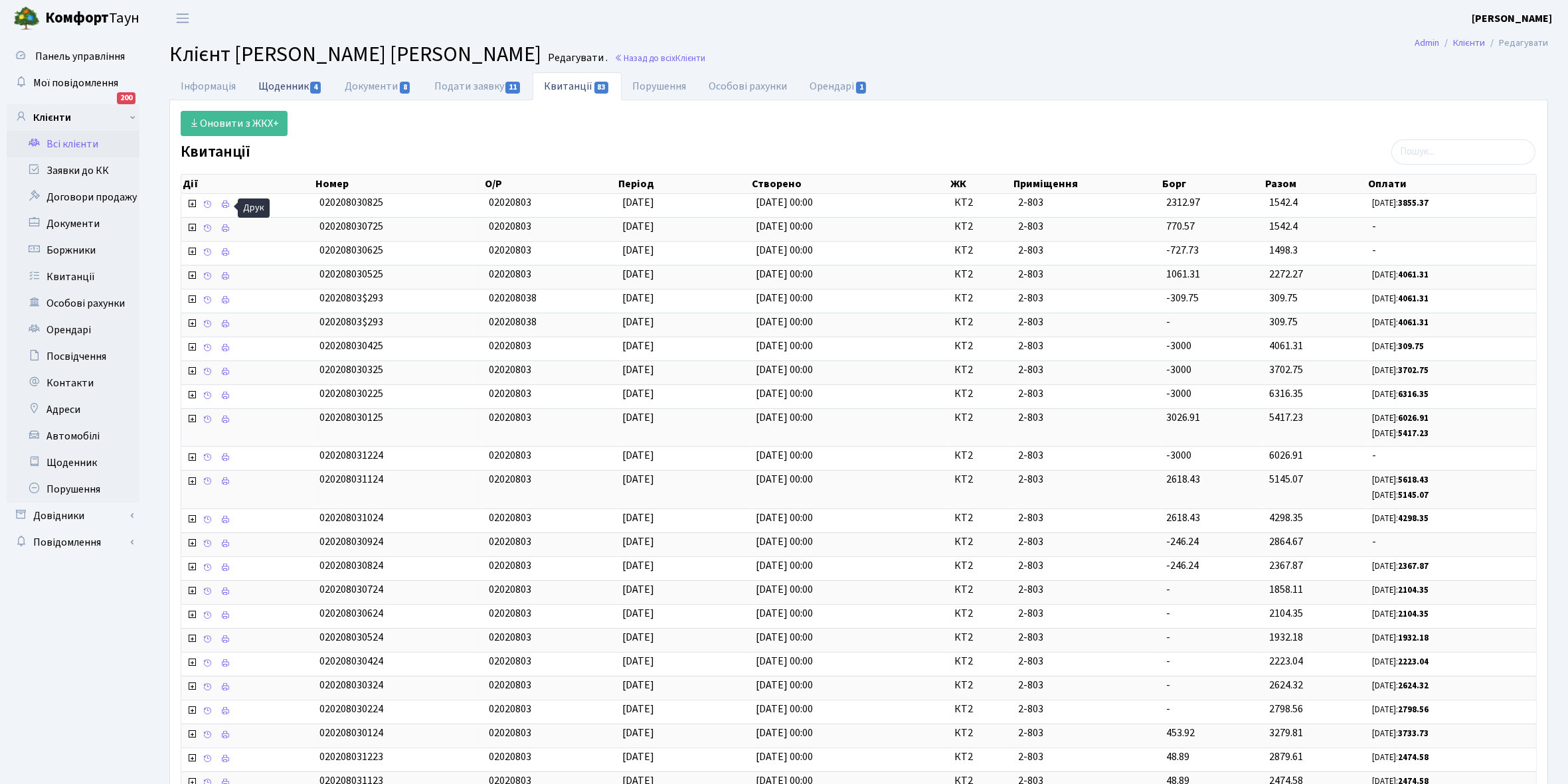
click at [276, 85] on link "Щоденник 4" at bounding box center [290, 86] width 86 height 28
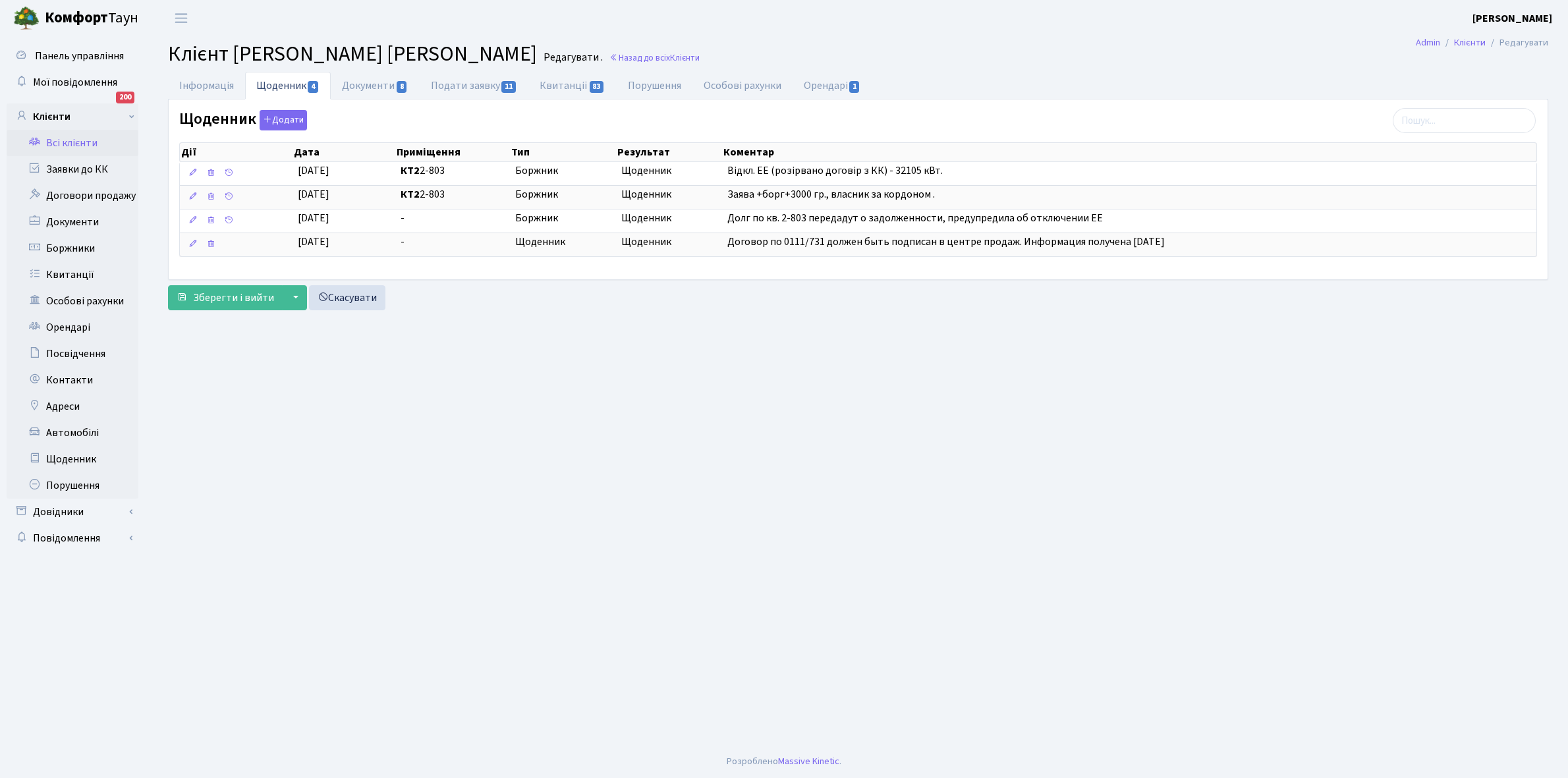
click at [71, 137] on link "Всі клієнти" at bounding box center [72, 142] width 132 height 26
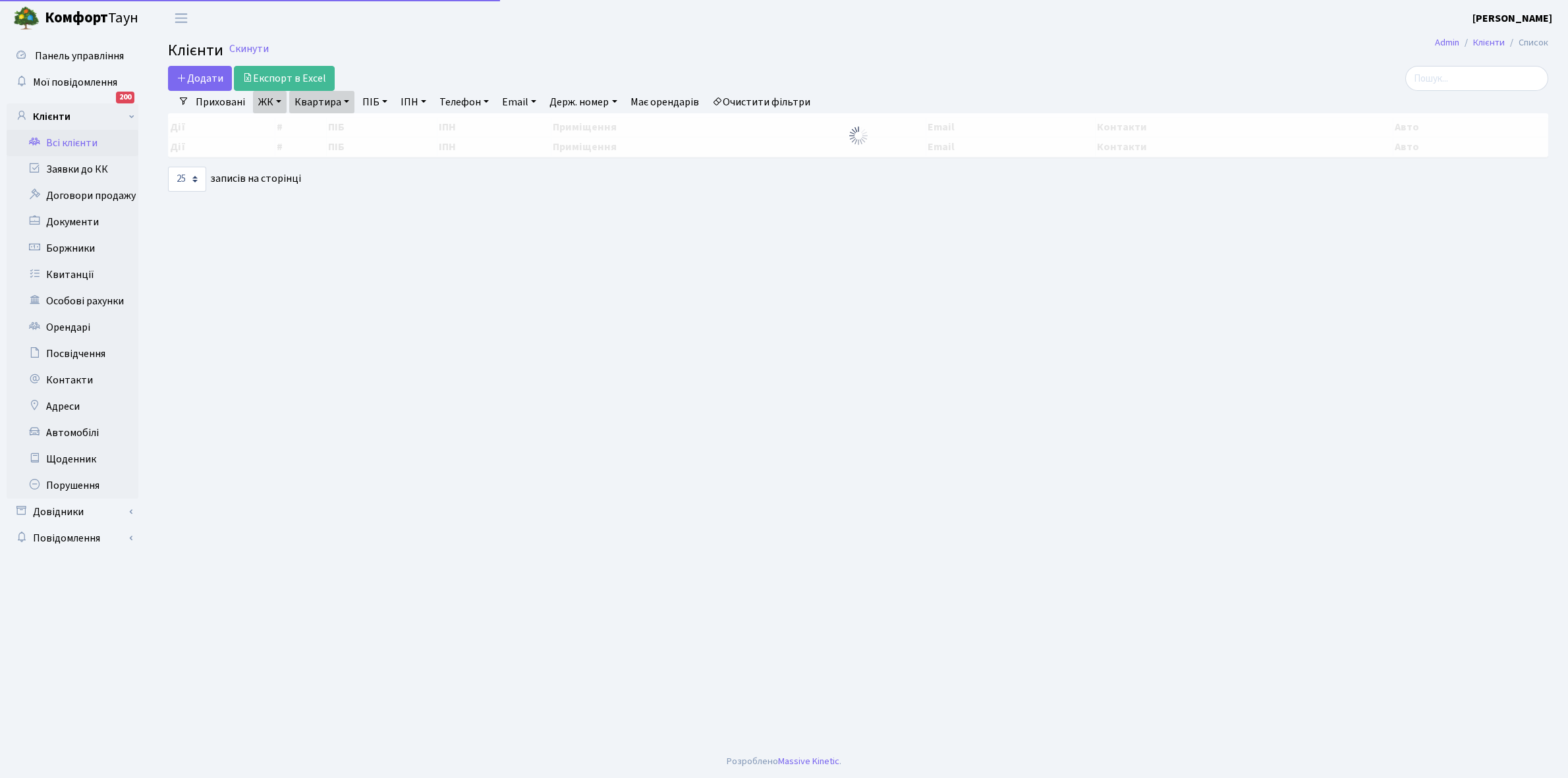
select select "25"
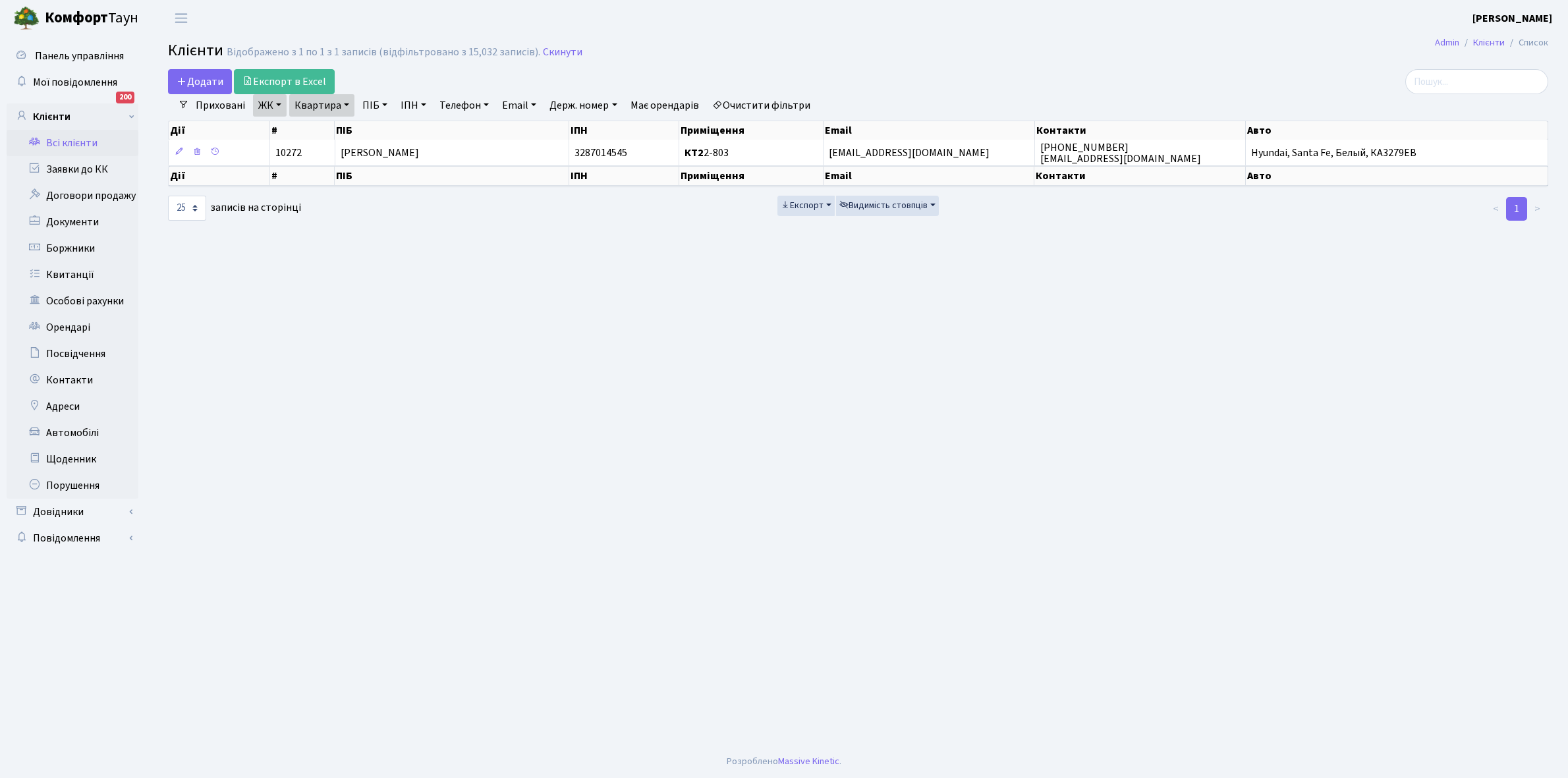
click at [345, 105] on link "Квартира" at bounding box center [322, 105] width 65 height 22
click at [336, 127] on input "2-803" at bounding box center [327, 132] width 77 height 25
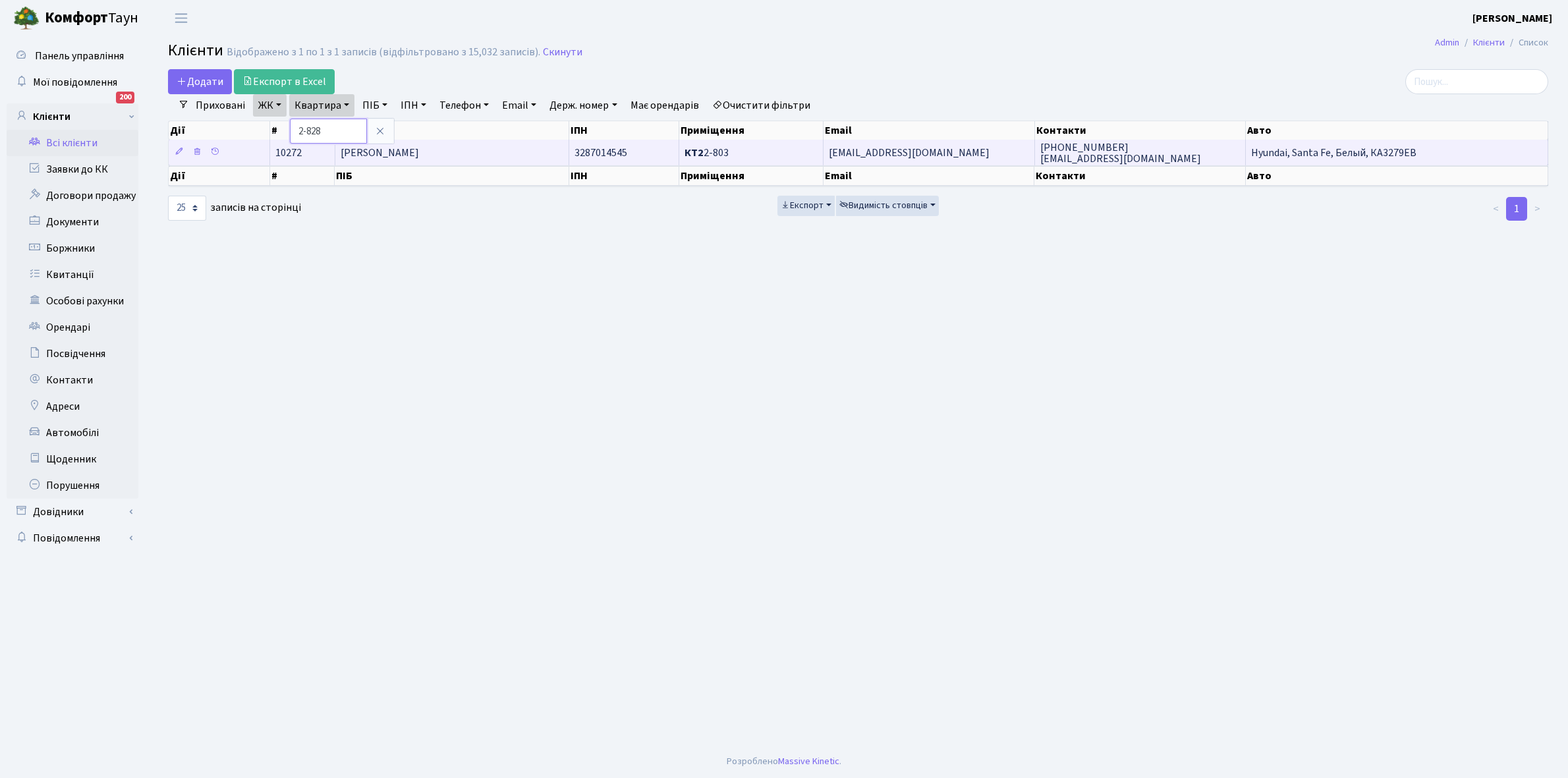
type input "2-828"
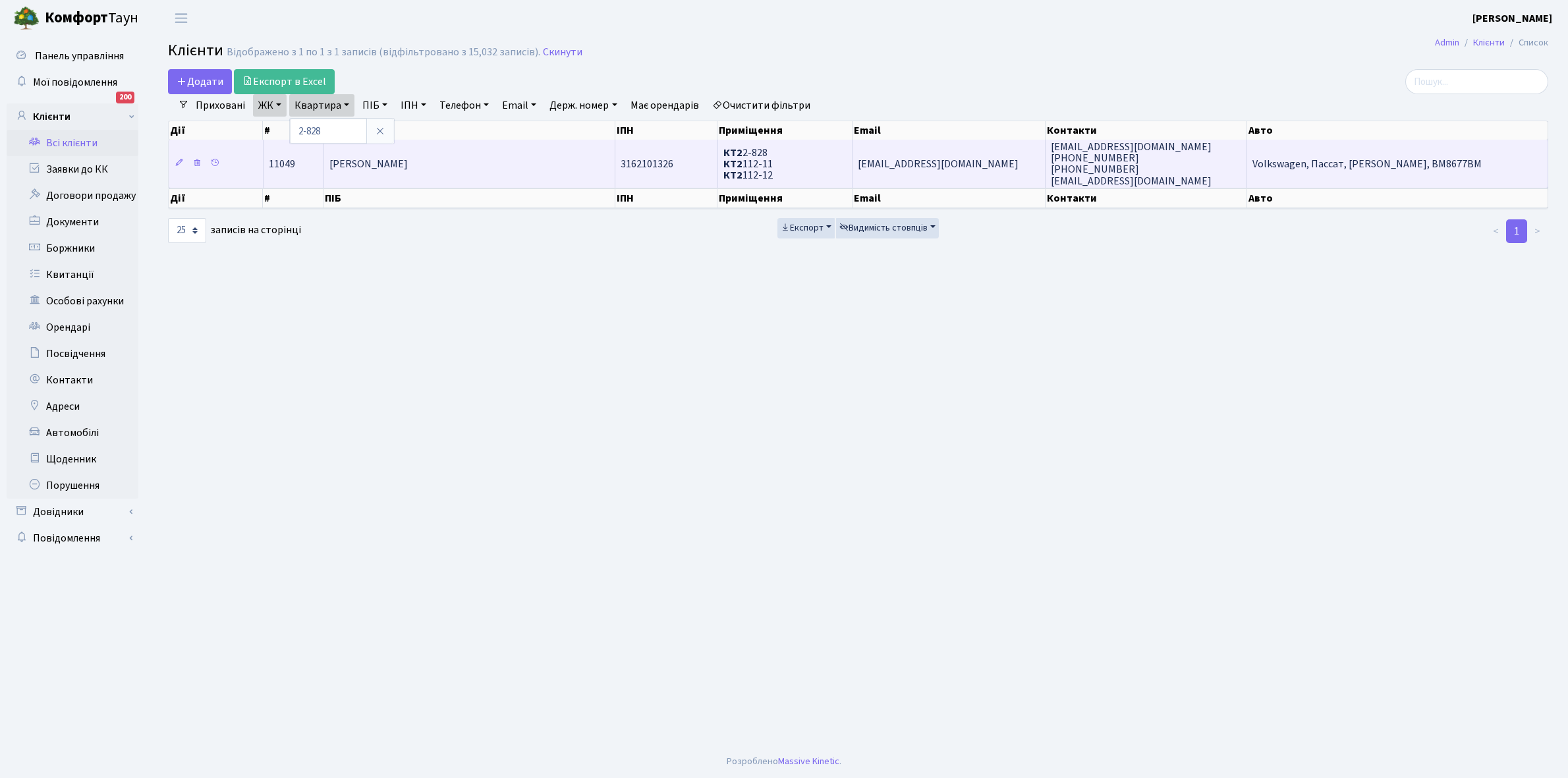
click at [407, 162] on span "Яцковська Катерина Володимирівна" at bounding box center [368, 164] width 78 height 15
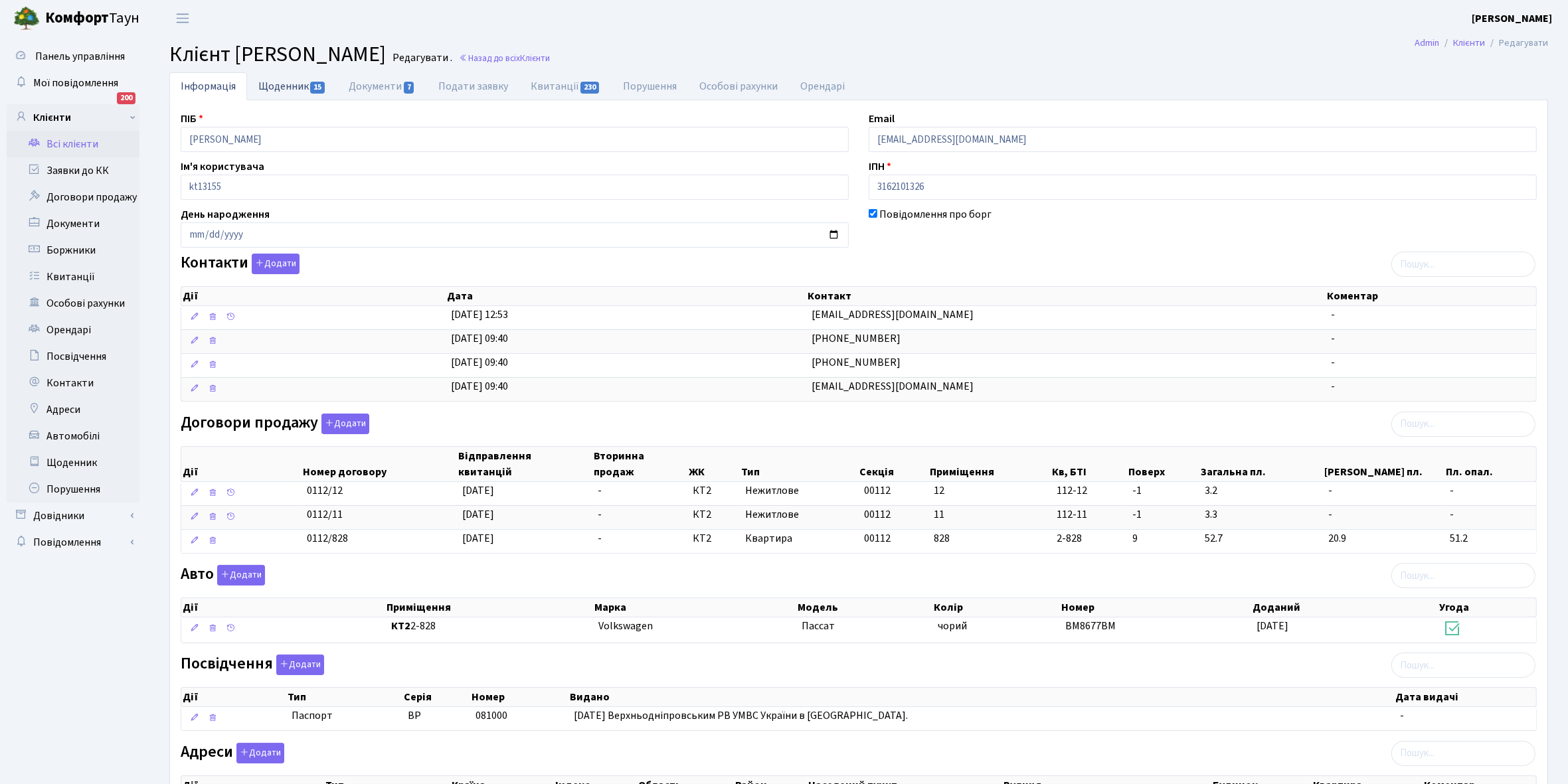
click at [273, 83] on link "Щоденник 15" at bounding box center [292, 86] width 90 height 28
select select "25"
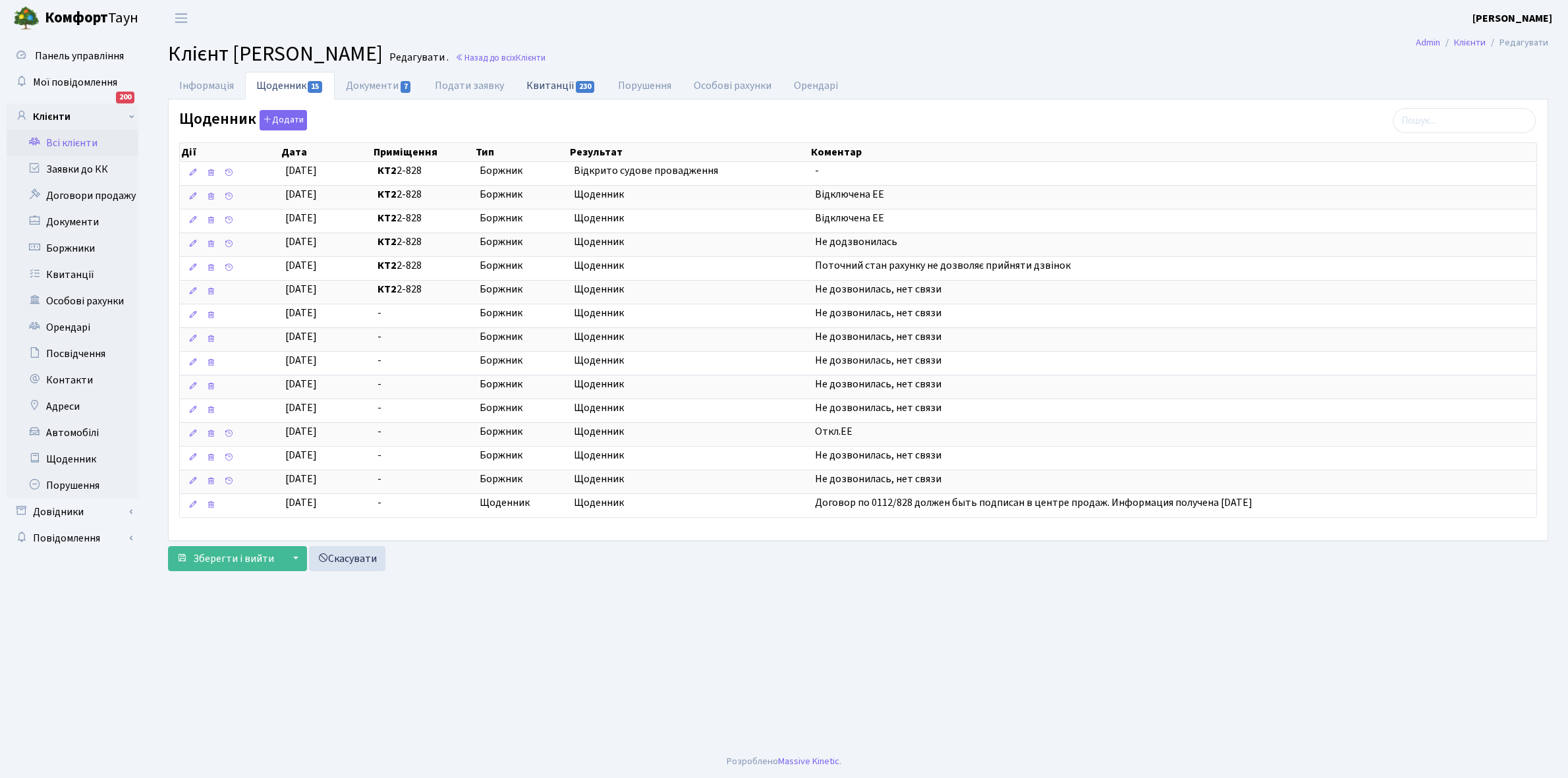
click at [551, 87] on link "Квитанції 230" at bounding box center [561, 86] width 92 height 27
select select "25"
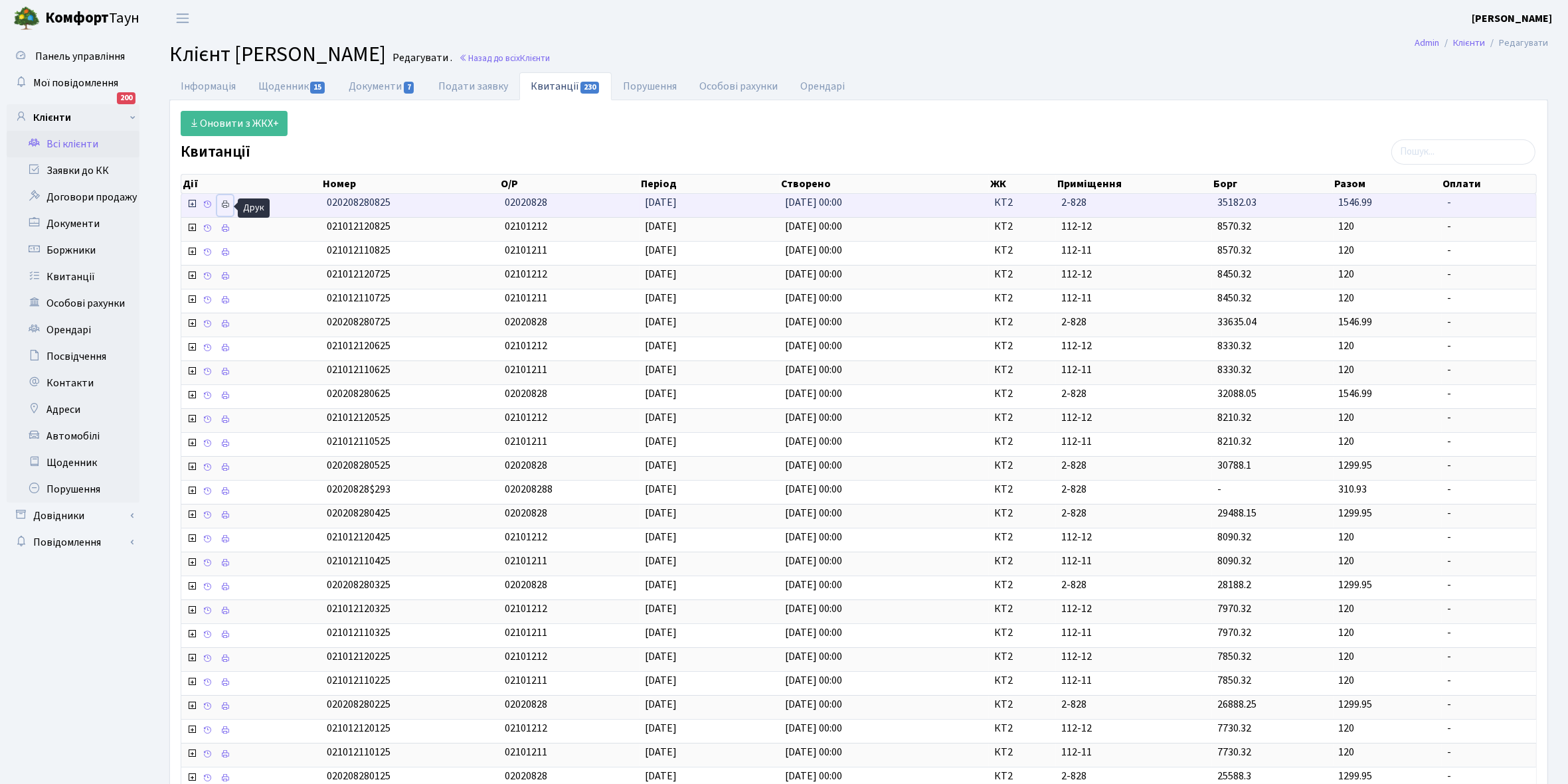
click at [226, 208] on icon at bounding box center [224, 203] width 9 height 9
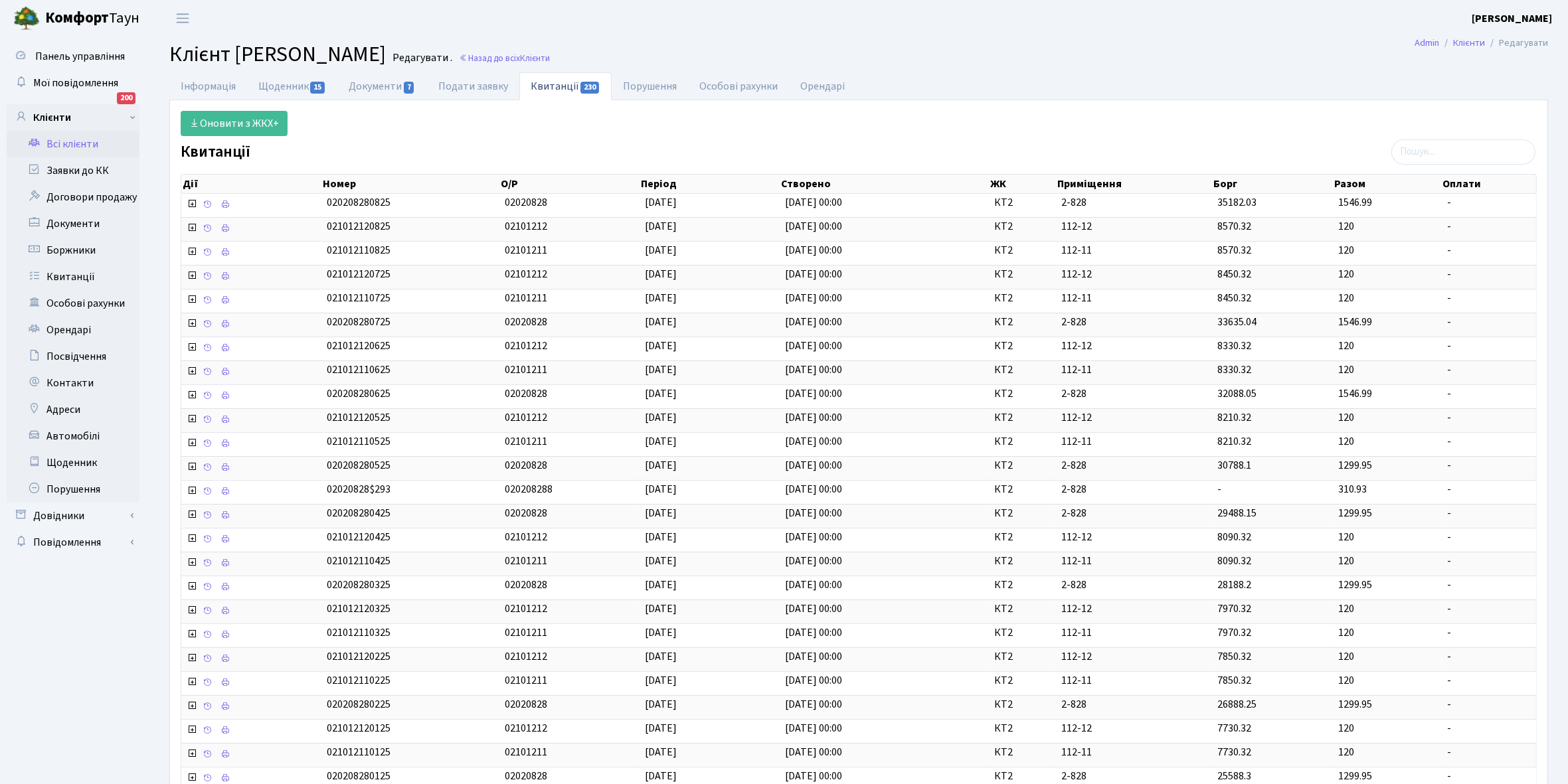
click at [67, 149] on link "Всі клієнти" at bounding box center [73, 143] width 133 height 27
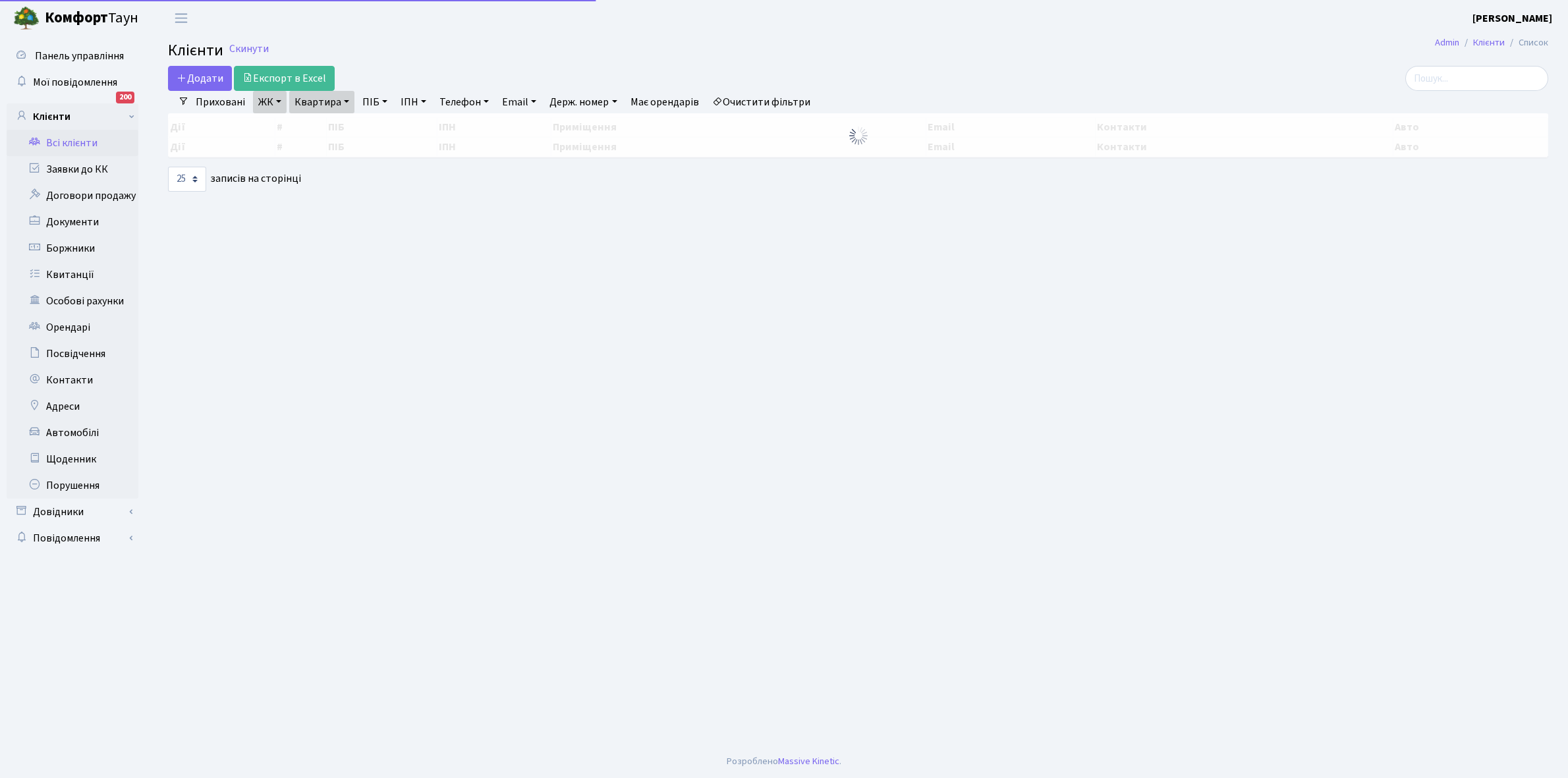
select select "25"
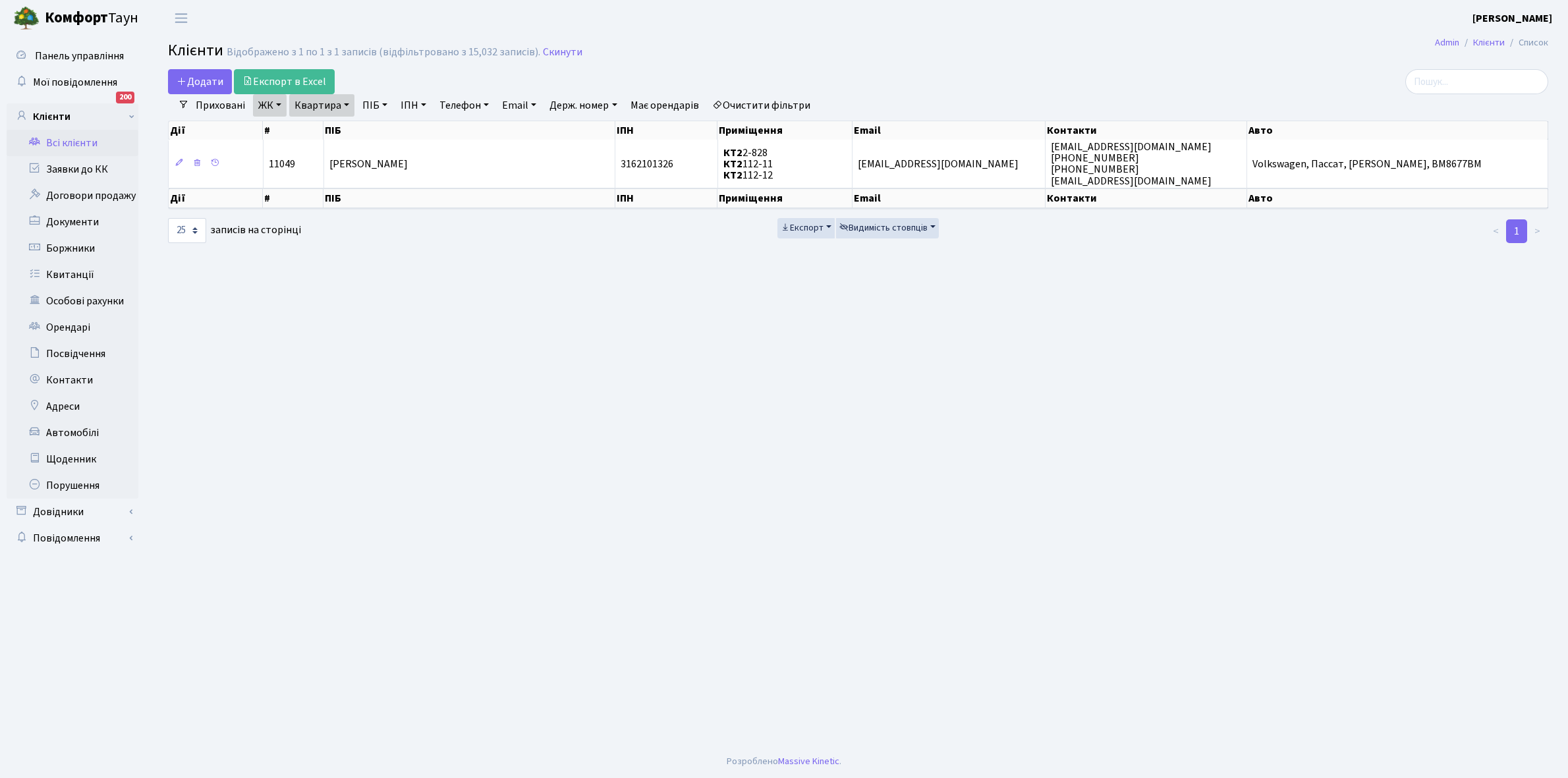
click at [347, 104] on link "Квартира" at bounding box center [322, 105] width 65 height 22
click at [340, 123] on input "2-828" at bounding box center [327, 132] width 77 height 25
type input "2-829"
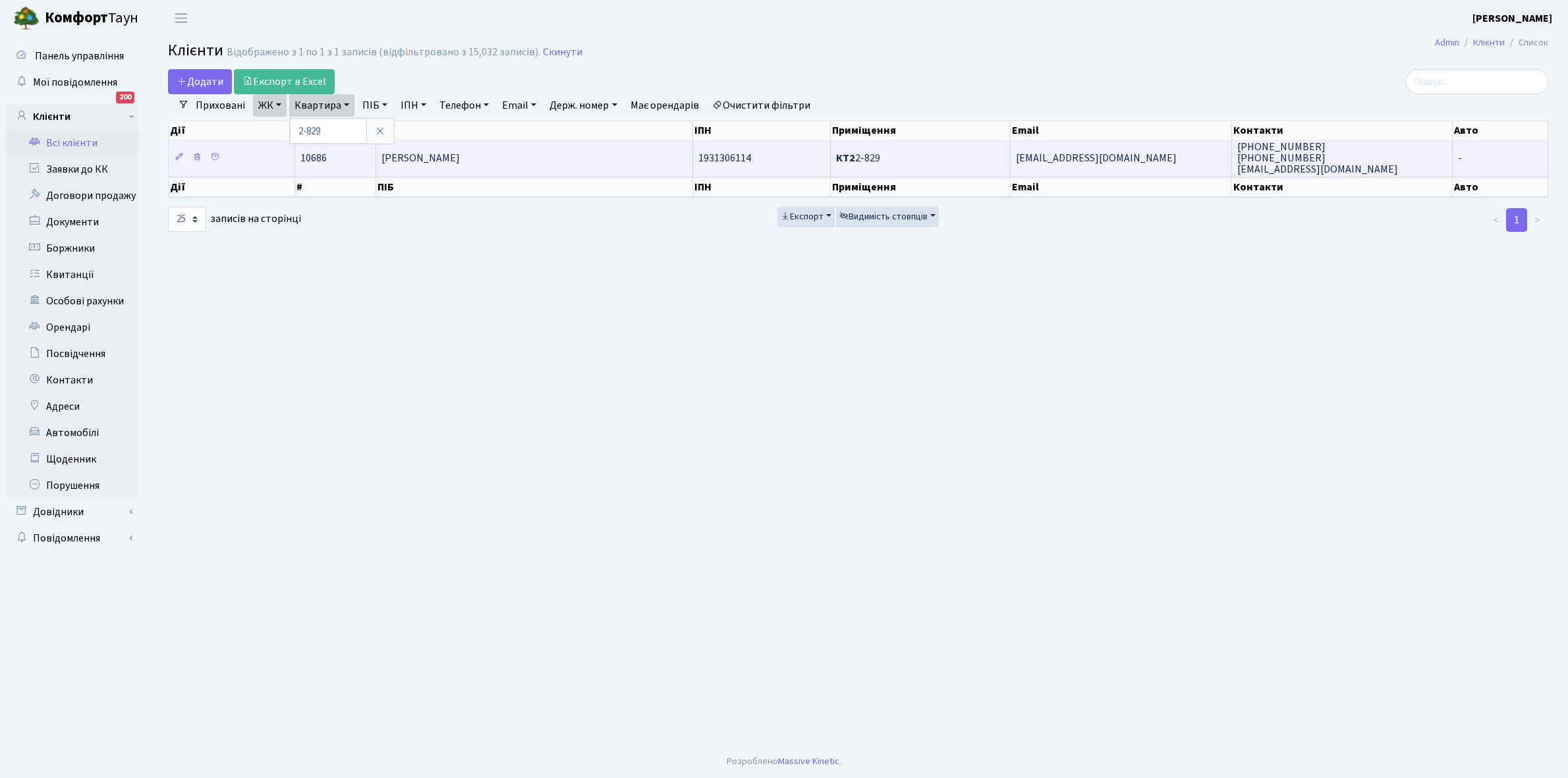
click at [460, 162] on span "[PERSON_NAME]" at bounding box center [420, 158] width 78 height 15
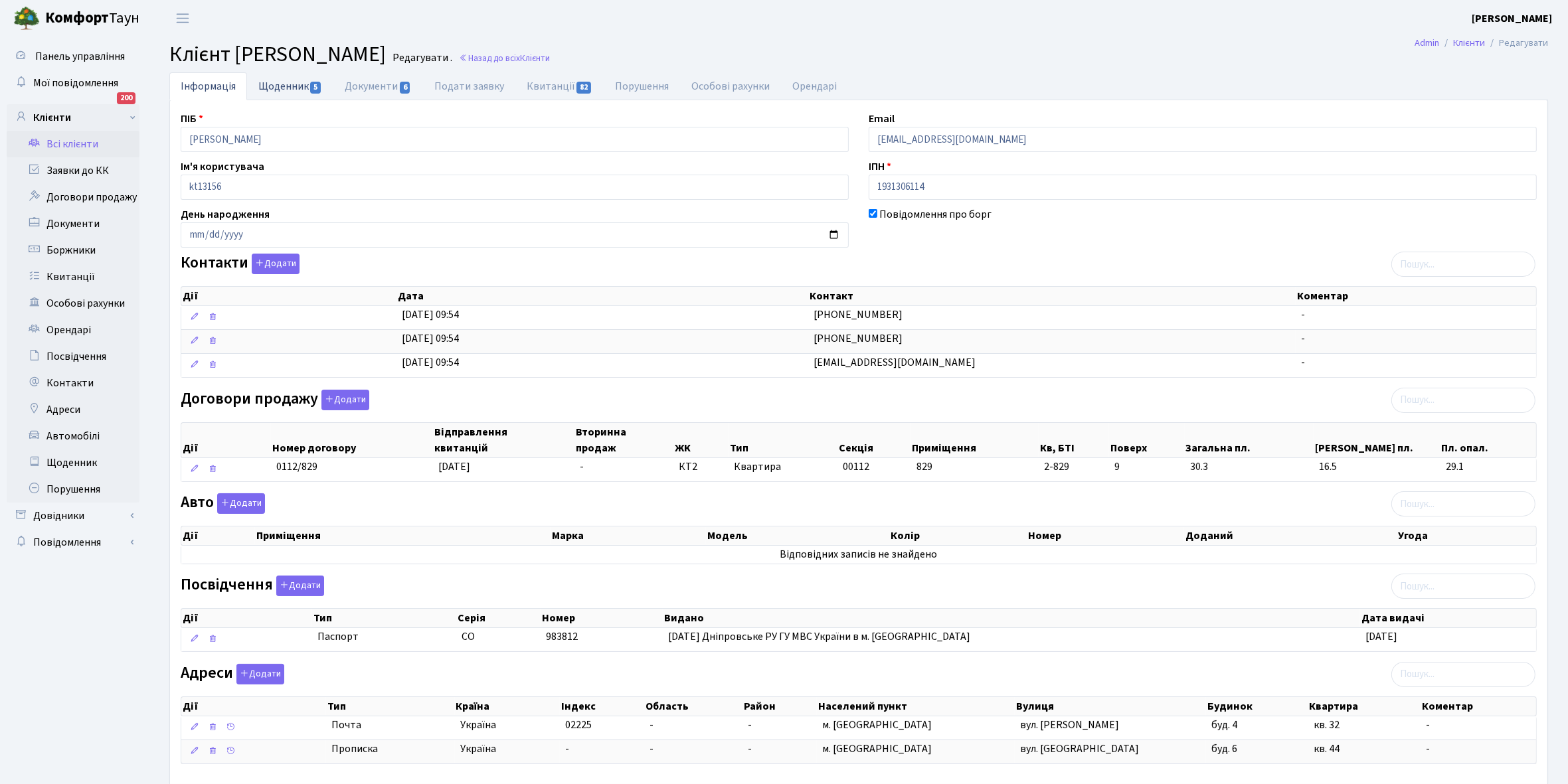
click at [273, 86] on link "Щоденник 5" at bounding box center [290, 86] width 86 height 28
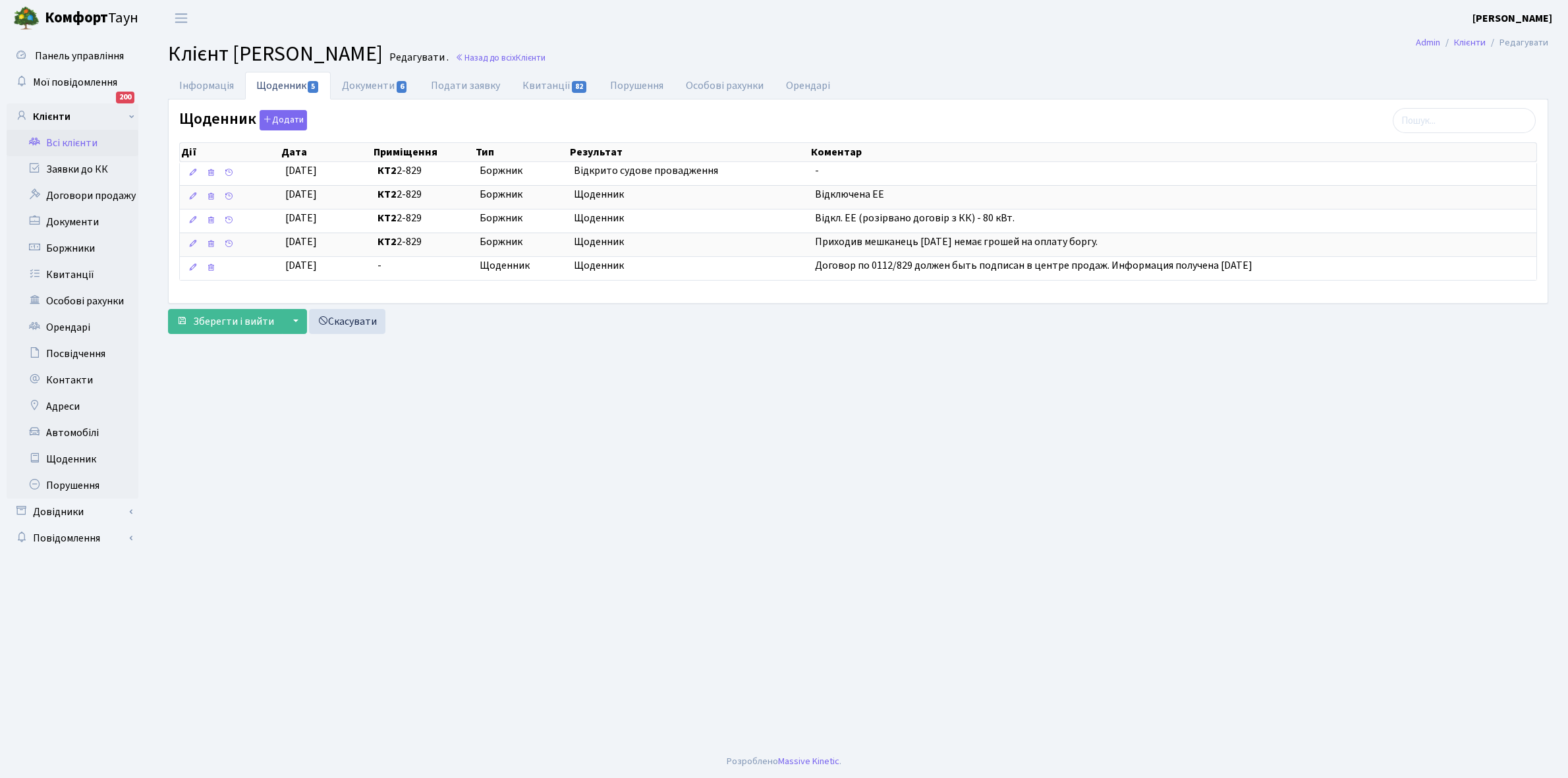
click at [74, 142] on link "Всі клієнти" at bounding box center [72, 142] width 132 height 26
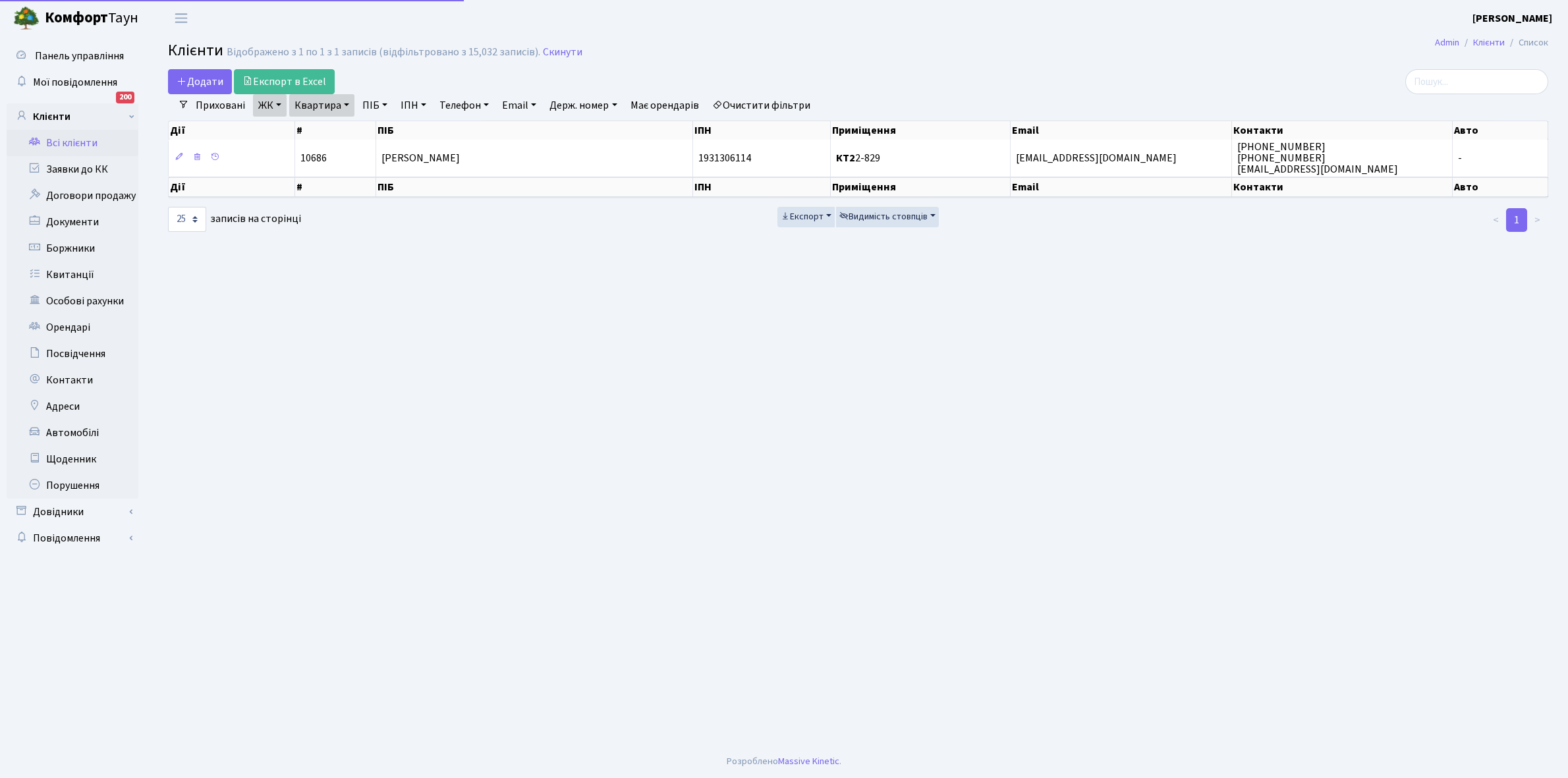
select select "25"
click at [345, 102] on link "Квартира" at bounding box center [322, 105] width 65 height 22
click at [340, 129] on input "2-829" at bounding box center [327, 132] width 77 height 25
click at [566, 137] on th "ПІБ" at bounding box center [534, 130] width 317 height 19
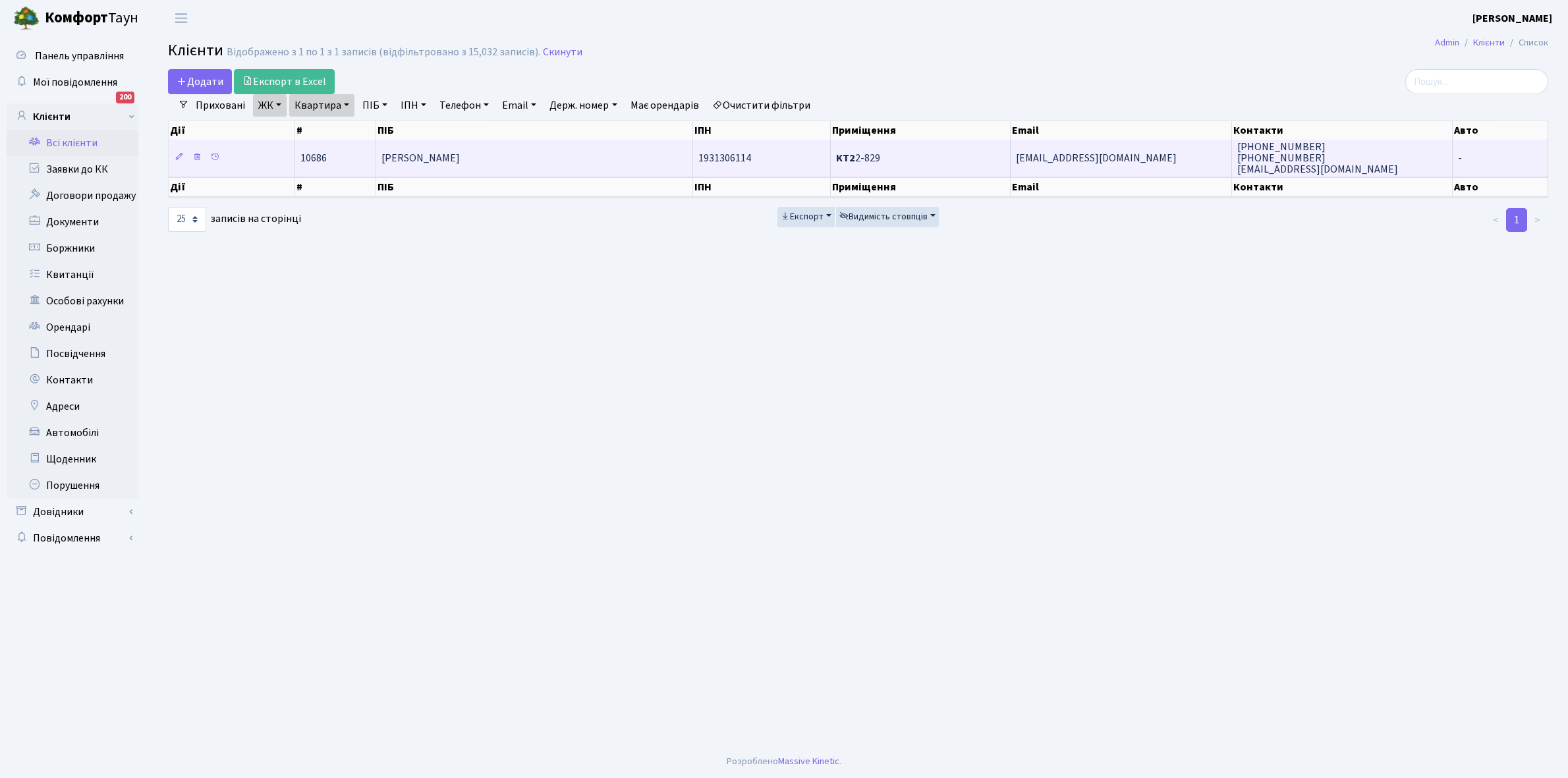
click at [562, 143] on td "[PERSON_NAME]" at bounding box center [534, 157] width 317 height 36
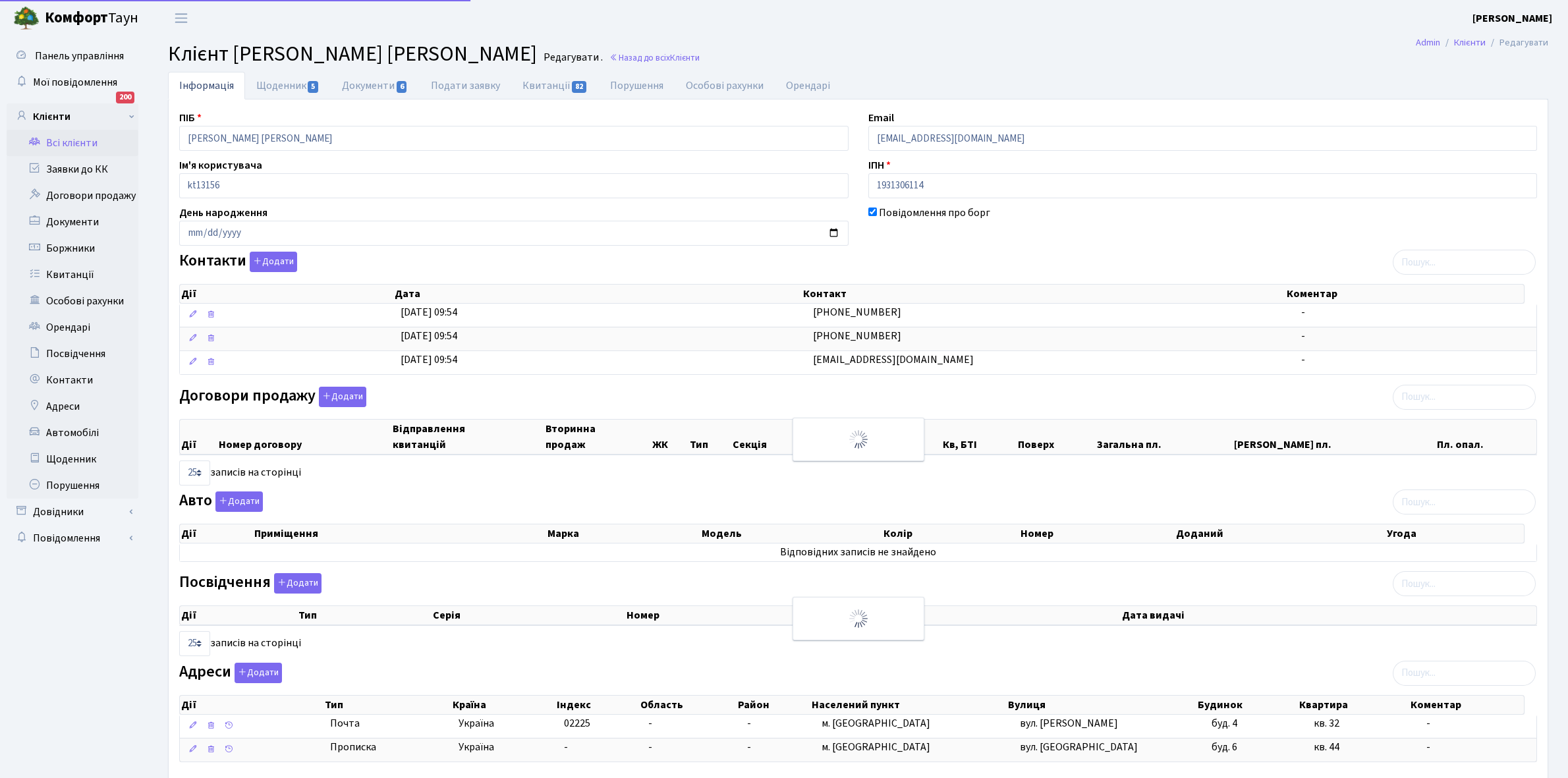
select select "25"
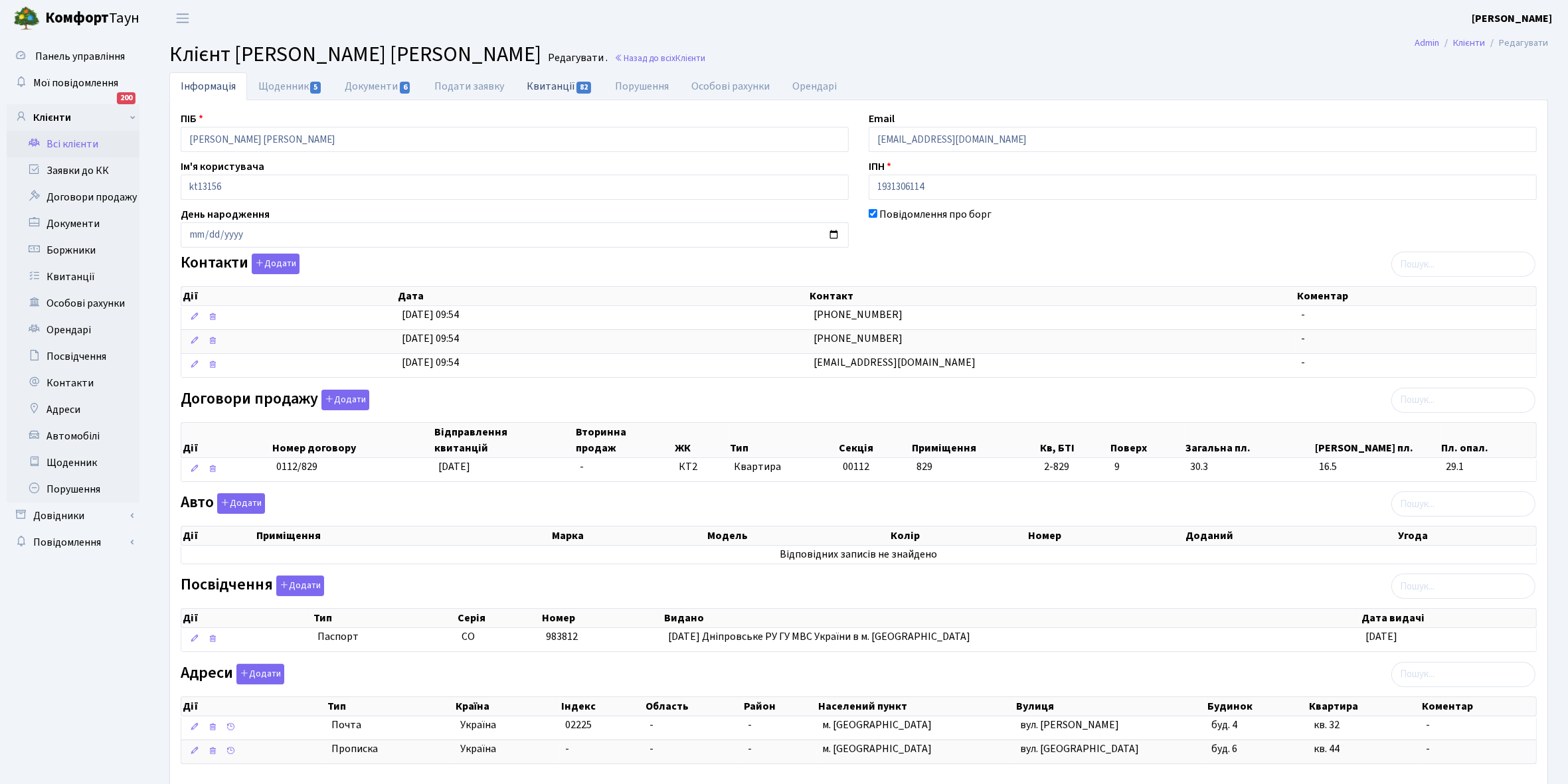
click at [546, 84] on link "Квитанції 82" at bounding box center [560, 86] width 88 height 28
select select "25"
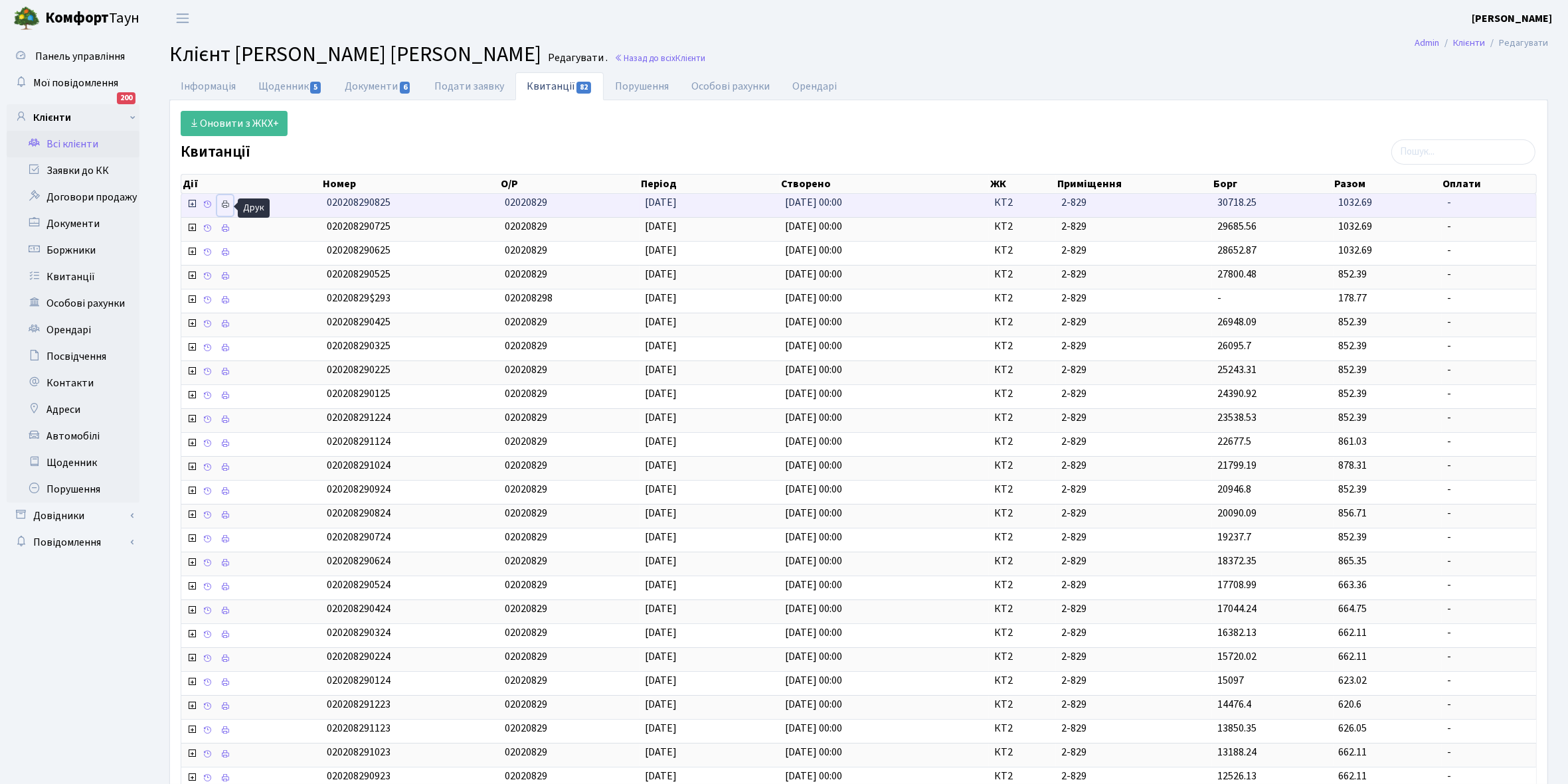
click at [224, 204] on icon at bounding box center [224, 203] width 9 height 9
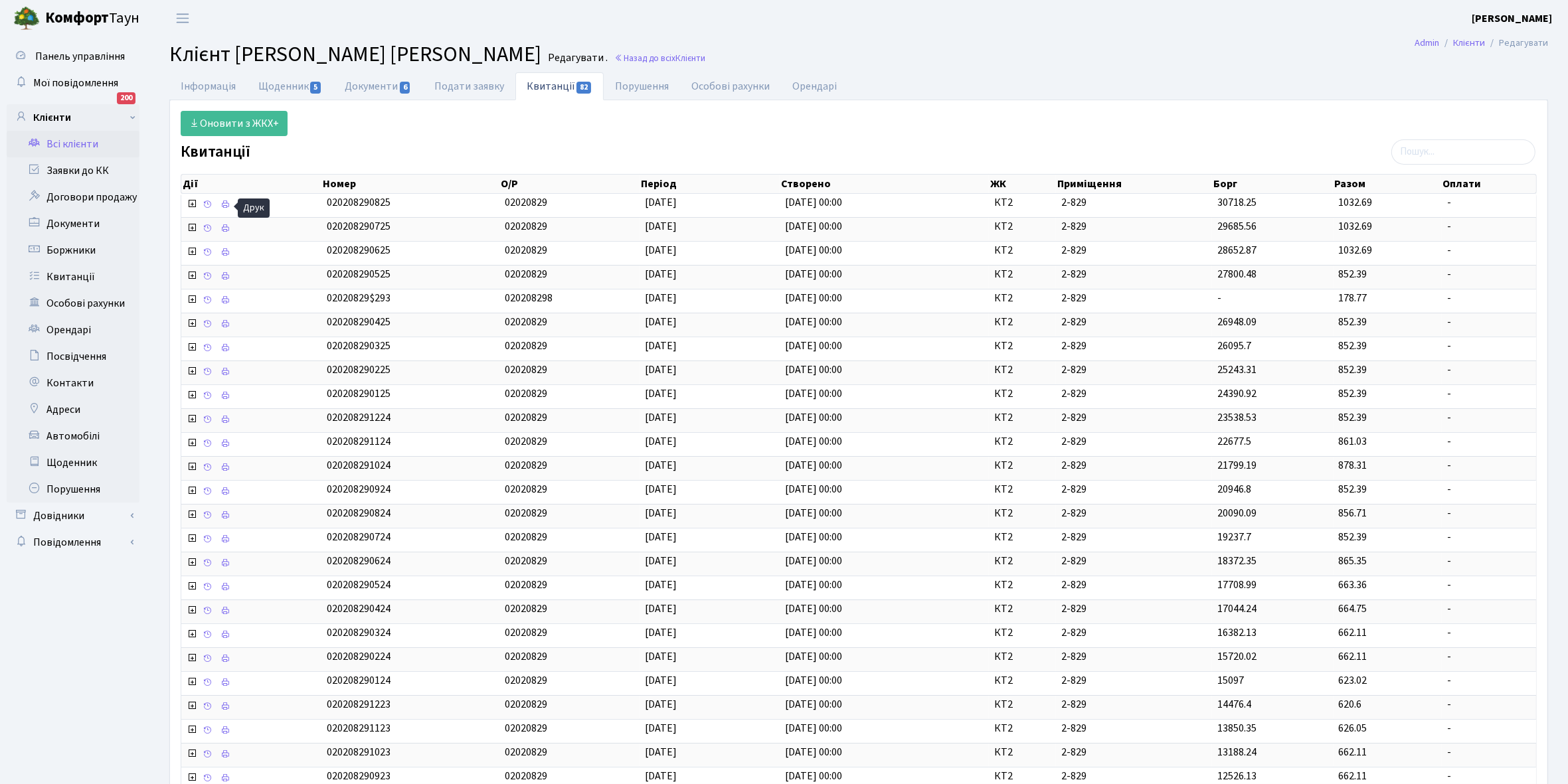
click at [72, 140] on link "Всі клієнти" at bounding box center [73, 143] width 133 height 27
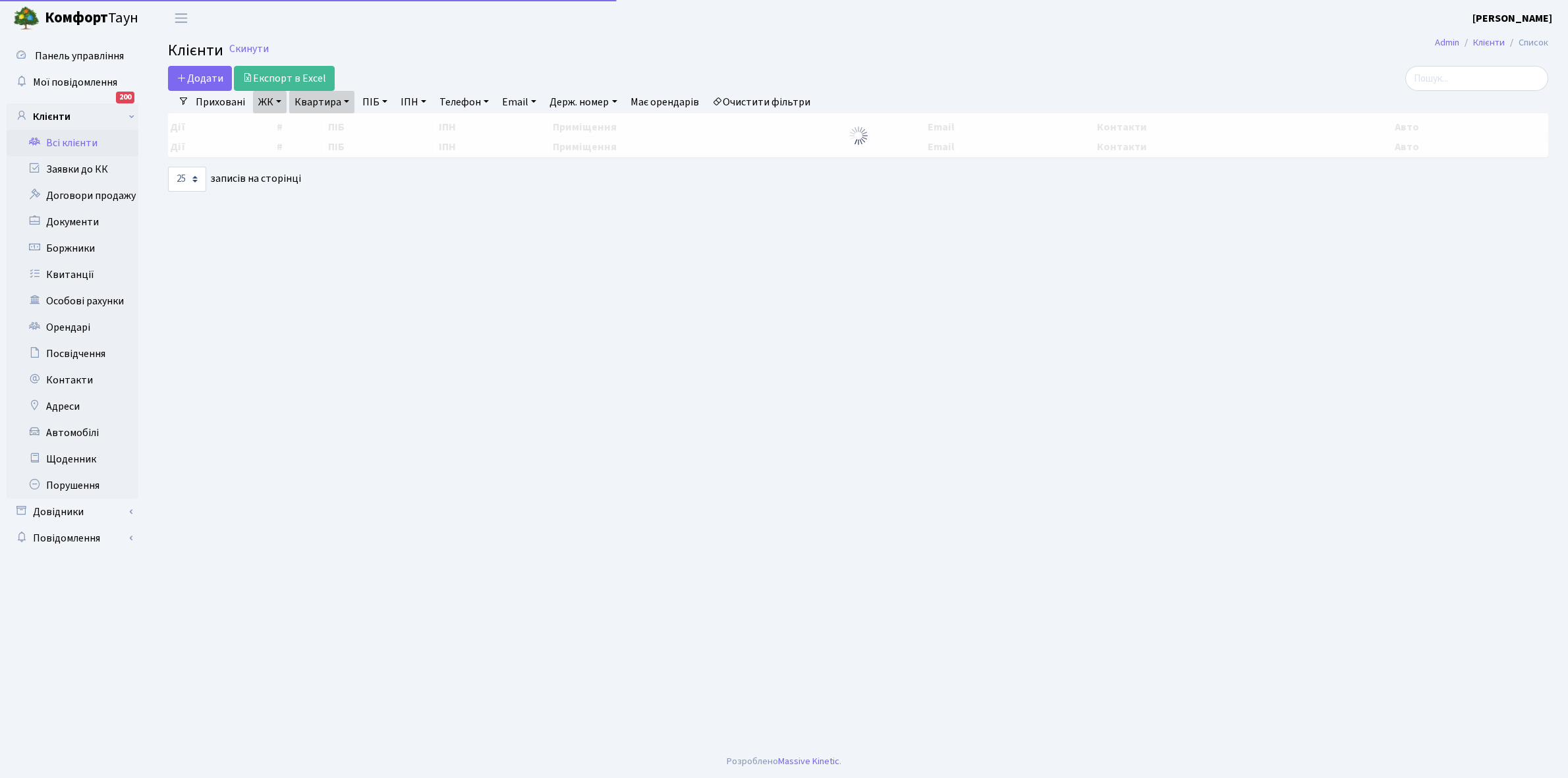
select select "25"
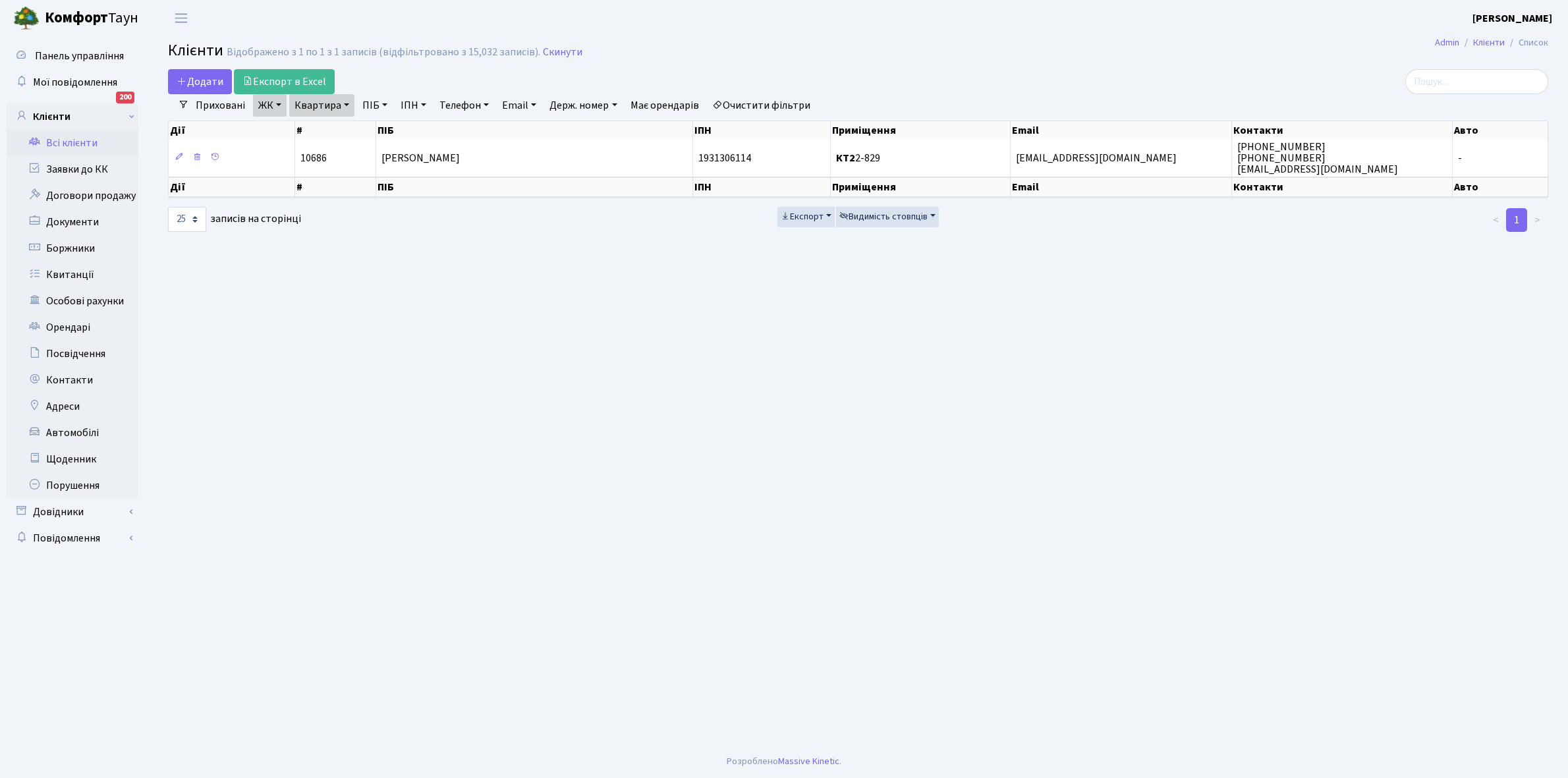
click at [347, 105] on link "Квартира" at bounding box center [322, 105] width 65 height 22
click at [343, 121] on input "2-829" at bounding box center [327, 132] width 77 height 25
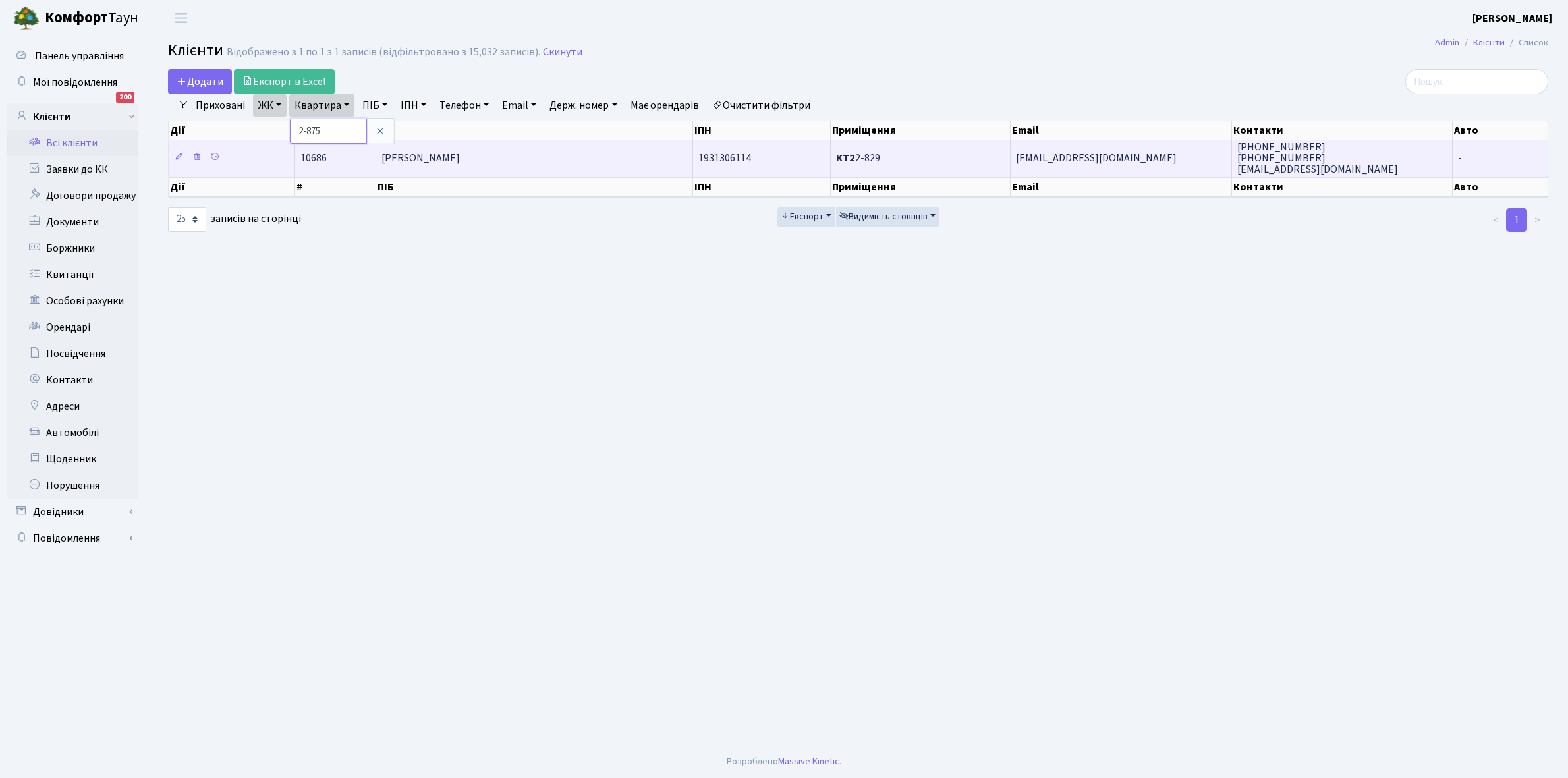
type input "2-875"
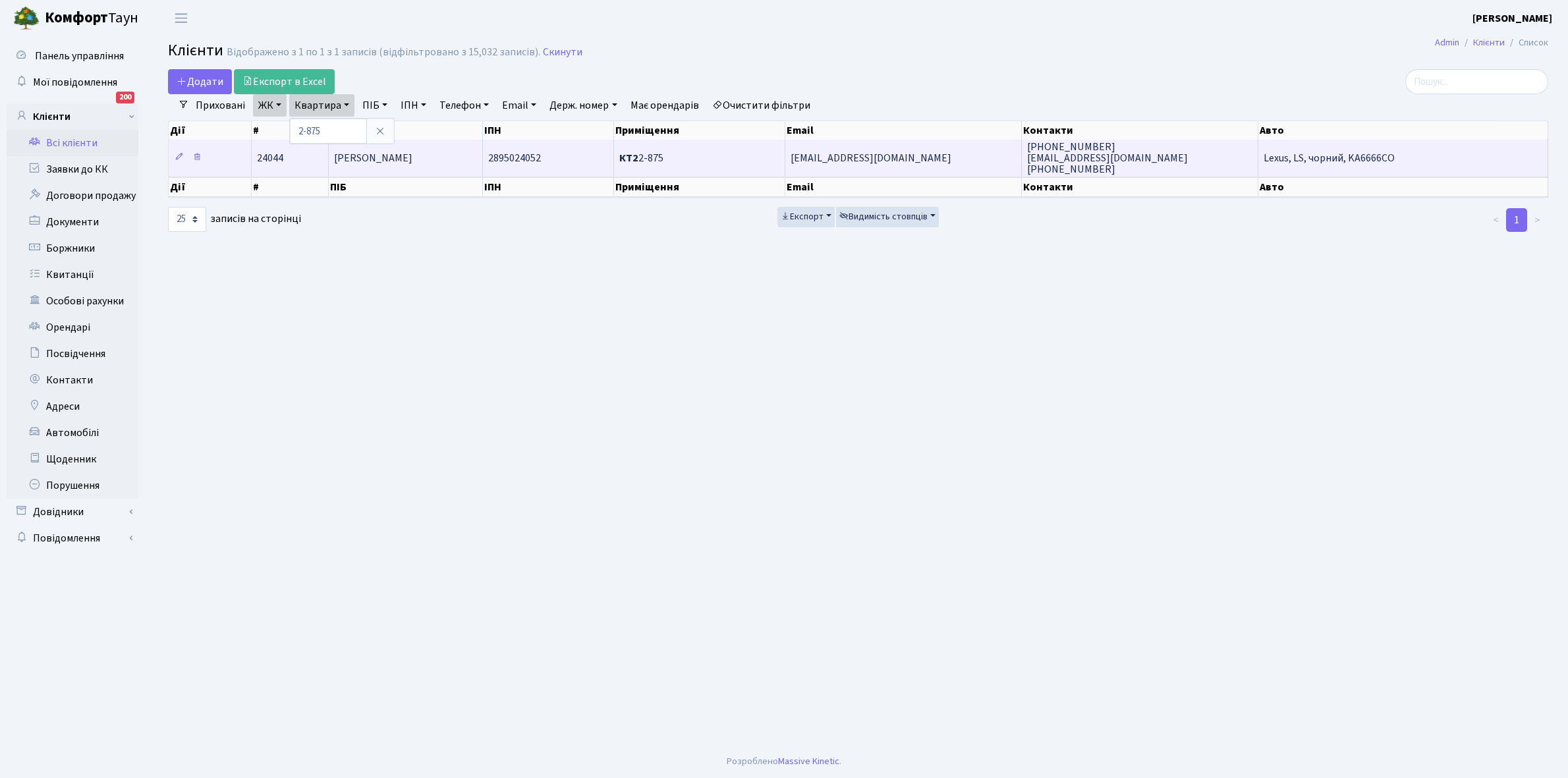
click at [405, 151] on td "Шан Чуньфен" at bounding box center [405, 157] width 154 height 36
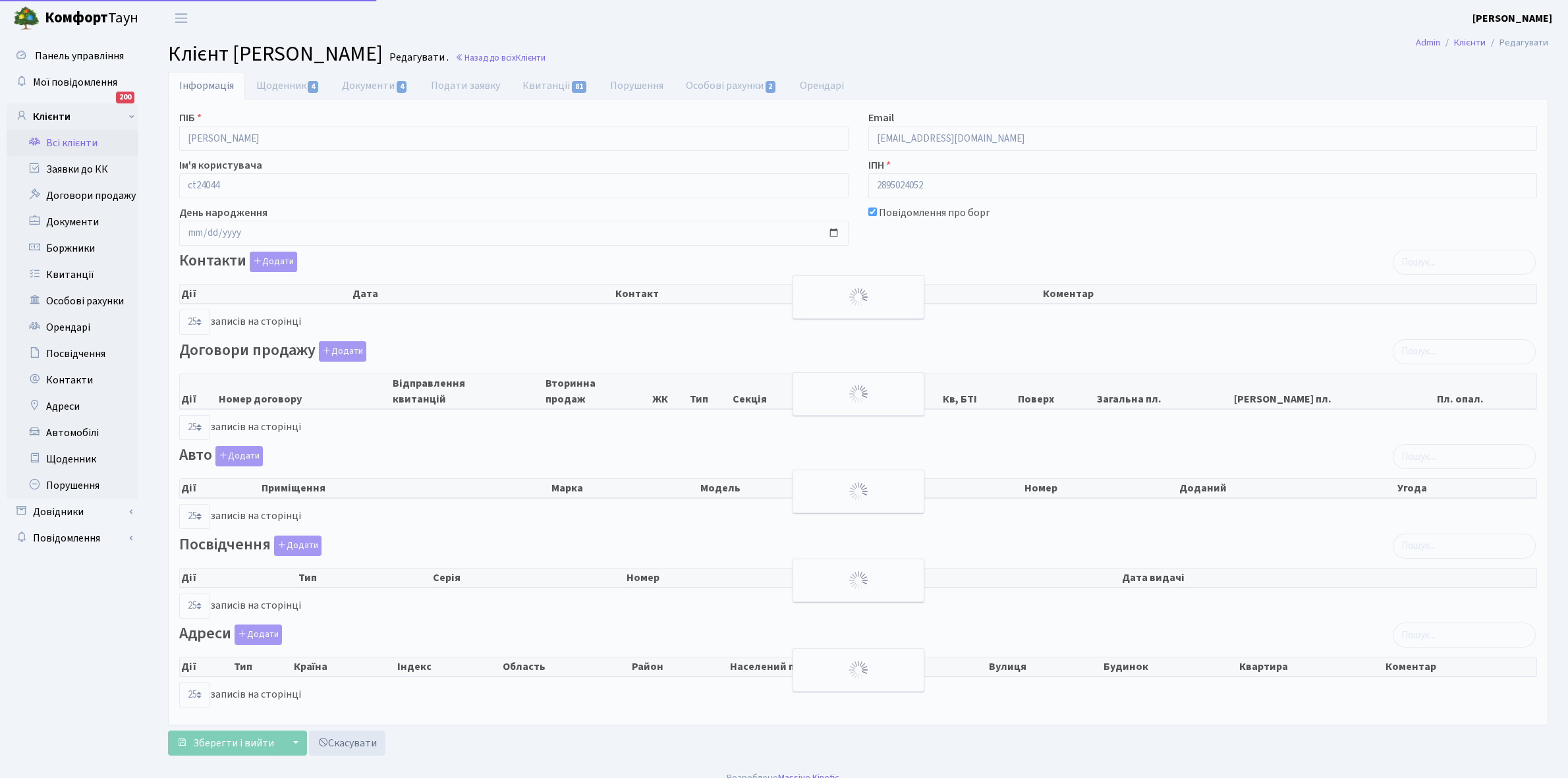
select select "25"
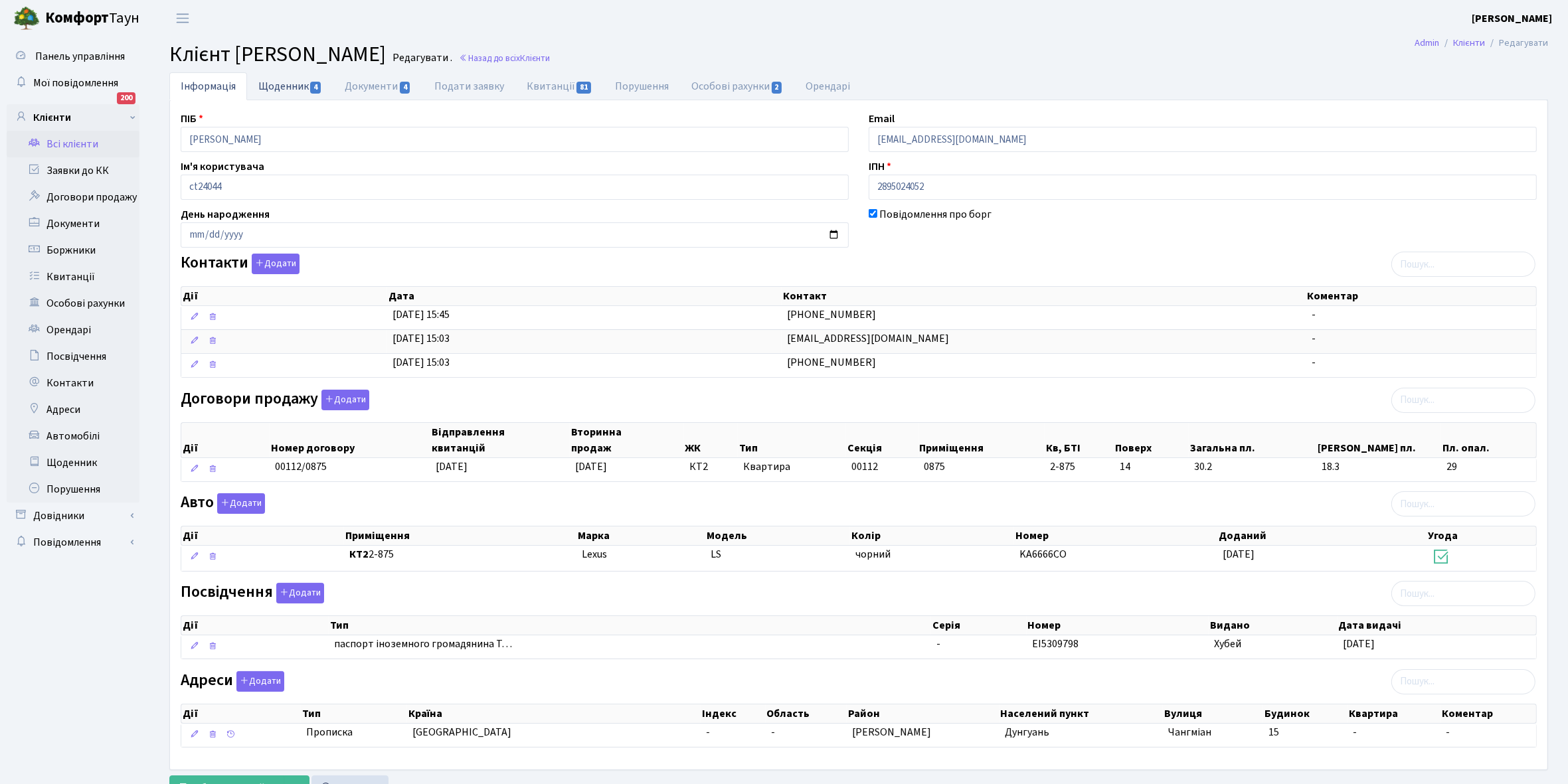
click at [280, 86] on link "Щоденник 4" at bounding box center [290, 86] width 86 height 28
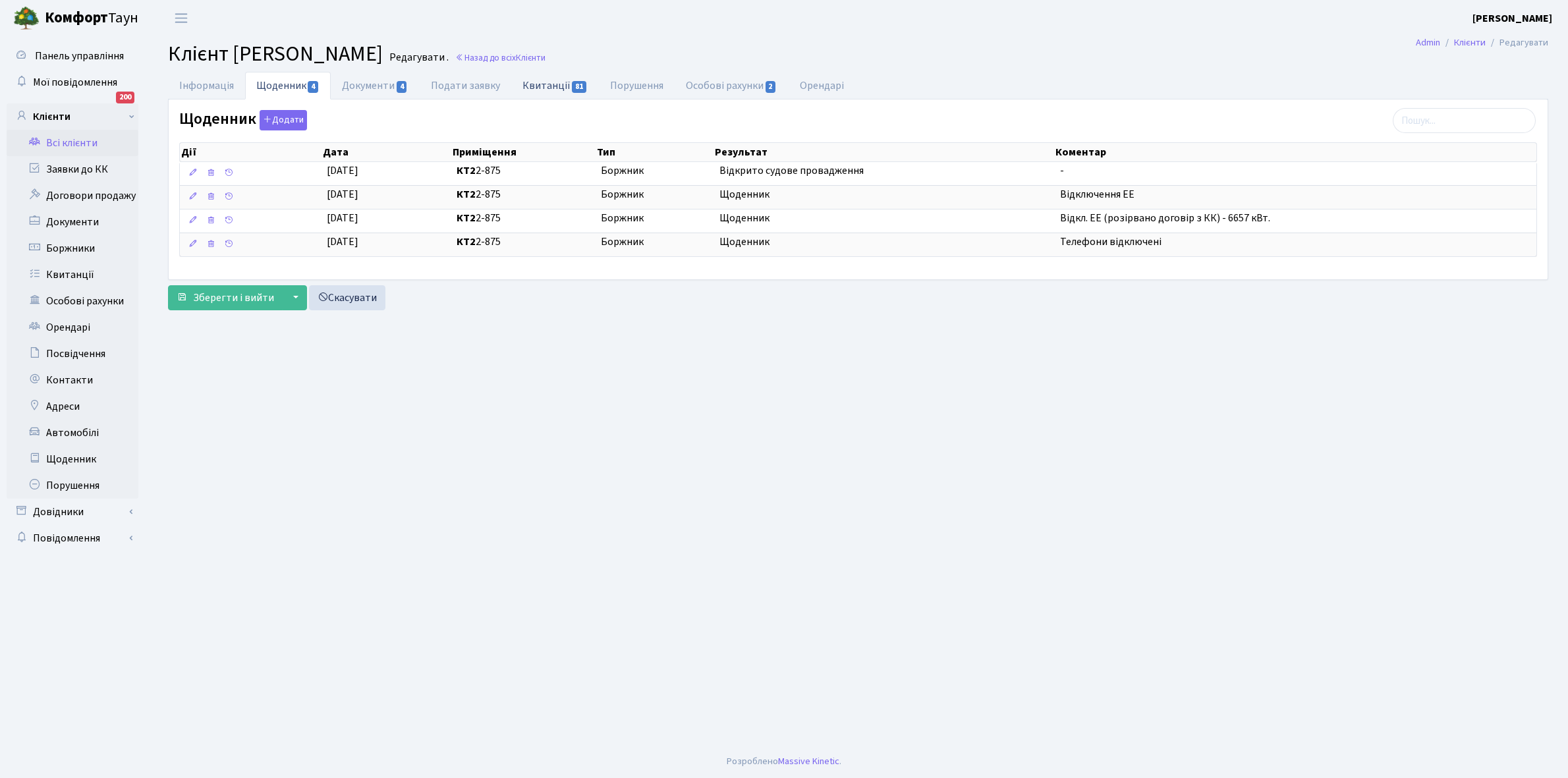
click at [527, 83] on link "Квитанції 81" at bounding box center [555, 86] width 88 height 27
select select "25"
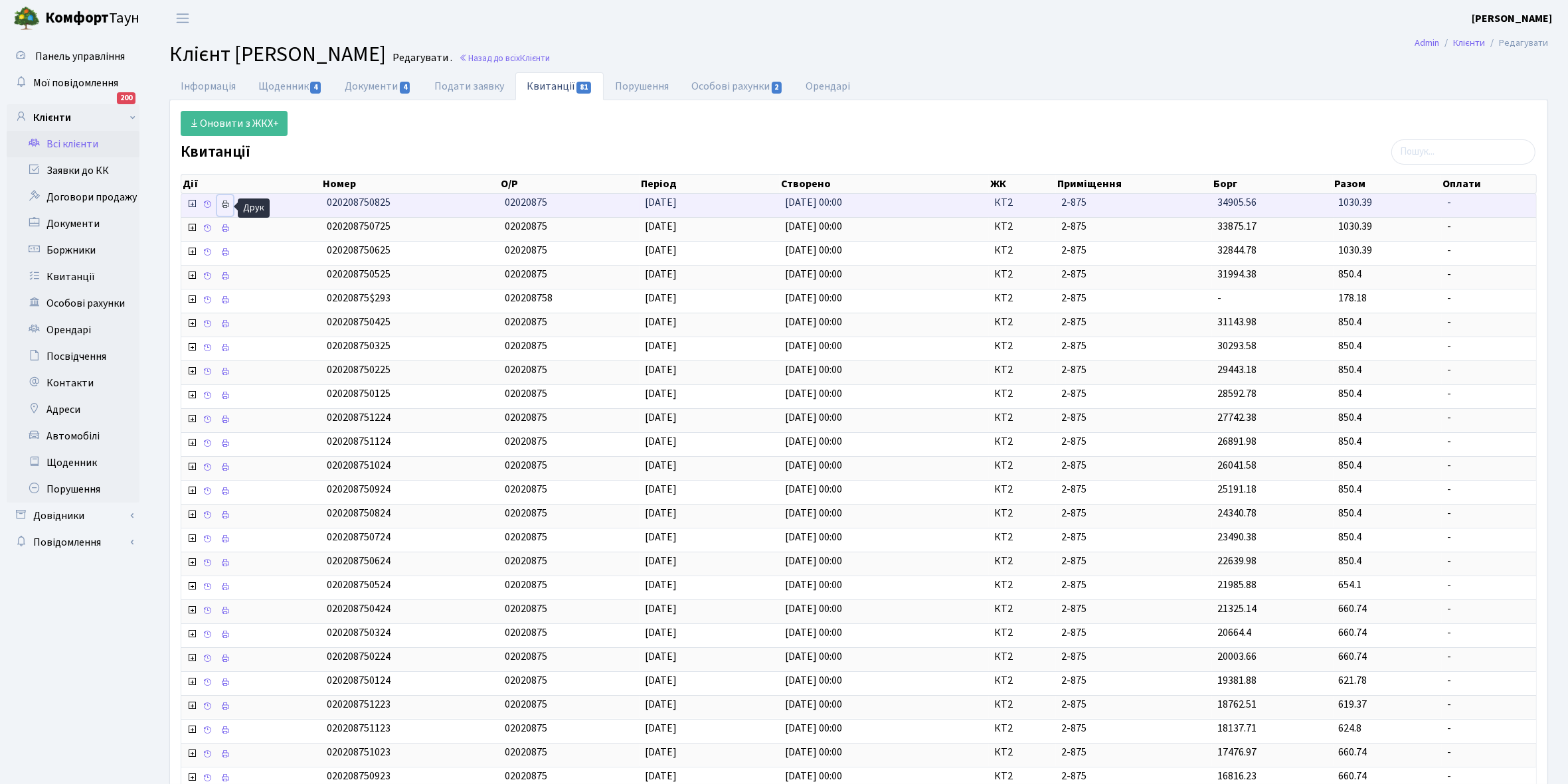
click at [228, 201] on icon at bounding box center [224, 203] width 9 height 9
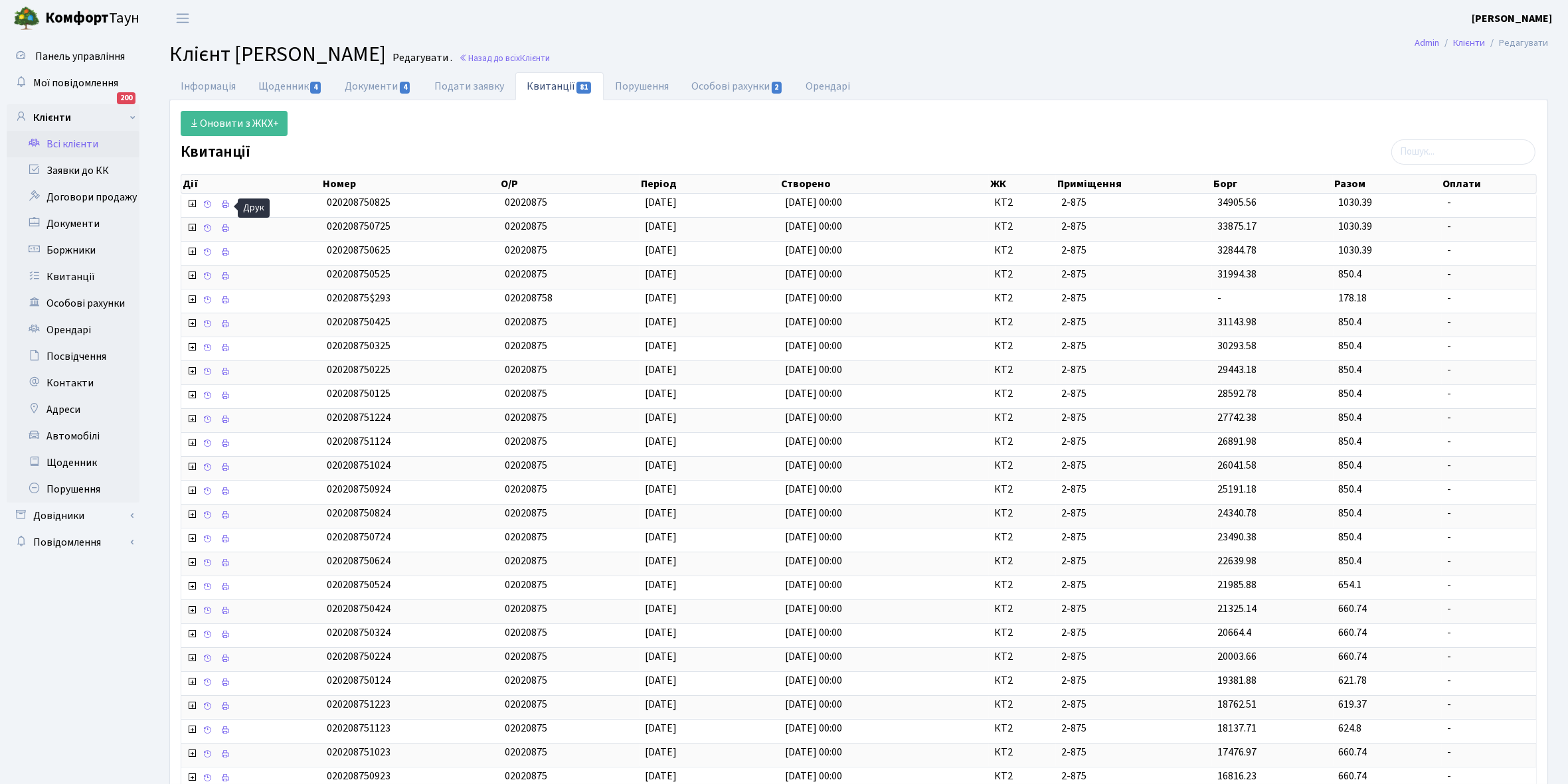
click at [77, 146] on link "Всі клієнти" at bounding box center [73, 143] width 133 height 27
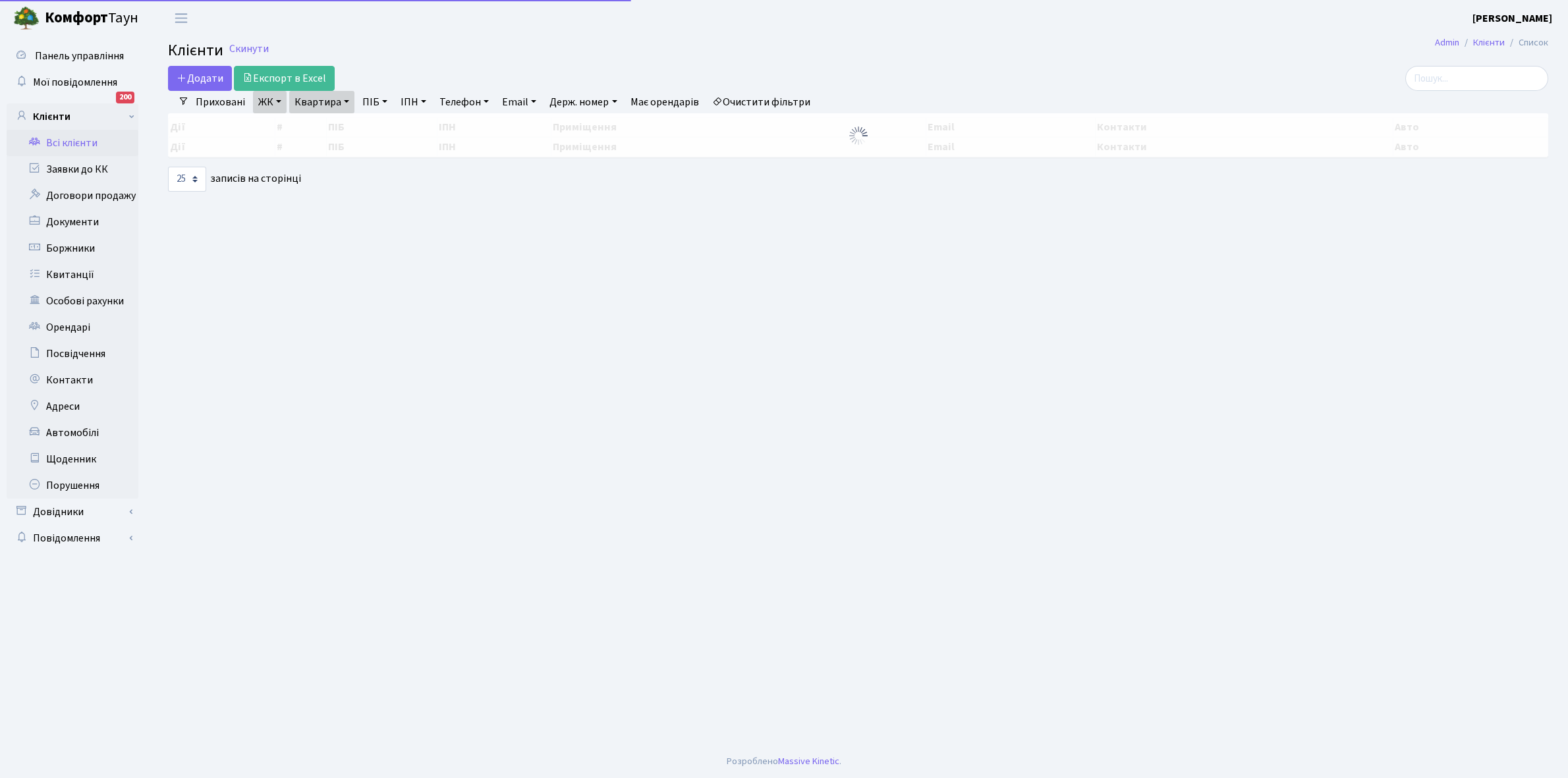
select select "25"
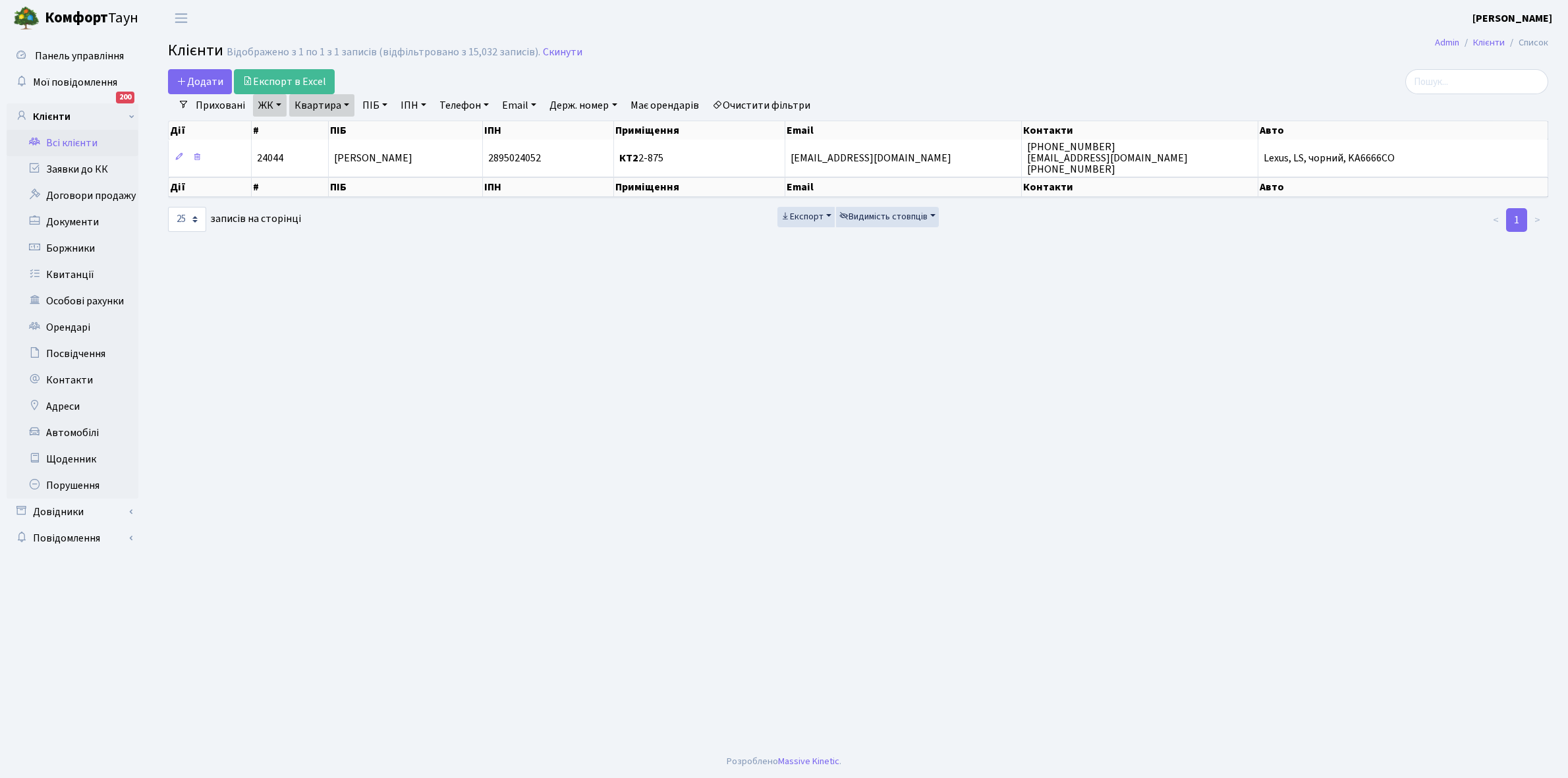
click at [348, 103] on link "Квартира" at bounding box center [322, 105] width 65 height 22
click at [334, 127] on input "2-875" at bounding box center [327, 132] width 77 height 25
type input "2-878"
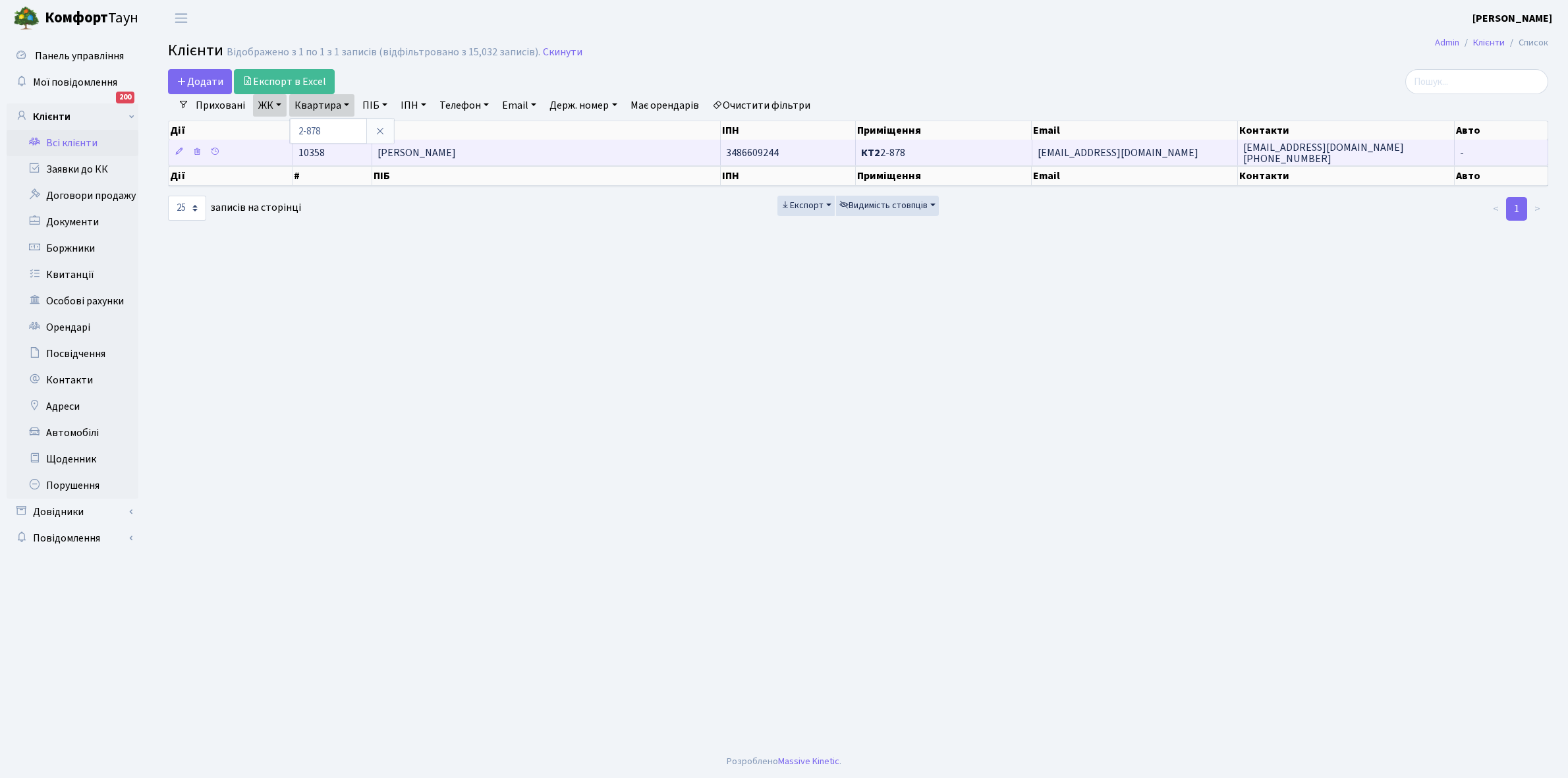
click at [456, 151] on span "[PERSON_NAME]" at bounding box center [416, 152] width 78 height 15
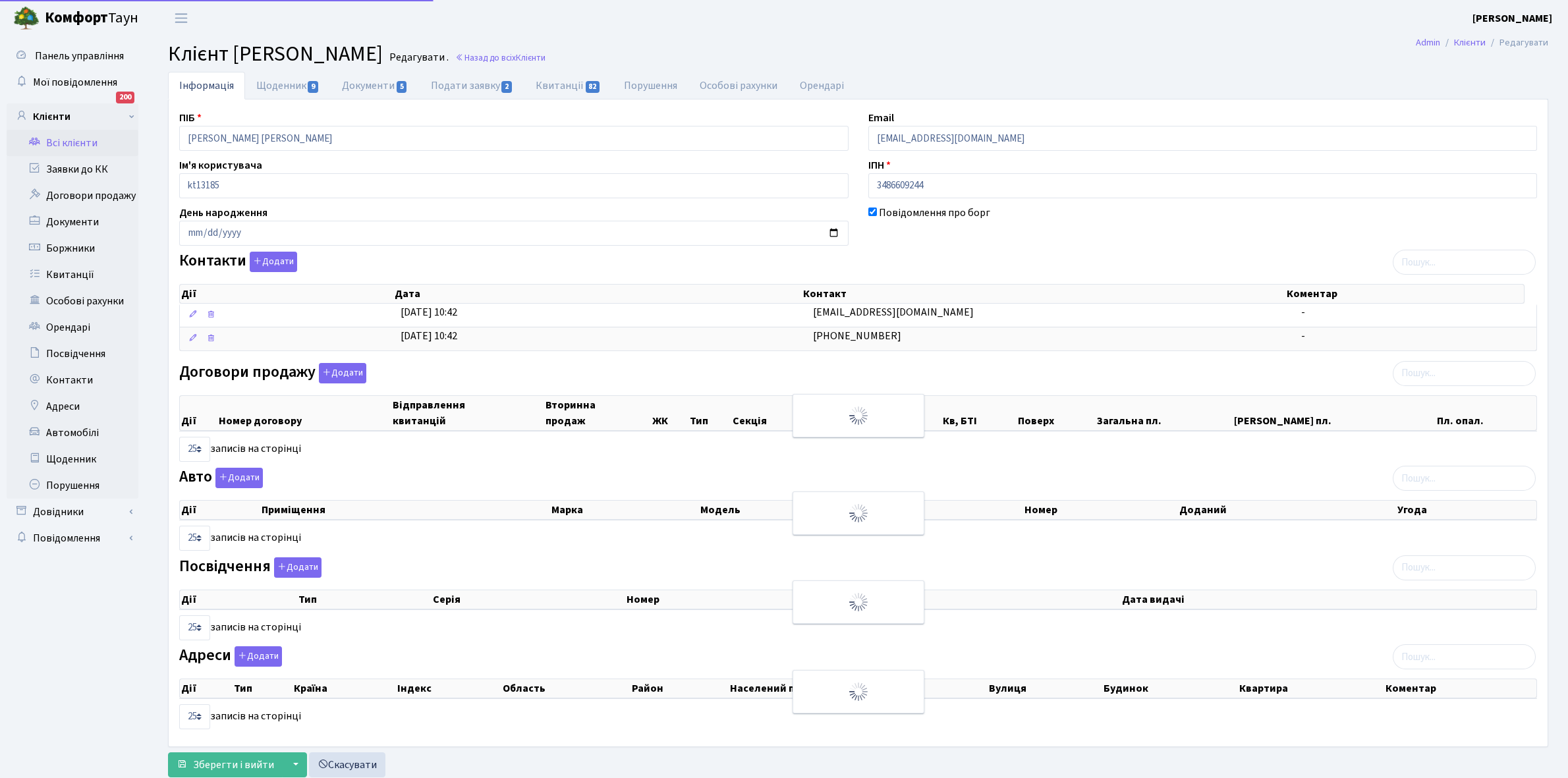
select select "25"
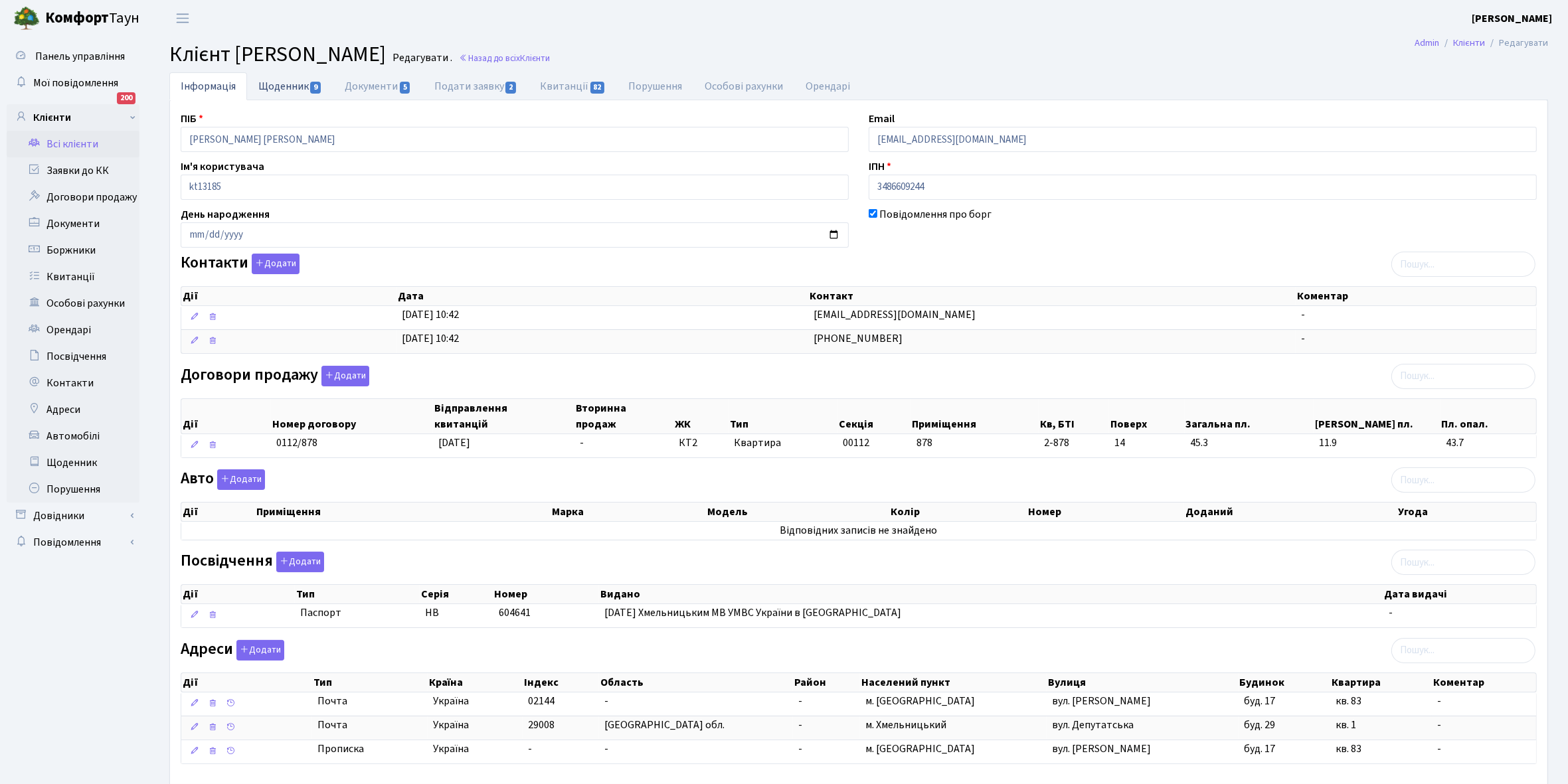
click at [272, 87] on link "Щоденник 9" at bounding box center [290, 86] width 86 height 28
select select "25"
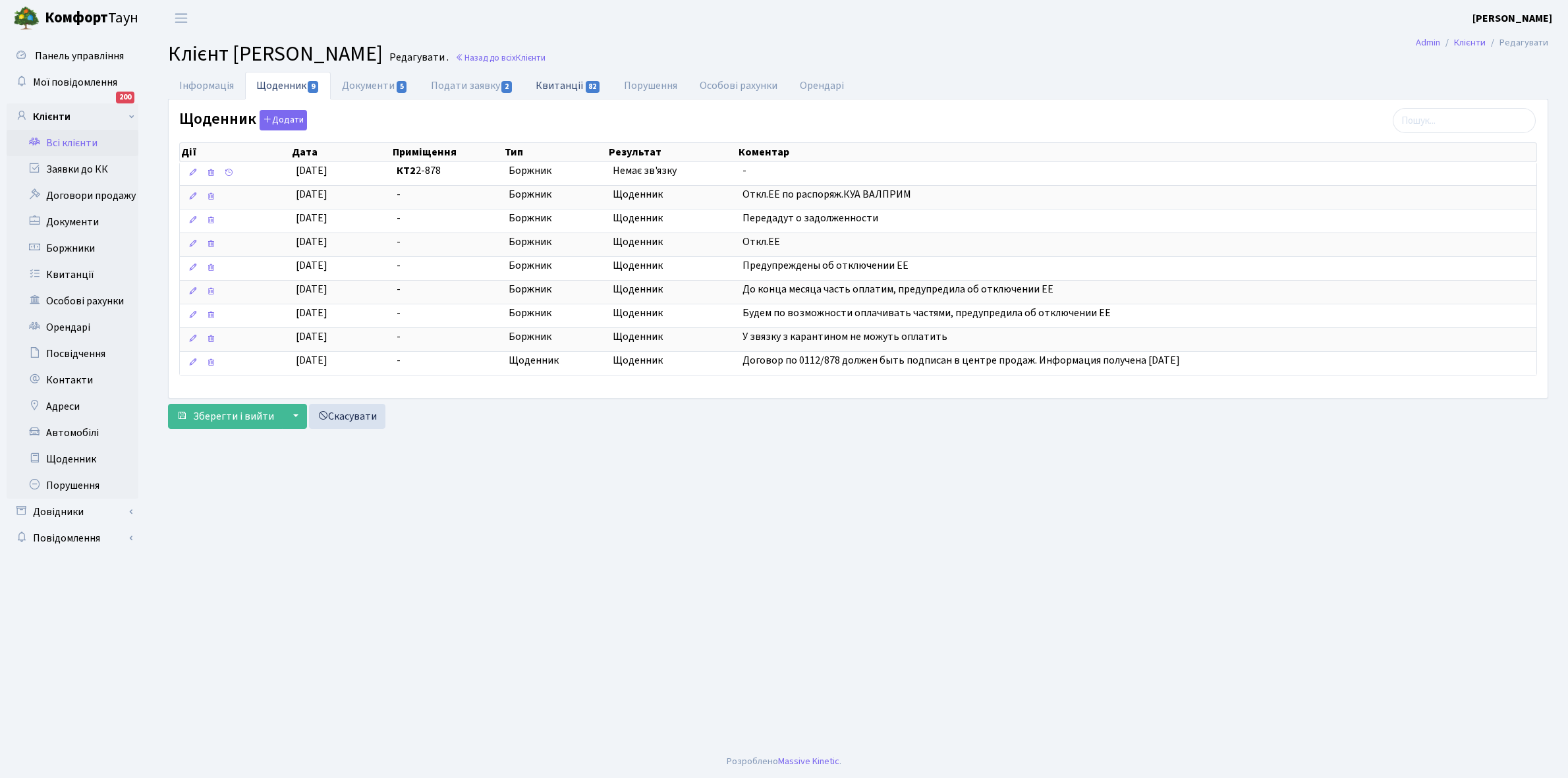
click at [555, 80] on link "Квитанції 82" at bounding box center [568, 86] width 88 height 27
select select "25"
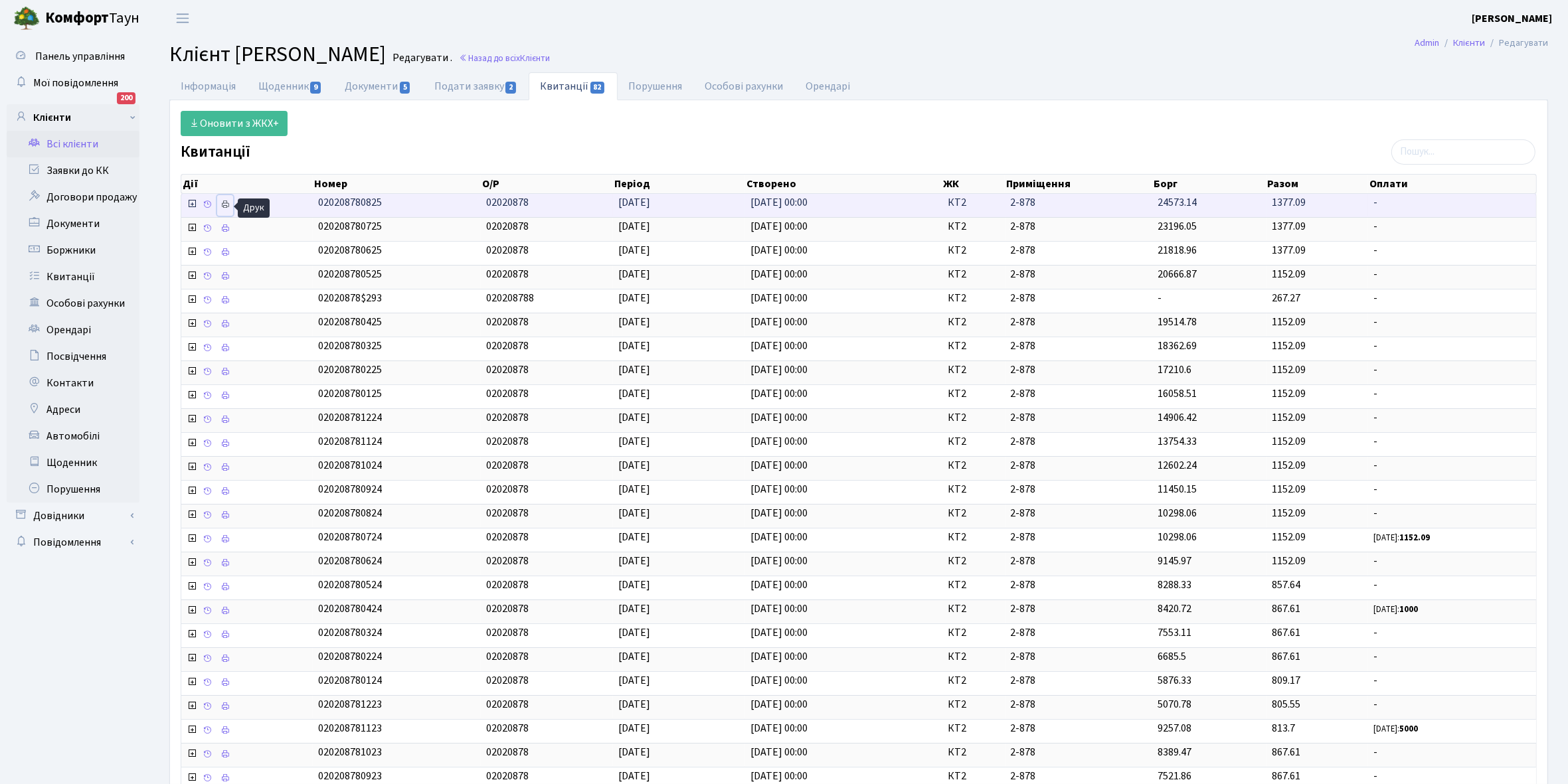
click at [228, 209] on icon at bounding box center [224, 203] width 9 height 9
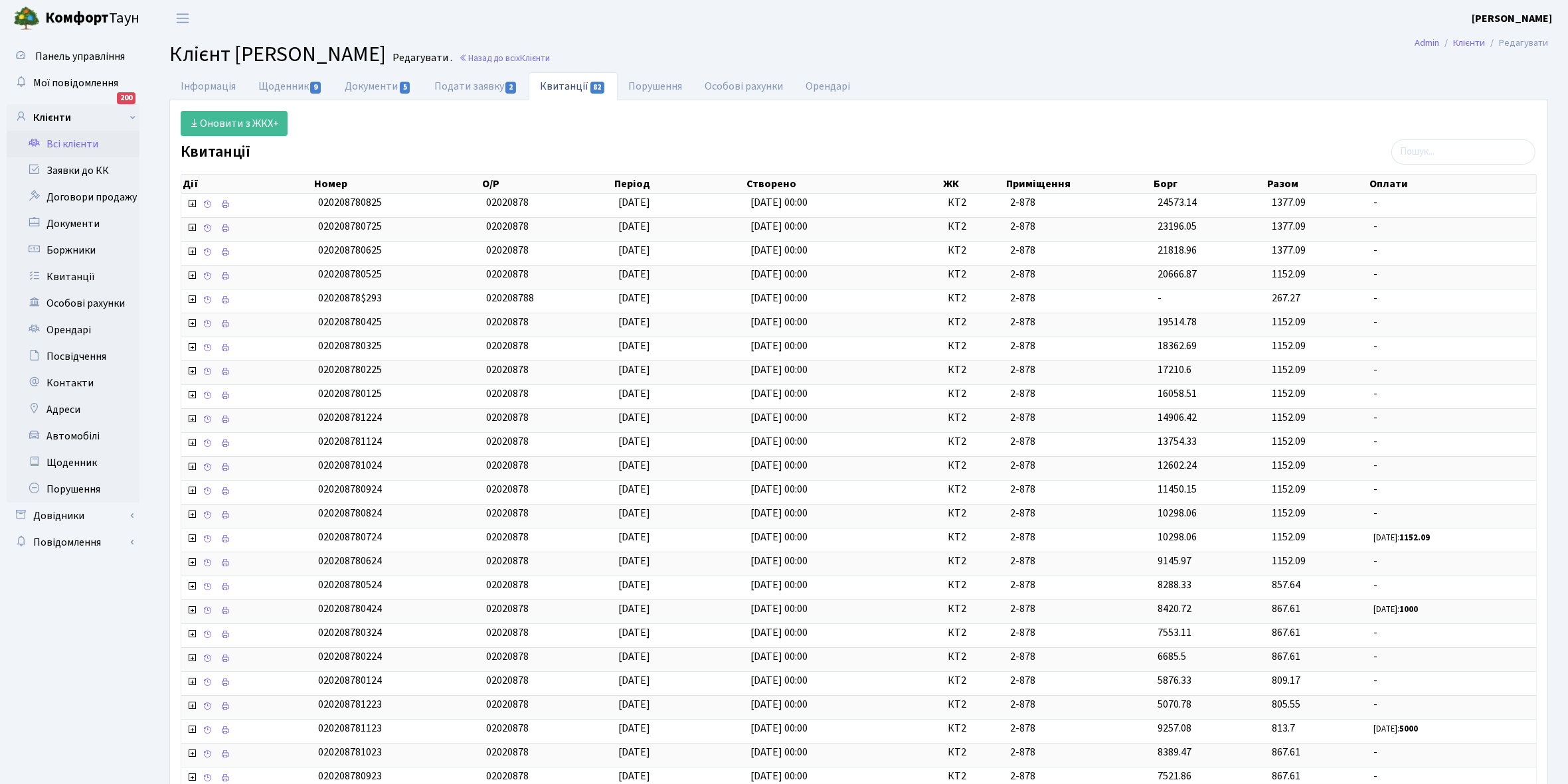
click at [71, 140] on link "Всі клієнти" at bounding box center [73, 143] width 133 height 27
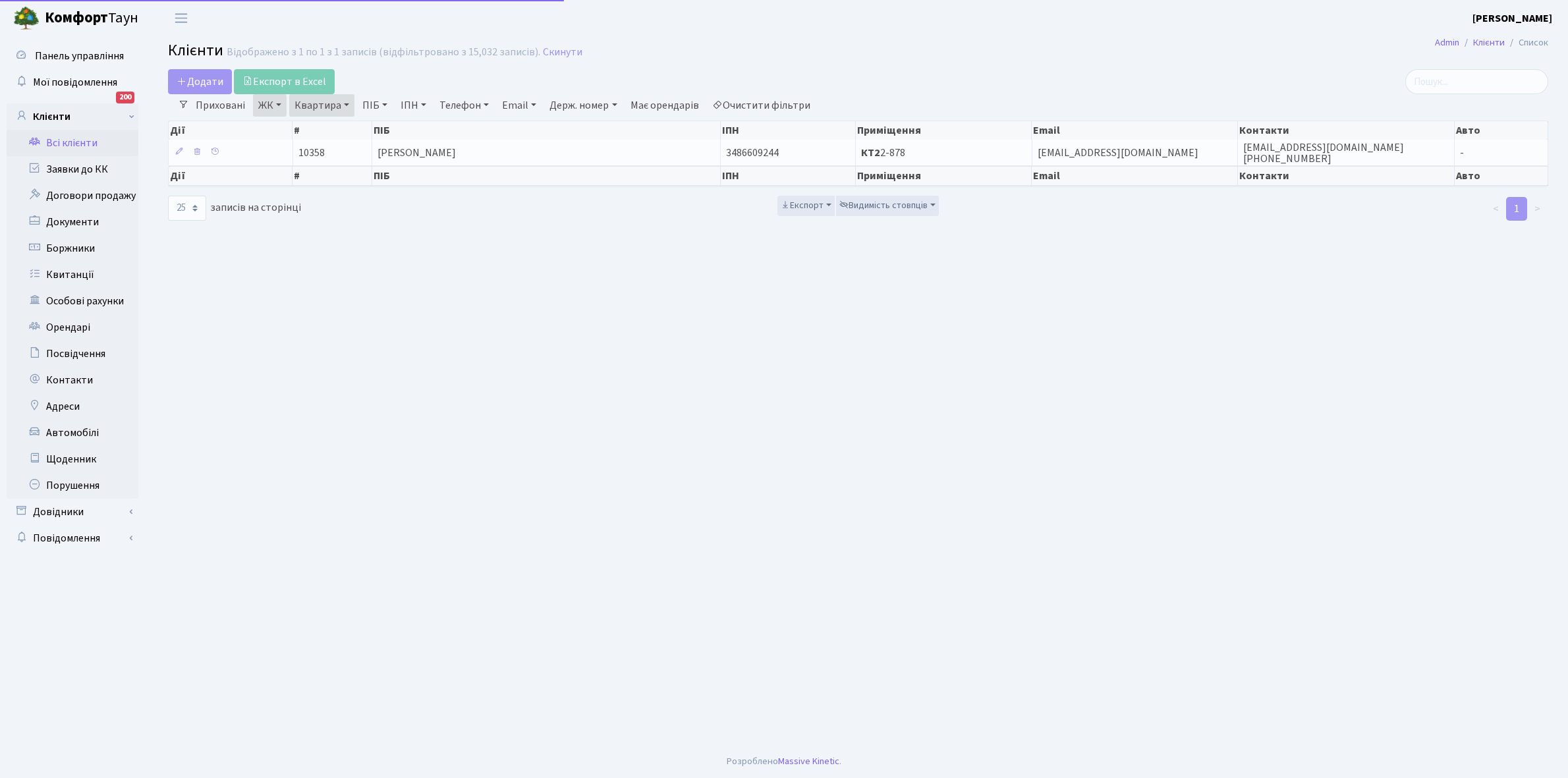
select select "25"
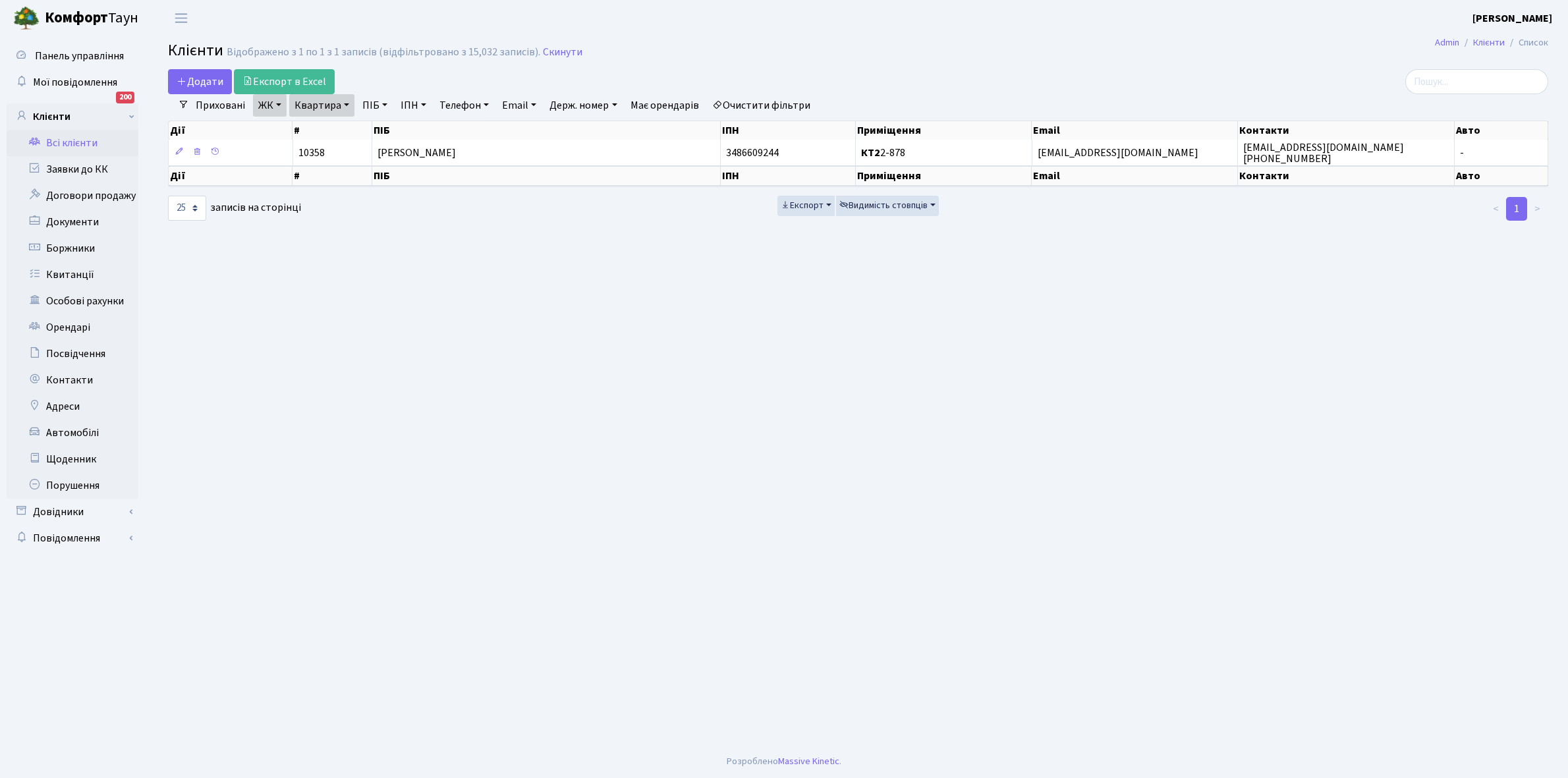
click at [346, 107] on link "Квартира" at bounding box center [322, 105] width 65 height 22
click at [346, 125] on input "2-878" at bounding box center [327, 132] width 77 height 25
type input "2-889"
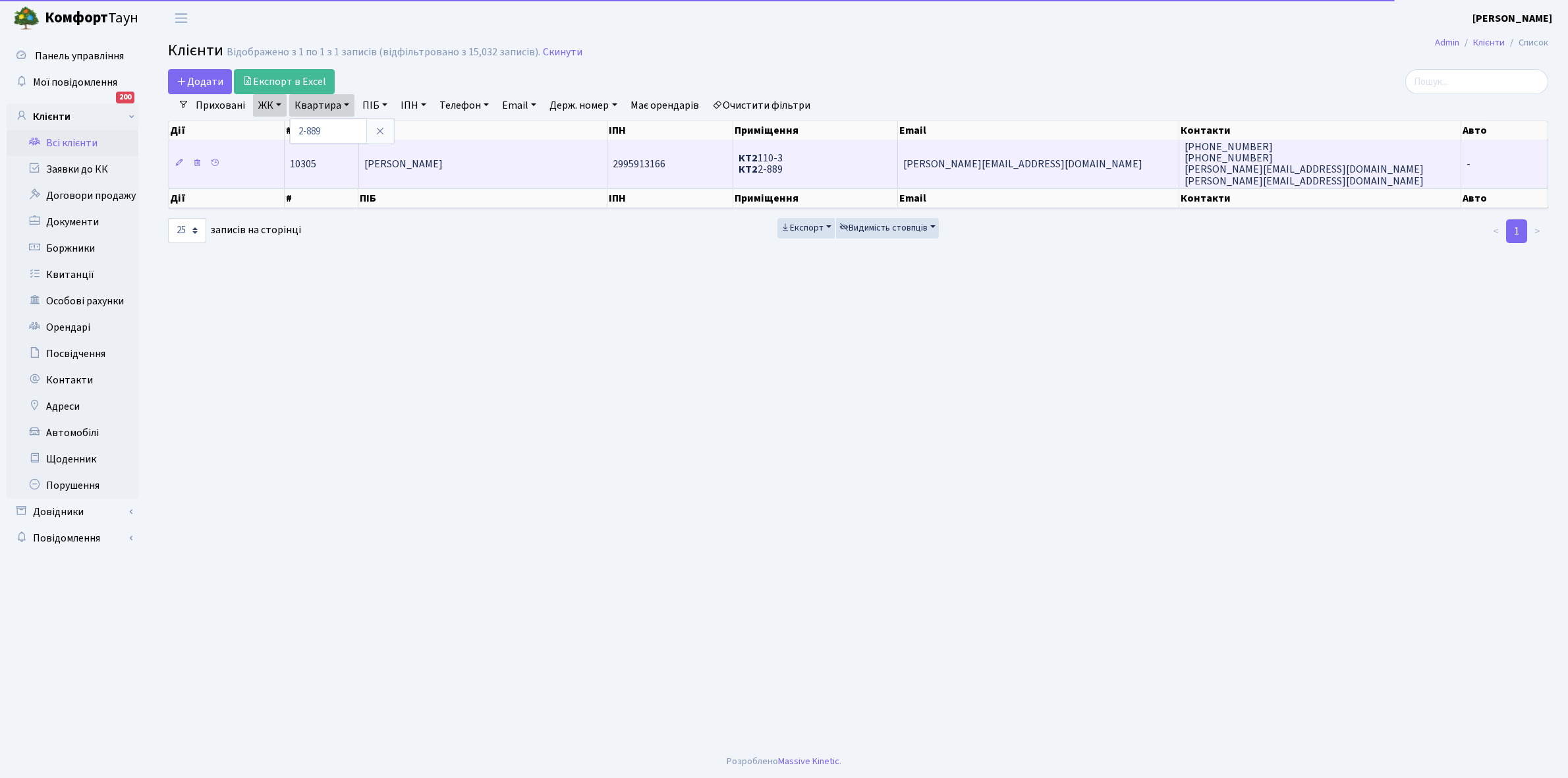
click at [437, 157] on span "[PERSON_NAME]" at bounding box center [403, 164] width 78 height 15
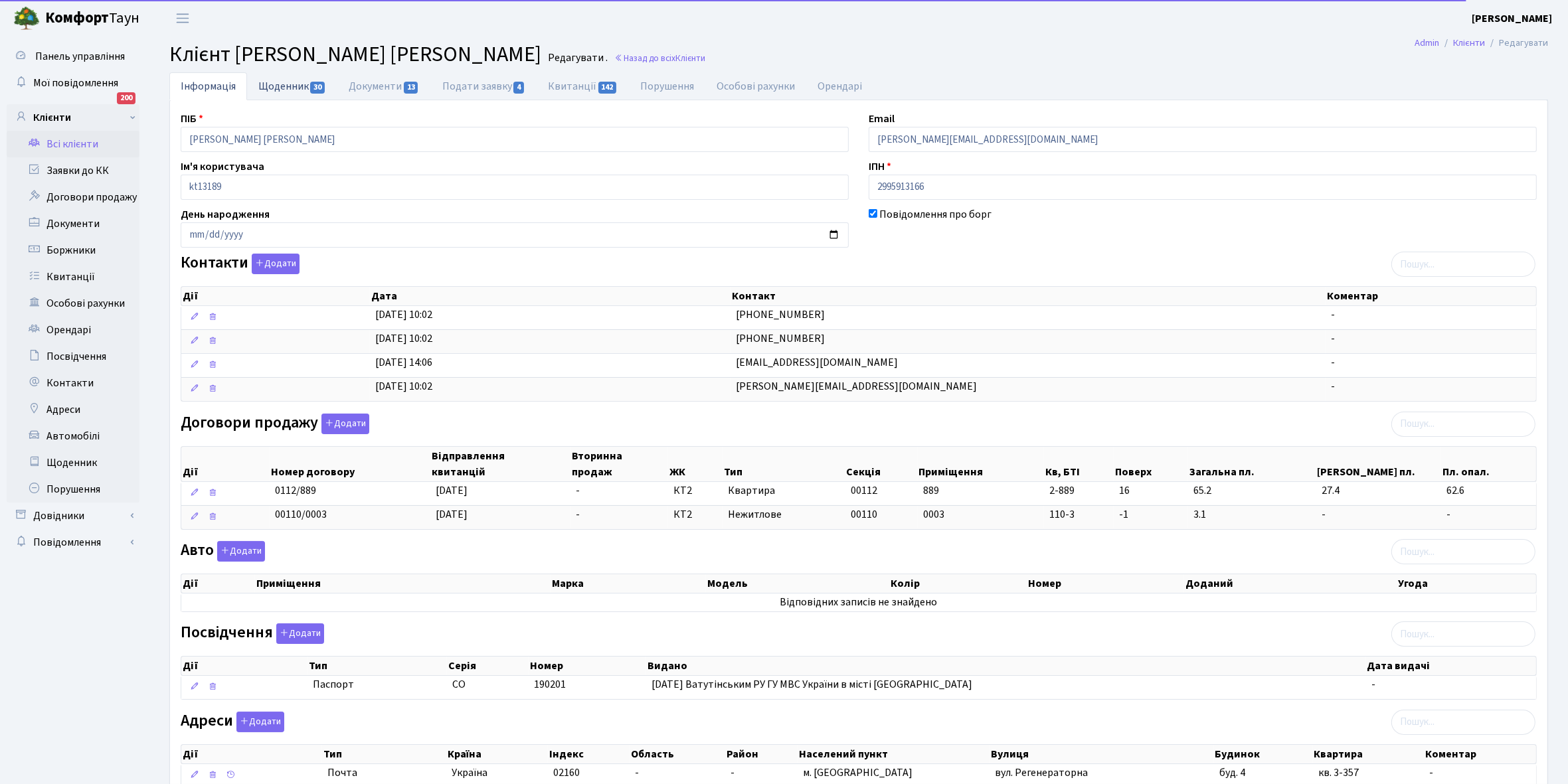
click at [271, 87] on link "Щоденник 30" at bounding box center [292, 86] width 90 height 28
select select "25"
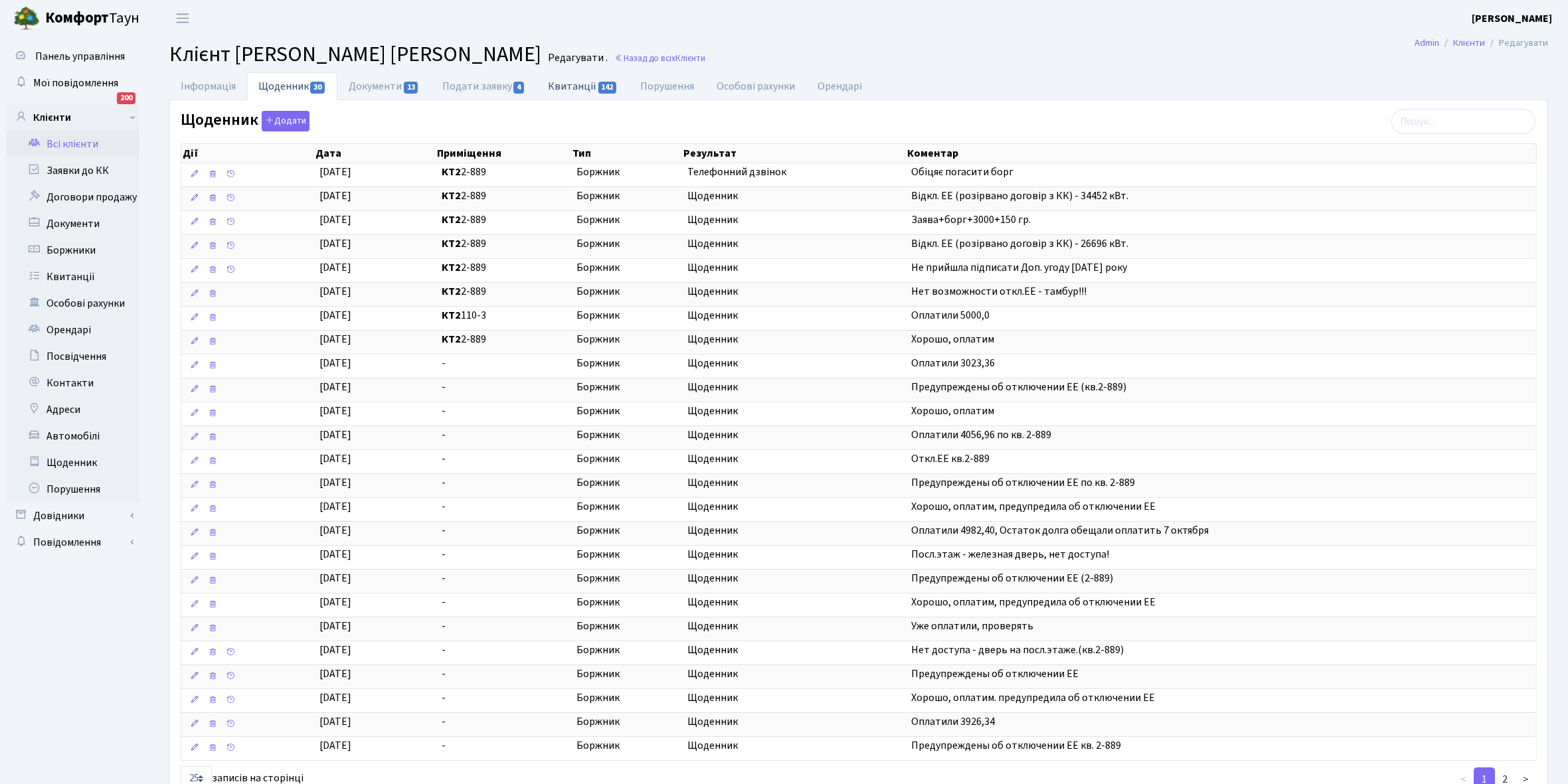
click at [575, 87] on link "Квитанції 142" at bounding box center [583, 86] width 92 height 28
select select "25"
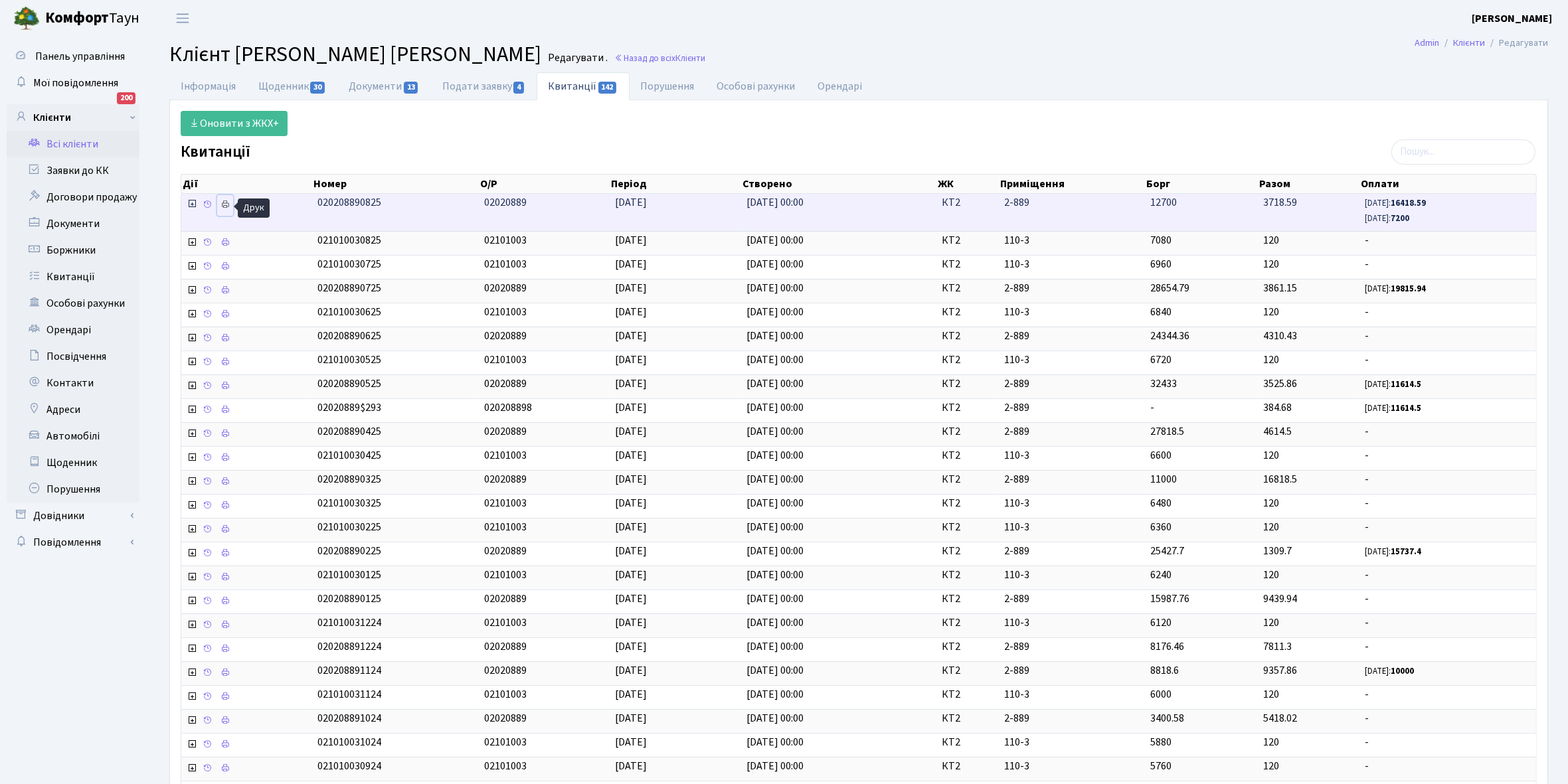
click at [230, 203] on icon at bounding box center [224, 203] width 9 height 9
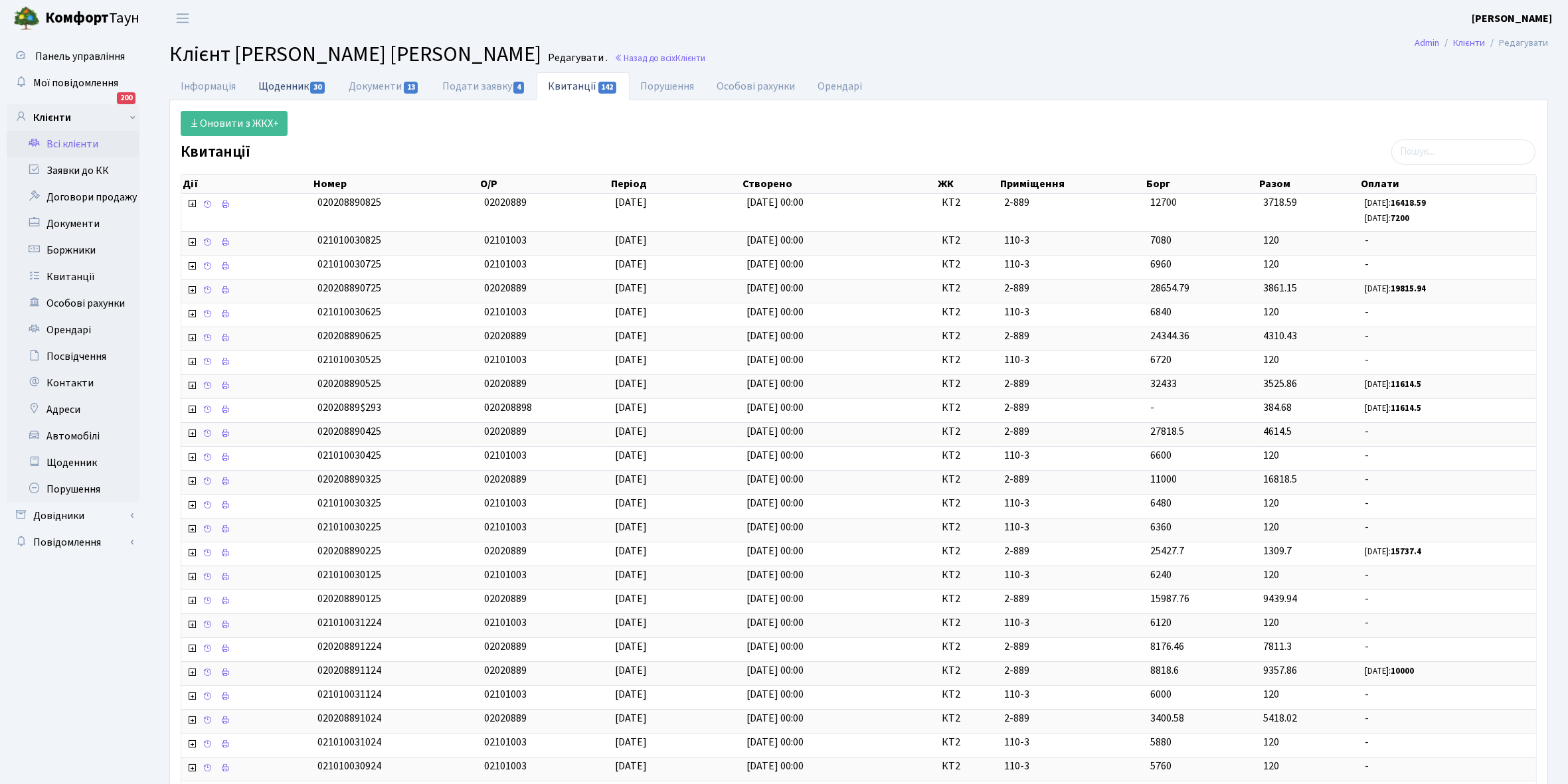
click at [283, 80] on link "Щоденник 30" at bounding box center [292, 86] width 90 height 28
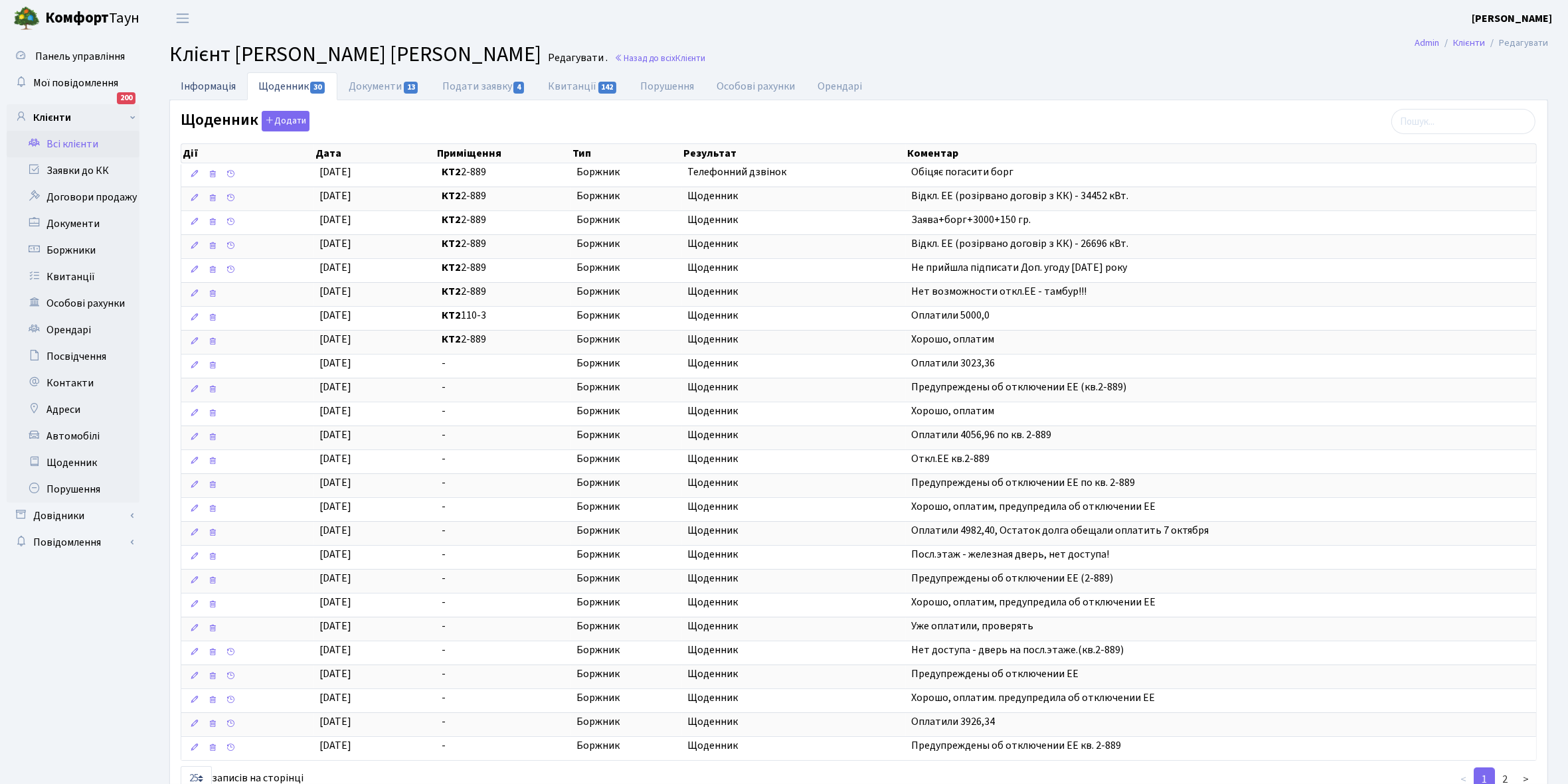
click at [204, 83] on link "Інформація" at bounding box center [207, 86] width 78 height 28
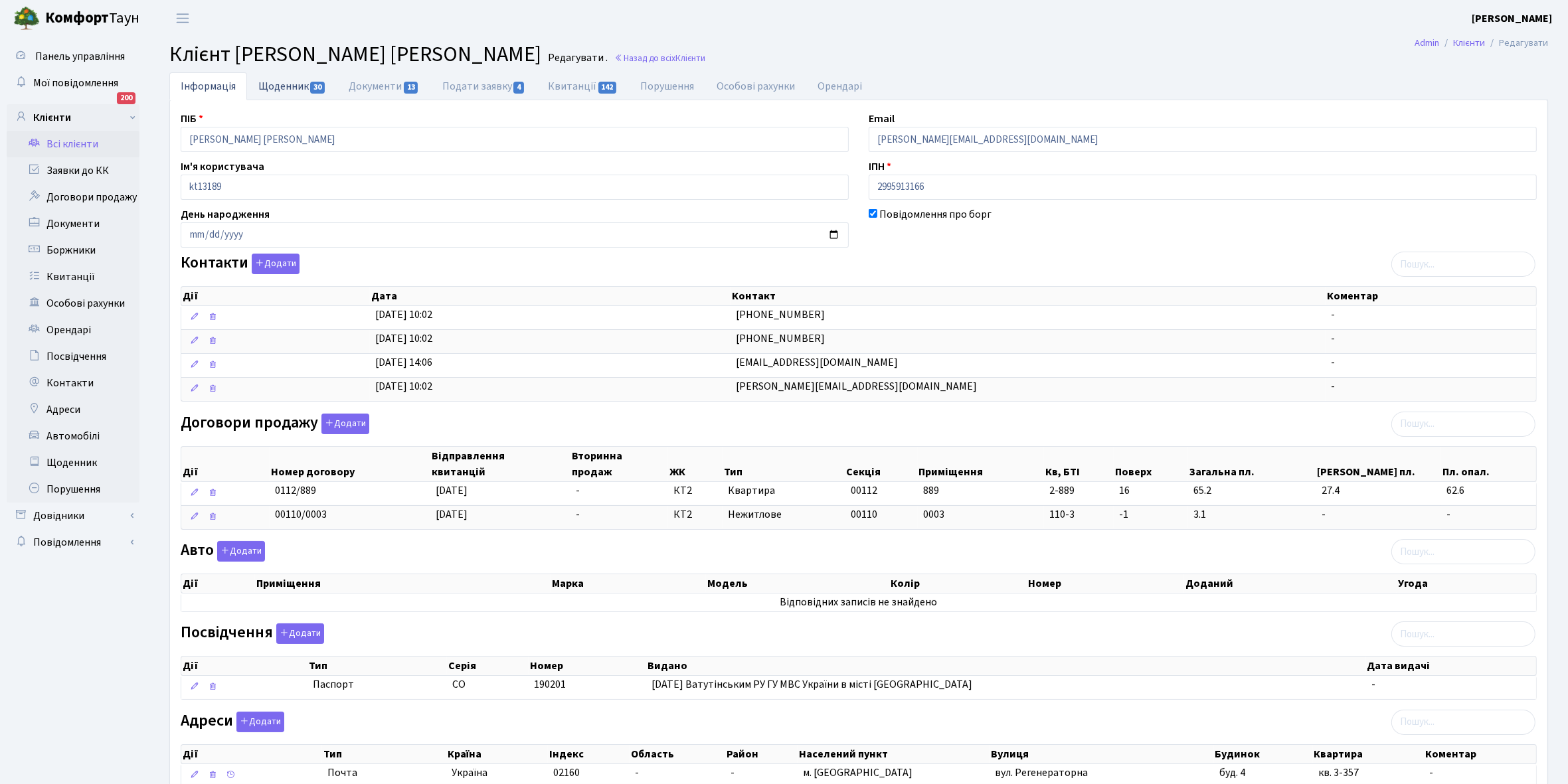
click at [292, 88] on link "Щоденник 30" at bounding box center [292, 86] width 90 height 28
